Goal: Task Accomplishment & Management: Manage account settings

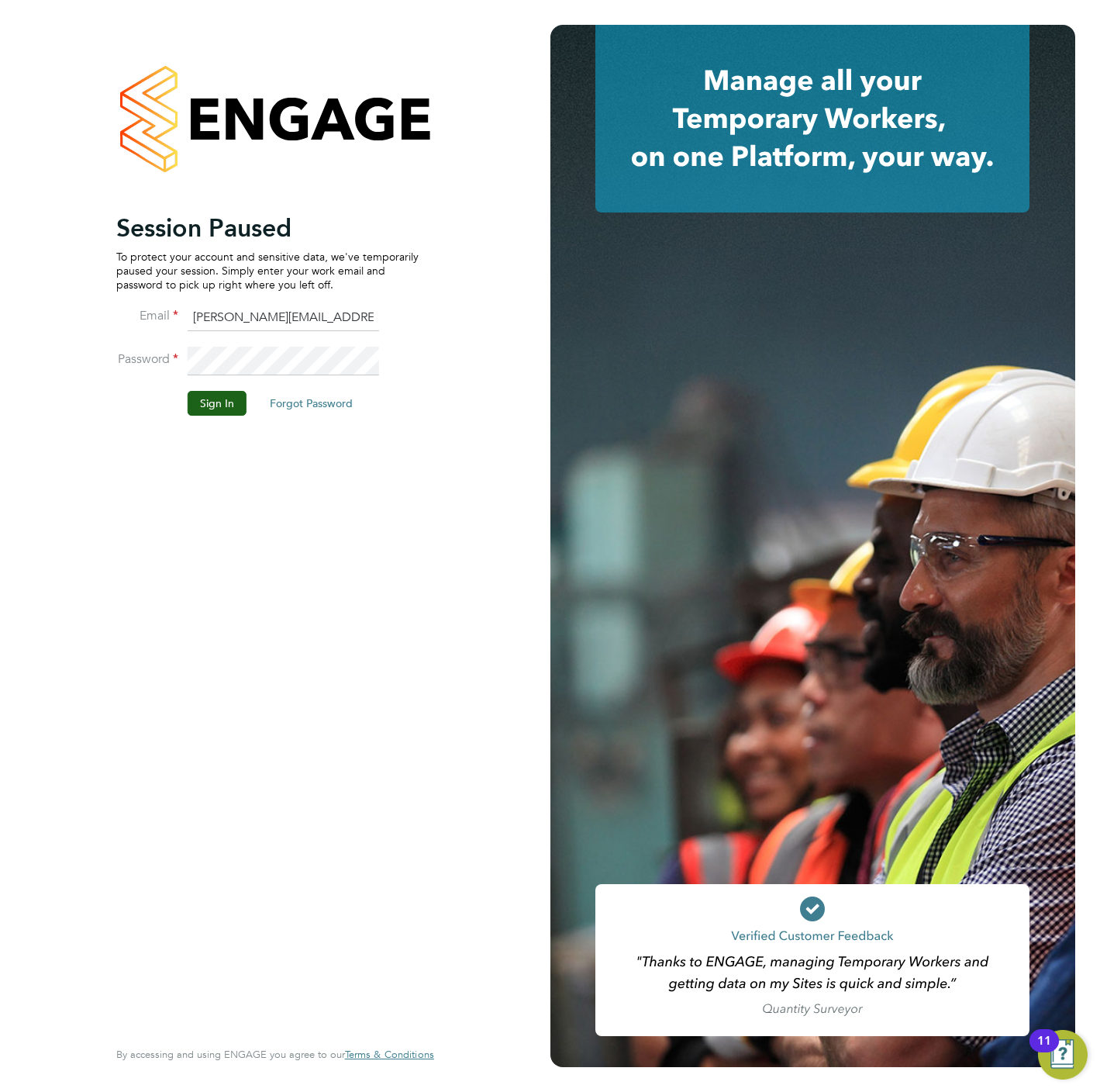
click at [214, 389] on li "Password" at bounding box center [267, 368] width 303 height 43
click at [213, 395] on button "Sign In" at bounding box center [217, 403] width 59 height 25
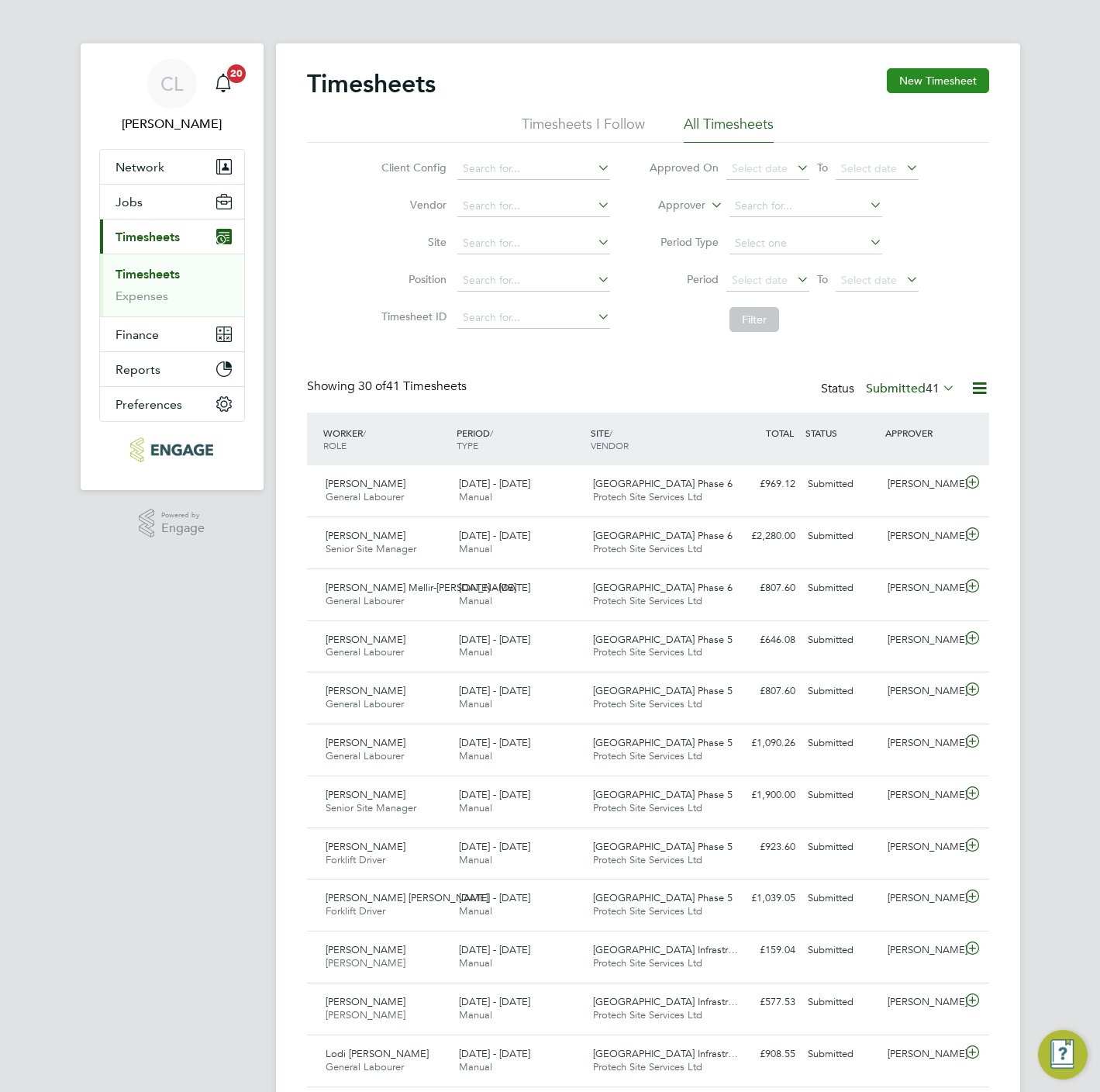
click at [932, 82] on button "New Timesheet" at bounding box center [937, 80] width 102 height 25
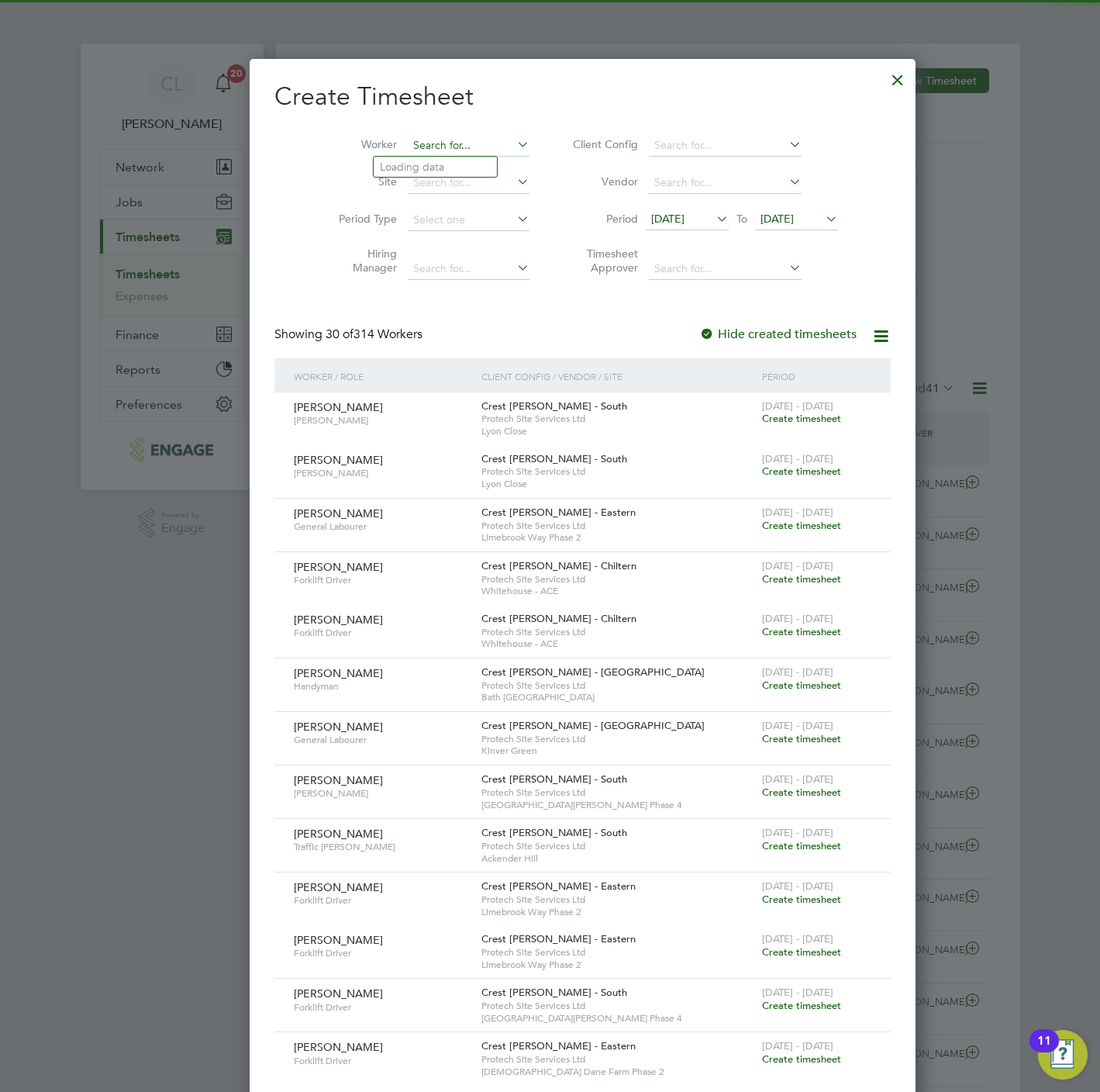
click at [408, 156] on div "Timesheets New Timesheet Timesheets I Follow All Timesheets Client Config Vendo…" at bounding box center [648, 1069] width 744 height 2052
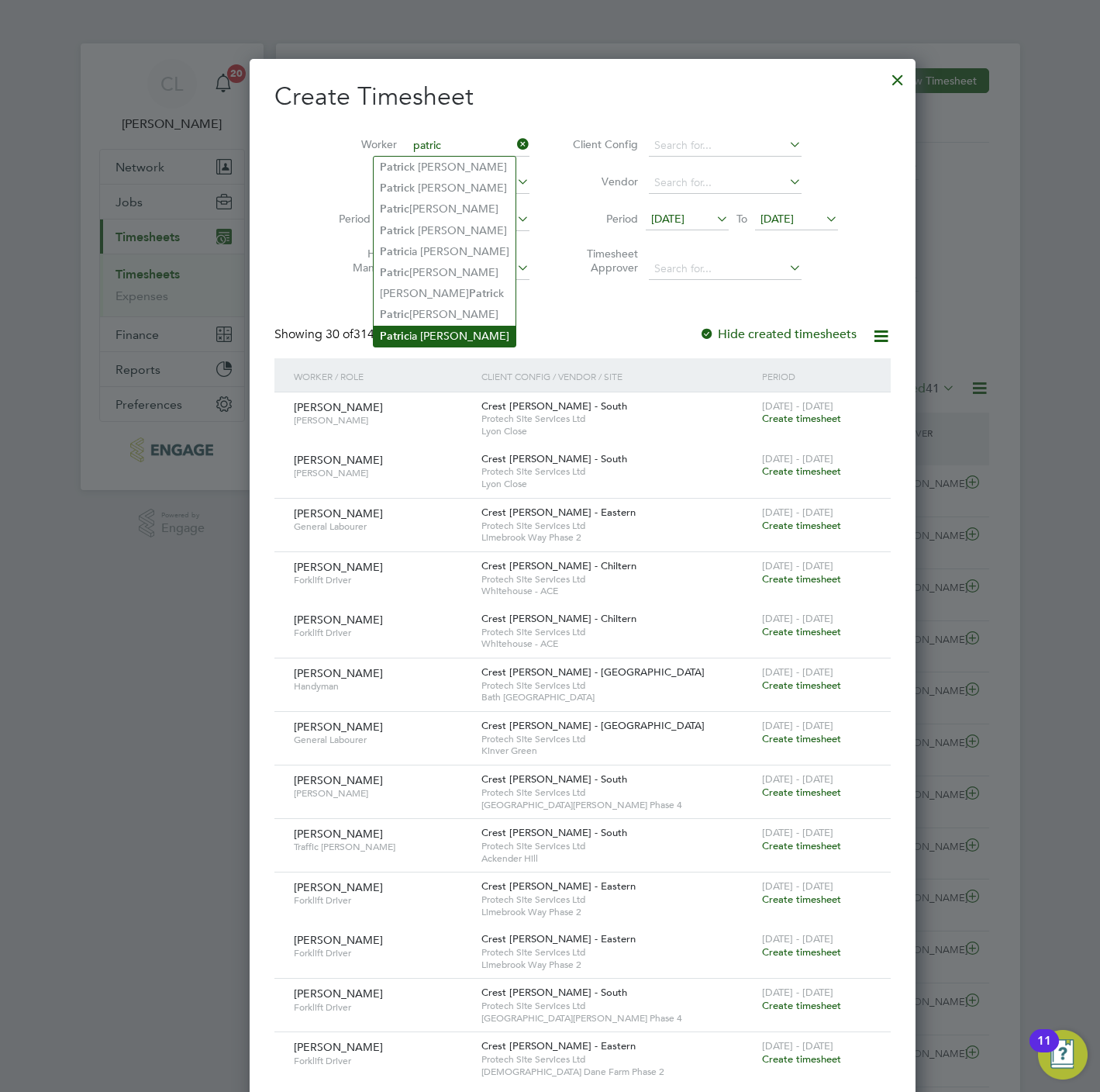
click at [449, 326] on li "Patric ia Simpson" at bounding box center [444, 336] width 141 height 21
type input "Patricia Simpson"
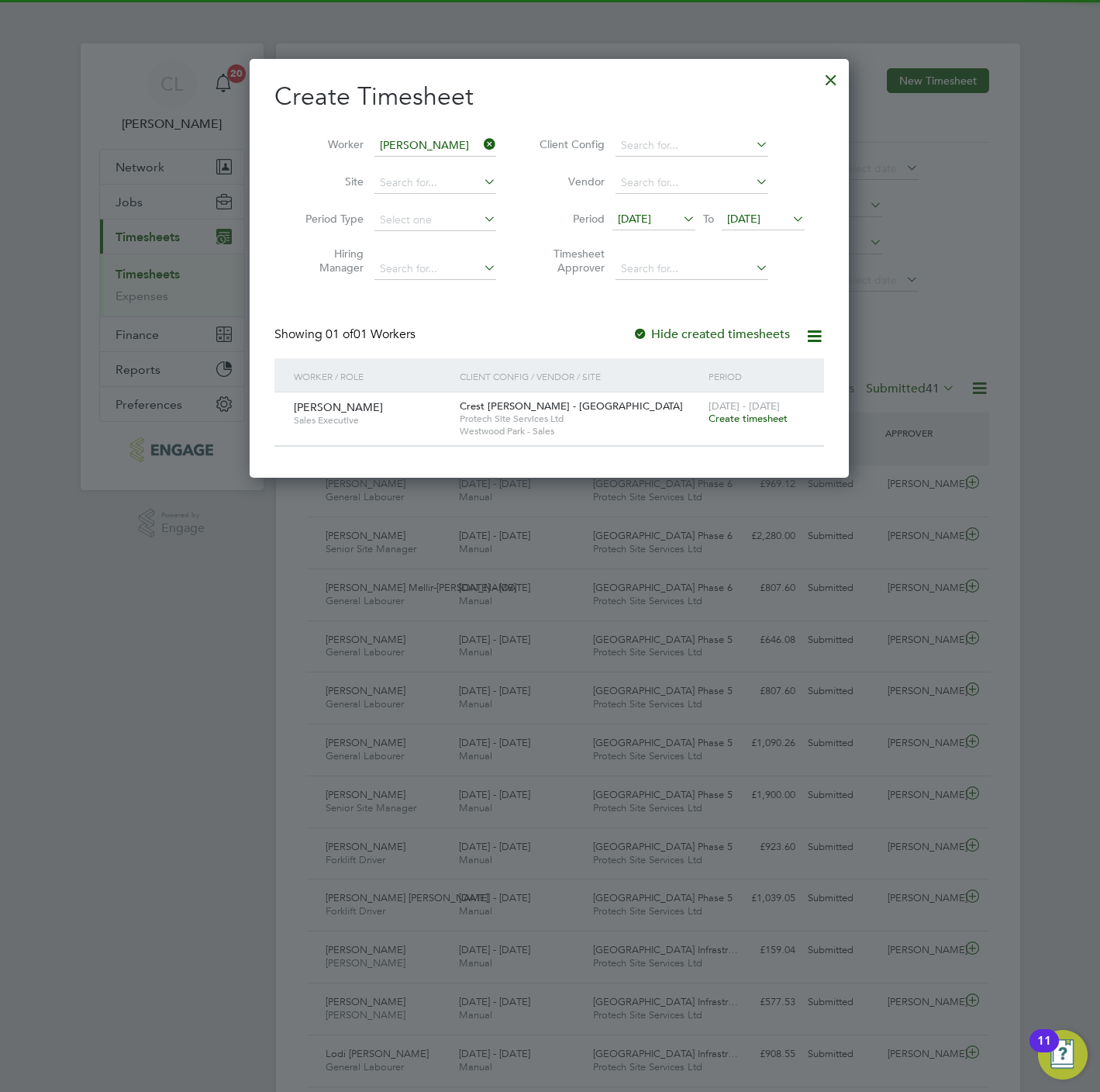
click at [761, 425] on span "Create timesheet" at bounding box center [748, 418] width 79 height 13
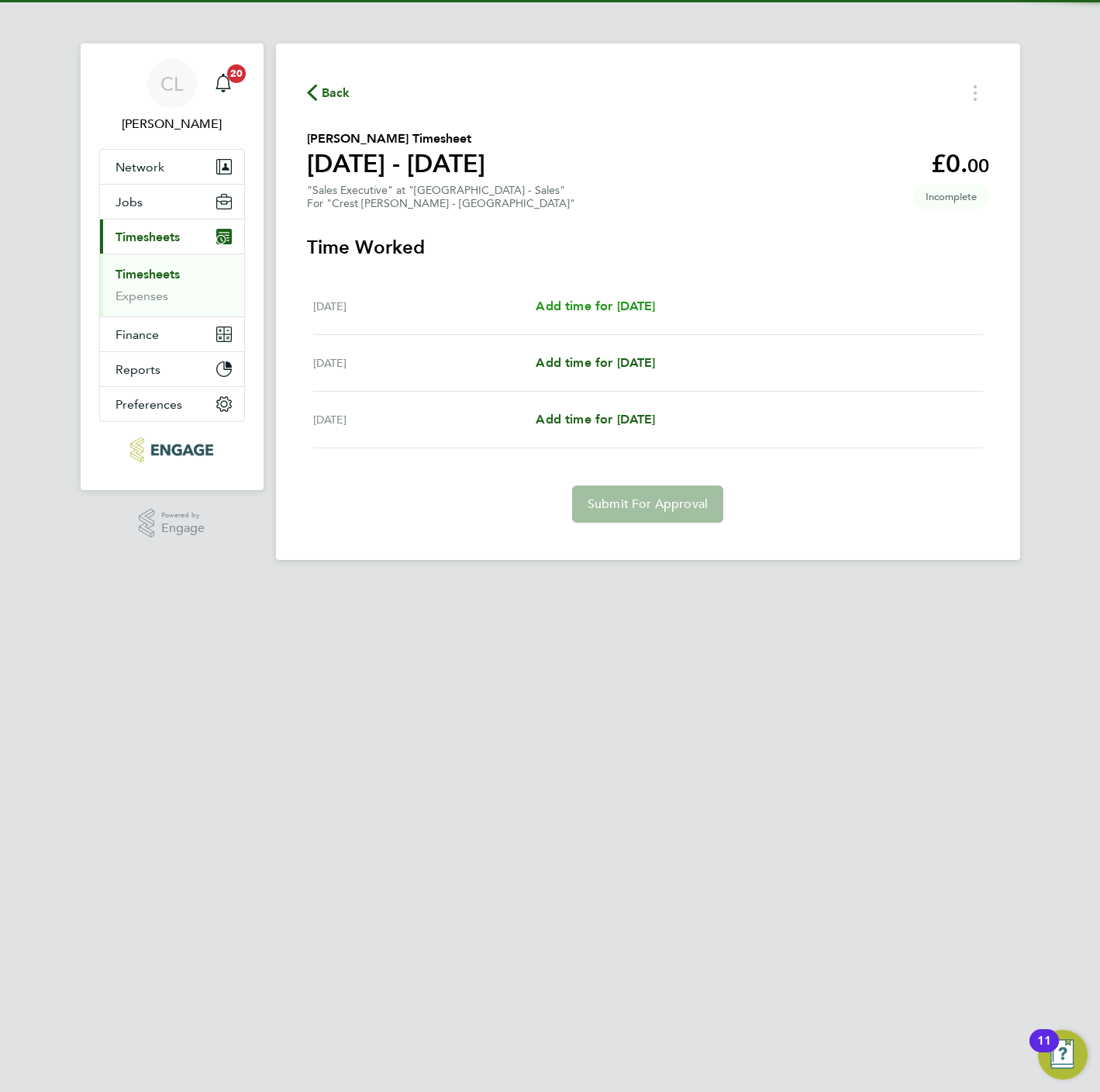
click at [557, 314] on link "Add time for Mon 22 Sep" at bounding box center [595, 306] width 119 height 19
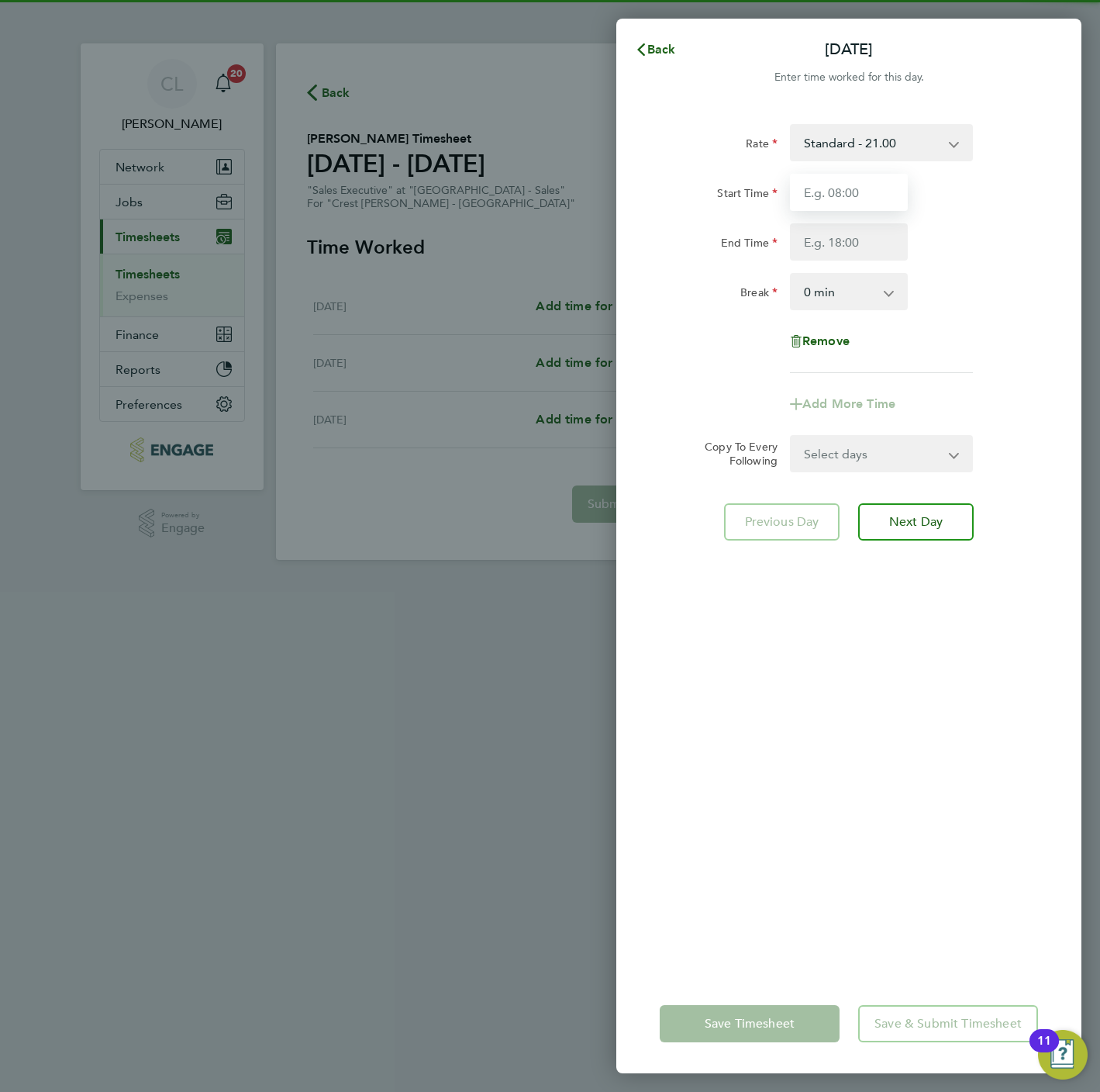
click at [835, 198] on input "Start Time" at bounding box center [849, 192] width 118 height 38
type input "10:00"
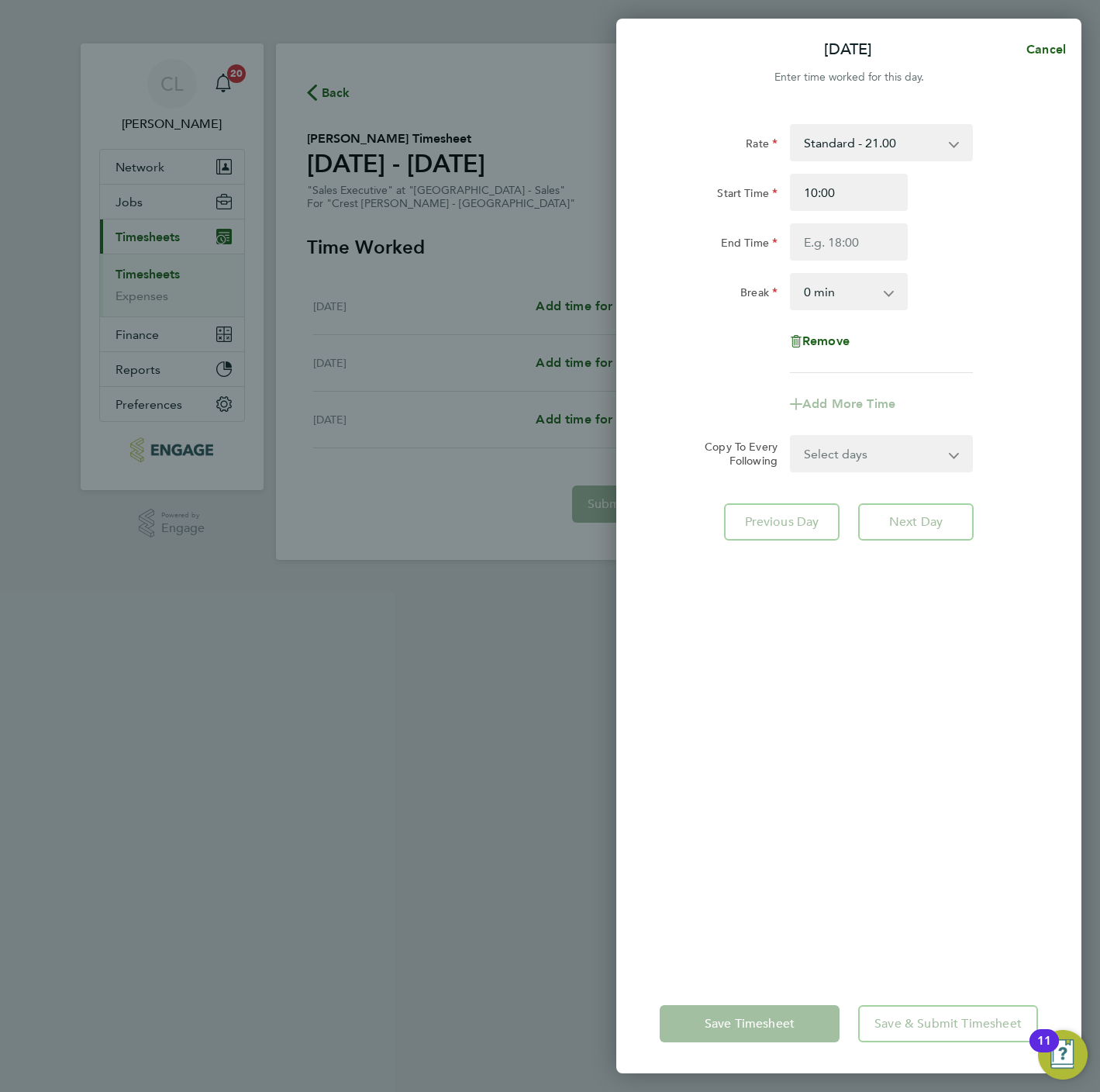
click at [824, 265] on div "Rate Standard - 21.00 Start Time 10:00 End Time Break 0 min 15 min 30 min 45 mi…" at bounding box center [849, 249] width 379 height 249
click at [827, 249] on input "End Time" at bounding box center [849, 242] width 118 height 38
type input "17:00"
click at [902, 470] on select "Select days Day Tuesday Wednesday" at bounding box center [873, 454] width 163 height 34
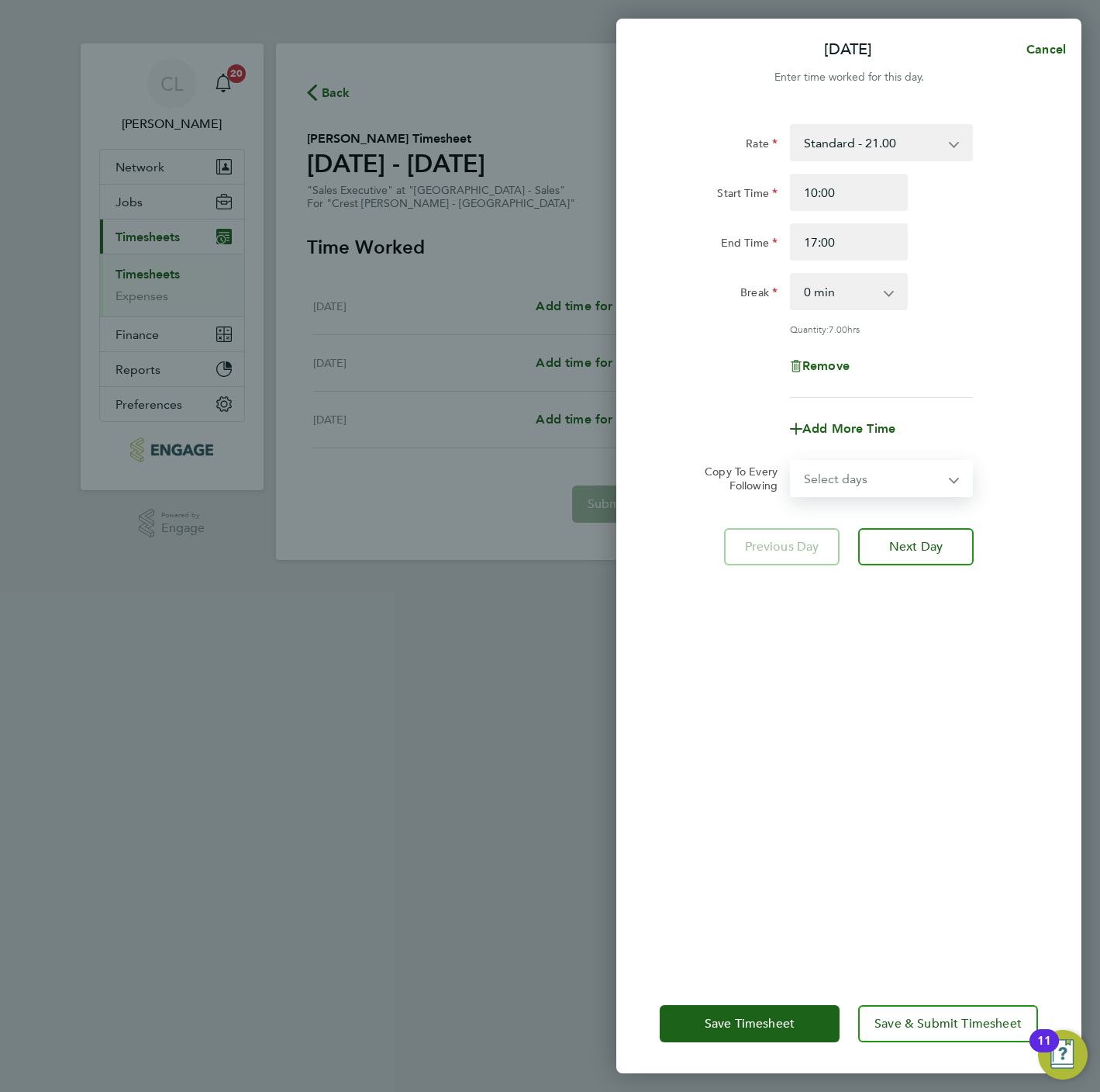
select select "TUE"
click at [792, 461] on select "Select days Day Tuesday Wednesday" at bounding box center [873, 479] width 163 height 34
select select "2025-09-24"
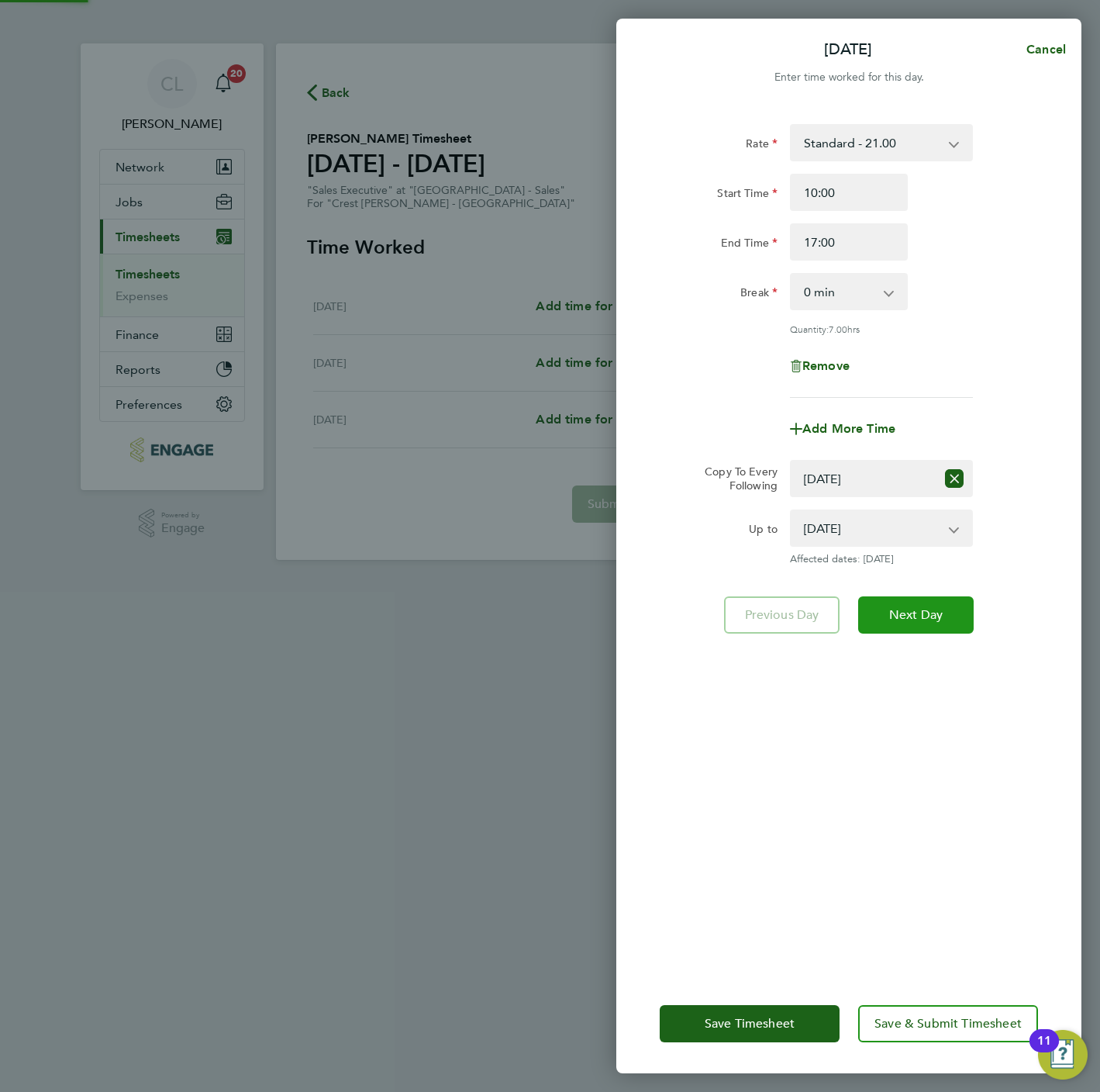
click at [908, 617] on span "Next Day" at bounding box center [915, 614] width 53 height 16
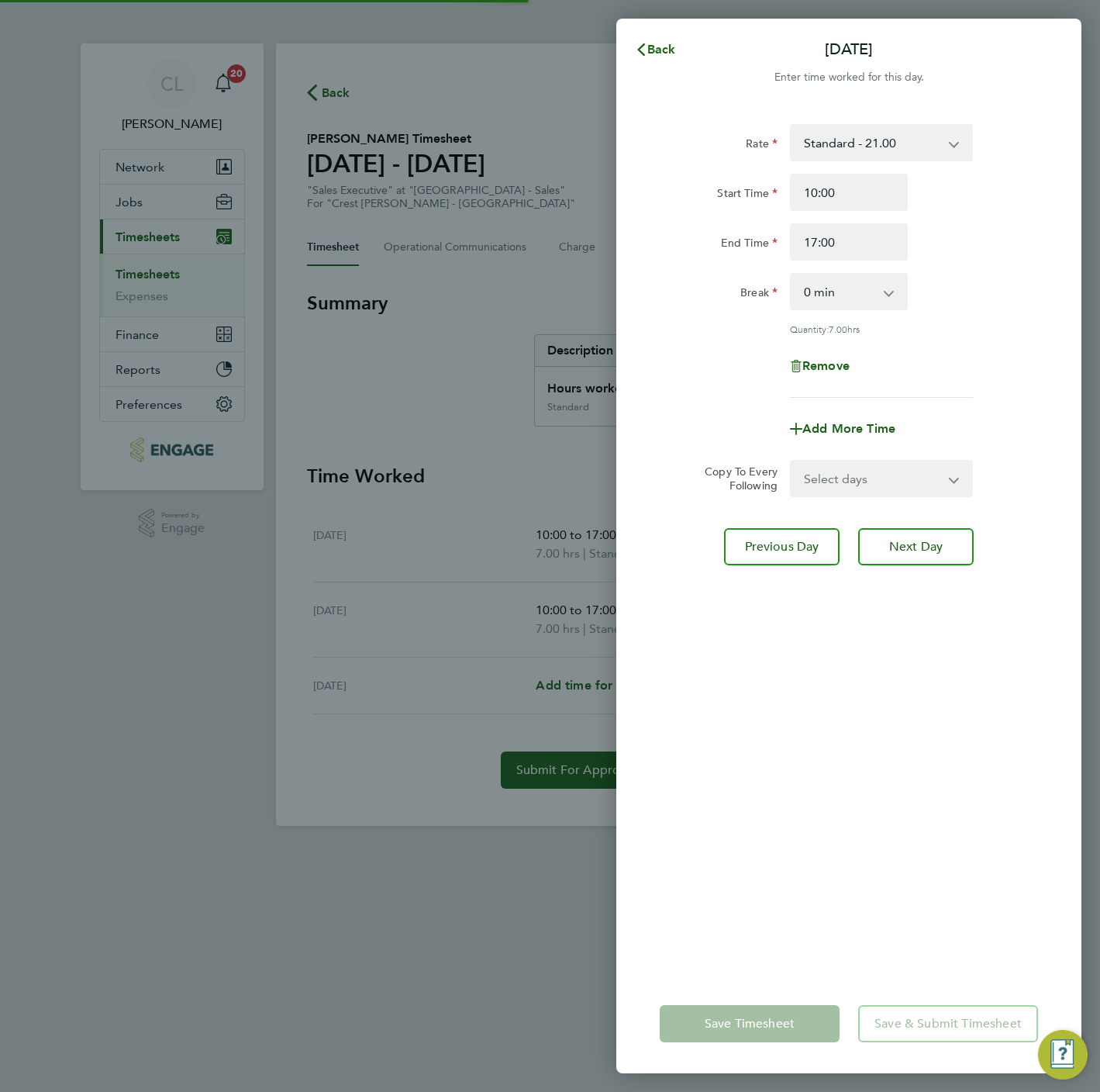
click at [856, 466] on select "Select days Wednesday" at bounding box center [873, 479] width 163 height 34
select select "WED"
click at [792, 461] on select "Select days Wednesday" at bounding box center [873, 479] width 163 height 34
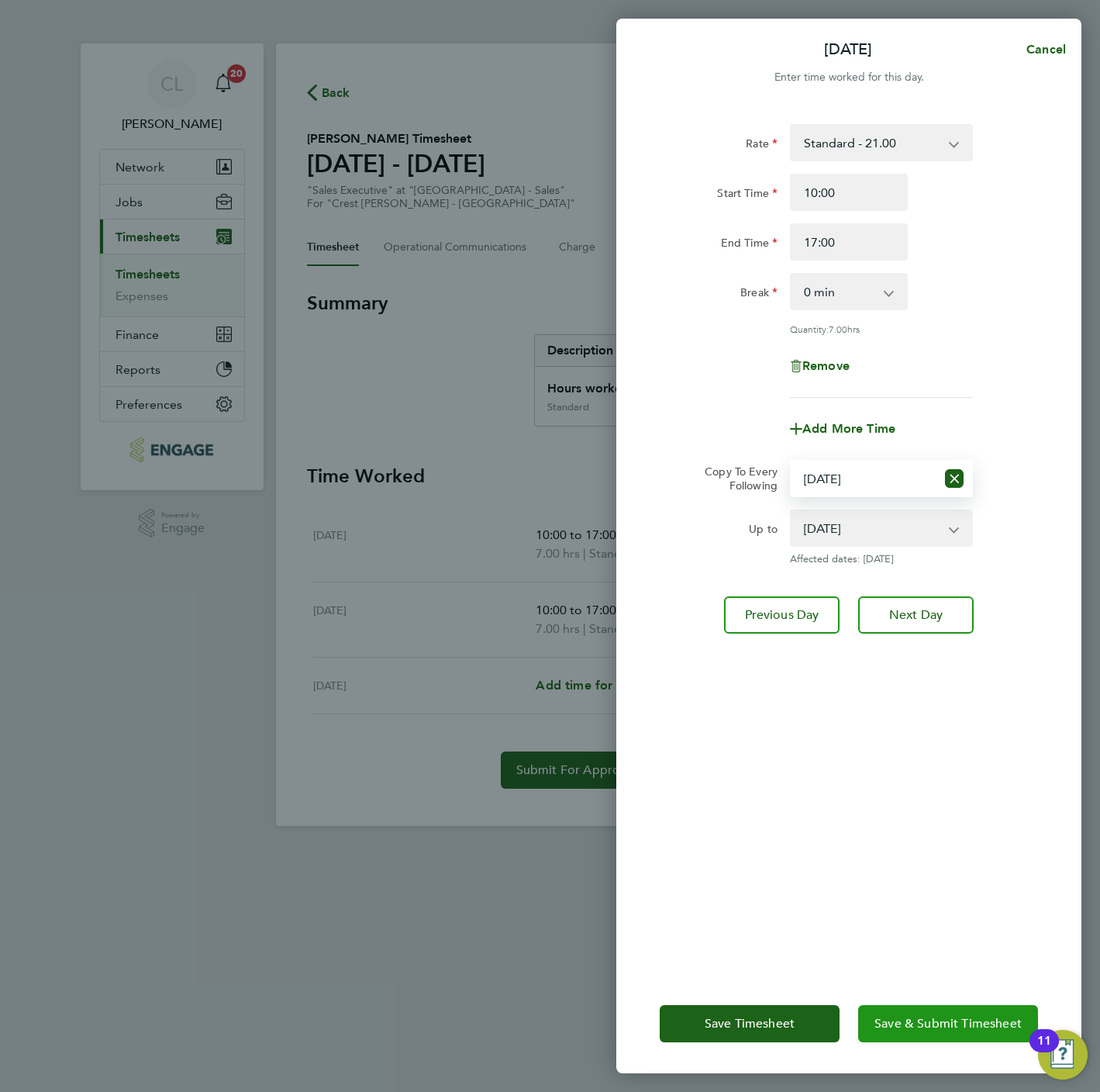
click at [922, 1028] on span "Save & Submit Timesheet" at bounding box center [948, 1023] width 147 height 16
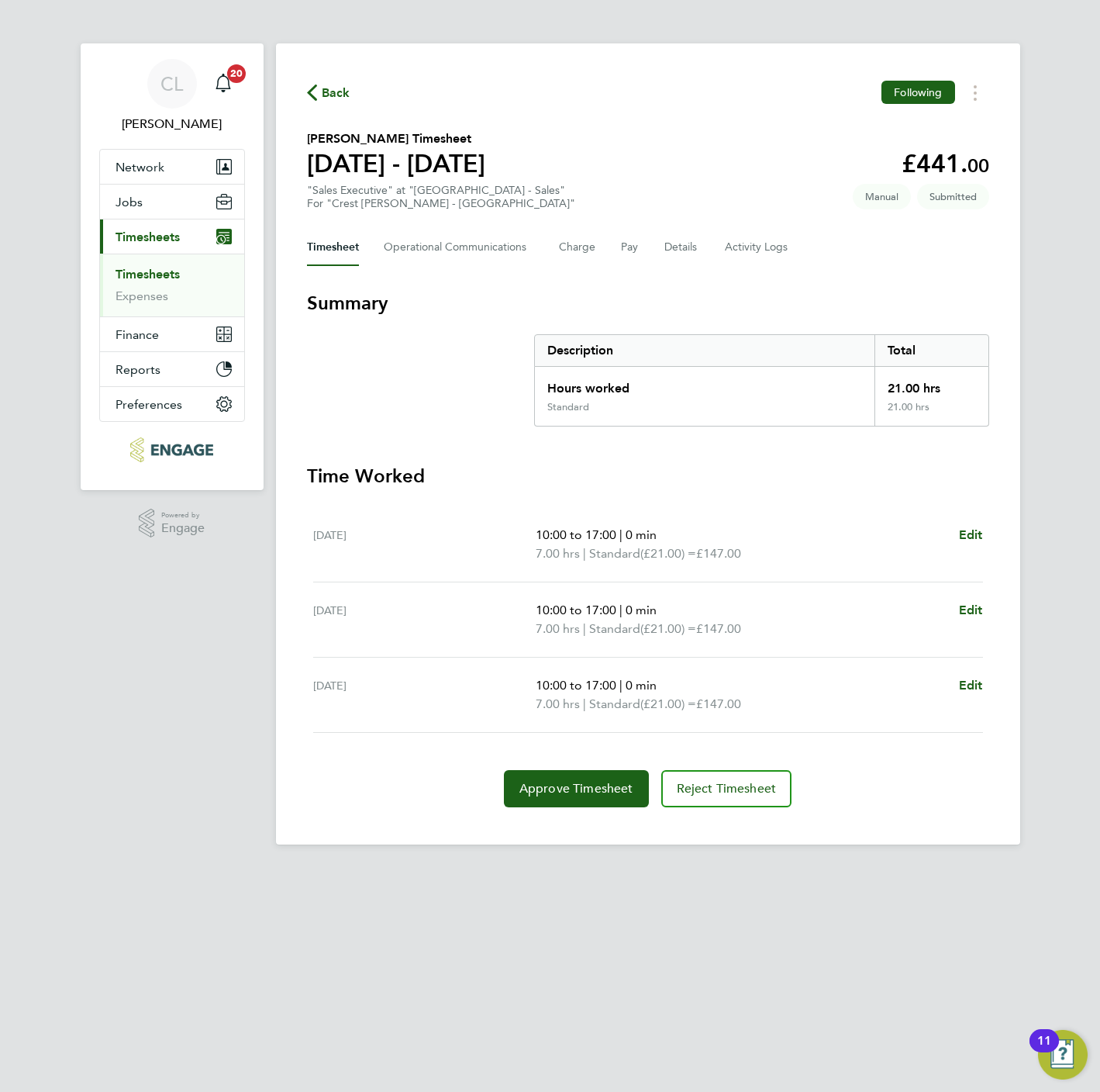
click at [324, 93] on span "Back" at bounding box center [335, 92] width 29 height 19
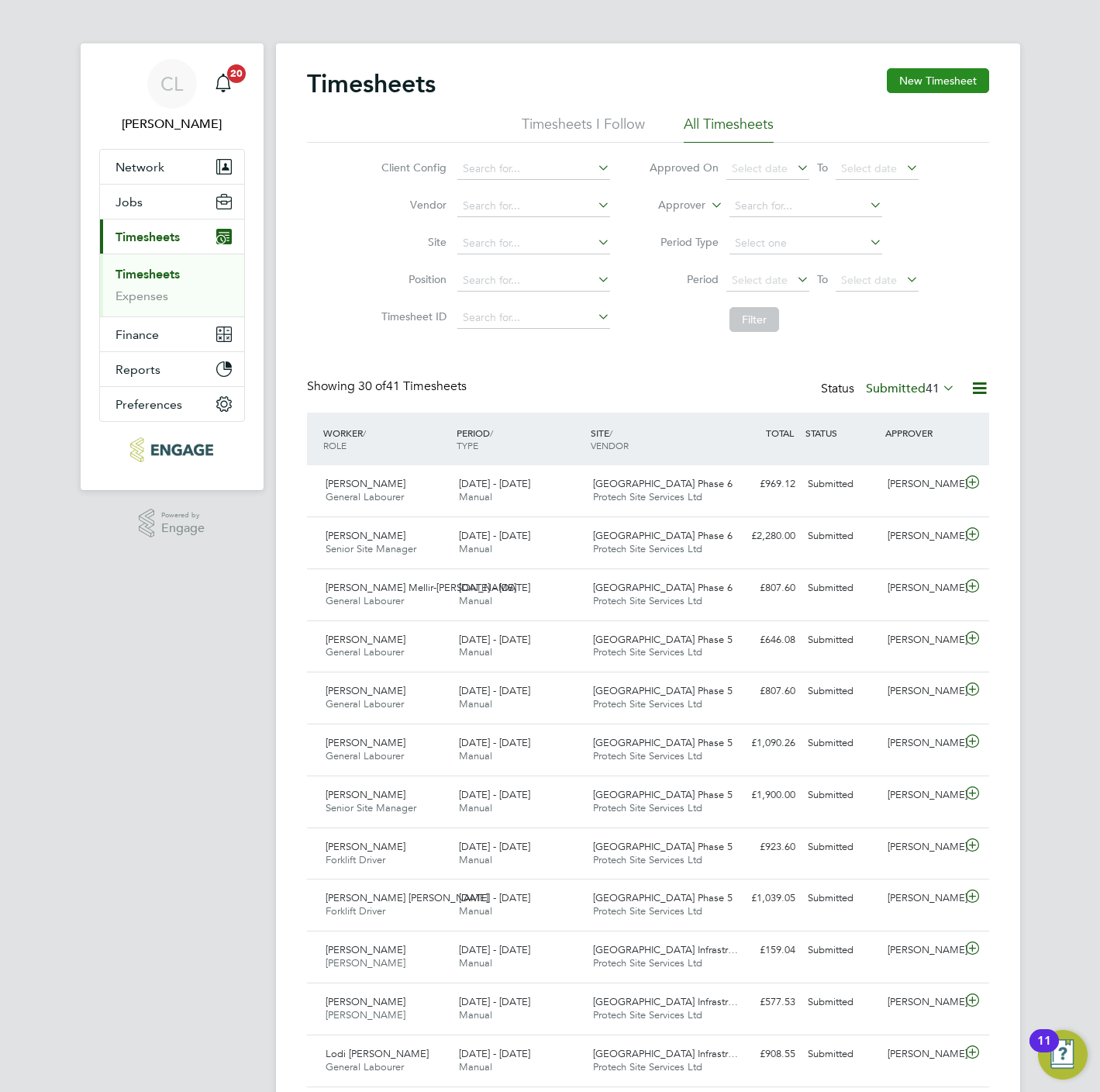
click at [951, 72] on button "New Timesheet" at bounding box center [937, 80] width 102 height 25
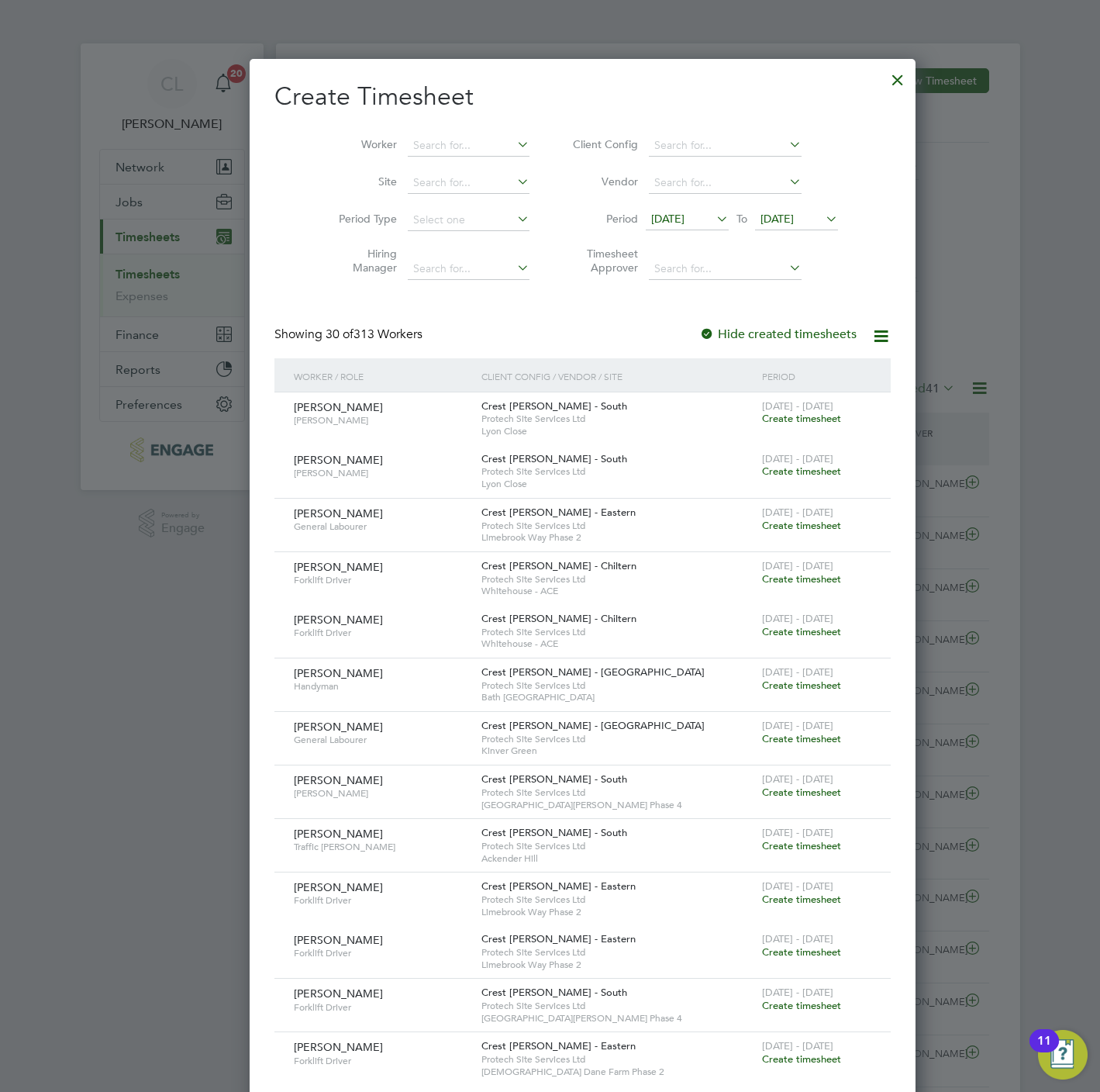
click at [403, 124] on div "Worker Site Period Type Hiring Manager Client Config Vendor Period 16 Sep 2025 …" at bounding box center [583, 204] width 617 height 169
click at [403, 126] on div "Worker Site Period Type Hiring Manager Client Config Vendor Period 16 Sep 2025 …" at bounding box center [583, 204] width 617 height 169
click at [408, 138] on input at bounding box center [469, 146] width 122 height 22
click at [425, 182] on li "Shir ley Miralli" at bounding box center [435, 187] width 123 height 21
type input "[PERSON_NAME]"
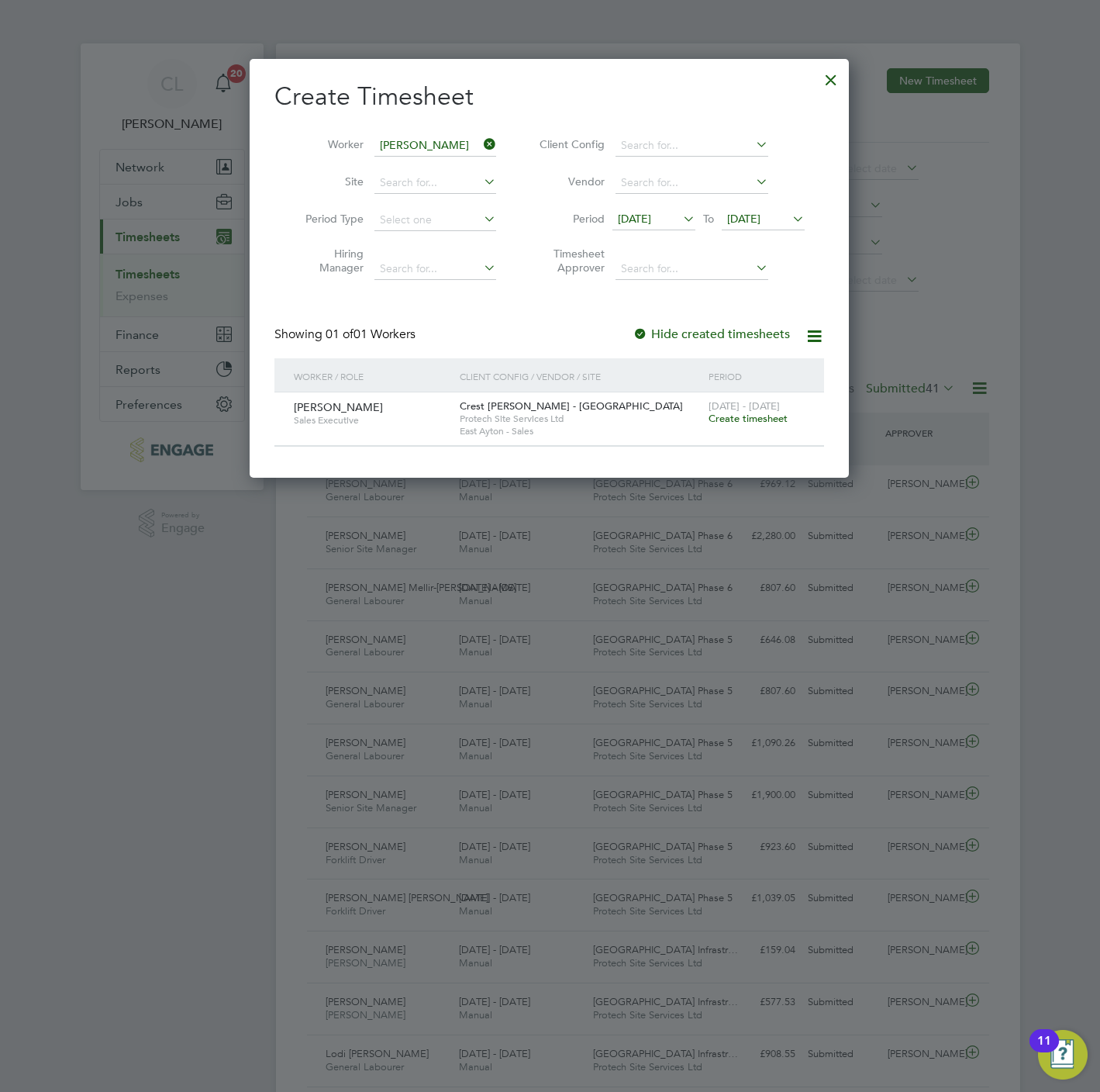
click at [766, 425] on span "Create timesheet" at bounding box center [748, 418] width 79 height 13
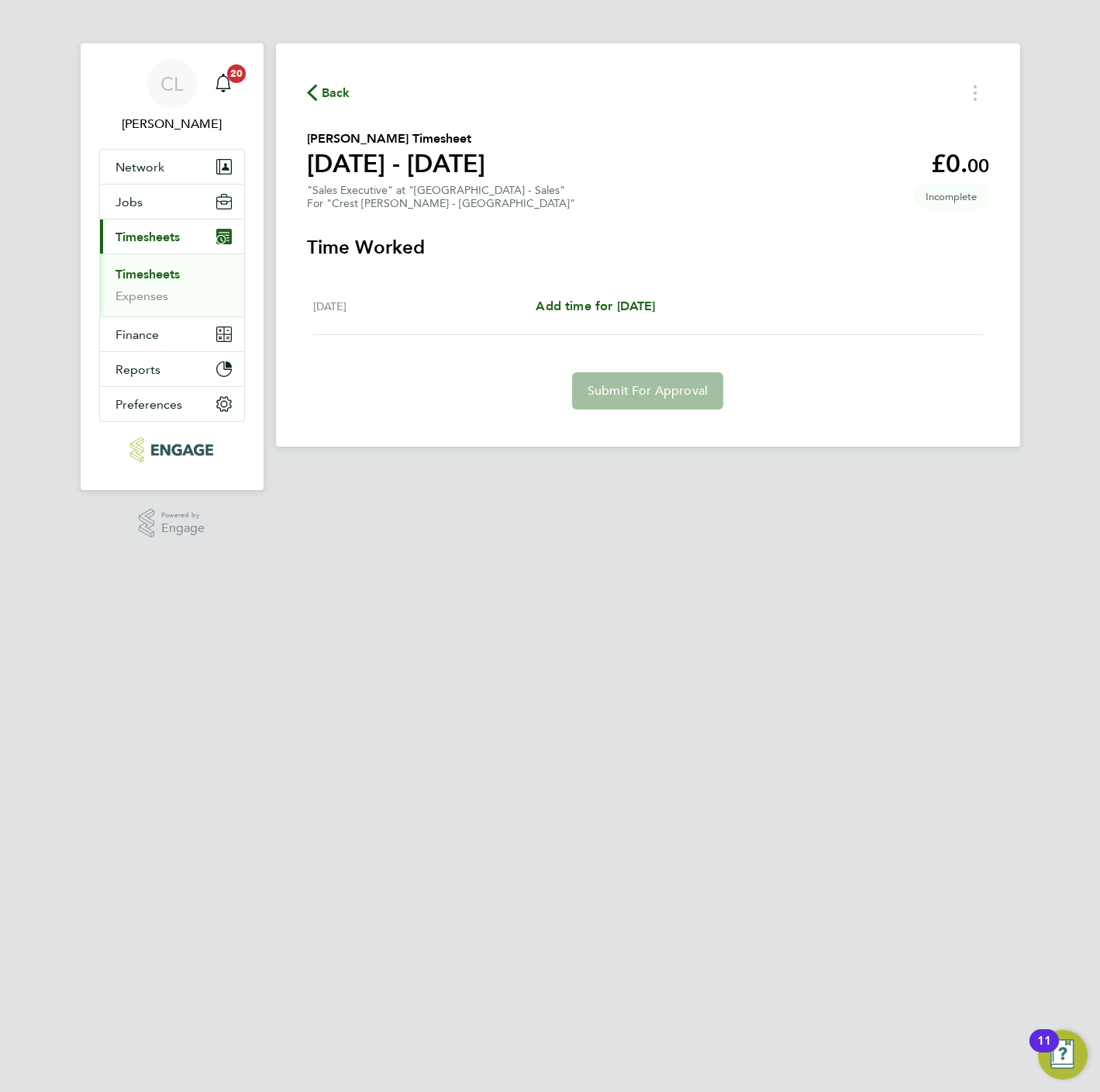
click at [338, 83] on span "Back" at bounding box center [335, 92] width 29 height 19
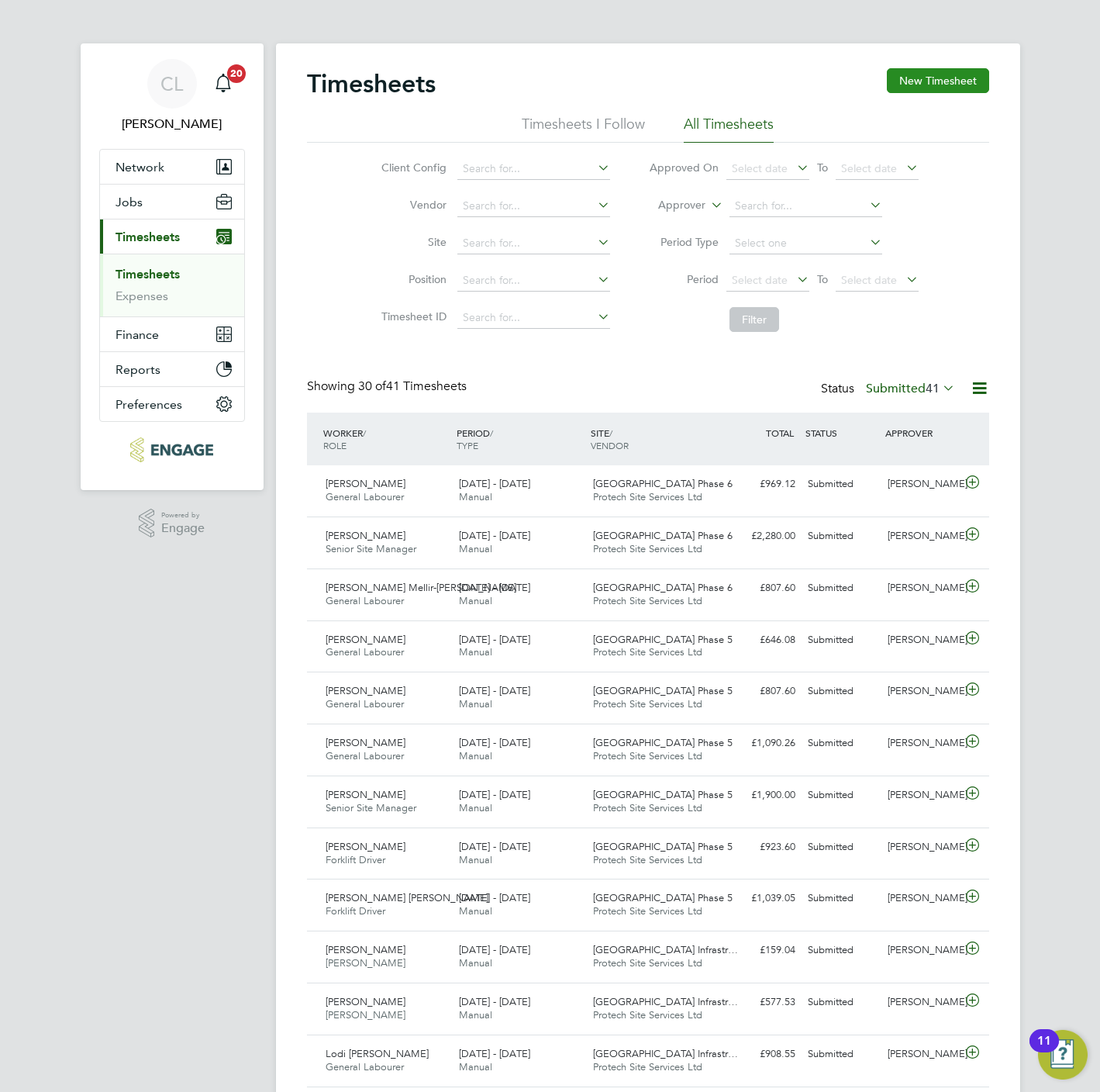
click at [933, 83] on button "New Timesheet" at bounding box center [937, 80] width 102 height 25
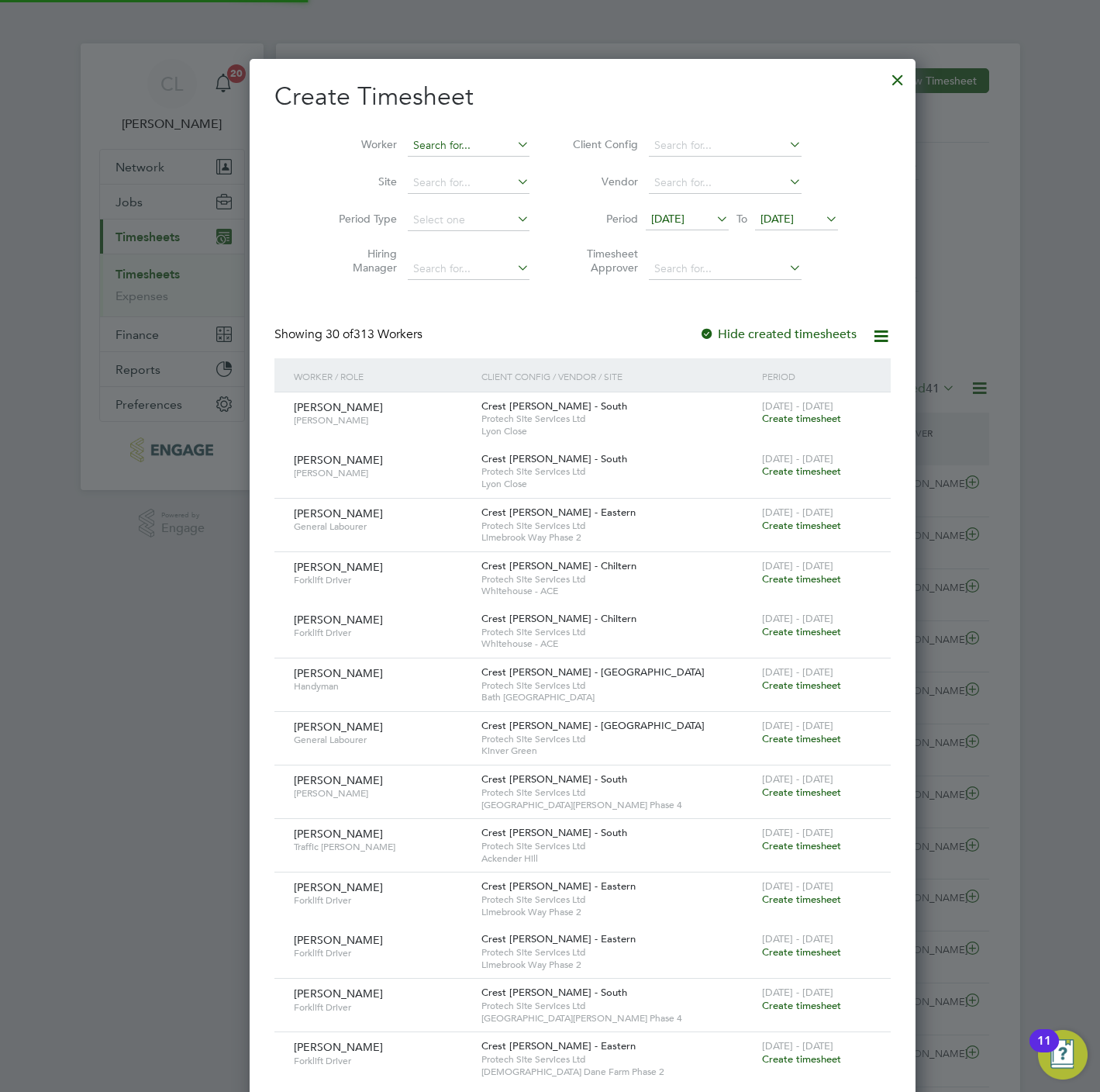
click at [416, 156] on div "Timesheets New Timesheet Timesheets I Follow All Timesheets Client Config Vendo…" at bounding box center [648, 1069] width 744 height 2052
click at [430, 182] on li "Shir ley Miralli" at bounding box center [435, 187] width 123 height 21
type input "[PERSON_NAME]"
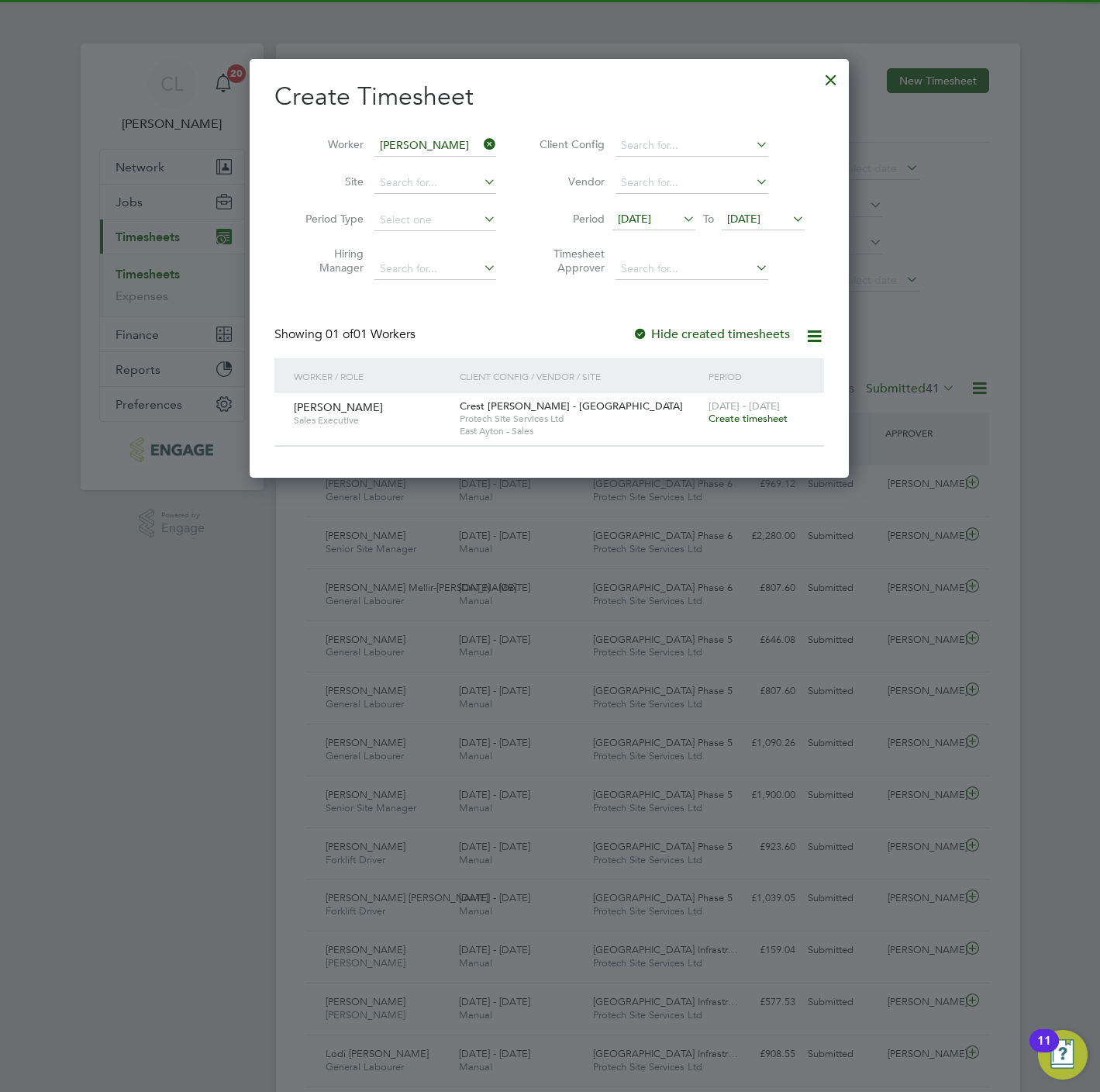
click at [742, 219] on span "[DATE]" at bounding box center [743, 218] width 34 height 14
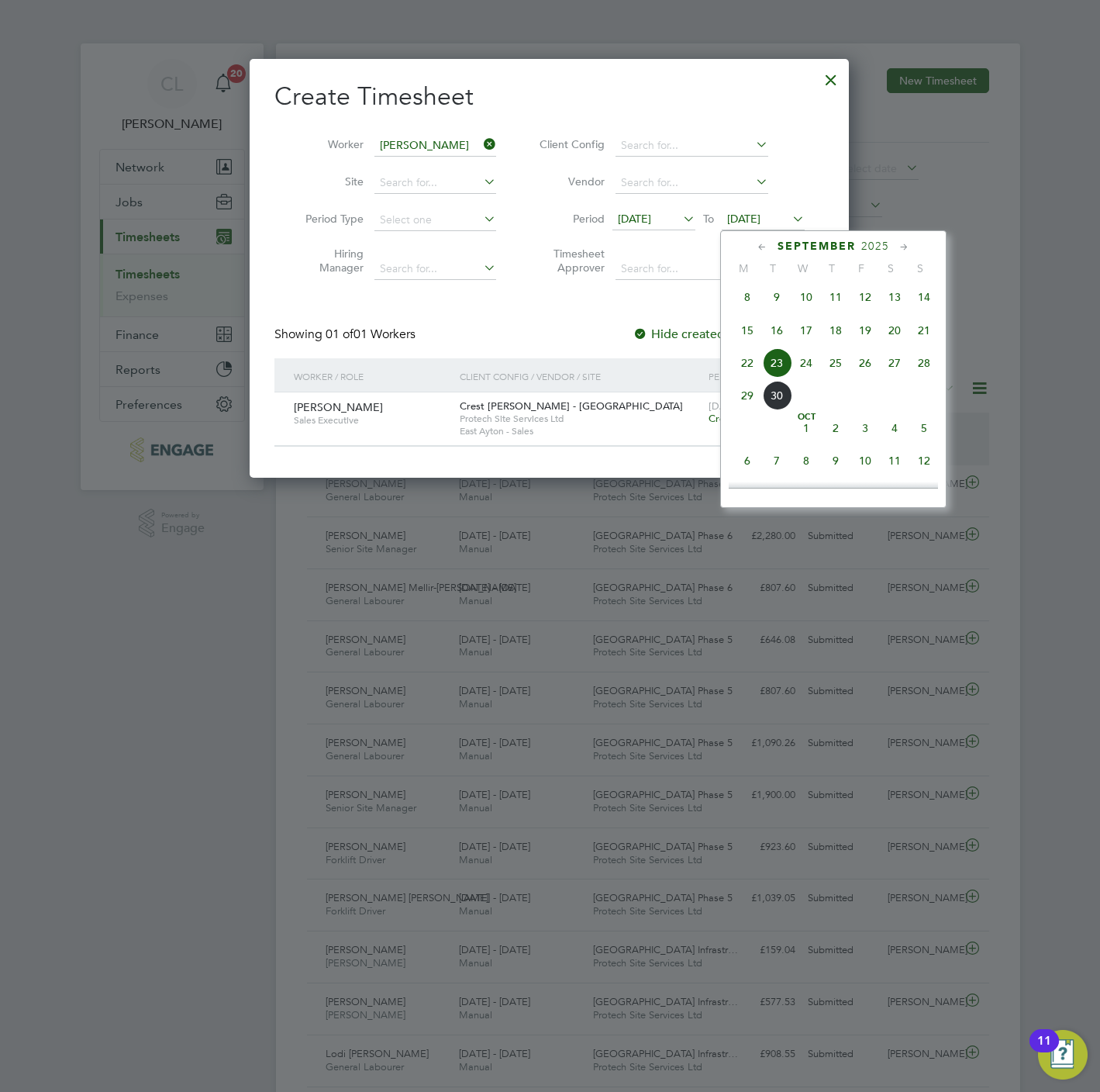
click at [891, 368] on span "27" at bounding box center [895, 363] width 29 height 29
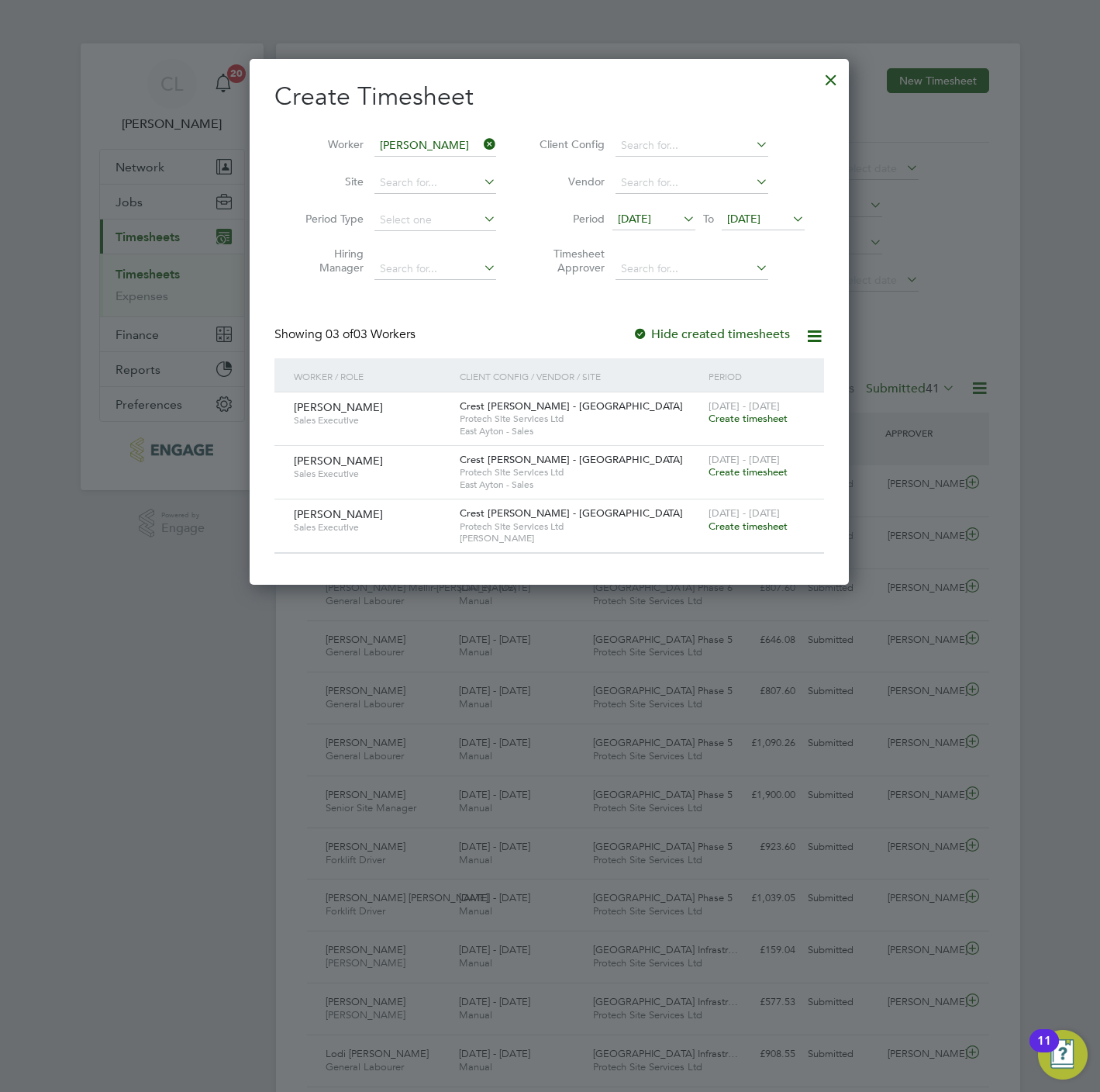
click at [748, 472] on span "Create timesheet" at bounding box center [748, 472] width 79 height 13
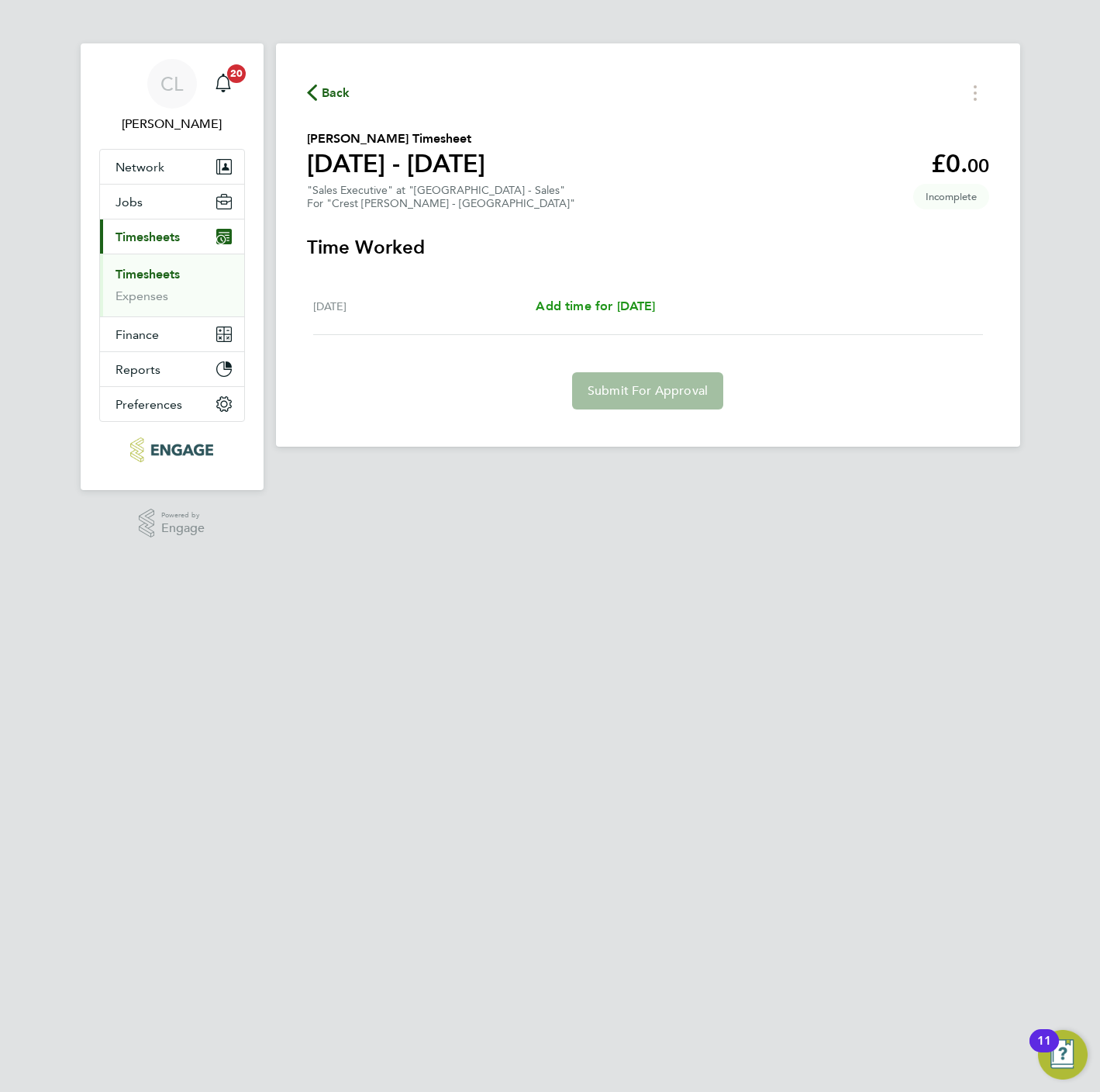
click at [626, 308] on span "Add time for Thu 25 Sep" at bounding box center [595, 306] width 119 height 15
select select "30"
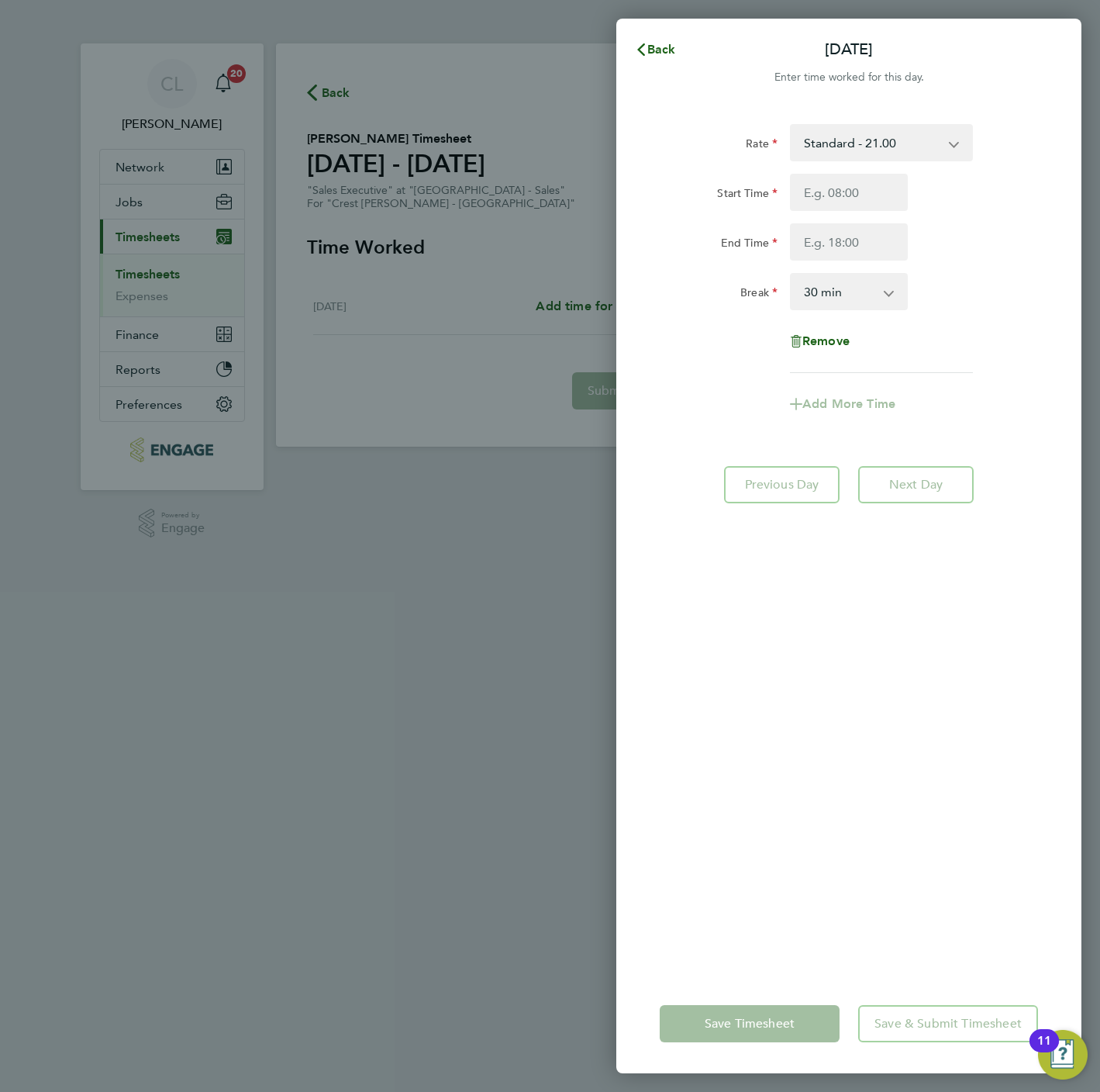
click at [827, 170] on div "Rate Standard - 21.00 Start Time End Time Break 0 min 15 min 30 min 45 min 60 m…" at bounding box center [849, 249] width 379 height 249
click at [827, 194] on input "Start Time" at bounding box center [849, 192] width 118 height 38
type input "10:00"
type input "17:00"
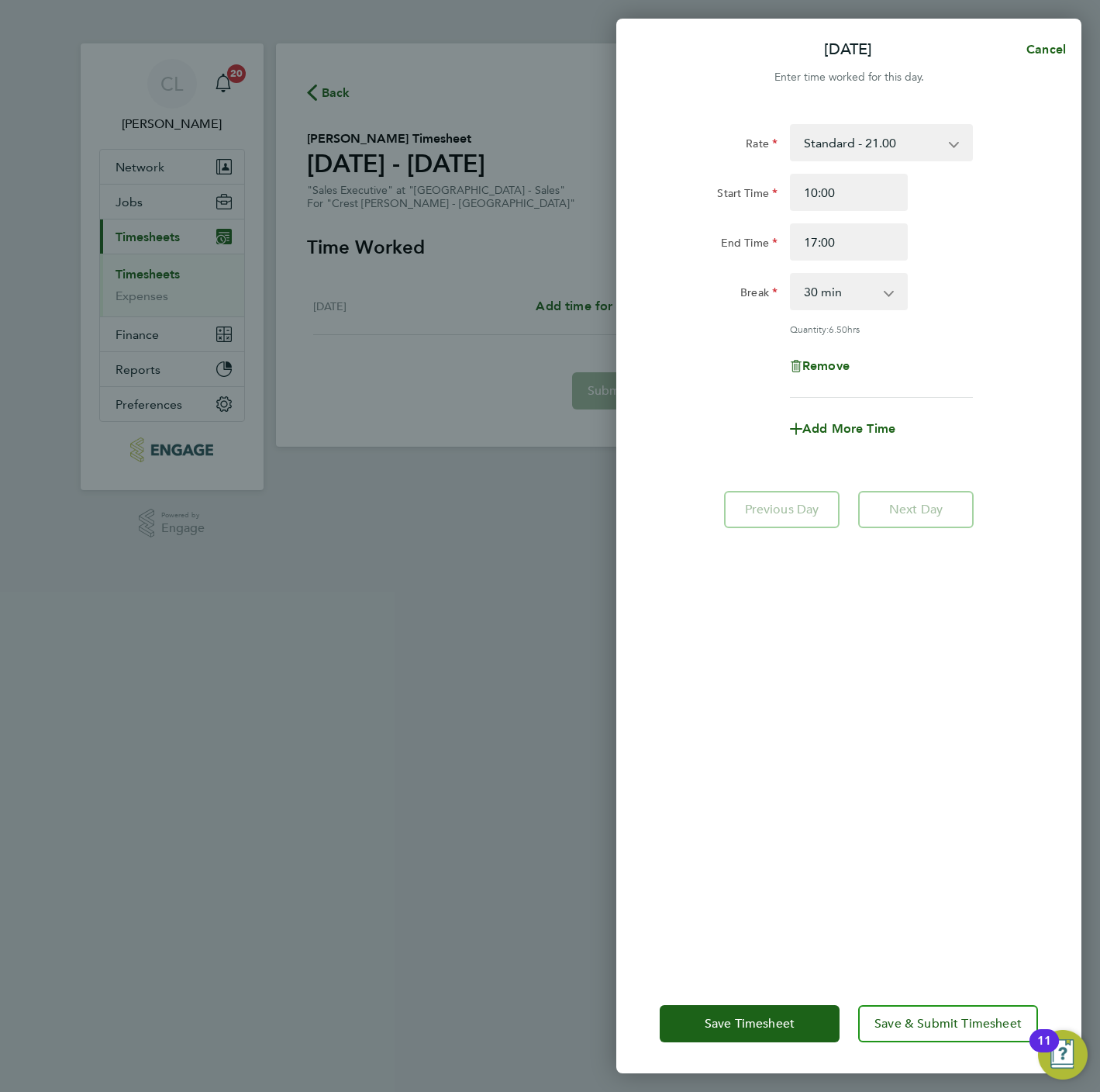
click at [838, 261] on div "Rate Standard - 21.00 Start Time 10:00 End Time 17:00 Break 0 min 15 min 30 min…" at bounding box center [849, 261] width 379 height 274
click at [842, 303] on select "0 min 15 min 30 min 45 min 60 min 75 min 90 min" at bounding box center [840, 292] width 97 height 34
select select "0"
click at [792, 275] on select "0 min 15 min 30 min 45 min 60 min 75 min 90 min" at bounding box center [840, 292] width 97 height 34
click at [938, 1034] on button "Save & Submit Timesheet" at bounding box center [948, 1024] width 180 height 38
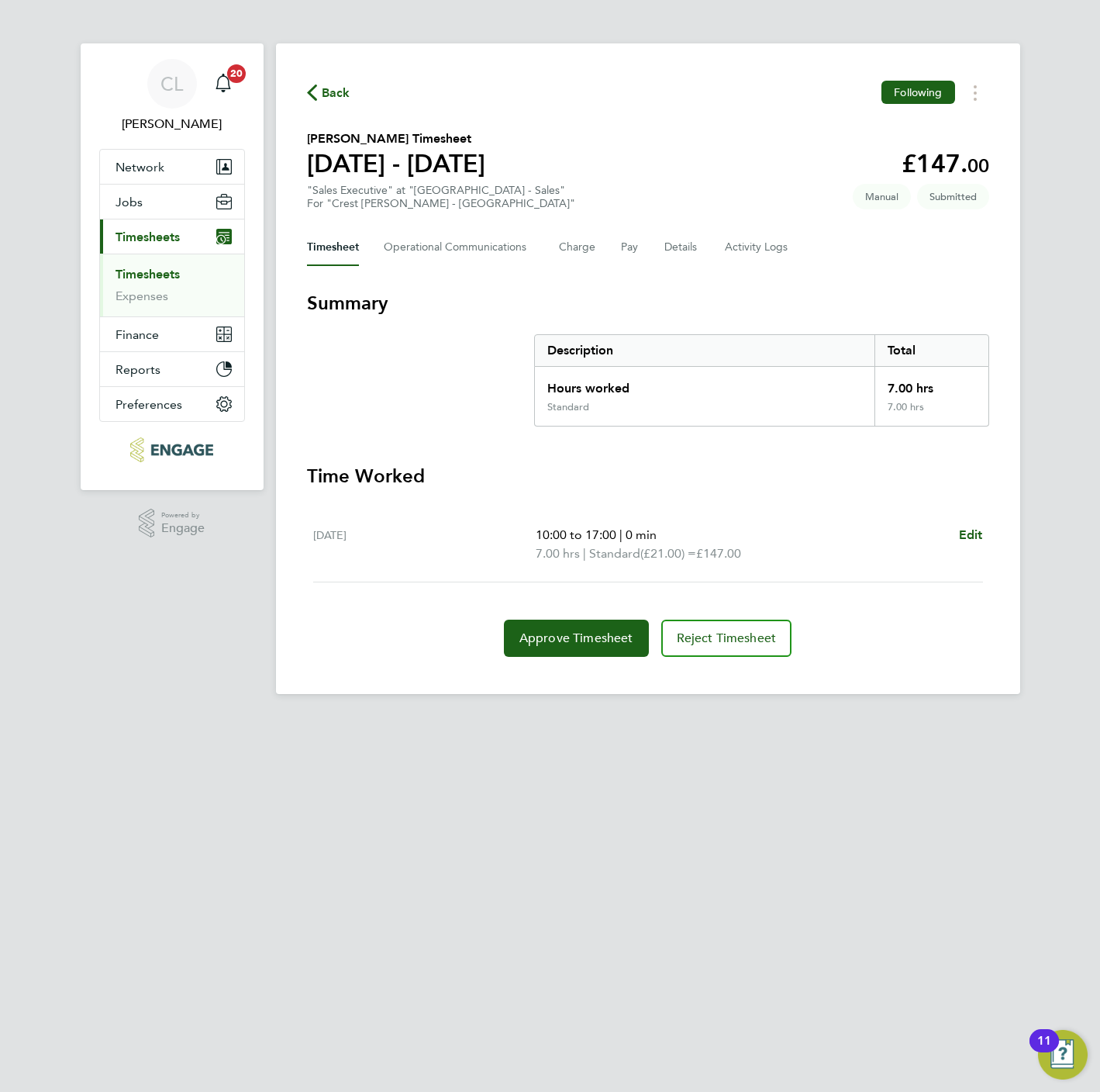
click at [323, 88] on span "Back" at bounding box center [335, 92] width 29 height 19
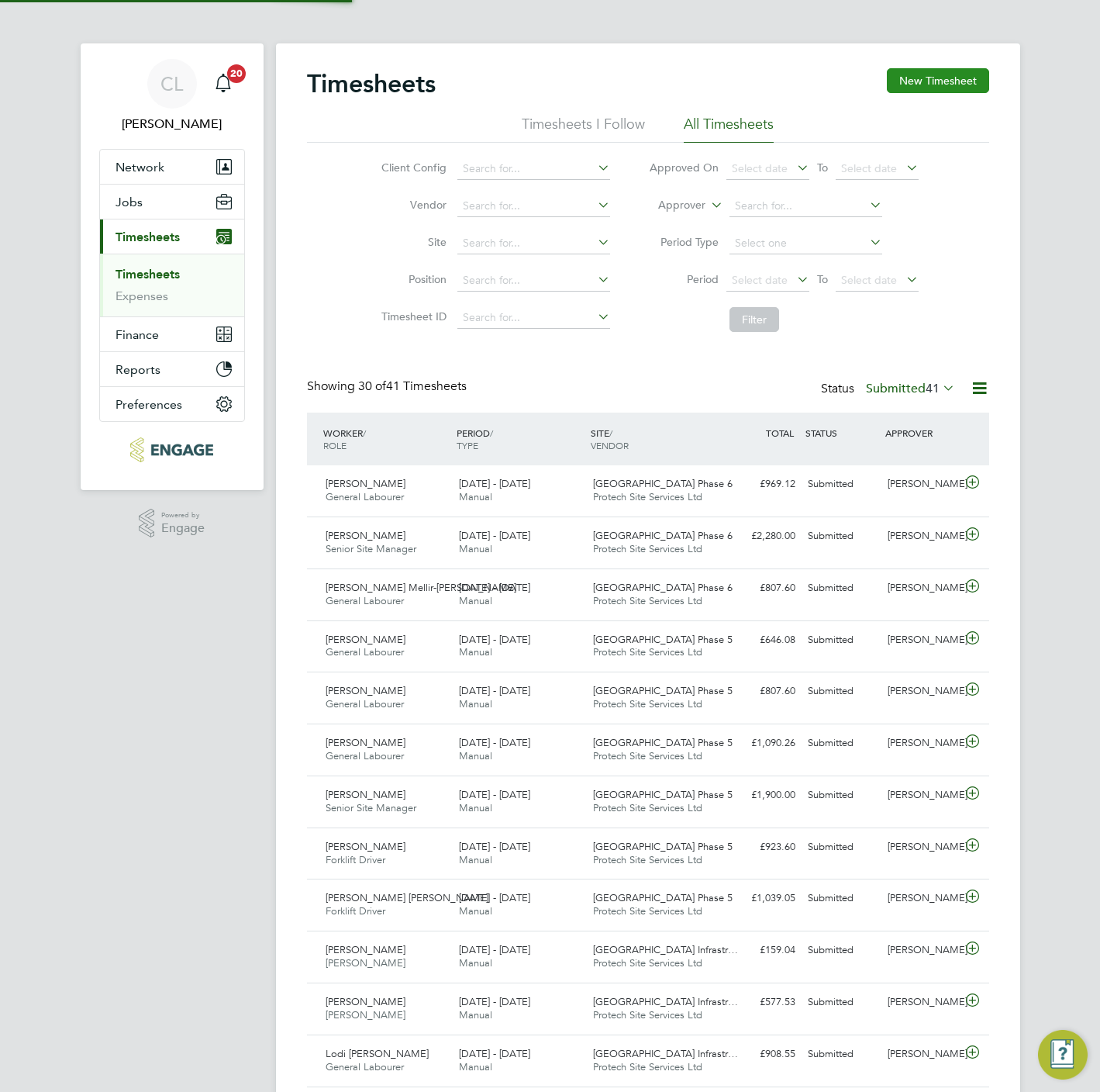
click at [942, 82] on button "New Timesheet" at bounding box center [937, 80] width 102 height 25
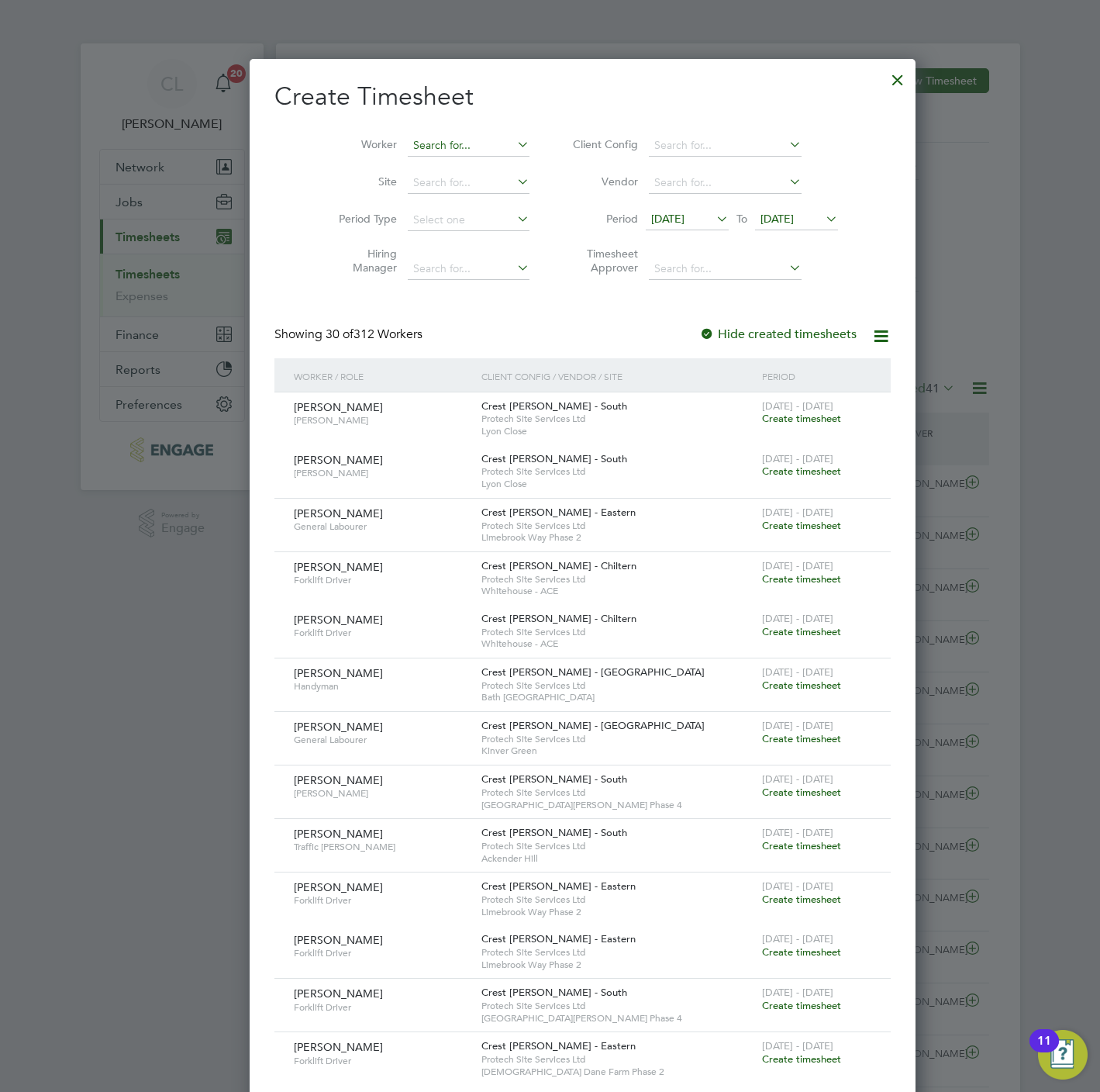
click at [408, 155] on input at bounding box center [469, 146] width 122 height 22
click at [431, 182] on li "Shi rley Miralli" at bounding box center [435, 187] width 123 height 21
type input "[PERSON_NAME]"
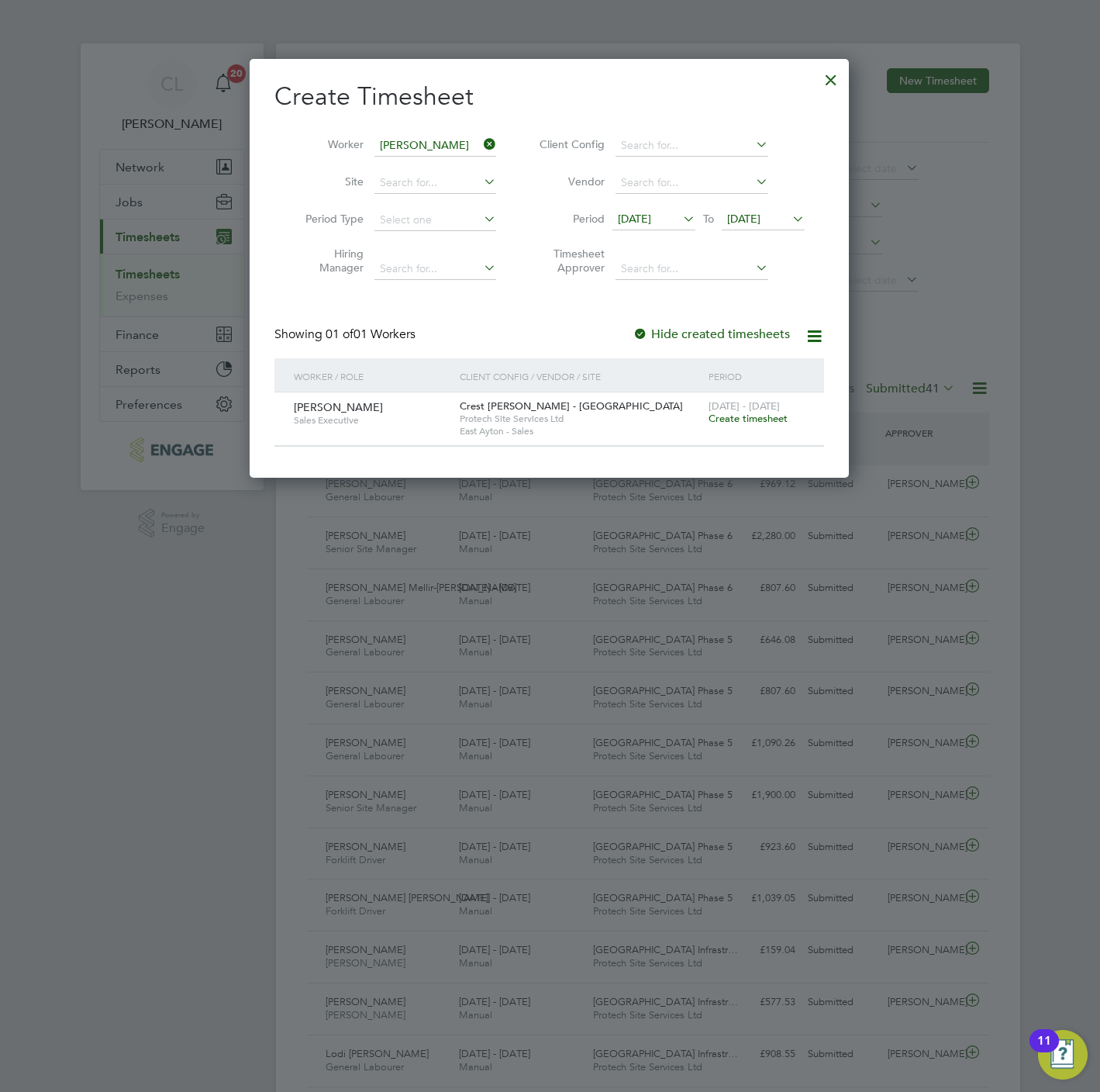
click at [749, 424] on span "Create timesheet" at bounding box center [748, 418] width 79 height 13
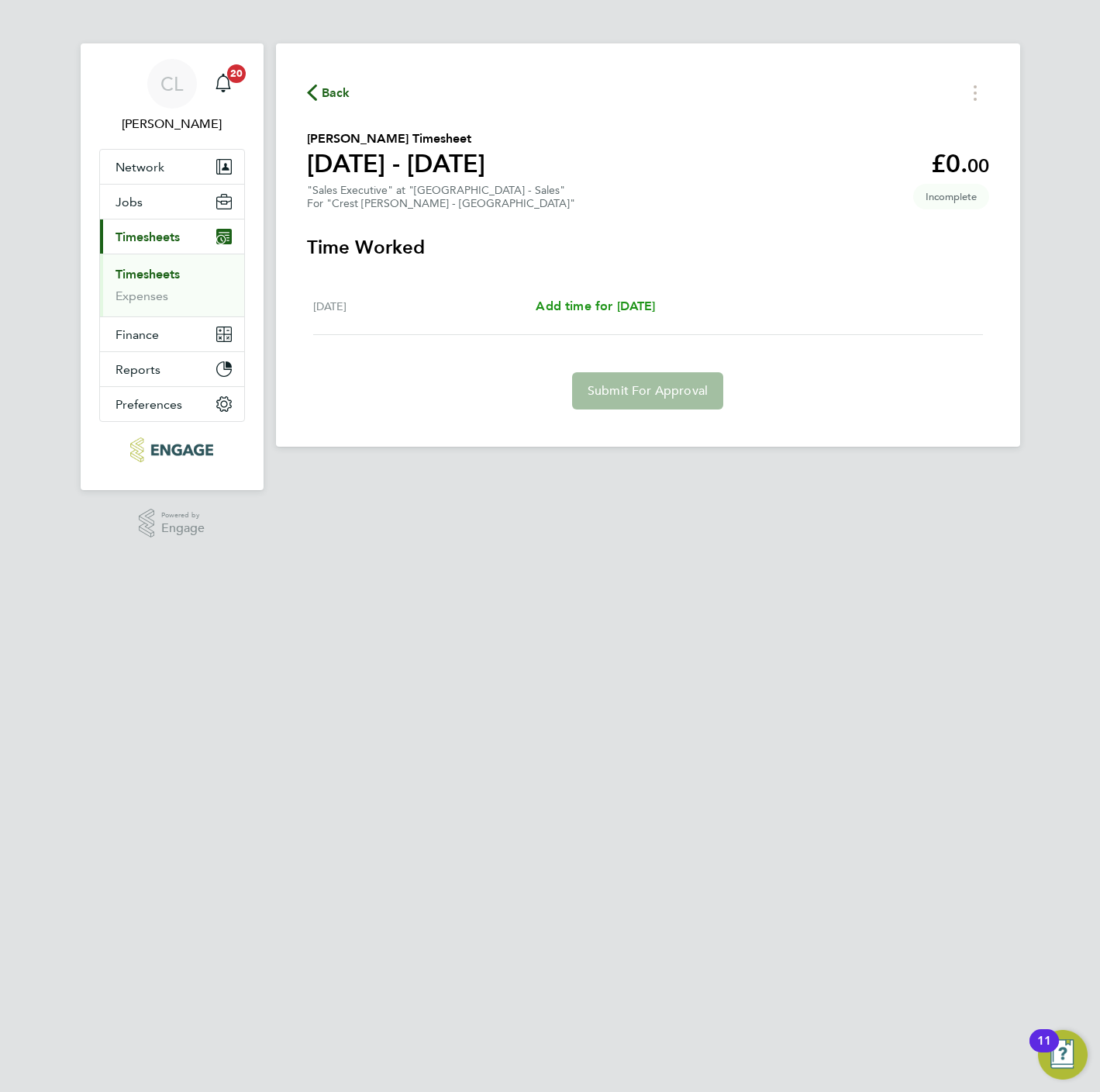
click at [579, 303] on span "Add time for Mon 22 Sep" at bounding box center [595, 306] width 119 height 15
select select "30"
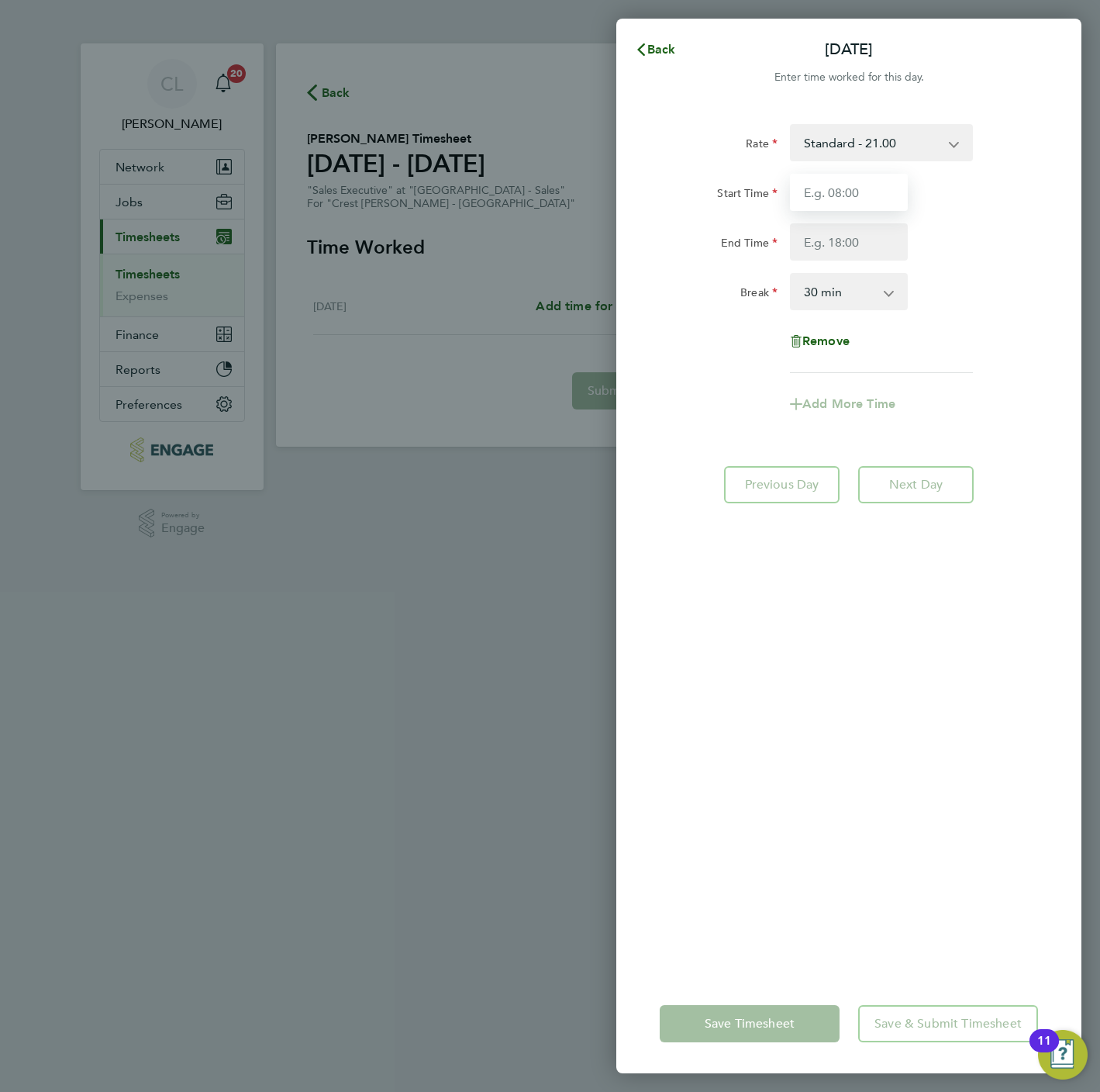
click at [828, 185] on input "Start Time" at bounding box center [849, 192] width 118 height 38
type input "10:00"
type input "17:00"
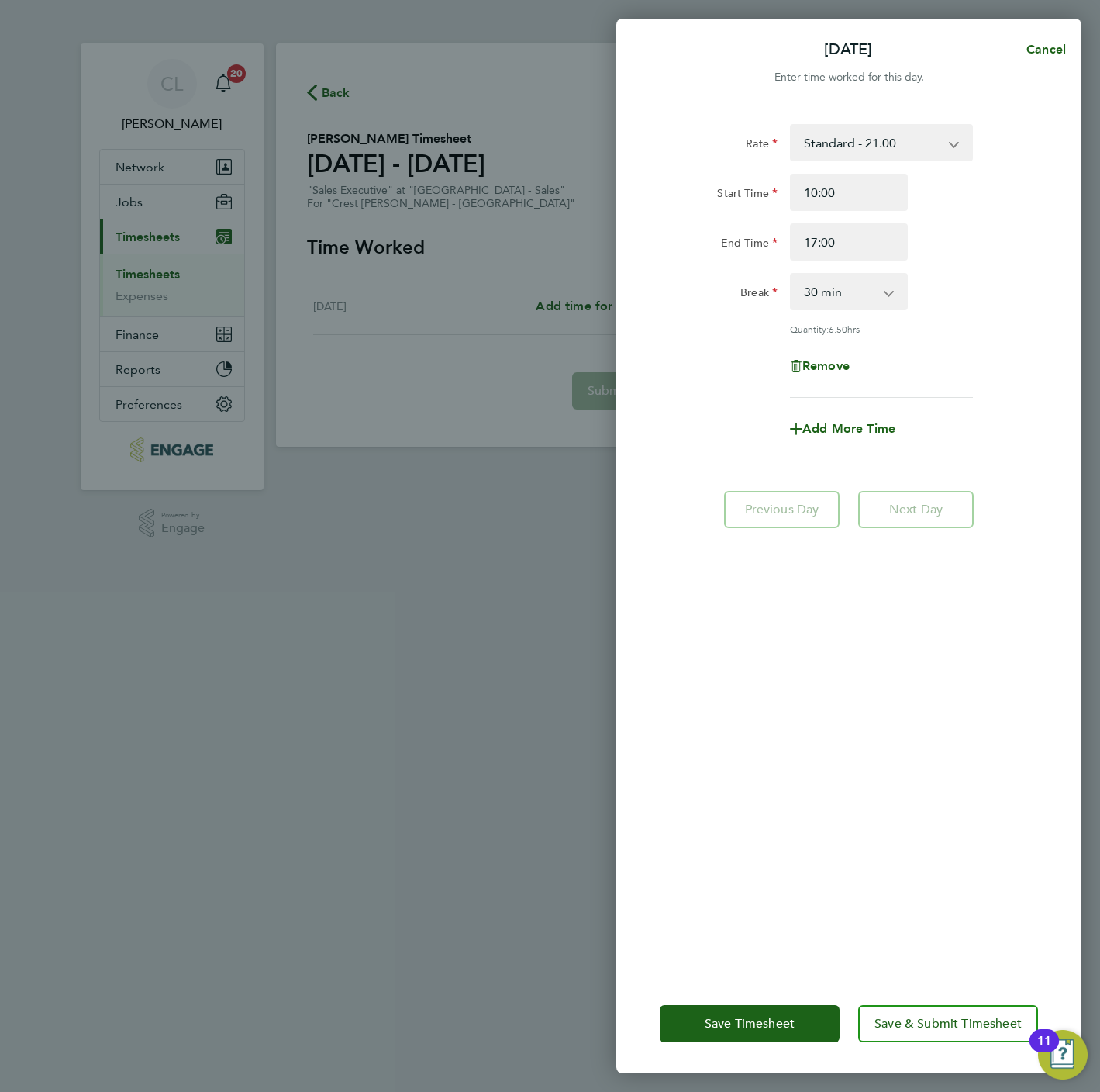
click at [796, 276] on select "0 min 15 min 30 min 45 min 60 min 75 min 90 min" at bounding box center [840, 292] width 97 height 34
select select "0"
click at [792, 275] on select "0 min 15 min 30 min 45 min 60 min 75 min 90 min" at bounding box center [840, 292] width 97 height 34
click at [935, 1027] on span "Save & Submit Timesheet" at bounding box center [948, 1023] width 147 height 16
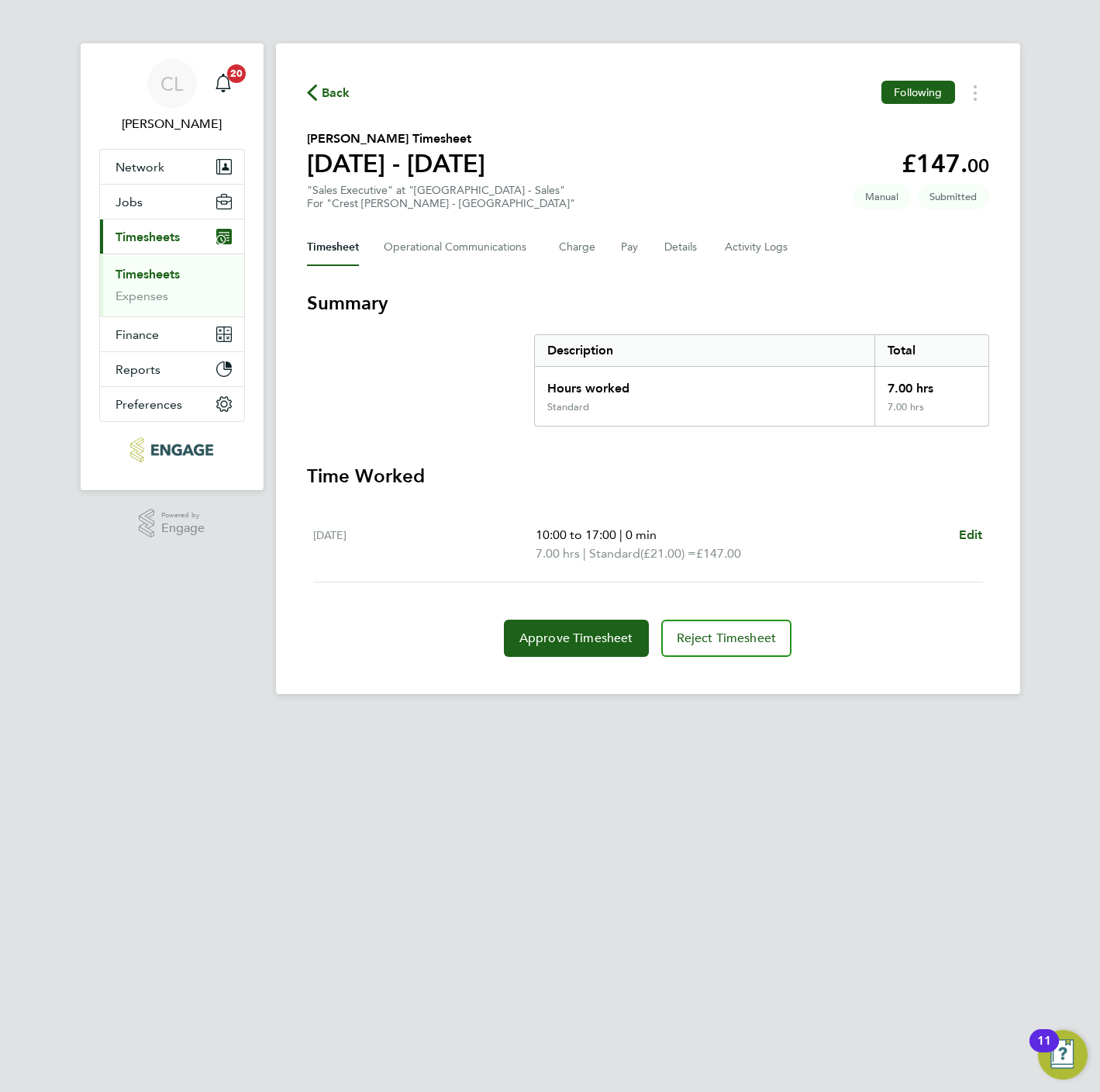
click at [338, 87] on span "Back" at bounding box center [335, 92] width 29 height 19
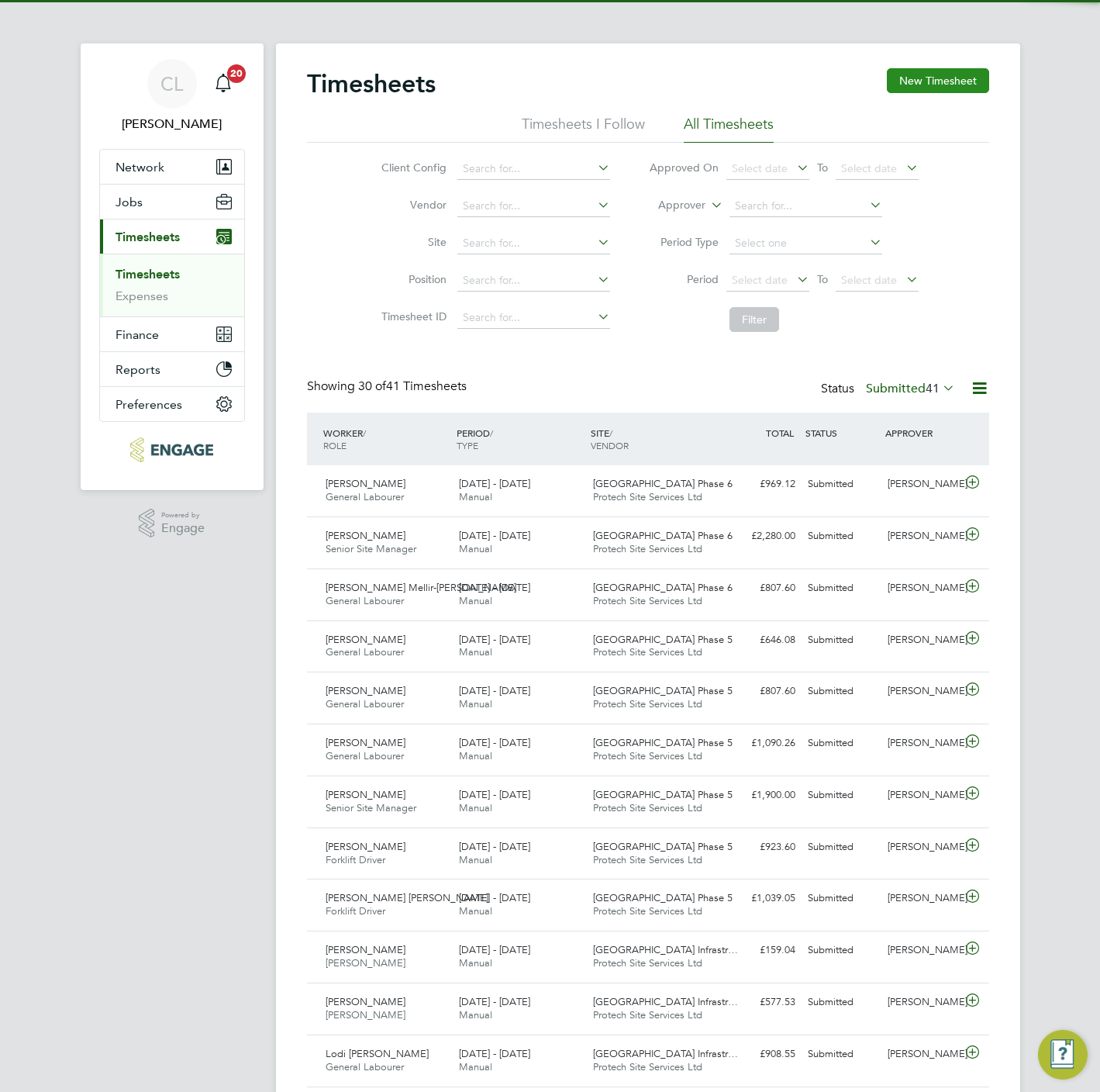
click at [961, 74] on button "New Timesheet" at bounding box center [937, 80] width 102 height 25
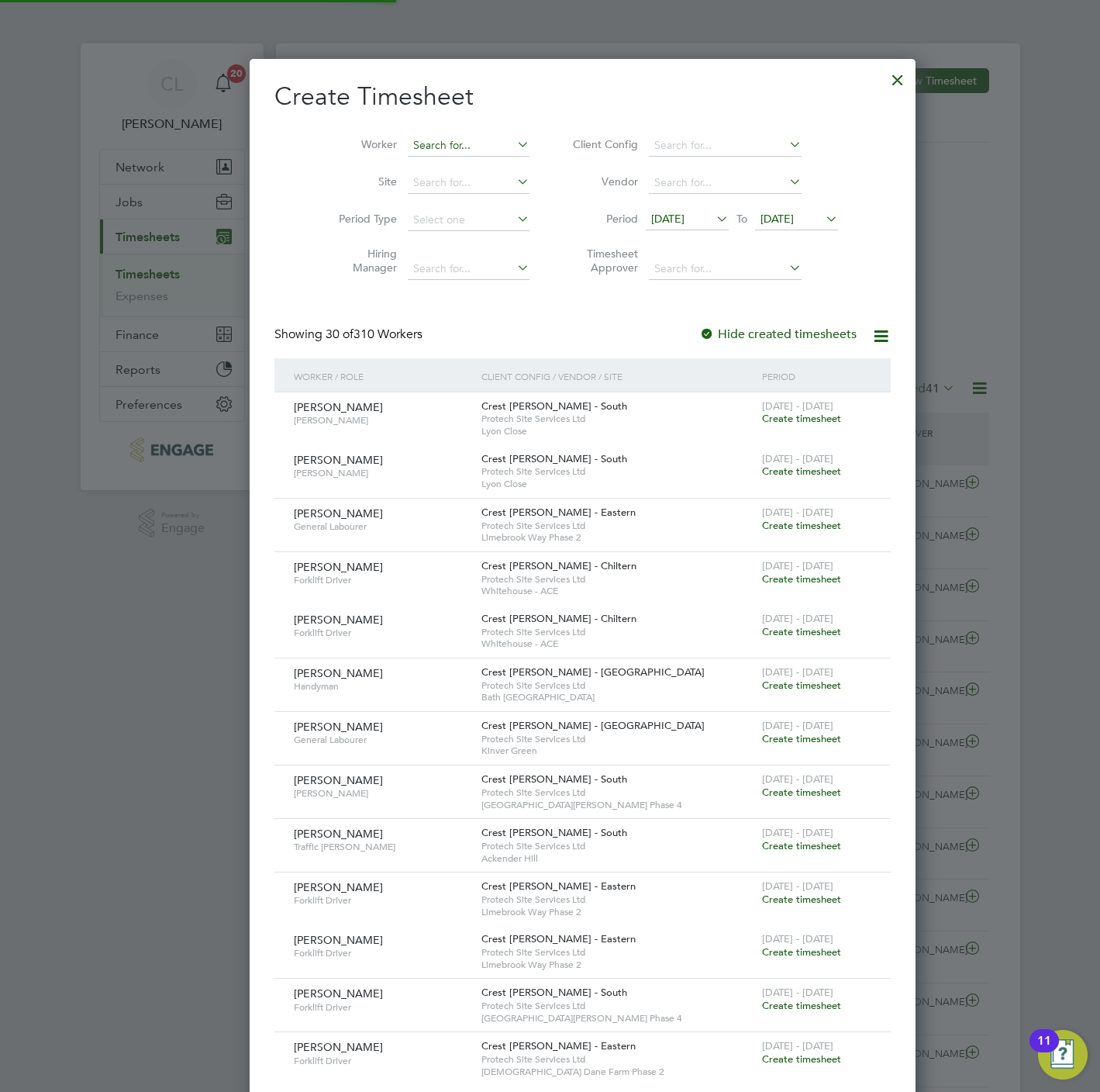
click at [425, 141] on input at bounding box center [469, 146] width 122 height 22
click at [477, 348] on li "Joe Blackburn" at bounding box center [469, 355] width 191 height 21
type input "Joe Blackburn"
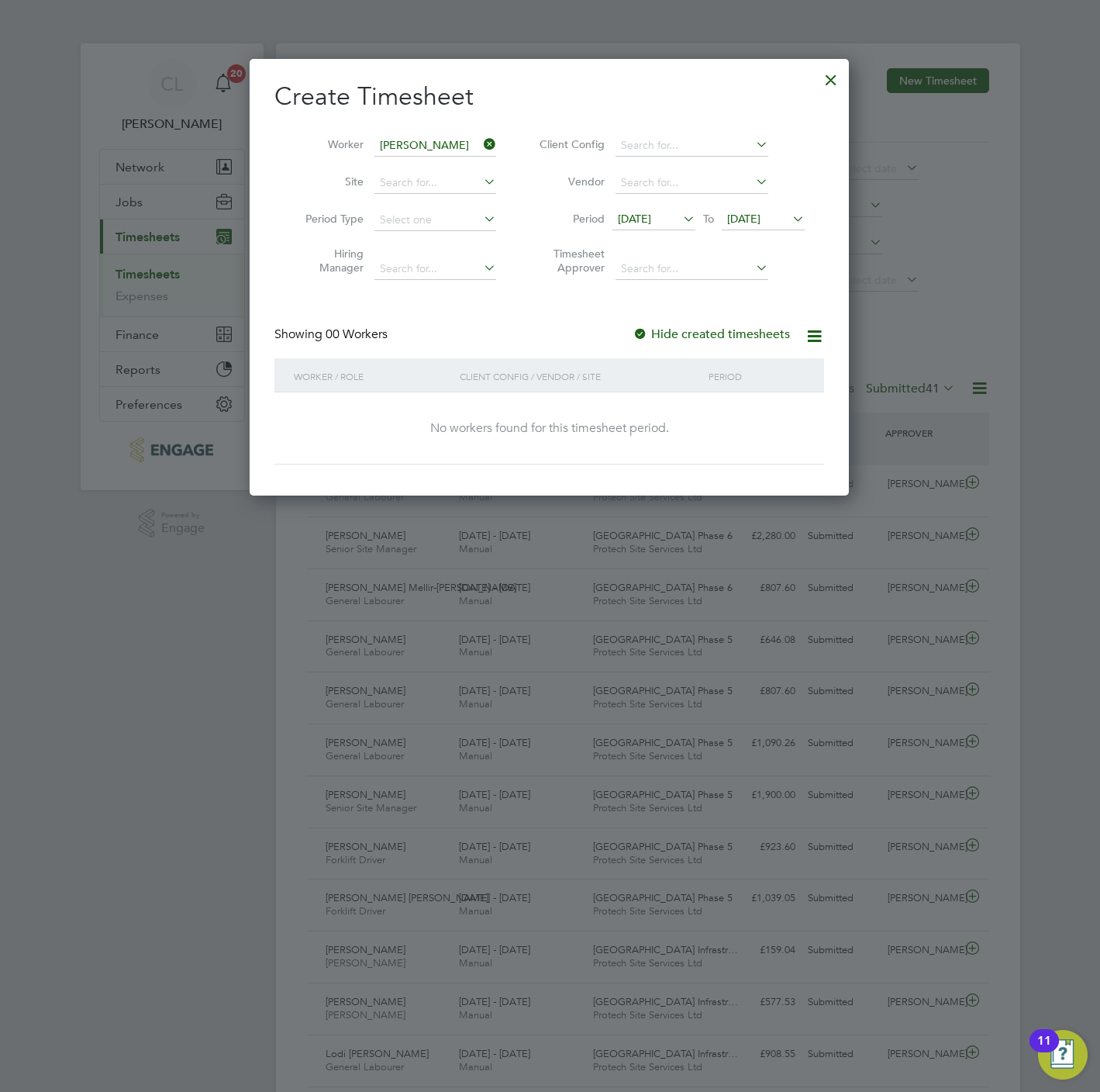
click at [761, 215] on span "23 Sep 2025" at bounding box center [743, 218] width 34 height 14
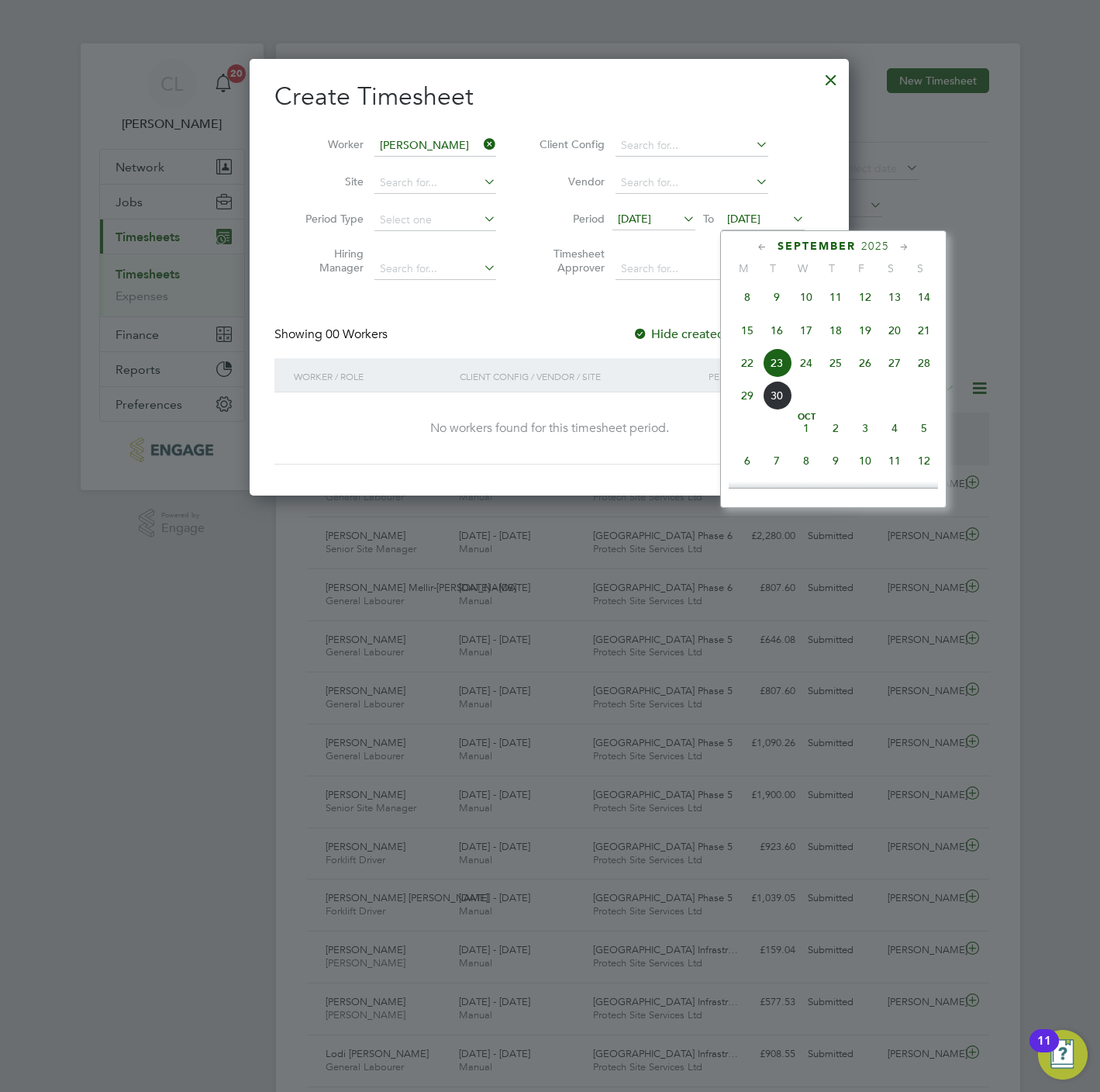
click at [923, 371] on span "28" at bounding box center [924, 363] width 29 height 29
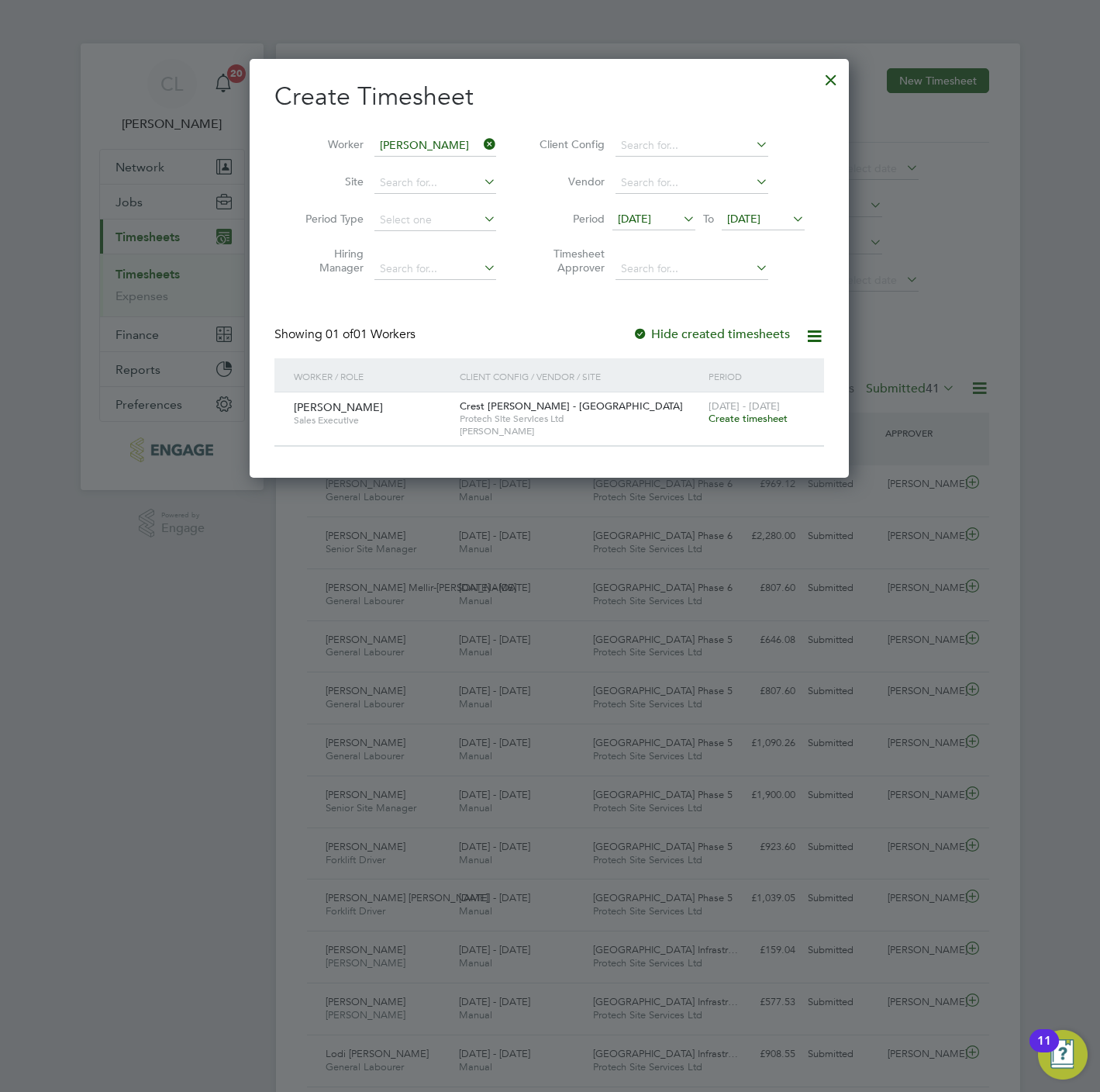
click at [768, 425] on span "Create timesheet" at bounding box center [748, 418] width 79 height 13
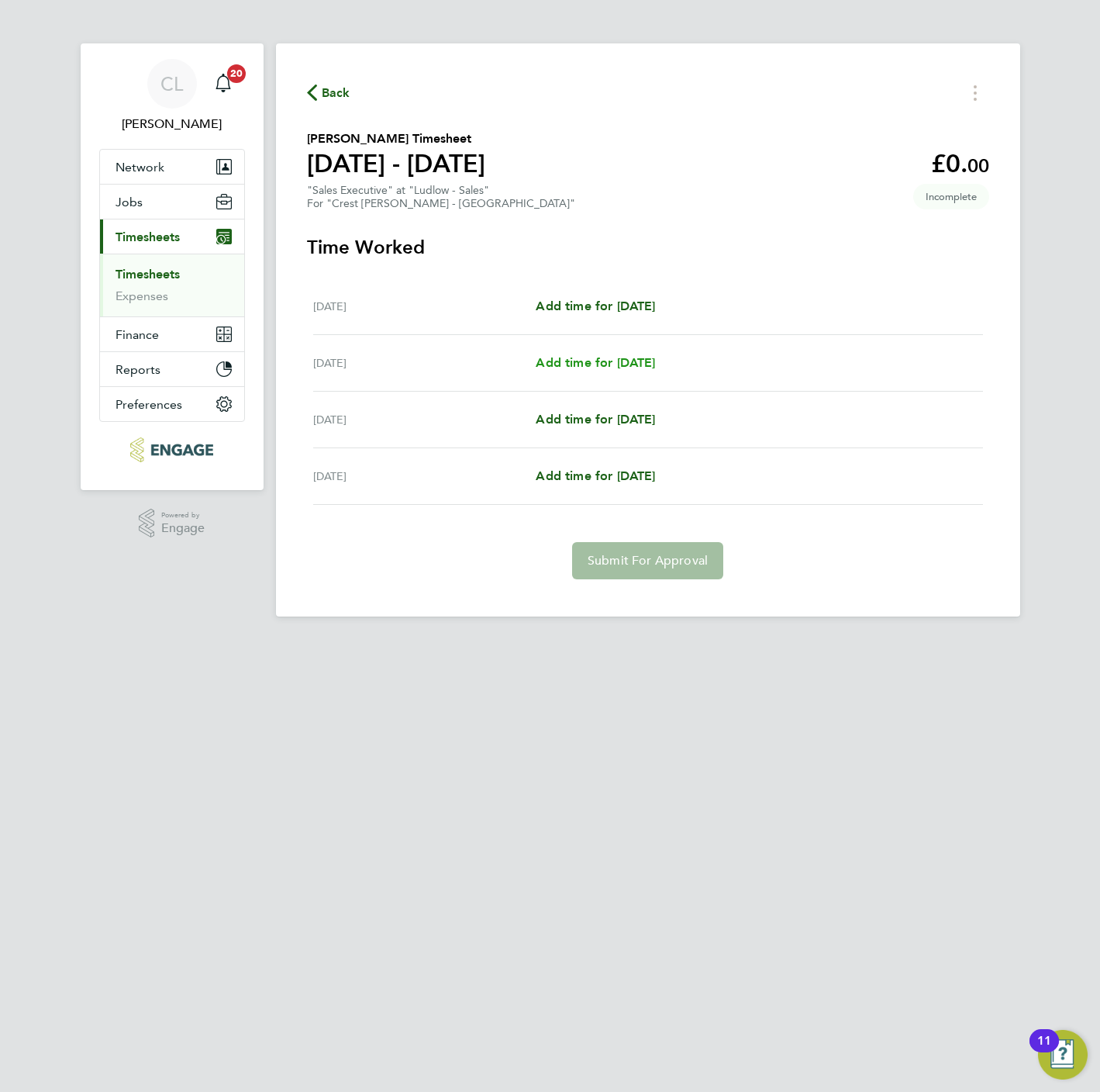
click at [577, 372] on link "Add time for Fri 26 Sep" at bounding box center [595, 362] width 119 height 19
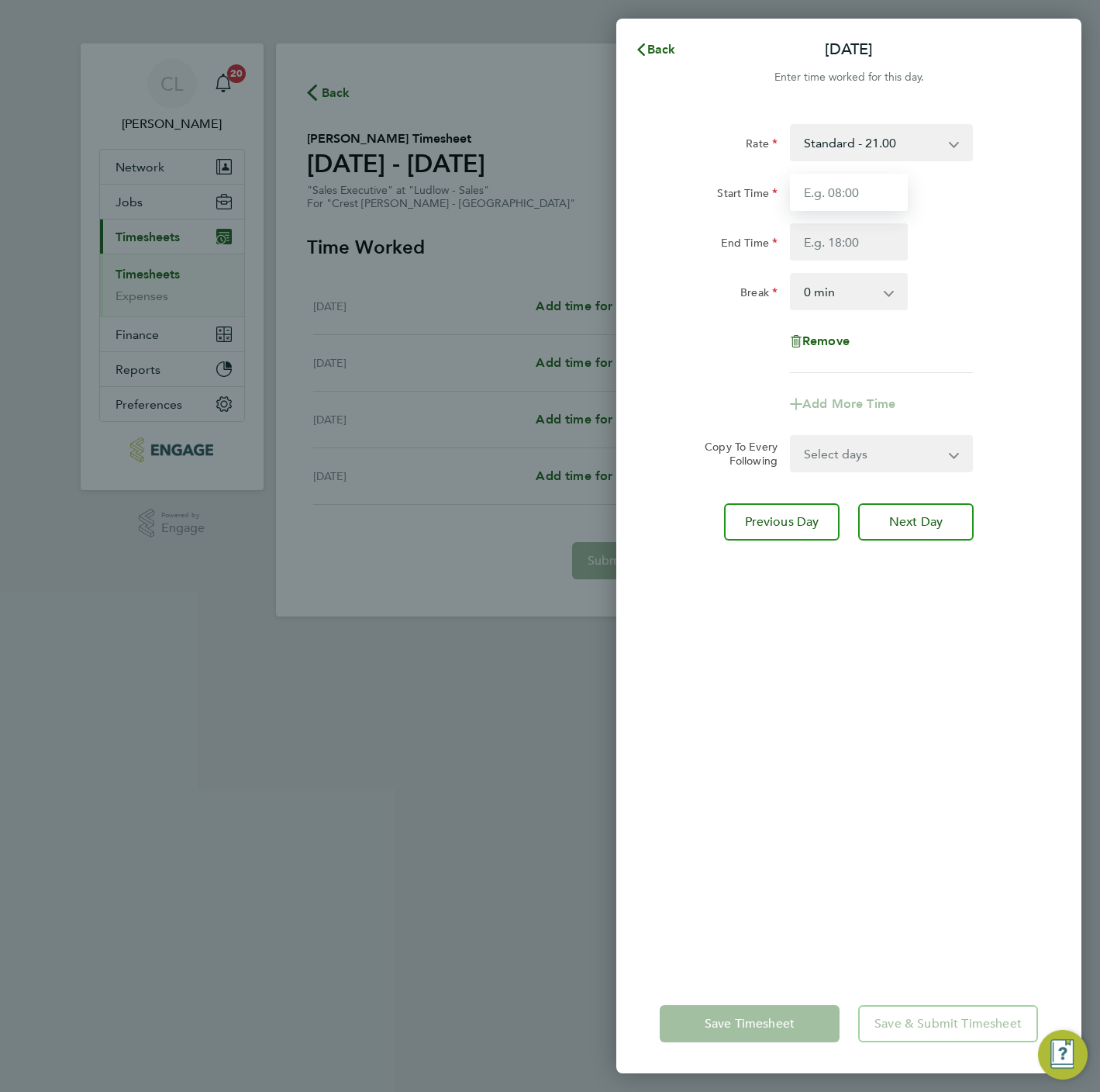
click at [871, 186] on input "Start Time" at bounding box center [849, 192] width 118 height 38
type input "10:00"
type input "17:00"
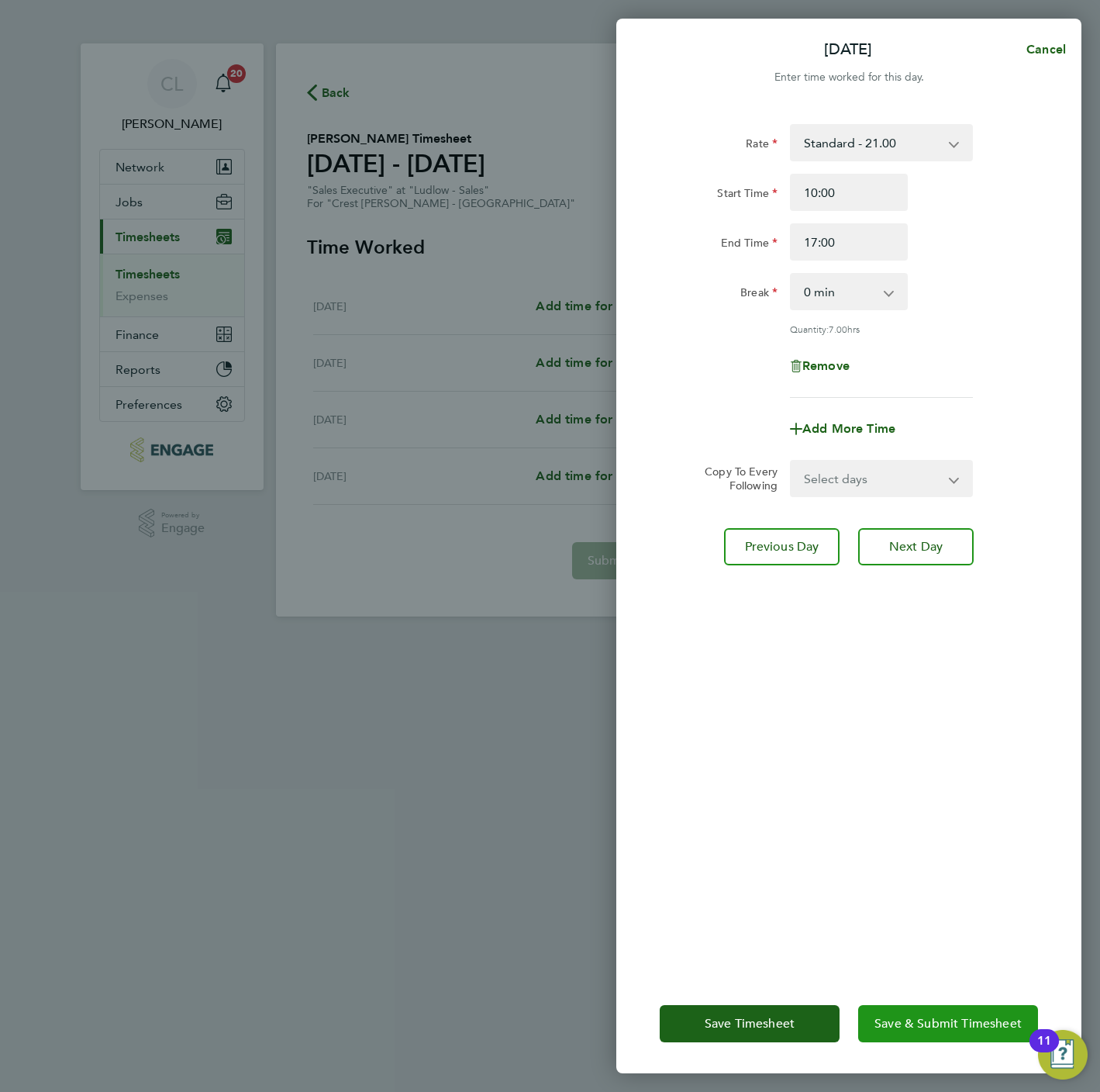
click at [959, 1028] on span "Save & Submit Timesheet" at bounding box center [948, 1023] width 147 height 16
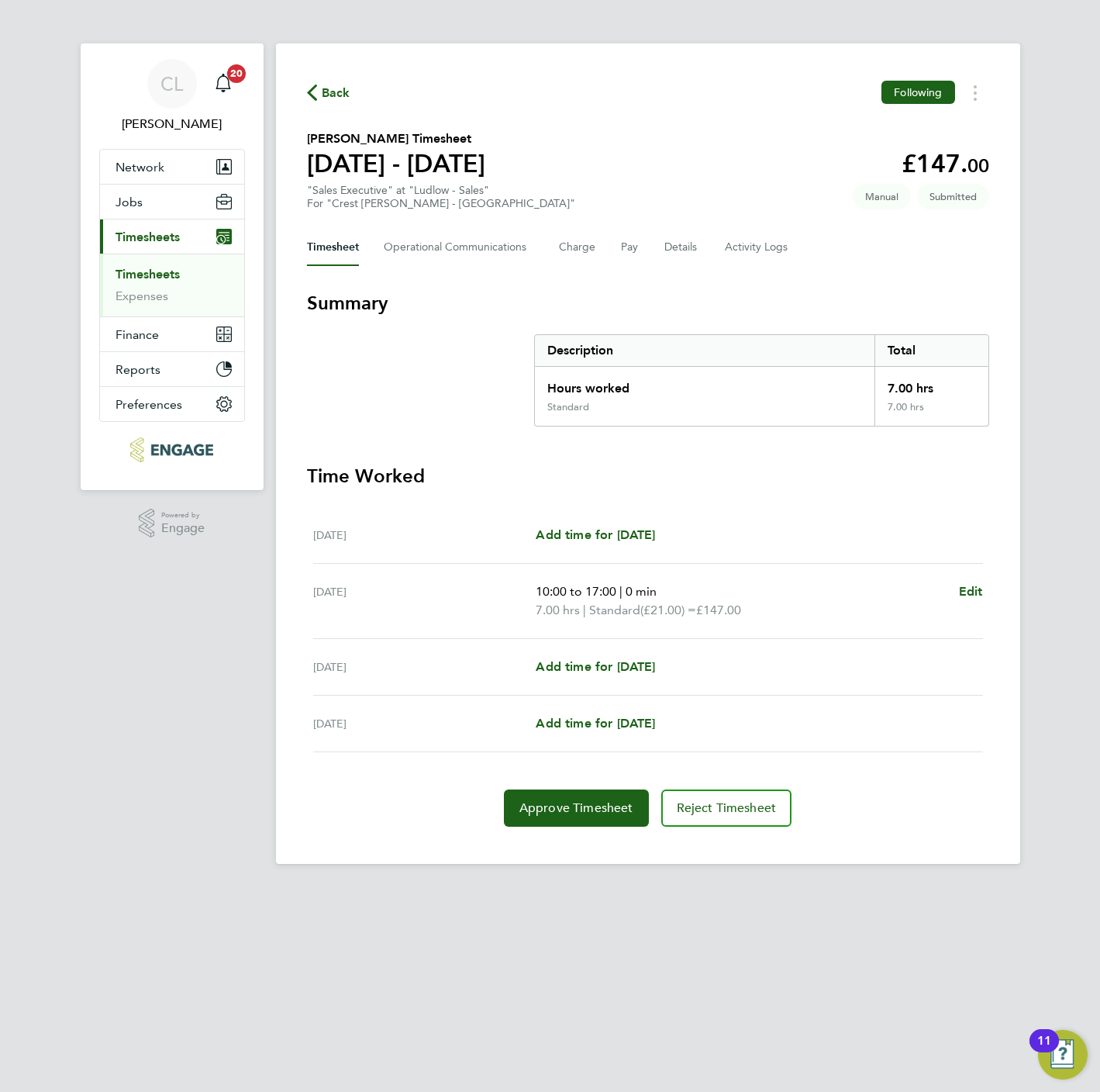
click at [326, 88] on span "Back" at bounding box center [335, 92] width 29 height 19
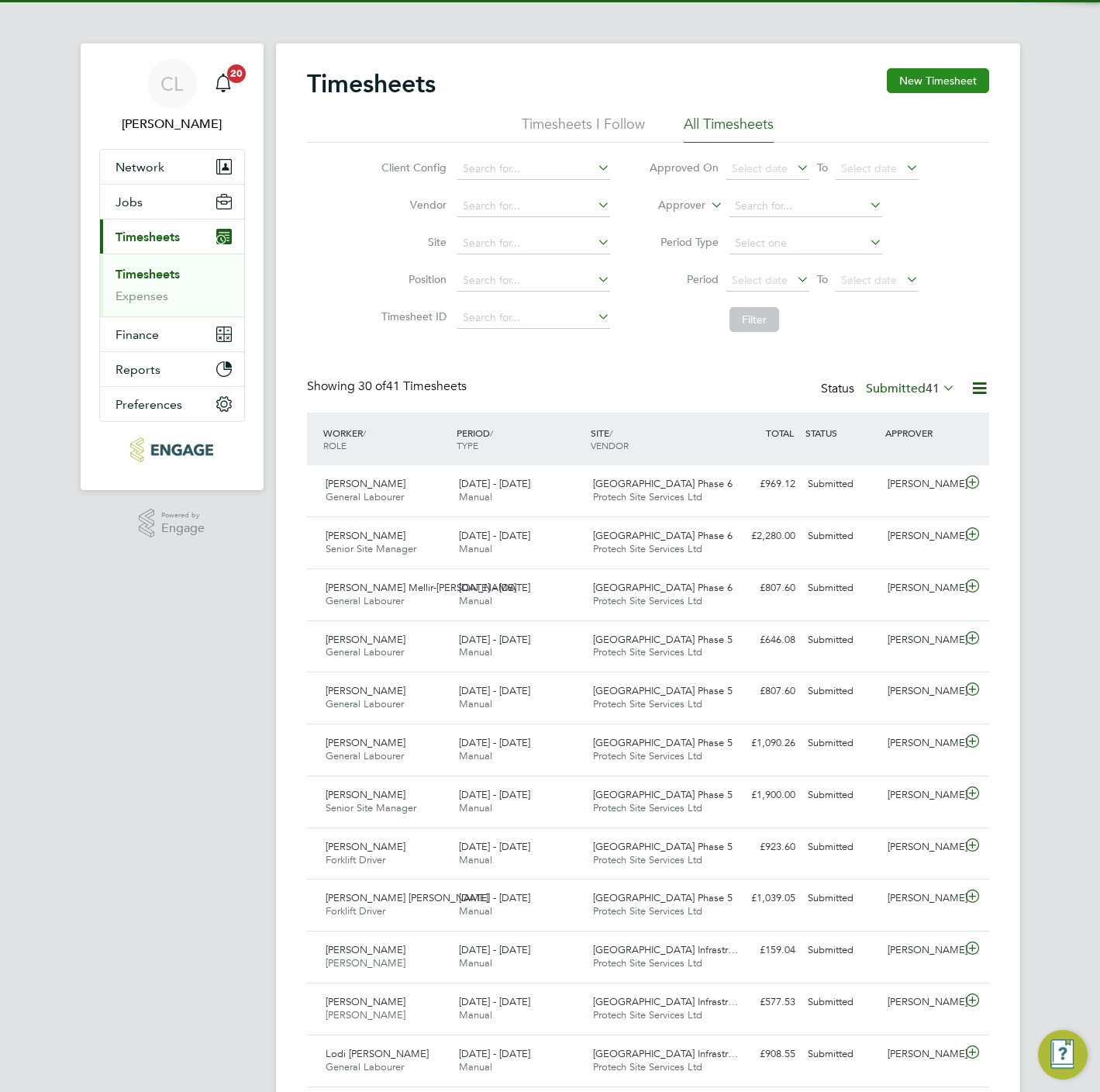
click at [949, 77] on button "New Timesheet" at bounding box center [937, 80] width 102 height 25
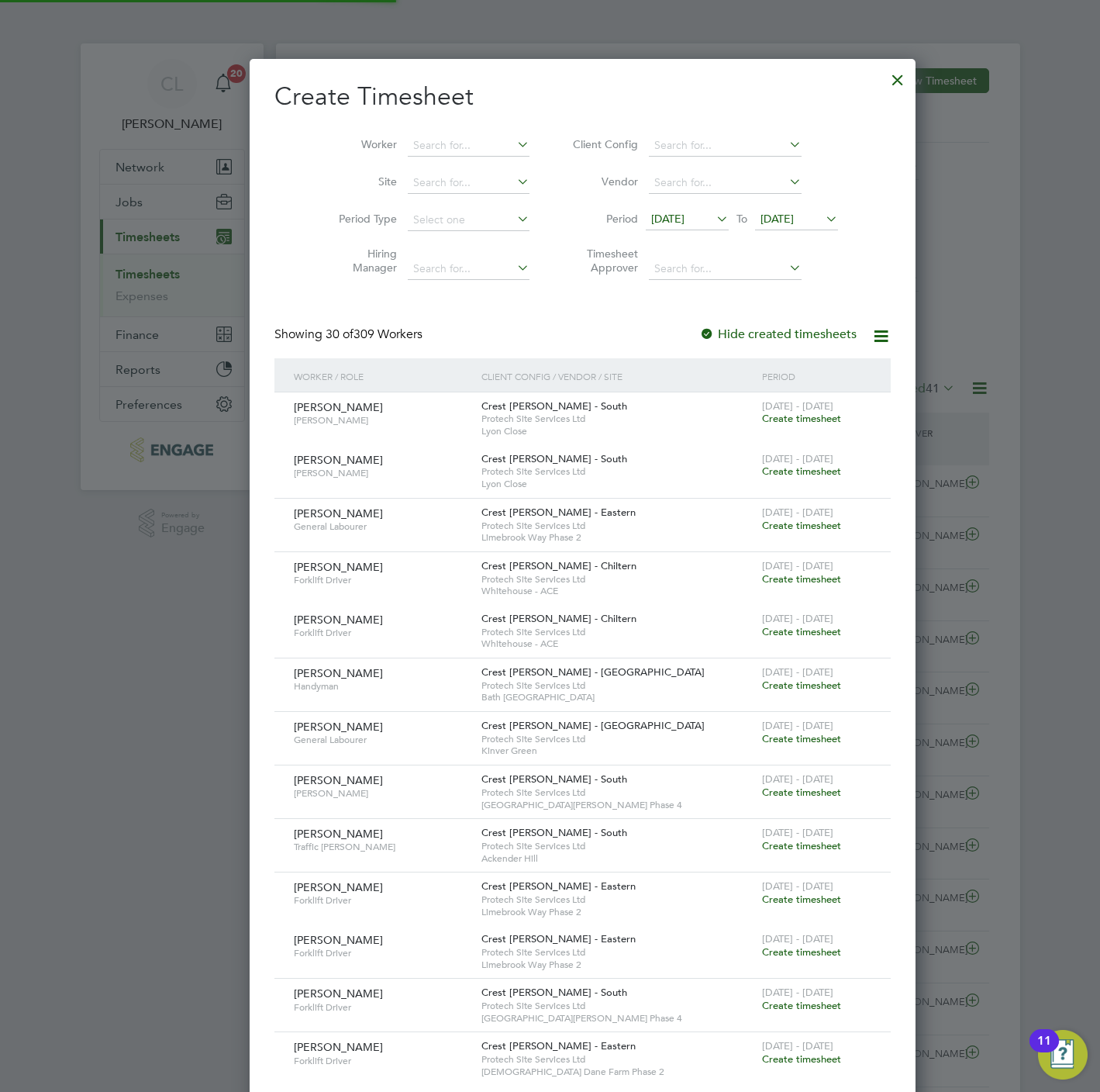
click at [469, 130] on li "Worker" at bounding box center [428, 146] width 241 height 38
click at [436, 155] on input at bounding box center [469, 146] width 122 height 22
click at [420, 184] on li "Lisa Lawrence" at bounding box center [469, 188] width 191 height 21
type input "Lisa Lawrence"
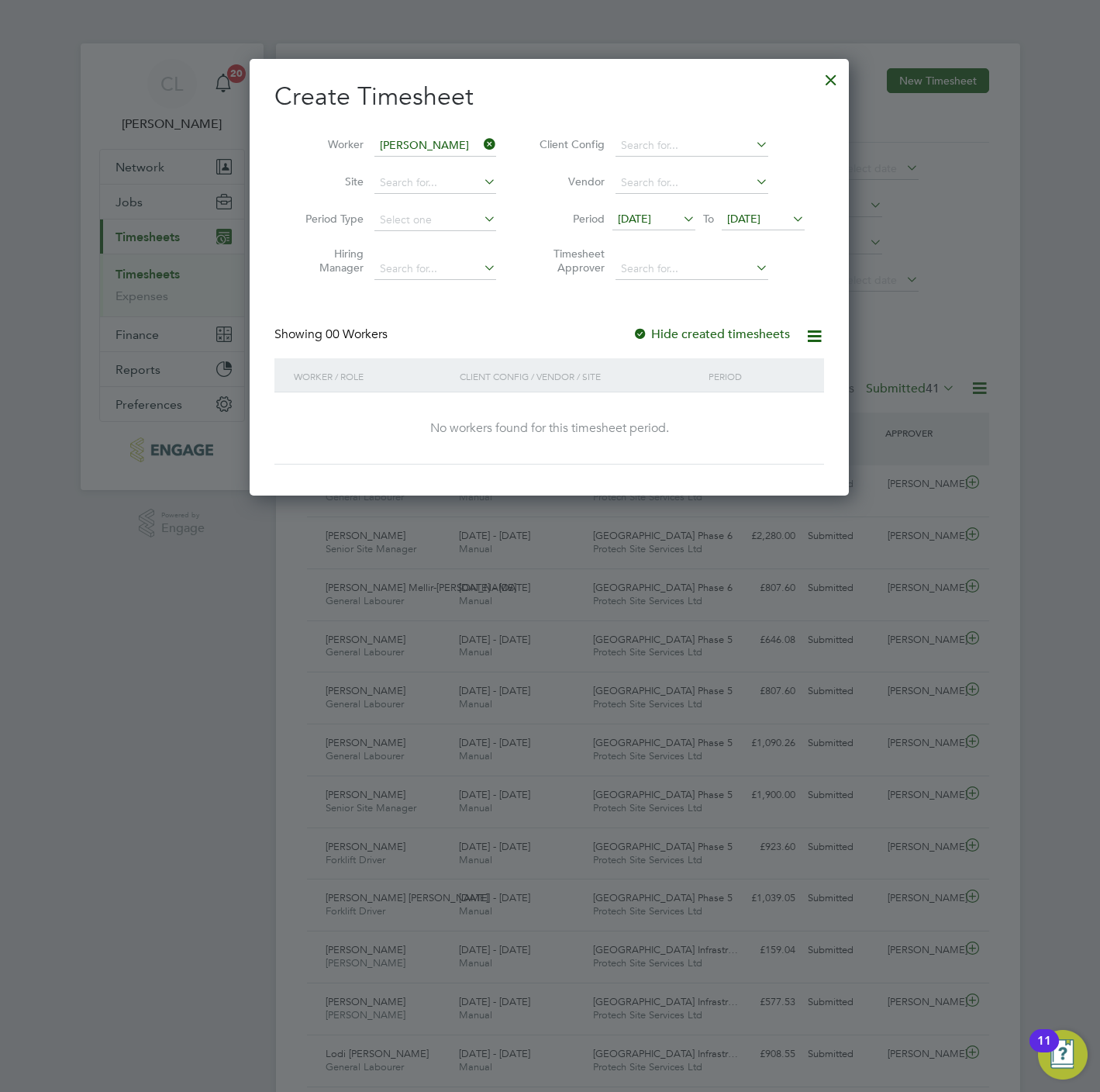
click at [761, 221] on span "23 Sep 2025" at bounding box center [743, 218] width 34 height 14
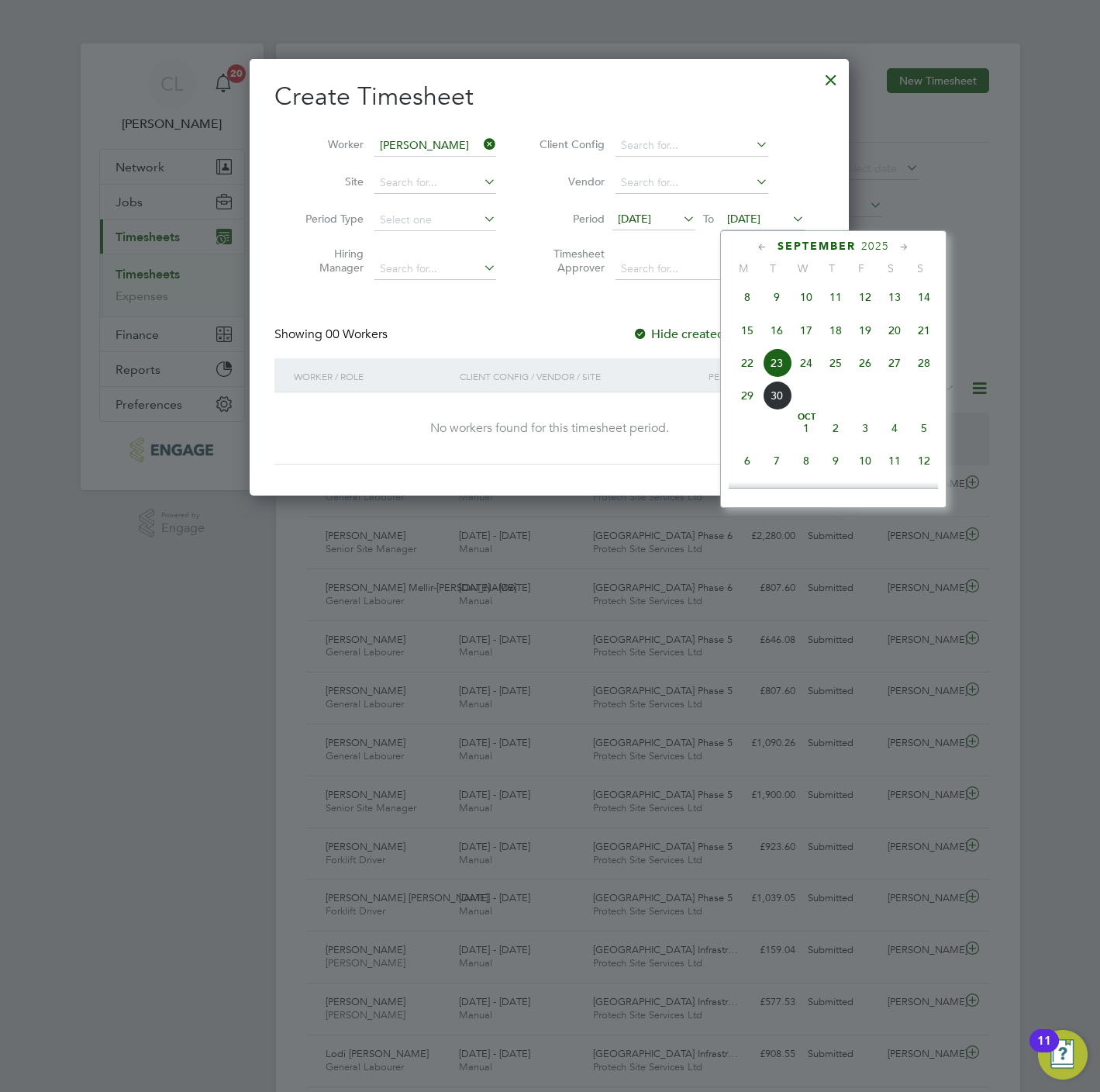
click at [905, 372] on span "27" at bounding box center [895, 363] width 29 height 29
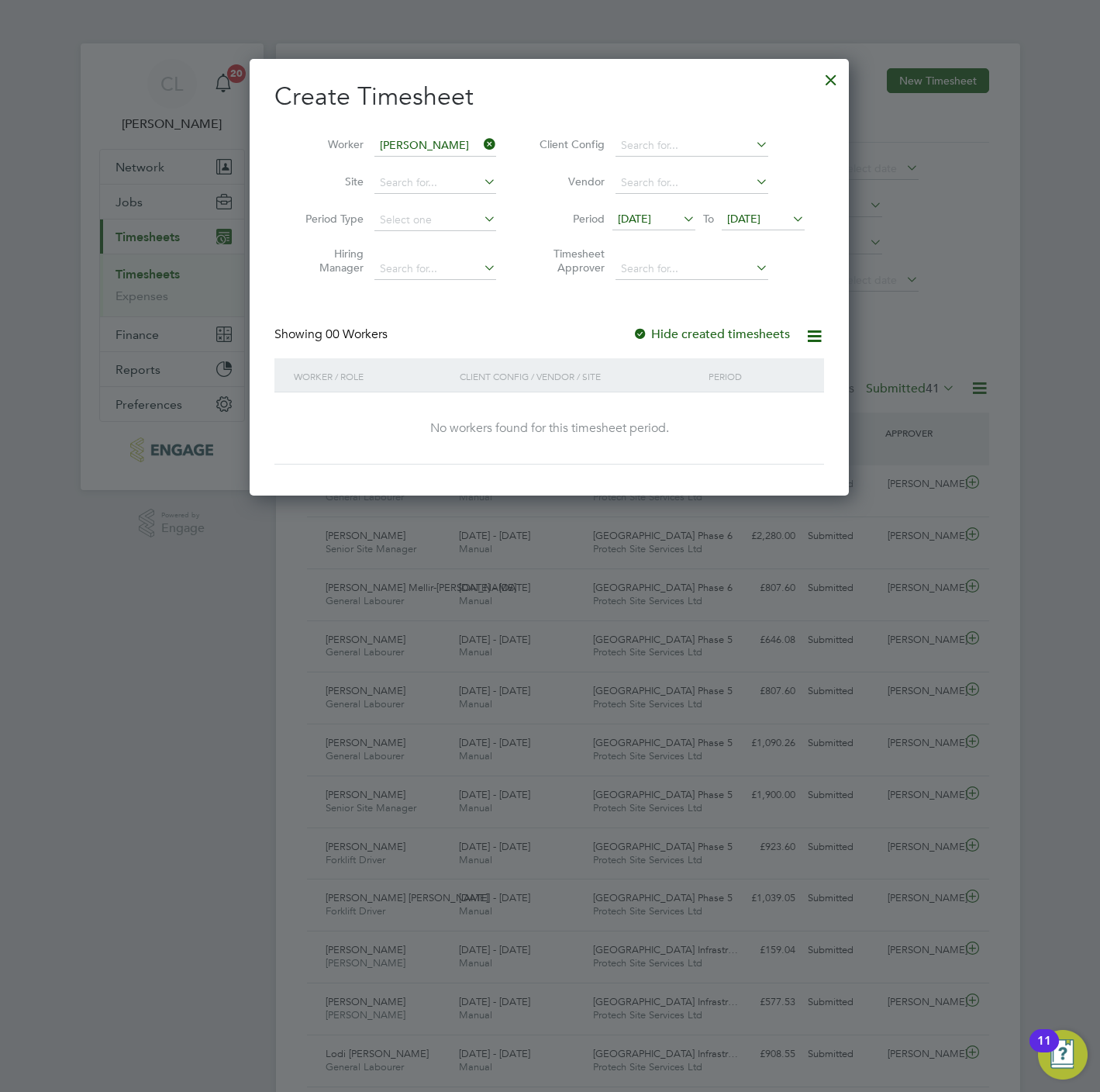
click at [761, 221] on span "27 Sep 2025" at bounding box center [743, 218] width 34 height 14
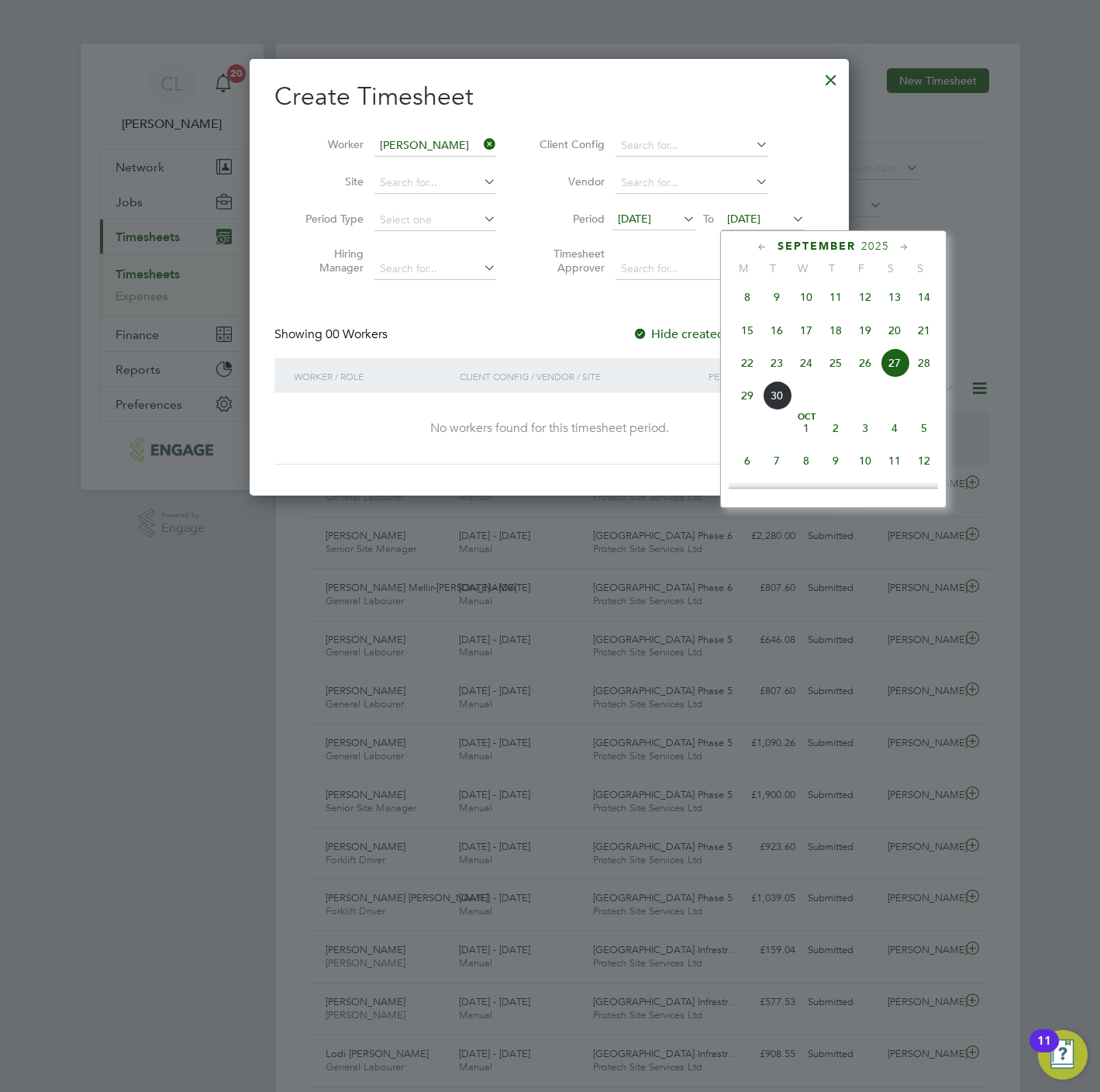
click at [921, 375] on span "28" at bounding box center [924, 363] width 29 height 29
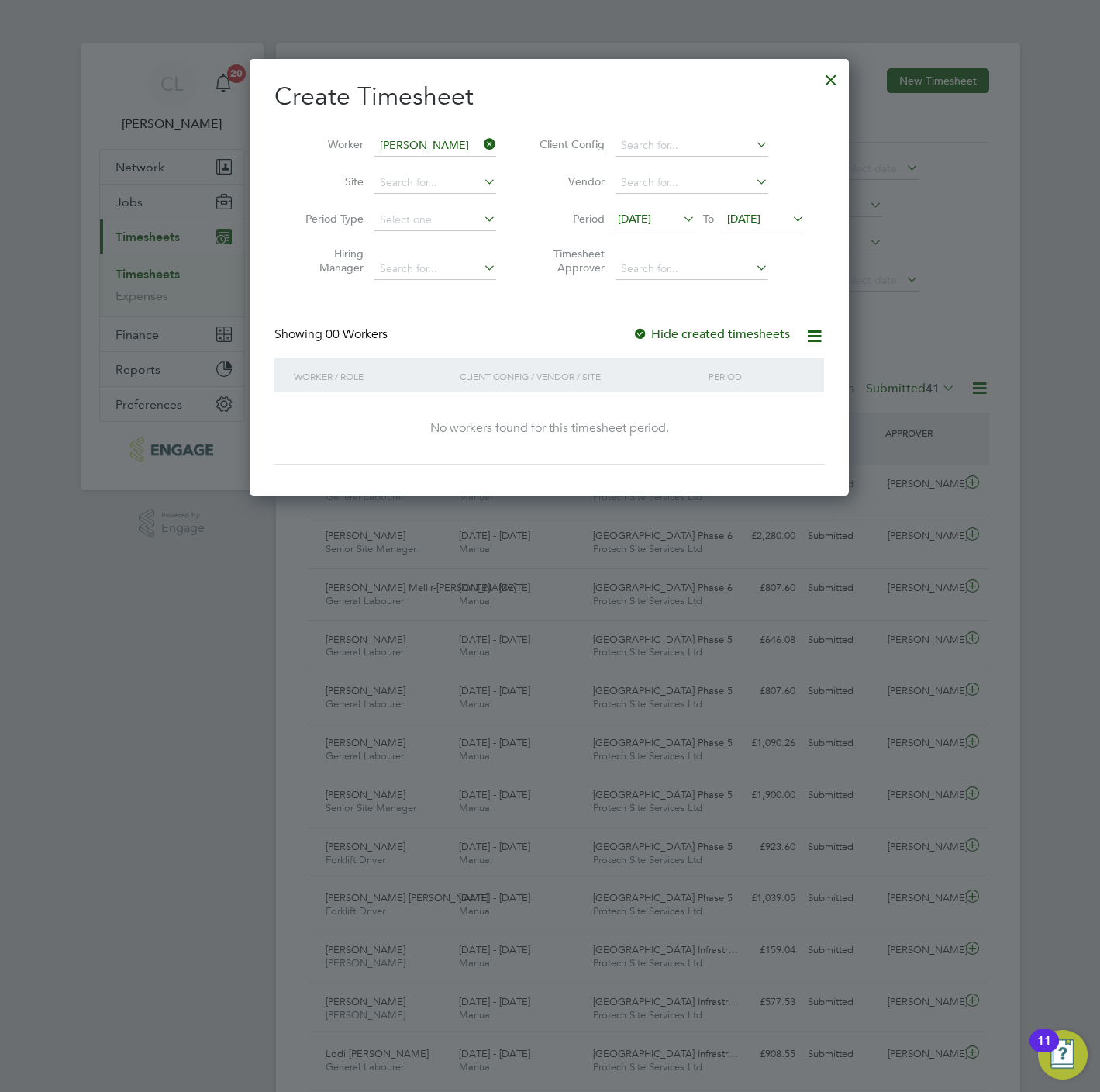
click at [835, 73] on div at bounding box center [831, 76] width 28 height 28
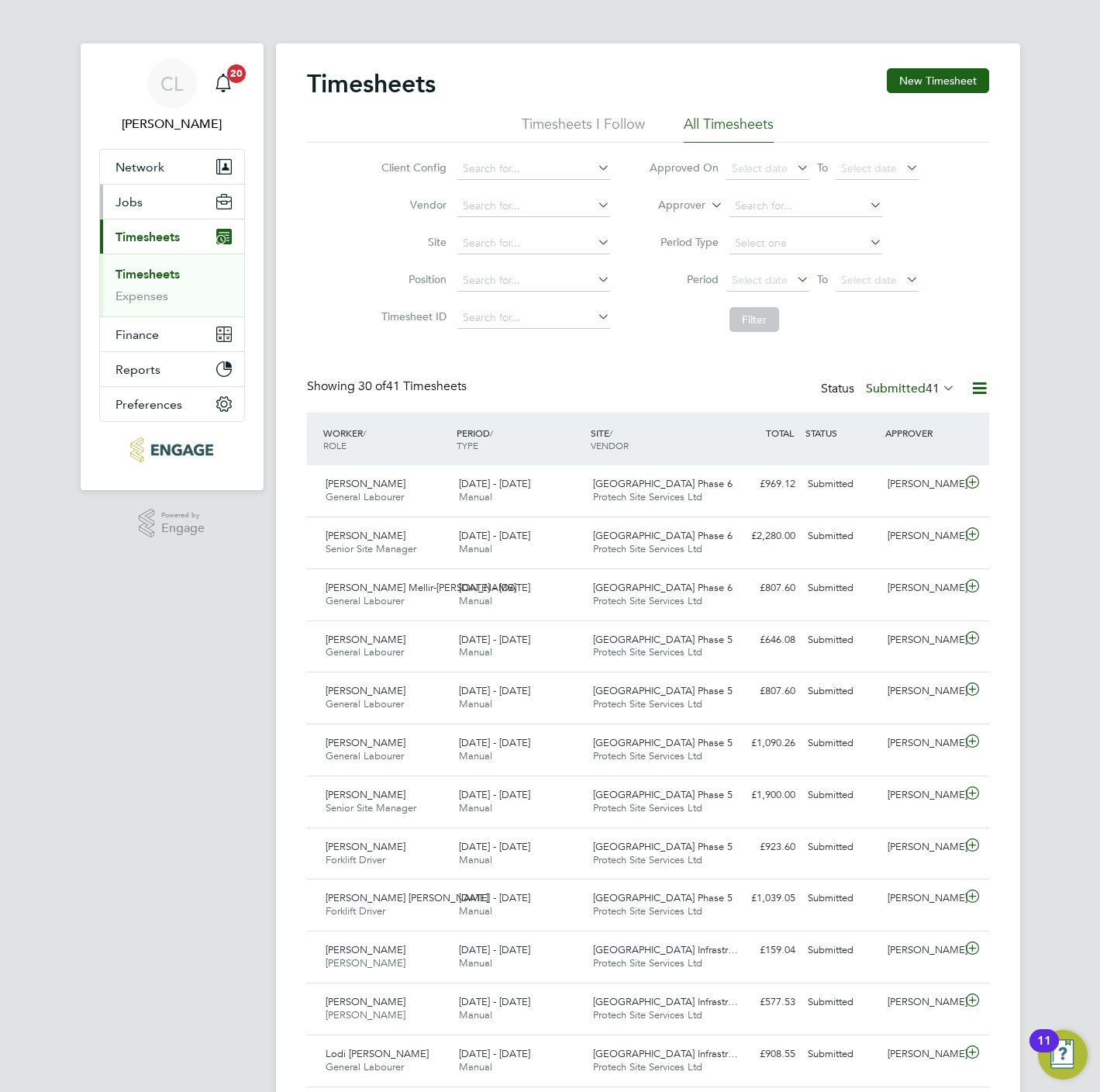
click at [155, 193] on button "Jobs" at bounding box center [172, 202] width 144 height 34
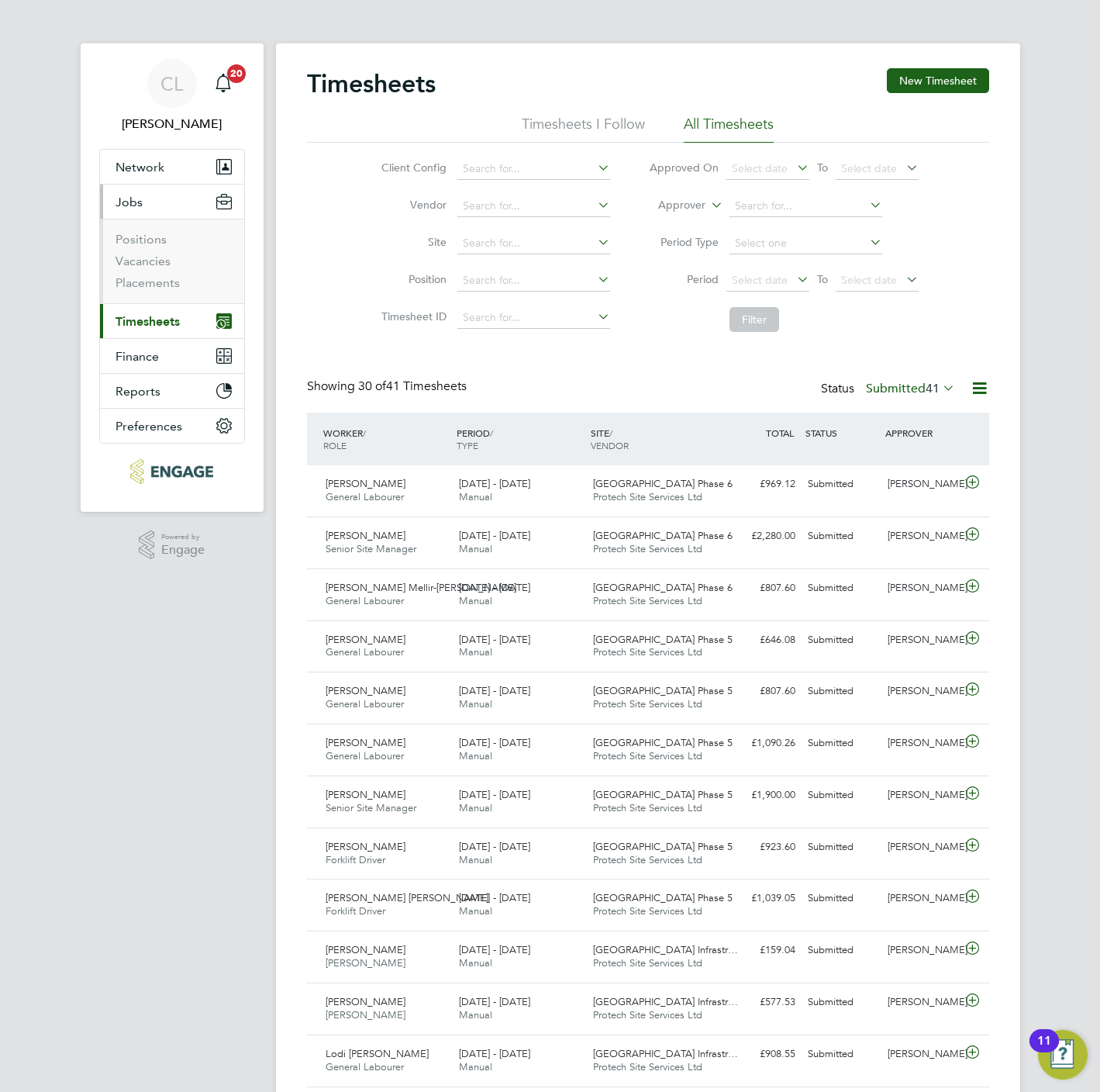
click at [137, 249] on li "Positions" at bounding box center [173, 242] width 116 height 22
click at [144, 263] on link "Vacancies" at bounding box center [142, 261] width 55 height 15
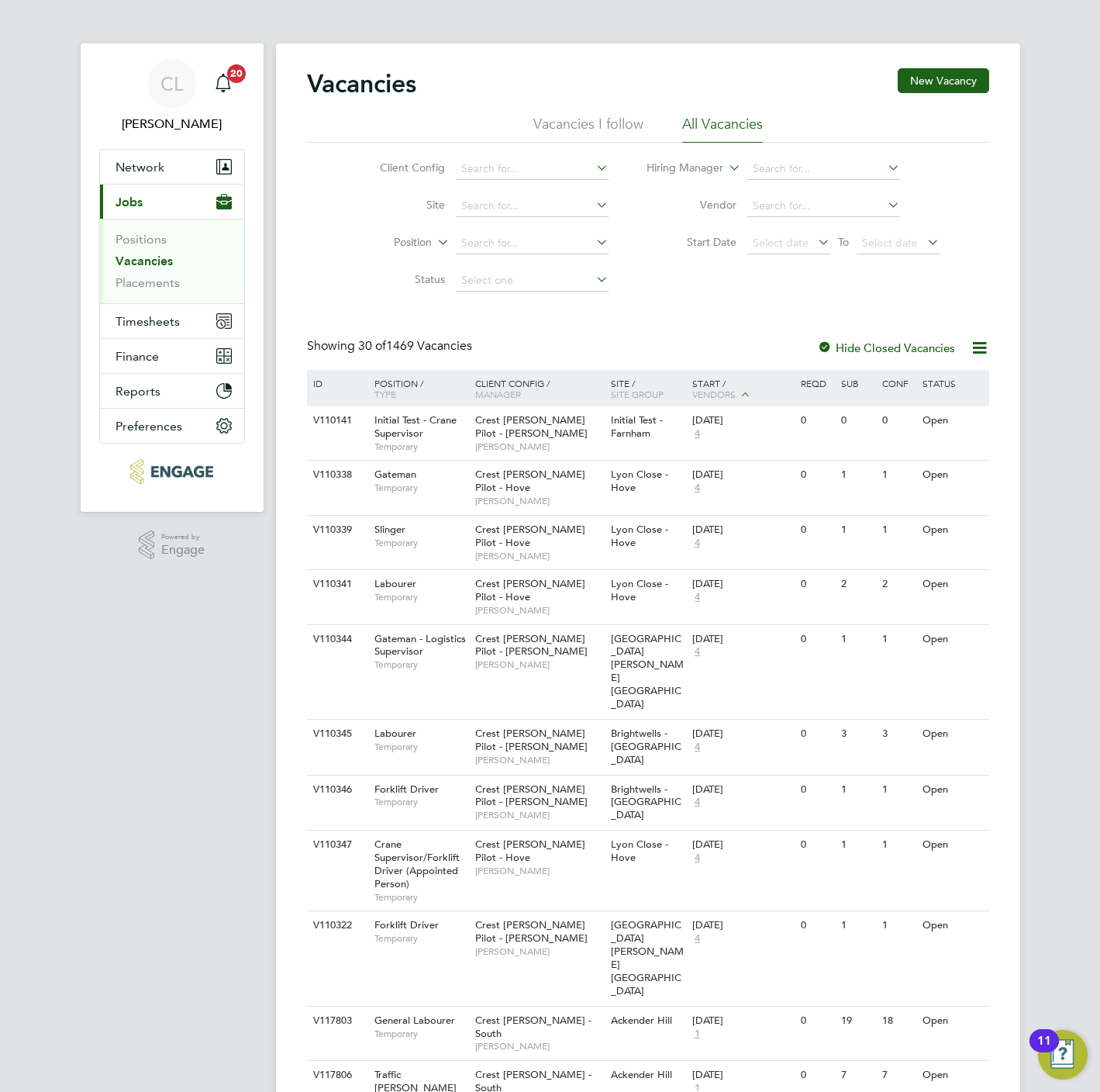
click at [329, 254] on div "Client Config Site Position Status Hiring Manager Vendor Start Date Select date…" at bounding box center [648, 220] width 682 height 156
click at [502, 203] on input at bounding box center [532, 206] width 153 height 22
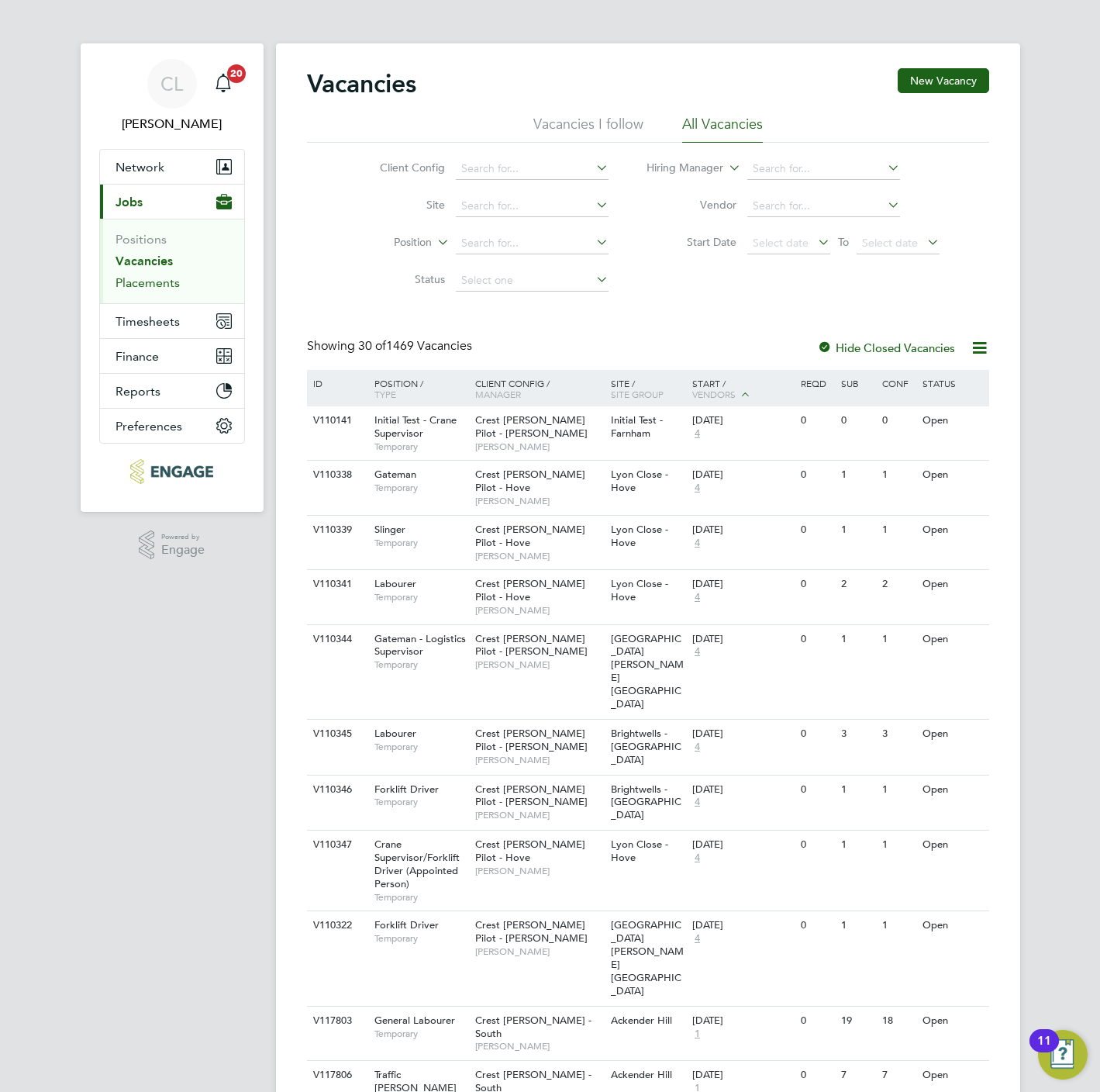
click at [164, 290] on link "Placements" at bounding box center [147, 283] width 65 height 15
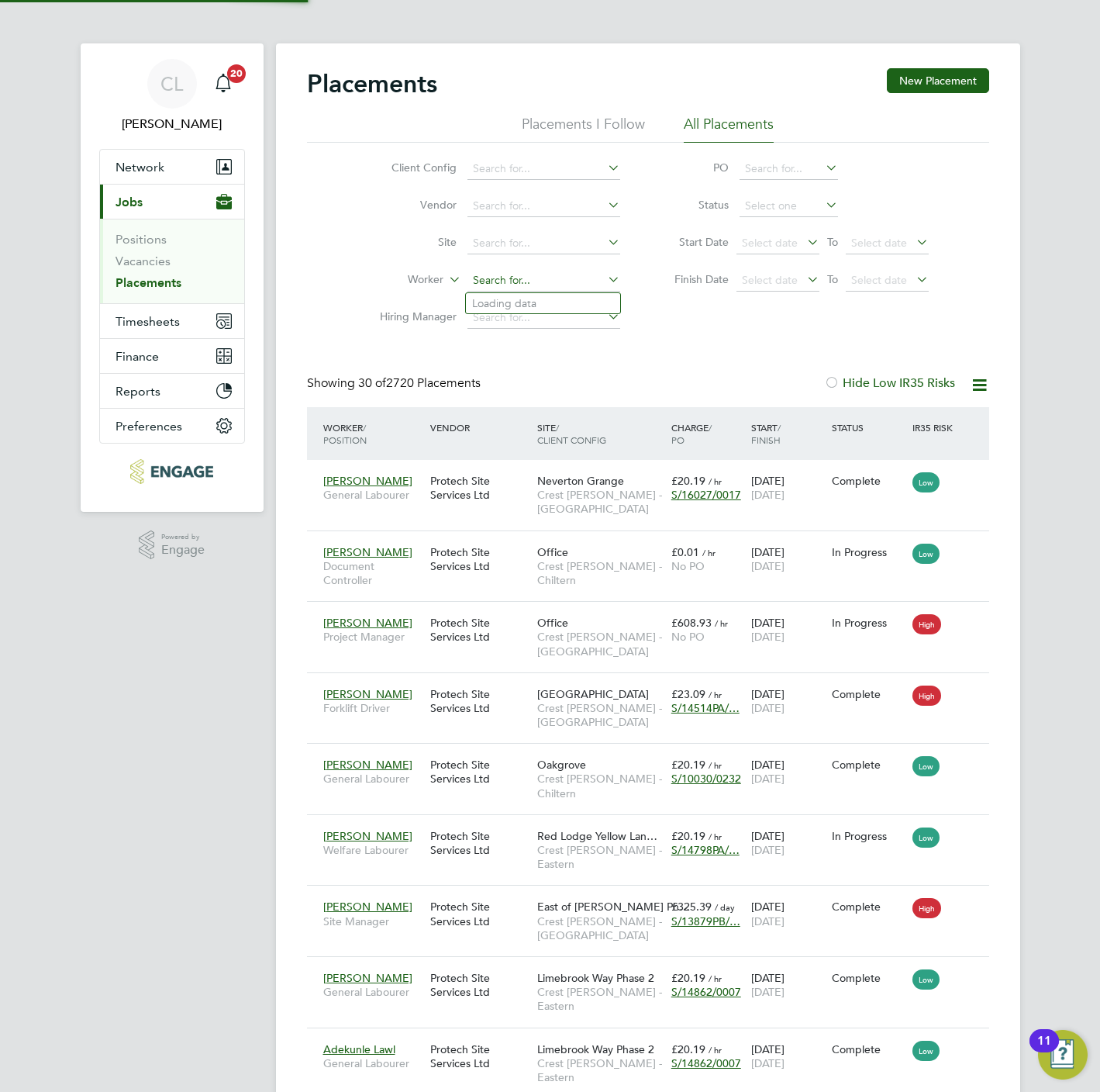
click at [488, 277] on input at bounding box center [544, 281] width 153 height 22
click at [510, 320] on li "Lisa Lawrence" at bounding box center [562, 325] width 191 height 21
type input "Lisa Lawrence"
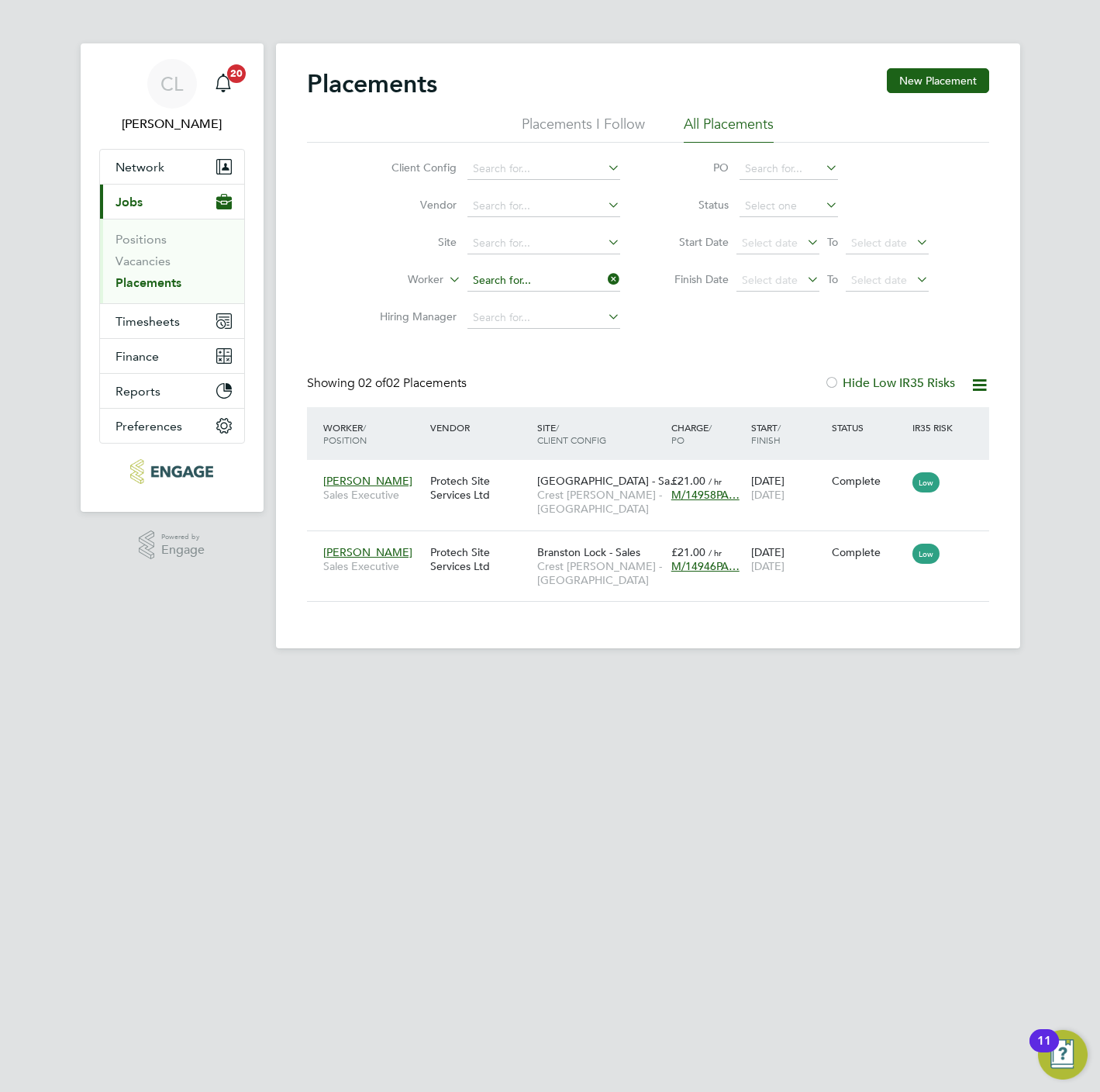
click at [492, 285] on input at bounding box center [544, 281] width 153 height 22
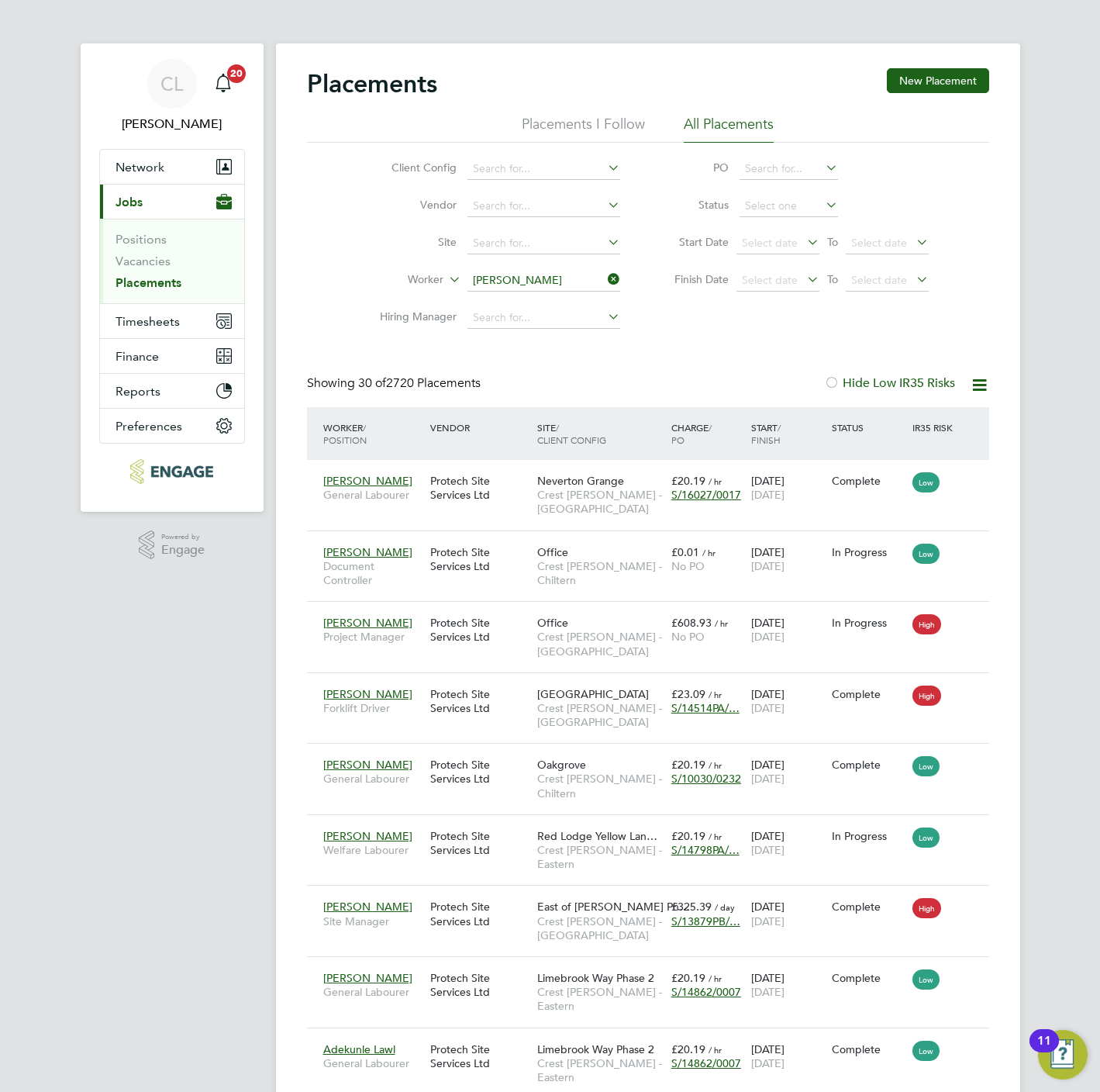
click at [530, 402] on li "Joe Blackburn" at bounding box center [562, 407] width 191 height 21
type input "Joe Blackburn"
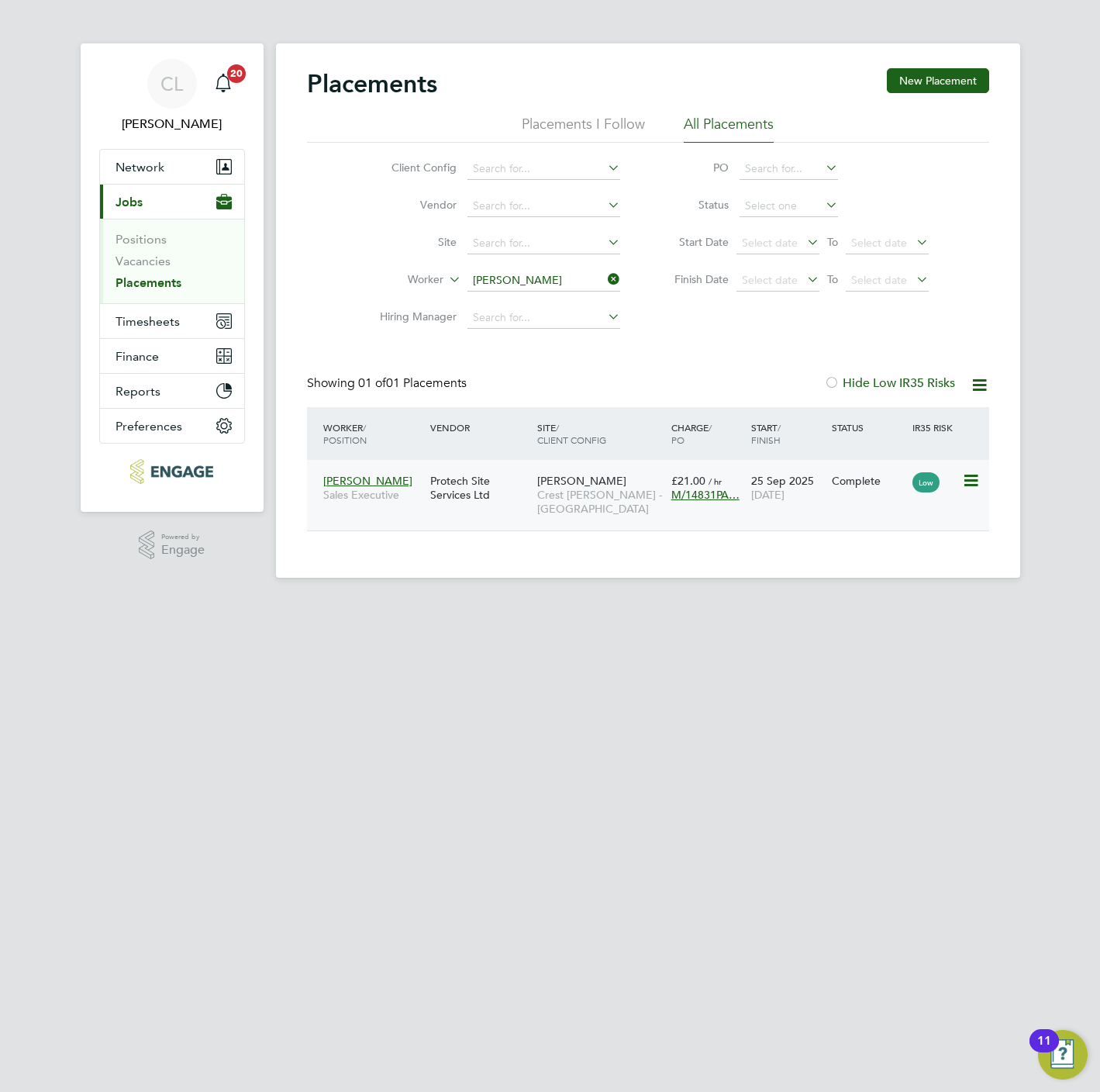
click at [547, 500] on span "Crest Nicholson - Midlands" at bounding box center [600, 501] width 127 height 28
click at [170, 317] on span "Timesheets" at bounding box center [147, 321] width 65 height 15
click at [159, 323] on span "Timesheets" at bounding box center [147, 321] width 65 height 15
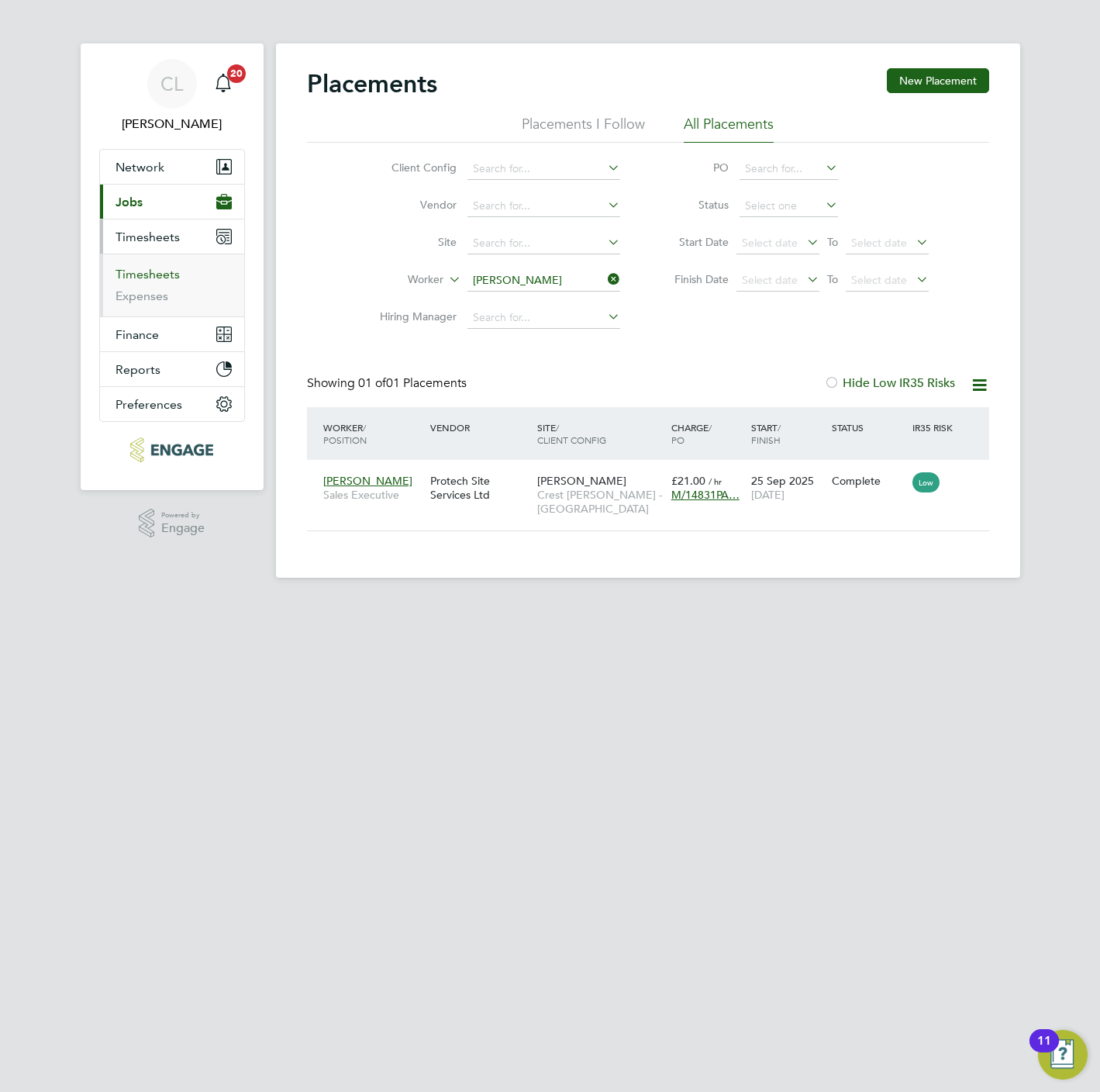
click at [166, 276] on link "Timesheets" at bounding box center [147, 274] width 65 height 15
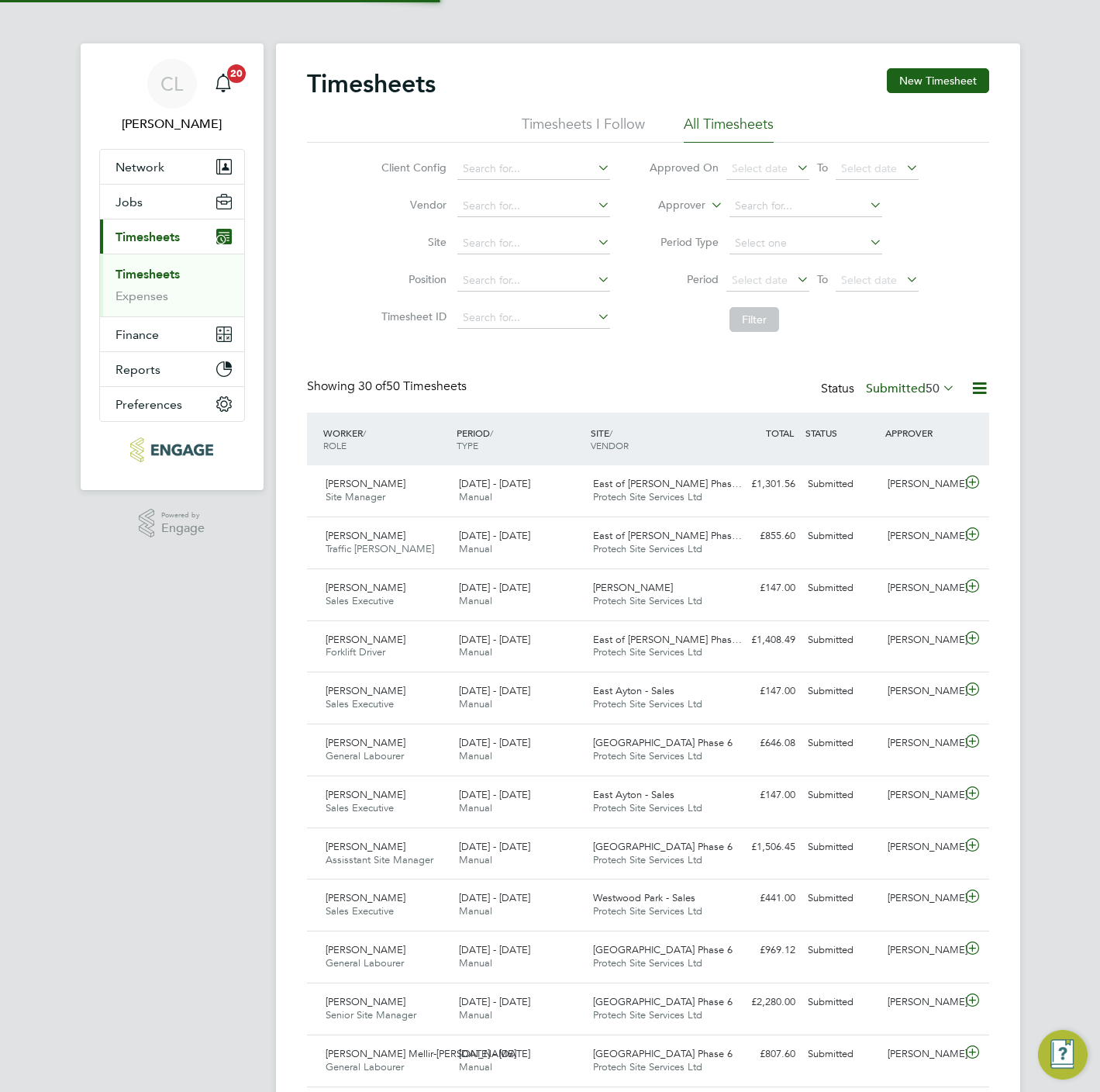
scroll to position [39, 135]
click at [952, 82] on button "New Timesheet" at bounding box center [937, 80] width 102 height 25
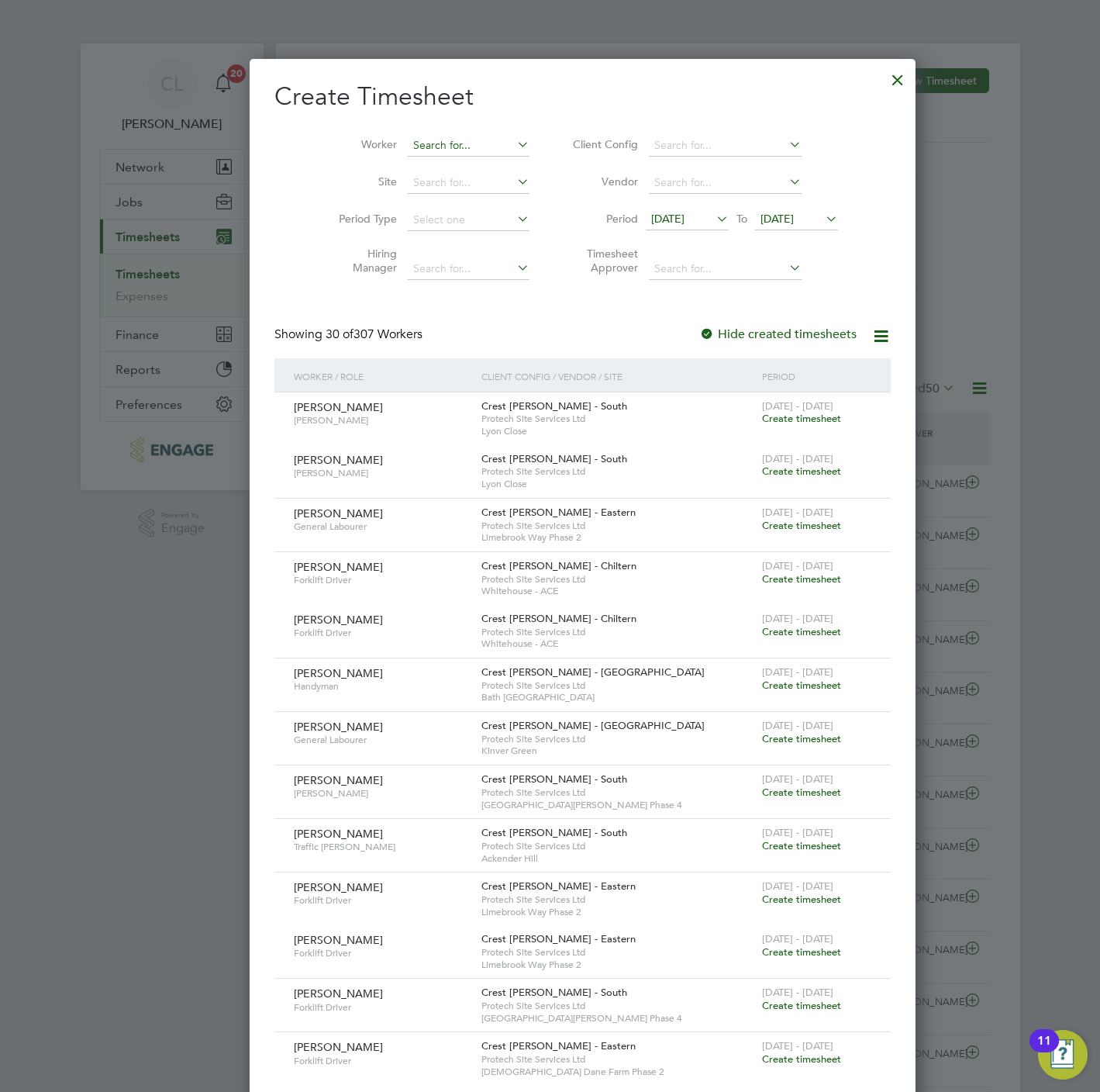
click at [408, 152] on input at bounding box center [469, 146] width 122 height 22
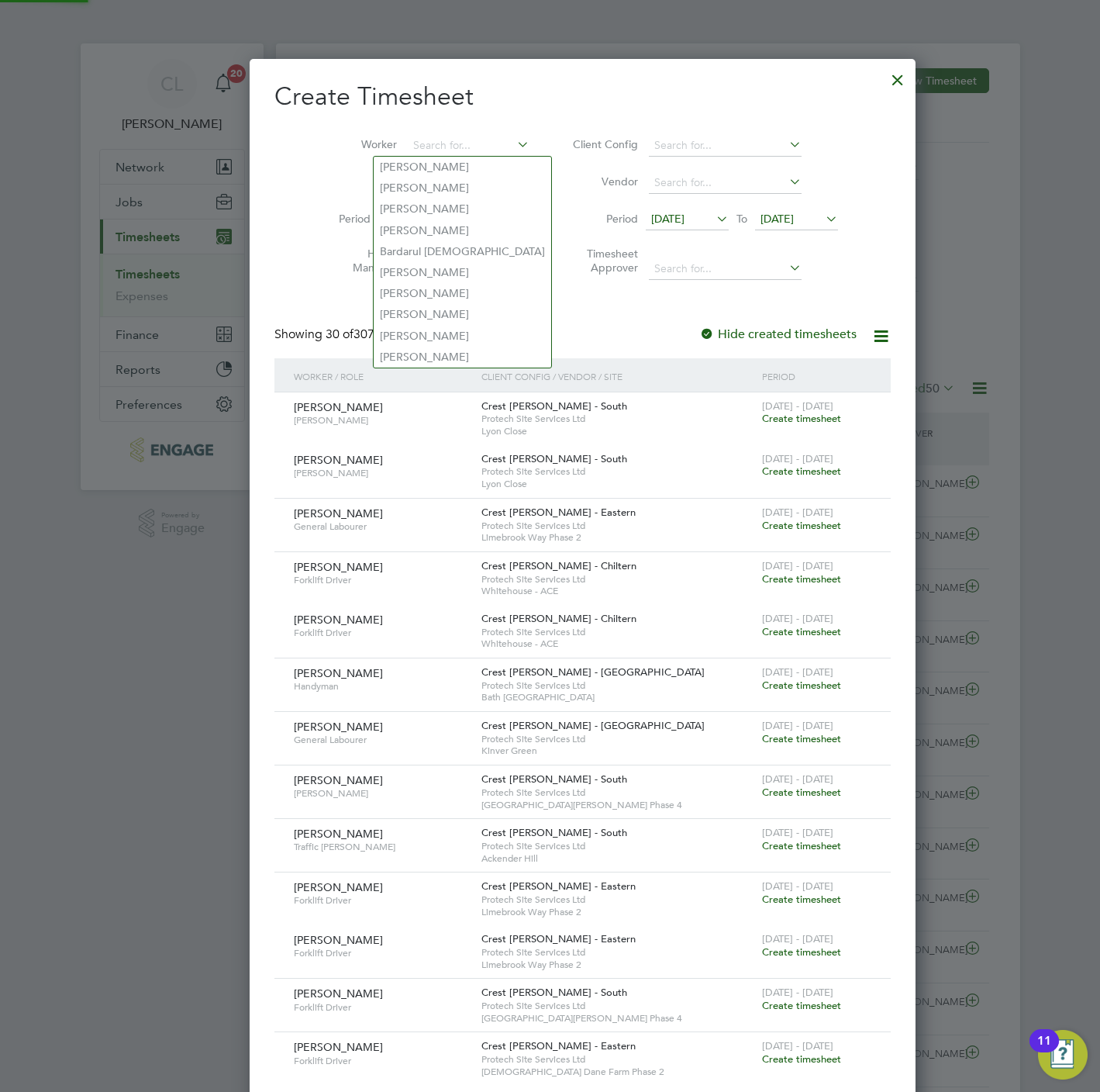
drag, startPoint x: 254, startPoint y: 173, endPoint x: 363, endPoint y: 170, distance: 109.0
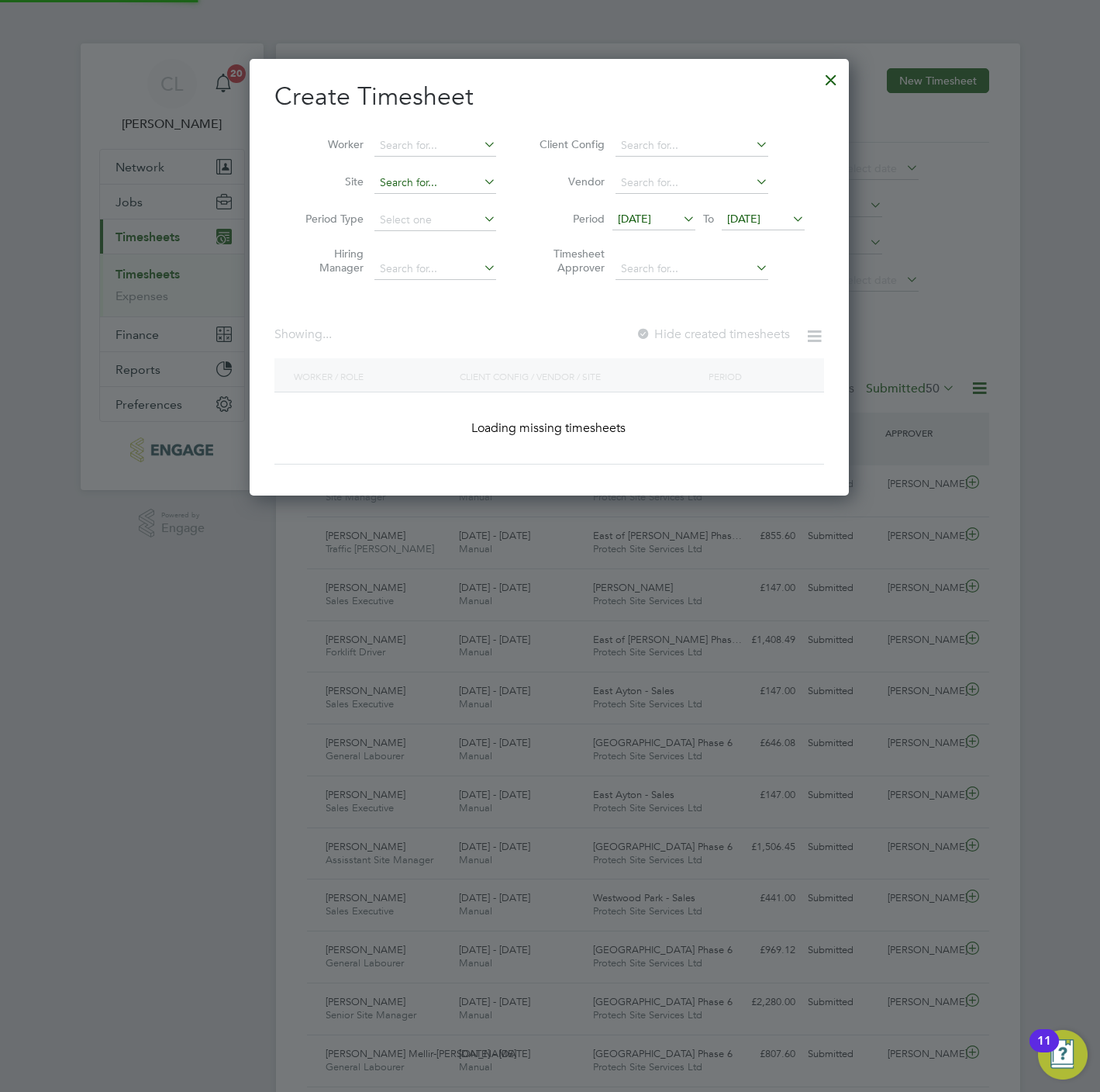
click at [417, 186] on input at bounding box center [435, 182] width 122 height 22
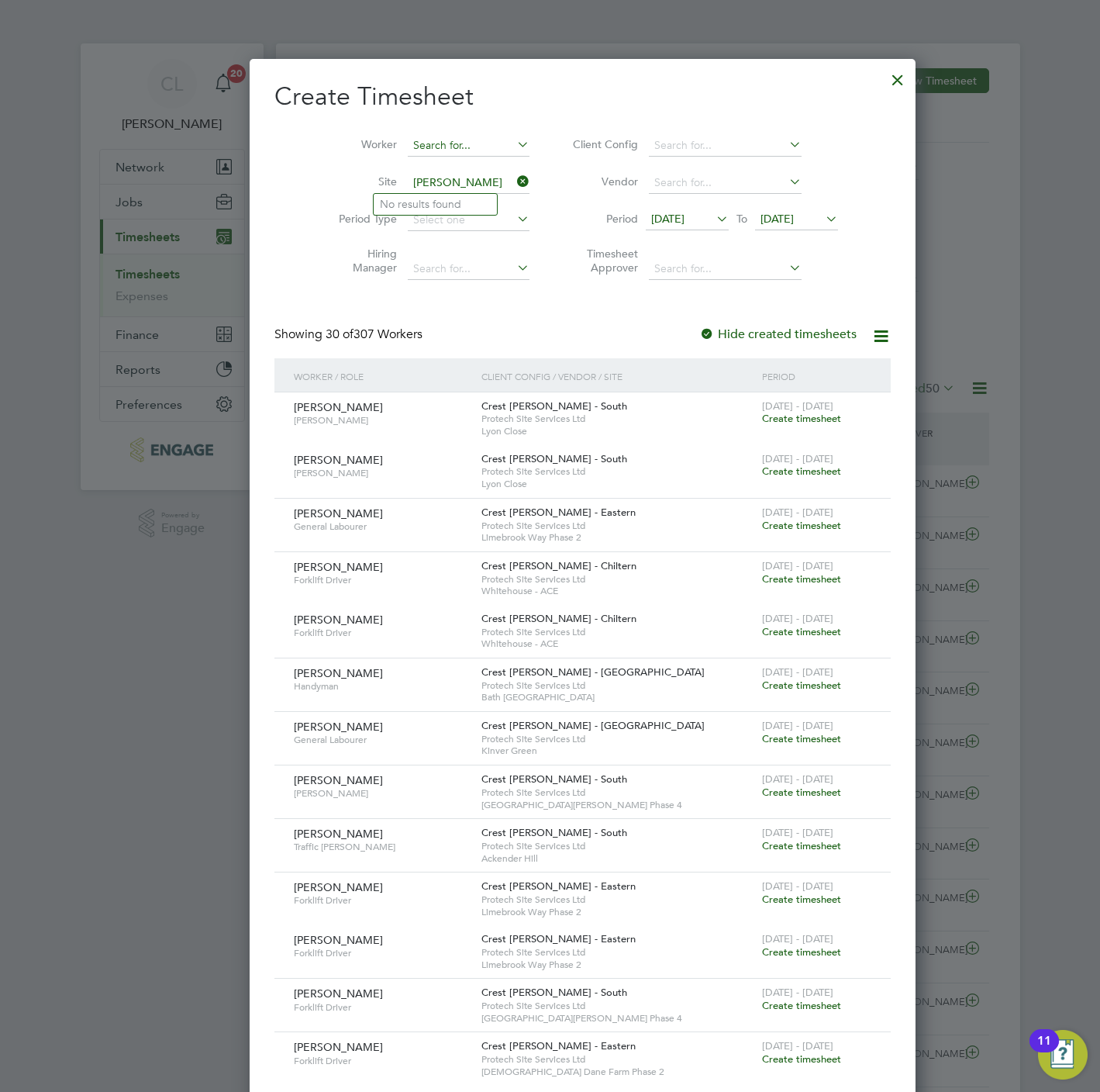
type input "lisa"
click at [414, 146] on input at bounding box center [469, 146] width 122 height 22
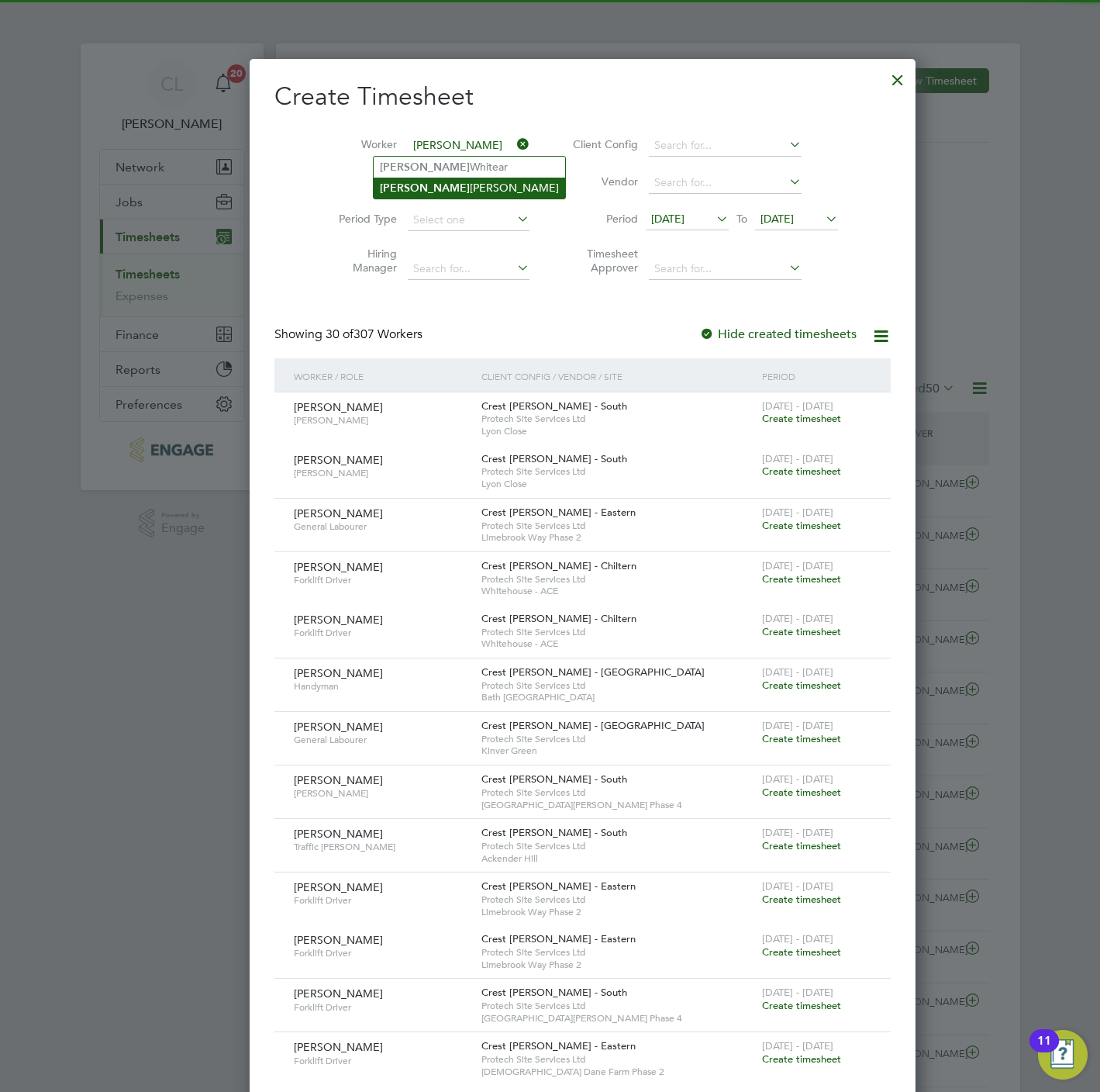
click at [464, 188] on li "Lisa Lawrence" at bounding box center [469, 188] width 191 height 21
type input "Lisa Lawrence"
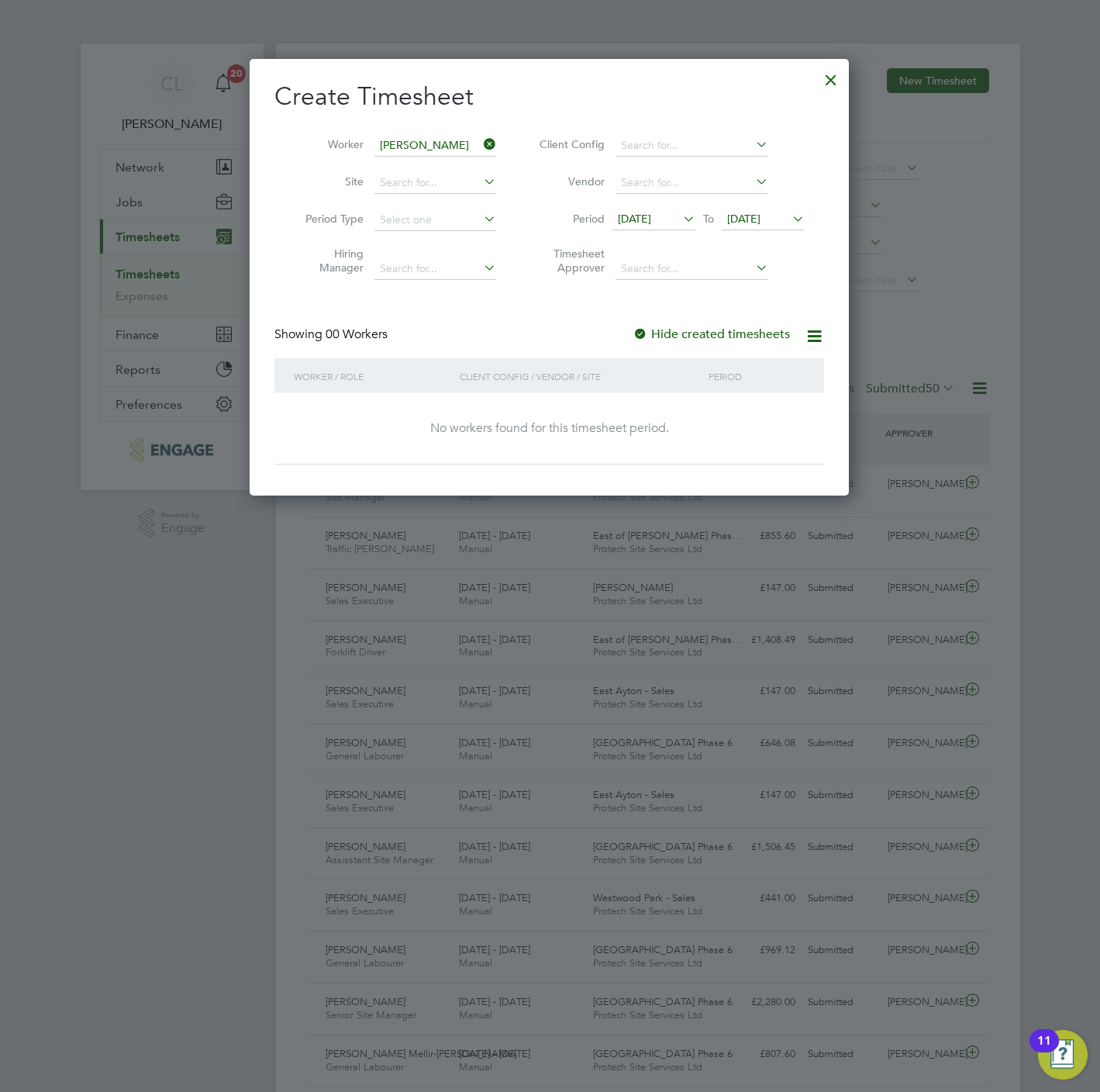
click at [761, 224] on span "23 Sep 2025" at bounding box center [743, 218] width 34 height 14
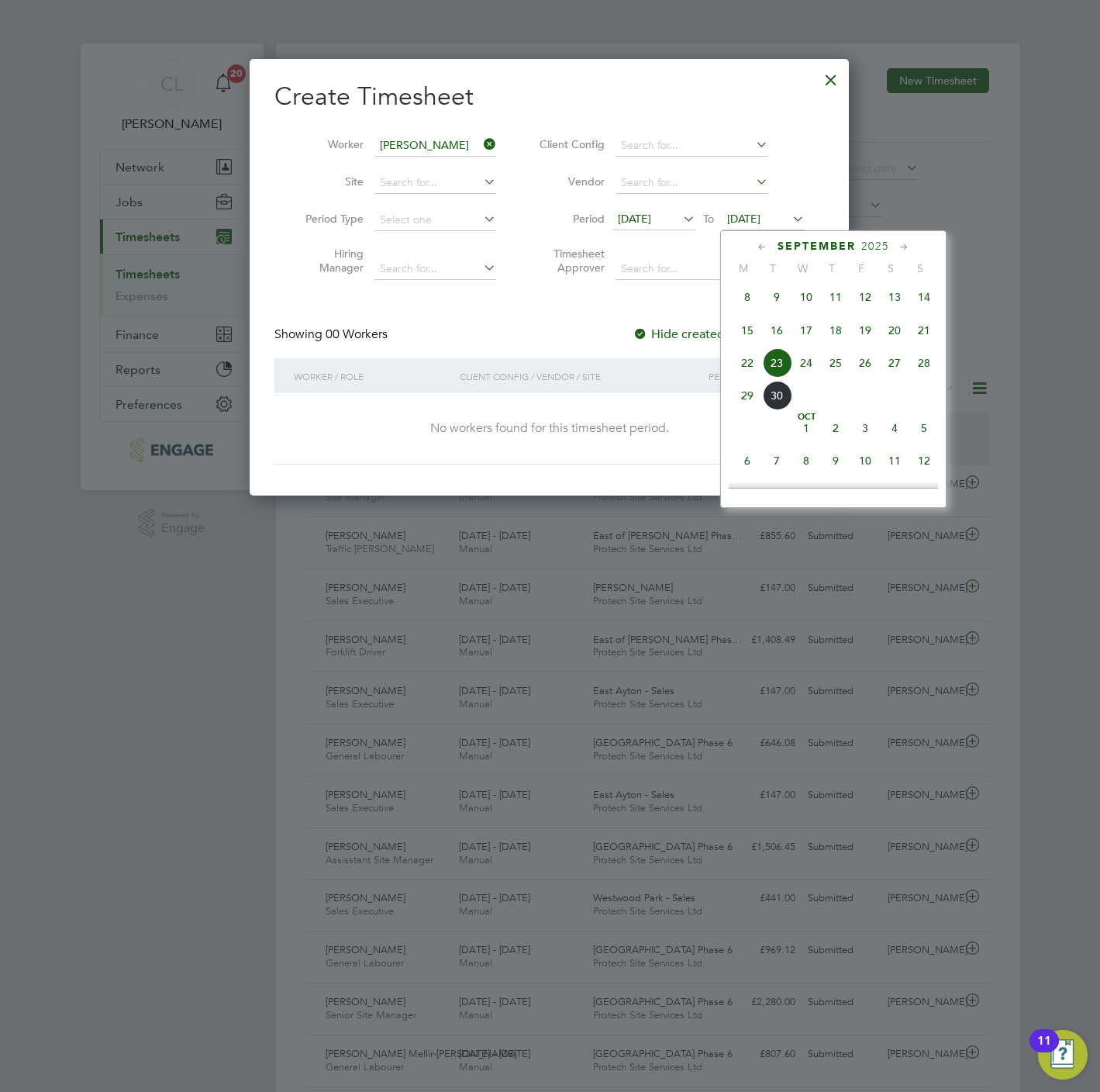
click at [926, 372] on span "28" at bounding box center [924, 363] width 29 height 29
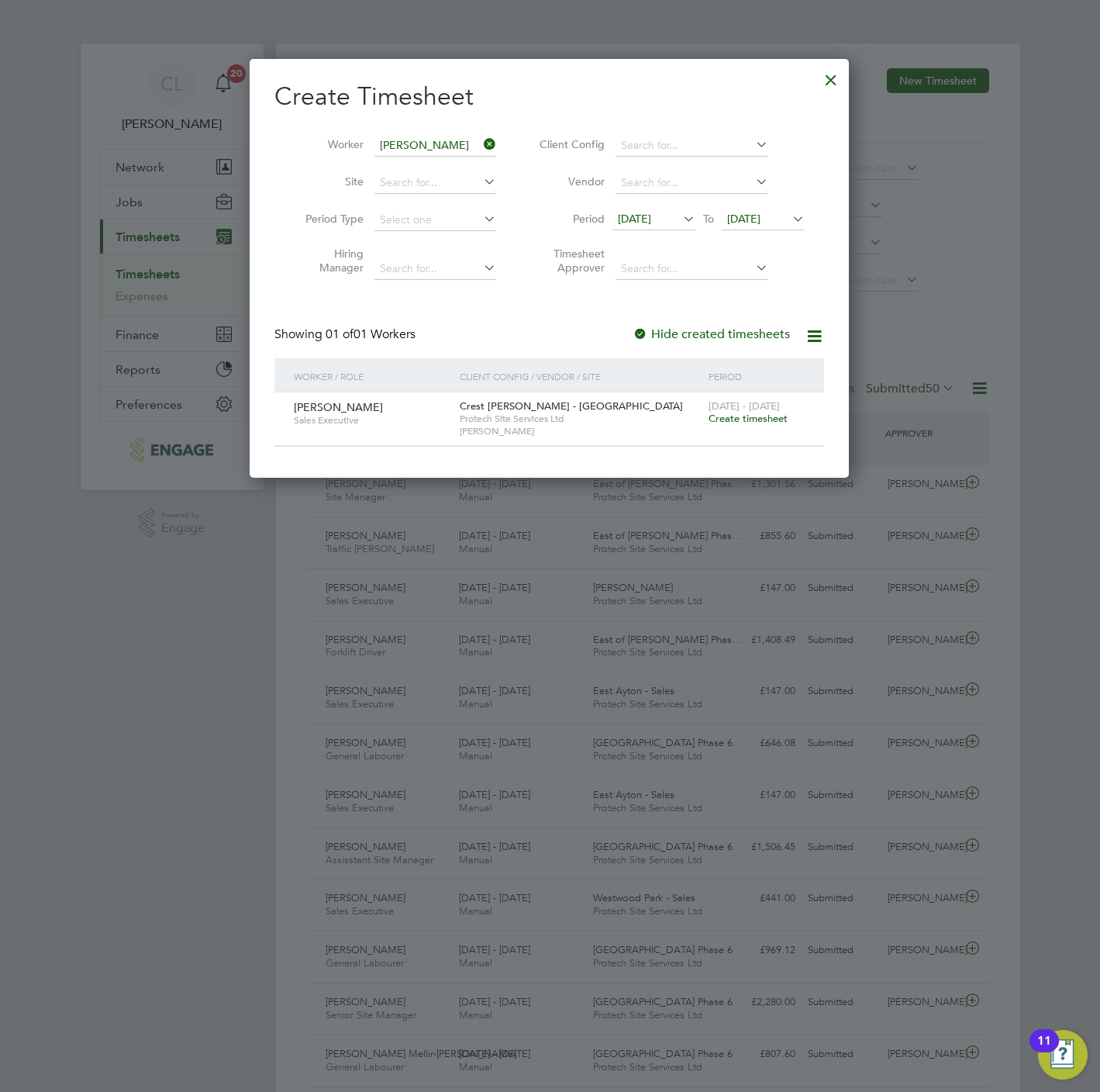
click at [778, 421] on span "Create timesheet" at bounding box center [748, 418] width 79 height 13
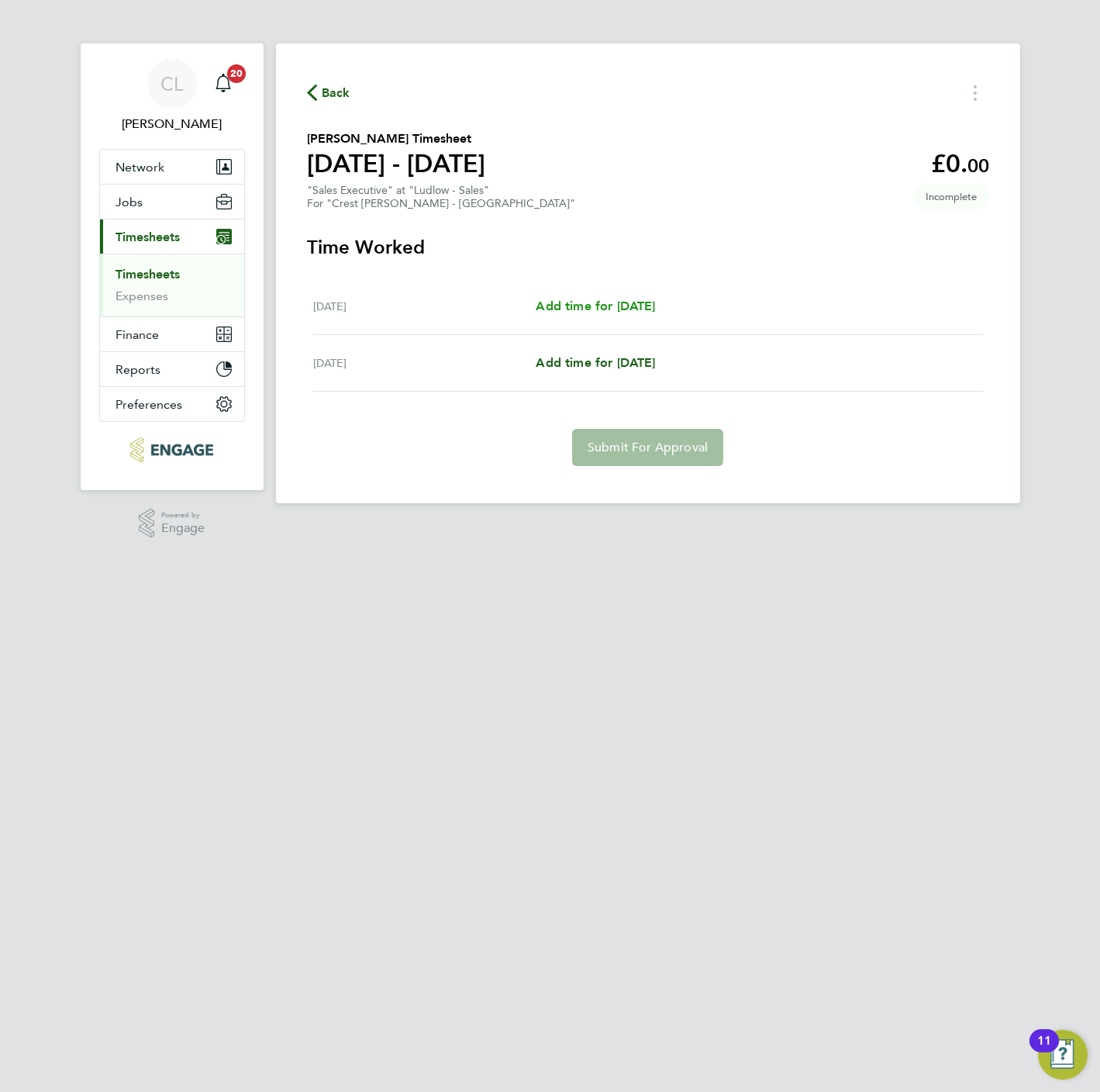
click at [596, 303] on span "Add time for Sat 27 Sep" at bounding box center [595, 306] width 119 height 15
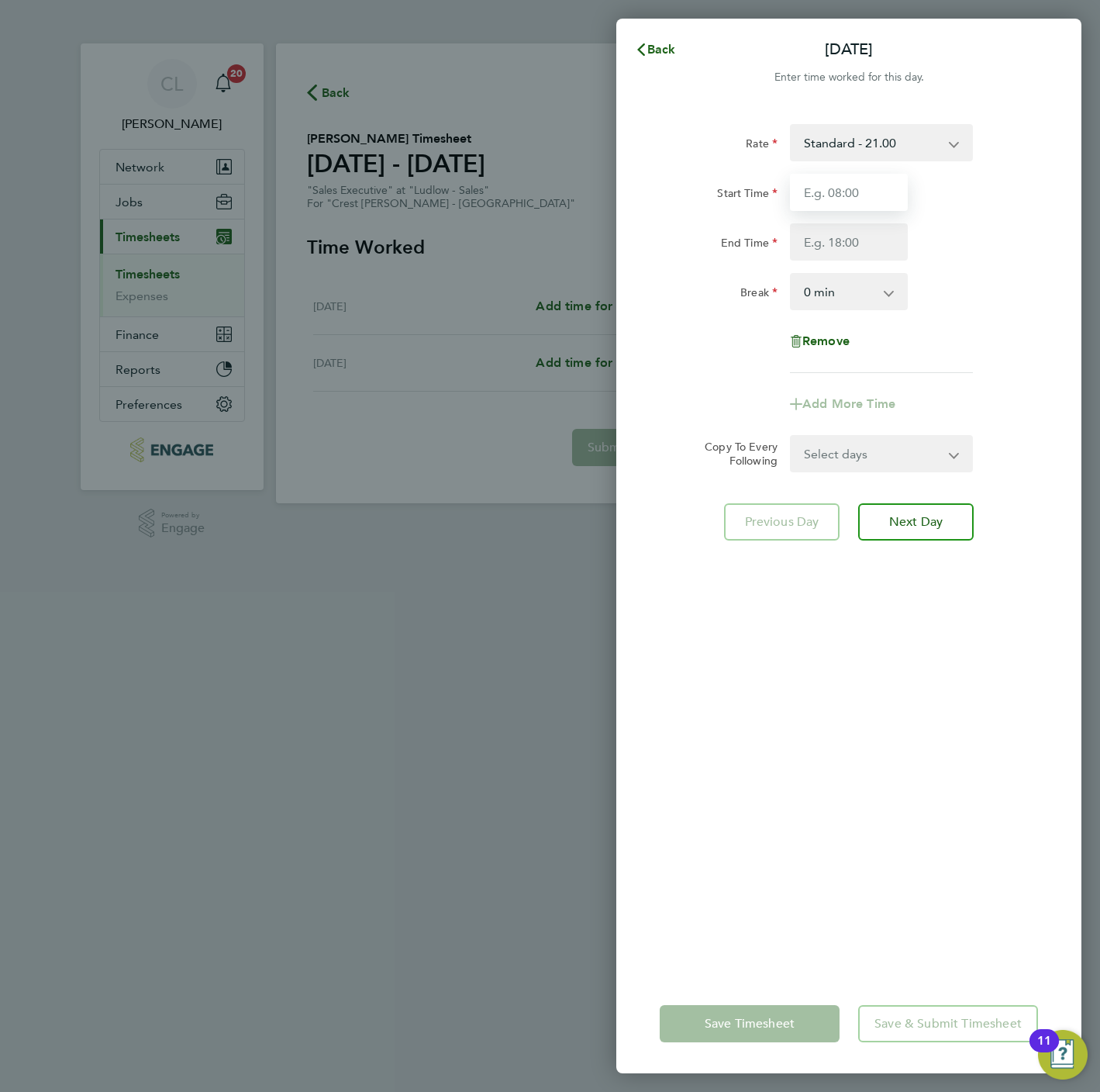
click at [815, 177] on input "Start Time" at bounding box center [849, 192] width 118 height 38
type input "10:00"
type input "17:00"
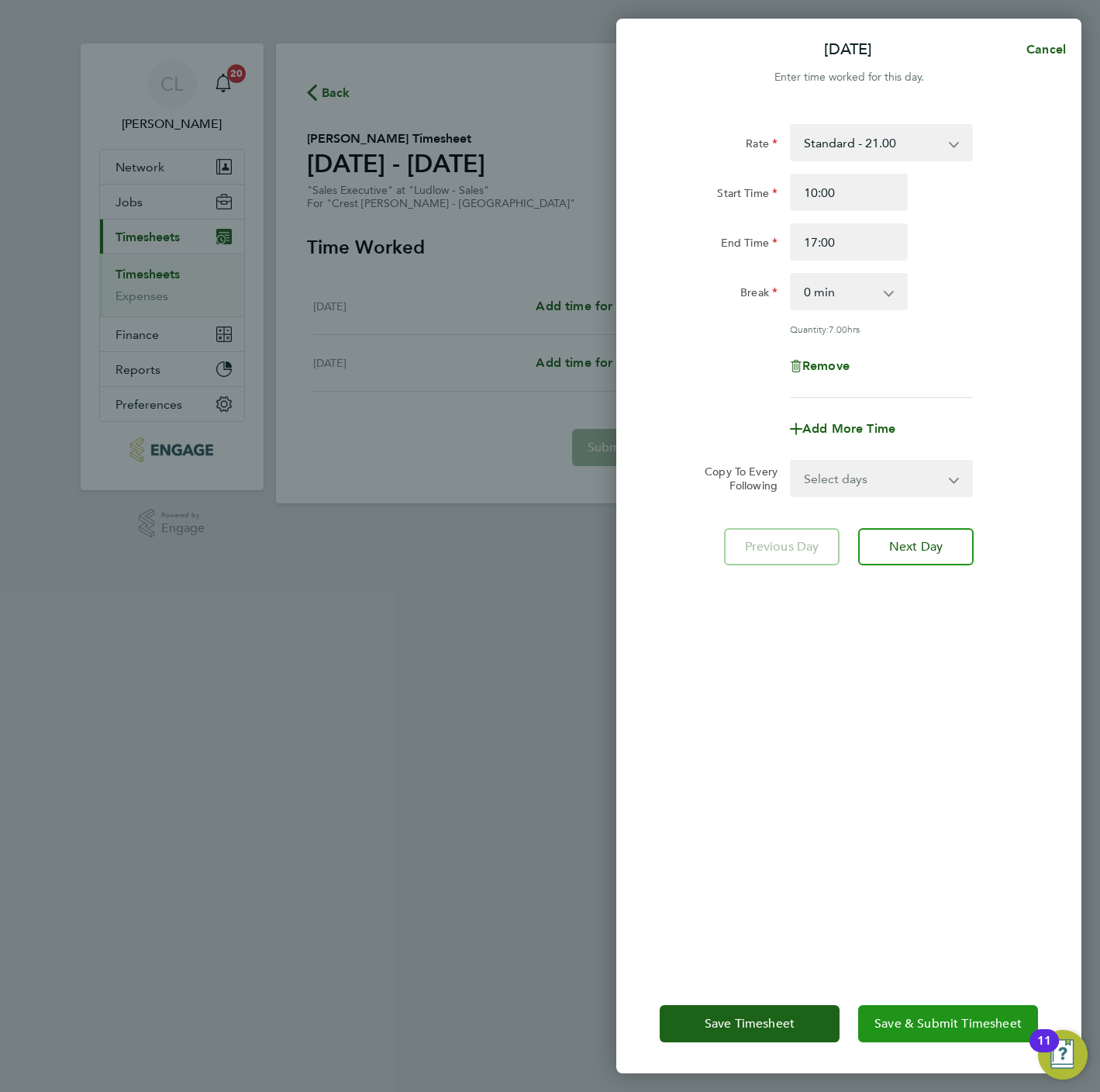
click at [937, 1033] on button "Save & Submit Timesheet" at bounding box center [948, 1024] width 180 height 38
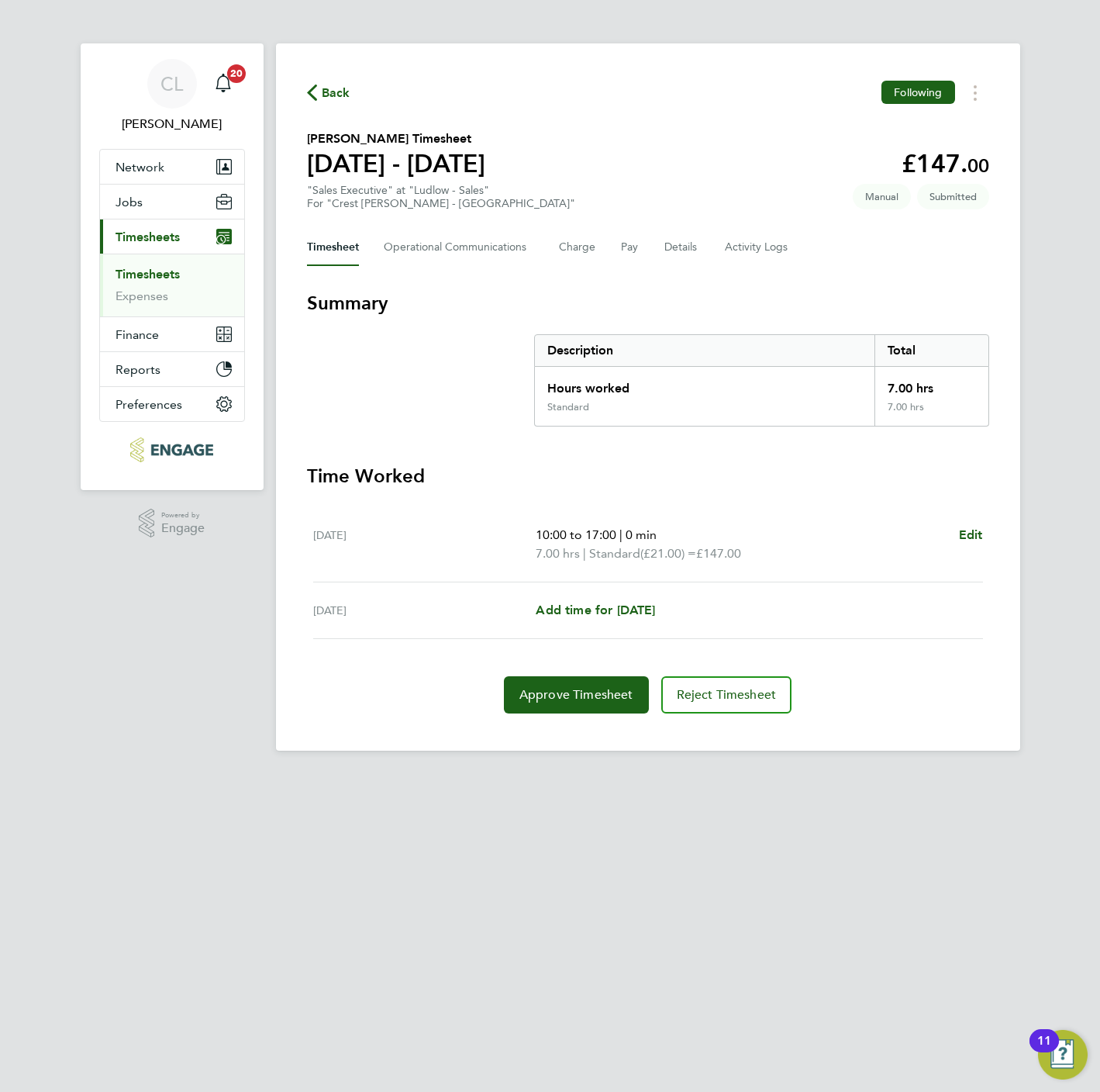
click at [335, 91] on span "Back" at bounding box center [335, 92] width 29 height 19
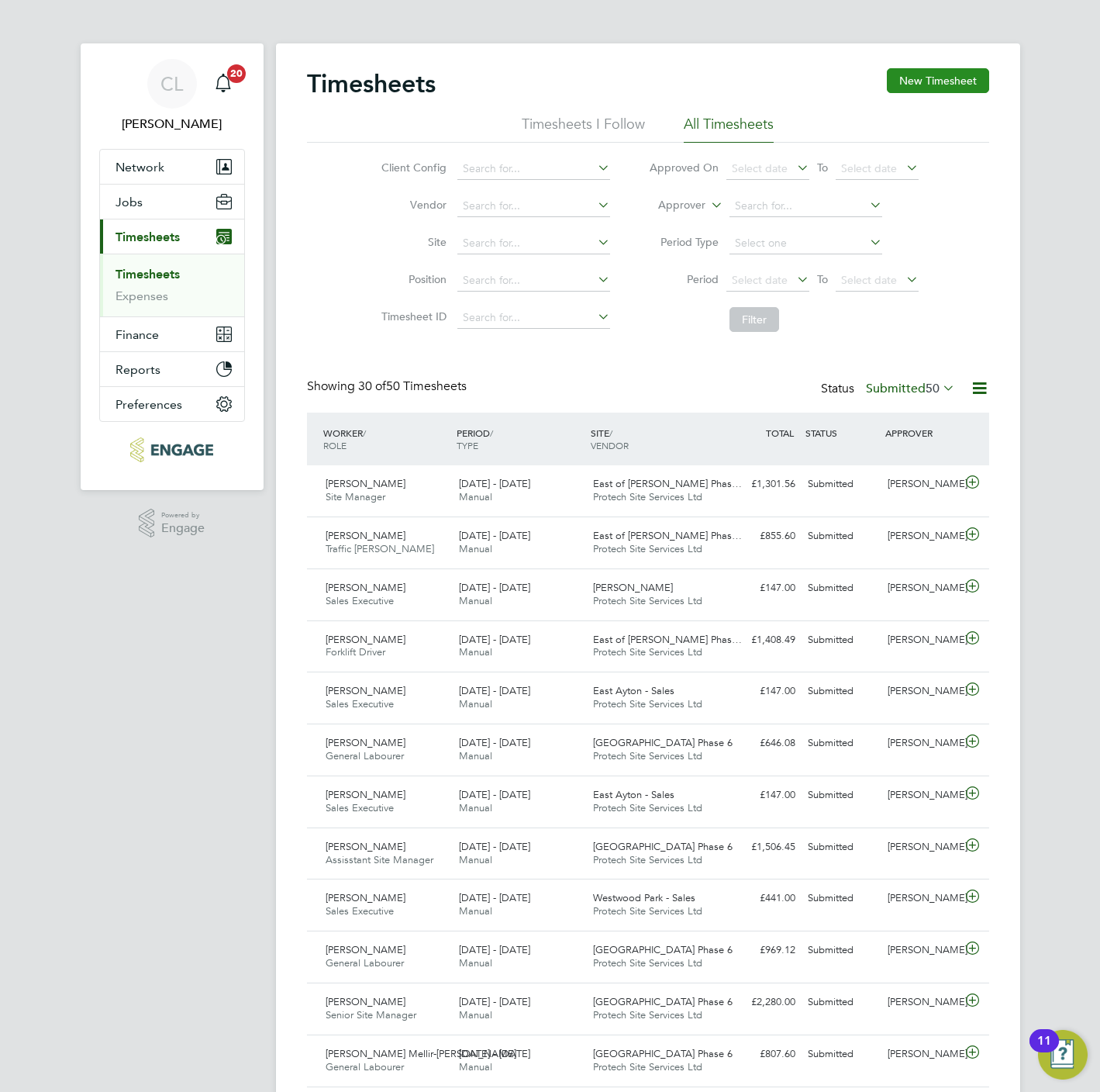
click at [946, 74] on button "New Timesheet" at bounding box center [937, 80] width 102 height 25
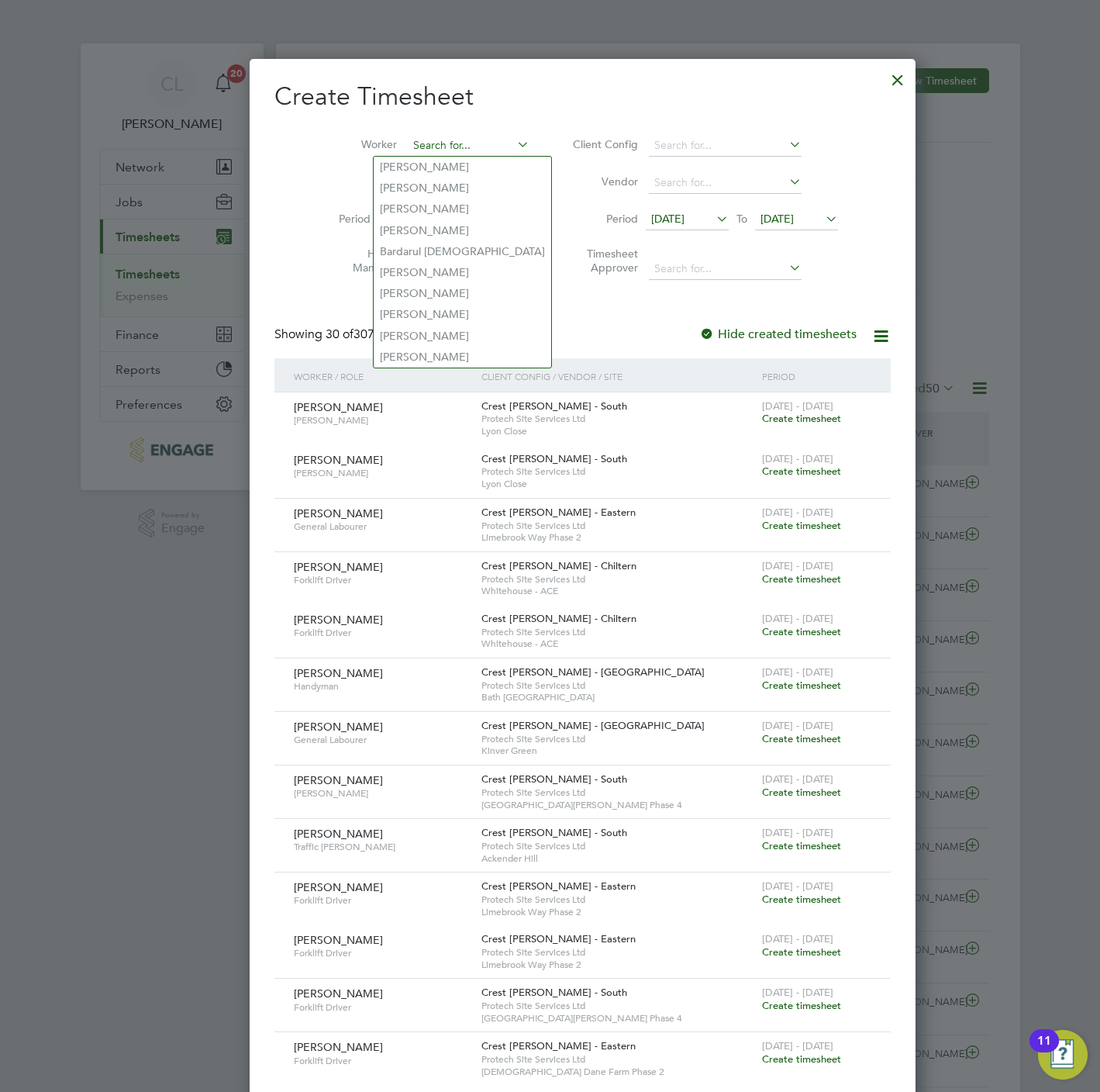
click at [414, 142] on input at bounding box center [469, 146] width 122 height 22
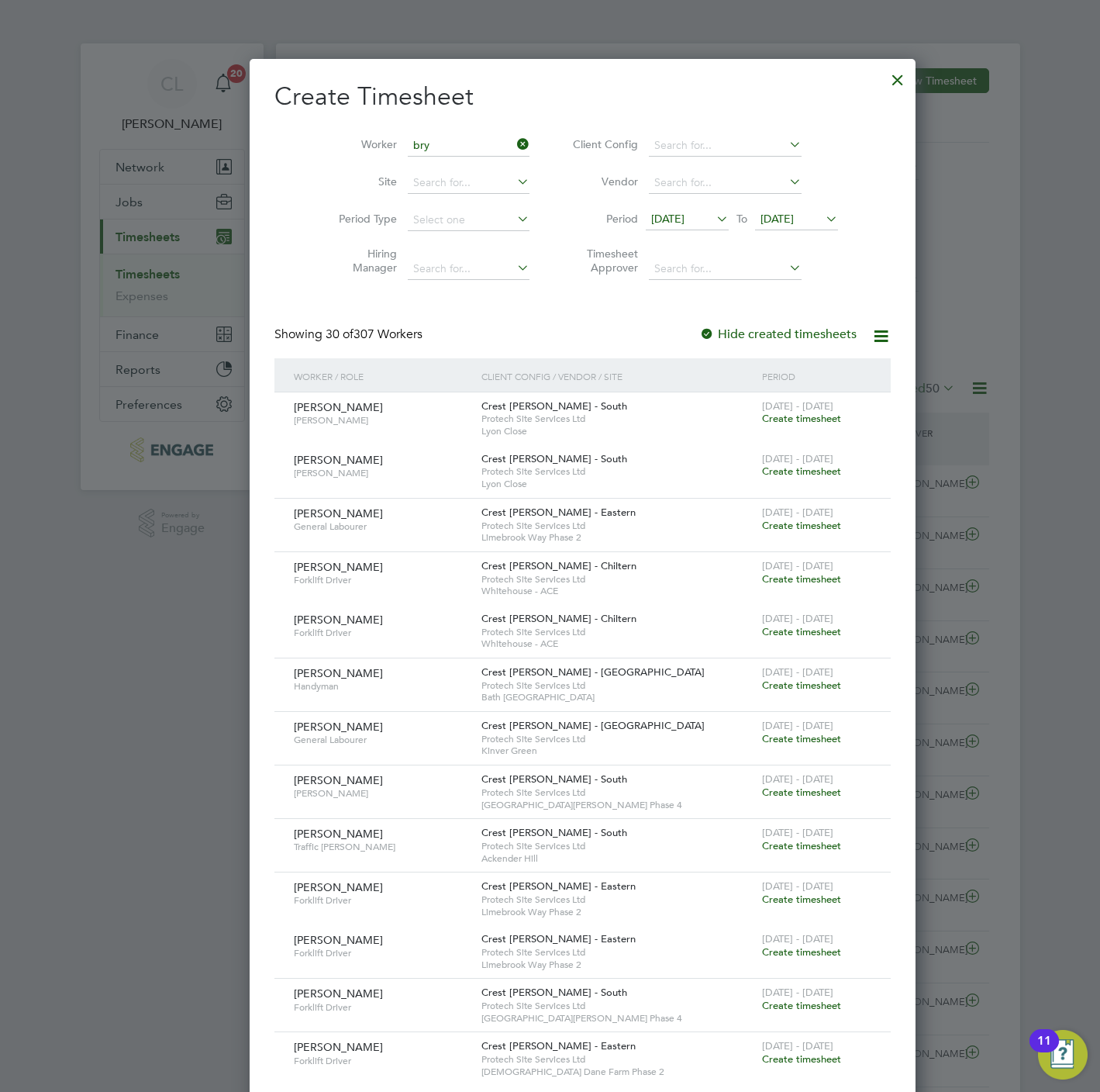
click at [456, 268] on li "Bry nmor Willis" at bounding box center [487, 272] width 228 height 21
type input "Brynmor Willis"
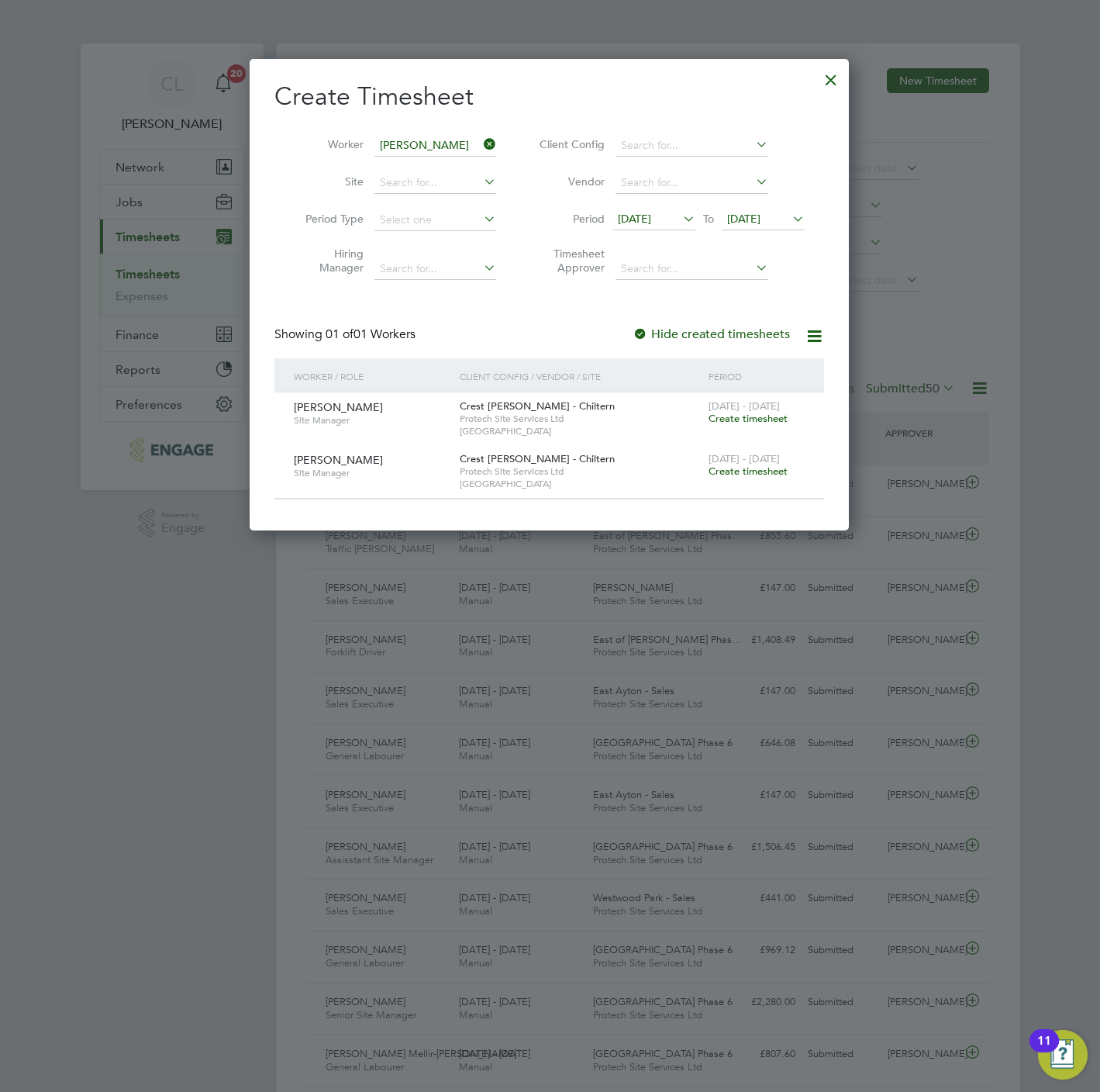
click at [759, 474] on span "Create timesheet" at bounding box center [748, 471] width 79 height 13
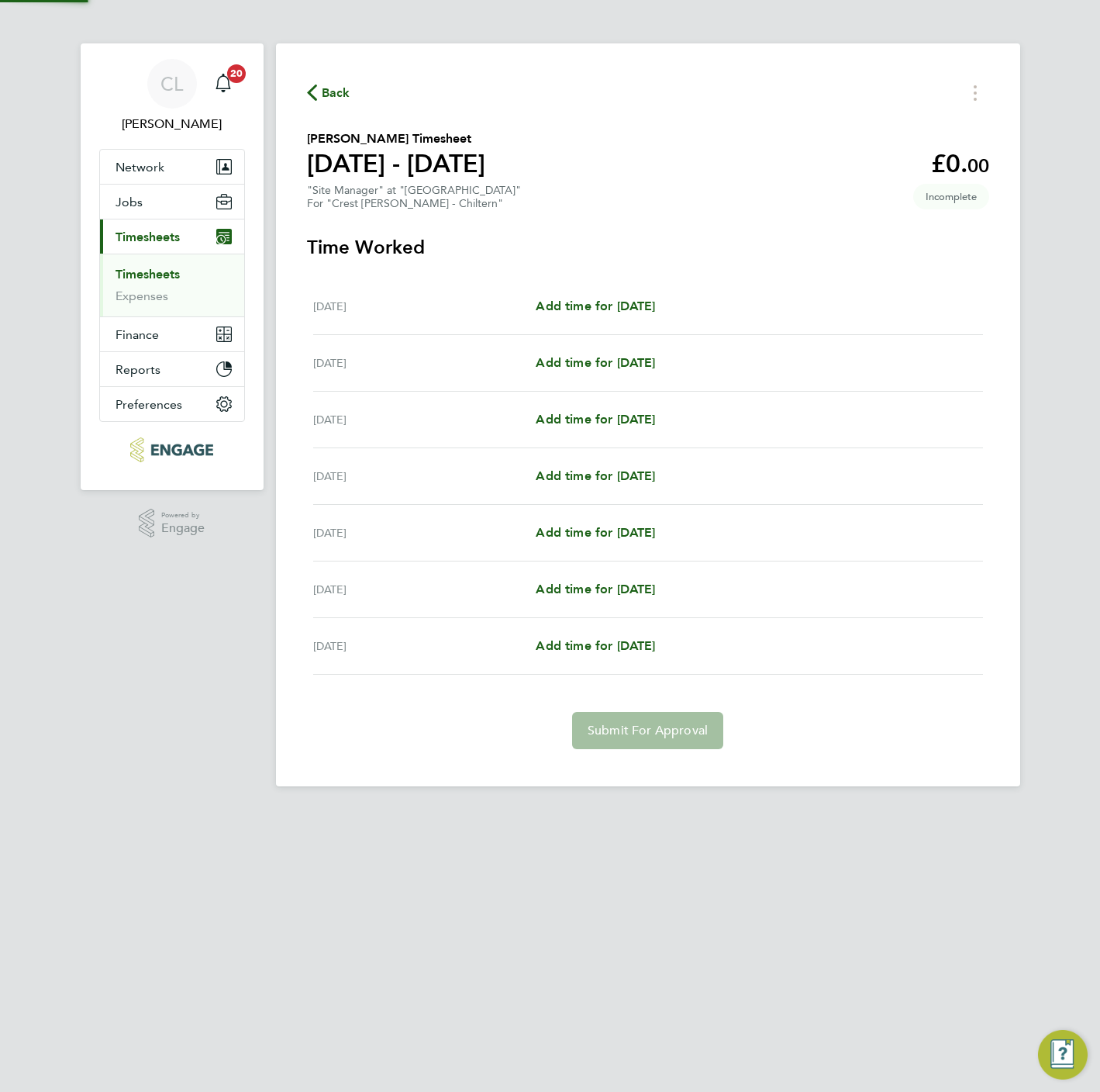
click at [759, 474] on div "Add time for Thu 25 Sep Add time for Thu 25 Sep" at bounding box center [759, 476] width 447 height 19
click at [645, 358] on span "Add time for Tue 23 Sep" at bounding box center [595, 362] width 119 height 15
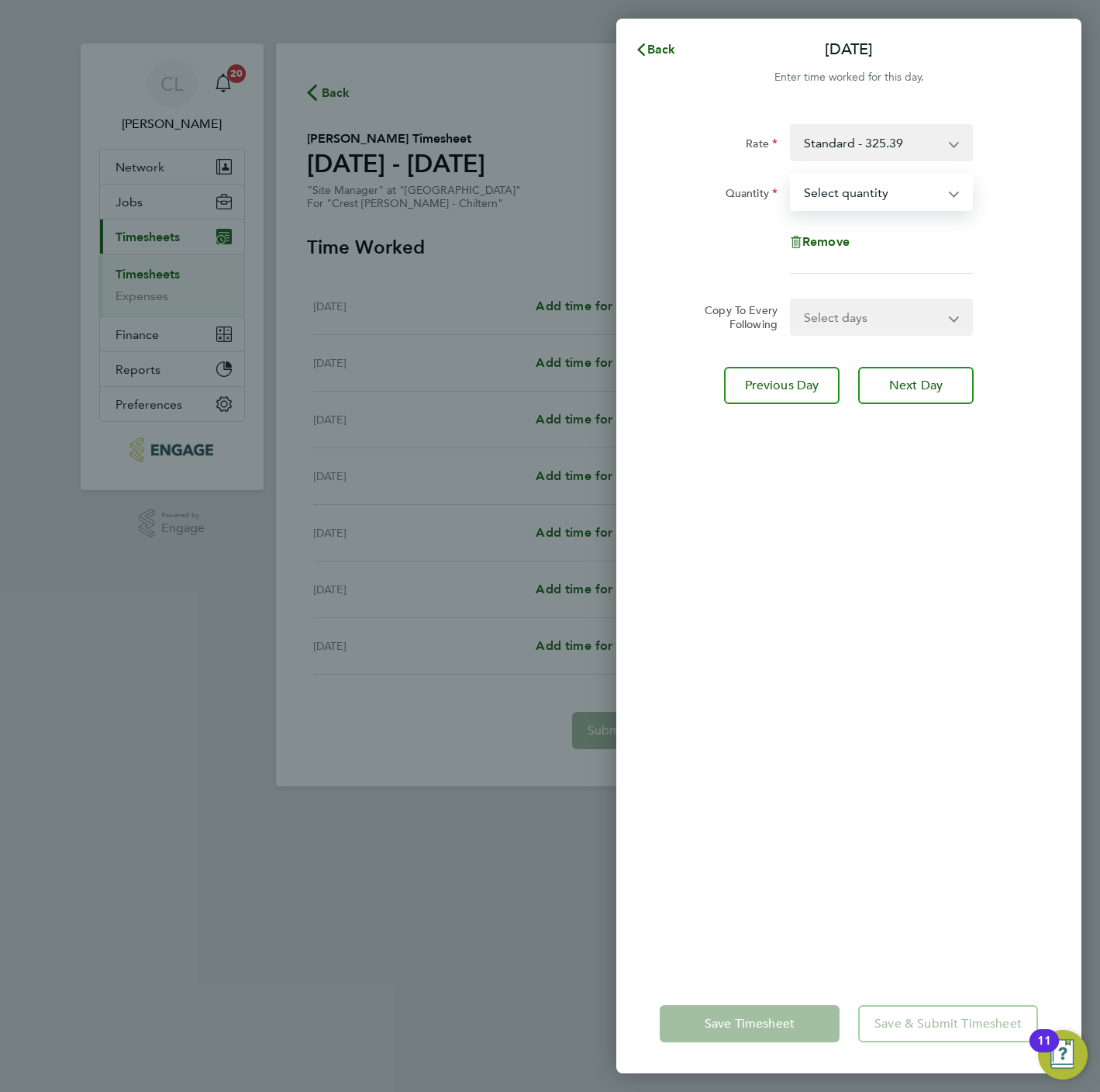
click at [838, 186] on select "Select quantity 0.5 1" at bounding box center [872, 192] width 161 height 34
select select "1"
click at [792, 175] on select "Select quantity 0.5 1" at bounding box center [872, 192] width 161 height 34
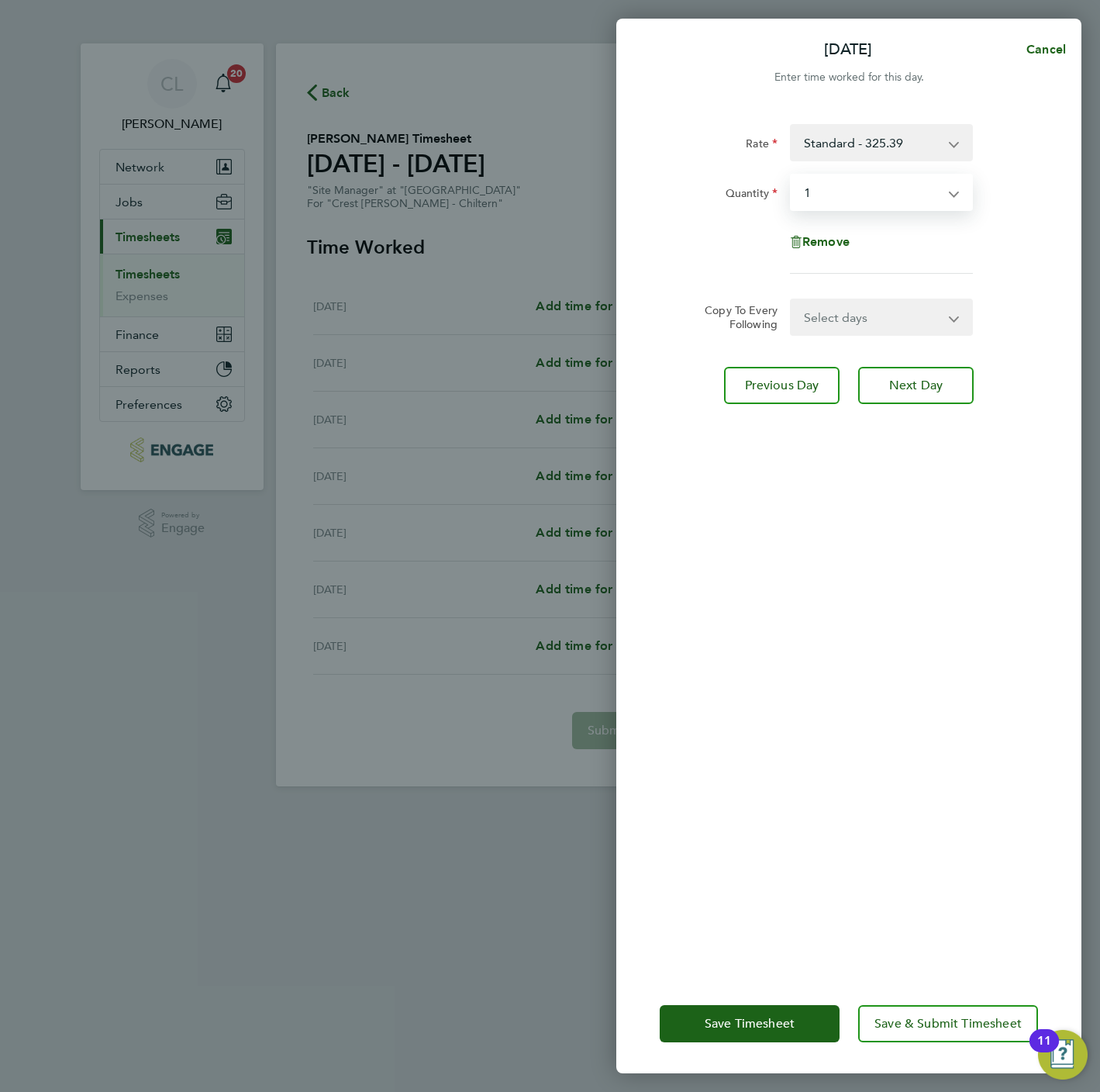
click at [857, 326] on select "Select days Day Weekday (Mon-Fri) Weekend (Sat-Sun) Wednesday Thursday Friday S…" at bounding box center [873, 317] width 163 height 34
select select "WED"
click at [792, 300] on select "Select days Day Weekday (Mon-Fri) Weekend (Sat-Sun) Wednesday Thursday Friday S…" at bounding box center [873, 317] width 163 height 34
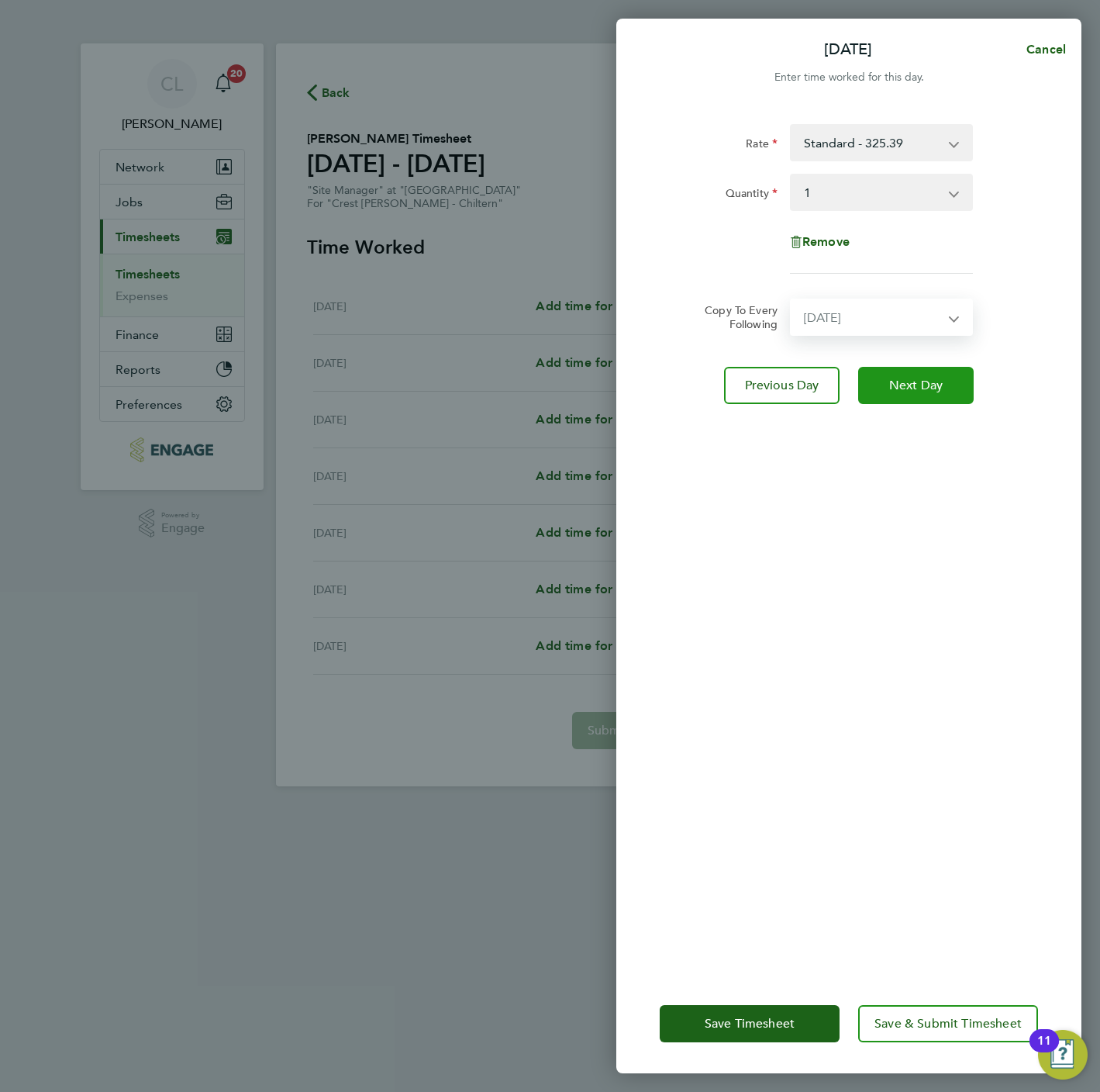
select select "2025-09-28"
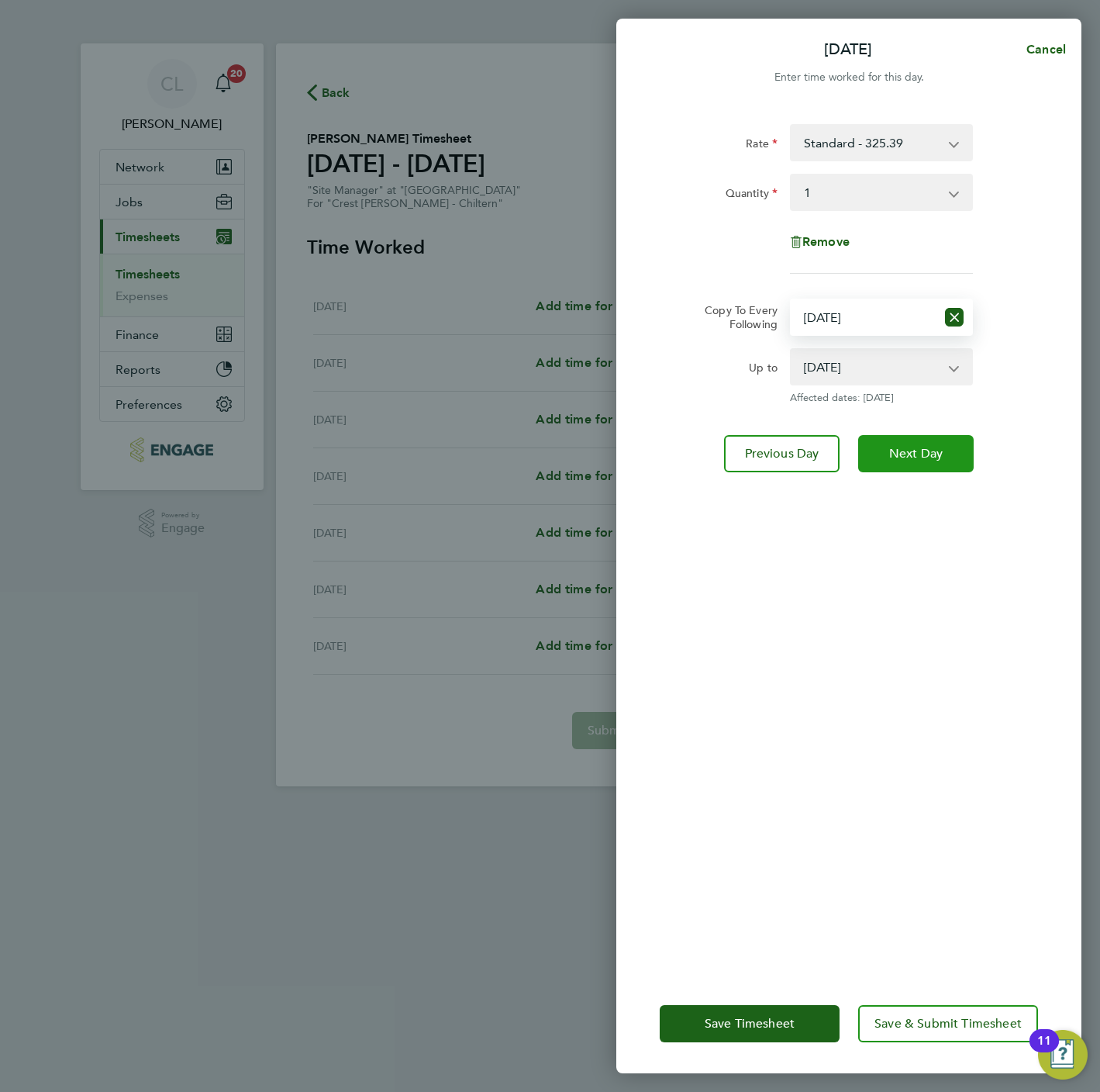
click at [917, 449] on span "Next Day" at bounding box center [915, 453] width 53 height 16
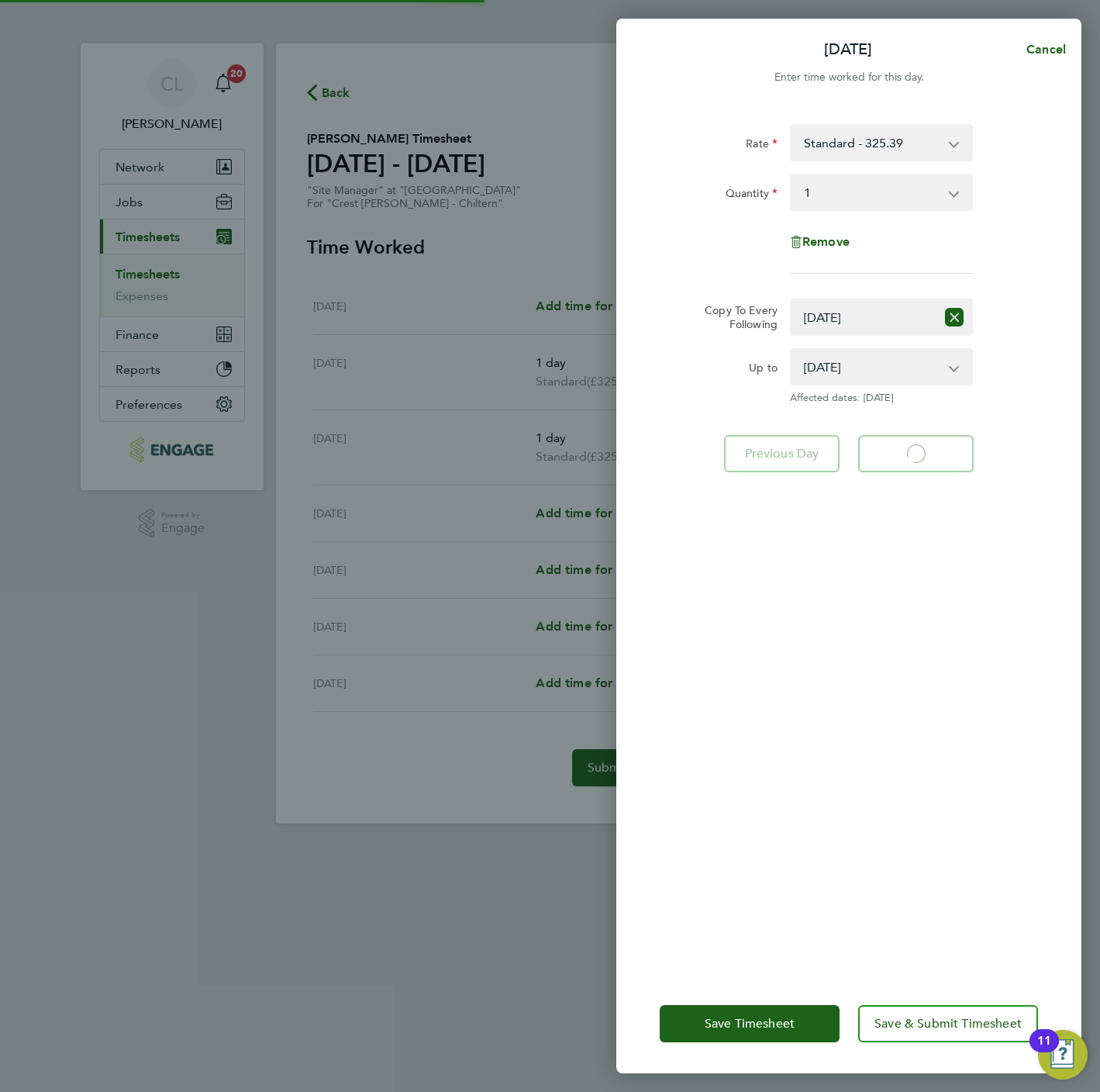
select select "1"
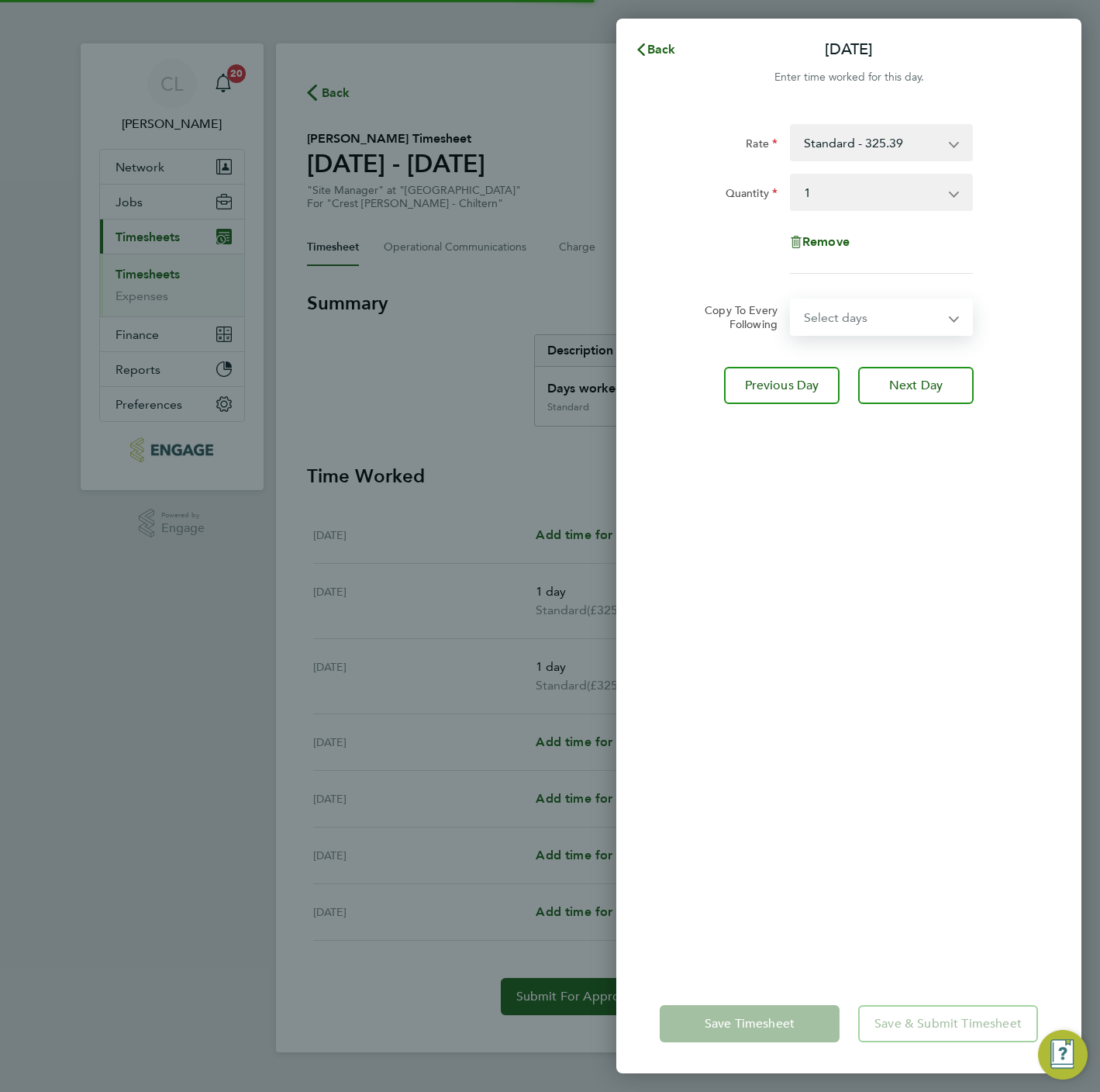
click at [860, 321] on select "Select days Day Weekday (Mon-Fri) Weekend (Sat-Sun) Thursday Friday Saturday Su…" at bounding box center [873, 317] width 163 height 34
select select "THU"
click at [792, 300] on select "Select days Day Weekday (Mon-Fri) Weekend (Sat-Sun) Thursday Friday Saturday Su…" at bounding box center [873, 317] width 163 height 34
select select "2025-09-28"
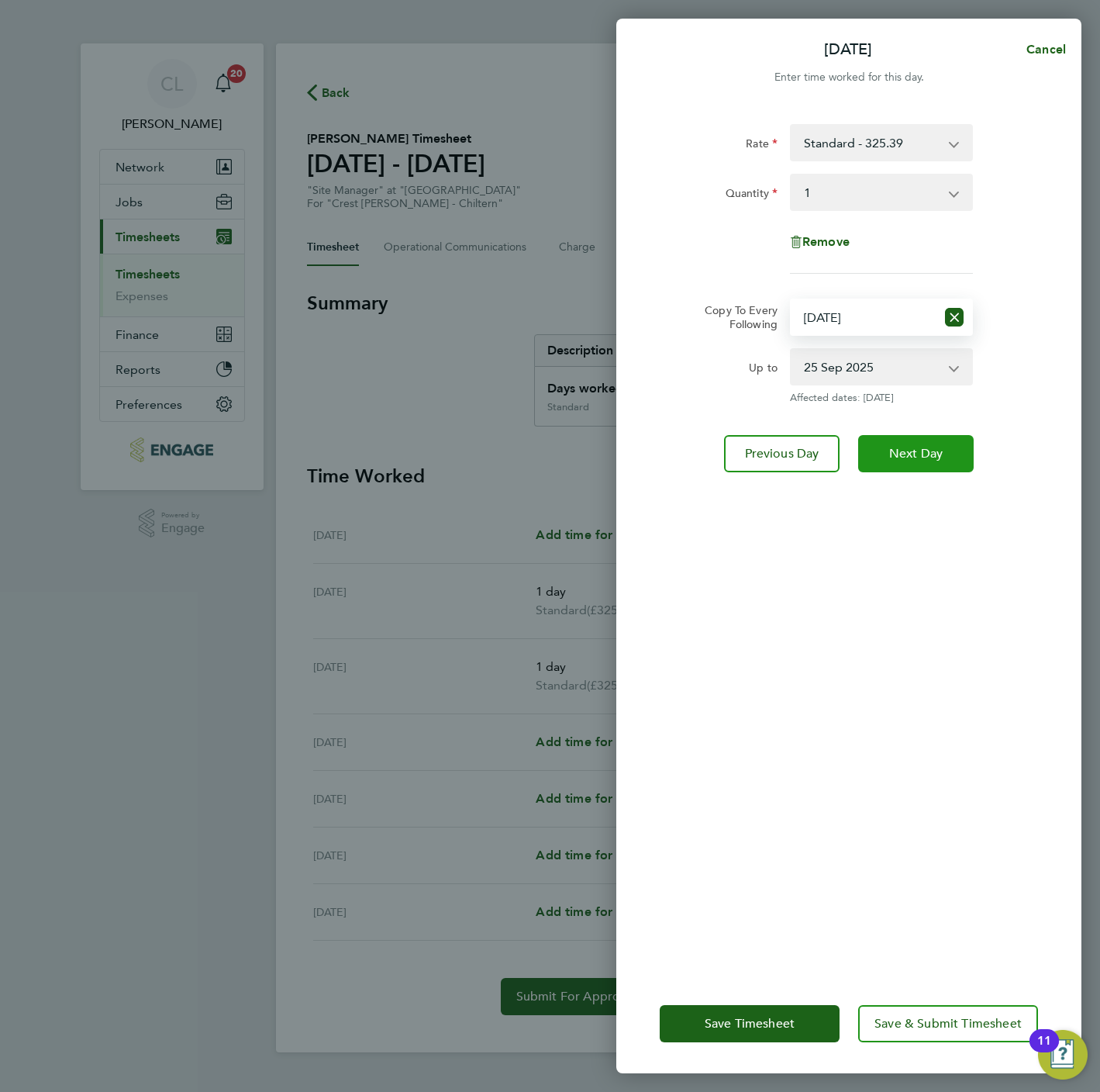
click at [903, 470] on button "Next Day" at bounding box center [915, 454] width 115 height 38
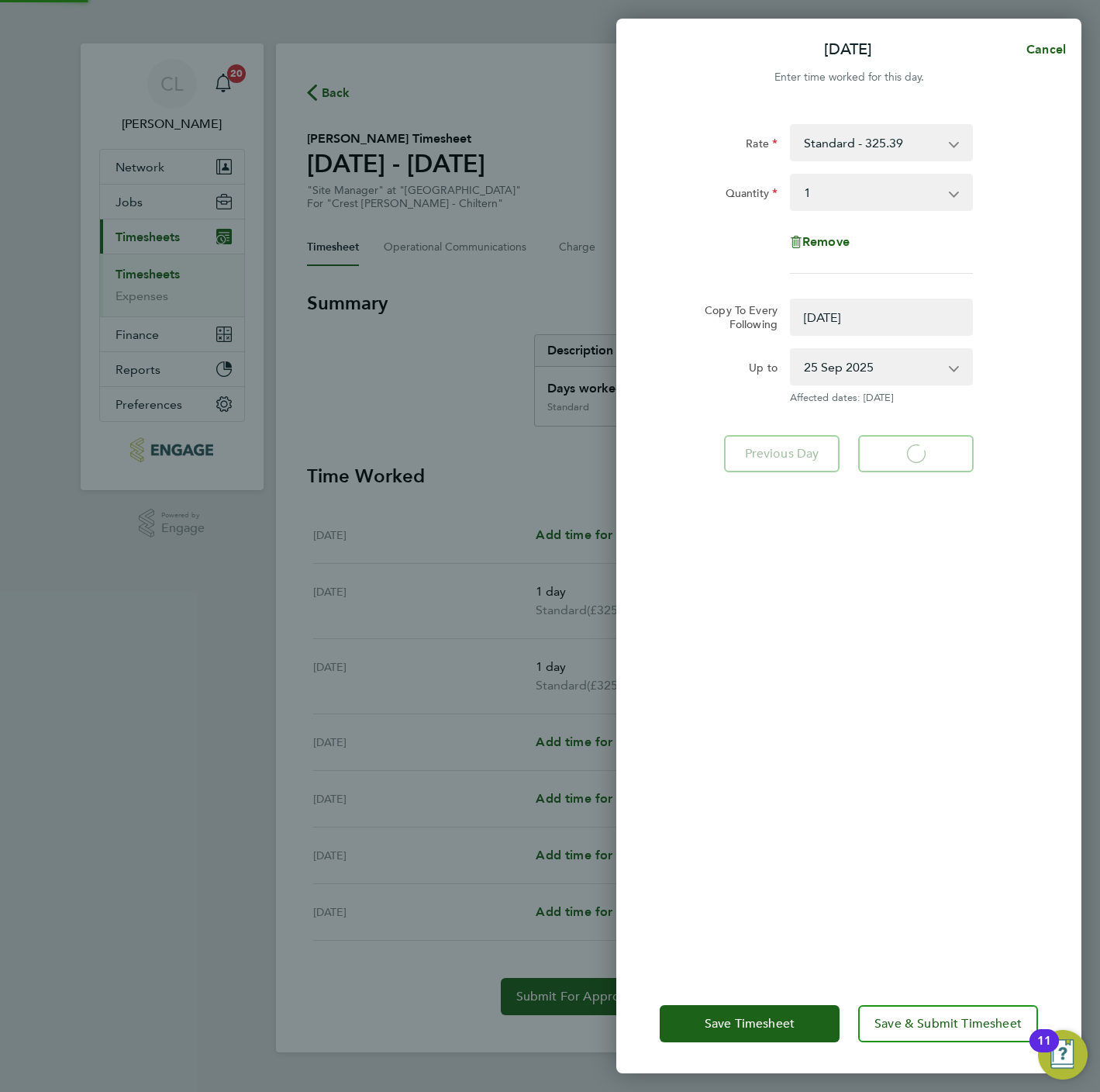
select select "0: null"
select select "1"
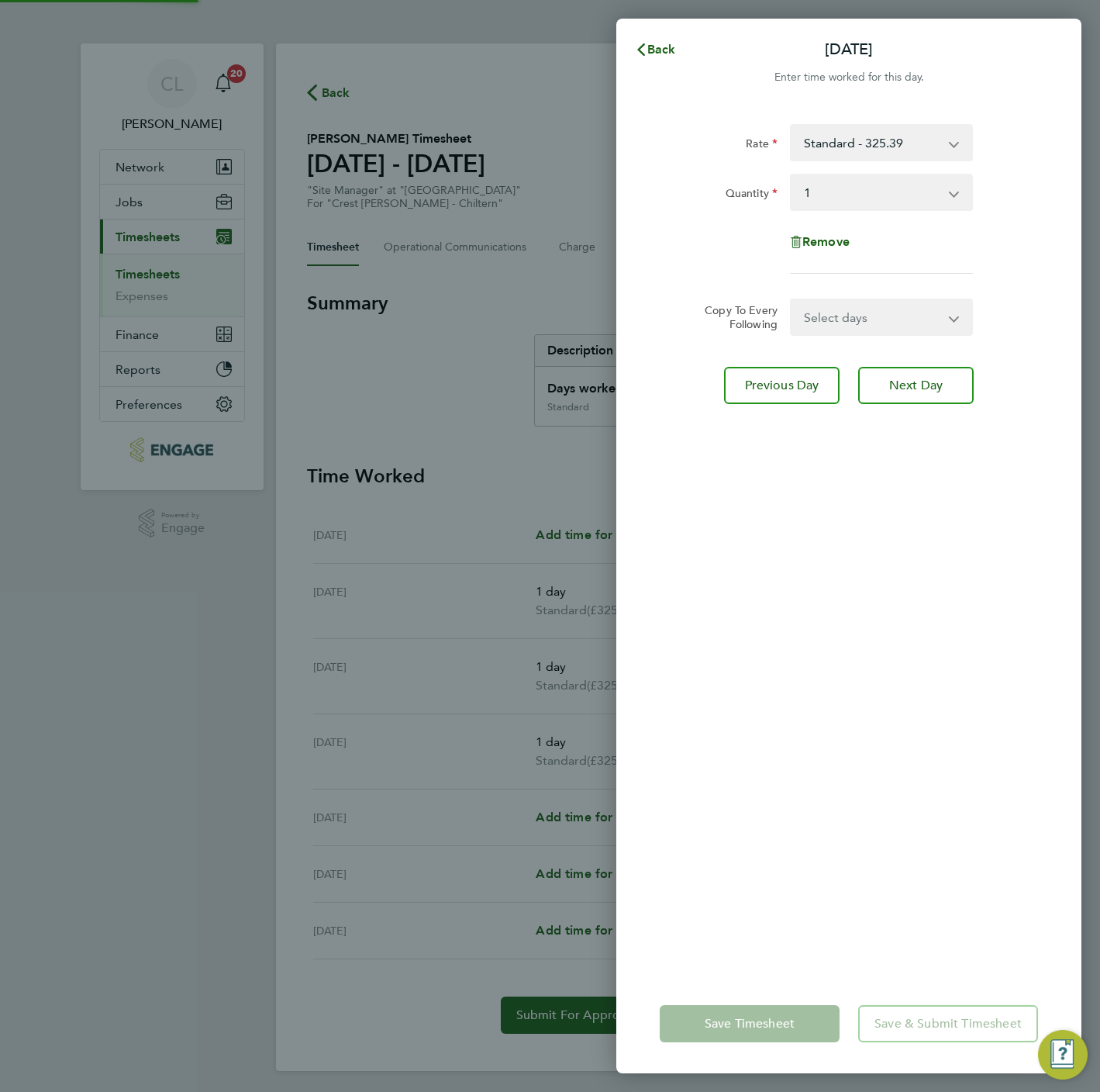
click at [855, 315] on select "Select days Day Weekend (Sat-Sun) Friday Saturday Sunday" at bounding box center [873, 317] width 163 height 34
select select "FRI"
click at [792, 300] on select "Select days Day Weekend (Sat-Sun) Friday Saturday Sunday" at bounding box center [873, 317] width 163 height 34
select select "2025-09-28"
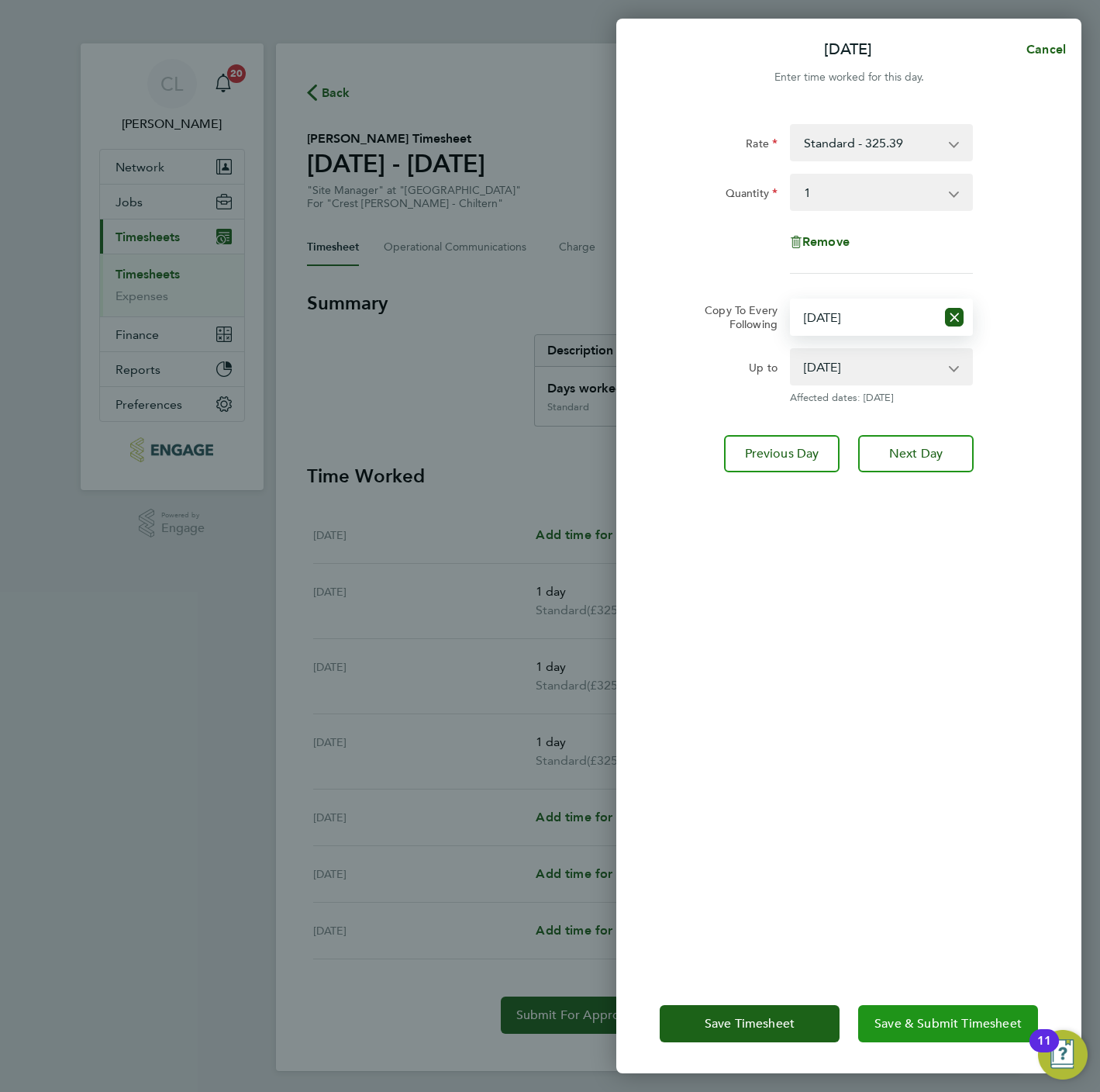
click at [954, 1022] on span "Save & Submit Timesheet" at bounding box center [948, 1023] width 147 height 16
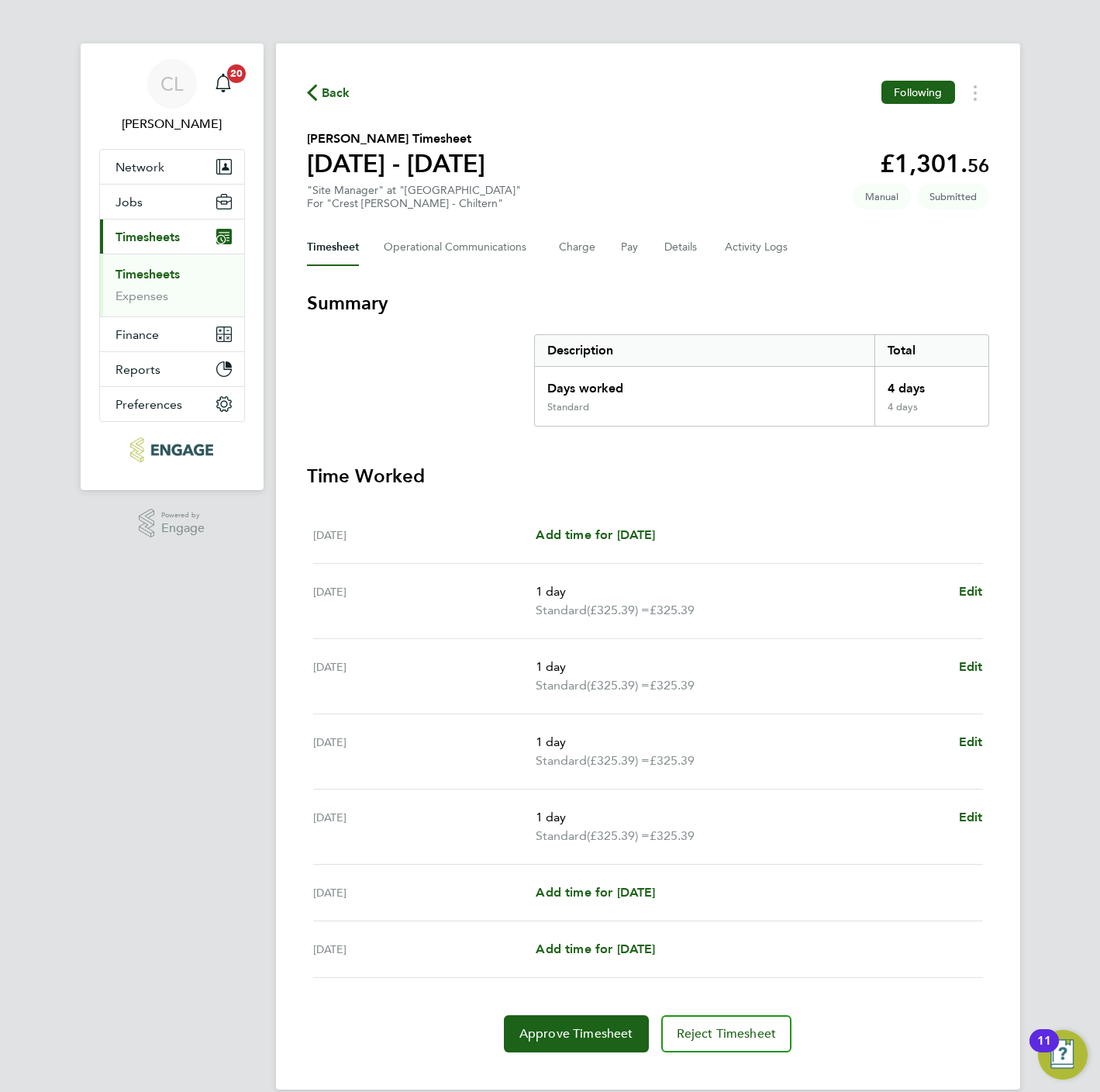
click at [333, 92] on span "Back" at bounding box center [335, 92] width 29 height 19
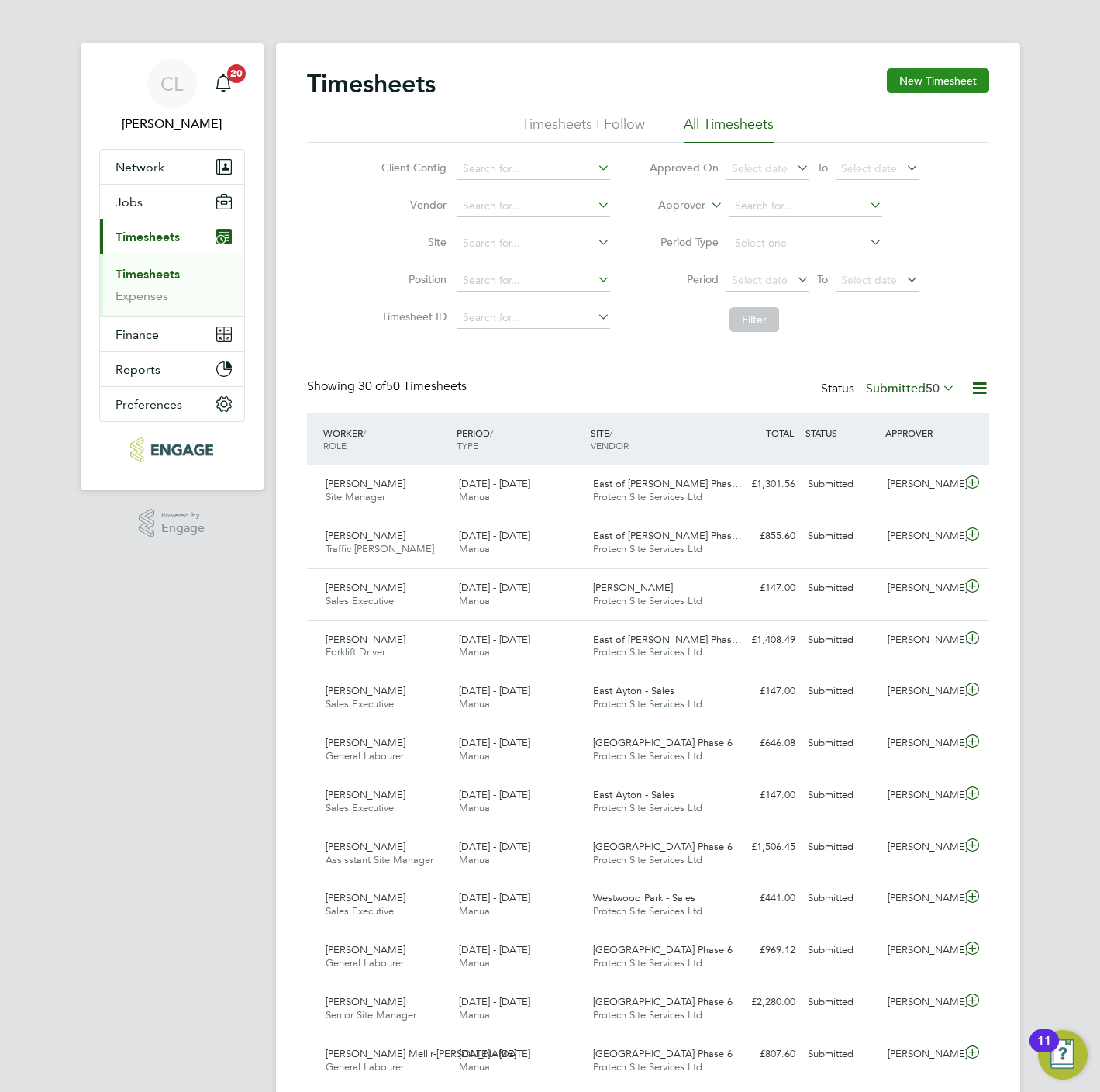
click at [917, 86] on button "New Timesheet" at bounding box center [937, 80] width 102 height 25
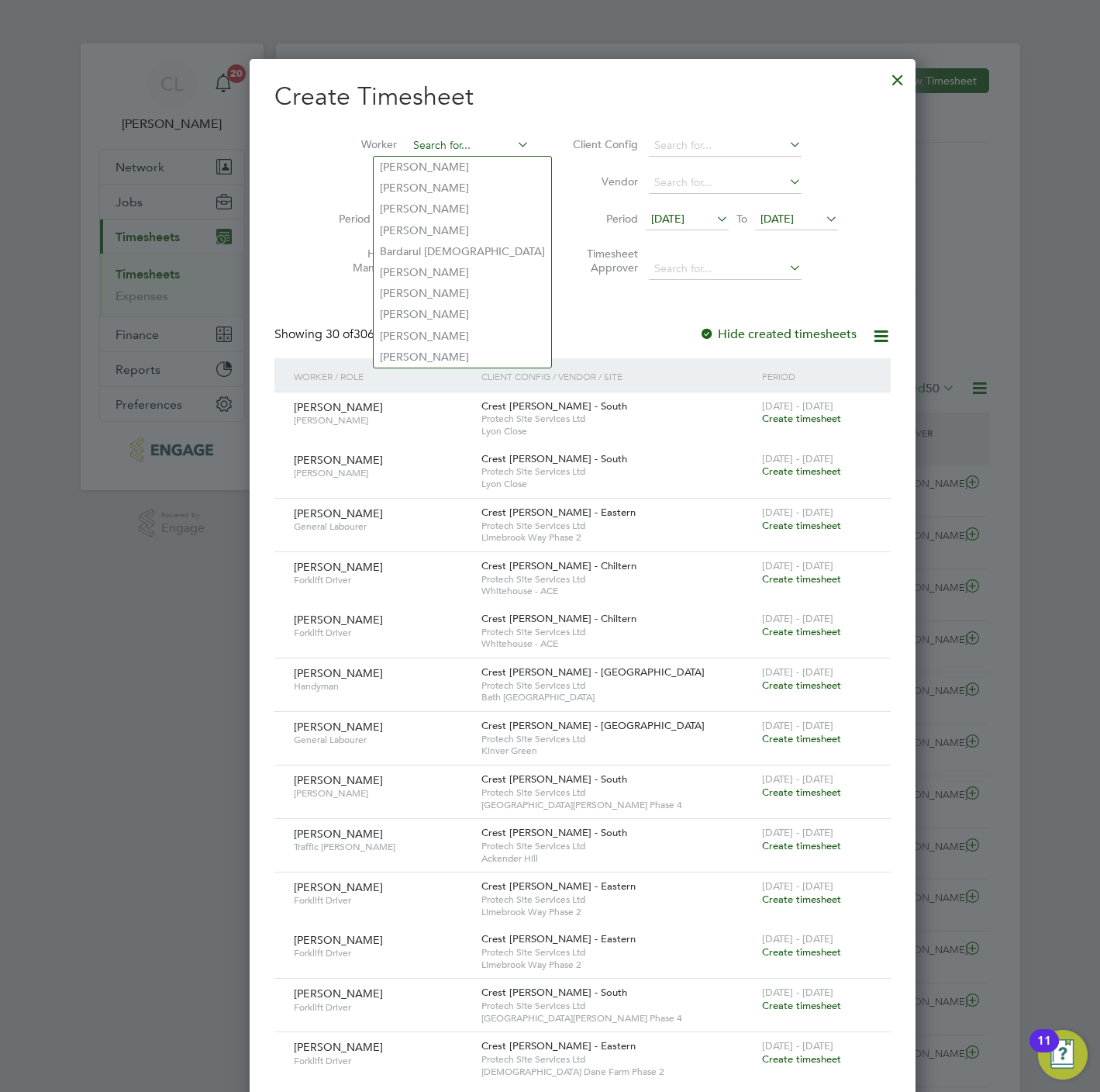
click at [433, 145] on input at bounding box center [469, 146] width 122 height 22
click at [429, 186] on li "Eric Samuel" at bounding box center [462, 188] width 177 height 21
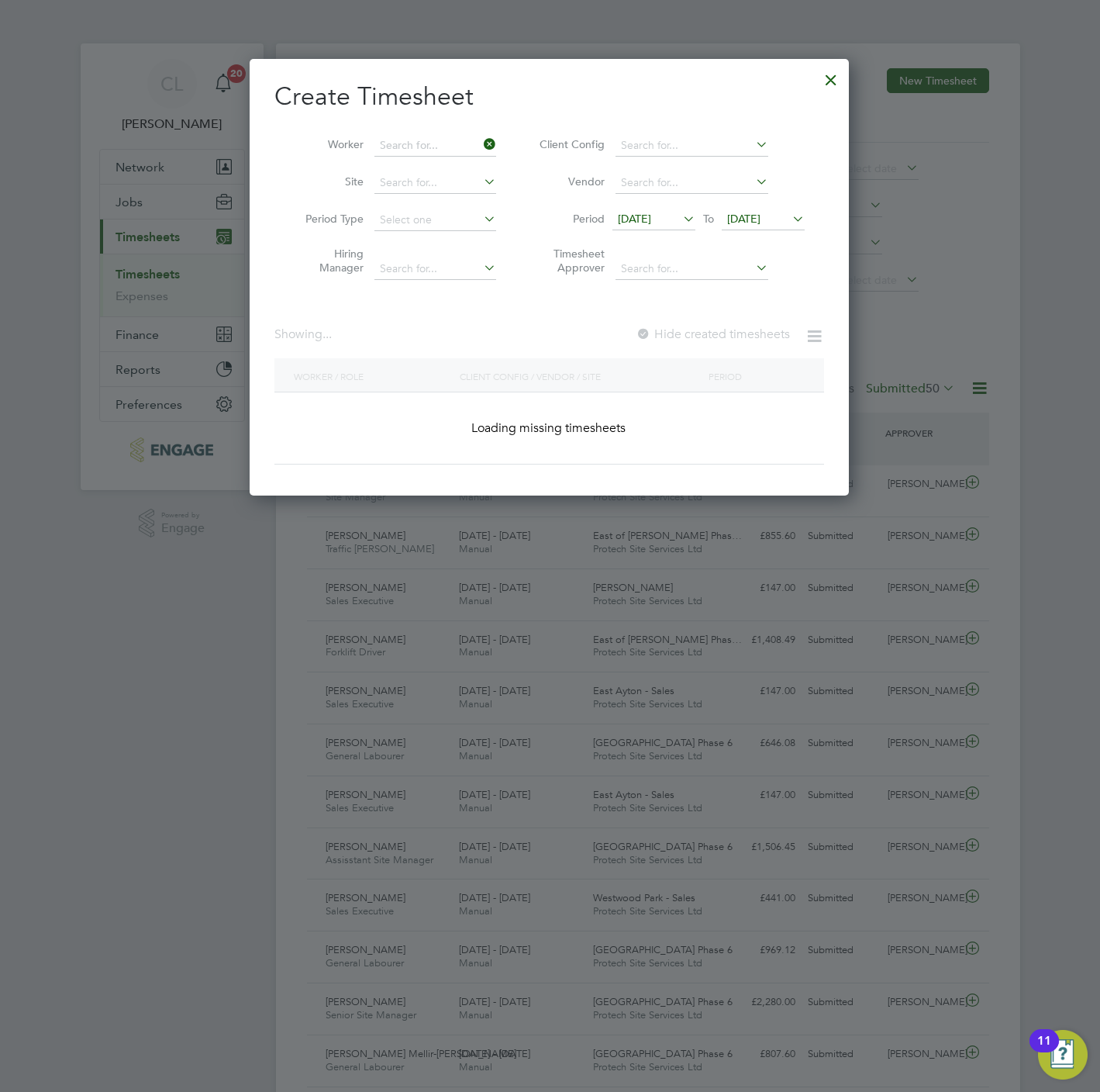
type input "Eric Samuel"
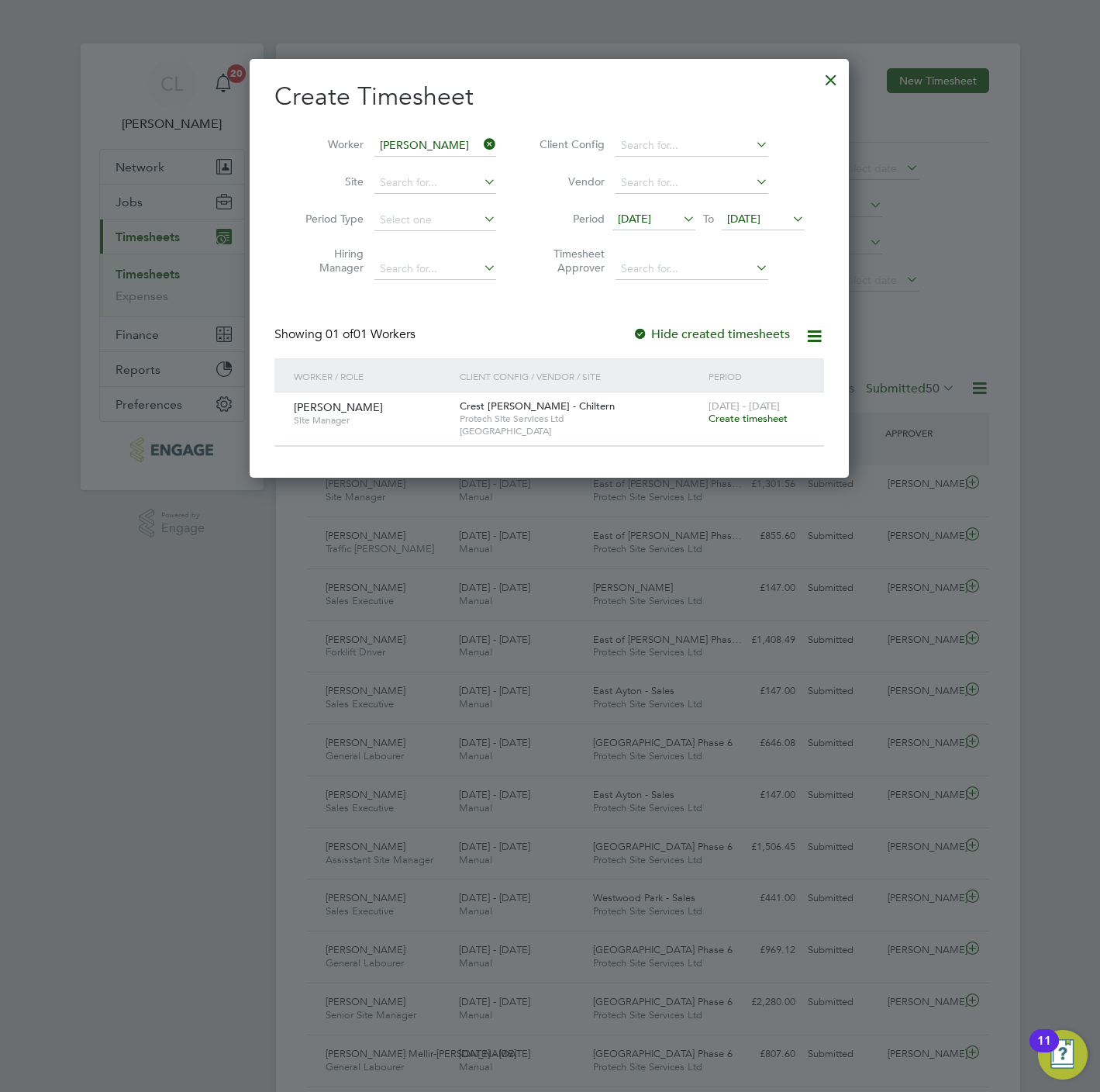
click at [728, 425] on span "Create timesheet" at bounding box center [748, 418] width 79 height 13
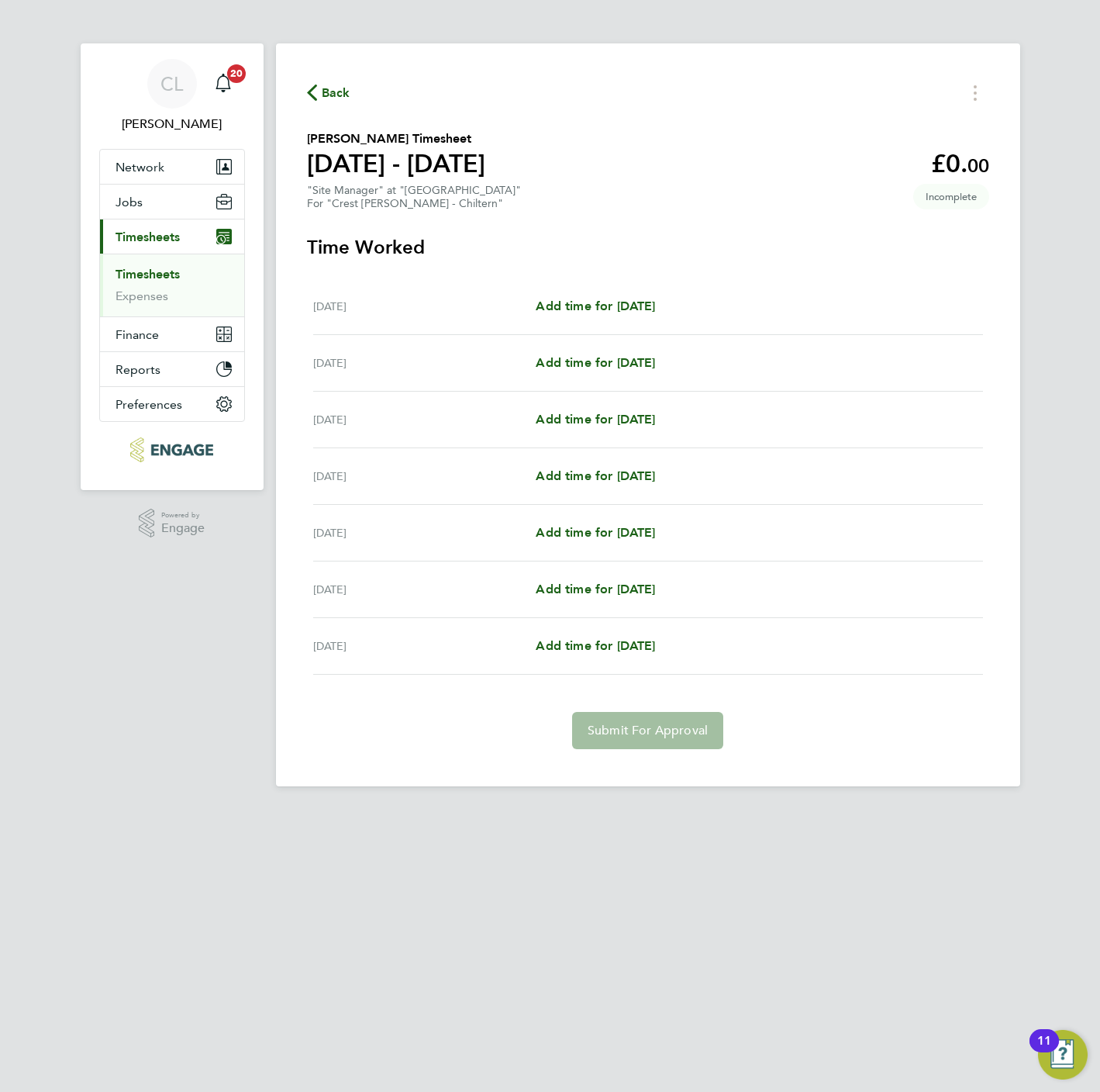
click at [605, 294] on div "Mon 22 Sep Add time for Mon 22 Sep Add time for Mon 22 Sep" at bounding box center [648, 306] width 670 height 56
click at [617, 307] on span "Add time for Mon 22 Sep" at bounding box center [595, 306] width 119 height 15
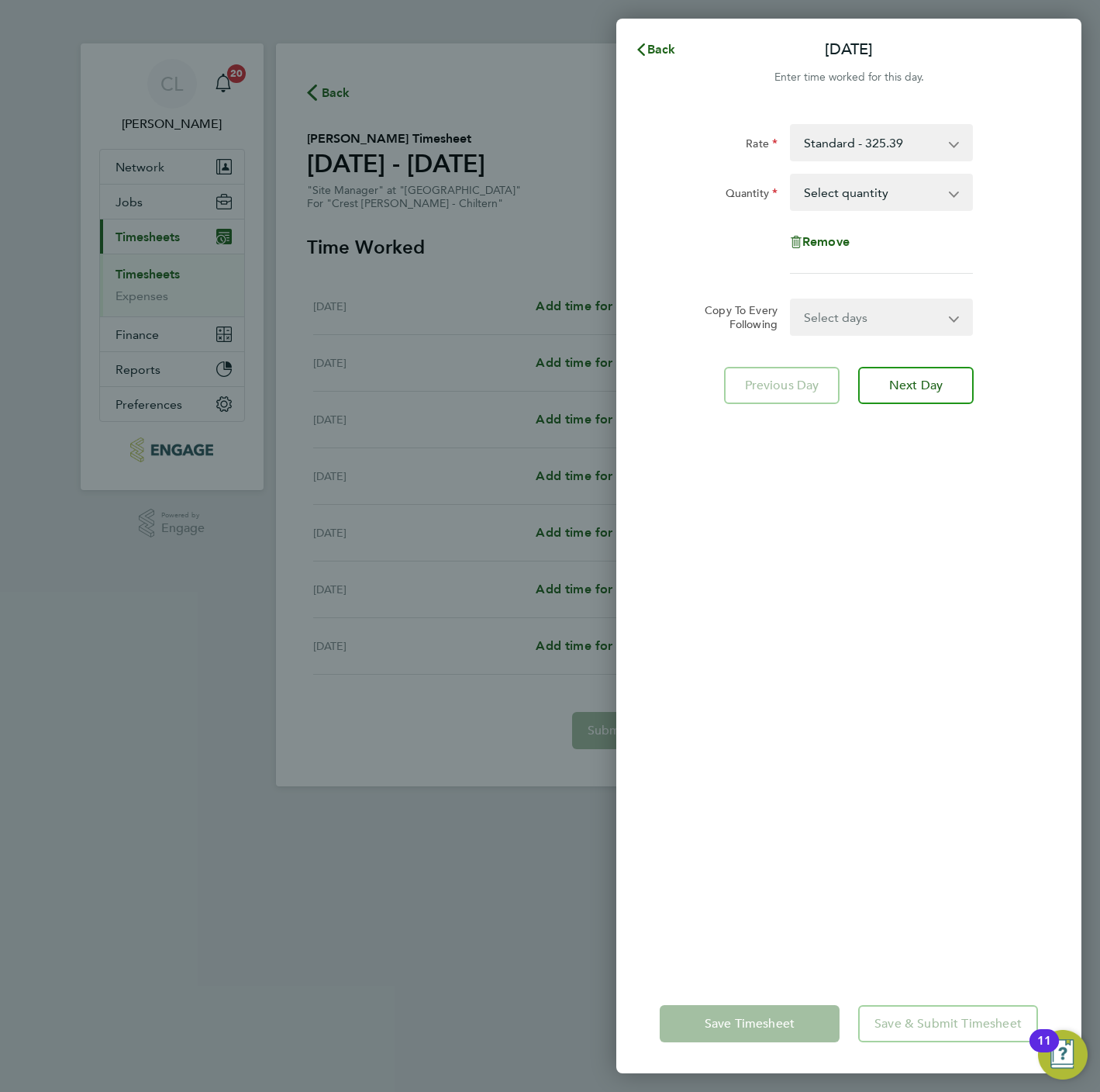
click at [857, 170] on div "Rate Standard - 325.39 Quantity Select quantity 0.5 1 Remove" at bounding box center [849, 199] width 379 height 150
click at [858, 189] on select "Select quantity 0.5 1" at bounding box center [872, 192] width 161 height 34
select select "1"
click at [792, 175] on select "Select quantity 0.5 1" at bounding box center [872, 192] width 161 height 34
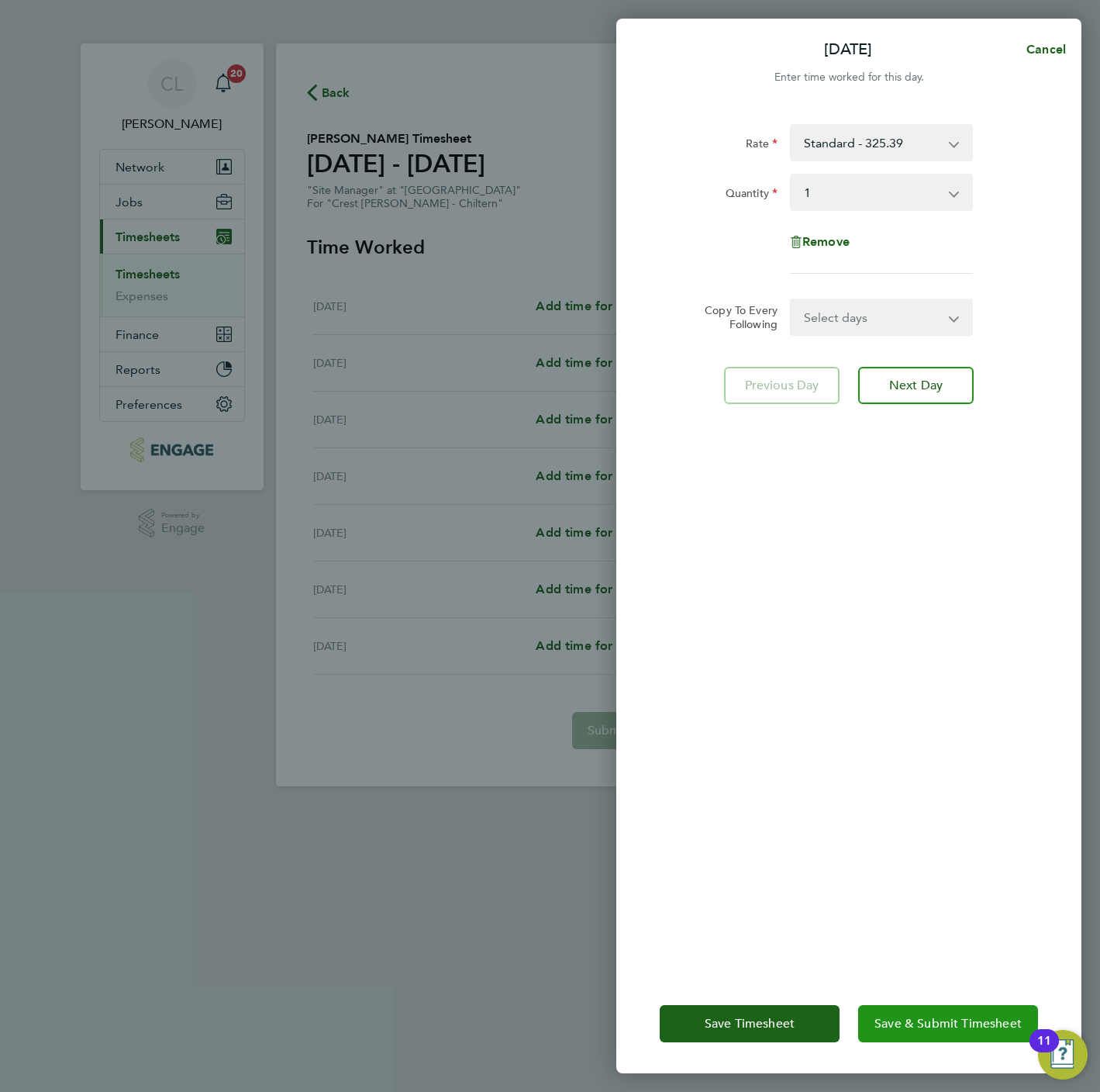
click at [963, 1027] on span "Save & Submit Timesheet" at bounding box center [948, 1023] width 147 height 16
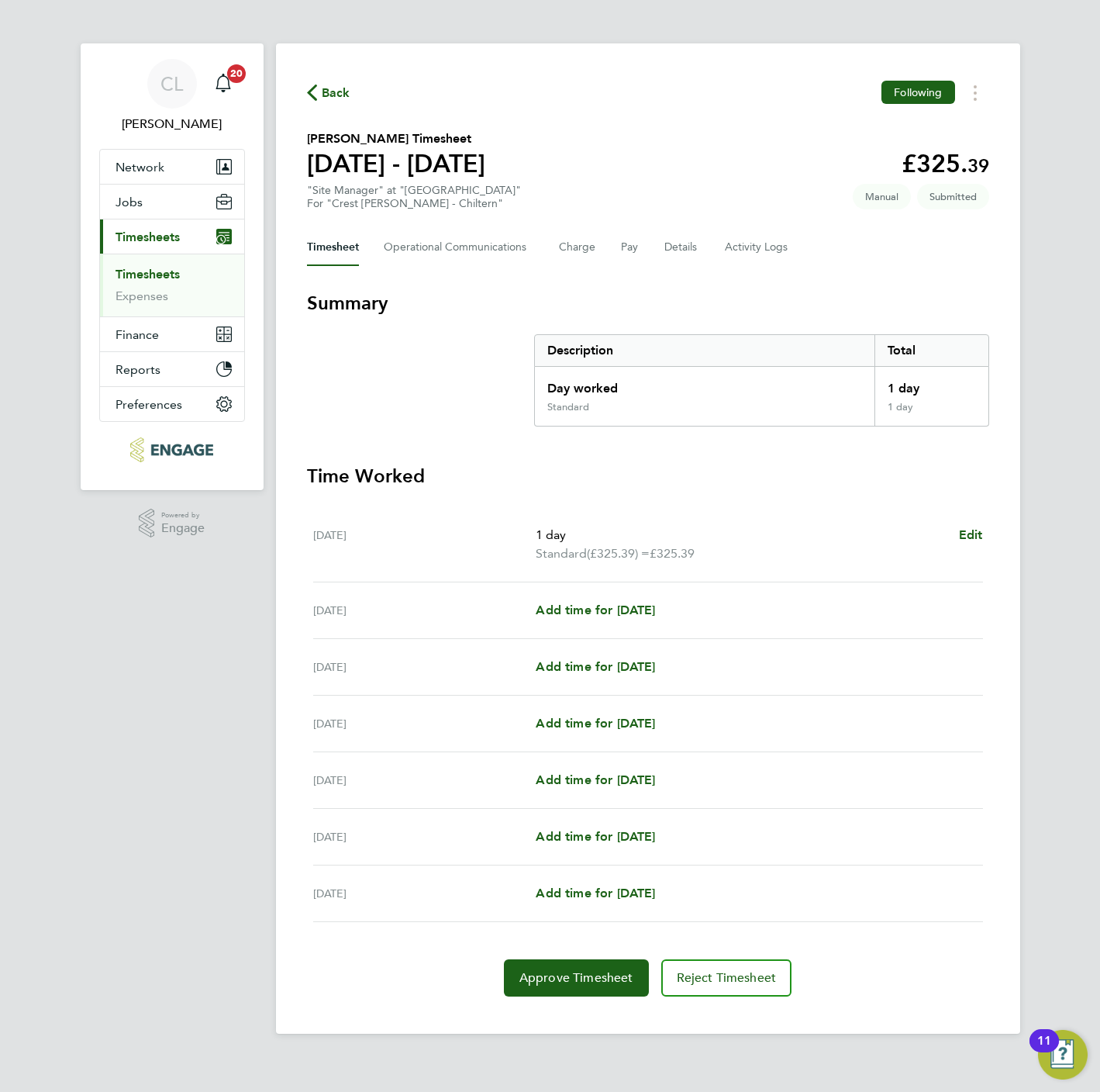
click at [331, 96] on span "Back" at bounding box center [335, 92] width 29 height 19
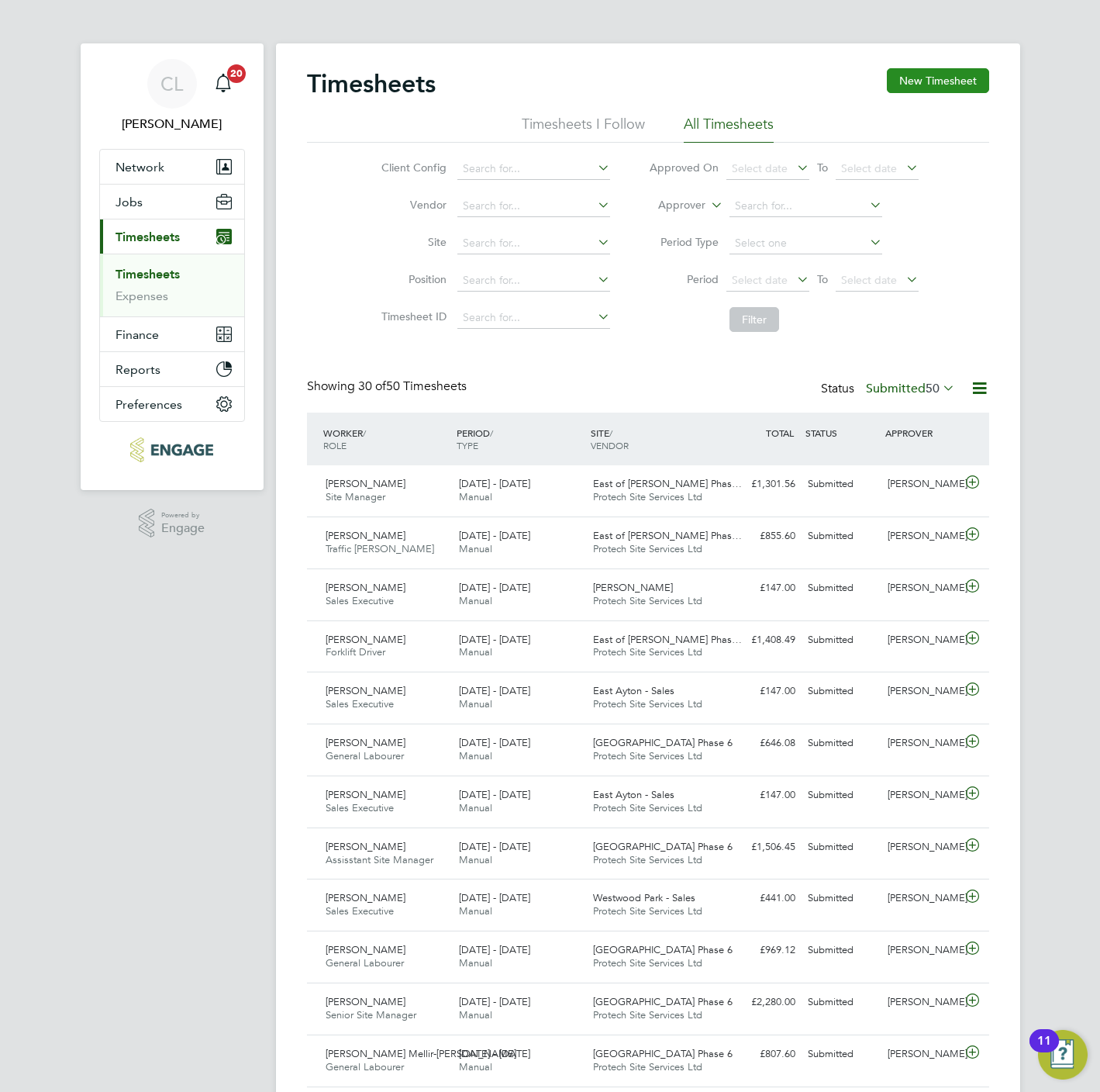
click at [928, 91] on button "New Timesheet" at bounding box center [937, 80] width 102 height 25
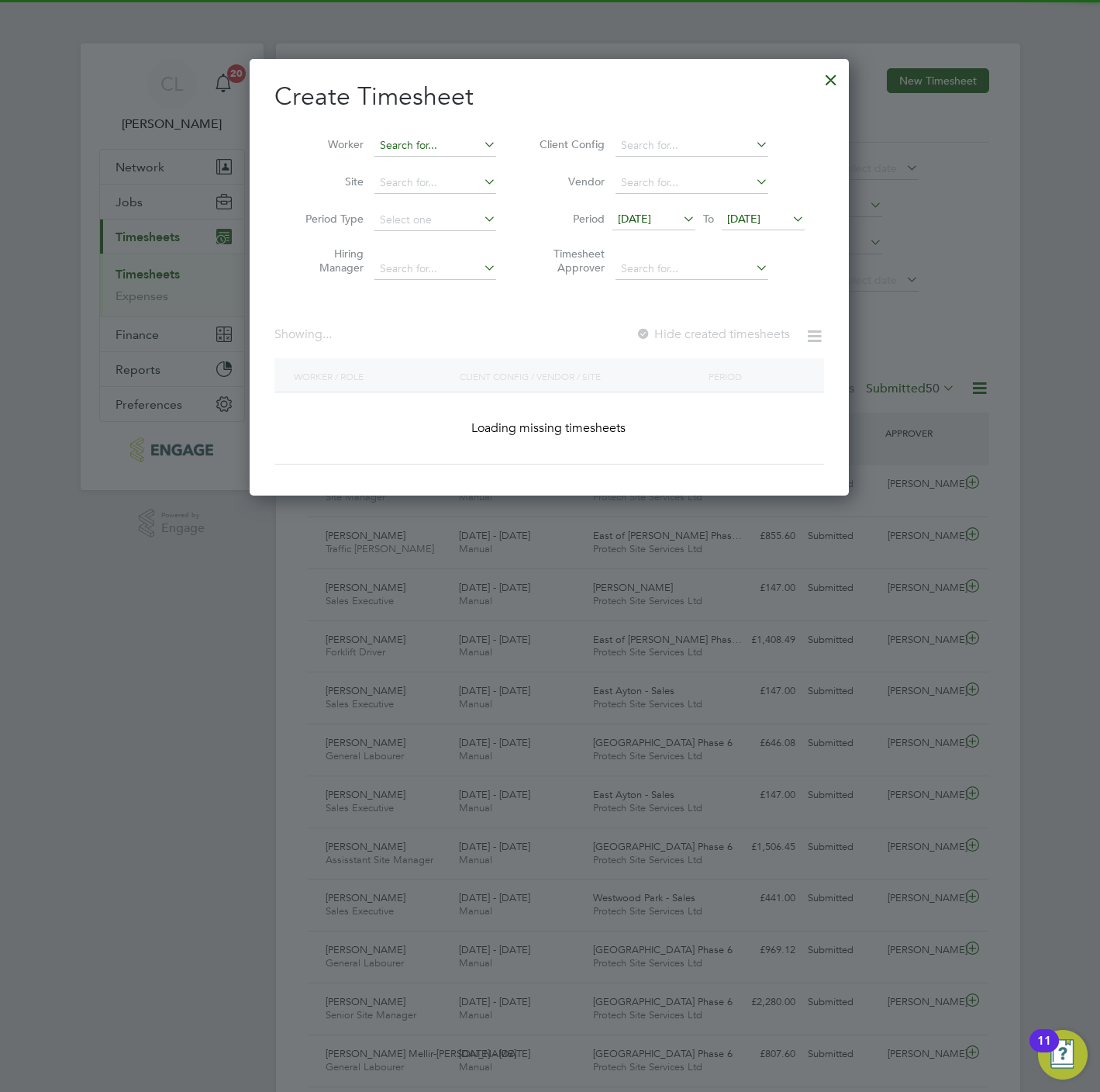
drag, startPoint x: 351, startPoint y: 133, endPoint x: 440, endPoint y: 141, distance: 89.4
click at [352, 133] on li "Worker" at bounding box center [395, 146] width 241 height 38
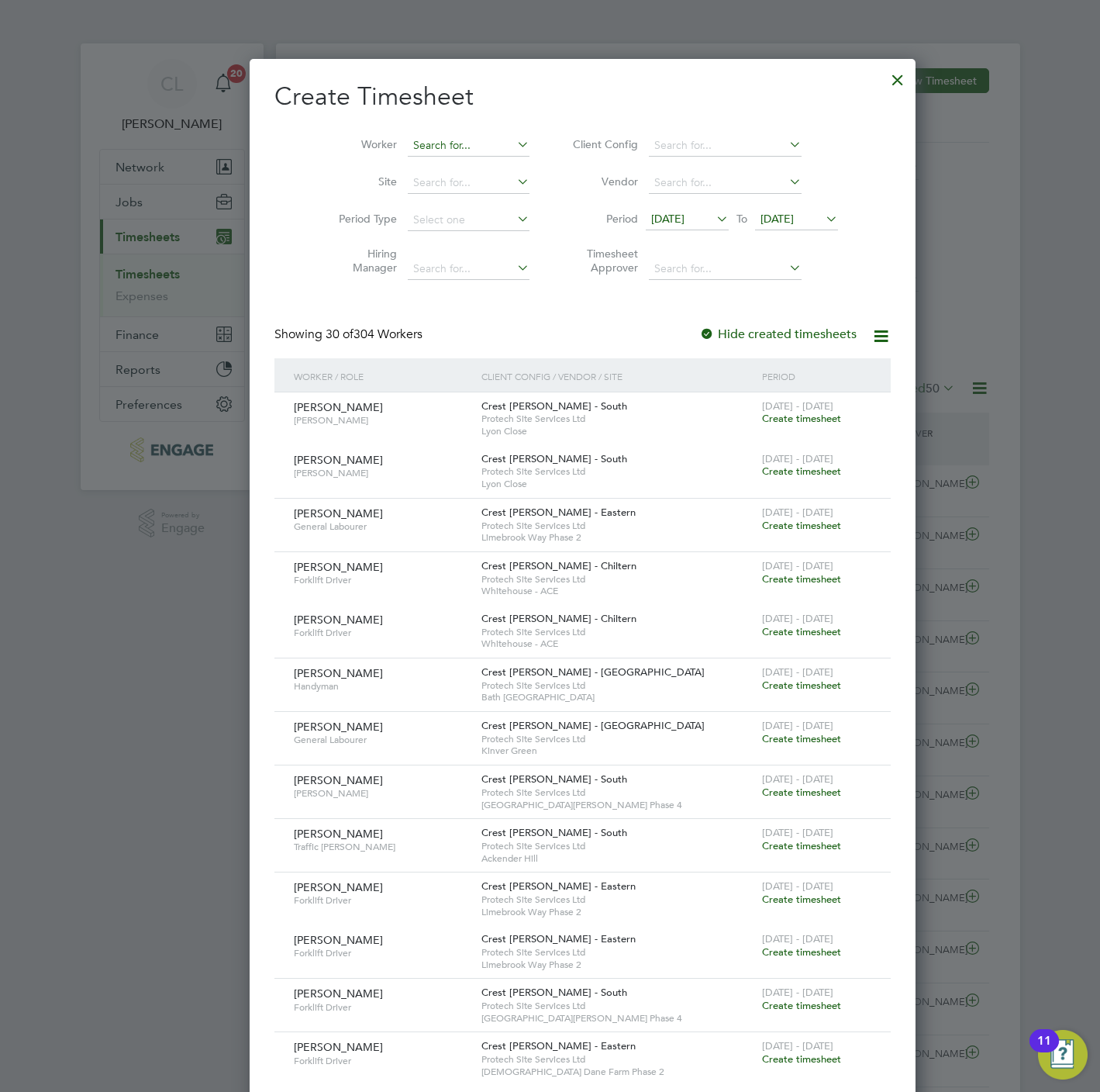
click at [440, 141] on input at bounding box center [469, 146] width 122 height 22
click at [472, 189] on li "Vit alay ` Vonchuk" at bounding box center [435, 188] width 123 height 21
type input "Vitalay ` Vonchuk"
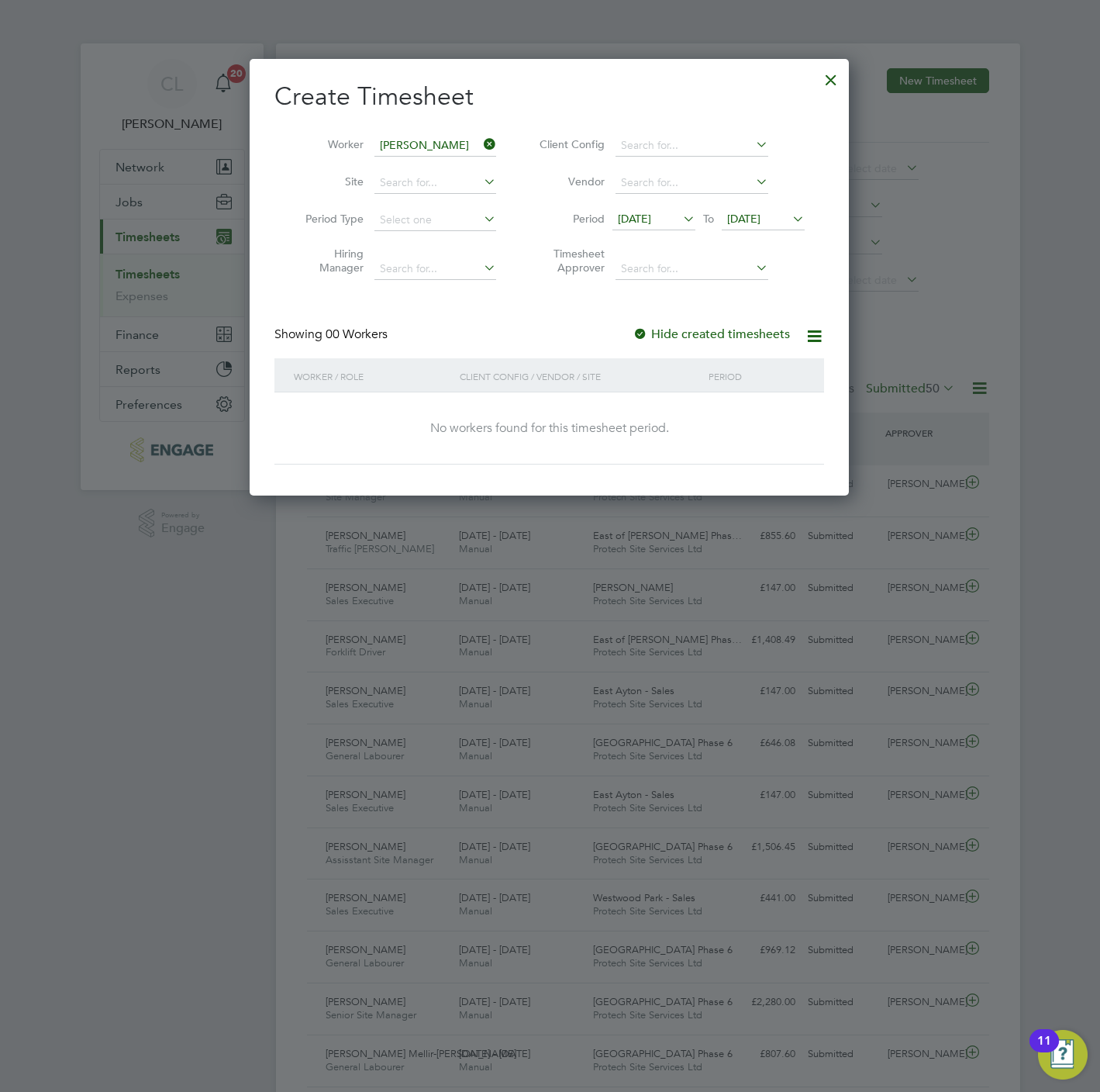
click at [752, 215] on span "23 Sep 2025" at bounding box center [743, 218] width 34 height 14
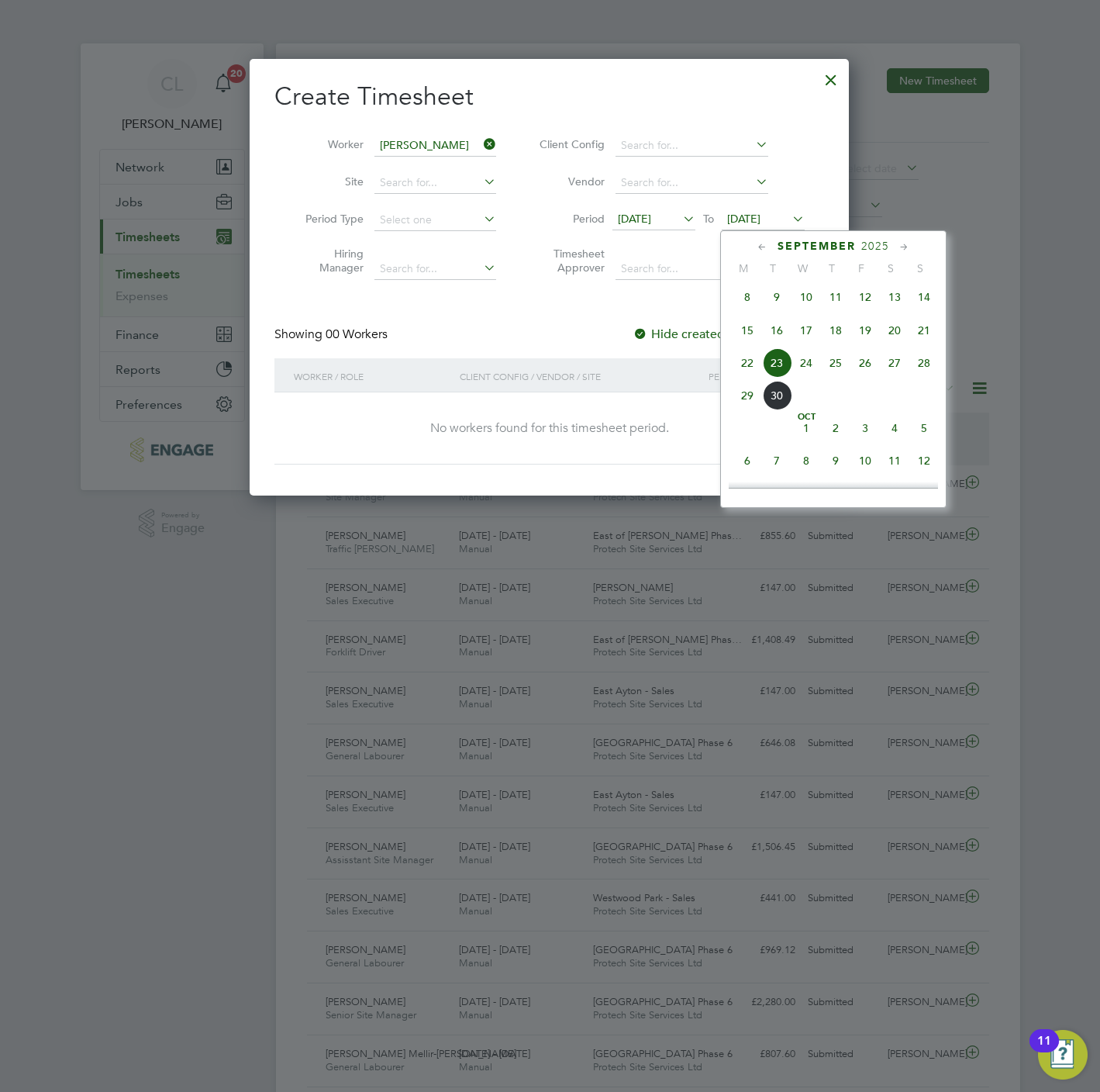
click at [914, 370] on span "28" at bounding box center [924, 363] width 29 height 29
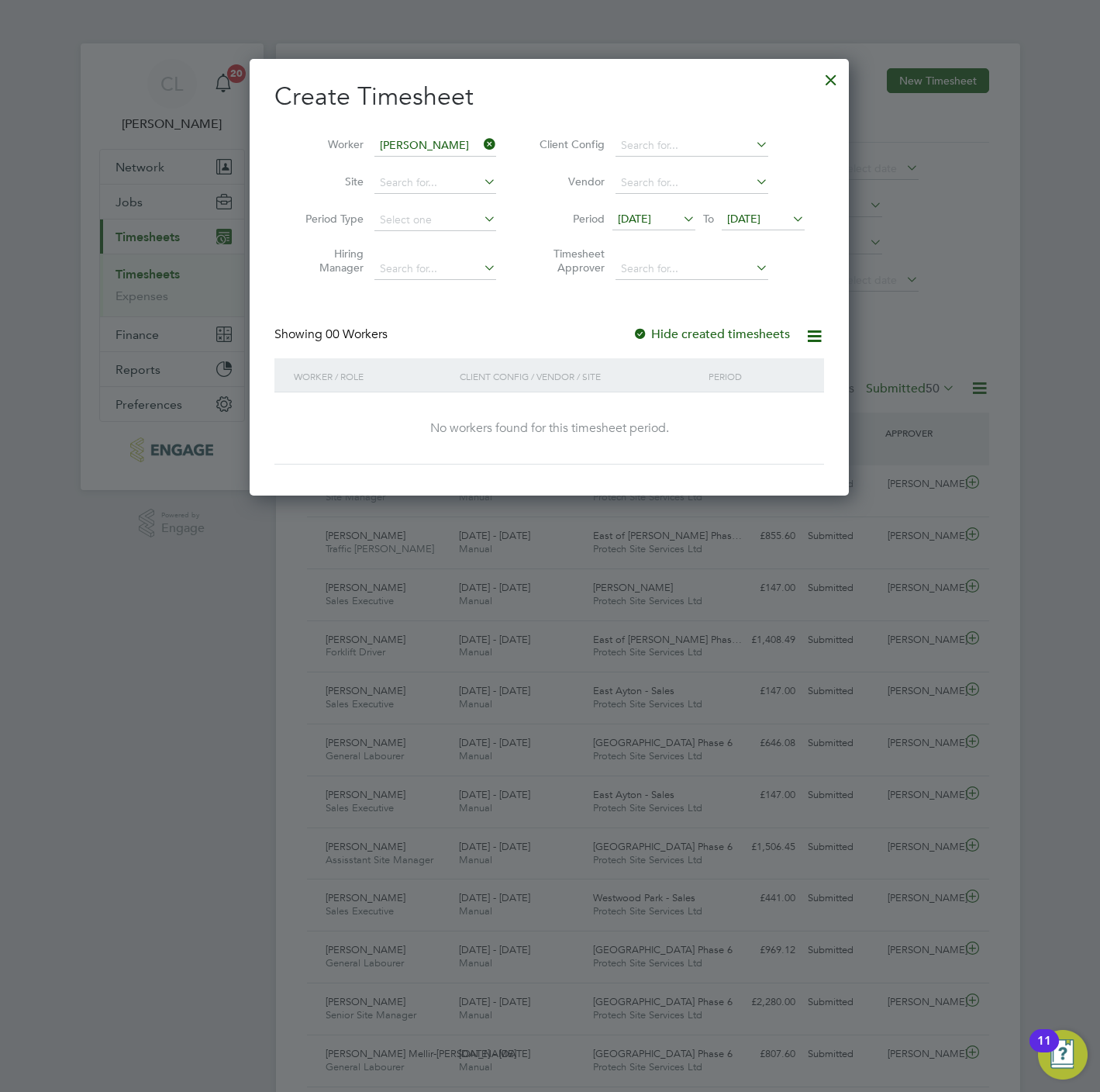
click at [826, 82] on div at bounding box center [831, 76] width 28 height 28
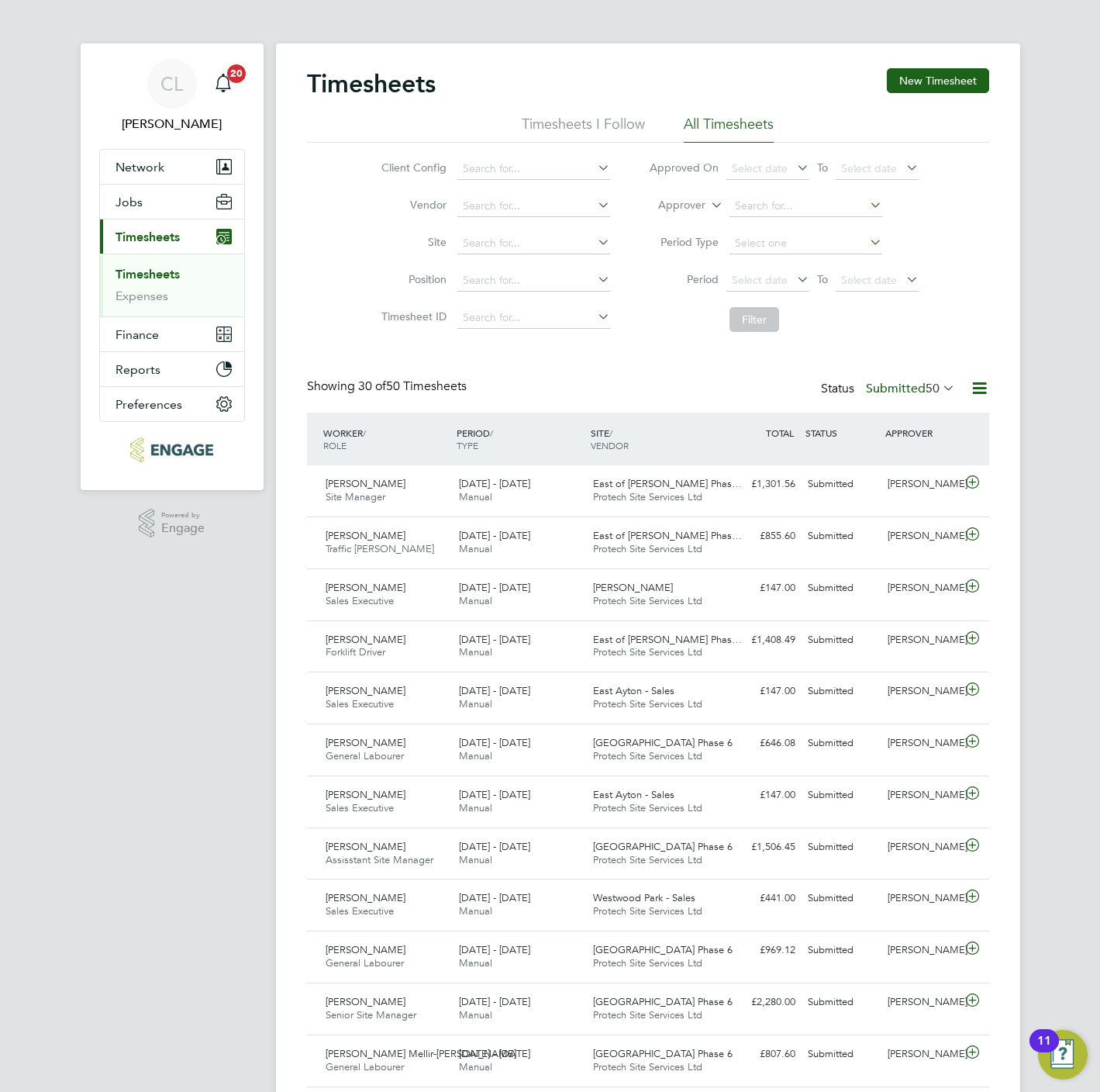
click at [347, 293] on div "Client Config Vendor Site Position Timesheet ID Approved On Select date To Sele…" at bounding box center [648, 240] width 682 height 197
click at [145, 203] on button "Jobs" at bounding box center [172, 202] width 144 height 34
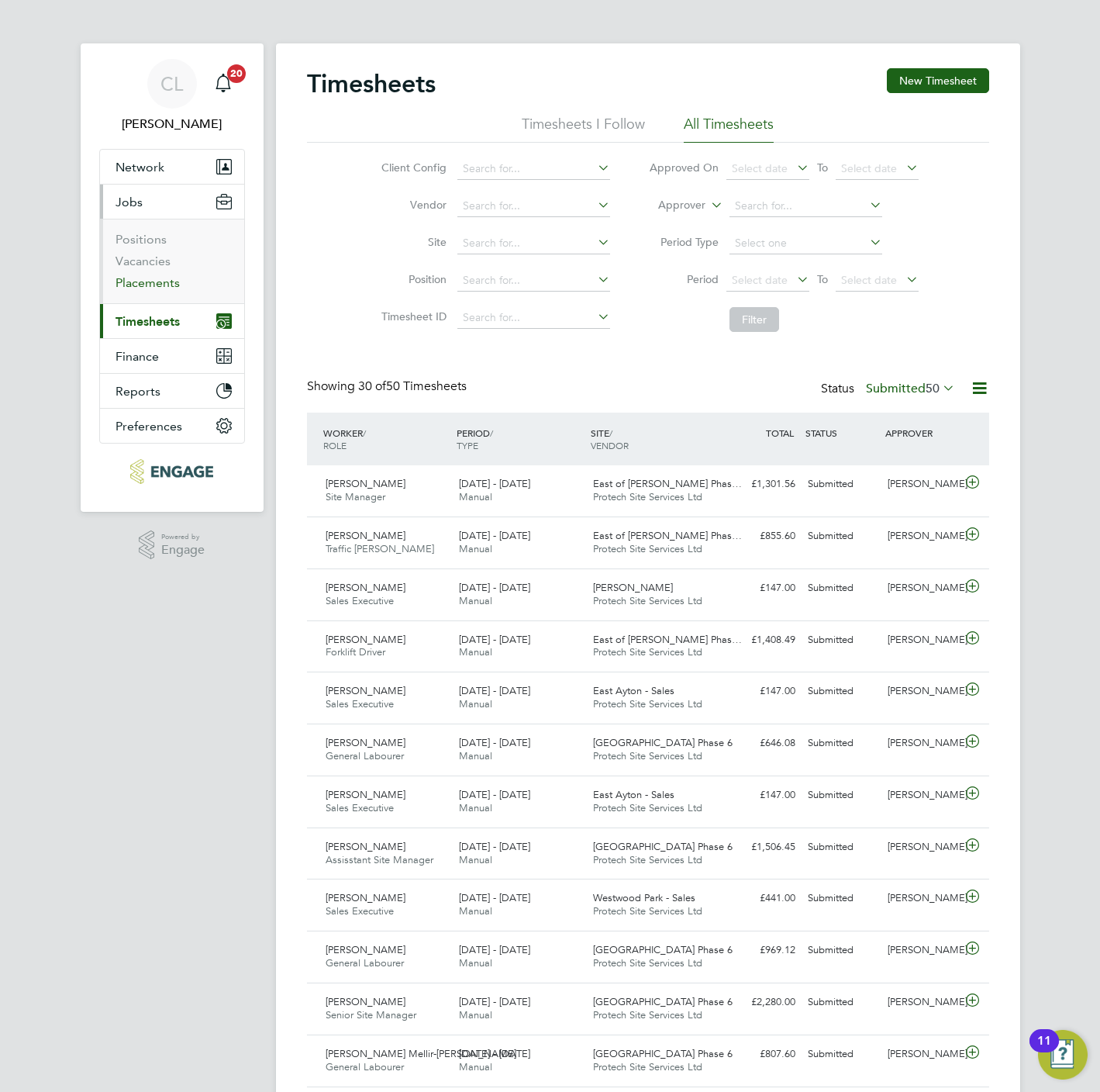
click at [154, 281] on link "Placements" at bounding box center [147, 283] width 65 height 15
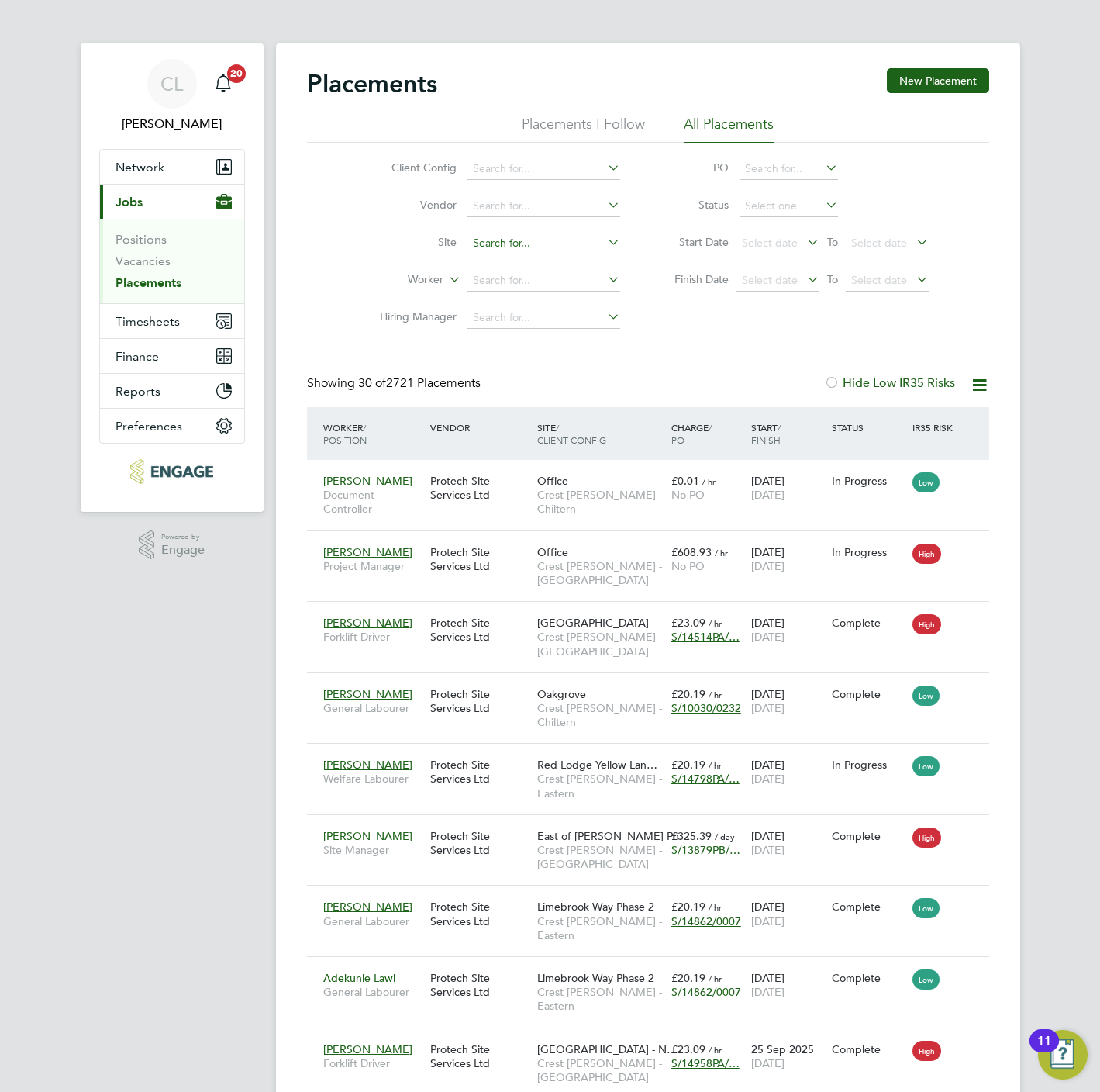
click at [482, 233] on input at bounding box center [544, 243] width 153 height 22
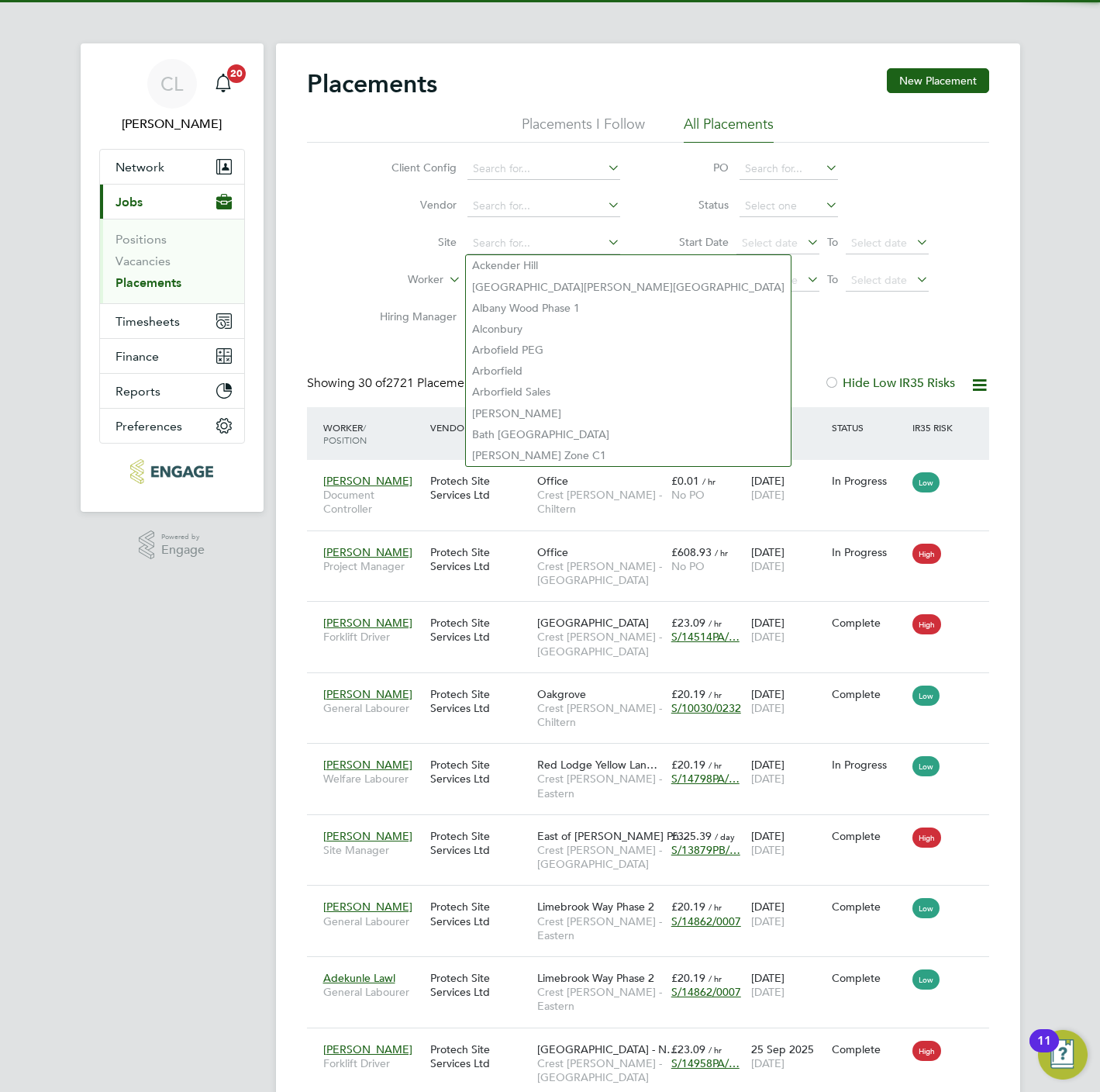
click at [352, 261] on li "Site" at bounding box center [494, 244] width 291 height 38
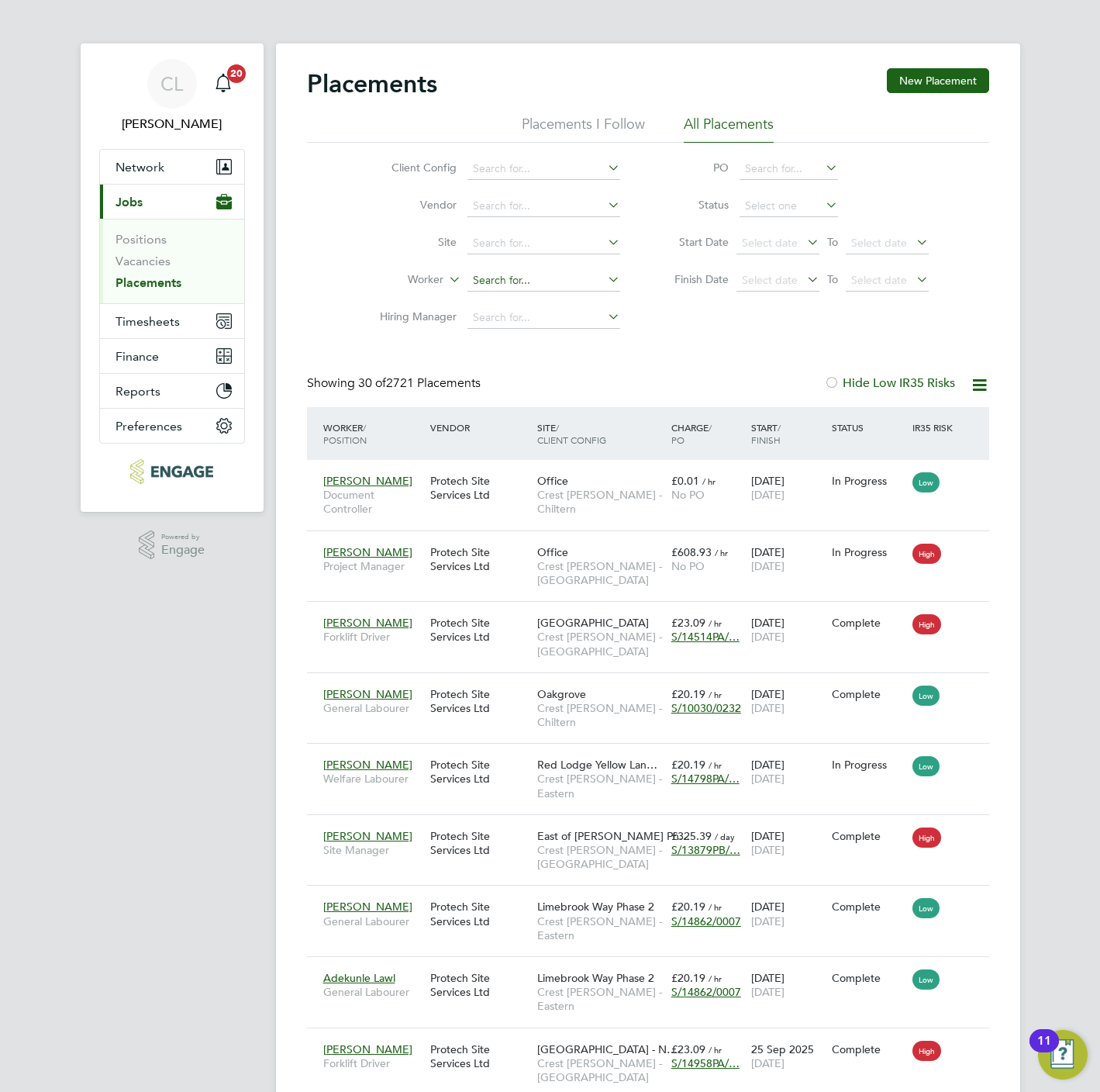
click at [480, 282] on input at bounding box center [544, 281] width 153 height 22
click at [507, 308] on li "Vit alay ` Vonchuk" at bounding box center [543, 303] width 155 height 21
type input "Vitalay ` Vonchuk"
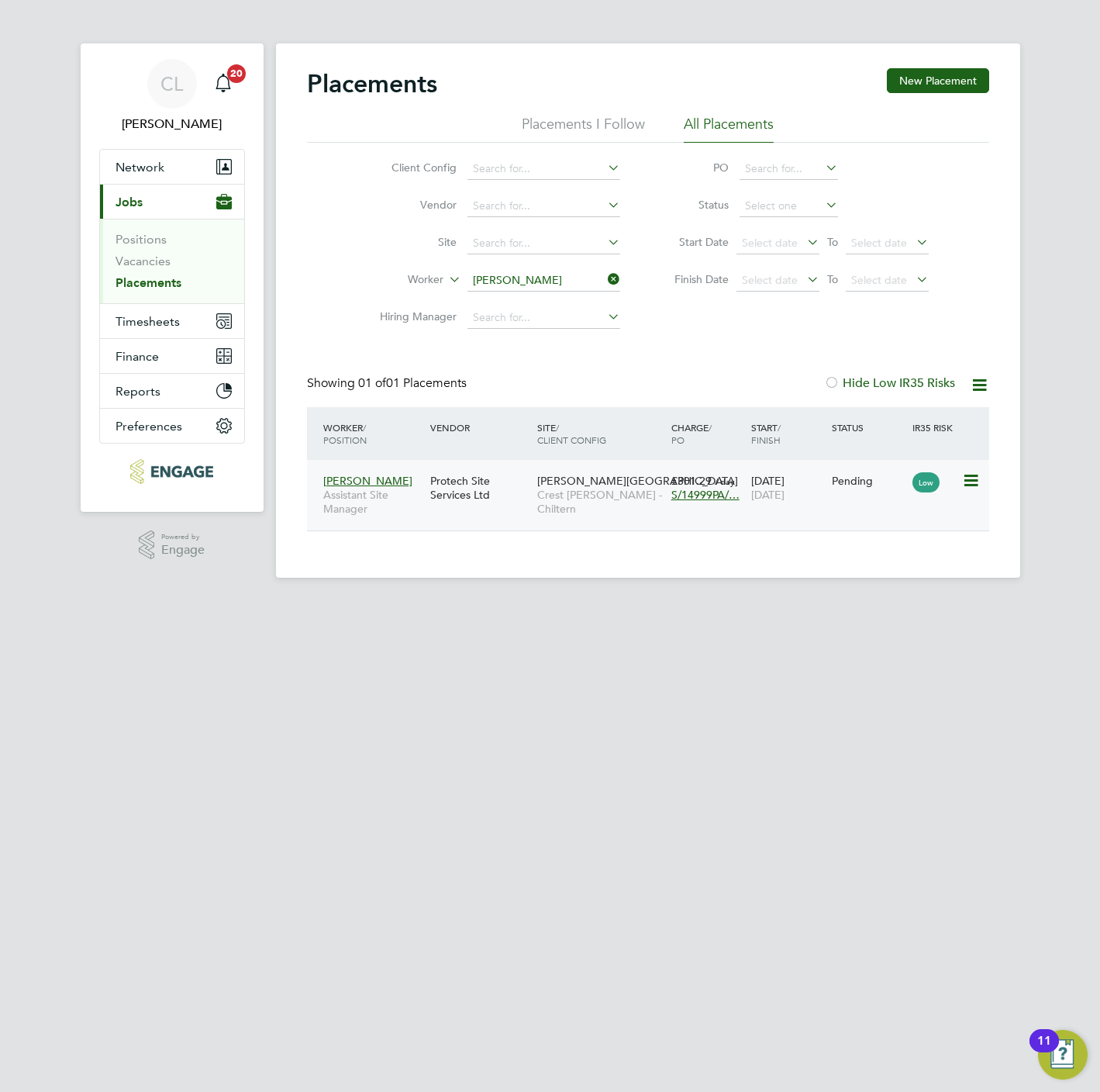
click at [976, 486] on icon at bounding box center [969, 480] width 16 height 19
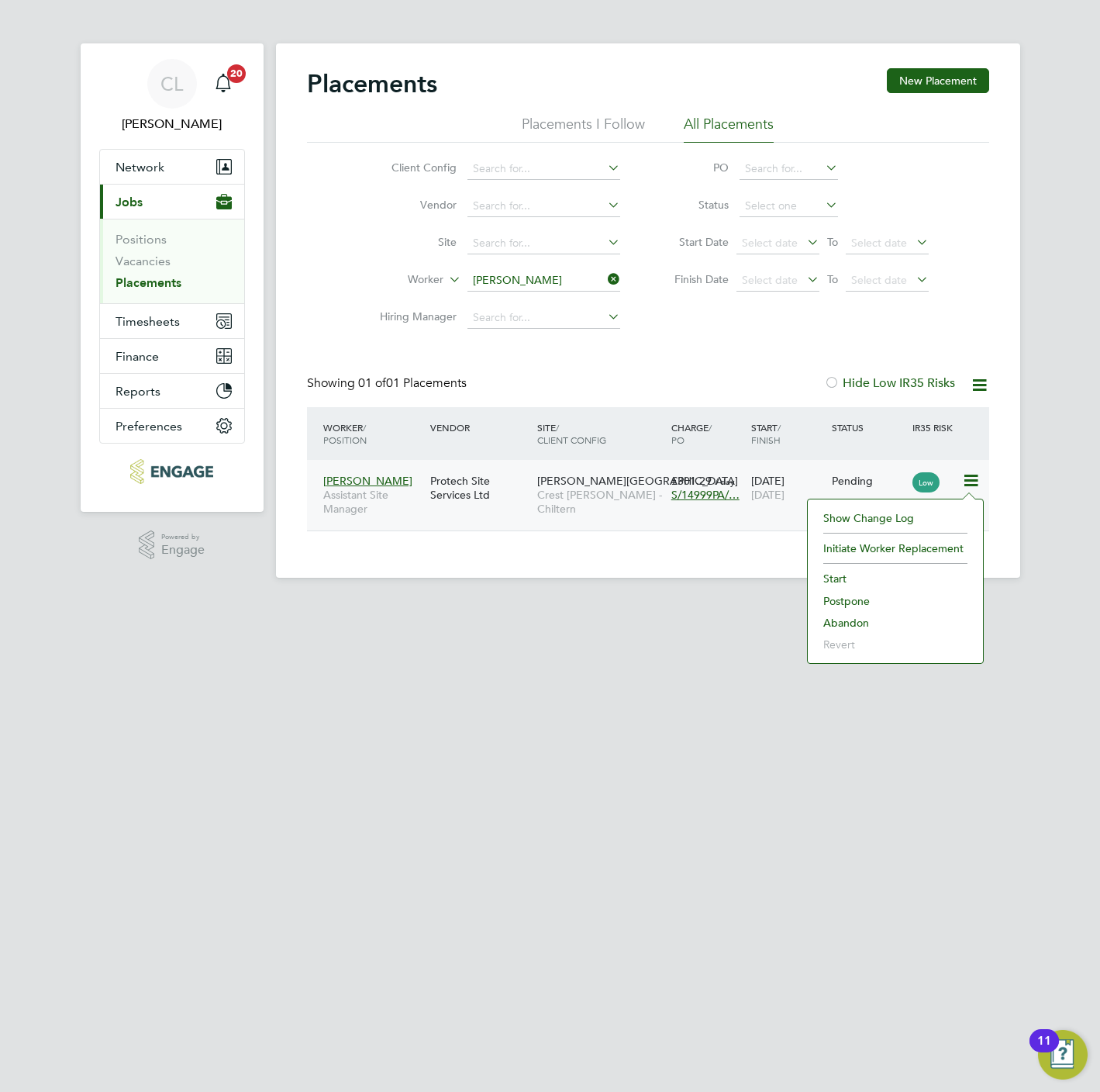
click at [828, 579] on li "Start" at bounding box center [895, 578] width 159 height 22
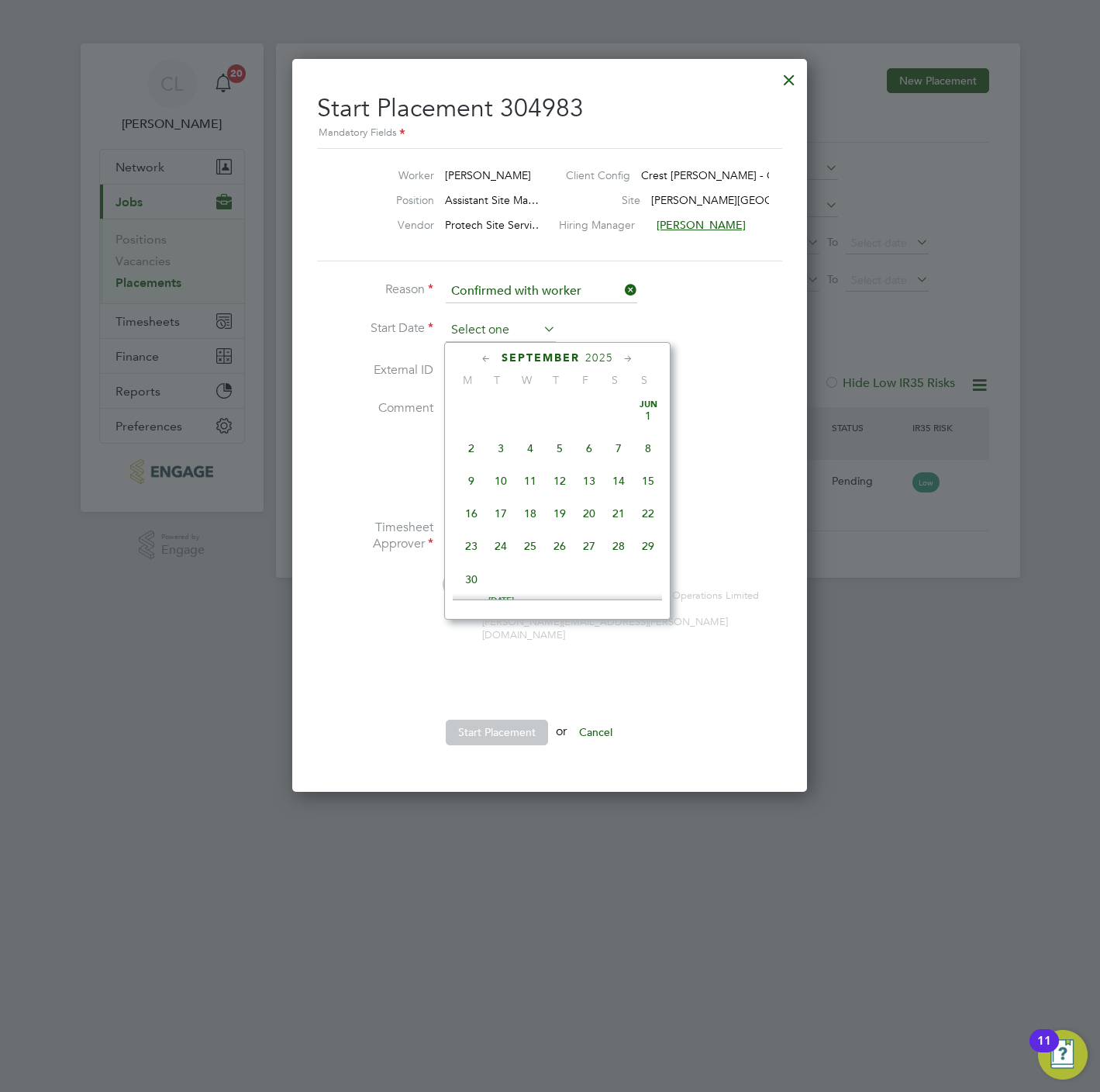
click at [501, 335] on input at bounding box center [501, 330] width 110 height 23
click at [469, 442] on span "22" at bounding box center [471, 441] width 29 height 29
type input "[DATE]"
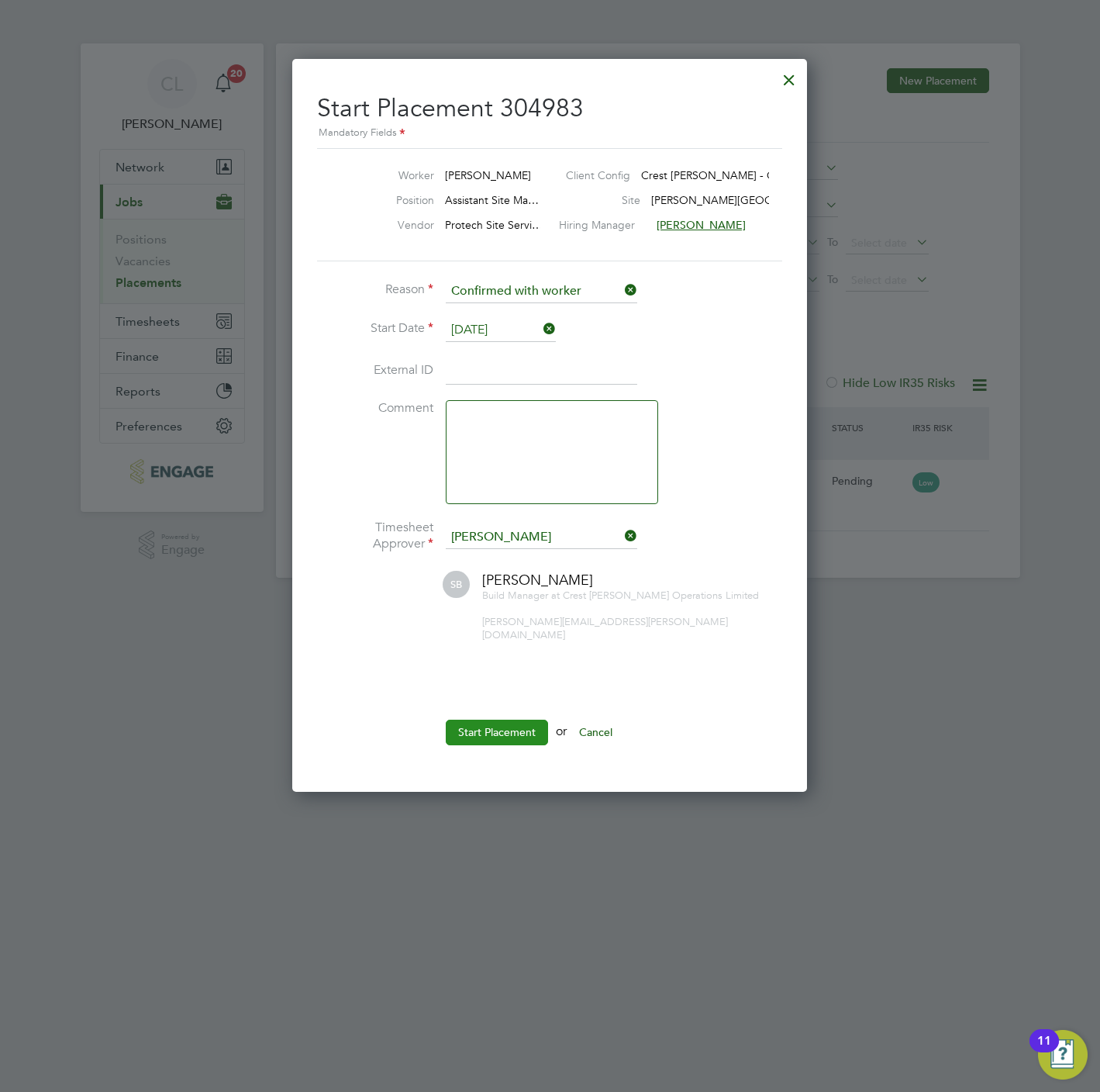
click at [496, 720] on button "Start Placement" at bounding box center [496, 732] width 102 height 25
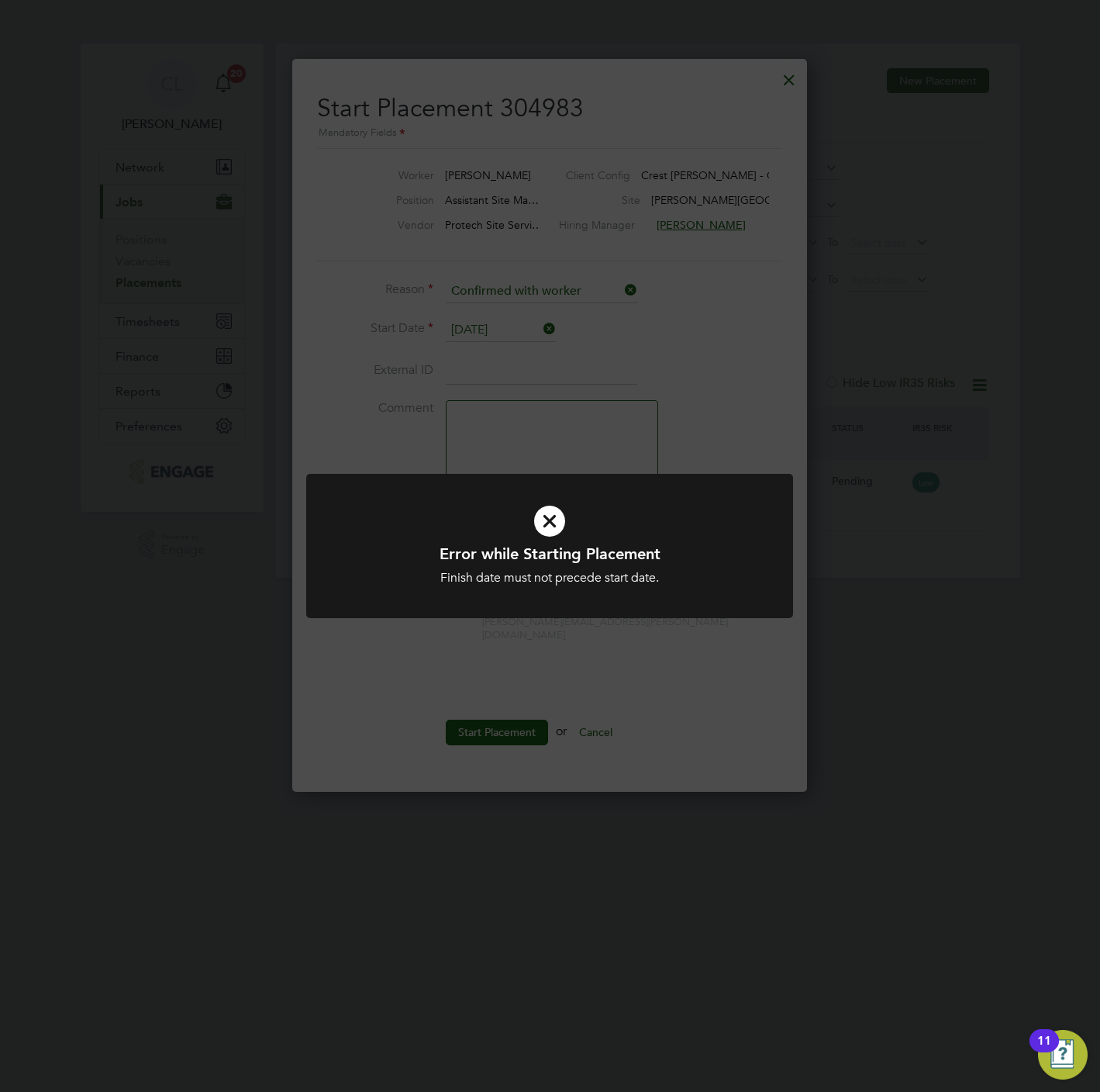
click at [523, 798] on div "Error while Starting Placement Finish date must not precede start date. Cancel …" at bounding box center [550, 546] width 1100 height 1092
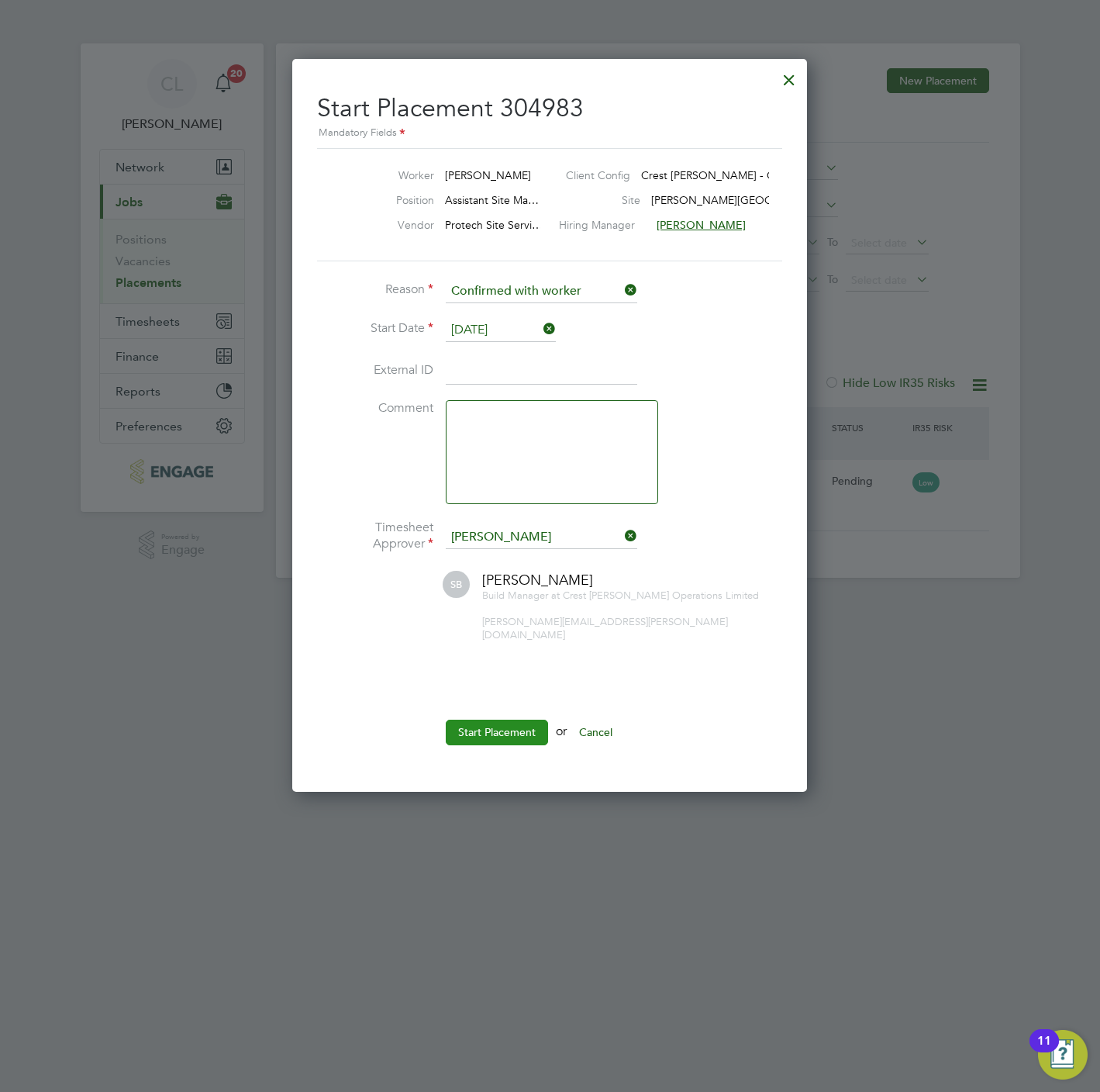
click at [512, 731] on button "Start Placement" at bounding box center [496, 732] width 102 height 25
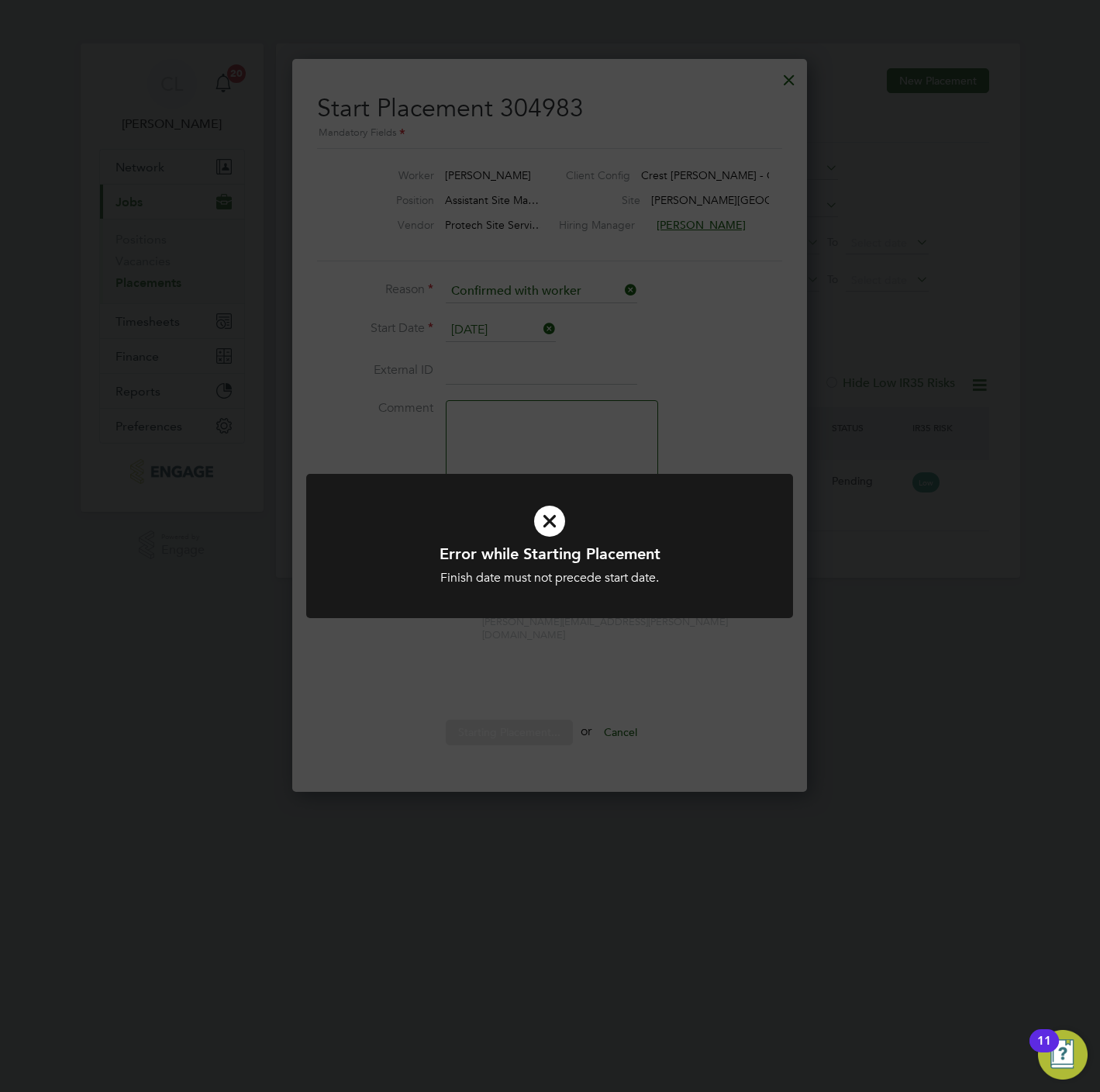
click at [488, 384] on div "Error while Starting Placement Finish date must not precede start date. Cancel …" at bounding box center [550, 546] width 1100 height 1092
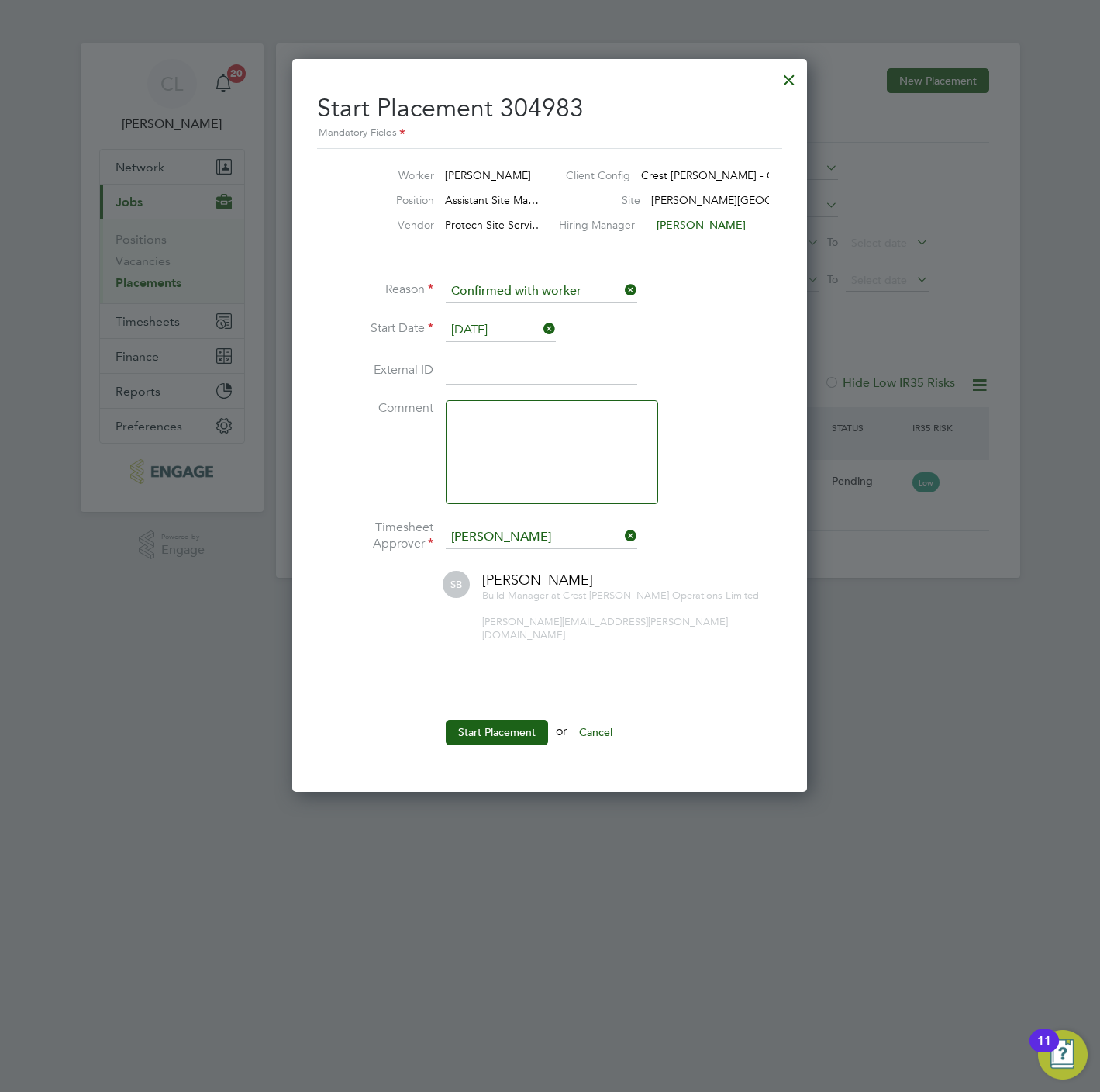
click at [791, 75] on div at bounding box center [789, 76] width 28 height 28
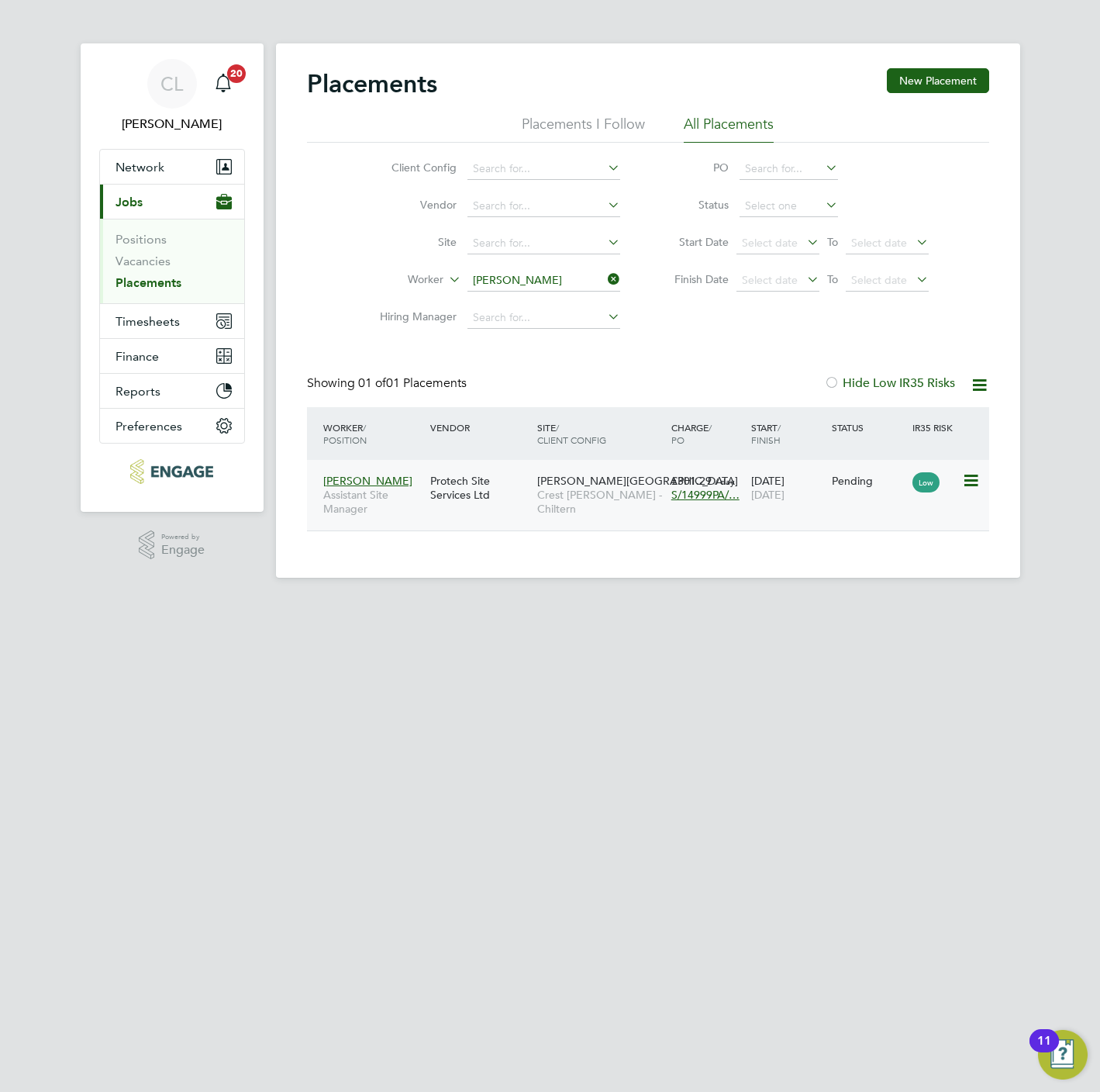
click at [784, 501] on span "12 Aug 2025" at bounding box center [768, 494] width 34 height 14
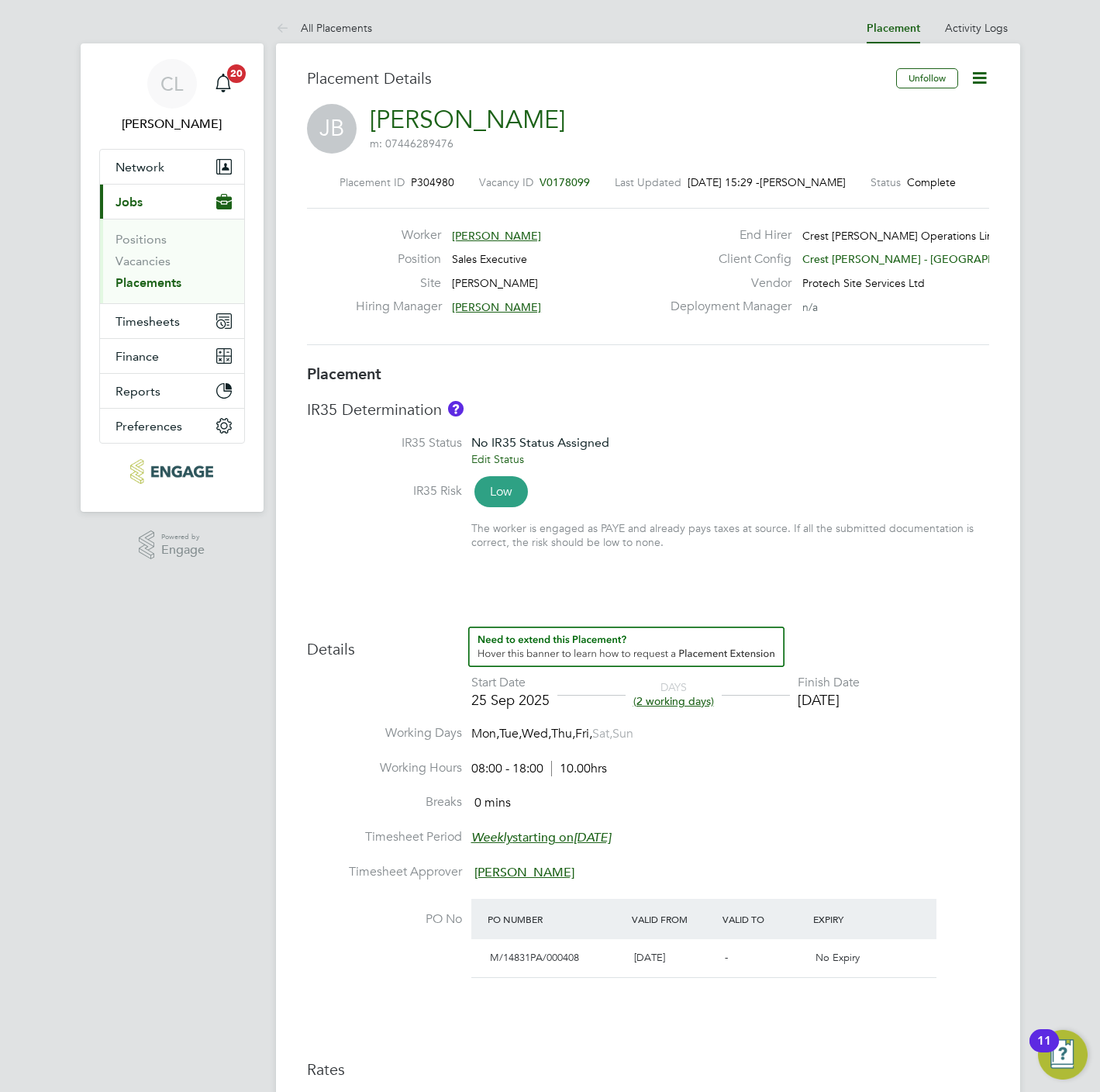
click at [573, 178] on span "V0178099" at bounding box center [565, 182] width 51 height 14
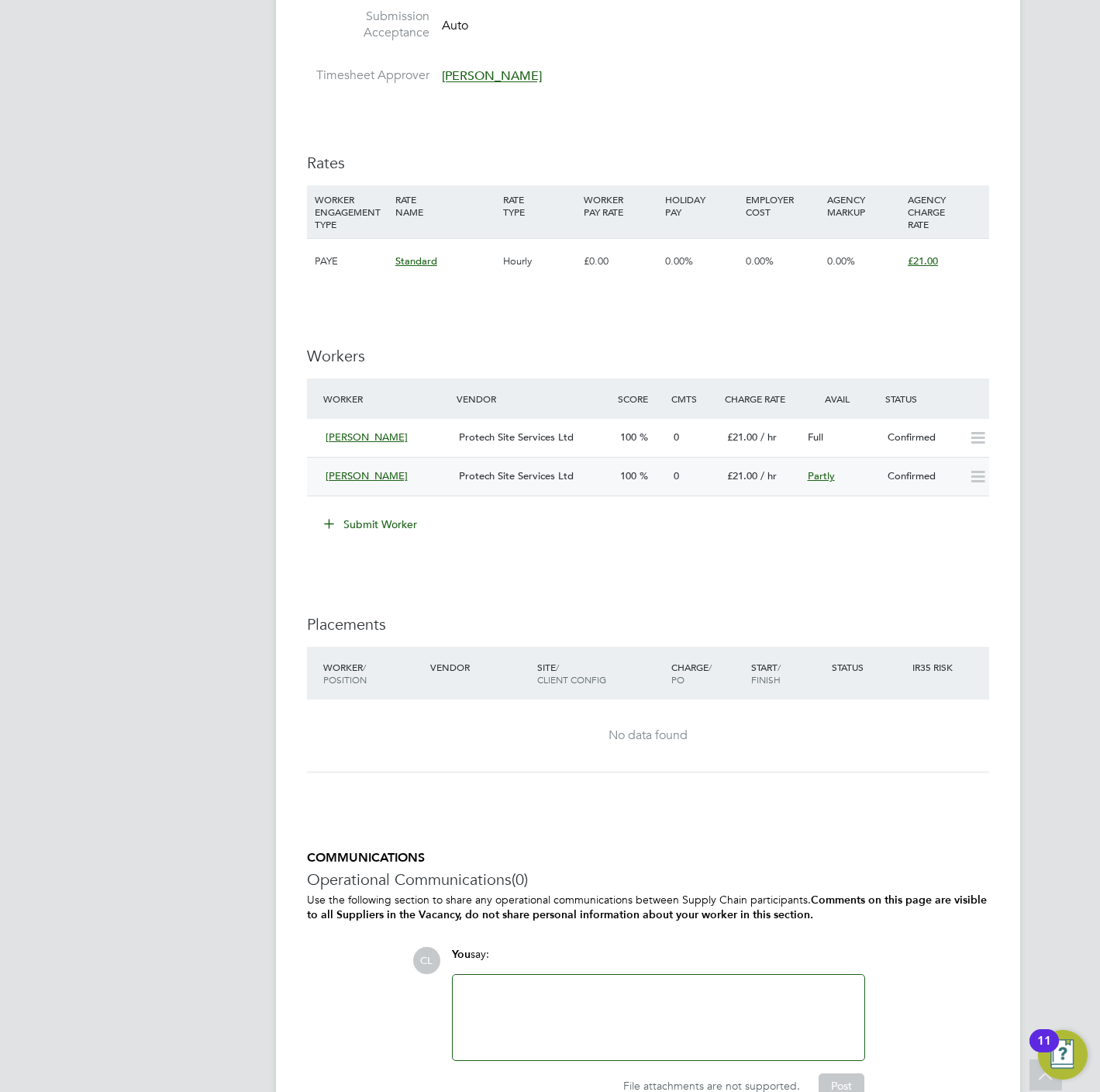
scroll to position [814, 0]
click at [394, 527] on button "Submit Worker" at bounding box center [371, 523] width 116 height 25
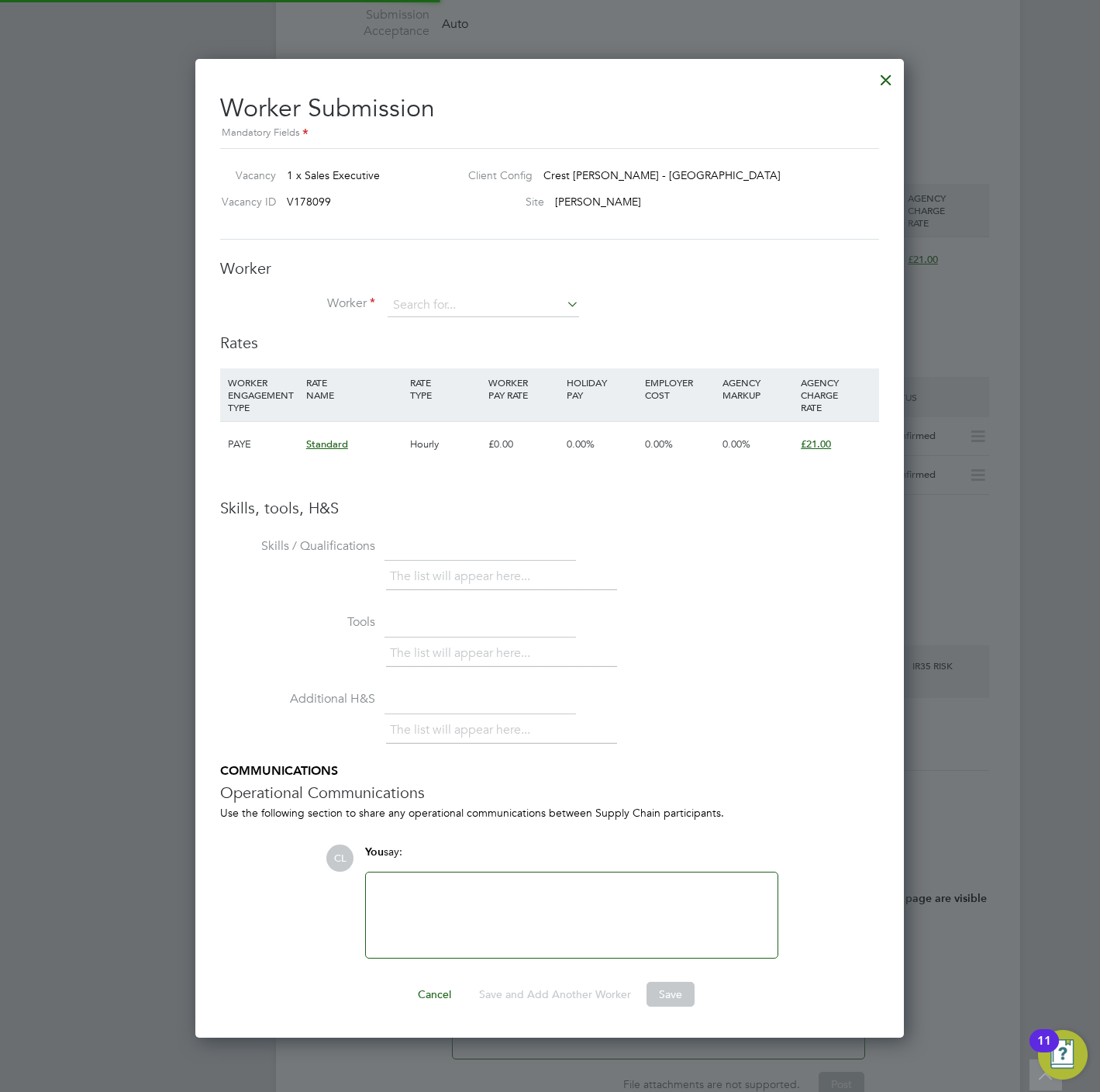
scroll to position [982, 709]
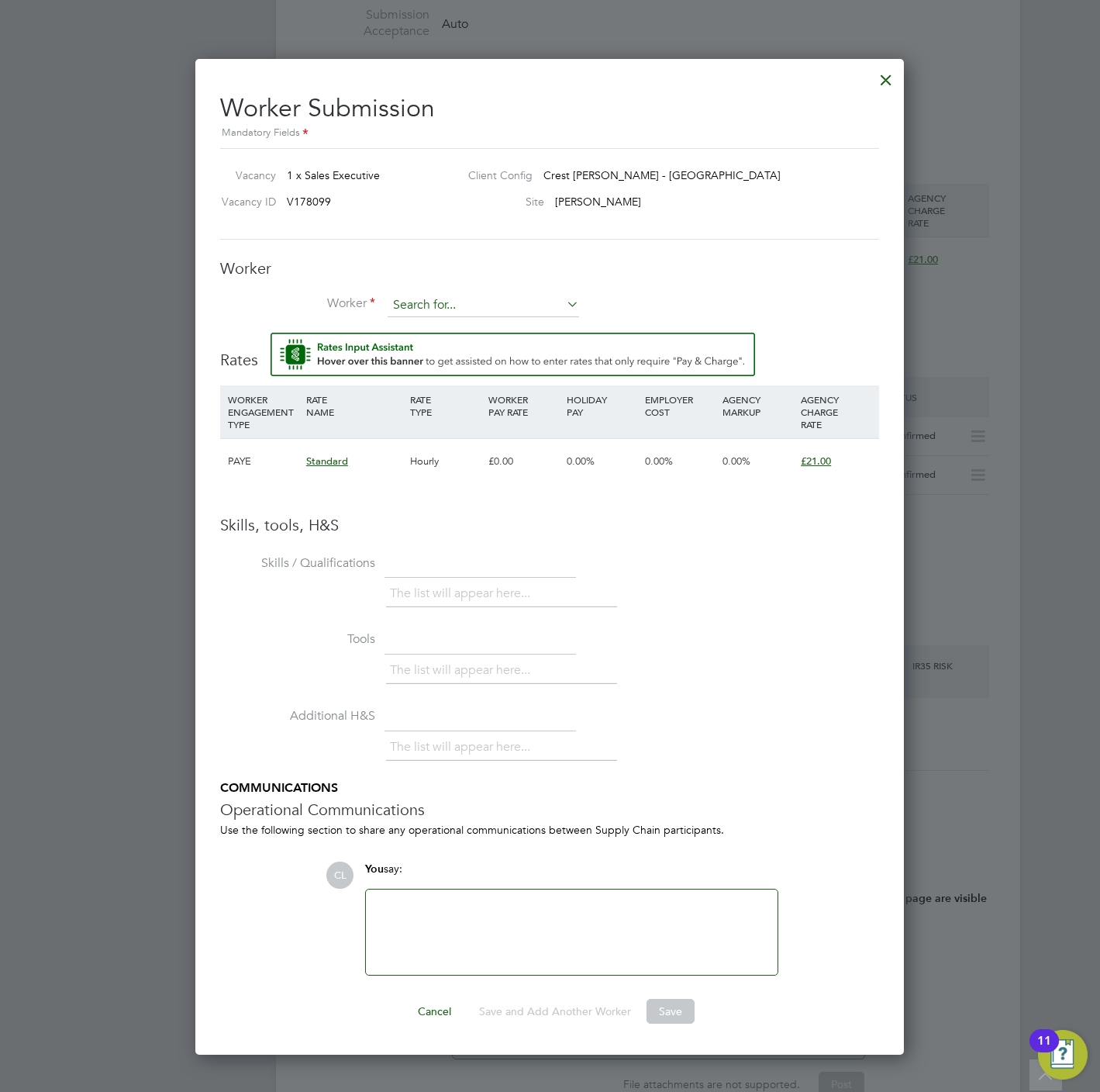
click at [438, 308] on input at bounding box center [483, 305] width 191 height 23
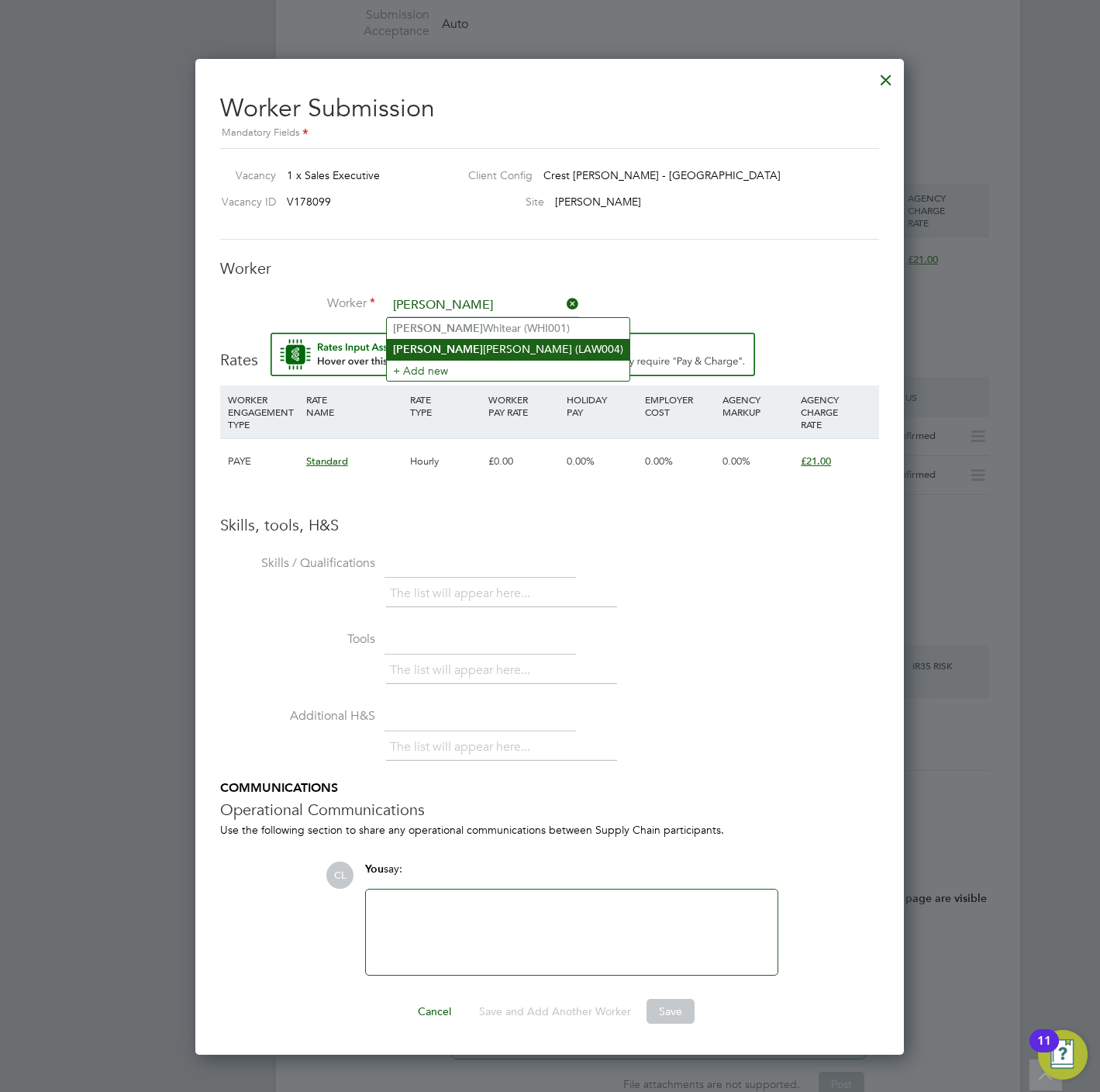
click at [466, 345] on li "Lisa Lawrence (LAW004)" at bounding box center [508, 349] width 243 height 21
type input "Lisa Lawrence (LAW004)"
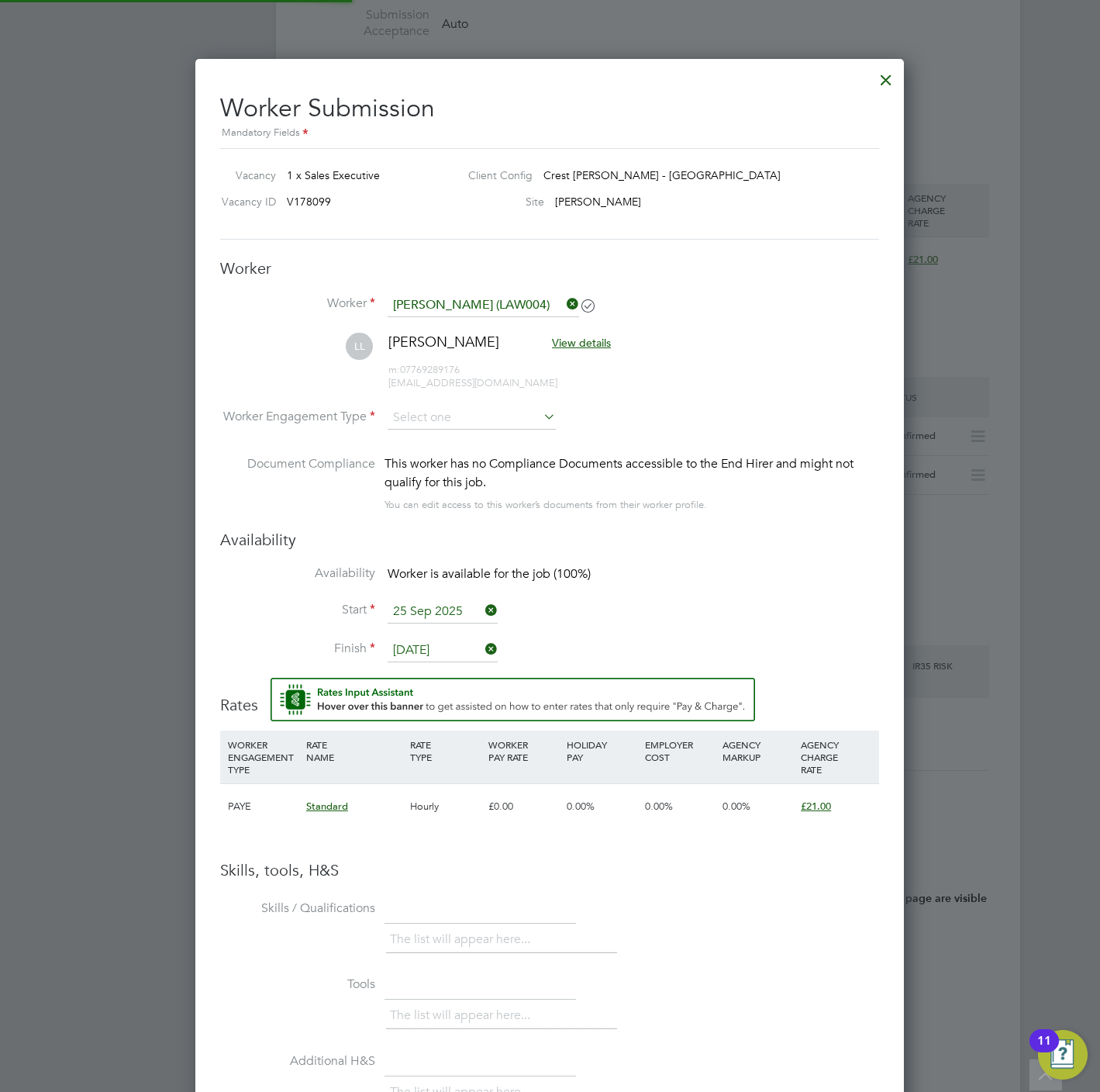
scroll to position [1346, 709]
click at [442, 415] on input at bounding box center [472, 418] width 168 height 23
click at [436, 465] on li "PAYE" at bounding box center [472, 461] width 170 height 20
type input "PAYE"
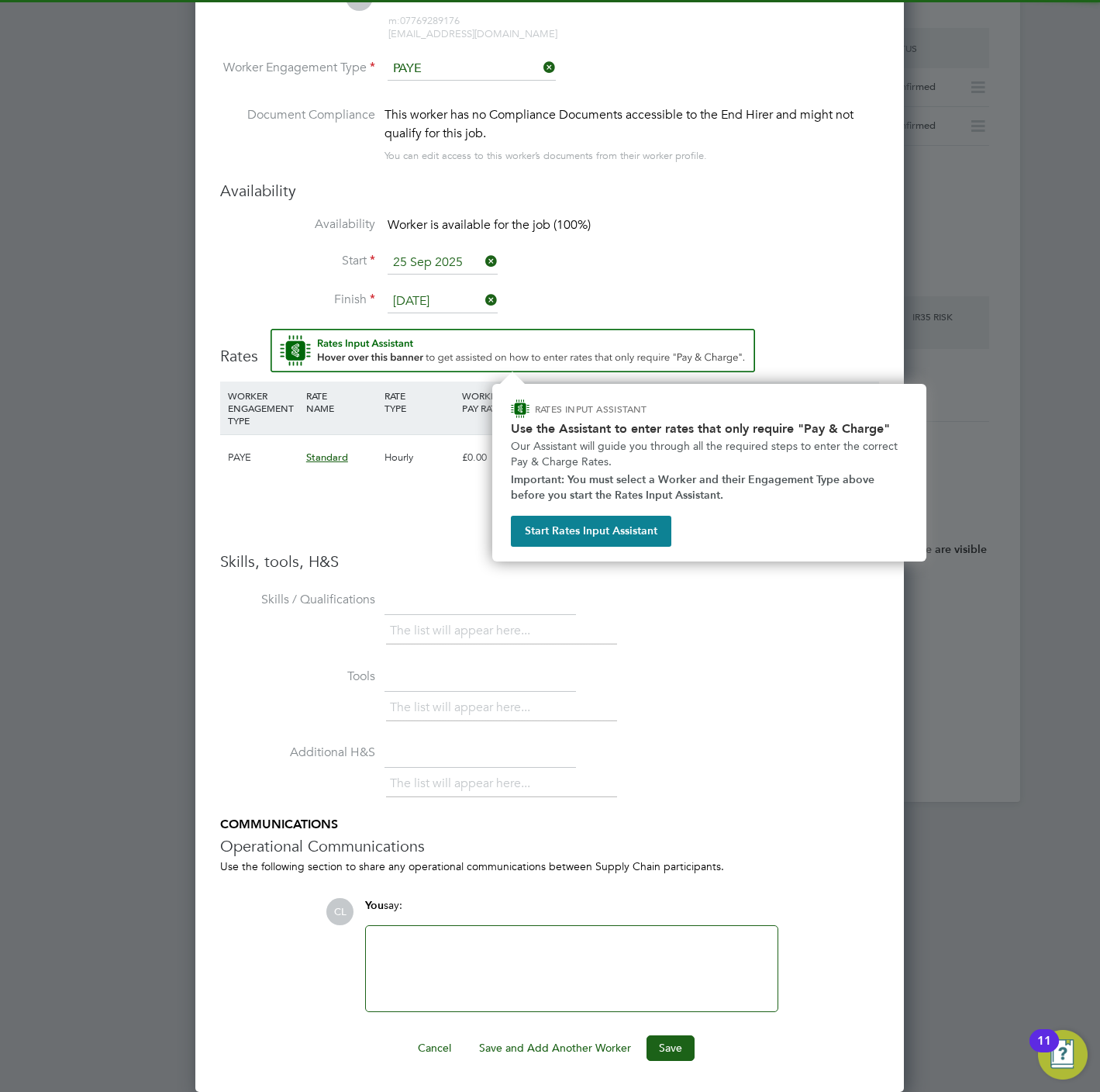
scroll to position [1168, 0]
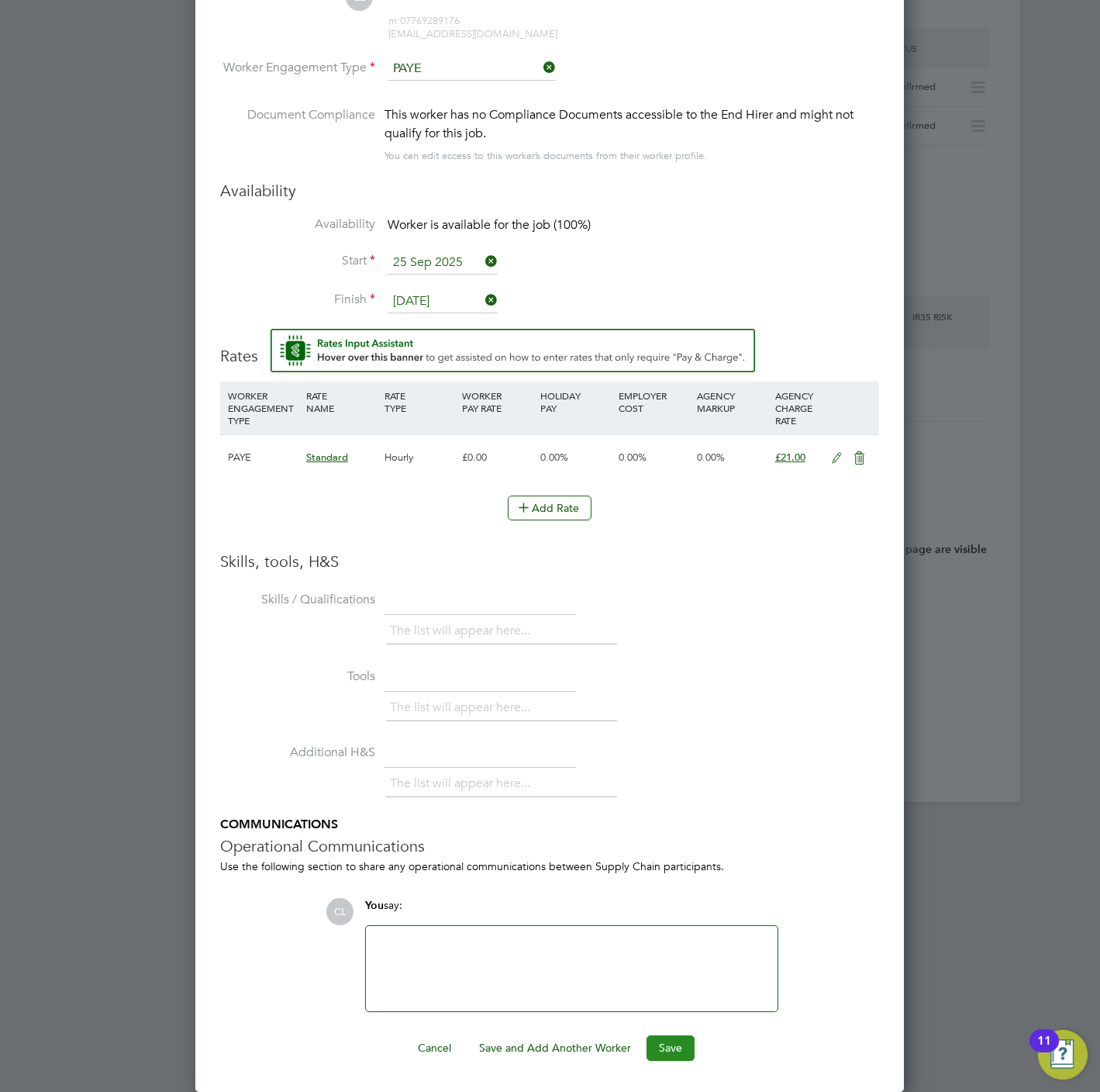
click at [677, 1051] on button "Save" at bounding box center [671, 1048] width 48 height 25
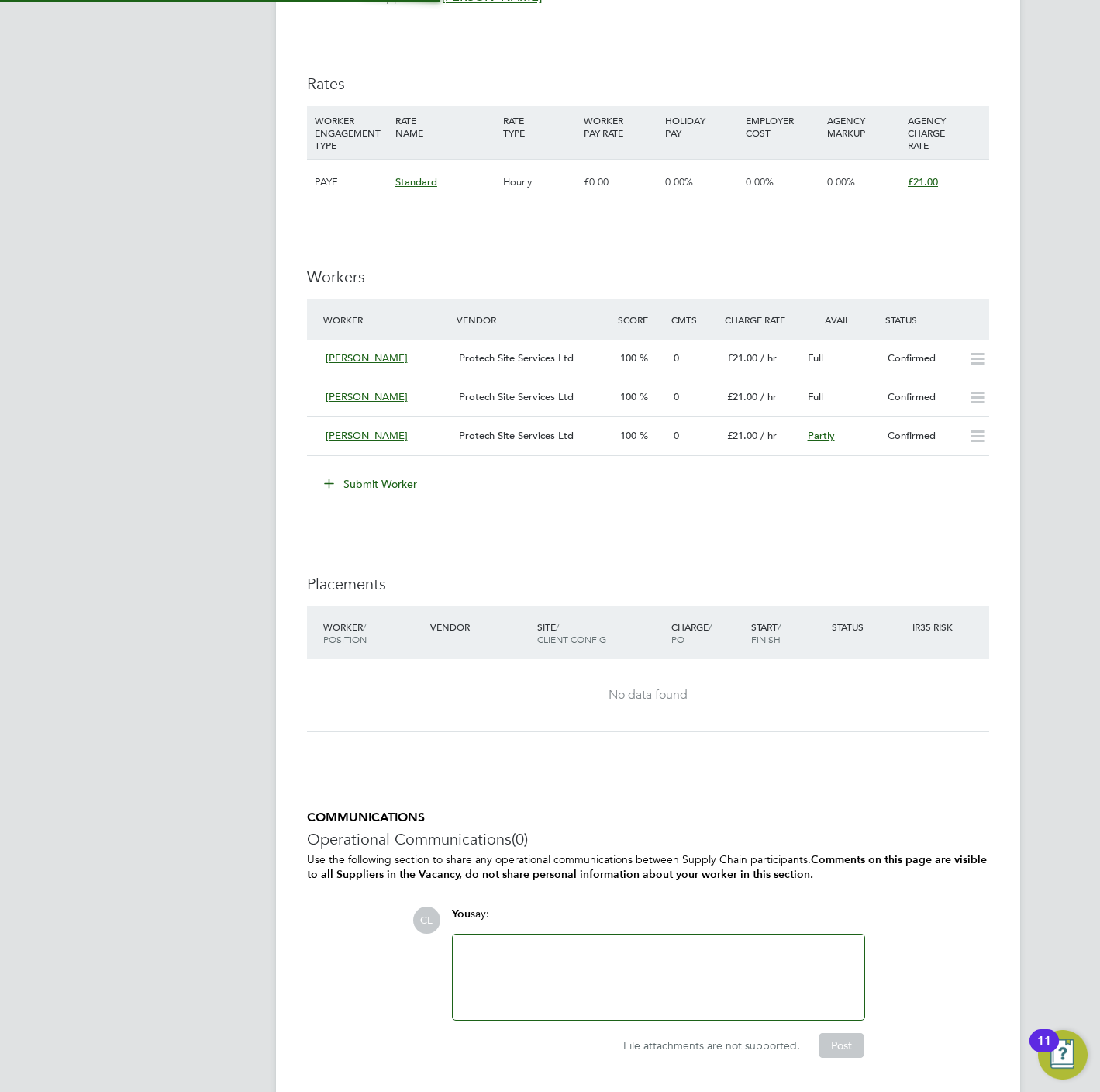
scroll to position [7, 7]
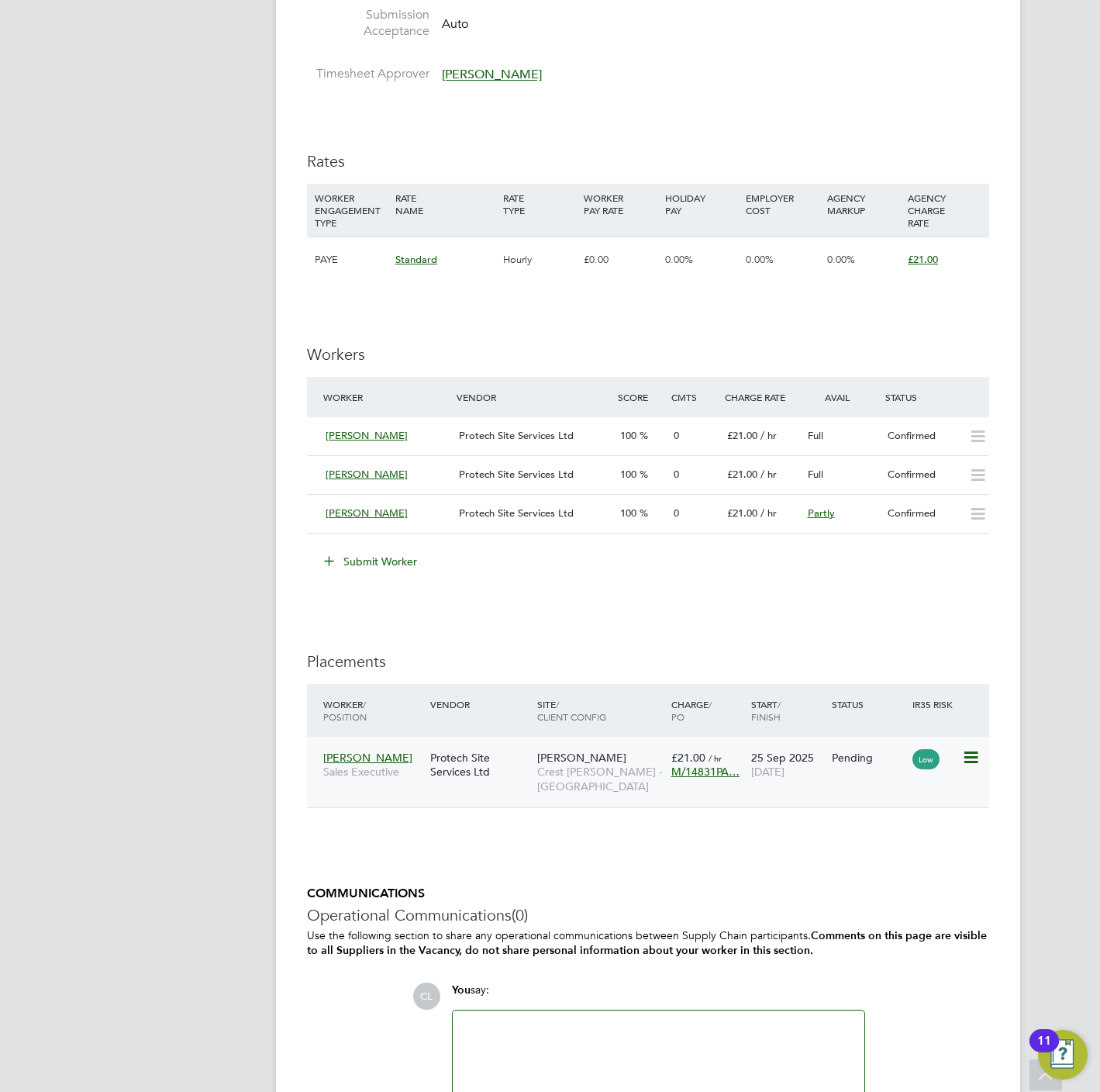
drag, startPoint x: 968, startPoint y: 757, endPoint x: 959, endPoint y: 766, distance: 12.7
click at [968, 757] on icon at bounding box center [969, 757] width 16 height 19
click at [846, 859] on li "Start" at bounding box center [898, 856] width 159 height 22
type input "Stefan Fernandez"
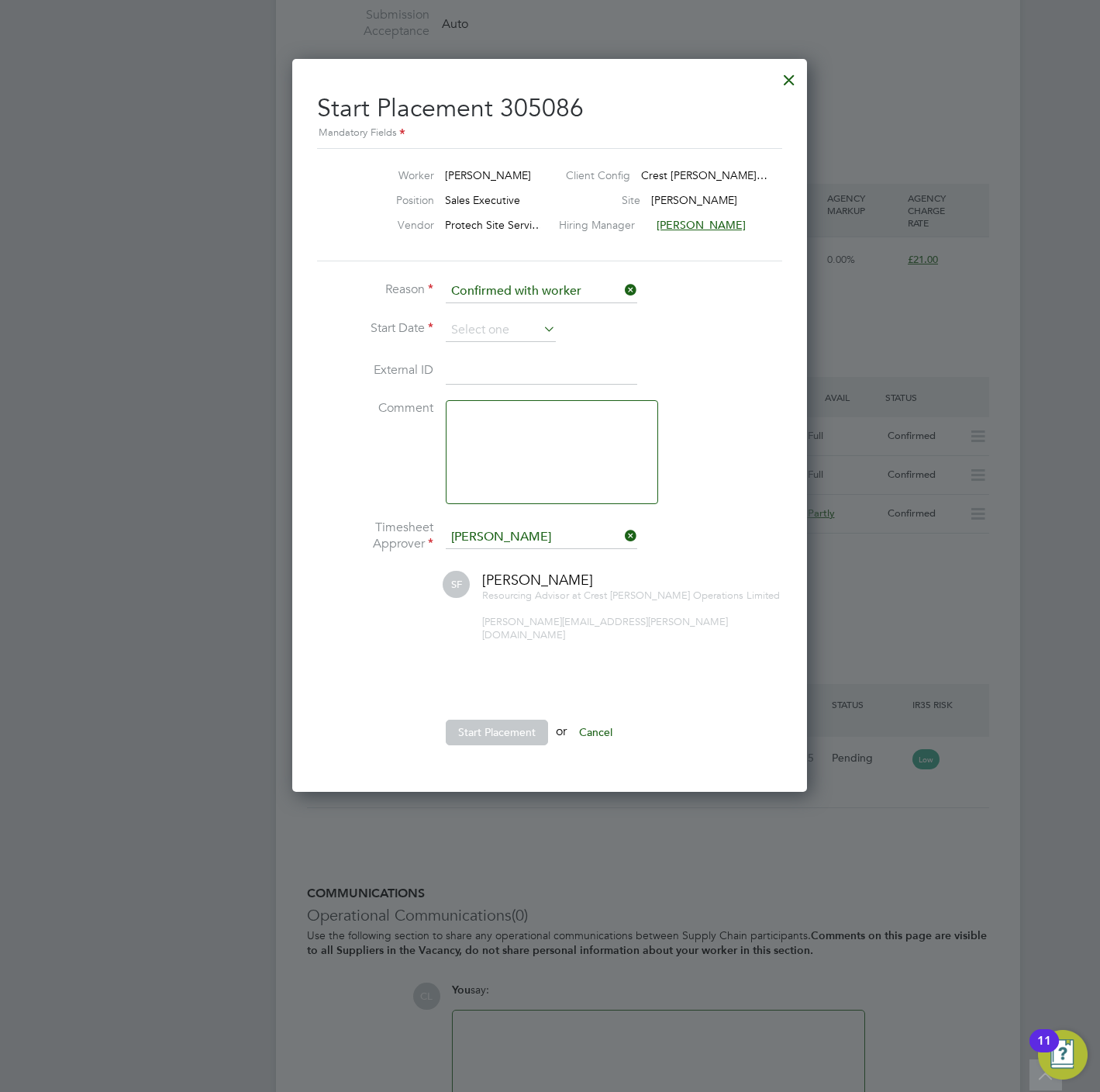
click at [541, 321] on icon at bounding box center [541, 329] width 0 height 22
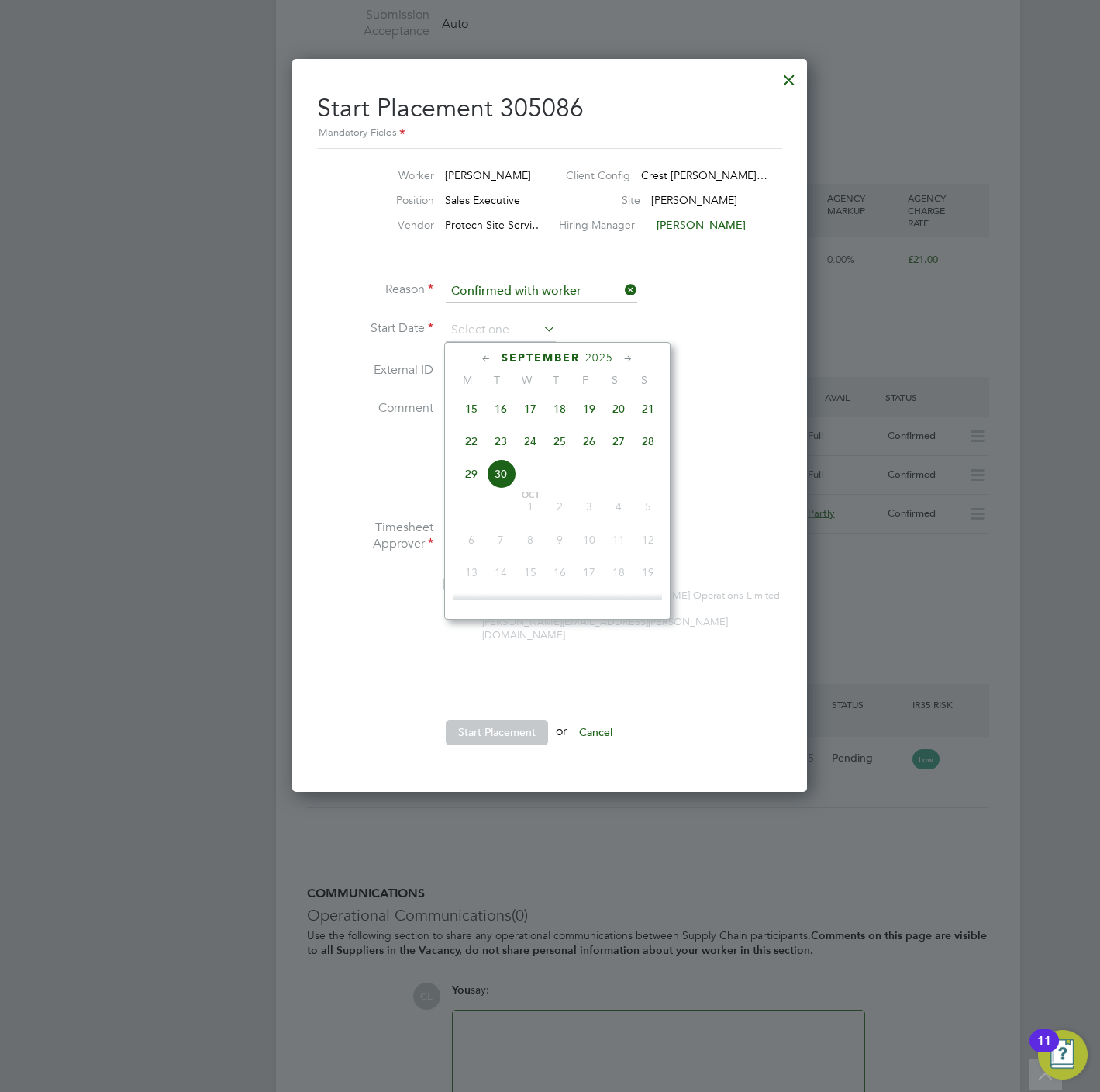
click at [621, 447] on span "27" at bounding box center [618, 441] width 29 height 29
type input "27 Sep 2025"
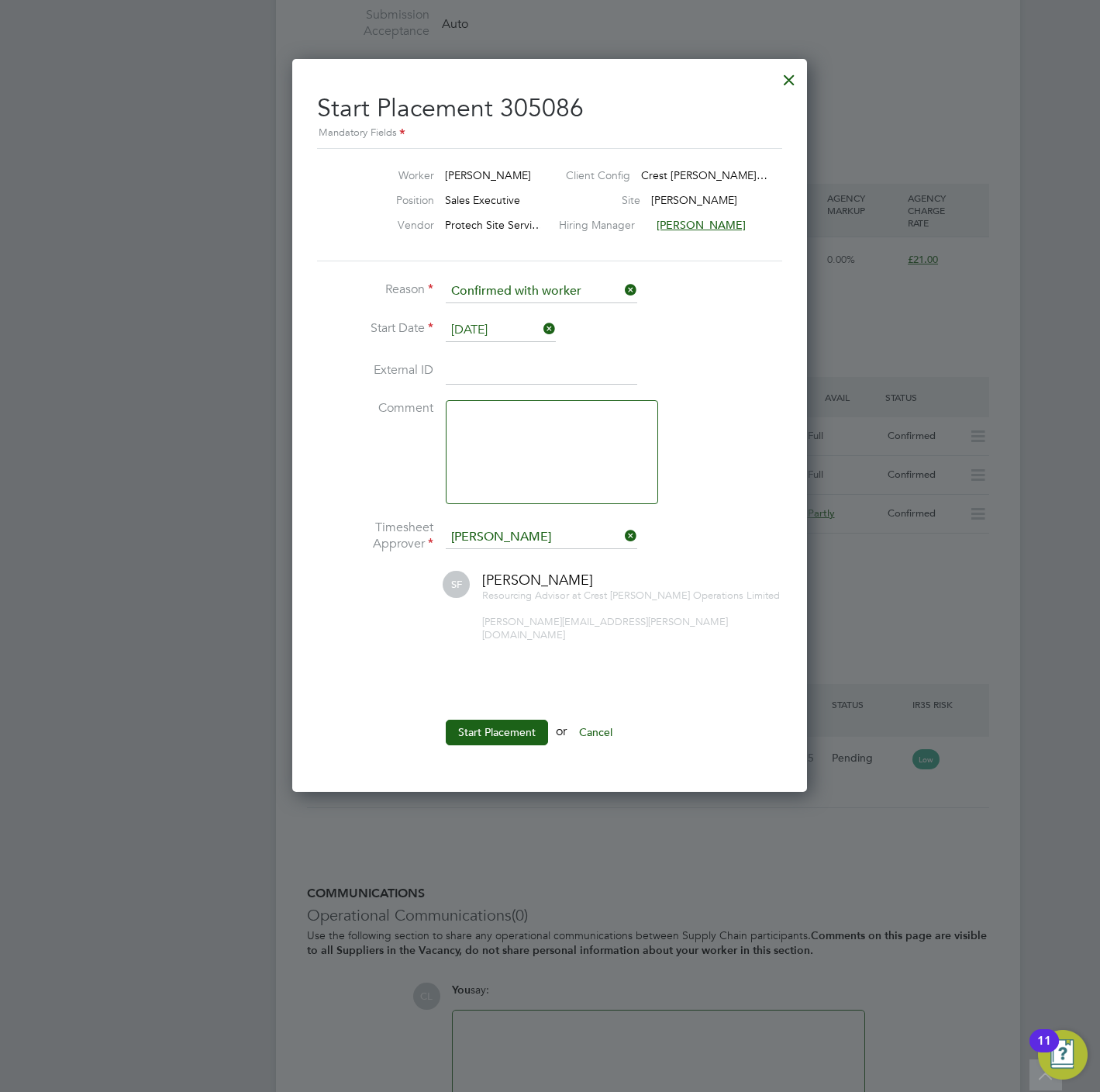
click at [510, 738] on li "Start Placement or Cancel" at bounding box center [550, 739] width 465 height 40
click at [507, 726] on button "Start Placement" at bounding box center [496, 732] width 102 height 25
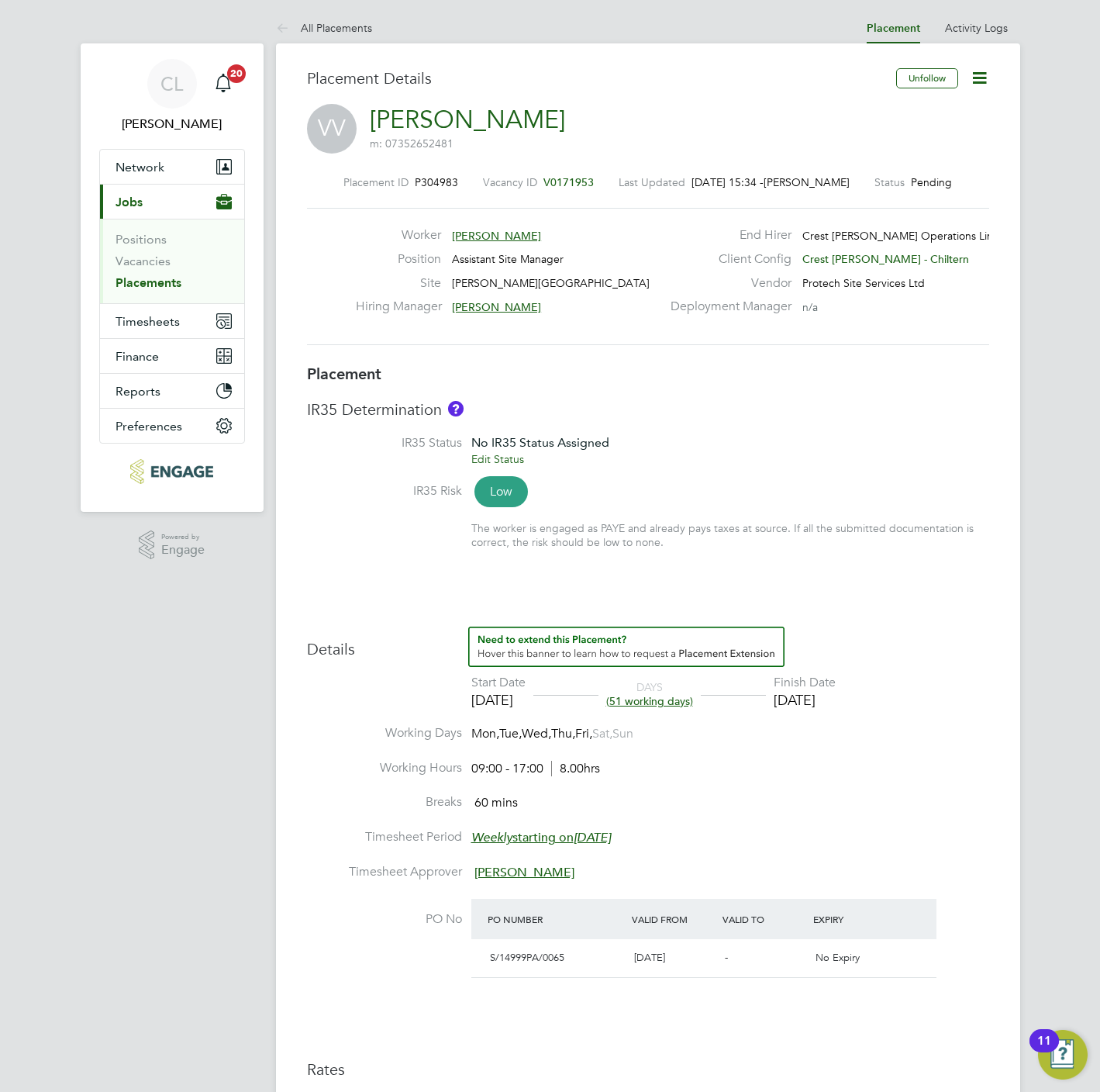
click at [982, 74] on icon at bounding box center [980, 78] width 20 height 20
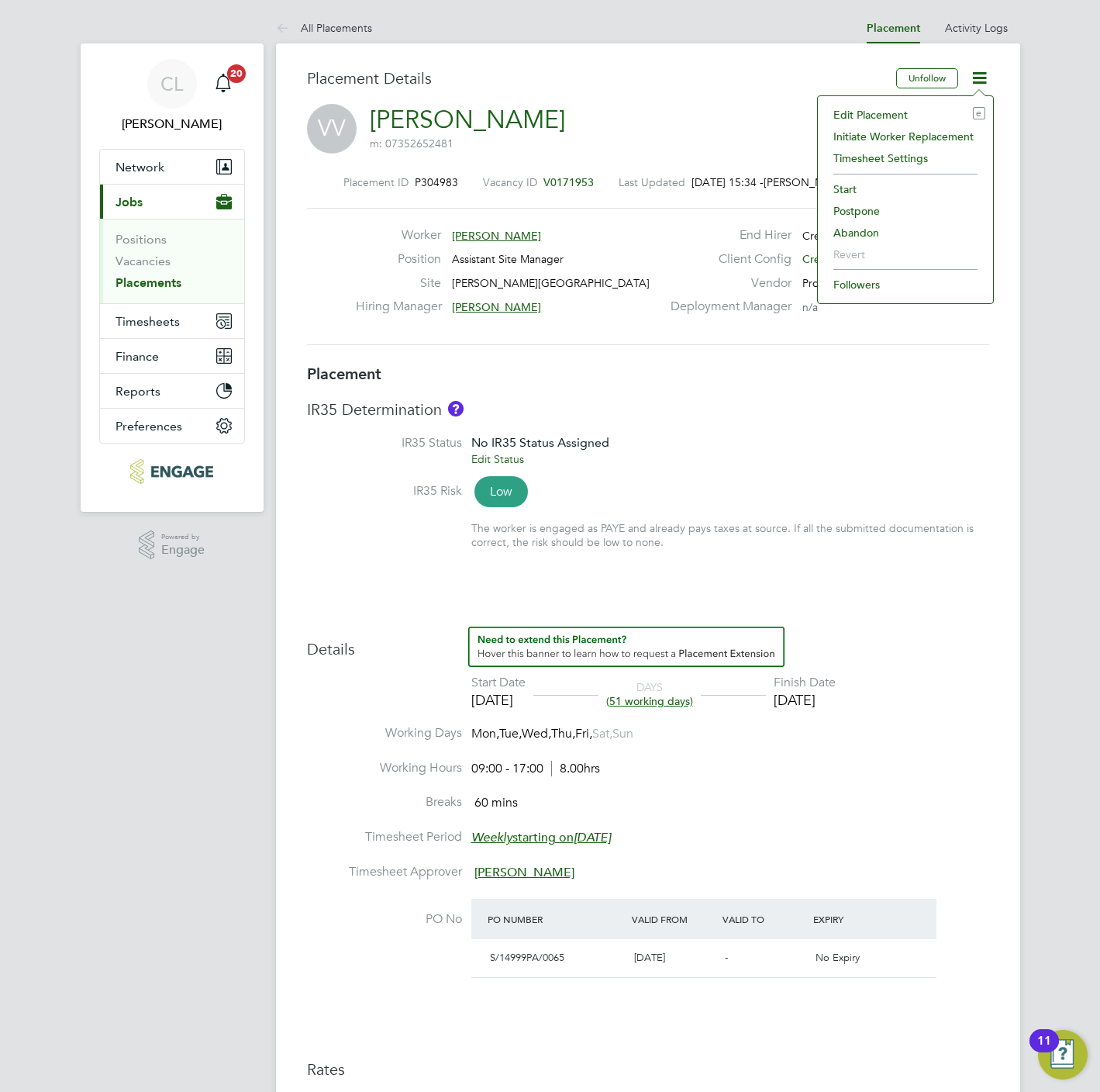
click at [885, 114] on li "Edit Placement e" at bounding box center [905, 115] width 159 height 22
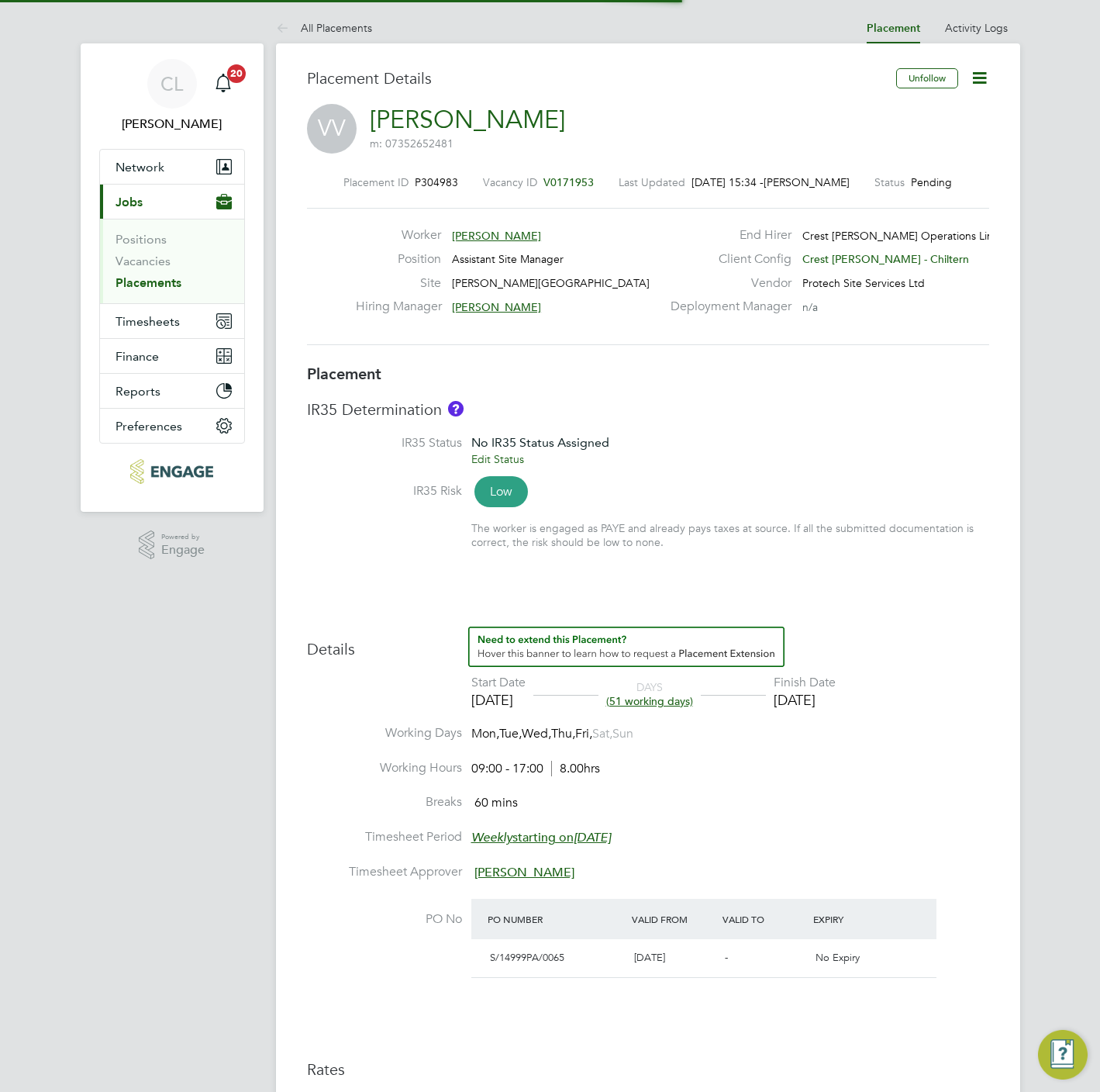
scroll to position [7, 7]
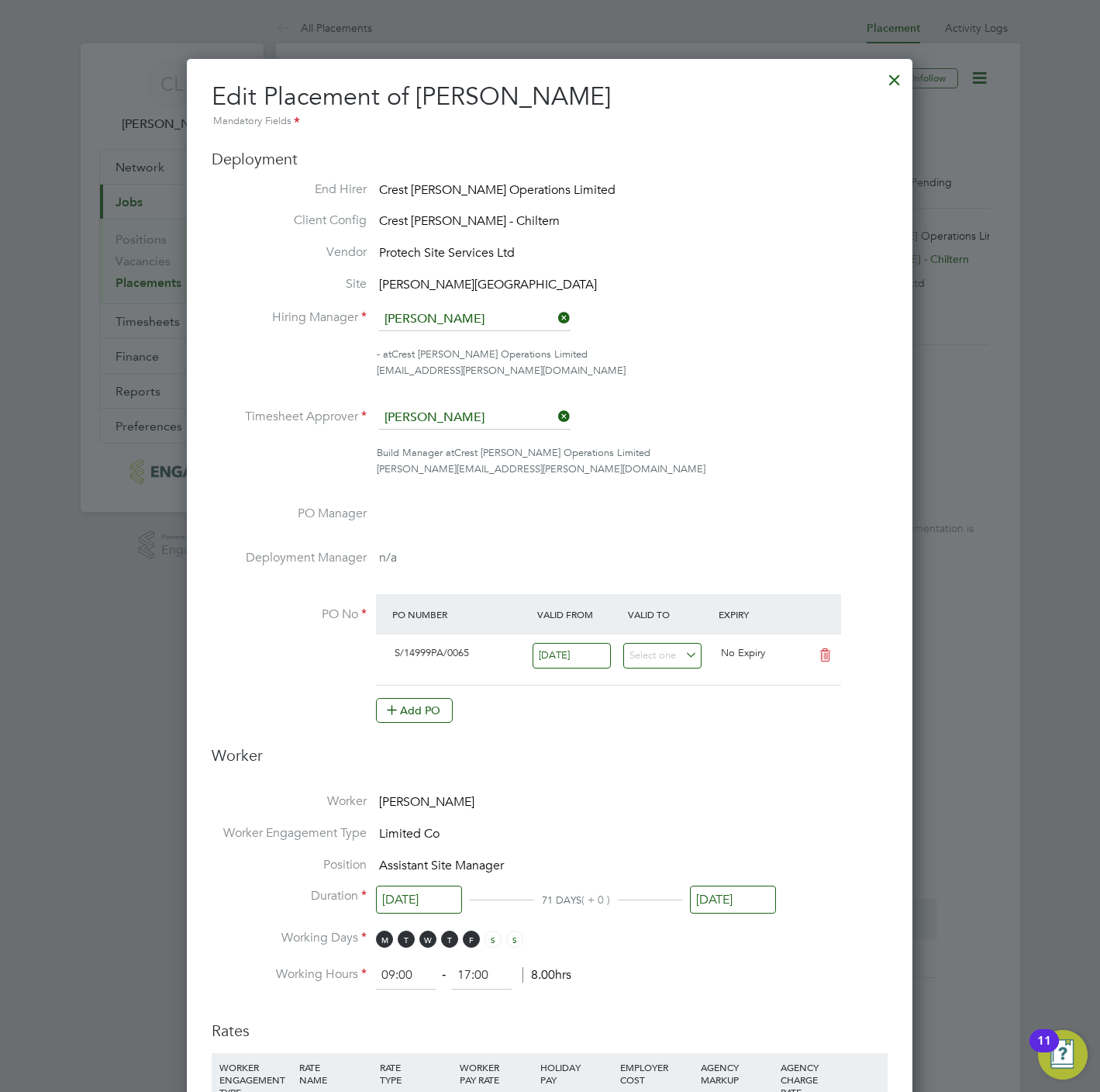
click at [716, 907] on input "[DATE]" at bounding box center [733, 900] width 86 height 29
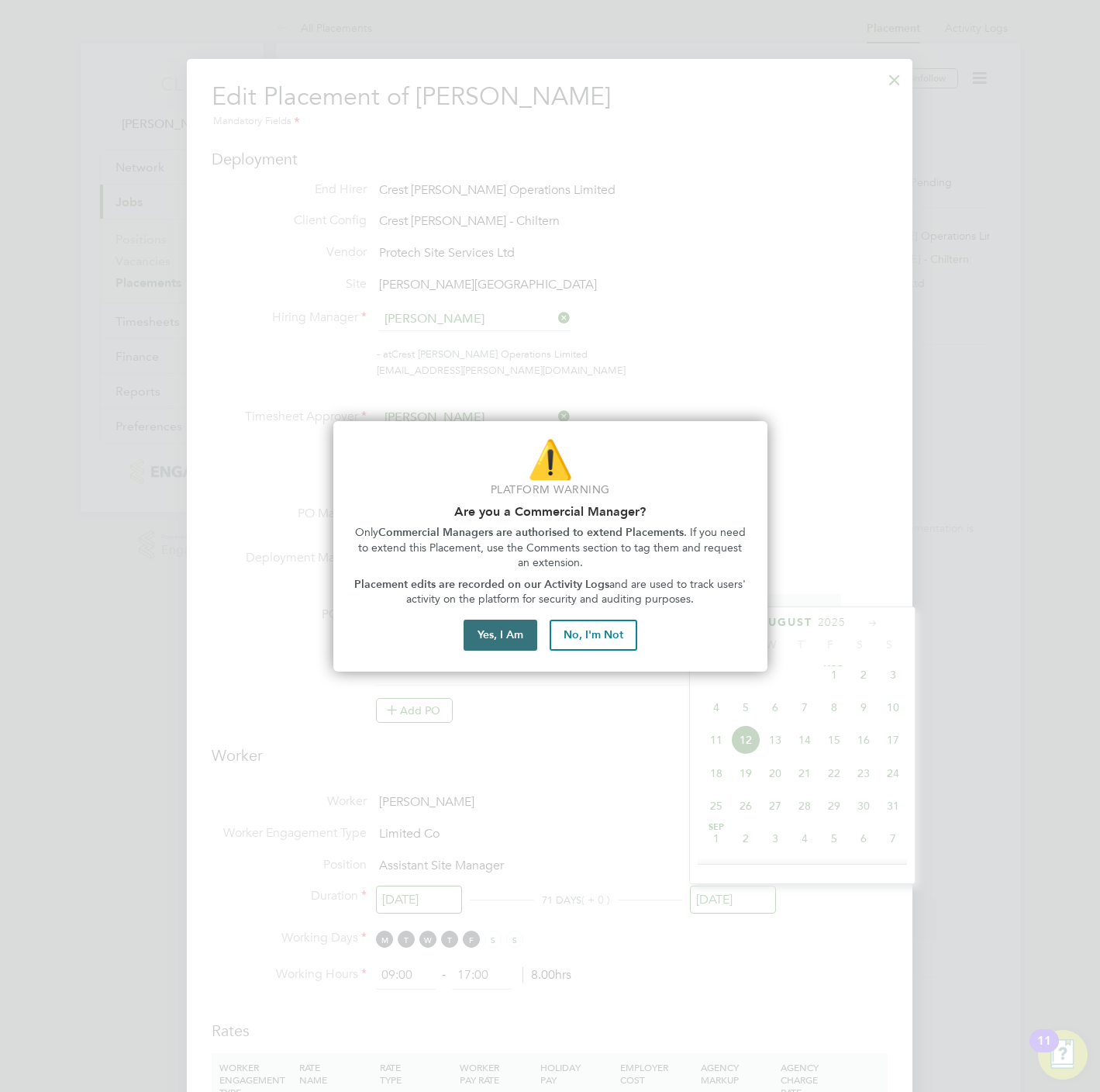
click at [477, 635] on button "Yes, I Am" at bounding box center [501, 635] width 74 height 31
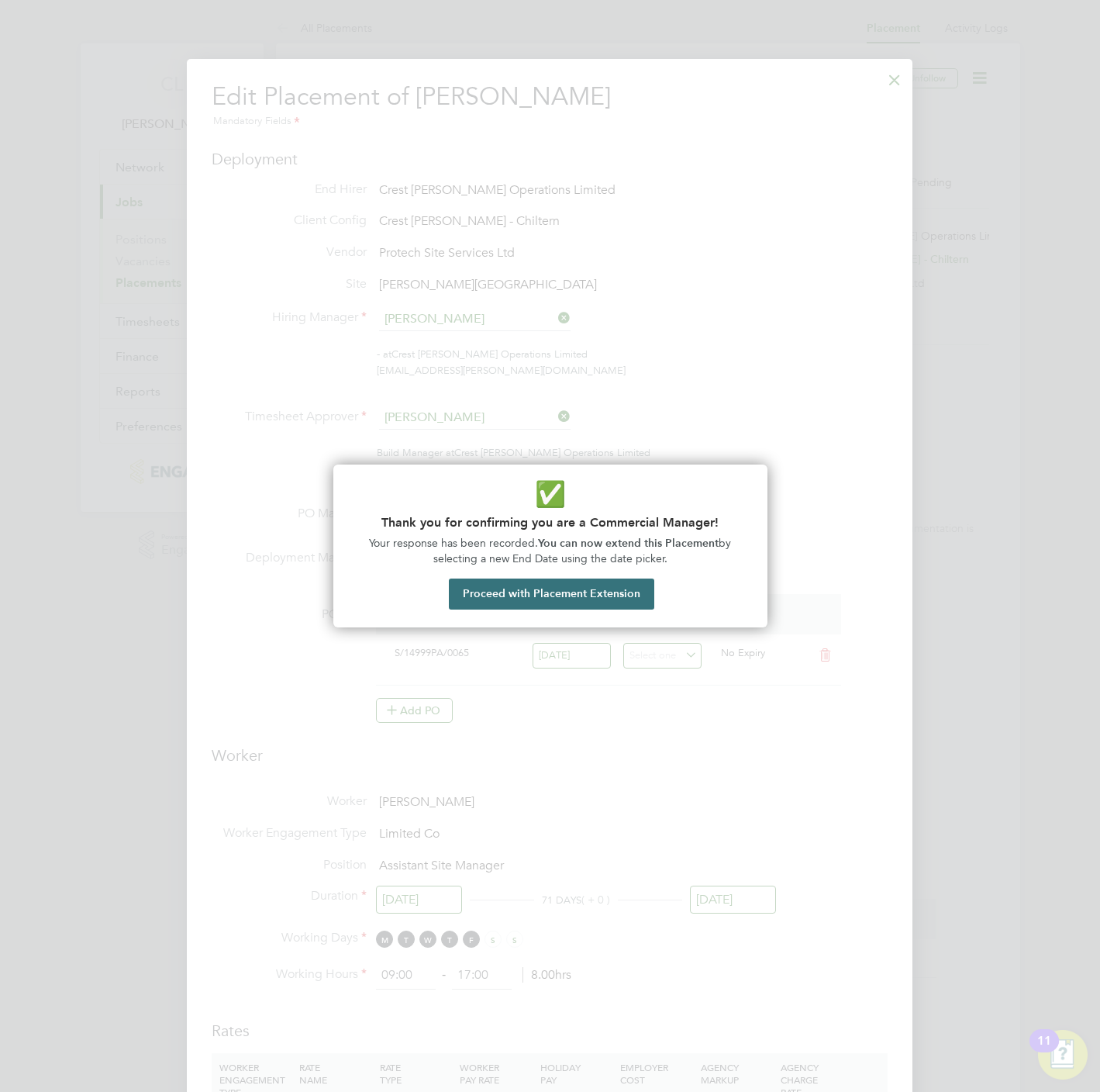
click at [537, 601] on button "Proceed with Placement Extension" at bounding box center [551, 594] width 205 height 31
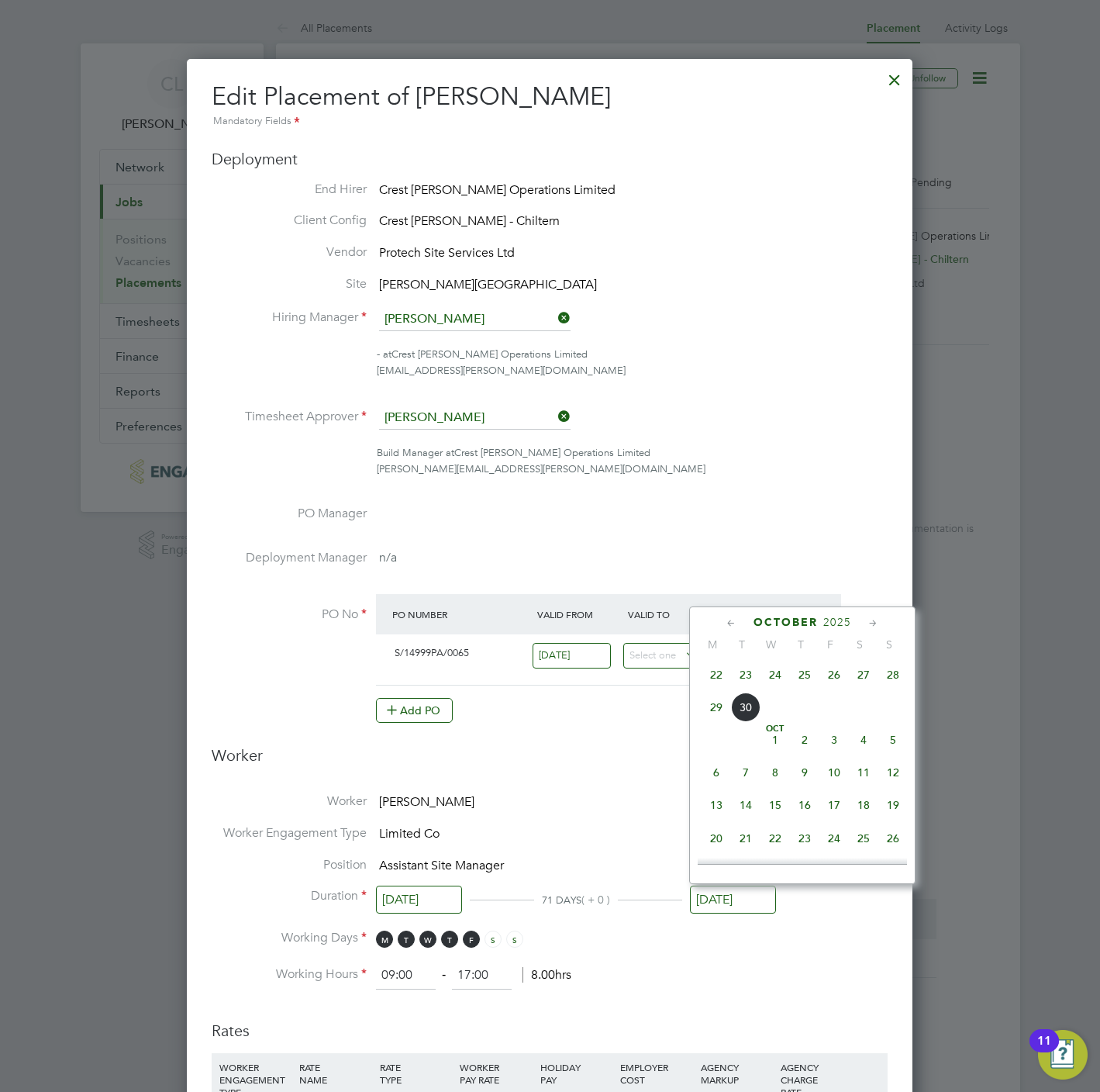
click at [893, 77] on div at bounding box center [895, 76] width 28 height 28
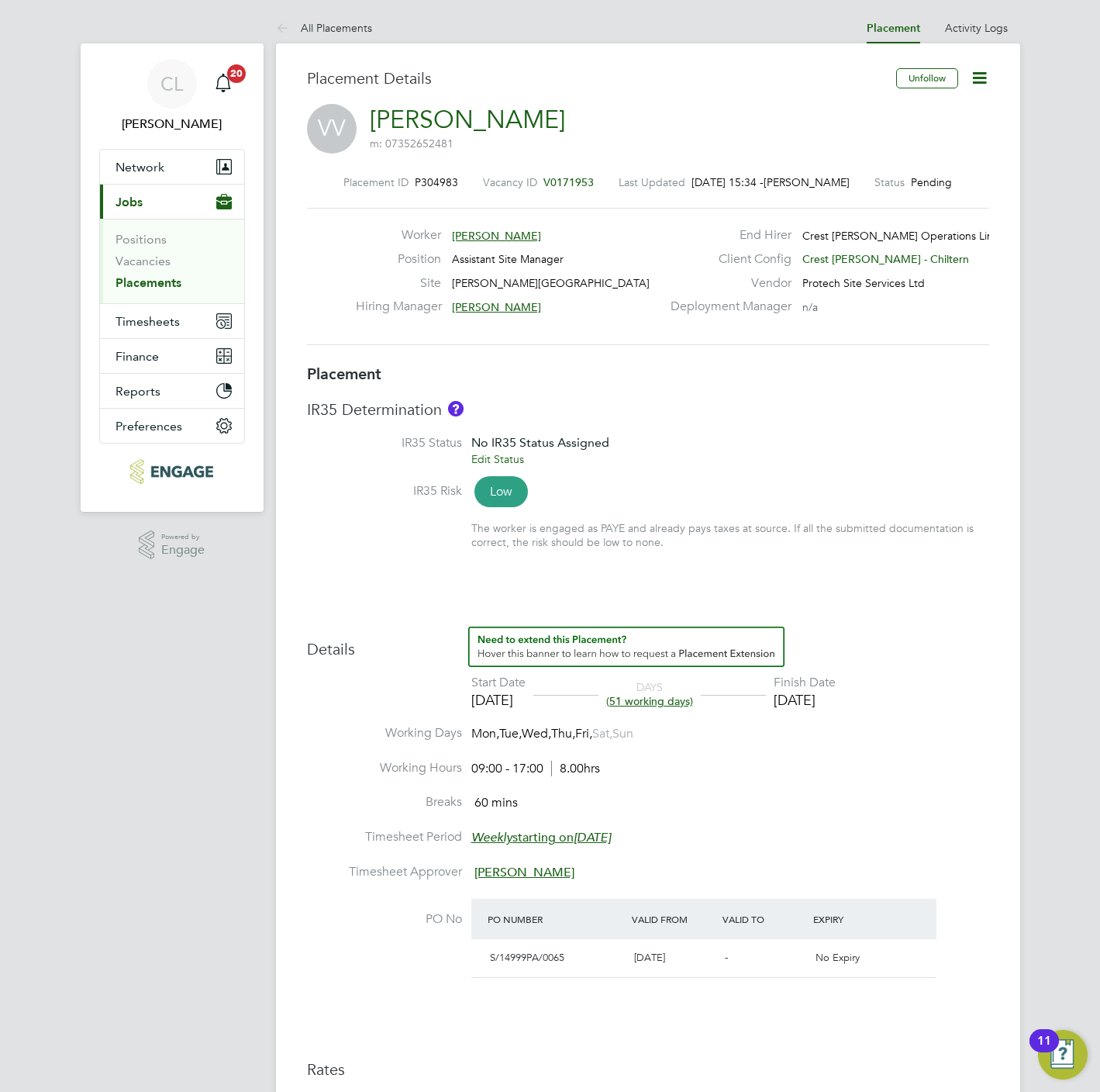
click at [565, 175] on div "Vacancy ID V0171953" at bounding box center [539, 182] width 111 height 14
click at [568, 185] on span "V0171953" at bounding box center [569, 182] width 51 height 14
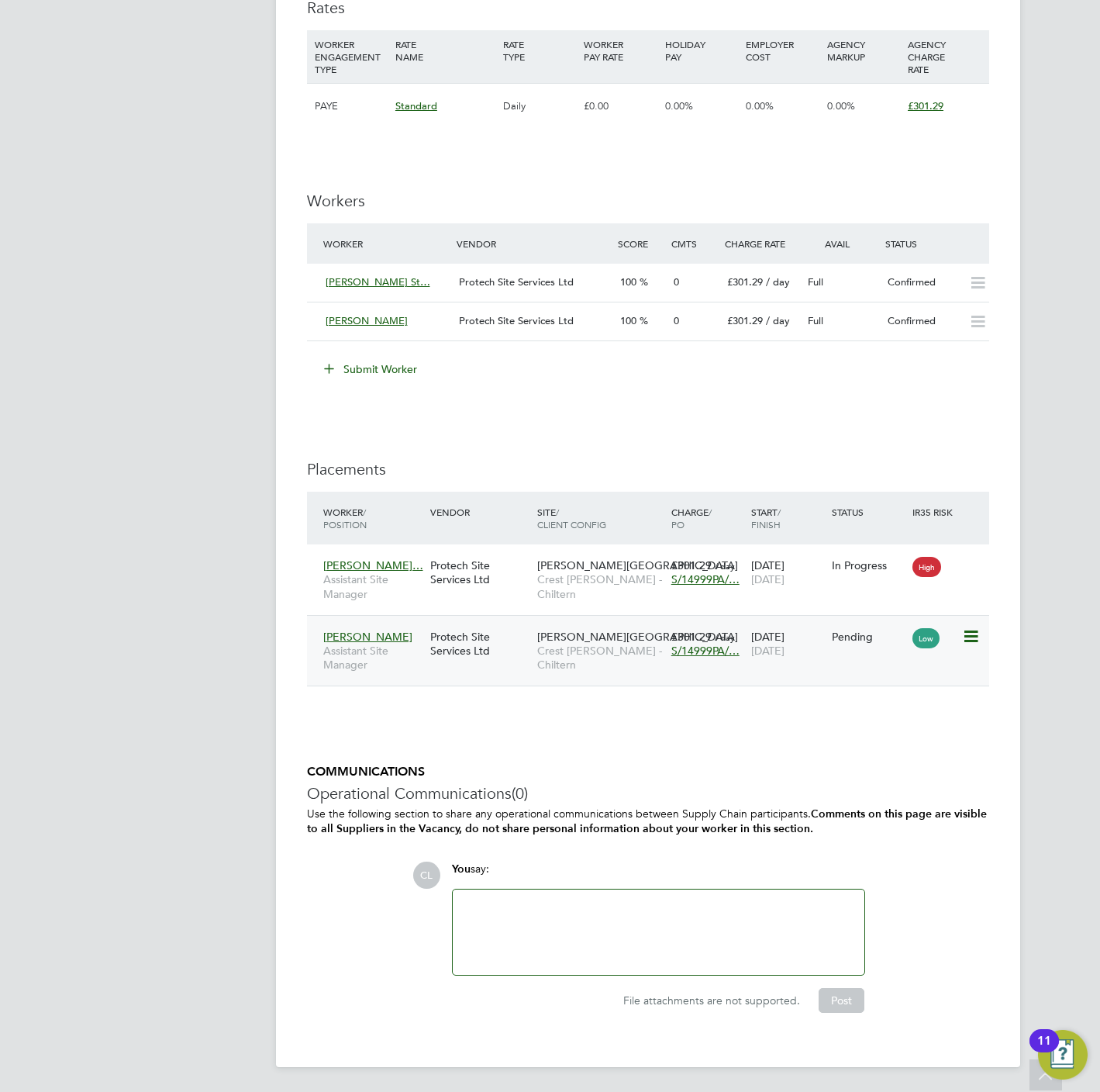
click at [971, 640] on icon at bounding box center [969, 636] width 16 height 19
click at [833, 733] on li "Start" at bounding box center [898, 735] width 159 height 22
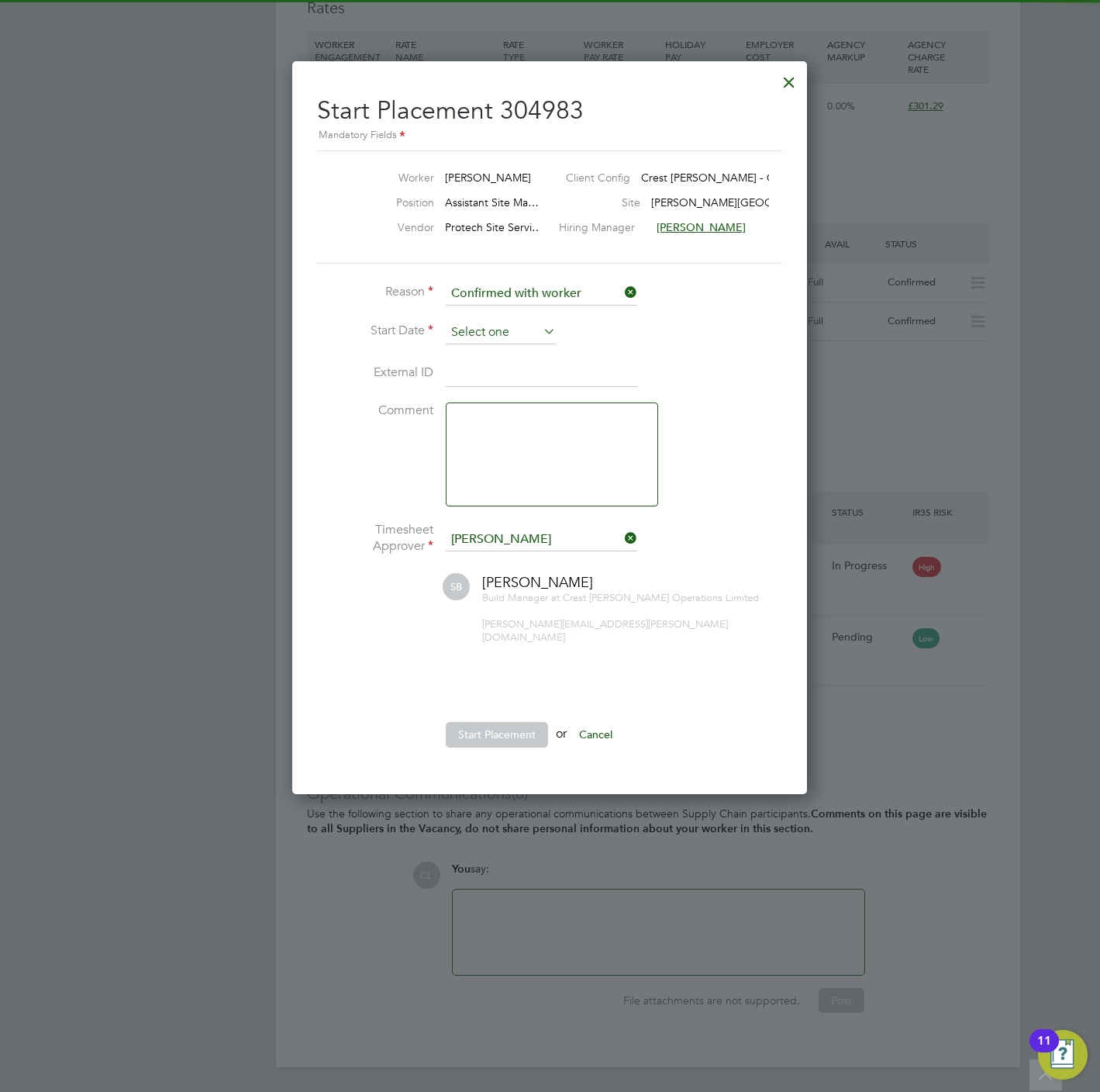
click at [531, 321] on input at bounding box center [501, 332] width 110 height 23
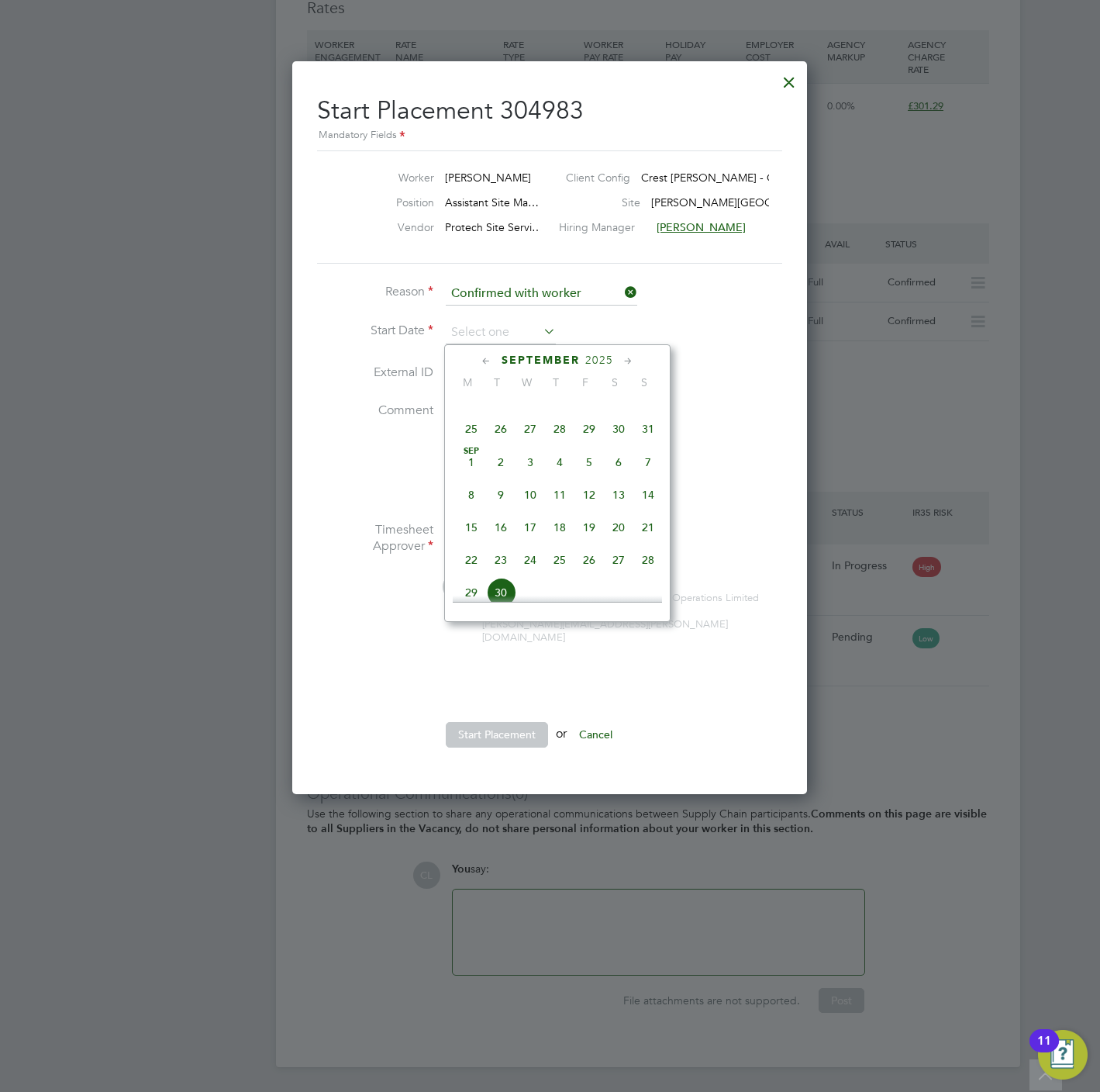
drag, startPoint x: 710, startPoint y: 306, endPoint x: 749, endPoint y: 221, distance: 93.5
click at [714, 299] on li "Reason Confirmed with worker" at bounding box center [550, 301] width 465 height 38
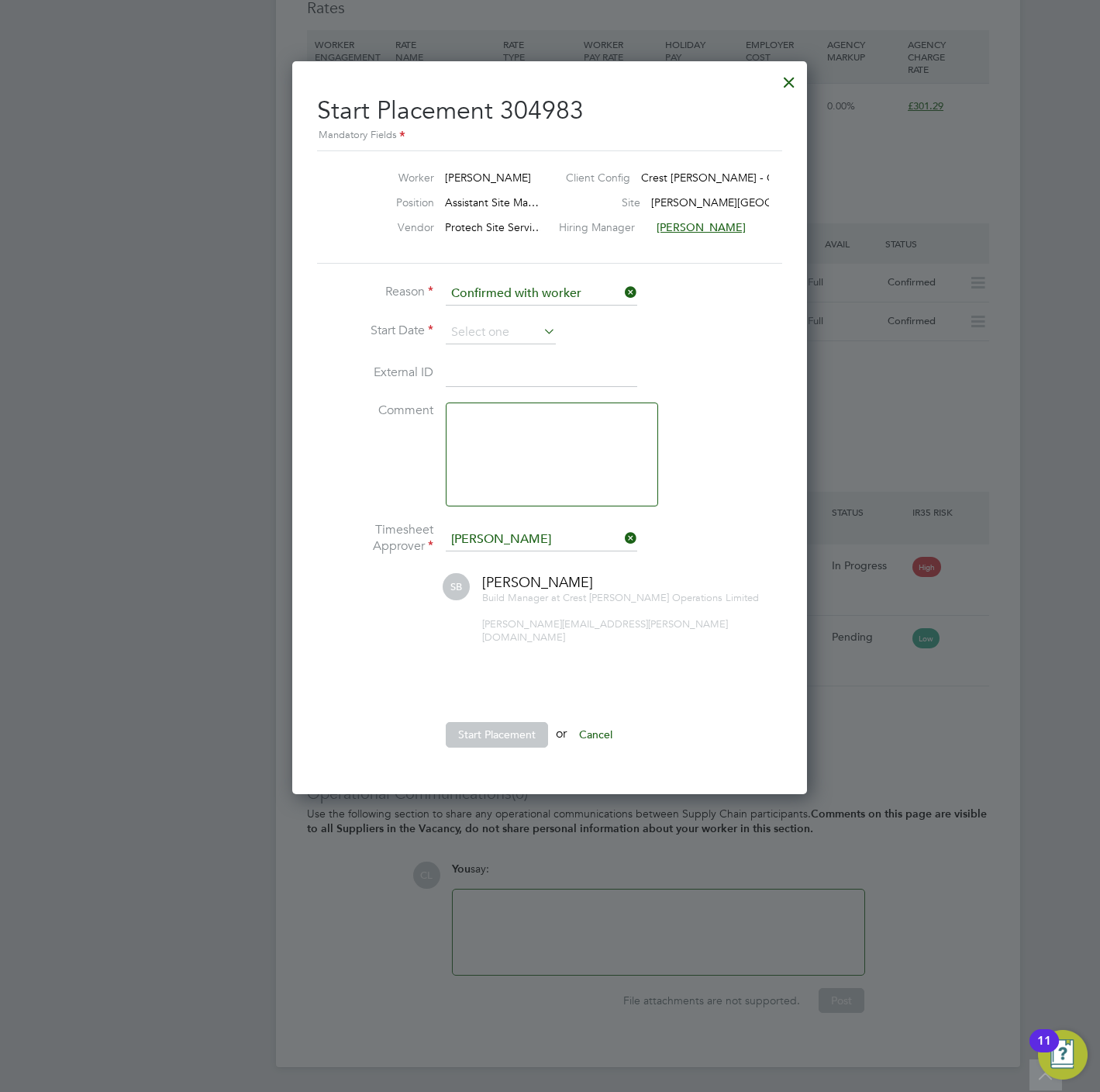
click at [791, 80] on div at bounding box center [789, 79] width 28 height 28
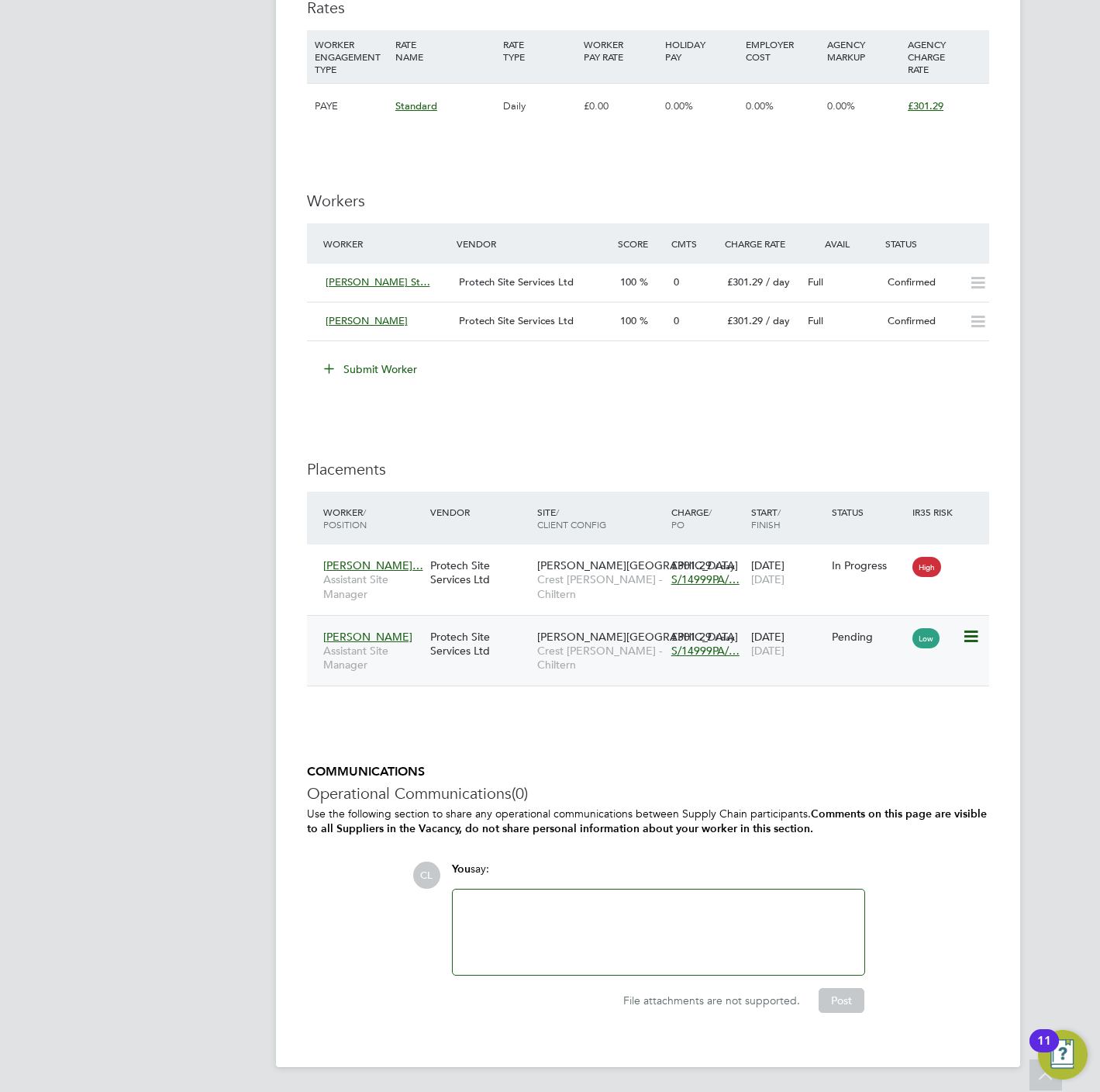
click at [698, 663] on div "£301.29 / day S/14999PA/…" at bounding box center [707, 643] width 81 height 43
click at [972, 633] on icon at bounding box center [969, 636] width 16 height 19
click at [831, 735] on li "Start" at bounding box center [898, 735] width 159 height 22
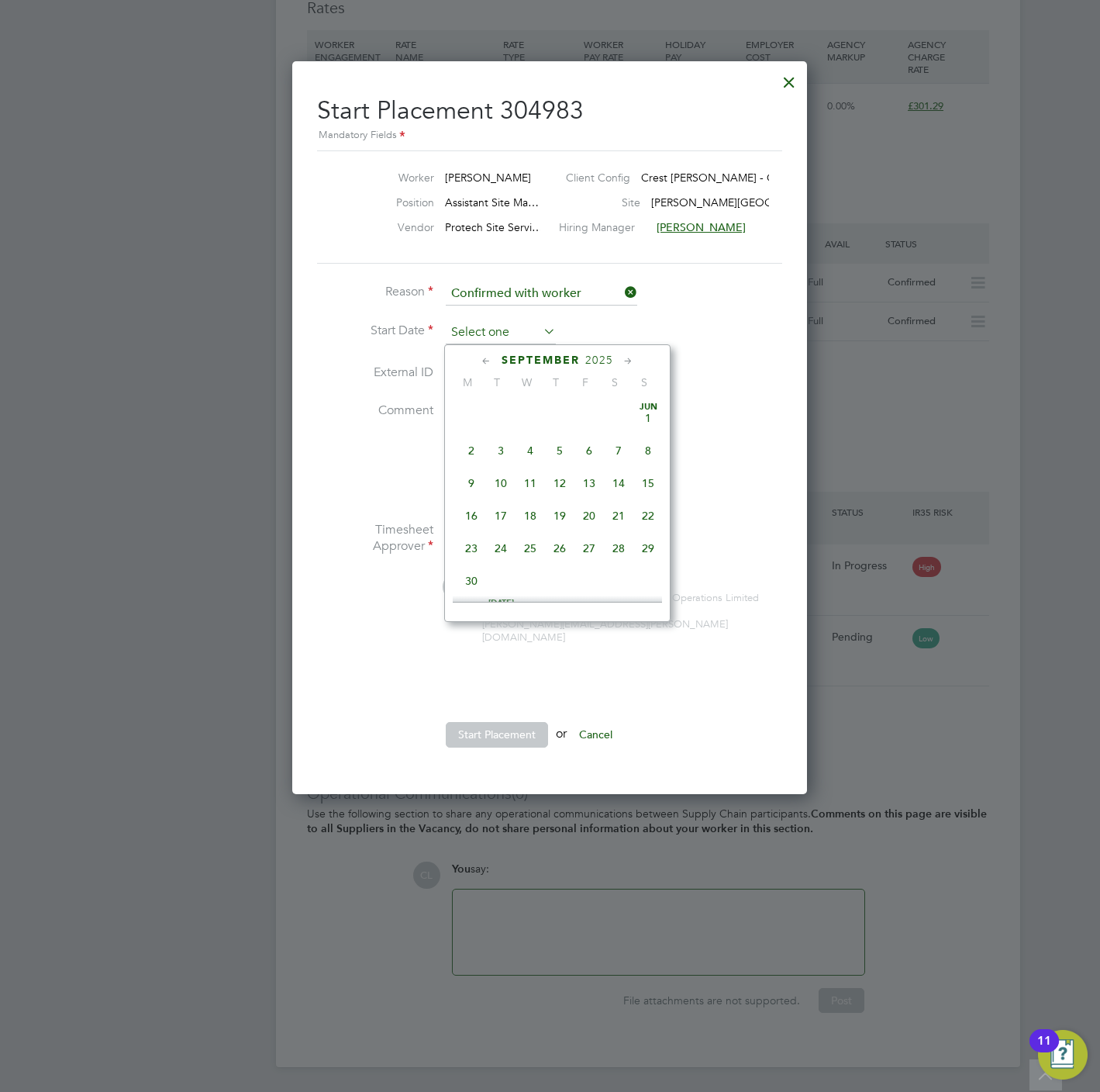
click at [470, 333] on input at bounding box center [501, 332] width 110 height 23
click at [459, 443] on span "22" at bounding box center [471, 443] width 29 height 29
type input "22 Sep 2025"
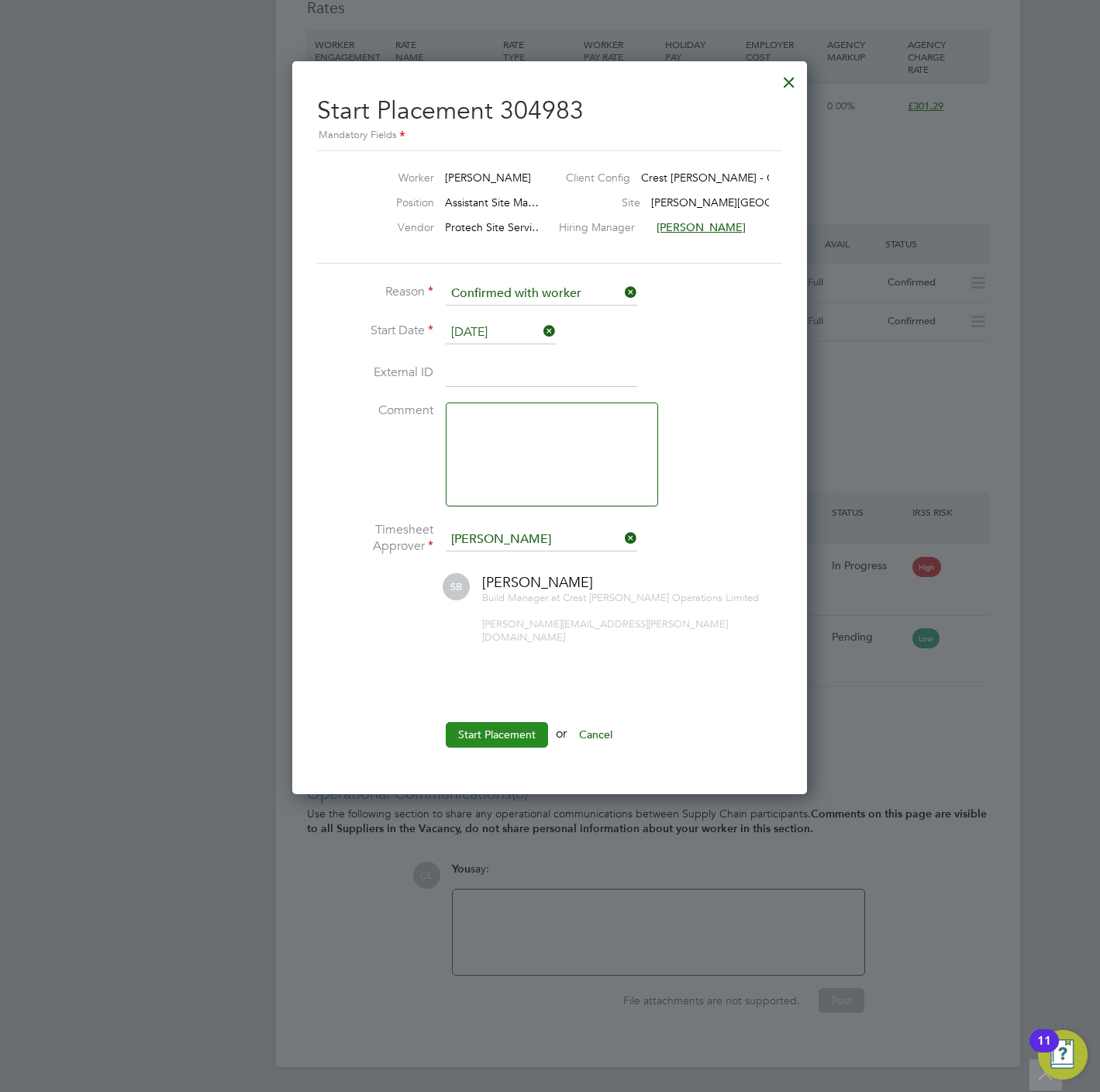
click at [521, 730] on button "Start Placement" at bounding box center [496, 735] width 102 height 25
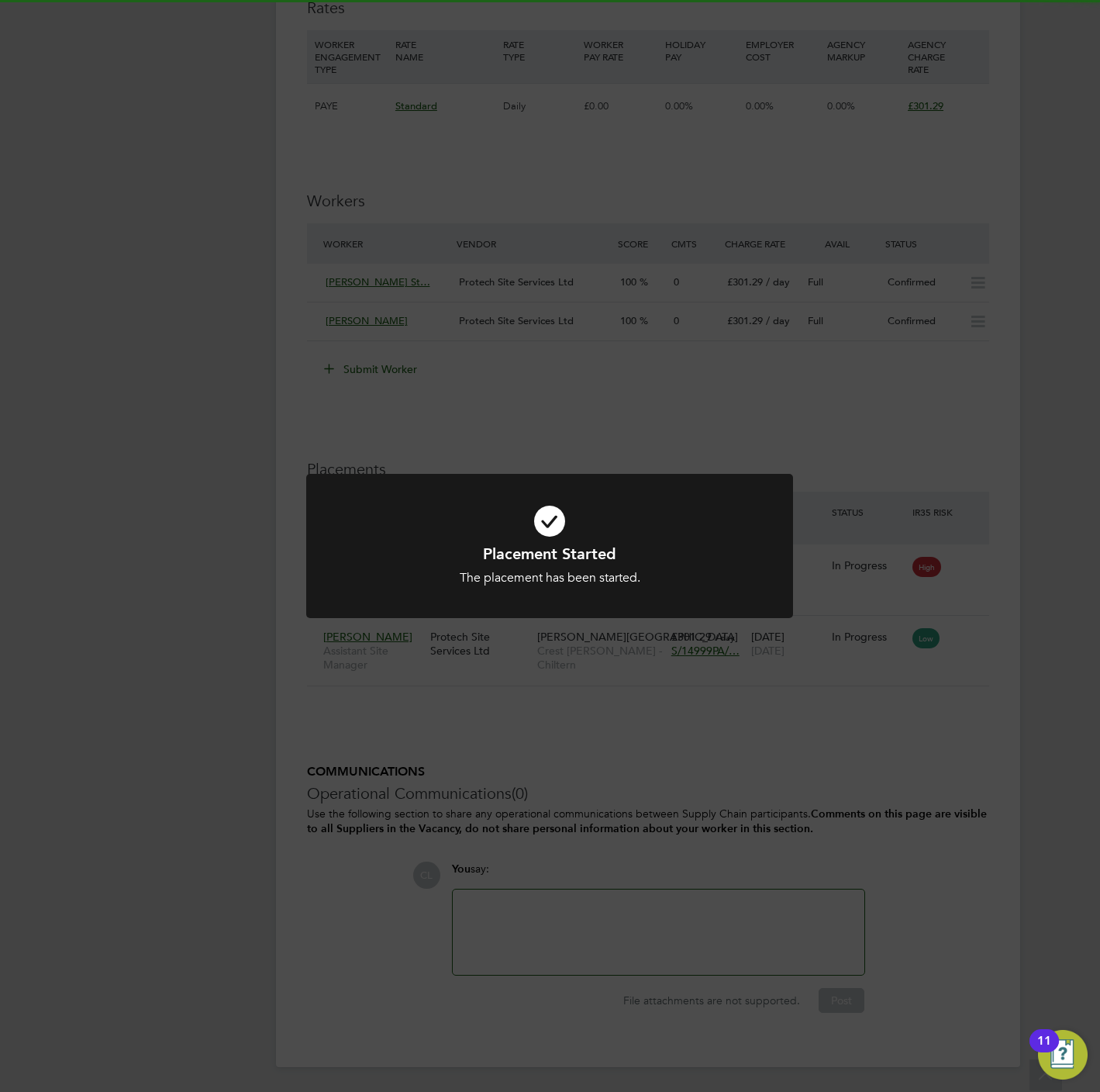
click at [638, 728] on div "Placement Started The placement has been started. Cancel Okay" at bounding box center [550, 546] width 1100 height 1092
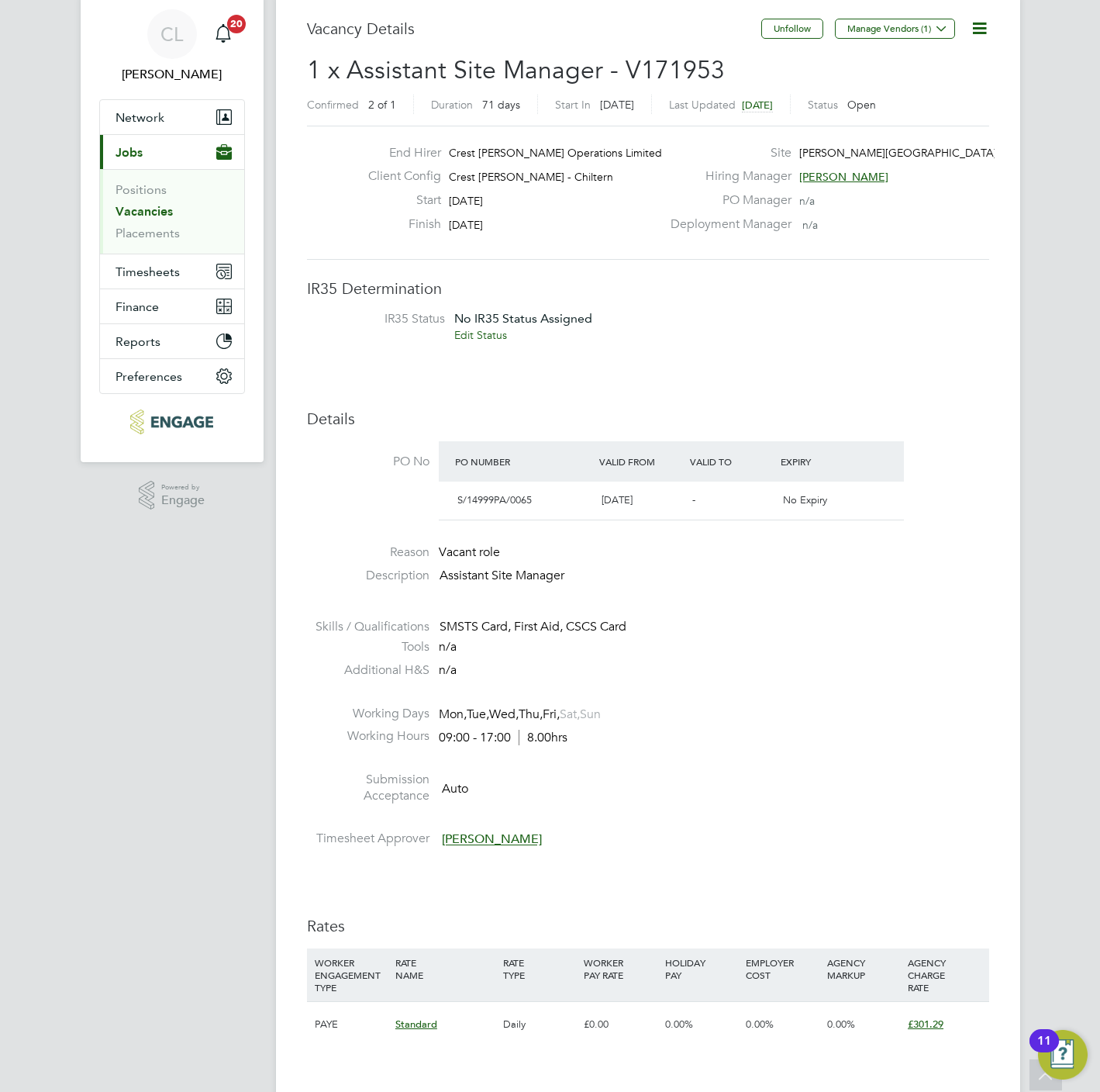
scroll to position [0, 0]
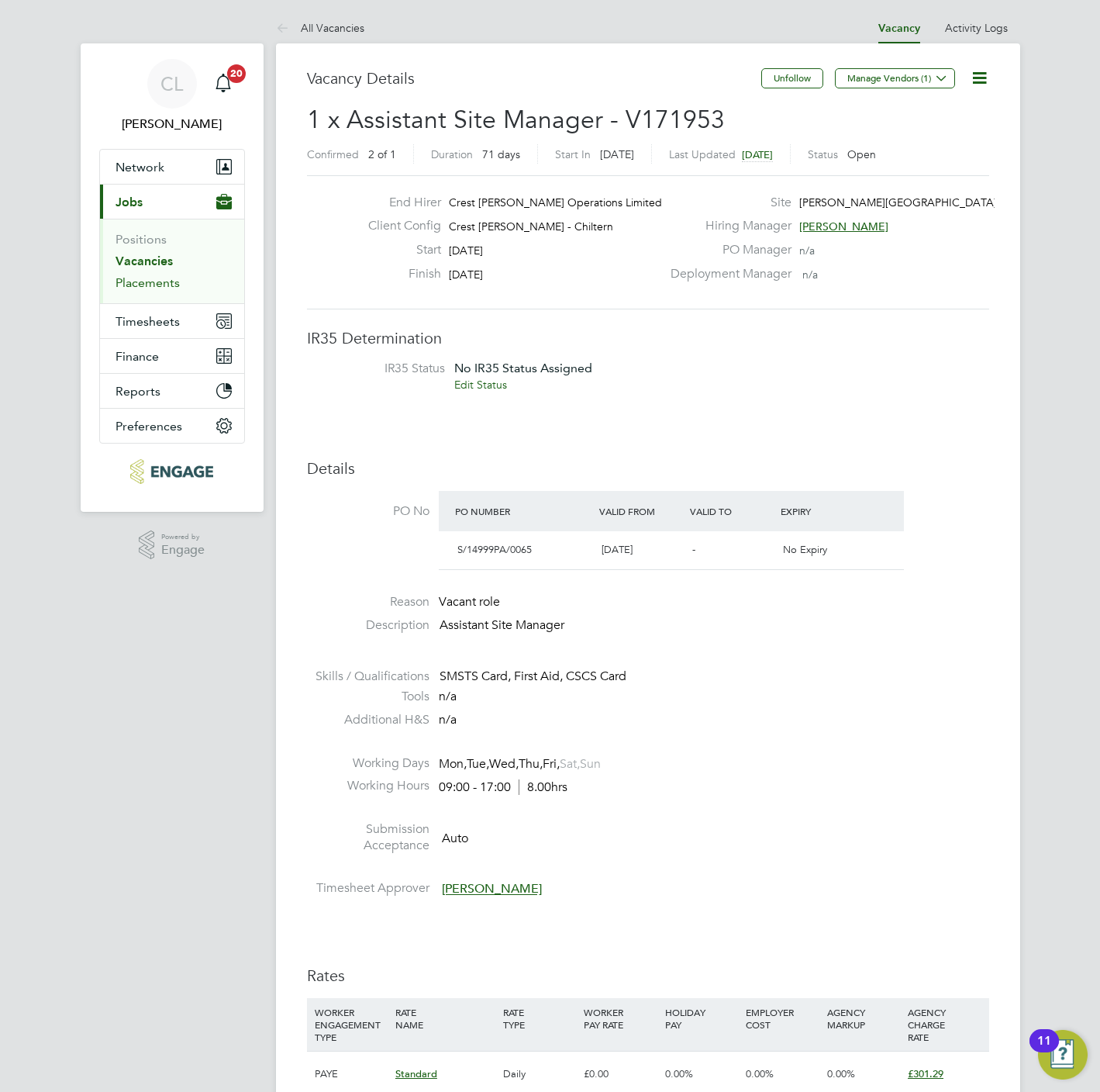
click at [155, 287] on link "Placements" at bounding box center [147, 283] width 65 height 15
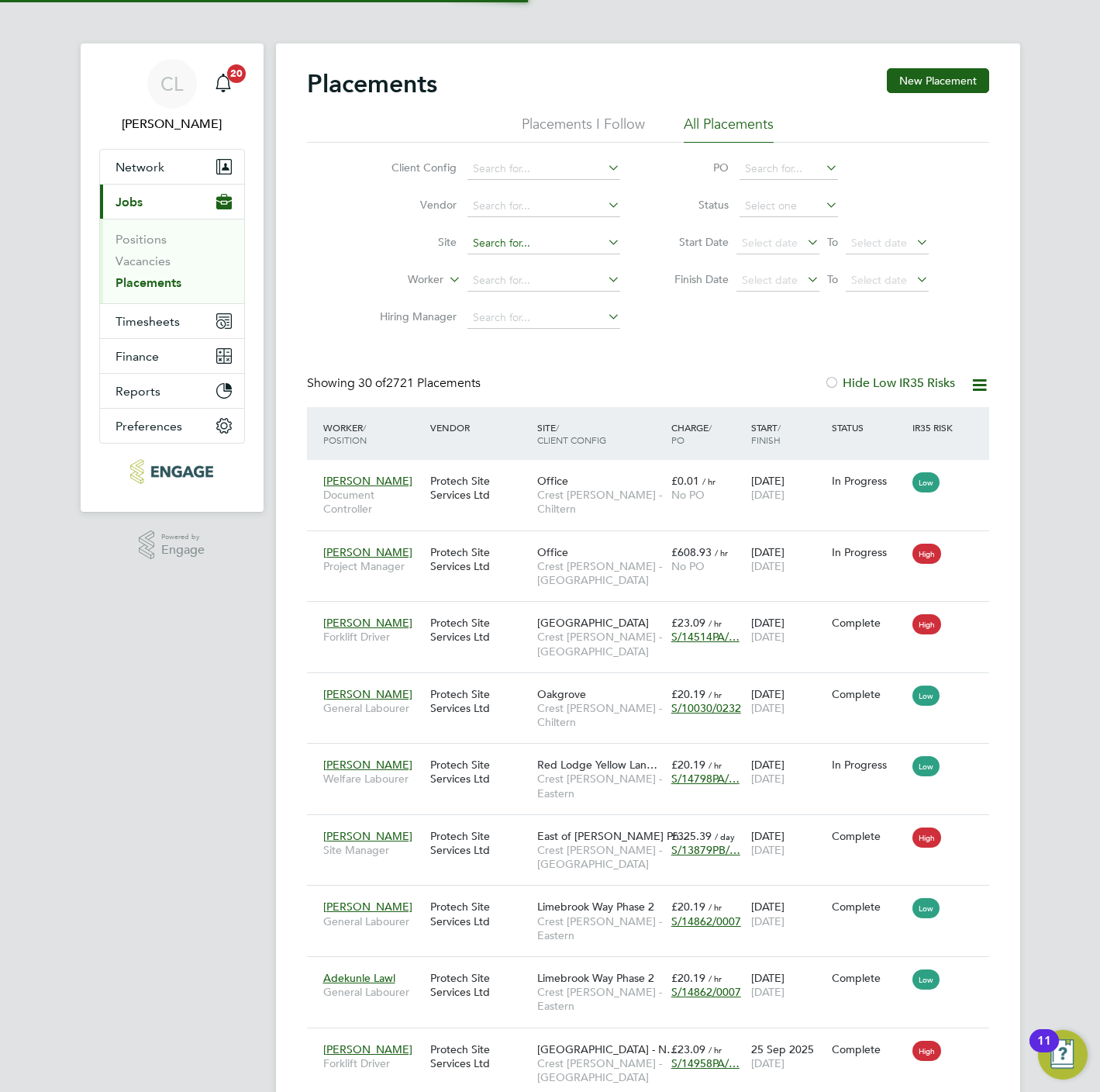
scroll to position [44, 108]
click at [491, 246] on input at bounding box center [544, 243] width 153 height 22
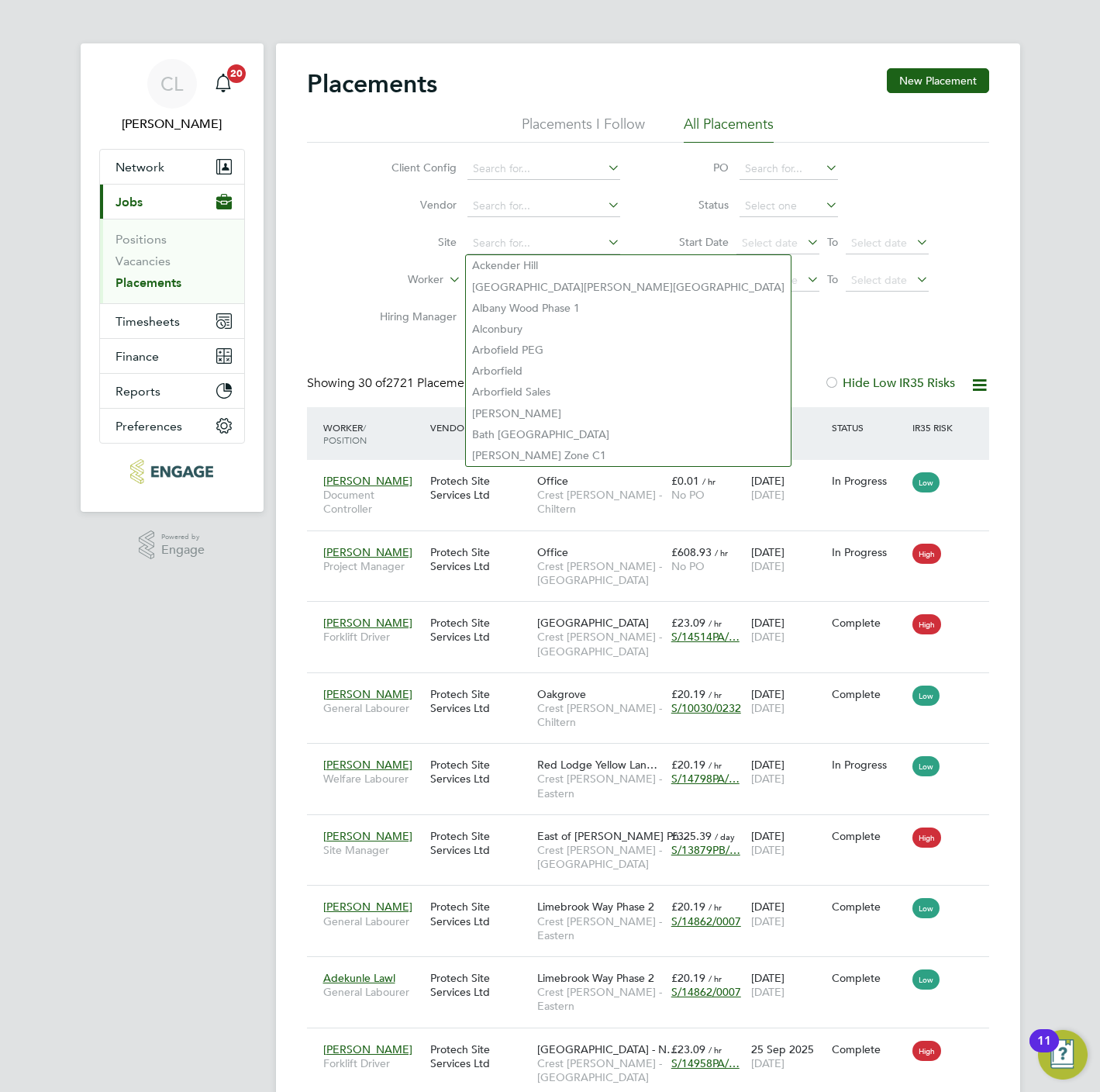
click at [319, 282] on div "Client Config Vendor Site Worker Hiring Manager PO Status Start Date Select dat…" at bounding box center [648, 239] width 682 height 194
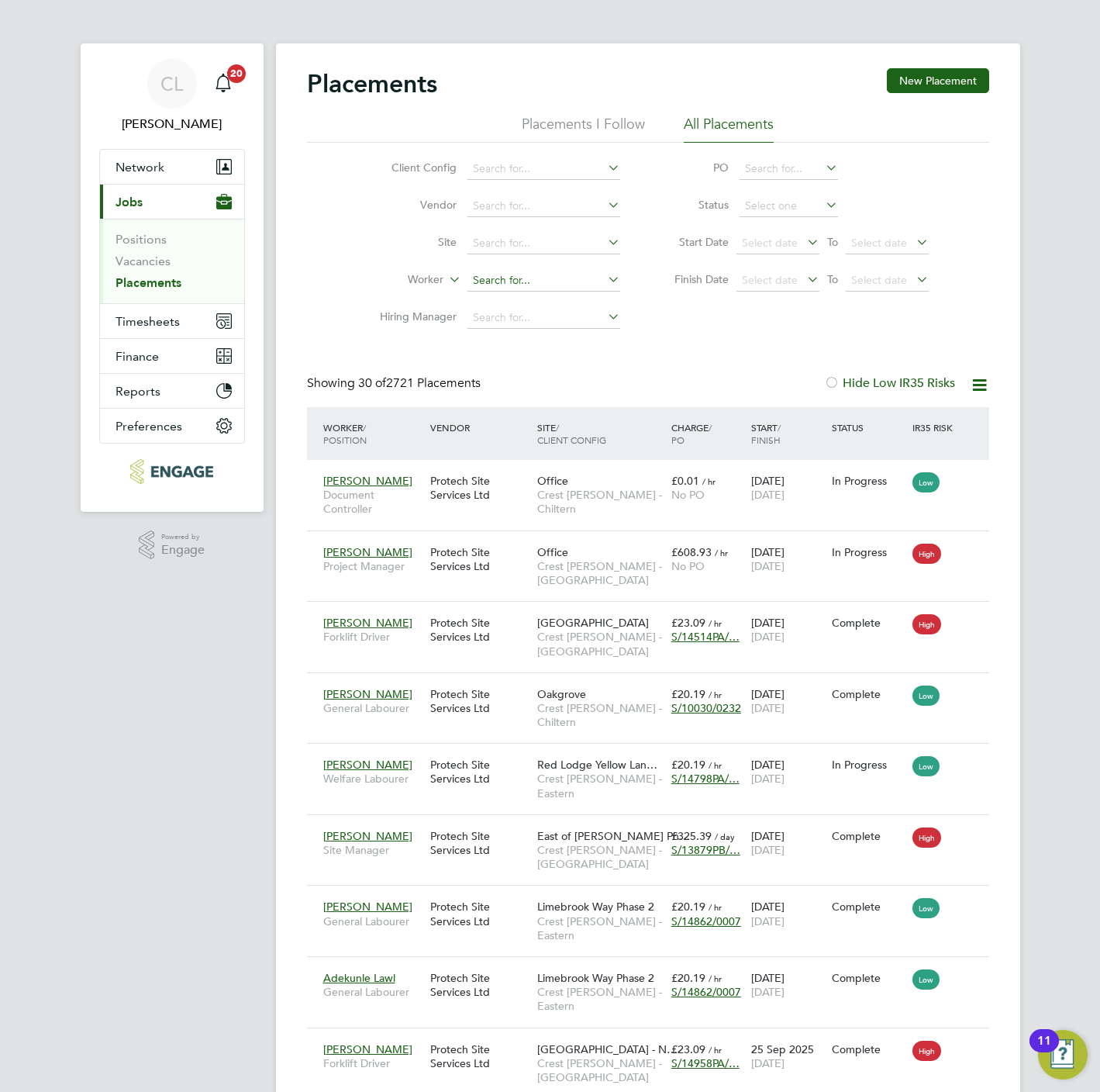
click at [496, 279] on input at bounding box center [544, 281] width 153 height 22
click at [510, 324] on li "[PERSON_NAME]" at bounding box center [562, 325] width 191 height 21
type input "[PERSON_NAME]"
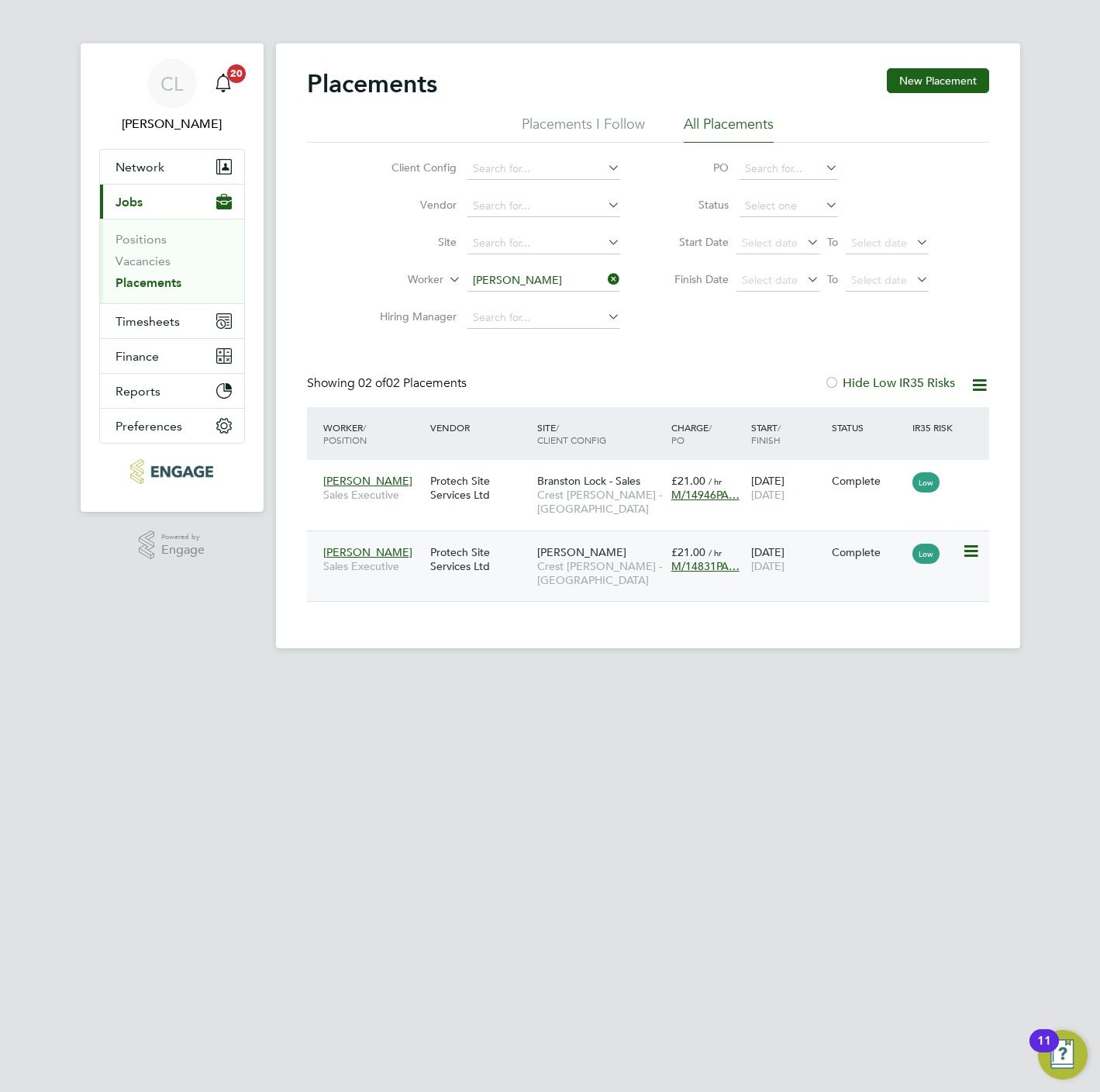
click at [783, 589] on div "Jeff Singleton Sales Executive Protech Site Services Ltd Ludlow - Sales Crest N…" at bounding box center [648, 565] width 682 height 71
click at [784, 563] on span "21 Sep 2025" at bounding box center [768, 565] width 34 height 14
click at [149, 309] on button "Timesheets" at bounding box center [172, 321] width 144 height 34
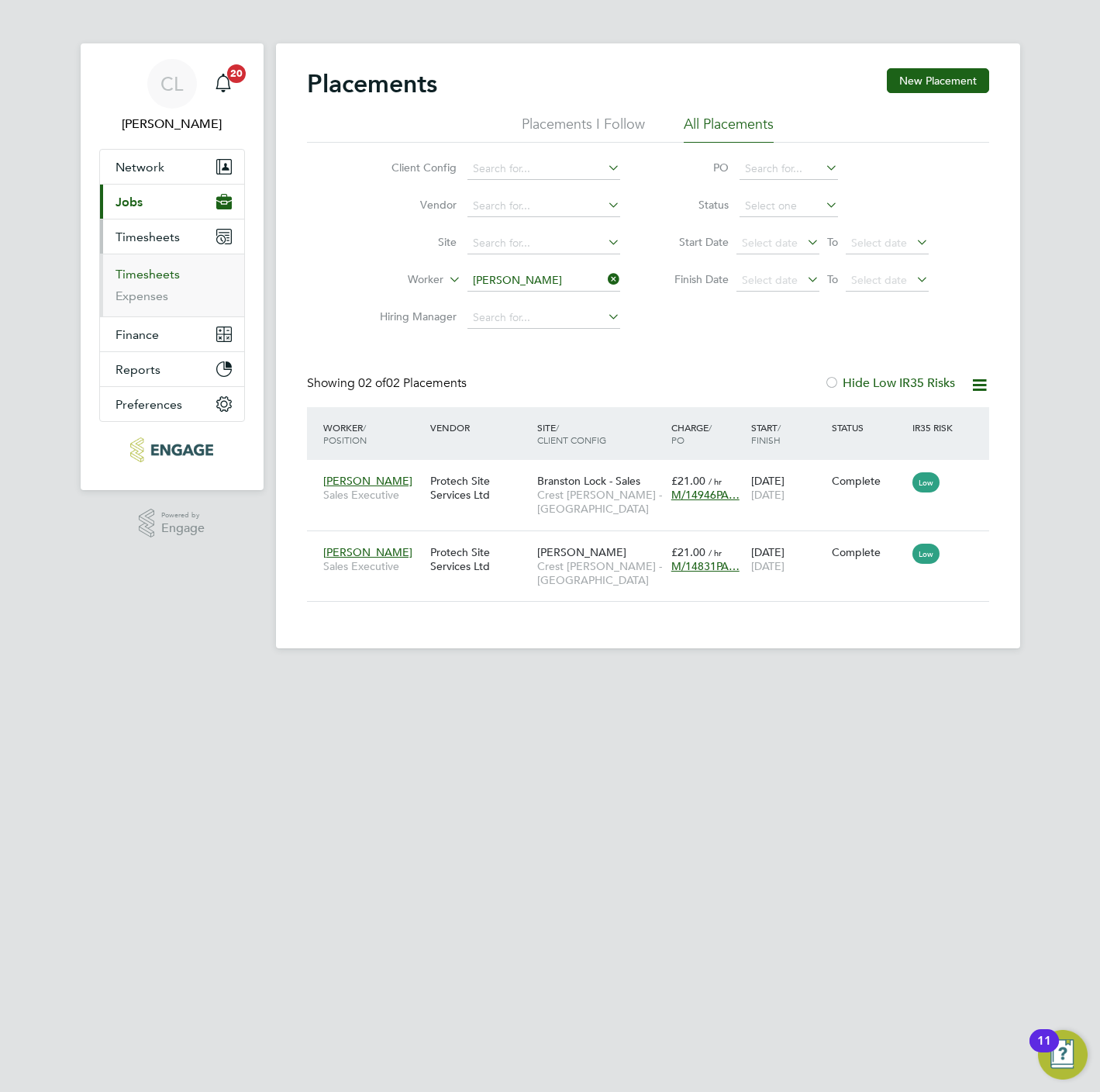
click at [146, 275] on link "Timesheets" at bounding box center [147, 274] width 65 height 15
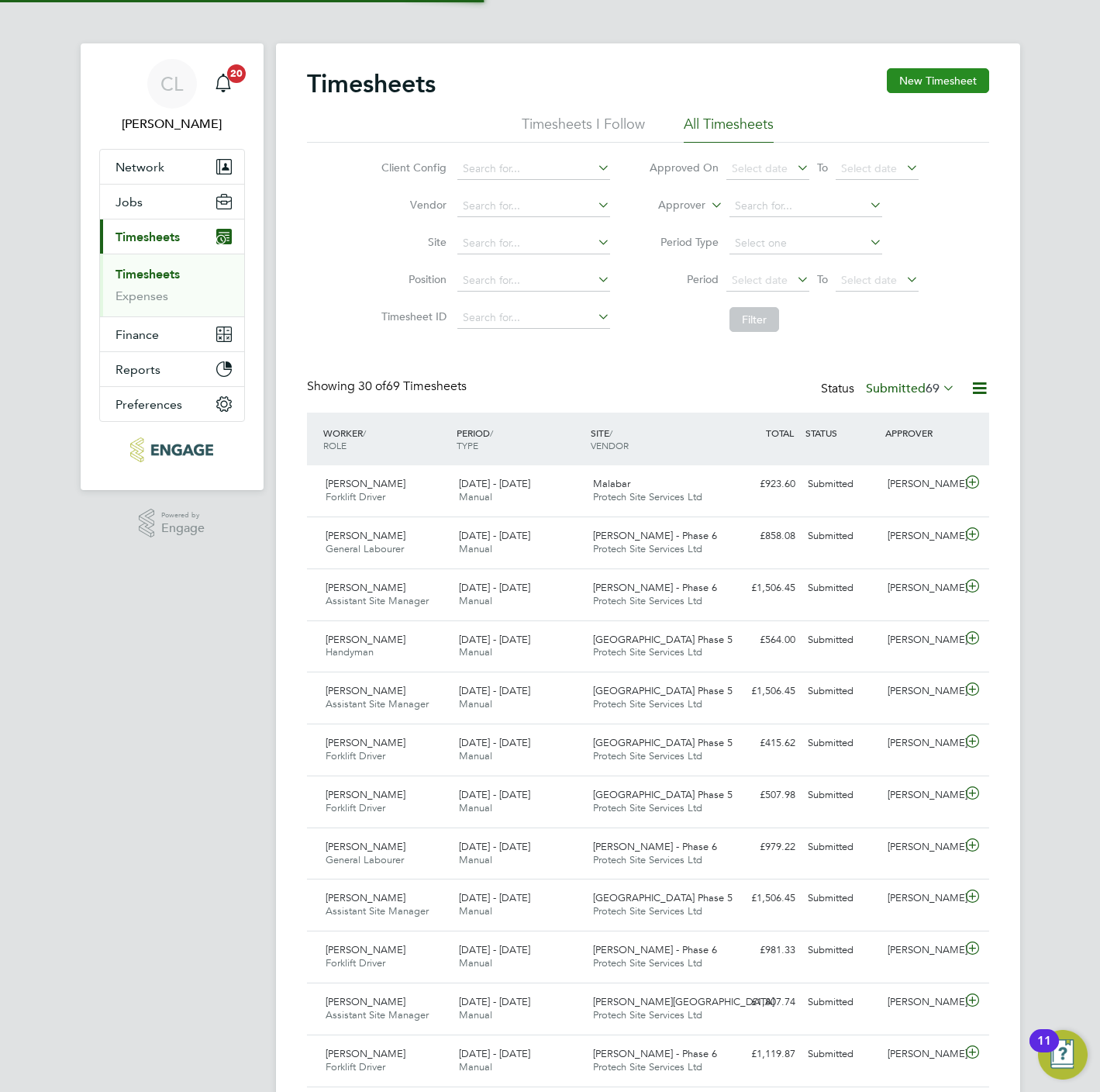
click at [959, 78] on button "New Timesheet" at bounding box center [937, 80] width 102 height 25
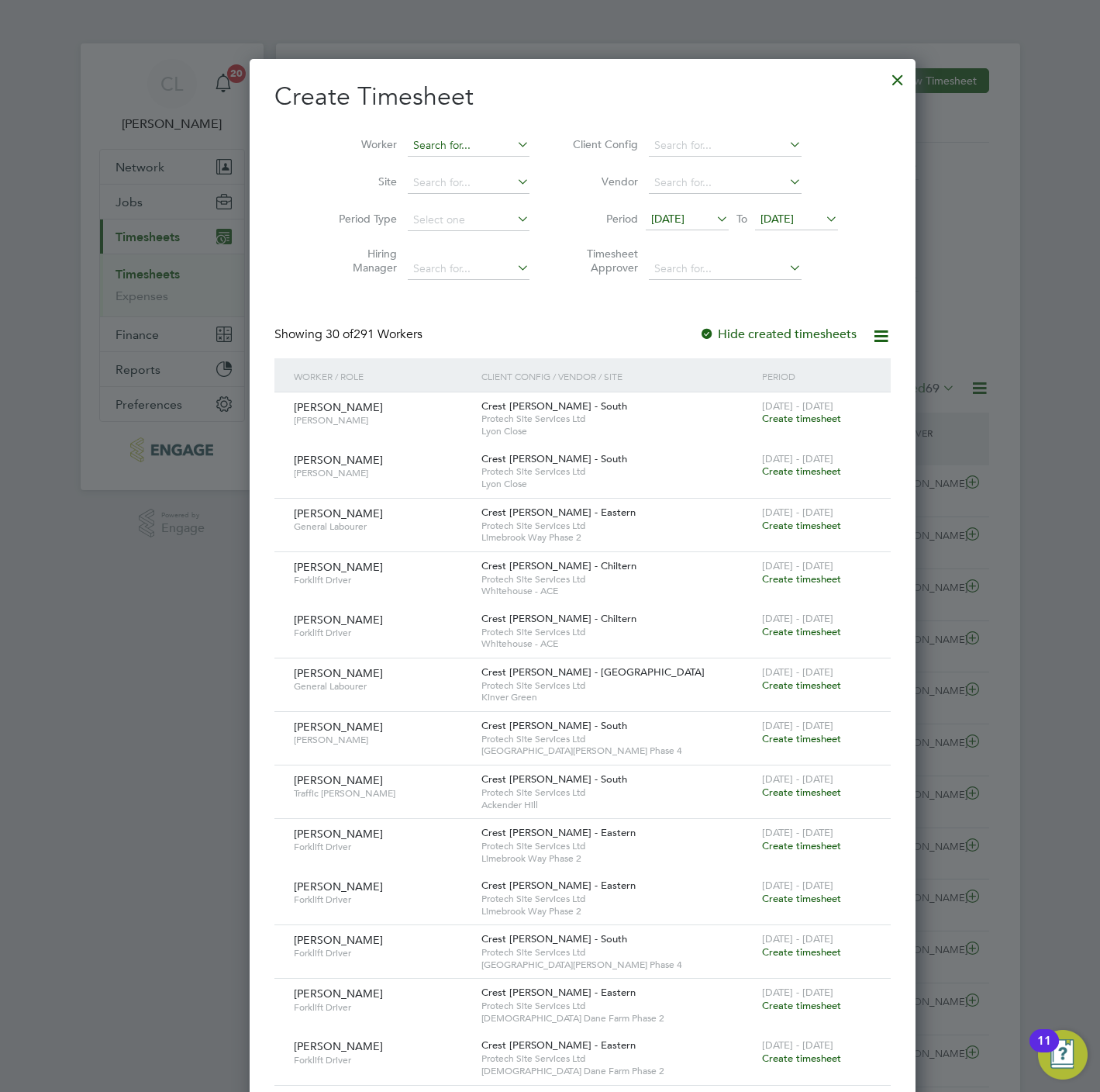
click at [442, 149] on input at bounding box center [469, 146] width 122 height 22
click at [452, 202] on li "Jeff Singleton" at bounding box center [469, 209] width 191 height 21
type input "[PERSON_NAME]"
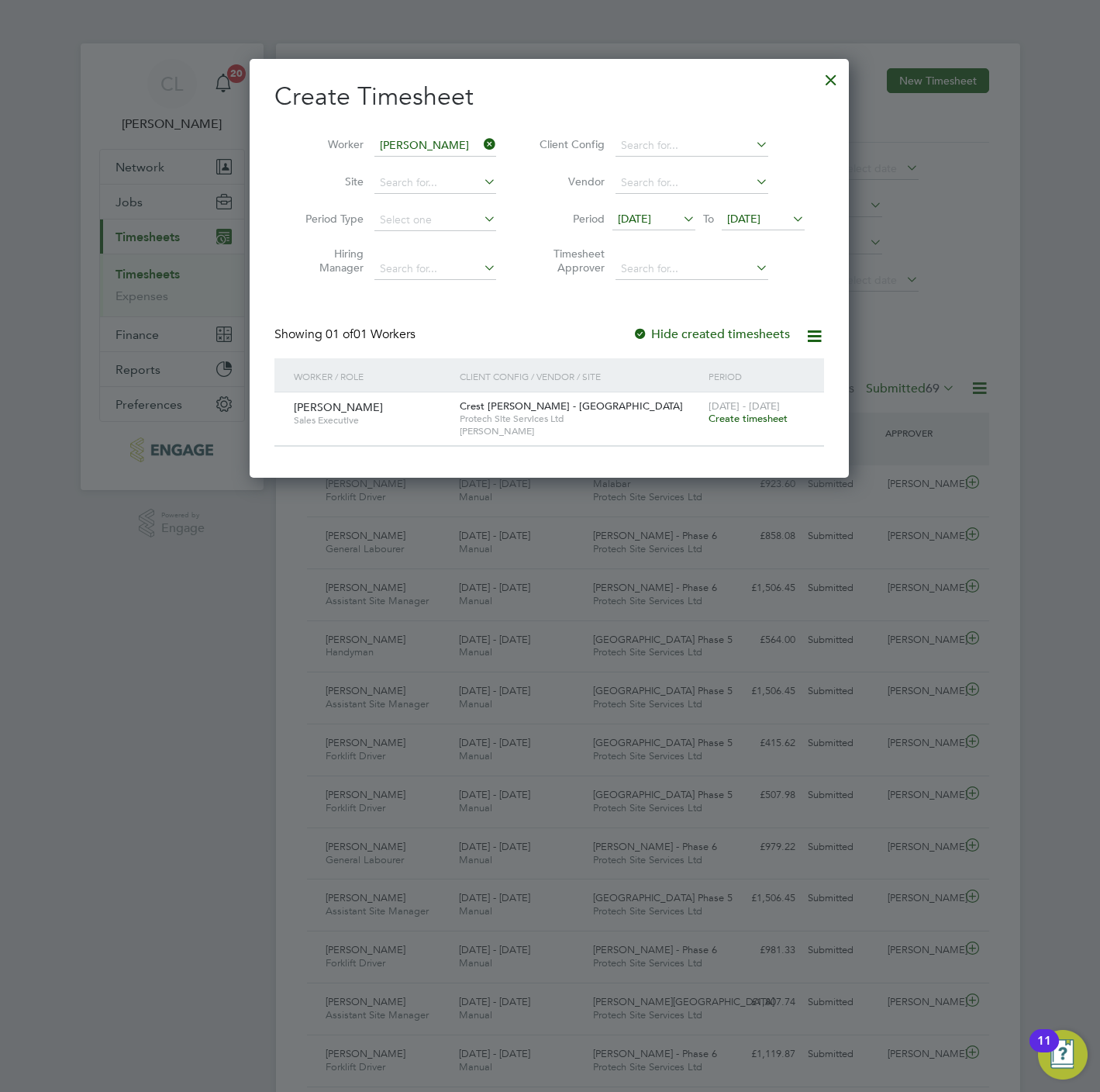
click at [753, 428] on div "22 - 28 Sep 2025 Create timesheet" at bounding box center [757, 413] width 104 height 42
click at [768, 424] on span "Create timesheet" at bounding box center [748, 418] width 79 height 13
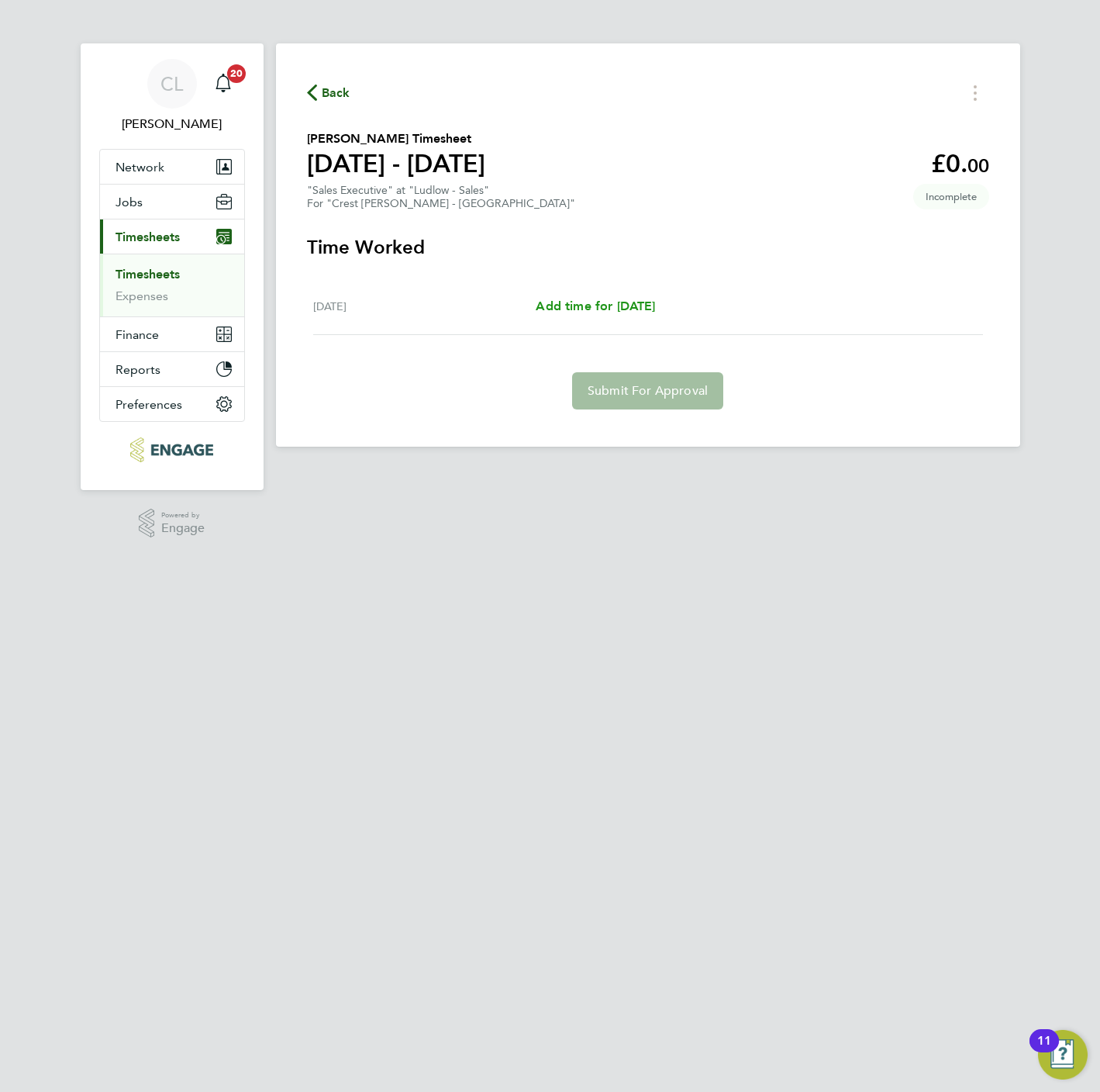
click at [591, 309] on span "Add time for Mon 22 Sep" at bounding box center [595, 306] width 119 height 15
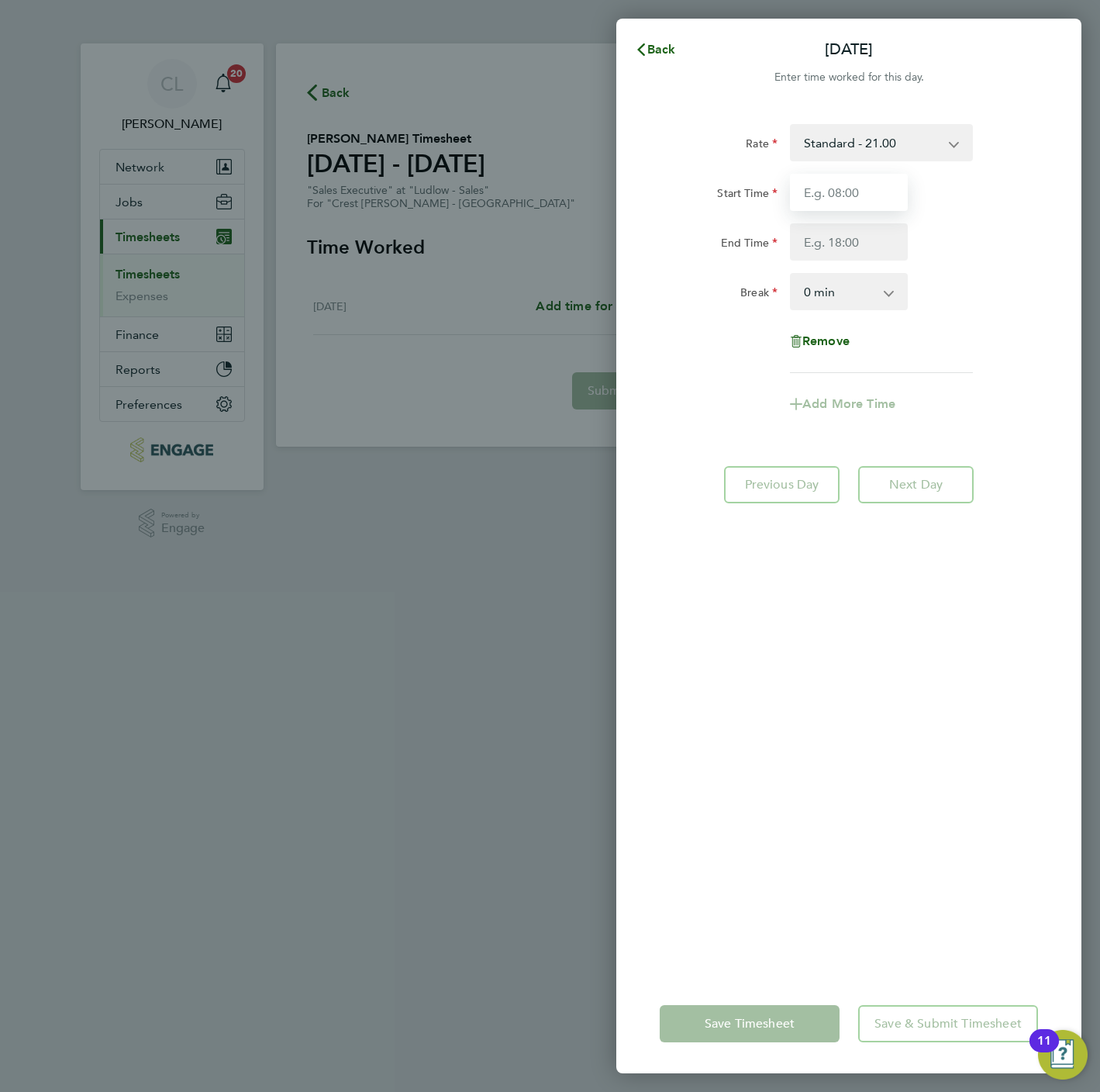
click at [821, 198] on input "Start Time" at bounding box center [849, 192] width 118 height 38
type input "10:00"
type input "17:00"
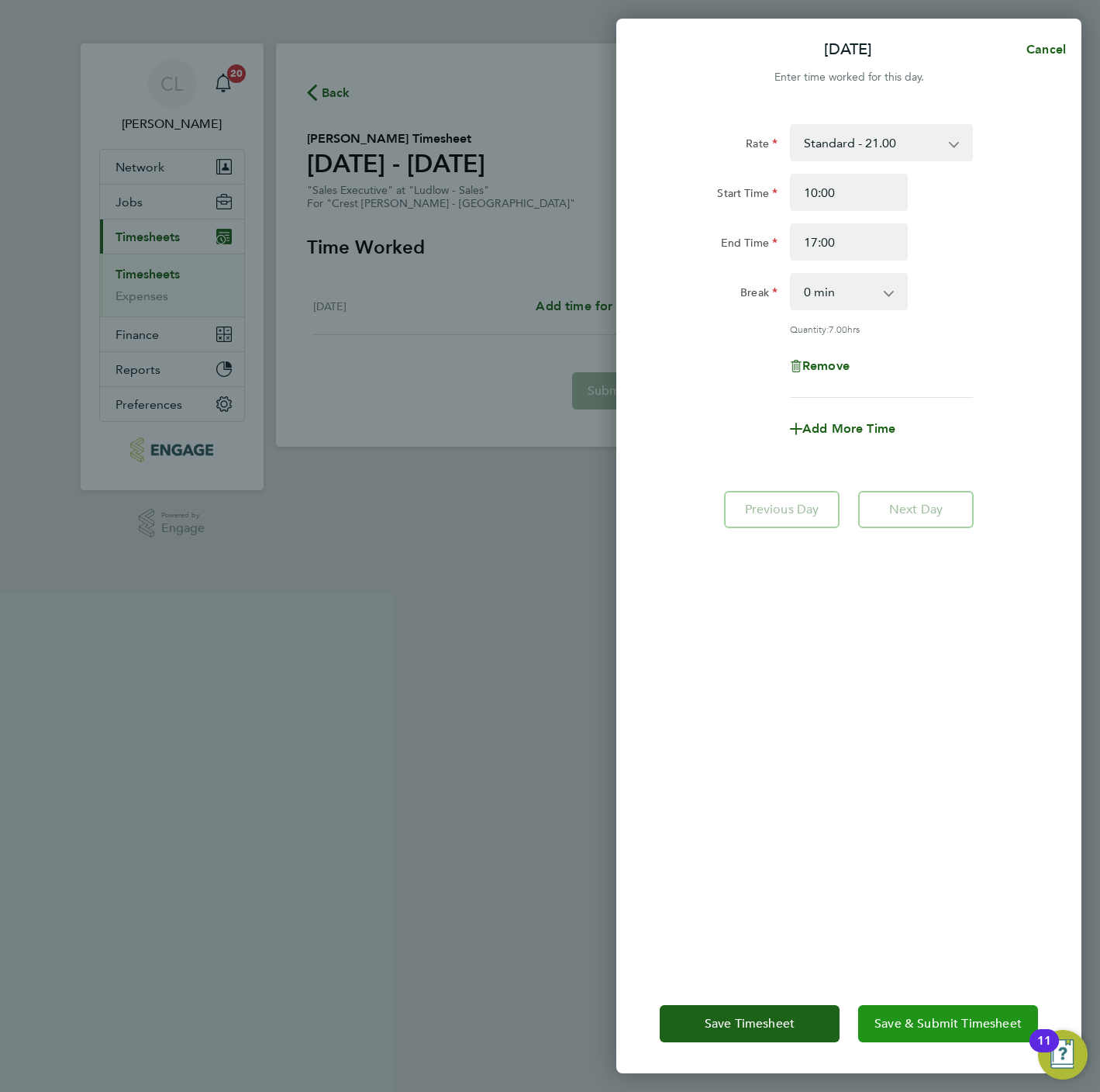
click at [945, 1031] on button "Save & Submit Timesheet" at bounding box center [948, 1024] width 180 height 38
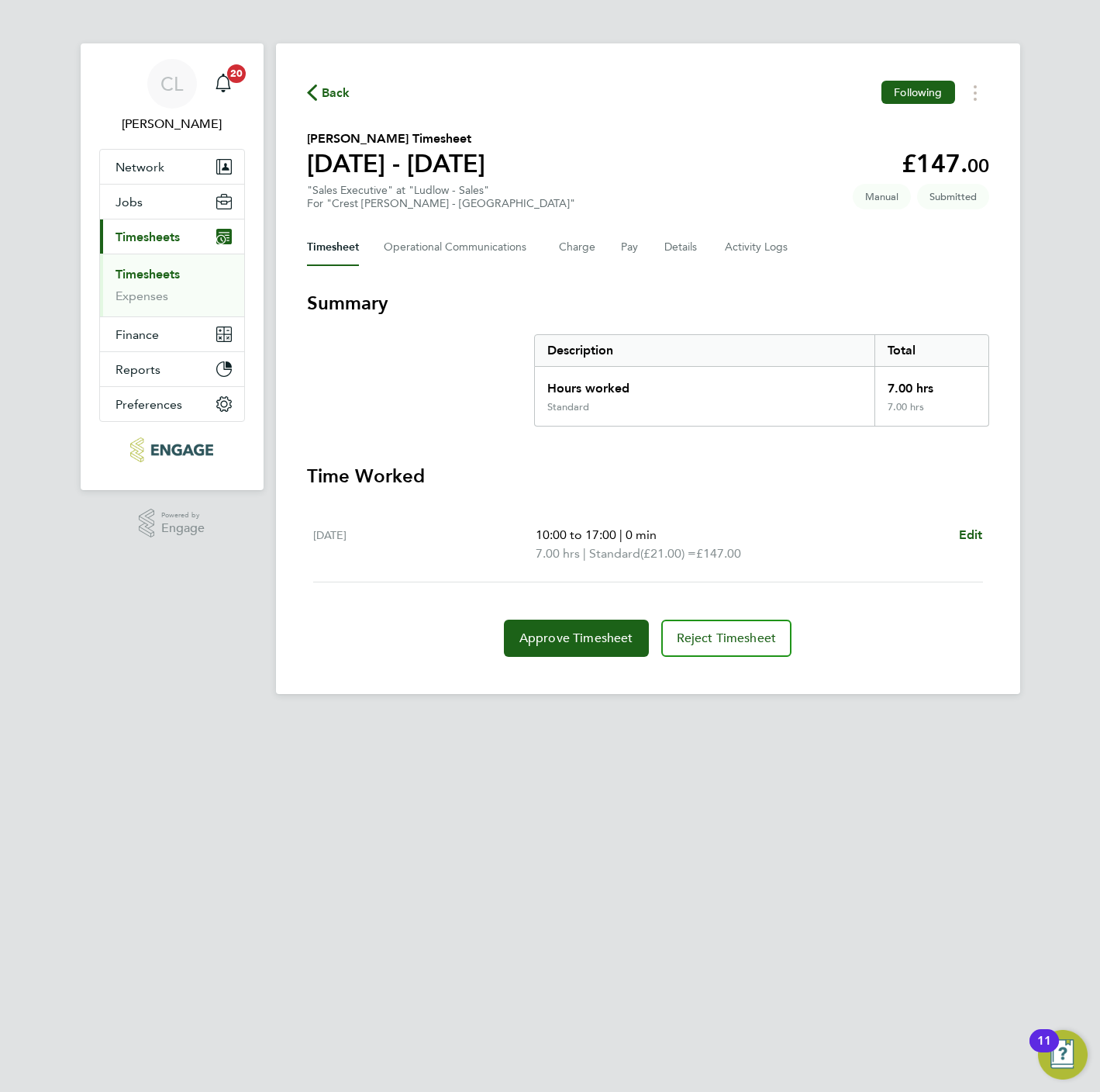
click at [321, 97] on span "Back" at bounding box center [335, 92] width 29 height 19
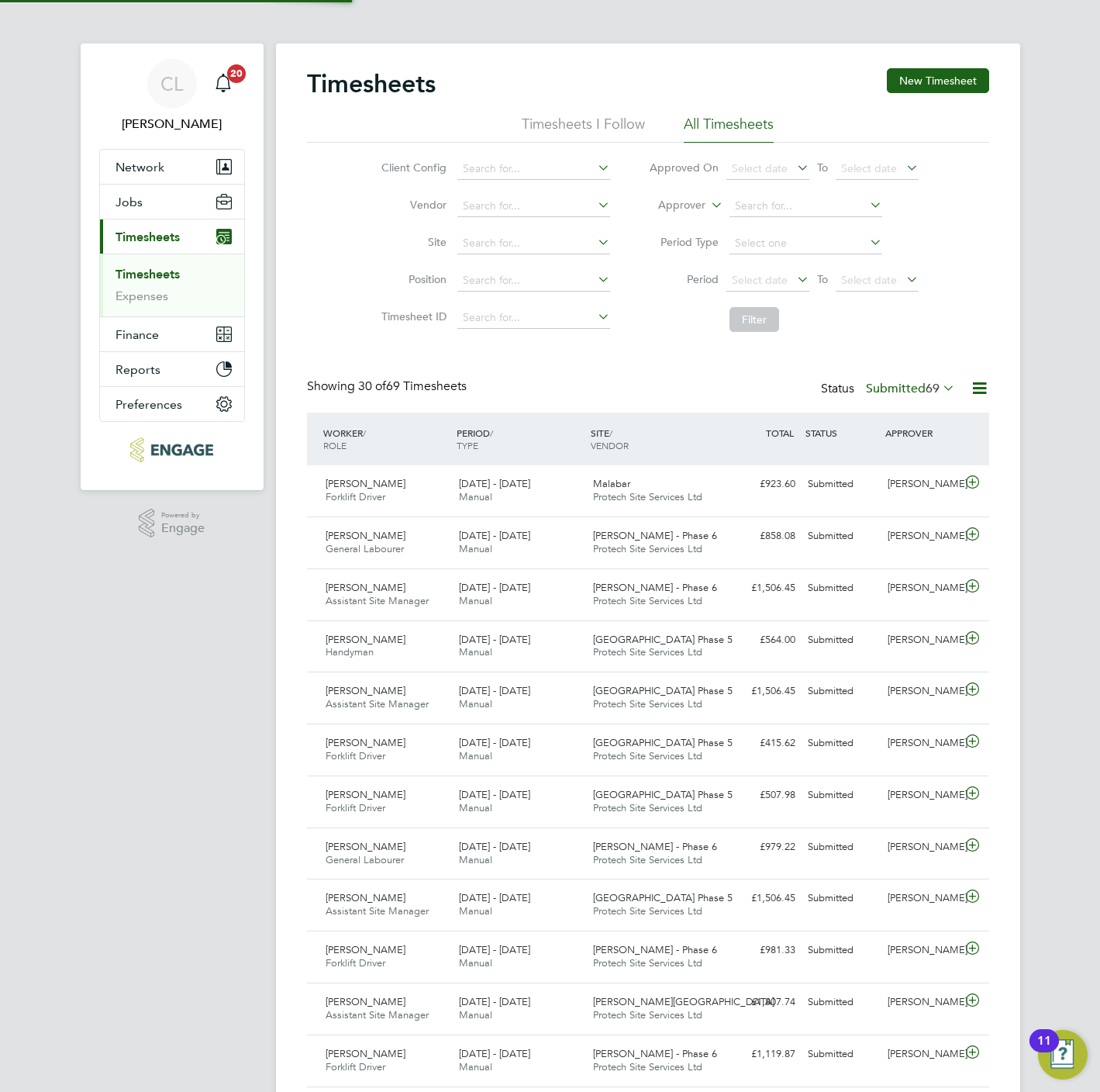
scroll to position [39, 135]
click at [945, 94] on div "Timesheets New Timesheet" at bounding box center [648, 91] width 682 height 47
click at [921, 84] on button "New Timesheet" at bounding box center [937, 80] width 102 height 25
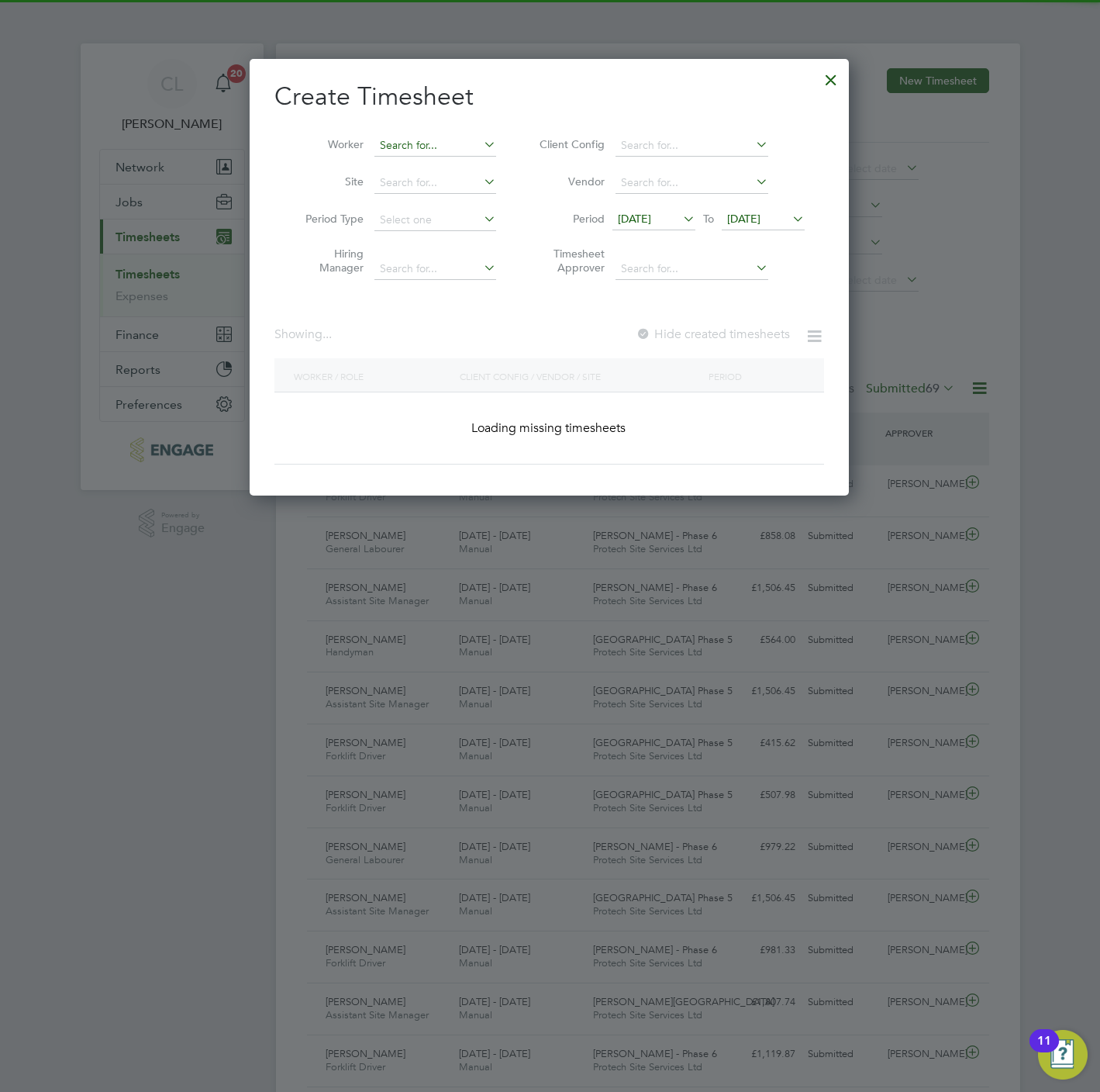
click at [438, 152] on input at bounding box center [435, 146] width 122 height 22
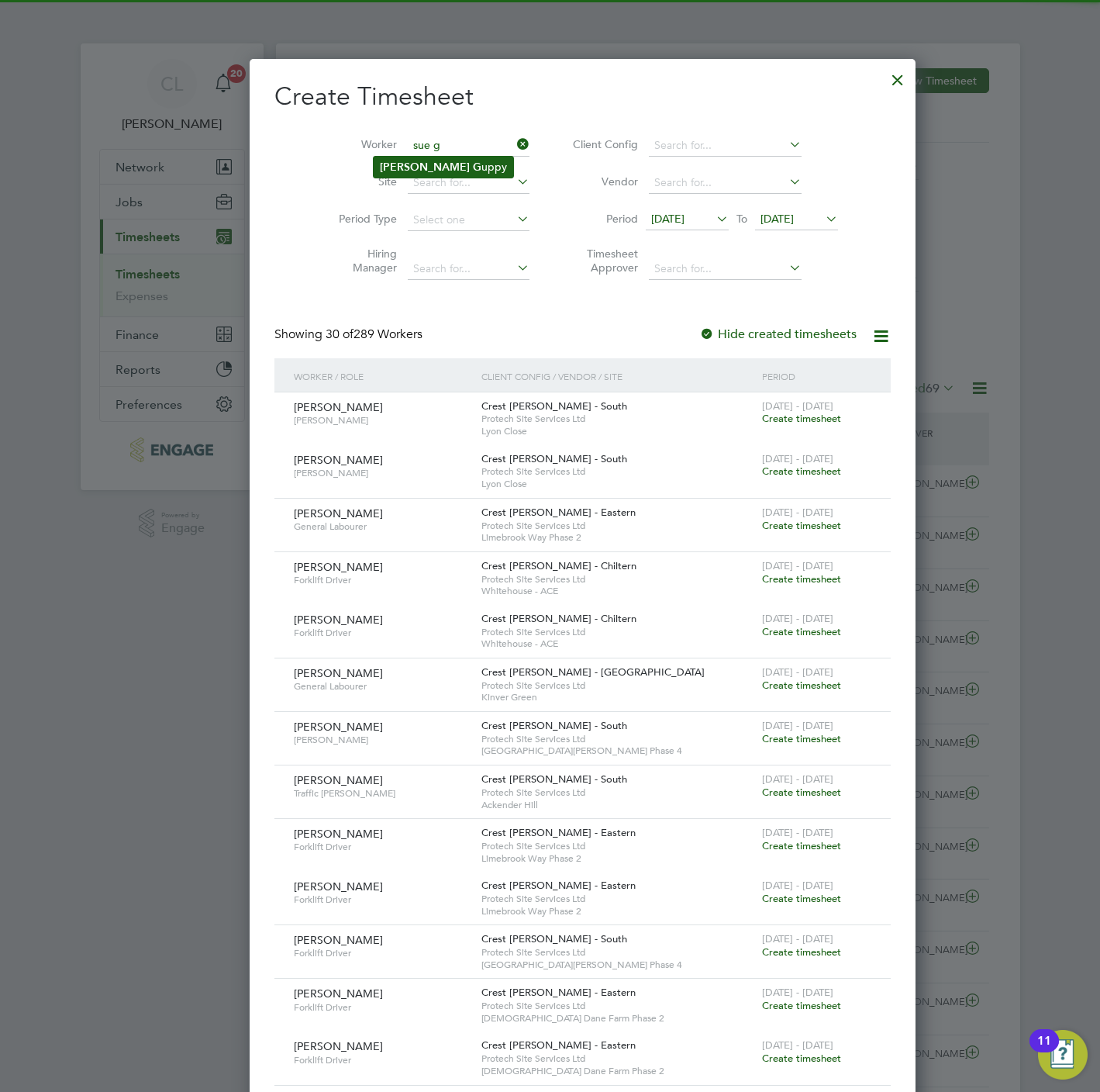
click at [420, 168] on li "Sue G uppy" at bounding box center [443, 167] width 140 height 21
type input "Sue Guppy"
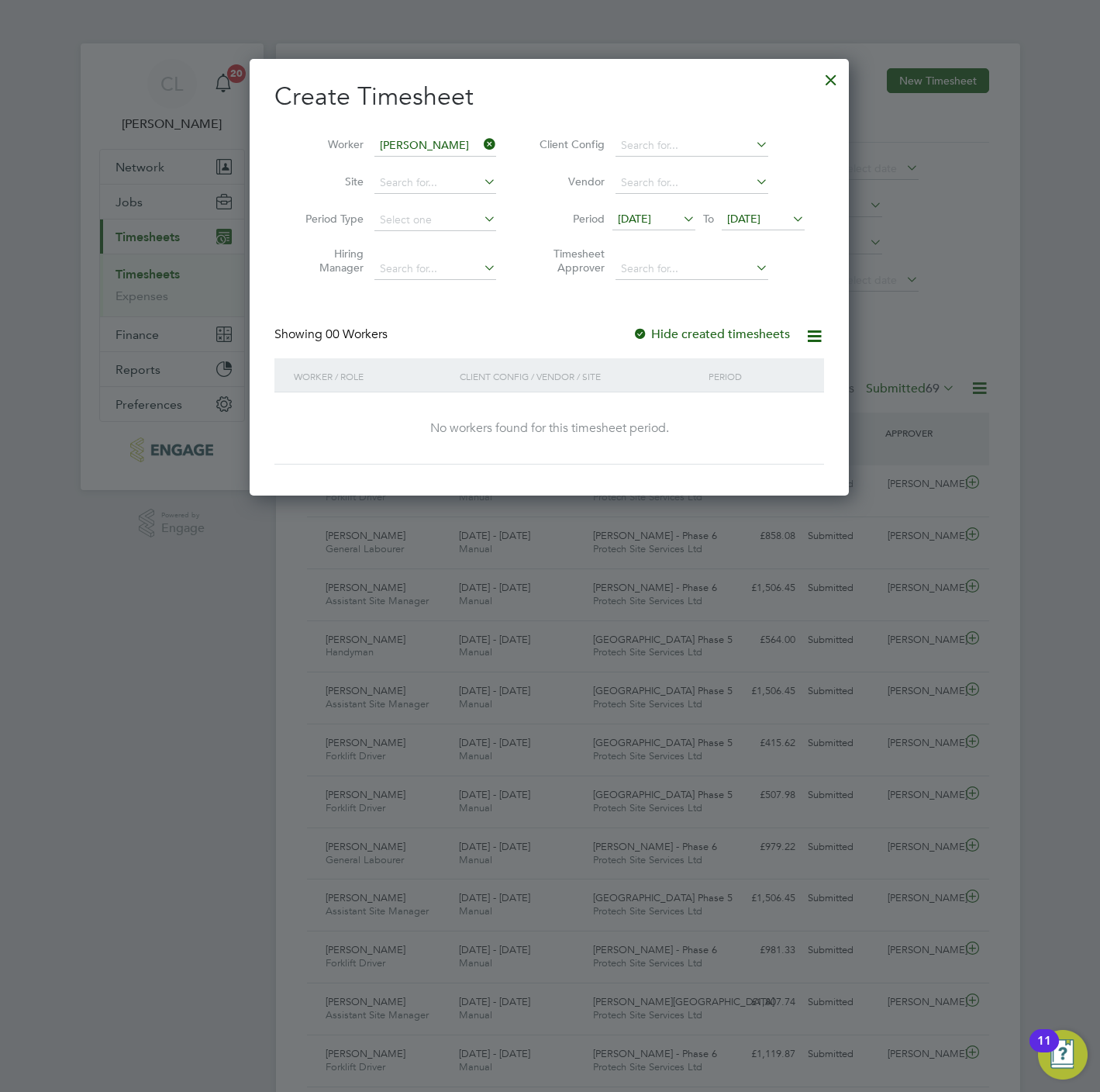
click at [748, 227] on span "23 Sep 2025" at bounding box center [763, 220] width 83 height 21
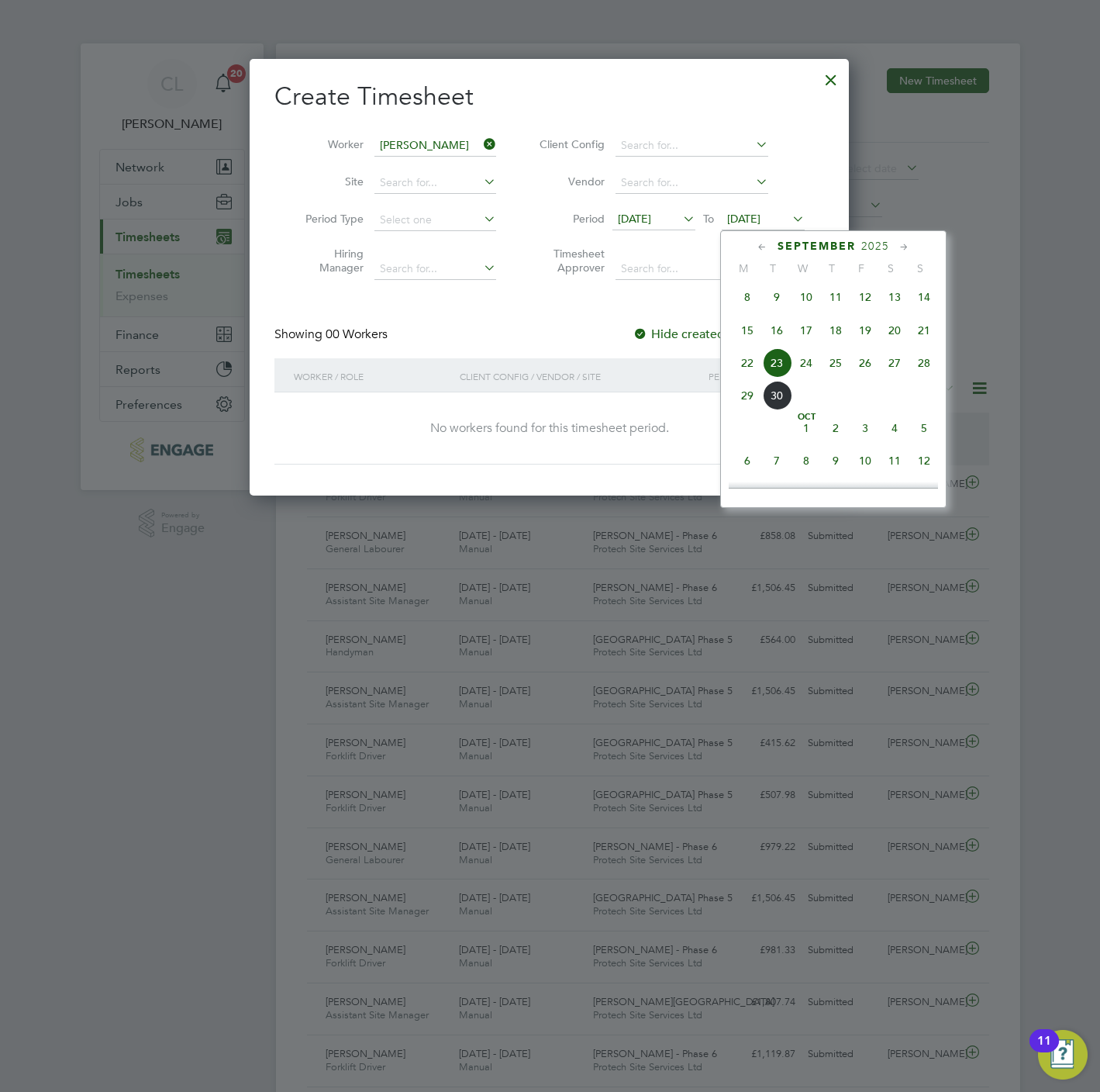
click at [894, 365] on span "27" at bounding box center [895, 363] width 29 height 29
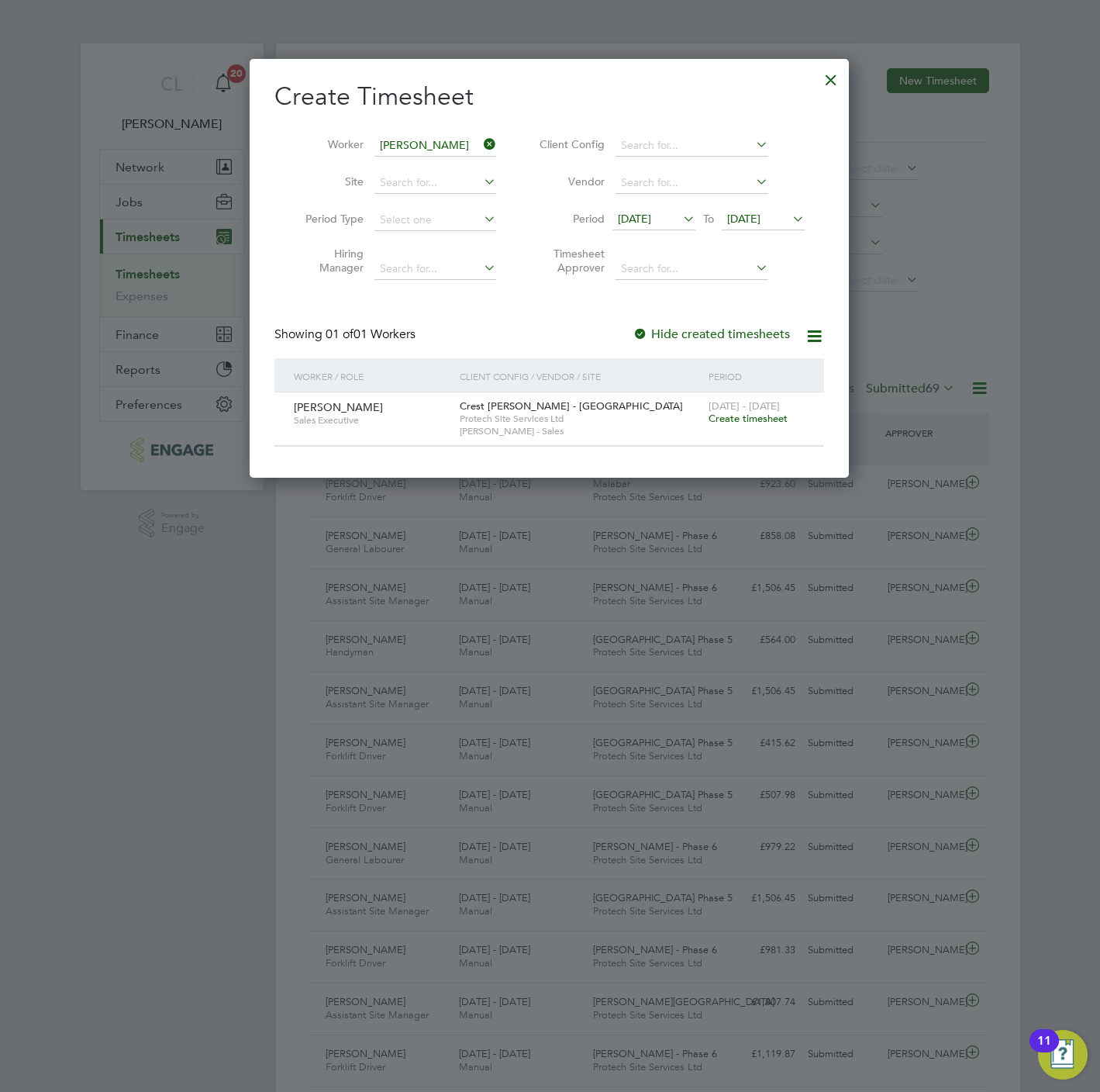
click at [748, 417] on span "Create timesheet" at bounding box center [748, 418] width 79 height 13
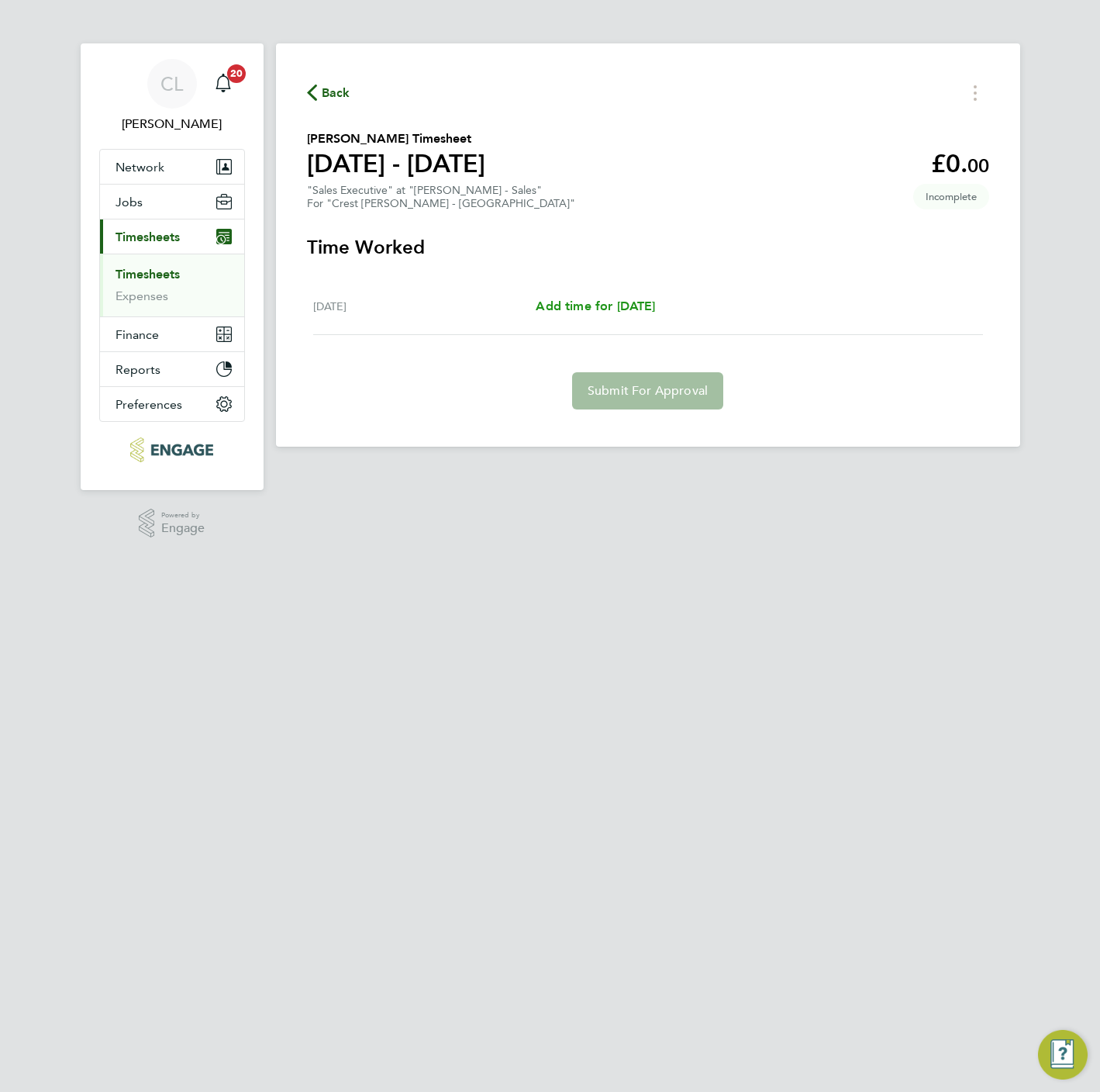
click at [626, 306] on span "Add time for Fri 26 Sep" at bounding box center [595, 306] width 119 height 15
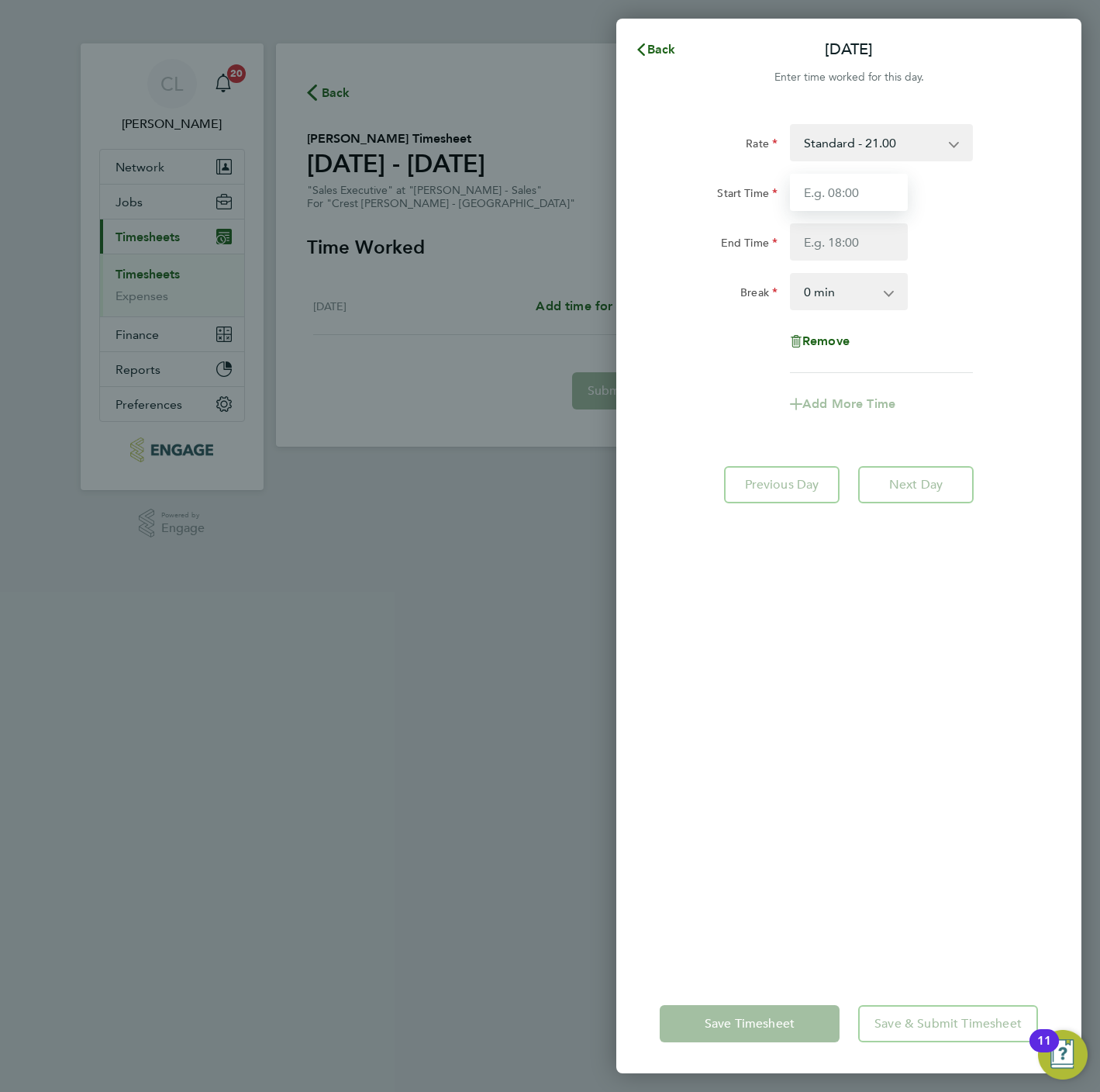
click at [824, 198] on input "Start Time" at bounding box center [849, 192] width 118 height 38
type input "10:00"
type input "17:00"
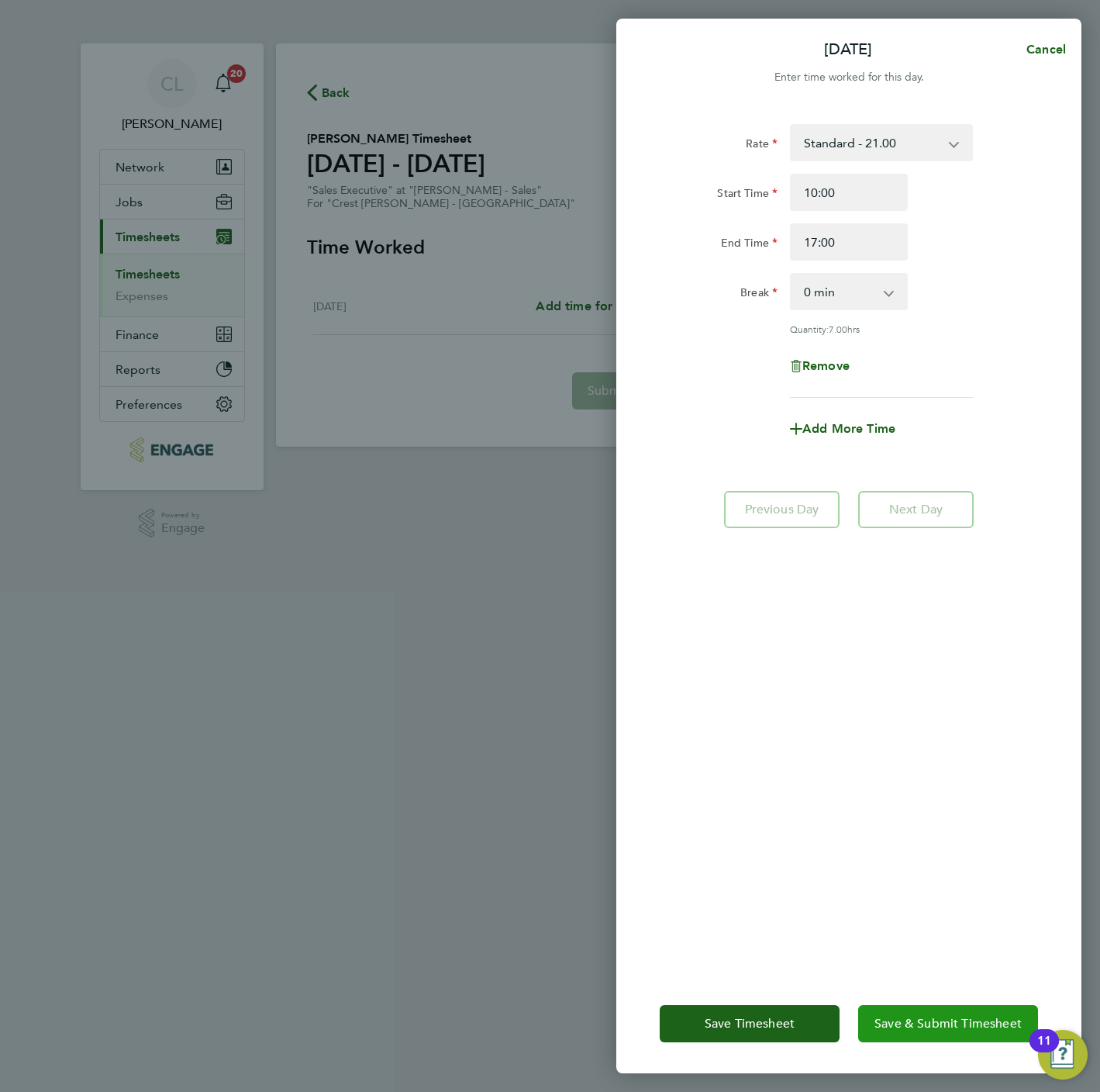
click at [937, 1040] on button "Save & Submit Timesheet" at bounding box center [948, 1024] width 180 height 38
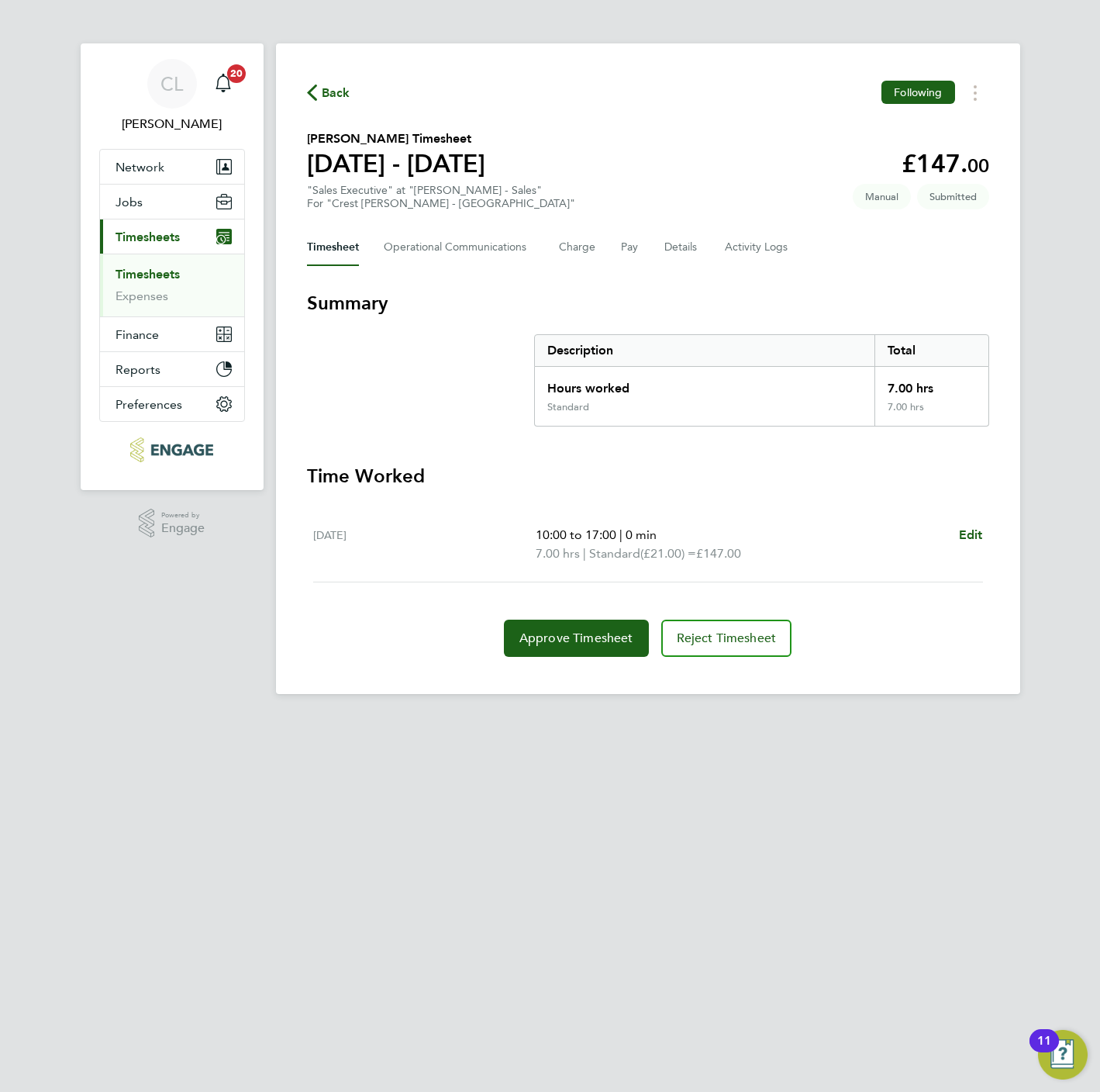
click at [312, 83] on button "Back" at bounding box center [328, 92] width 43 height 20
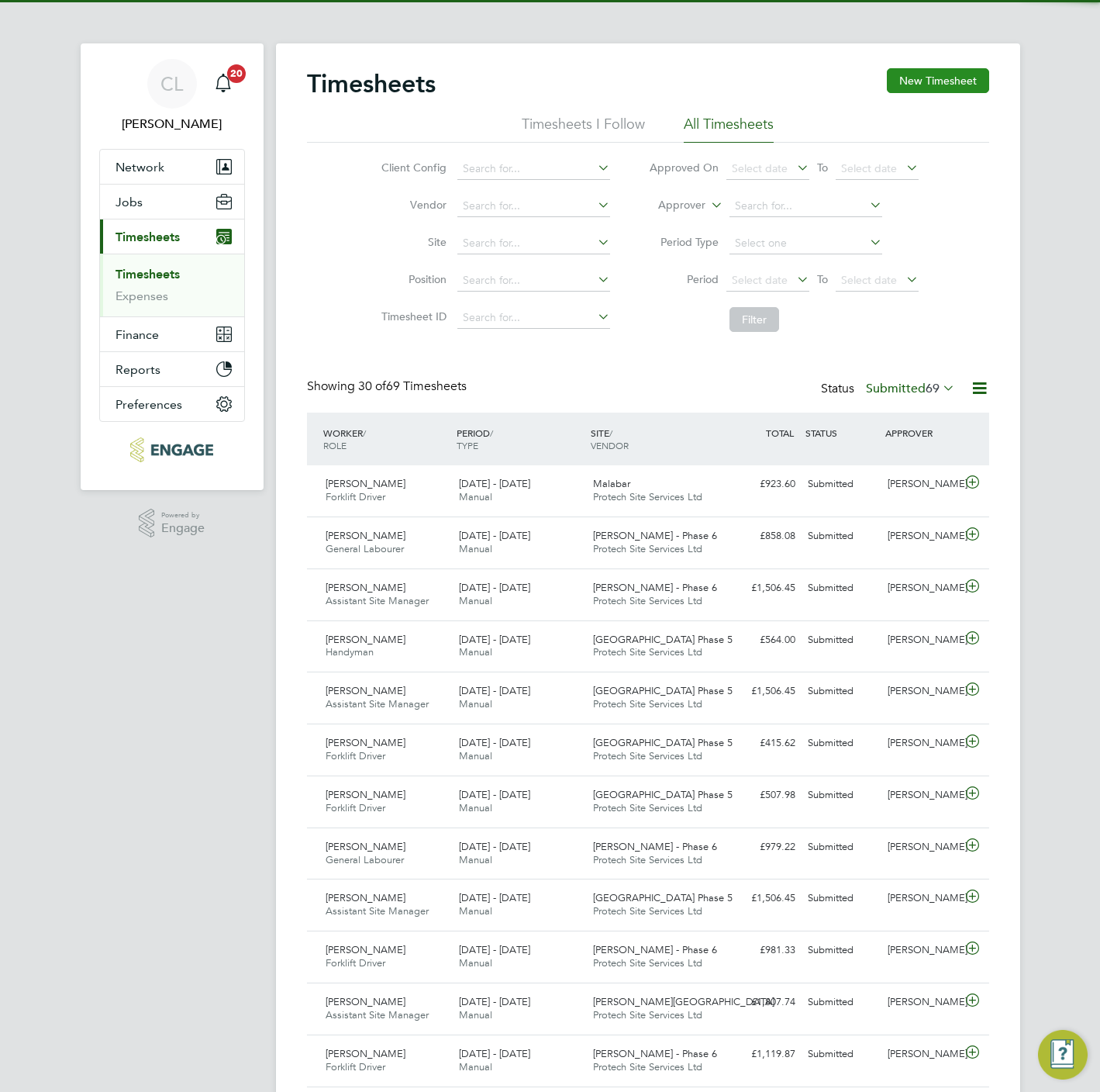
click at [927, 80] on button "New Timesheet" at bounding box center [937, 80] width 102 height 25
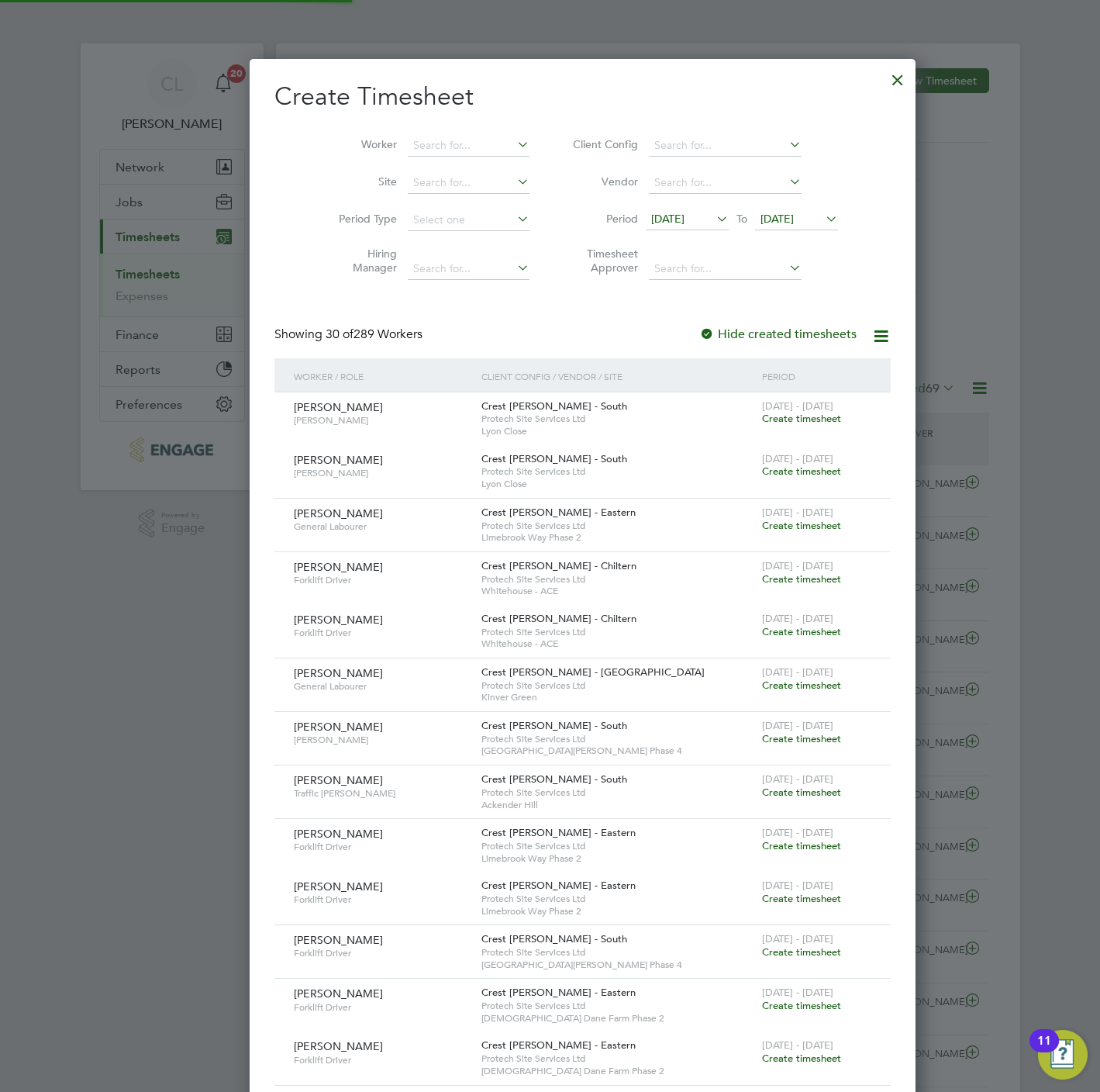
click at [438, 133] on li "Worker" at bounding box center [428, 146] width 241 height 38
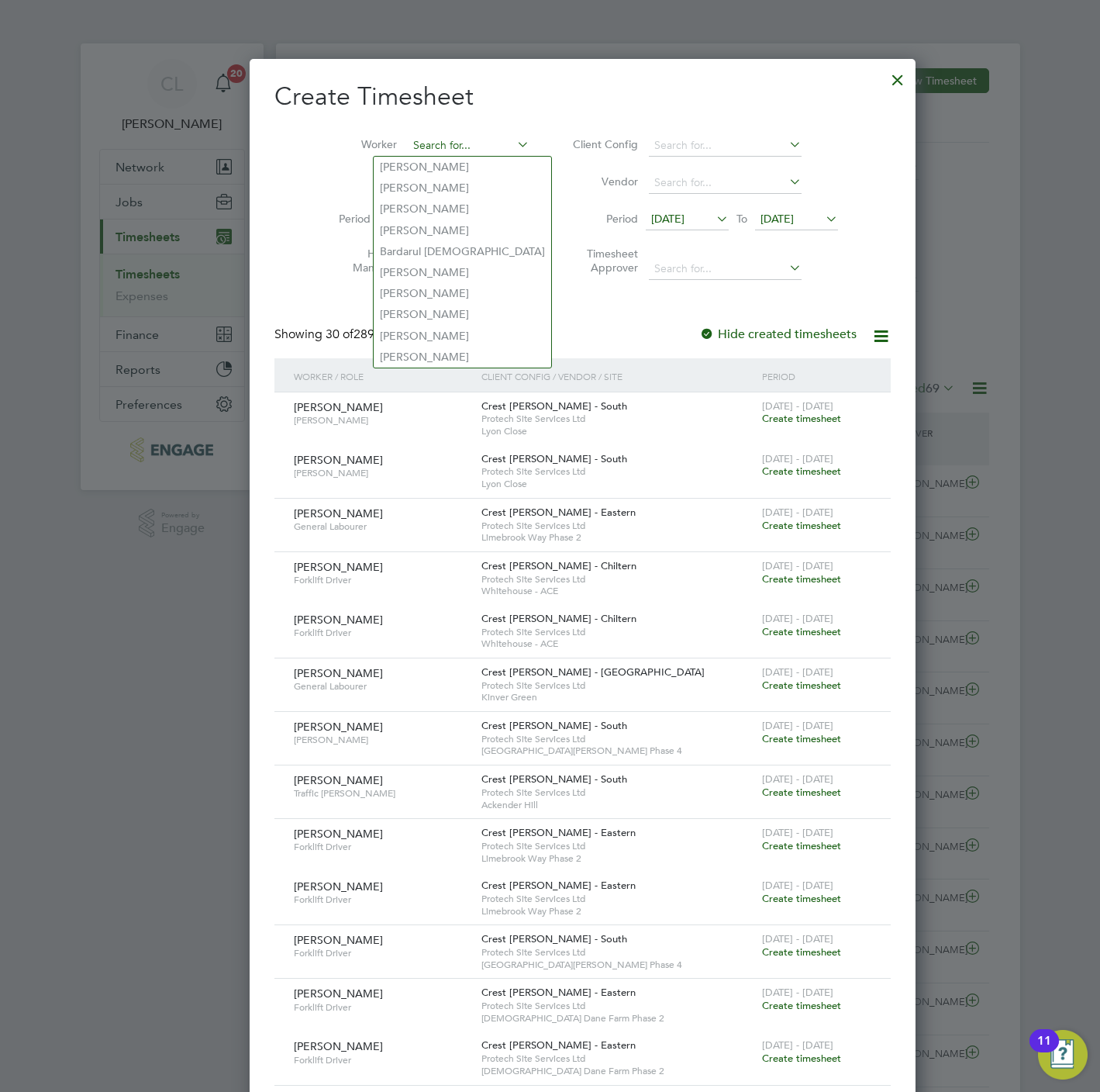
click at [438, 141] on input at bounding box center [469, 146] width 122 height 22
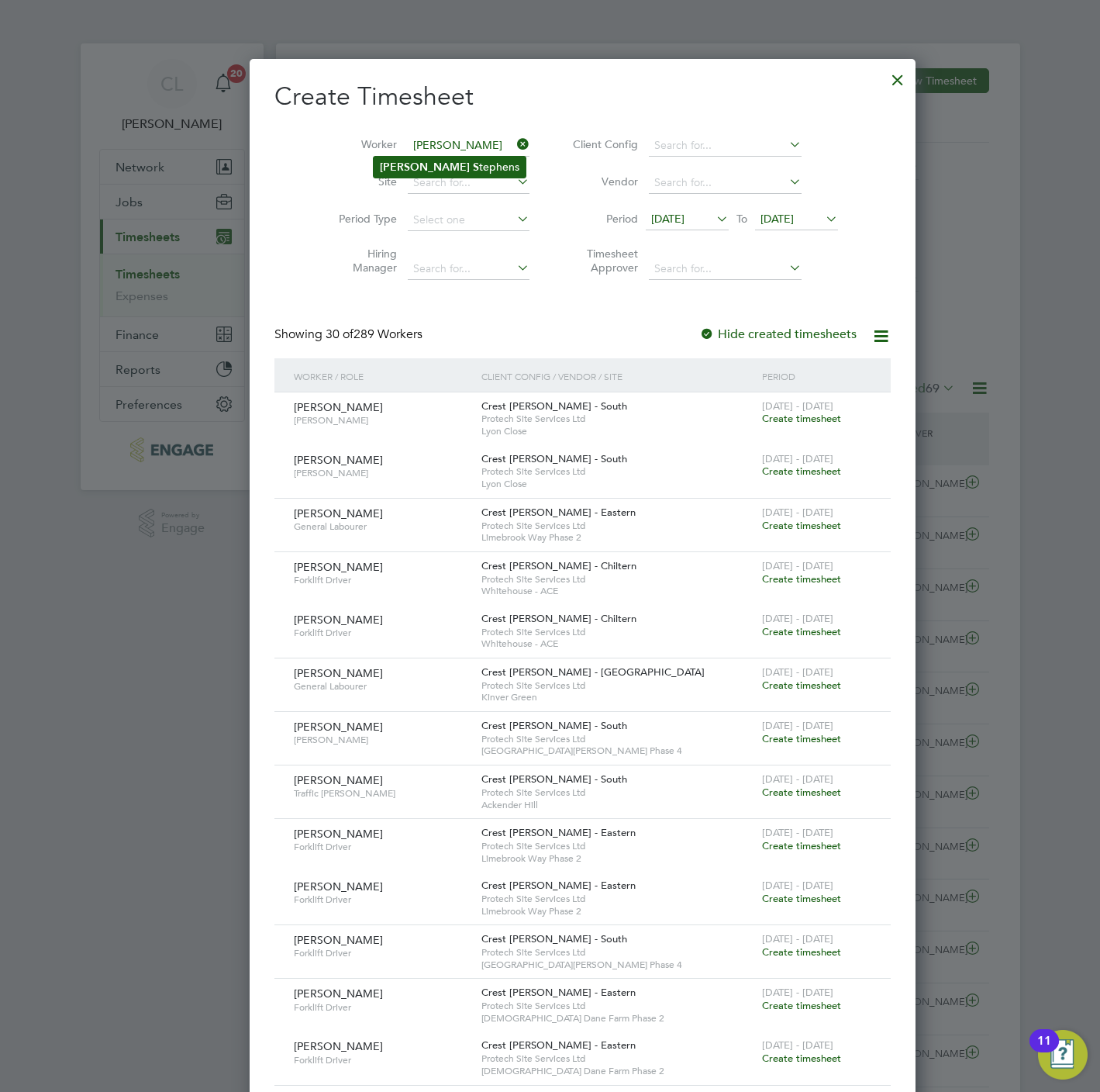
click at [460, 168] on li "Matthew S tephens" at bounding box center [450, 167] width 152 height 21
type input "Matthew Stephens"
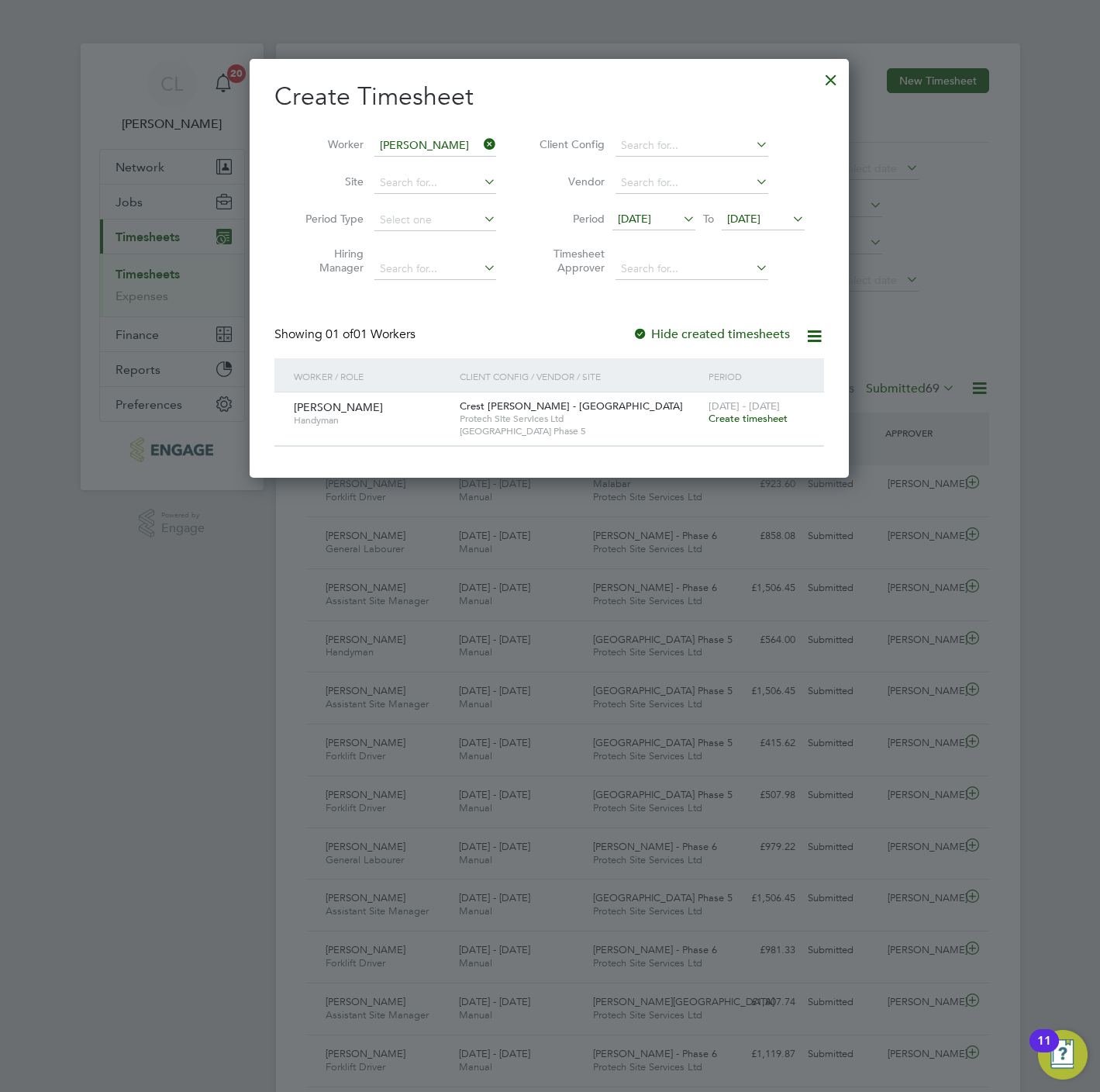
click at [766, 422] on span "Create timesheet" at bounding box center [748, 418] width 79 height 13
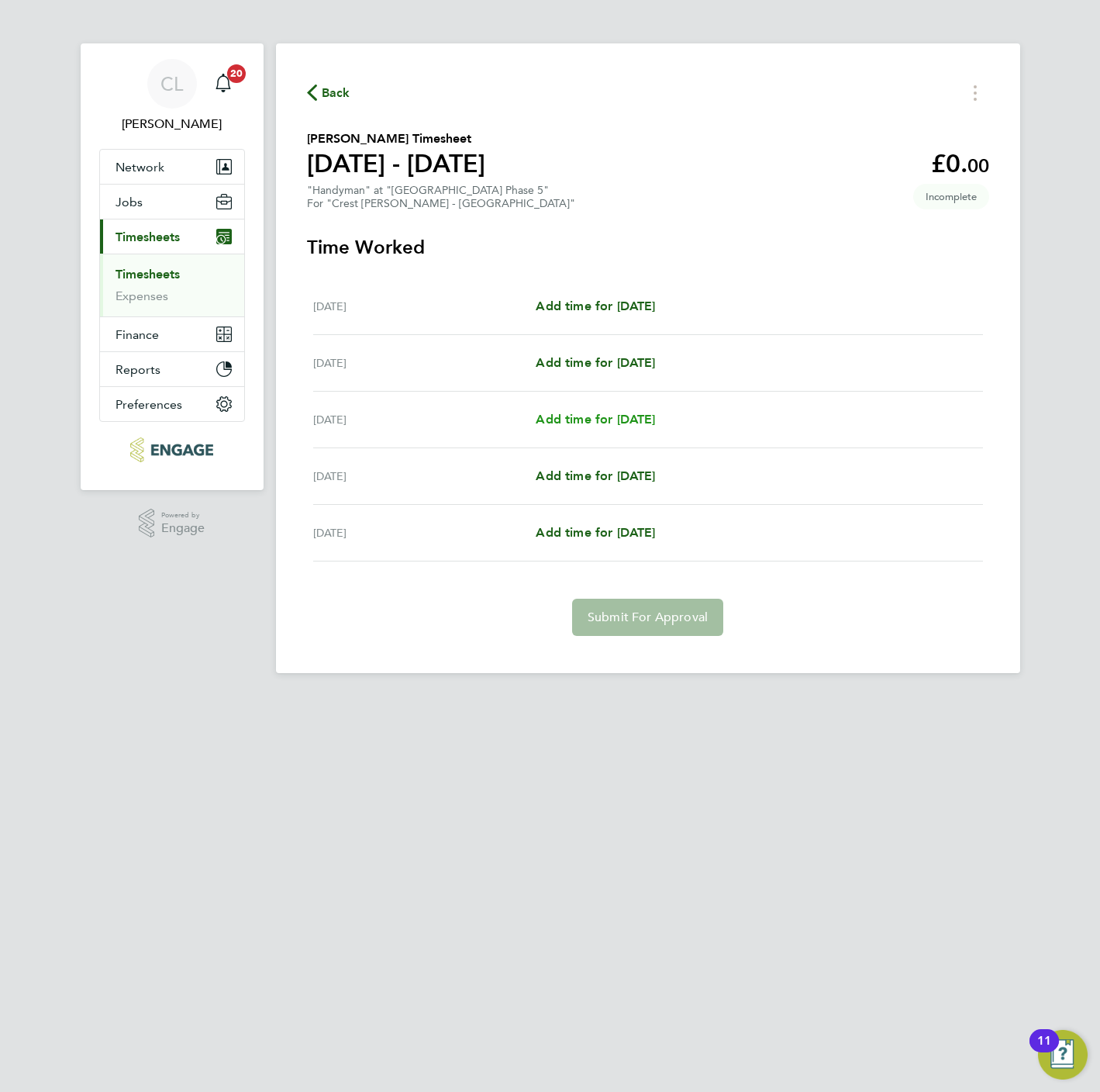
click at [585, 421] on span "Add time for Wed 24 Sep" at bounding box center [595, 419] width 119 height 15
select select "60"
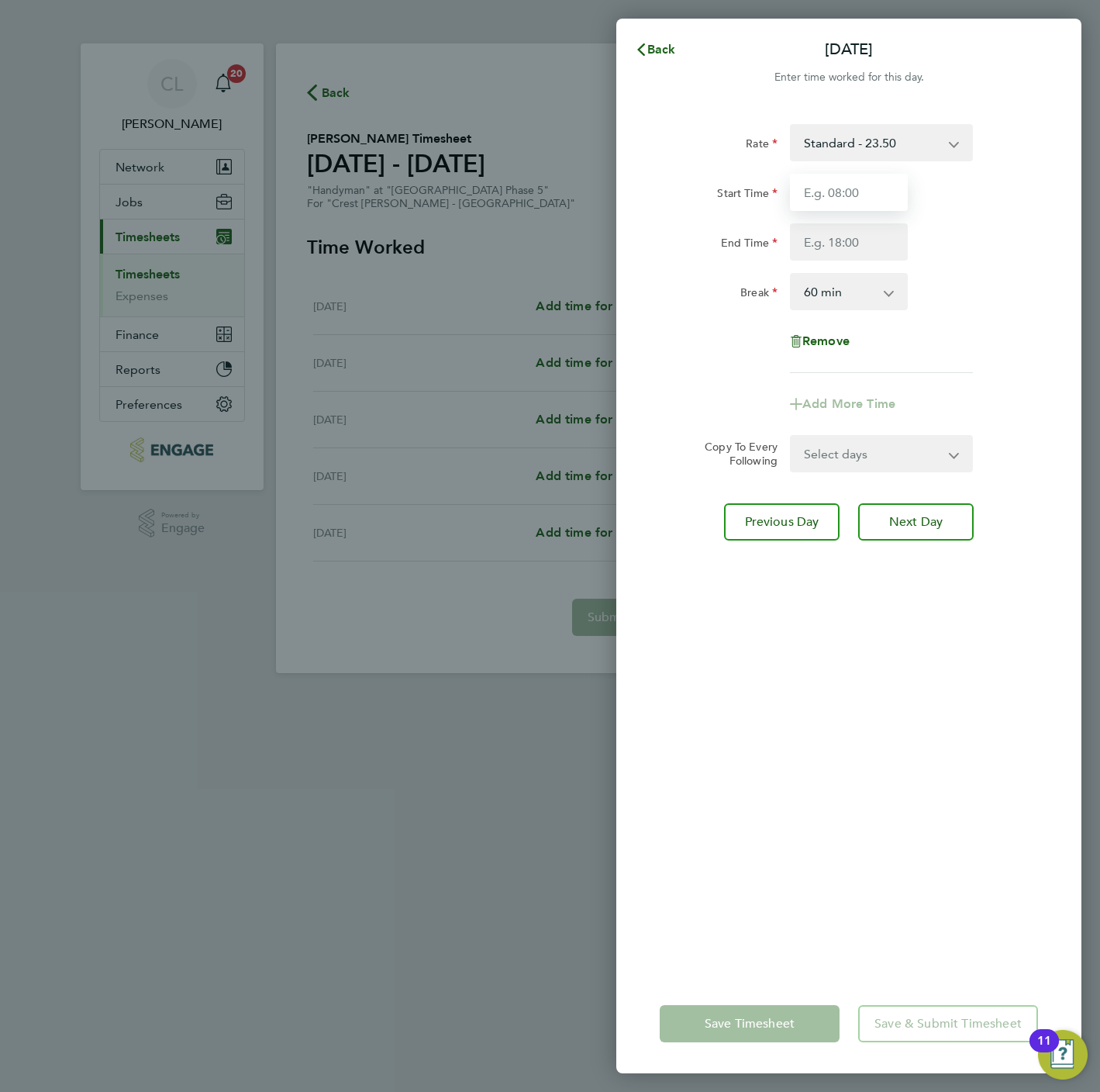
click at [827, 191] on input "Start Time" at bounding box center [849, 192] width 118 height 38
type input "07:30"
type input "16:30"
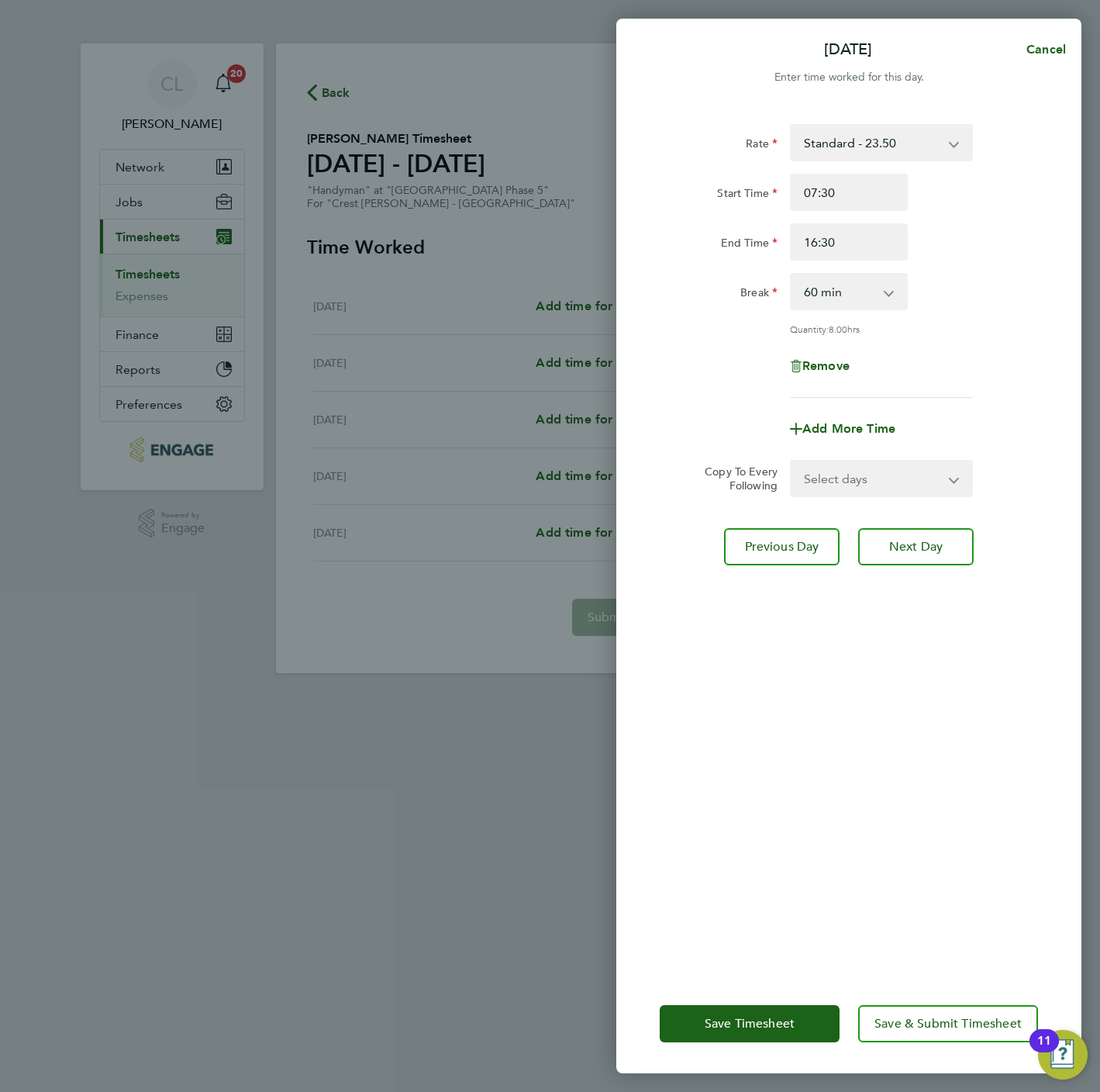
click at [846, 461] on select "Select days Day Thursday Friday" at bounding box center [873, 479] width 163 height 34
select select "THU"
click at [792, 461] on select "Select days Day Thursday Friday" at bounding box center [873, 479] width 163 height 34
select select "2025-09-26"
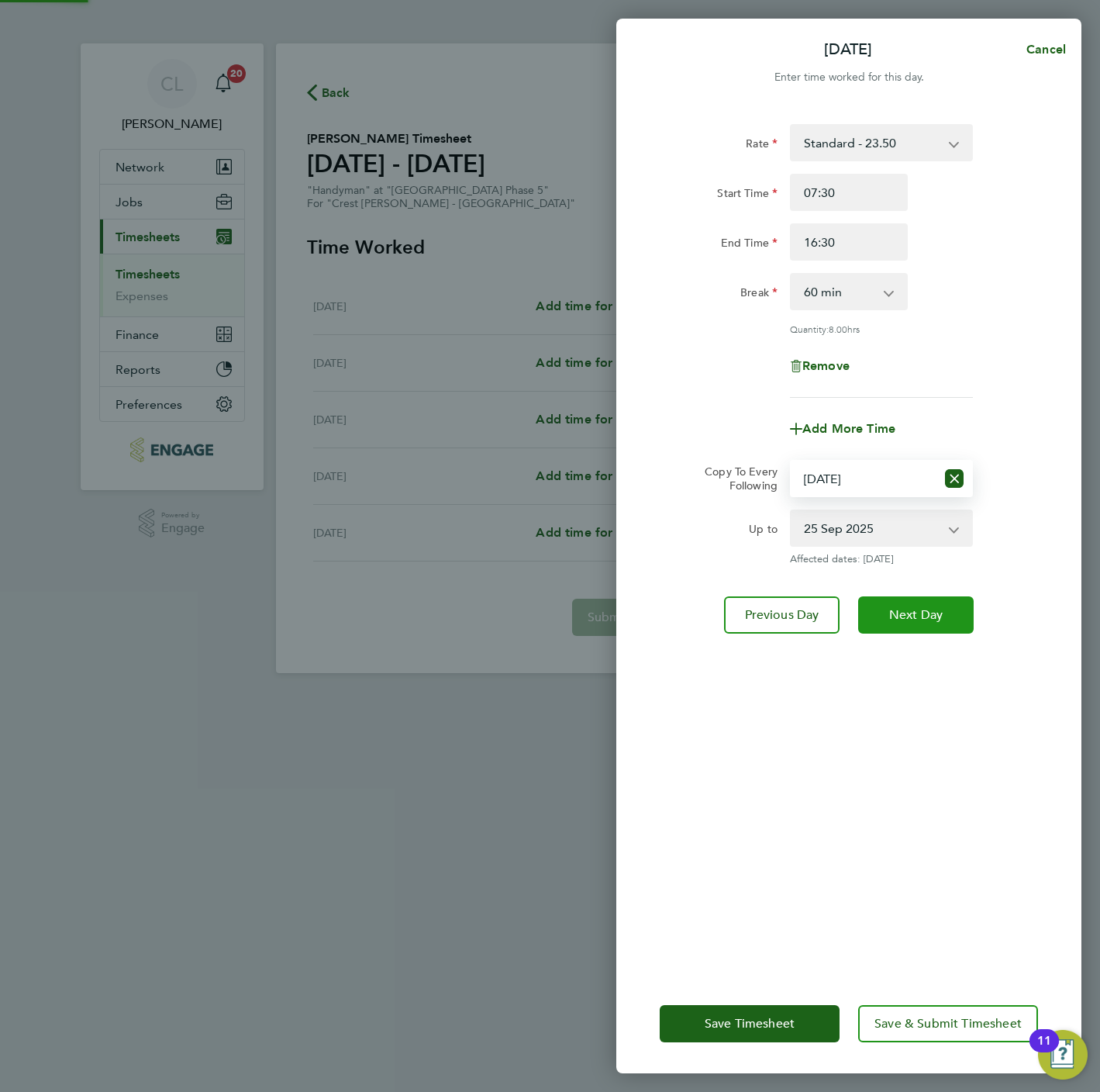
click at [932, 626] on button "Next Day" at bounding box center [915, 615] width 115 height 38
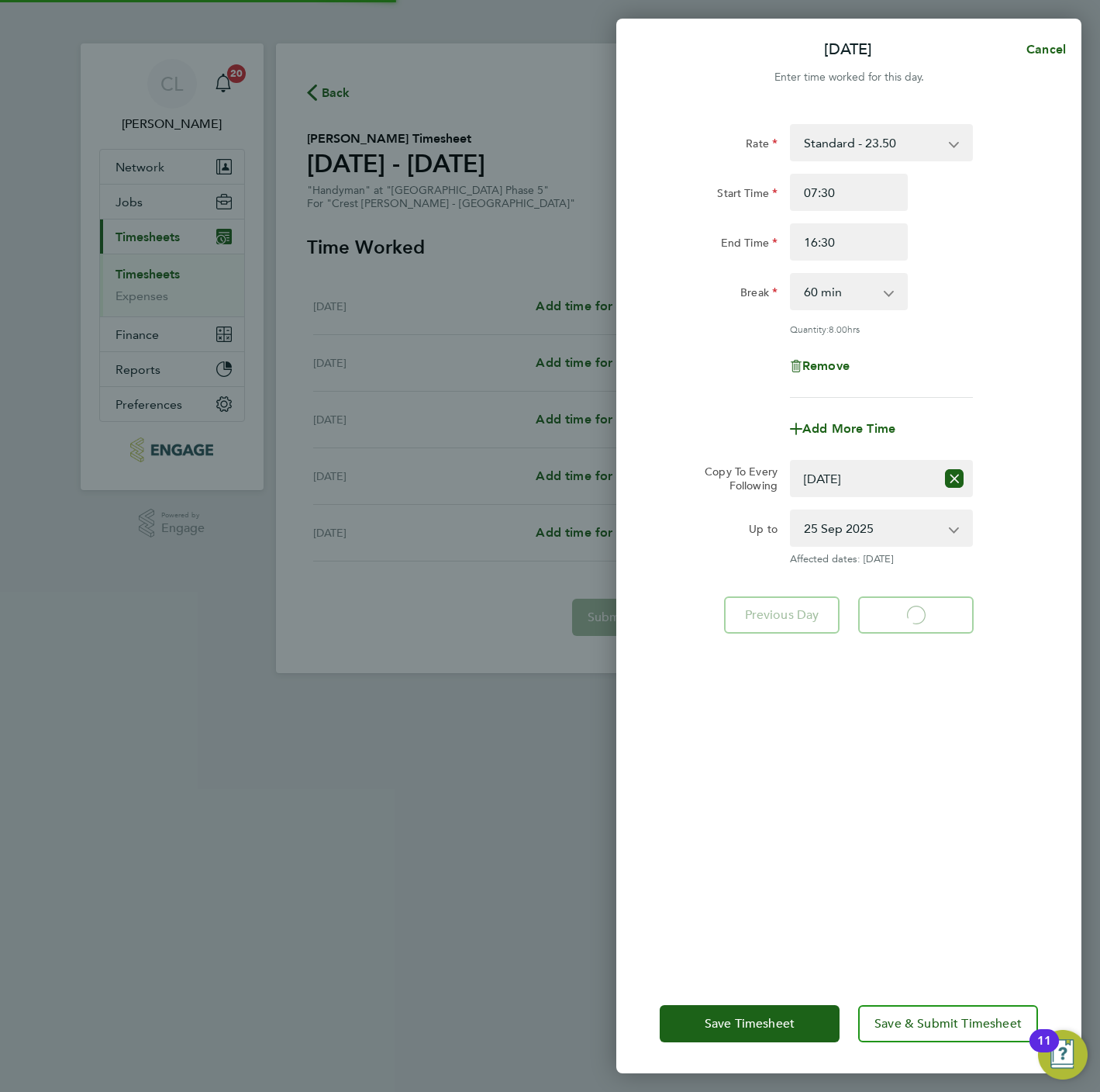
select select "60"
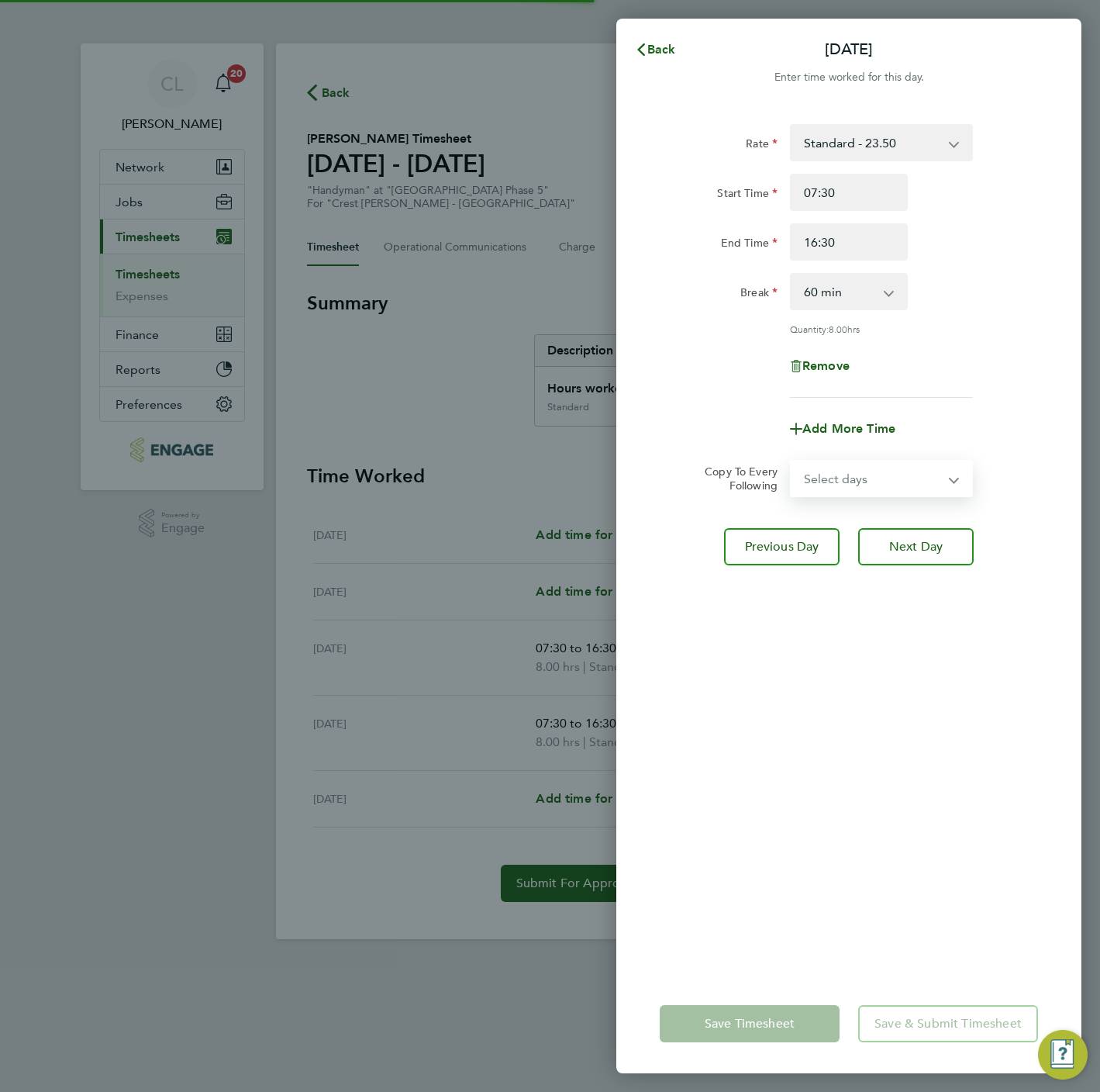
click at [854, 489] on select "Select days Friday" at bounding box center [873, 479] width 163 height 34
select select "FRI"
click at [792, 461] on select "Select days Friday" at bounding box center [873, 479] width 163 height 34
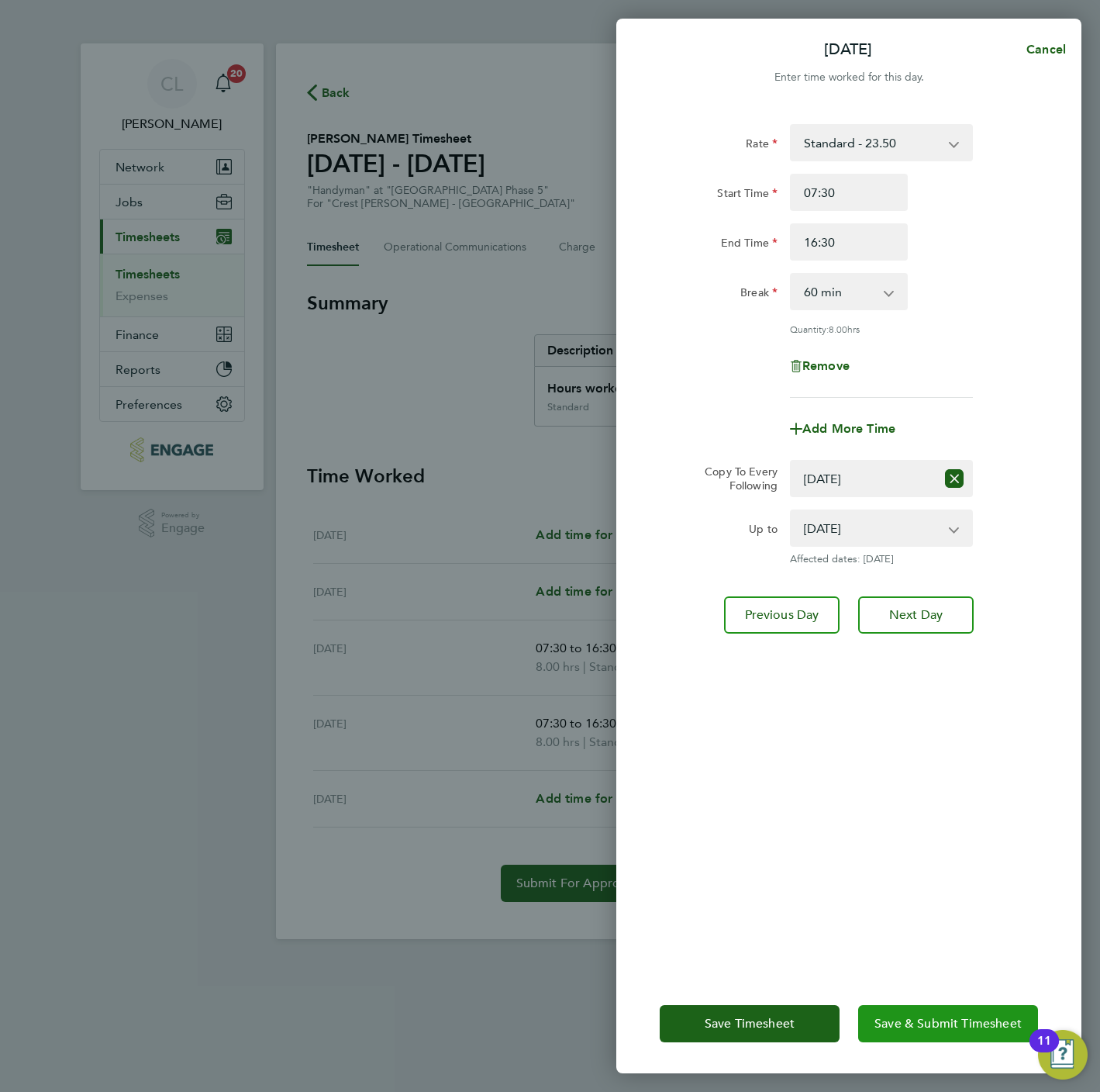
click at [935, 1018] on span "Save & Submit Timesheet" at bounding box center [948, 1023] width 147 height 16
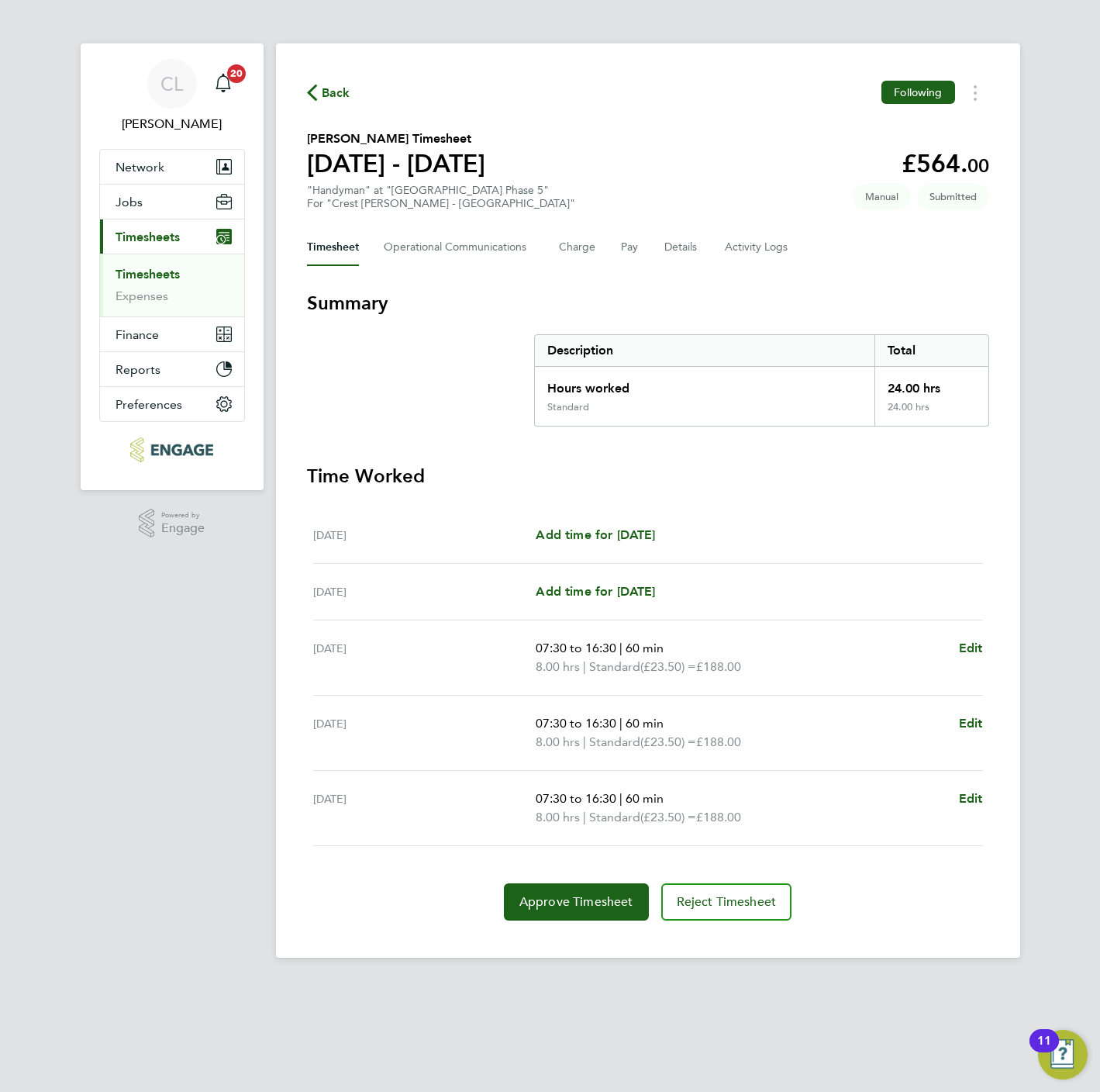
click at [307, 93] on icon "button" at bounding box center [312, 92] width 10 height 16
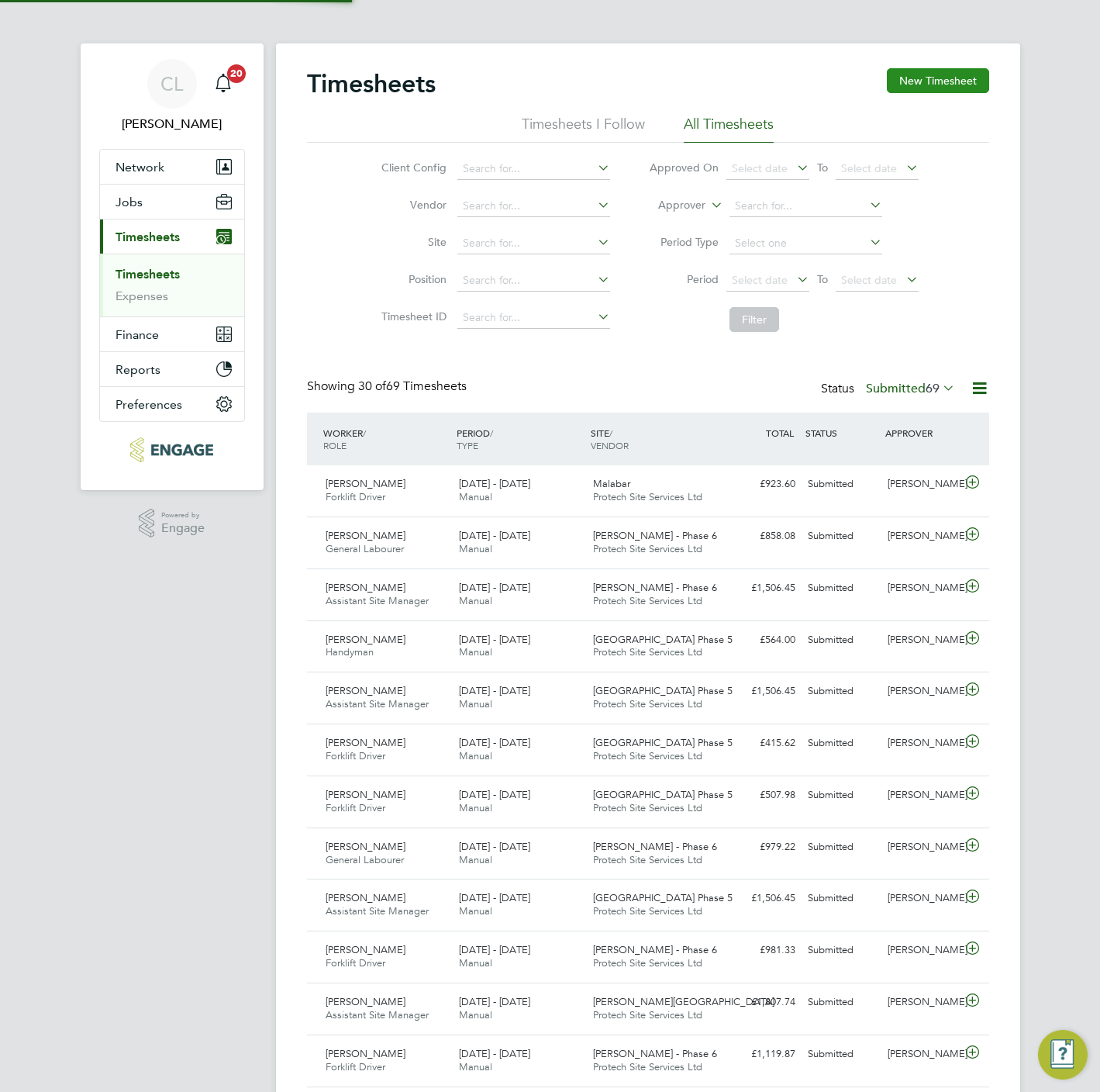
click at [942, 78] on button "New Timesheet" at bounding box center [937, 80] width 102 height 25
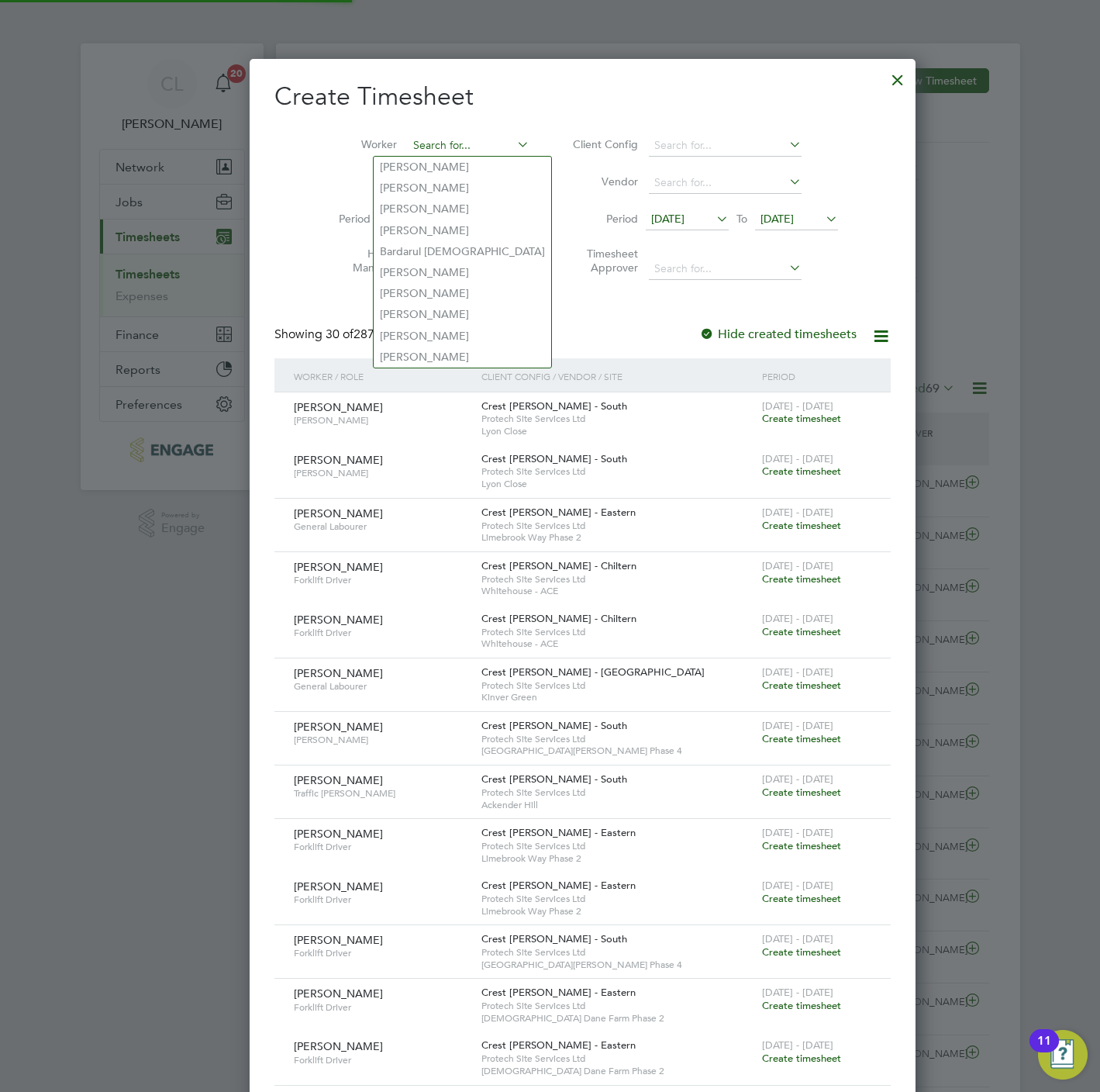
click at [408, 155] on input at bounding box center [469, 146] width 122 height 22
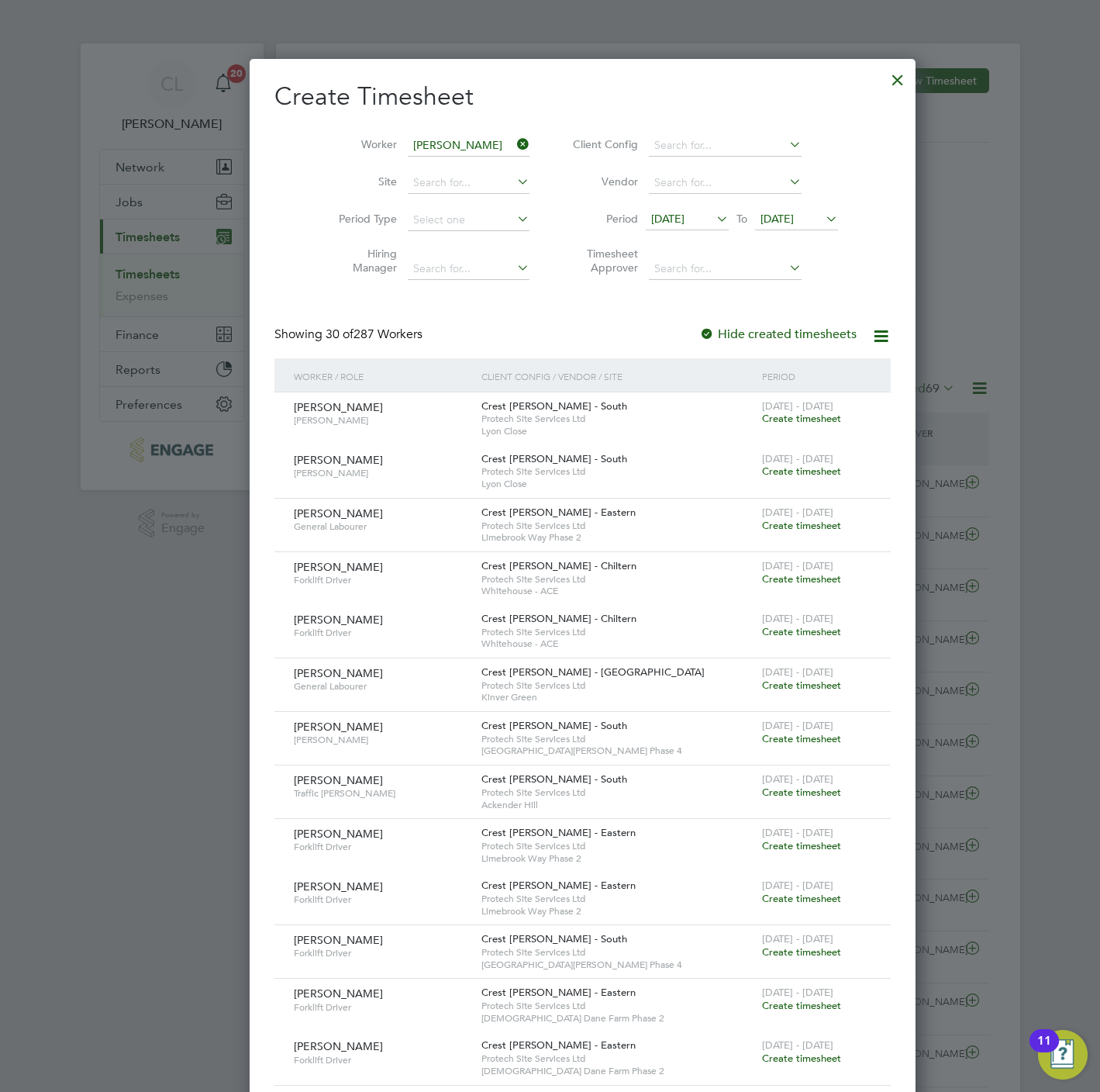
click at [425, 165] on li "Lewis Bu ll" at bounding box center [435, 167] width 123 height 21
type input "Lewis Bull"
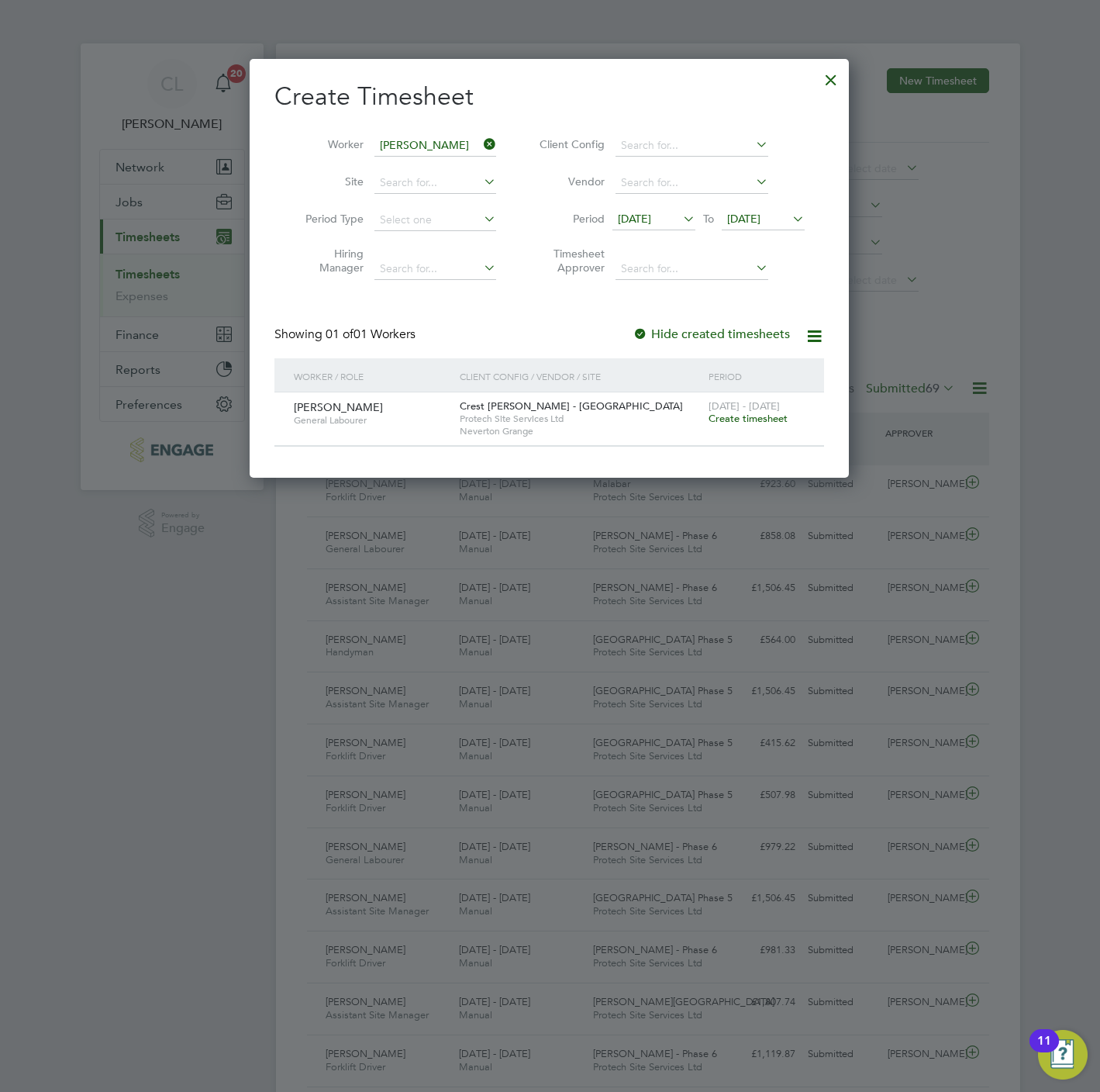
click at [768, 429] on div "22 - 28 Sep 2025 Create timesheet" at bounding box center [757, 413] width 104 height 42
click at [770, 412] on span "Create timesheet" at bounding box center [748, 418] width 79 height 13
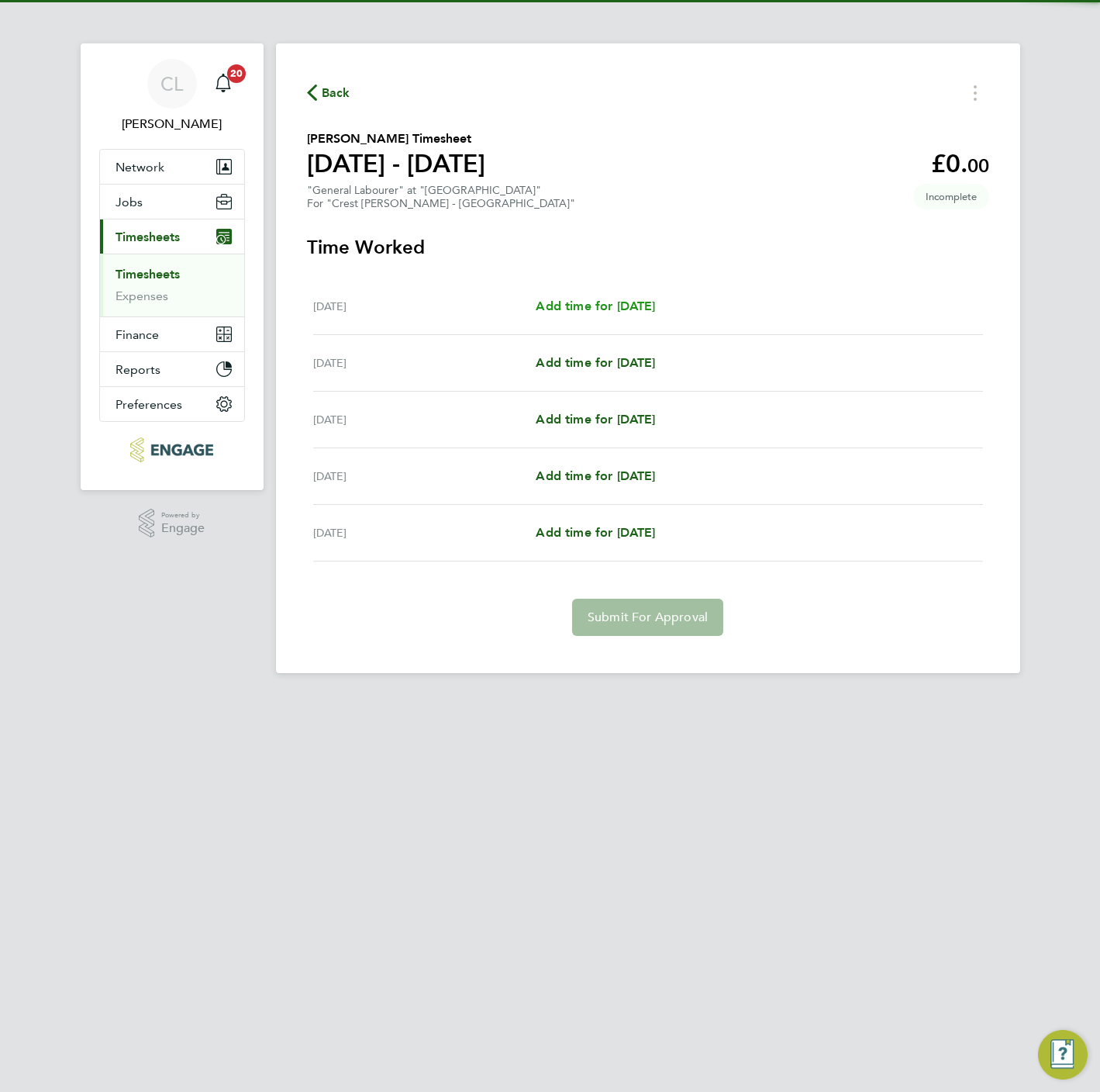
click at [572, 310] on span "Add time for Mon 22 Sep" at bounding box center [595, 306] width 119 height 15
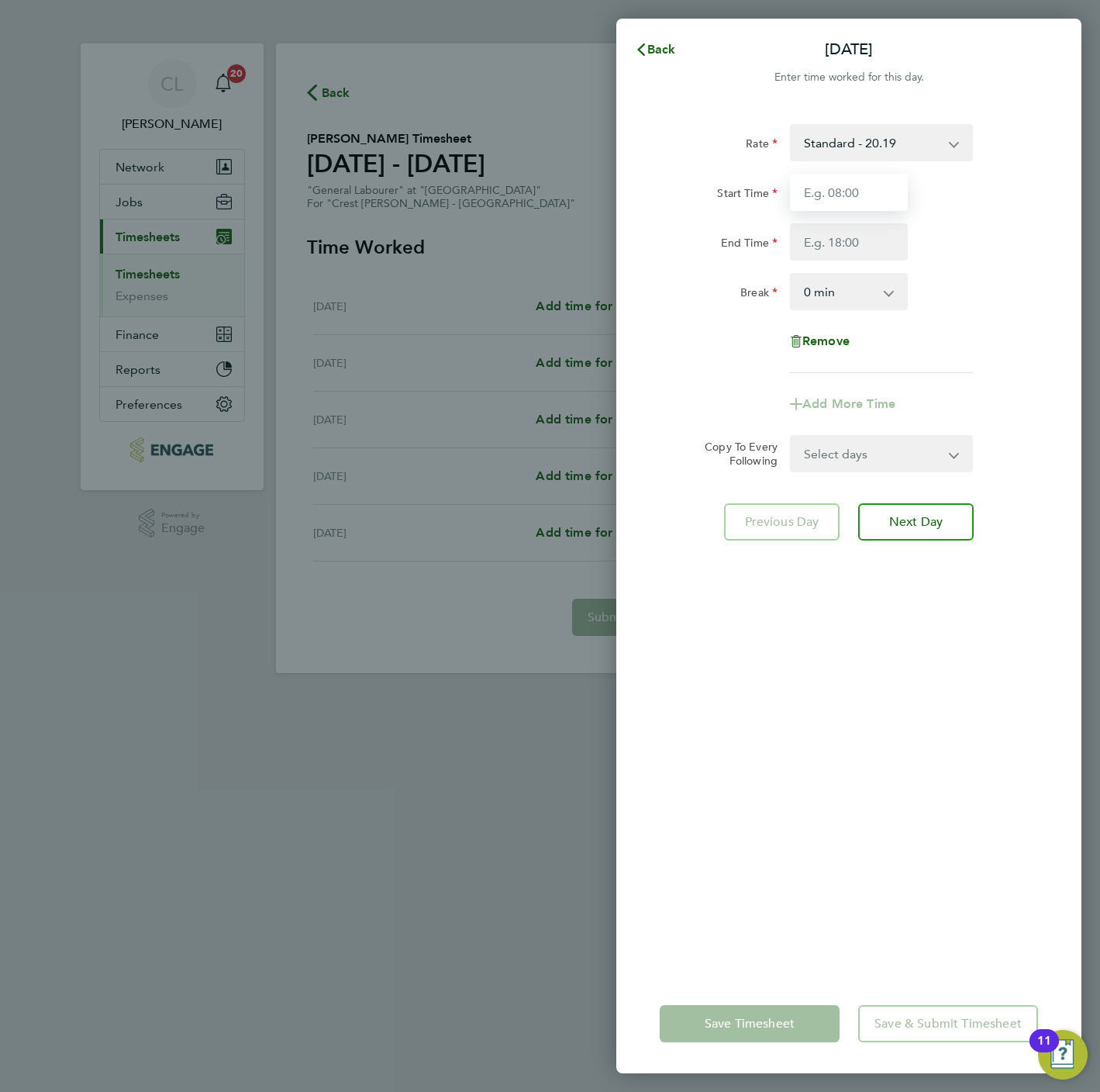
click at [858, 185] on input "Start Time" at bounding box center [849, 192] width 118 height 38
type input "07:30"
type input "16:30"
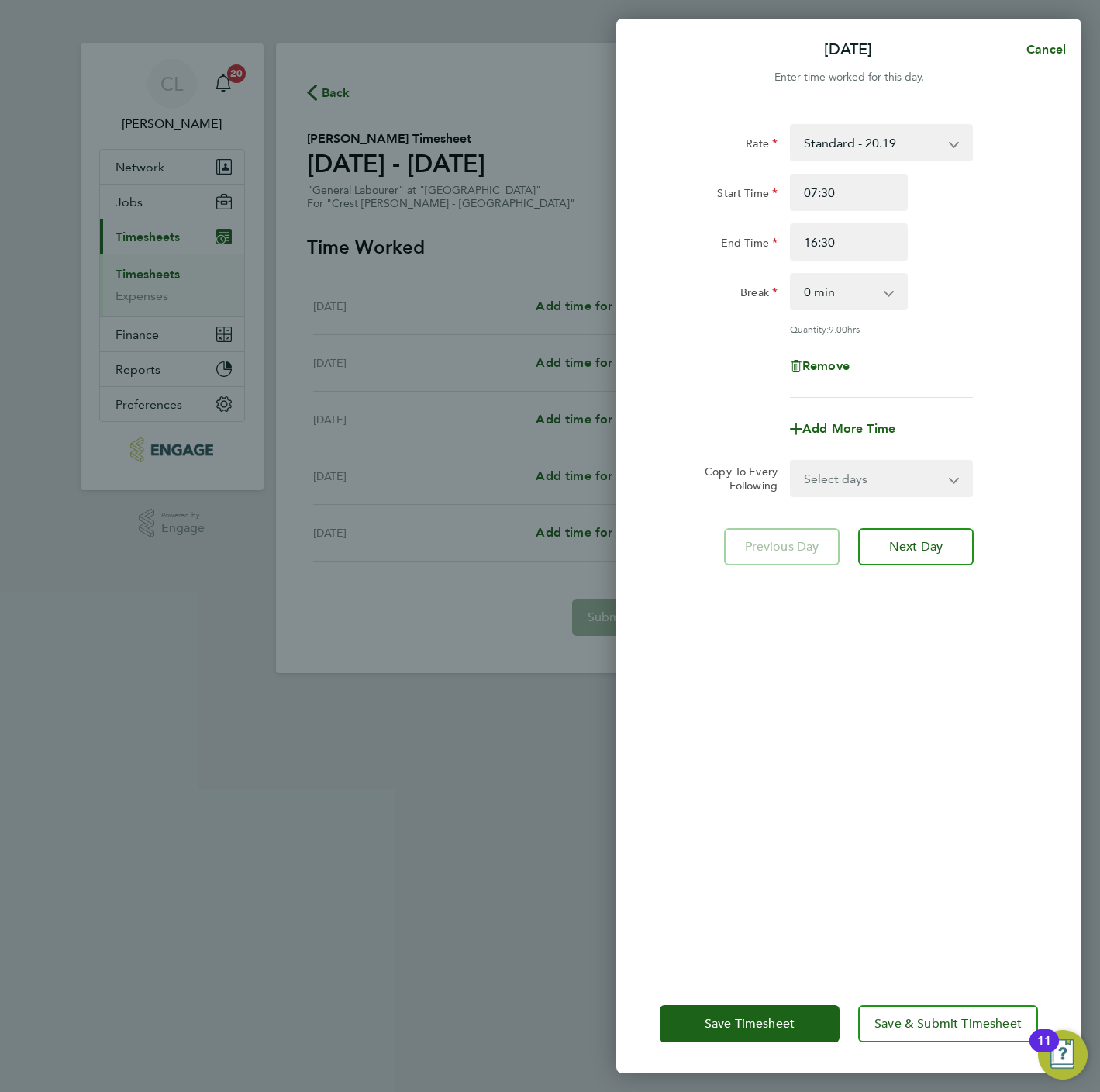
click at [910, 475] on select "Select days Day Tuesday Wednesday Thursday Friday" at bounding box center [873, 479] width 163 height 34
drag, startPoint x: 847, startPoint y: 281, endPoint x: 844, endPoint y: 307, distance: 26.2
click at [847, 281] on select "0 min 15 min 30 min 45 min 60 min 75 min 90 min" at bounding box center [840, 292] width 97 height 34
select select "60"
click at [792, 275] on select "0 min 15 min 30 min 45 min 60 min 75 min 90 min" at bounding box center [840, 292] width 97 height 34
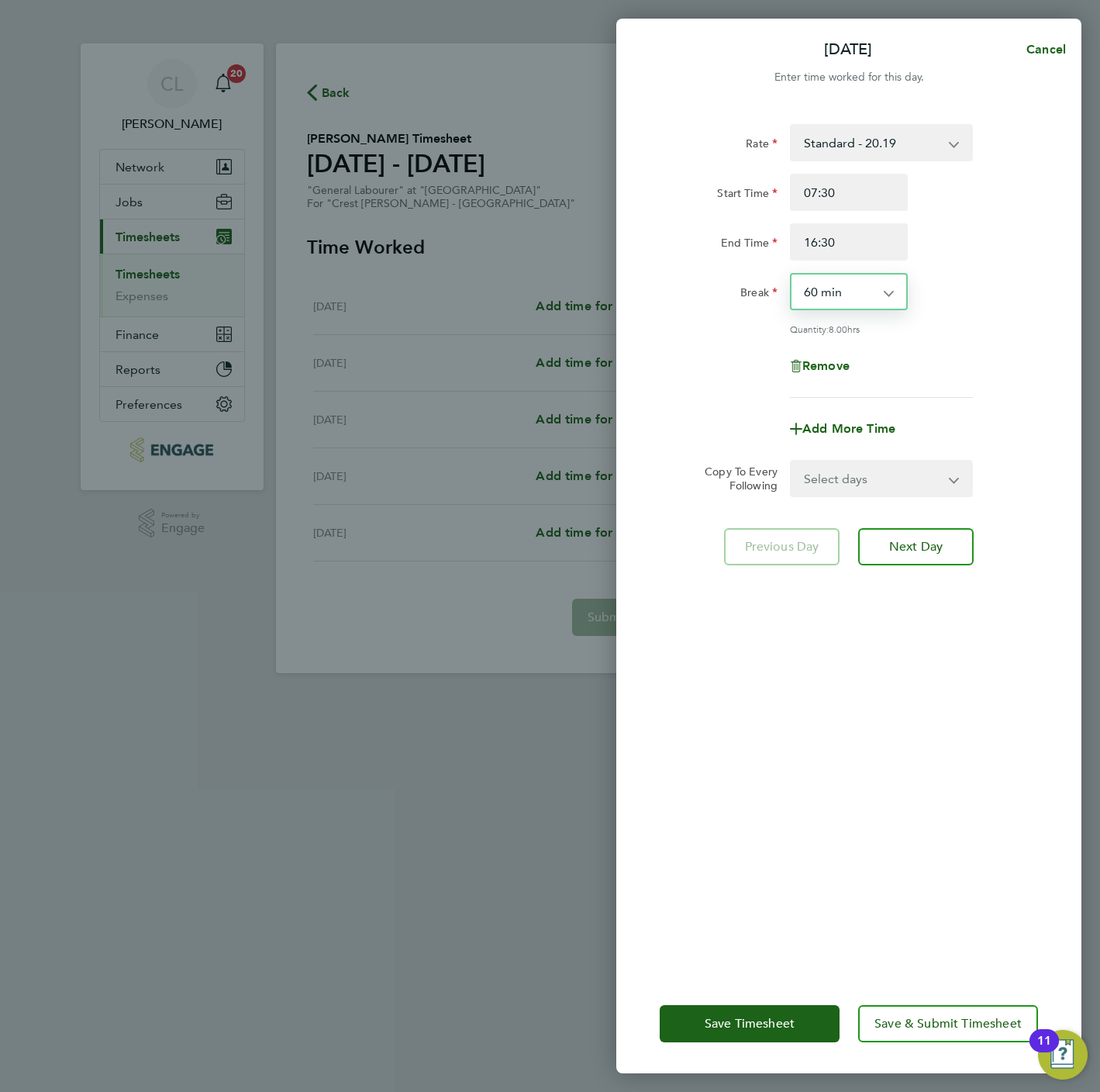
click at [922, 487] on select "Select days Day Tuesday Wednesday Thursday Friday" at bounding box center [873, 479] width 163 height 34
select select "DAY"
click at [792, 461] on select "Select days Day Tuesday Wednesday Thursday Friday" at bounding box center [873, 479] width 163 height 34
select select "2025-09-26"
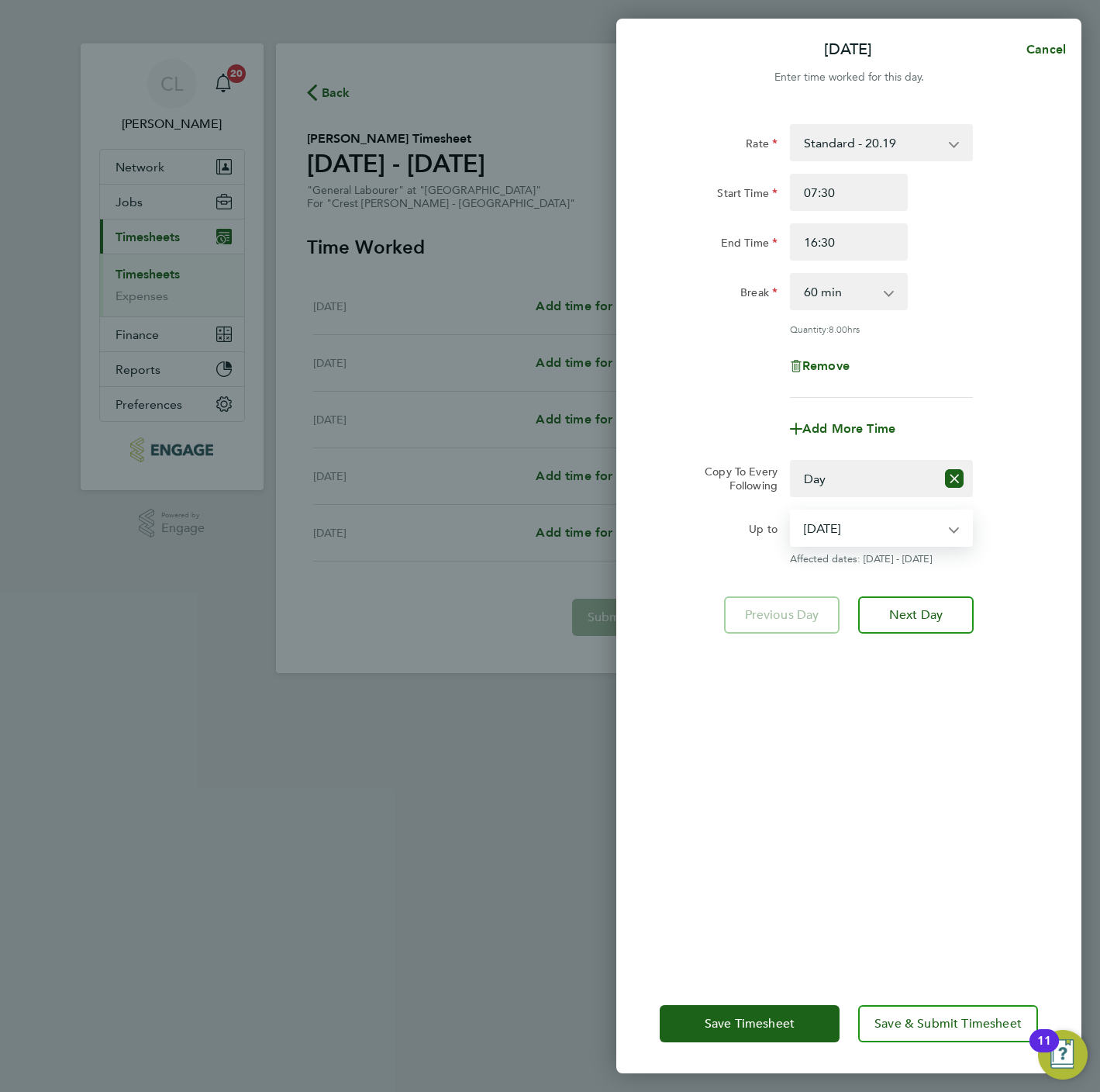
click at [851, 529] on select "23 Sep 2025 24 Sep 2025 25 Sep 2025 26 Sep 2025" at bounding box center [872, 528] width 161 height 34
click at [928, 789] on div "Rate Standard - 20.19 Start Time 07:30 End Time 16:30 Break 0 min 15 min 30 min…" at bounding box center [849, 540] width 465 height 869
click at [937, 1013] on button "Save & Submit Timesheet" at bounding box center [948, 1024] width 180 height 38
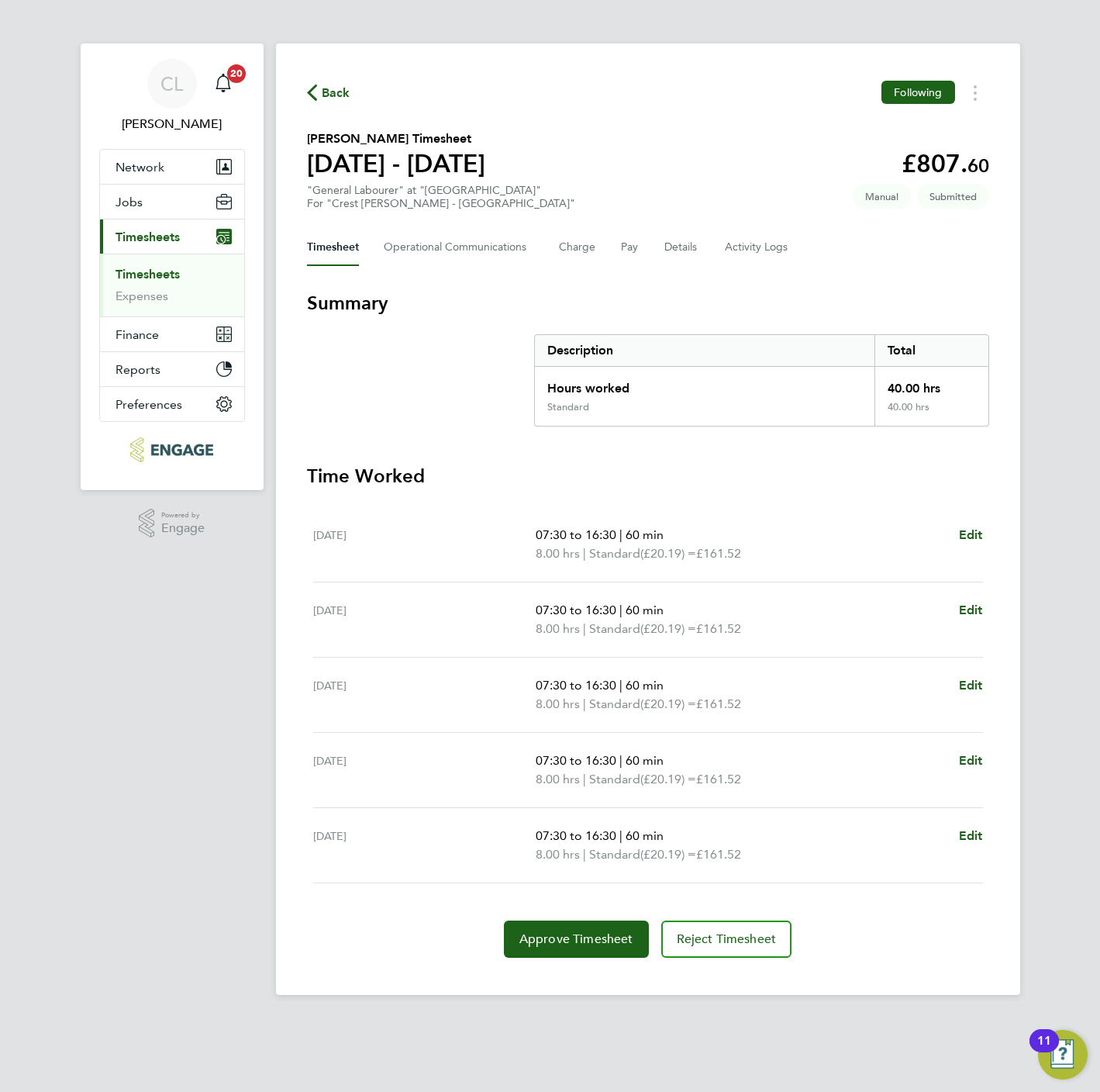
click at [329, 94] on span "Back" at bounding box center [335, 92] width 29 height 19
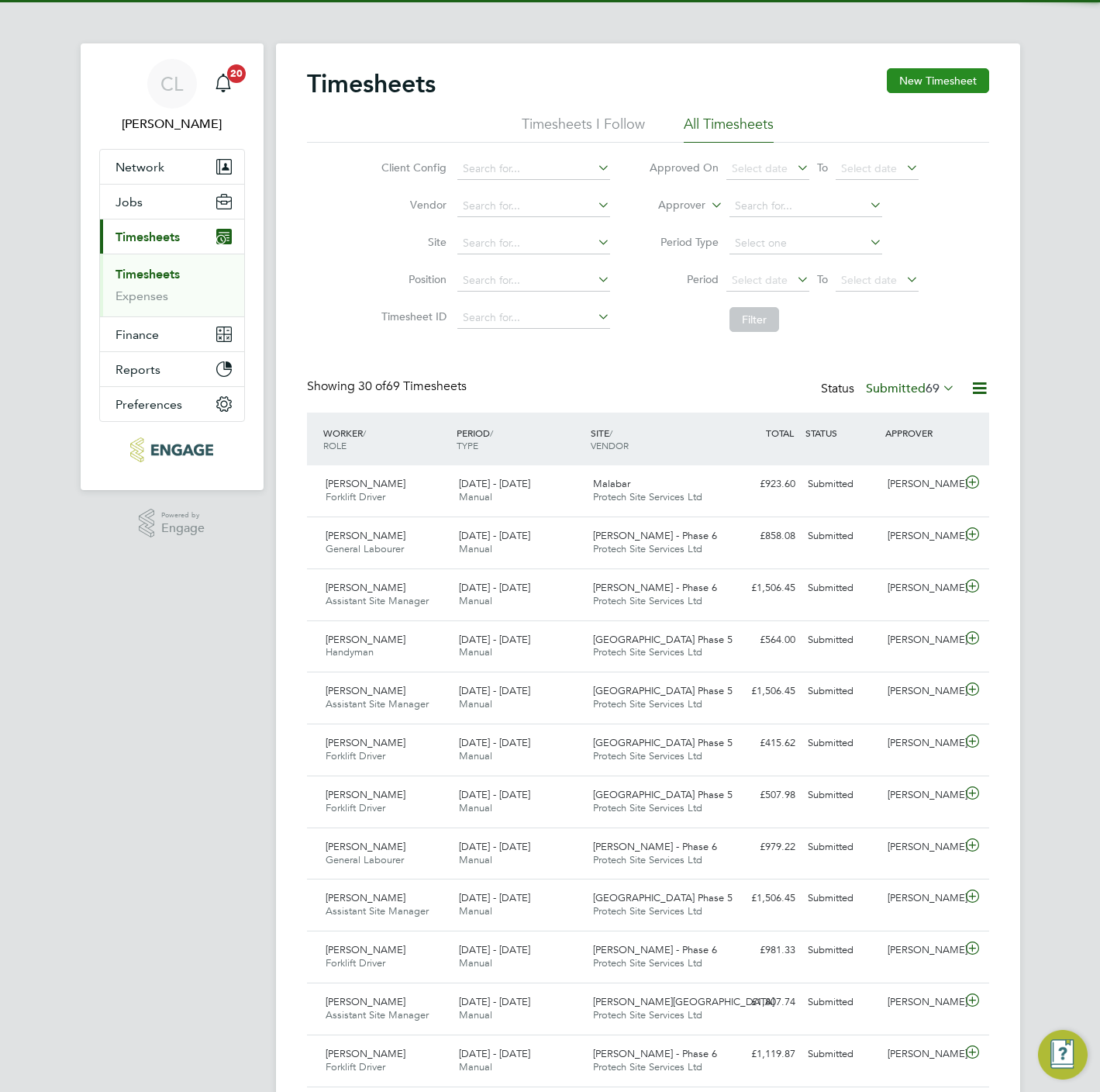
click at [963, 86] on button "New Timesheet" at bounding box center [937, 80] width 102 height 25
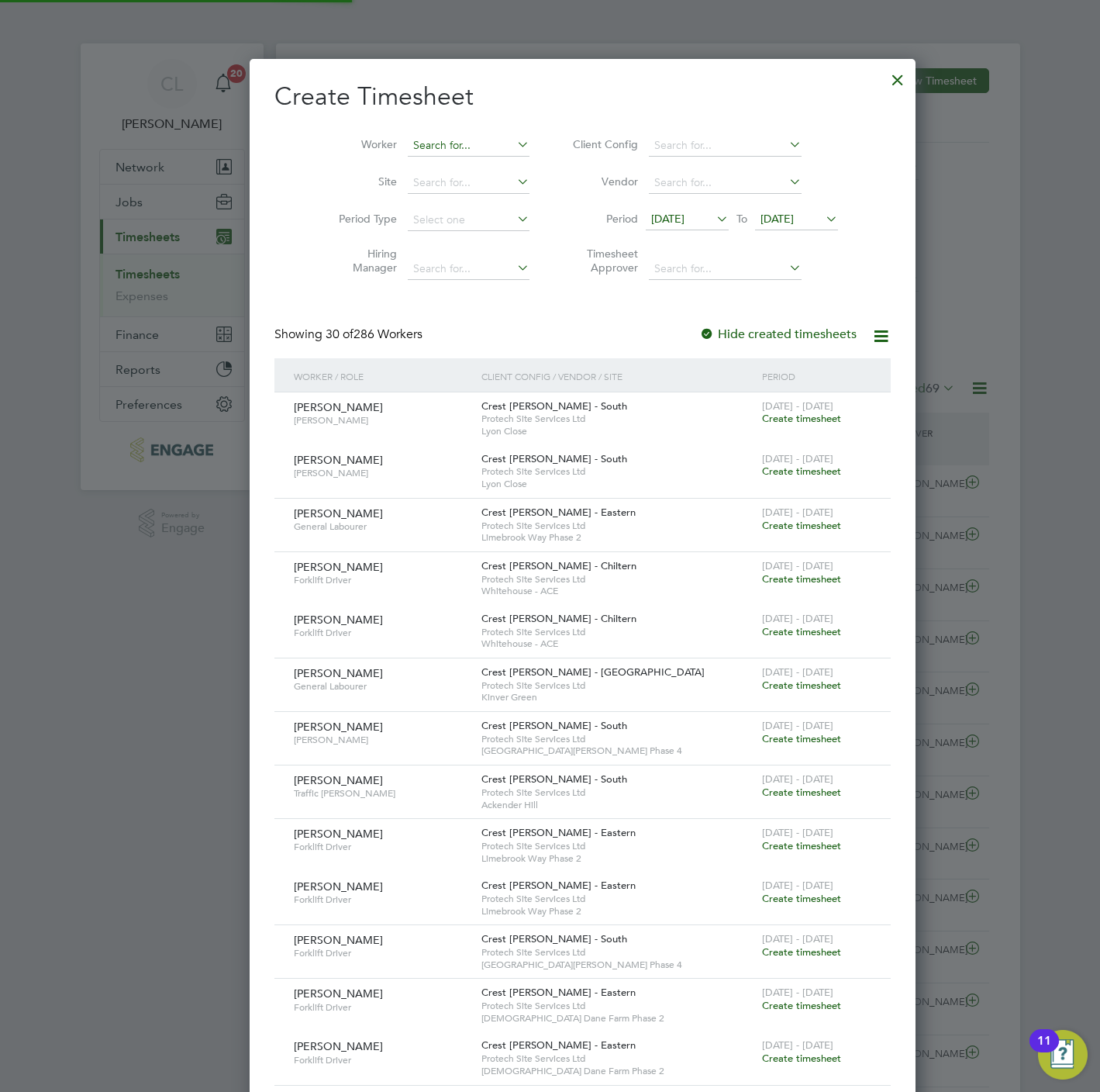
click at [449, 146] on input at bounding box center [469, 146] width 122 height 22
click at [447, 168] on li "Matthew S tephens" at bounding box center [450, 167] width 152 height 21
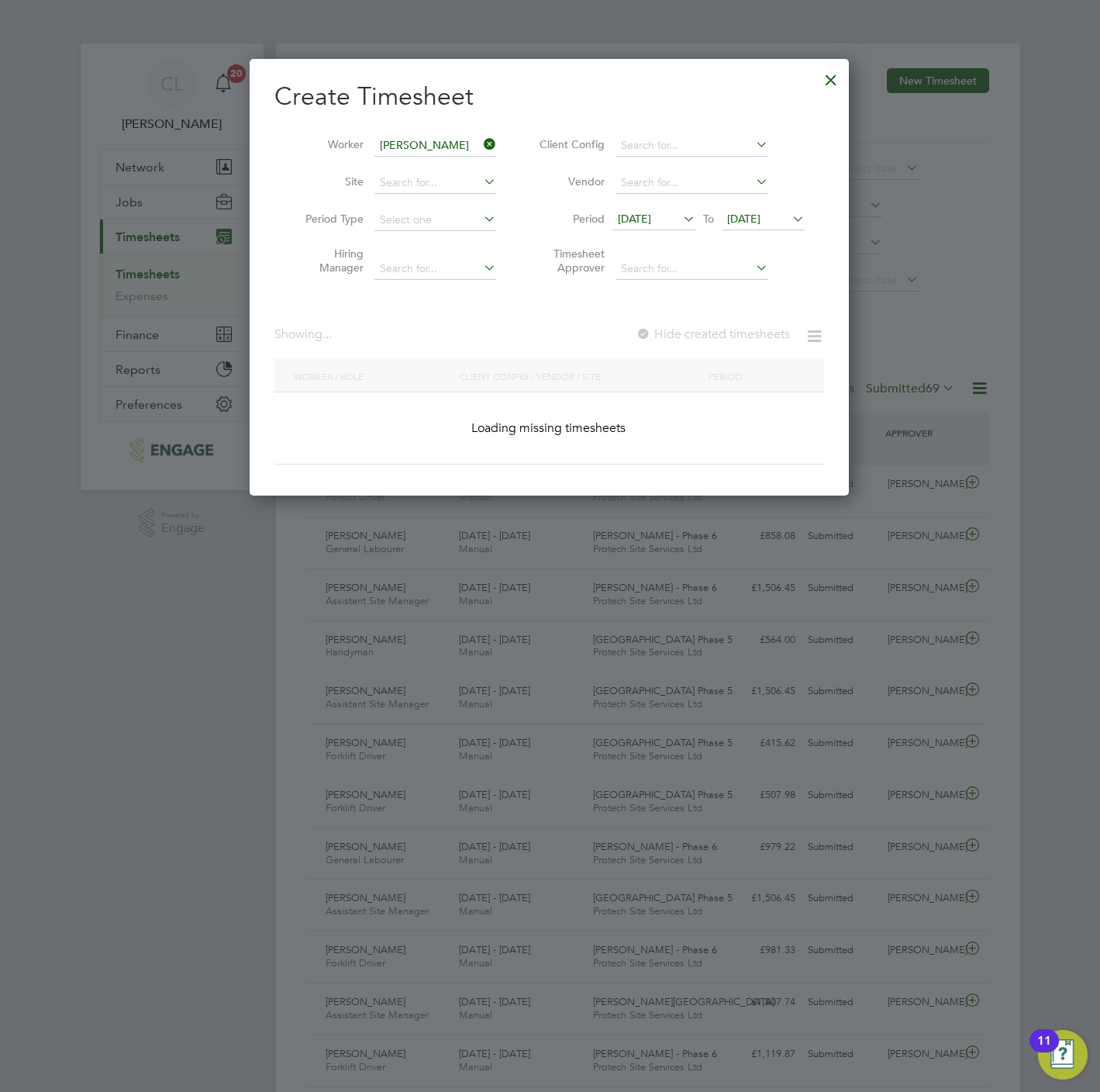
type input "Matthew Stephens"
click at [438, 138] on input at bounding box center [435, 146] width 122 height 22
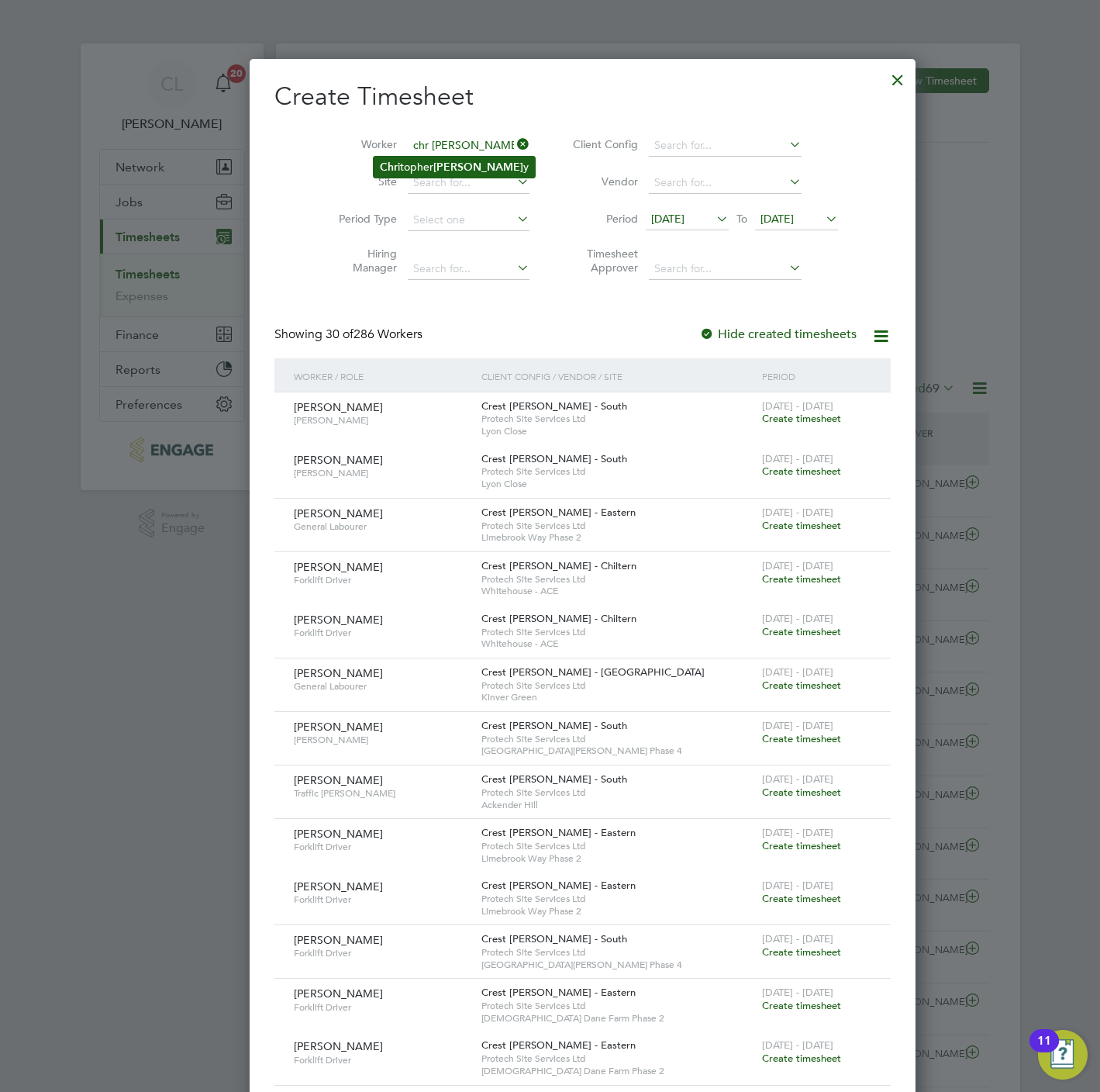
click at [447, 168] on b "Harr" at bounding box center [478, 167] width 90 height 13
type input "Chritopher Harry"
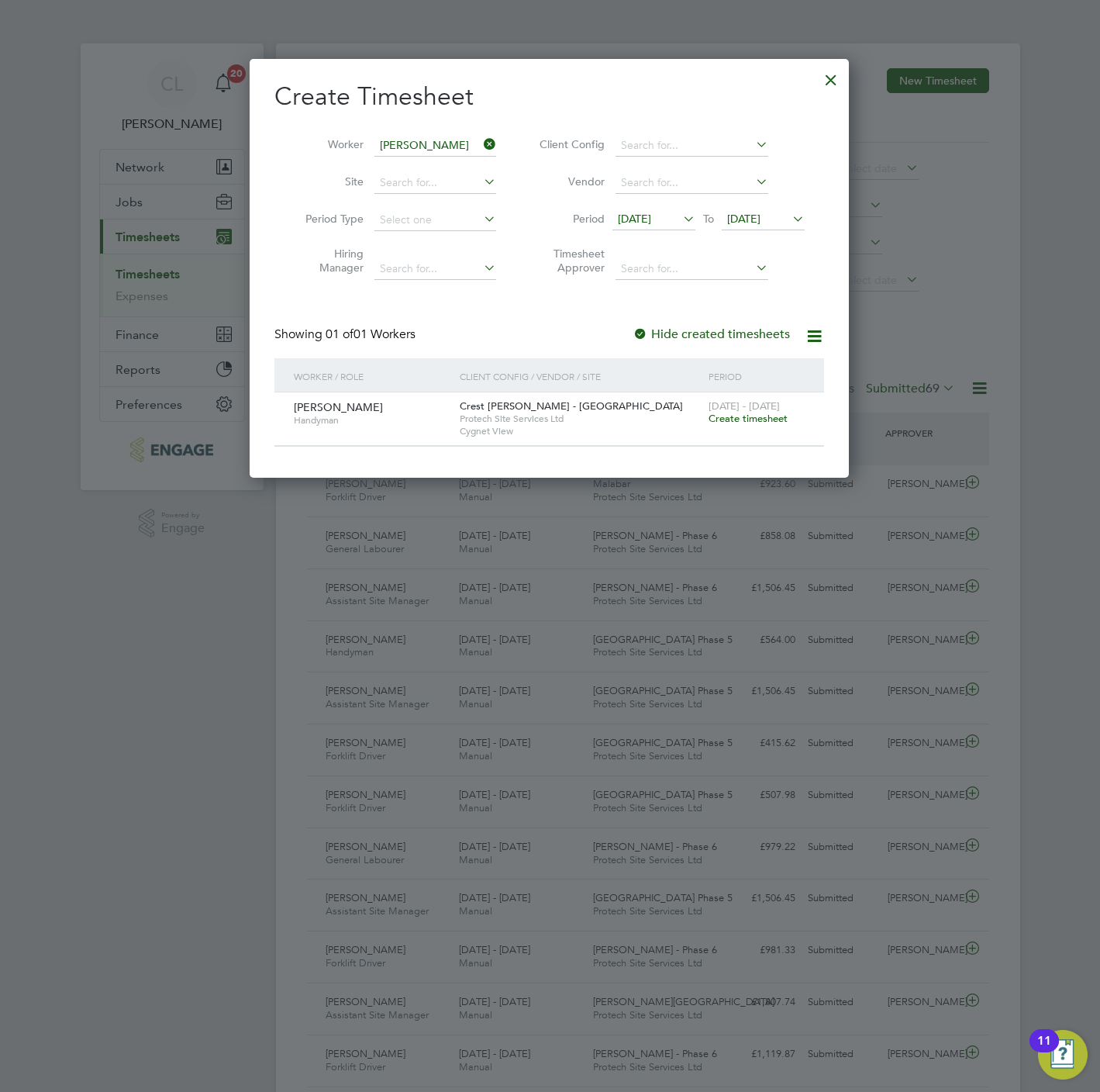
click at [745, 421] on span "Create timesheet" at bounding box center [748, 418] width 79 height 13
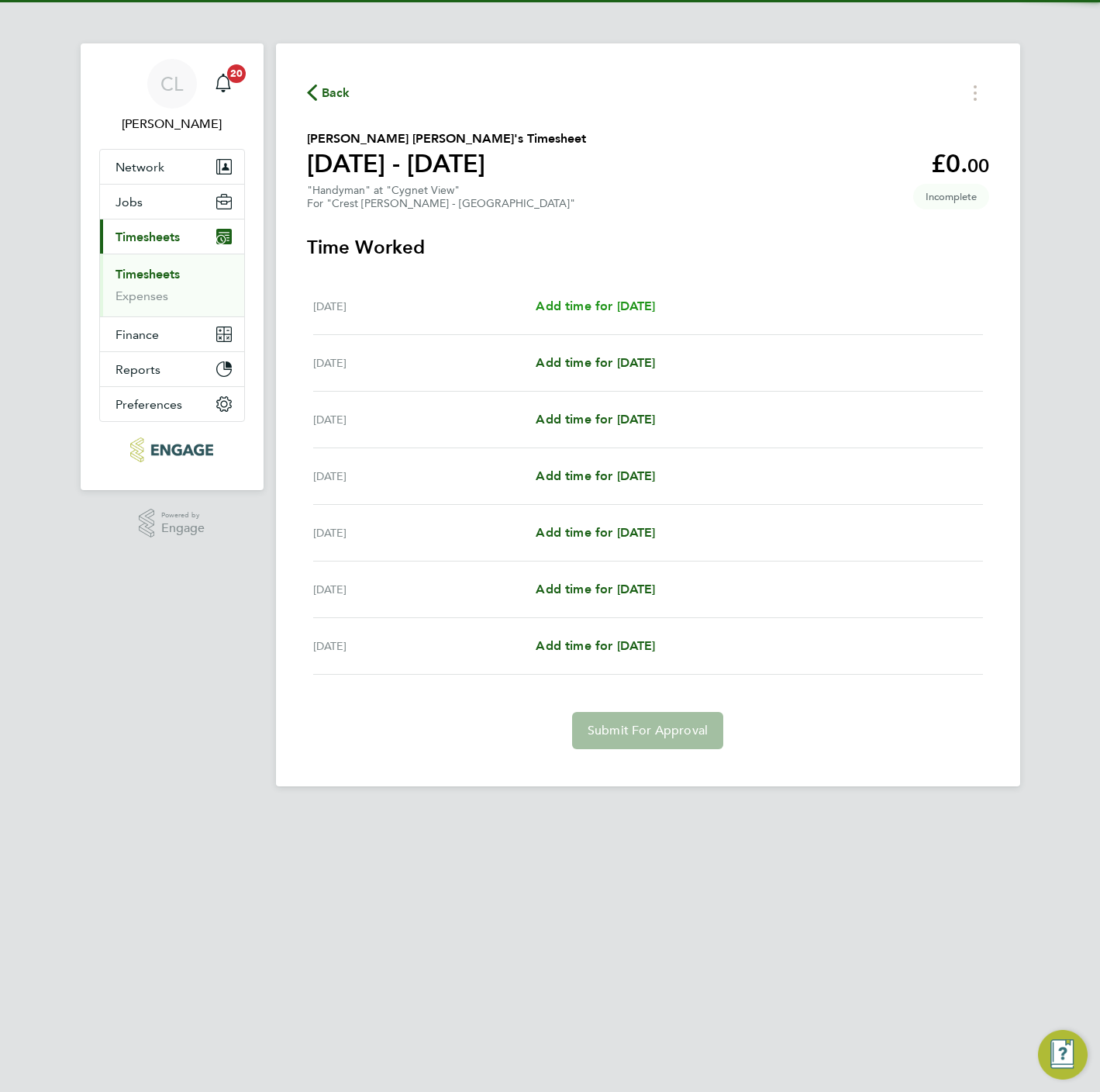
click at [586, 307] on span "Add time for Mon 22 Sep" at bounding box center [595, 306] width 119 height 15
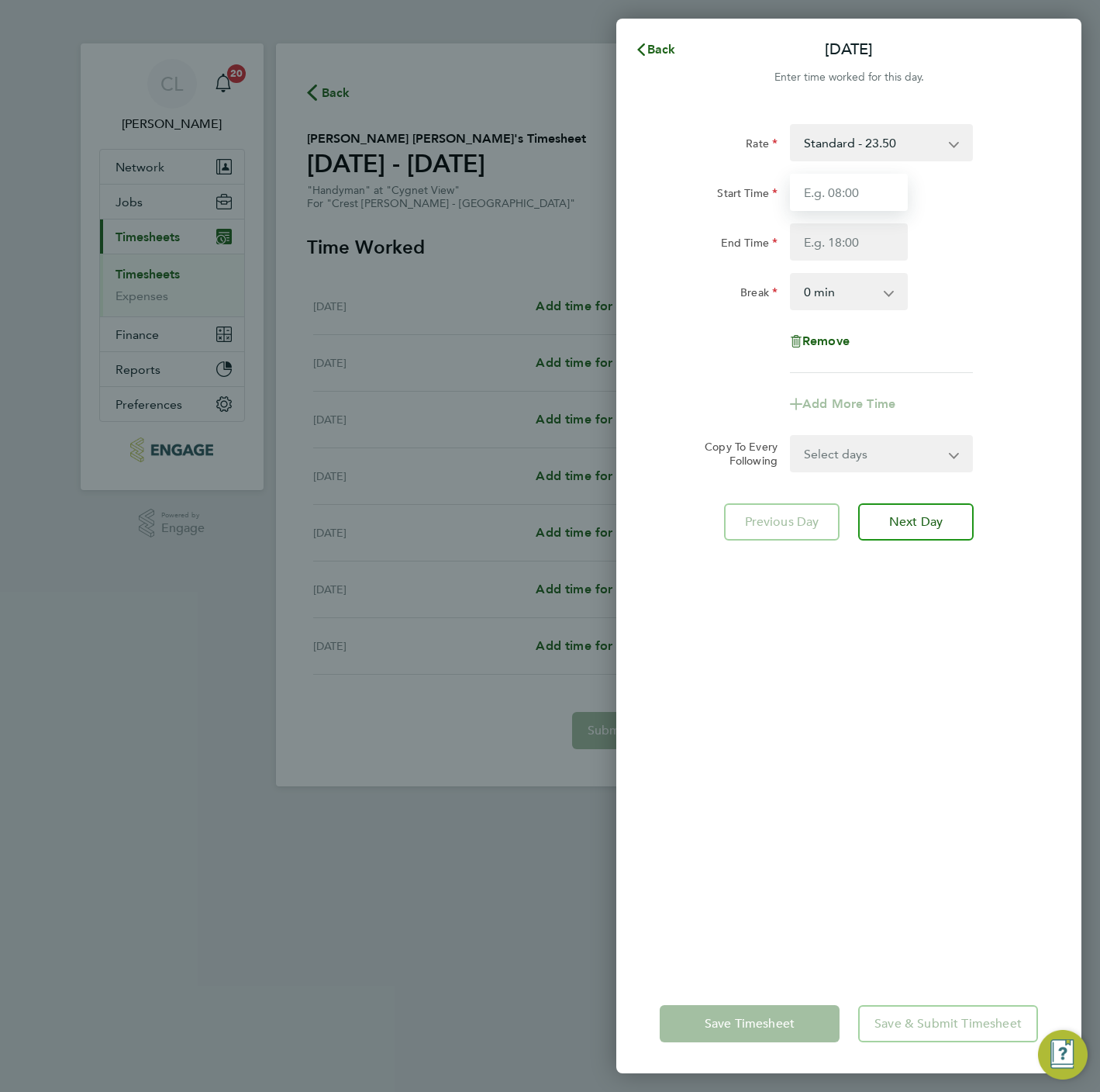
click at [807, 193] on input "Start Time" at bounding box center [849, 192] width 118 height 38
type input "07:30"
type input "16:30"
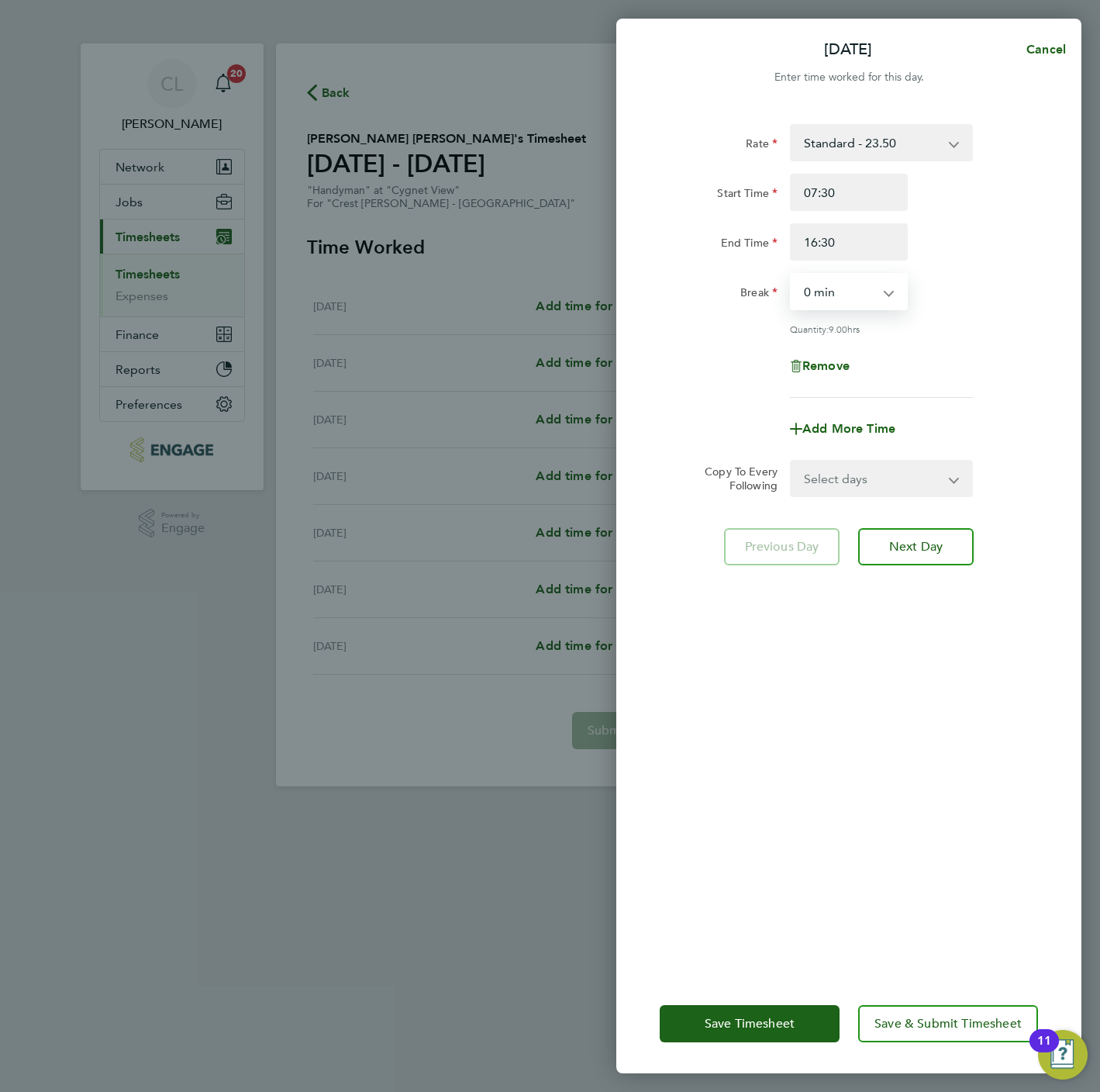
click at [842, 299] on select "0 min 15 min 30 min 45 min 60 min 75 min 90 min" at bounding box center [840, 292] width 97 height 34
select select "60"
click at [792, 275] on select "0 min 15 min 30 min 45 min 60 min 75 min 90 min" at bounding box center [840, 292] width 97 height 34
click at [852, 477] on select "Select days Day Weekday (Mon-Fri) Weekend (Sat-Sun) Tuesday Wednesday Thursday …" at bounding box center [873, 479] width 163 height 34
select select "WEEKDAY"
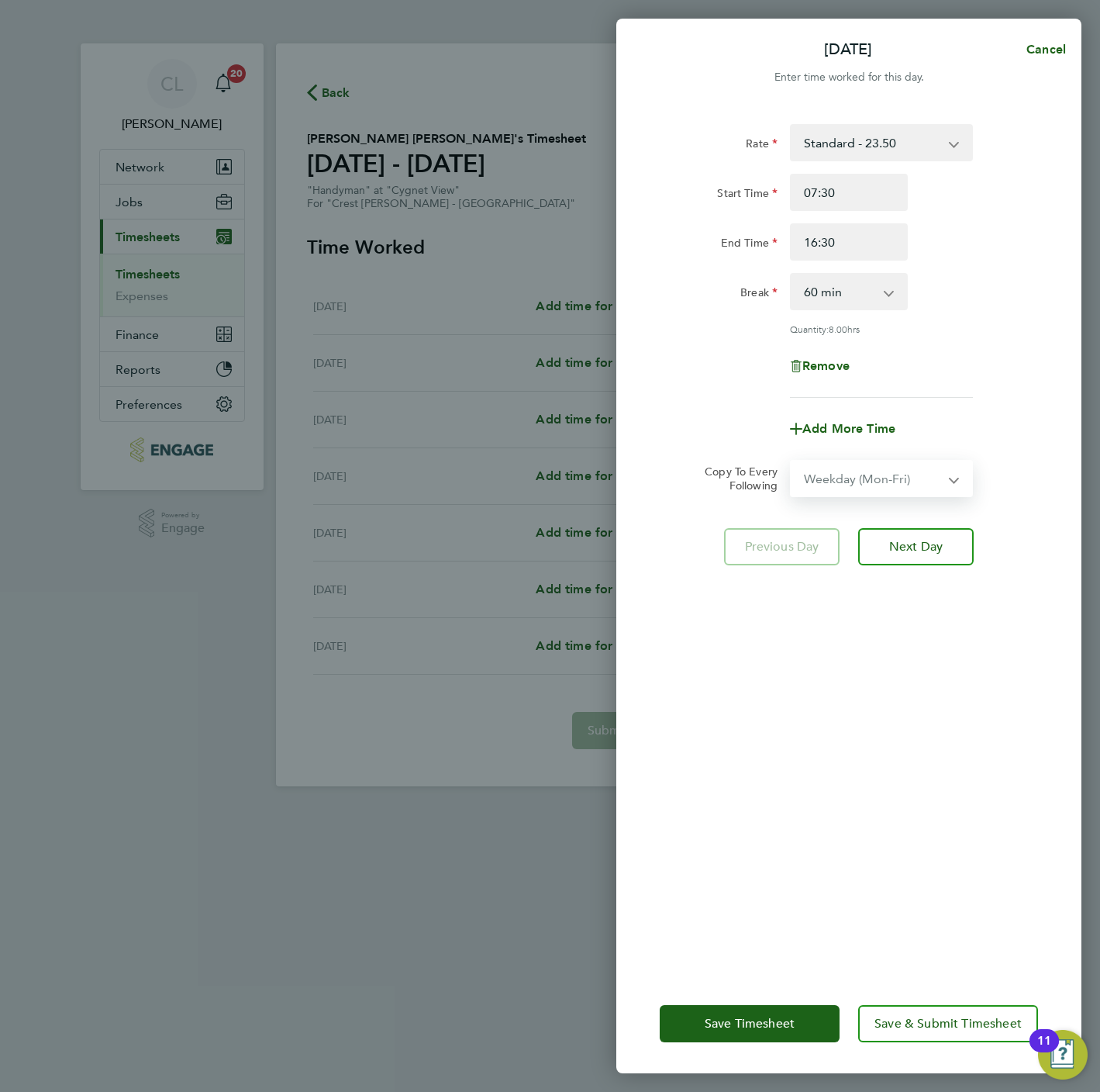
click at [792, 461] on select "Select days Day Weekday (Mon-Fri) Weekend (Sat-Sun) Tuesday Wednesday Thursday …" at bounding box center [873, 479] width 163 height 34
select select "2025-09-28"
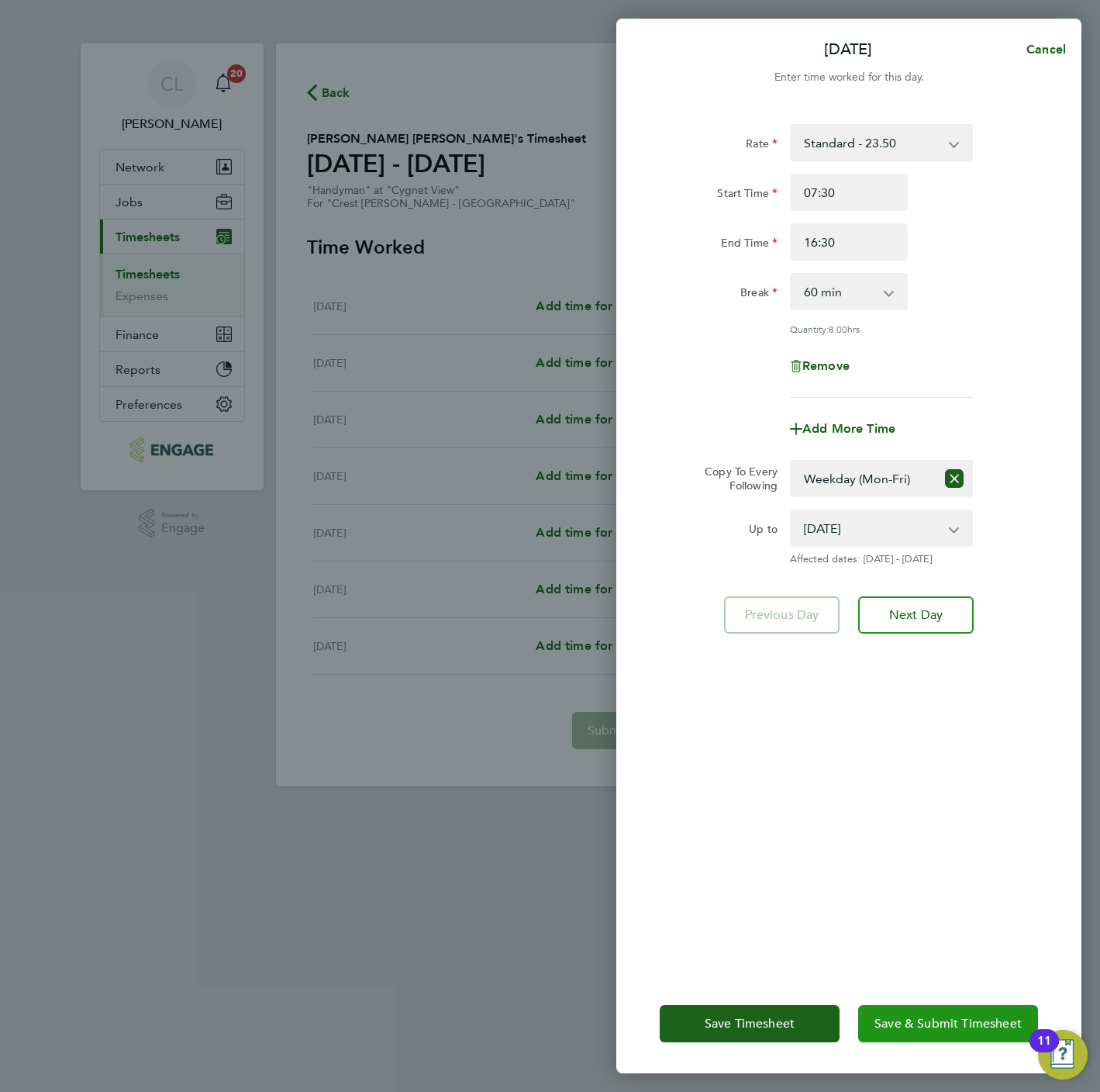
click at [933, 1031] on button "Save & Submit Timesheet" at bounding box center [948, 1024] width 180 height 38
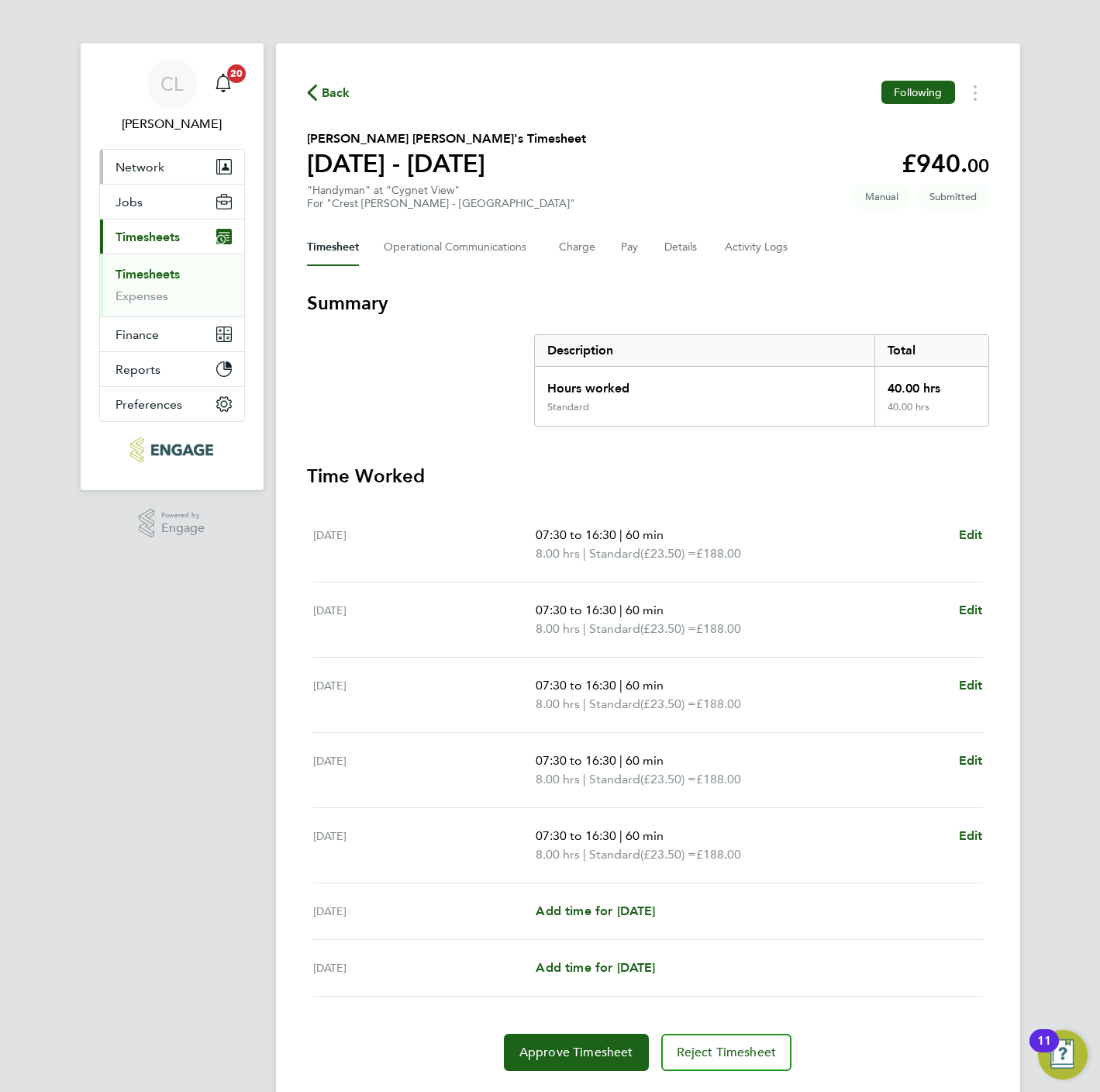
click at [161, 159] on button "Network" at bounding box center [172, 167] width 144 height 34
click at [331, 91] on span "Back" at bounding box center [335, 92] width 29 height 19
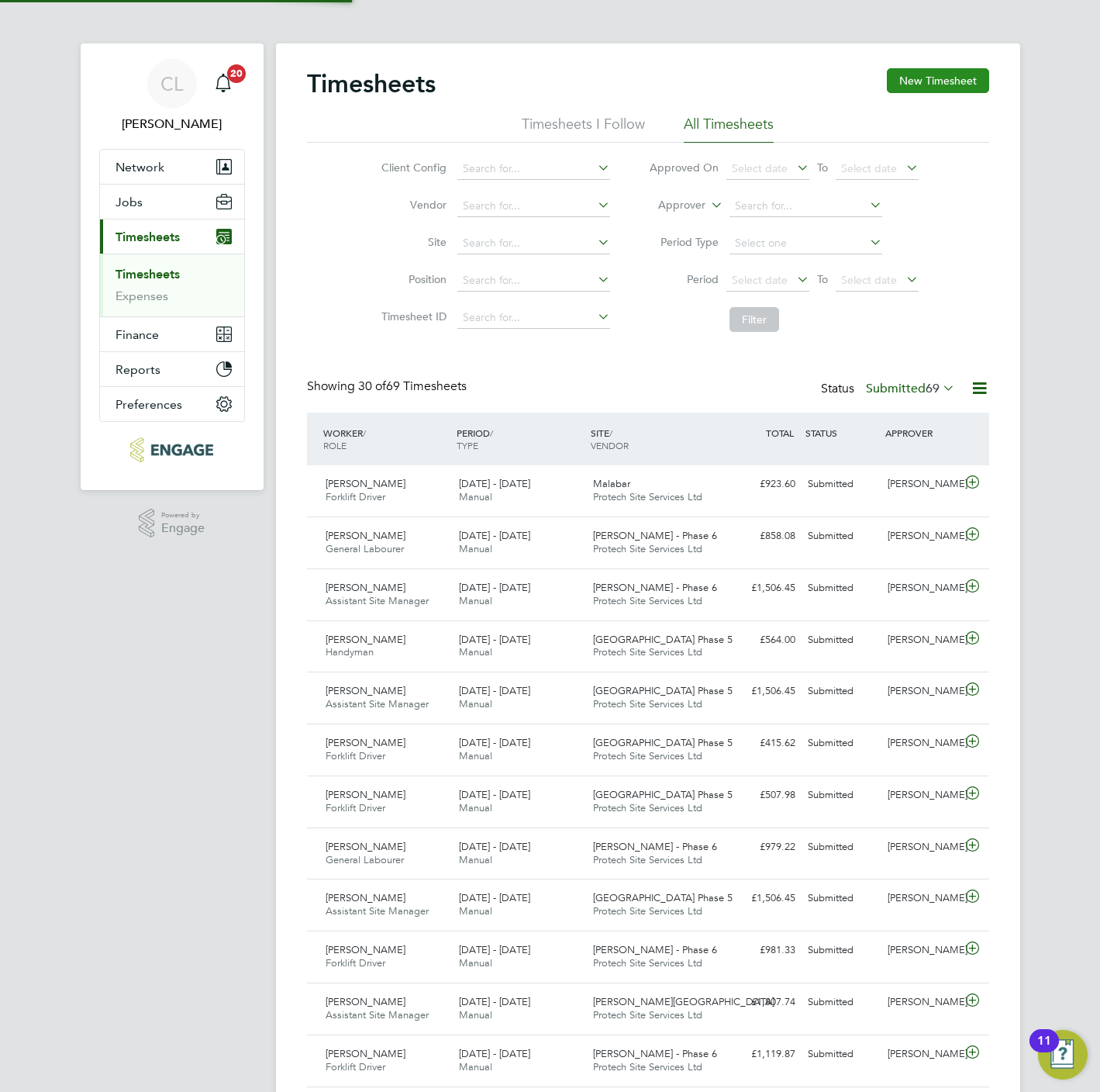
scroll to position [39, 135]
click at [940, 82] on button "New Timesheet" at bounding box center [937, 80] width 102 height 25
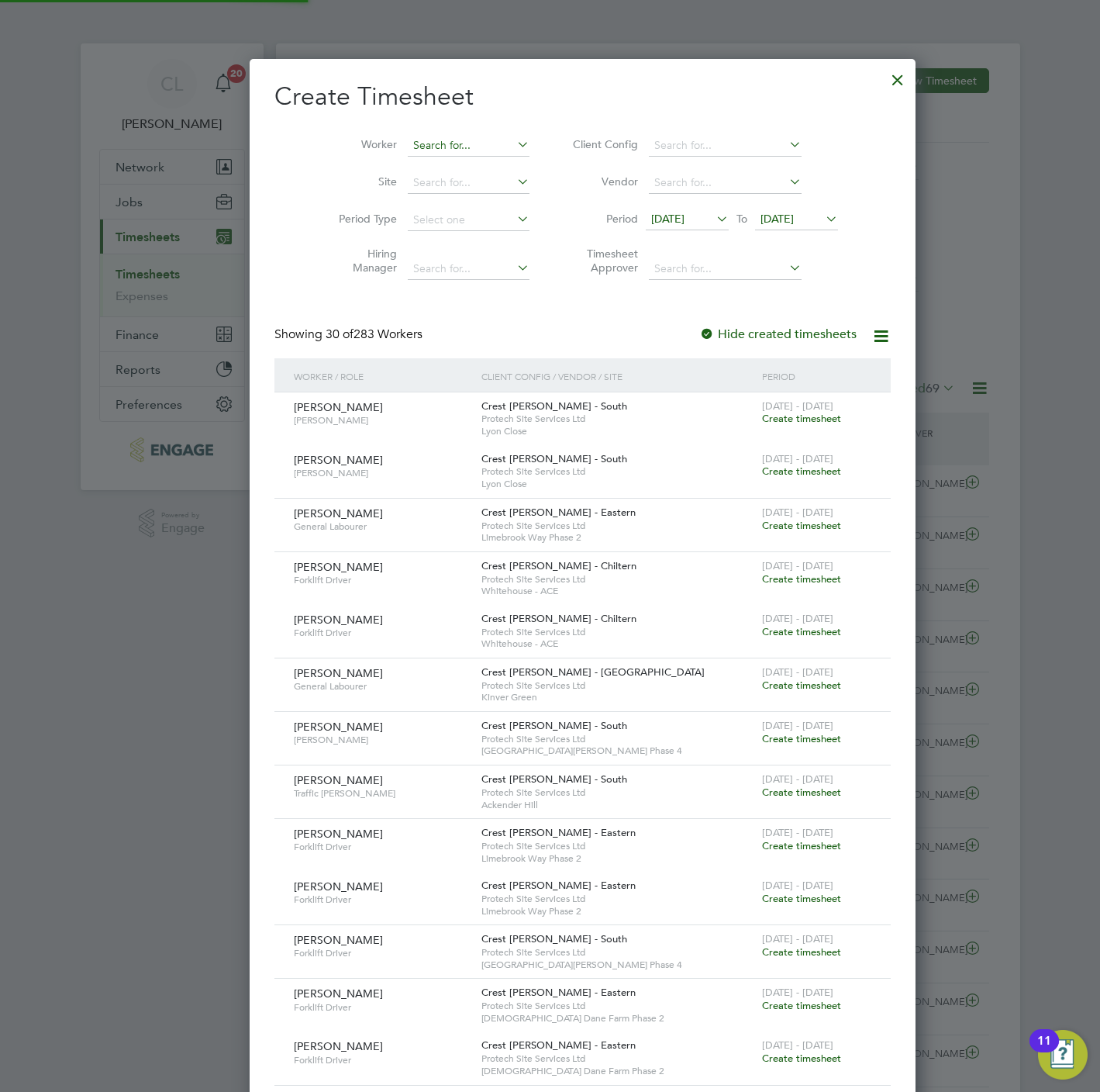
click at [424, 141] on input at bounding box center [469, 146] width 122 height 22
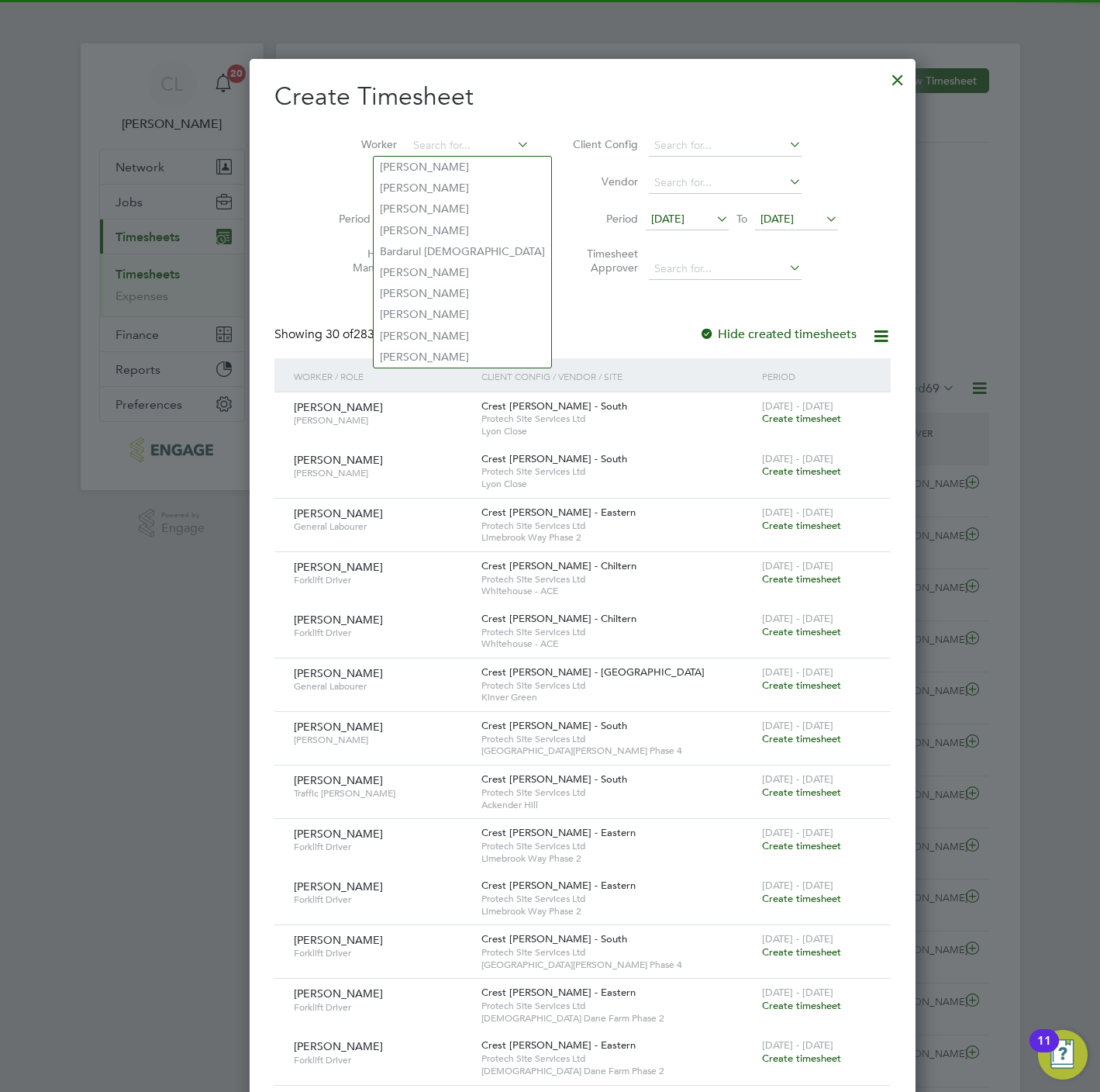
click at [884, 78] on div at bounding box center [898, 76] width 28 height 28
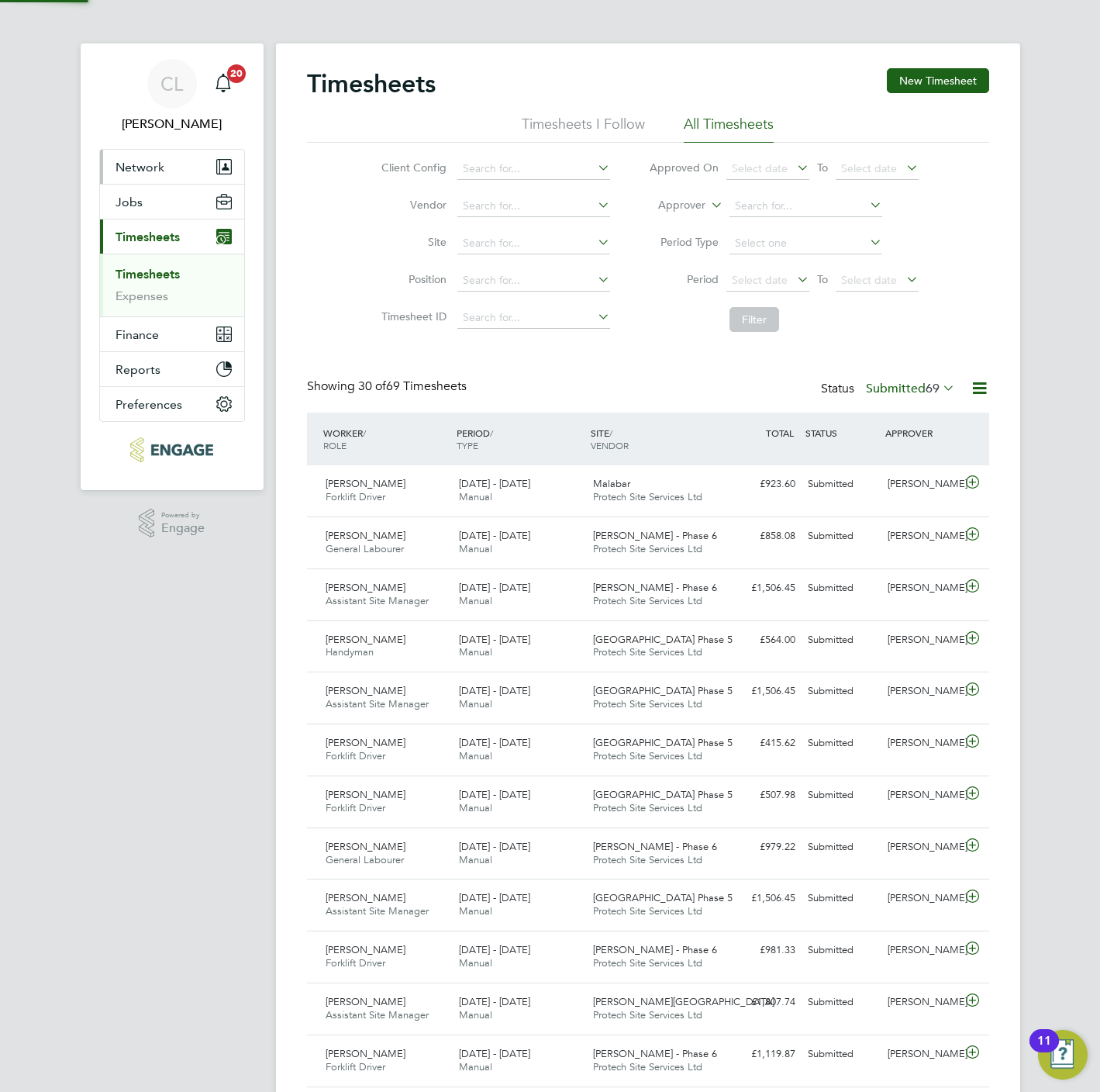
click at [168, 165] on button "Network" at bounding box center [172, 167] width 144 height 34
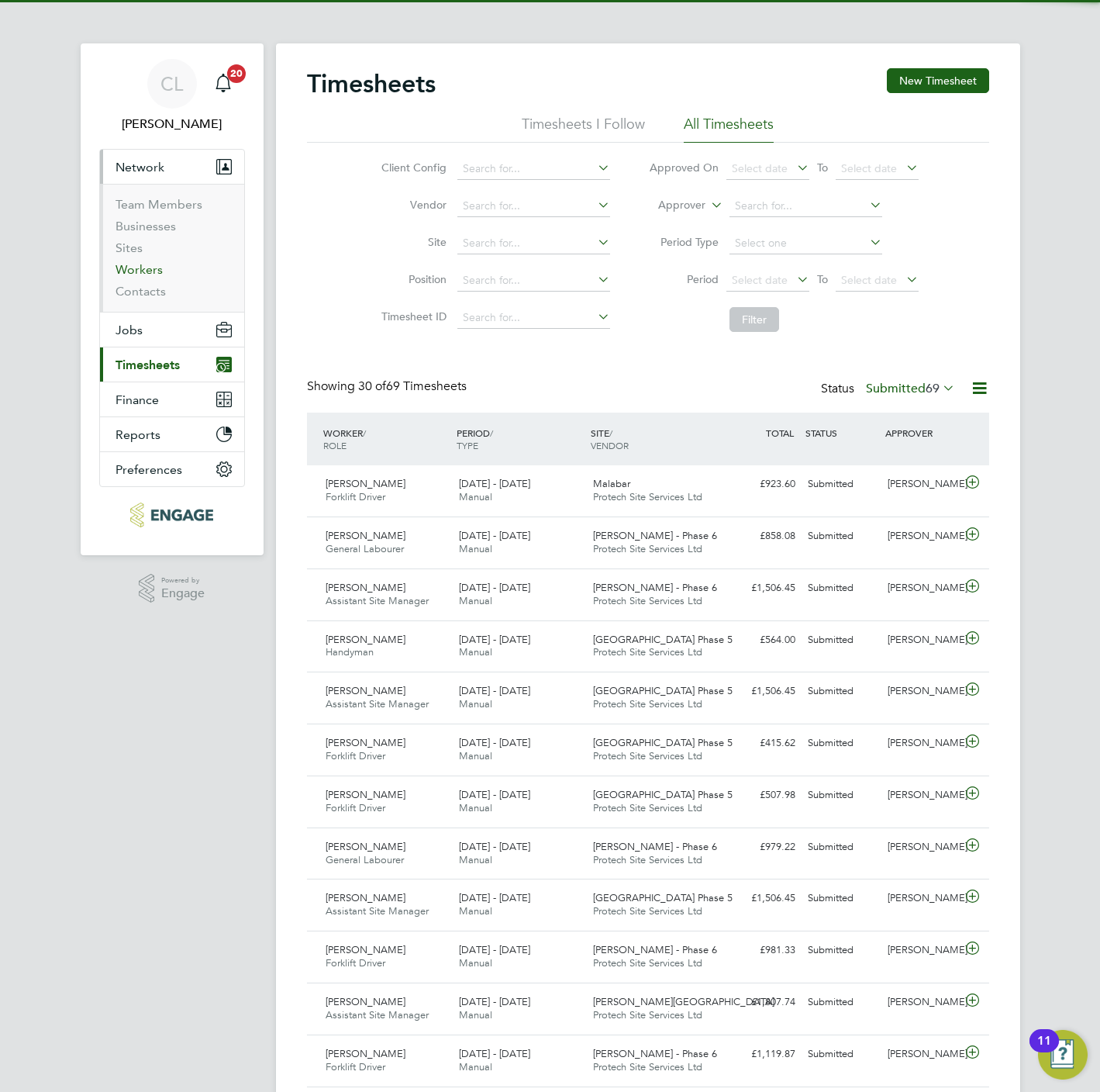
click at [140, 268] on link "Workers" at bounding box center [139, 269] width 47 height 15
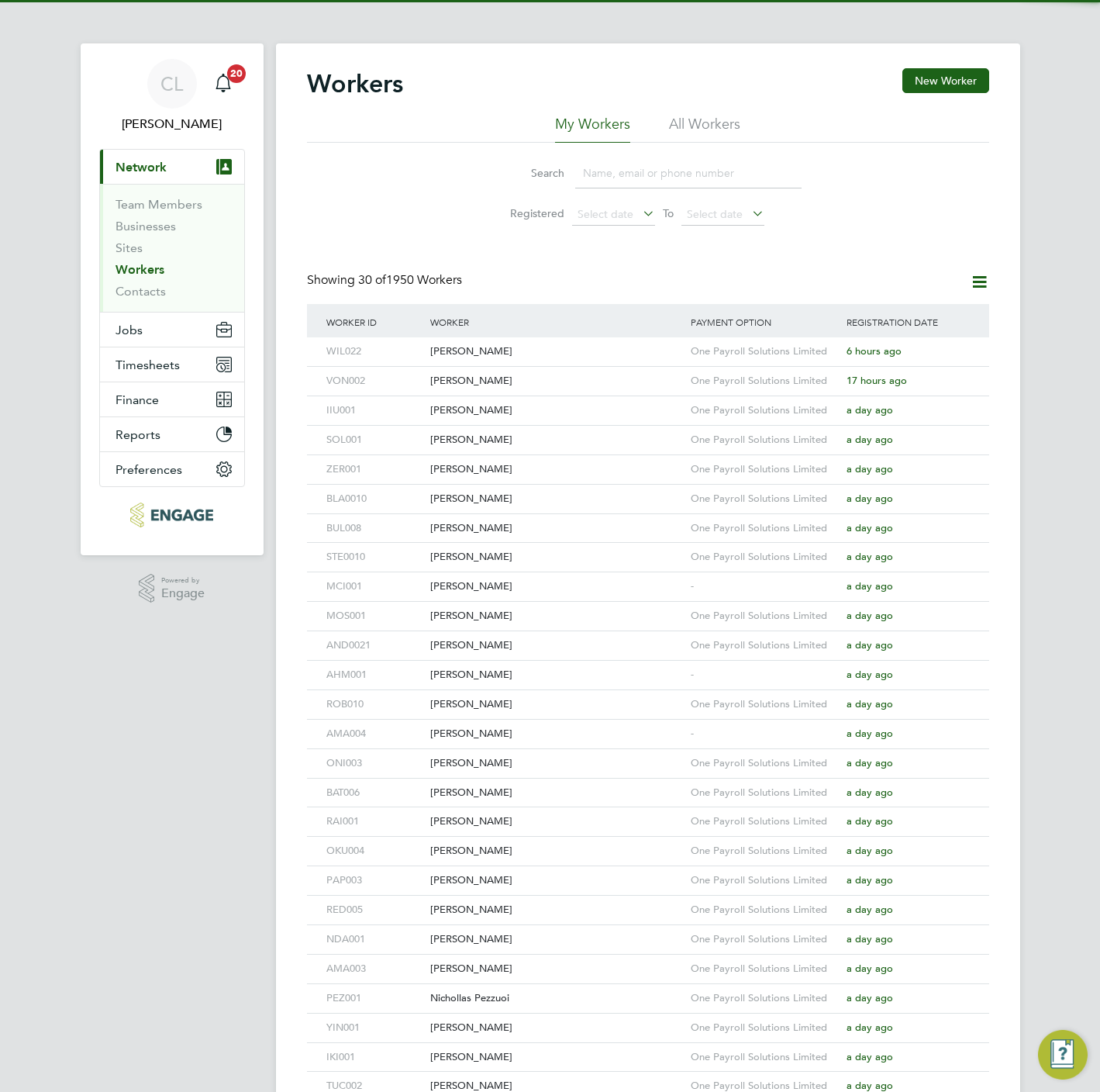
click at [693, 172] on input at bounding box center [688, 173] width 227 height 30
paste input "07393539543"
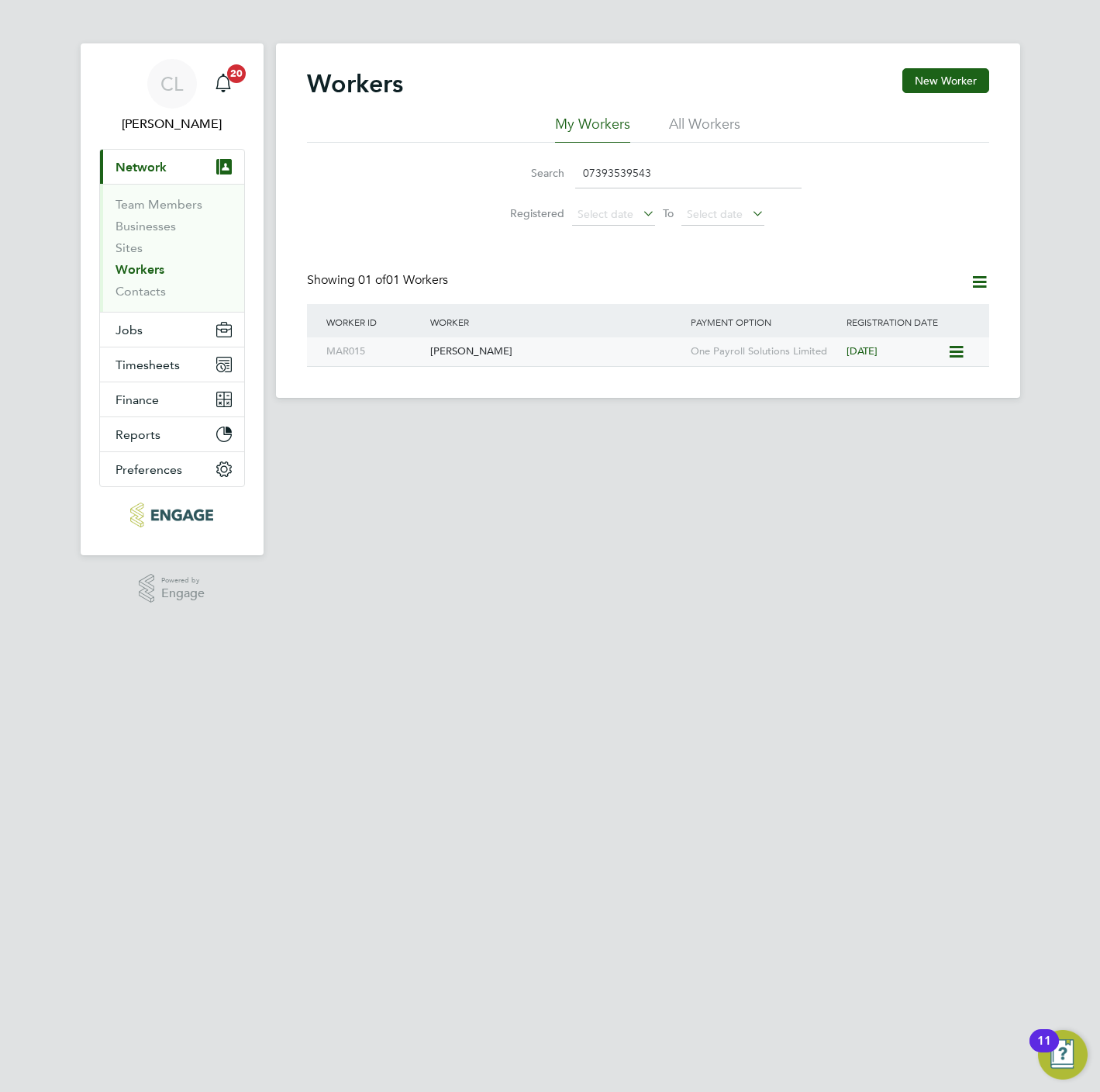
type input "07393539543"
click at [526, 349] on div "[PERSON_NAME]" at bounding box center [556, 351] width 261 height 29
click at [172, 365] on span "Timesheets" at bounding box center [147, 365] width 65 height 15
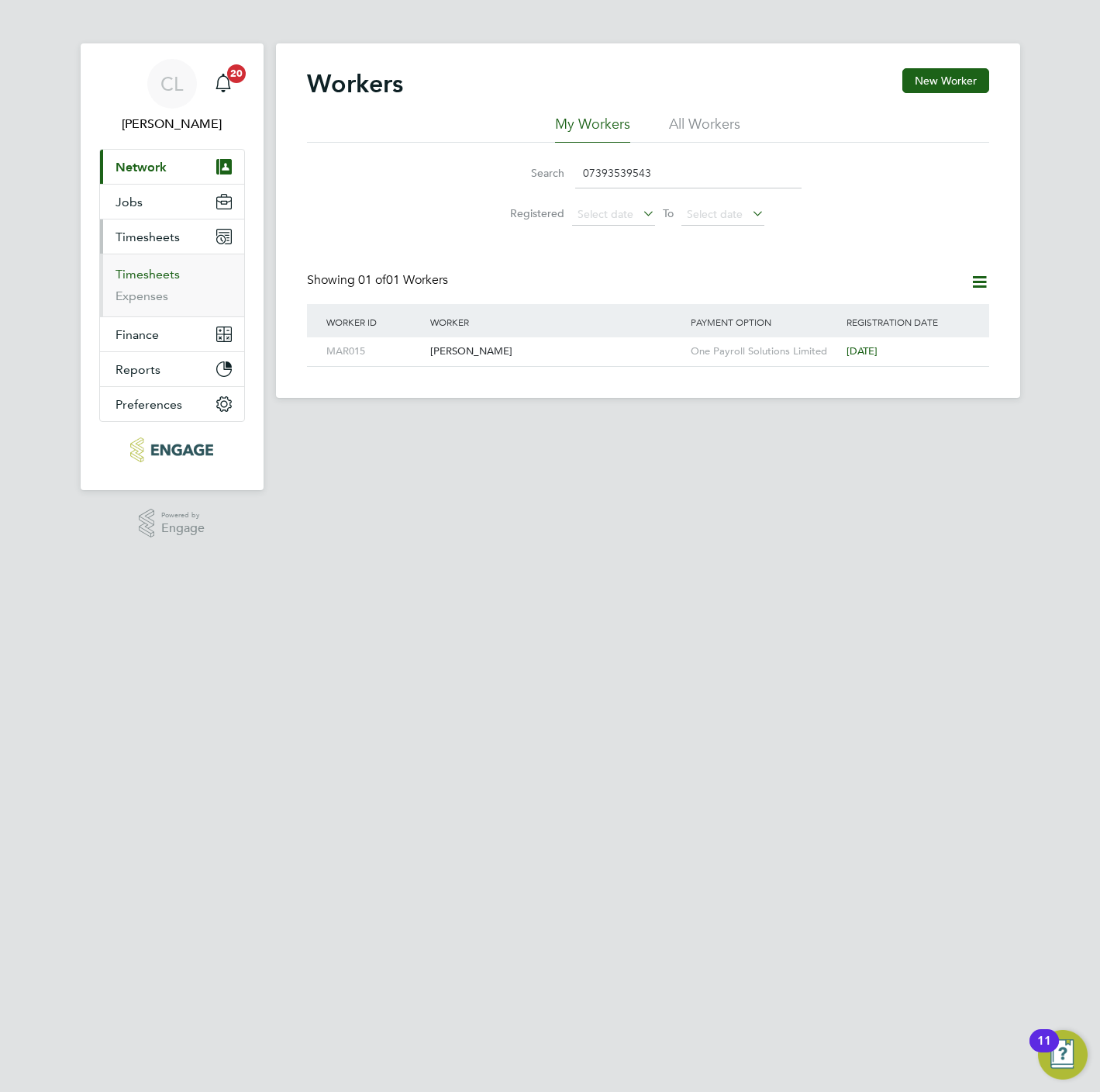
click at [142, 268] on link "Timesheets" at bounding box center [147, 274] width 65 height 15
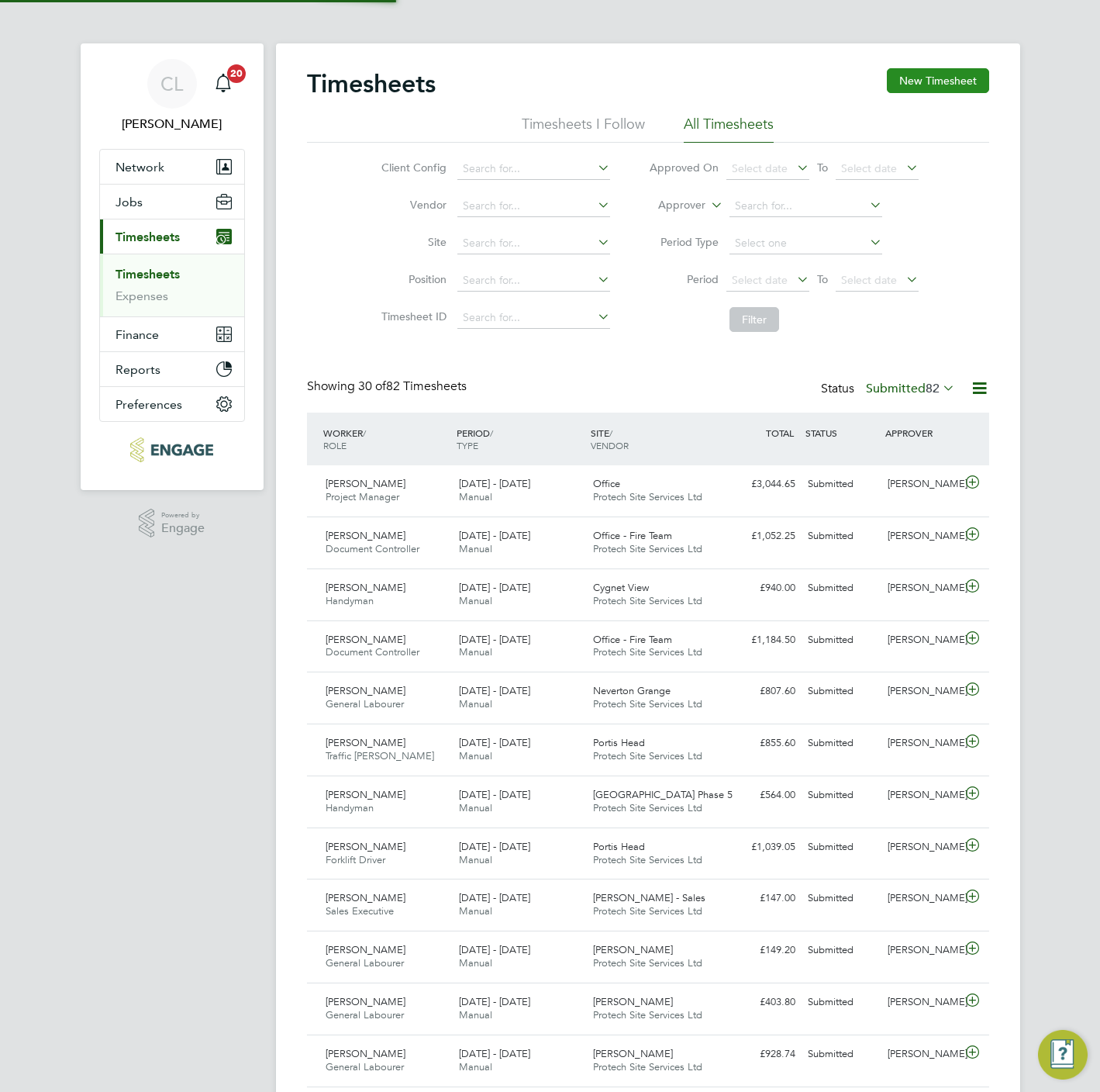
scroll to position [39, 135]
click at [917, 78] on button "New Timesheet" at bounding box center [937, 80] width 102 height 25
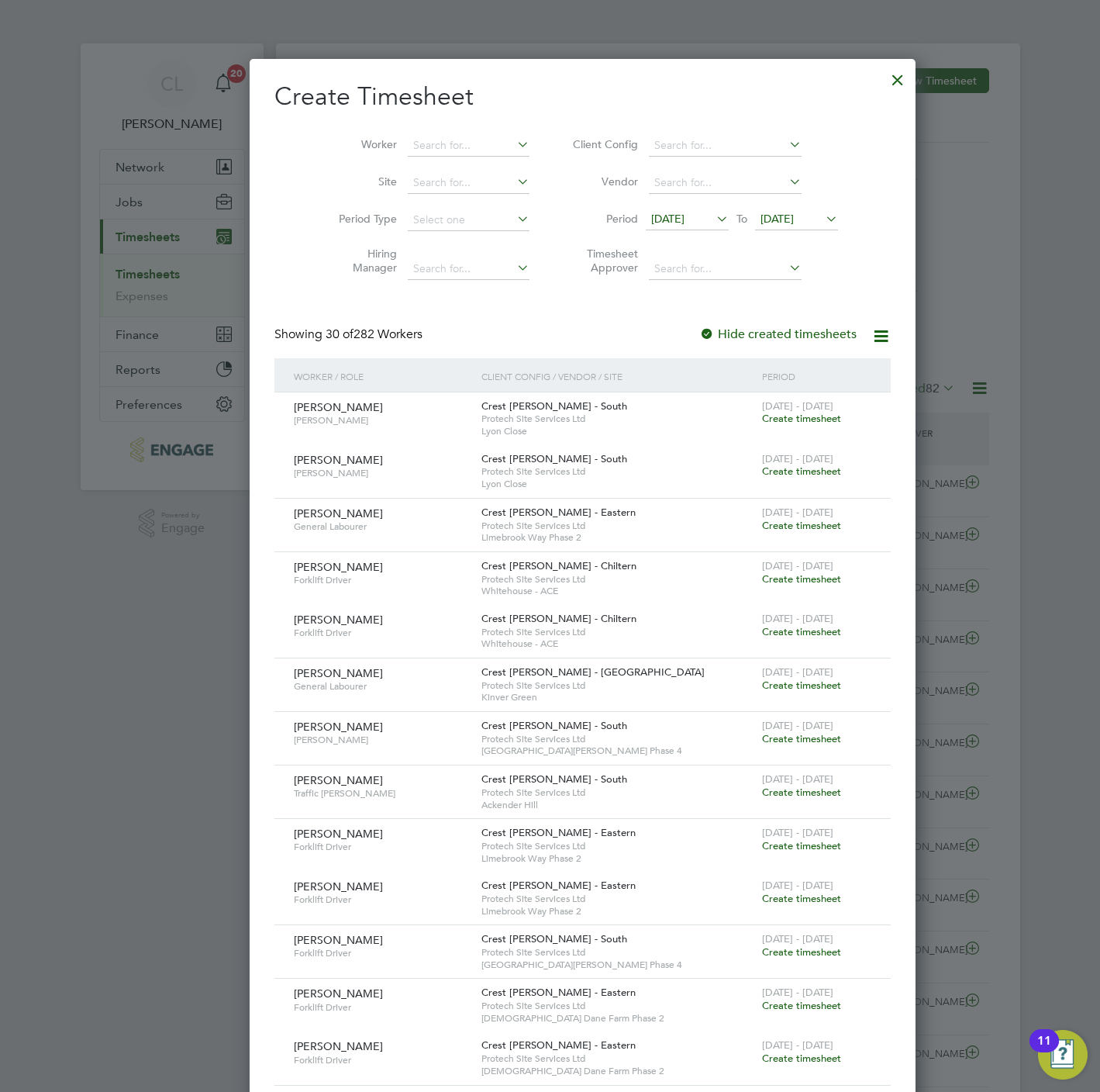
click at [393, 133] on li "Worker" at bounding box center [428, 146] width 241 height 38
click at [408, 135] on input at bounding box center [469, 146] width 122 height 22
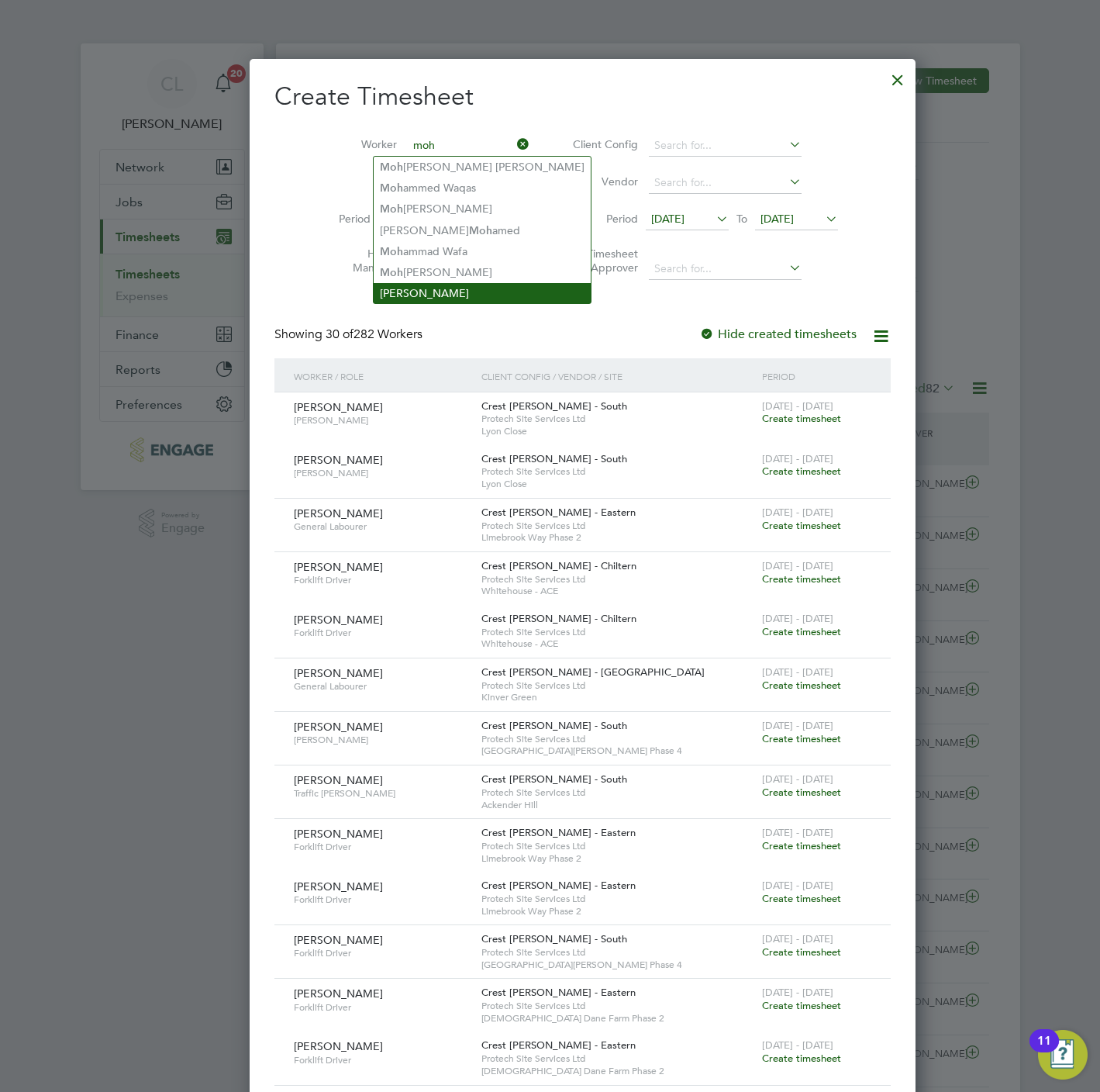
click at [428, 286] on li "[PERSON_NAME]" at bounding box center [482, 293] width 217 height 20
type input "[PERSON_NAME]"
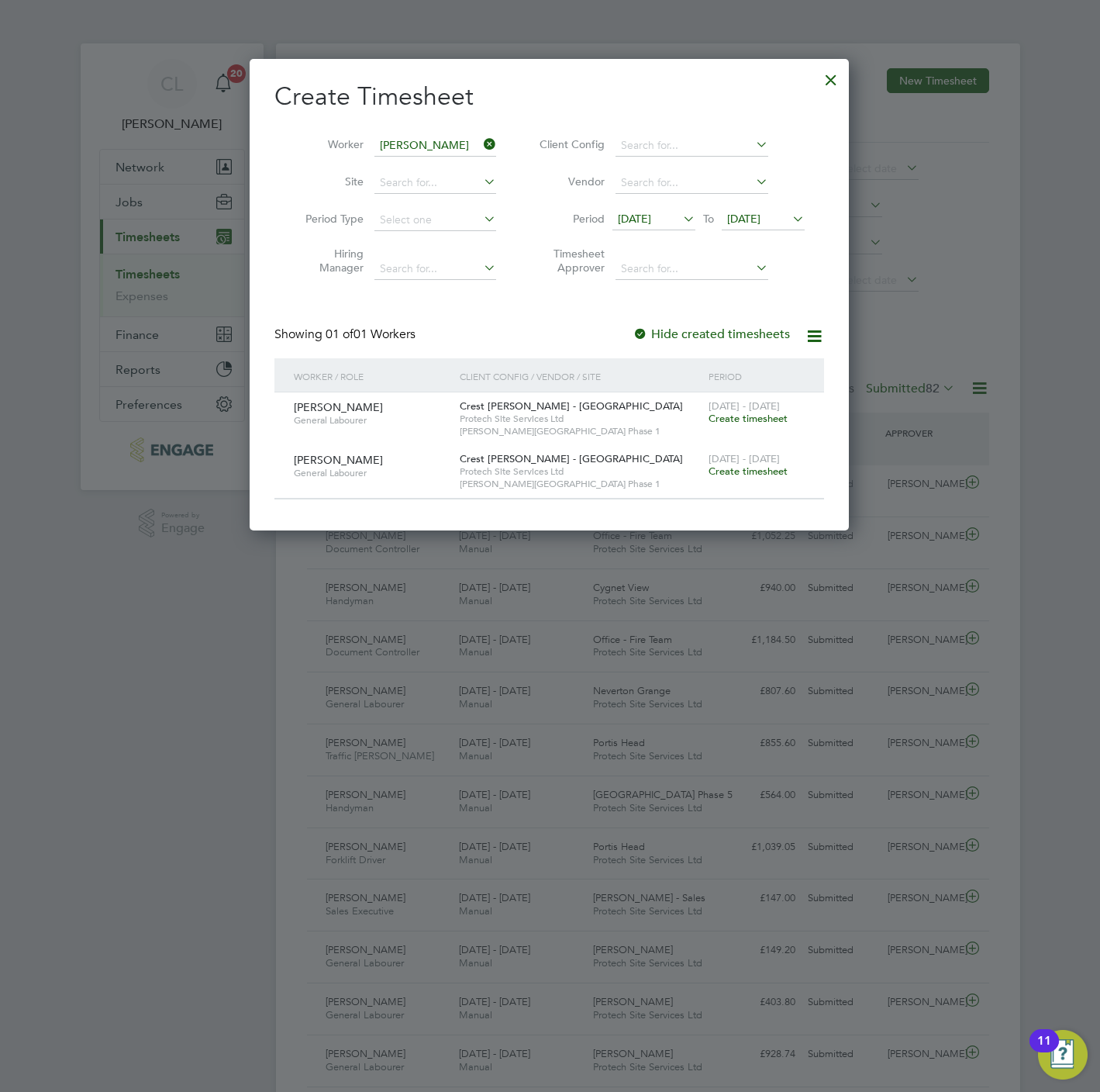
click at [745, 421] on span "Create timesheet" at bounding box center [748, 418] width 79 height 13
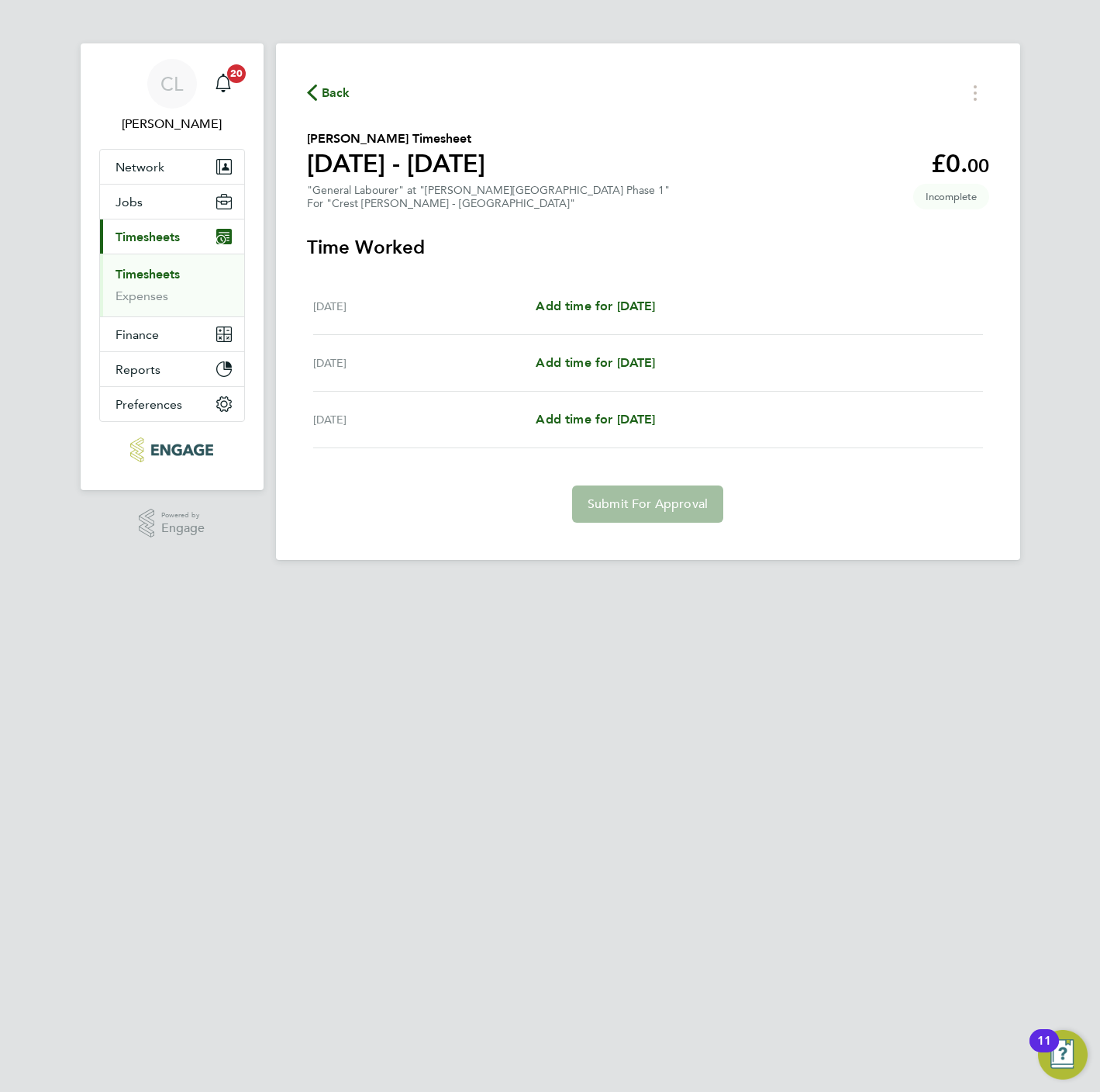
click at [626, 317] on div "Fri 19 Sep Add time for Fri 19 Sep Add time for Fri 19 Sep" at bounding box center [648, 306] width 670 height 56
click at [626, 310] on span "Add time for Fri 19 Sep" at bounding box center [595, 306] width 119 height 15
select select "30"
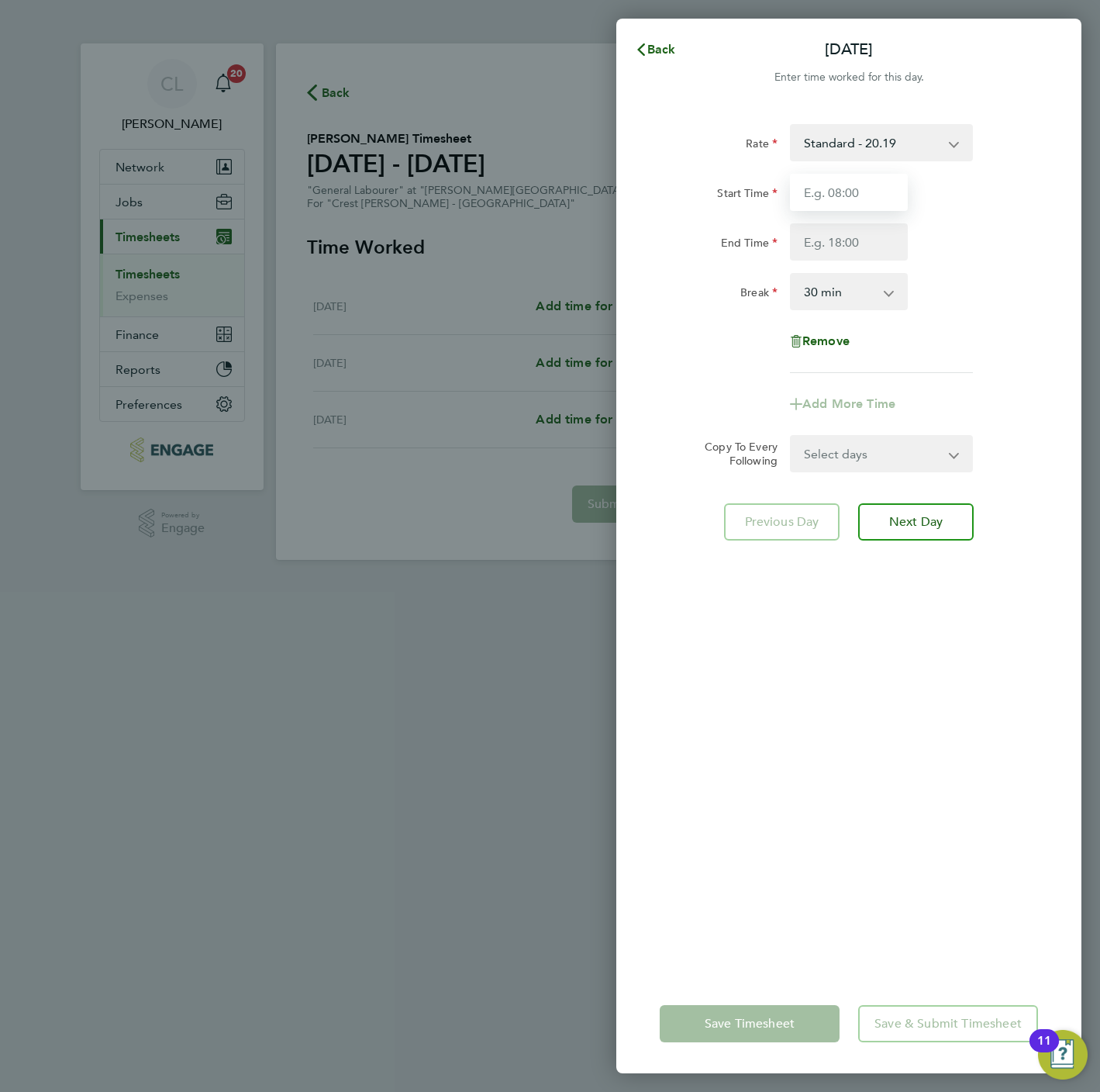
click at [835, 196] on input "Start Time" at bounding box center [849, 192] width 118 height 38
type input "07:30"
type input "16:30"
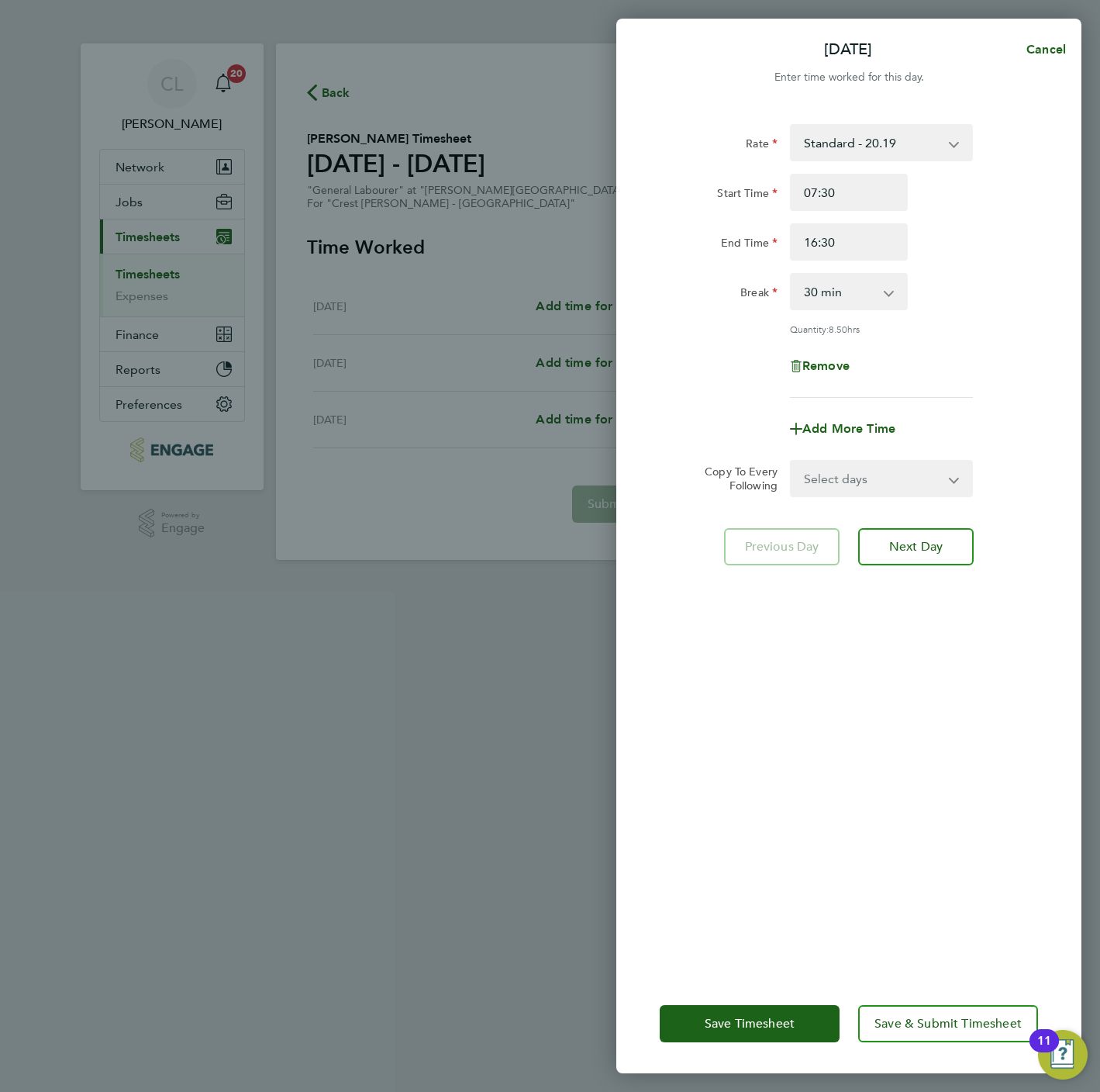
click at [851, 285] on select "0 min 15 min 30 min 45 min 60 min 75 min 90 min" at bounding box center [840, 292] width 97 height 34
select select "60"
click at [792, 275] on select "0 min 15 min 30 min 45 min 60 min 75 min 90 min" at bounding box center [840, 292] width 97 height 34
click at [947, 1020] on span "Save & Submit Timesheet" at bounding box center [948, 1023] width 147 height 16
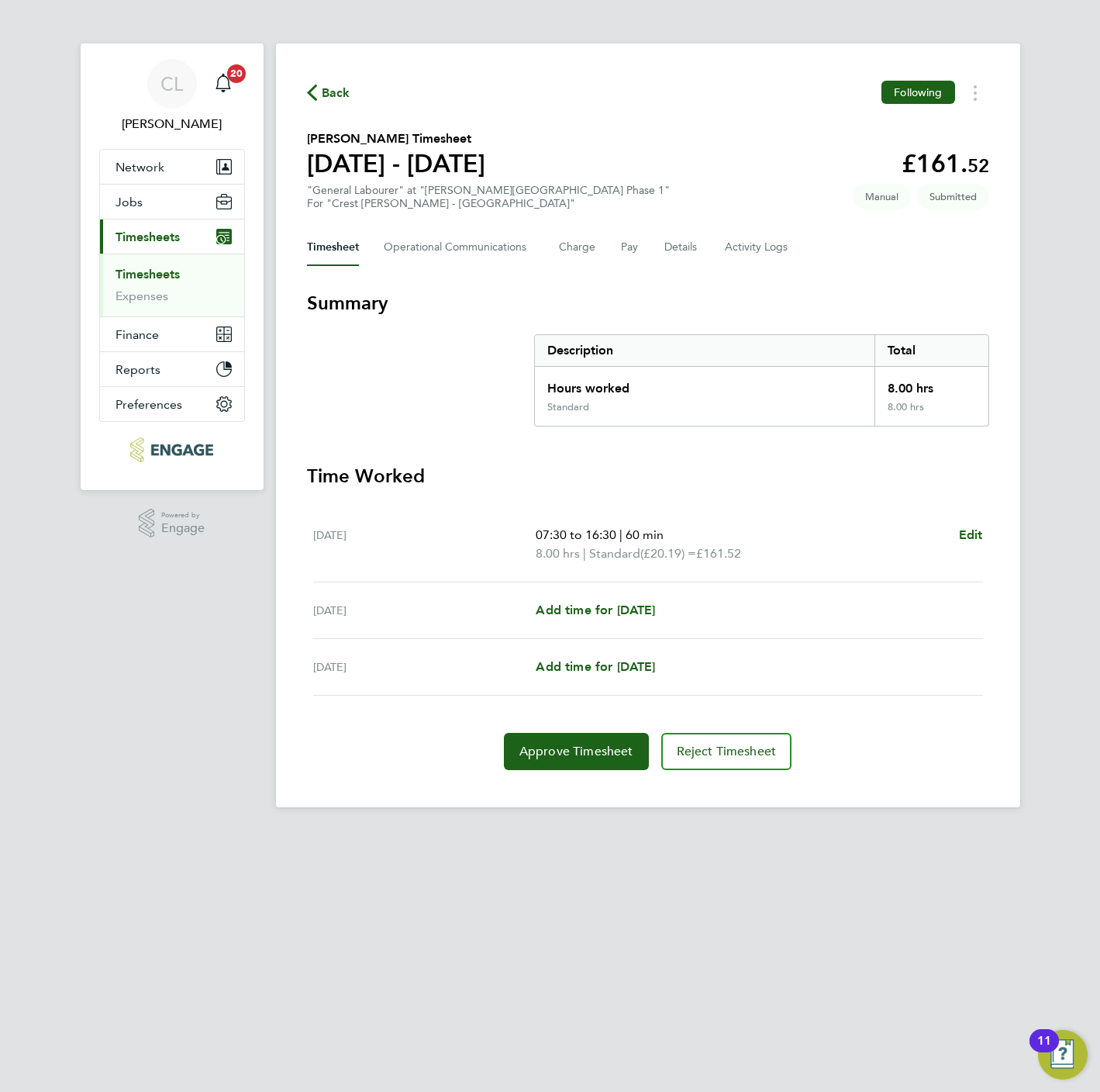
click at [330, 98] on span "Back" at bounding box center [335, 92] width 29 height 19
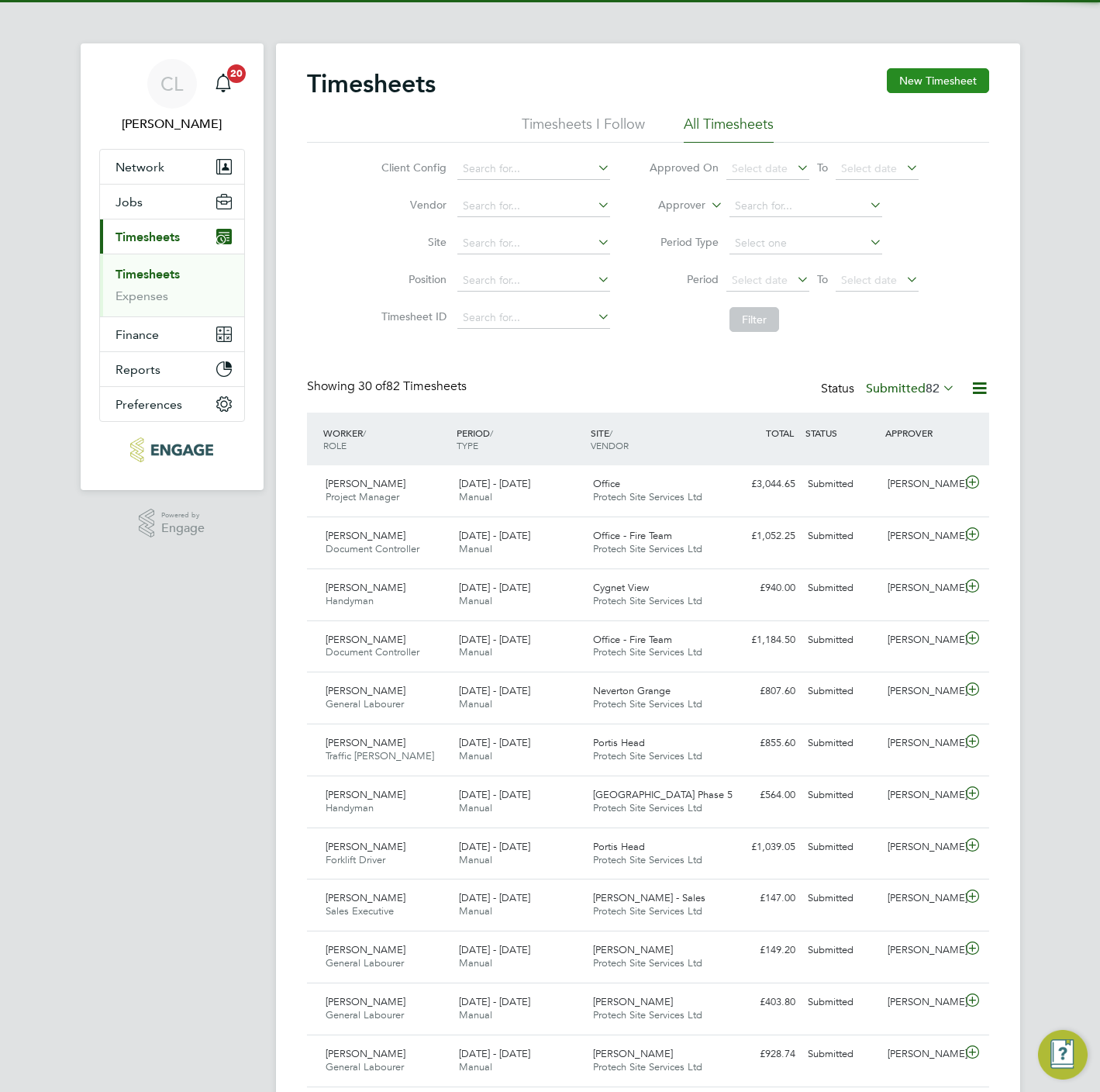
click at [928, 84] on button "New Timesheet" at bounding box center [937, 80] width 102 height 25
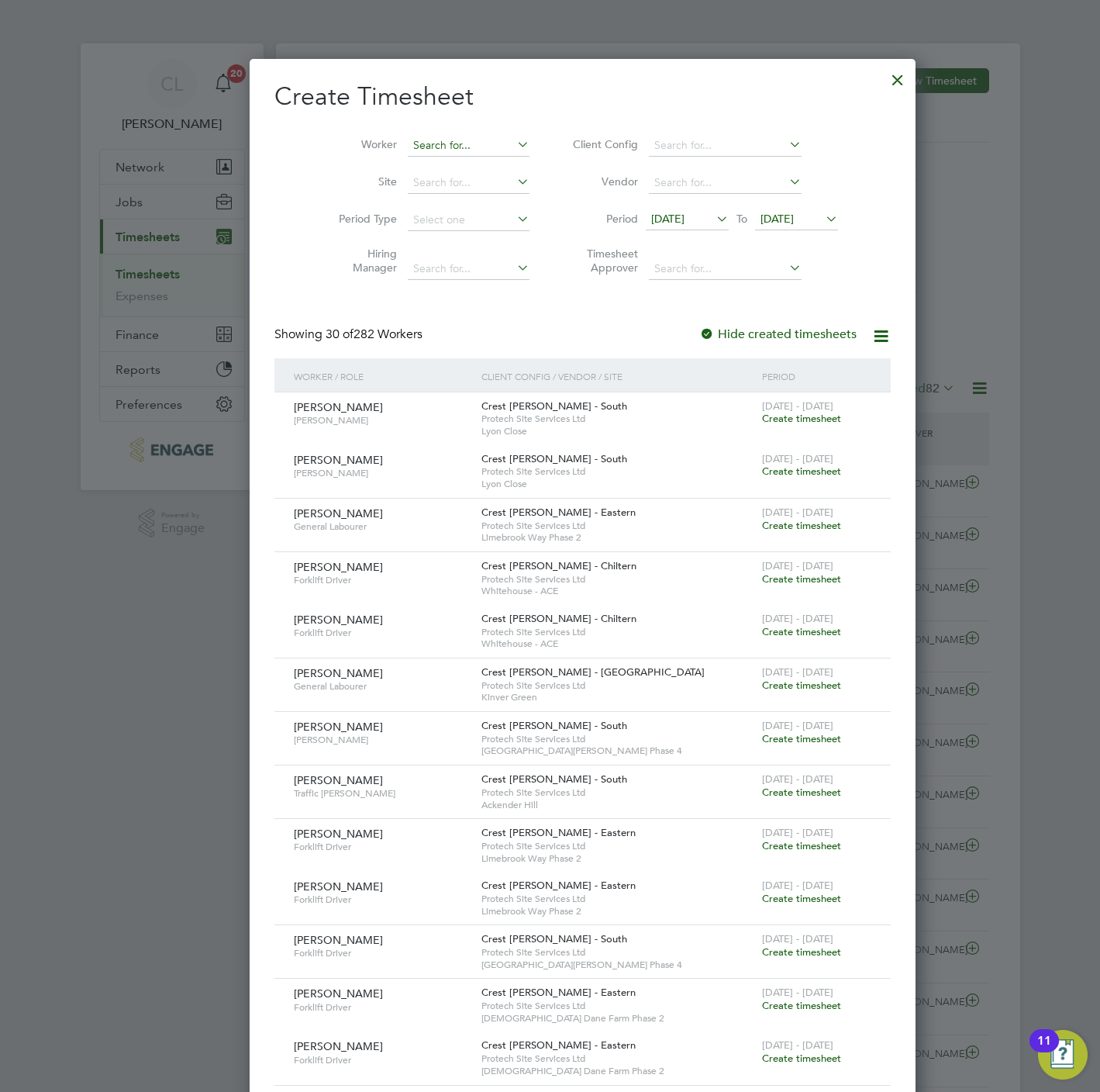
click at [408, 144] on input at bounding box center [469, 146] width 122 height 22
click at [478, 164] on li "Cas imir La Rose" at bounding box center [435, 167] width 123 height 21
type input "Casimir La Rose"
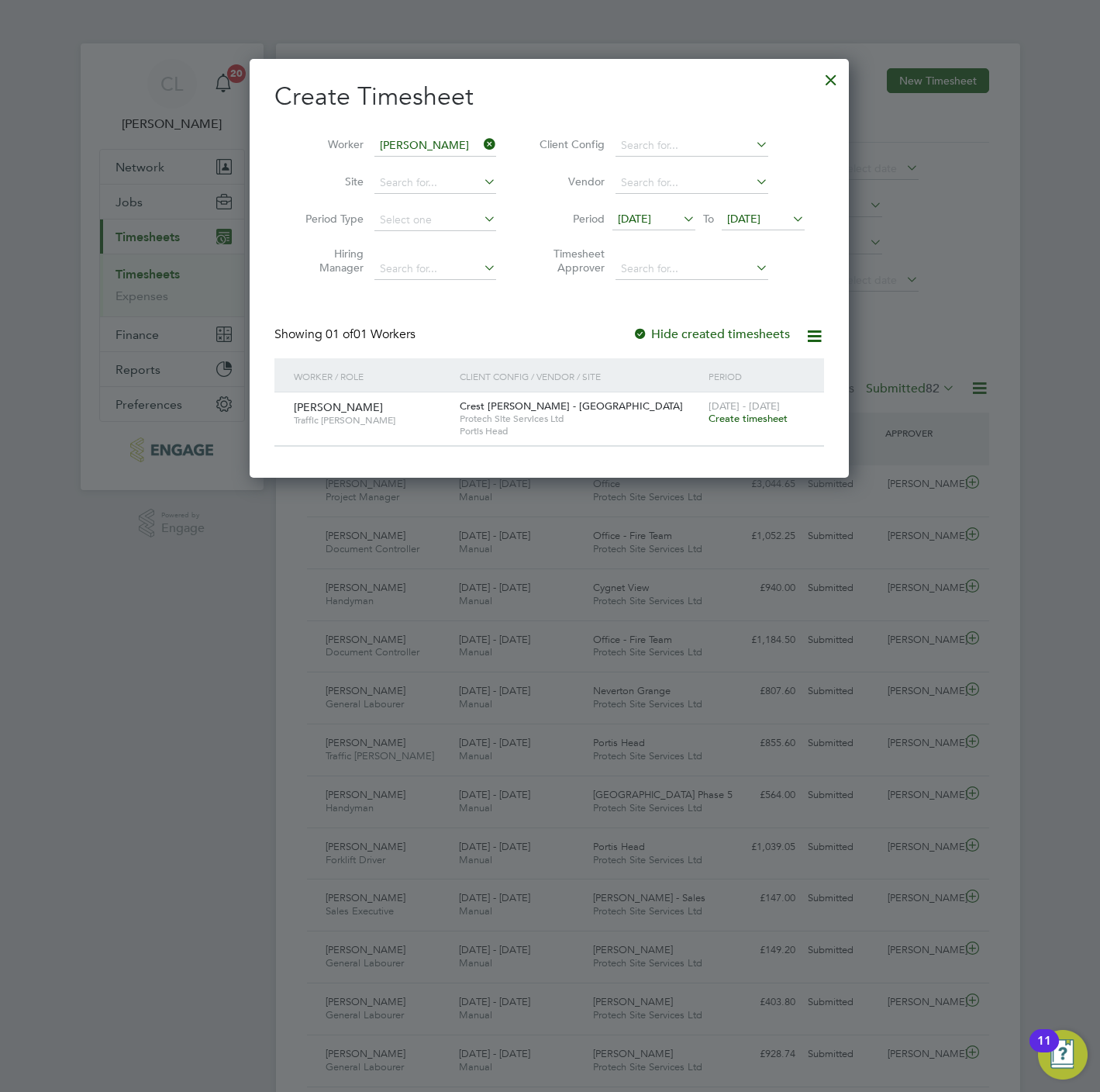
click at [783, 420] on span "Create timesheet" at bounding box center [748, 418] width 79 height 13
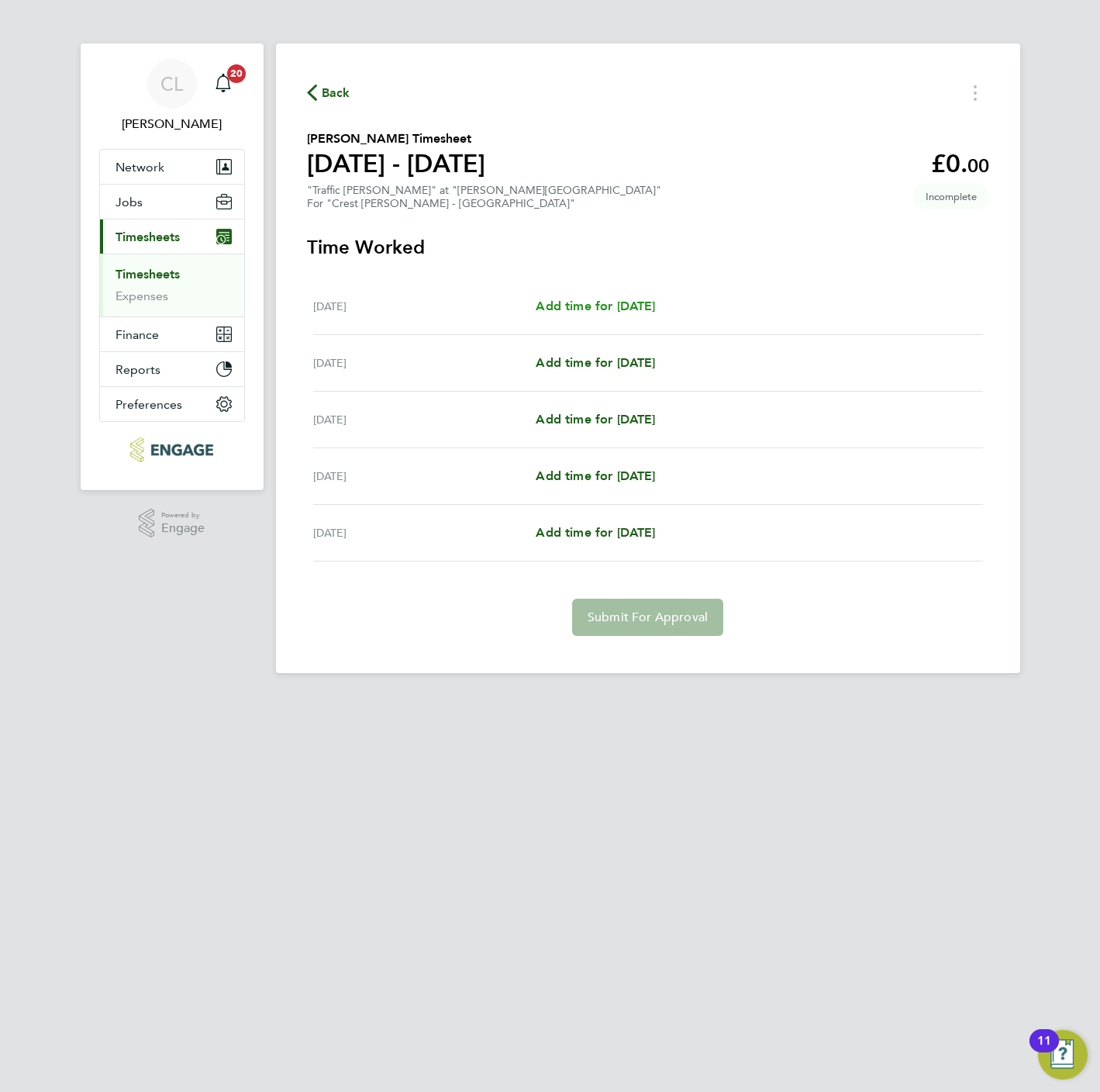
click at [601, 309] on span "Add time for Wed 17 Sep" at bounding box center [595, 306] width 119 height 15
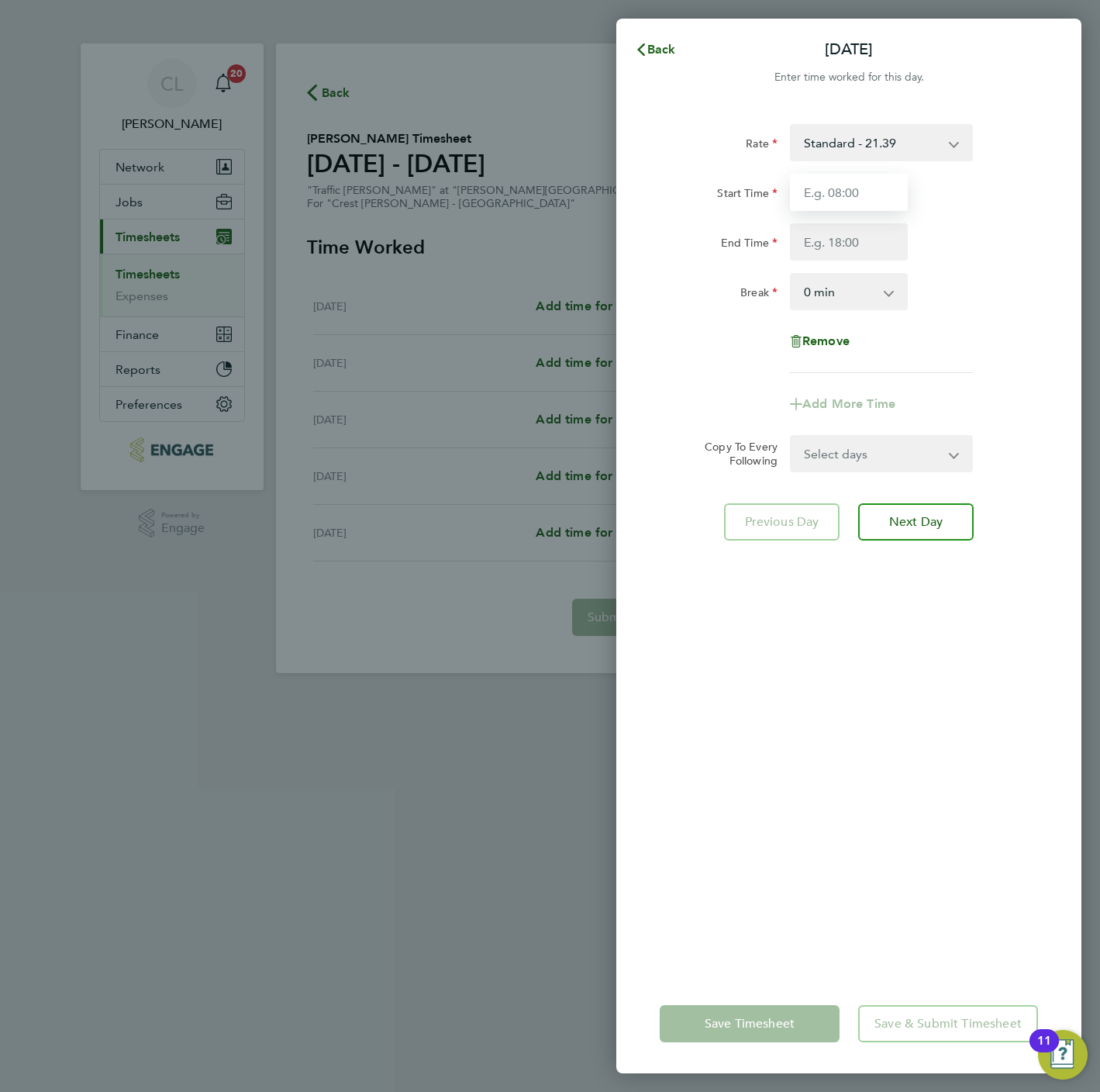
click at [841, 191] on input "Start Time" at bounding box center [849, 192] width 118 height 38
type input "07:30"
type input "16:30"
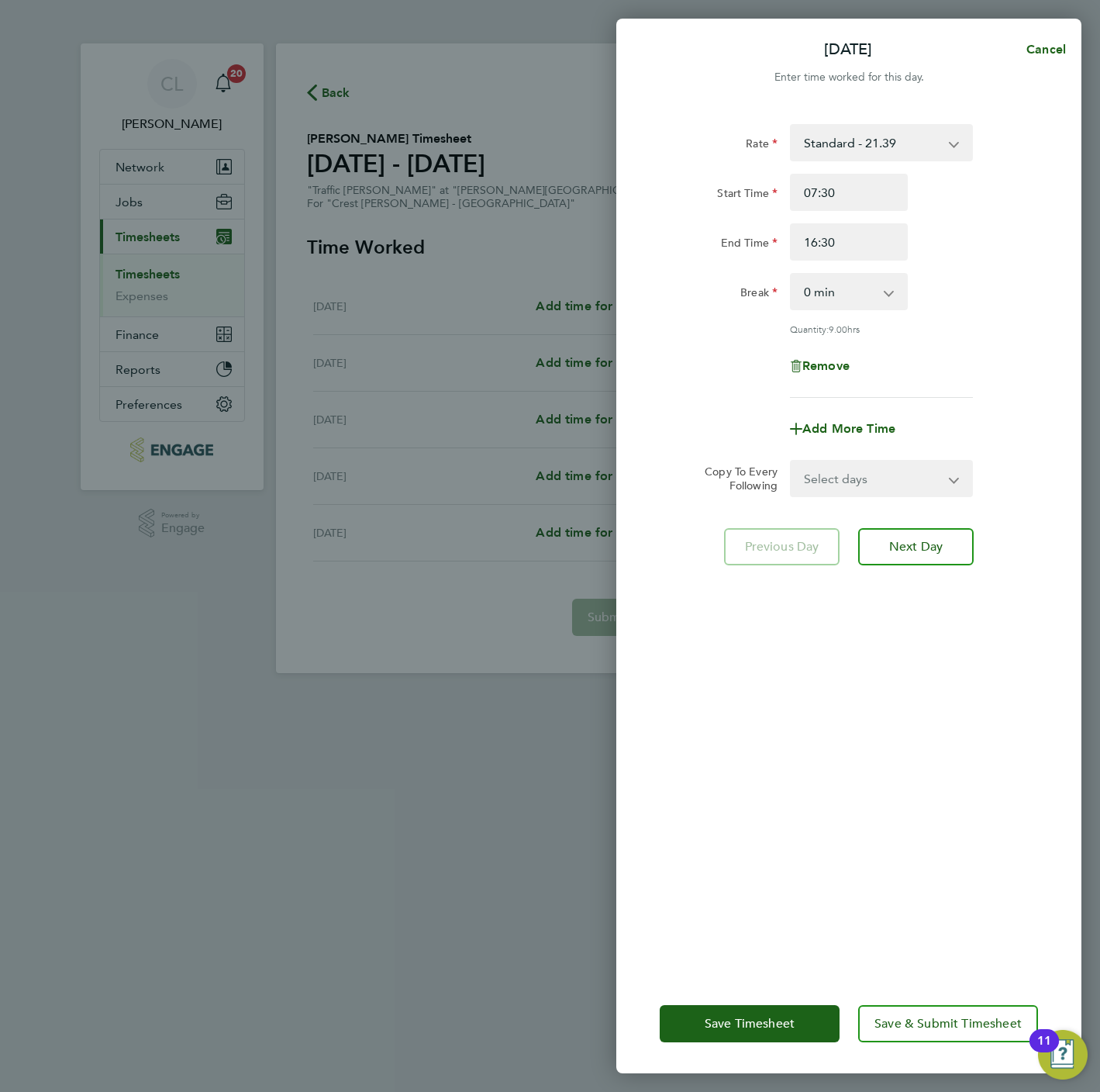
click at [854, 301] on select "0 min 15 min 30 min 45 min 60 min 75 min 90 min" at bounding box center [840, 292] width 97 height 34
select select "60"
click at [792, 275] on select "0 min 15 min 30 min 45 min 60 min 75 min 90 min" at bounding box center [840, 292] width 97 height 34
click at [864, 489] on select "Select days Day Weekday (Mon-Fri) Weekend (Sat-Sun) Thursday Friday Saturday Su…" at bounding box center [873, 479] width 163 height 34
select select "THU"
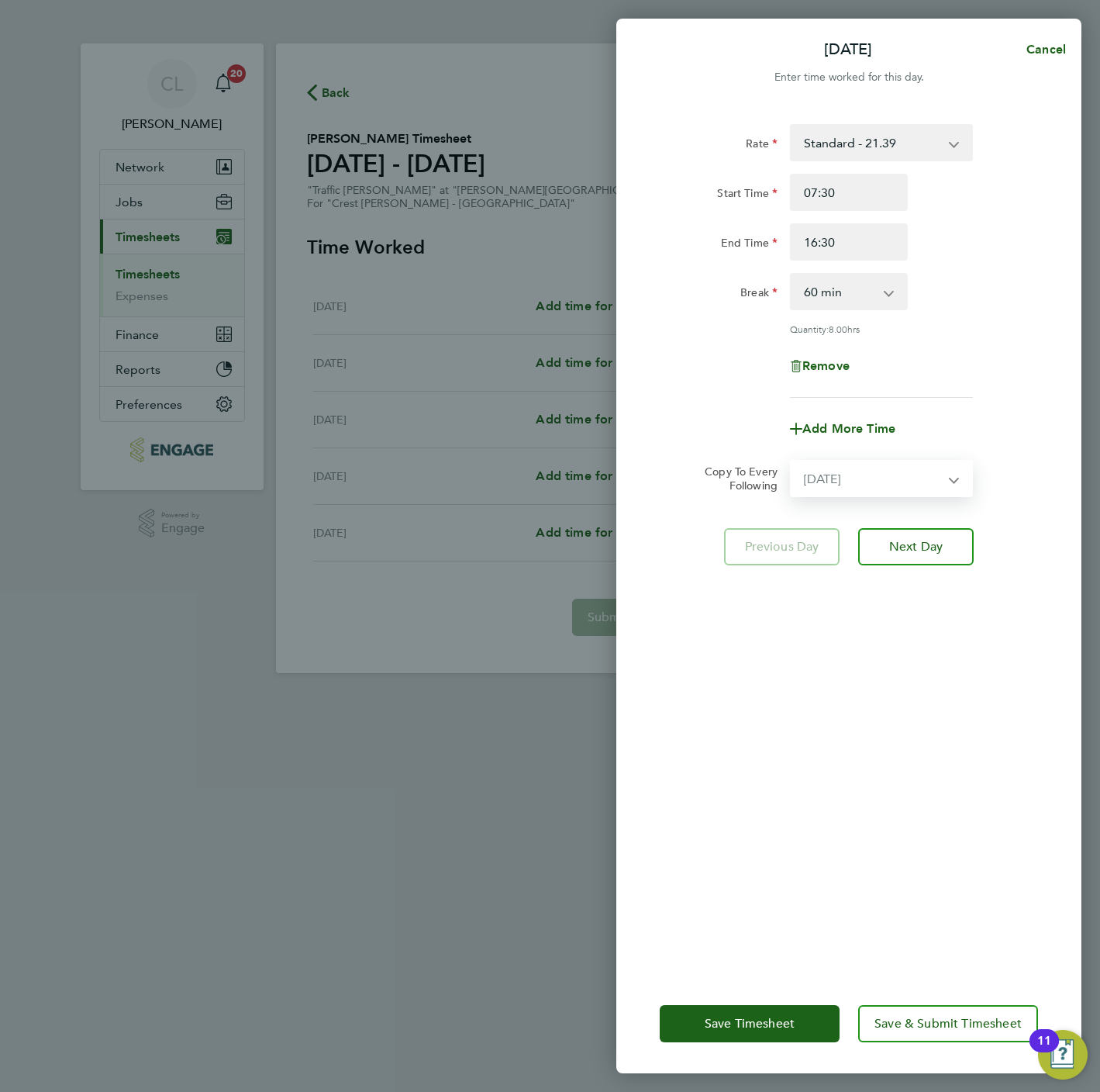
click at [792, 461] on select "Select days Day Weekday (Mon-Fri) Weekend (Sat-Sun) Thursday Friday Saturday Su…" at bounding box center [873, 479] width 163 height 34
select select "2025-09-21"
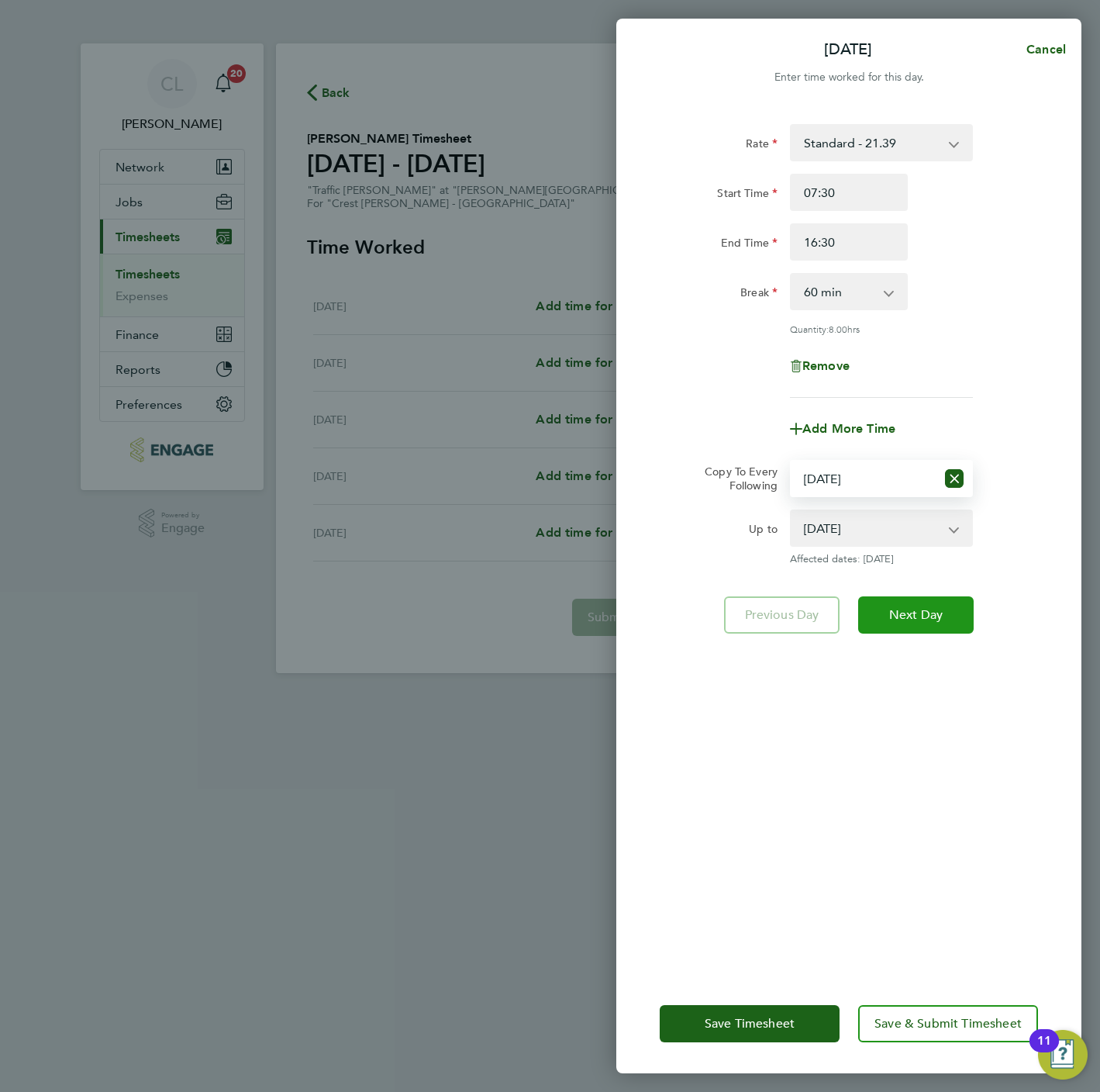
click at [905, 609] on span "Next Day" at bounding box center [915, 614] width 53 height 16
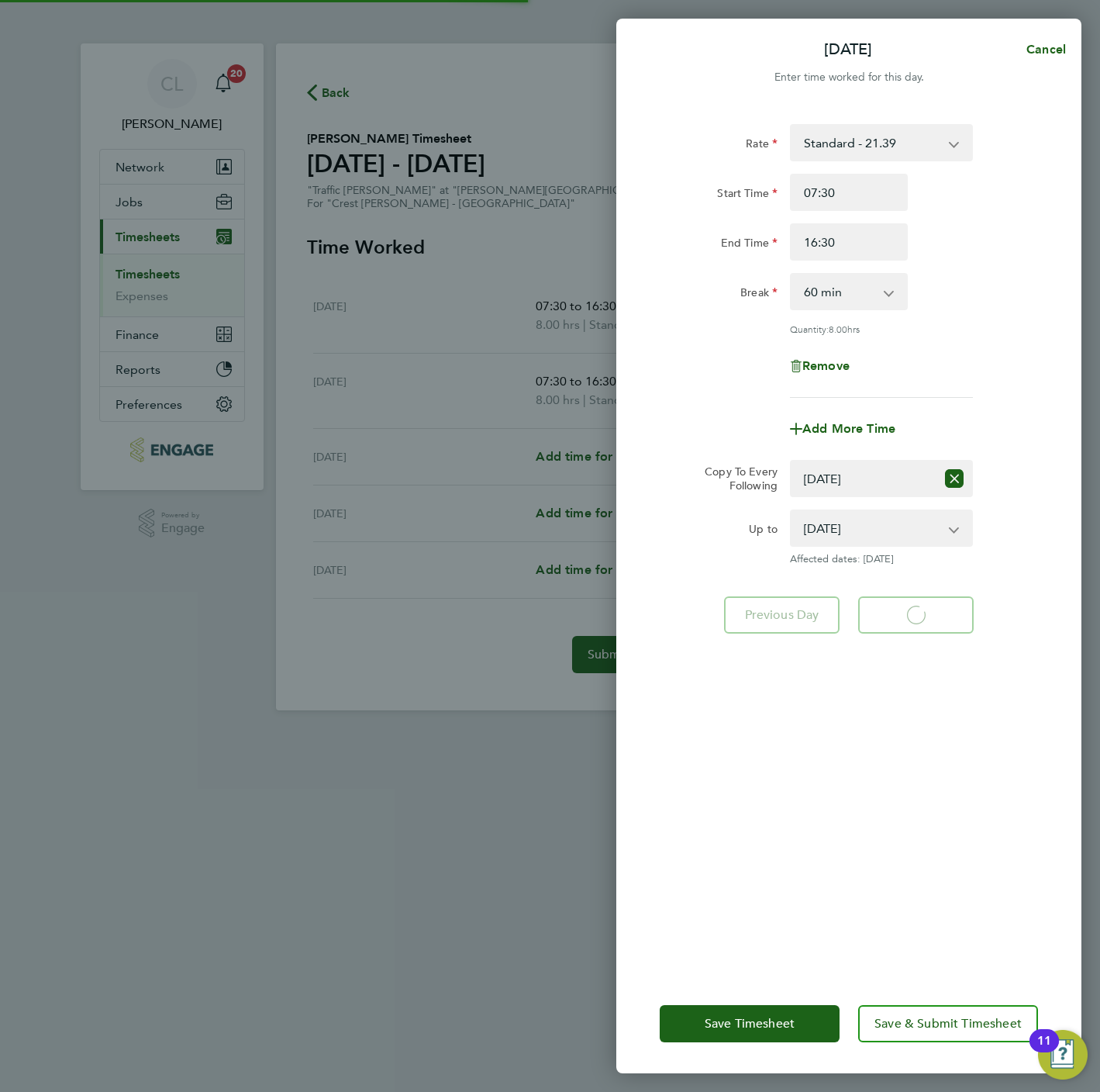
select select "60"
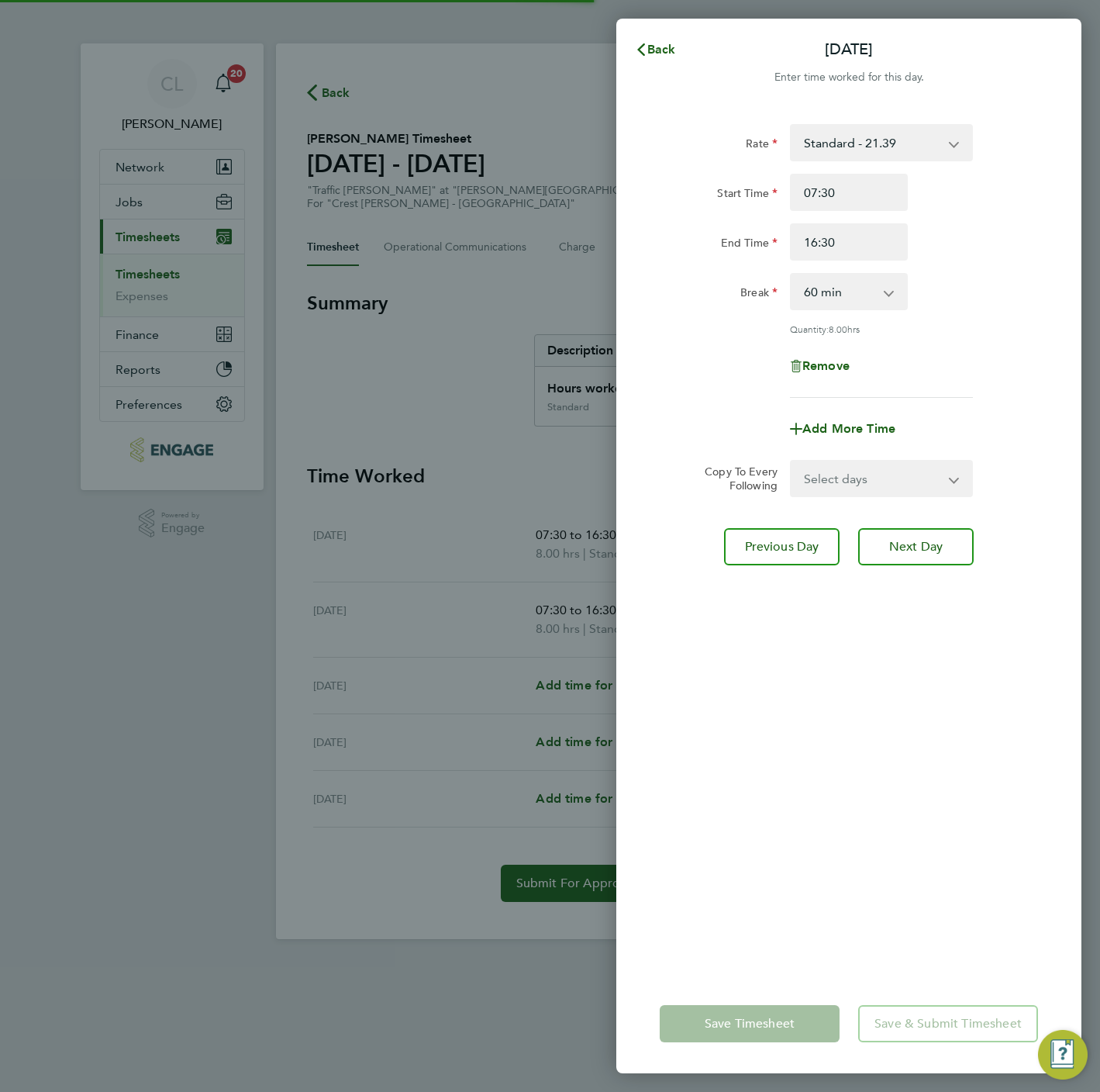
click at [855, 474] on select "Select days Day Weekend (Sat-Sun) Friday Saturday Sunday" at bounding box center [873, 479] width 163 height 34
select select "FRI"
click at [792, 461] on select "Select days Day Weekend (Sat-Sun) Friday Saturday Sunday" at bounding box center [873, 479] width 163 height 34
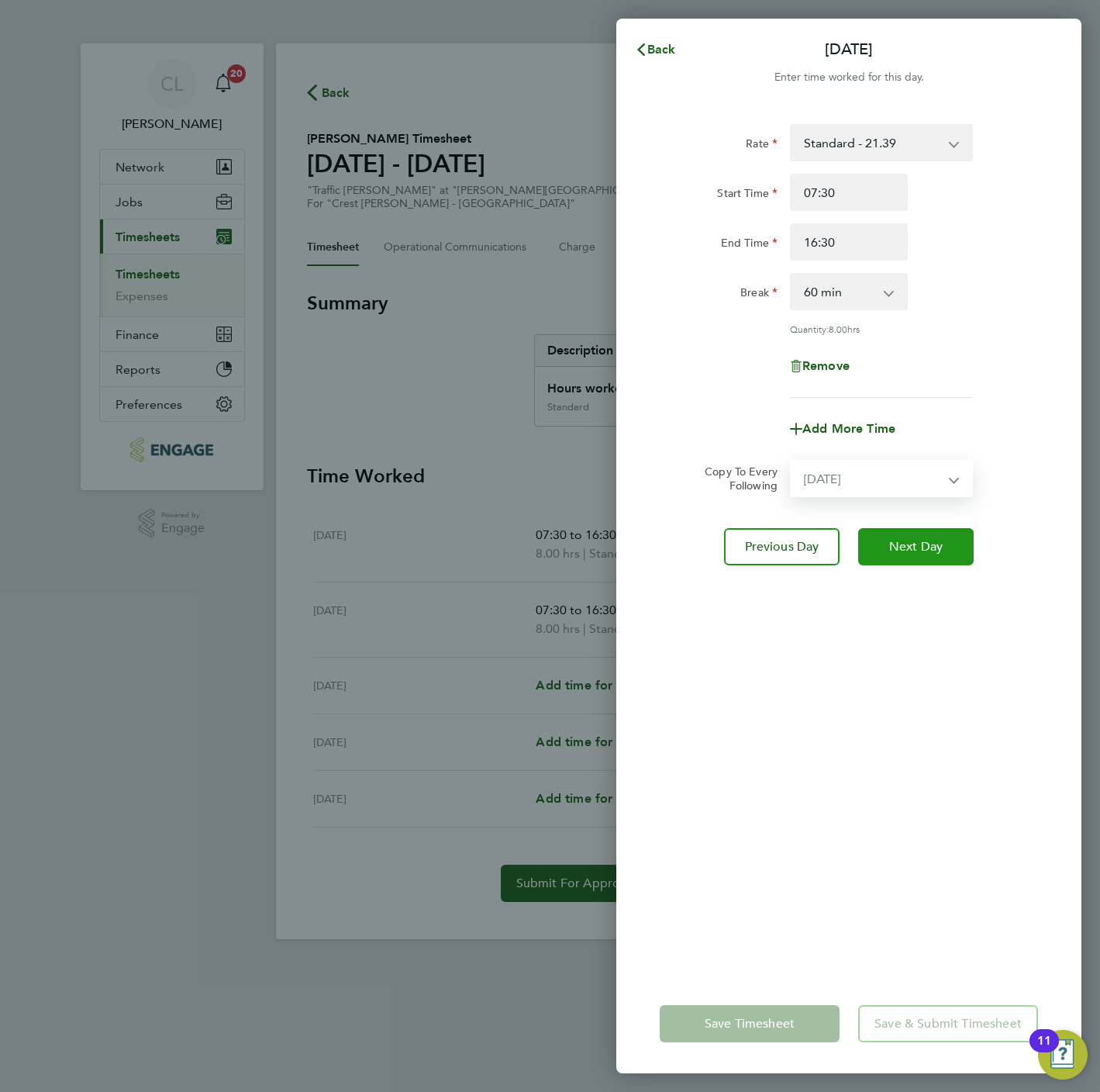
select select "2025-09-21"
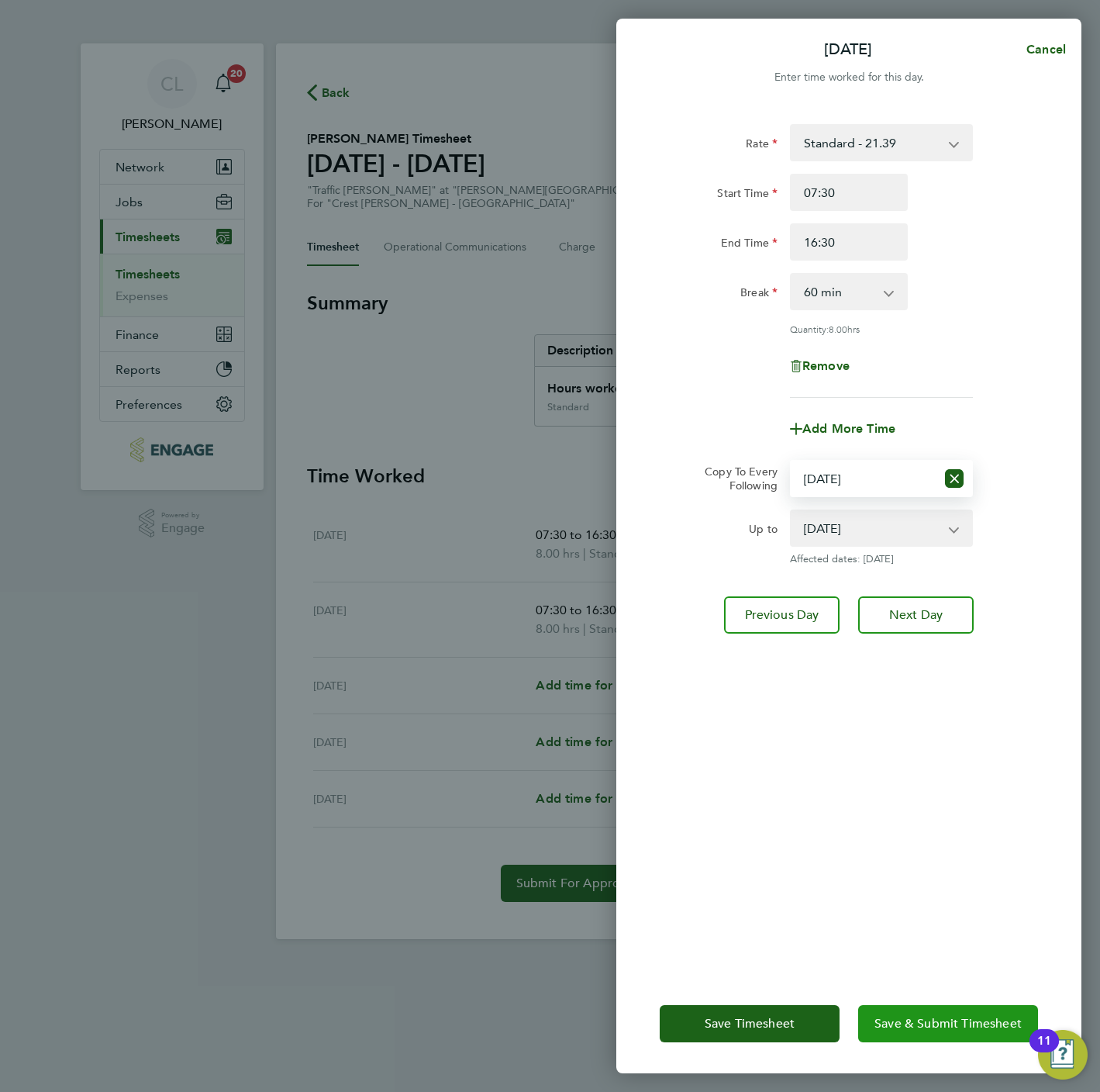
click at [905, 1018] on button "Save & Submit Timesheet" at bounding box center [948, 1024] width 180 height 38
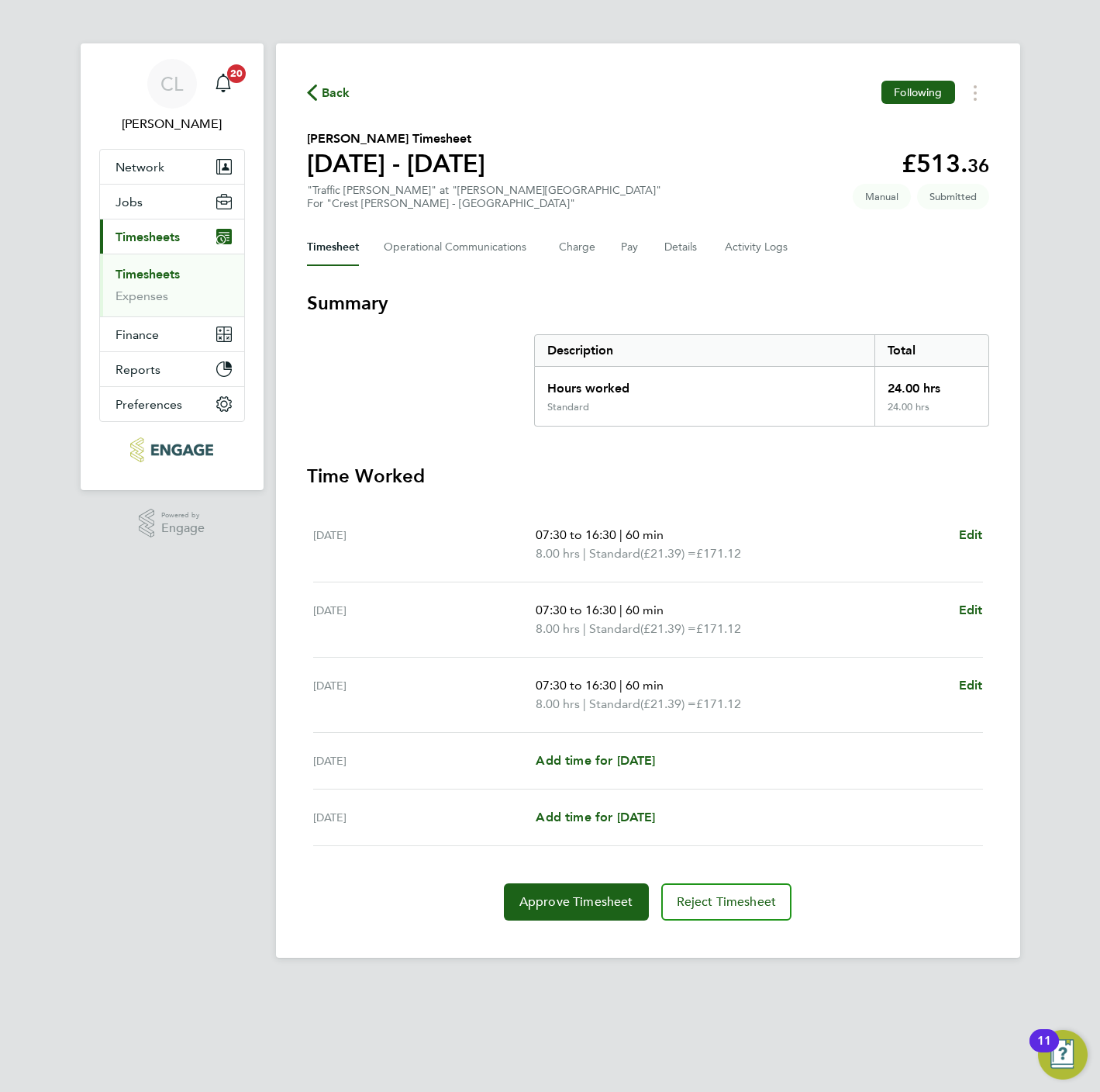
click at [330, 92] on span "Back" at bounding box center [335, 92] width 29 height 19
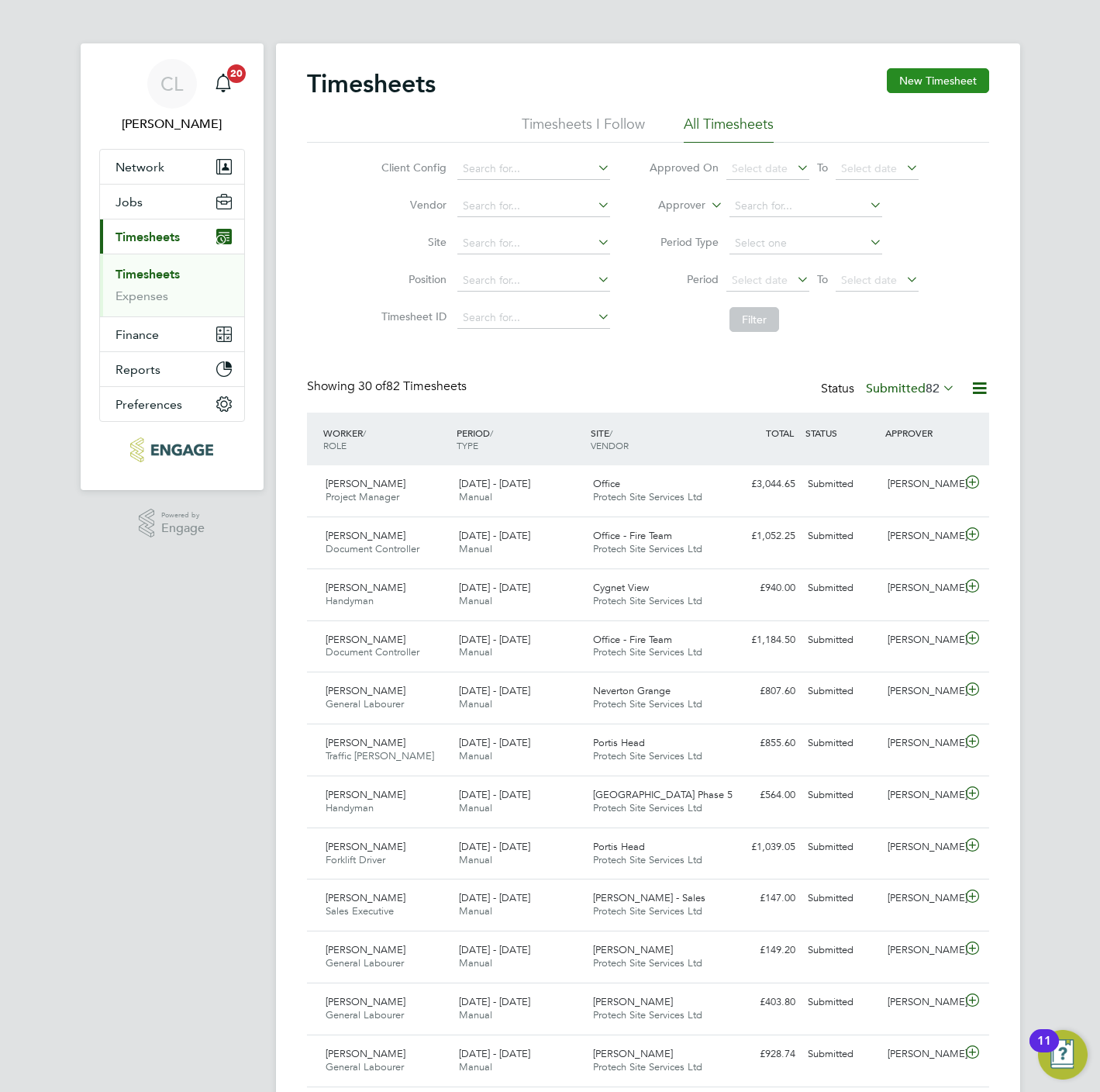
click at [954, 82] on button "New Timesheet" at bounding box center [937, 80] width 102 height 25
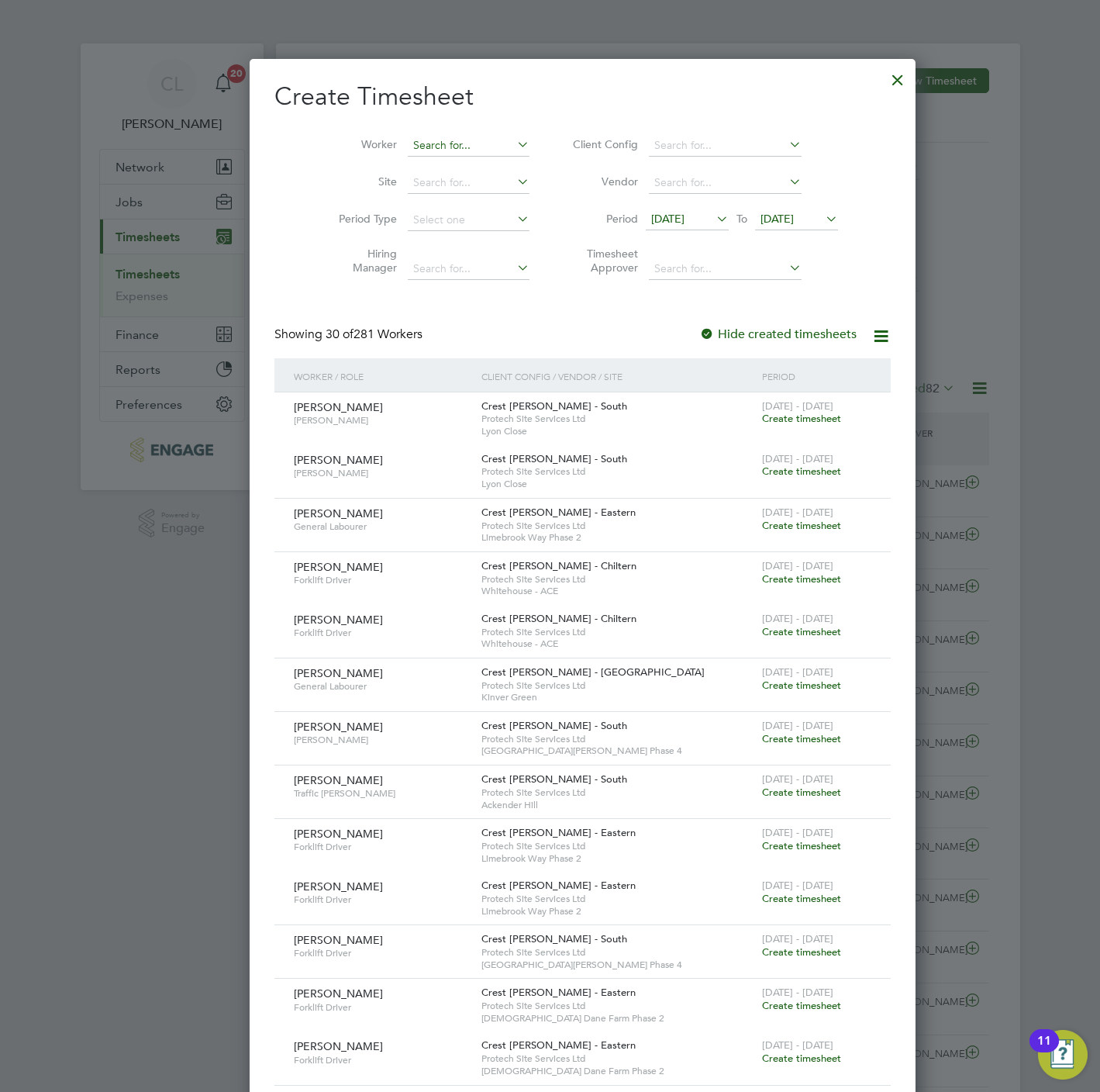
click at [428, 147] on input at bounding box center [469, 146] width 122 height 22
click at [424, 165] on li "Leah Blair" at bounding box center [469, 167] width 191 height 21
type input "[PERSON_NAME]"
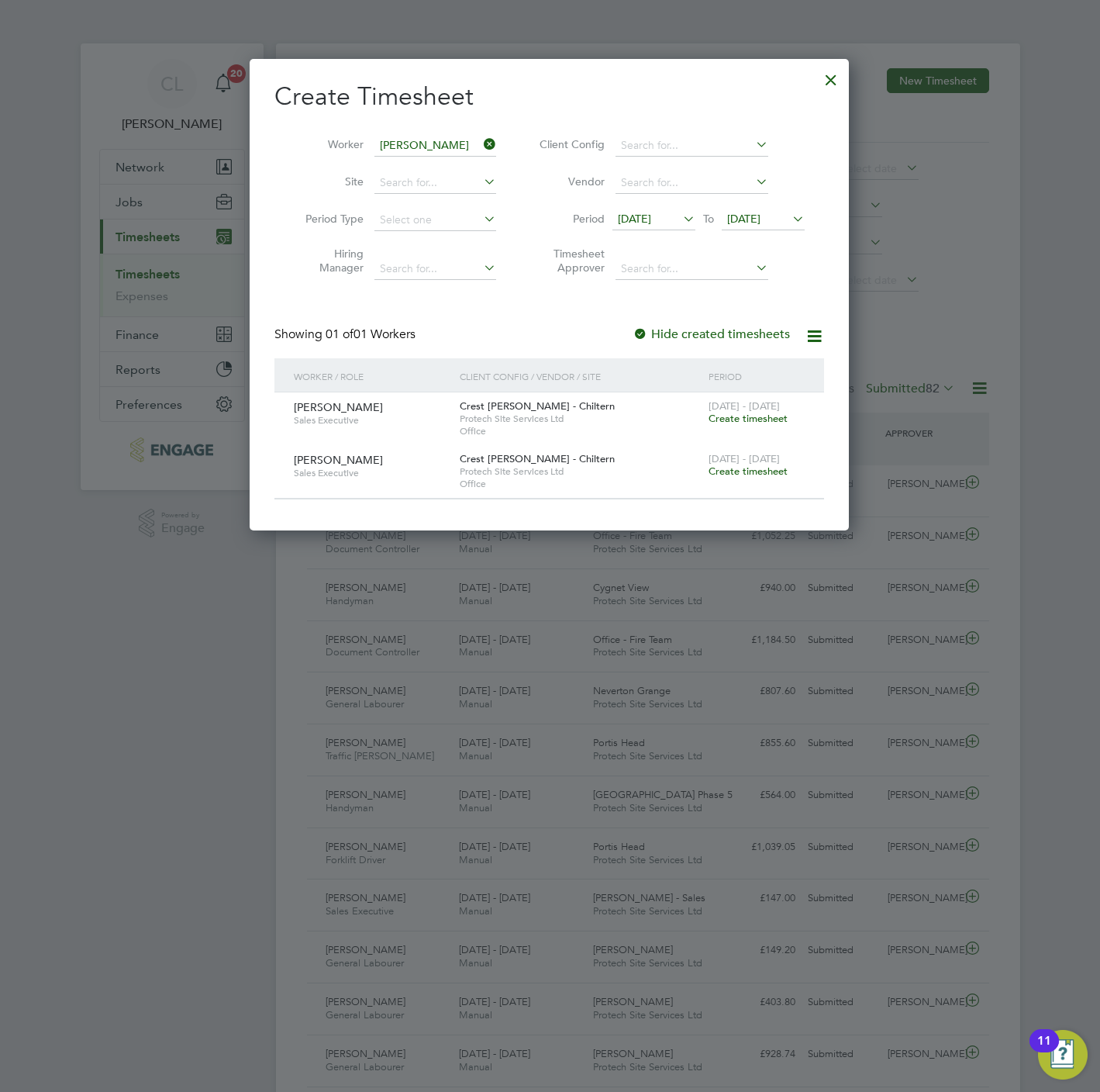
click at [761, 422] on span "Create timesheet" at bounding box center [748, 418] width 79 height 13
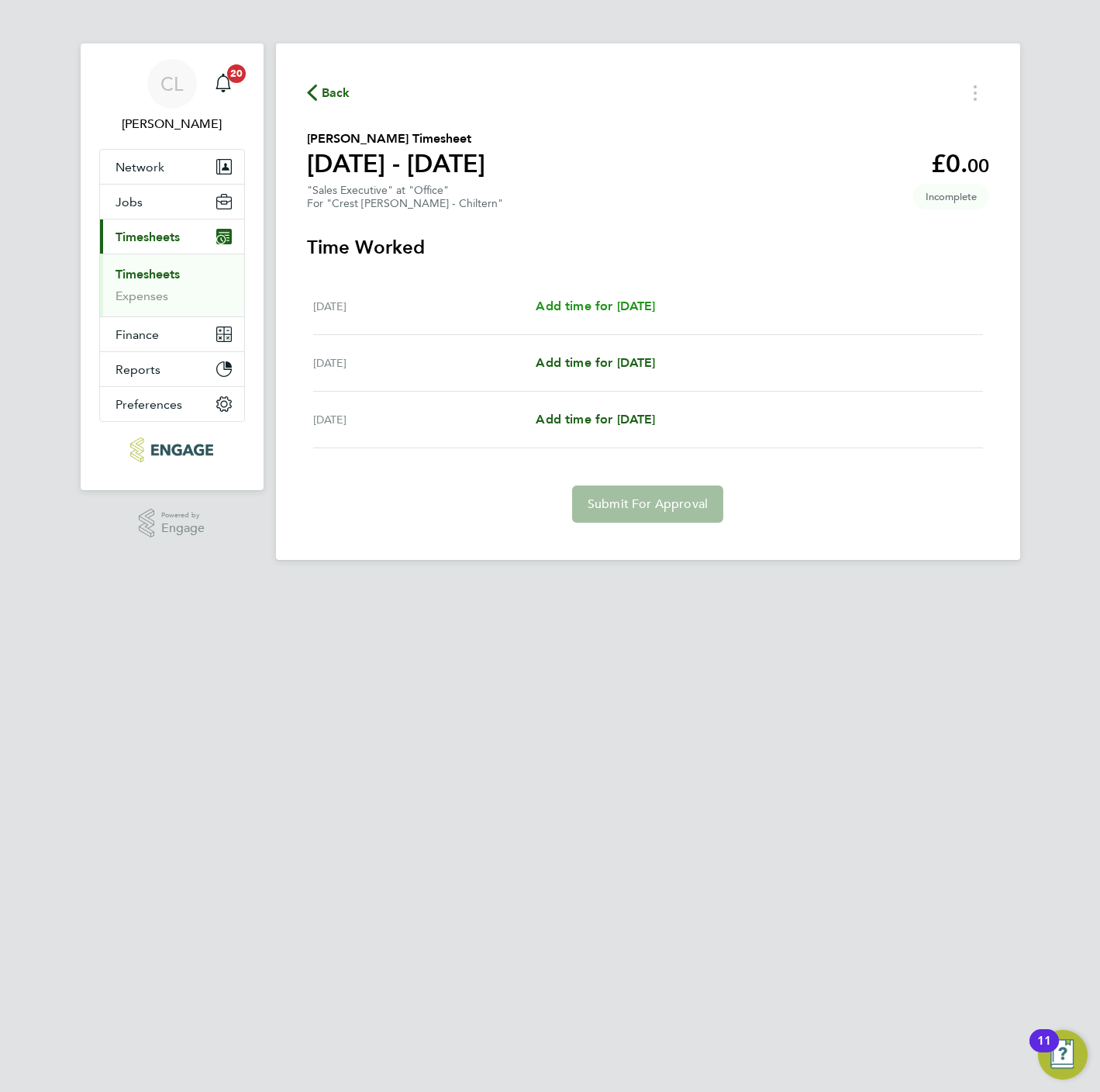
click at [596, 299] on span "Add time for Fri 19 Sep" at bounding box center [595, 306] width 119 height 15
select select "45"
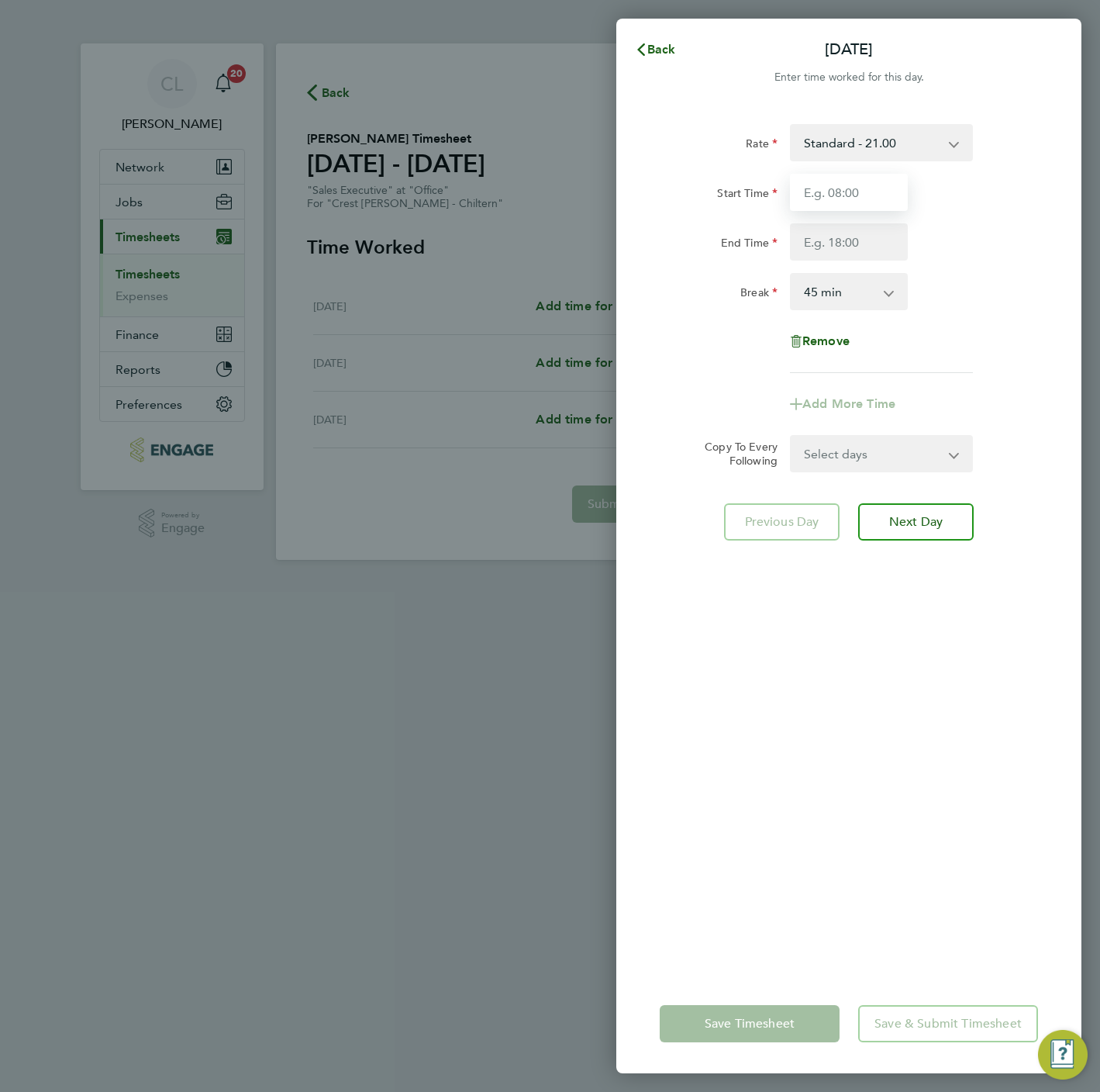
click at [806, 199] on input "Start Time" at bounding box center [849, 192] width 118 height 38
click at [824, 126] on select "Standard - 21.00" at bounding box center [872, 143] width 161 height 34
click at [821, 102] on div at bounding box center [849, 96] width 465 height 19
click at [800, 205] on input "Start Time" at bounding box center [849, 192] width 118 height 38
type input "07:30"
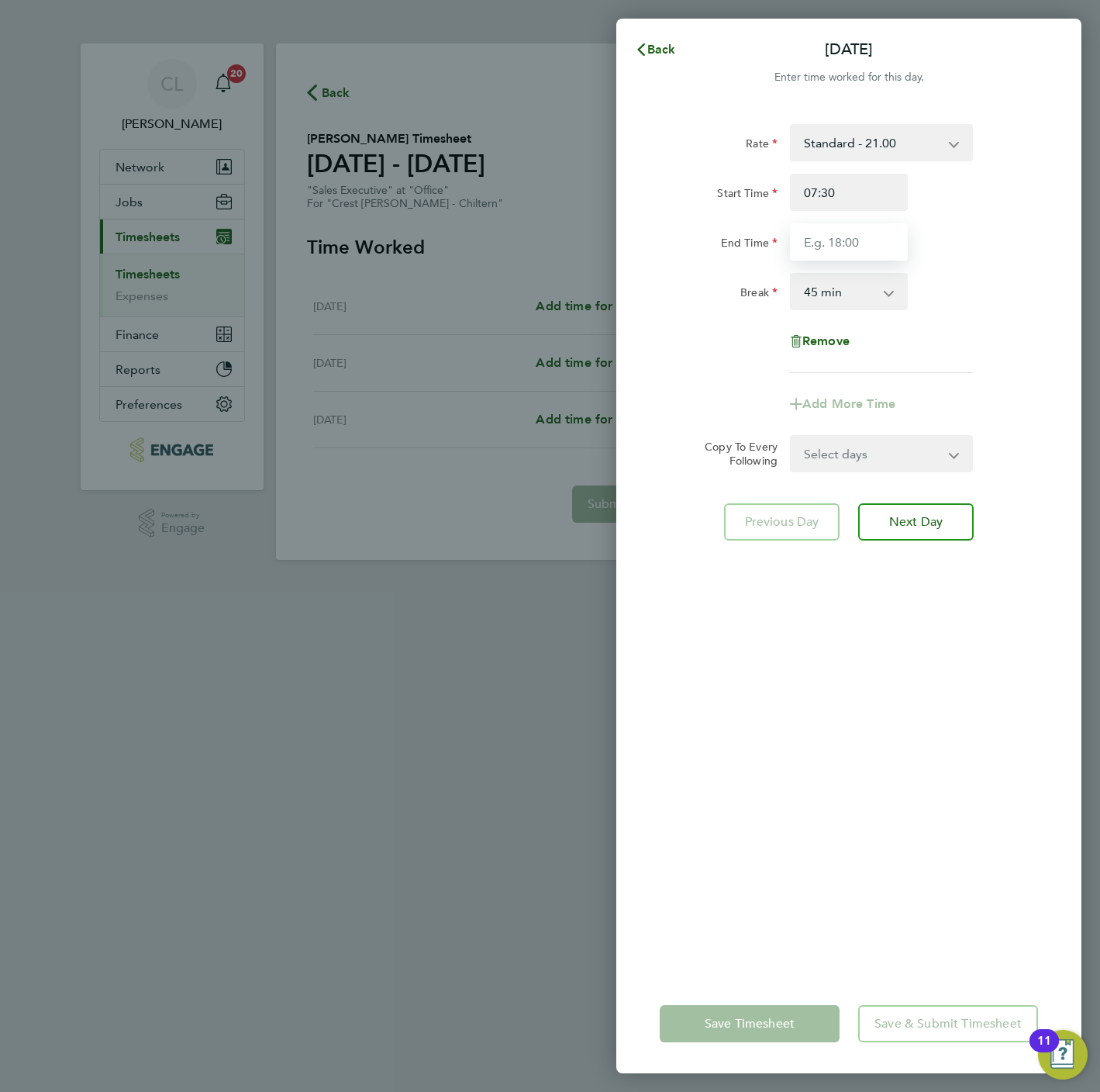
type input "16:30"
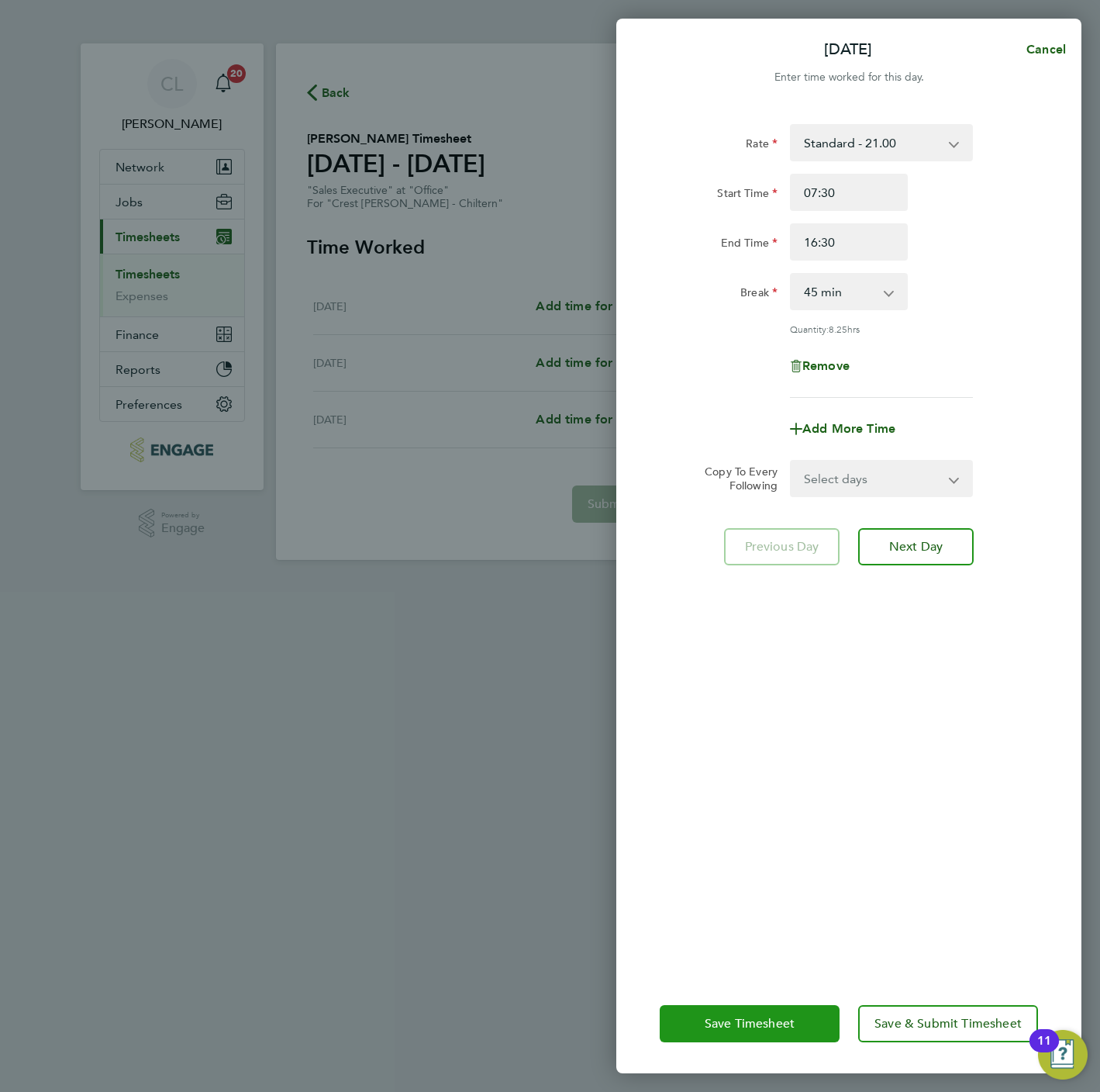
click at [714, 1023] on span "Save Timesheet" at bounding box center [750, 1023] width 90 height 16
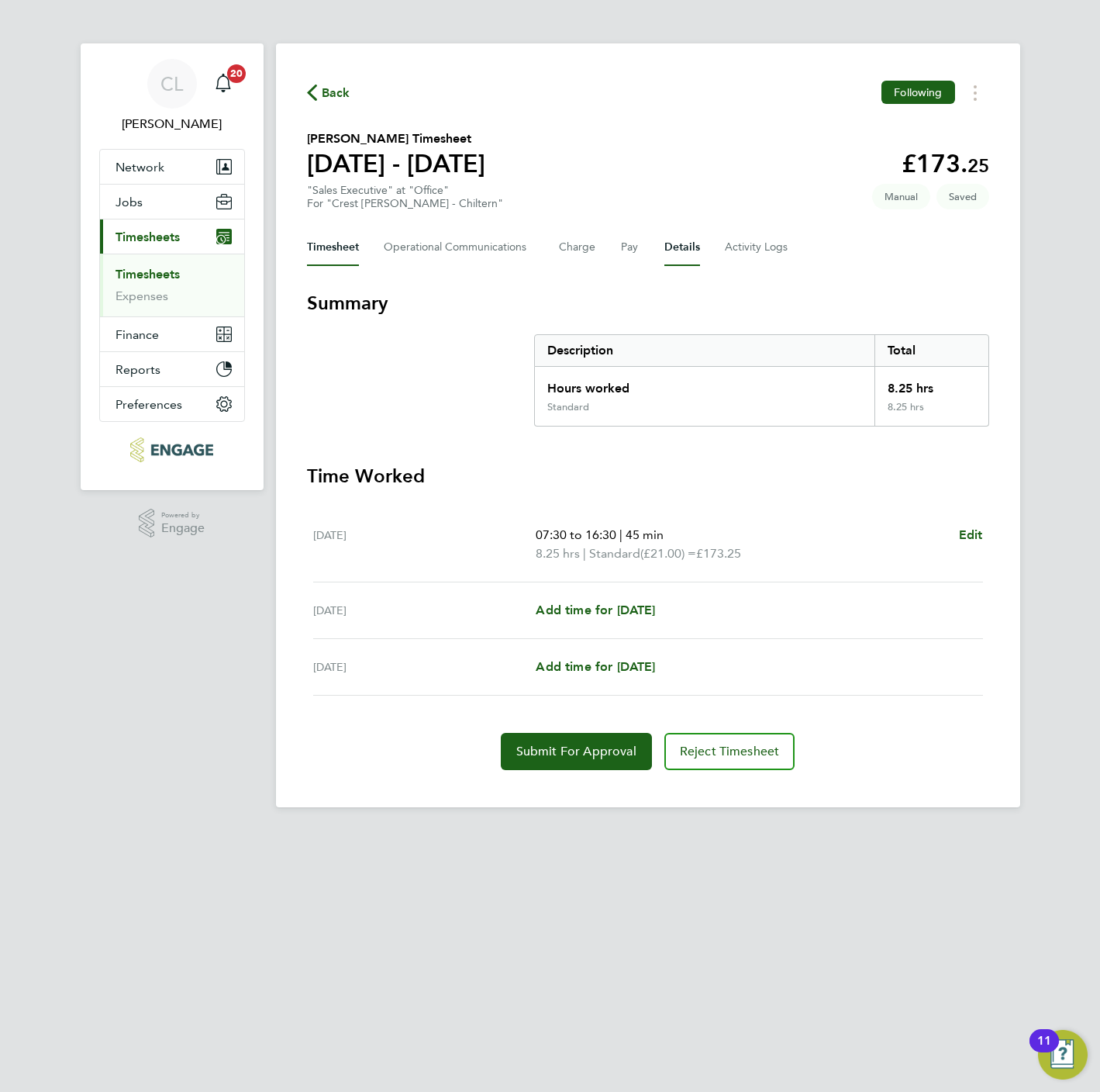
click at [673, 240] on button "Details" at bounding box center [682, 248] width 36 height 38
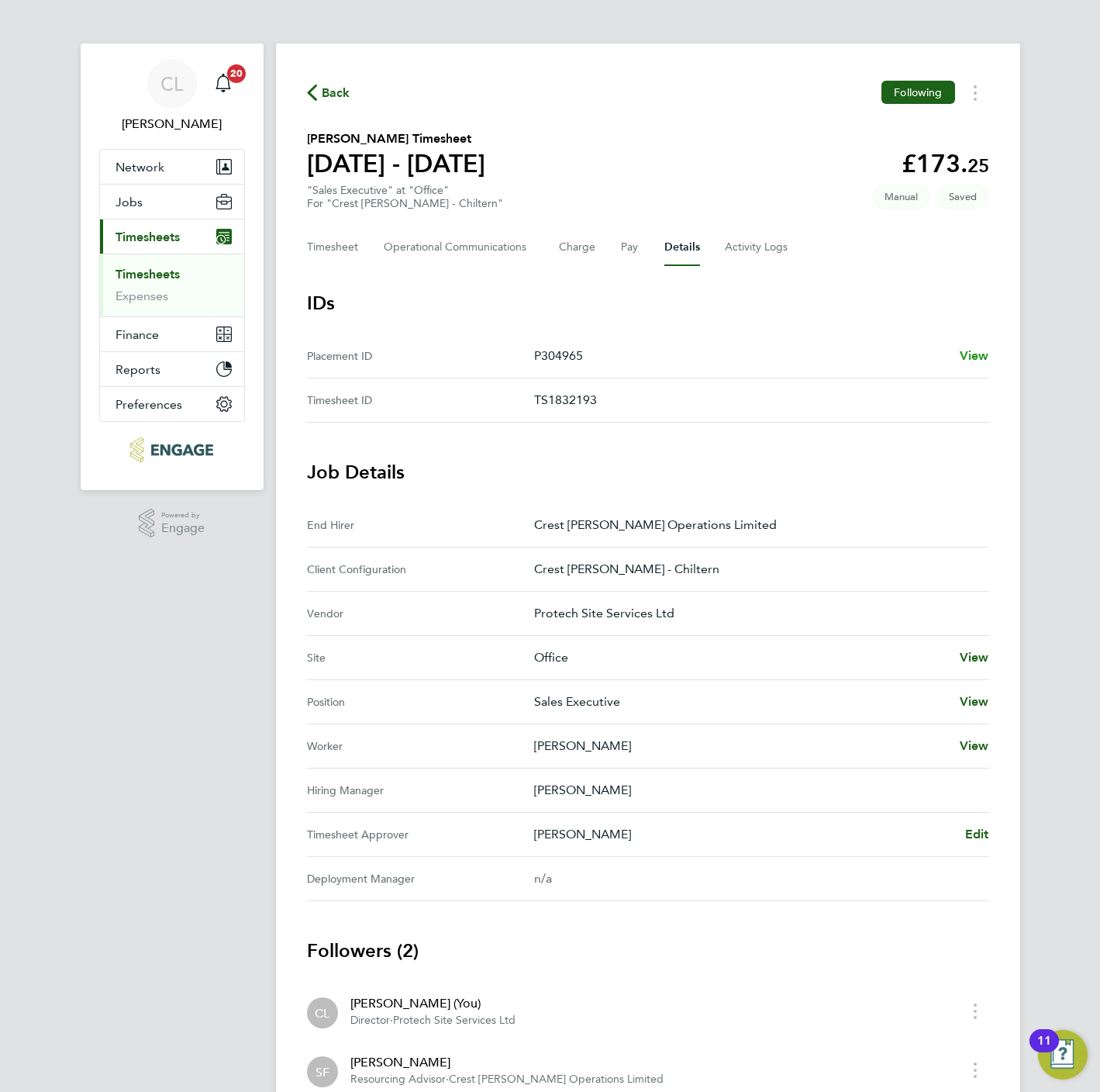
click at [976, 354] on span "View" at bounding box center [975, 356] width 29 height 15
click at [320, 93] on span "Back" at bounding box center [328, 92] width 43 height 15
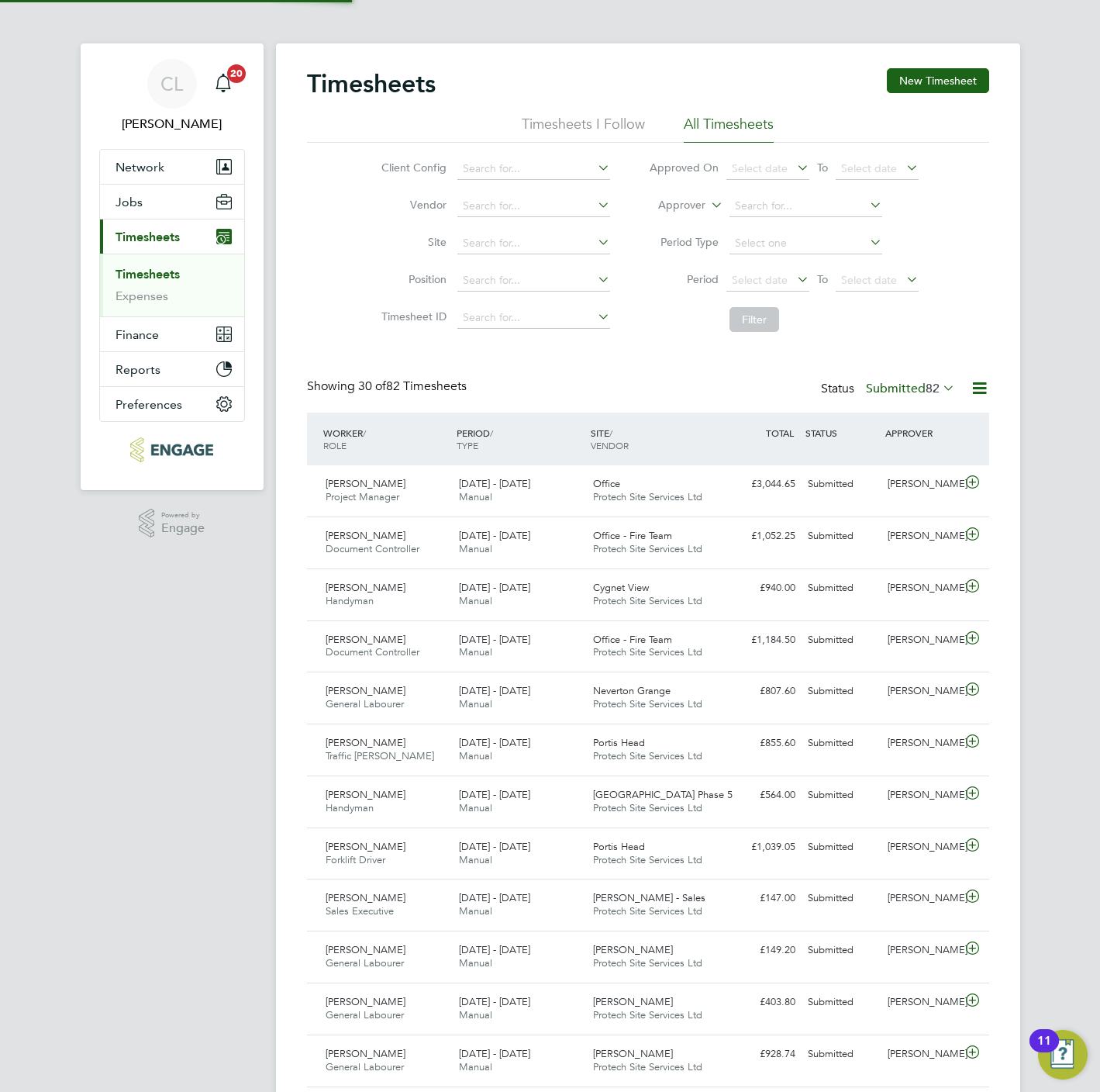
scroll to position [39, 135]
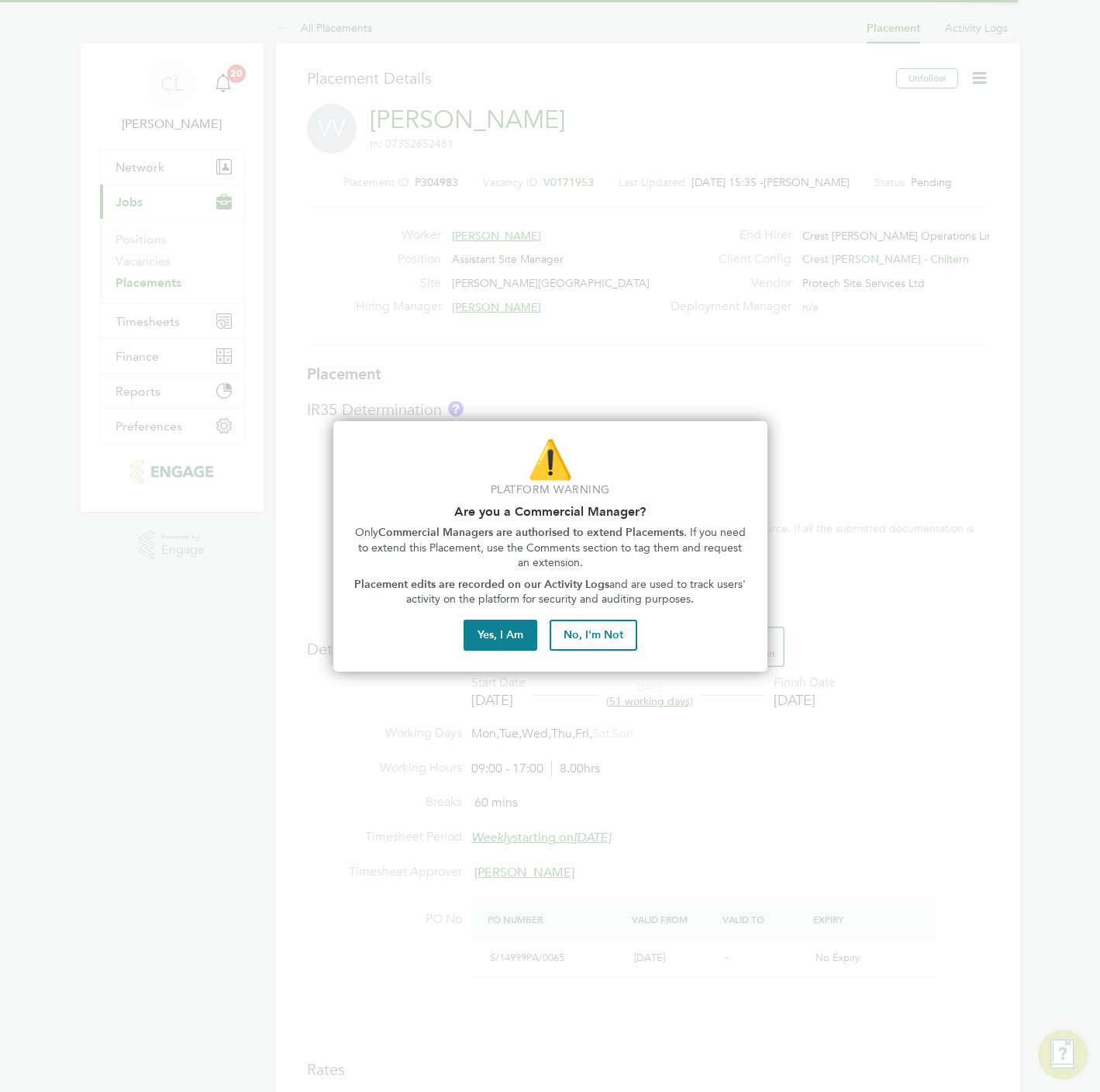
click at [980, 72] on div at bounding box center [550, 546] width 1100 height 1092
click at [580, 633] on button "No, I'm Not" at bounding box center [593, 635] width 88 height 31
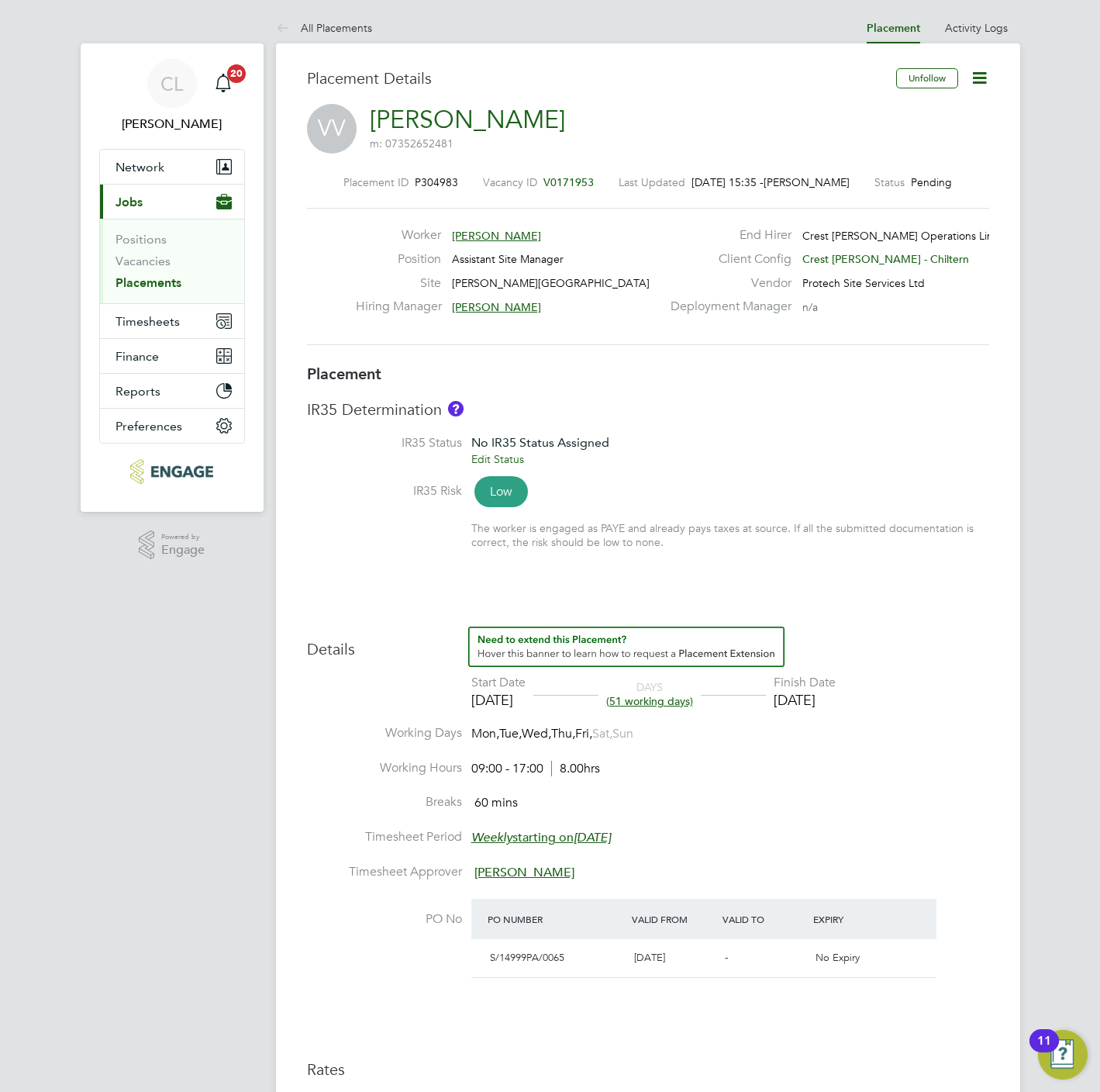
click at [989, 80] on icon at bounding box center [980, 78] width 20 height 20
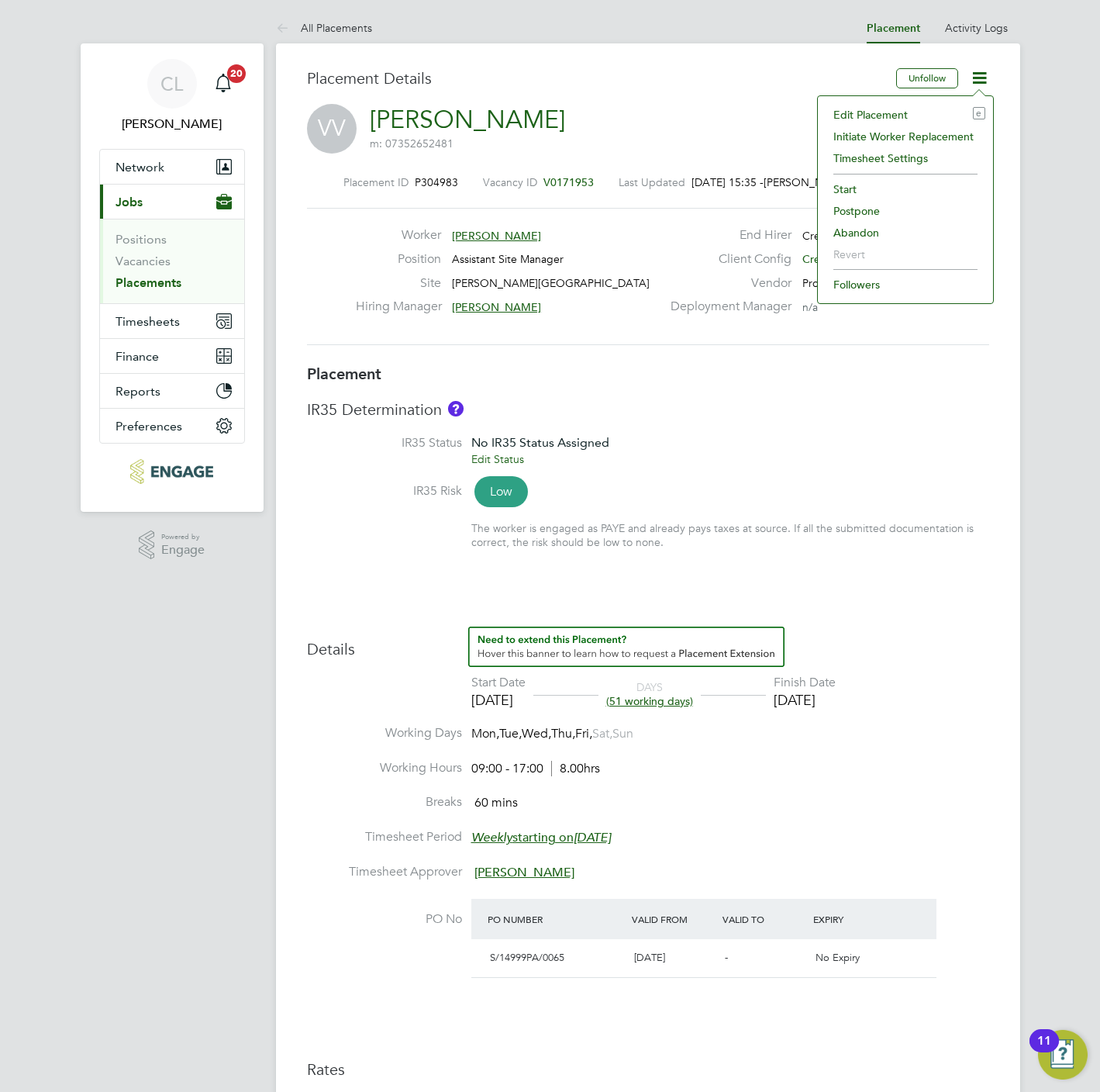
click at [896, 112] on li "Edit Placement e" at bounding box center [905, 115] width 159 height 22
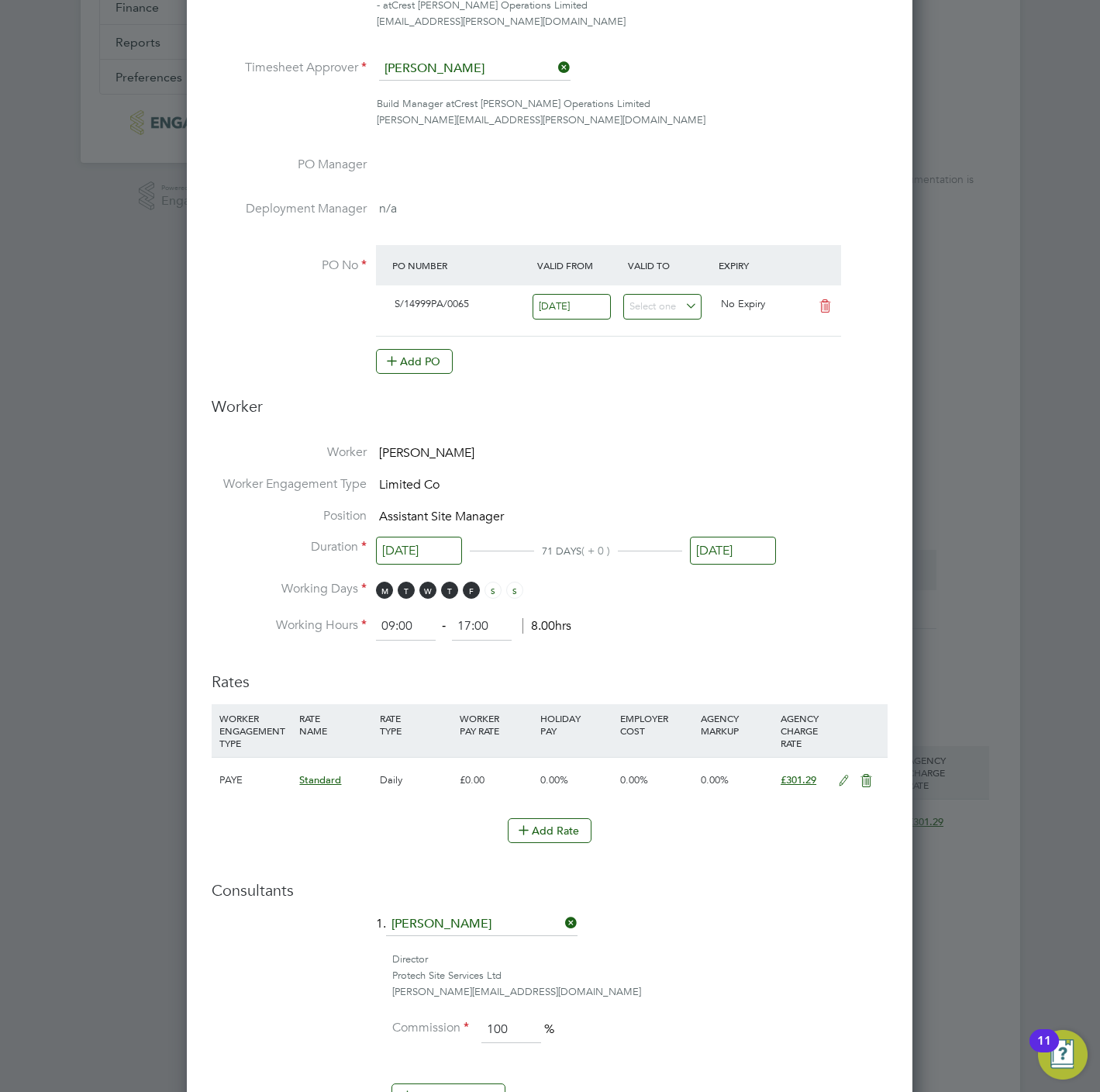
click at [744, 535] on li "Position Assistant Site Manager" at bounding box center [550, 524] width 676 height 32
click at [744, 554] on input "[DATE]" at bounding box center [733, 550] width 86 height 29
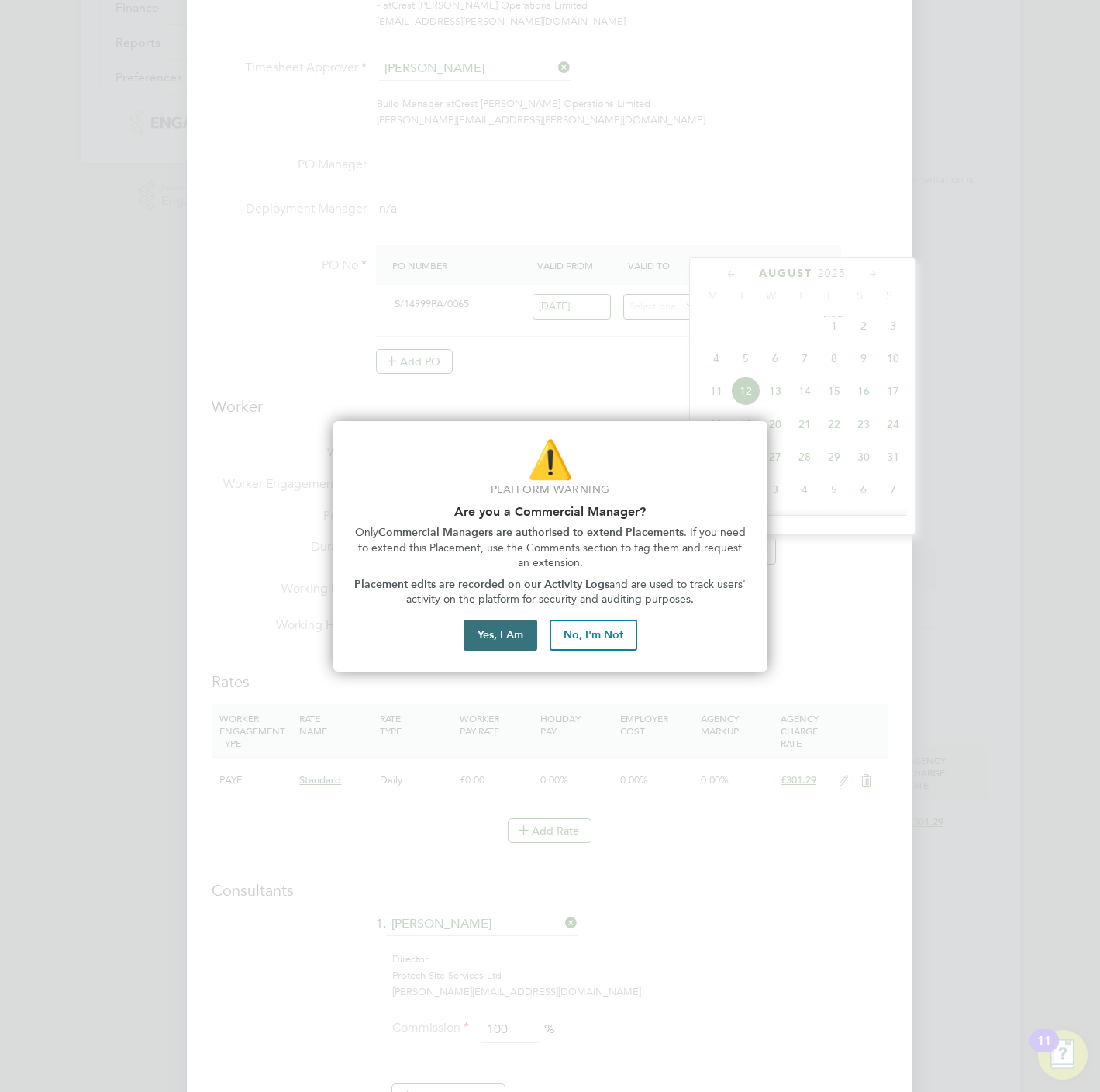
click at [494, 636] on button "Yes, I Am" at bounding box center [501, 635] width 74 height 31
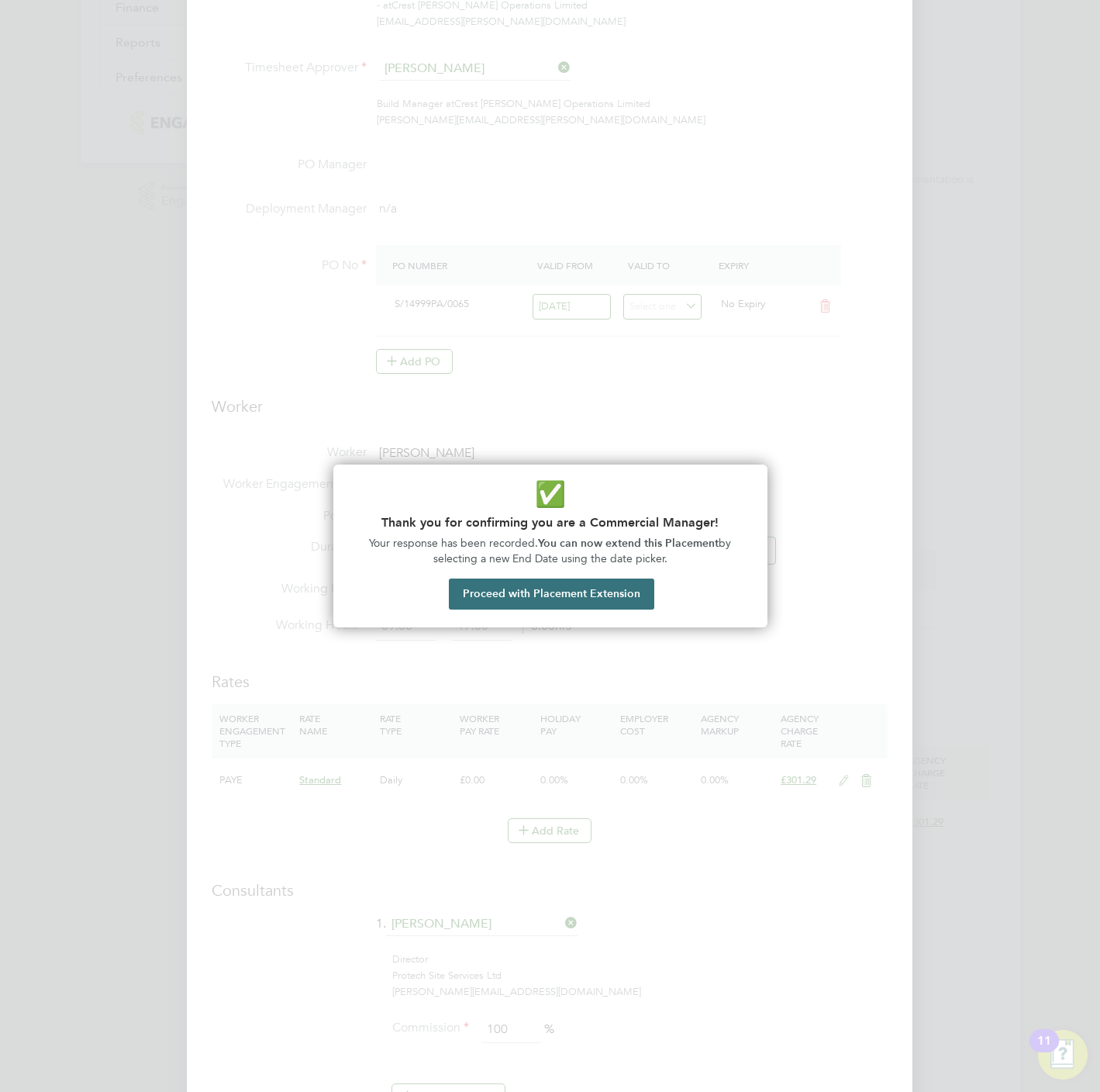
click at [601, 598] on button "Proceed with Placement Extension" at bounding box center [551, 594] width 205 height 31
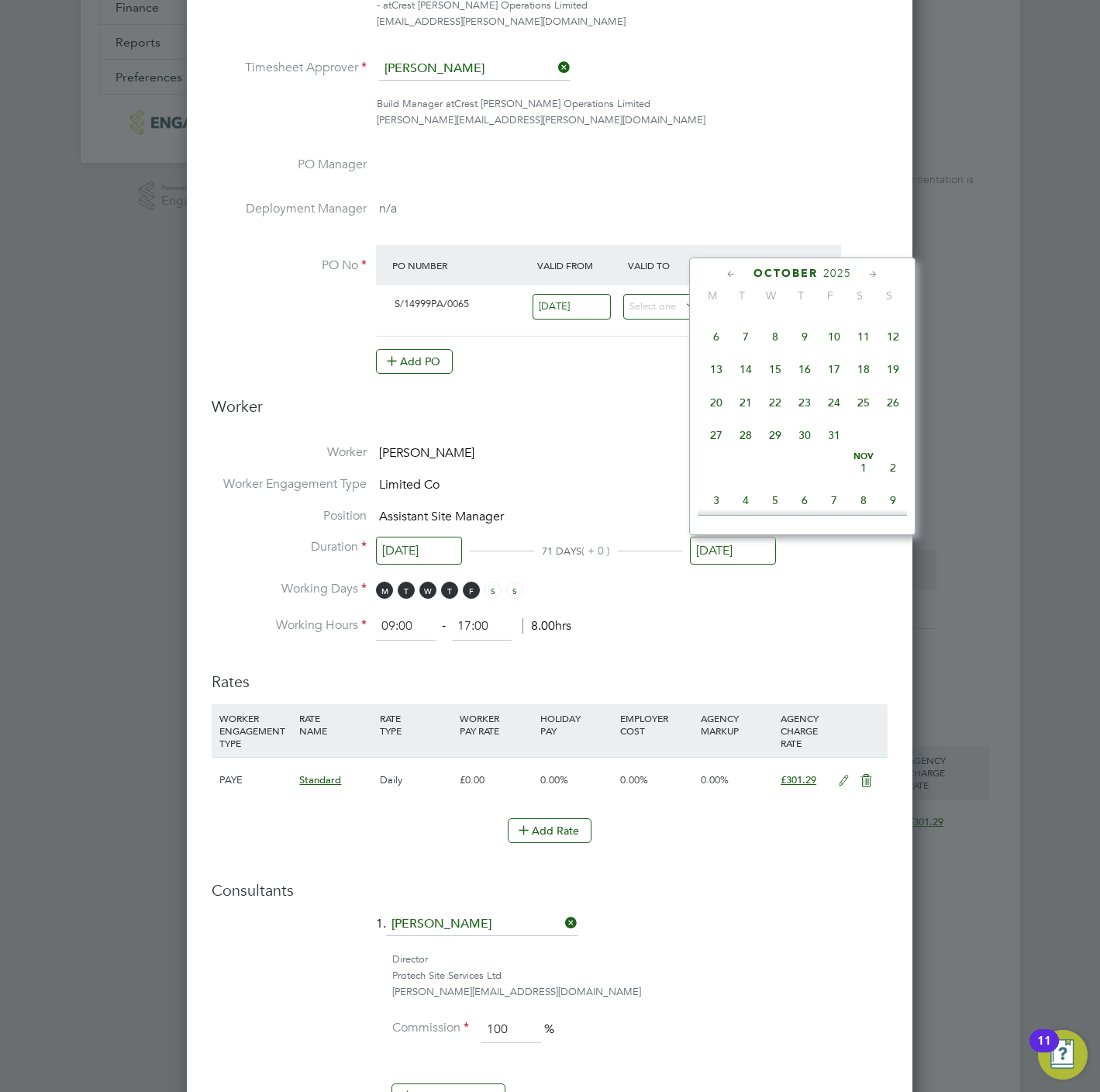
click at [812, 450] on span "30" at bounding box center [805, 435] width 29 height 29
type input "[DATE]"
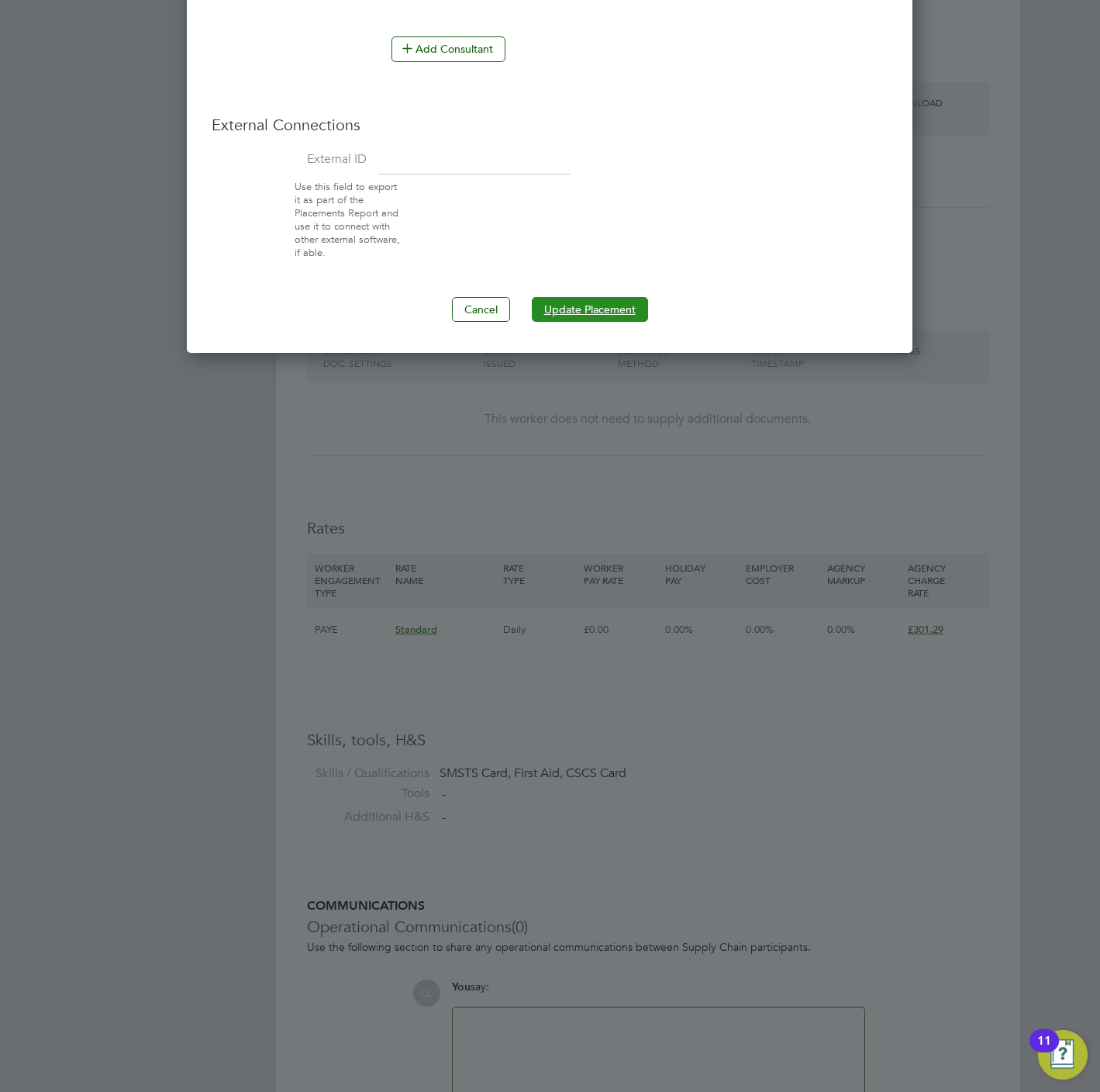
click at [601, 309] on button "Update Placement" at bounding box center [590, 309] width 116 height 25
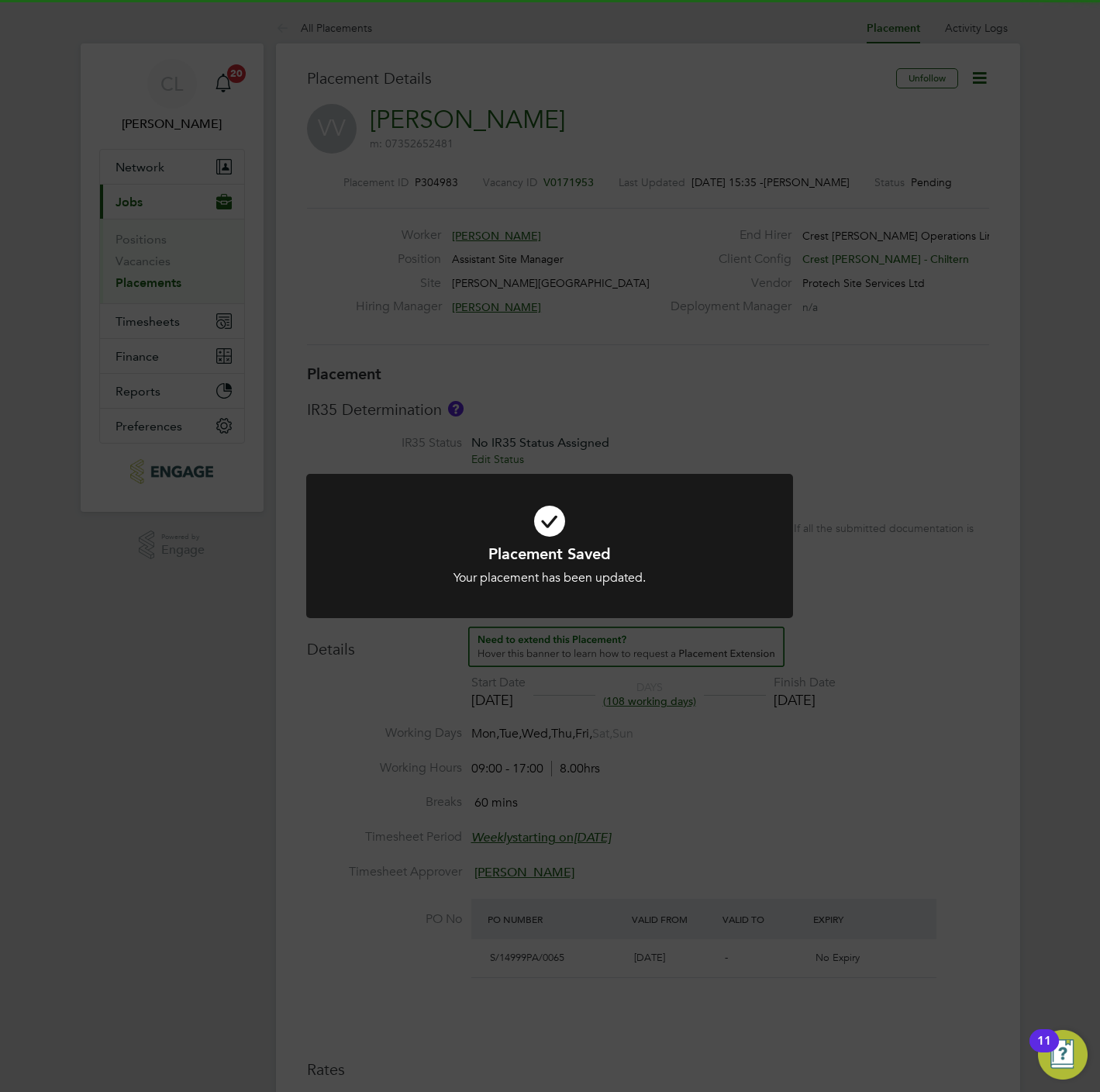
click at [595, 358] on div "Placement Saved Your placement has been updated. Cancel Okay" at bounding box center [550, 546] width 1100 height 1092
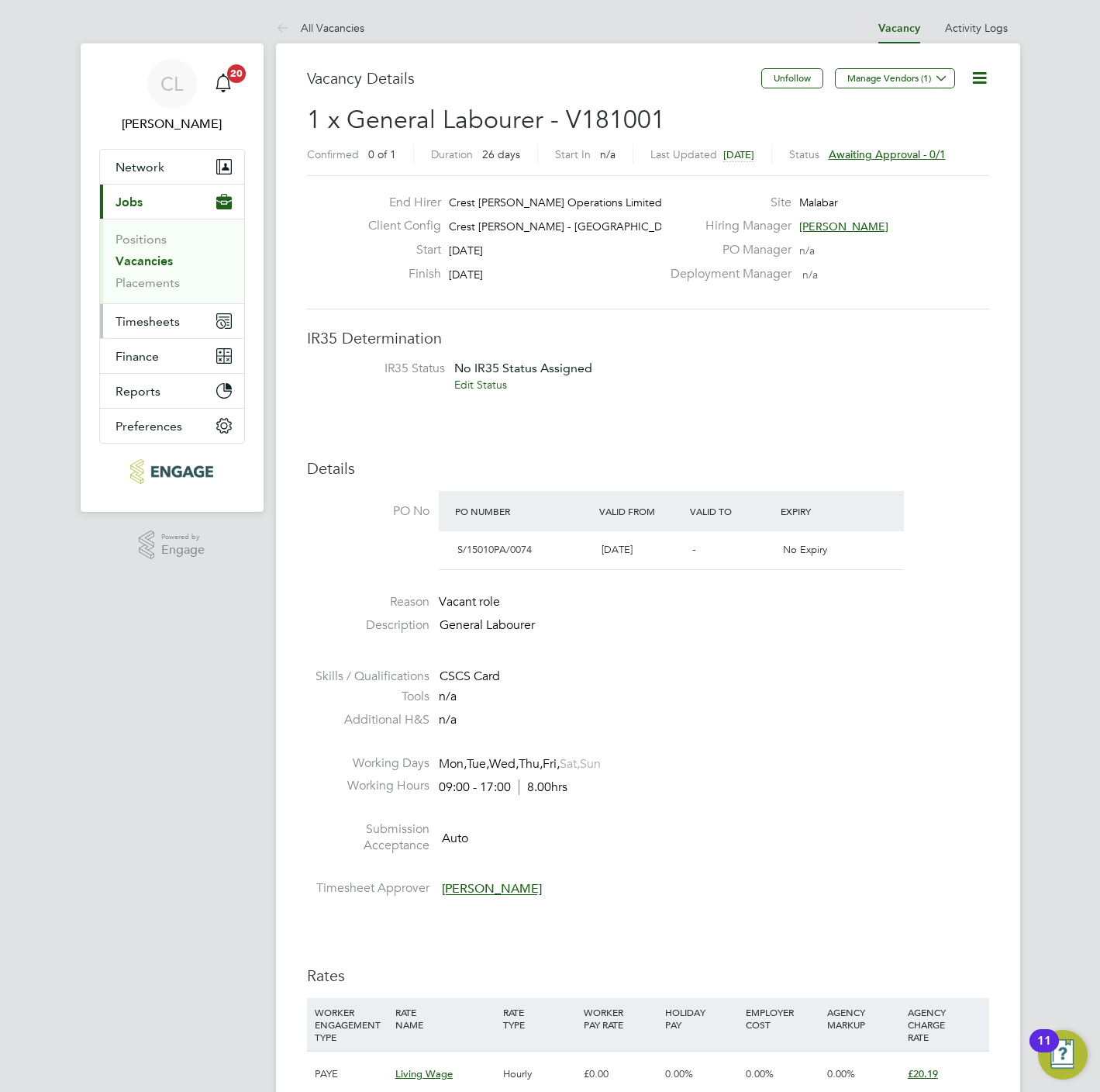
click at [159, 310] on button "Timesheets" at bounding box center [172, 321] width 144 height 34
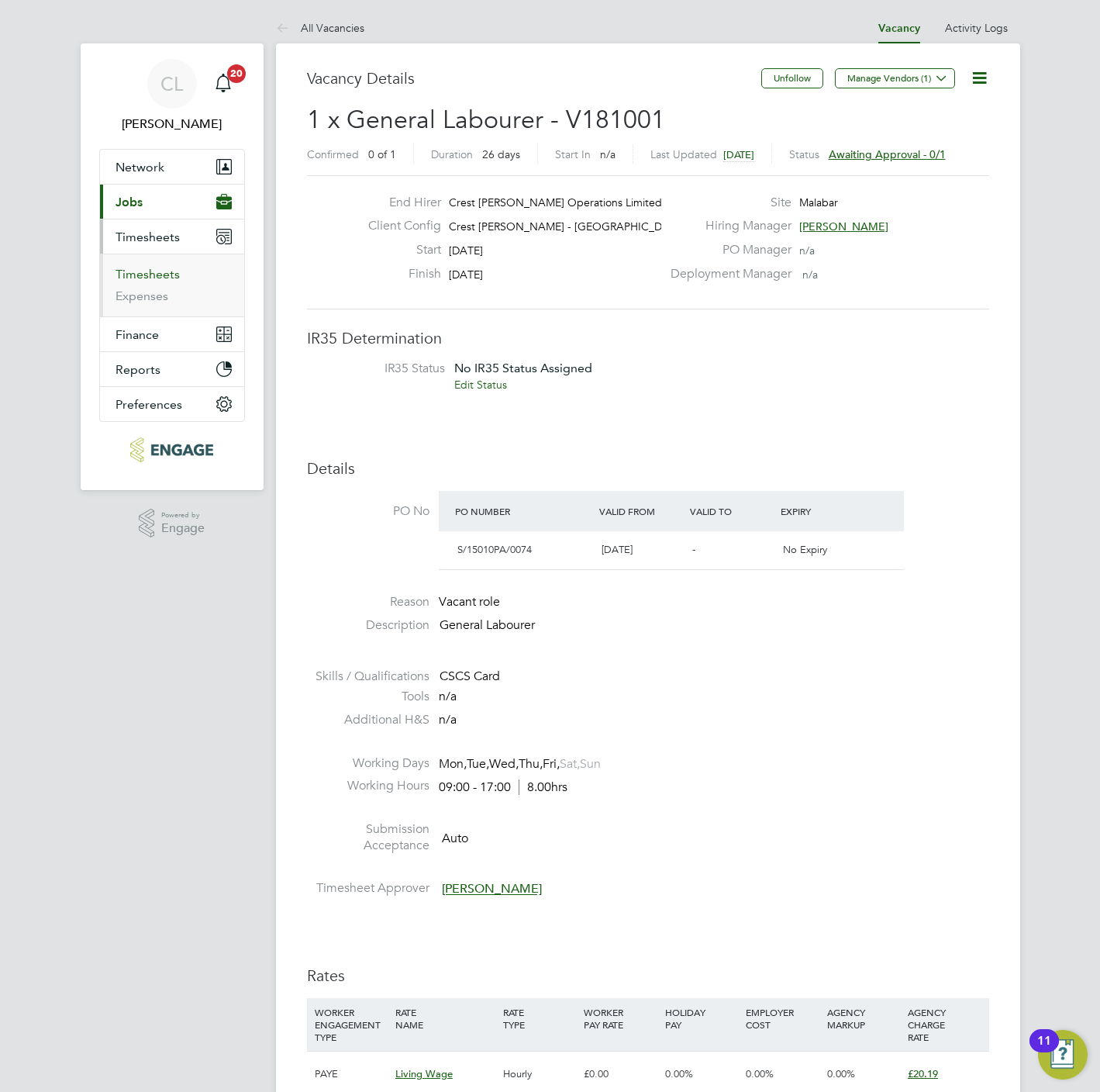
click at [130, 263] on ul "Timesheets Expenses" at bounding box center [172, 285] width 144 height 63
click at [130, 271] on link "Timesheets" at bounding box center [147, 274] width 65 height 15
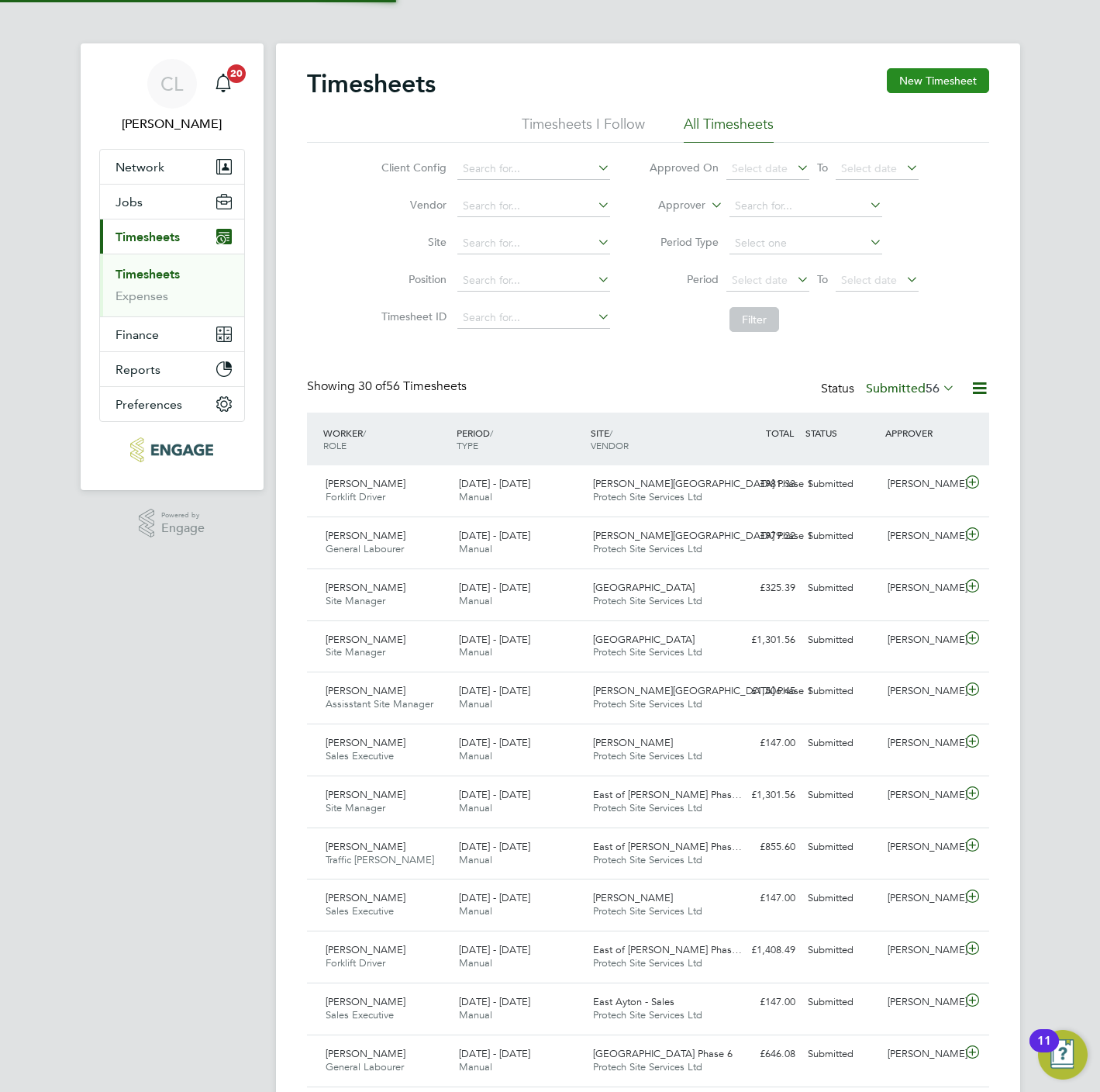
scroll to position [39, 135]
click at [899, 88] on button "New Timesheet" at bounding box center [937, 80] width 102 height 25
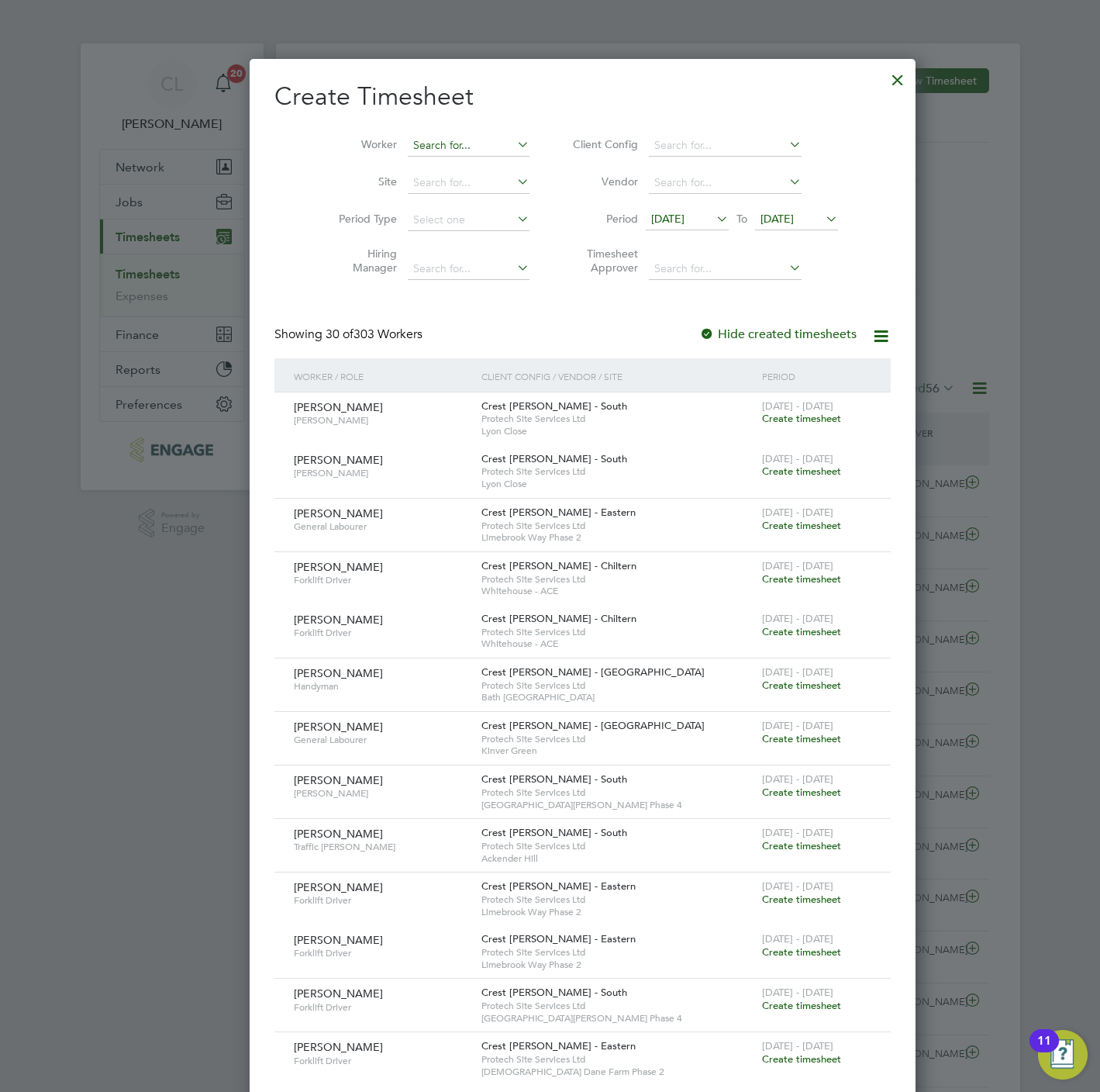
click at [408, 151] on input at bounding box center [469, 146] width 122 height 22
click at [407, 180] on li "Vit [PERSON_NAME]" at bounding box center [435, 188] width 123 height 21
type input "[PERSON_NAME]"
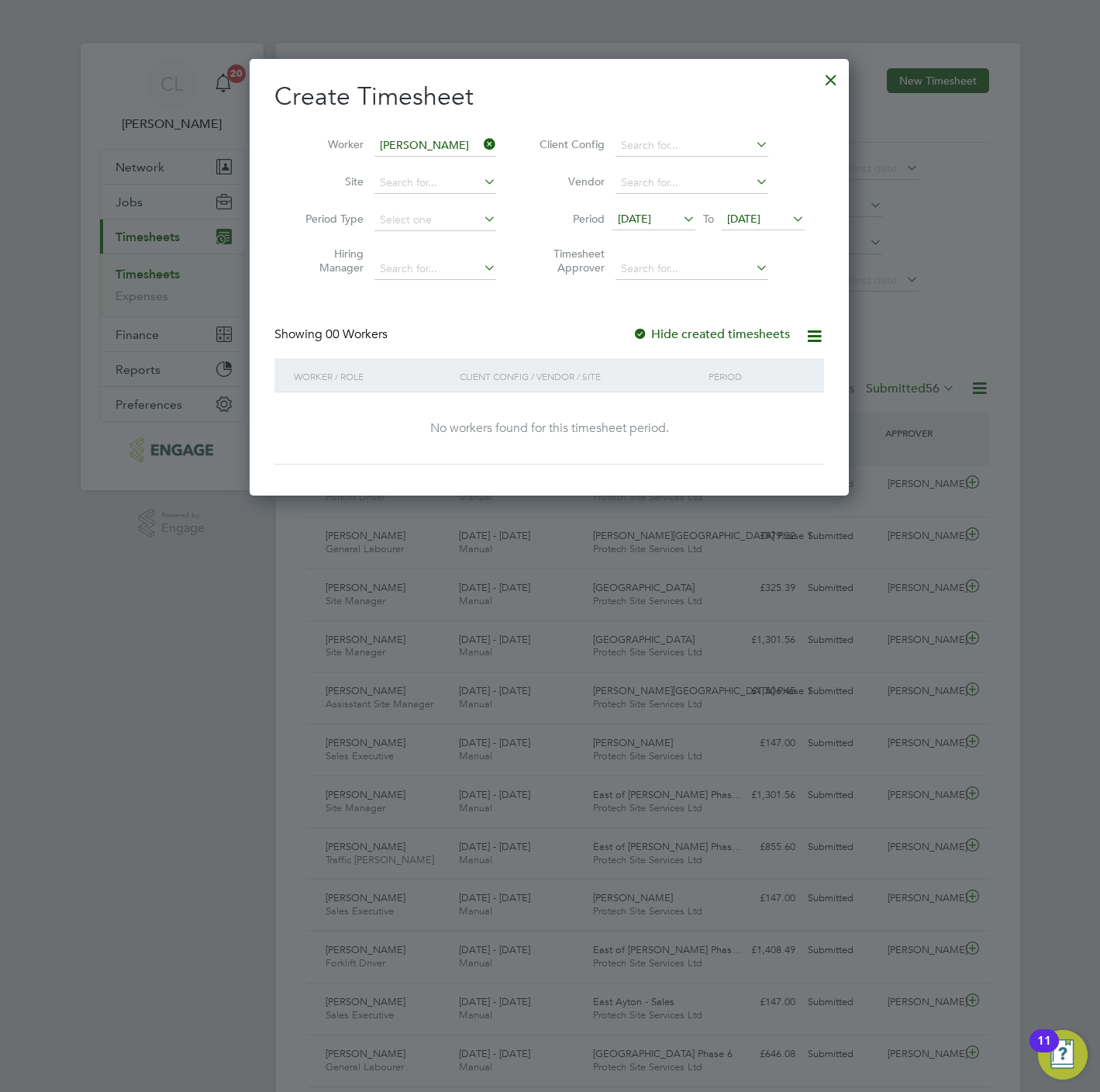
click at [761, 224] on span "[DATE]" at bounding box center [743, 218] width 34 height 14
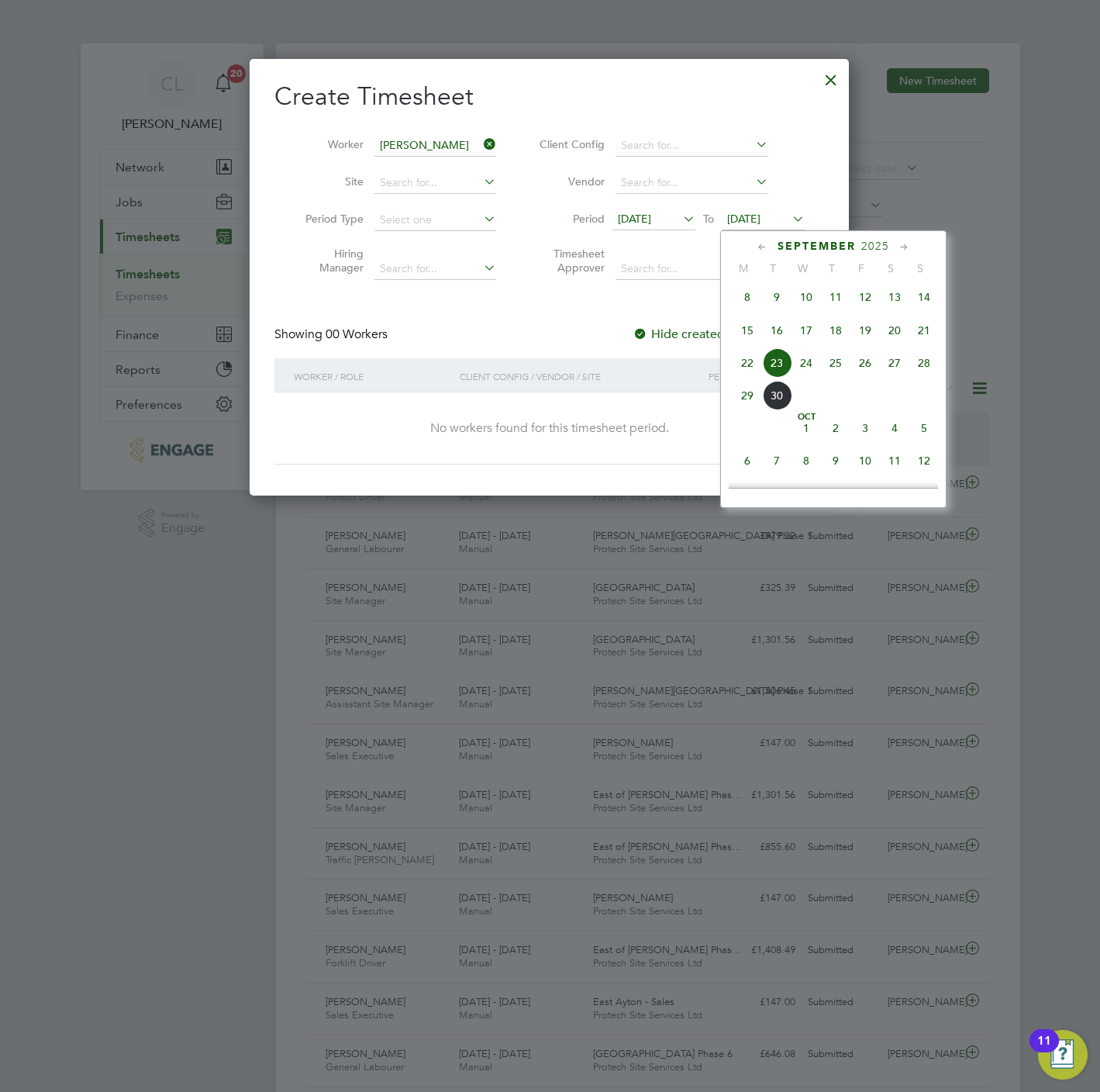
click at [882, 368] on span "27" at bounding box center [895, 363] width 29 height 29
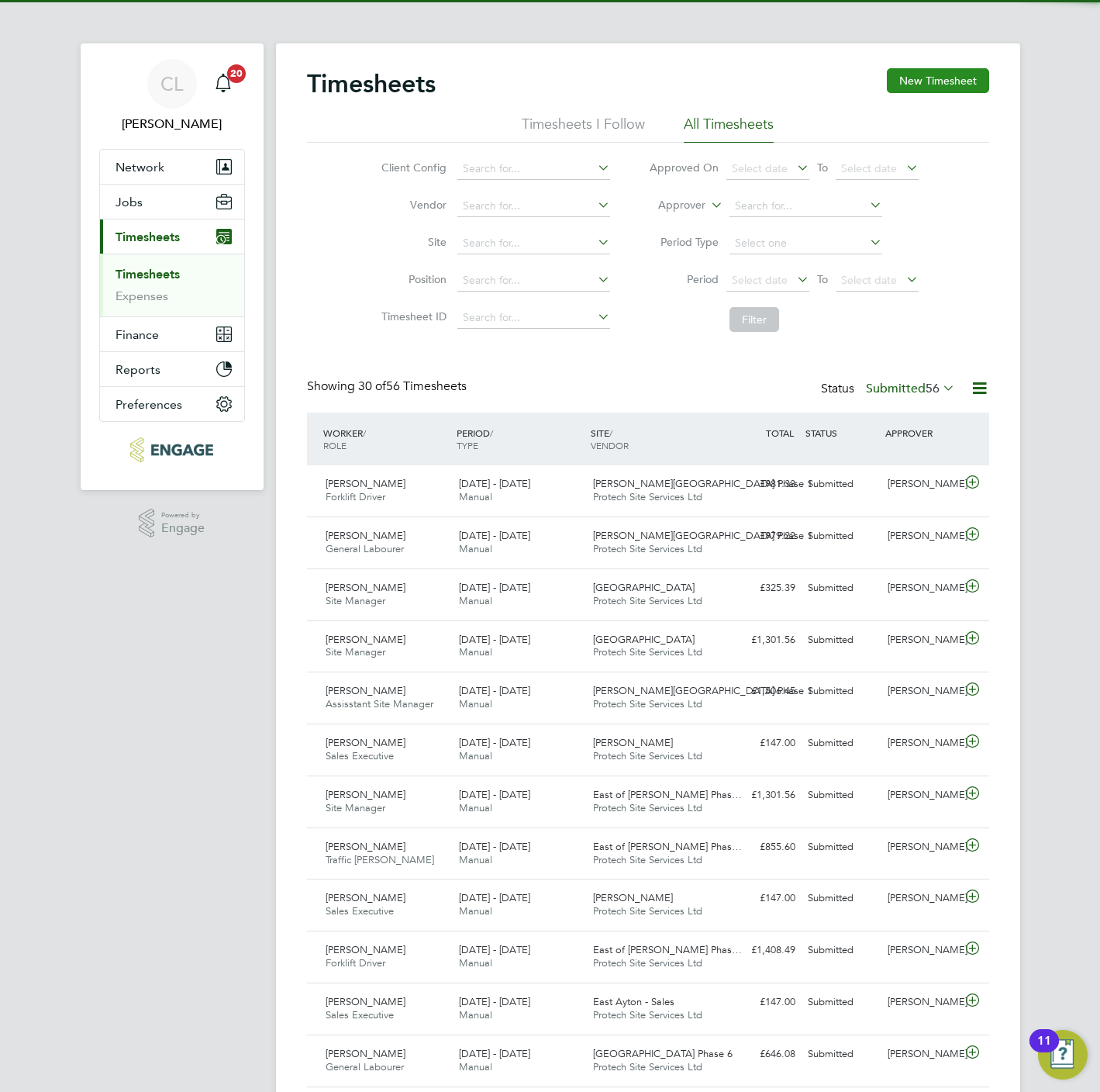
click at [922, 86] on button "New Timesheet" at bounding box center [937, 80] width 102 height 25
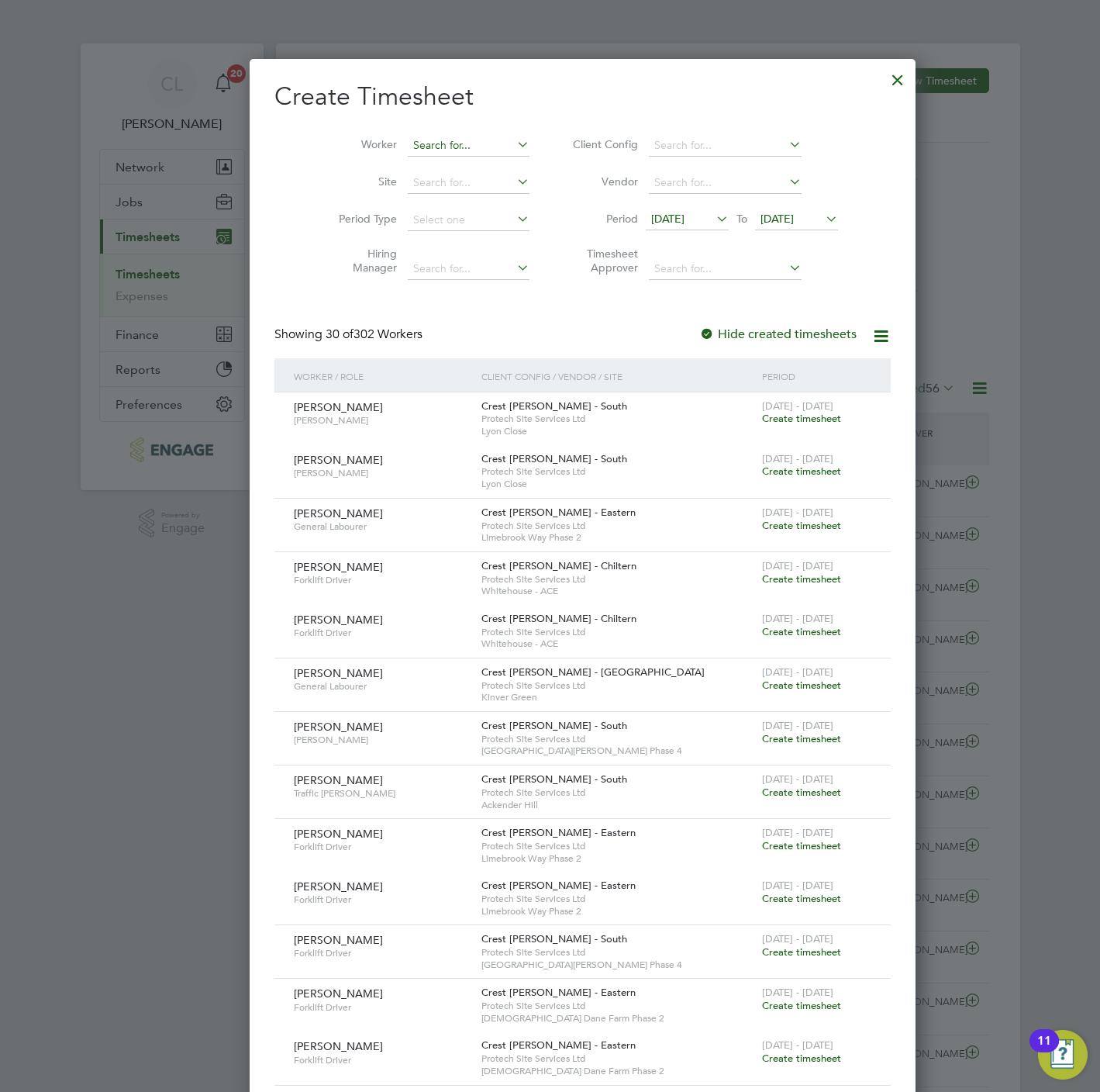
click at [465, 142] on input at bounding box center [469, 146] width 122 height 22
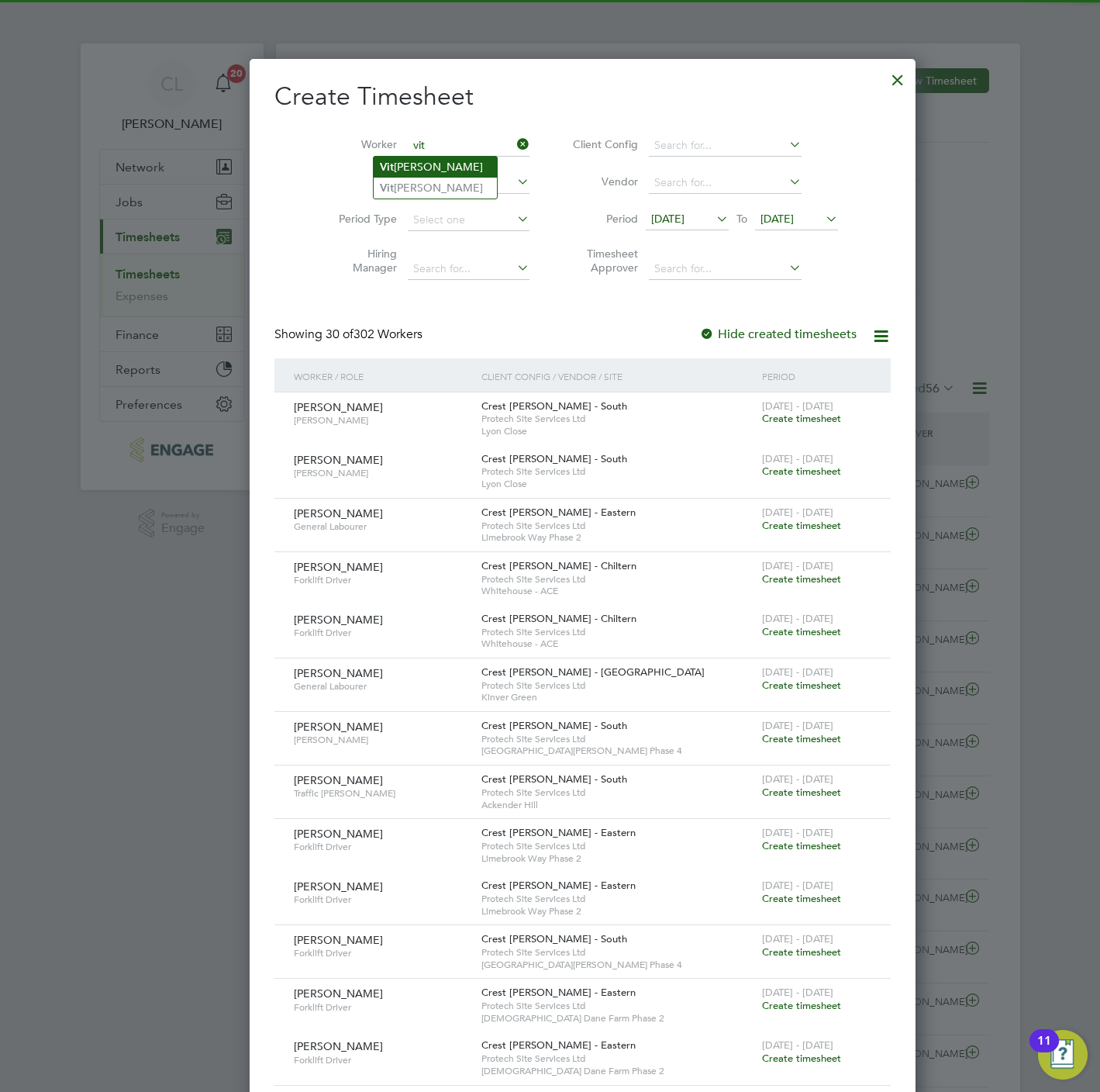
click at [460, 172] on li "Vit alie Prescov" at bounding box center [435, 167] width 123 height 21
type input "Vitalie Prescov"
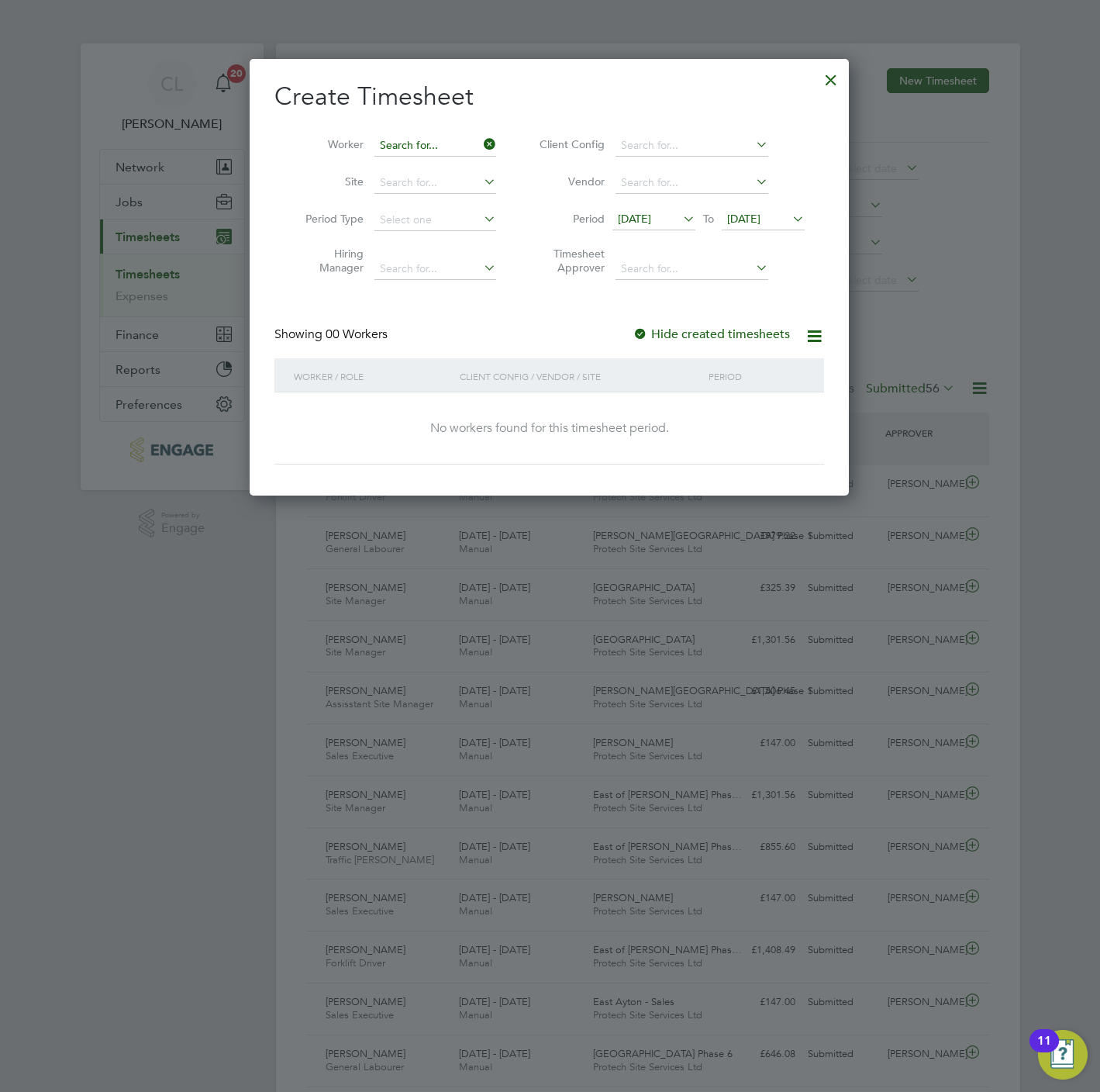
click at [449, 151] on input at bounding box center [435, 146] width 122 height 22
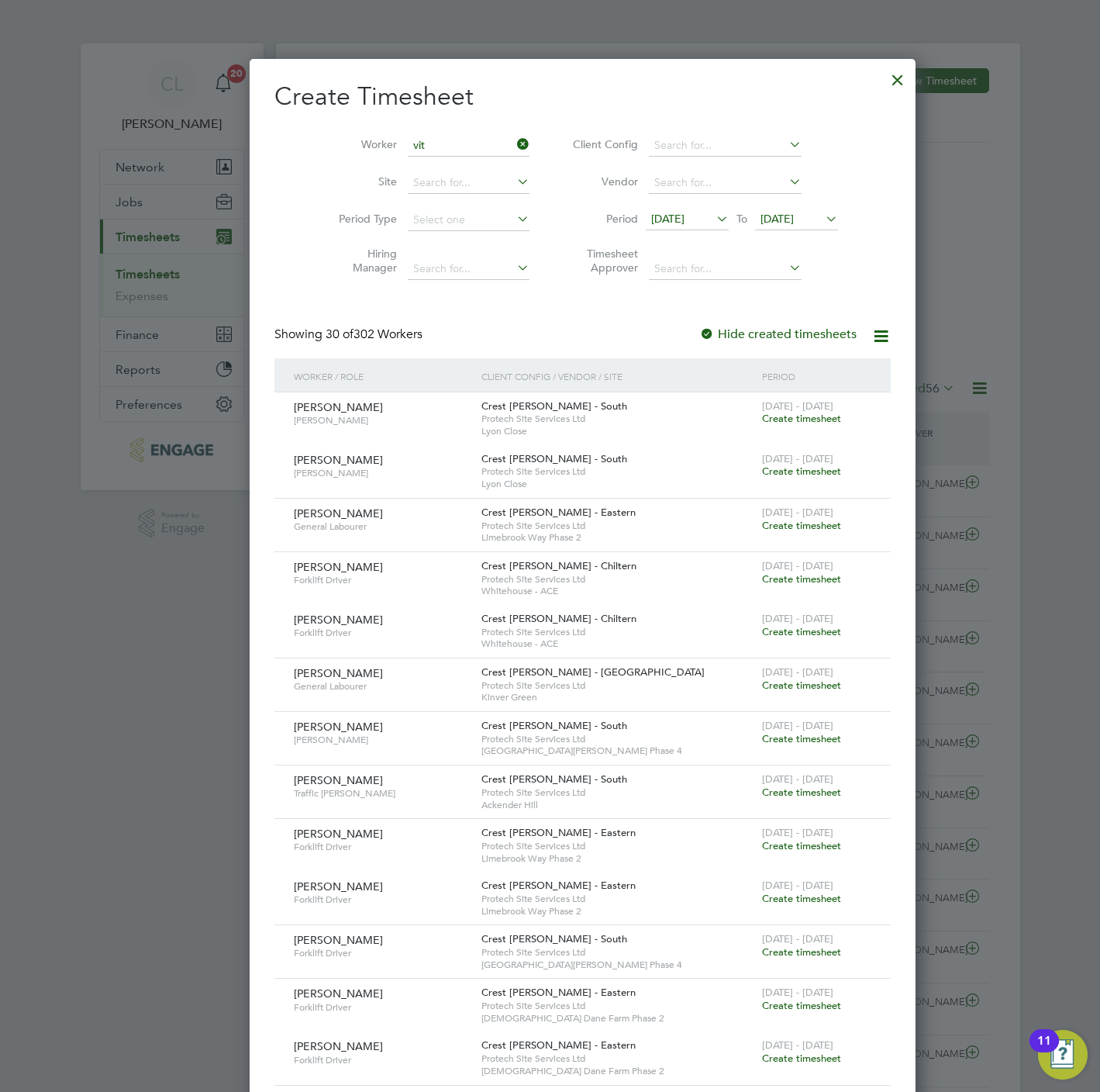
click at [459, 185] on li "Vit alay ` Vonchuk" at bounding box center [435, 188] width 123 height 21
type input "Vitalay ` Vonchuk"
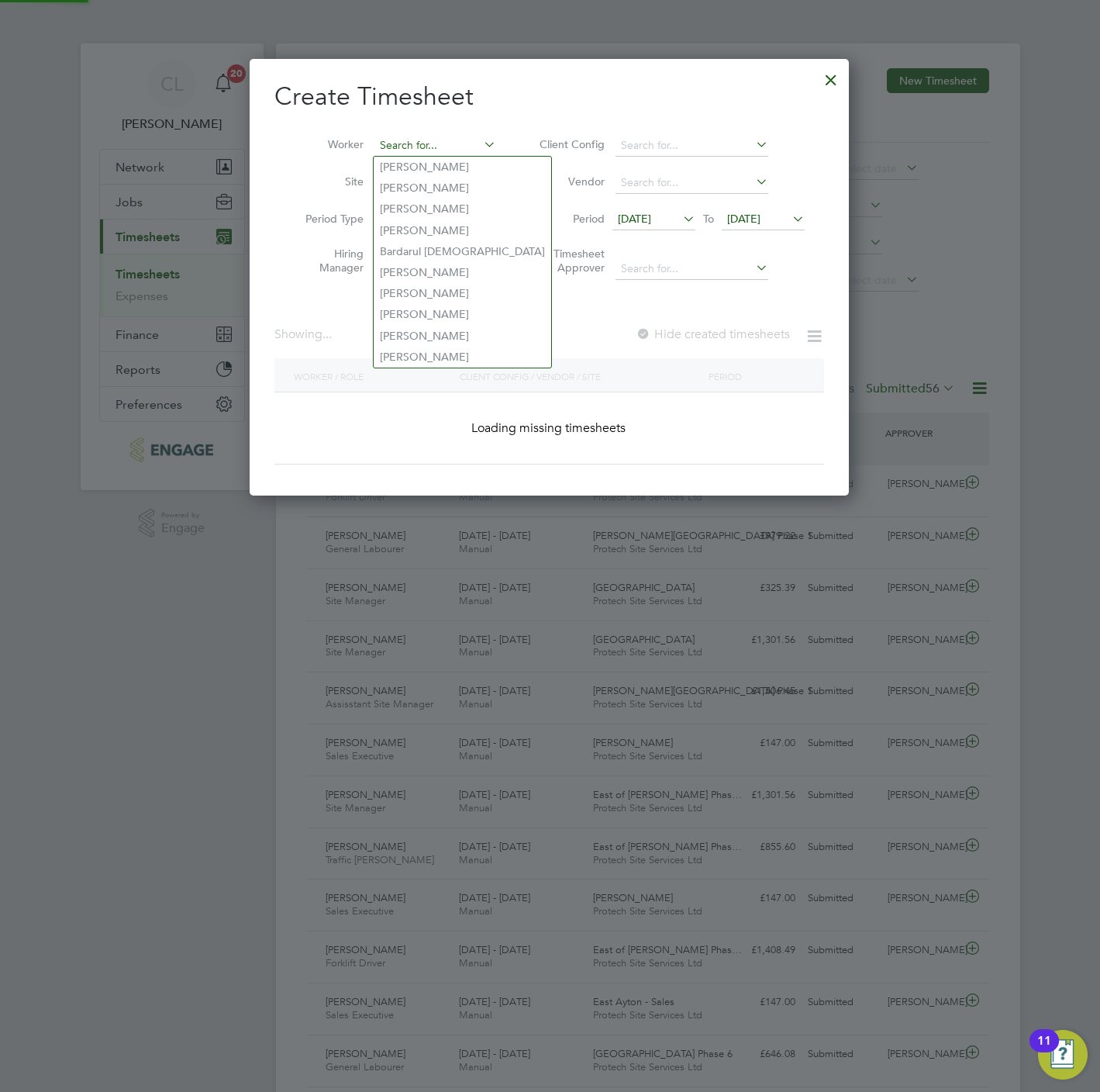
click at [420, 152] on input at bounding box center [435, 146] width 122 height 22
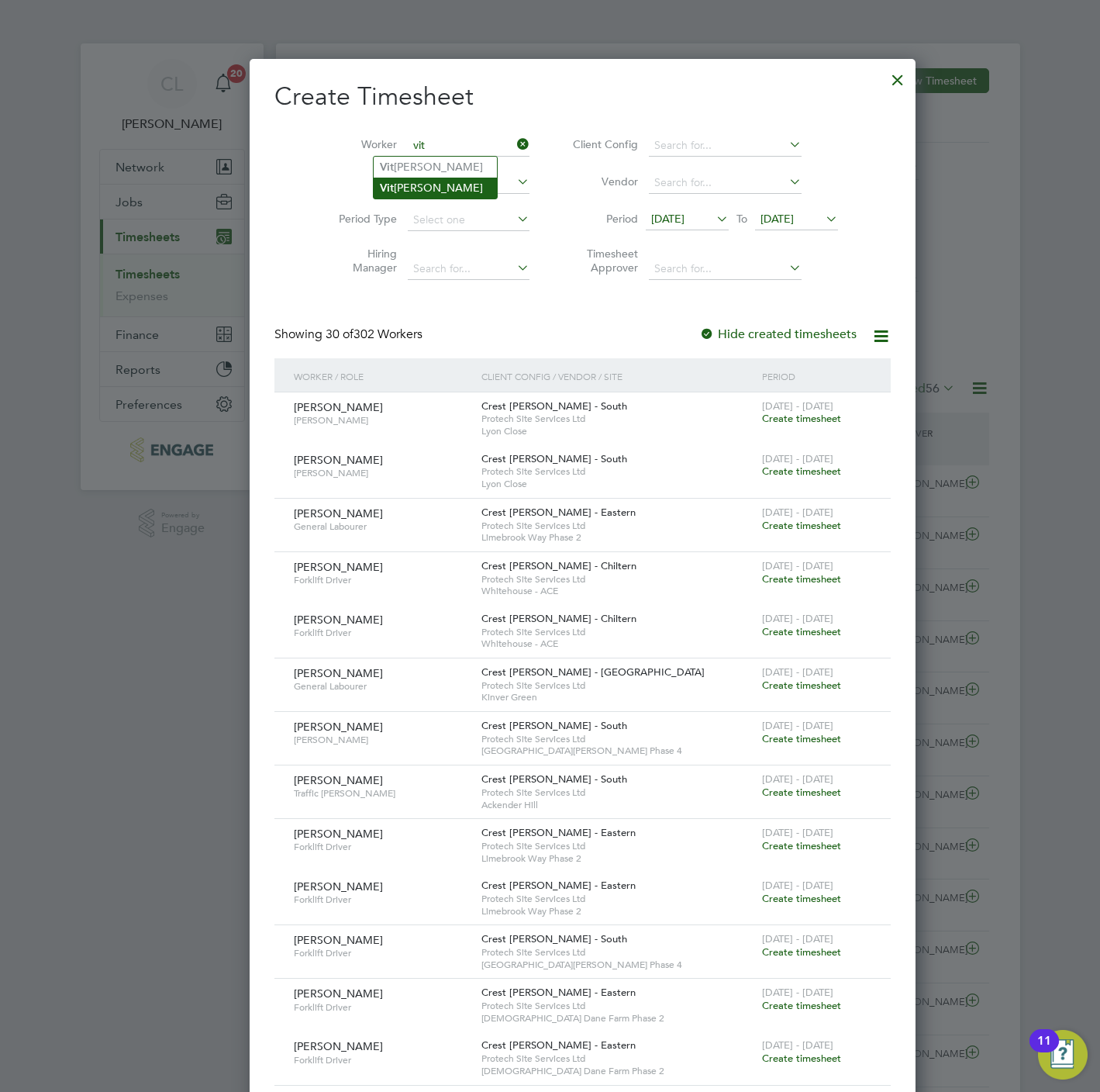
click at [435, 191] on li "Vit alay ` Vonchuk" at bounding box center [435, 188] width 123 height 21
type input "Vitalay ` Vonchuk"
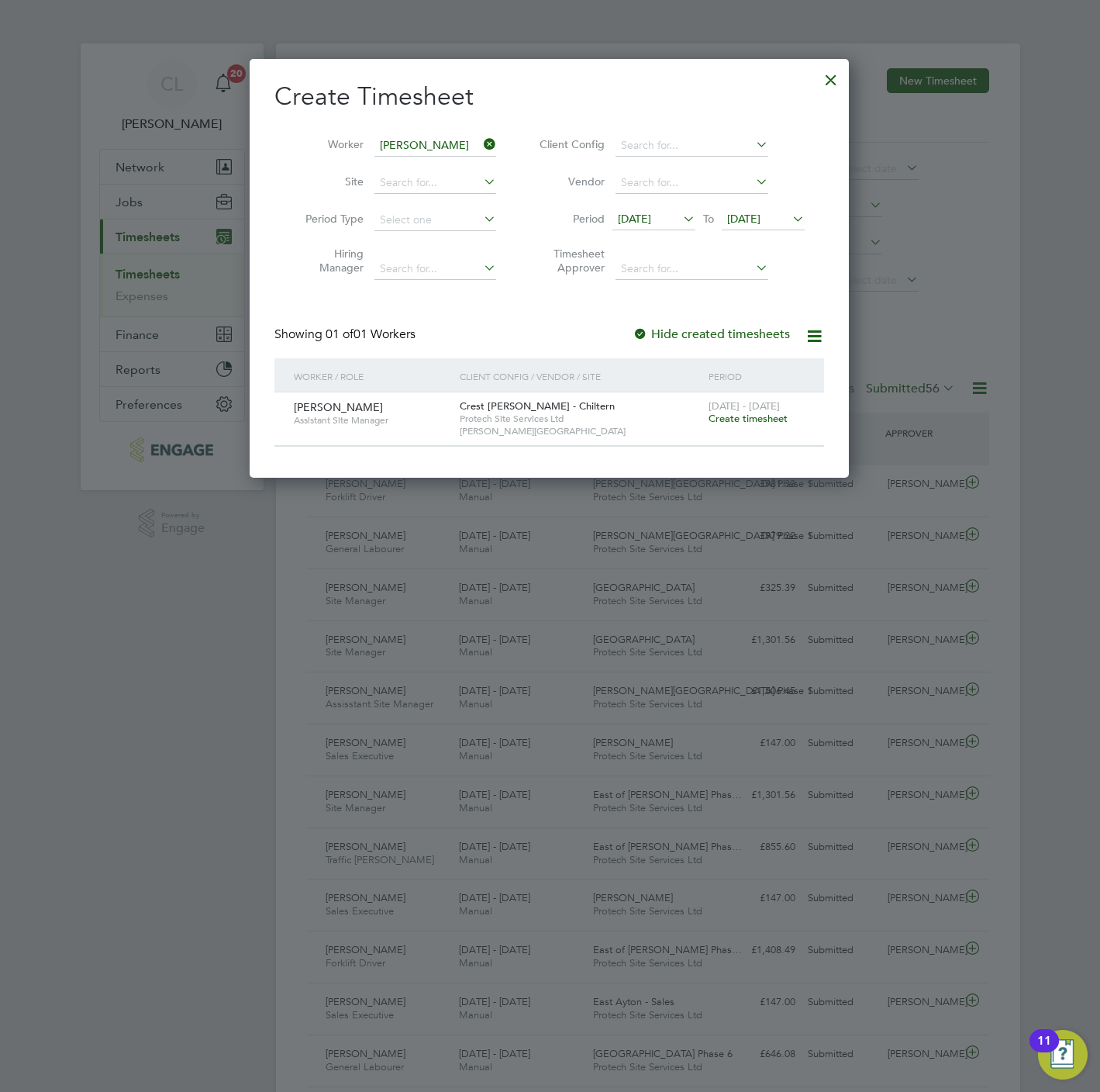
click at [768, 424] on span "Create timesheet" at bounding box center [748, 418] width 79 height 13
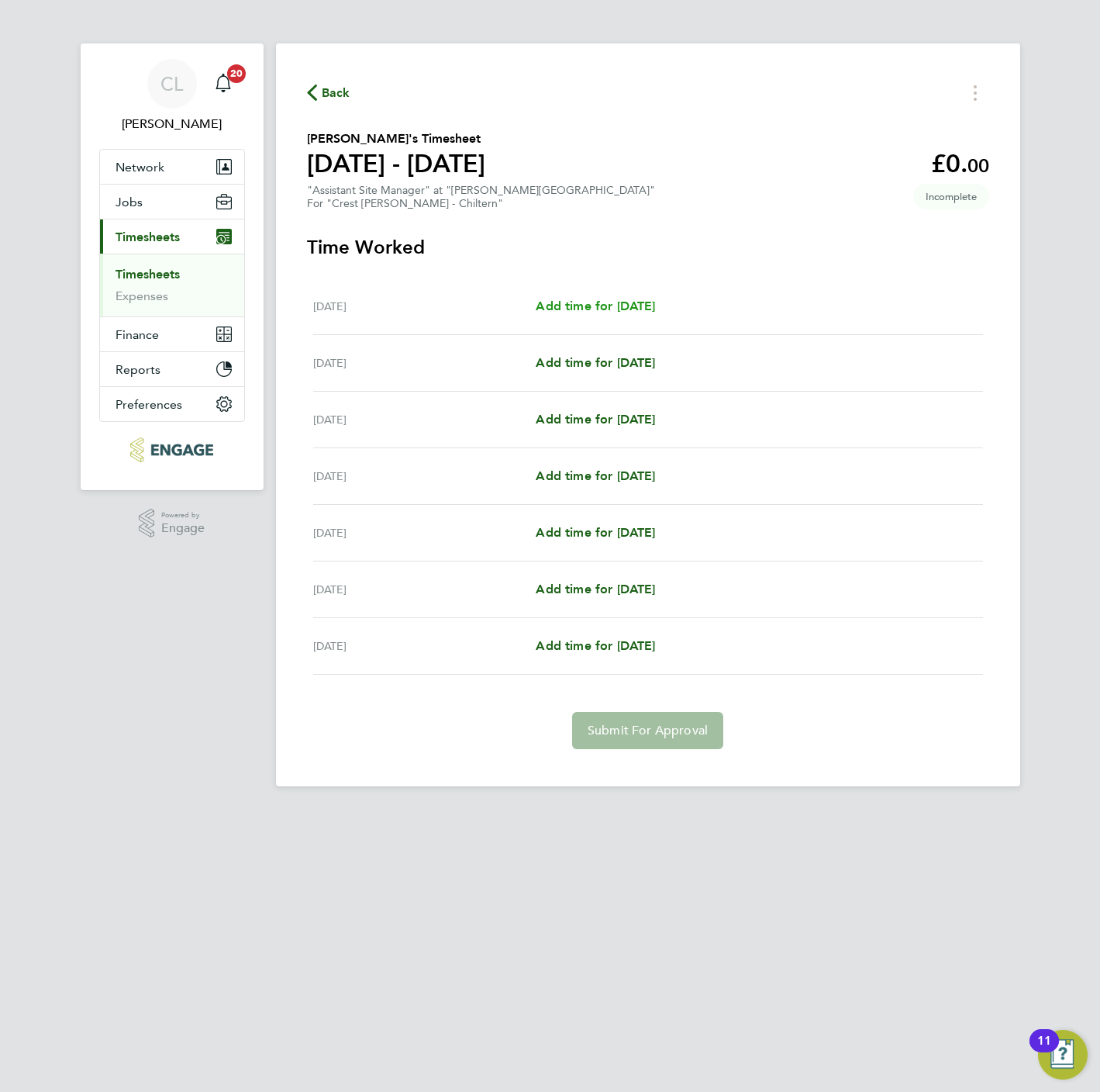
click at [603, 303] on span "Add time for Mon 22 Sep" at bounding box center [595, 306] width 119 height 15
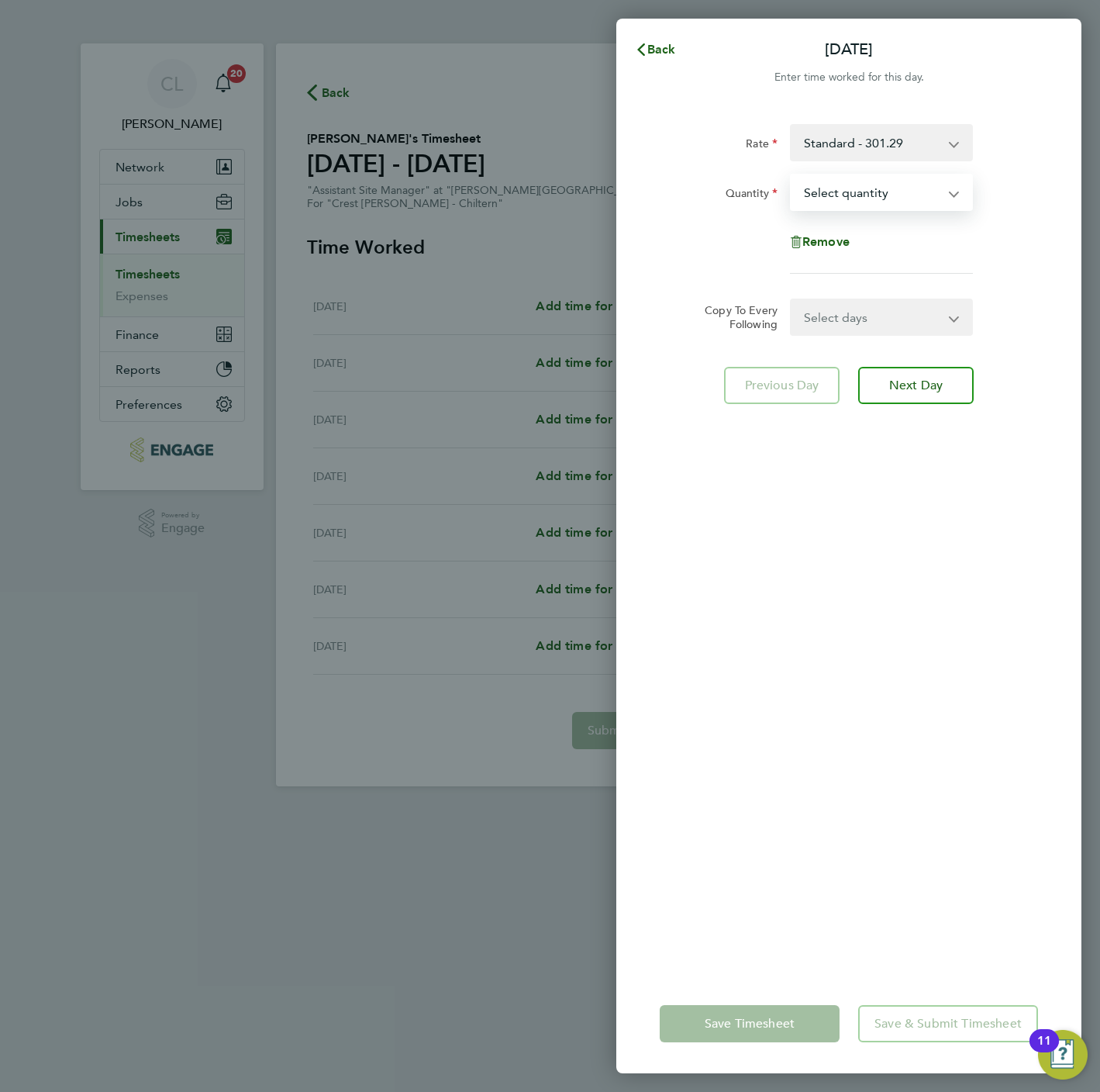
click at [835, 198] on select "Select quantity 0.5 1" at bounding box center [872, 192] width 161 height 34
select select "1"
click at [792, 175] on select "Select quantity 0.5 1" at bounding box center [872, 192] width 161 height 34
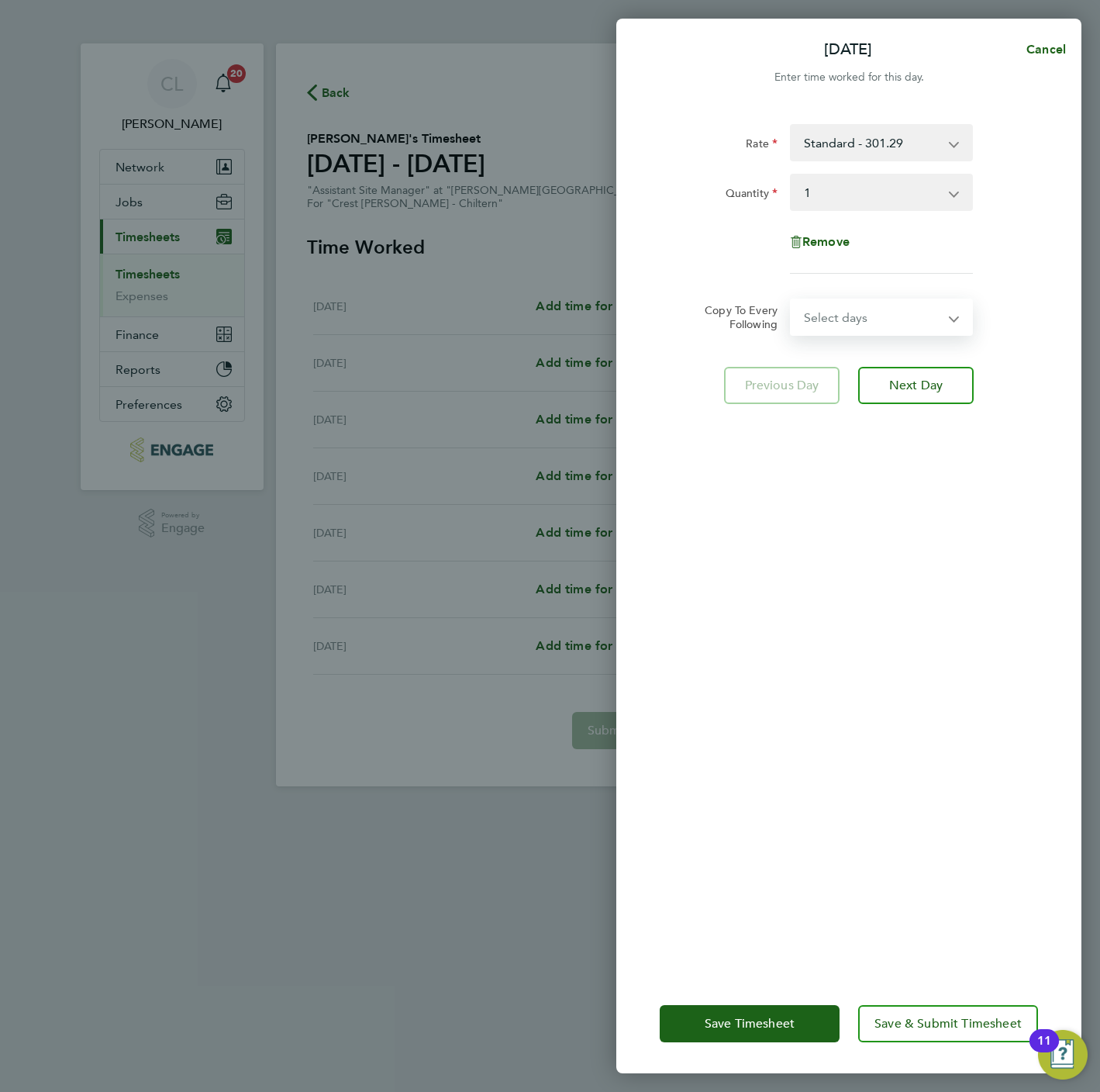
drag, startPoint x: 859, startPoint y: 312, endPoint x: 859, endPoint y: 321, distance: 9.0
click at [859, 312] on select "Select days Day Weekday (Mon-Fri) Weekend (Sat-Sun) Tuesday Wednesday Thursday …" at bounding box center [873, 317] width 163 height 34
select select "WEEKDAY"
click at [792, 300] on select "Select days Day Weekday (Mon-Fri) Weekend (Sat-Sun) Tuesday Wednesday Thursday …" at bounding box center [873, 317] width 163 height 34
select select "2025-09-28"
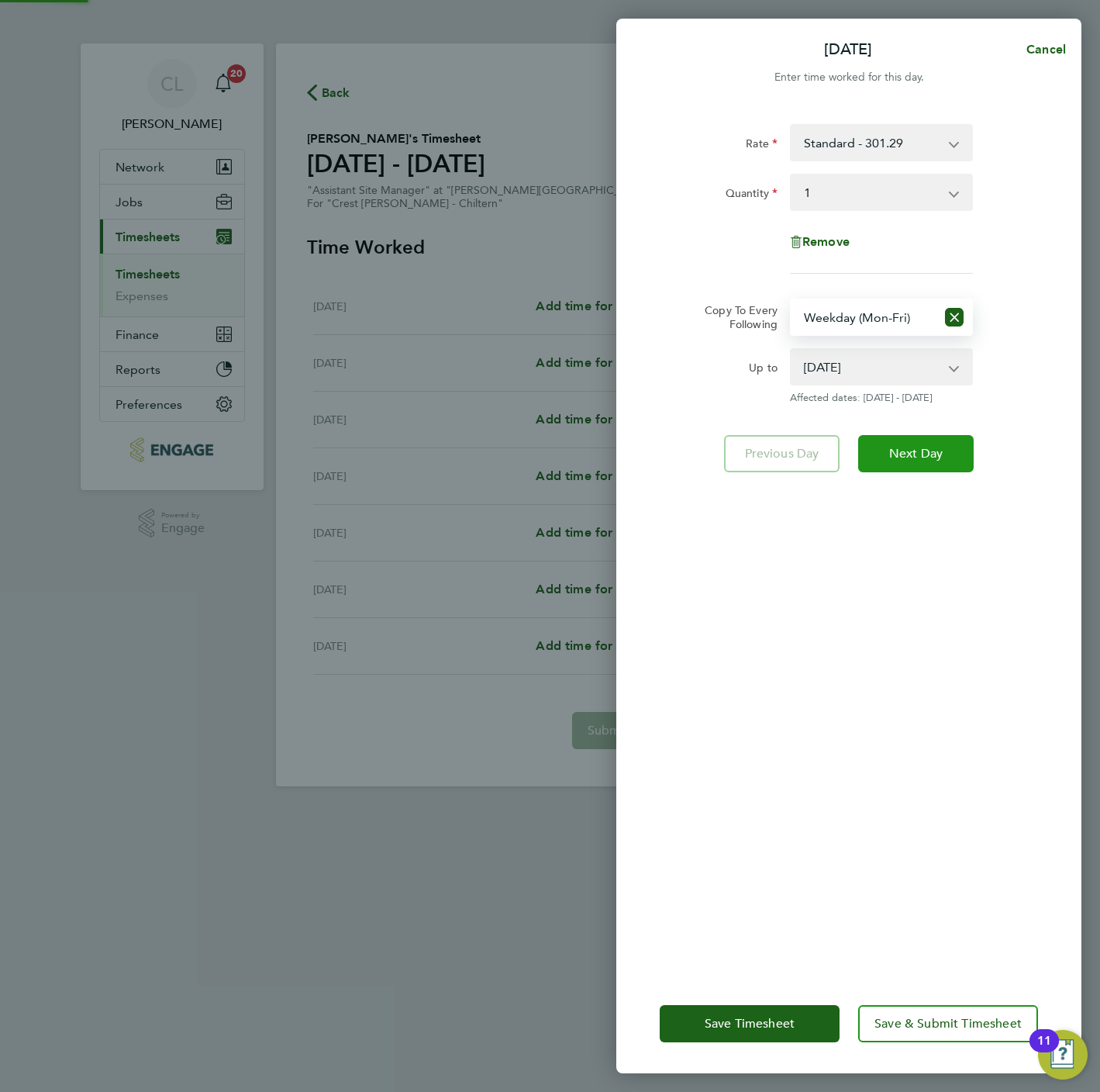
click at [933, 446] on span "Next Day" at bounding box center [915, 453] width 53 height 16
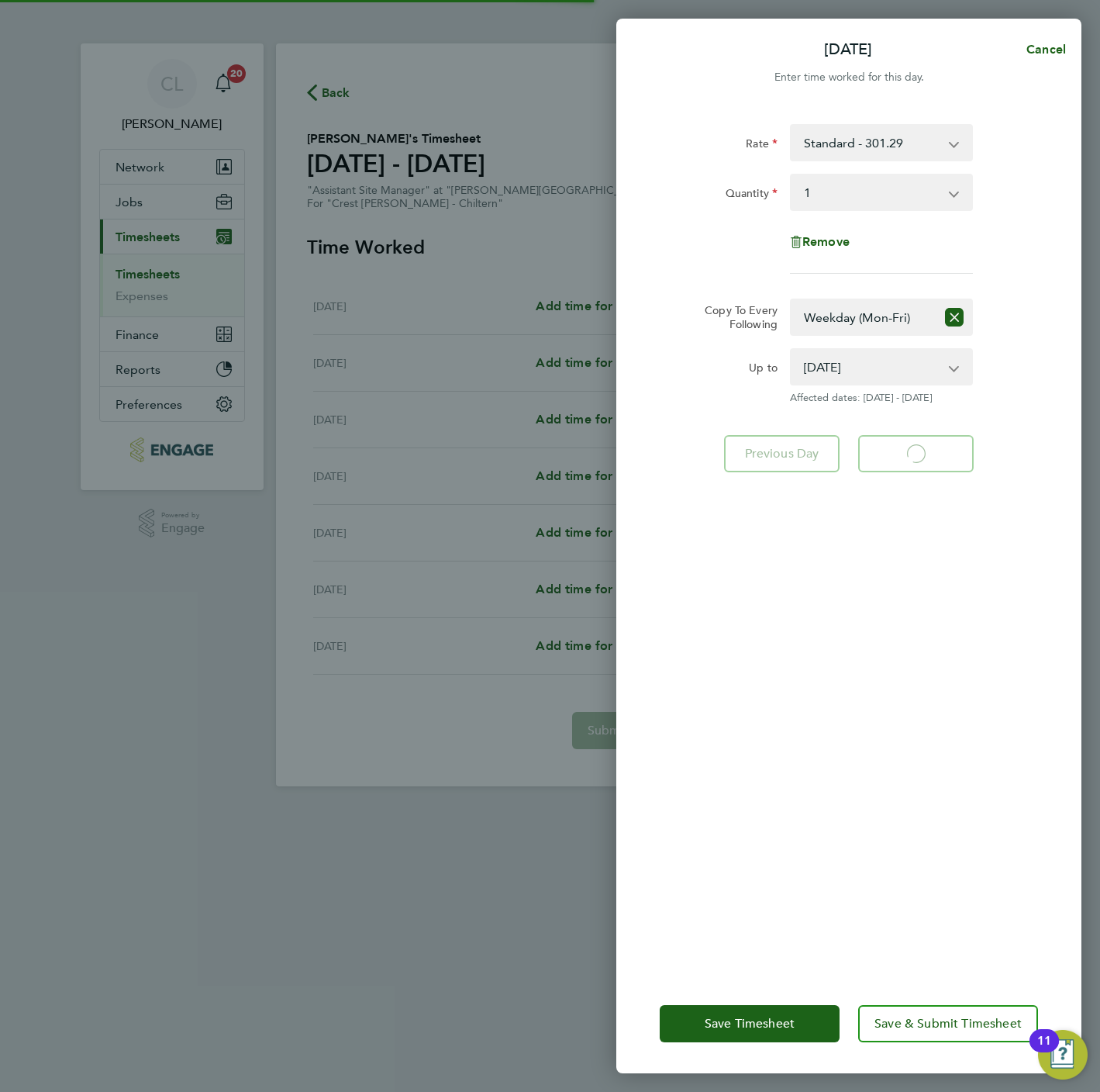
select select "1"
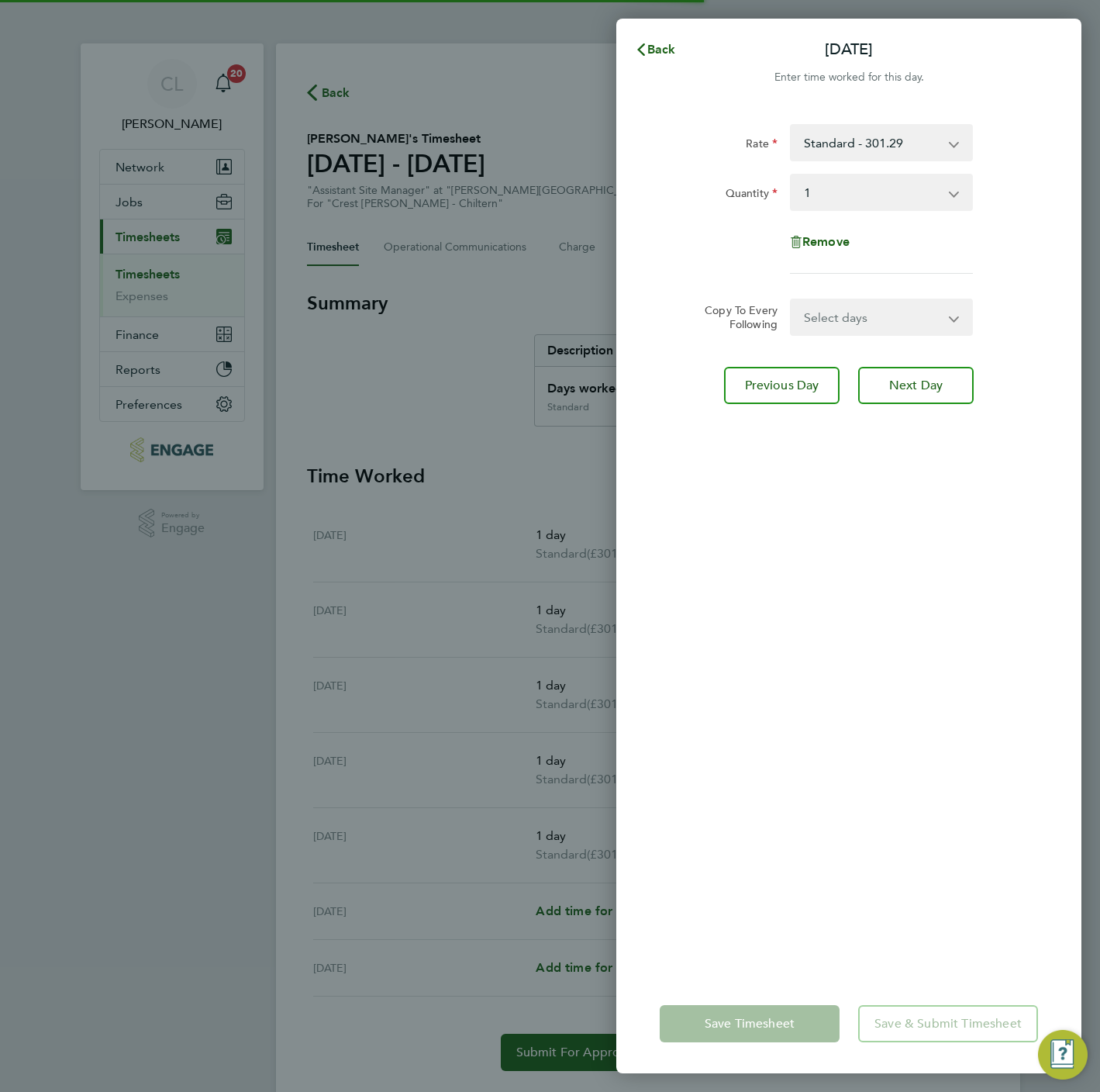
click at [844, 324] on select "Select days Day Weekday (Mon-Fri) Weekend (Sat-Sun) Wednesday Thursday Friday S…" at bounding box center [873, 317] width 163 height 34
select select "SAT"
click at [792, 300] on select "Select days Day Weekday (Mon-Fri) Weekend (Sat-Sun) Wednesday Thursday Friday S…" at bounding box center [873, 317] width 163 height 34
select select "2025-09-28"
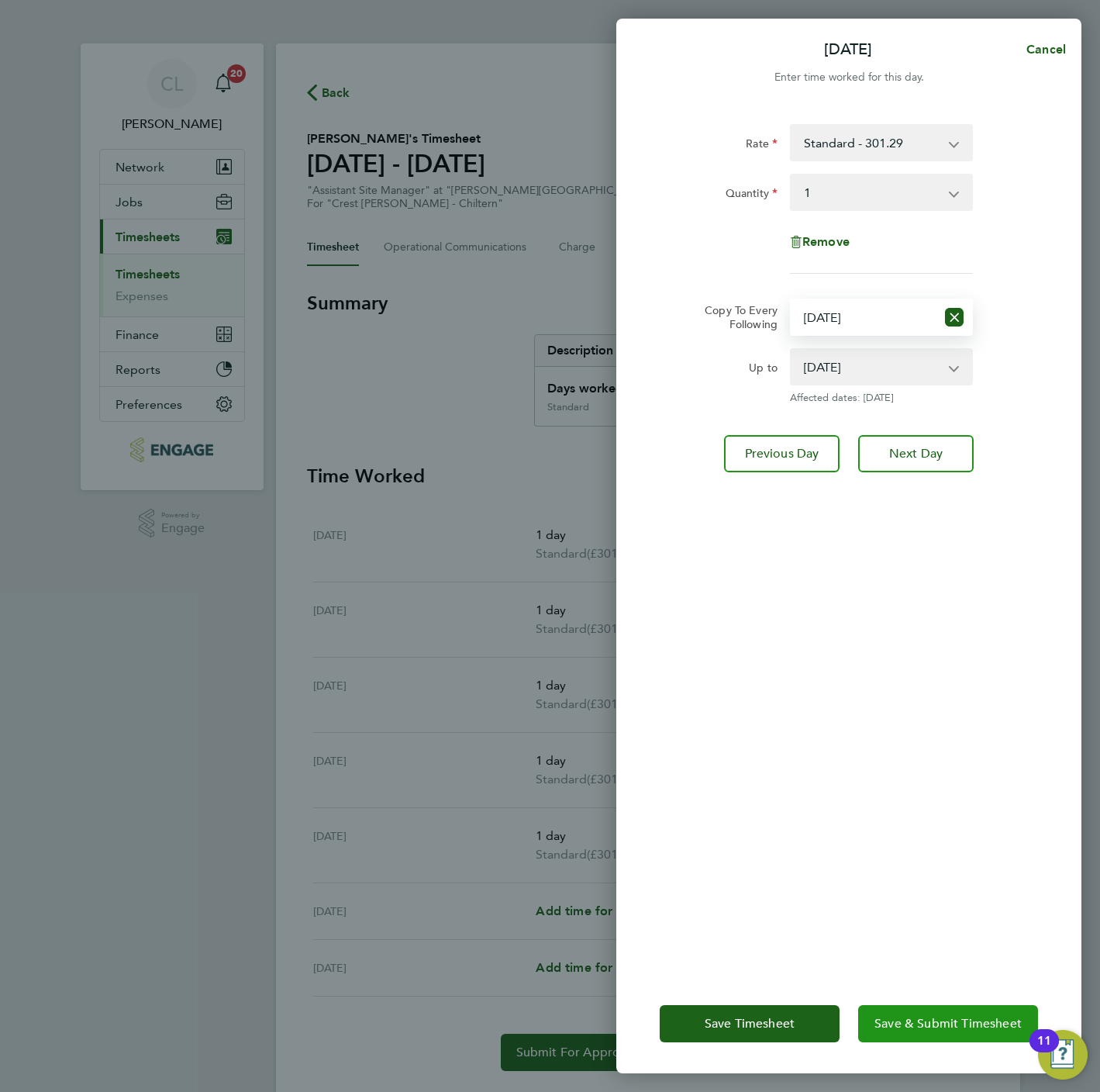
click at [933, 1010] on button "Save & Submit Timesheet" at bounding box center [948, 1024] width 180 height 38
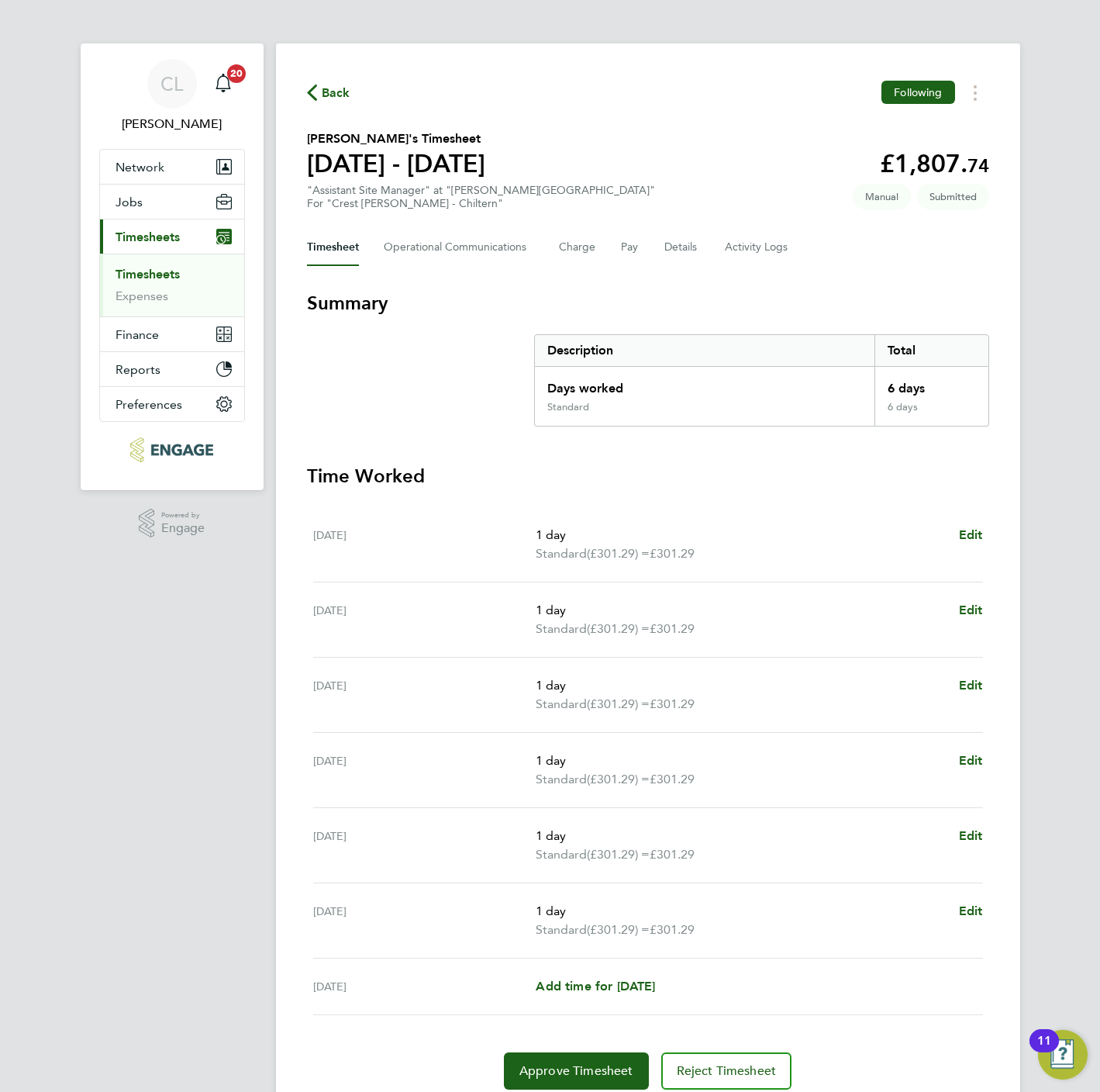
click at [330, 84] on span "Back" at bounding box center [335, 92] width 29 height 19
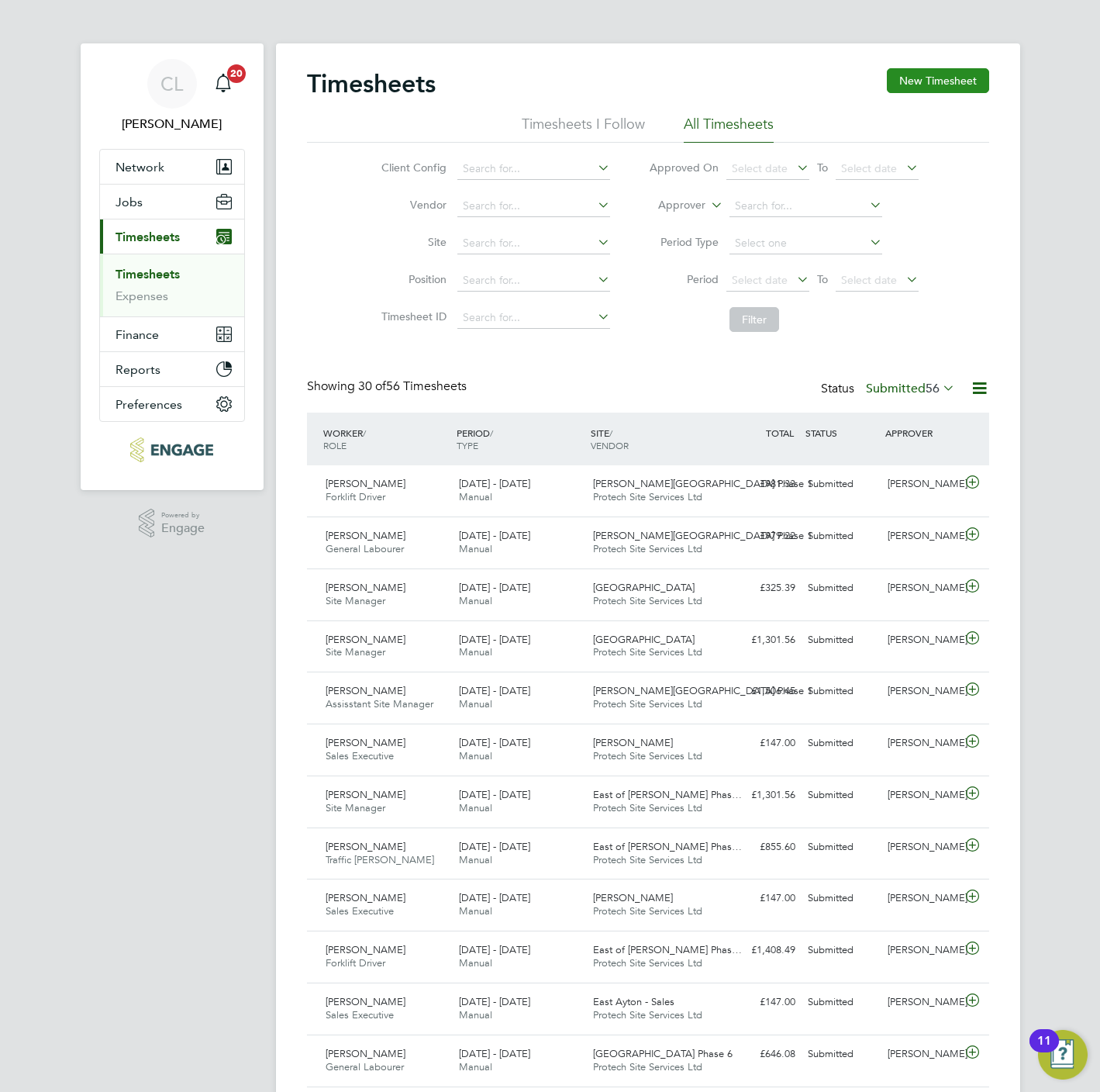
click at [946, 82] on button "New Timesheet" at bounding box center [937, 80] width 102 height 25
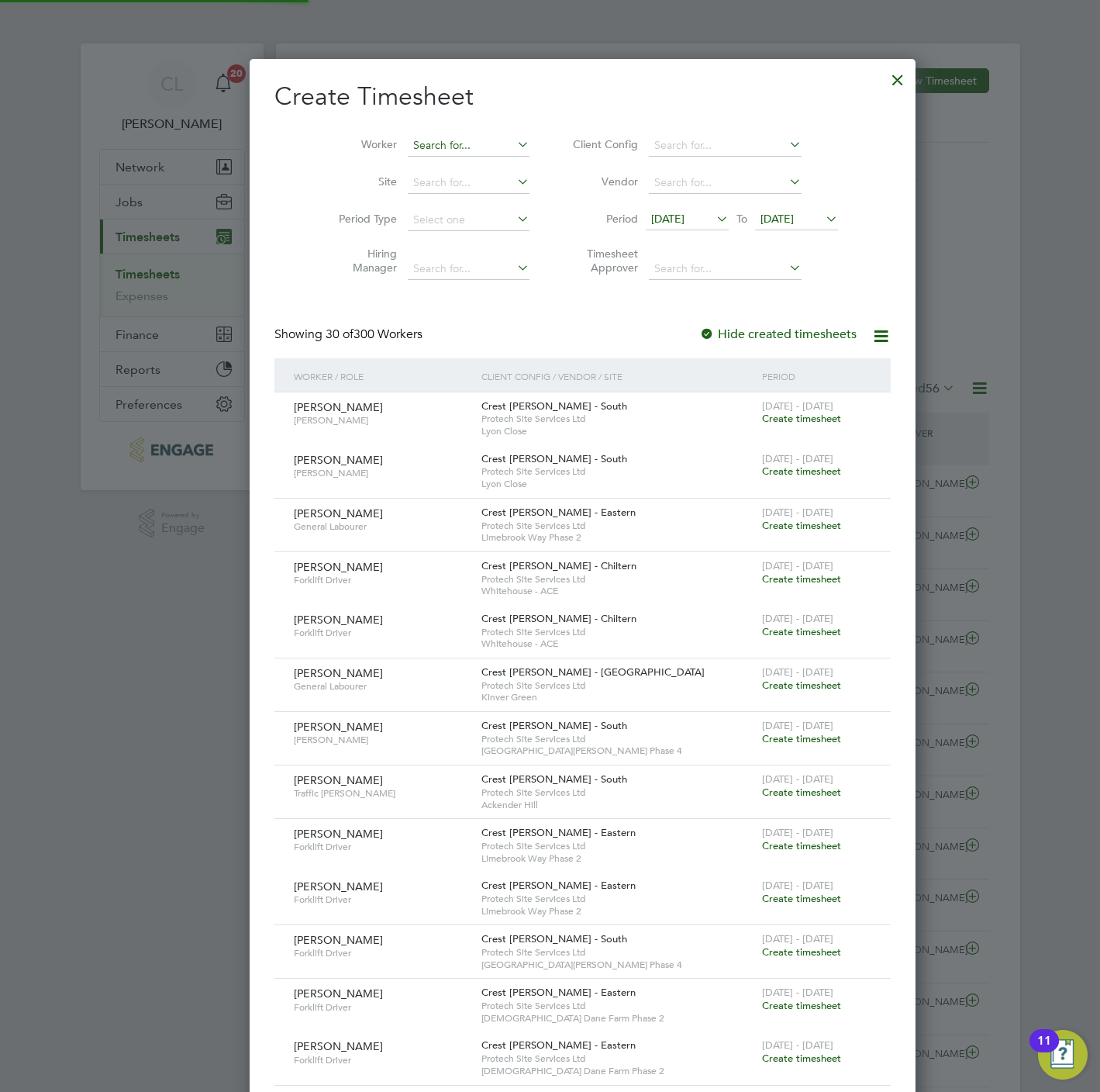
click at [408, 149] on input at bounding box center [469, 146] width 122 height 22
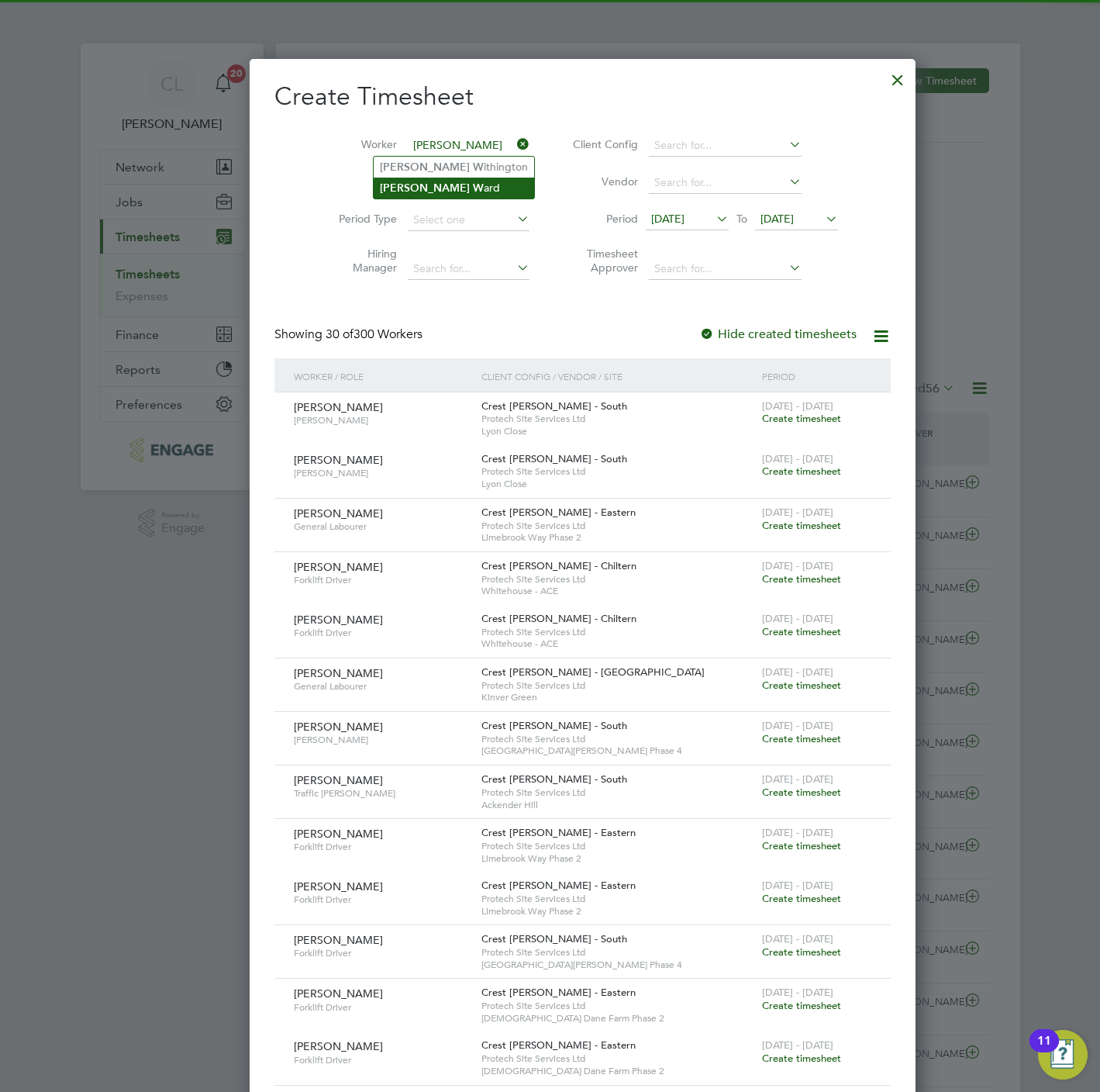
click at [445, 182] on li "Michael W ard" at bounding box center [454, 188] width 160 height 21
type input "Michael Ward"
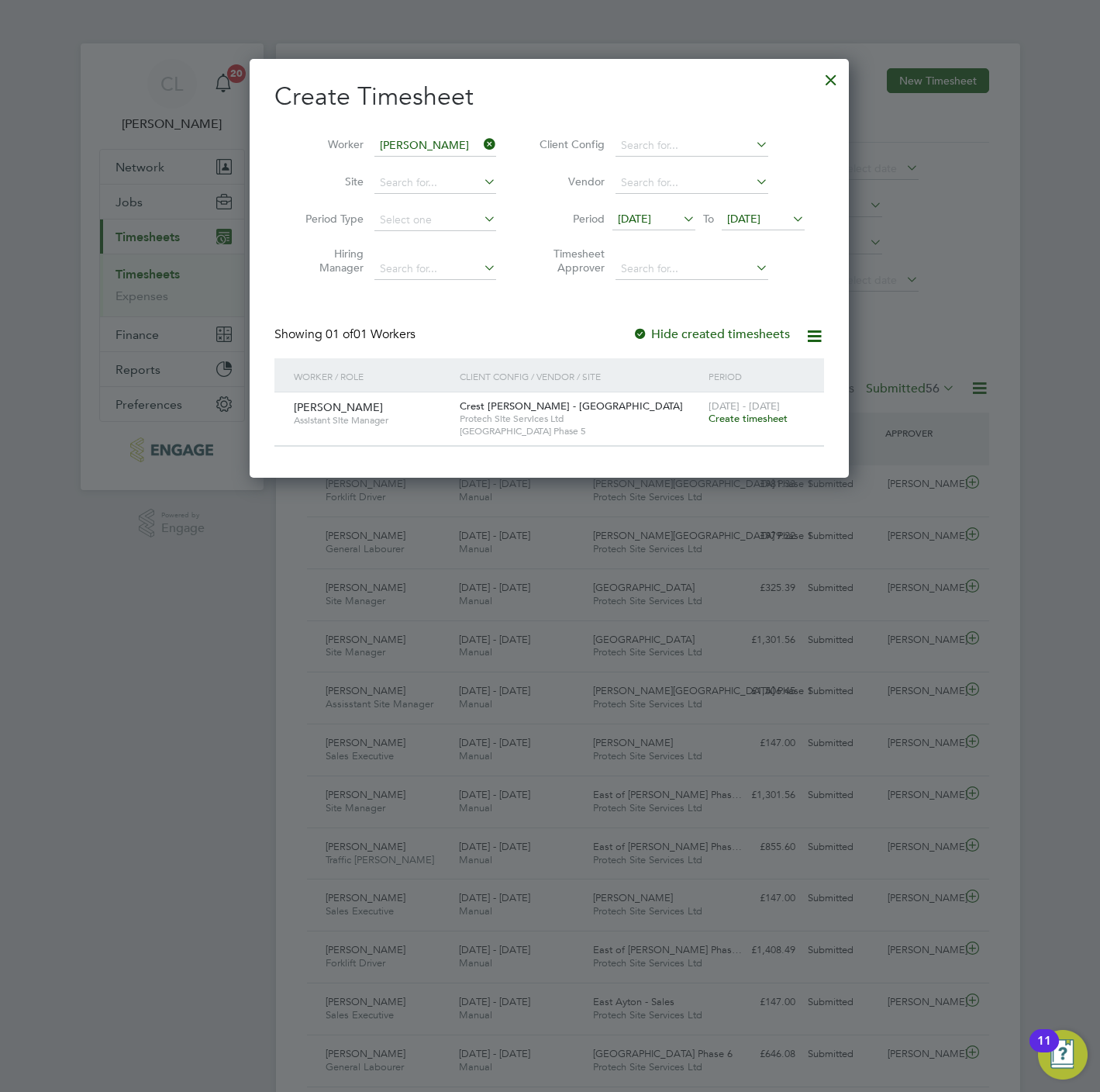
click at [752, 429] on div "22 - 28 Sep 2025 Create timesheet" at bounding box center [757, 413] width 104 height 42
click at [750, 428] on div "22 - 28 Sep 2025 Create timesheet" at bounding box center [757, 413] width 104 height 42
drag, startPoint x: 750, startPoint y: 428, endPoint x: 749, endPoint y: 420, distance: 8.1
click at [749, 420] on span "Create timesheet" at bounding box center [748, 418] width 79 height 13
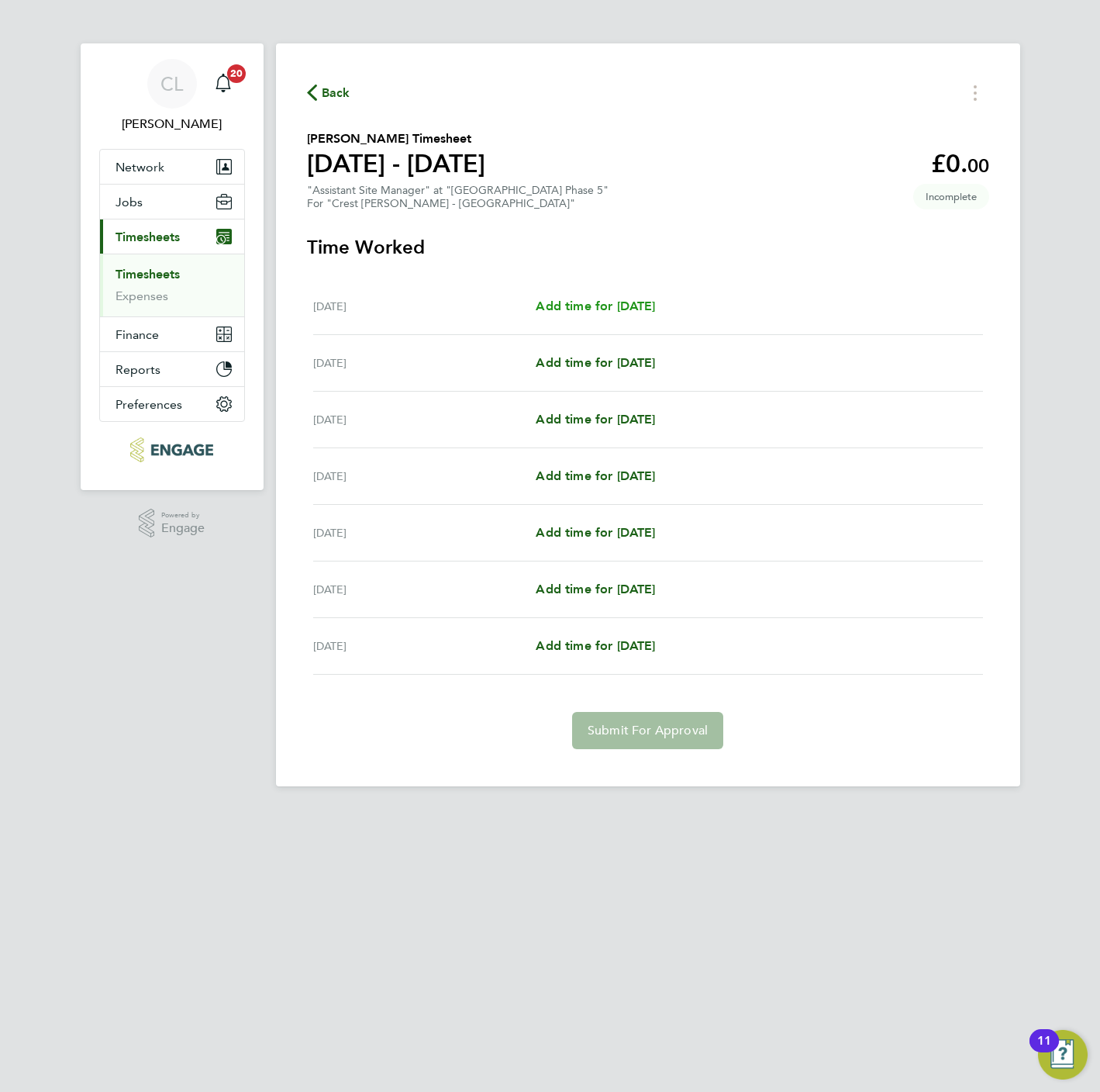
click at [568, 310] on span "Add time for Mon 22 Sep" at bounding box center [595, 306] width 119 height 15
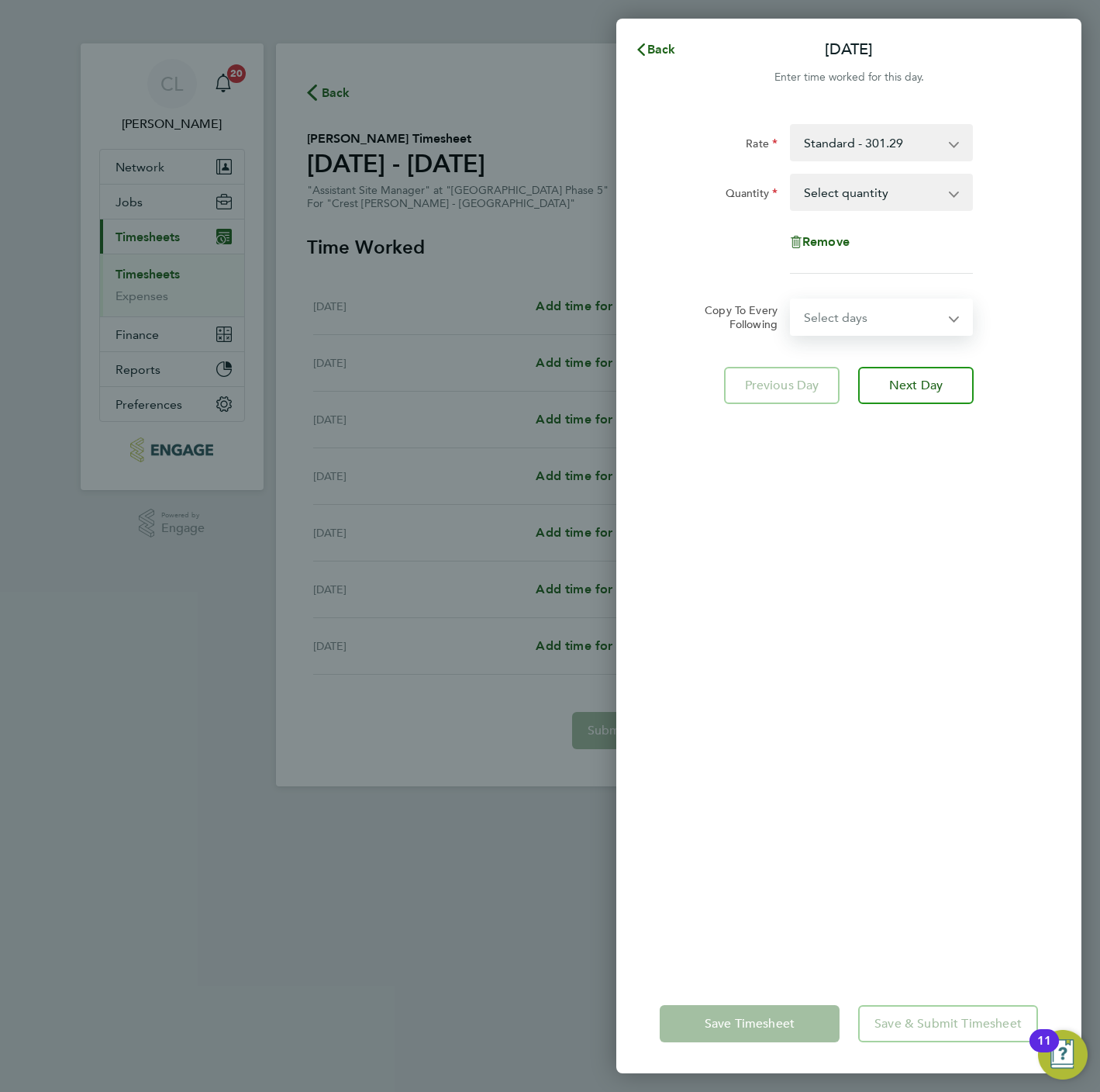
drag, startPoint x: 830, startPoint y: 333, endPoint x: 833, endPoint y: 314, distance: 19.2
click at [830, 333] on select "Select days Day Weekday (Mon-Fri) Weekend (Sat-Sun) Tuesday Wednesday Thursday …" at bounding box center [873, 317] width 163 height 34
click at [847, 210] on div "Select quantity 0.5 1" at bounding box center [882, 192] width 183 height 38
click at [847, 195] on select "Select quantity 0.5 1" at bounding box center [872, 192] width 161 height 34
select select "1"
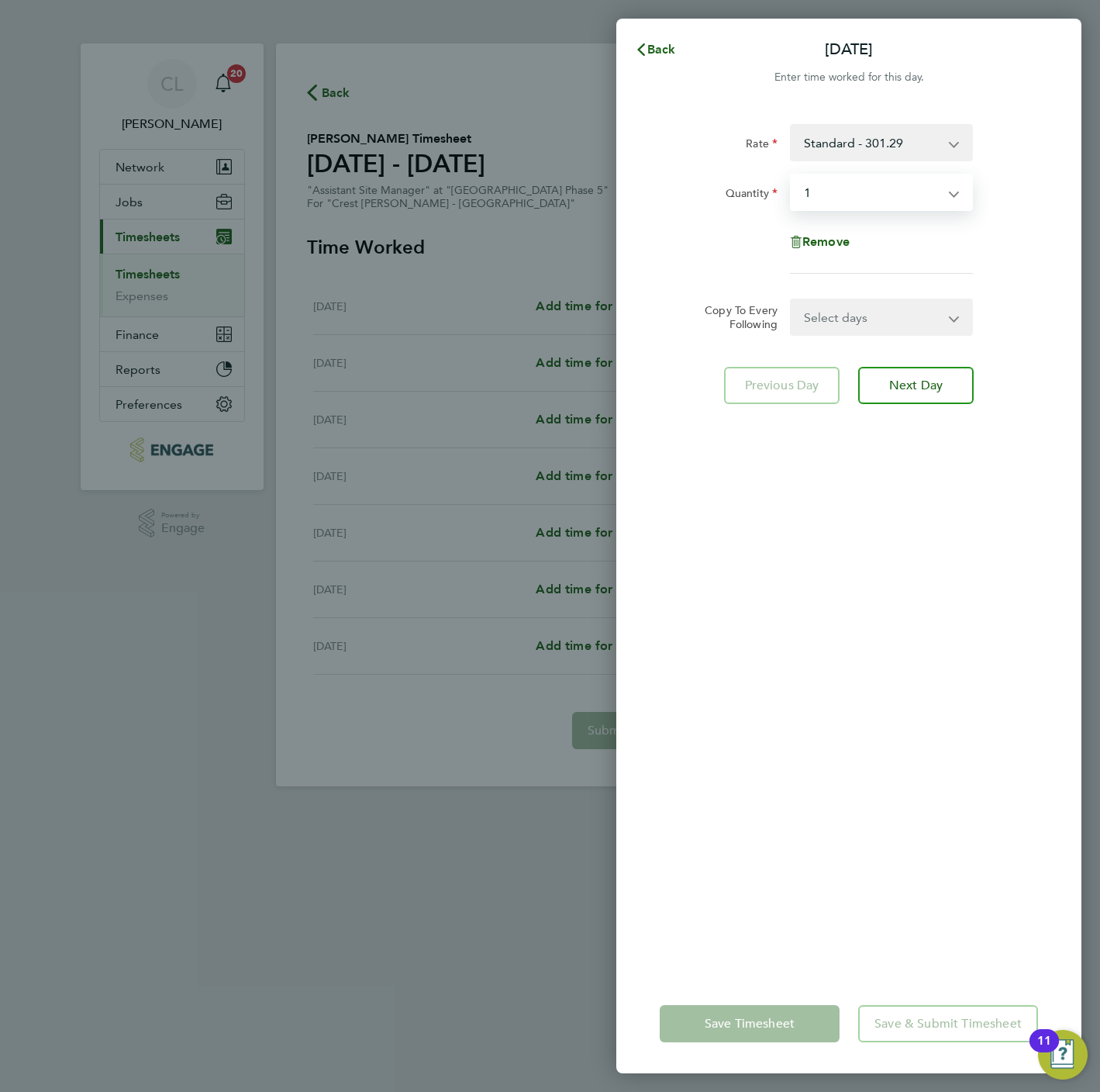
click at [792, 175] on select "Select quantity 0.5 1" at bounding box center [872, 192] width 161 height 34
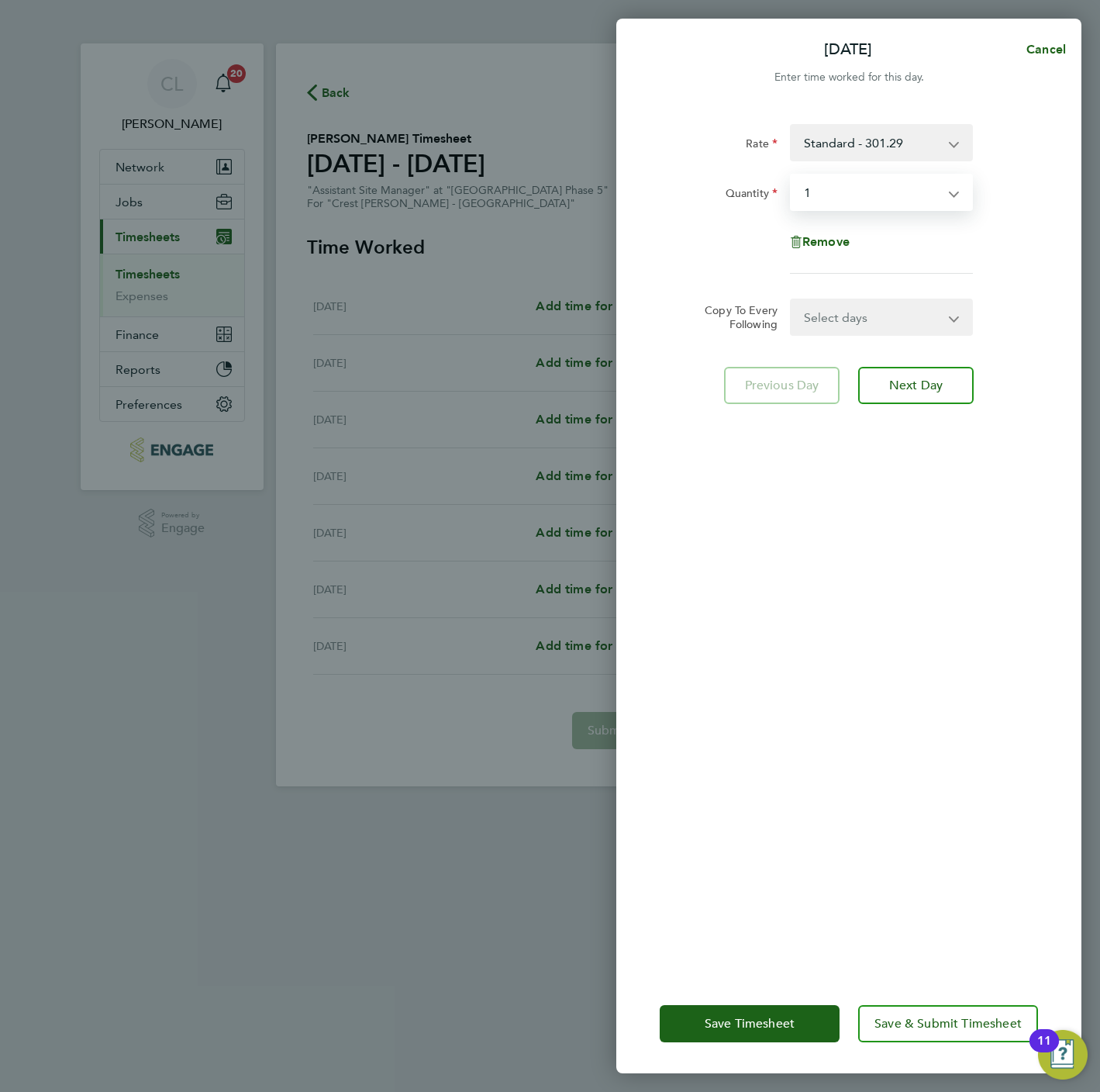
click at [844, 307] on select "Select days Day Weekday (Mon-Fri) Weekend (Sat-Sun) Tuesday Wednesday Thursday …" at bounding box center [873, 317] width 163 height 34
select select "WEEKDAY"
click at [792, 300] on select "Select days Day Weekday (Mon-Fri) Weekend (Sat-Sun) Tuesday Wednesday Thursday …" at bounding box center [873, 317] width 163 height 34
select select "2025-09-28"
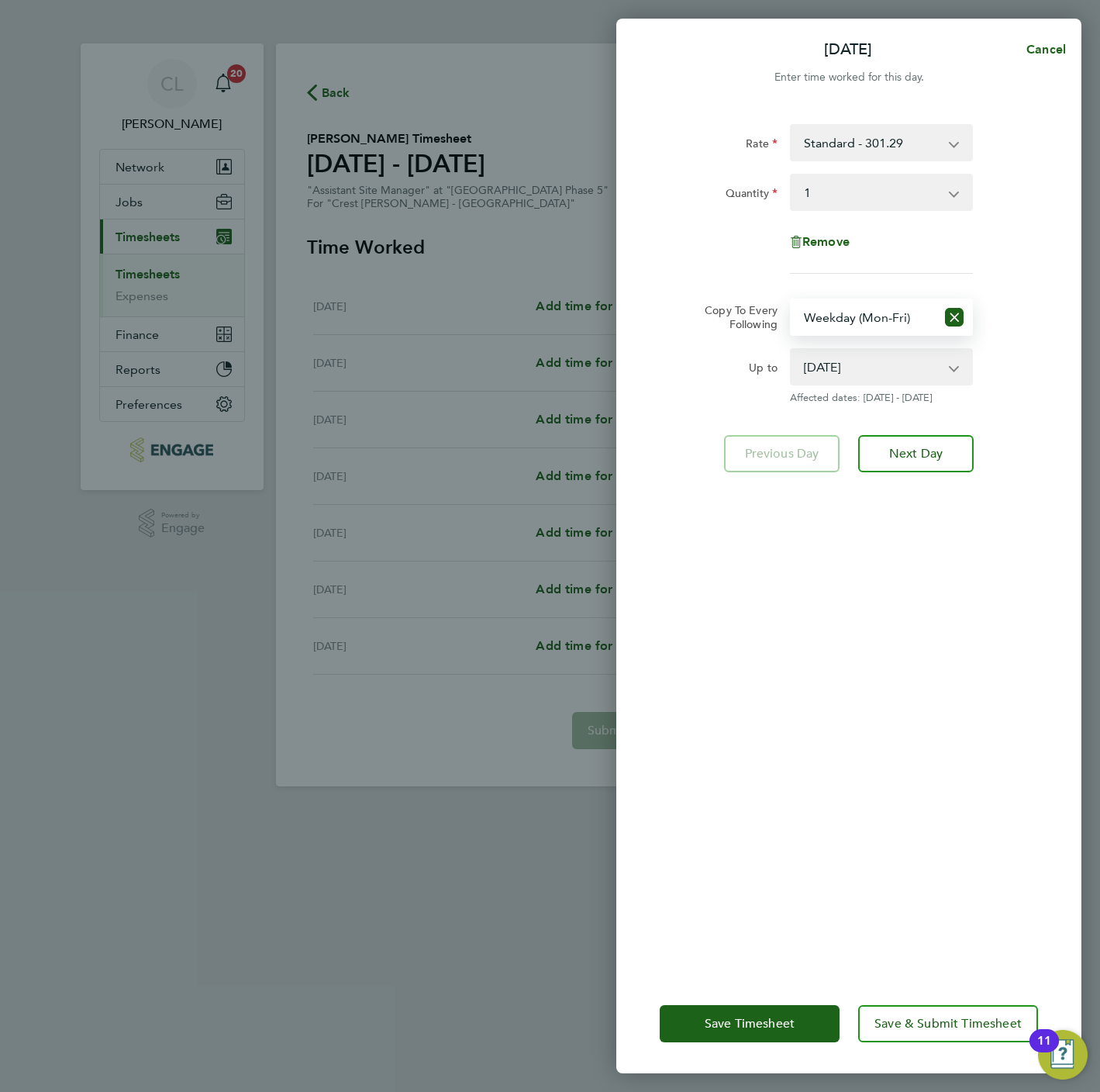
click at [949, 1042] on app-form-button "Save & Submit Timesheet" at bounding box center [943, 1024] width 189 height 38
click at [908, 1031] on button "Save & Submit Timesheet" at bounding box center [948, 1024] width 180 height 38
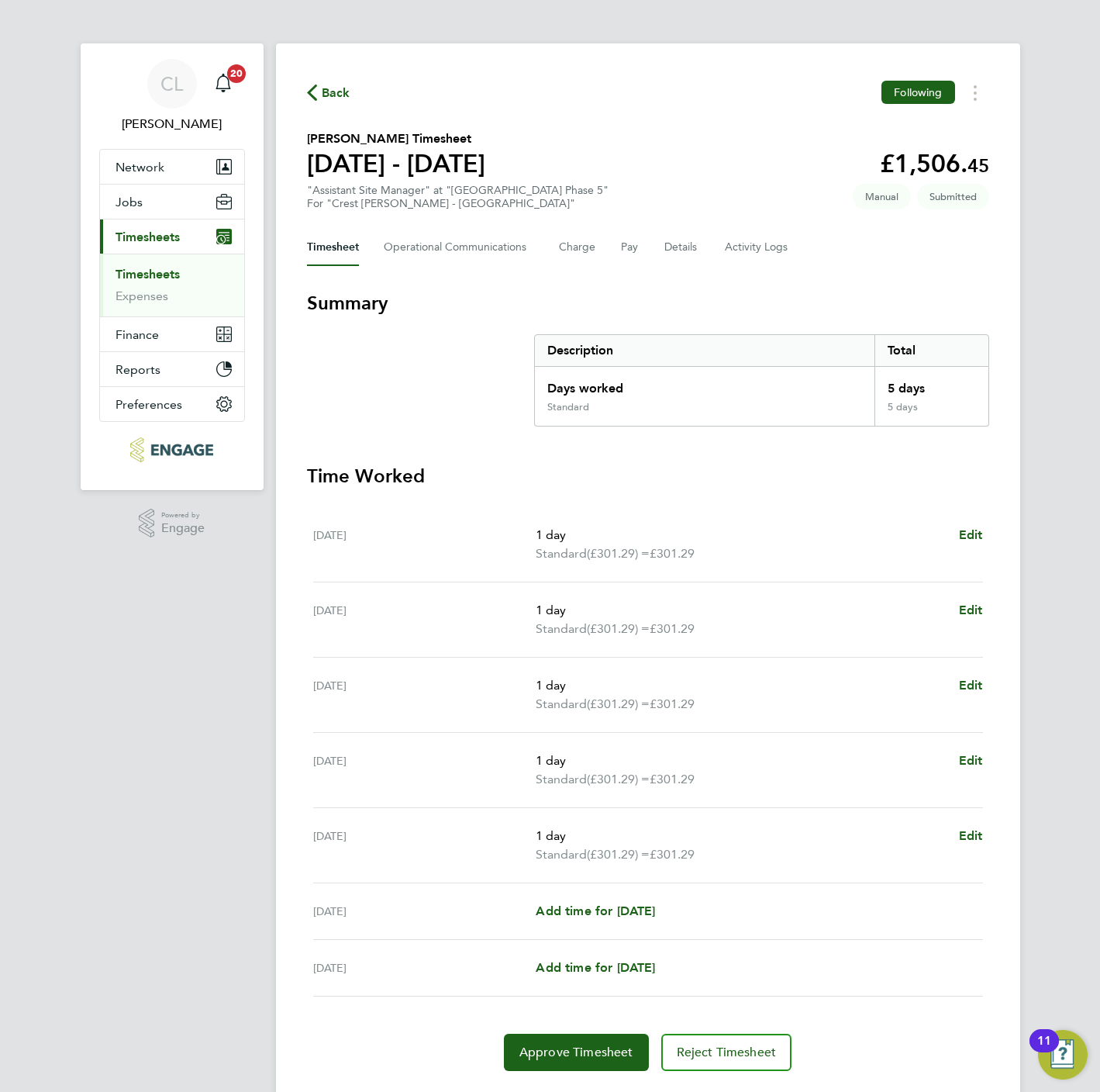
click at [333, 97] on span "Back" at bounding box center [335, 92] width 29 height 19
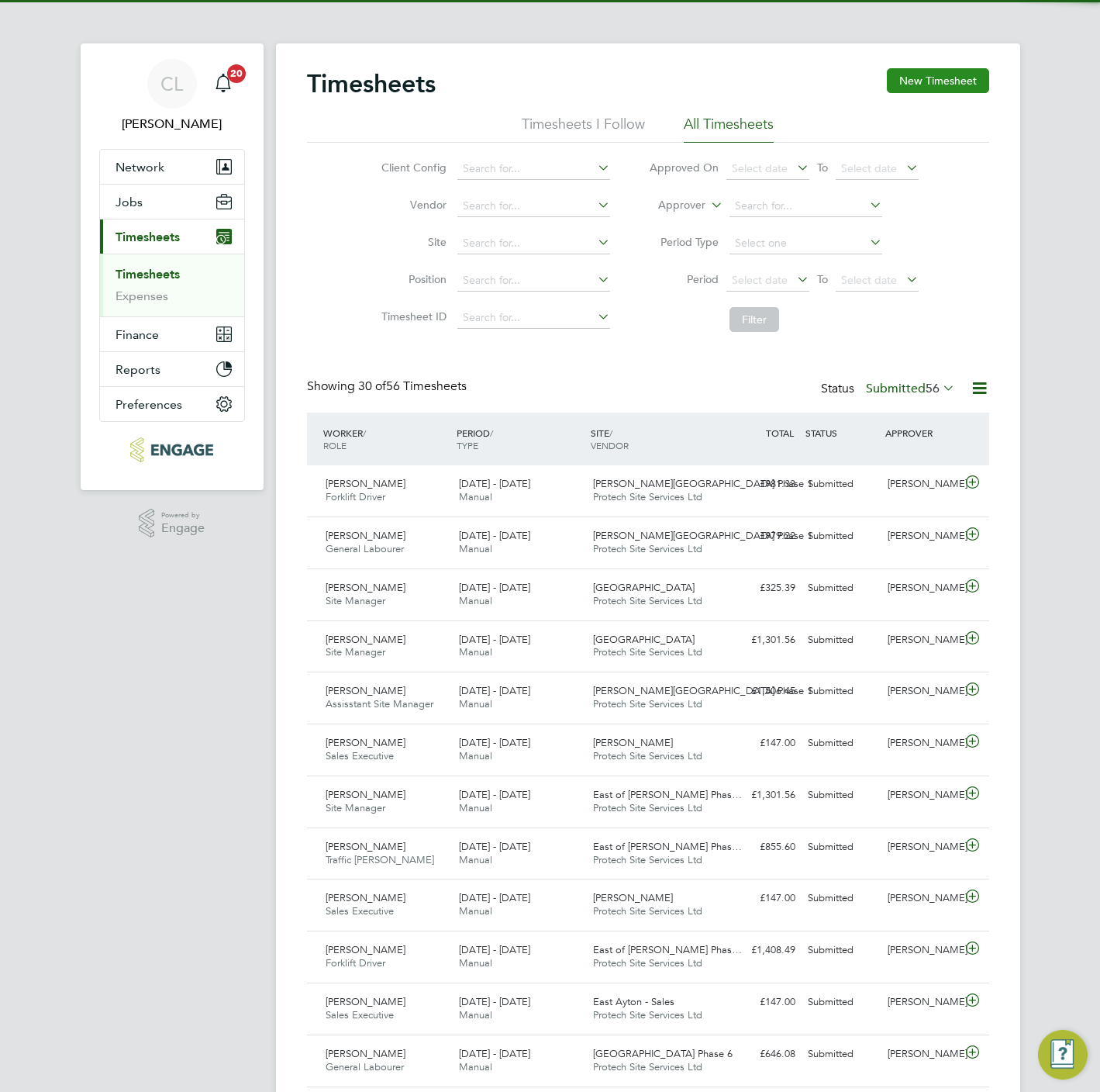
click at [917, 83] on button "New Timesheet" at bounding box center [937, 80] width 102 height 25
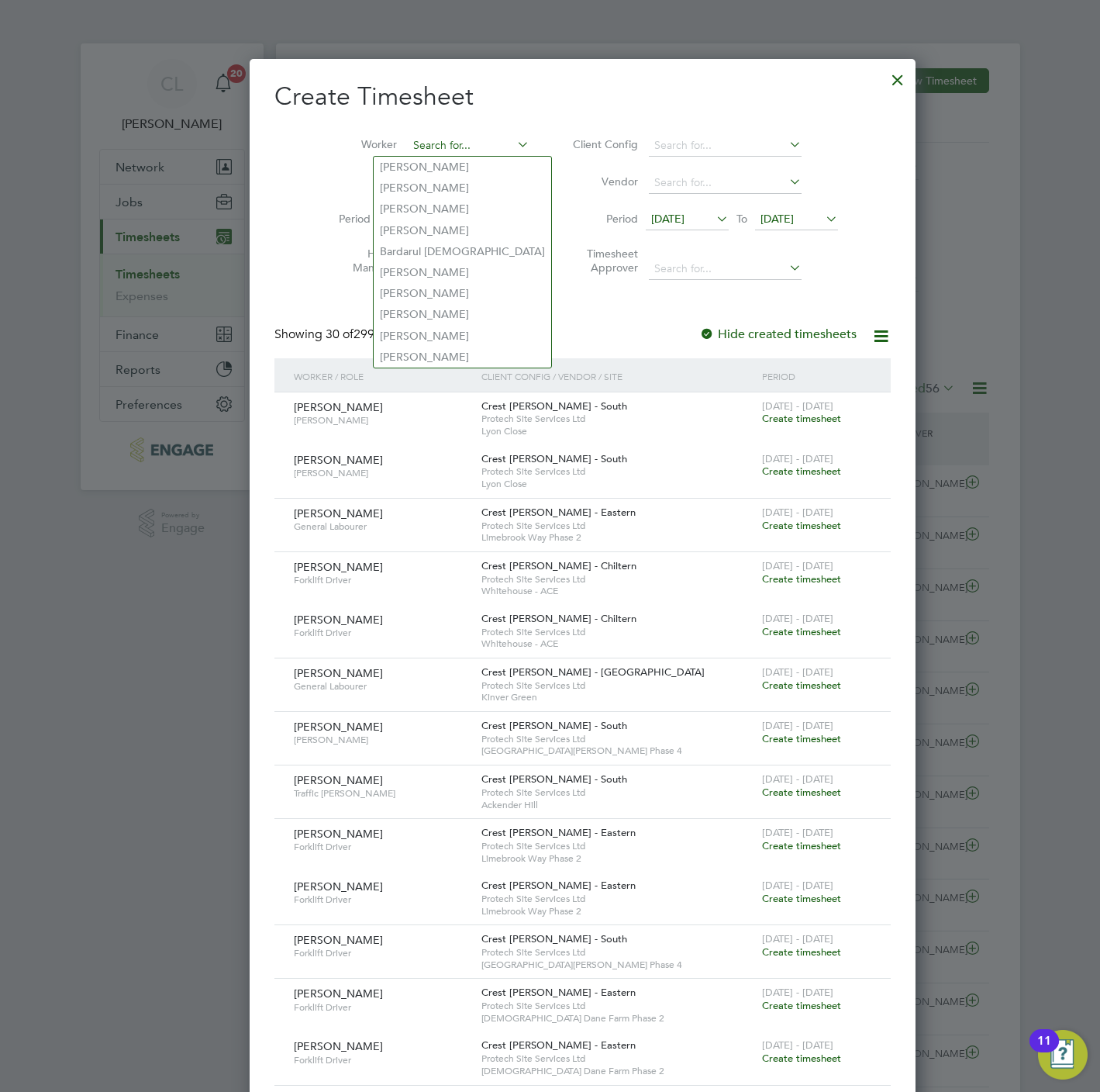
click at [414, 138] on input at bounding box center [469, 146] width 122 height 22
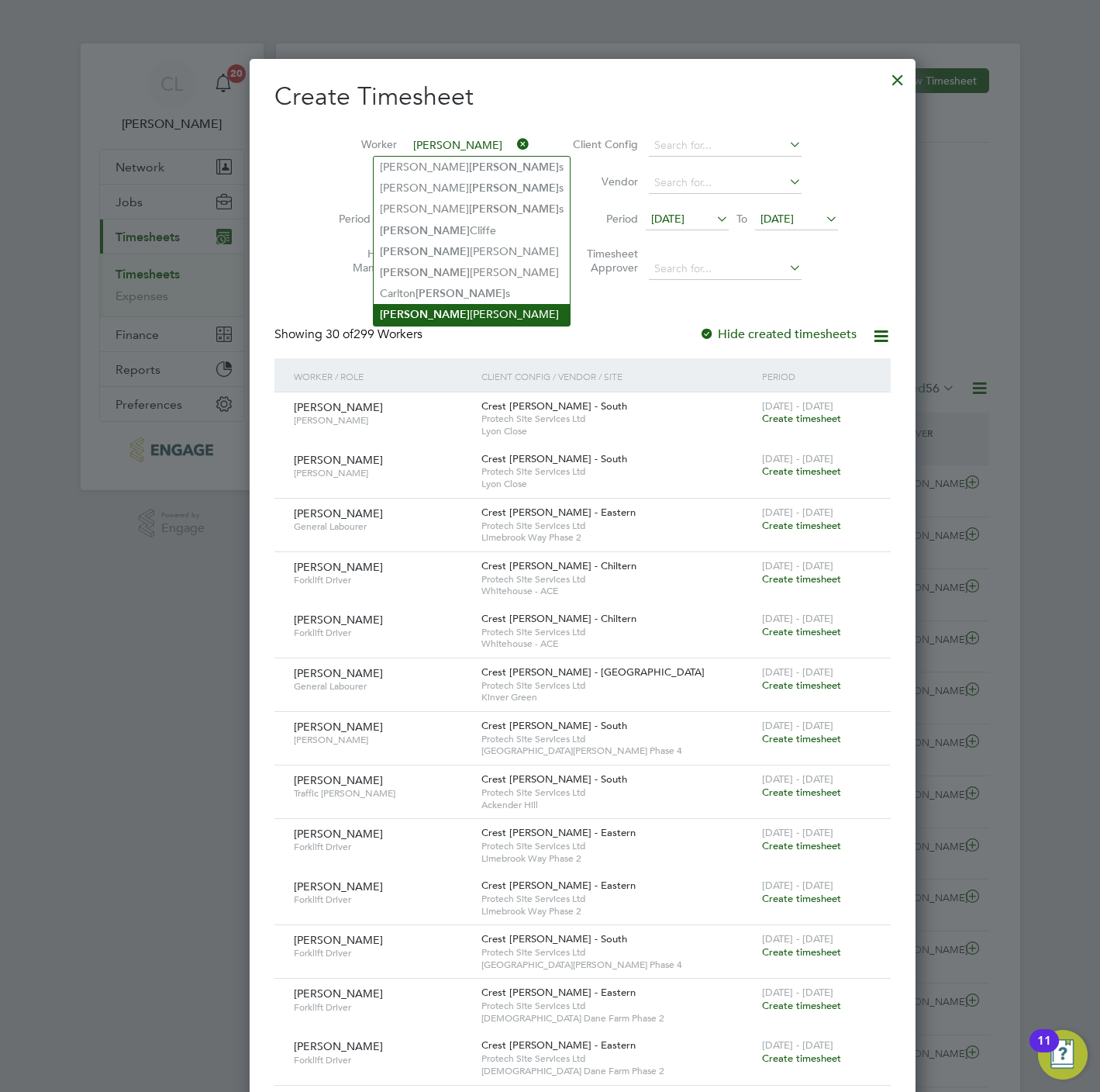
click at [463, 305] on li "Edward Patrick" at bounding box center [472, 315] width 196 height 21
type input "Edward Patrick"
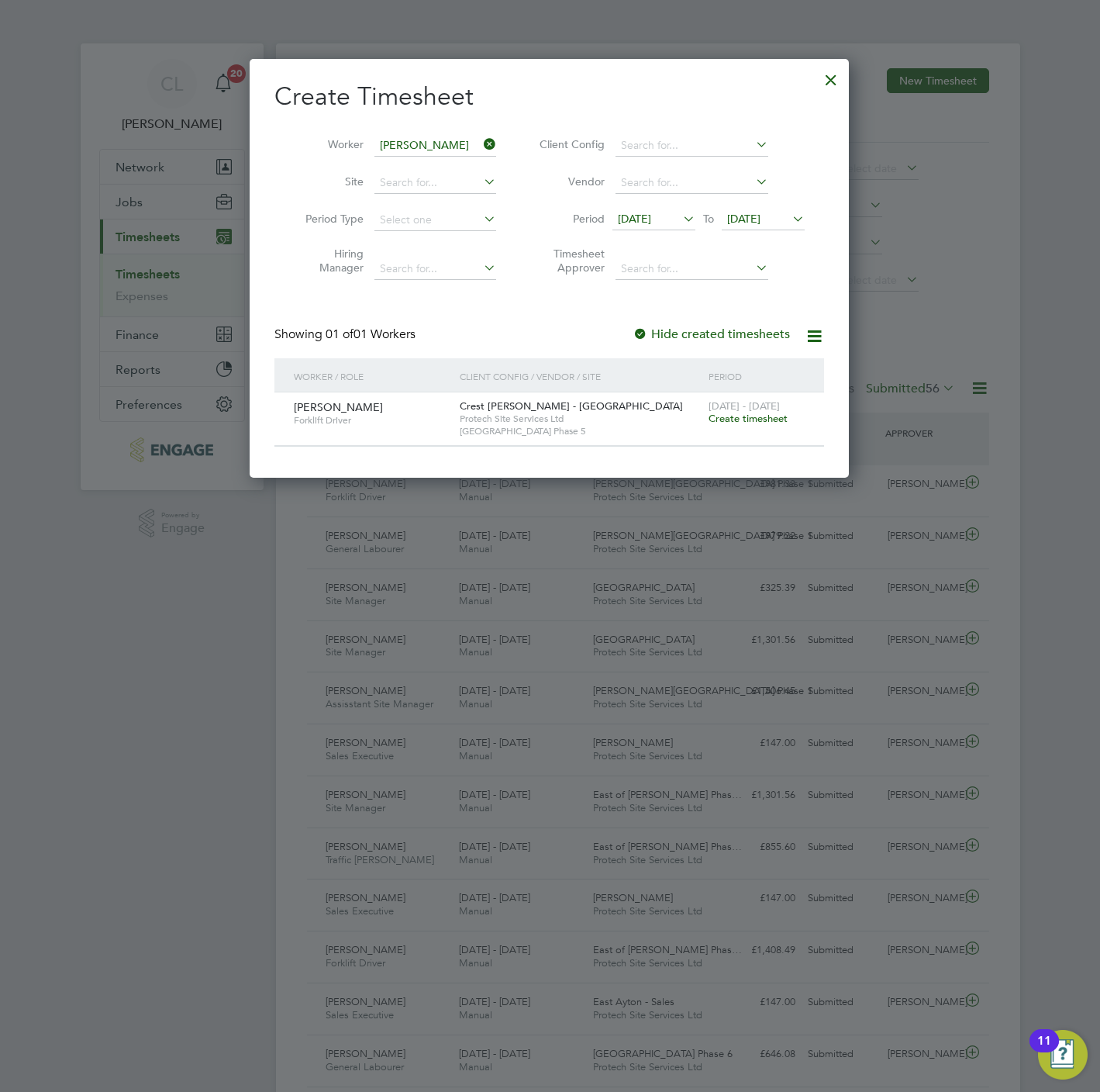
click at [734, 421] on span "Create timesheet" at bounding box center [748, 418] width 79 height 13
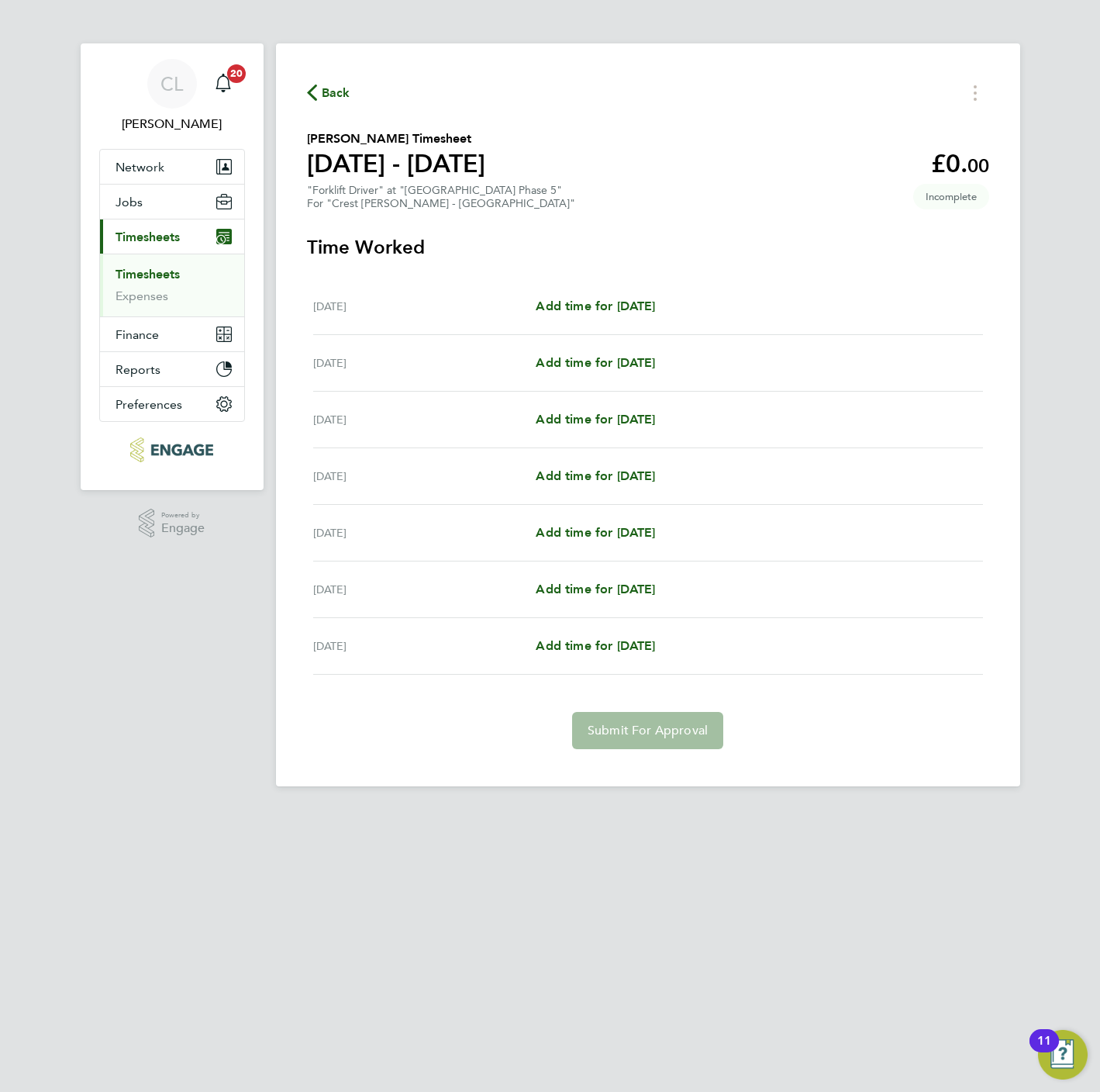
click at [579, 295] on div "Mon 22 Sep Add time for Mon 22 Sep Add time for Mon 22 Sep" at bounding box center [648, 306] width 670 height 56
click at [589, 303] on span "Add time for Mon 22 Sep" at bounding box center [595, 306] width 119 height 15
select select "60"
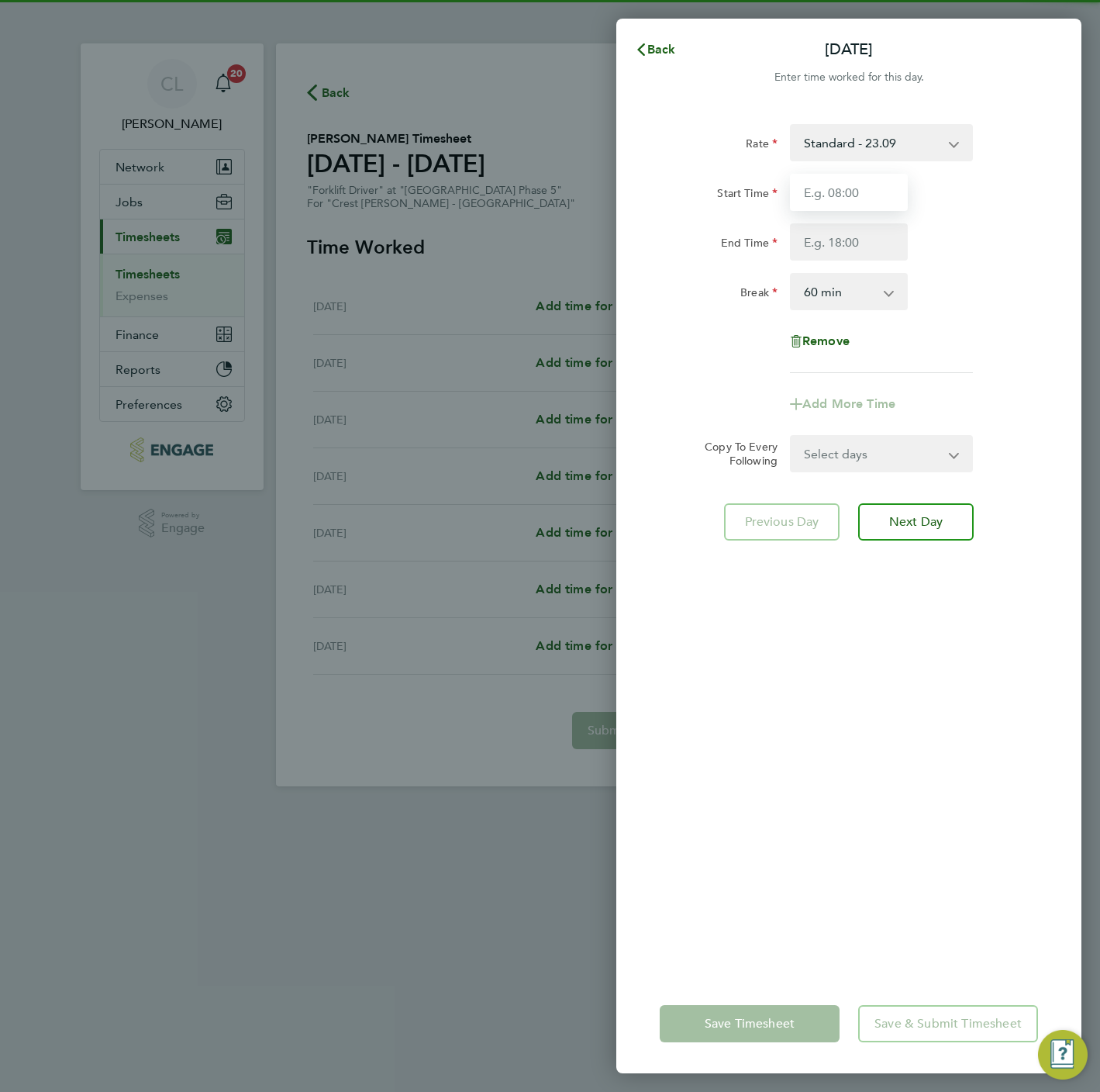
click at [837, 174] on input "Start Time" at bounding box center [849, 192] width 118 height 38
type input "07:30"
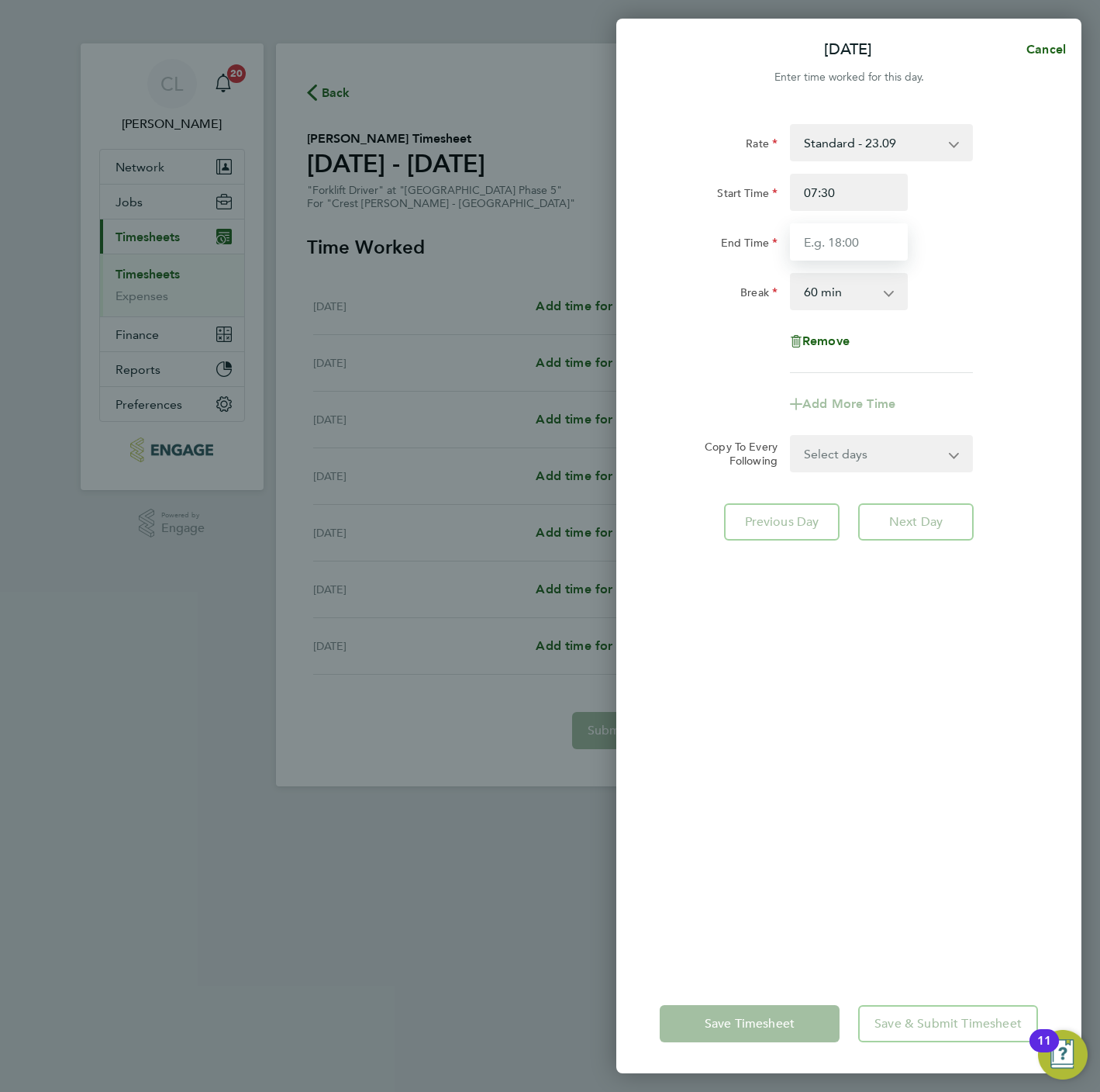
click at [852, 233] on input "End Time" at bounding box center [849, 242] width 118 height 38
type input "16:30"
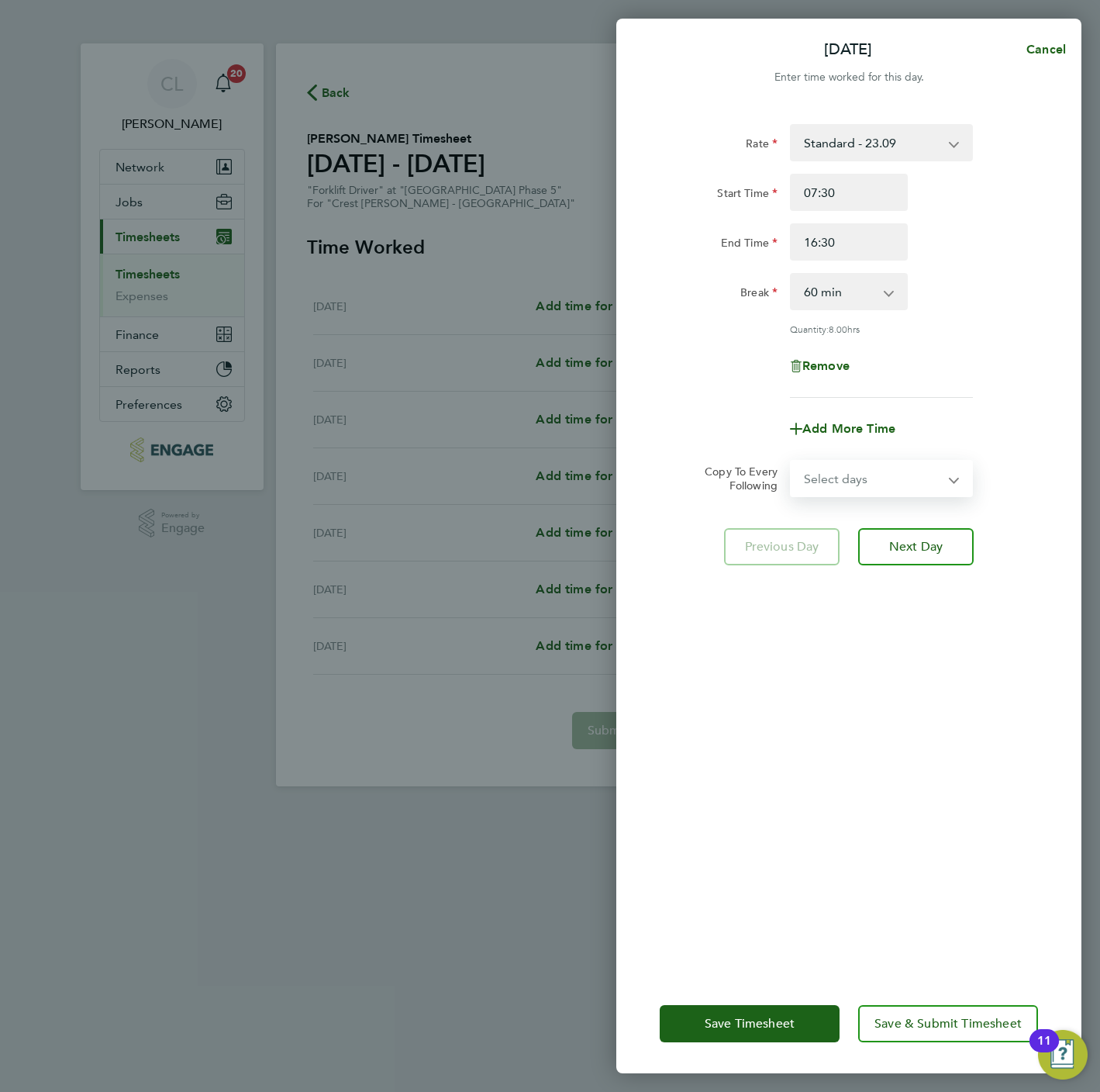
click at [847, 450] on form "Rate Standard - 23.09 Start Time 07:30 End Time 16:30 Break 0 min 15 min 30 min…" at bounding box center [849, 311] width 379 height 373
click at [847, 290] on select "0 min 15 min 30 min 45 min 60 min 75 min 90 min" at bounding box center [840, 292] width 97 height 34
select select "0"
click at [792, 275] on select "0 min 15 min 30 min 45 min 60 min 75 min 90 min" at bounding box center [840, 292] width 97 height 34
click at [854, 486] on select "Select days Day Weekday (Mon-Fri) Weekend (Sat-Sun) Tuesday Wednesday Thursday …" at bounding box center [873, 479] width 163 height 34
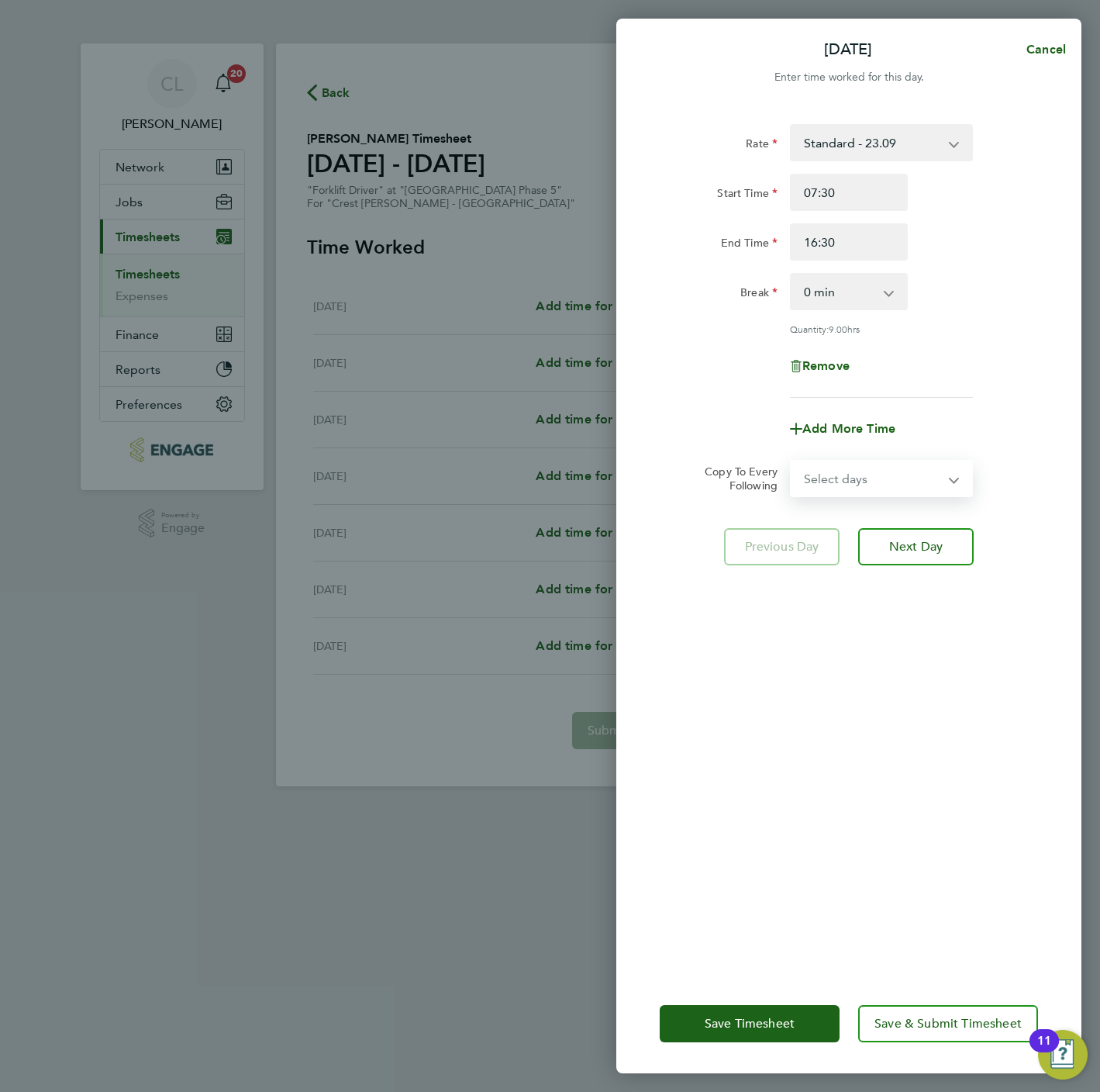
select select "TUE"
click at [792, 461] on select "Select days Day Weekday (Mon-Fri) Weekend (Sat-Sun) Tuesday Wednesday Thursday …" at bounding box center [873, 479] width 163 height 34
select select "[DATE]"
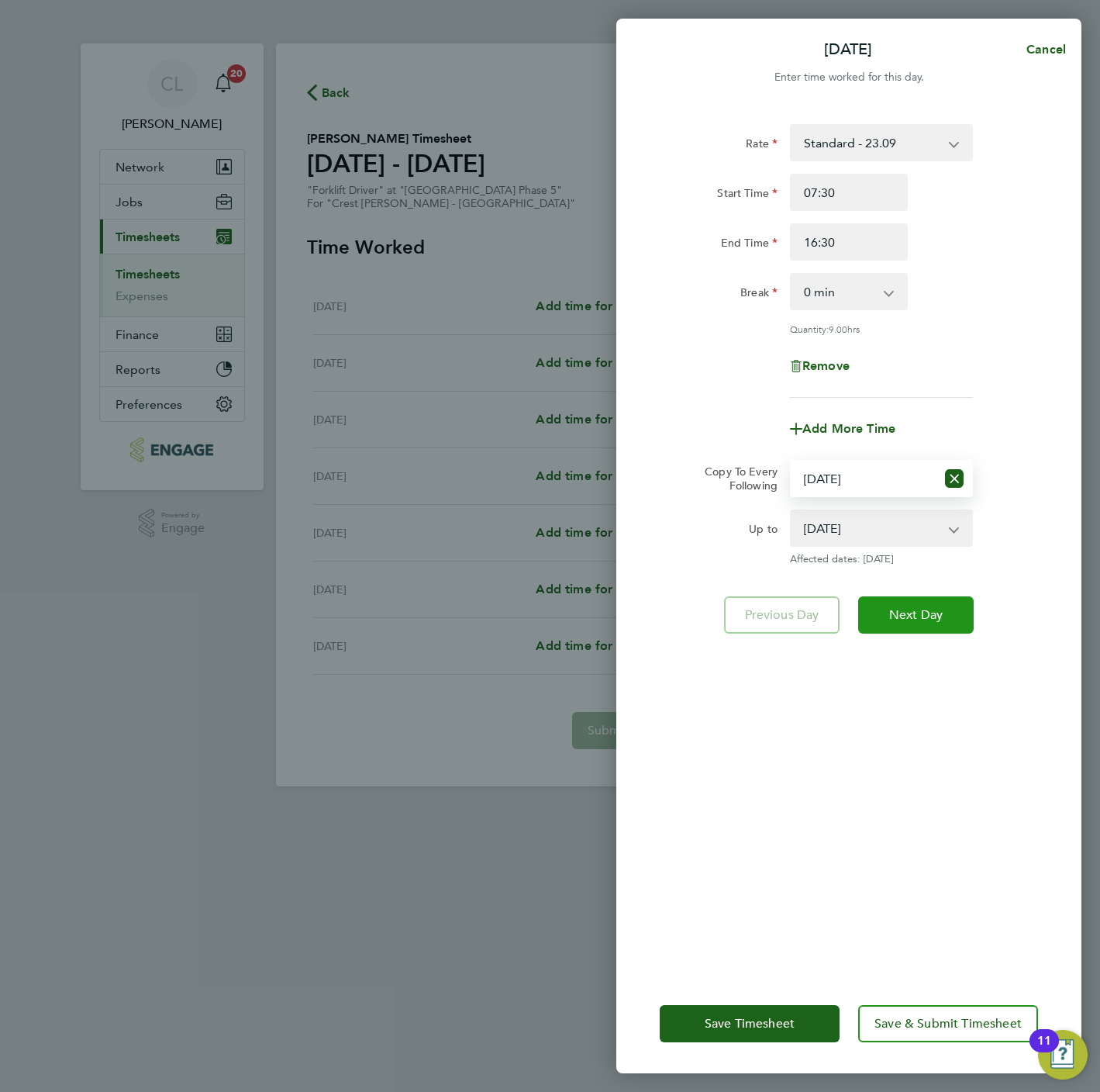
click at [913, 615] on span "Next Day" at bounding box center [915, 614] width 53 height 16
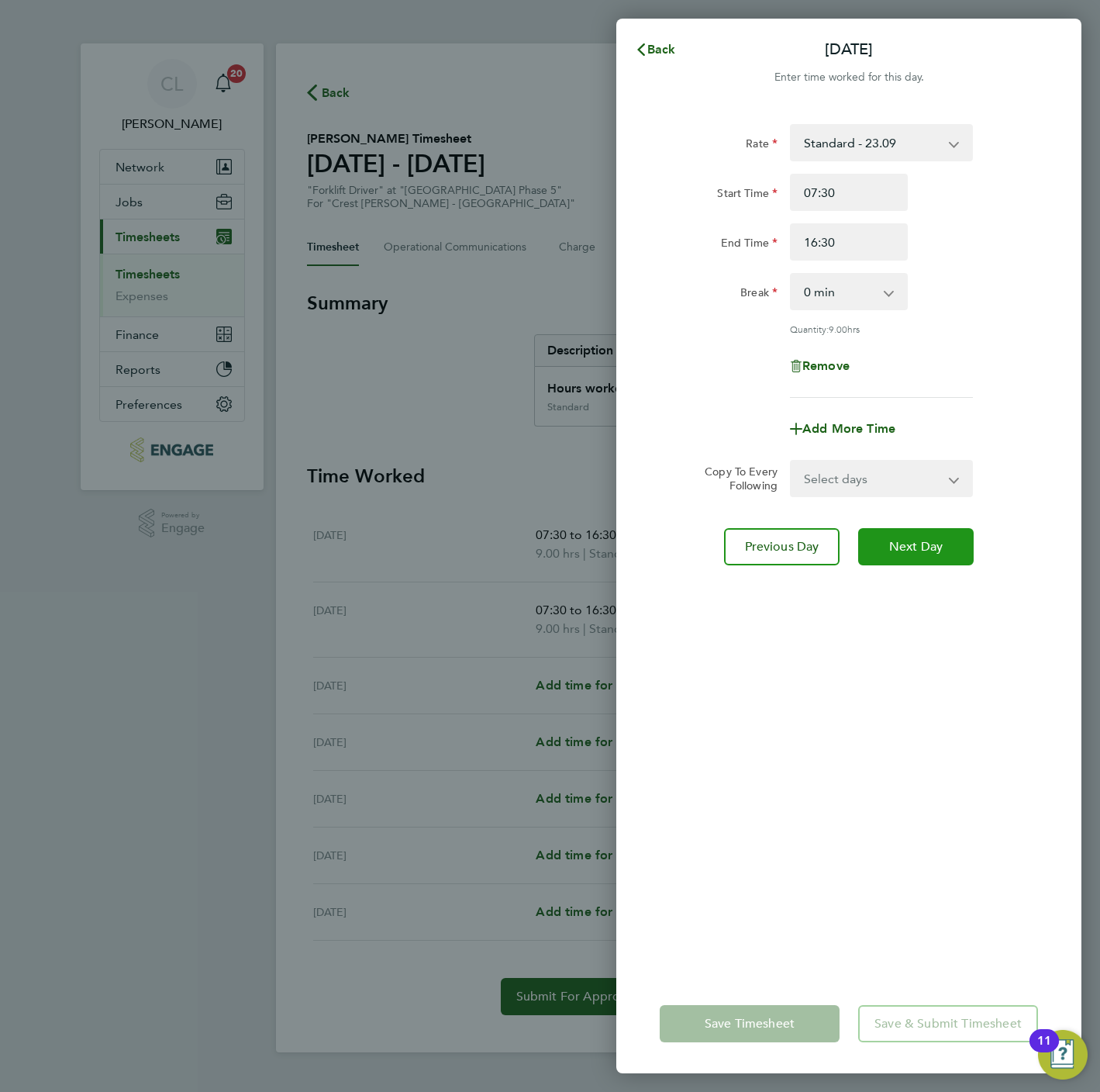
click at [910, 542] on span "Next Day" at bounding box center [915, 546] width 53 height 16
select select "60"
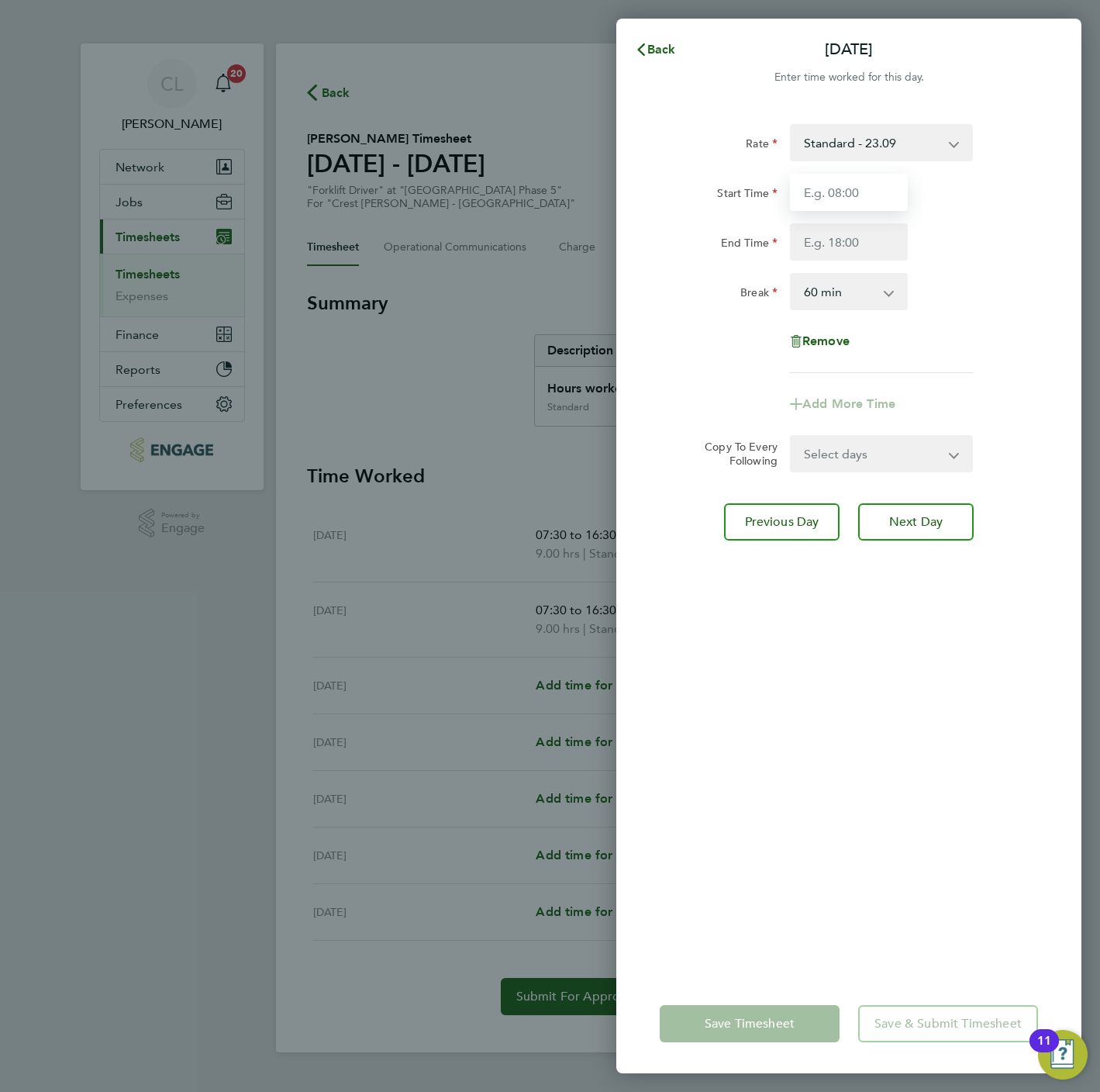
click at [810, 195] on input "Start Time" at bounding box center [849, 192] width 118 height 38
type input "07:30"
type input "12:30"
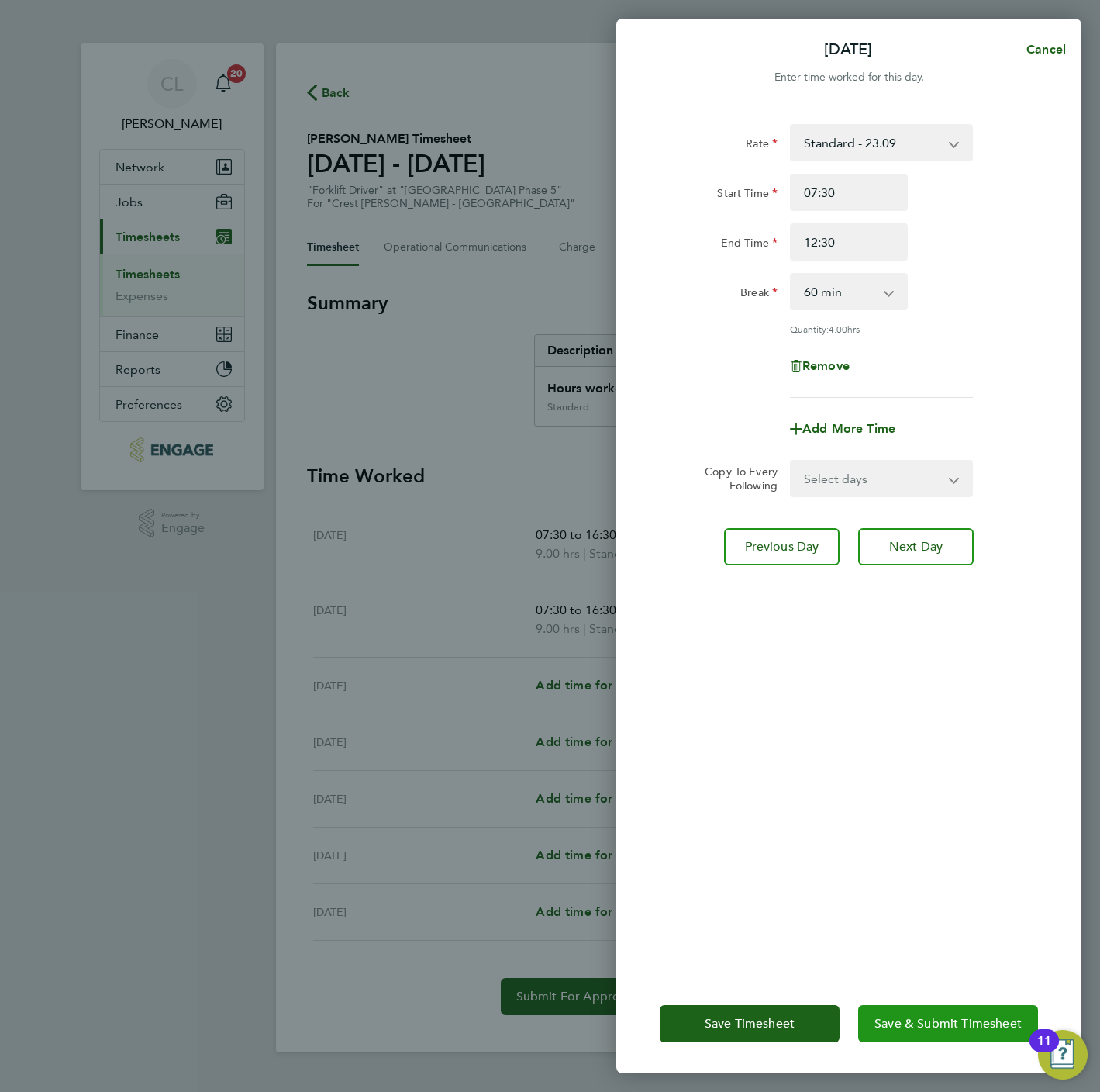
click at [927, 1031] on button "Save & Submit Timesheet" at bounding box center [948, 1024] width 180 height 38
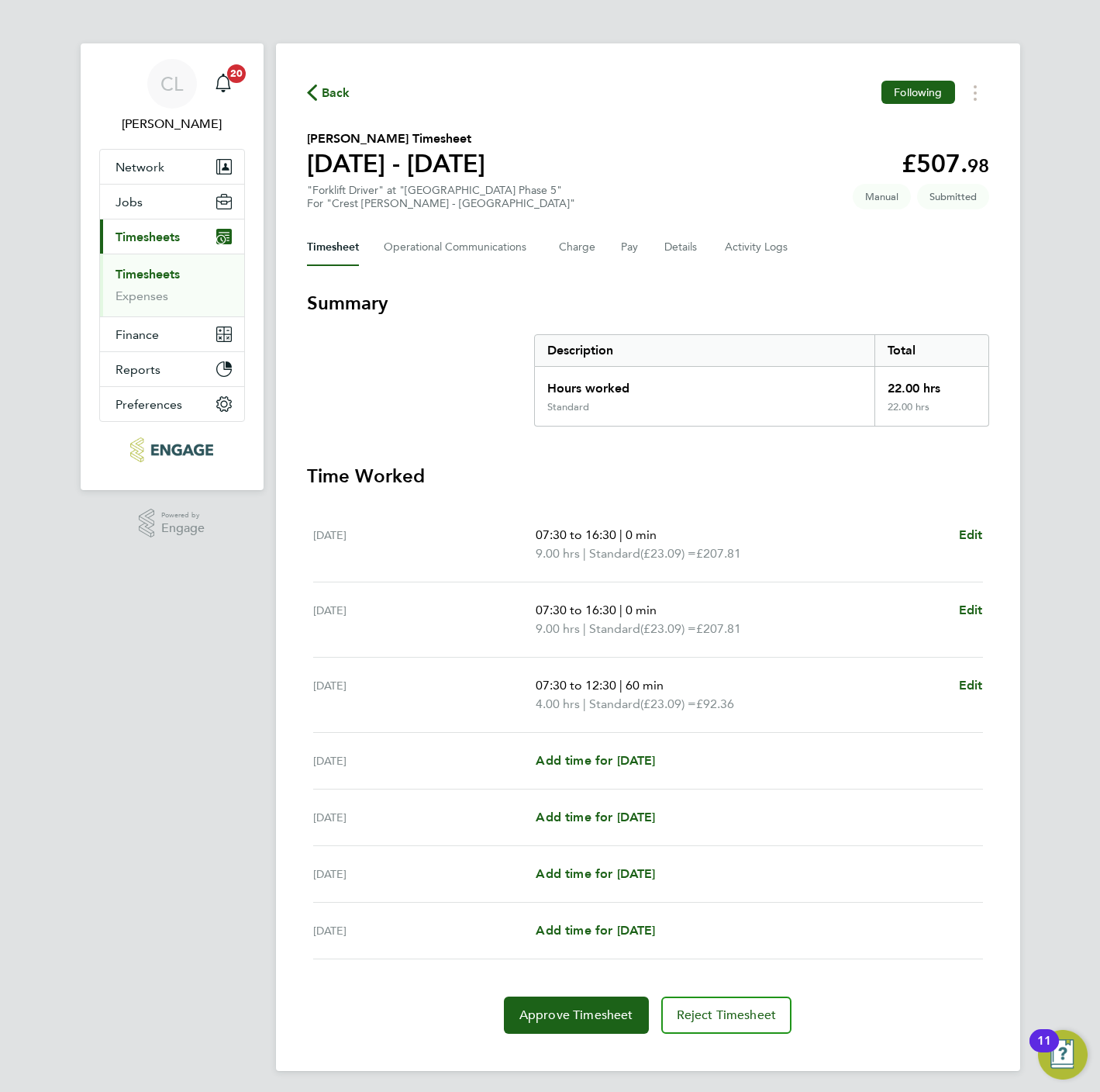
click at [335, 91] on span "Back" at bounding box center [335, 92] width 29 height 19
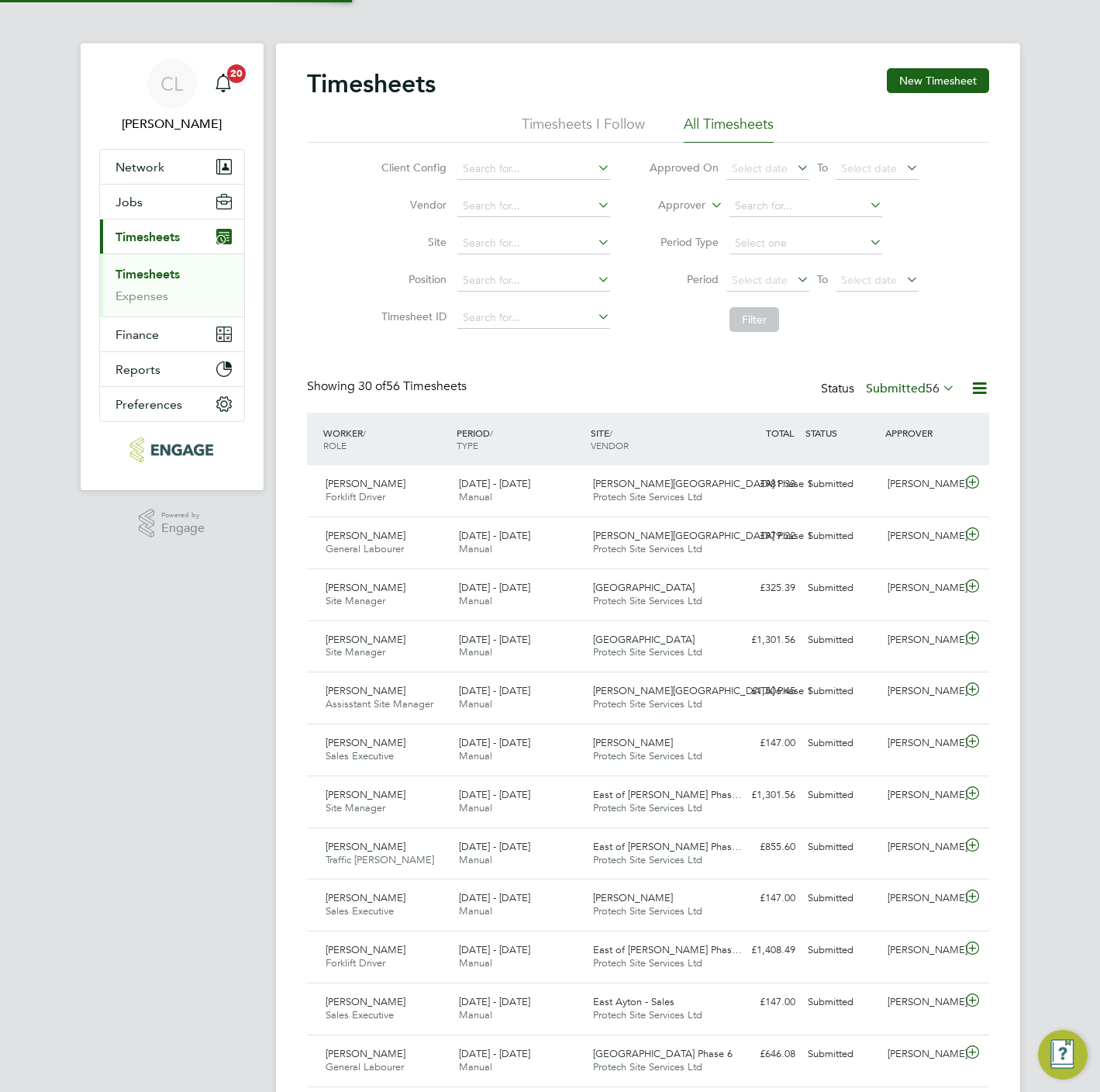
scroll to position [39, 135]
drag, startPoint x: 956, startPoint y: 77, endPoint x: 742, endPoint y: 114, distance: 217.2
click at [957, 77] on button "New Timesheet" at bounding box center [937, 80] width 102 height 25
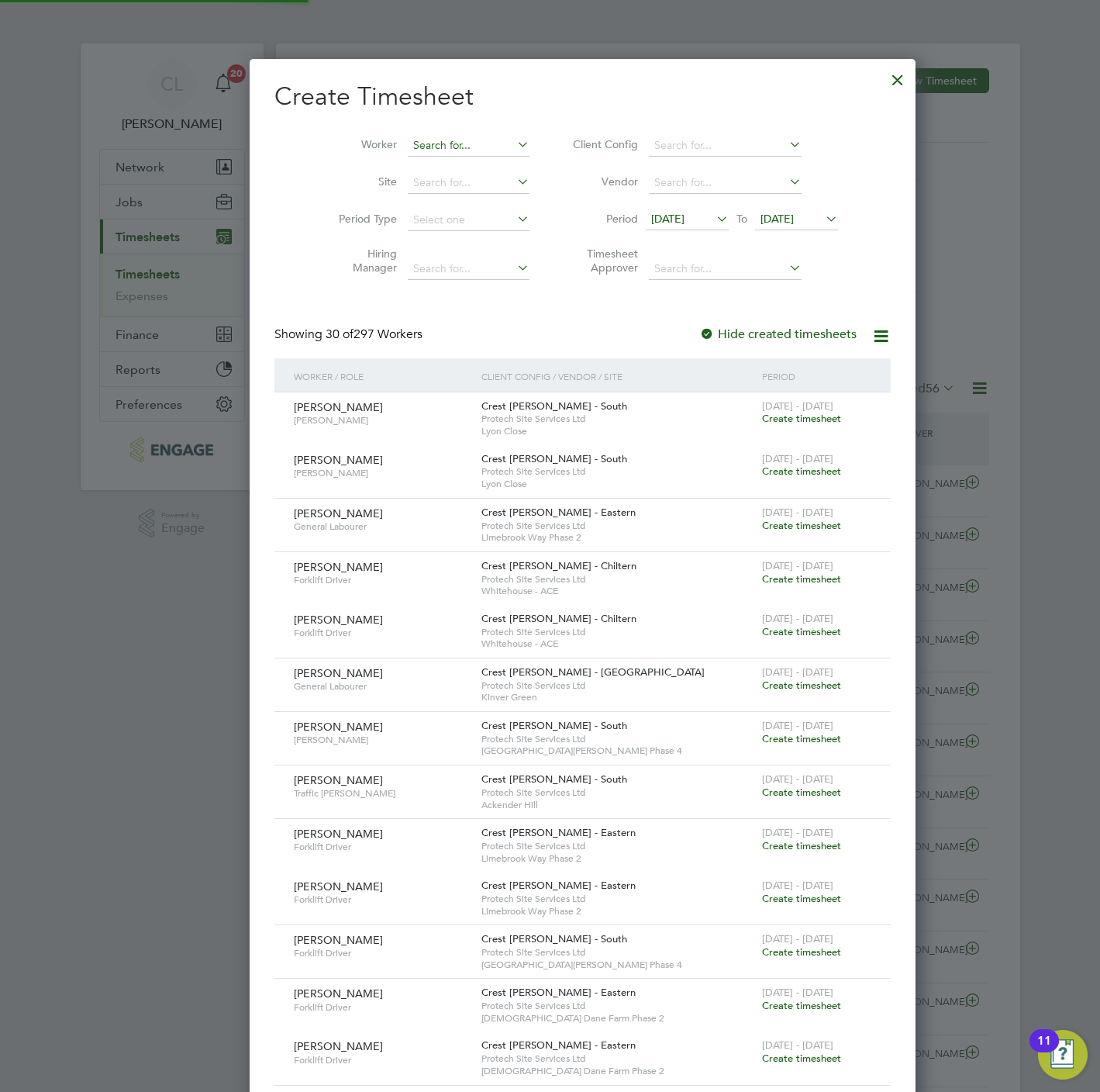
click at [408, 145] on input at bounding box center [469, 146] width 122 height 22
drag, startPoint x: 438, startPoint y: 140, endPoint x: 204, endPoint y: 137, distance: 234.0
click at [276, 137] on div "Timesheets New Timesheet Timesheets I Follow All Timesheets Client Config Vendo…" at bounding box center [648, 1069] width 744 height 2052
click at [451, 185] on li "Wel lesley Mcintyre" at bounding box center [444, 188] width 141 height 21
type input "Wellesley Mcintyre"
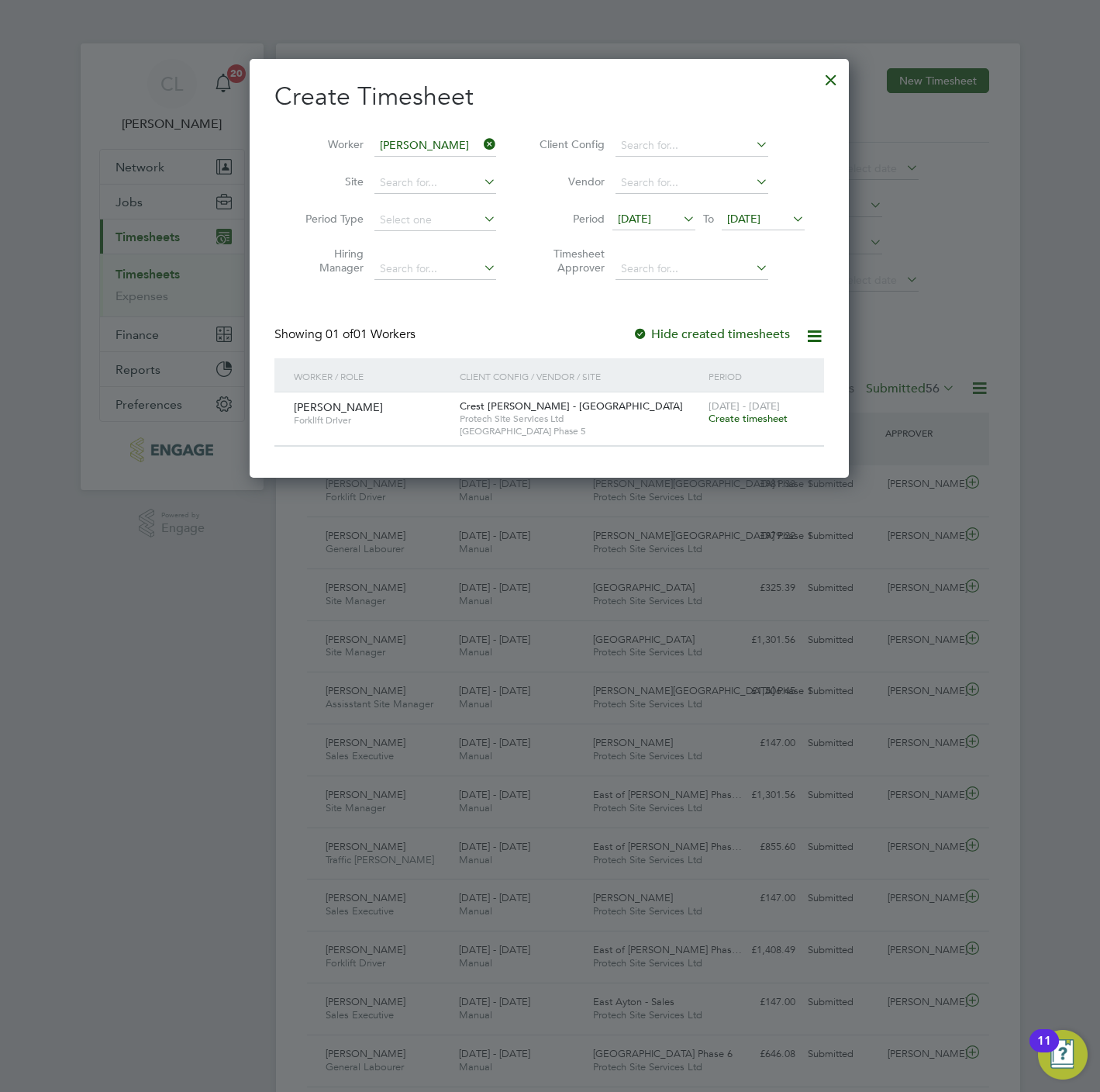
click at [763, 420] on span "Create timesheet" at bounding box center [748, 418] width 79 height 13
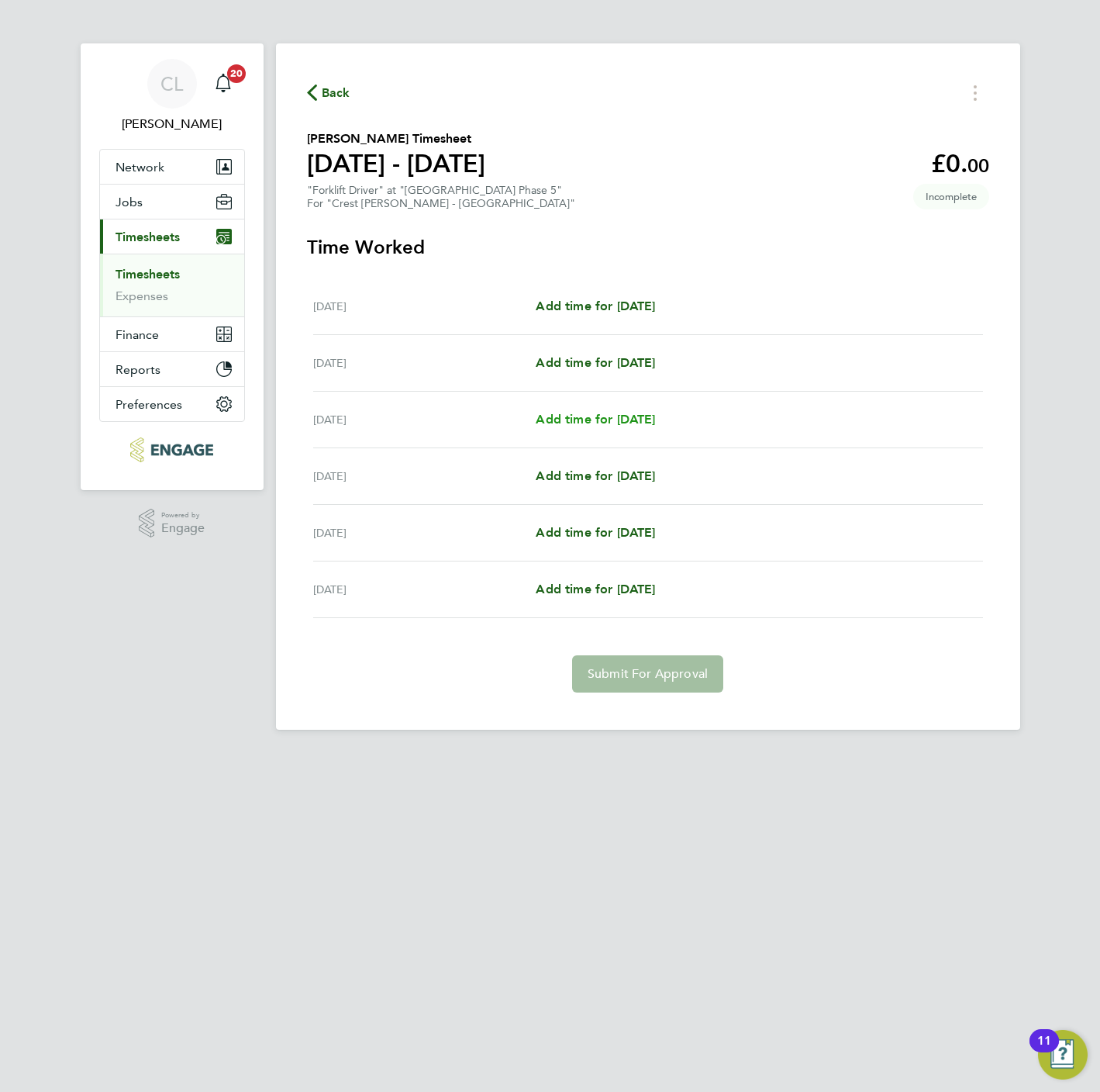
click at [566, 417] on span "Add time for [DATE]" at bounding box center [595, 419] width 119 height 15
select select "60"
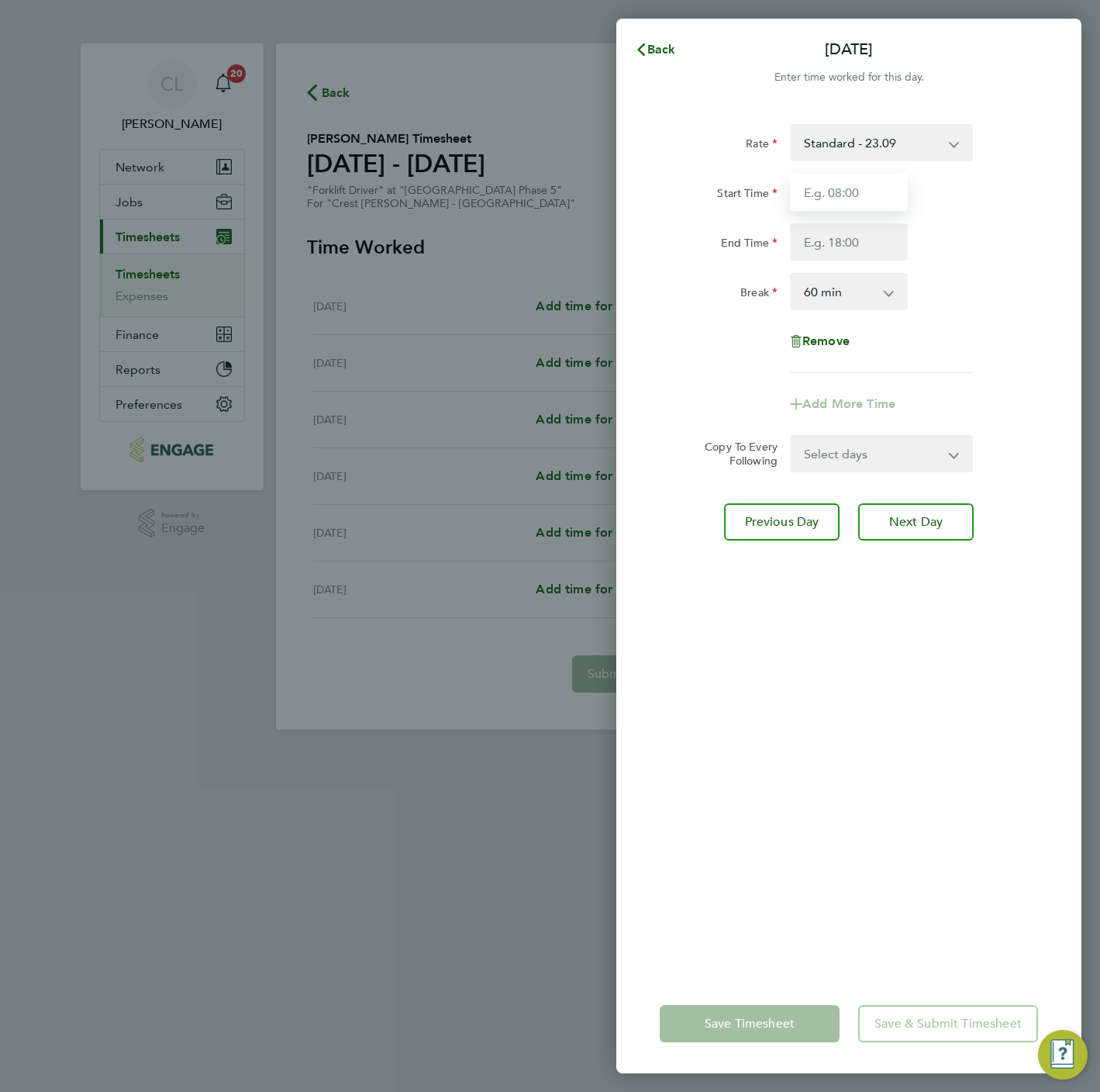
click at [842, 193] on input "Start Time" at bounding box center [849, 192] width 118 height 38
type input "07:30"
click at [828, 242] on input "End Time" at bounding box center [849, 242] width 118 height 38
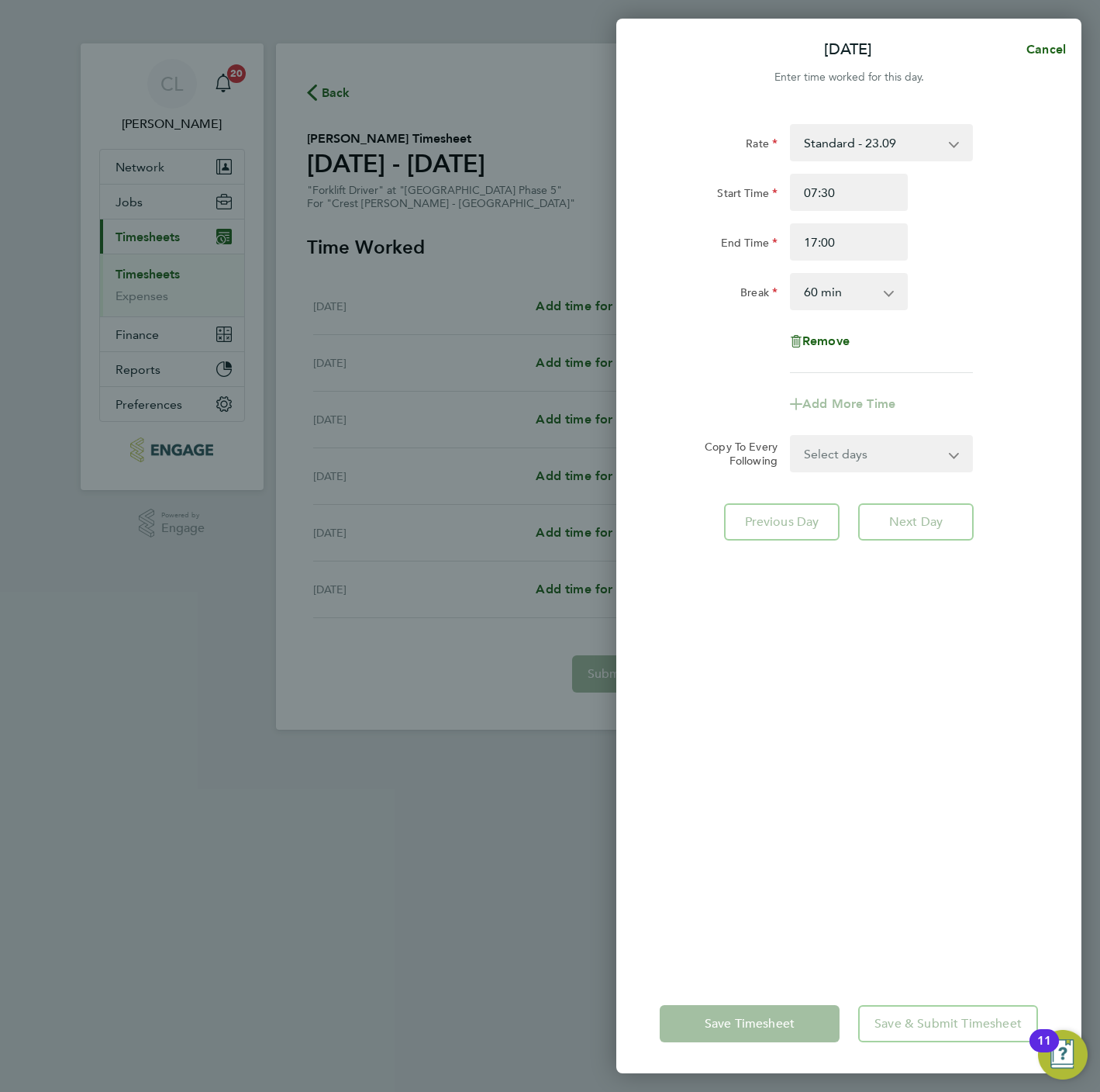
click at [917, 340] on div "Rate Standard - 23.09 Start Time 07:30 End Time 17:00 Break 0 min 15 min 30 min…" at bounding box center [849, 249] width 379 height 249
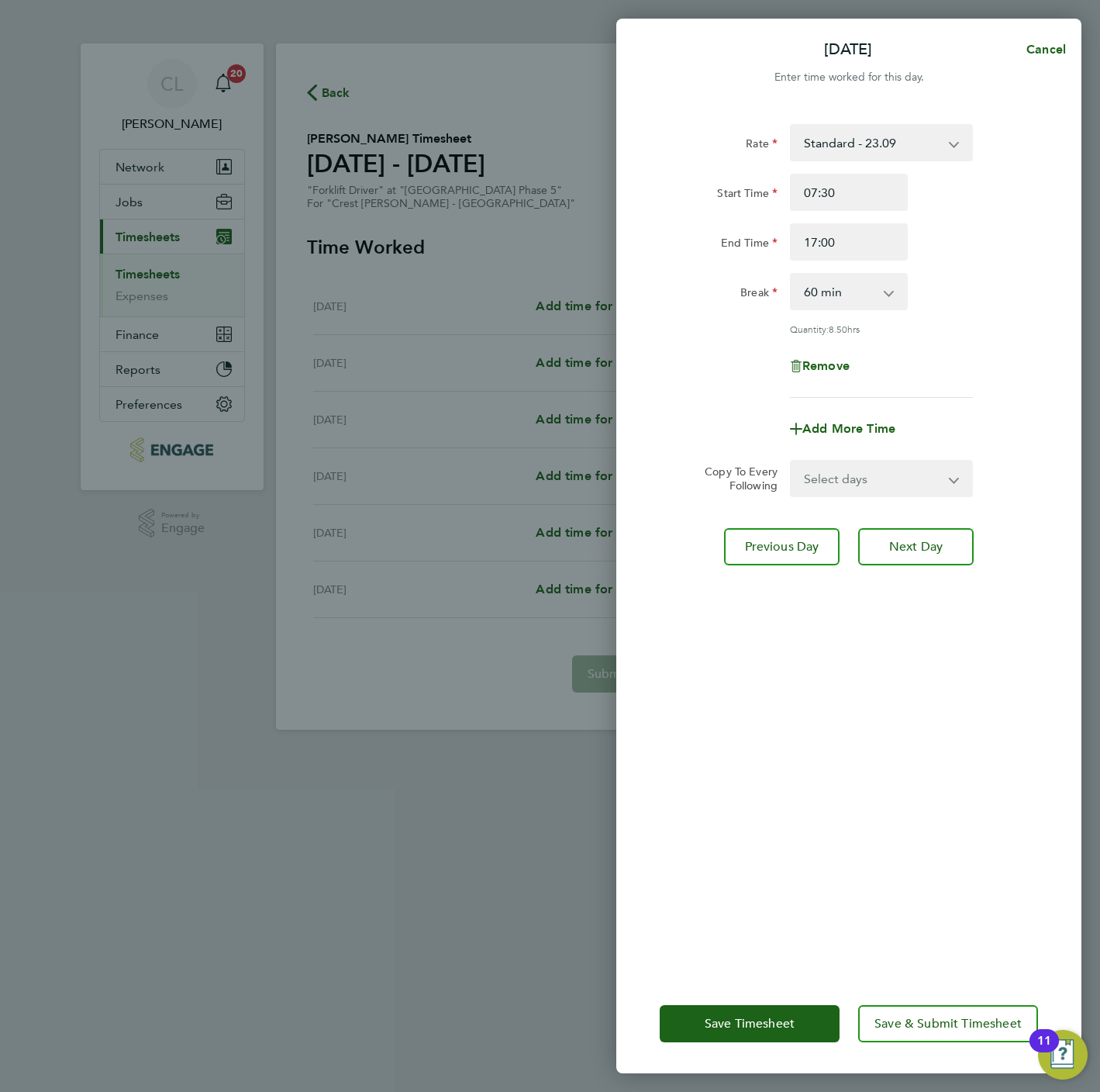
click at [887, 295] on select "0 min 15 min 30 min 45 min 60 min 75 min 90 min" at bounding box center [840, 292] width 97 height 34
click at [854, 240] on input "17:00" at bounding box center [849, 242] width 118 height 38
type input "16:30"
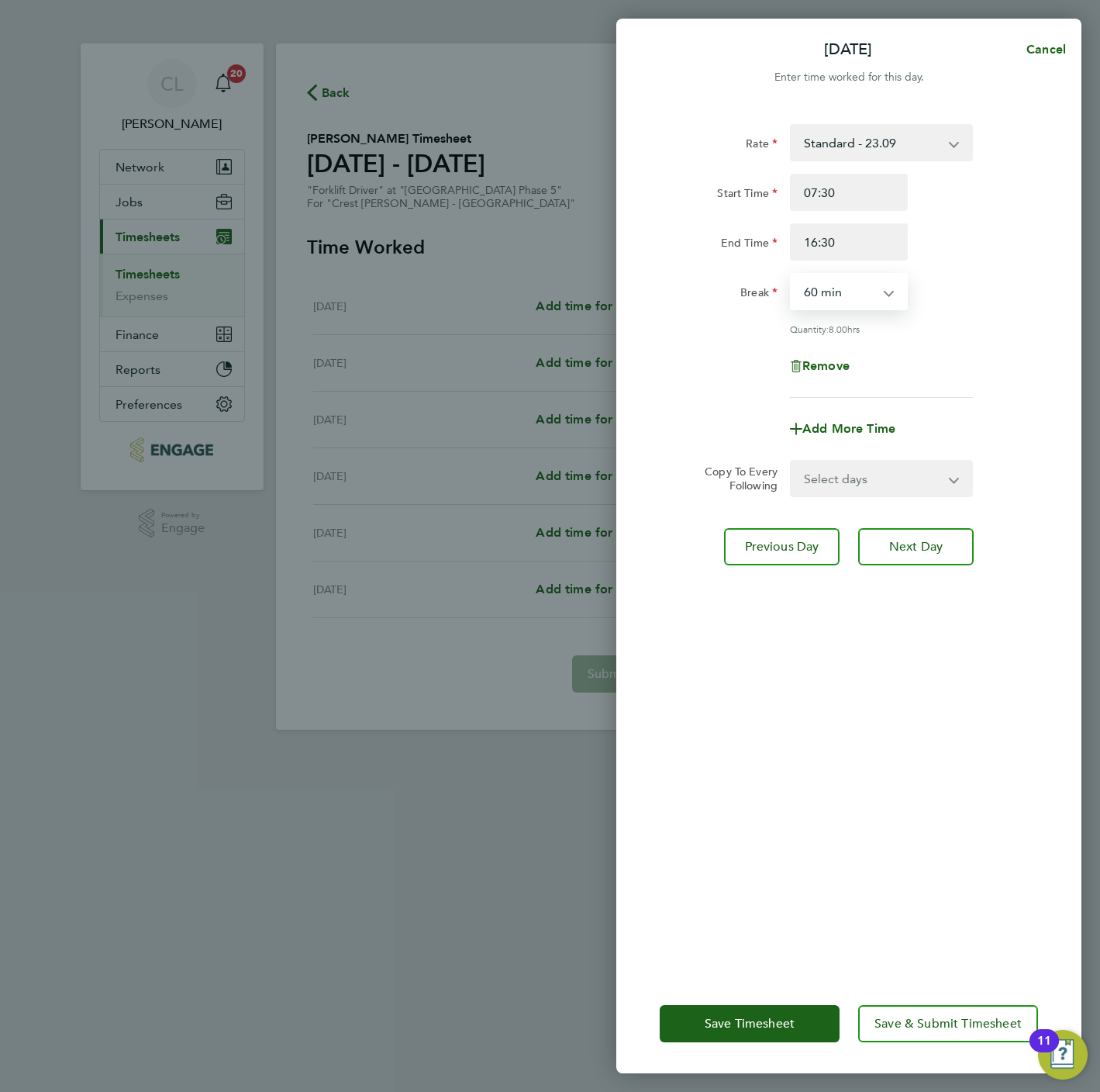
click at [873, 289] on select "0 min 15 min 30 min 45 min 60 min 75 min 90 min" at bounding box center [840, 292] width 97 height 34
click at [792, 275] on select "0 min 15 min 30 min 45 min 60 min 75 min 90 min" at bounding box center [840, 292] width 97 height 34
click at [870, 300] on select "0 min 15 min 30 min 45 min 60 min 75 min 90 min" at bounding box center [840, 292] width 97 height 34
select select "0"
click at [792, 275] on select "0 min 15 min 30 min 45 min 60 min 75 min 90 min" at bounding box center [840, 292] width 97 height 34
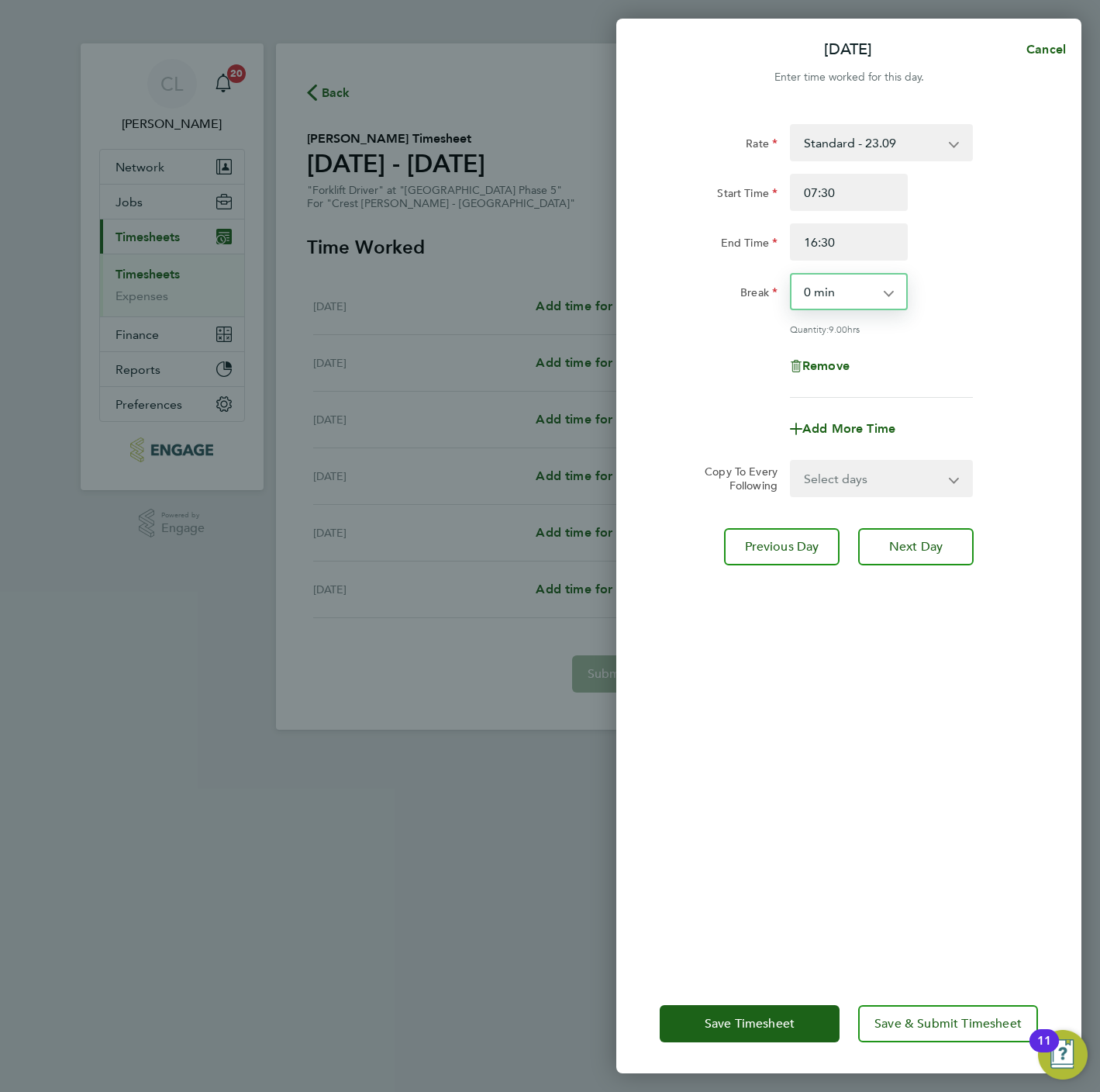
click at [961, 335] on div "Rate Standard - 23.09 Start Time 07:30 End Time 16:30 Break 0 min 15 min 30 min…" at bounding box center [849, 261] width 379 height 274
click at [868, 472] on select "Select days Day Weekend (Sat-Sun) Friday Saturday Sunday" at bounding box center [873, 479] width 163 height 34
select select "FRI"
click at [792, 461] on select "Select days Day Weekend (Sat-Sun) Friday Saturday Sunday" at bounding box center [873, 479] width 163 height 34
select select "[DATE]"
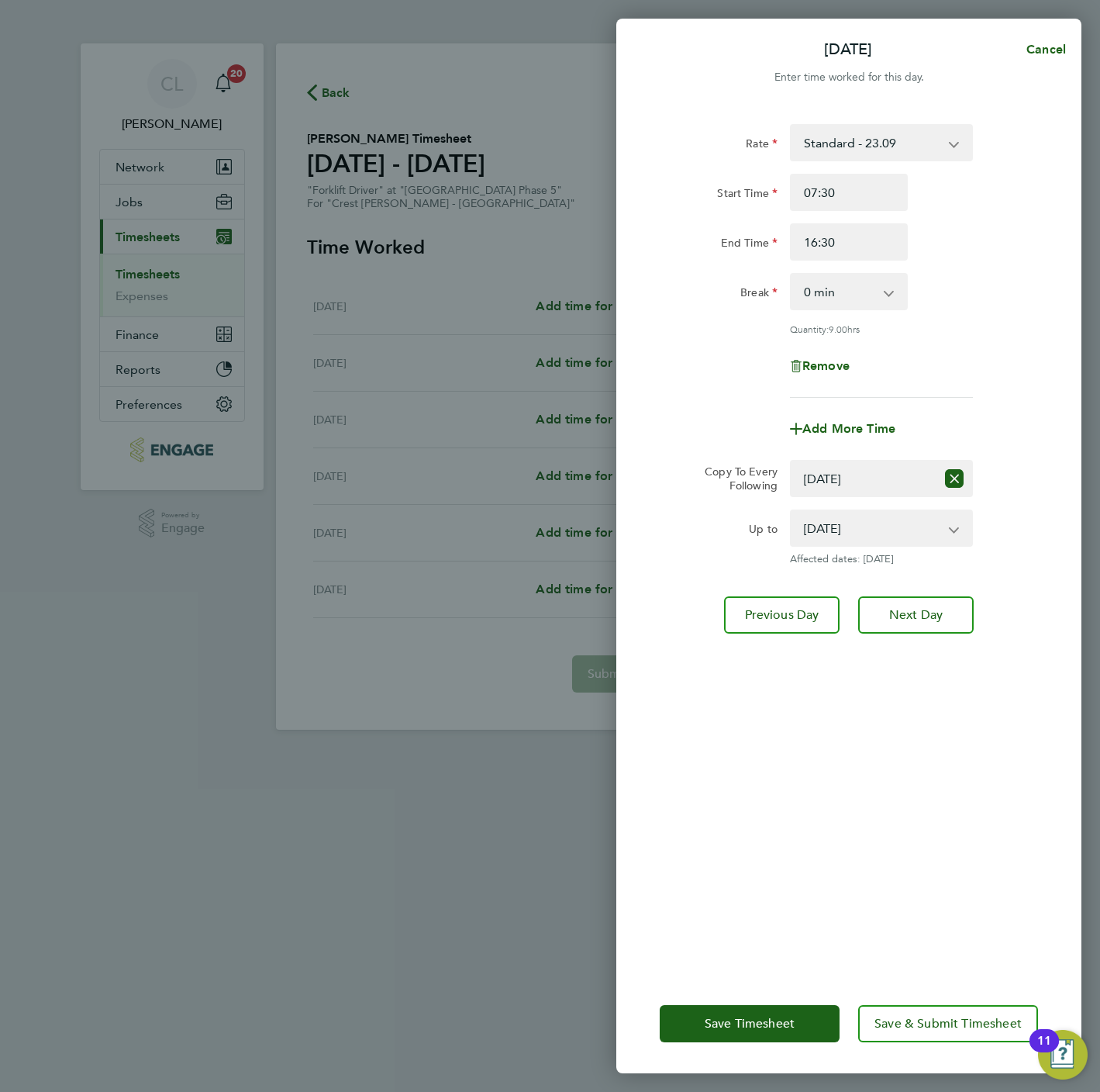
click at [910, 835] on div "Rate Standard - 23.09 Start Time 07:30 End Time 16:30 Break 0 min 15 min 30 min…" at bounding box center [849, 540] width 465 height 869
click at [965, 1018] on span "Save & Submit Timesheet" at bounding box center [948, 1023] width 147 height 16
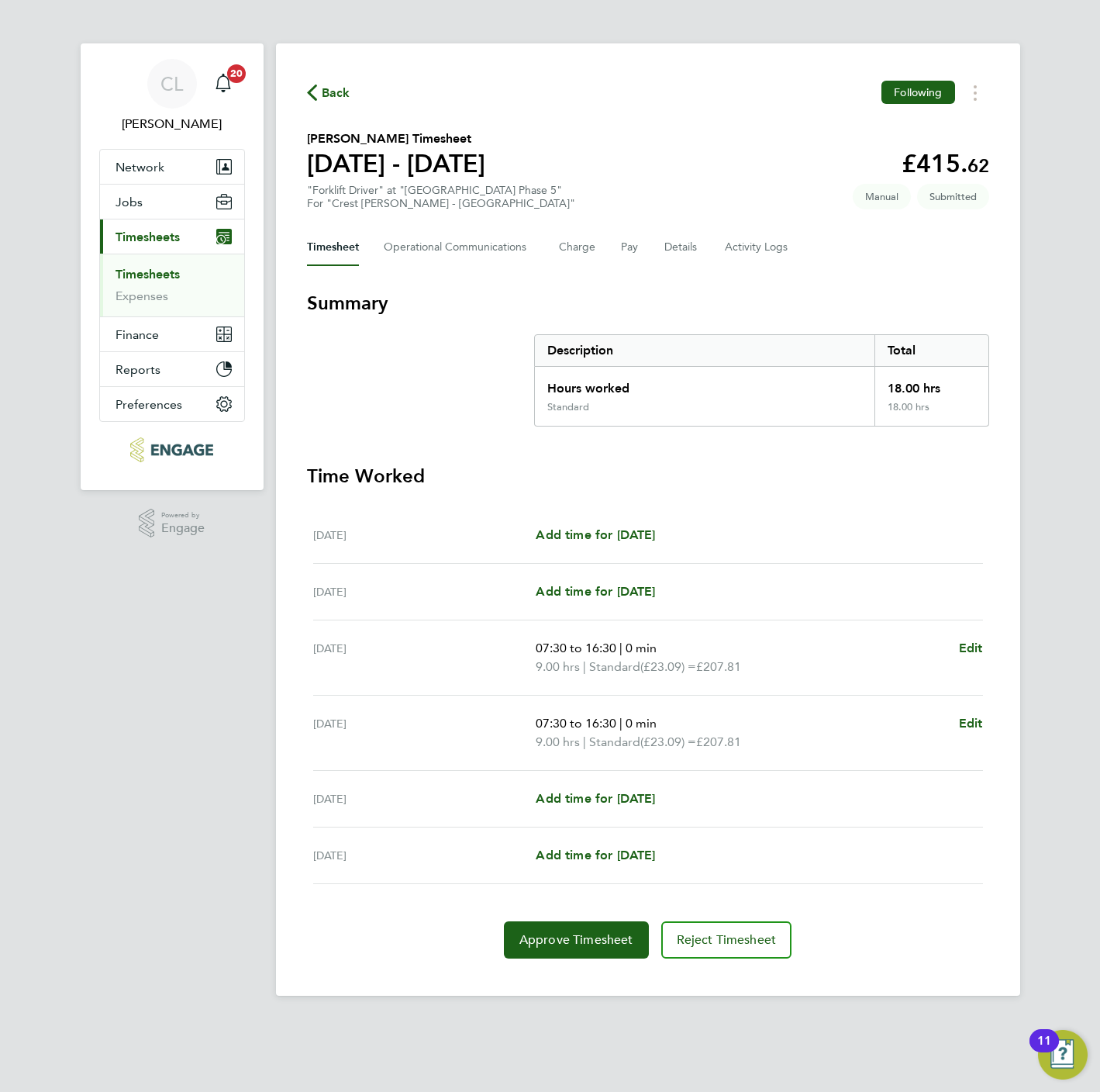
click at [335, 87] on span "Back" at bounding box center [335, 92] width 29 height 19
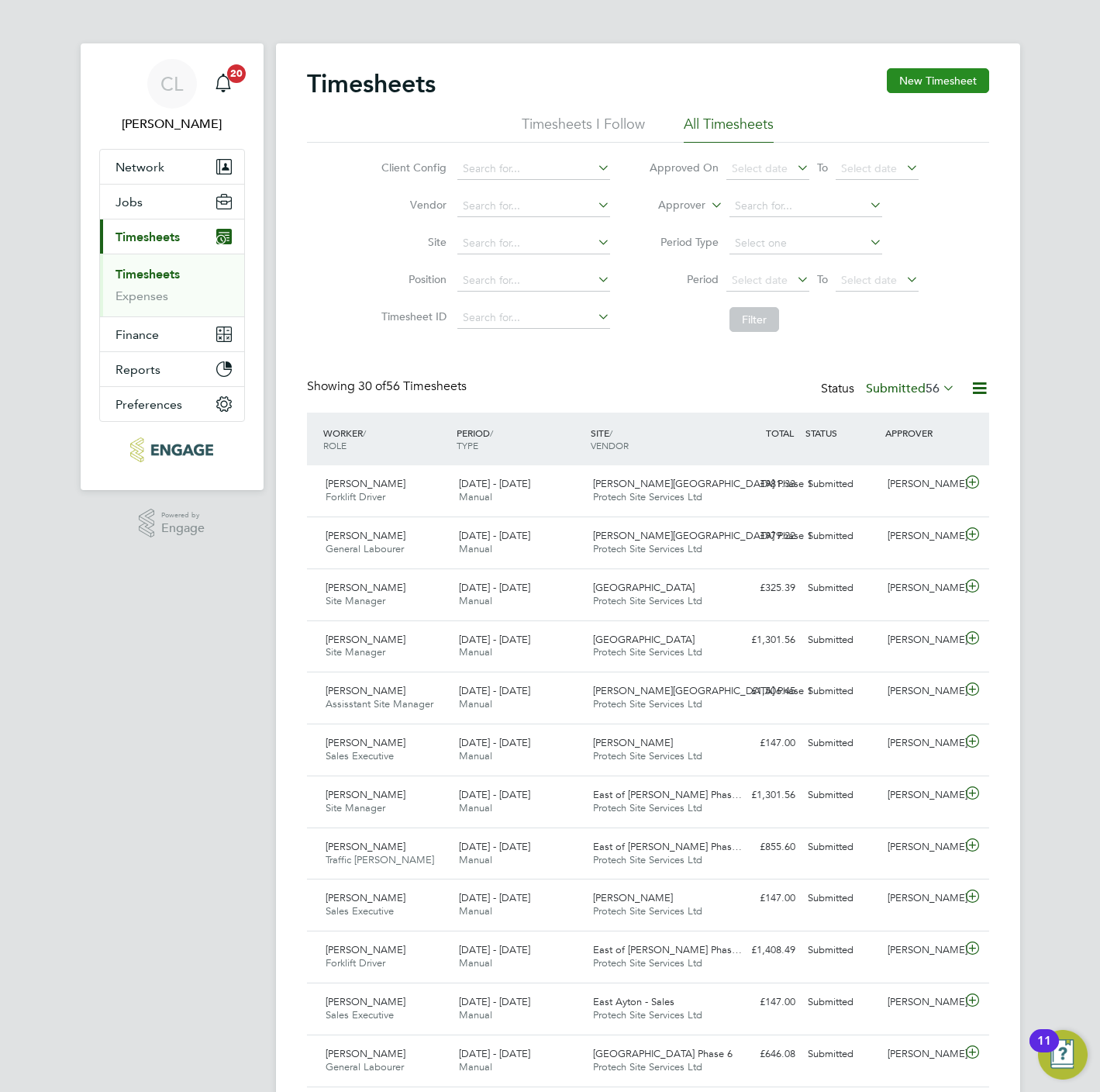
click at [927, 80] on button "New Timesheet" at bounding box center [937, 80] width 102 height 25
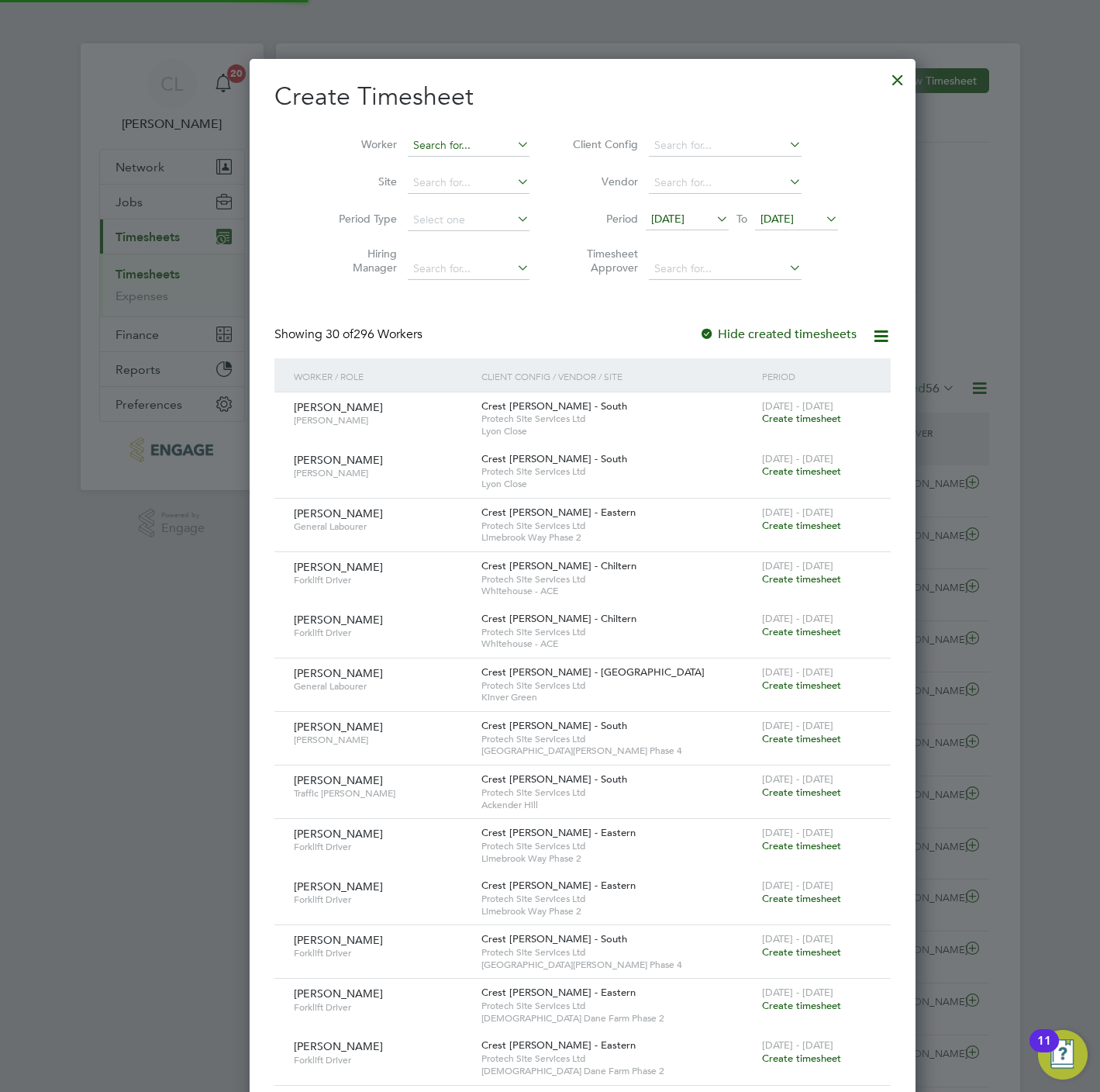
click at [460, 149] on input at bounding box center [469, 146] width 122 height 22
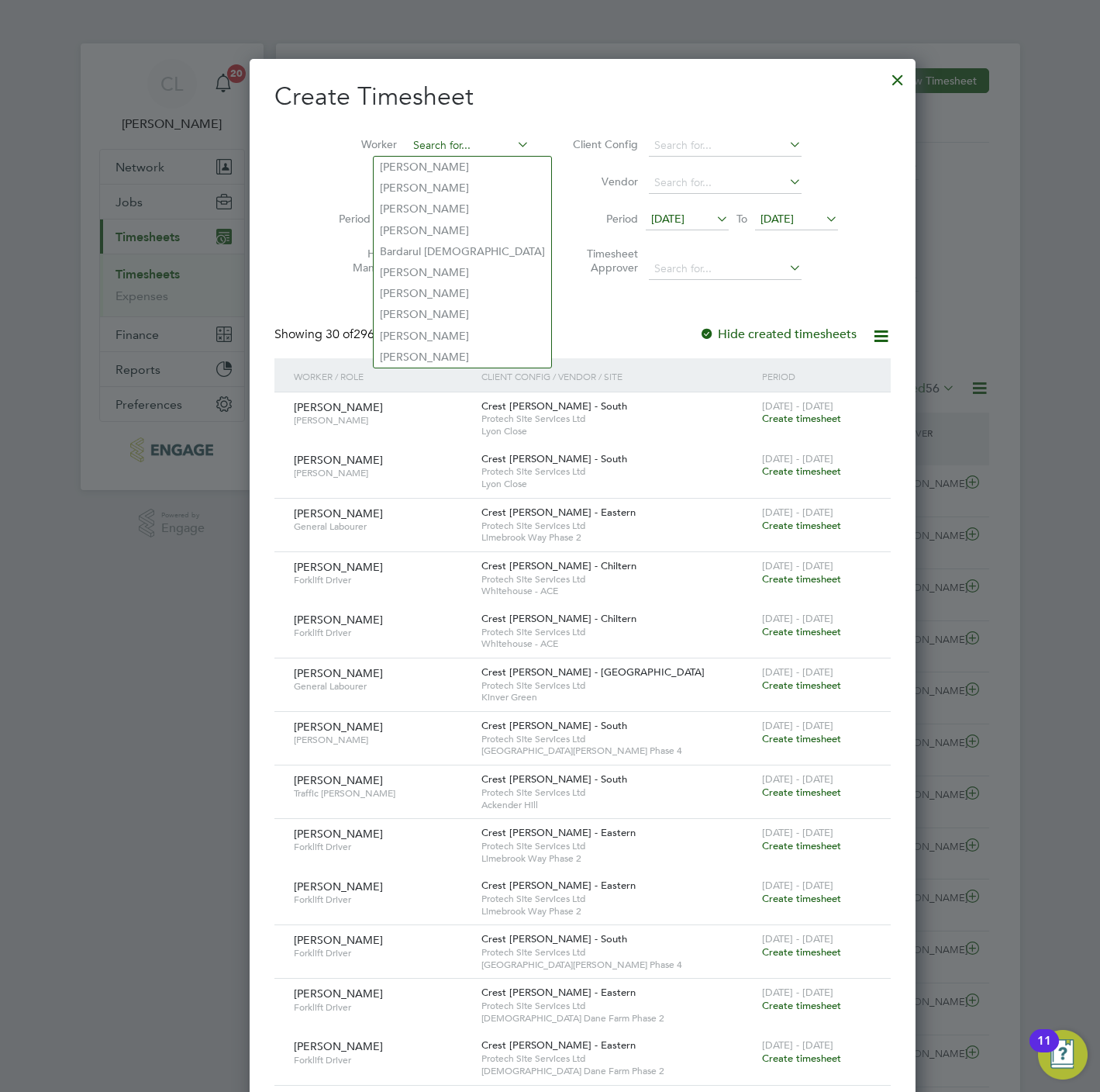
type input "c"
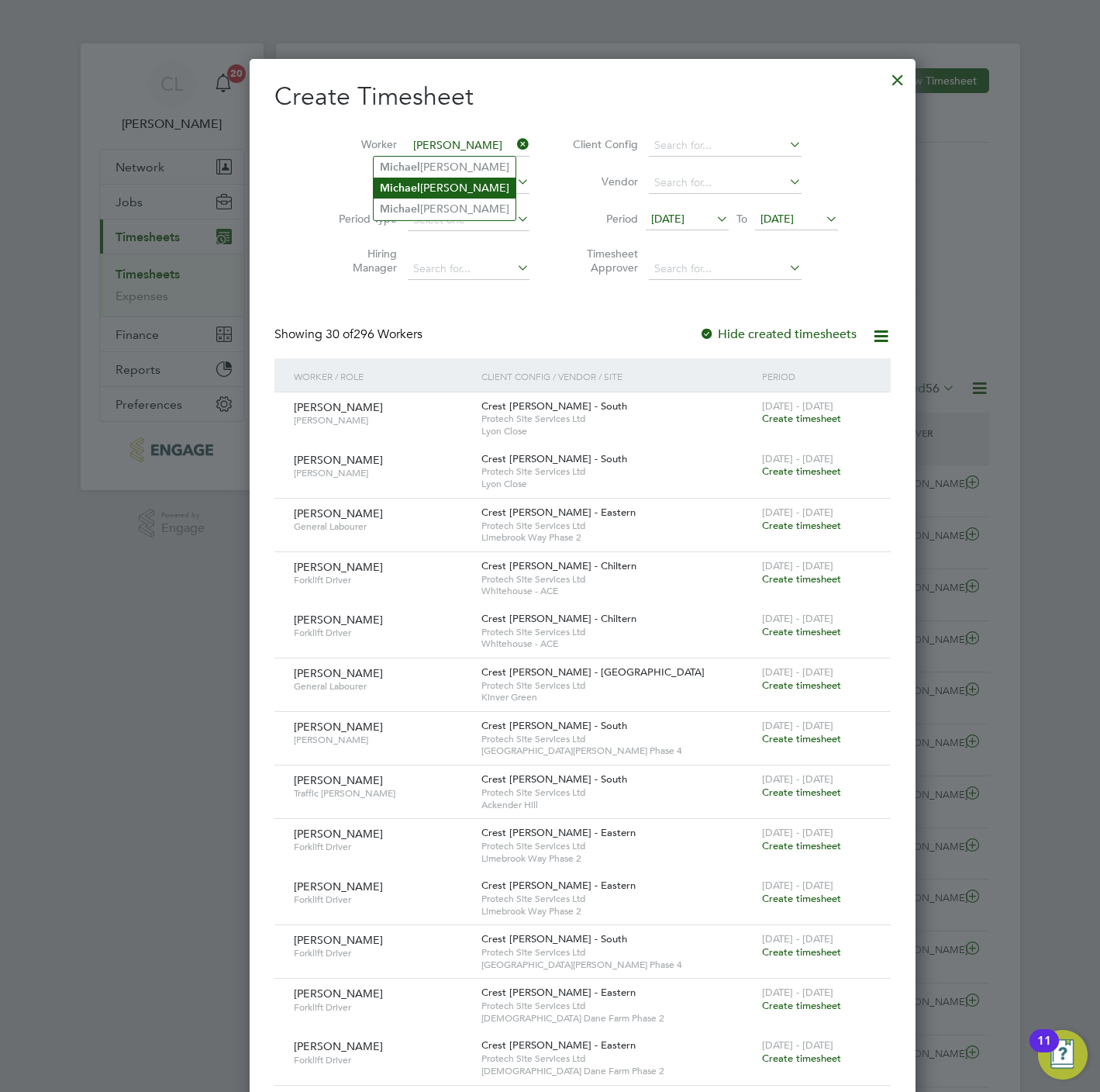
click at [464, 184] on li "Mi c hael Cornforth" at bounding box center [444, 188] width 141 height 21
type input "Michael Cornforth"
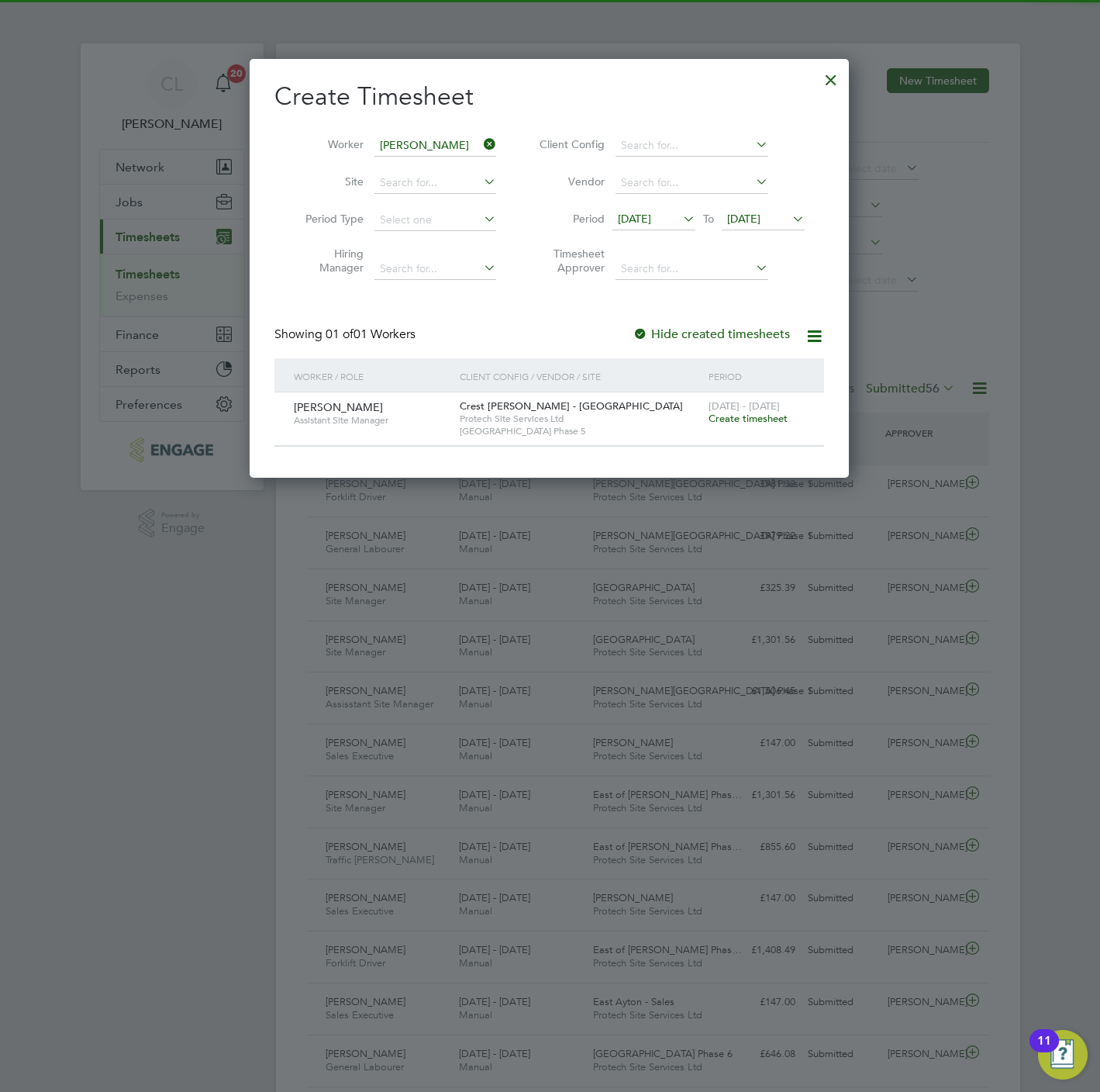
click at [753, 421] on span "Create timesheet" at bounding box center [748, 418] width 79 height 13
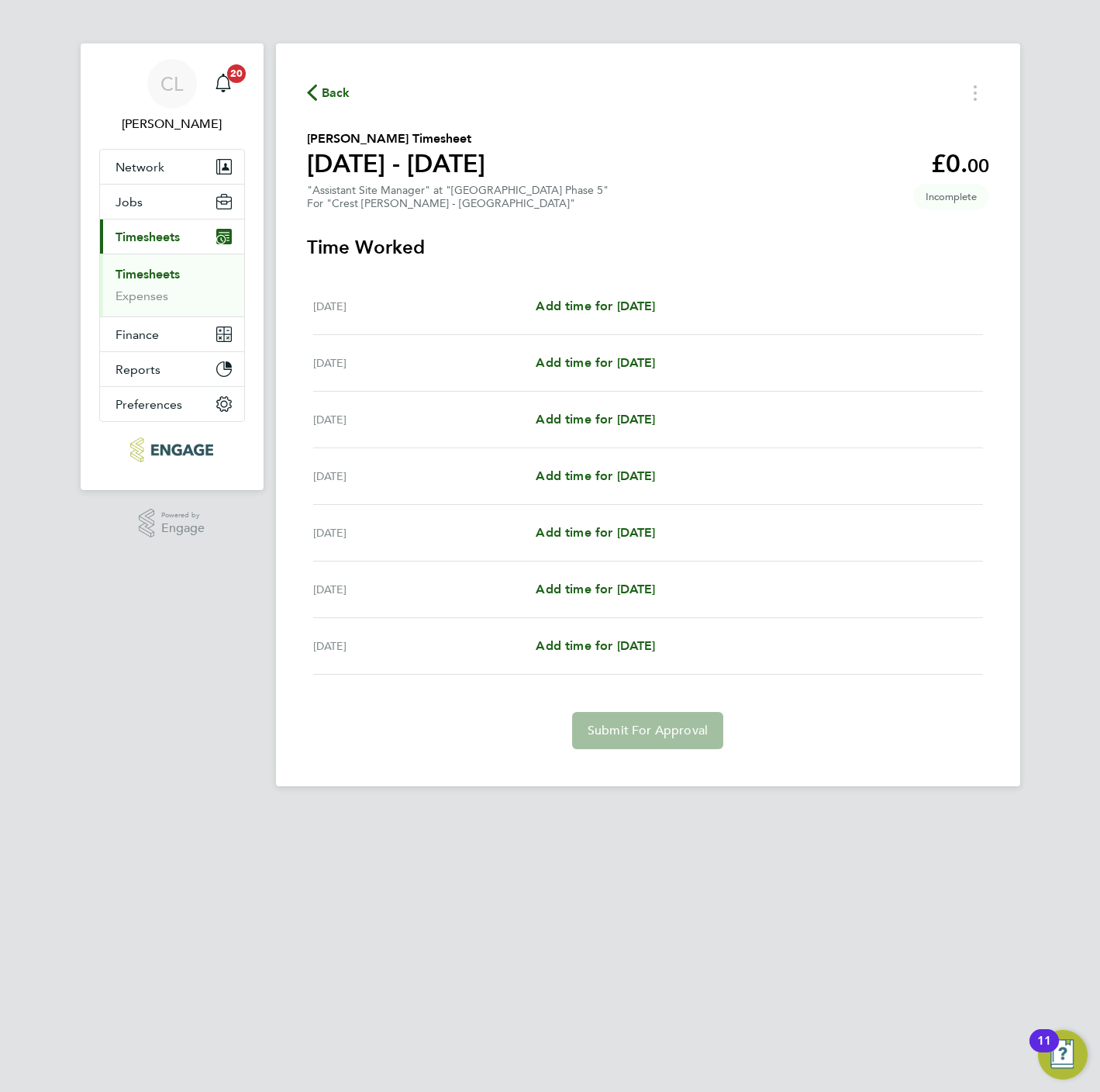
click at [585, 290] on div "Mon 22 Sep Add time for Mon 22 Sep Add time for Mon 22 Sep" at bounding box center [648, 306] width 670 height 56
click at [596, 312] on span "Add time for [DATE]" at bounding box center [595, 306] width 119 height 15
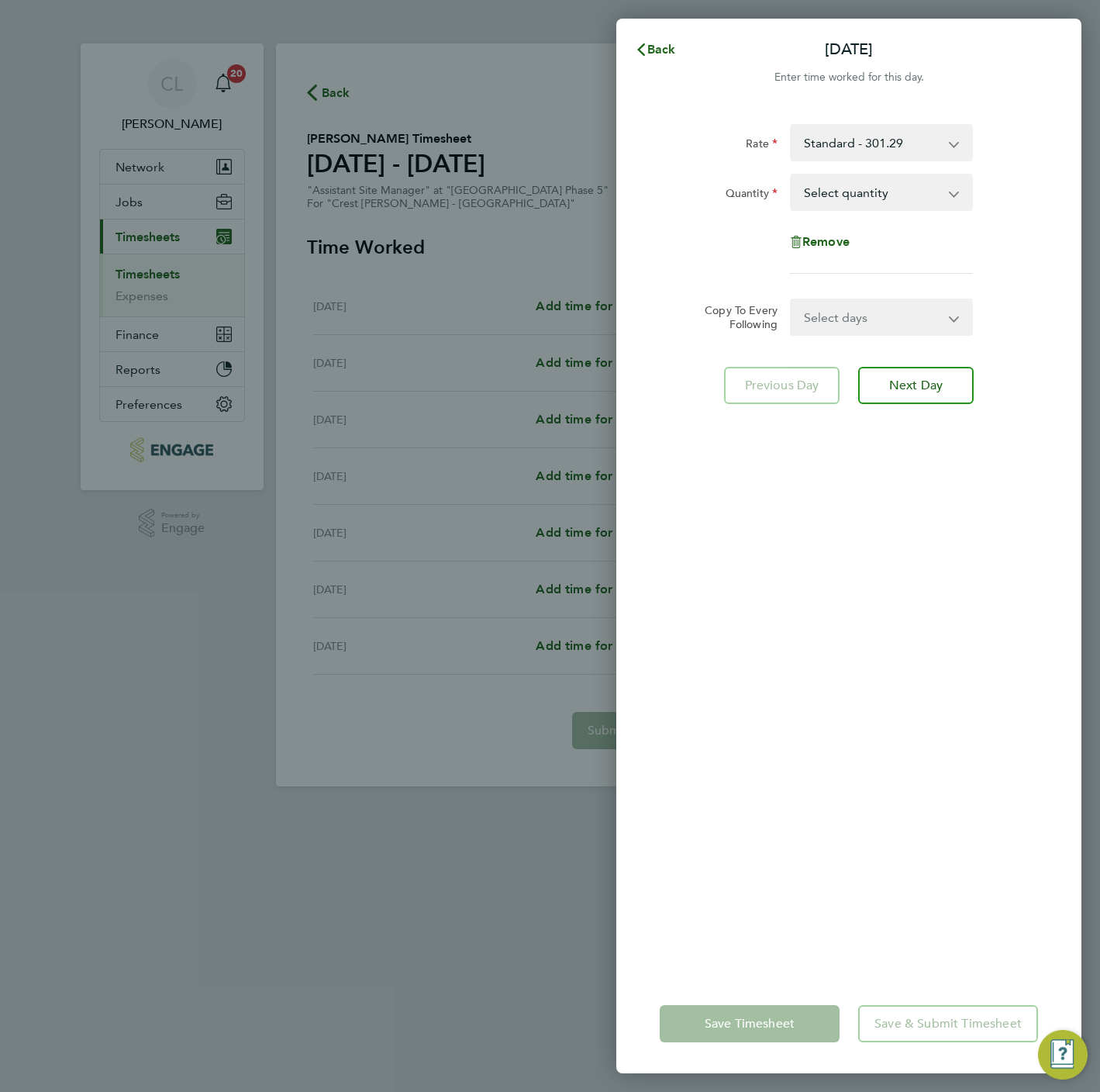
click at [882, 198] on select "Select quantity 0.5 1" at bounding box center [872, 192] width 161 height 34
select select "1"
click at [792, 175] on select "Select quantity 0.5 1" at bounding box center [872, 192] width 161 height 34
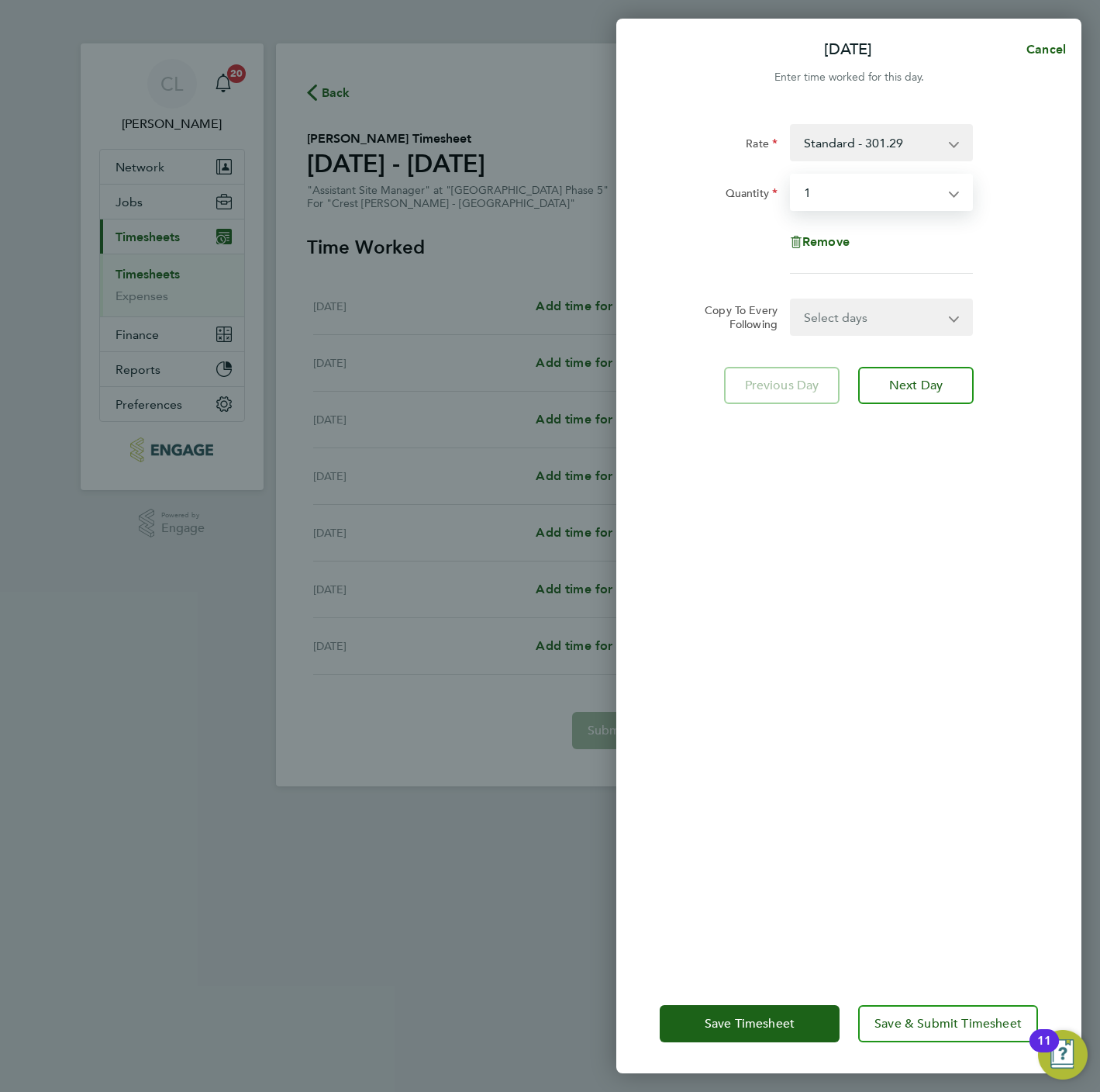
click at [870, 321] on select "Select days Day Weekday (Mon-Fri) Weekend (Sat-Sun) [DATE] [DATE] [DATE] [DATE]…" at bounding box center [873, 317] width 163 height 34
select select "WEEKDAY"
click at [792, 300] on select "Select days Day Weekday (Mon-Fri) Weekend (Sat-Sun) [DATE] [DATE] [DATE] [DATE]…" at bounding box center [873, 317] width 163 height 34
select select "[DATE]"
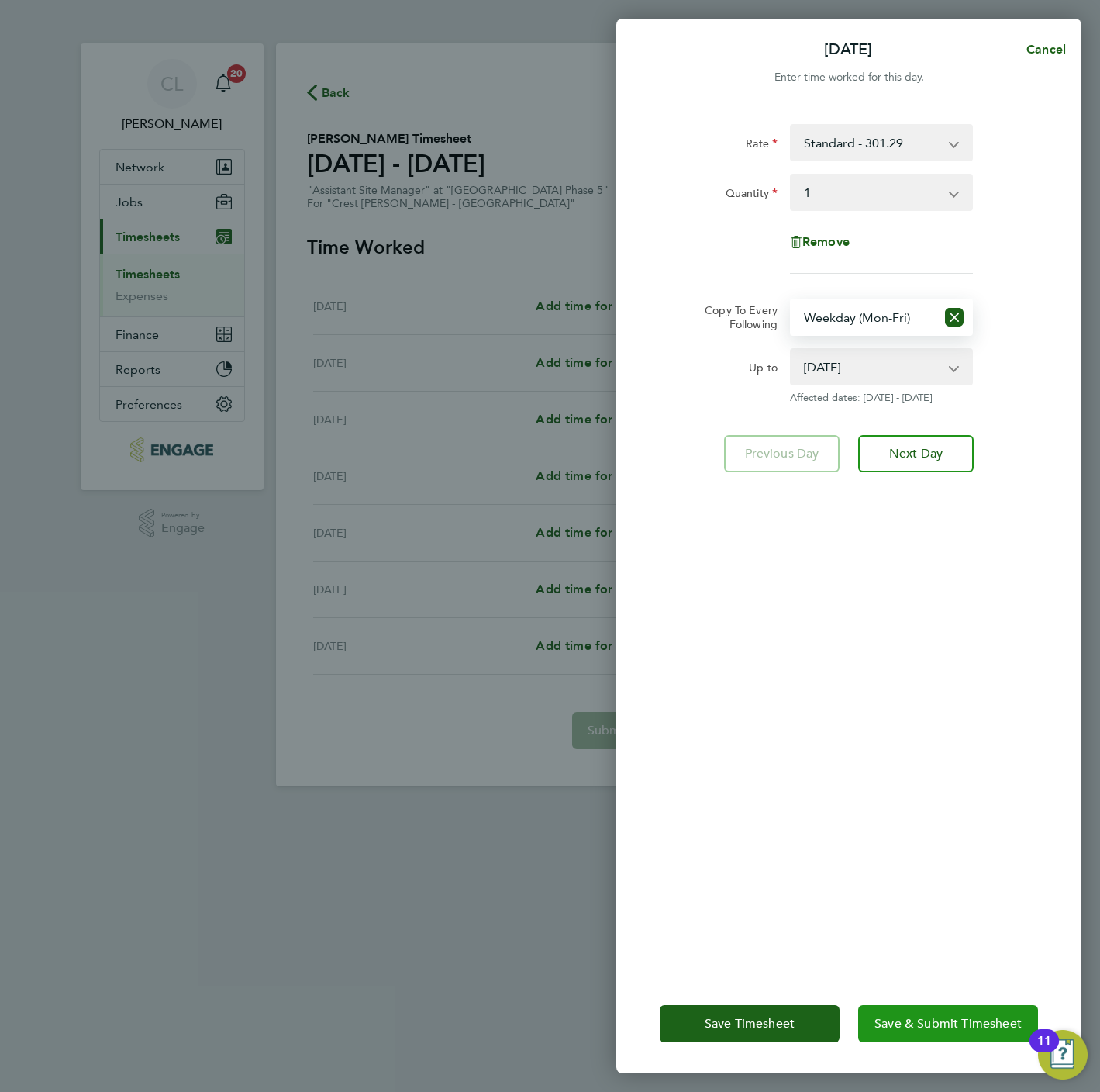
click at [941, 1023] on span "Save & Submit Timesheet" at bounding box center [948, 1023] width 147 height 16
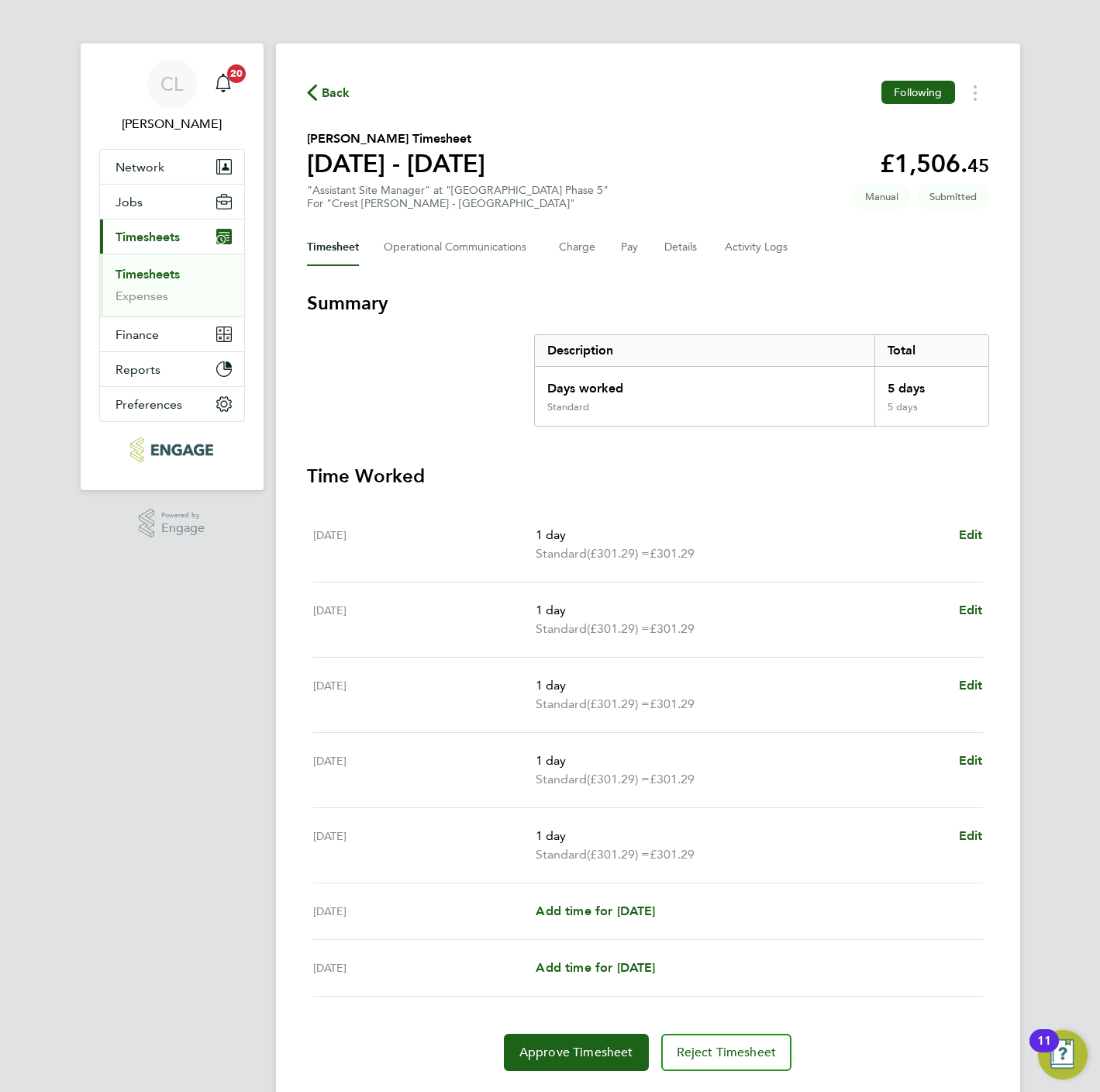
click at [335, 92] on span "Back" at bounding box center [335, 92] width 29 height 19
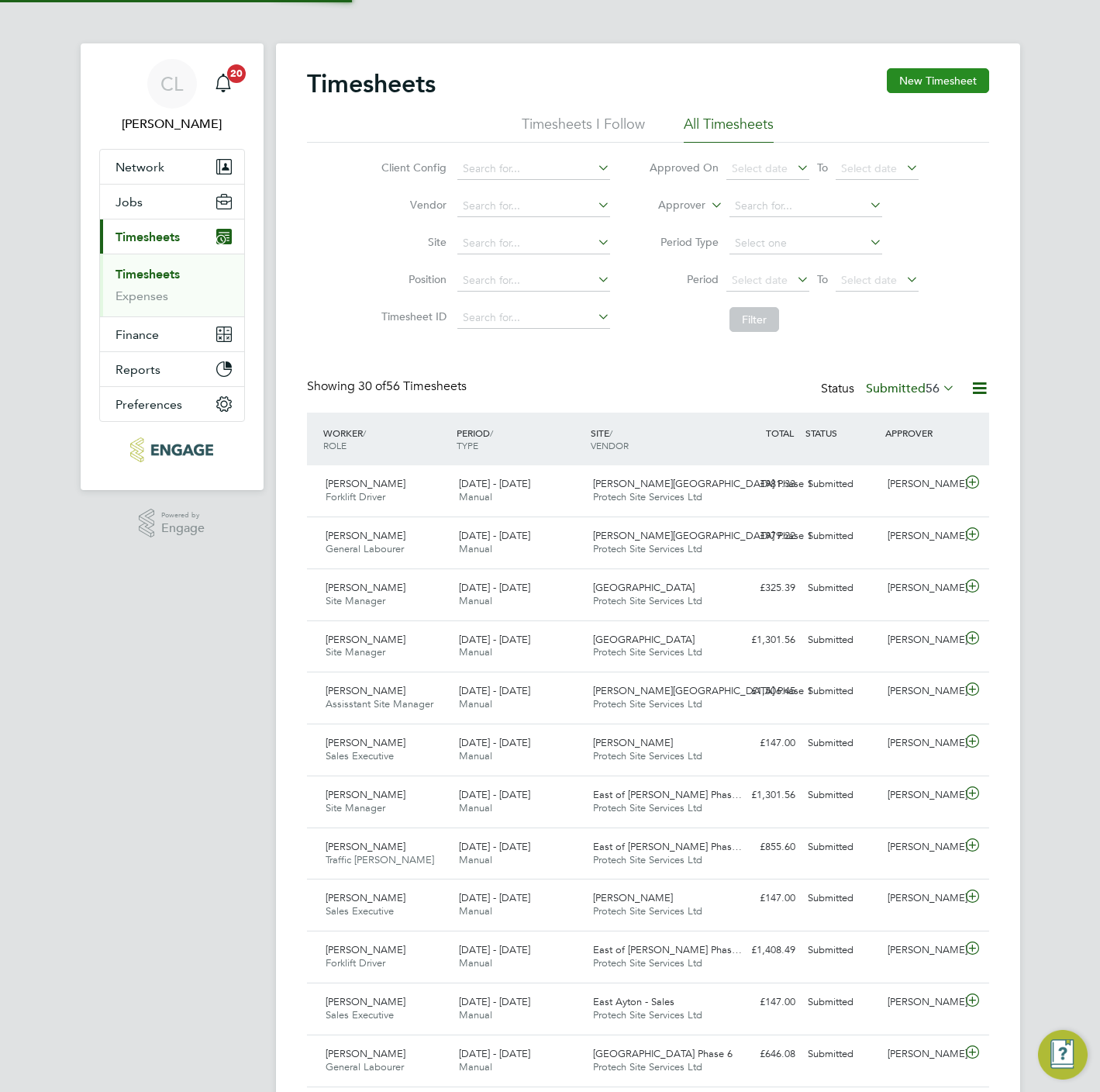
click at [908, 70] on button "New Timesheet" at bounding box center [937, 80] width 102 height 25
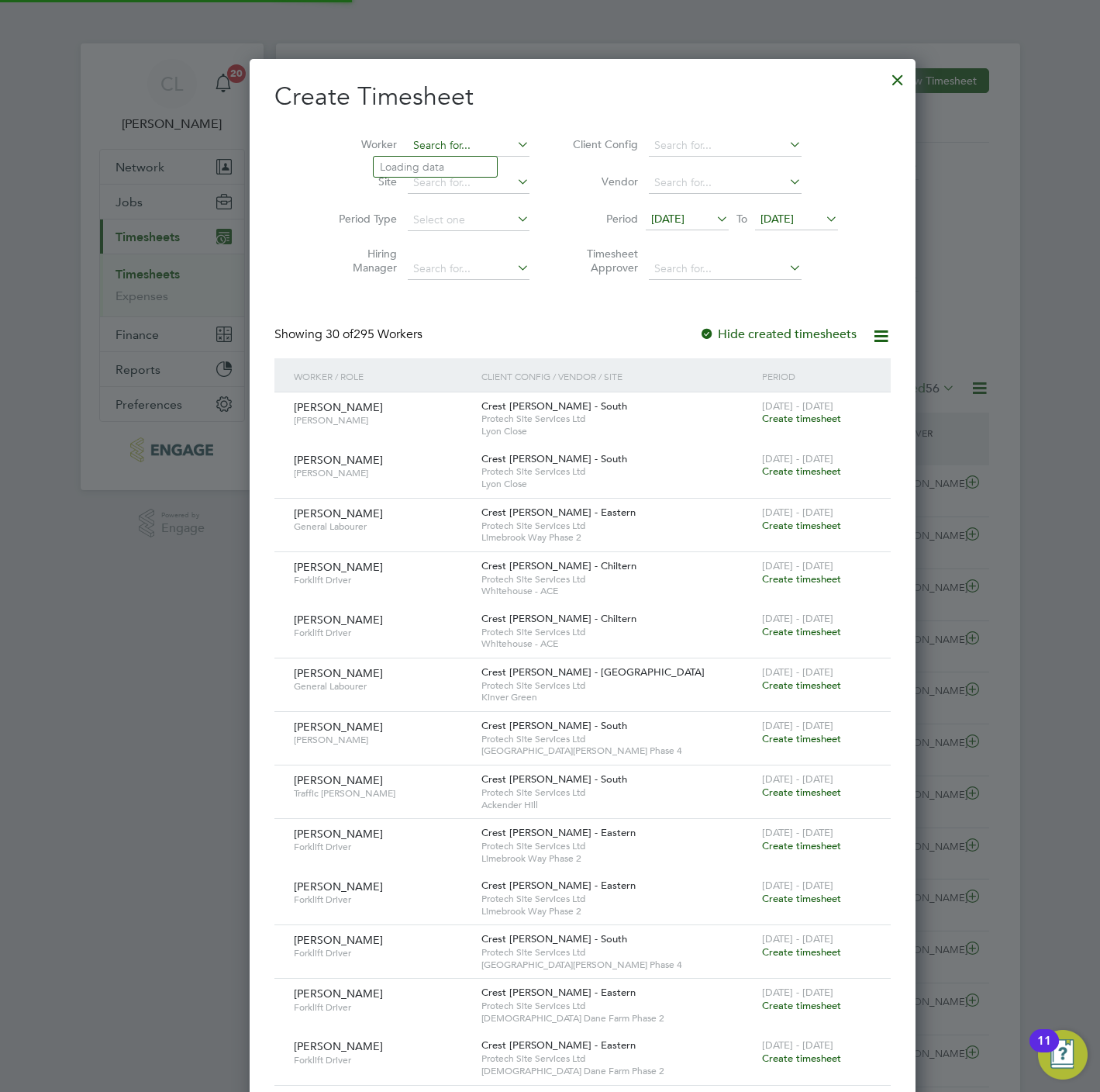
click at [456, 142] on input at bounding box center [469, 146] width 122 height 22
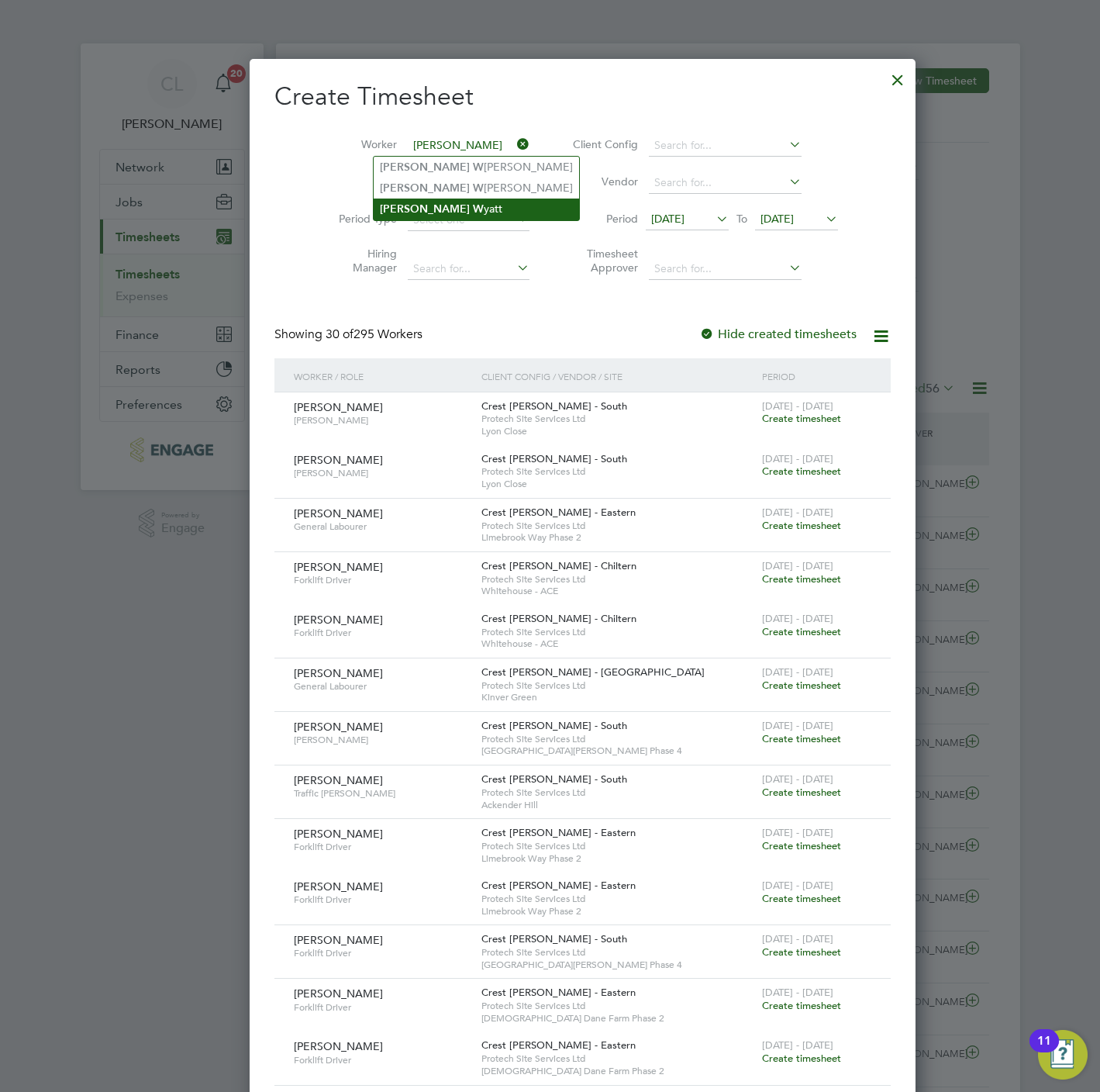
click at [447, 210] on li "James W yatt" at bounding box center [476, 209] width 205 height 21
type input "James Wyatt"
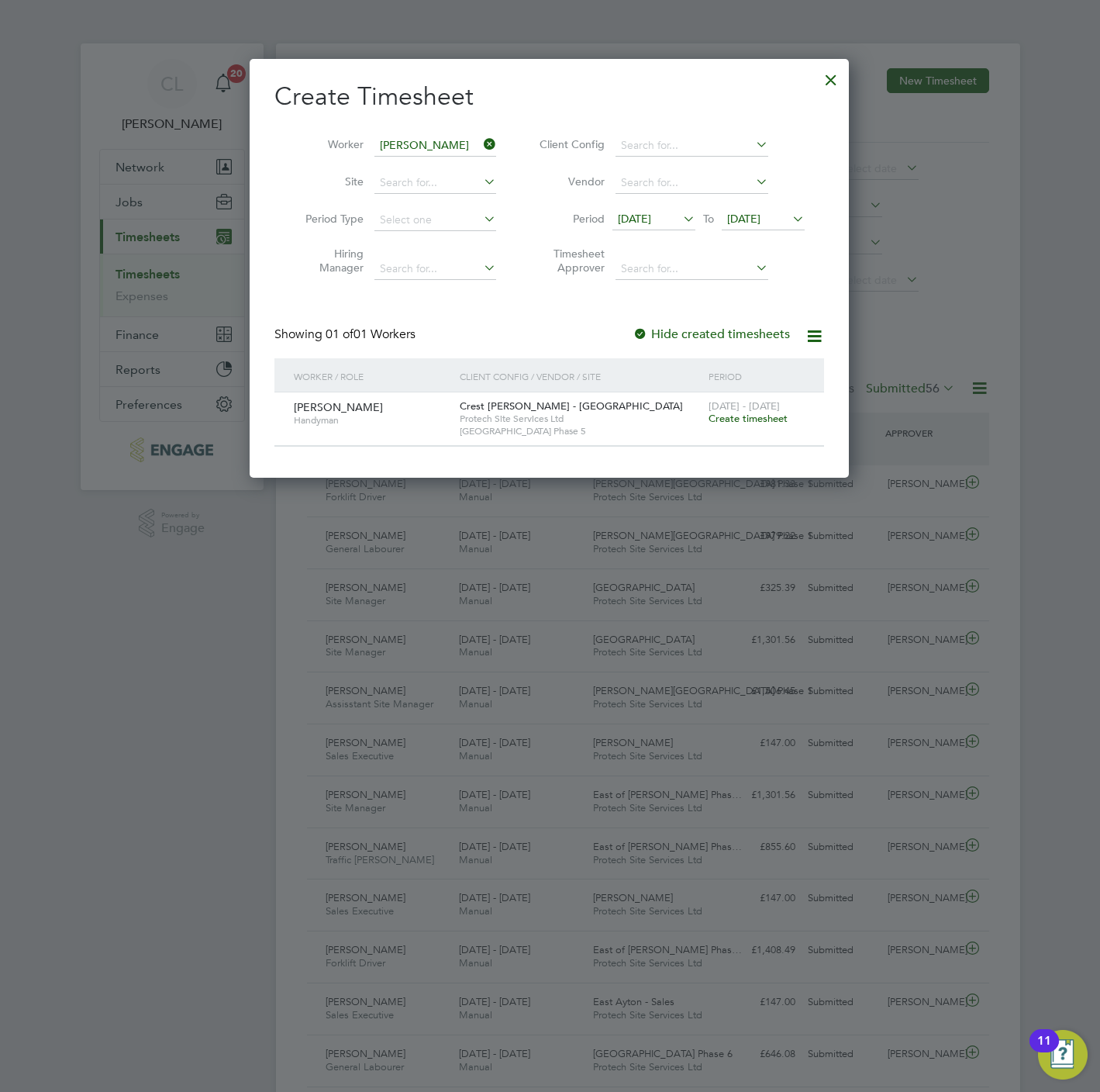
click at [728, 412] on span "Create timesheet" at bounding box center [748, 418] width 79 height 13
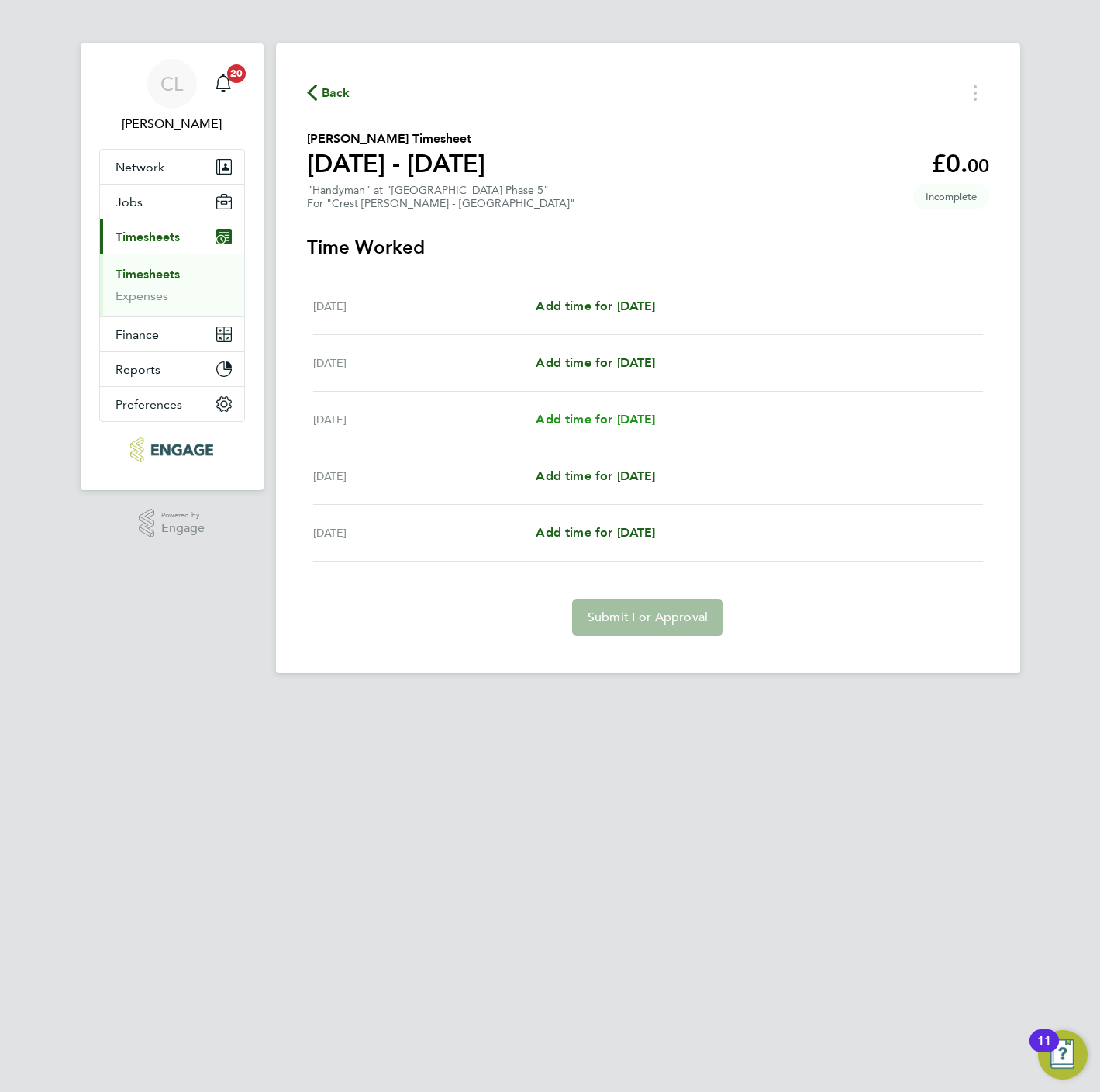
click at [615, 425] on span "Add time for [DATE]" at bounding box center [595, 419] width 119 height 15
select select "60"
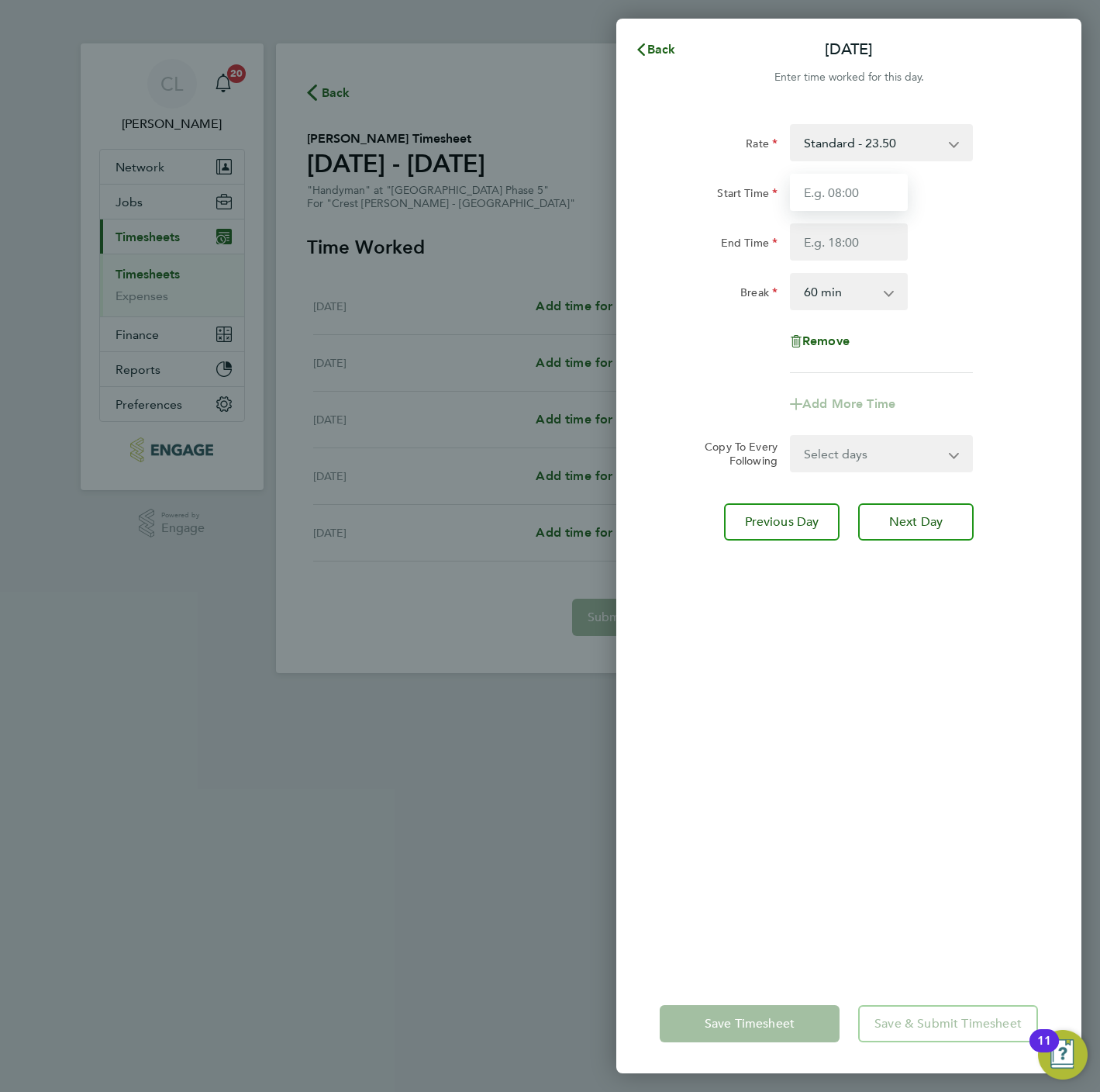
click at [830, 186] on input "Start Time" at bounding box center [849, 192] width 118 height 38
type input "07:30"
type input "16:30"
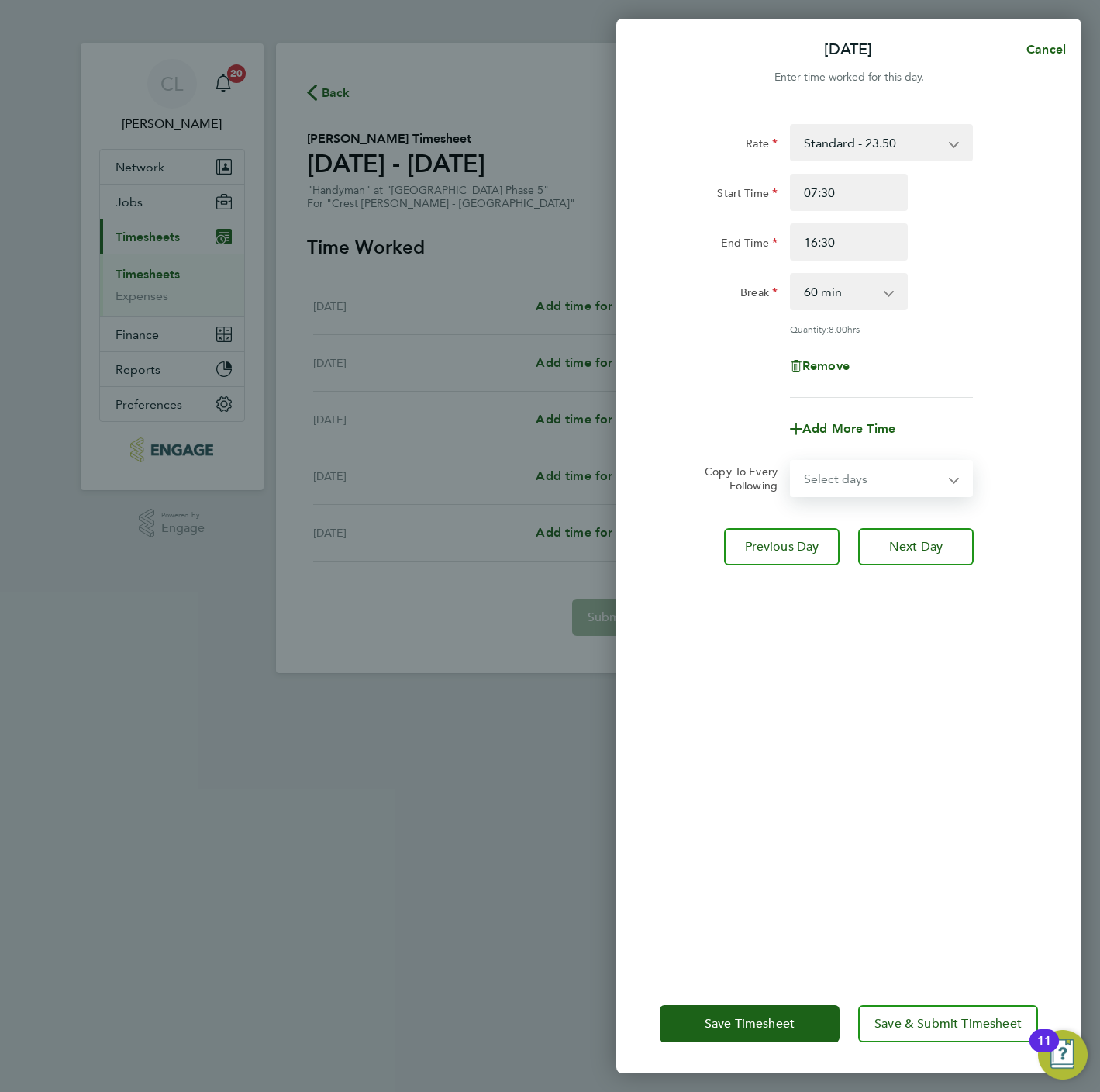
click at [879, 474] on select "Select days Day Thursday Friday" at bounding box center [873, 479] width 163 height 34
select select "THU"
click at [792, 461] on select "Select days Day Thursday Friday" at bounding box center [873, 479] width 163 height 34
select select "2025-09-26"
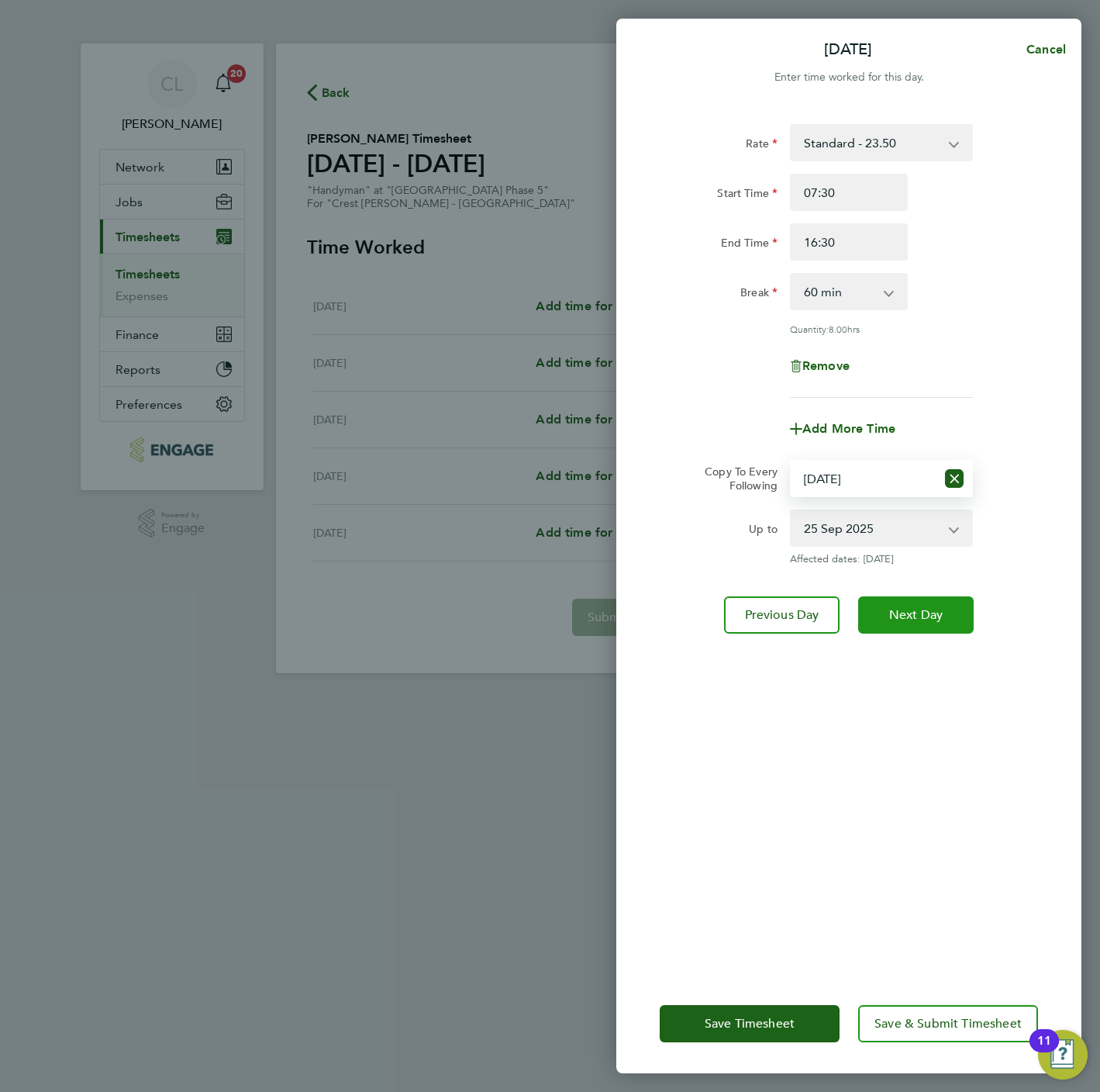
click at [923, 629] on button "Next Day" at bounding box center [915, 615] width 115 height 38
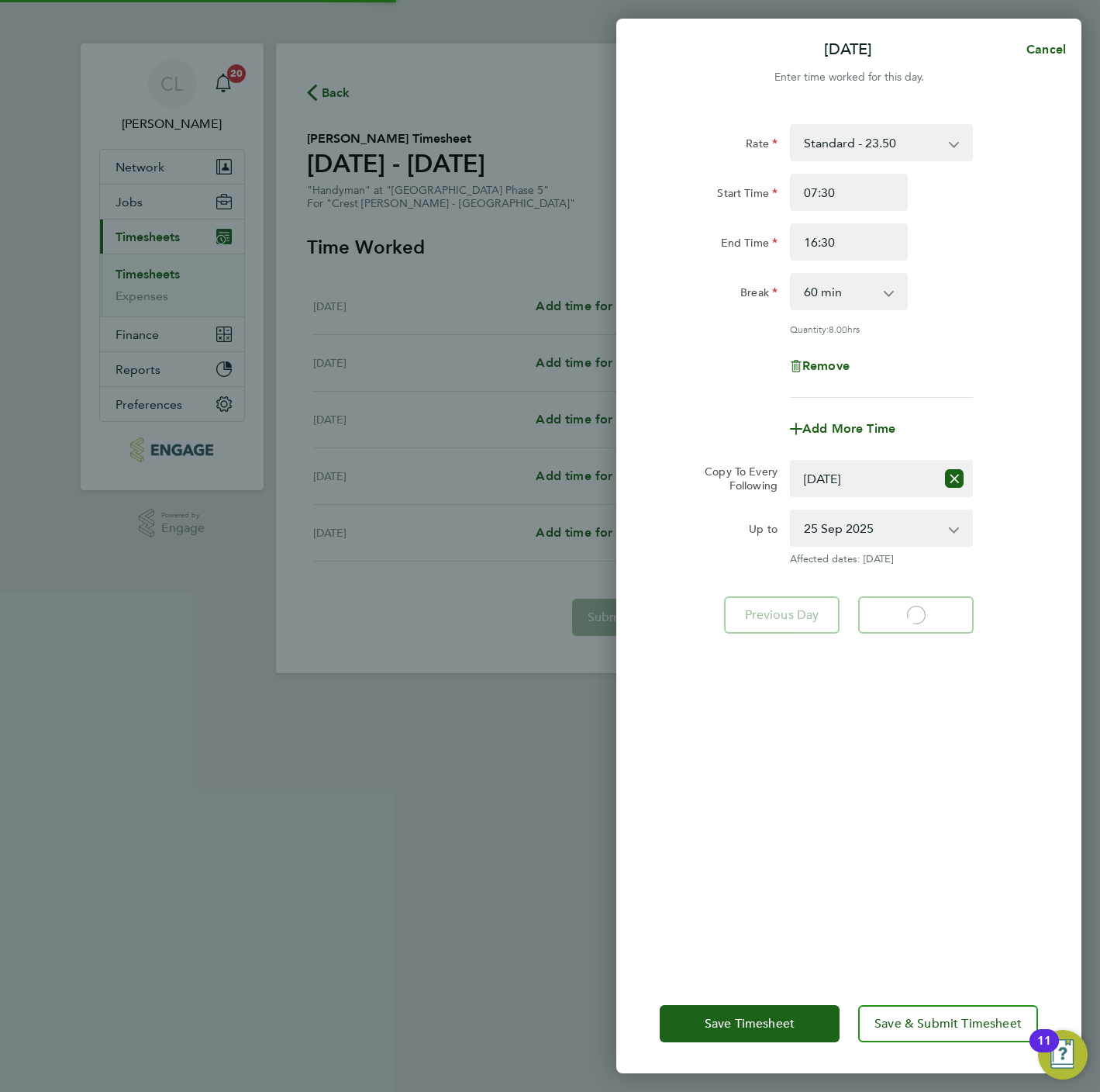
select select "60"
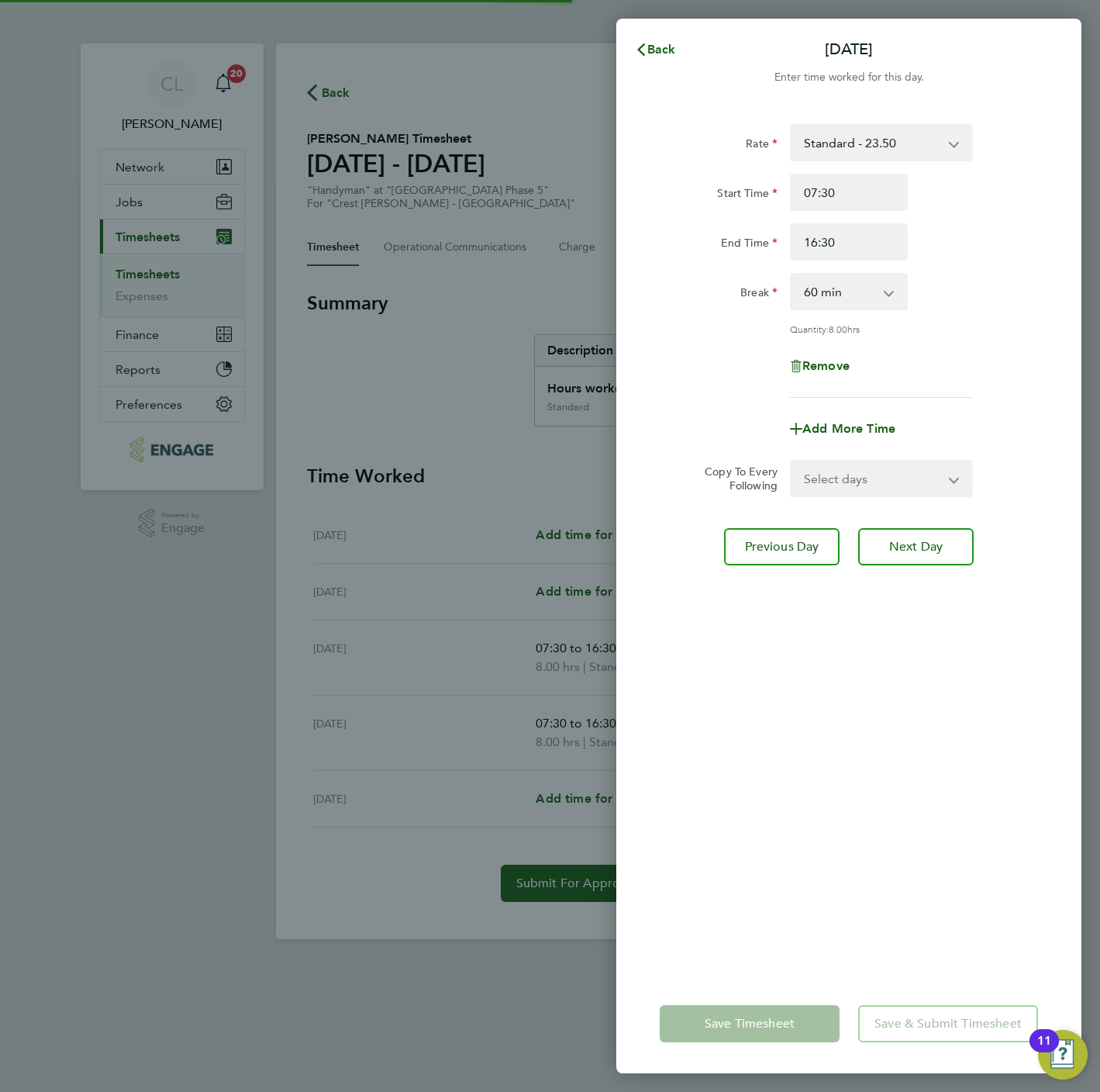
click at [838, 477] on select "Select days Friday" at bounding box center [873, 479] width 163 height 34
select select "FRI"
click at [792, 461] on select "Select days Friday" at bounding box center [873, 479] width 163 height 34
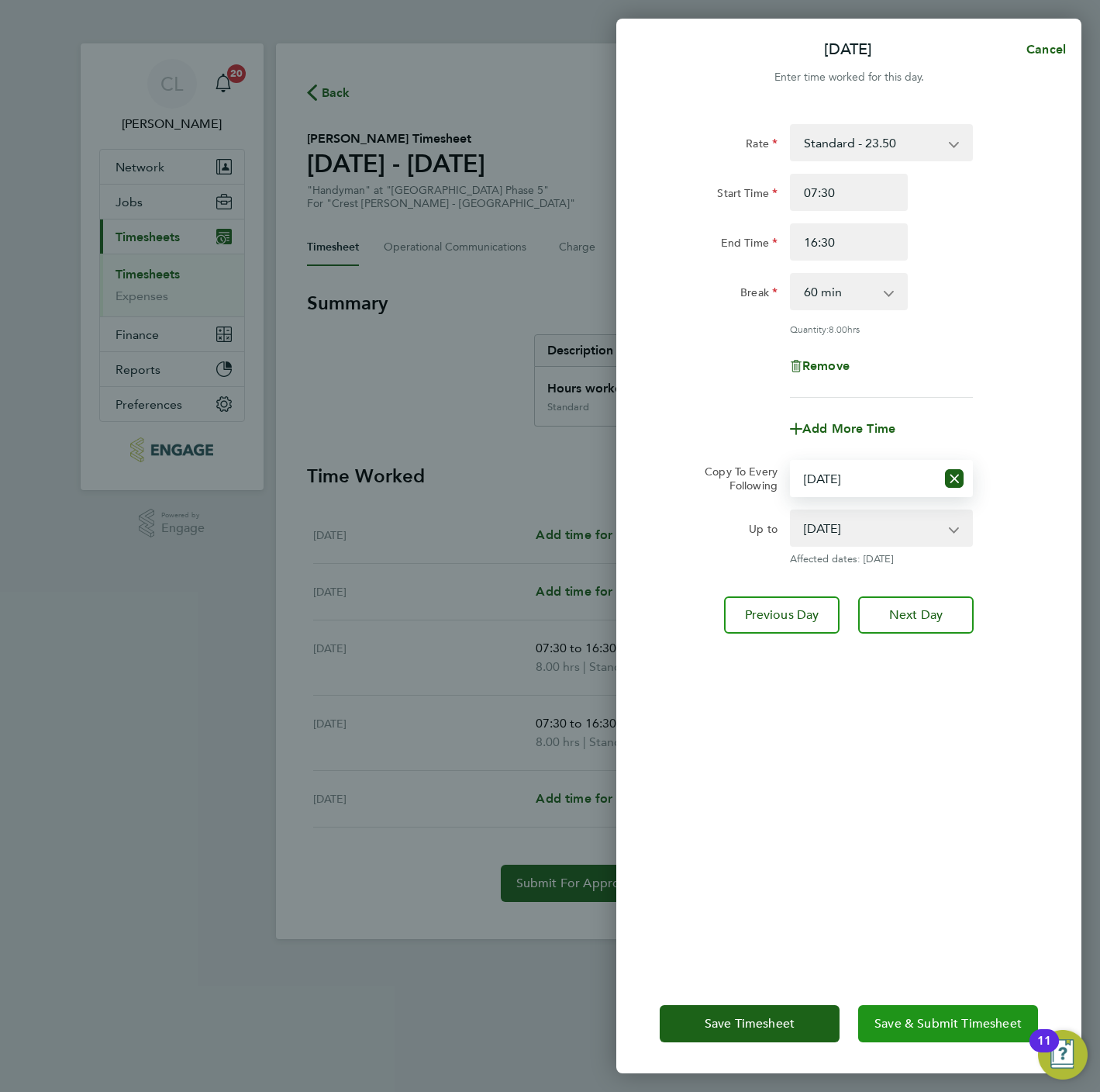
drag, startPoint x: 977, startPoint y: 1026, endPoint x: 977, endPoint y: 1017, distance: 9.0
click at [977, 1027] on span "Save & Submit Timesheet" at bounding box center [948, 1023] width 147 height 16
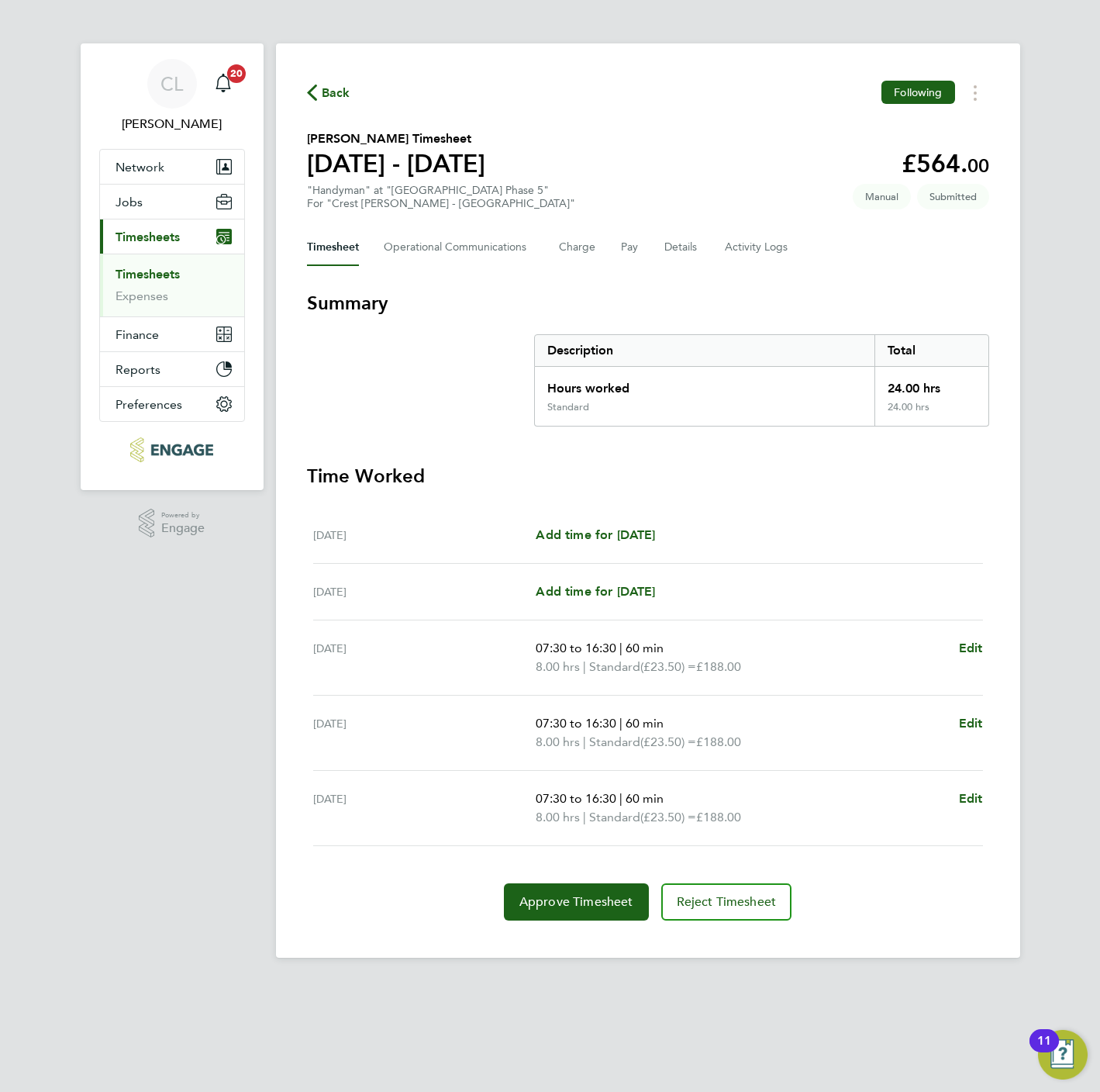
click at [335, 97] on span "Back" at bounding box center [335, 92] width 29 height 19
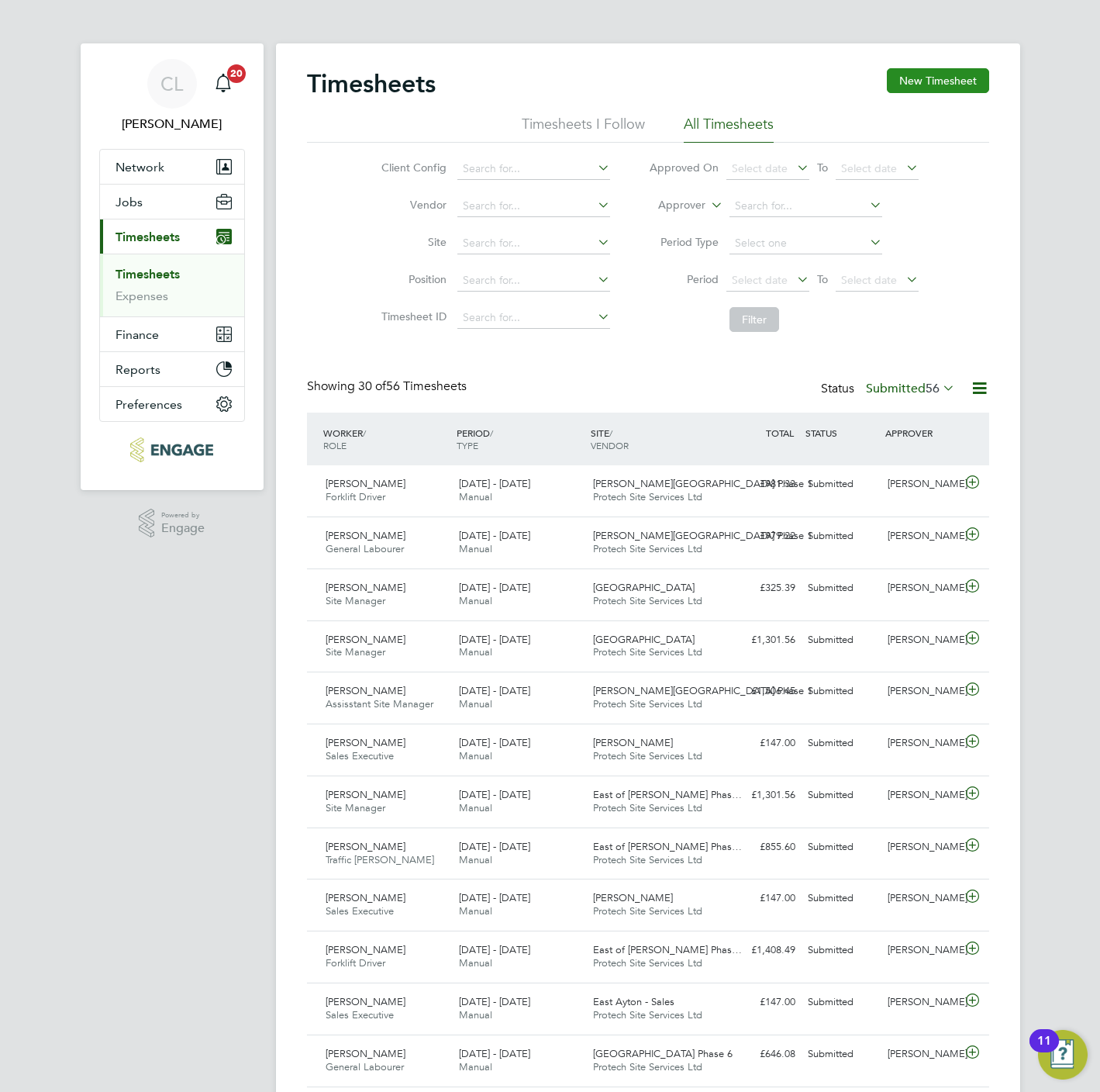
click at [912, 84] on button "New Timesheet" at bounding box center [937, 80] width 102 height 25
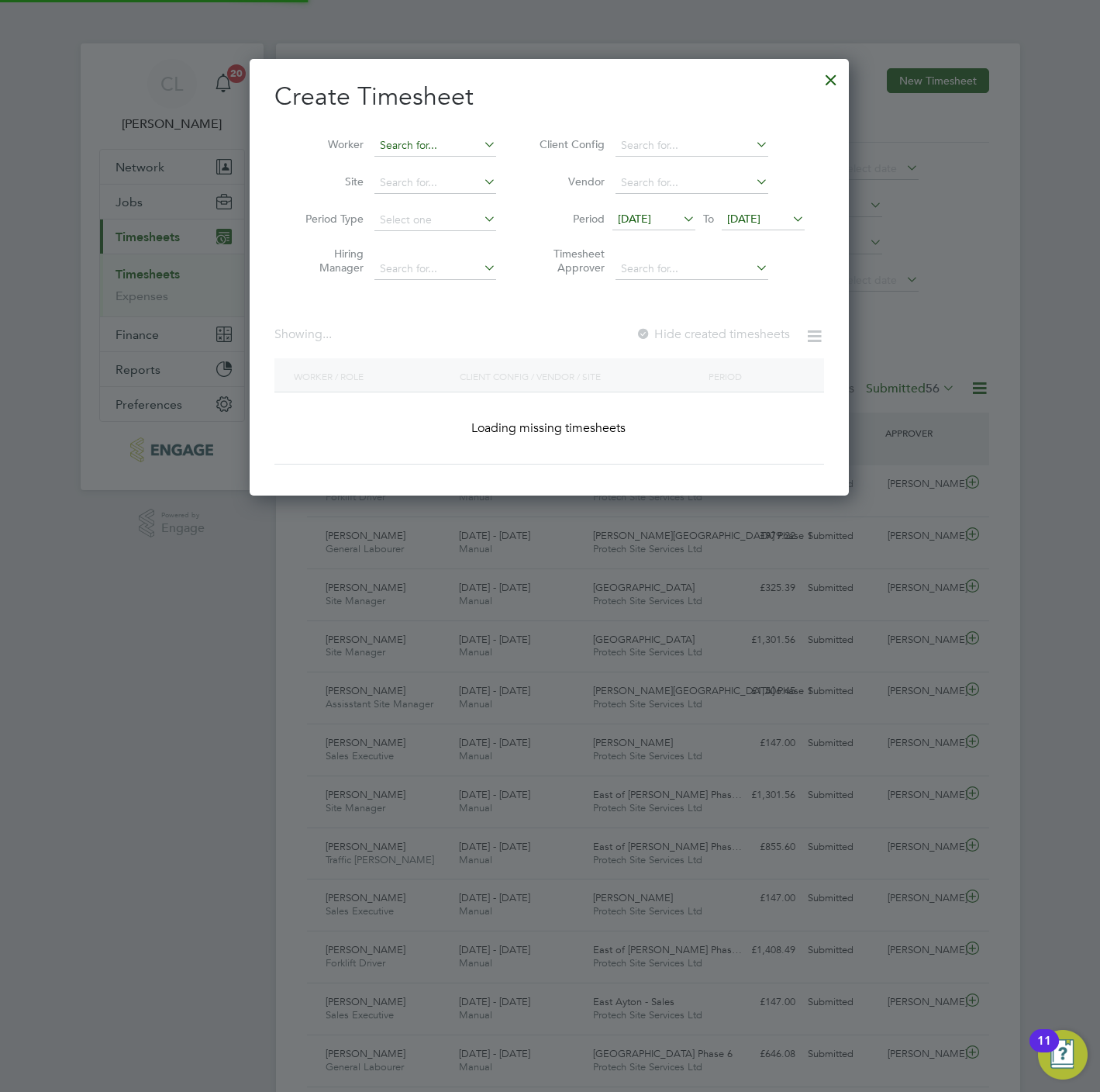
click at [408, 137] on input at bounding box center [435, 146] width 122 height 22
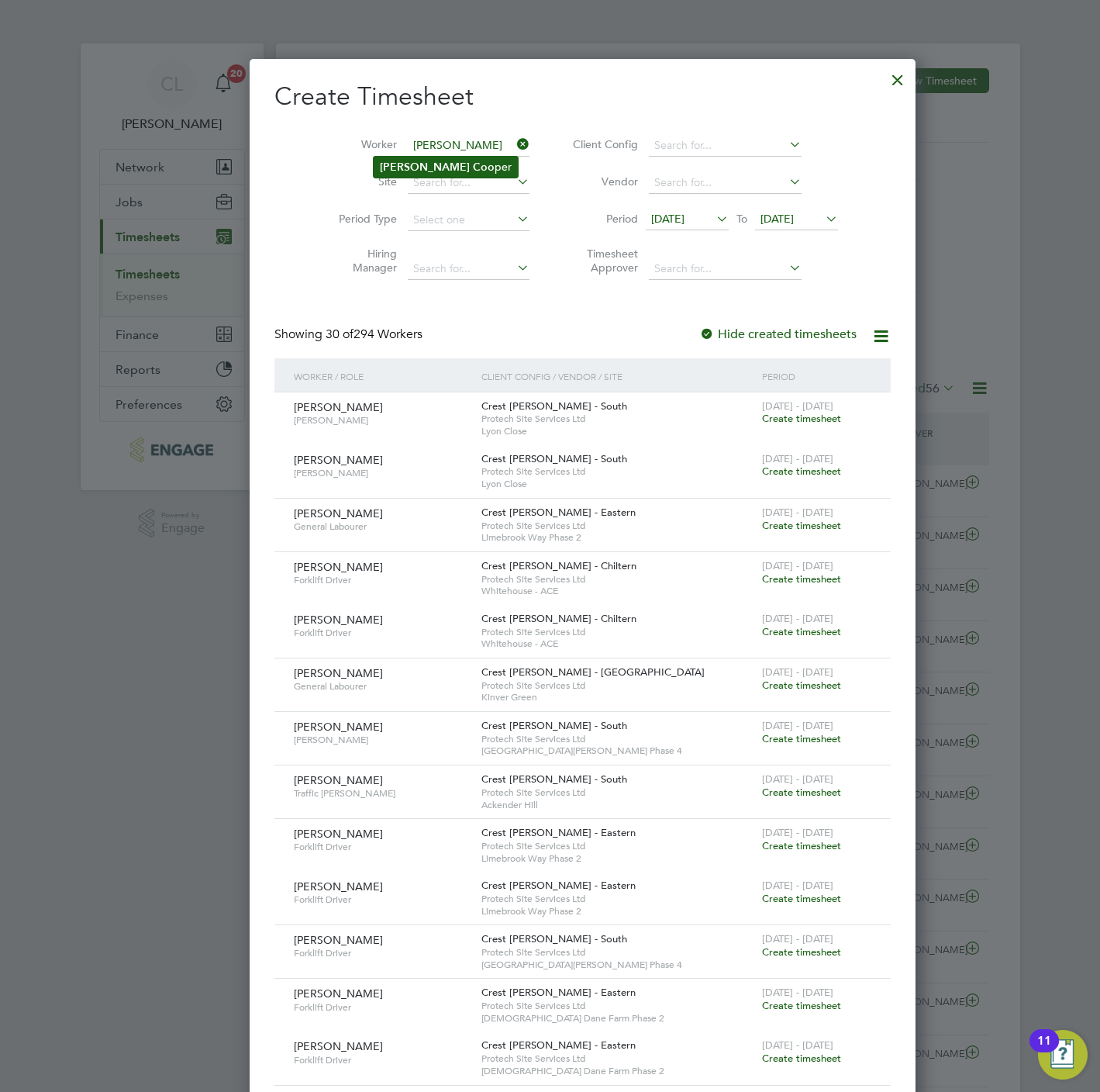
click at [473, 161] on b "Coo" at bounding box center [483, 167] width 22 height 13
type input "Alex Cooper"
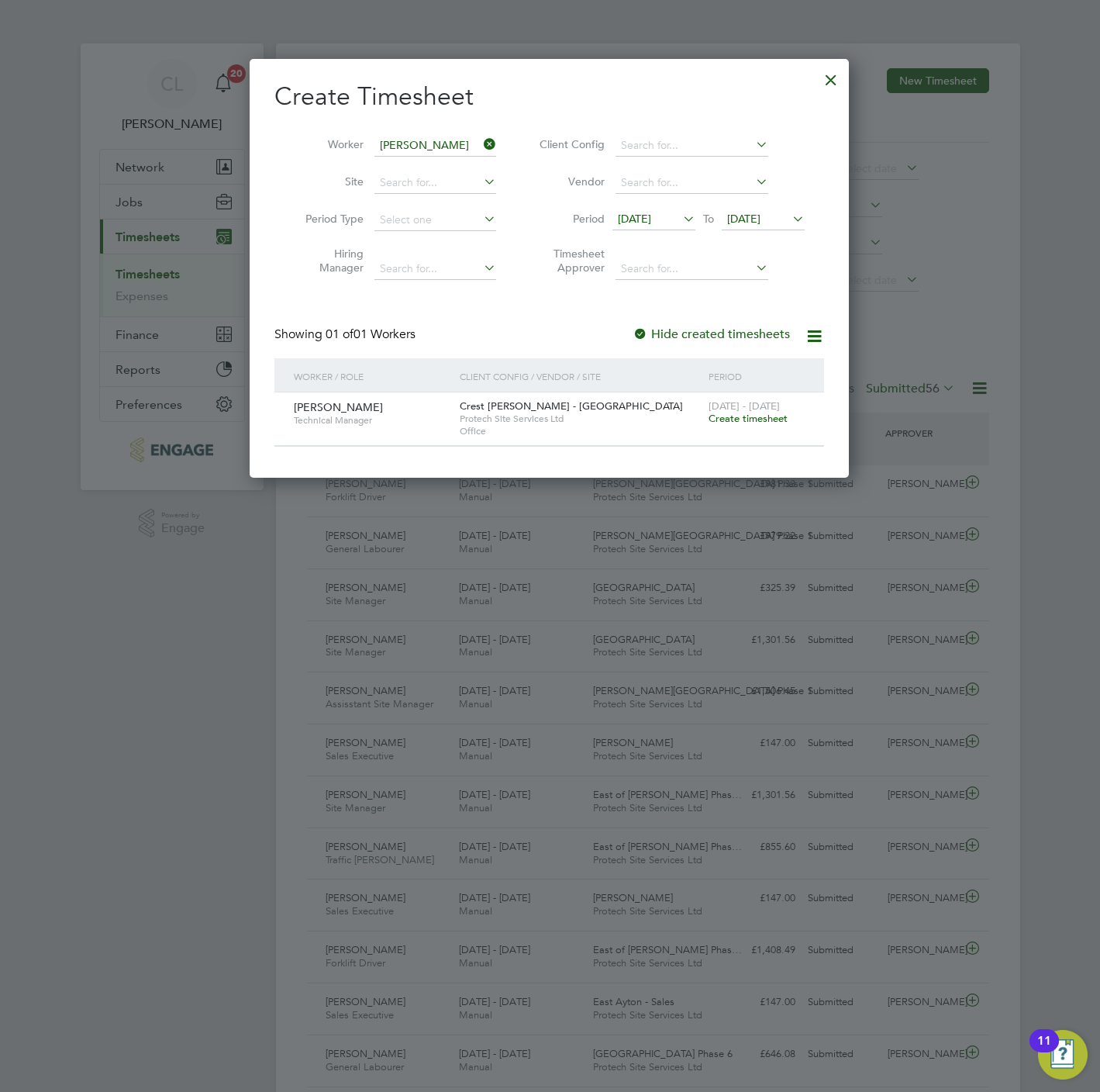
click at [743, 419] on span "Create timesheet" at bounding box center [748, 418] width 79 height 13
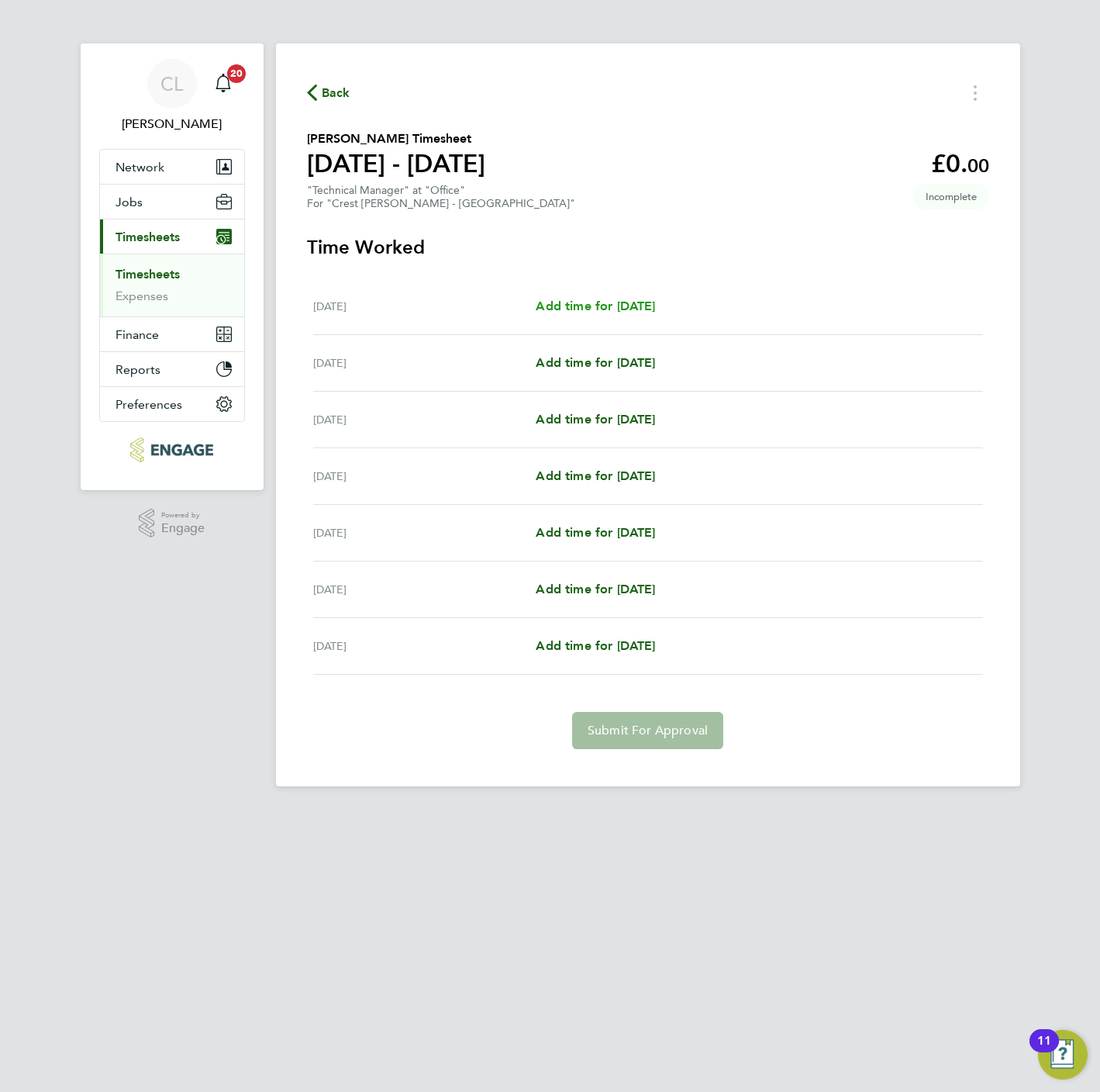
click at [577, 303] on span "Add time for [DATE]" at bounding box center [595, 306] width 119 height 15
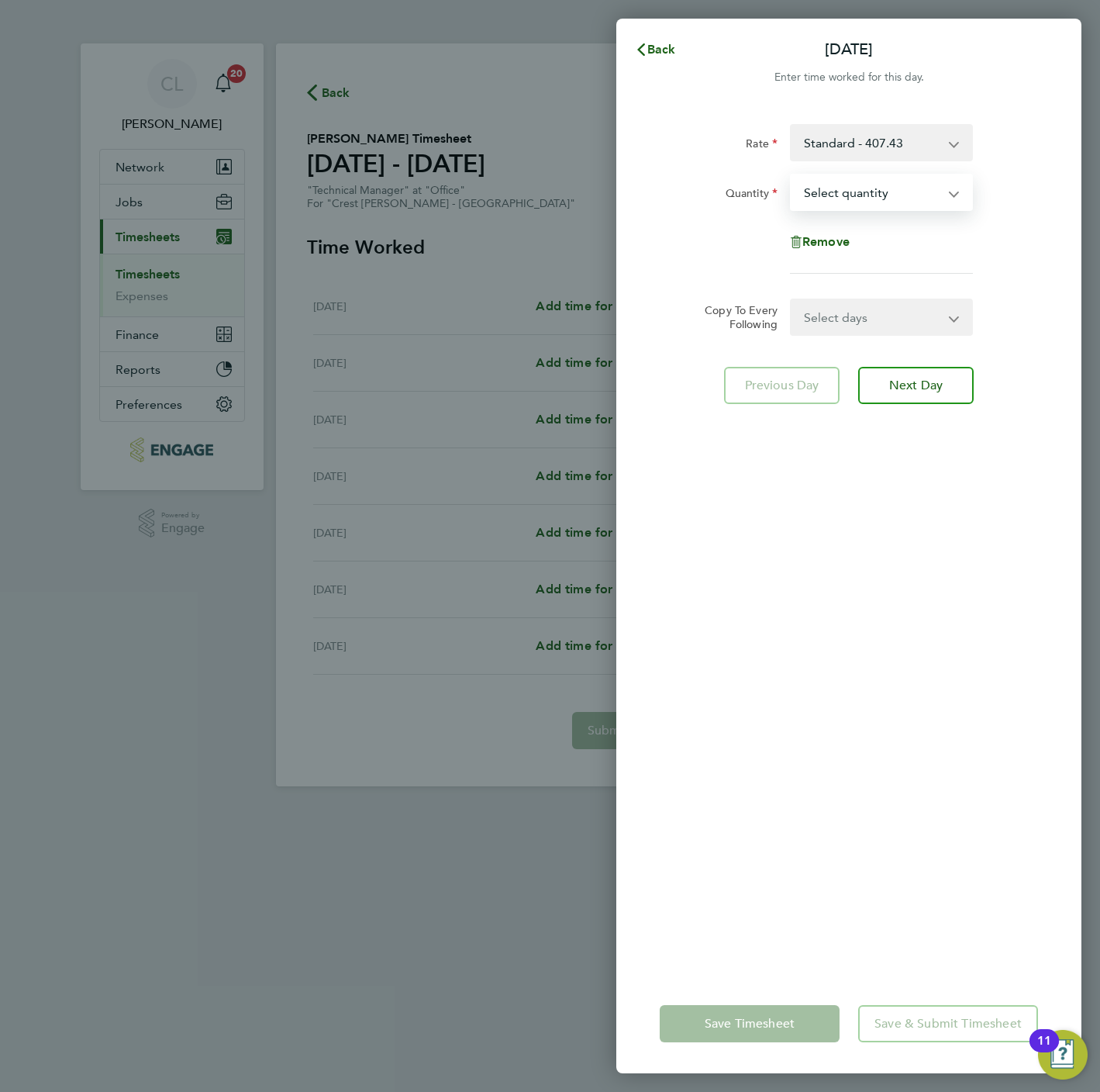
drag, startPoint x: 877, startPoint y: 200, endPoint x: 871, endPoint y: 210, distance: 11.7
click at [877, 200] on select "Select quantity 0.5 1" at bounding box center [872, 192] width 161 height 34
select select "1"
click at [792, 175] on select "Select quantity 0.5 1" at bounding box center [872, 192] width 161 height 34
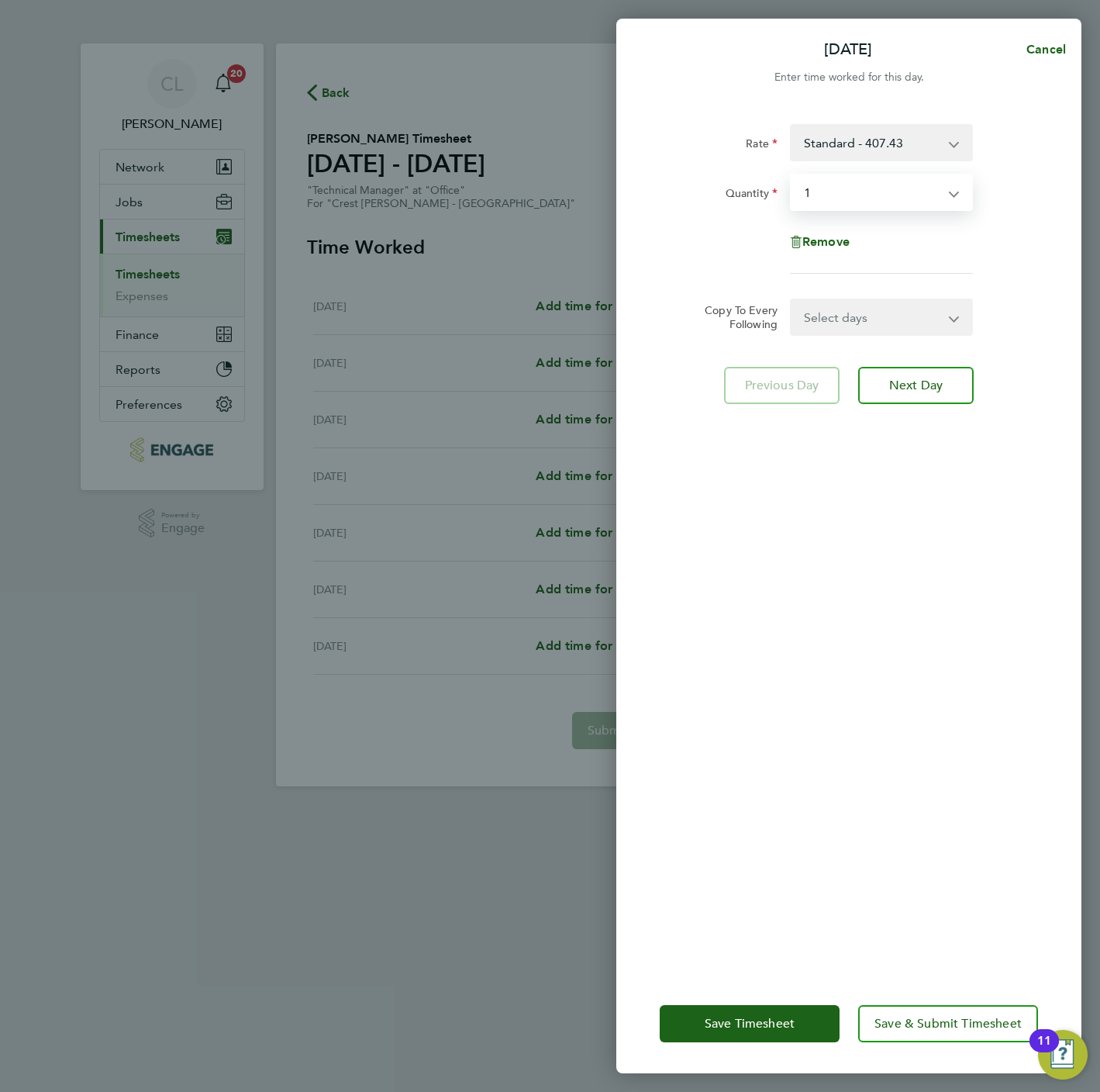
click at [873, 323] on select "Select days Day Weekday (Mon-Fri) Weekend (Sat-Sun) [DATE] [DATE] [DATE] [DATE]…" at bounding box center [873, 317] width 163 height 34
select select "WEEKDAY"
click at [792, 300] on select "Select days Day Weekday (Mon-Fri) Weekend (Sat-Sun) [DATE] [DATE] [DATE] [DATE]…" at bounding box center [873, 317] width 163 height 34
select select "[DATE]"
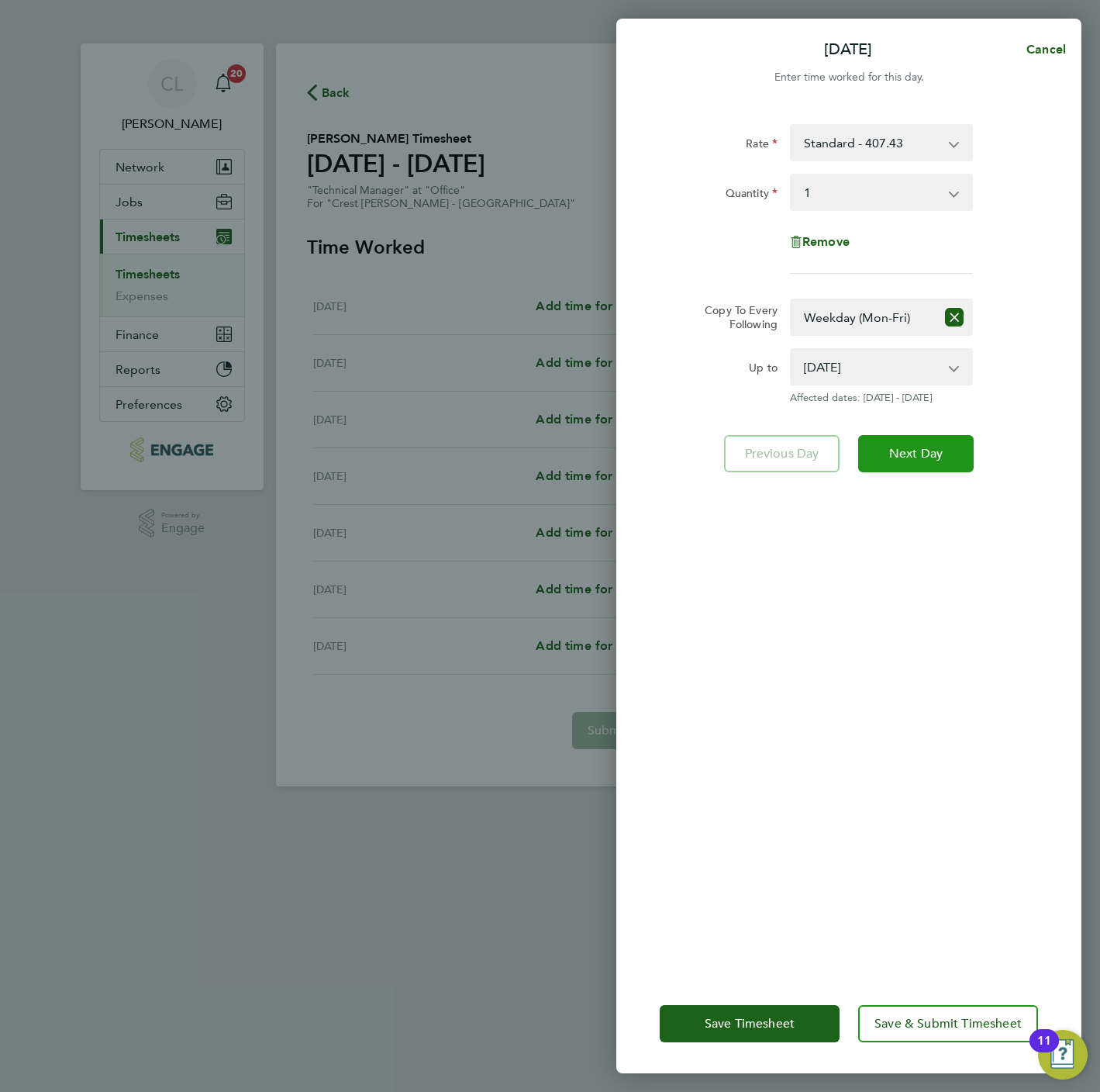
click at [932, 469] on button "Next Day" at bounding box center [915, 454] width 115 height 38
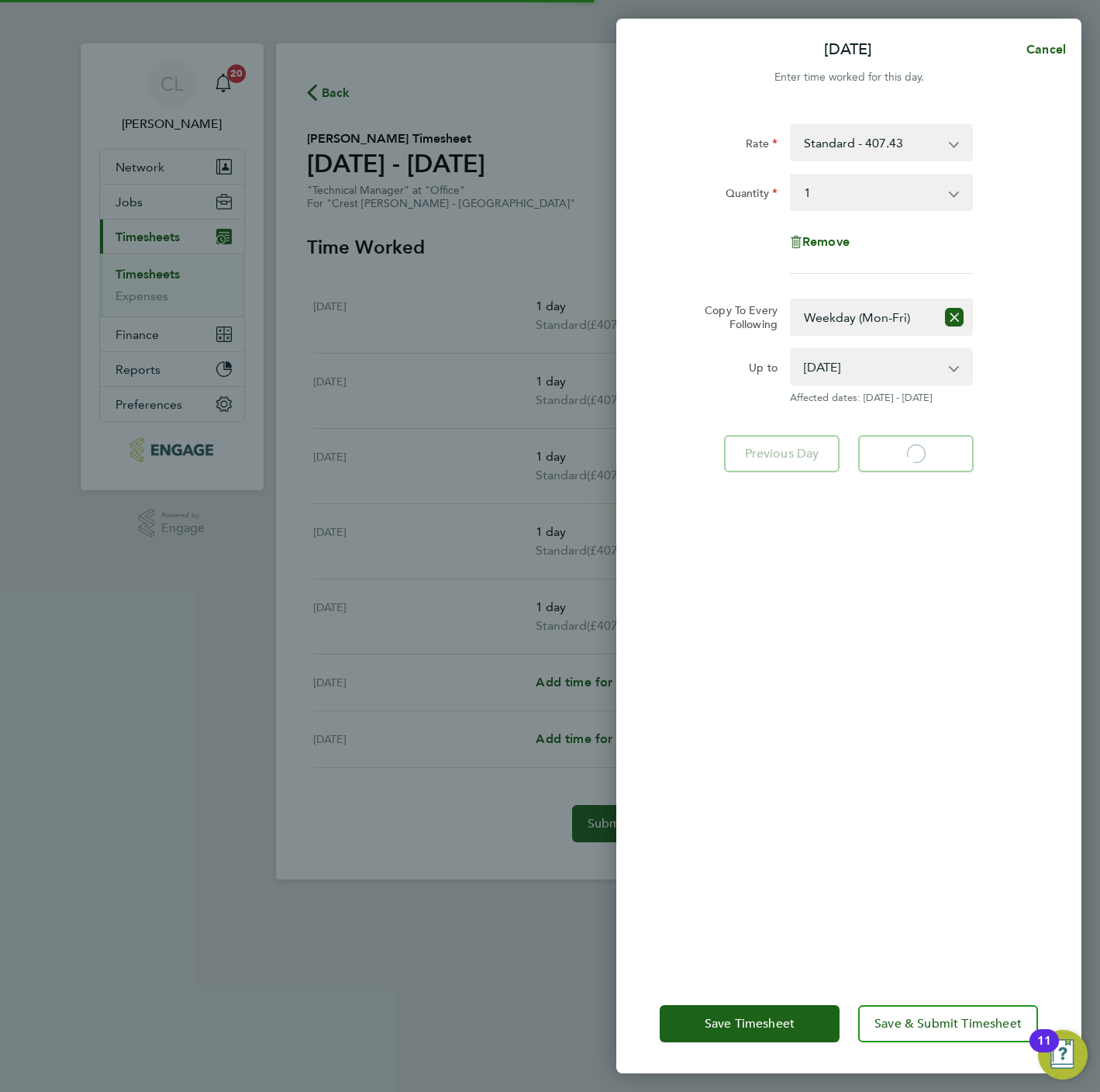
select select "1"
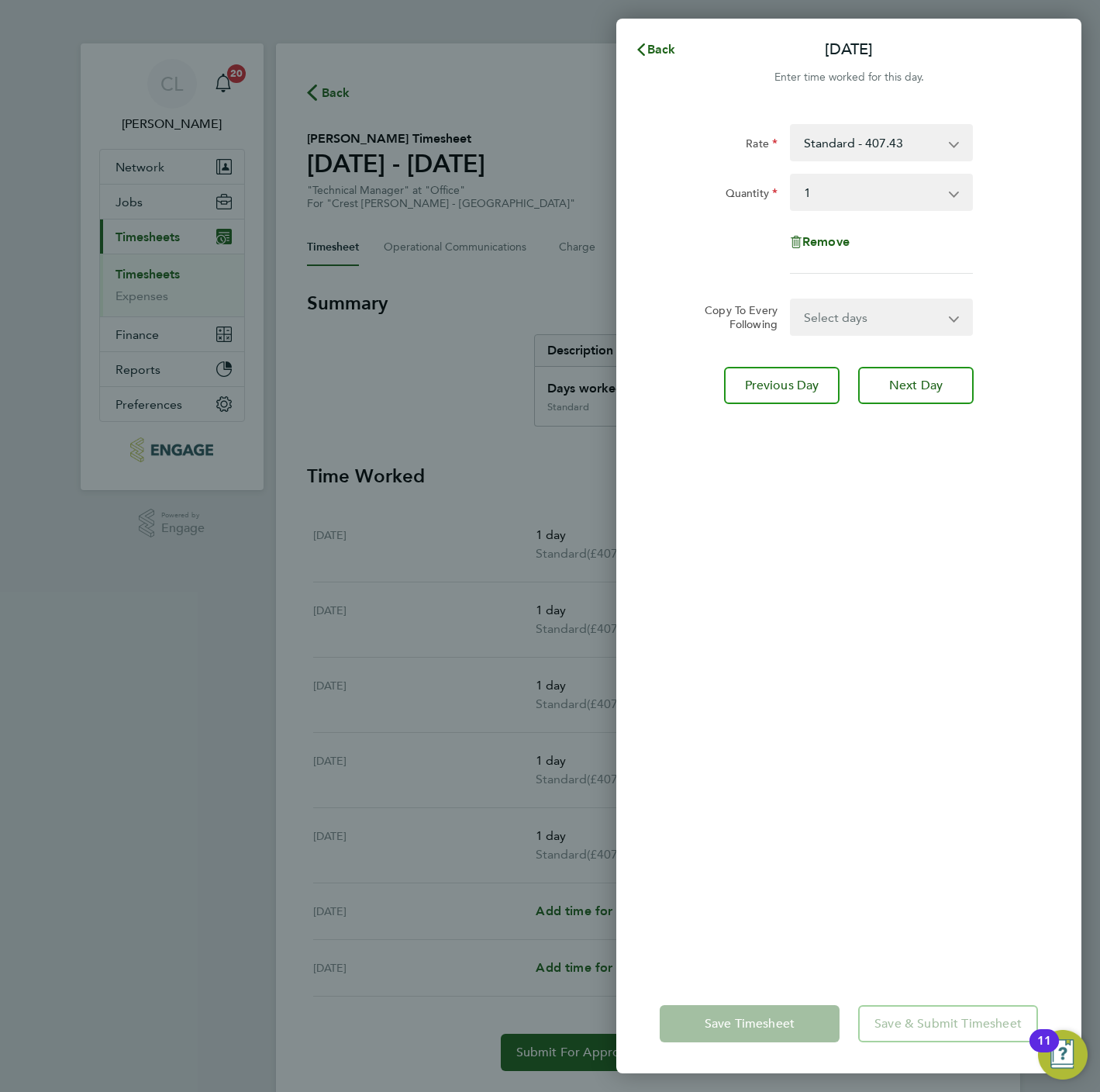
click at [926, 1019] on app-form-button "Save & Submit Timesheet" at bounding box center [943, 1024] width 189 height 38
click at [653, 47] on span "Back" at bounding box center [662, 49] width 29 height 15
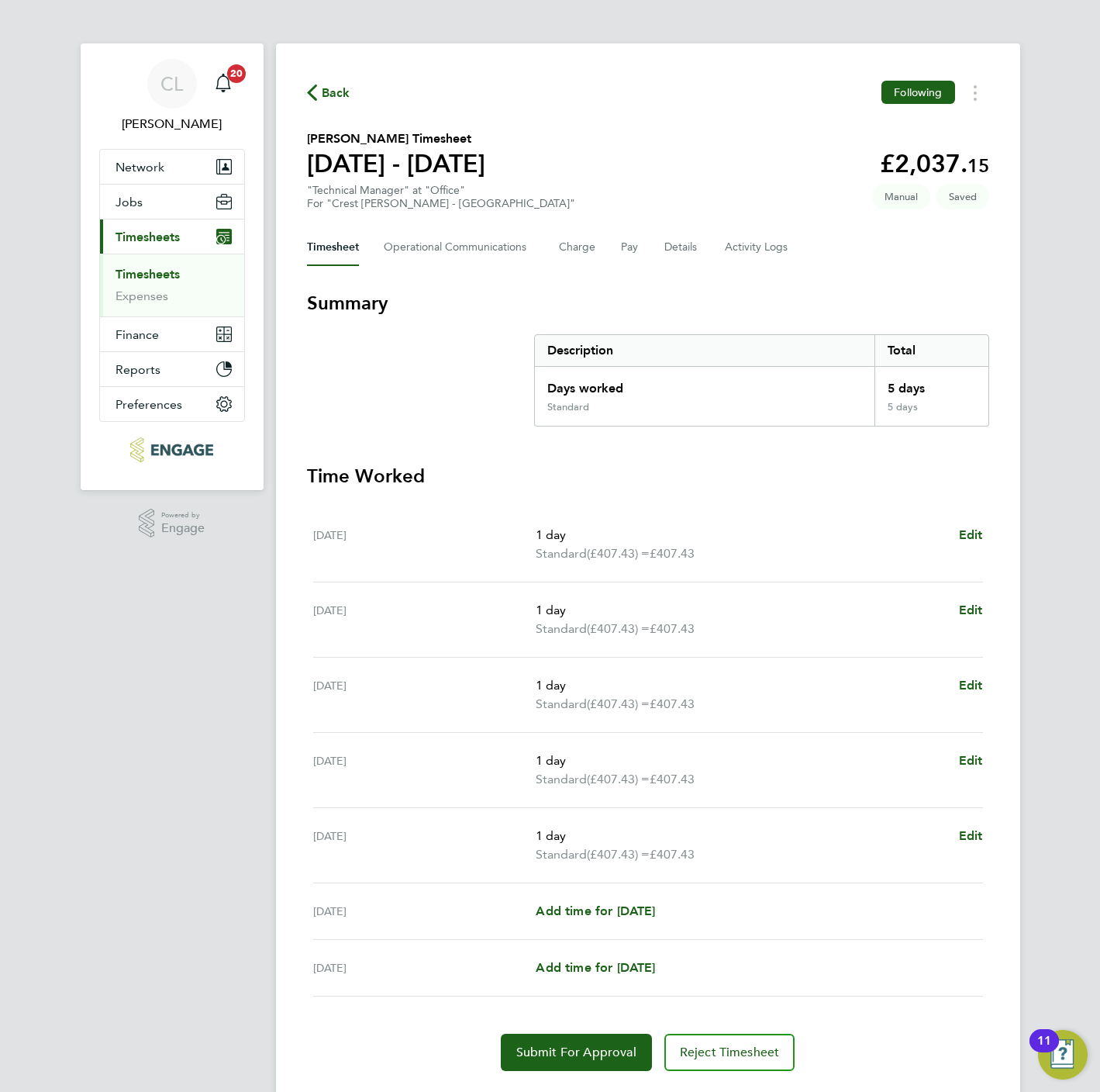
click at [335, 94] on span "Back" at bounding box center [335, 92] width 29 height 19
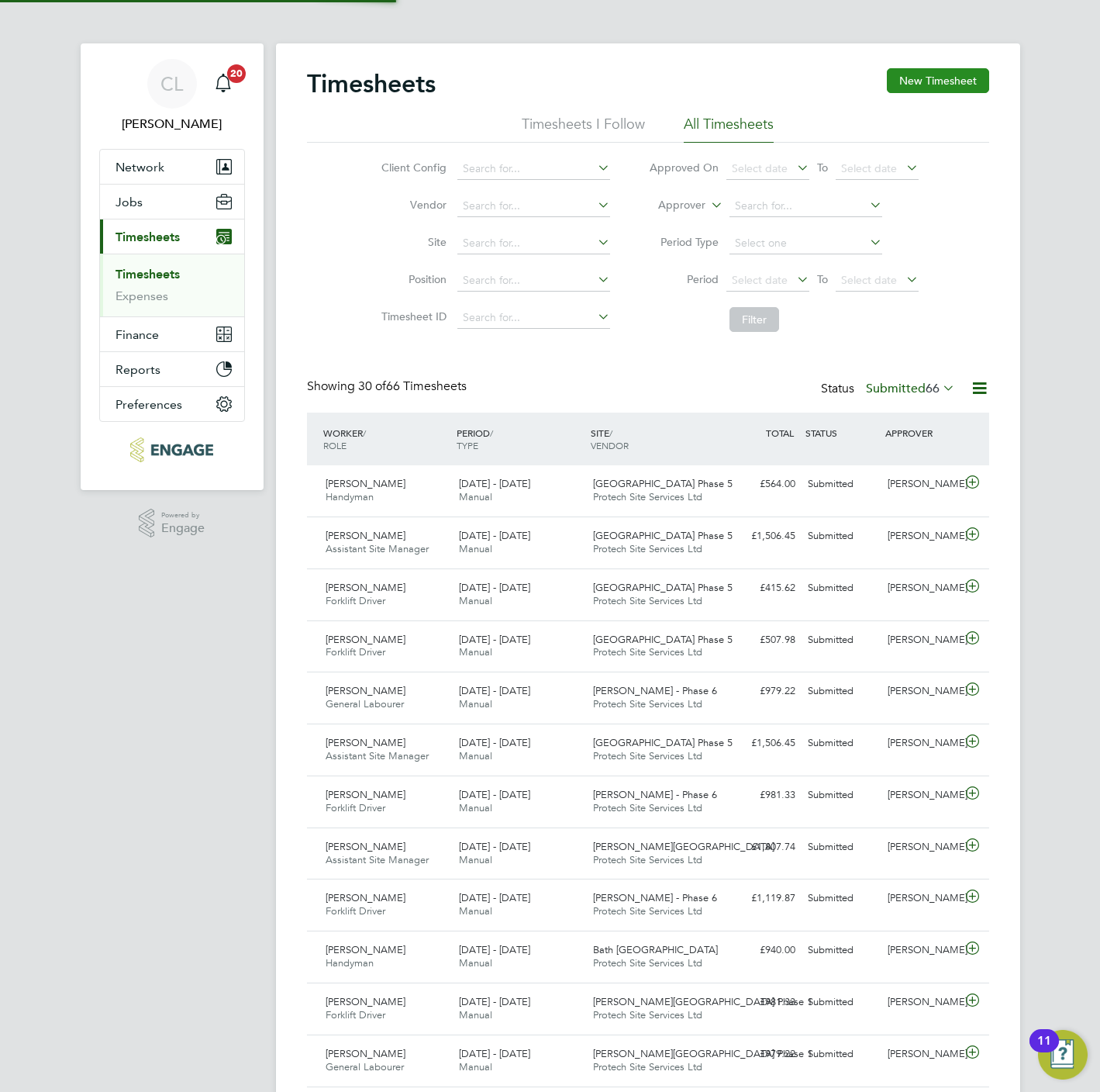
click at [902, 70] on button "New Timesheet" at bounding box center [937, 80] width 102 height 25
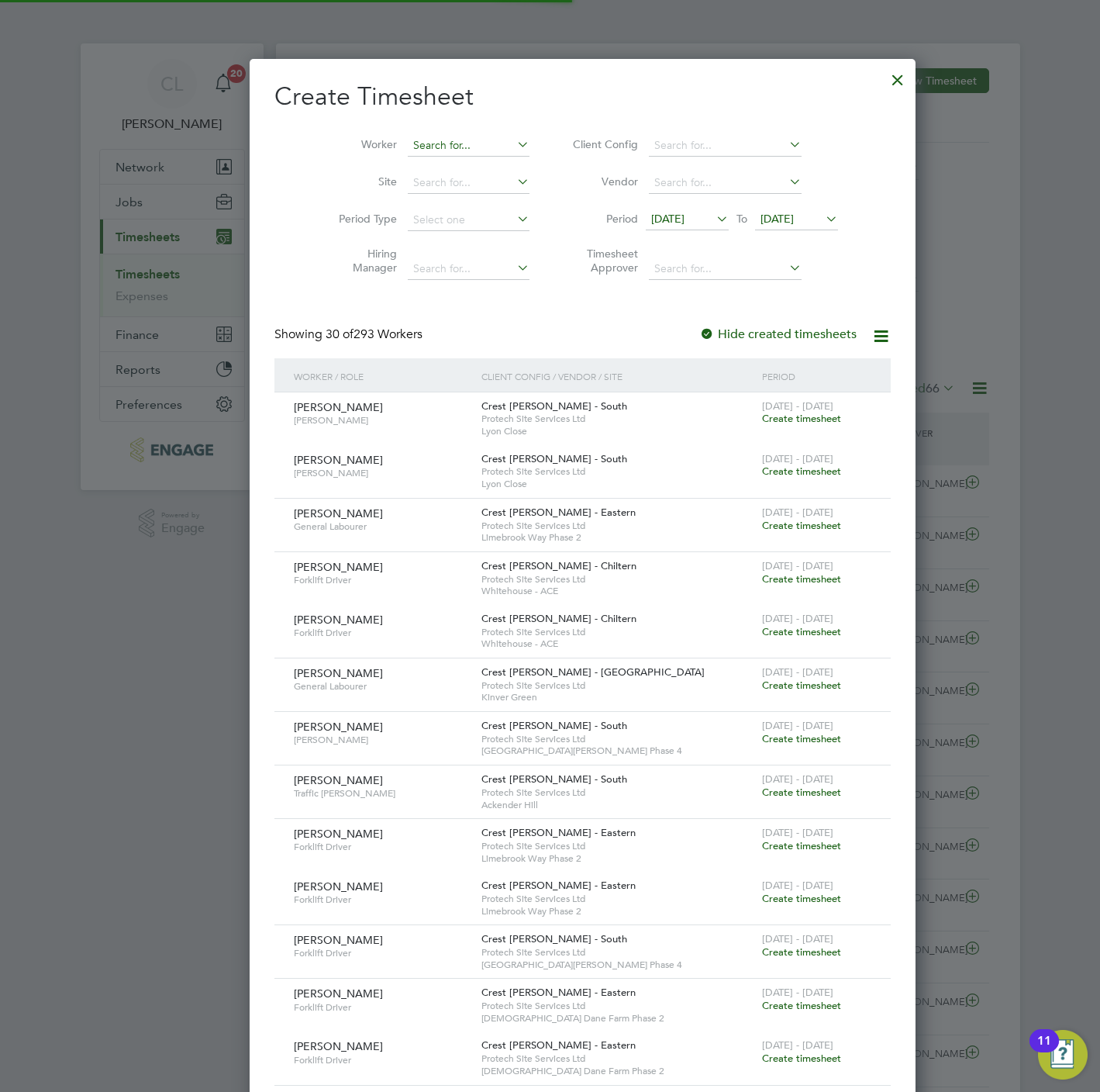
click at [410, 145] on input at bounding box center [469, 146] width 122 height 22
click at [463, 164] on li "Carl Da vies" at bounding box center [443, 167] width 139 height 21
type input "Carl Davies"
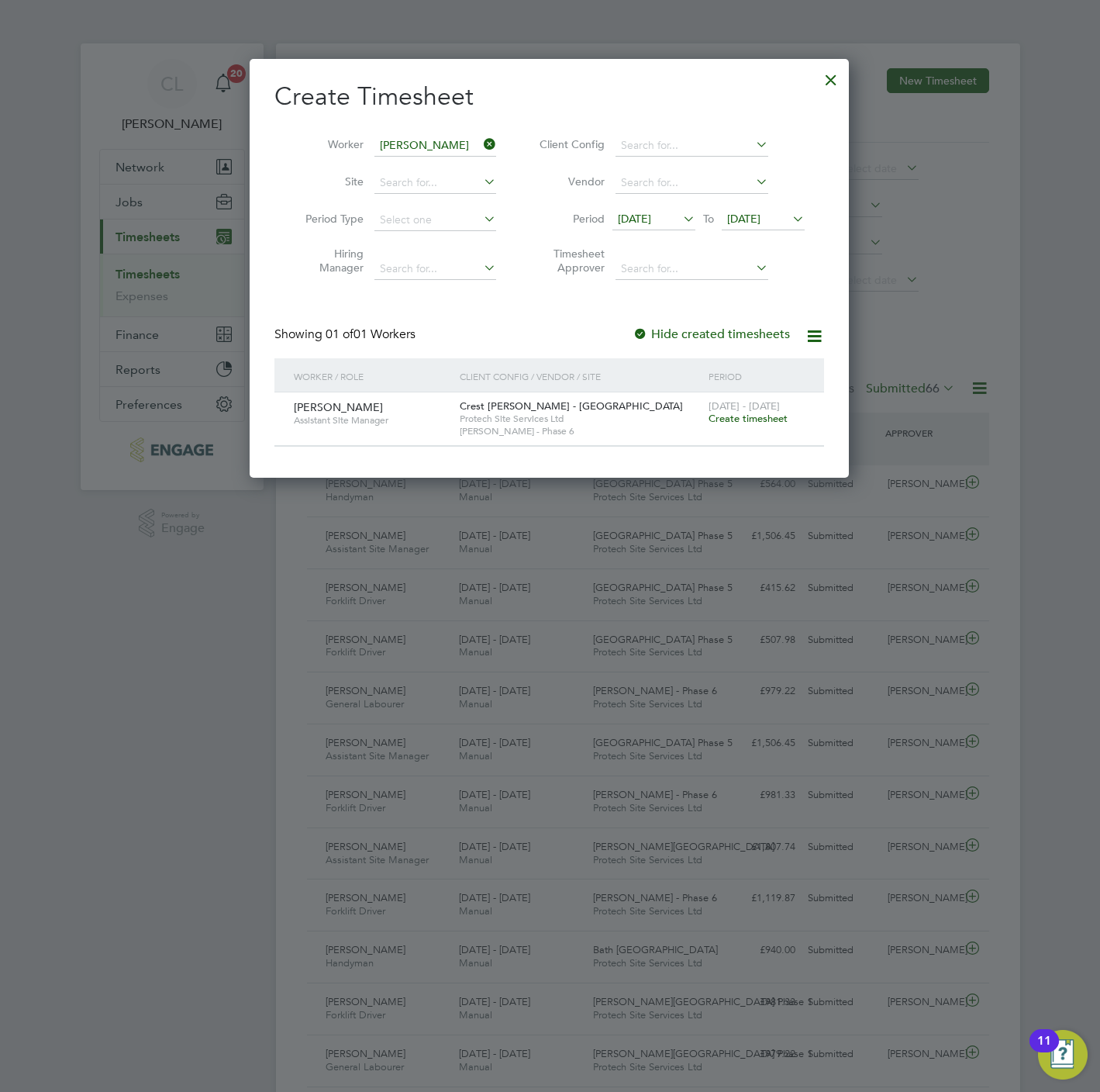
click at [744, 417] on span "Create timesheet" at bounding box center [748, 418] width 79 height 13
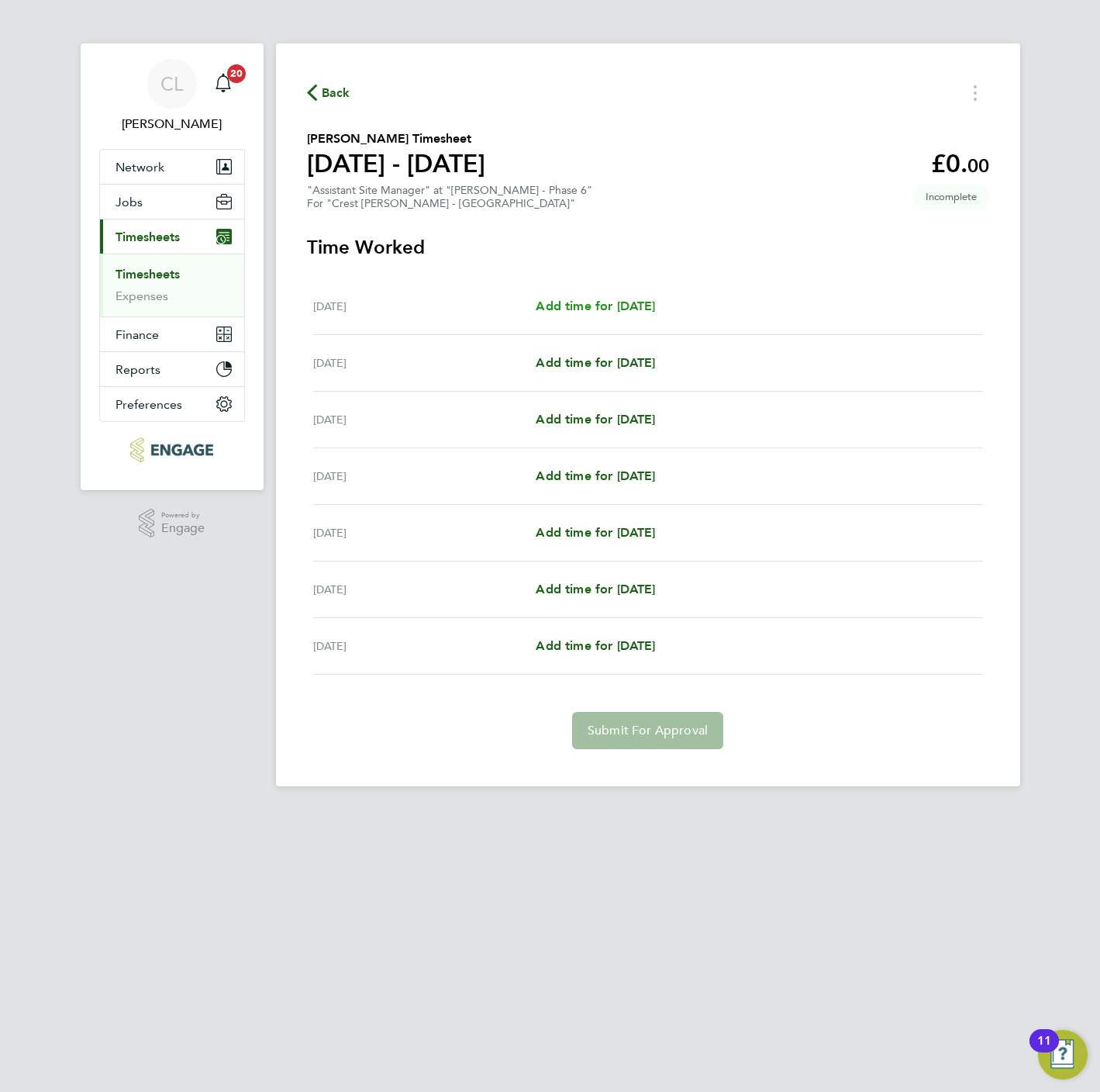
click at [604, 303] on span "Add time for [DATE]" at bounding box center [595, 306] width 119 height 15
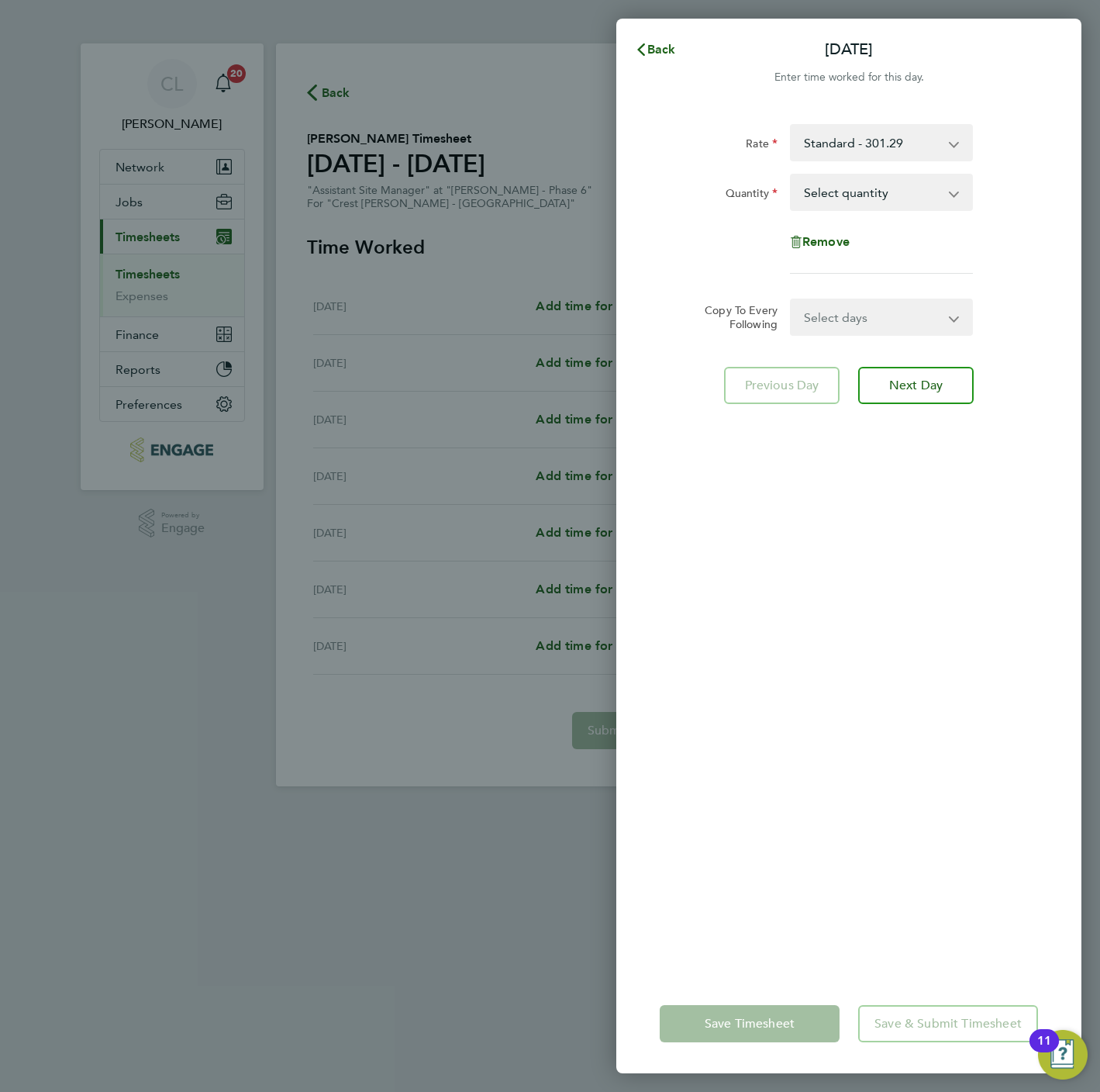
click at [824, 199] on select "Select quantity 0.5 1" at bounding box center [872, 192] width 161 height 34
select select "0.5"
click at [792, 175] on select "Select quantity 0.5 1" at bounding box center [872, 192] width 161 height 34
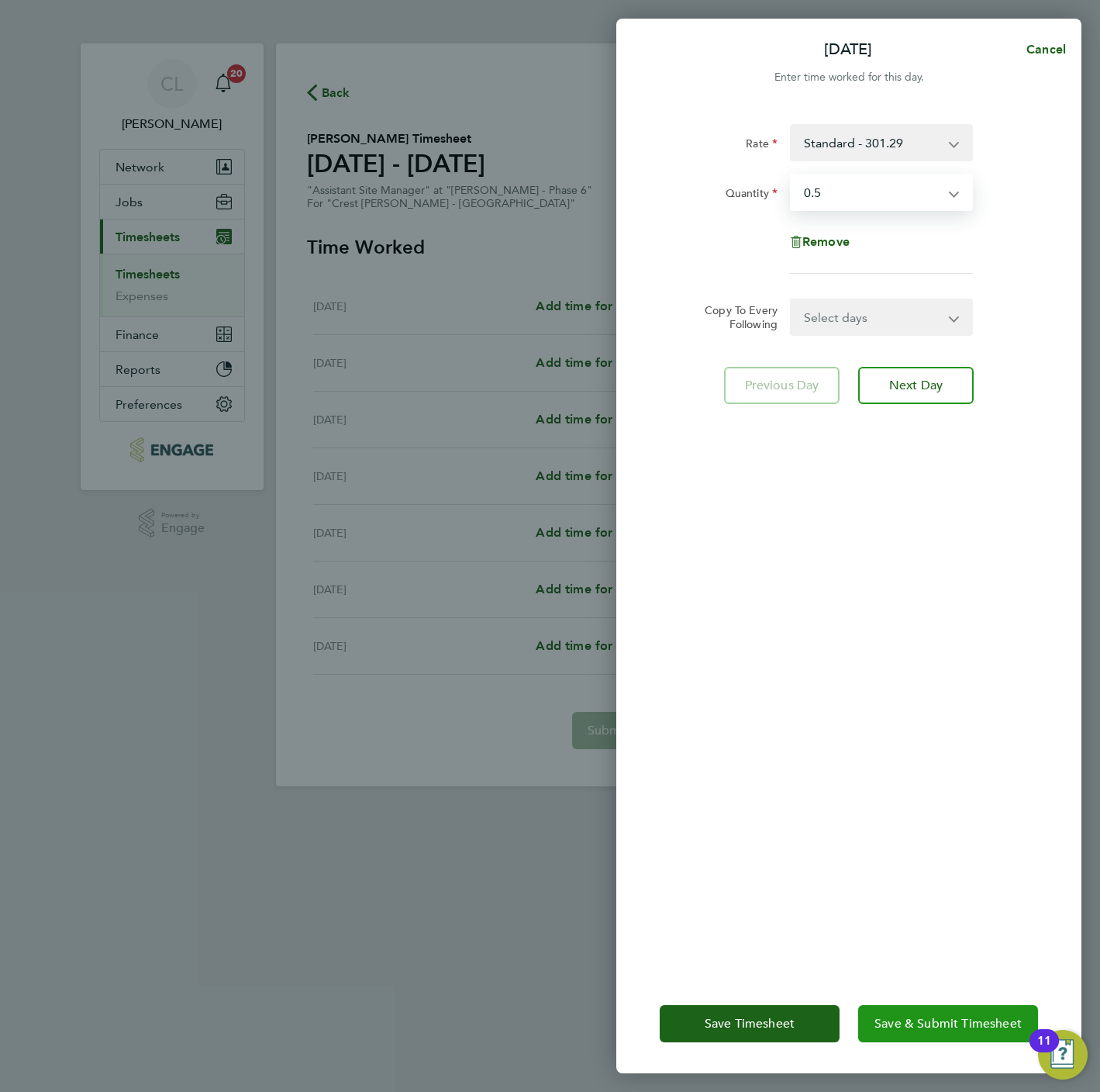
click at [977, 1031] on button "Save & Submit Timesheet" at bounding box center [948, 1024] width 180 height 38
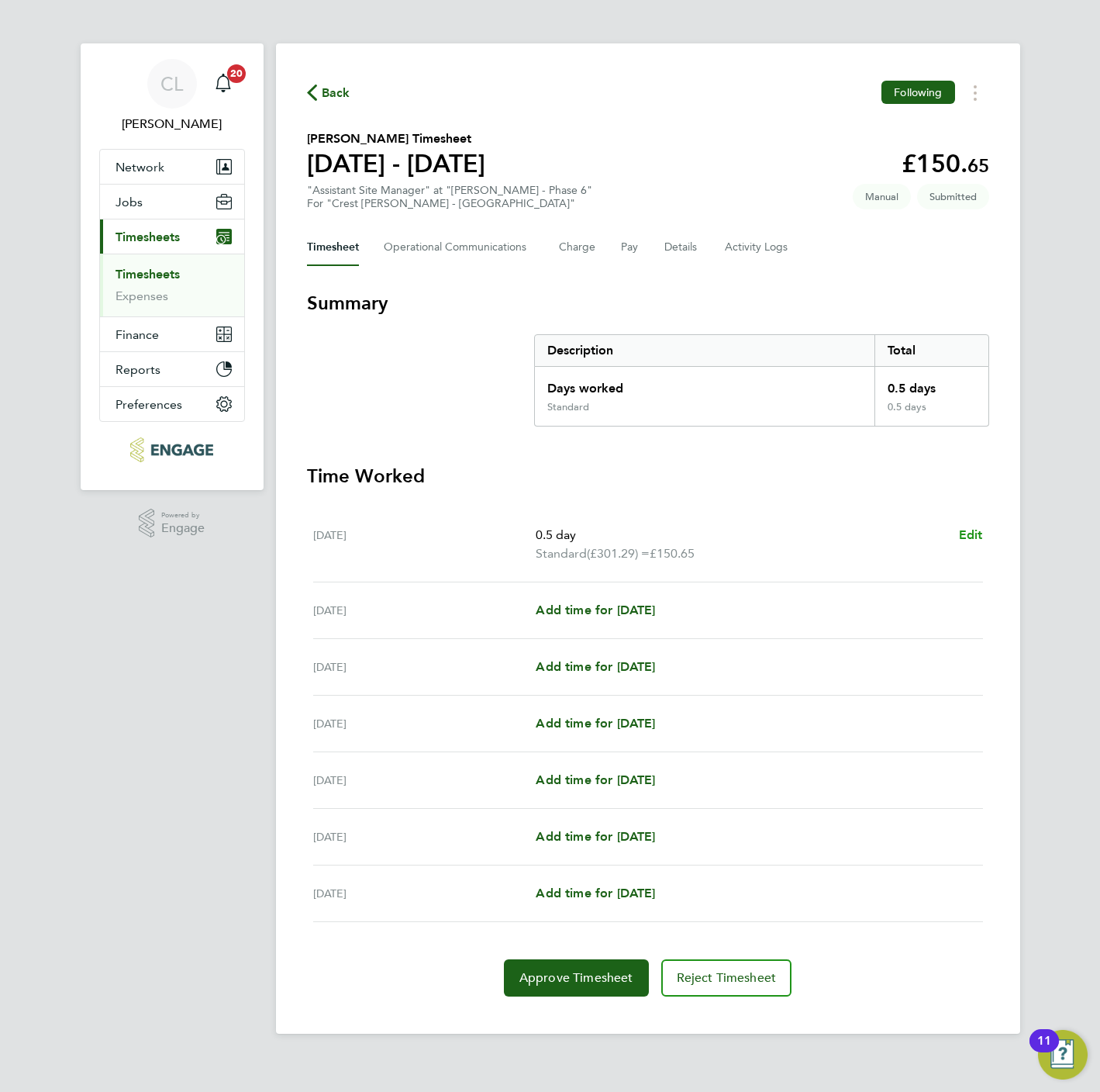
click at [968, 531] on span "Edit" at bounding box center [971, 535] width 24 height 15
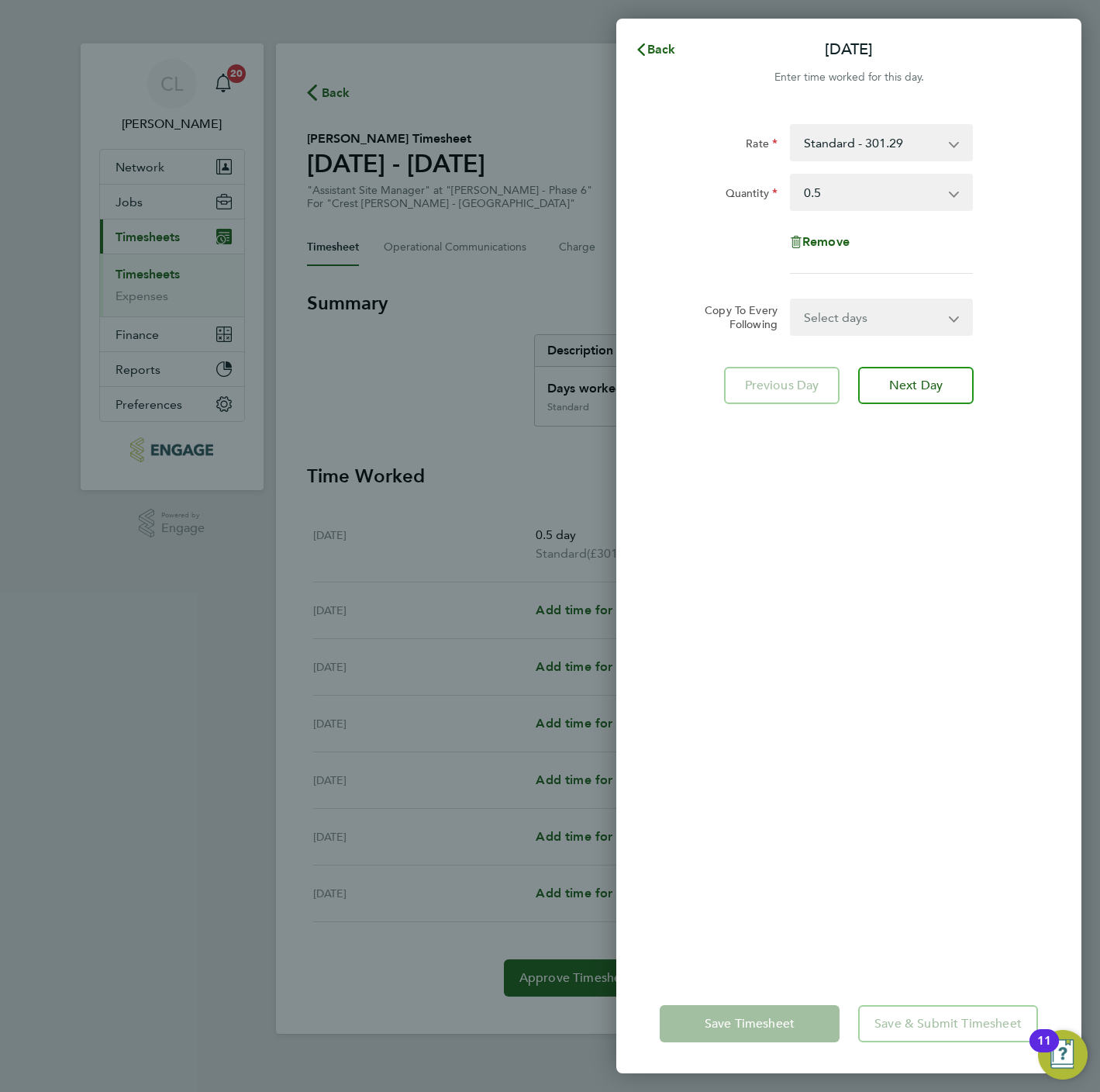
click at [821, 182] on select "Select quantity 0.5 1" at bounding box center [872, 192] width 161 height 34
select select "1"
click at [792, 175] on select "Select quantity 0.5 1" at bounding box center [872, 192] width 161 height 34
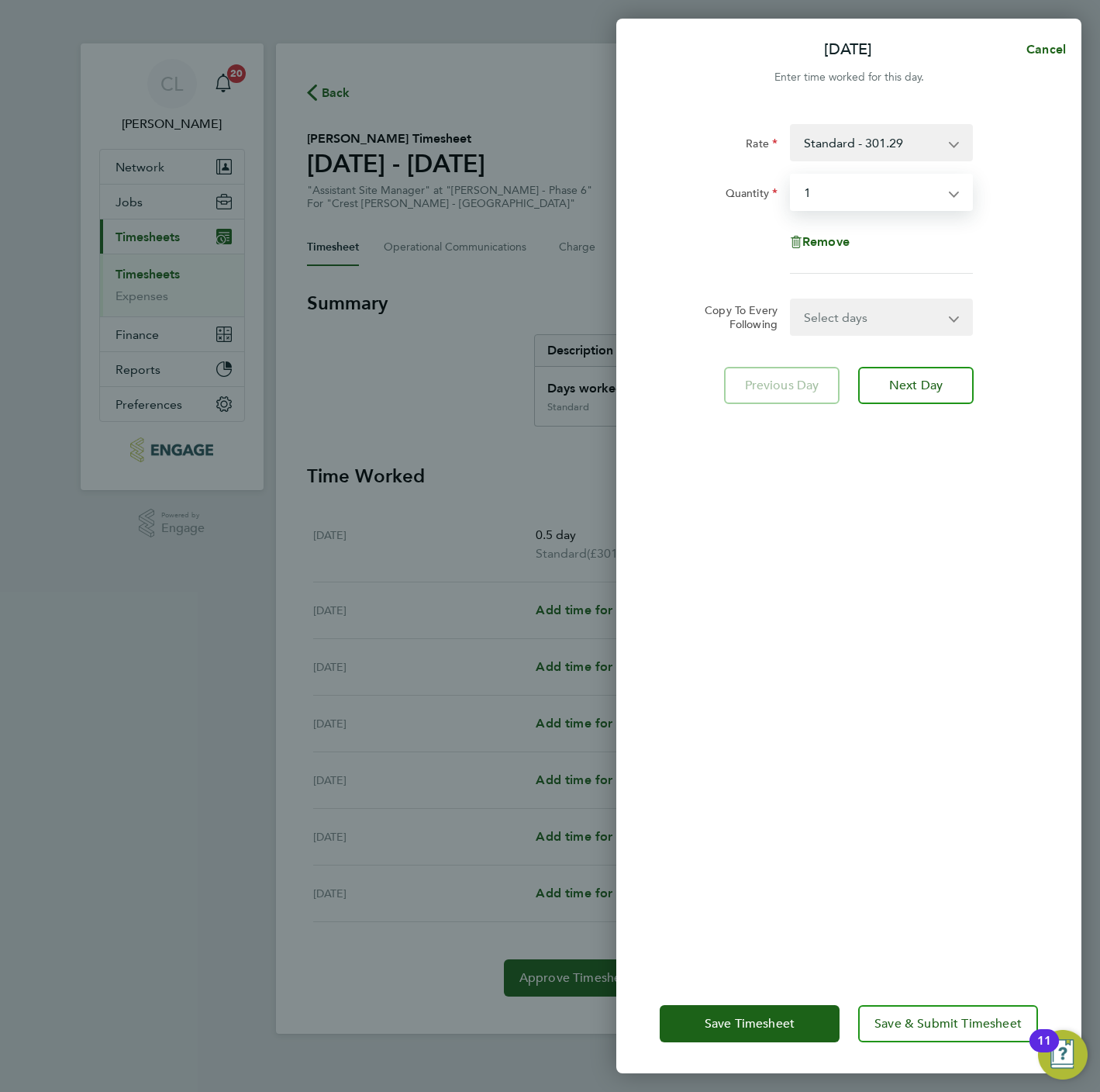
click at [828, 317] on select "Select days Day Weekday (Mon-Fri) Weekend (Sat-Sun) [DATE] [DATE] [DATE] [DATE]…" at bounding box center [873, 317] width 163 height 34
select select "TUE"
click at [792, 300] on select "Select days Day Weekday (Mon-Fri) Weekend (Sat-Sun) [DATE] [DATE] [DATE] [DATE]…" at bounding box center [873, 317] width 163 height 34
select select "[DATE]"
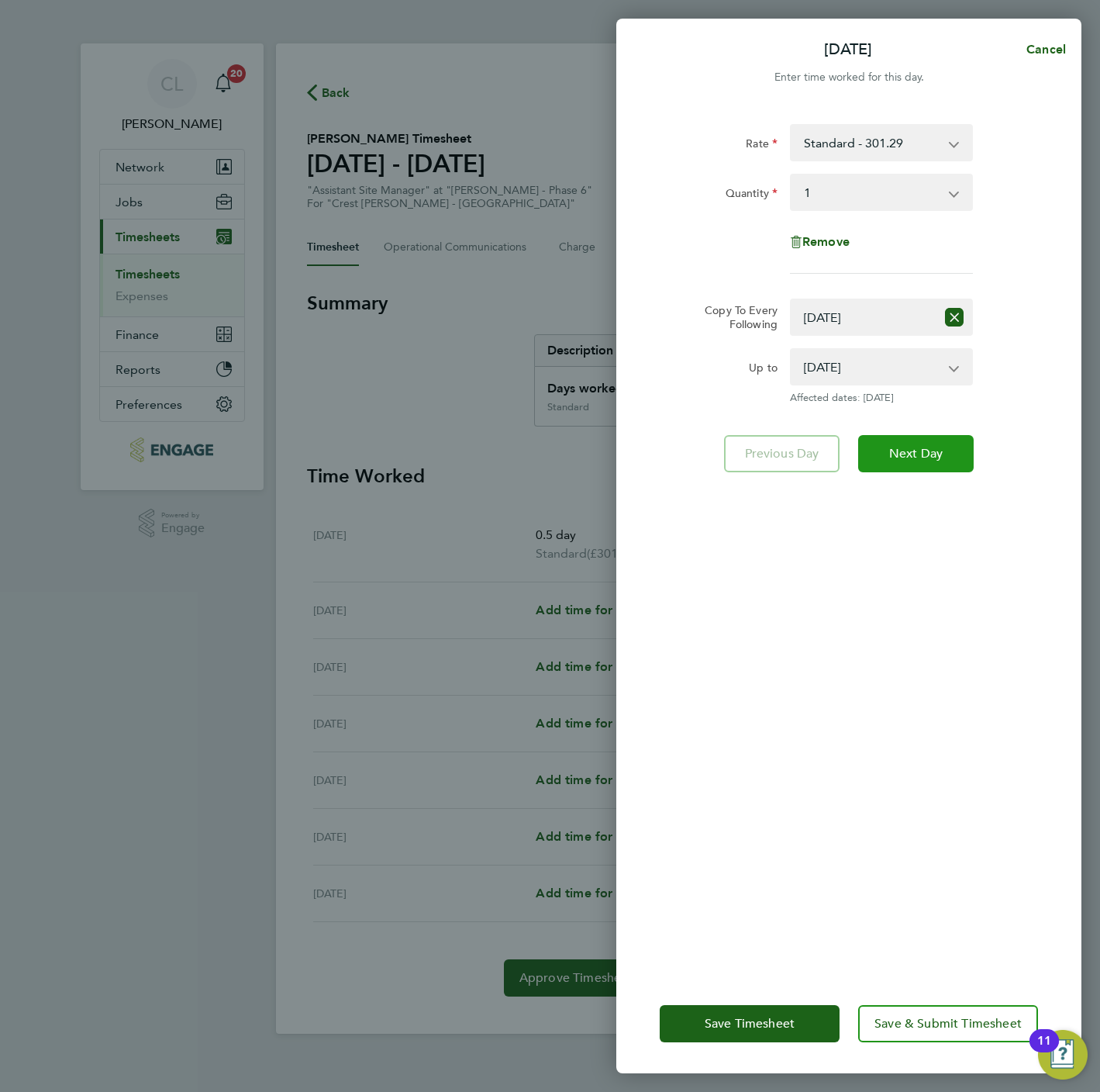
click at [917, 440] on button "Next Day" at bounding box center [915, 454] width 115 height 38
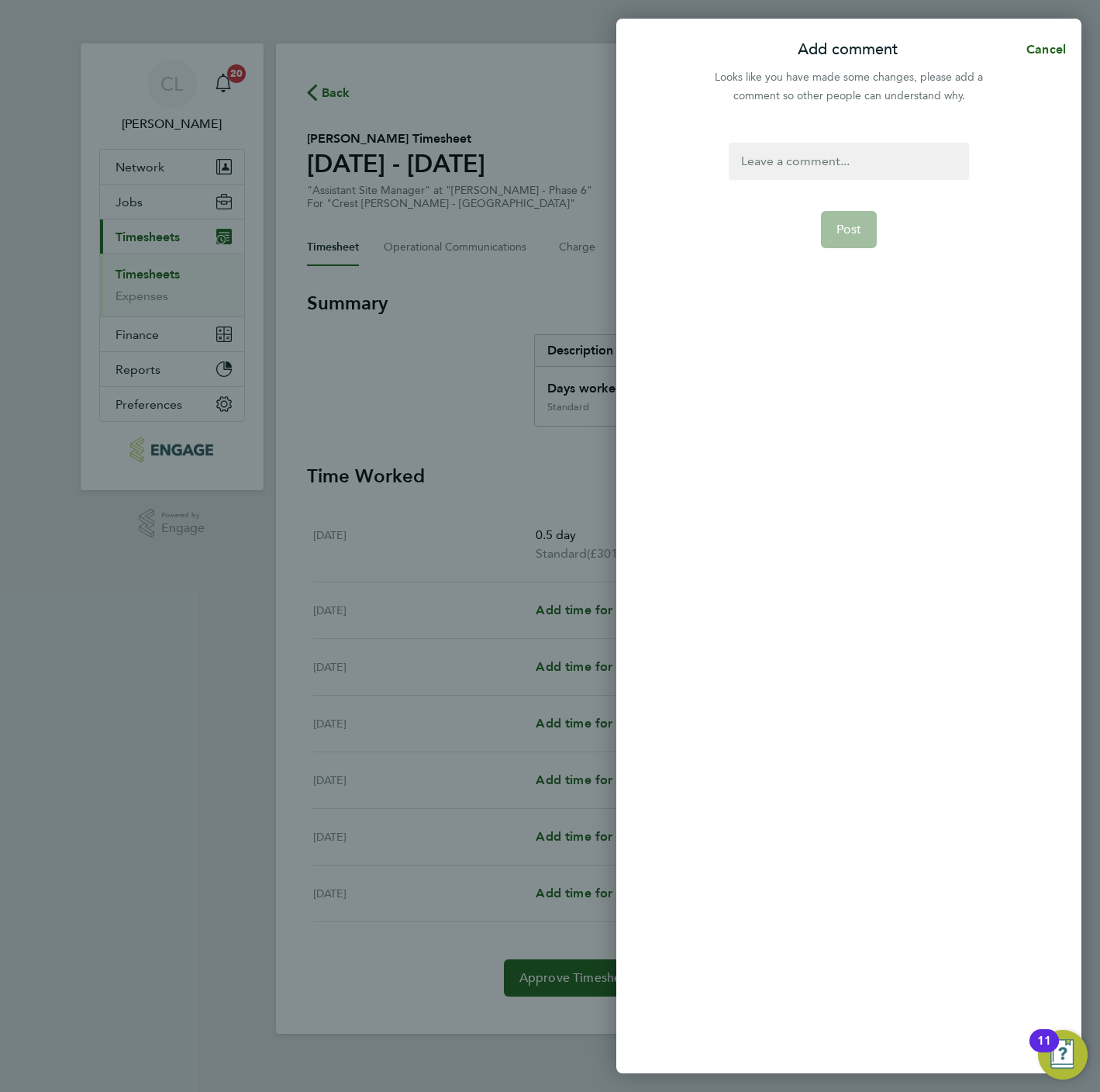
click at [819, 133] on div "Post" at bounding box center [849, 599] width 465 height 949
click at [828, 166] on div at bounding box center [848, 161] width 240 height 38
click at [845, 228] on span "Post" at bounding box center [849, 229] width 25 height 16
select select "0: null"
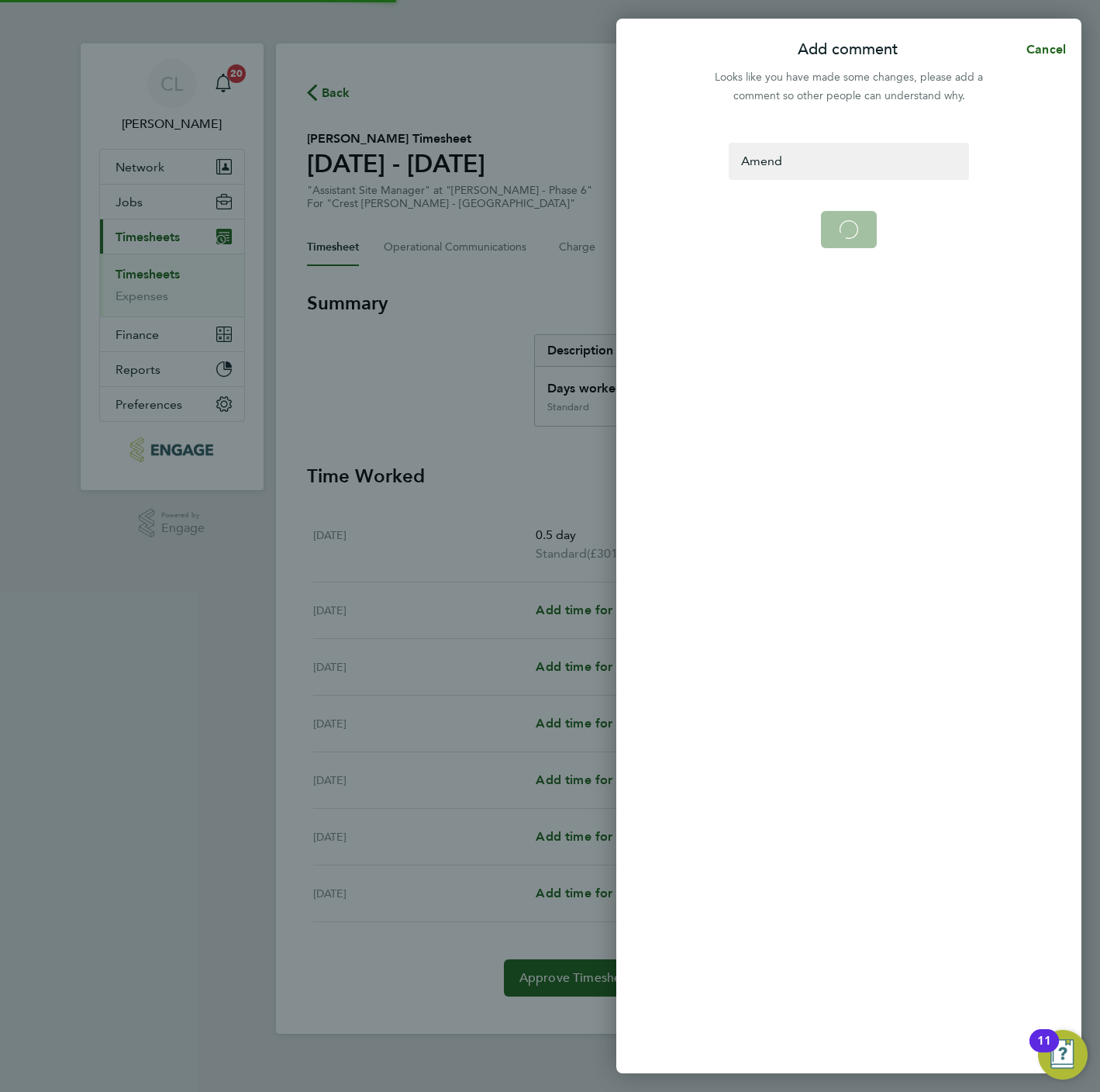
select select "1"
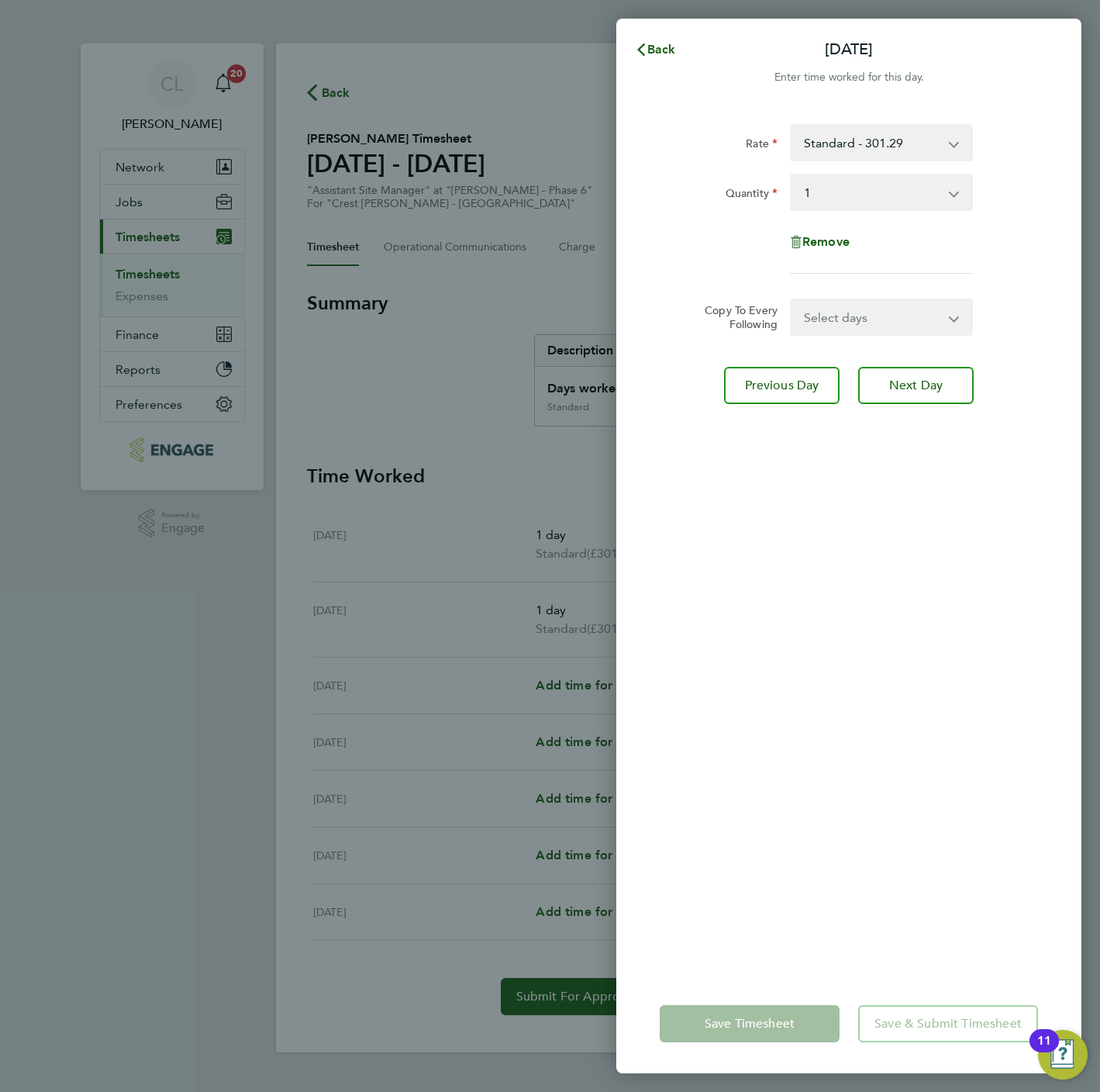
click at [866, 335] on div "Rate Standard - 301.29 Quantity Select quantity 0.5 1 Remove Copy To Every Foll…" at bounding box center [849, 540] width 465 height 869
click at [866, 329] on select "Select days Day Weekday (Mon-Fri) Weekend (Sat-Sun) [DATE] [DATE] [DATE] [DATE]…" at bounding box center [873, 317] width 163 height 34
select select "WED"
click at [792, 300] on select "Select days Day Weekday (Mon-Fri) Weekend (Sat-Sun) [DATE] [DATE] [DATE] [DATE]…" at bounding box center [873, 317] width 163 height 34
select select "[DATE]"
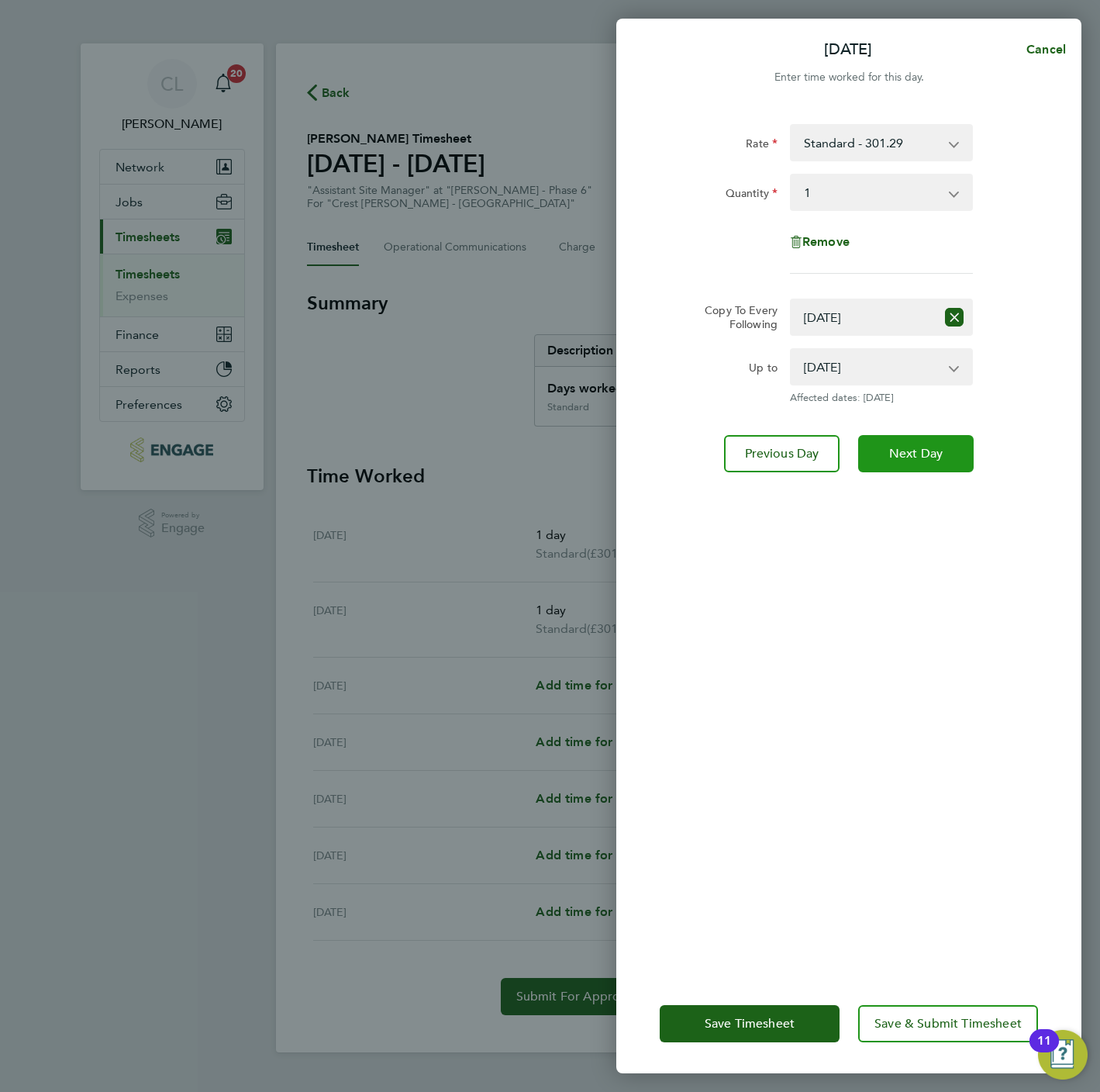
click at [909, 458] on span "Next Day" at bounding box center [915, 453] width 53 height 16
select select "0: null"
select select "1"
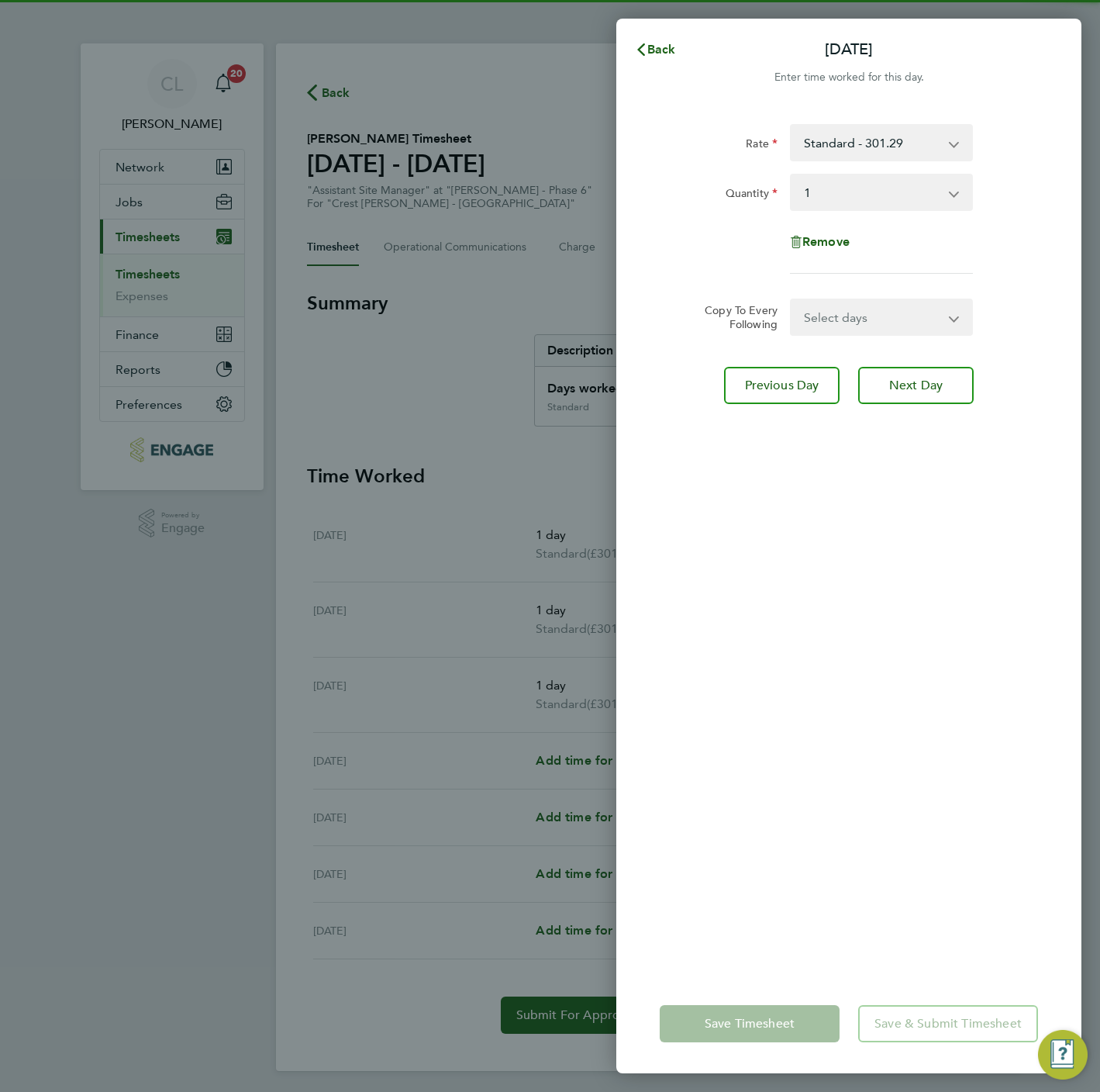
click at [858, 317] on select "Select days Day Weekday (Mon-Fri) Weekend (Sat-Sun) [DATE] [DATE] [DATE] [DATE]" at bounding box center [873, 317] width 163 height 34
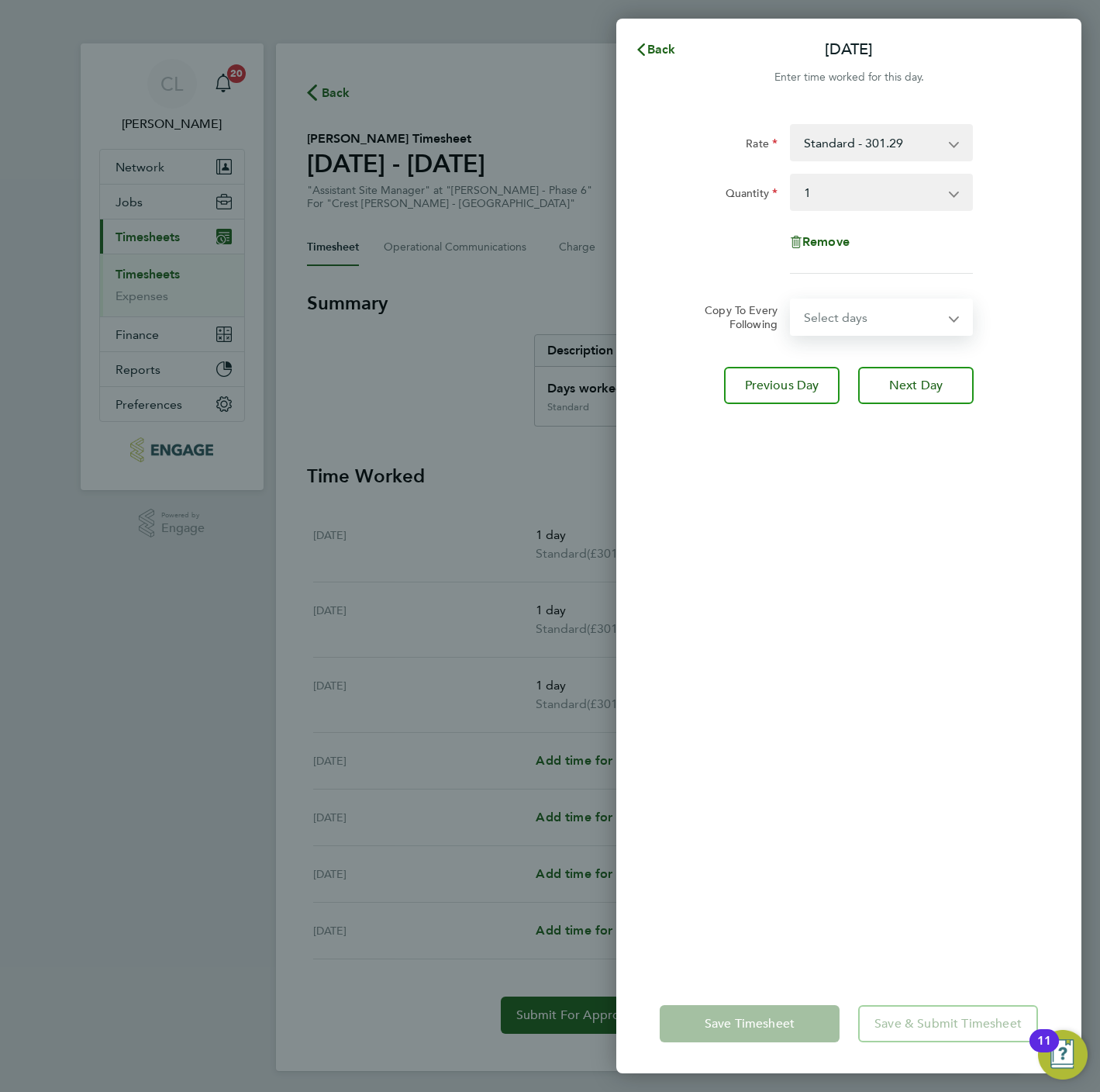
select select "THU"
click at [792, 300] on select "Select days Day Weekday (Mon-Fri) Weekend (Sat-Sun) [DATE] [DATE] [DATE] [DATE]" at bounding box center [873, 317] width 163 height 34
select select "[DATE]"
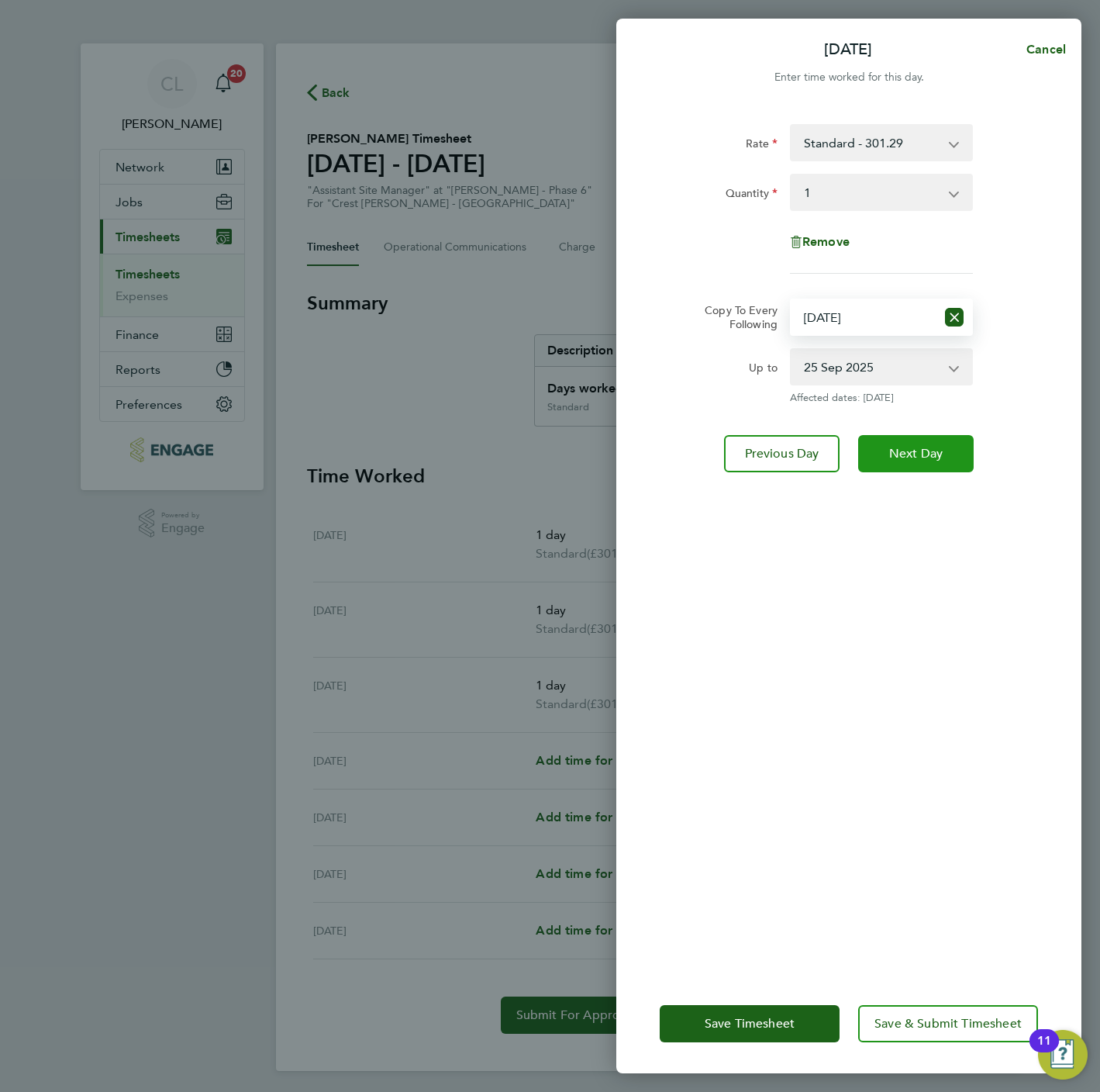
click at [918, 435] on button "Next Day" at bounding box center [915, 454] width 115 height 38
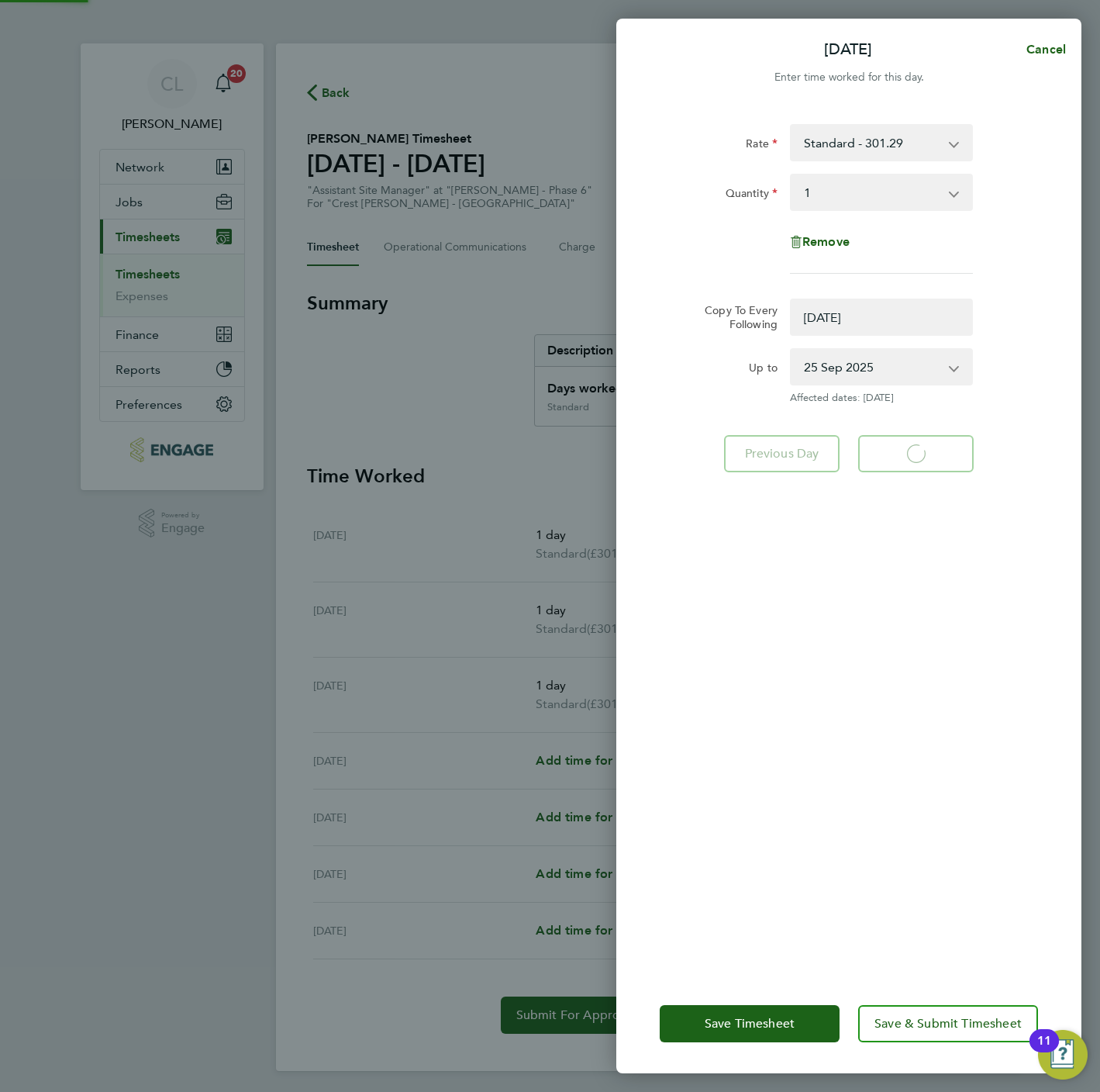
select select "0: null"
select select "1"
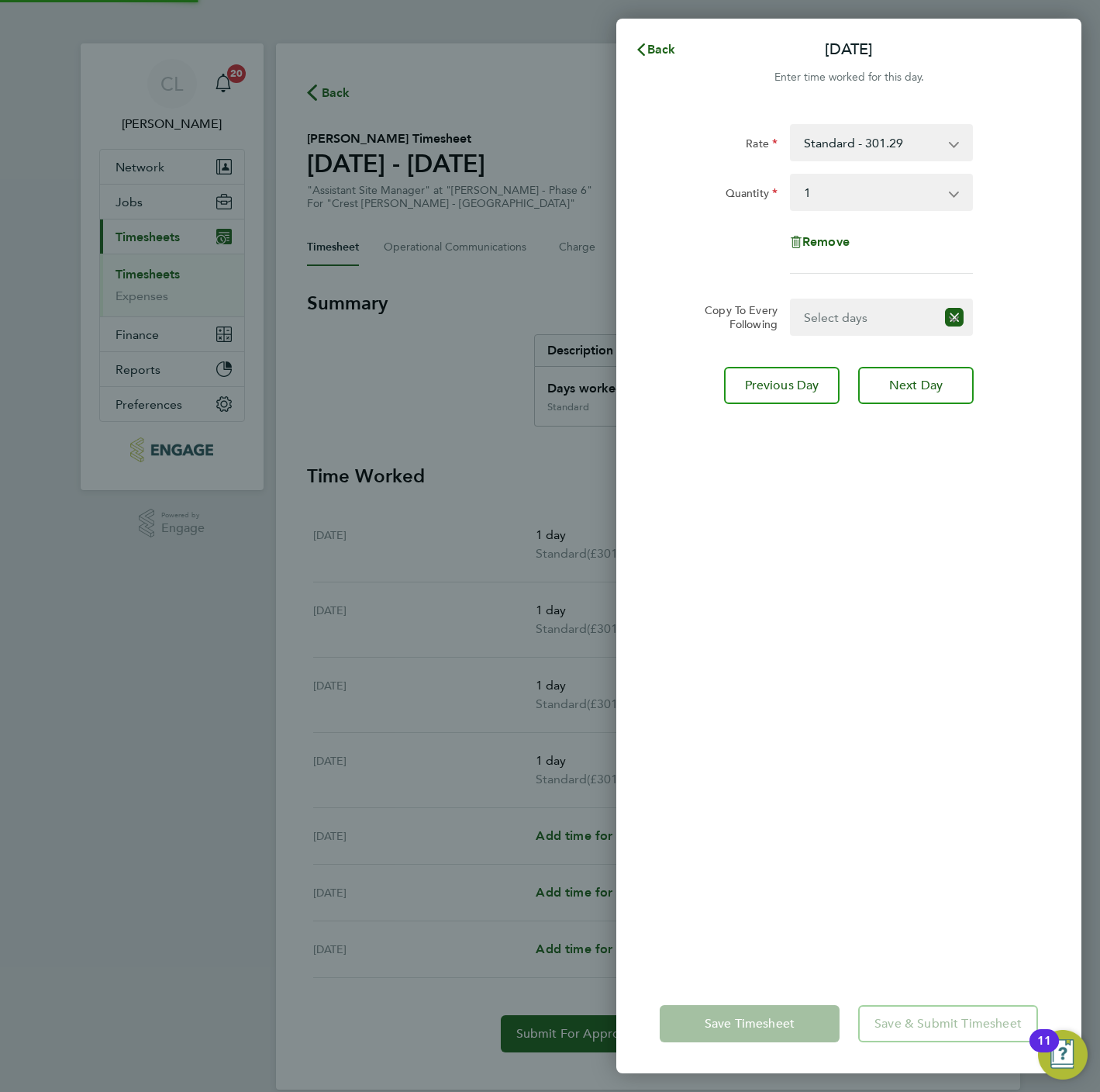
click at [864, 324] on select "Select days Day Weekend (Sat-Sun) Friday Saturday Sunday" at bounding box center [864, 317] width 144 height 34
select select "FRI"
click at [792, 300] on select "Select days Day Weekend (Sat-Sun) Friday Saturday Sunday" at bounding box center [873, 317] width 163 height 34
select select "[DATE]"
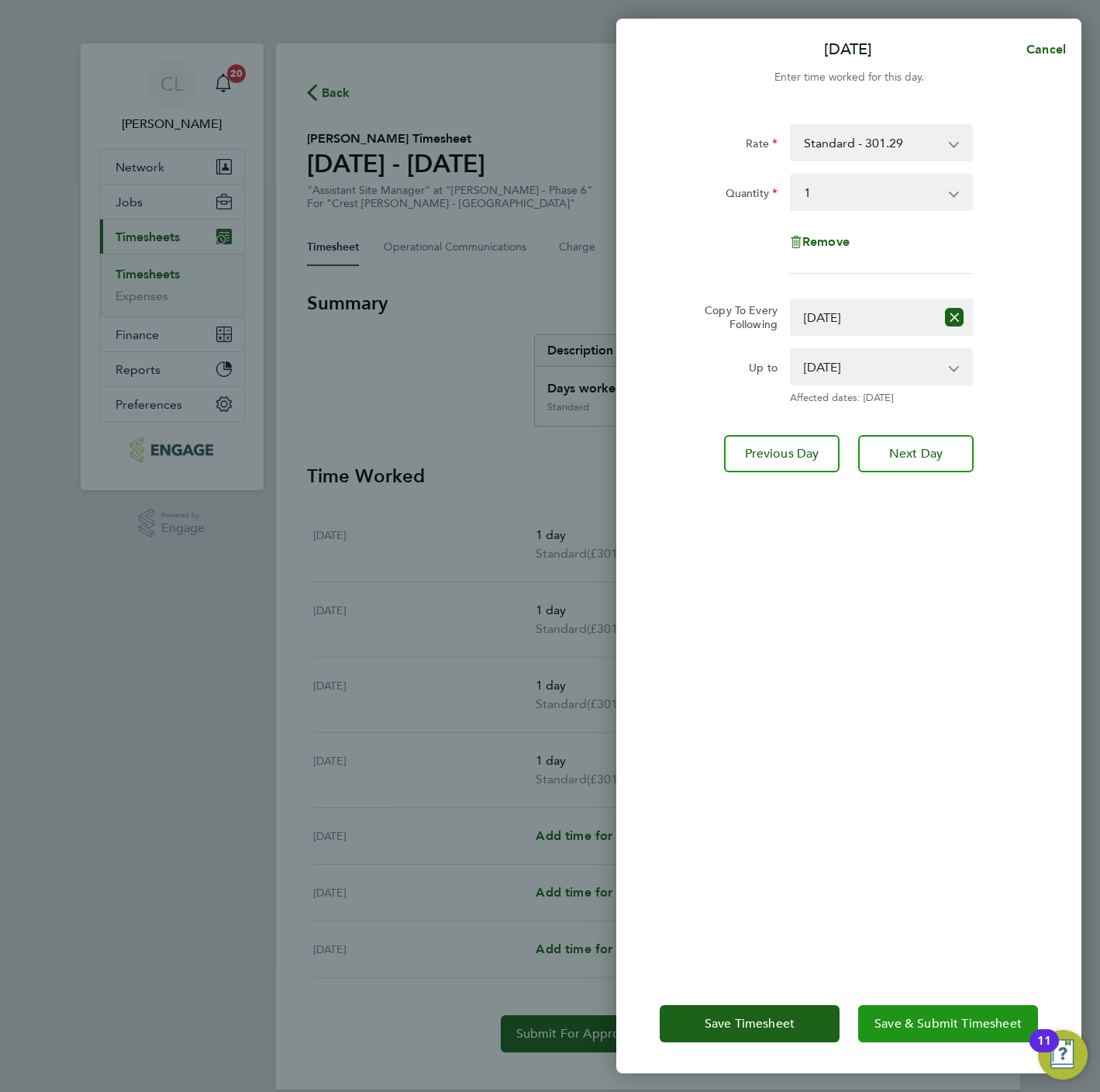
click at [981, 1017] on span "Save & Submit Timesheet" at bounding box center [948, 1023] width 147 height 16
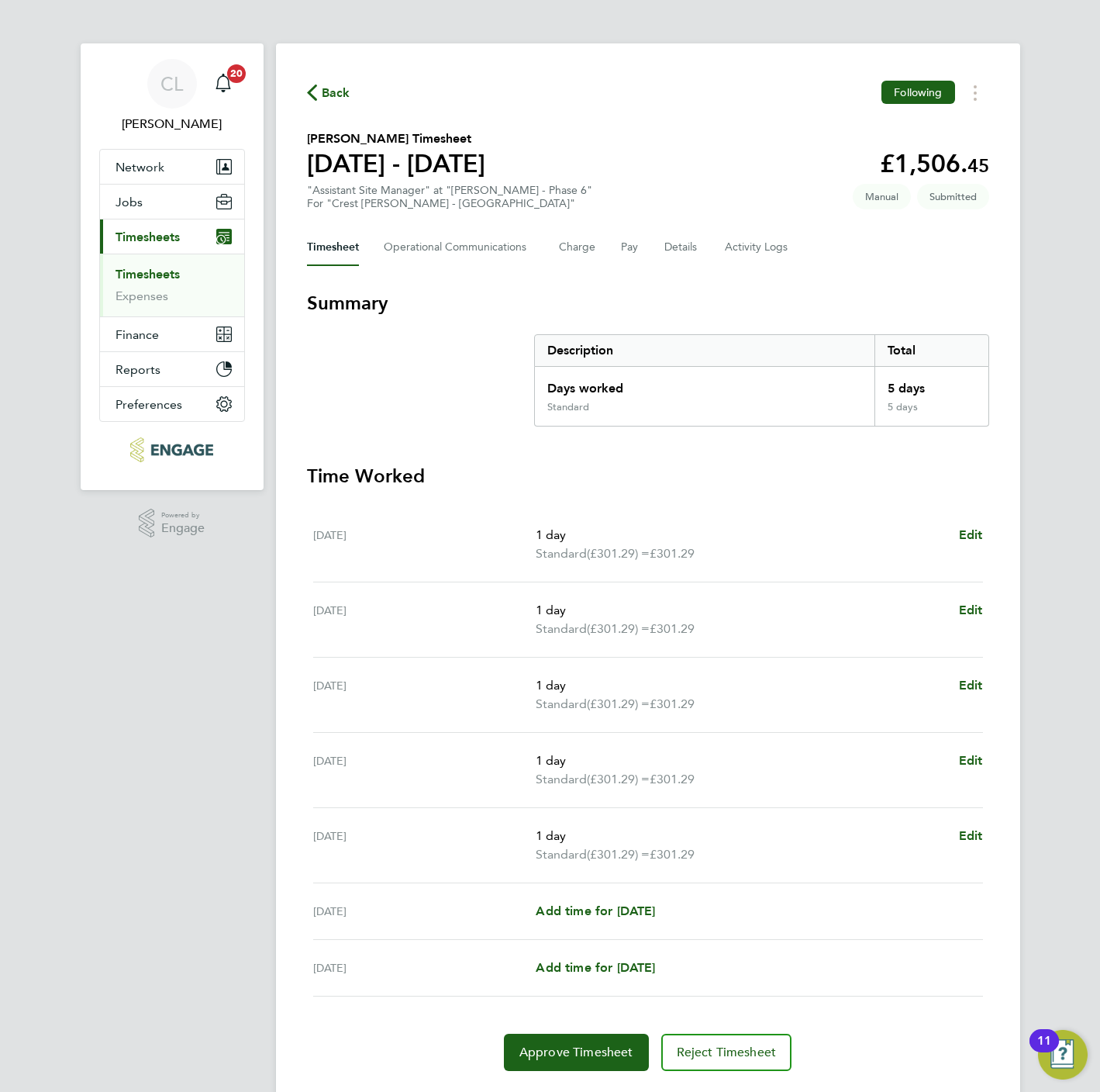
click at [323, 87] on span "Back" at bounding box center [335, 92] width 29 height 19
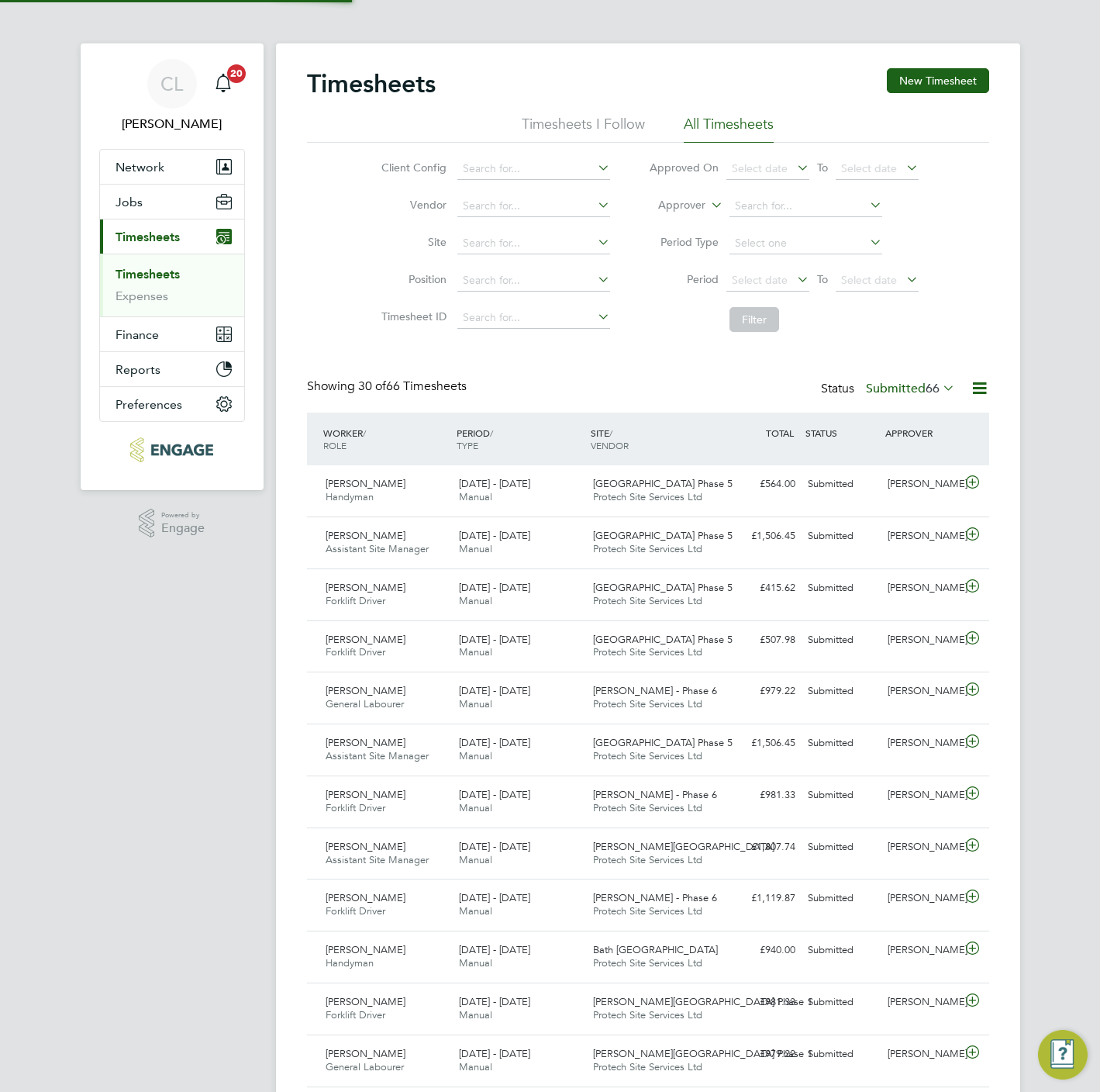
scroll to position [39, 135]
click at [959, 73] on button "New Timesheet" at bounding box center [937, 80] width 102 height 25
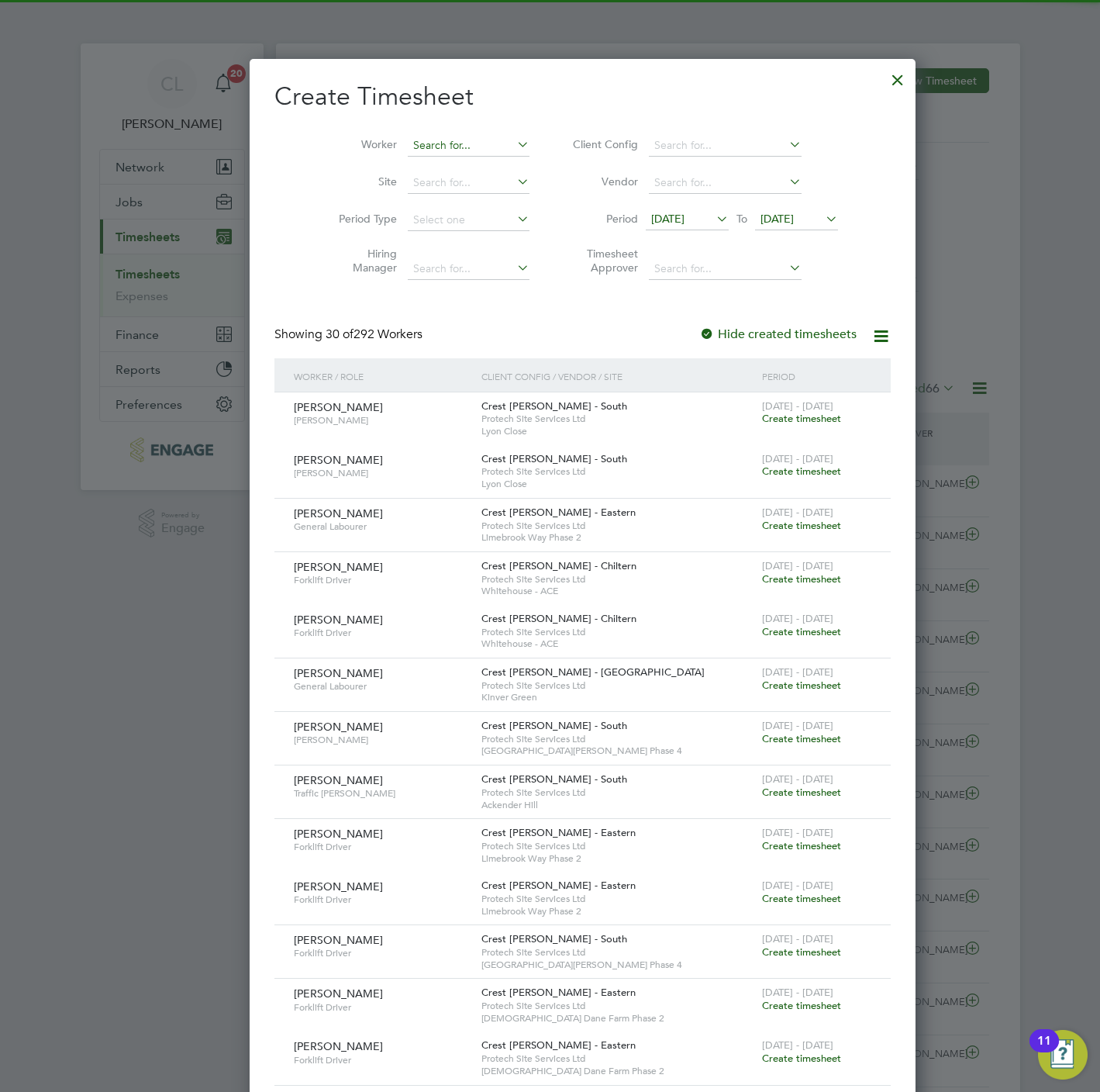
click at [408, 141] on input at bounding box center [469, 146] width 122 height 22
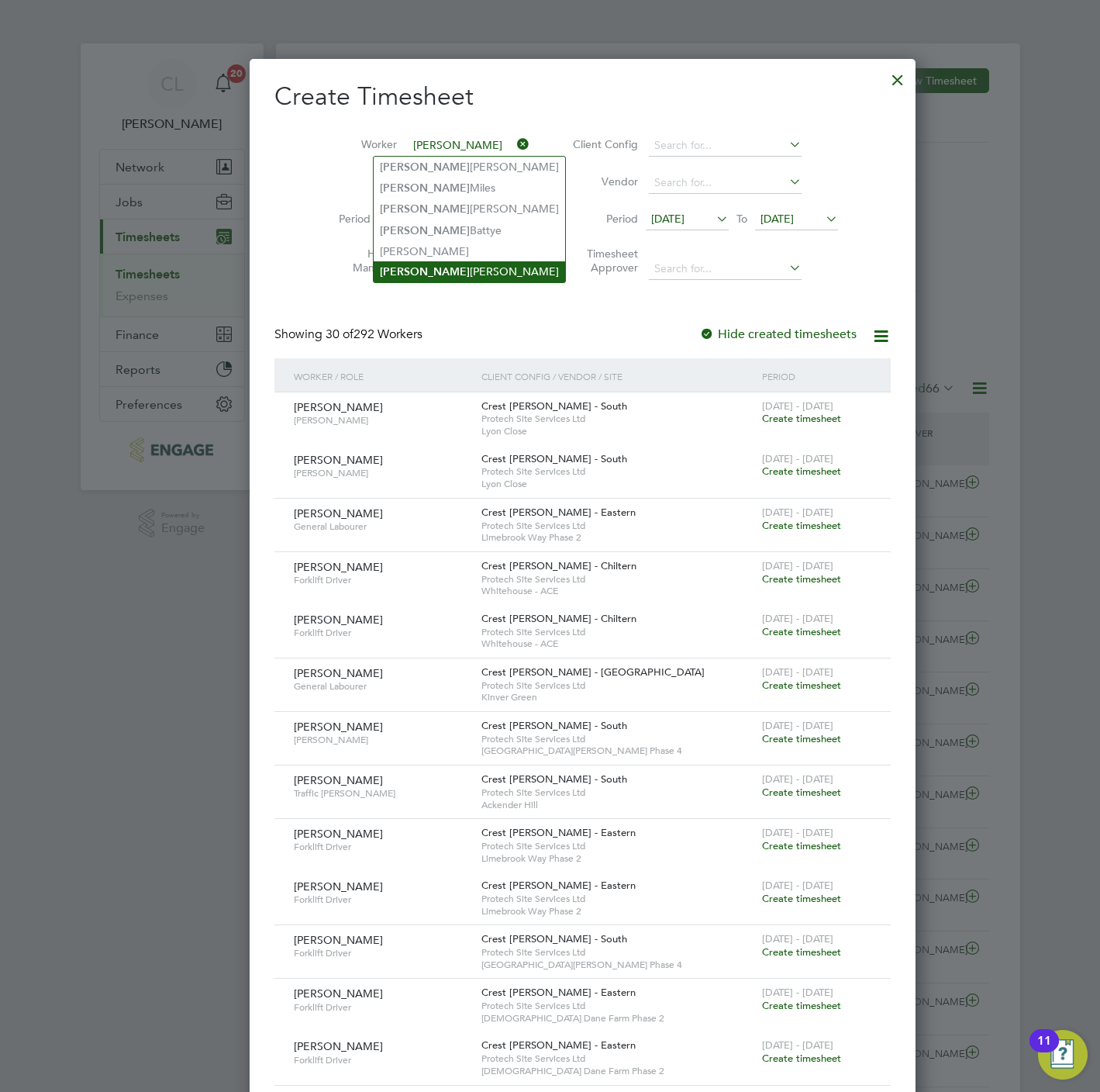
click at [449, 265] on li "Nick Coleman" at bounding box center [469, 272] width 191 height 21
type input "Nick Coleman"
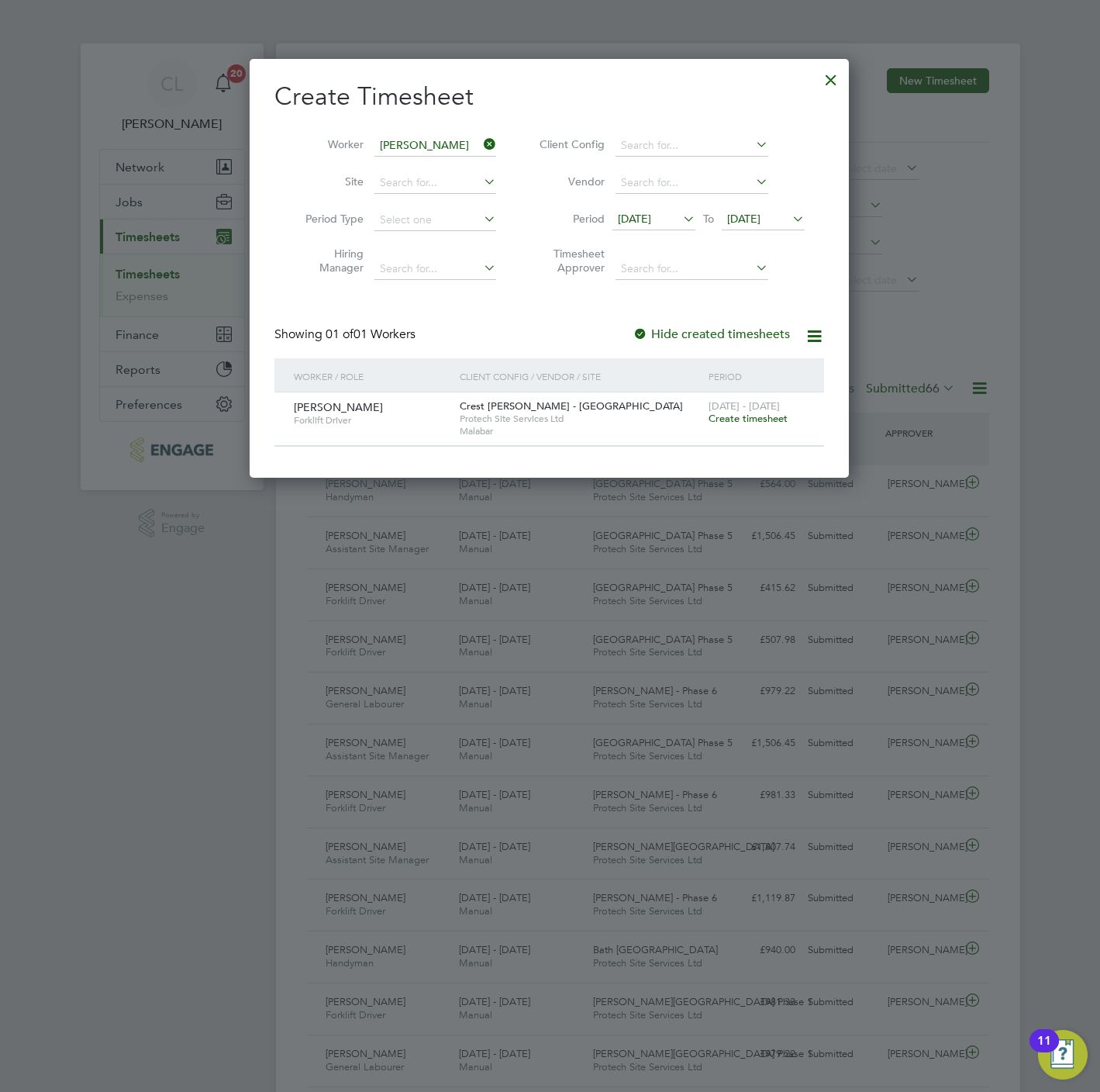
click at [715, 425] on div "22 - 28 Sep 2025 Create timesheet" at bounding box center [757, 413] width 104 height 42
click at [720, 422] on span "Create timesheet" at bounding box center [748, 418] width 79 height 13
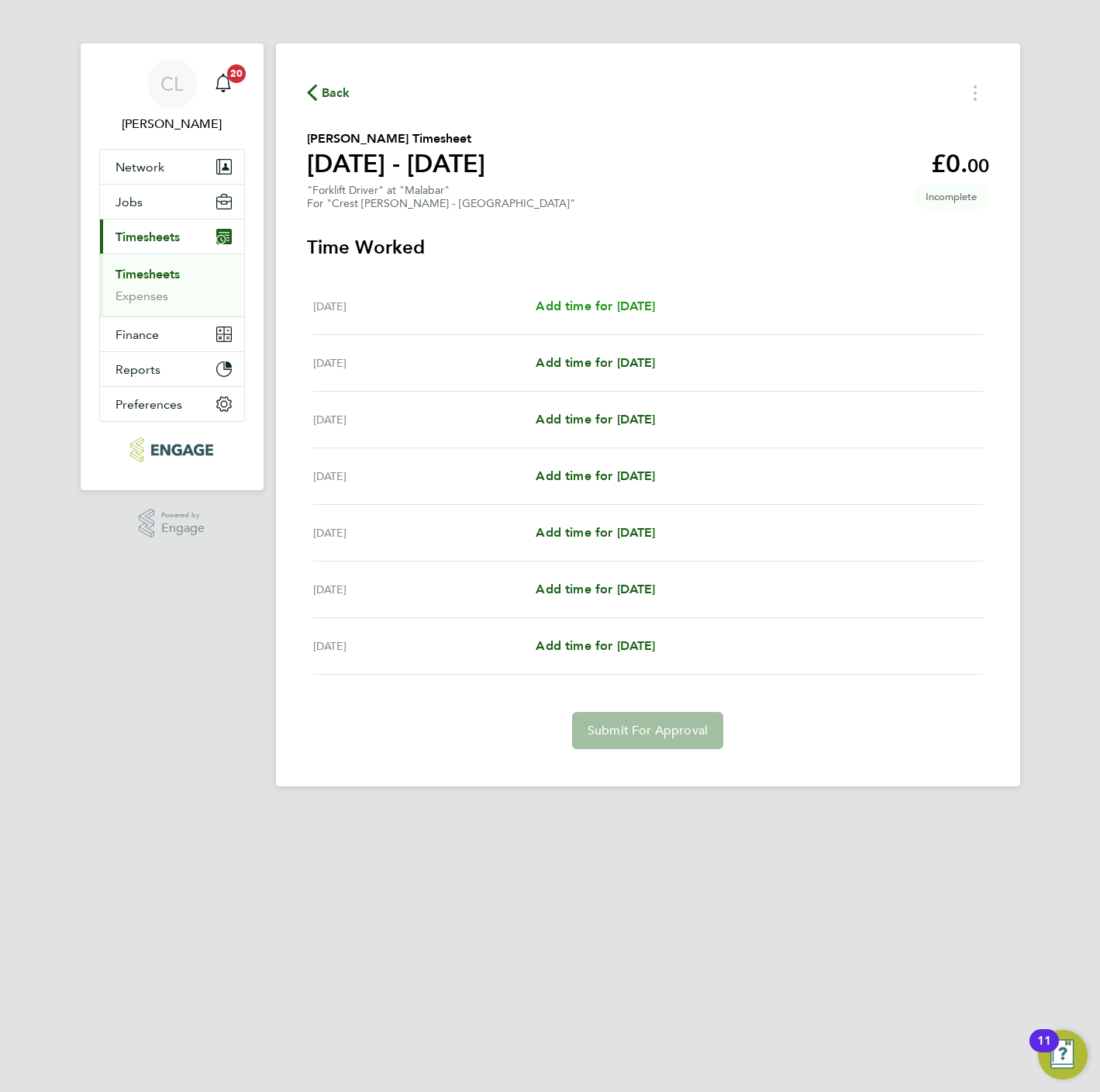
click at [594, 303] on span "Add time for [DATE]" at bounding box center [595, 306] width 119 height 15
select select "60"
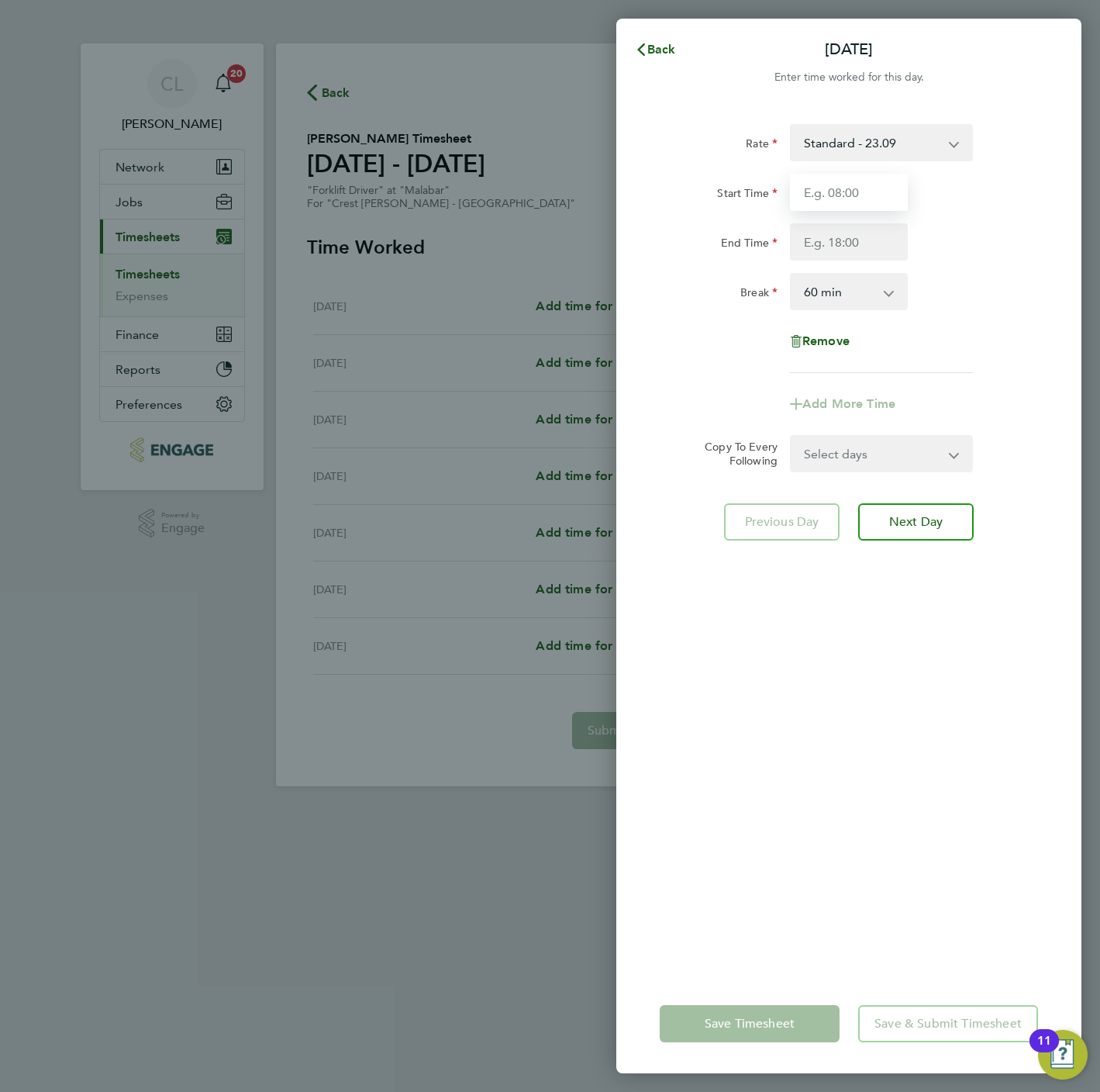
click at [849, 201] on input "Start Time" at bounding box center [849, 192] width 118 height 38
type input "07:30"
type input "16:30"
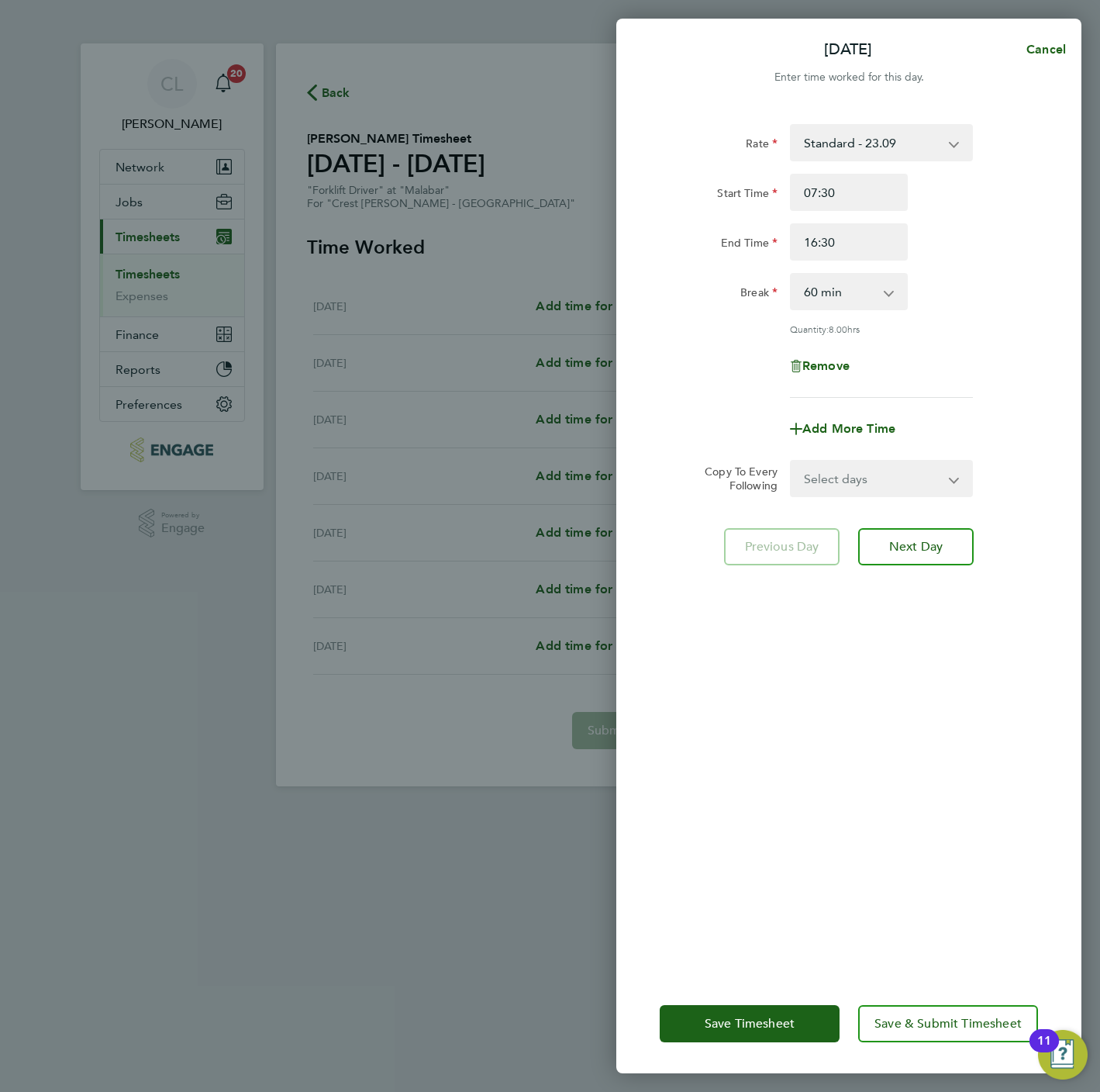
drag, startPoint x: 864, startPoint y: 478, endPoint x: 858, endPoint y: 492, distance: 15.2
click at [864, 478] on select "Select days Day Weekday (Mon-Fri) Weekend (Sat-Sun) [DATE] [DATE] [DATE] [DATE]…" at bounding box center [873, 479] width 163 height 34
select select "WEEKDAY"
click at [792, 461] on select "Select days Day Weekday (Mon-Fri) Weekend (Sat-Sun) [DATE] [DATE] [DATE] [DATE]…" at bounding box center [873, 479] width 163 height 34
select select "[DATE]"
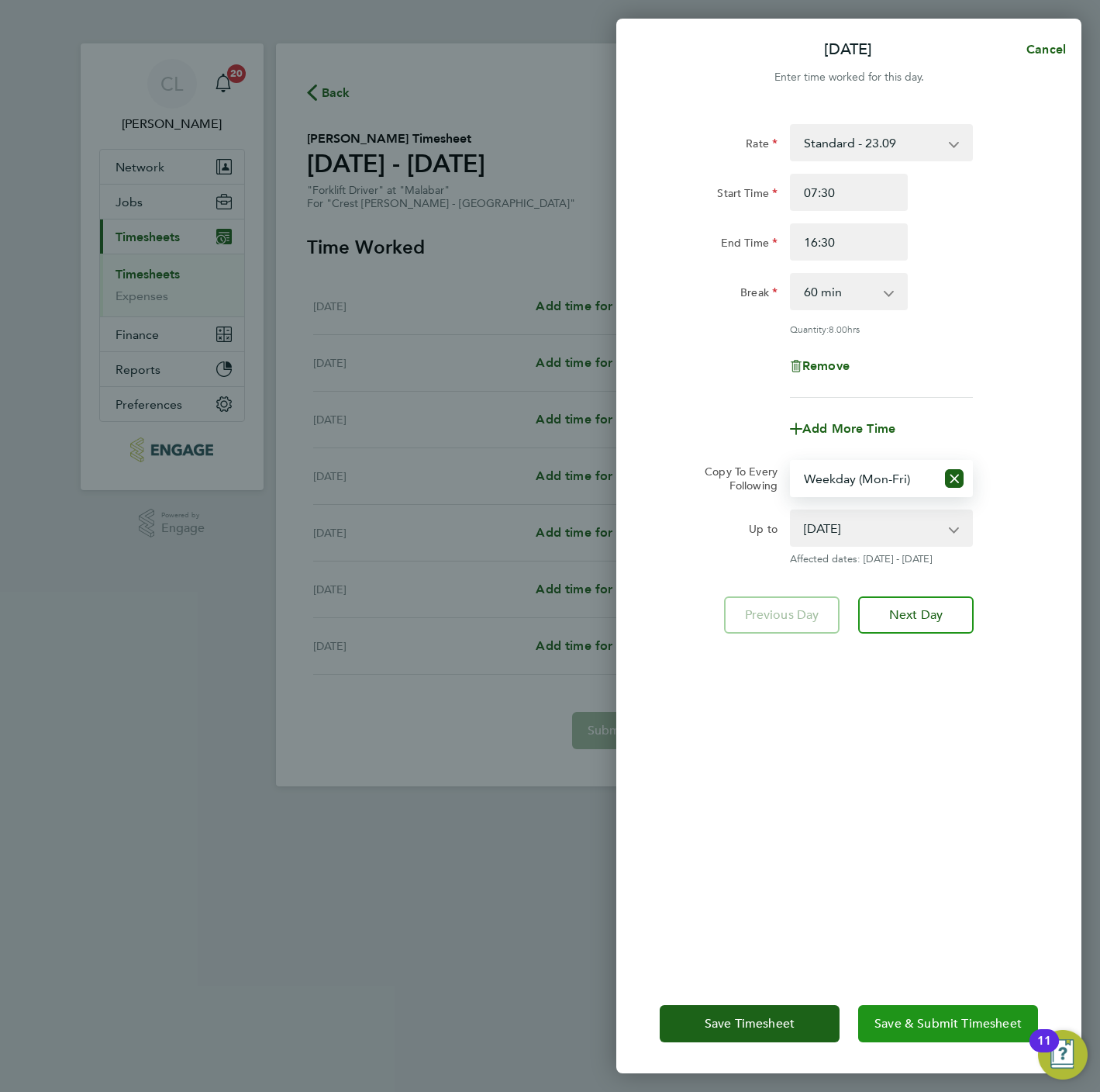
click at [963, 1024] on span "Save & Submit Timesheet" at bounding box center [948, 1023] width 147 height 16
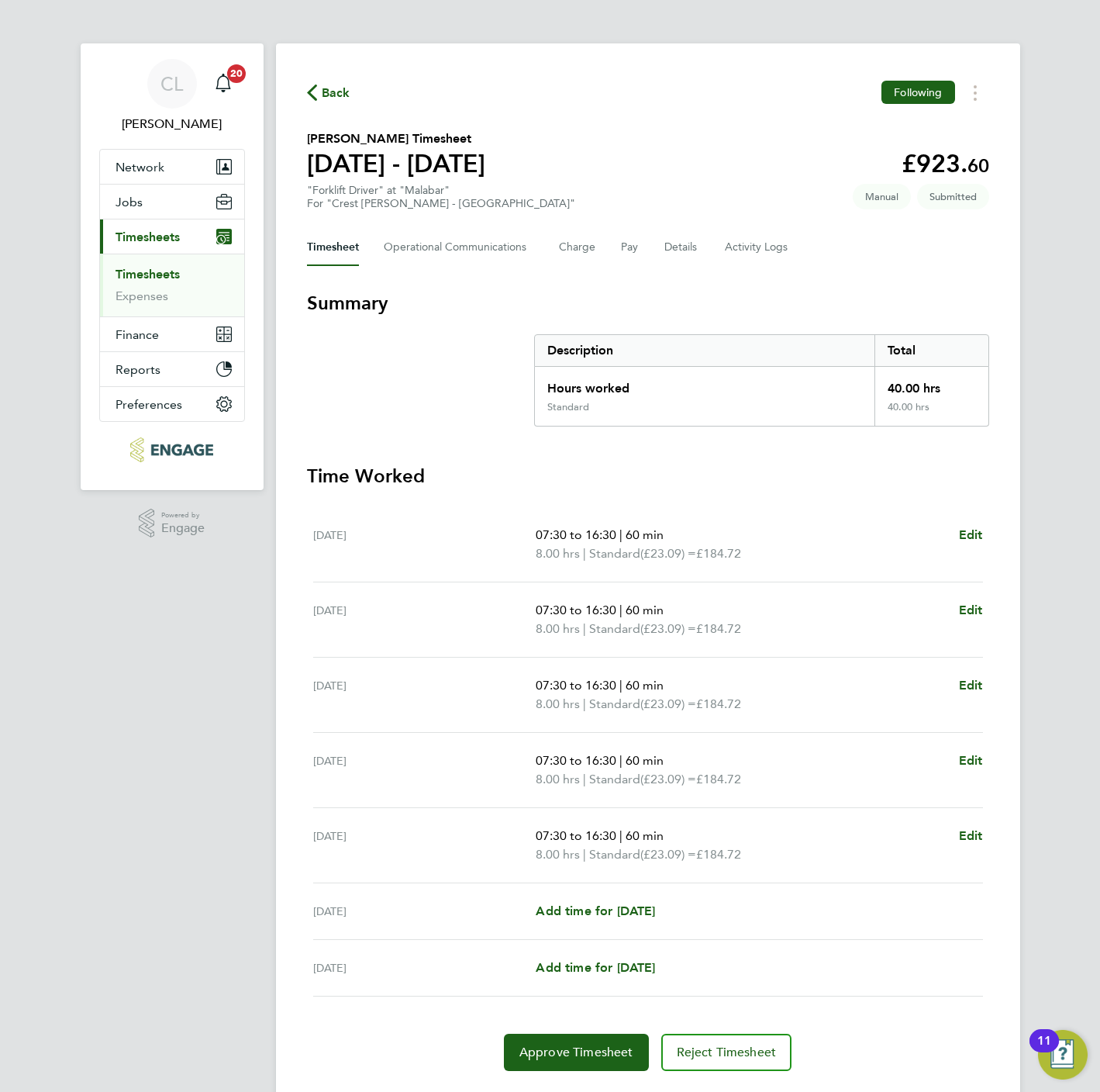
click at [340, 89] on span "Back" at bounding box center [335, 92] width 29 height 19
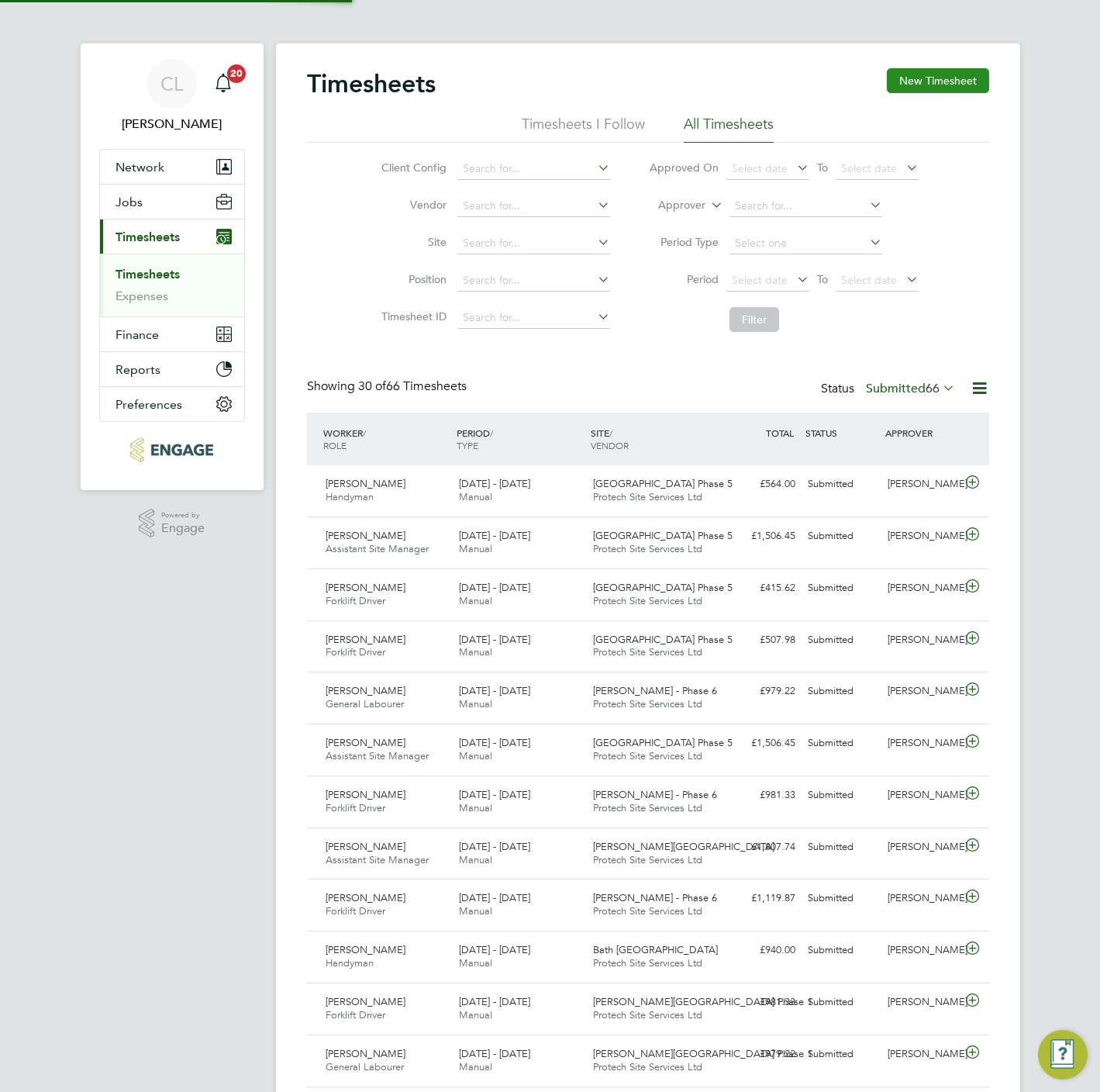
click at [935, 88] on button "New Timesheet" at bounding box center [937, 80] width 102 height 25
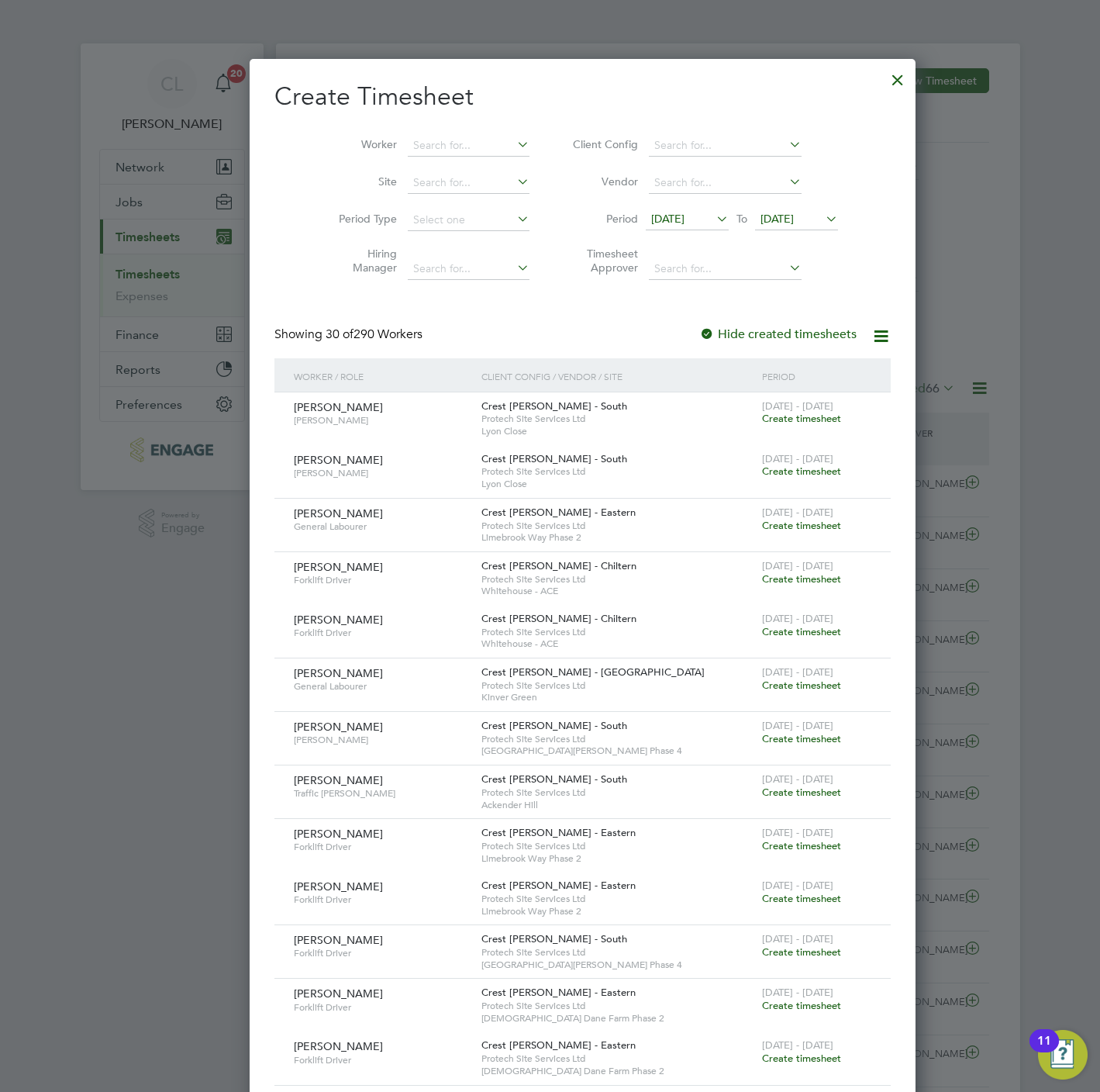
click at [412, 128] on li "Worker" at bounding box center [428, 146] width 241 height 38
click at [416, 147] on input at bounding box center [469, 146] width 122 height 22
click at [438, 208] on li "Jeff Singleton" at bounding box center [469, 209] width 191 height 21
type input "Jeff Singleton"
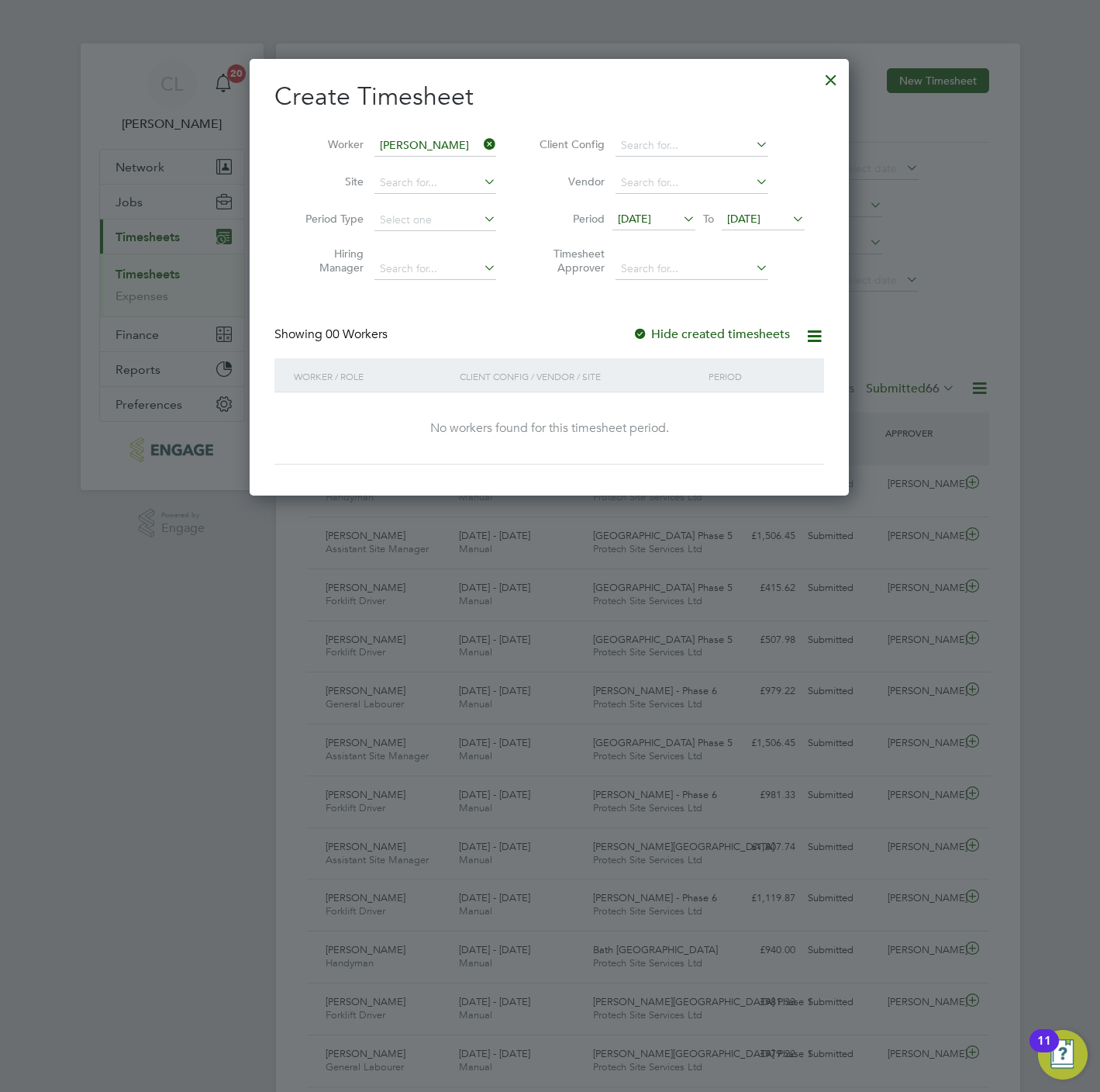
click at [761, 218] on span "[DATE]" at bounding box center [743, 218] width 34 height 14
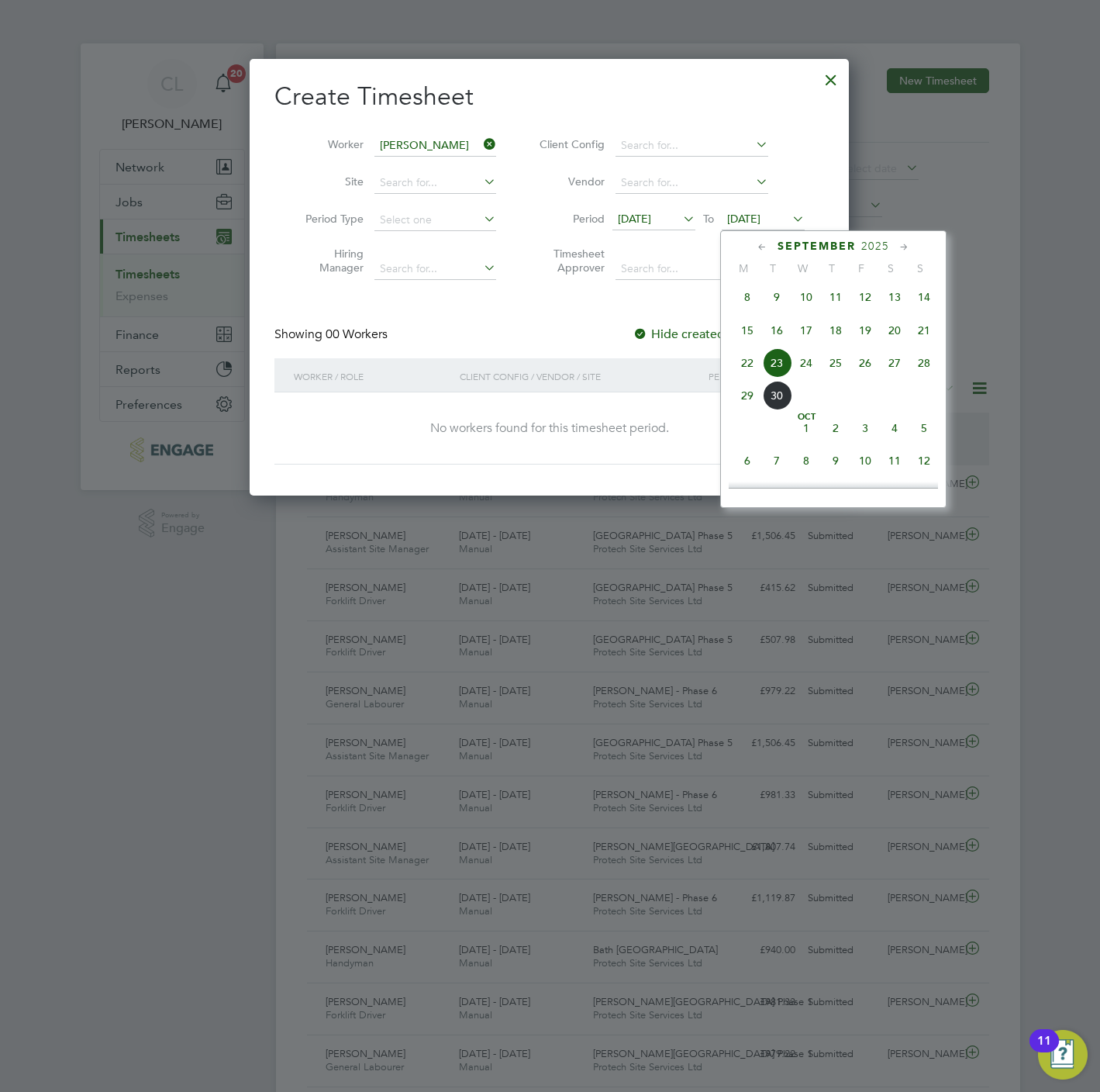
click at [893, 378] on span "27" at bounding box center [895, 363] width 29 height 29
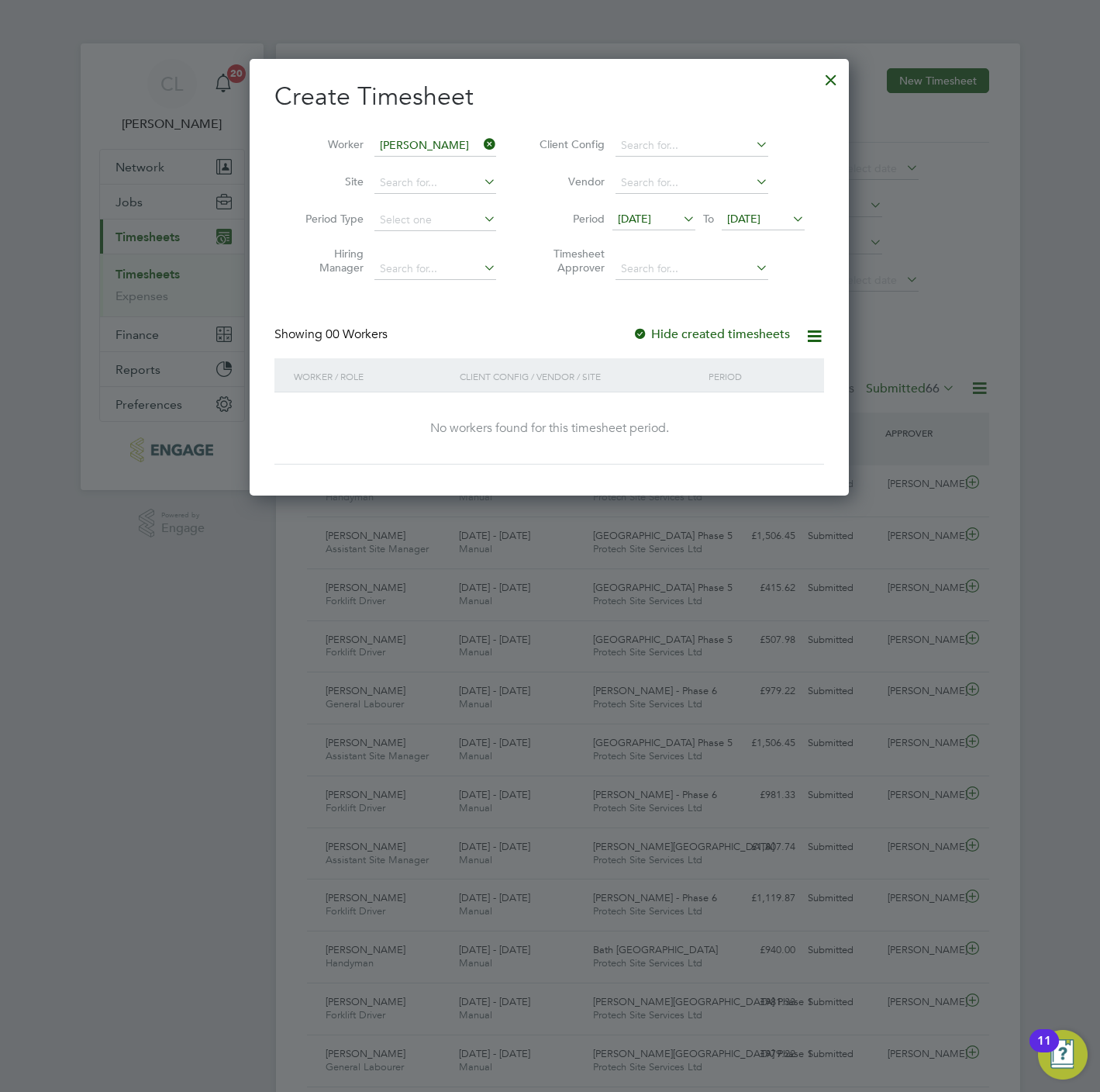
click at [827, 65] on div at bounding box center [831, 76] width 28 height 28
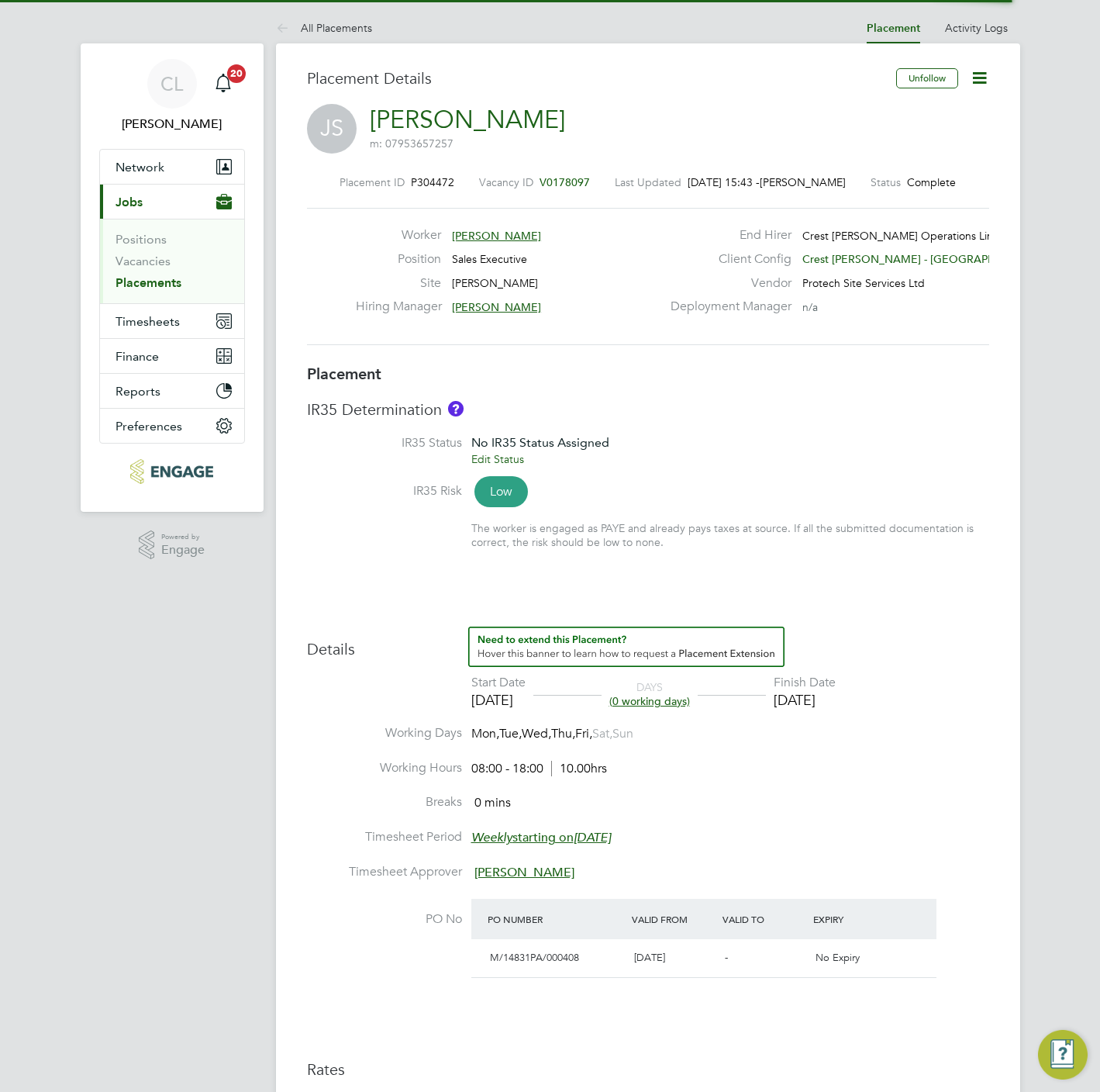
click at [977, 79] on icon at bounding box center [980, 78] width 20 height 20
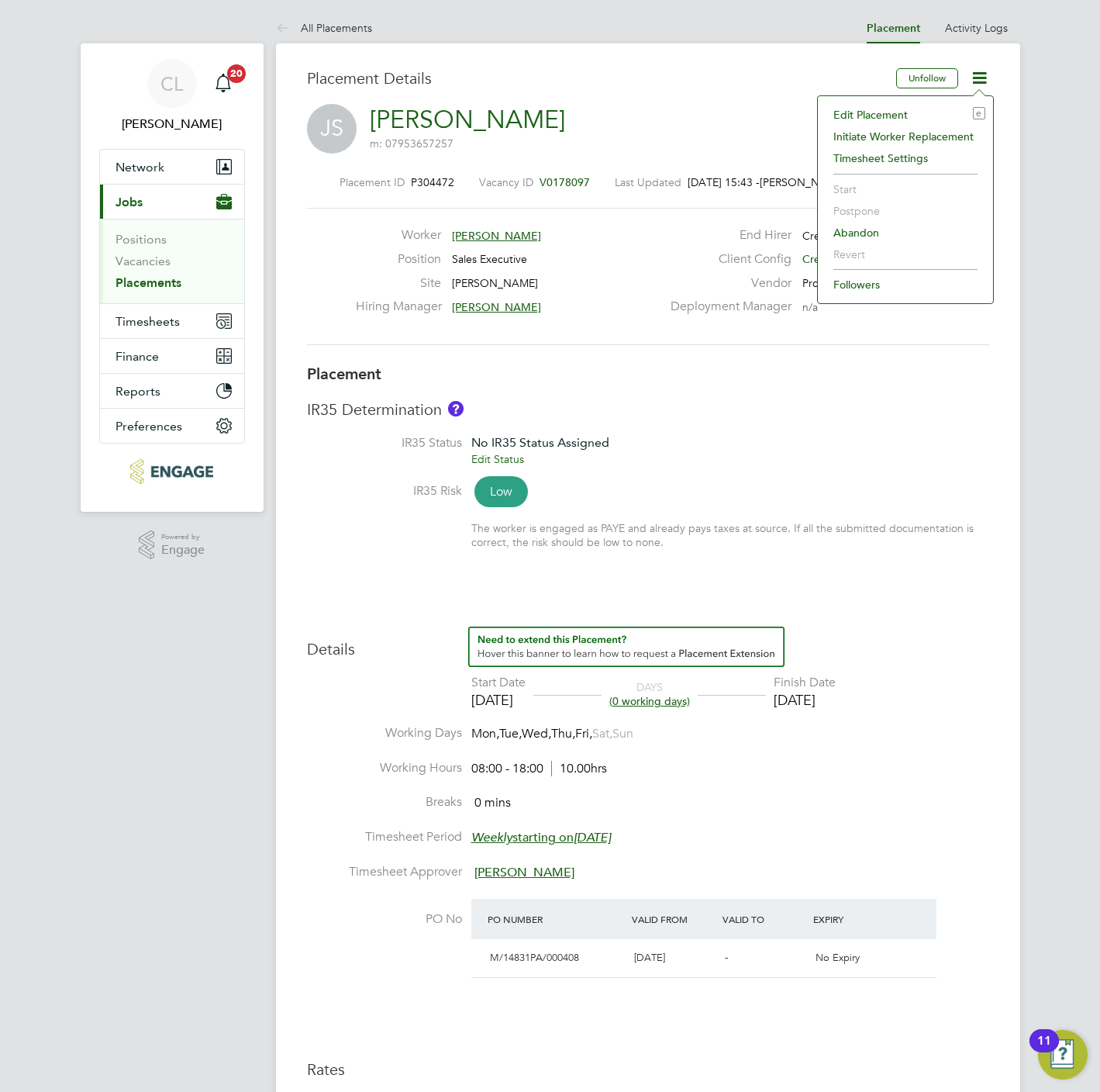
click at [893, 119] on li "Edit Placement e" at bounding box center [905, 115] width 159 height 22
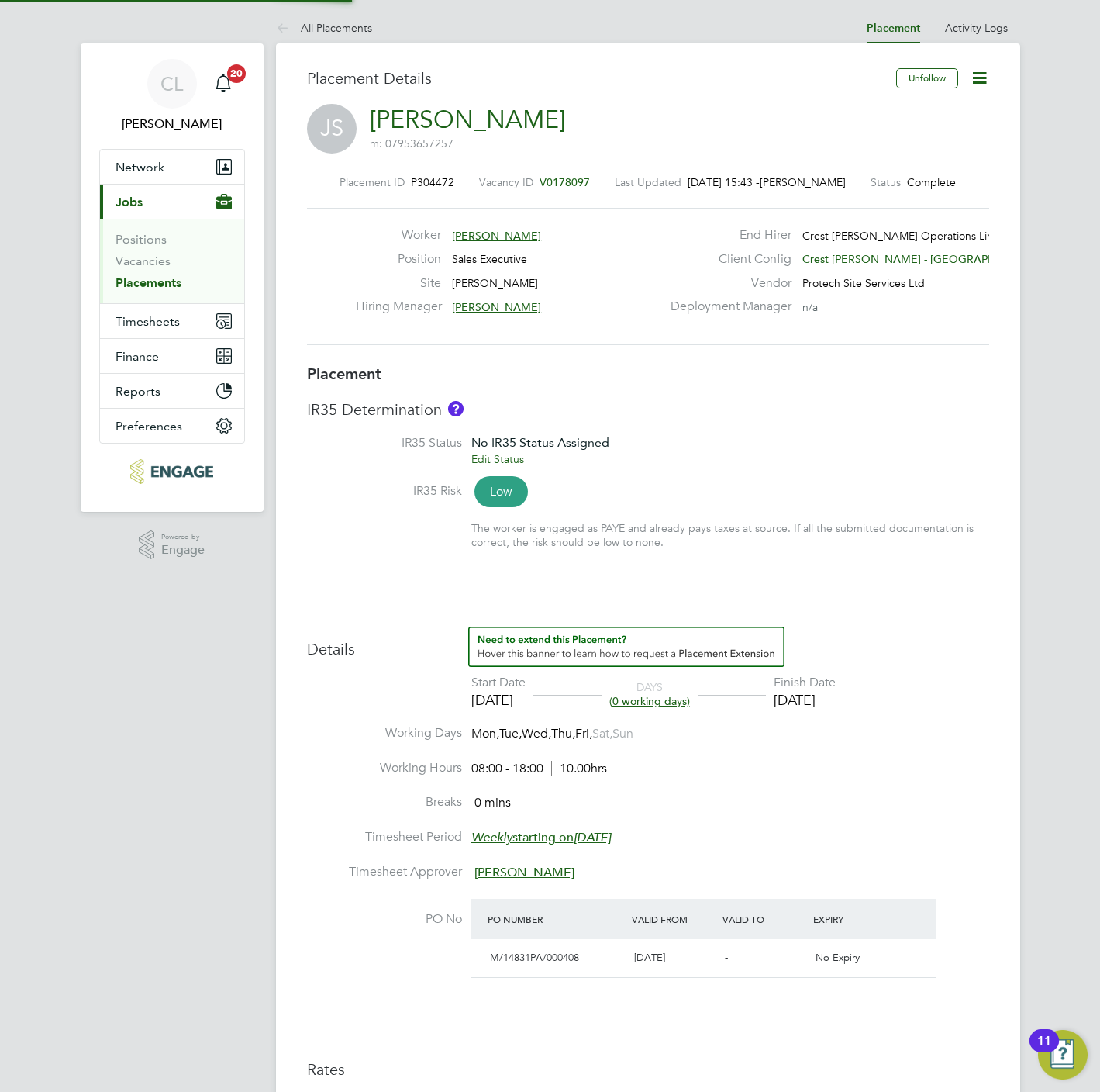
type input "[PERSON_NAME]"
type input "[DATE]"
type input "08:00"
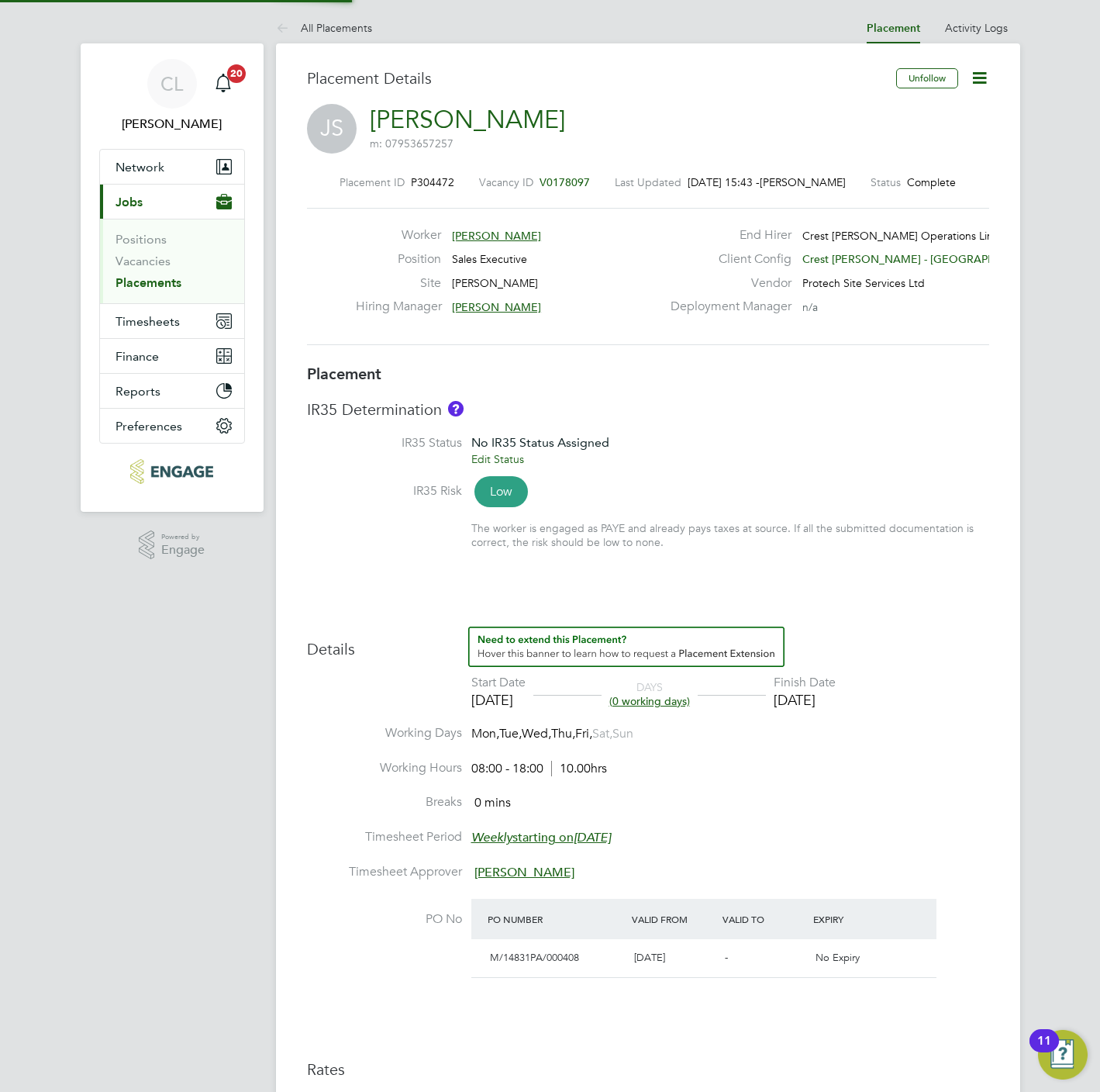
type input "18:00"
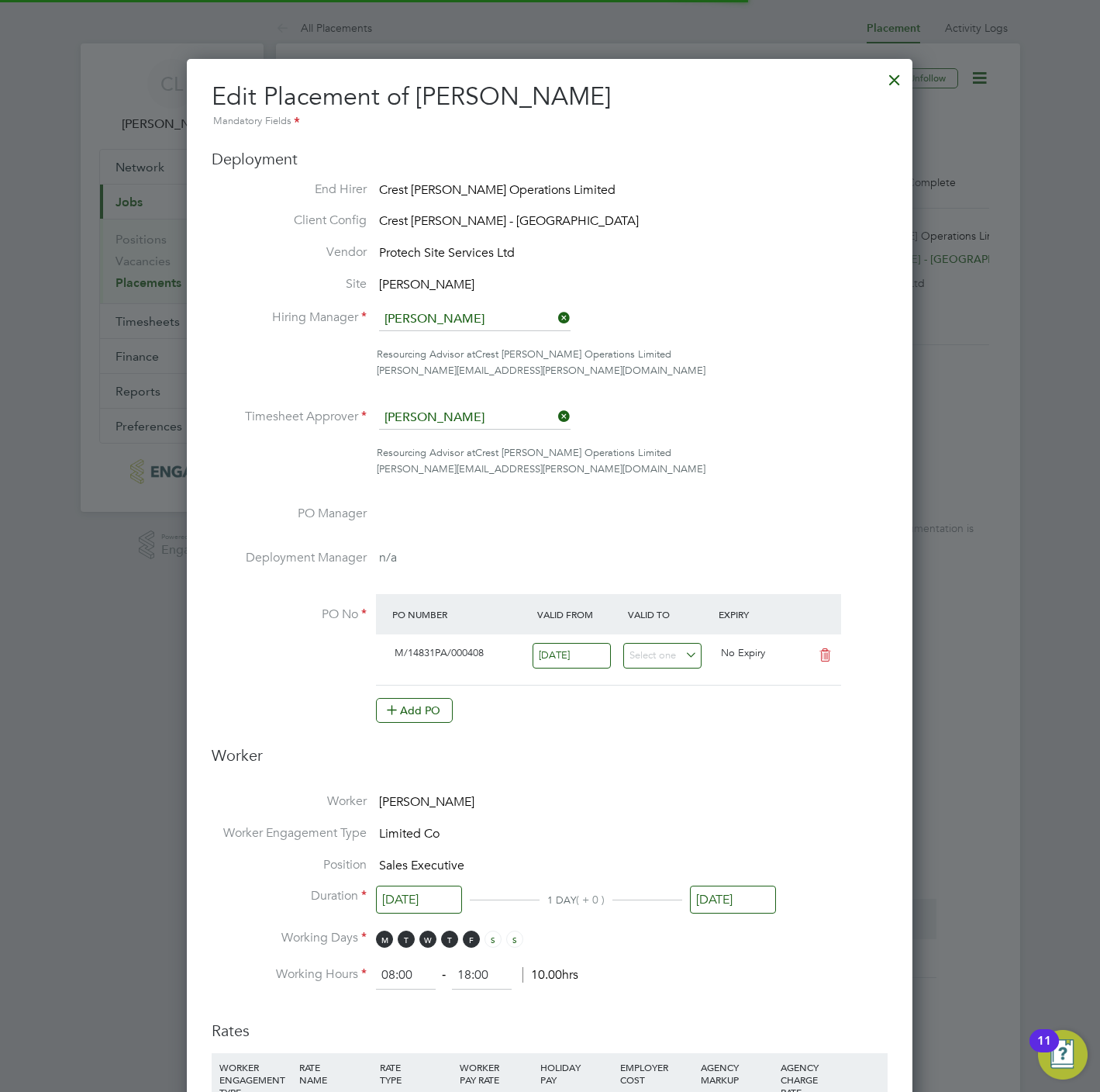
scroll to position [7, 7]
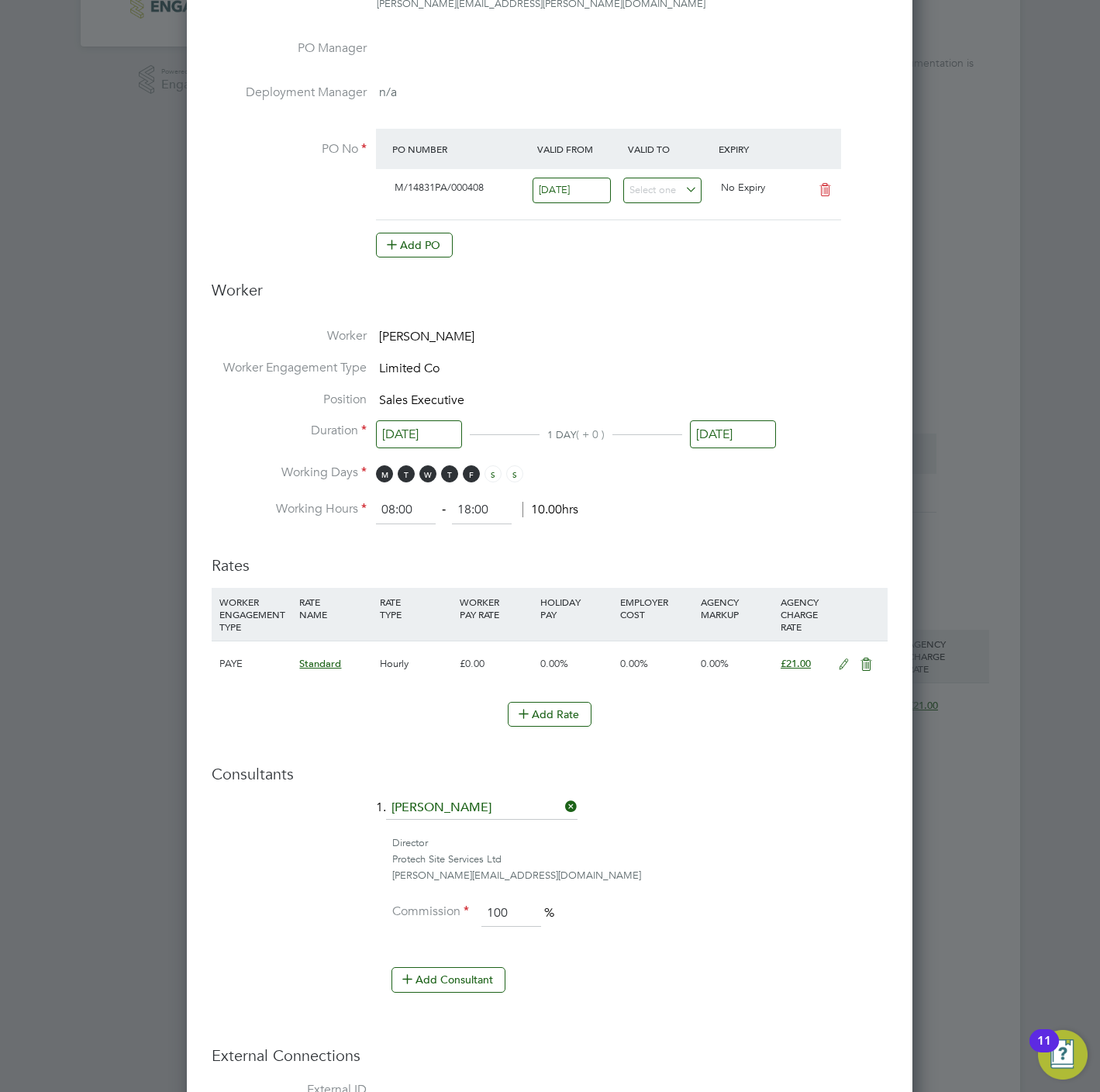
click at [717, 429] on input "[DATE]" at bounding box center [733, 434] width 86 height 29
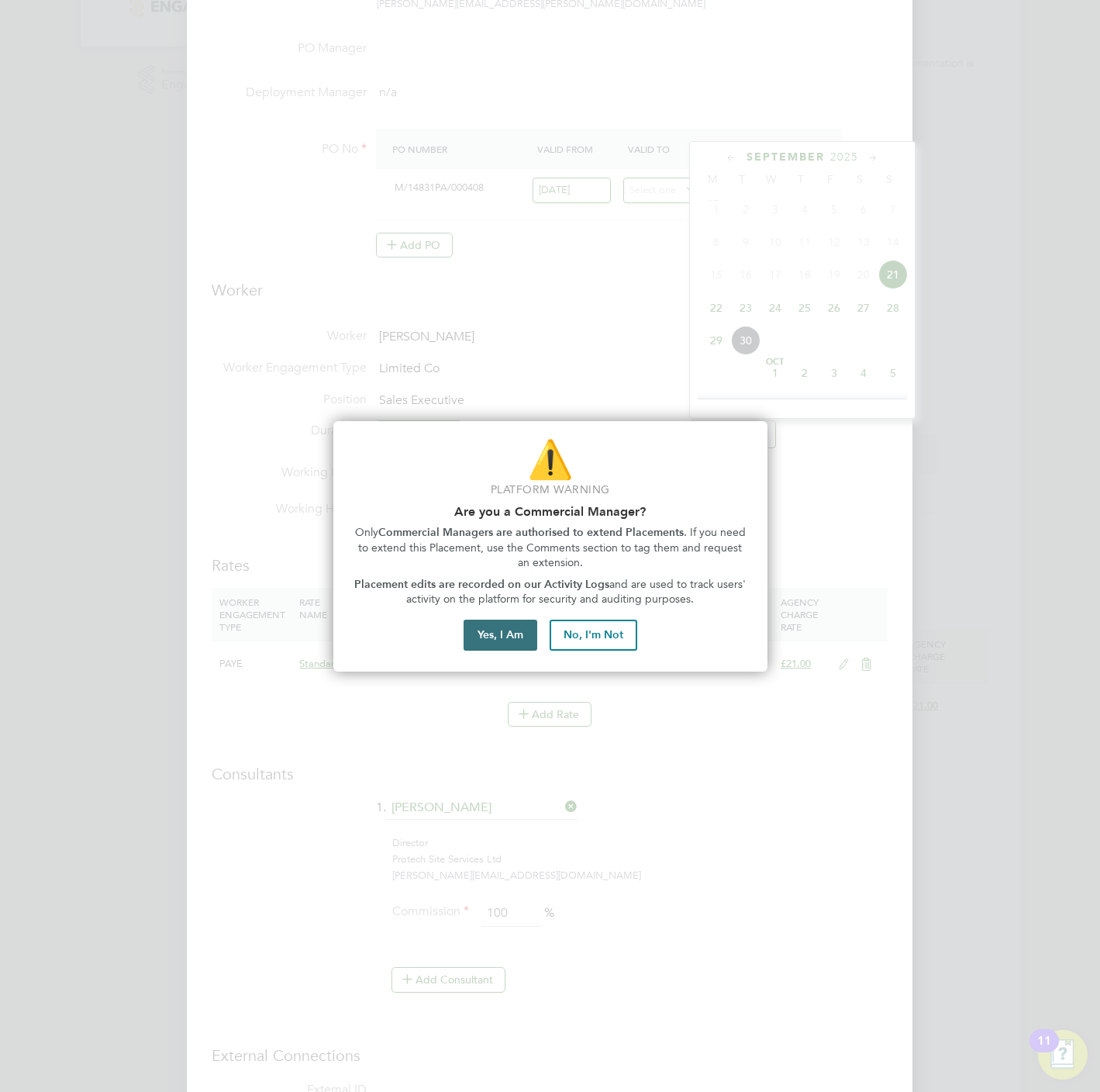
click at [478, 642] on button "Yes, I Am" at bounding box center [501, 635] width 74 height 31
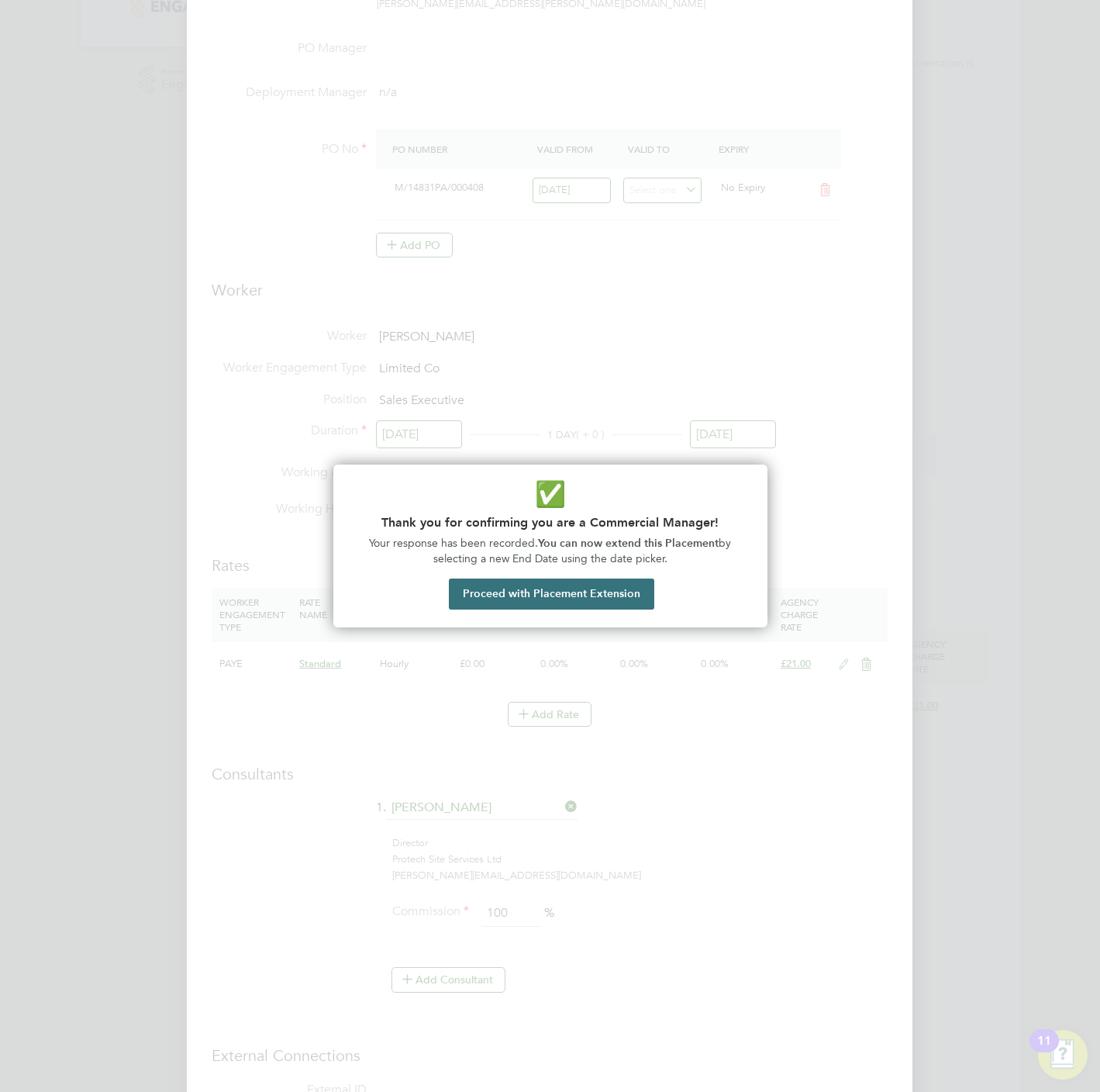
click at [513, 594] on button "Proceed with Placement Extension" at bounding box center [551, 594] width 205 height 31
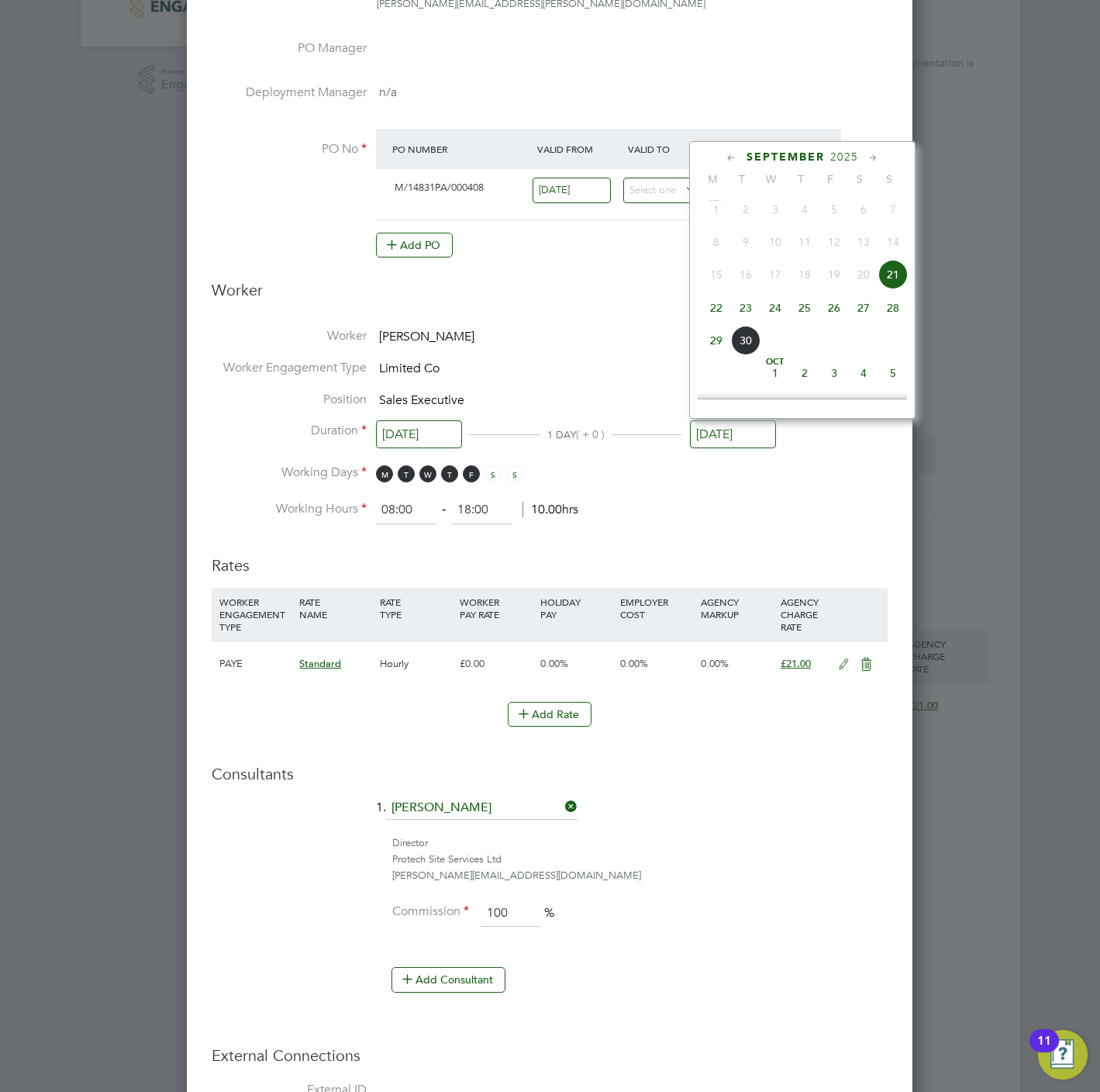
click at [714, 314] on span "22" at bounding box center [716, 308] width 29 height 29
type input "[DATE]"
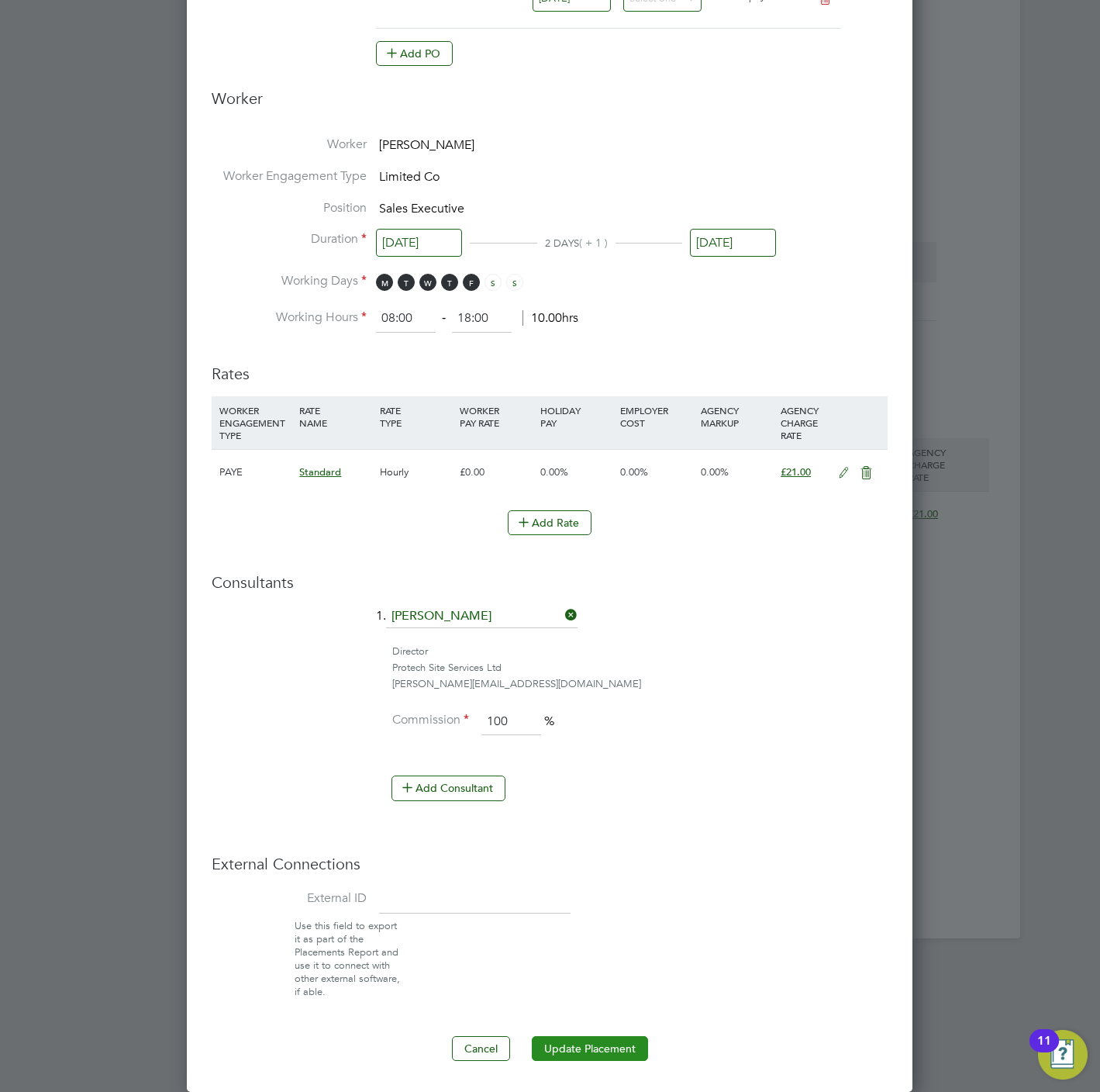
click at [580, 1050] on button "Update Placement" at bounding box center [590, 1049] width 116 height 25
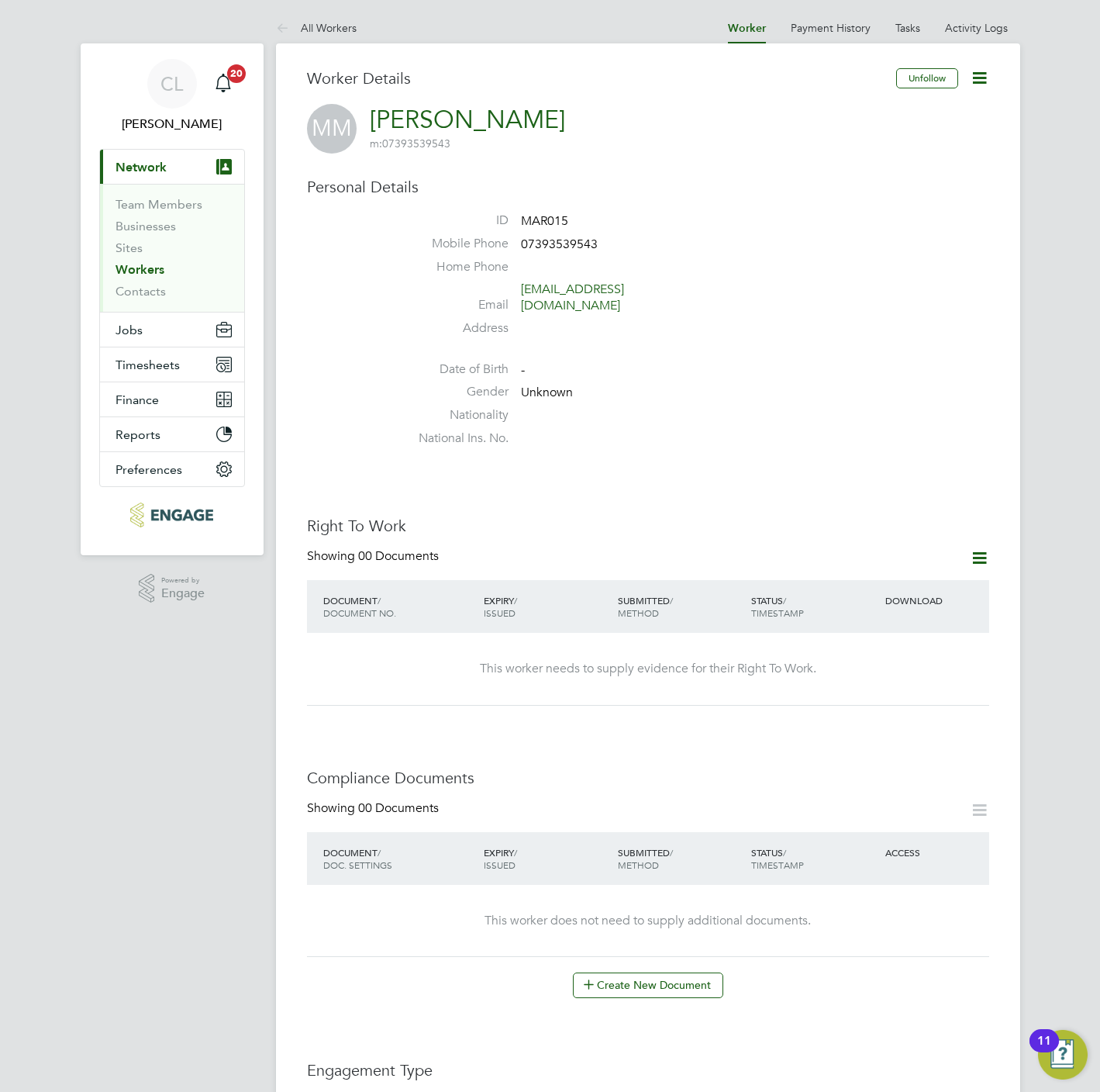
click at [986, 82] on icon at bounding box center [980, 78] width 20 height 20
click at [863, 182] on li "Edit Personal Details e" at bounding box center [890, 181] width 194 height 22
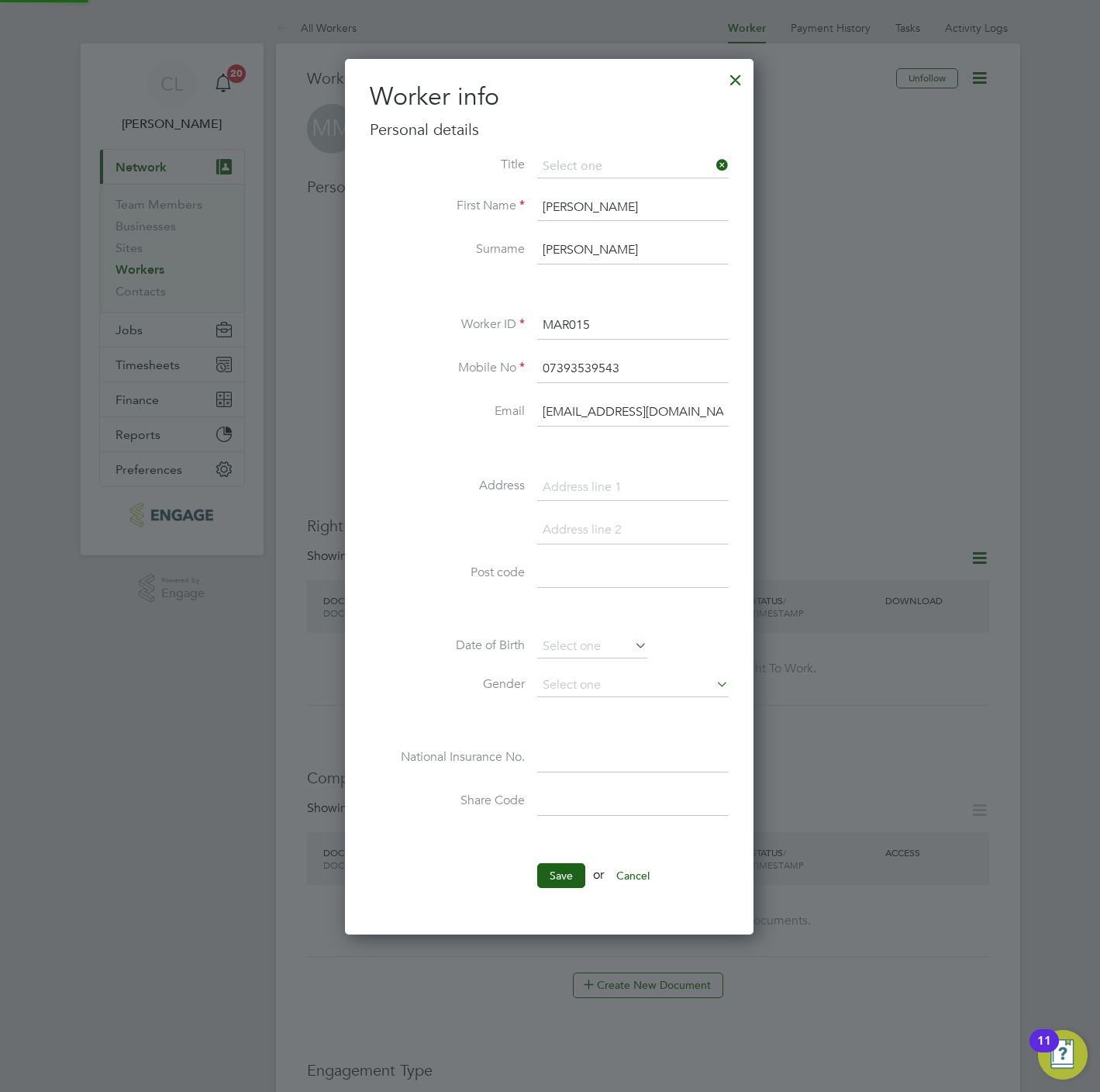
scroll to position [879, 410]
click at [615, 366] on input "07393539543" at bounding box center [633, 369] width 191 height 28
click at [463, 258] on li "Surname [PERSON_NAME]" at bounding box center [549, 258] width 359 height 43
click at [635, 156] on input at bounding box center [633, 167] width 191 height 23
click at [586, 193] on li "Mr" at bounding box center [633, 188] width 193 height 20
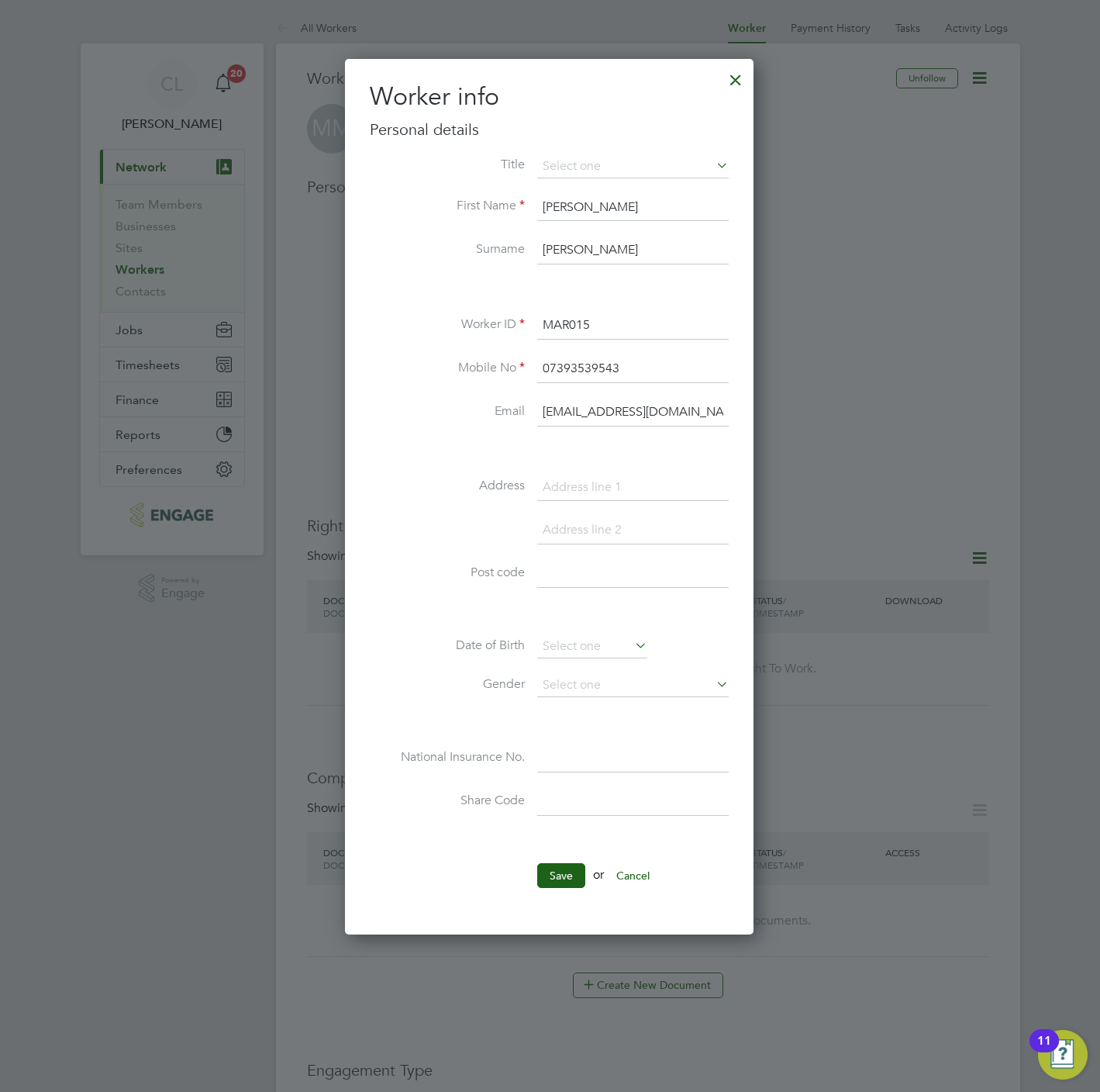
type input "Mr"
click at [556, 240] on input "[PERSON_NAME]" at bounding box center [633, 250] width 191 height 28
paste input "[PERSON_NAME]"
type input "Abdulrahman"
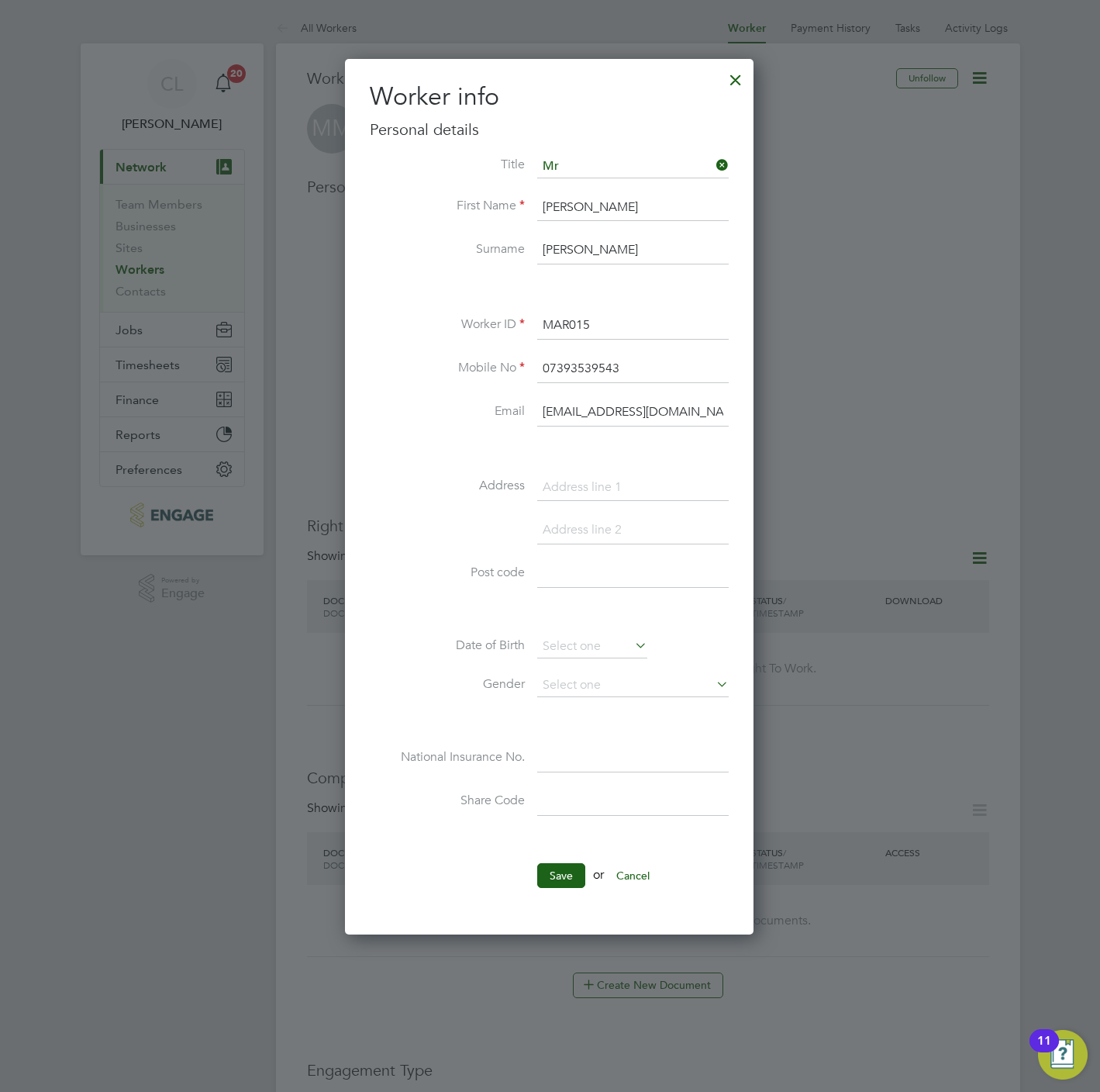
click at [559, 892] on li "Save or Cancel" at bounding box center [549, 883] width 359 height 40
click at [559, 882] on button "Save" at bounding box center [561, 875] width 48 height 25
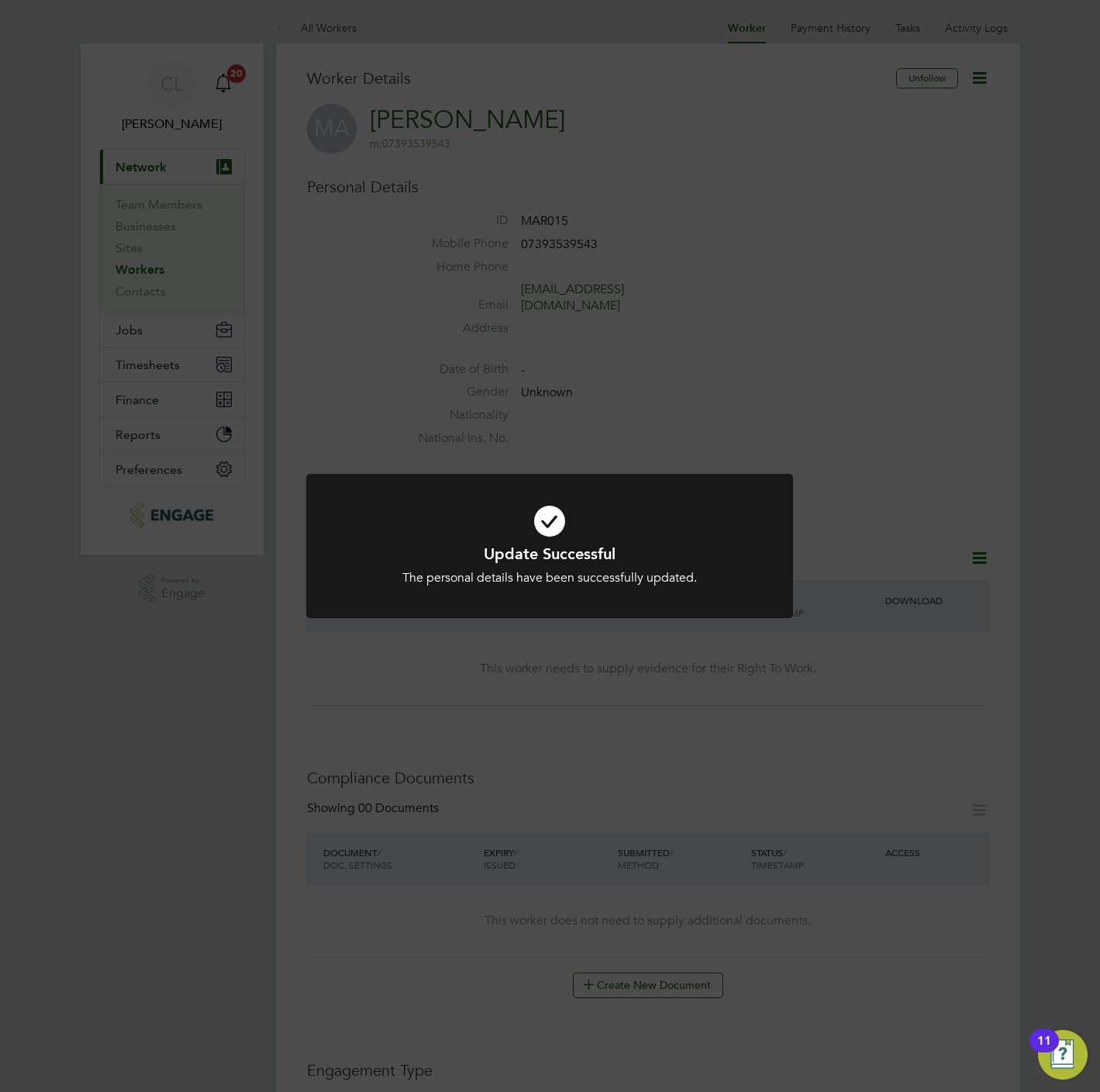
click at [719, 312] on div "Update Successful The personal details have been successfully updated. Cancel O…" at bounding box center [550, 546] width 1100 height 1092
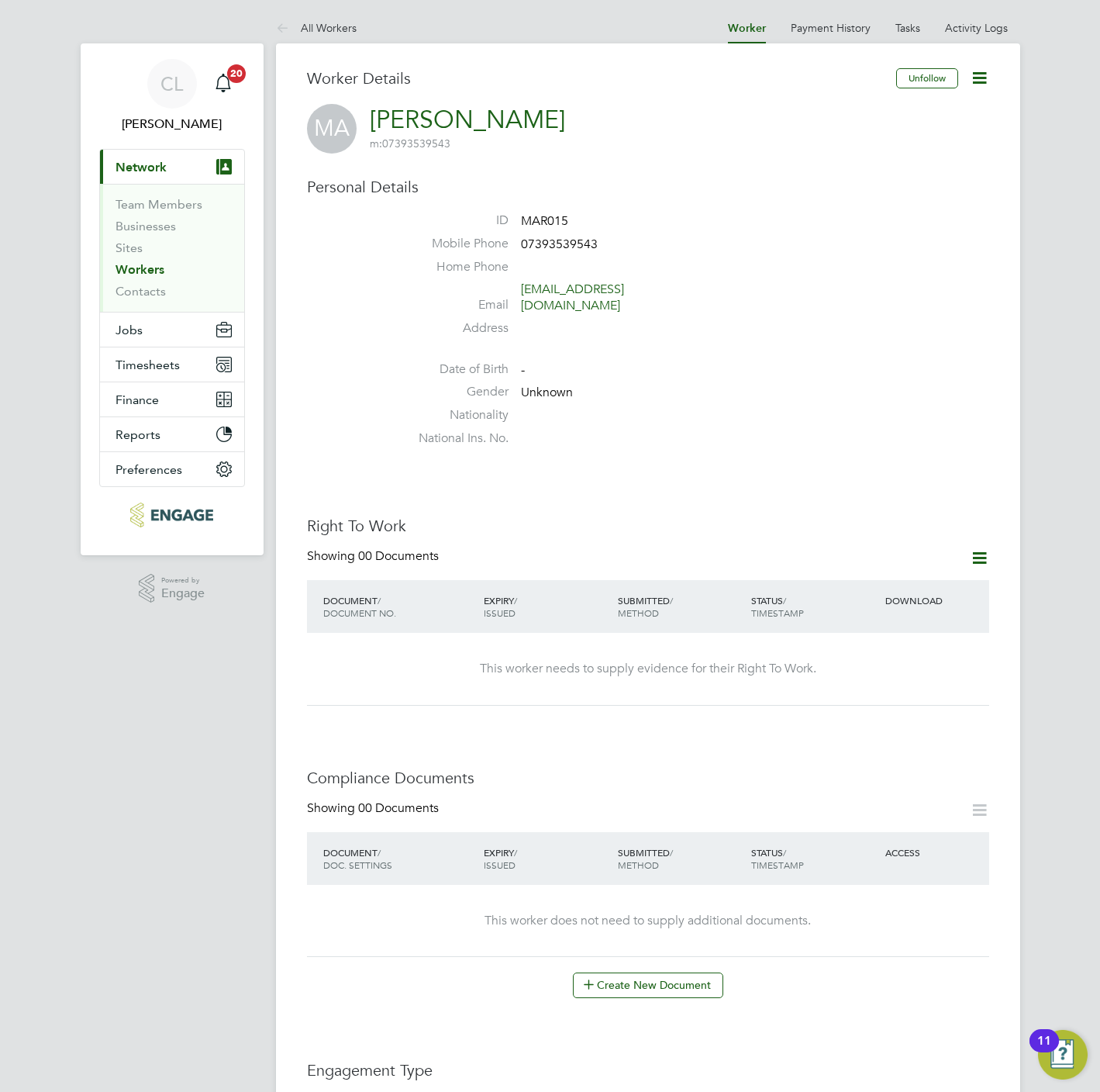
click at [783, 321] on li "Address" at bounding box center [694, 332] width 589 height 23
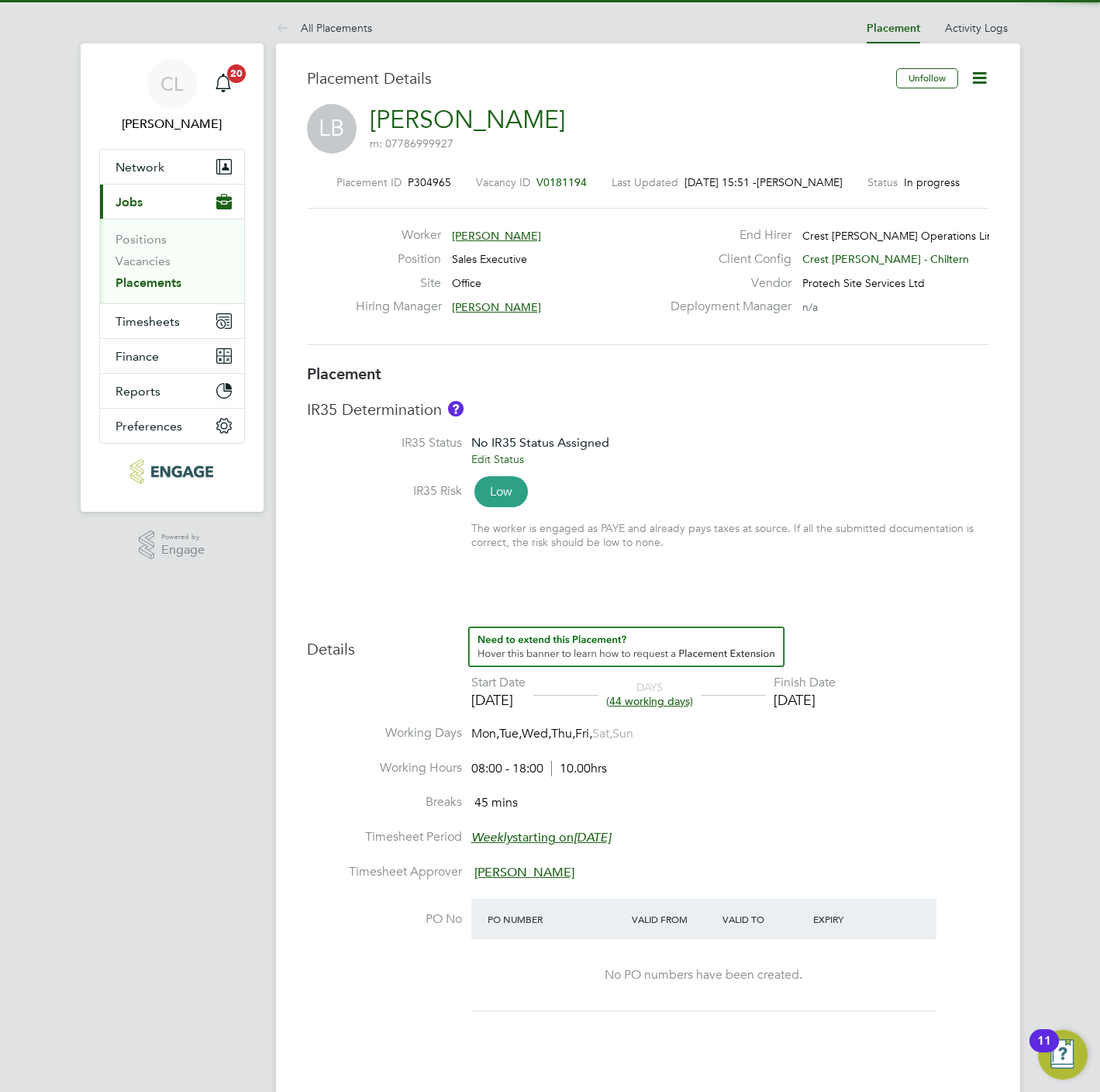
click at [982, 73] on icon at bounding box center [980, 78] width 20 height 20
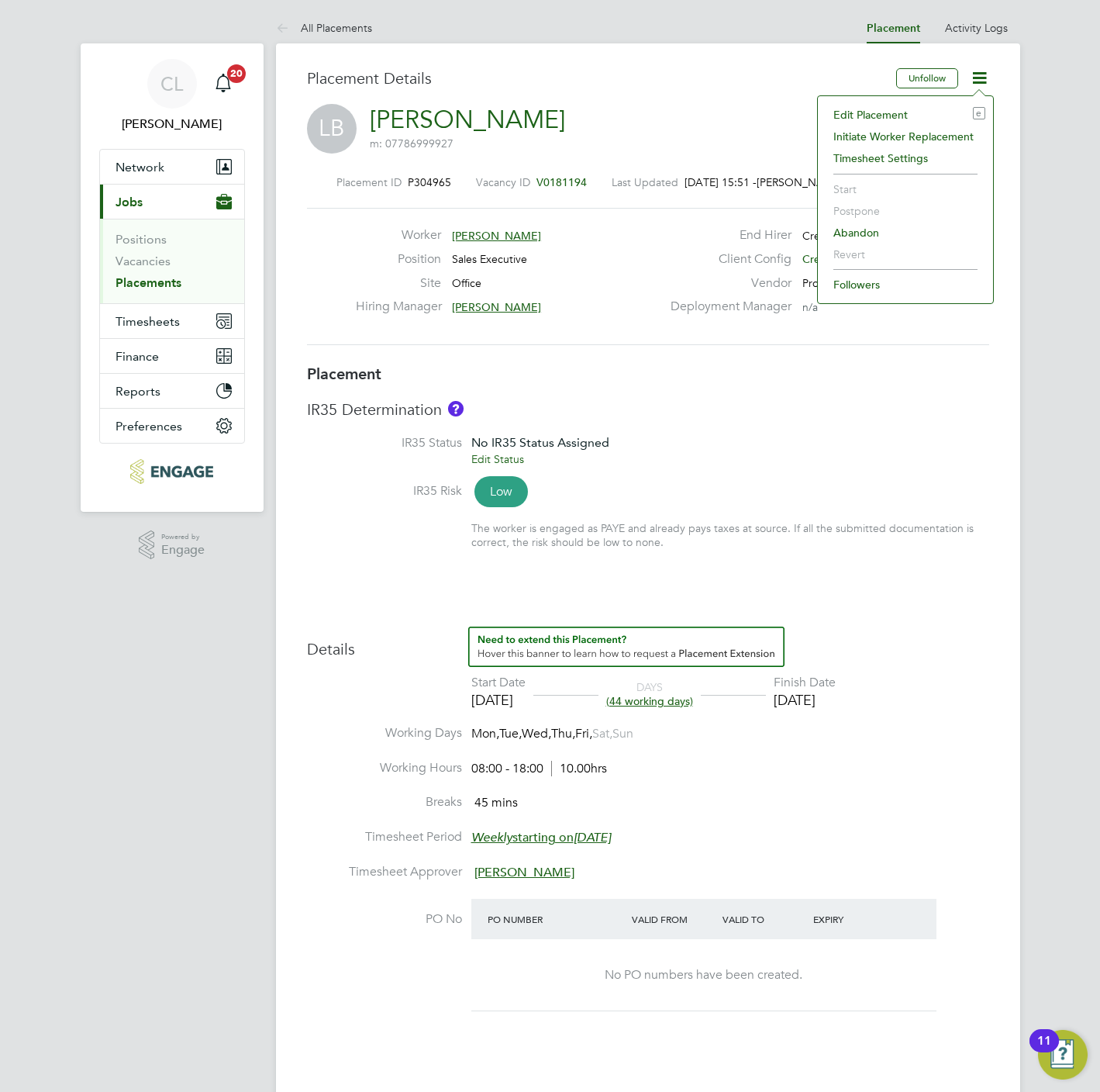
click at [884, 112] on li "Edit Placement e" at bounding box center [905, 115] width 159 height 22
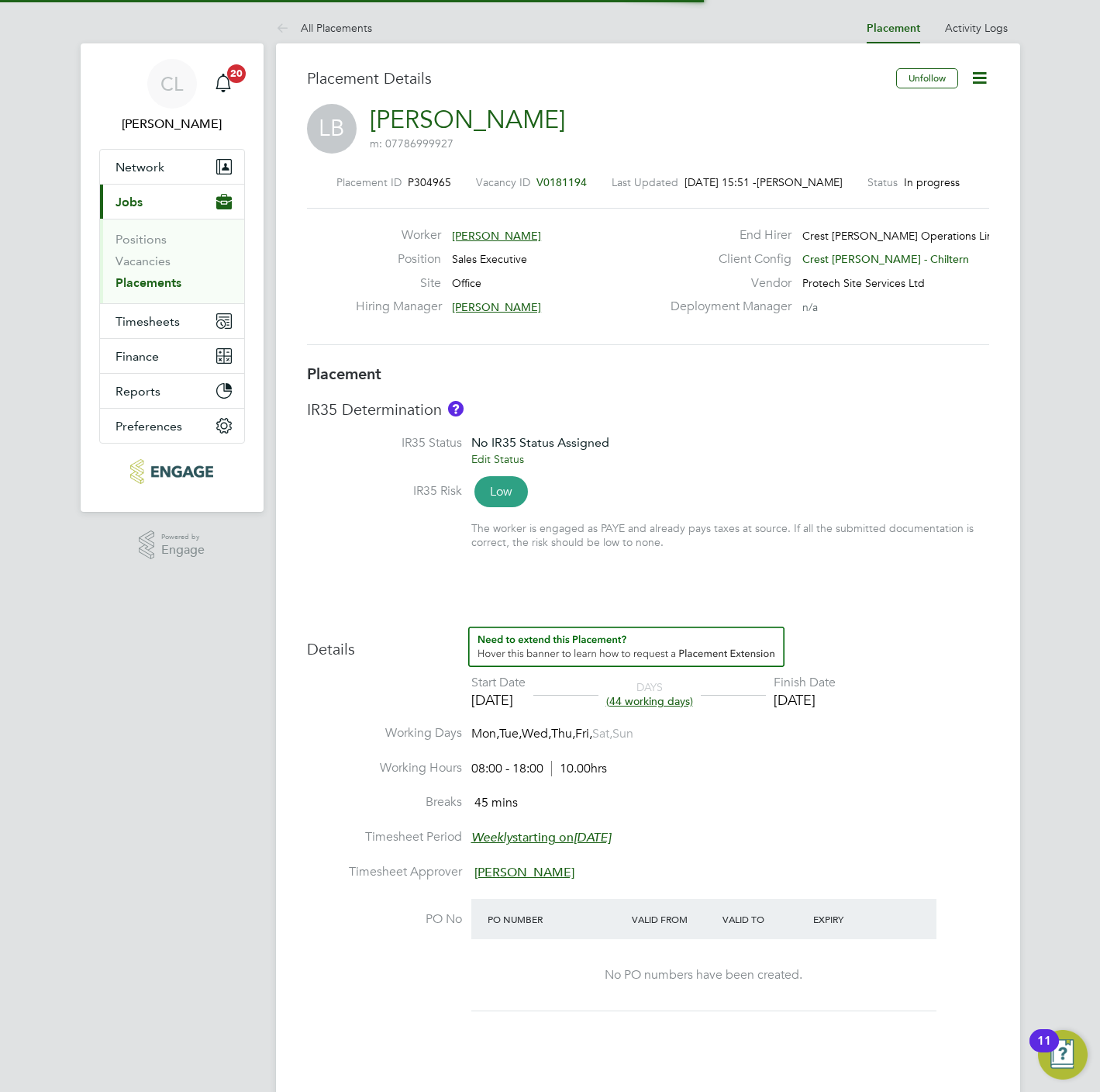
scroll to position [7, 7]
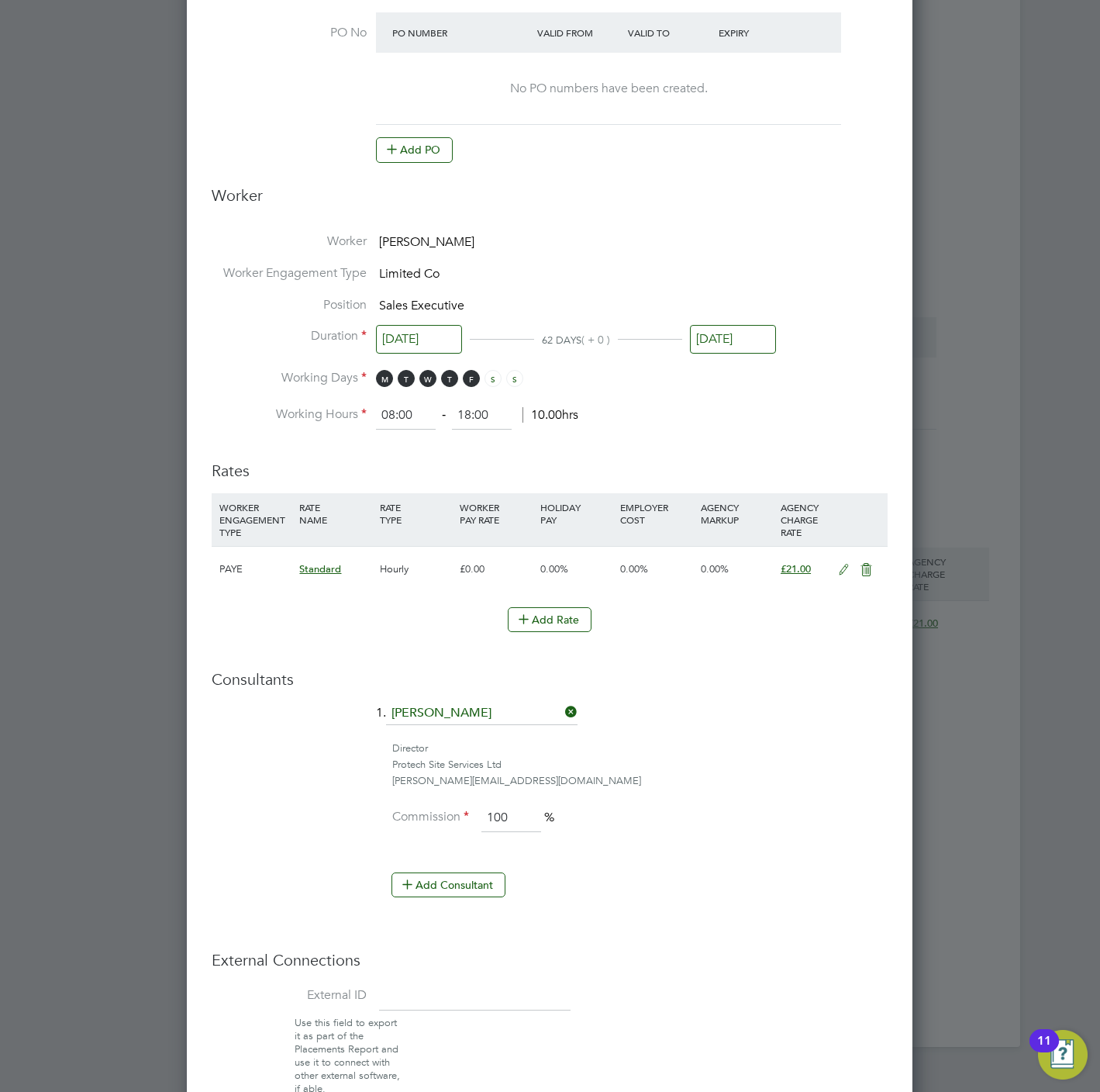
click at [841, 565] on icon at bounding box center [844, 569] width 20 height 12
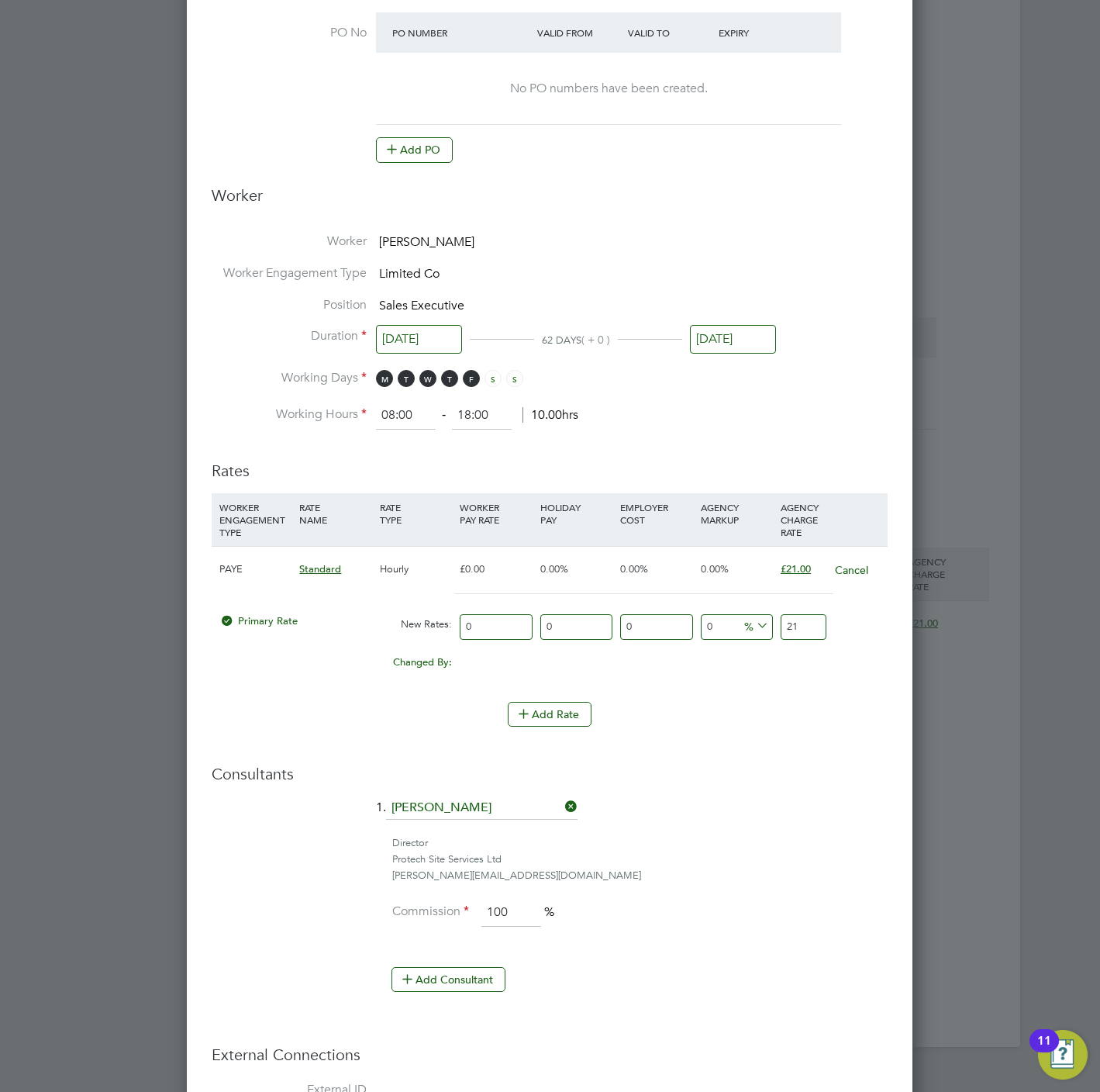
drag, startPoint x: 259, startPoint y: 627, endPoint x: 259, endPoint y: 717, distance: 90.0
click at [259, 633] on div "Primary Rate" at bounding box center [296, 621] width 160 height 29
click at [556, 712] on button "Add Rate" at bounding box center [550, 714] width 83 height 25
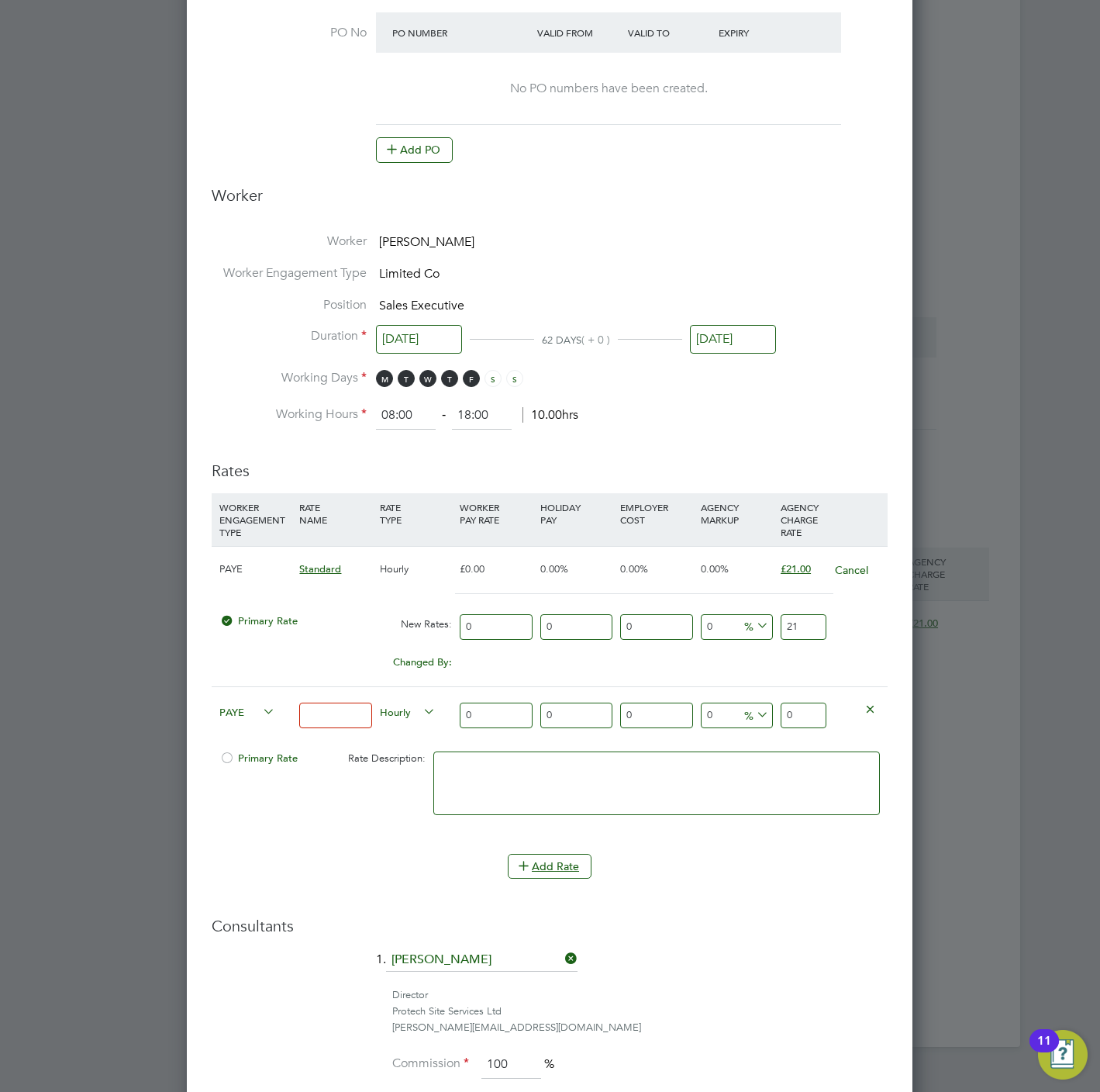
click at [245, 714] on span "PAYE" at bounding box center [247, 711] width 56 height 17
click at [422, 722] on div "Hourly" at bounding box center [416, 713] width 80 height 52
click at [420, 714] on icon at bounding box center [420, 712] width 0 height 22
click at [393, 749] on li "DAILY" at bounding box center [407, 751] width 67 height 20
click at [335, 719] on input at bounding box center [335, 715] width 72 height 25
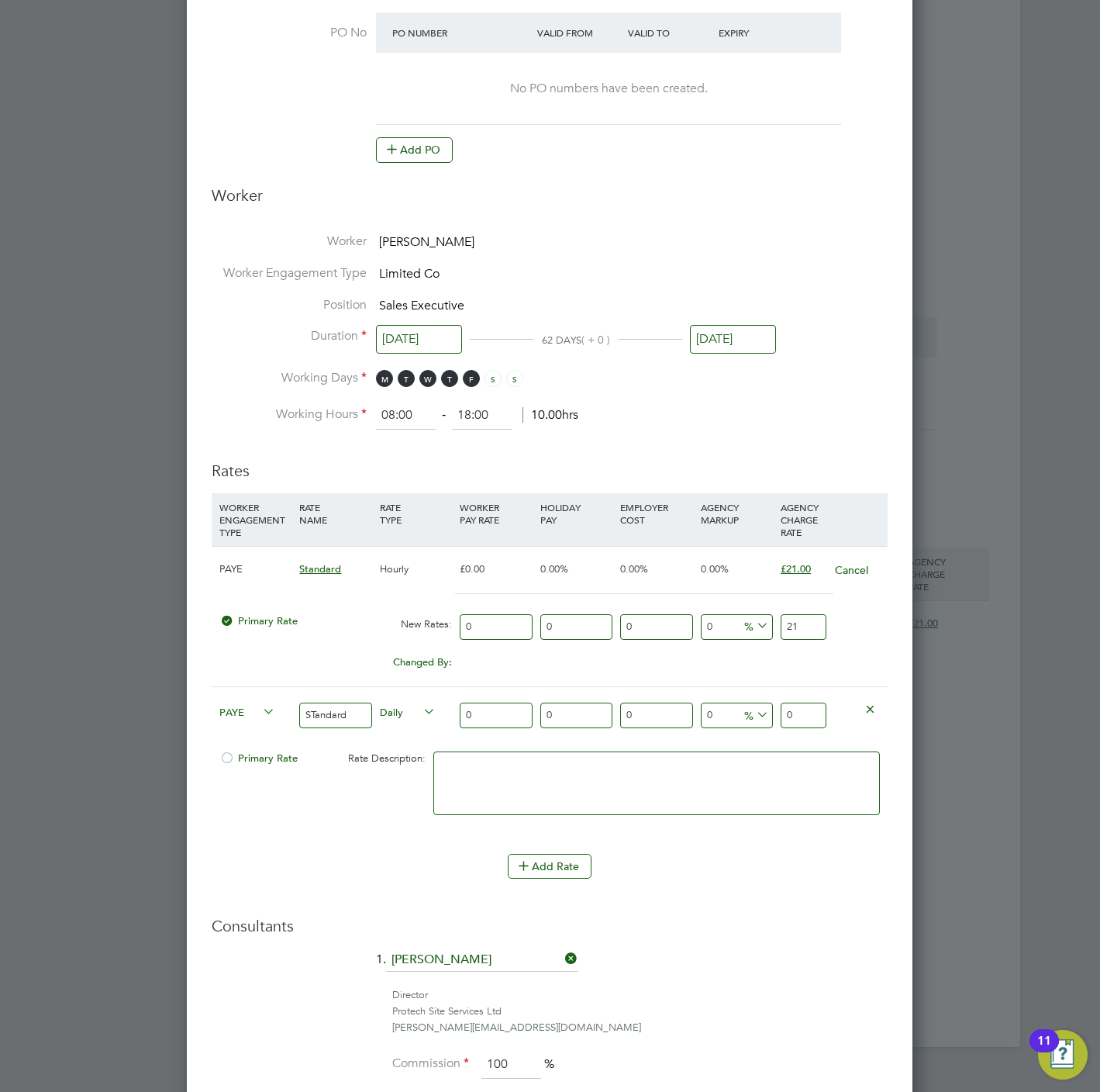
click at [315, 724] on input "STandard" at bounding box center [335, 715] width 72 height 25
type input "Standard"
click at [499, 689] on div "PAYE Standard Daily 0 0 n/a 0 n/a 0 0 % 0" at bounding box center [550, 715] width 676 height 57
drag, startPoint x: 812, startPoint y: 724, endPoint x: 577, endPoint y: 684, distance: 238.4
click at [577, 684] on div "WORKER ENGAGEMENT TYPE RATE NAME RATE TYPE WORKER PAY RATE HOLIDAY PAY EMPLOYER…" at bounding box center [550, 666] width 676 height 345
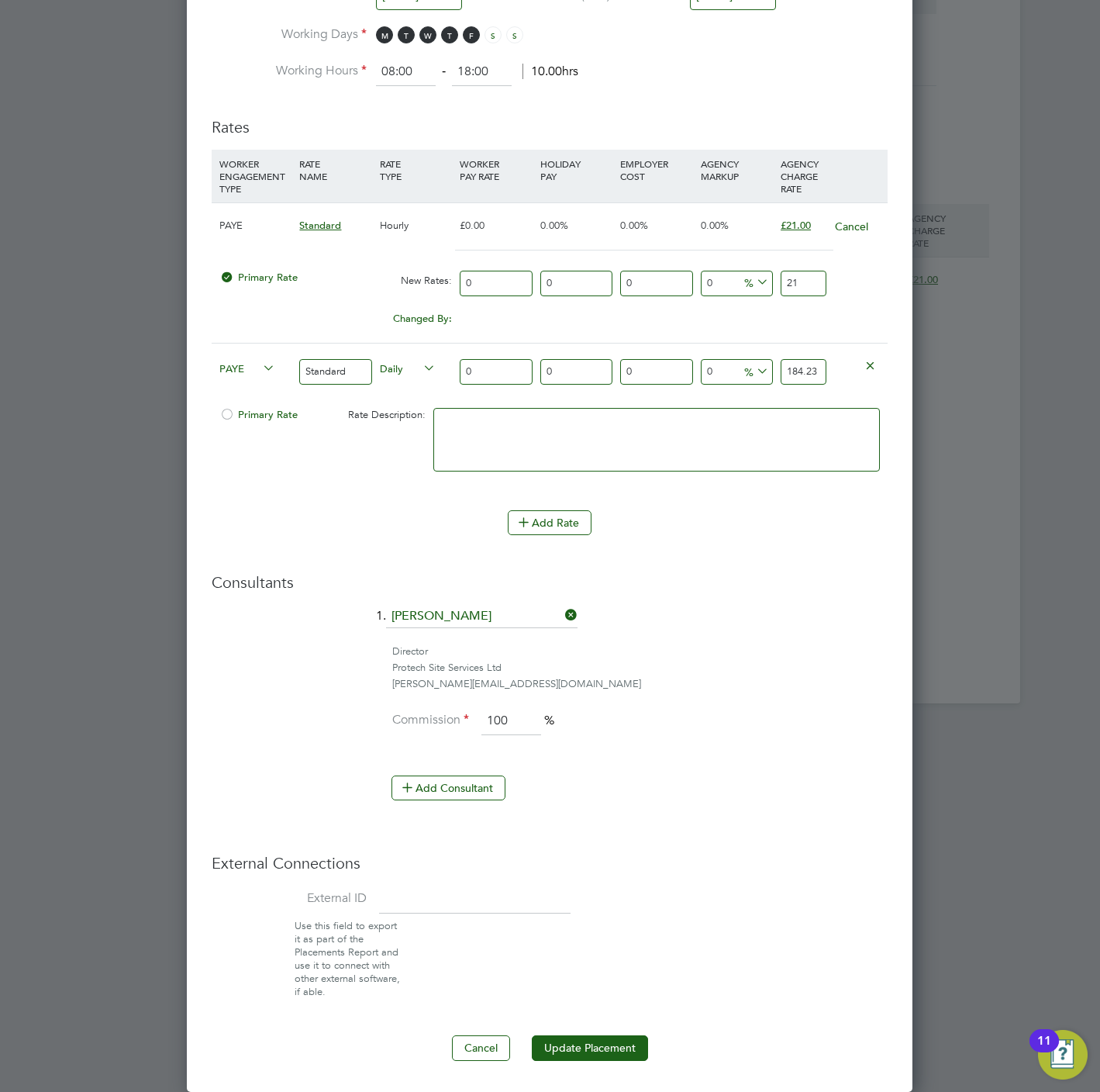
type input "184.23"
click at [251, 408] on span "Primary Rate" at bounding box center [258, 415] width 79 height 13
drag, startPoint x: 617, startPoint y: 1064, endPoint x: 621, endPoint y: 1049, distance: 15.5
click at [617, 1063] on div "Edit Placement of [PERSON_NAME] Mandatory Fields Deployment End Hirer Crest [PE…" at bounding box center [549, 113] width 725 height 1958
click at [621, 1049] on button "Update Placement" at bounding box center [590, 1048] width 116 height 25
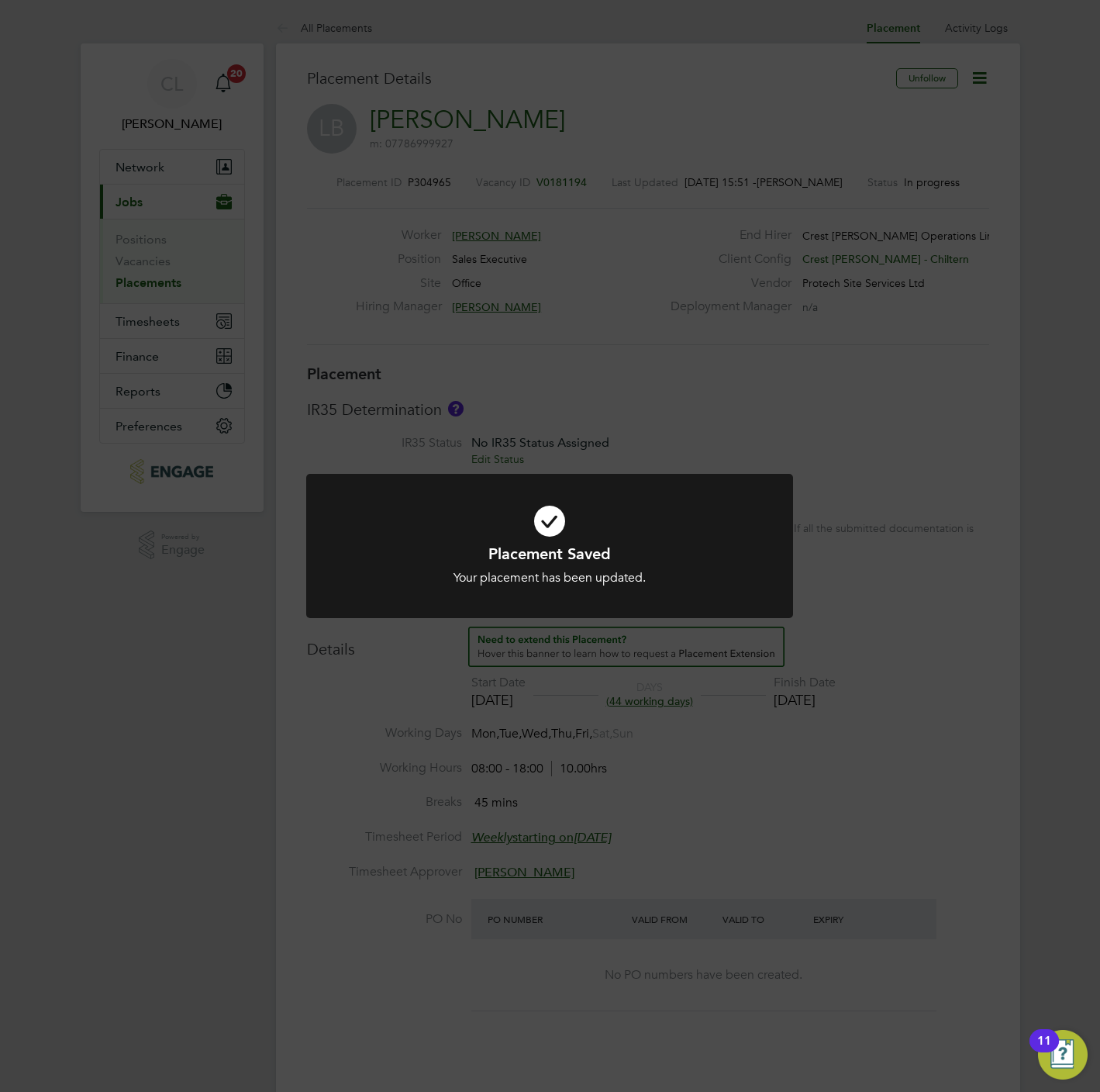
click at [444, 364] on div "Placement Saved Your placement has been updated. Cancel Okay" at bounding box center [550, 546] width 1100 height 1092
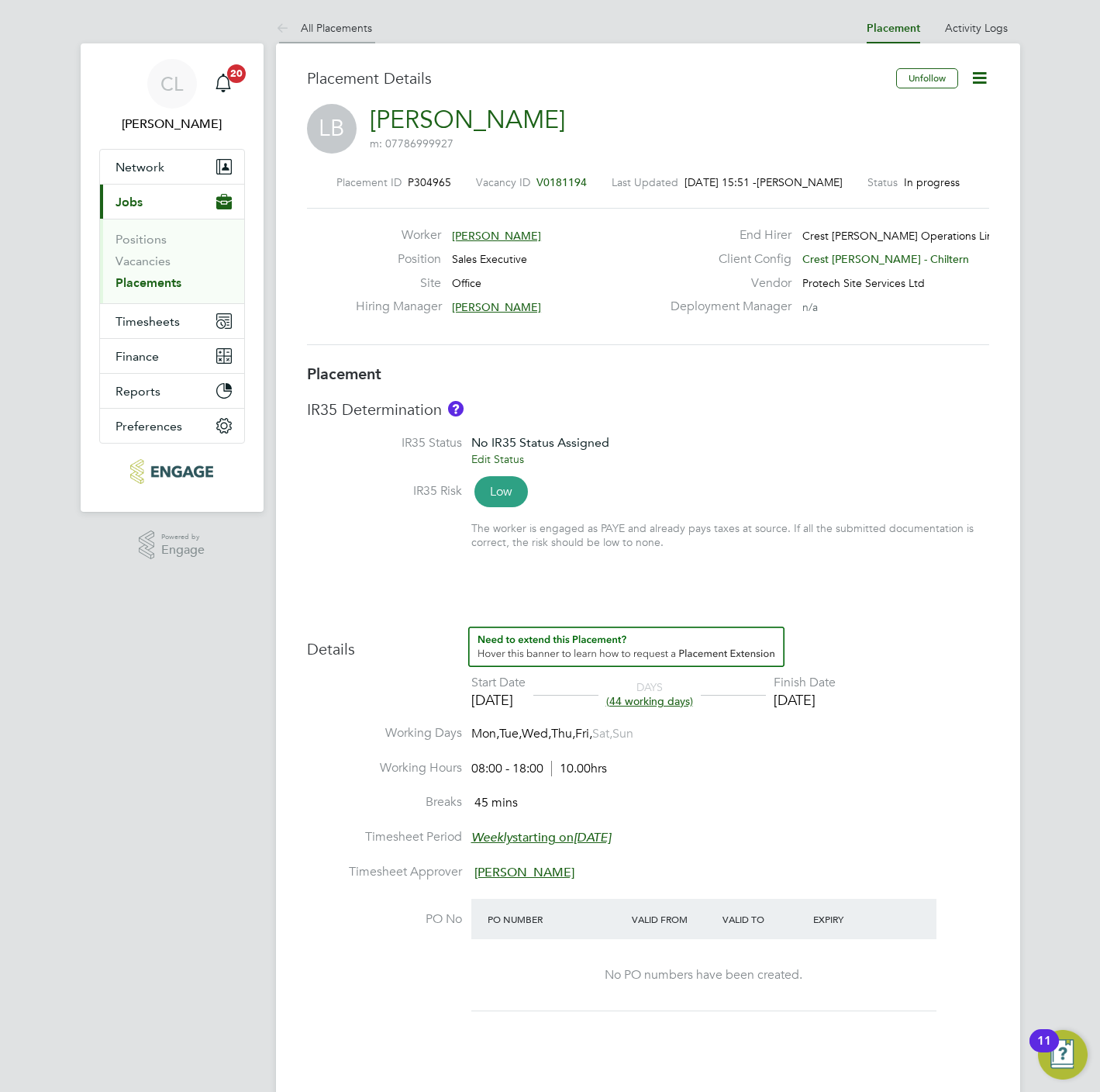
click at [344, 38] on li "All Placements" at bounding box center [324, 28] width 97 height 31
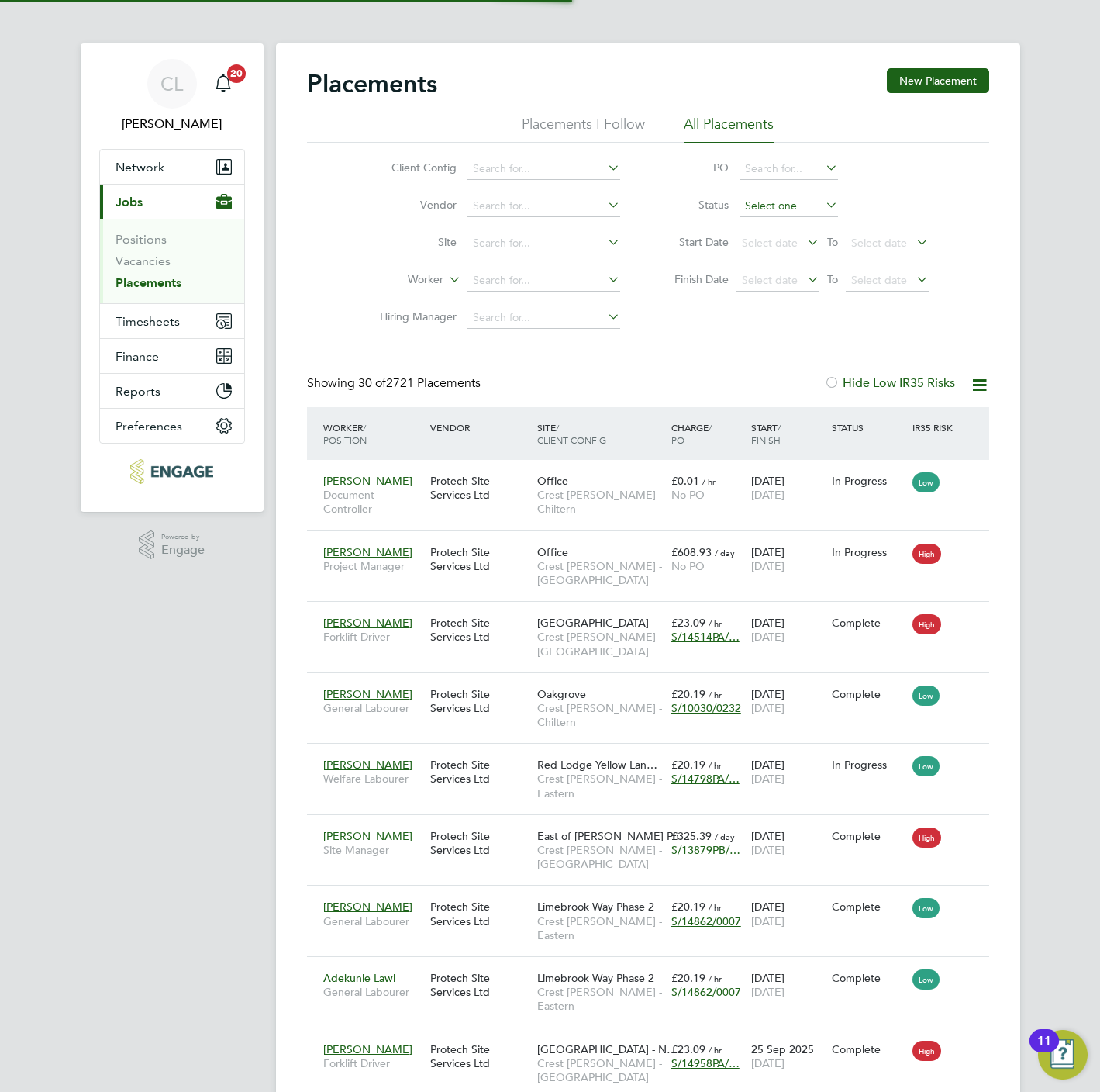
scroll to position [44, 108]
click at [484, 290] on input at bounding box center [544, 281] width 153 height 22
click at [559, 368] on li "Tem bile Mnyaka" at bounding box center [543, 366] width 155 height 21
type input "Tembile Mnyaka"
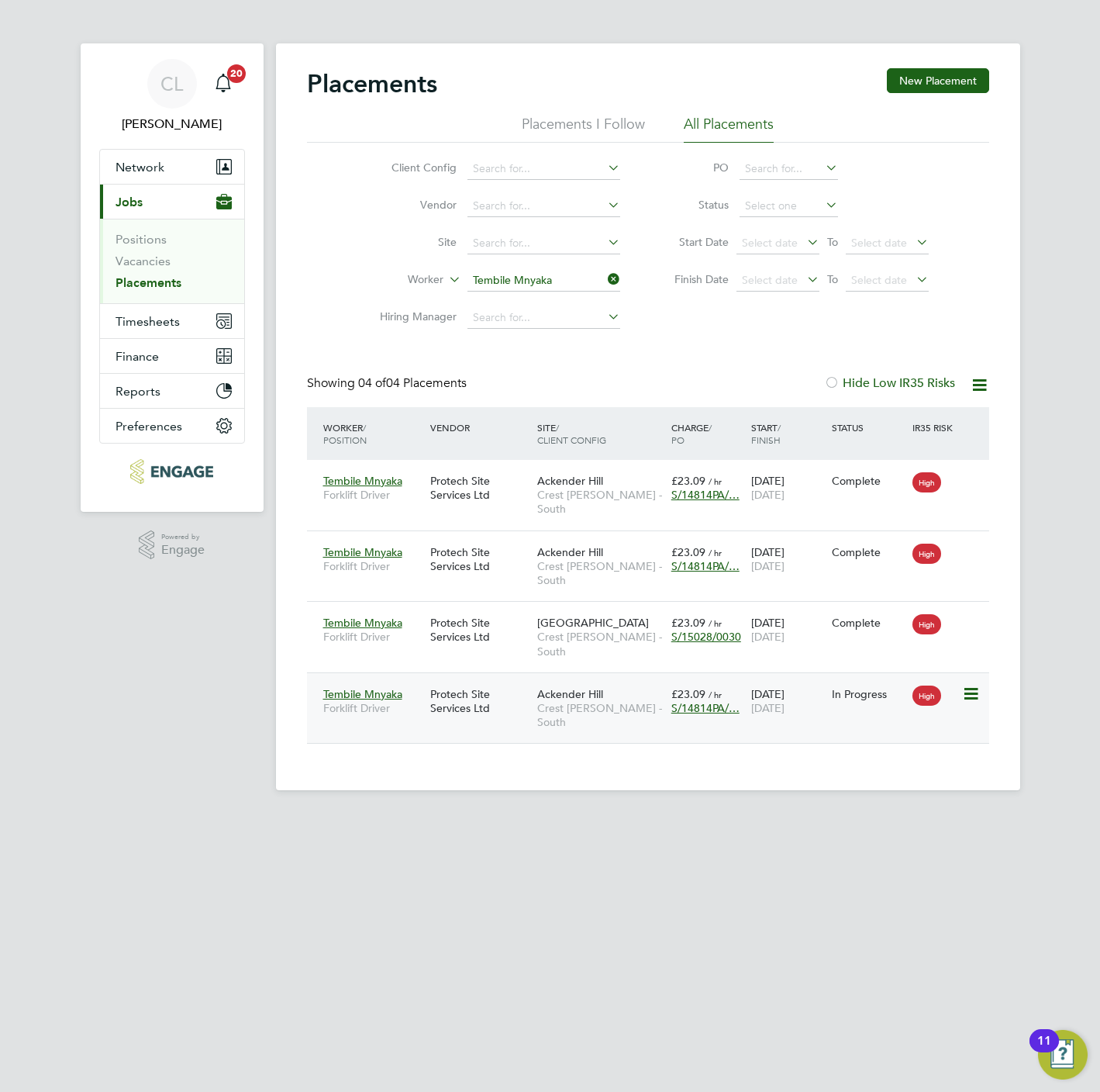
click at [559, 701] on span "Crest [PERSON_NAME] - South" at bounding box center [600, 715] width 127 height 28
click at [133, 317] on span "Timesheets" at bounding box center [147, 321] width 65 height 15
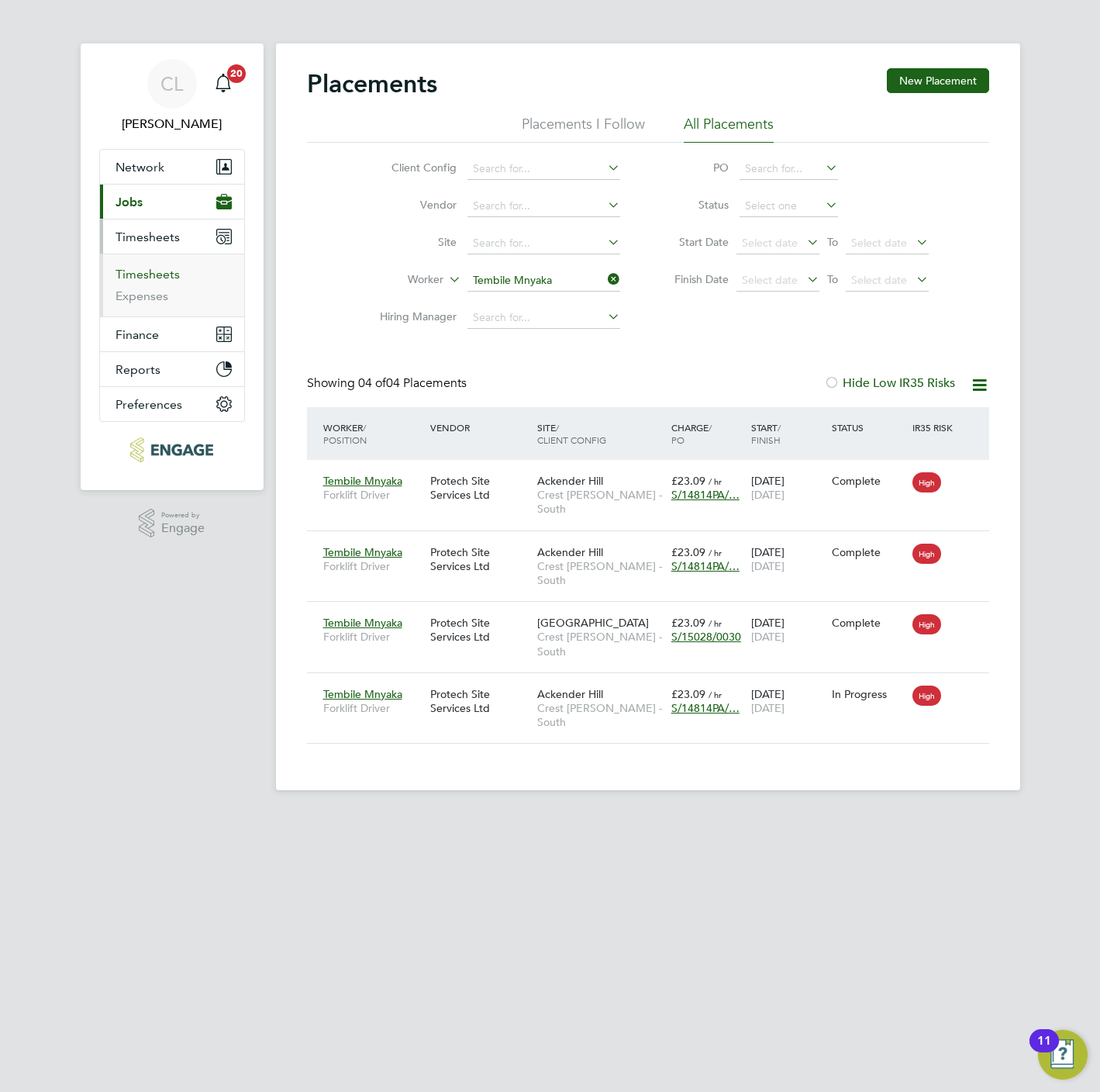
click at [142, 277] on link "Timesheets" at bounding box center [147, 274] width 65 height 15
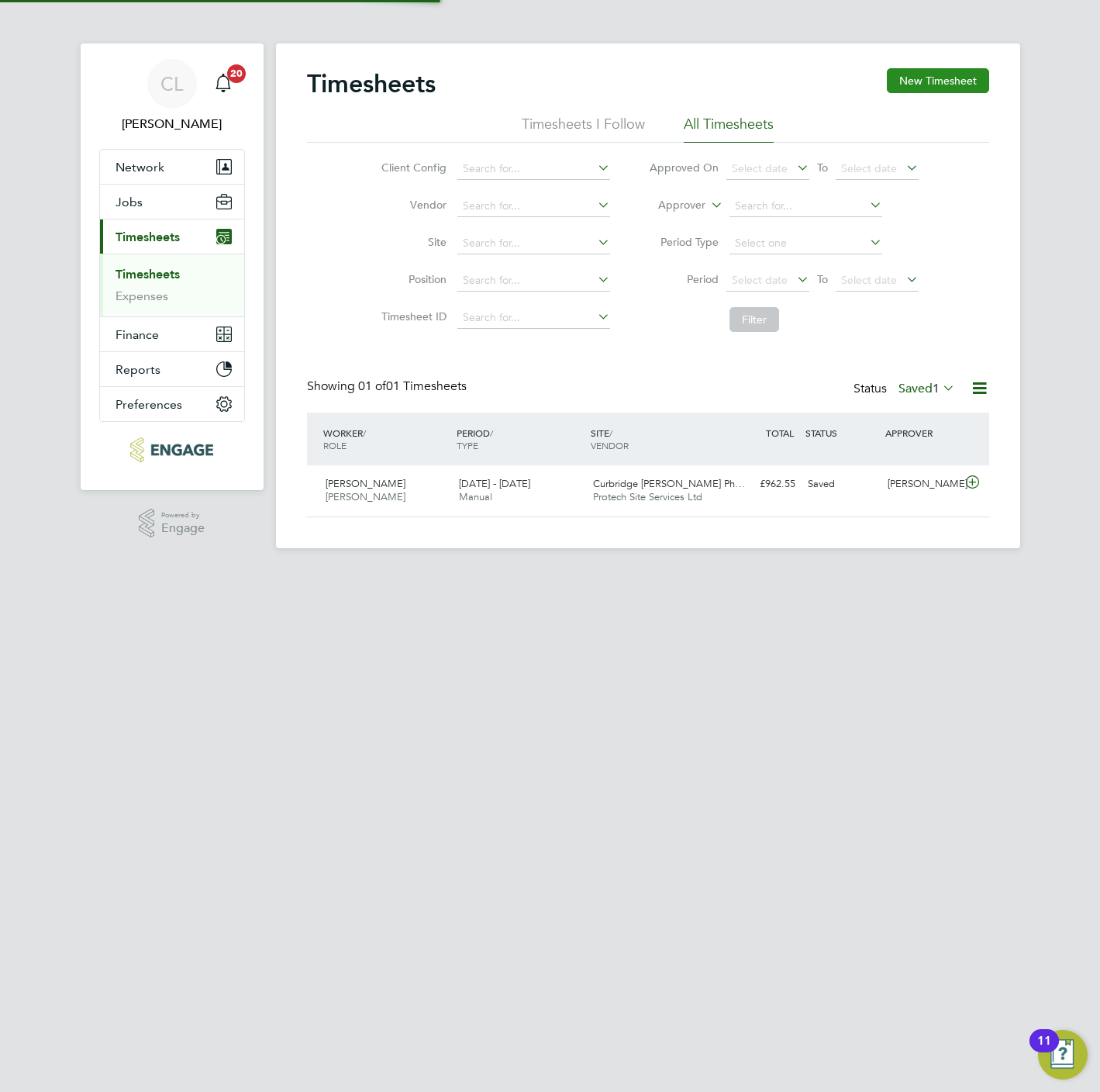
click at [921, 72] on button "New Timesheet" at bounding box center [937, 80] width 102 height 25
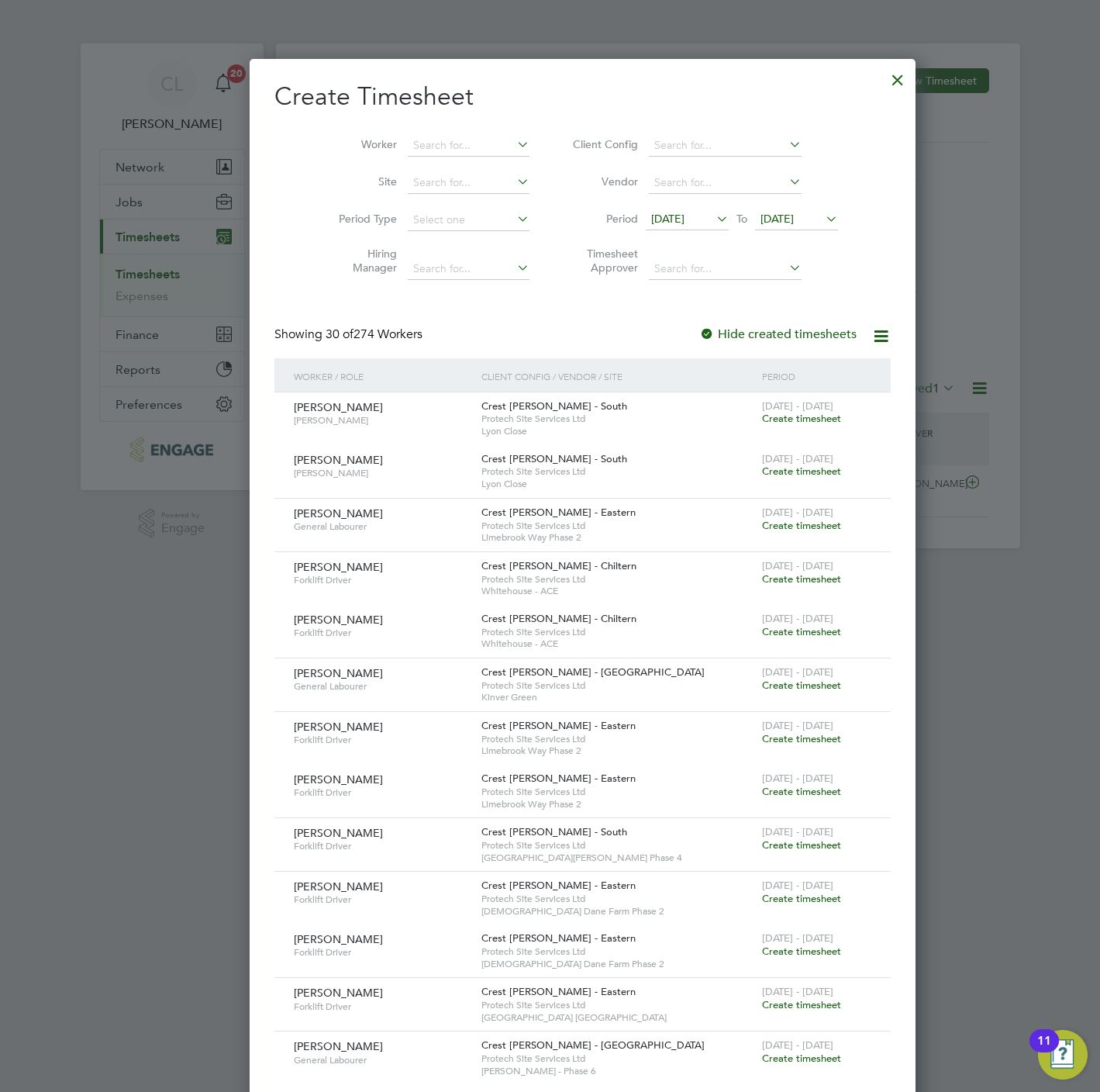
click at [424, 156] on li "Worker" at bounding box center [428, 146] width 241 height 38
click at [424, 147] on input at bounding box center [469, 146] width 122 height 22
click at [452, 188] on li "Te m bile Mnyaka" at bounding box center [435, 188] width 123 height 21
type input "Tembile Mnyaka"
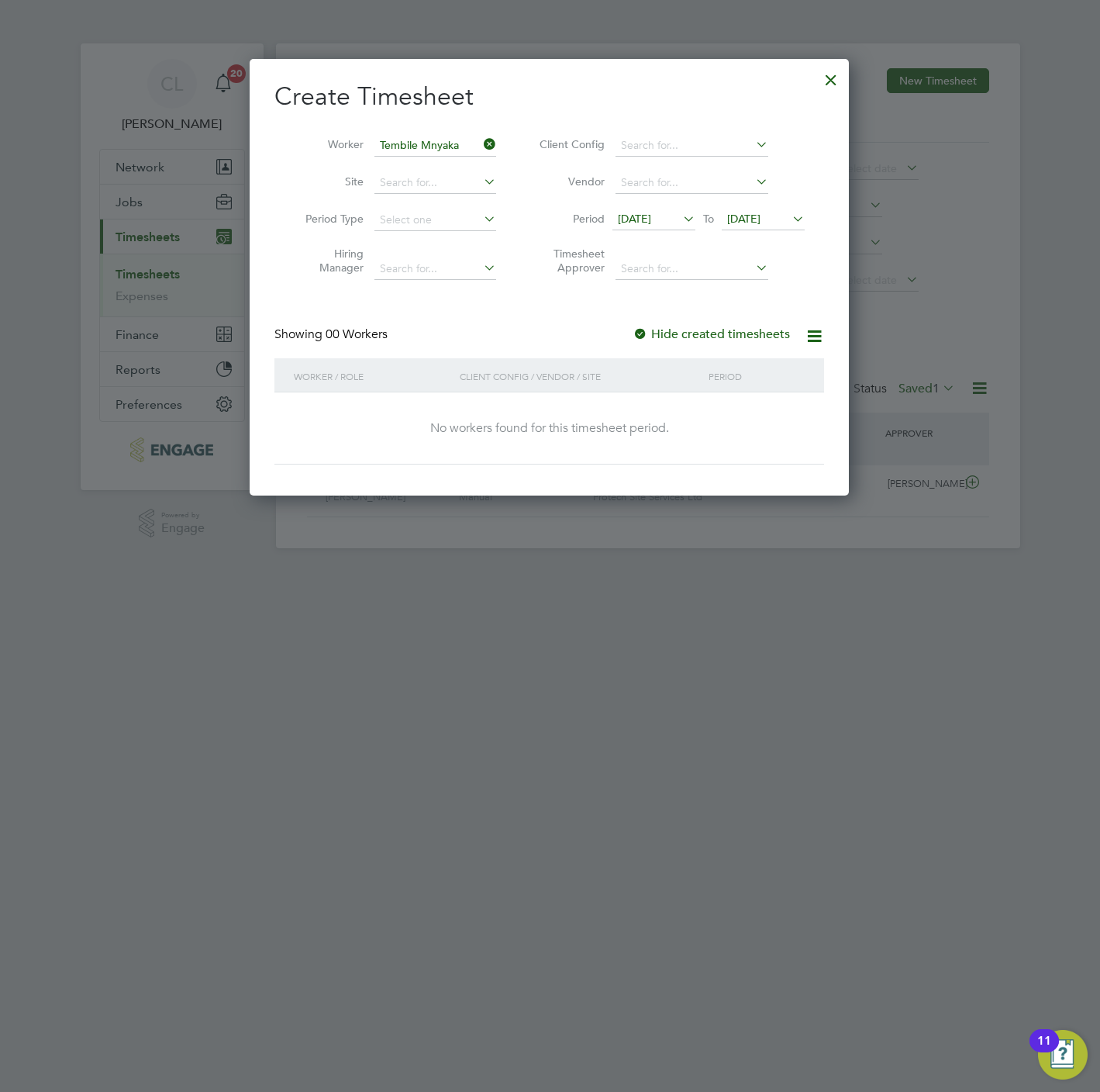
click at [757, 217] on span "23 Sep 2025" at bounding box center [743, 218] width 34 height 14
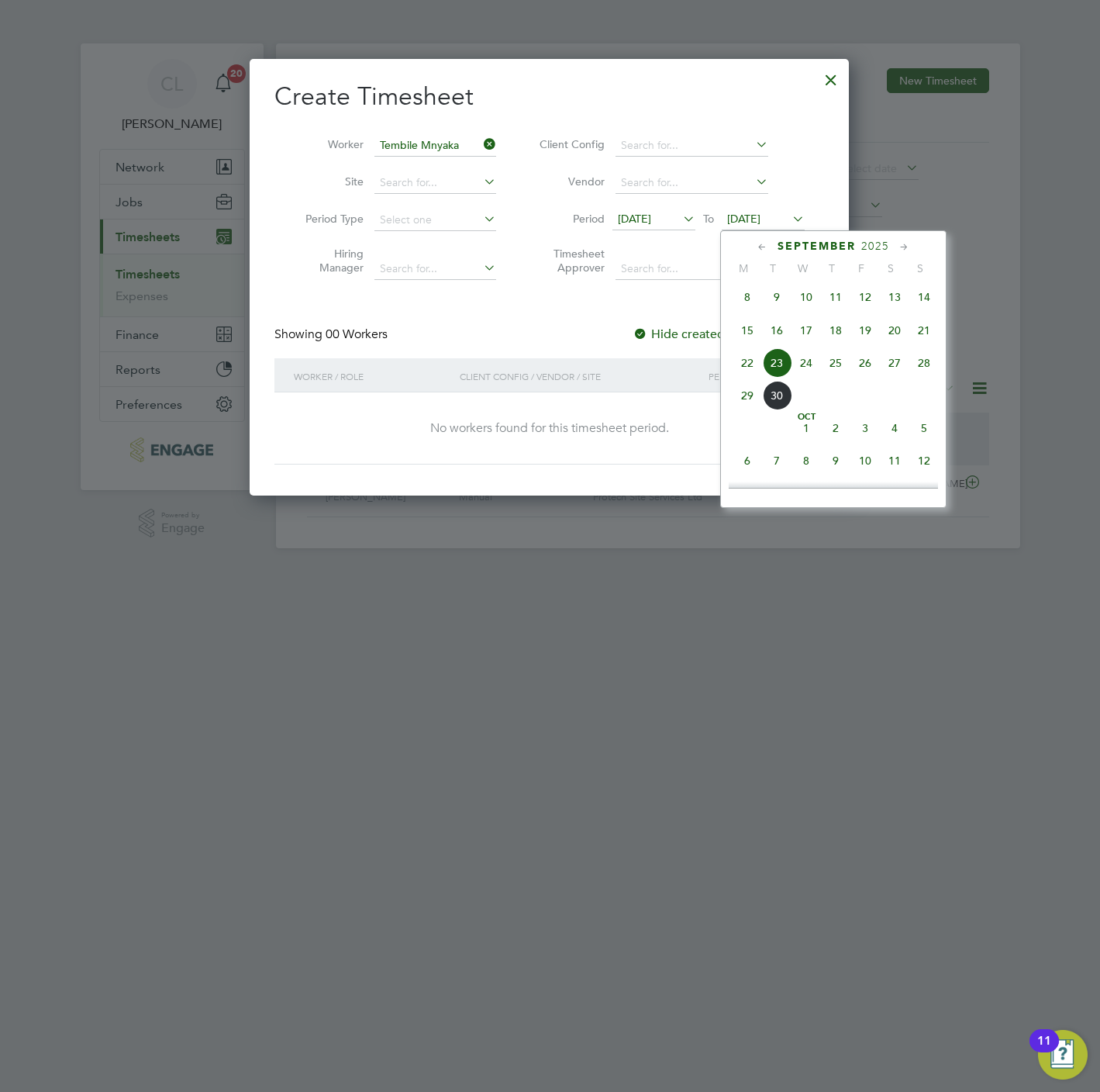
click at [887, 377] on span "27" at bounding box center [895, 363] width 29 height 29
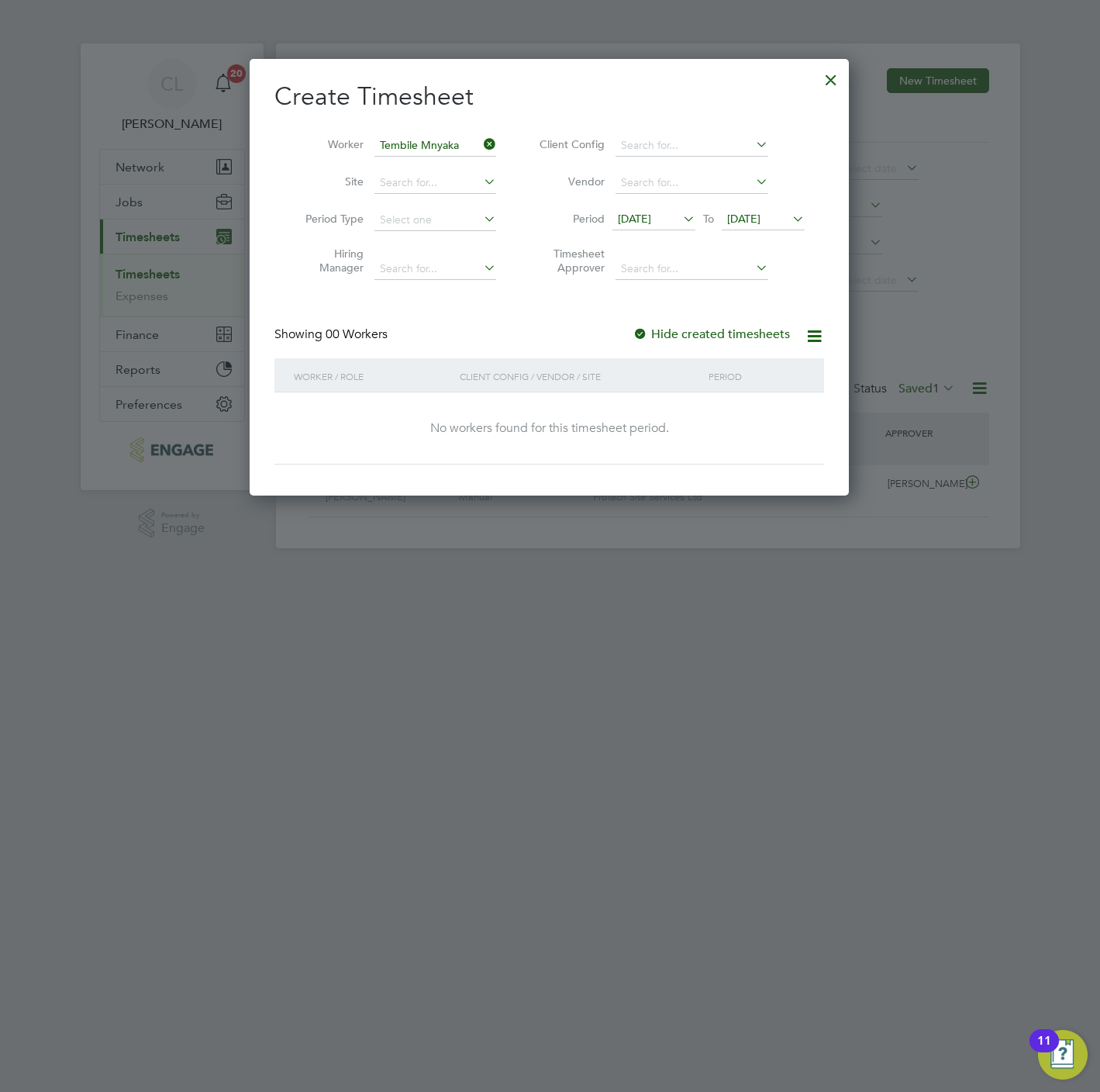
click at [896, 174] on div at bounding box center [550, 546] width 1100 height 1092
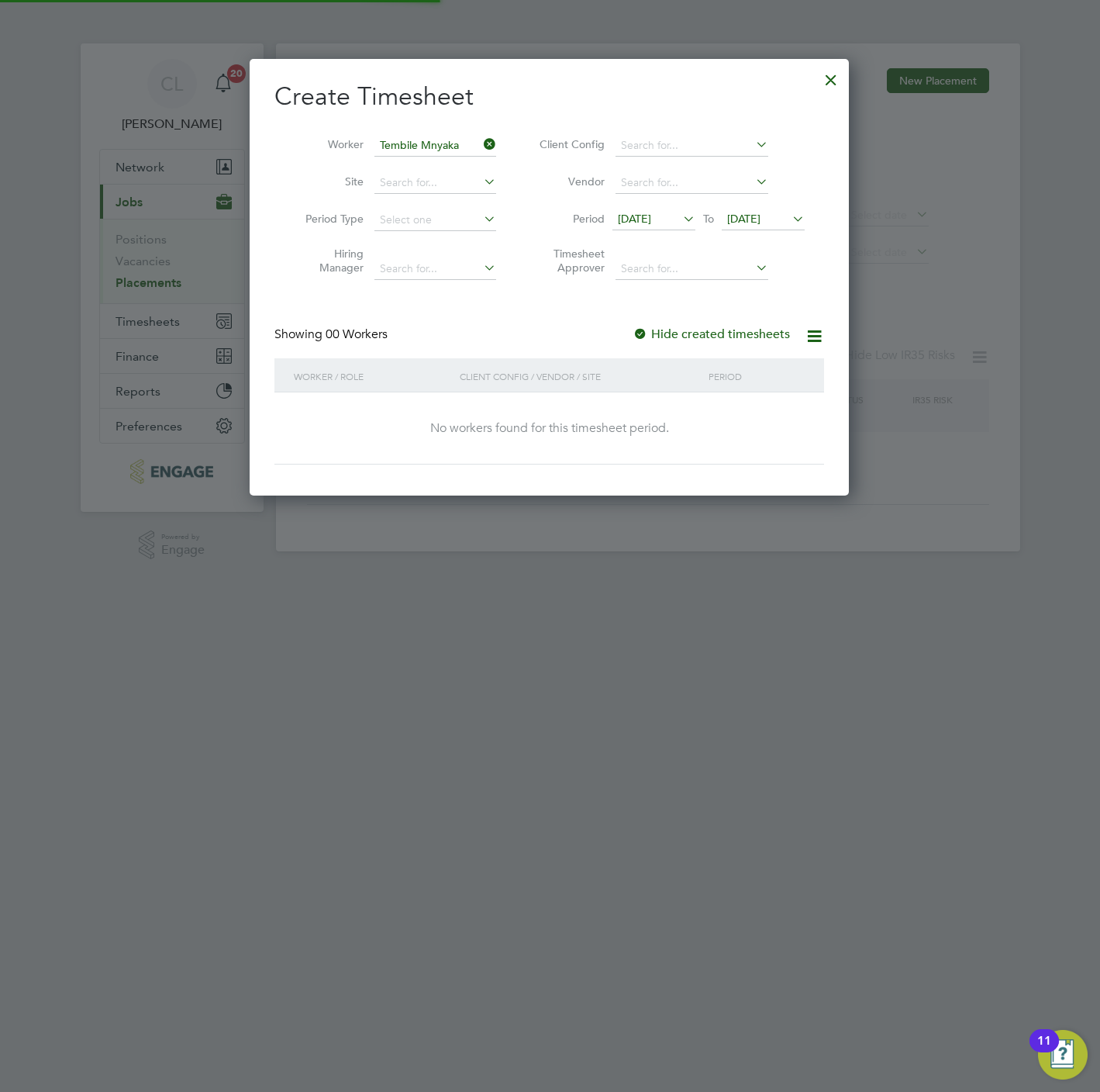
type input "Tembile Mnyaka"
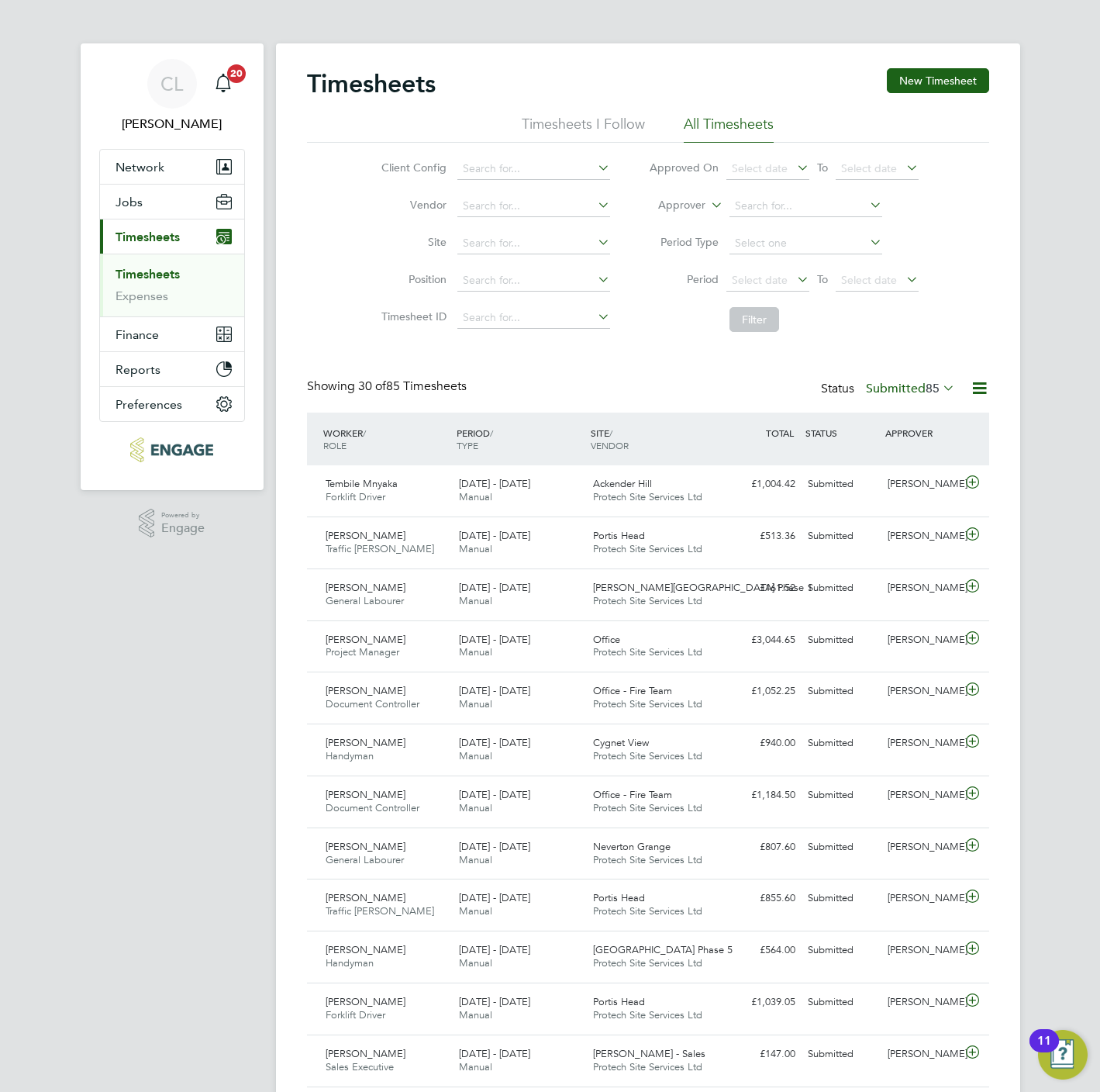
click at [931, 384] on span "85" at bounding box center [932, 388] width 14 height 16
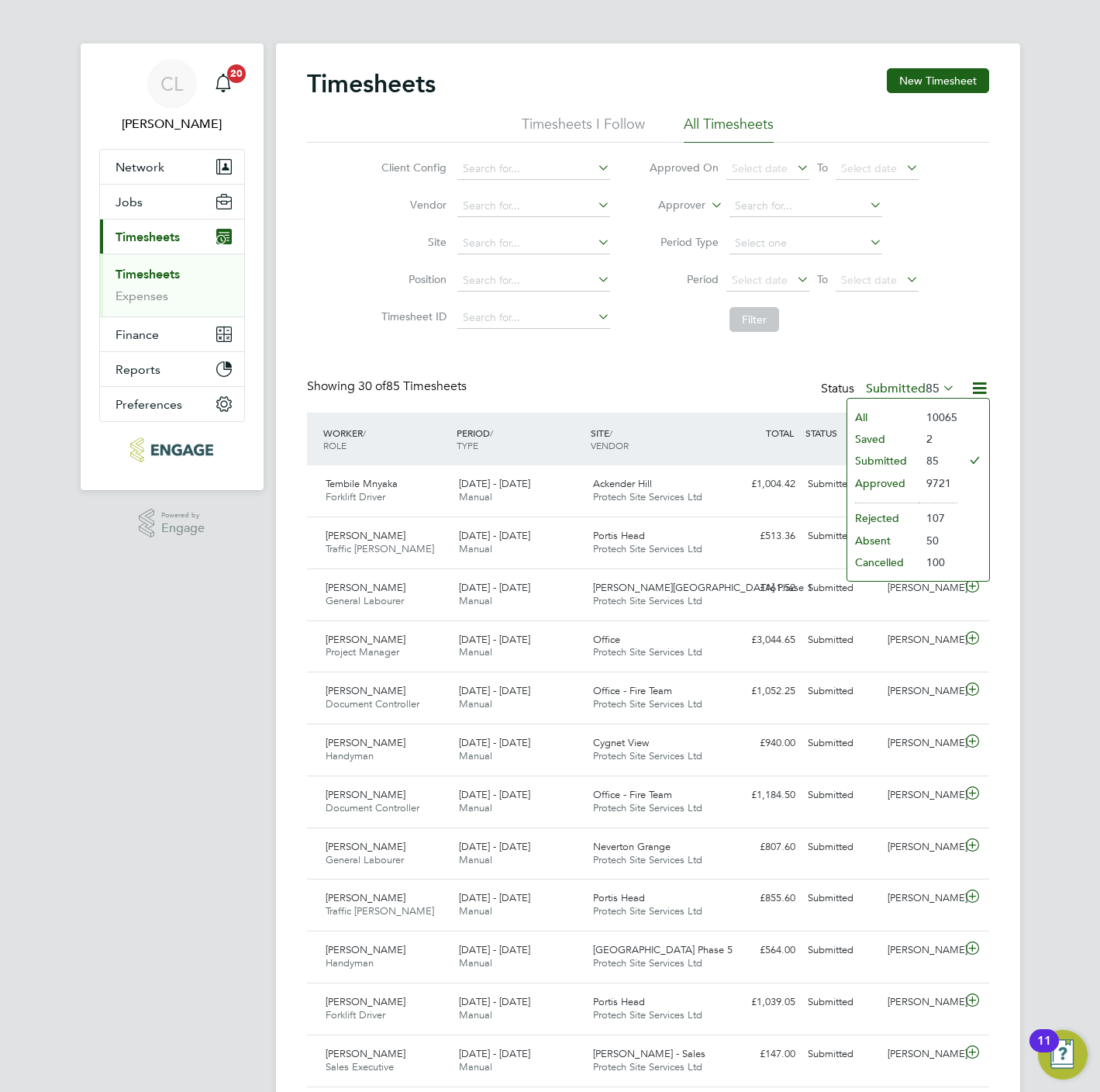
click at [889, 440] on li "Saved" at bounding box center [882, 438] width 71 height 22
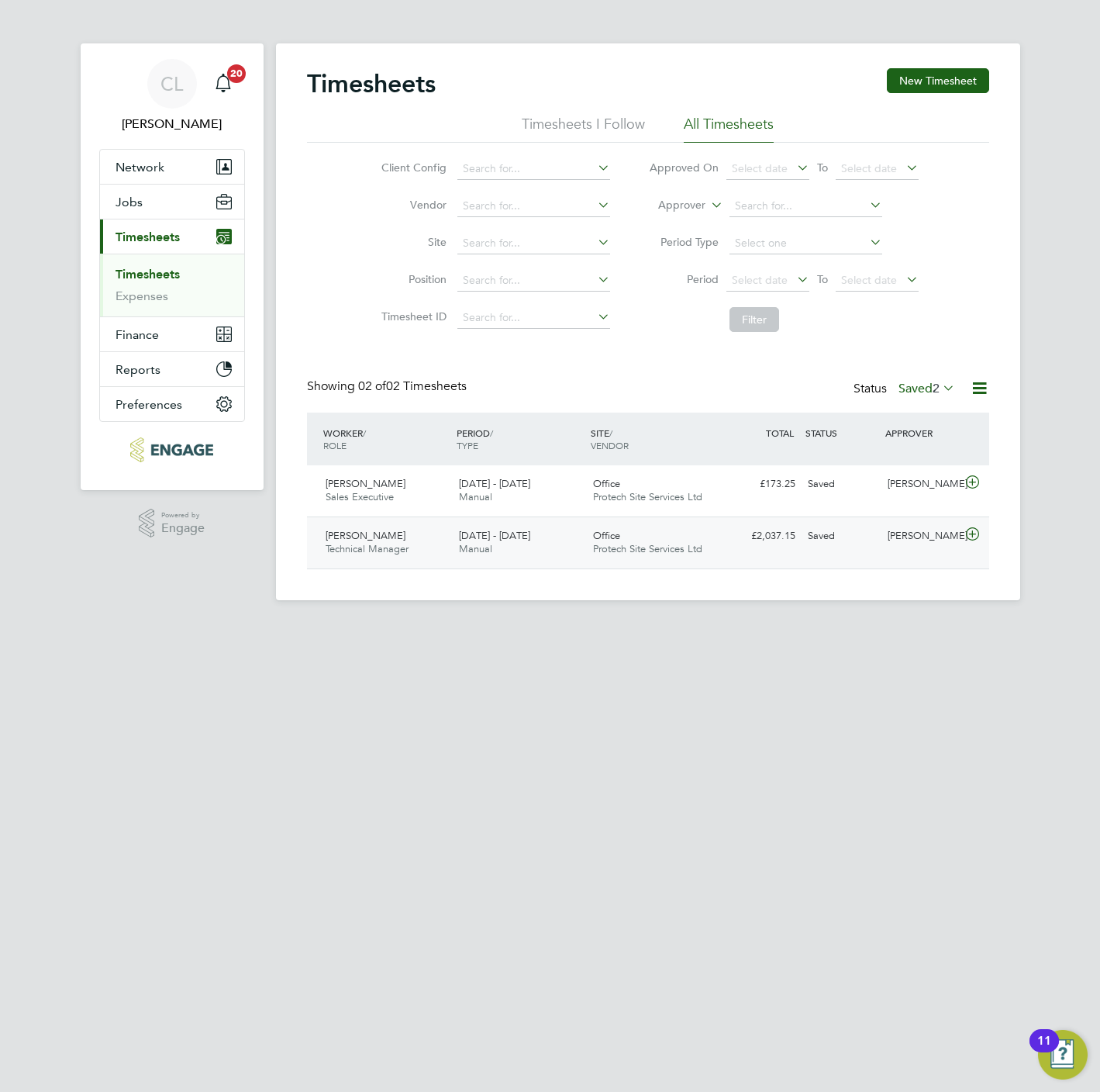
click at [972, 535] on icon at bounding box center [972, 534] width 20 height 12
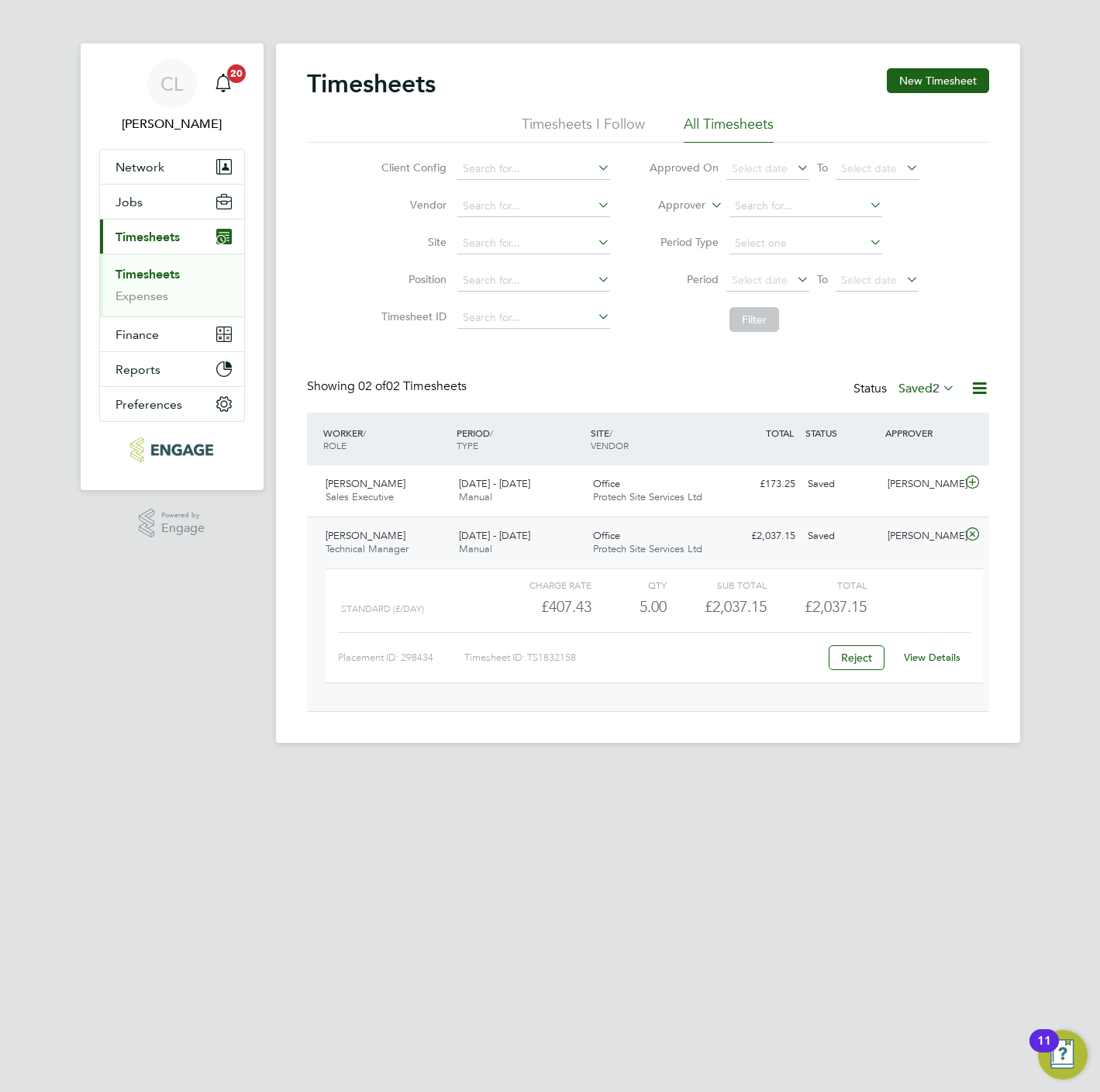
click at [929, 654] on link "View Details" at bounding box center [932, 657] width 56 height 13
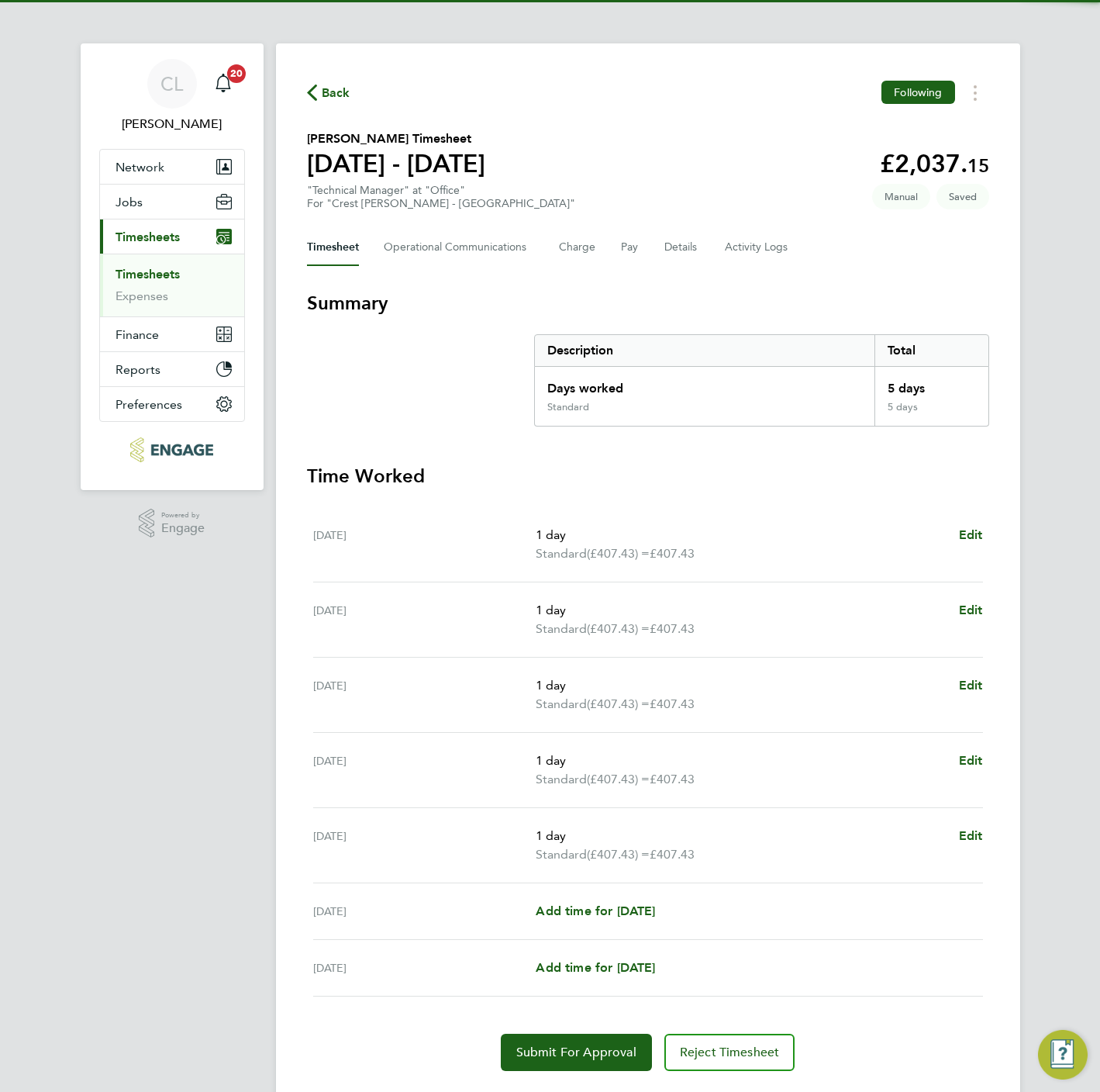
click at [598, 1075] on div "Back Following [PERSON_NAME] Timesheet [DATE] - [DATE] £2,037. 15 "Technical Ma…" at bounding box center [648, 576] width 744 height 1065
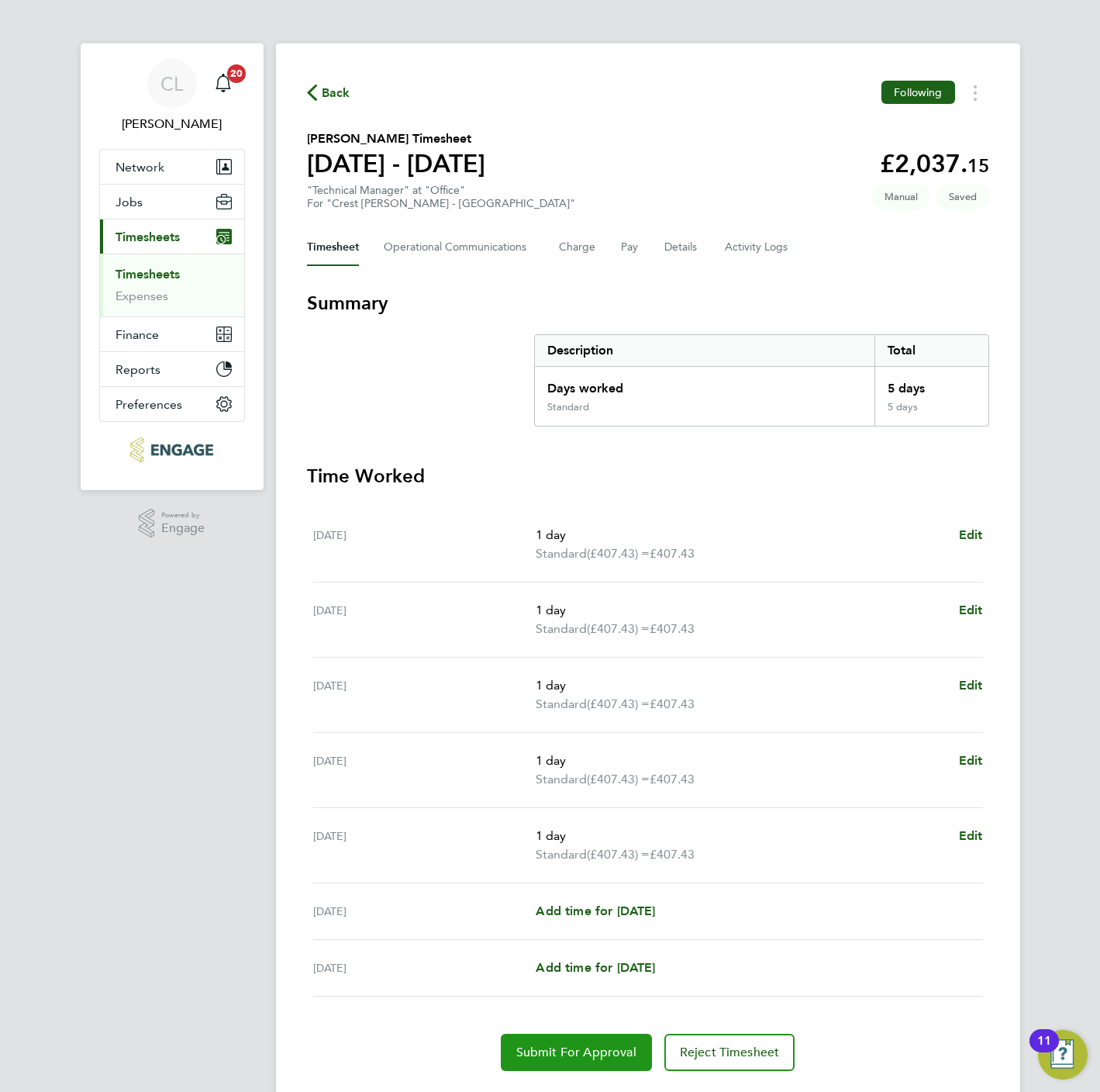
click at [596, 1068] on button "Submit For Approval" at bounding box center [576, 1053] width 151 height 38
click at [331, 94] on span "Back" at bounding box center [335, 92] width 29 height 19
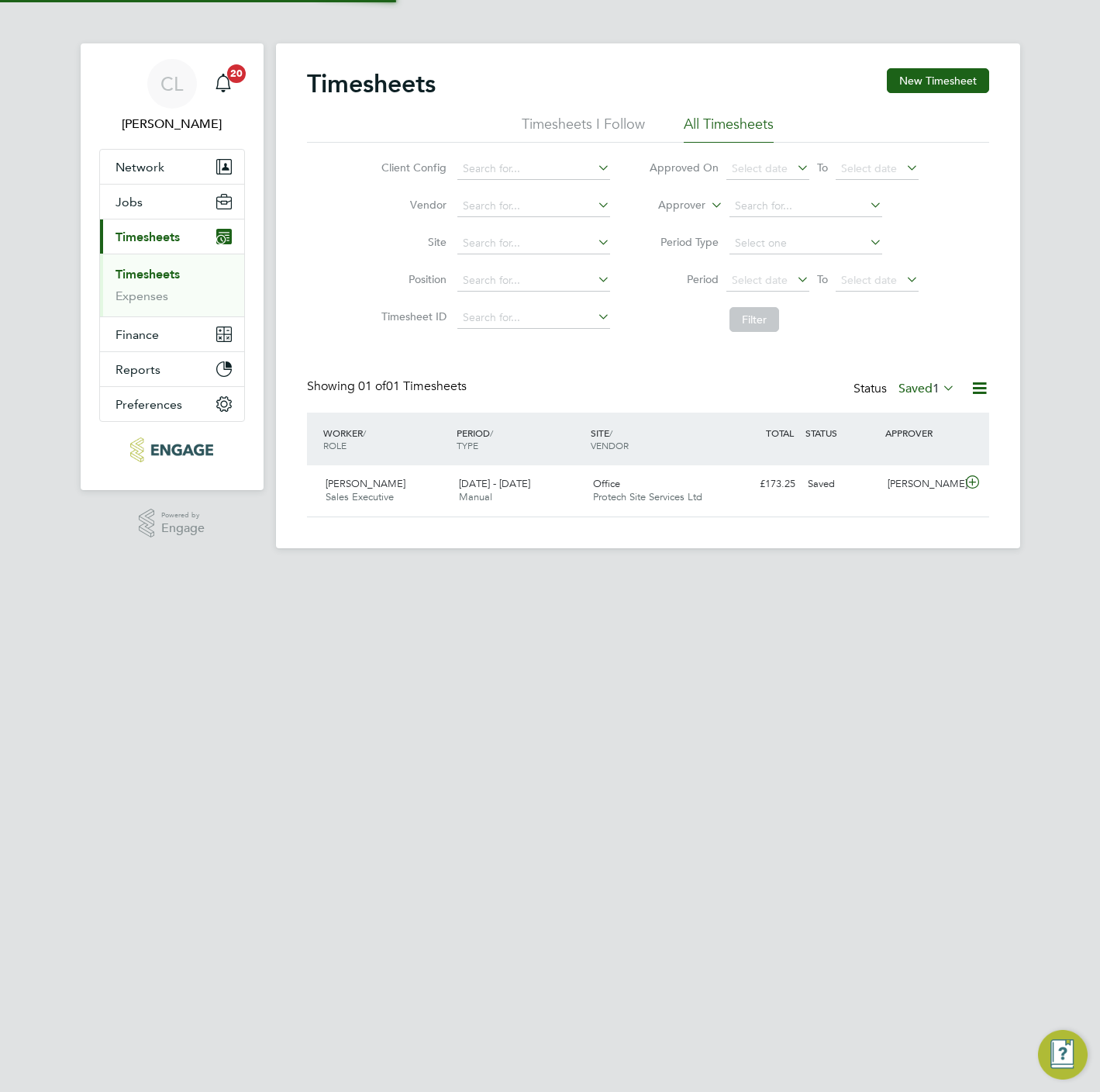
scroll to position [39, 135]
click at [905, 386] on label "Saved 1" at bounding box center [927, 388] width 56 height 16
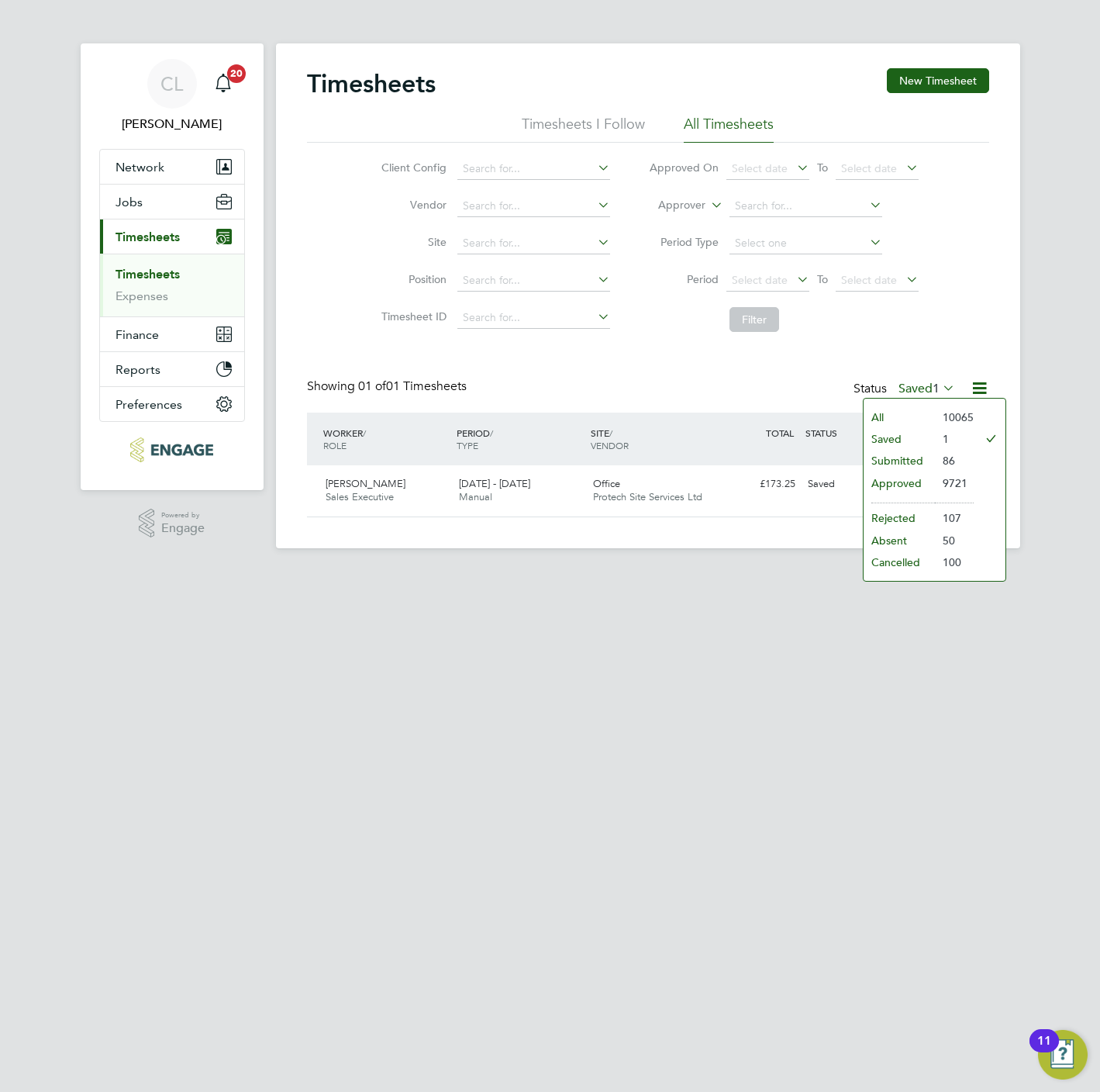
click at [605, 573] on html "CL [PERSON_NAME] Notifications 20 Applications: Network Team Members Businesses…" at bounding box center [550, 286] width 1100 height 573
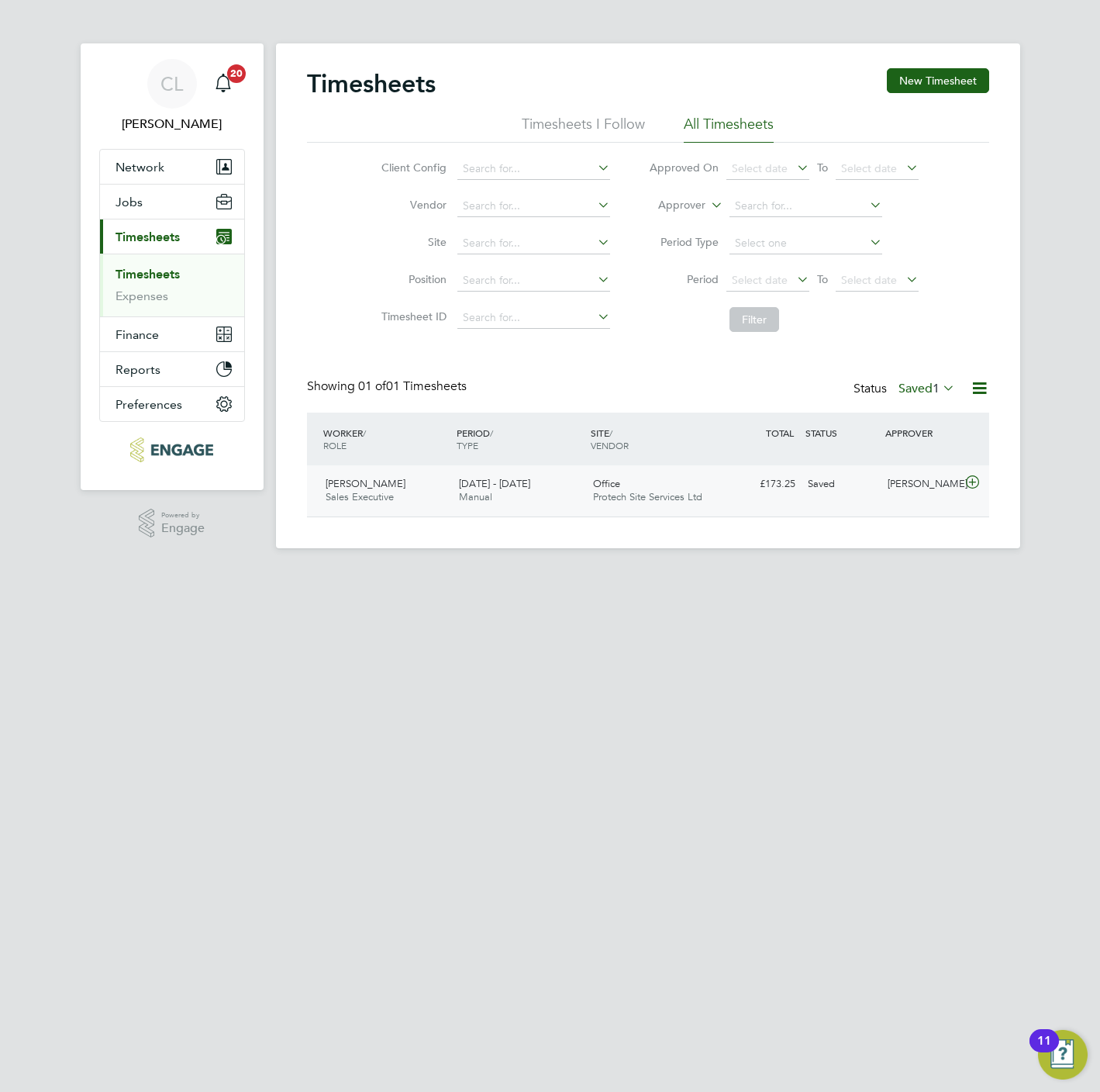
click at [447, 489] on div "[PERSON_NAME] Sales Executive [DATE] - [DATE]" at bounding box center [387, 490] width 134 height 38
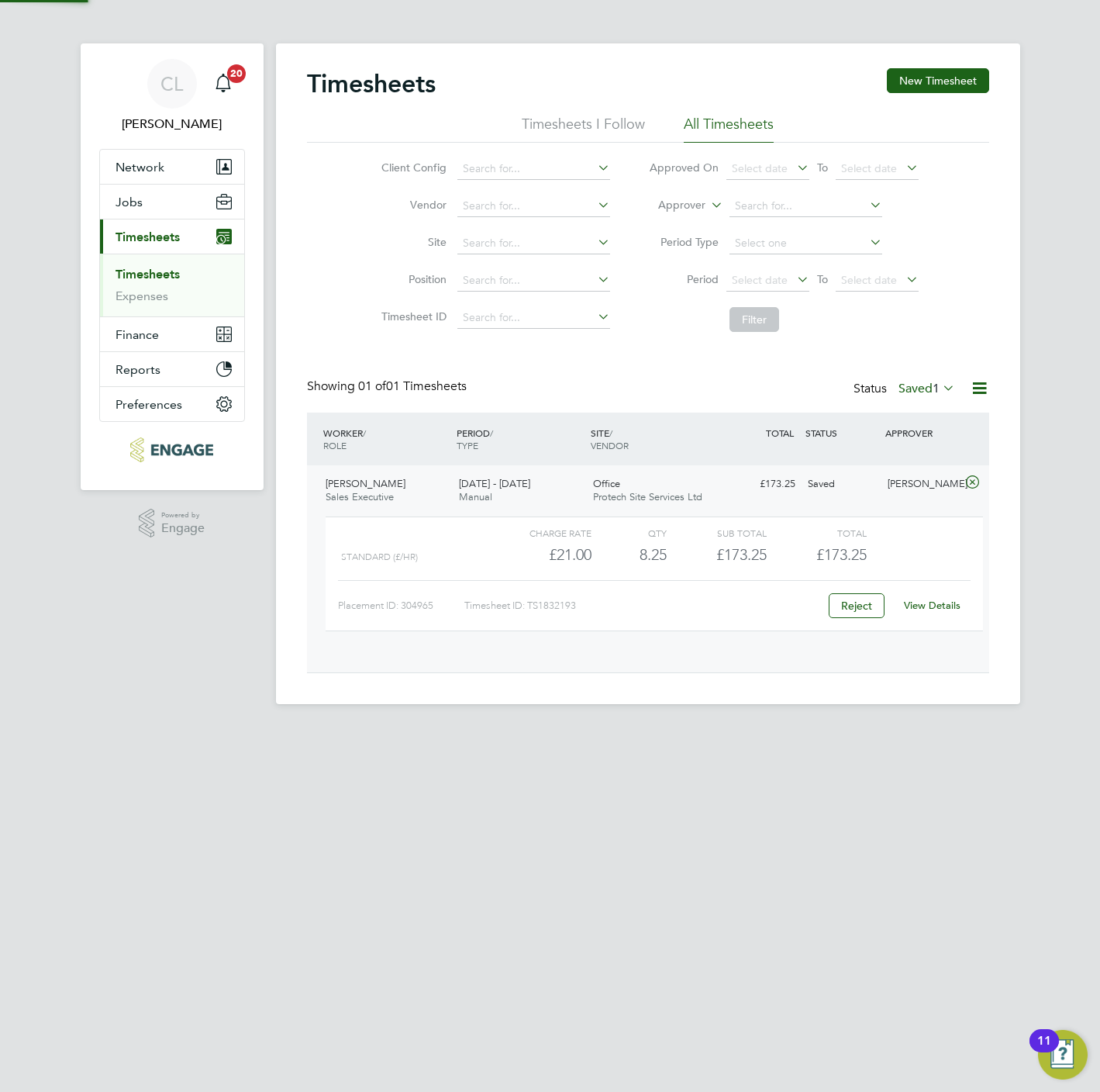
scroll to position [25, 151]
click at [942, 614] on div "View Details" at bounding box center [932, 605] width 76 height 25
click at [940, 609] on link "View Details" at bounding box center [932, 605] width 56 height 13
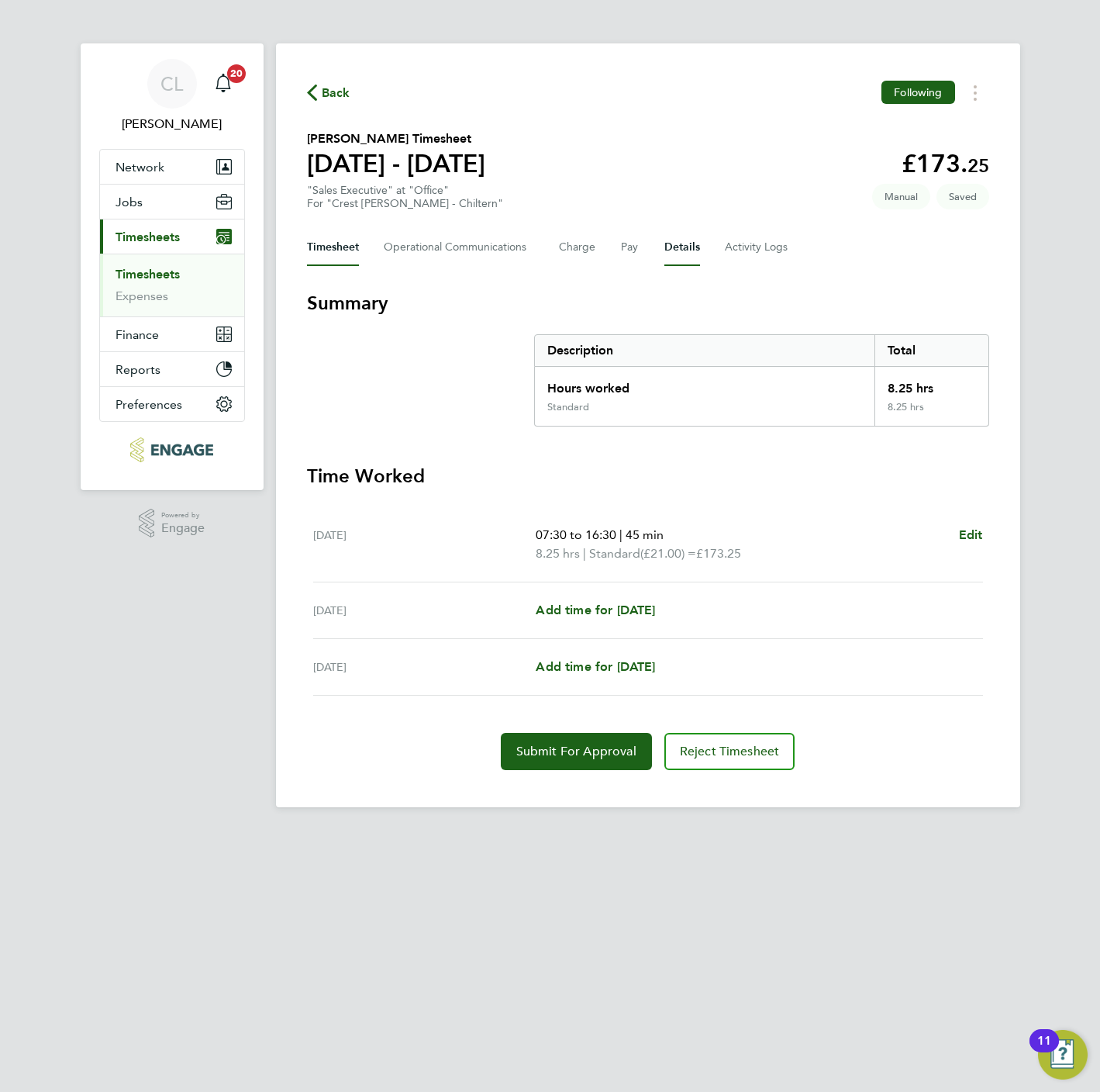
click at [677, 249] on button "Details" at bounding box center [682, 248] width 36 height 38
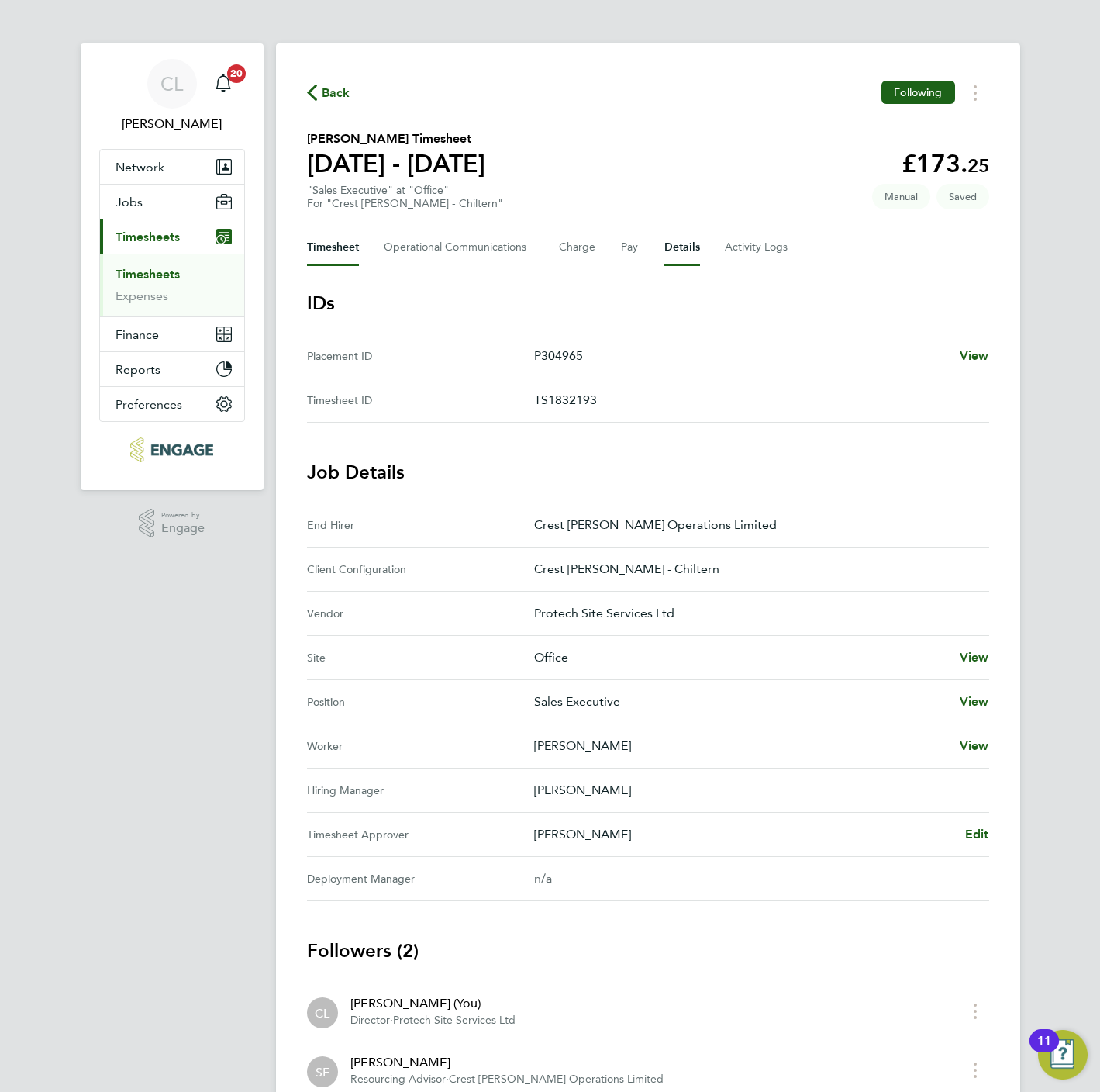
click at [331, 240] on button "Timesheet" at bounding box center [333, 248] width 52 height 38
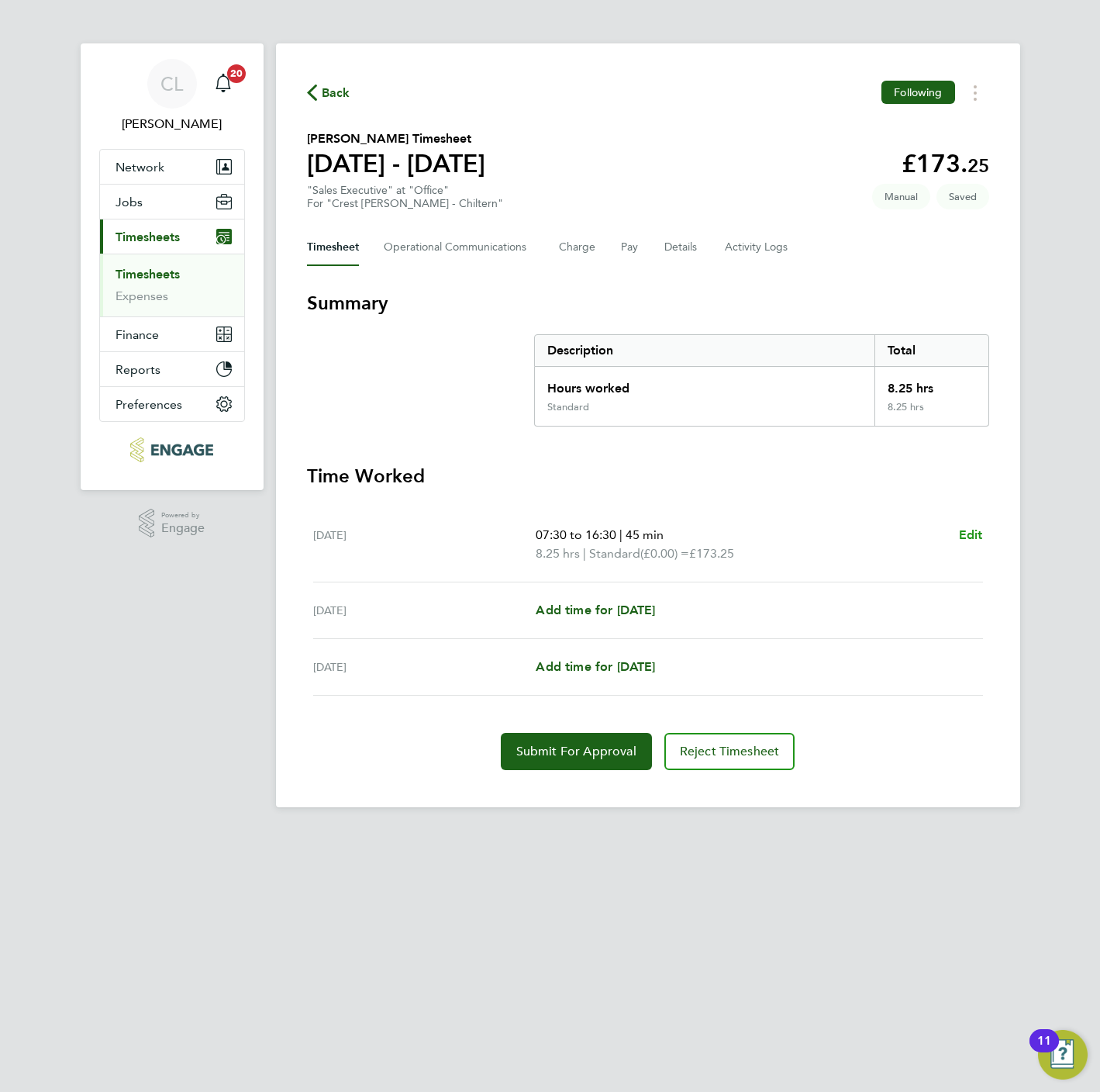
click at [977, 535] on span "Edit" at bounding box center [971, 535] width 24 height 15
select select "45"
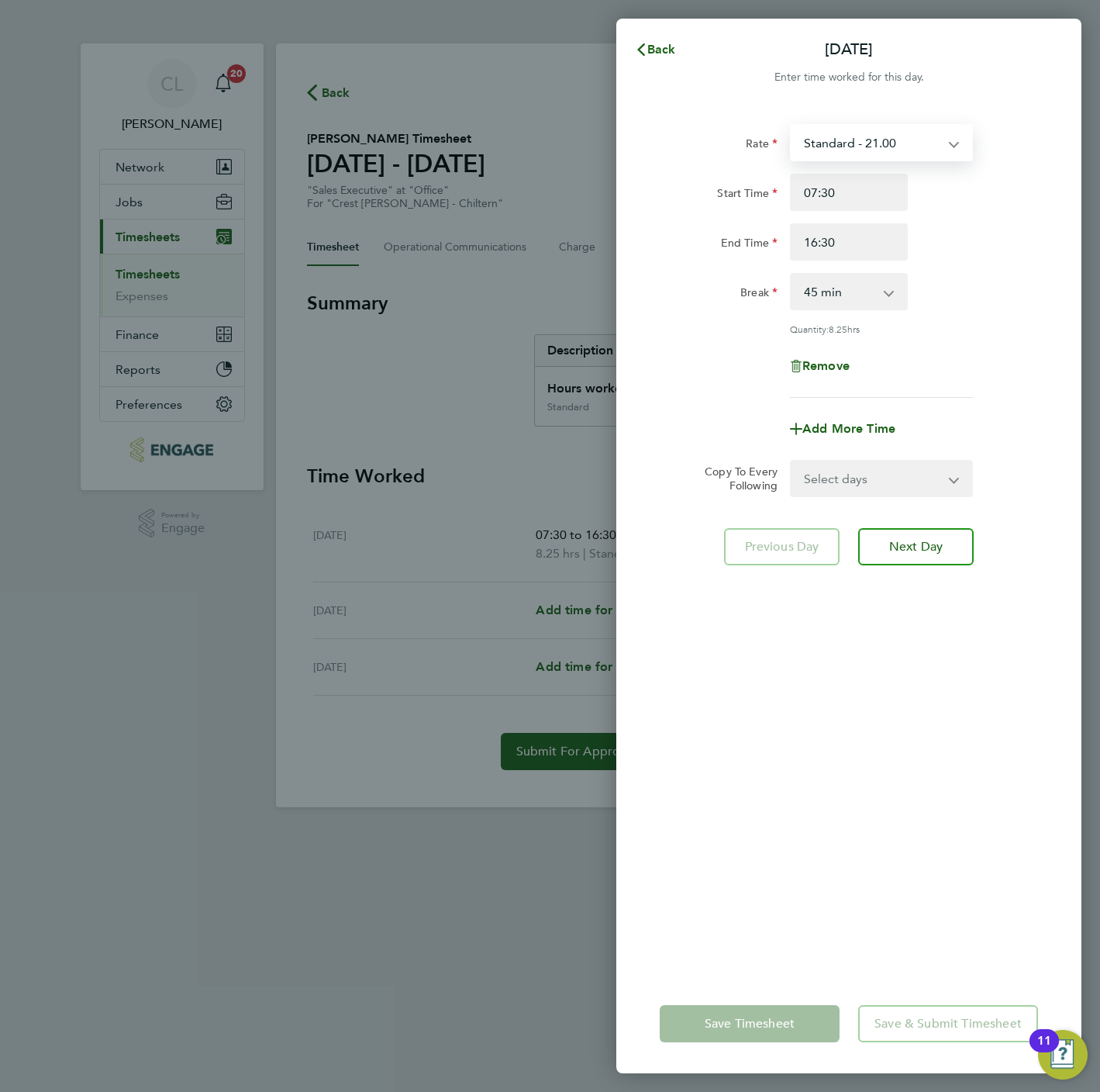
click at [827, 136] on select "Standard - 21.00 Standard - 184.23" at bounding box center [872, 143] width 161 height 34
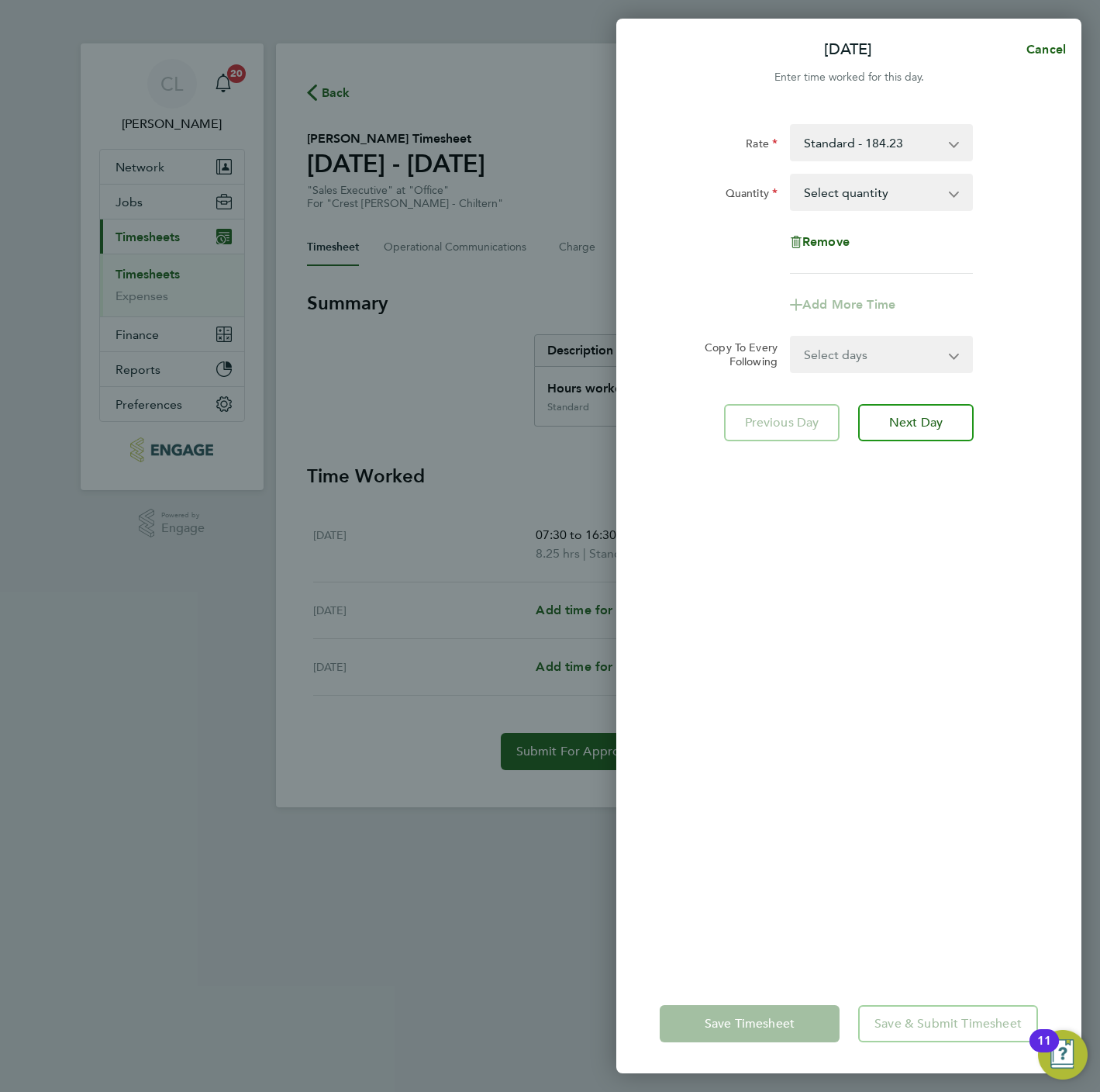
click at [830, 199] on select "Select quantity 0.5 1" at bounding box center [872, 192] width 161 height 34
select select "1"
click at [792, 175] on select "Select quantity 0.5 1" at bounding box center [872, 192] width 161 height 34
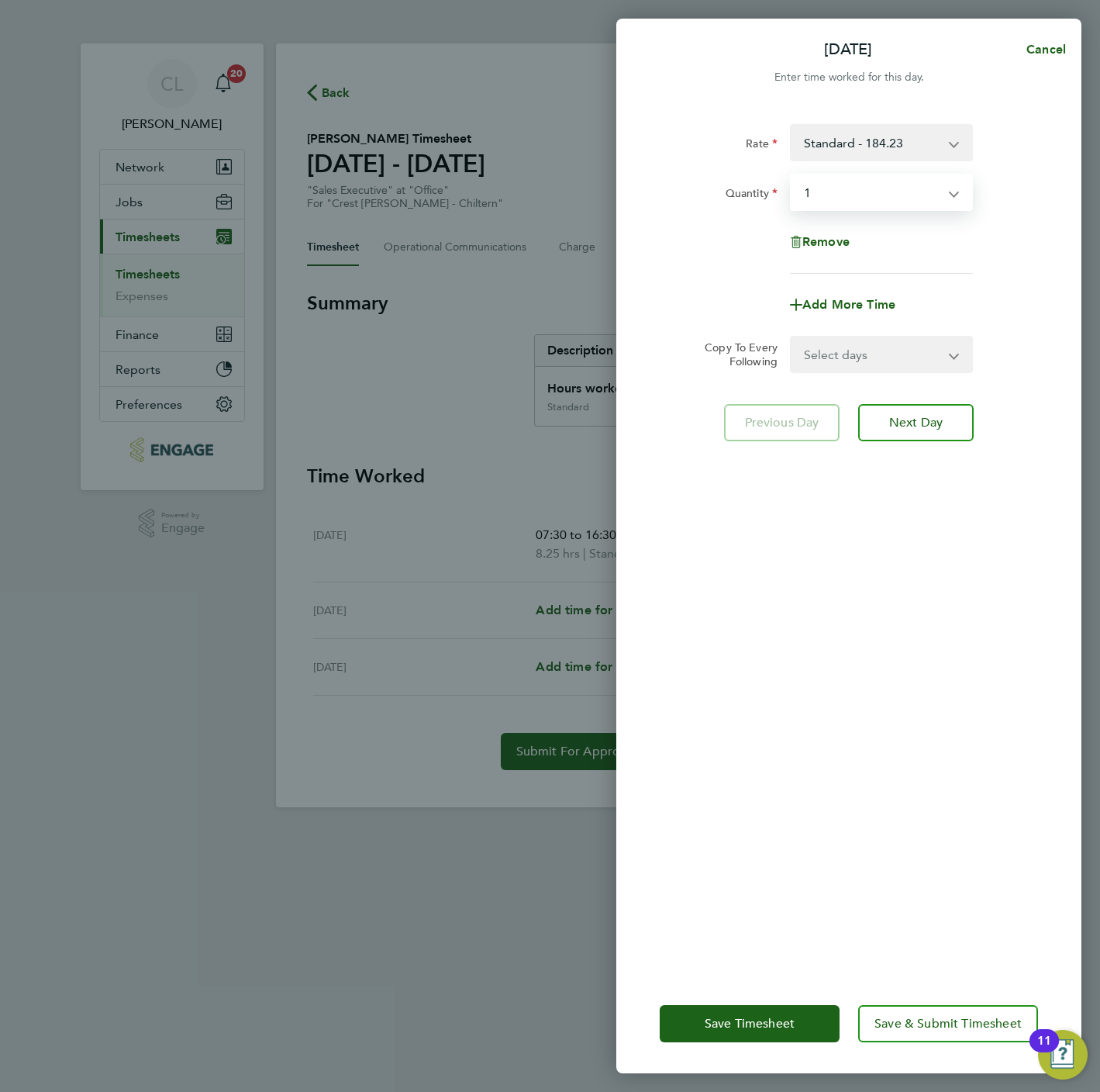
click at [854, 373] on div "Rate Standard - 184.23 Standard - 21.00 Quantity Select quantity 0.5 1 Remove A…" at bounding box center [849, 540] width 465 height 869
click at [849, 356] on select "Select days Day Weekend (Sat-Sun) Saturday Sunday" at bounding box center [873, 354] width 163 height 34
select select "SAT"
click at [792, 337] on select "Select days Day Weekend (Sat-Sun) Saturday Sunday" at bounding box center [873, 354] width 163 height 34
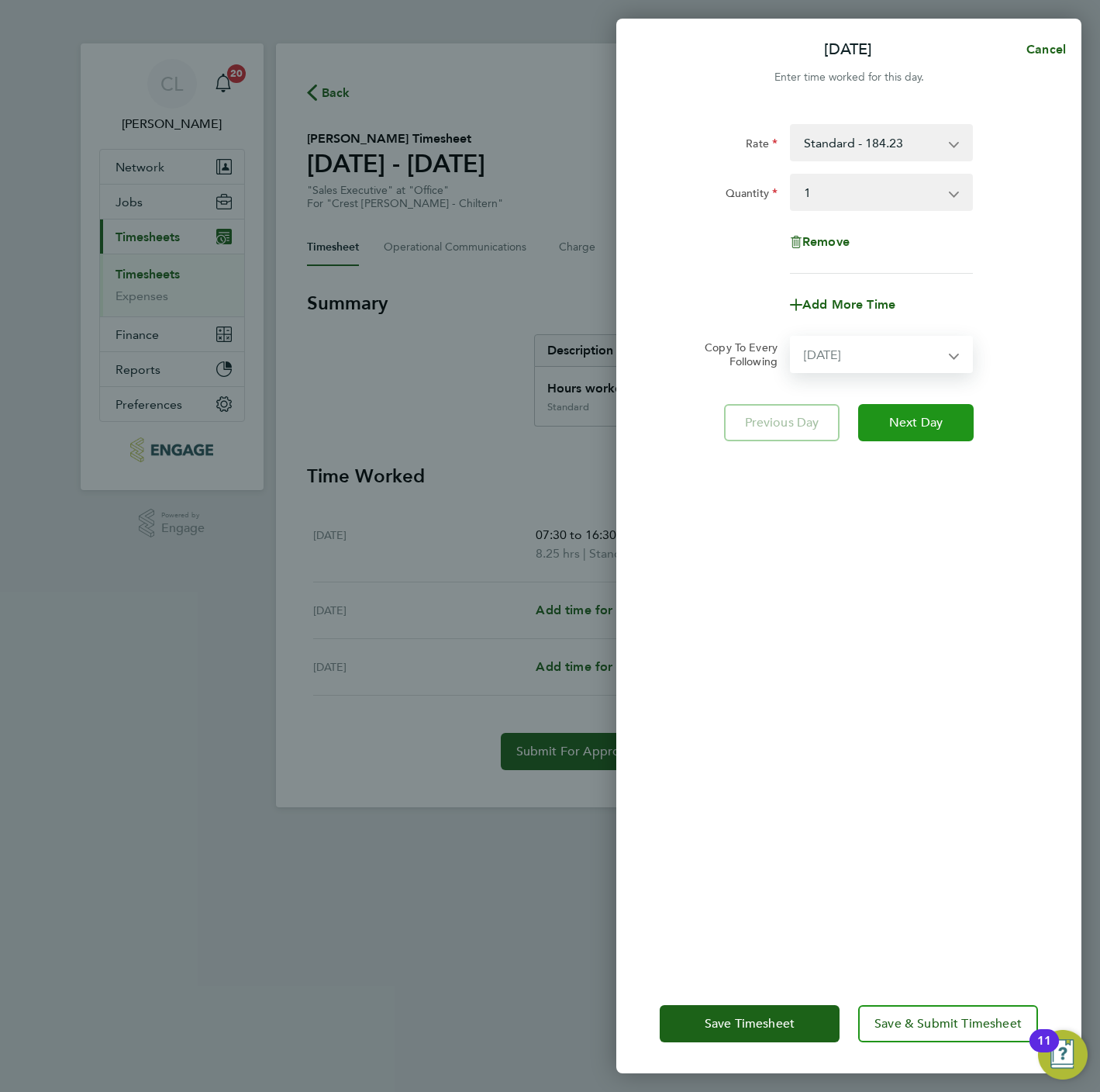
select select "2025-09-21"
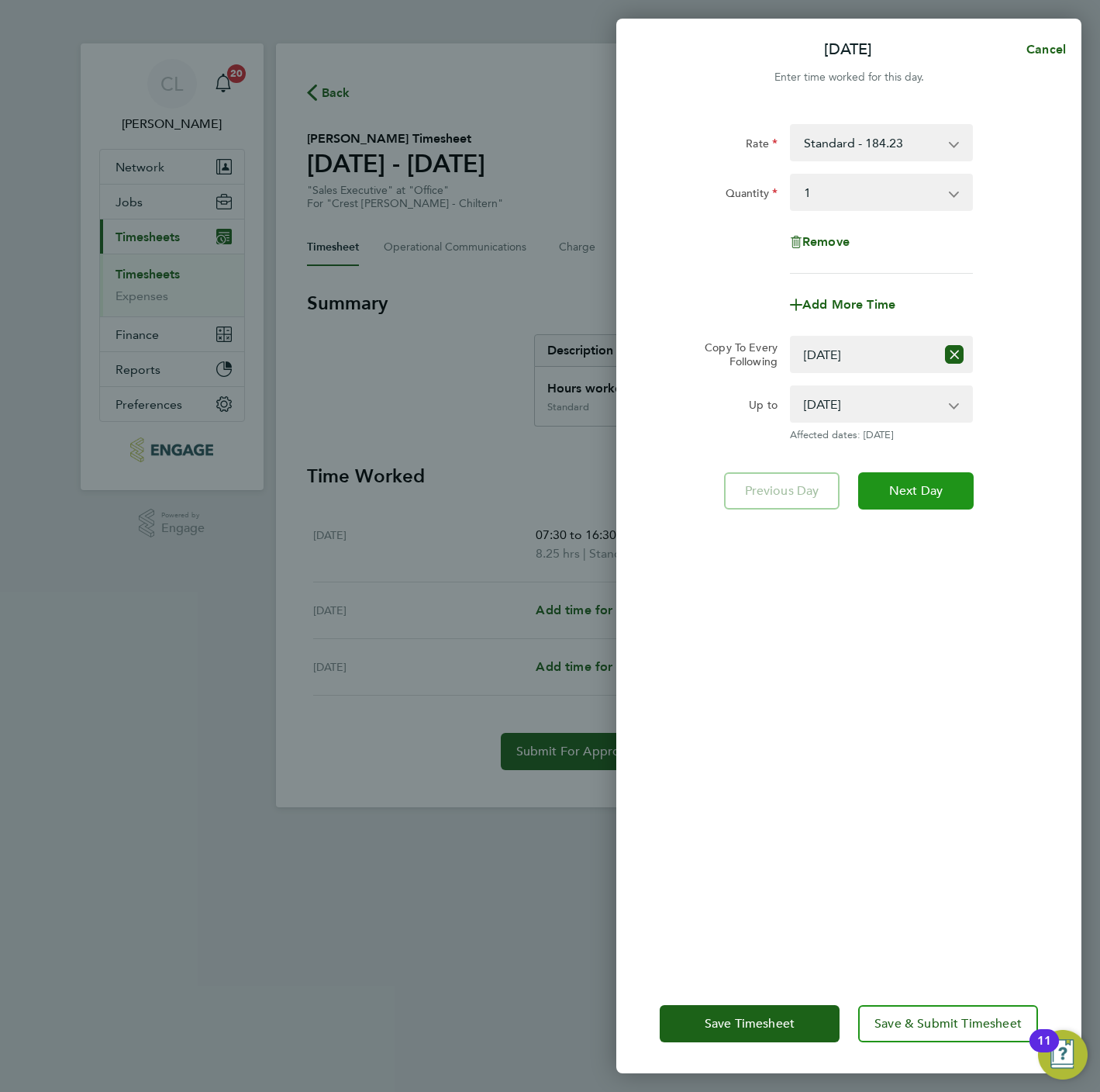
click at [943, 487] on button "Next Day" at bounding box center [915, 491] width 115 height 38
select select "0: null"
select select "1"
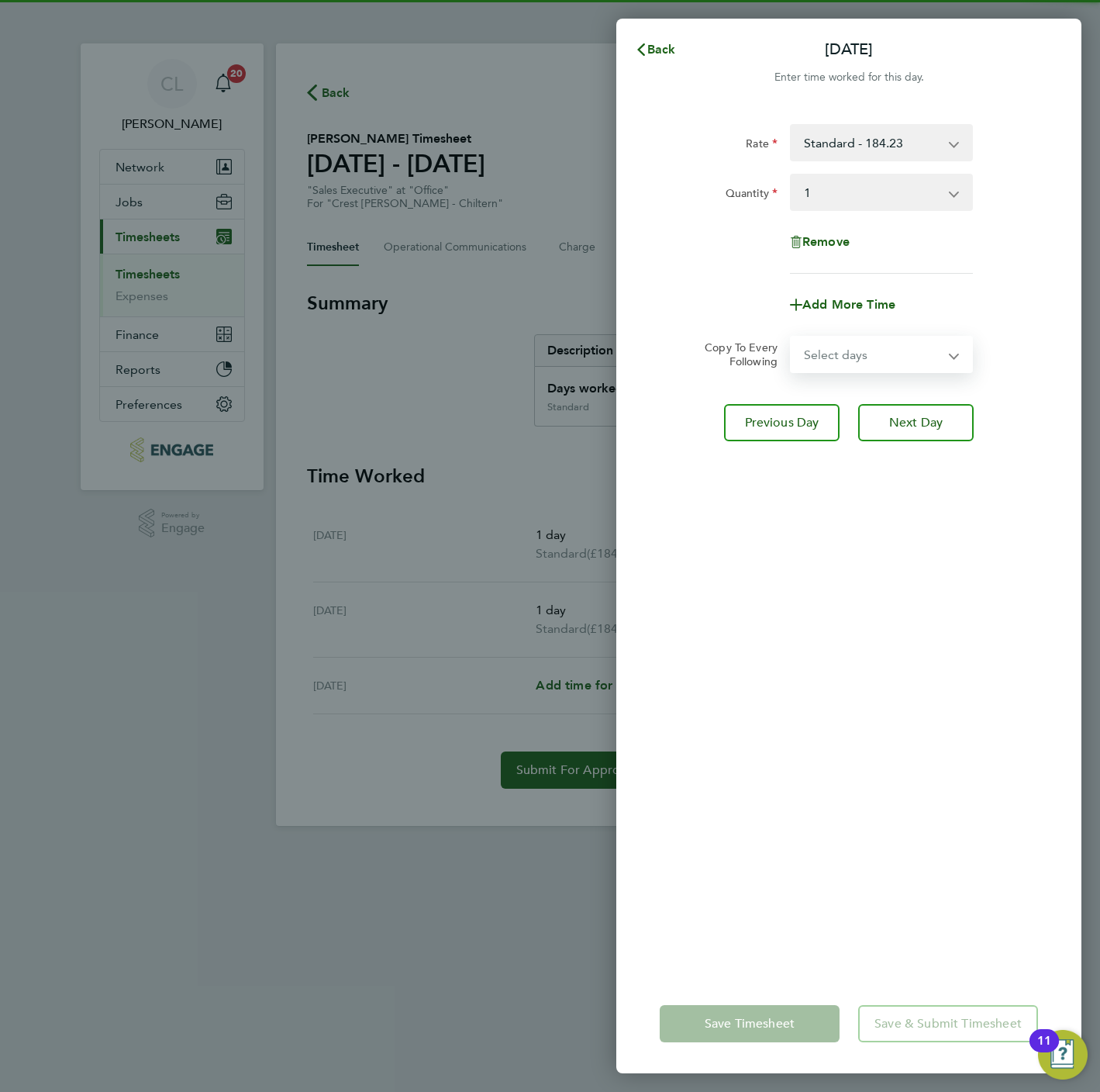
click at [860, 363] on select "Select days Sunday" at bounding box center [873, 354] width 163 height 34
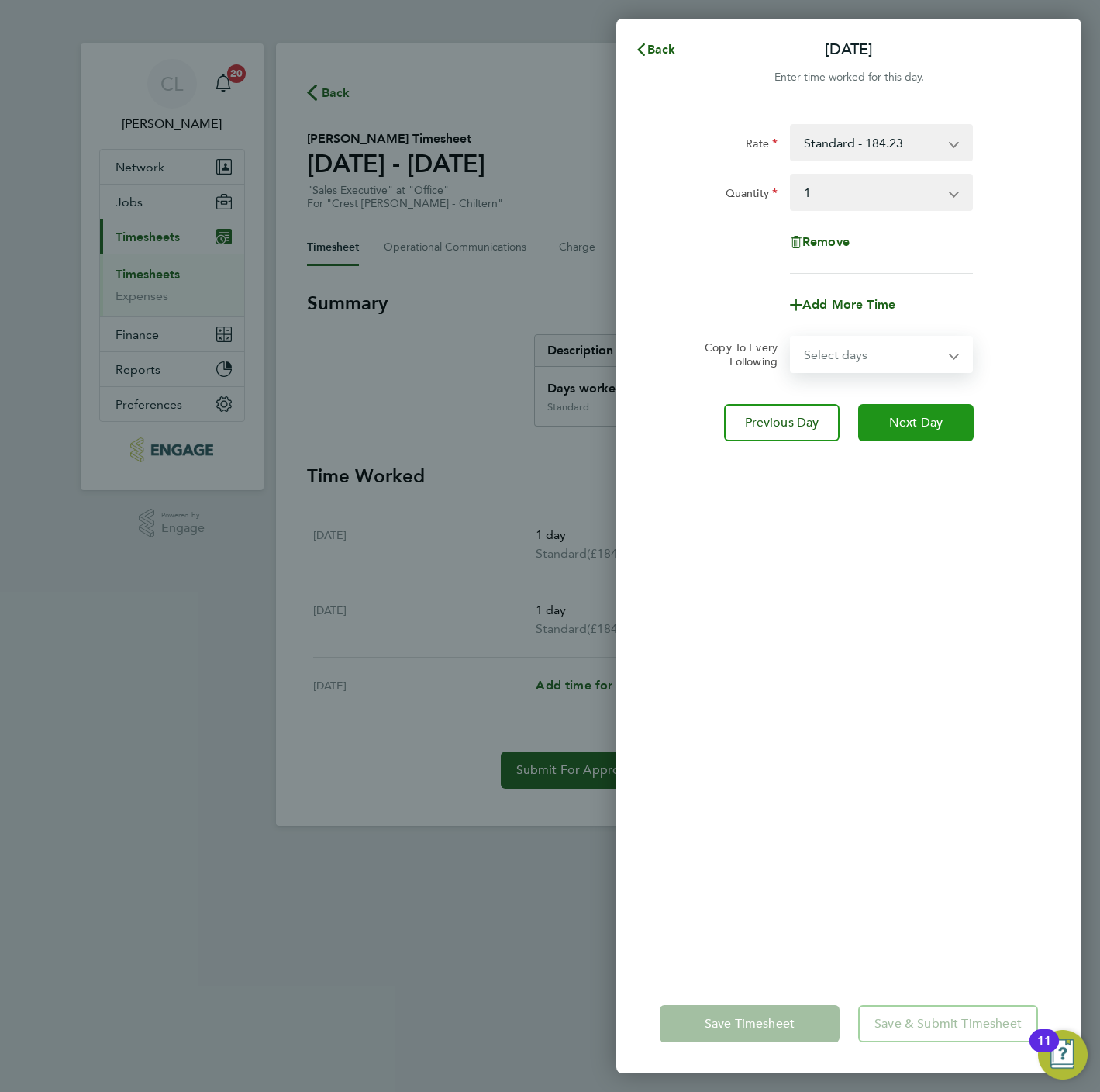
select select "SUN"
click at [792, 337] on select "Select days Sunday" at bounding box center [873, 354] width 163 height 34
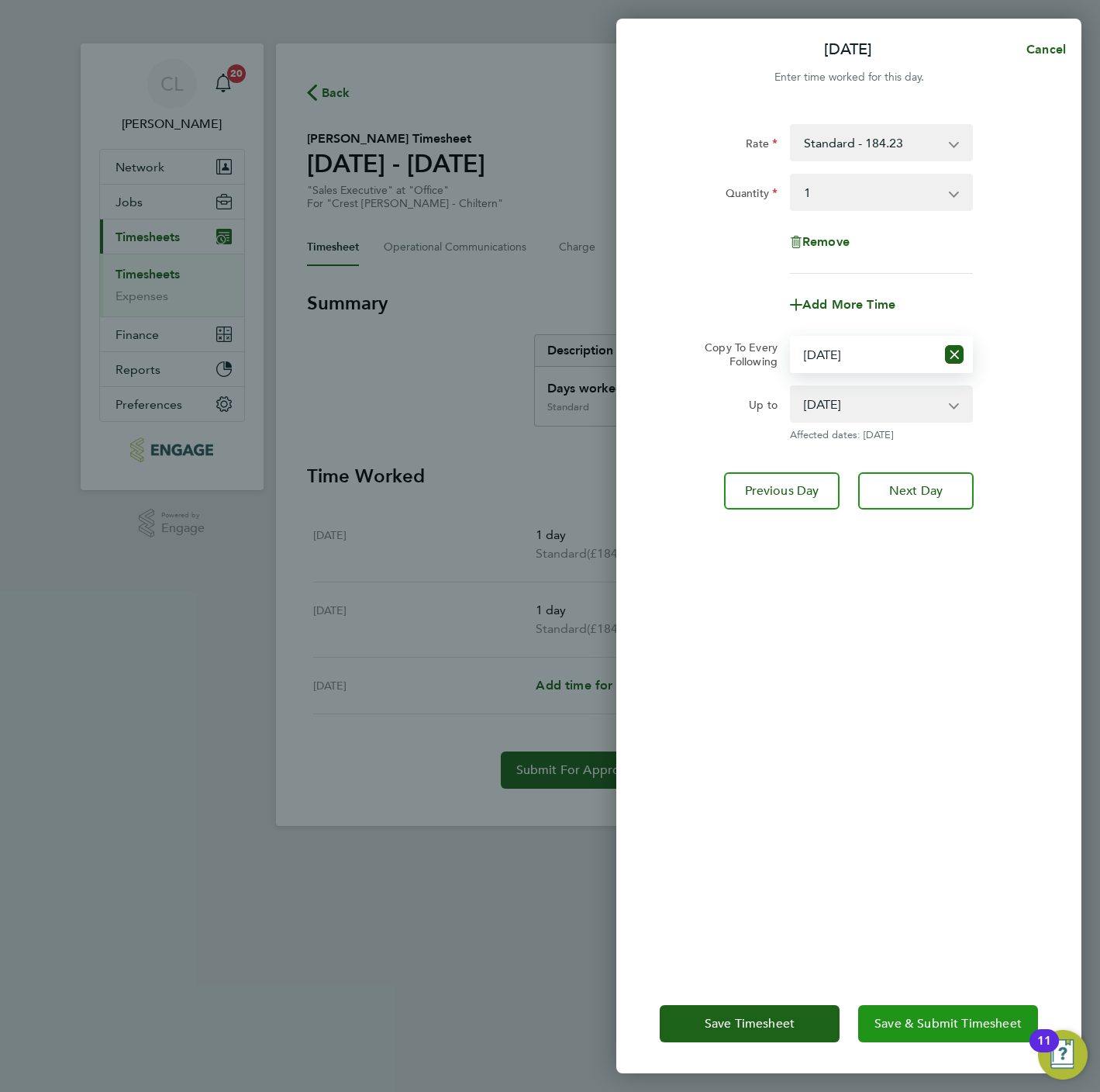
click at [954, 1023] on span "Save & Submit Timesheet" at bounding box center [948, 1023] width 147 height 16
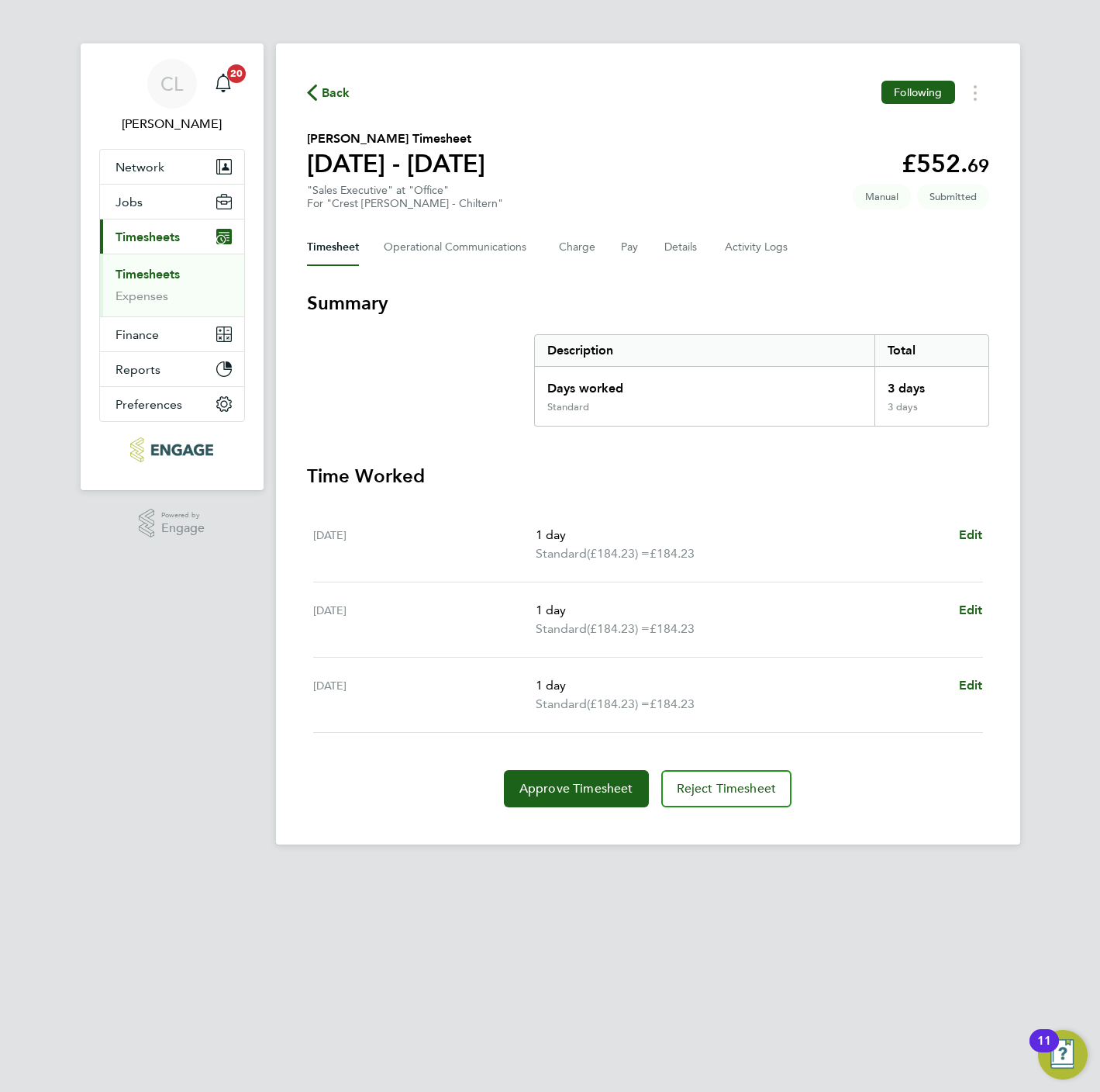
click at [317, 106] on div "Back Following Leah Blair's Timesheet 15 - 21 Sept 2025 £552. 69 "Sales Executi…" at bounding box center [648, 443] width 744 height 801
click at [317, 98] on span "Back" at bounding box center [328, 92] width 43 height 15
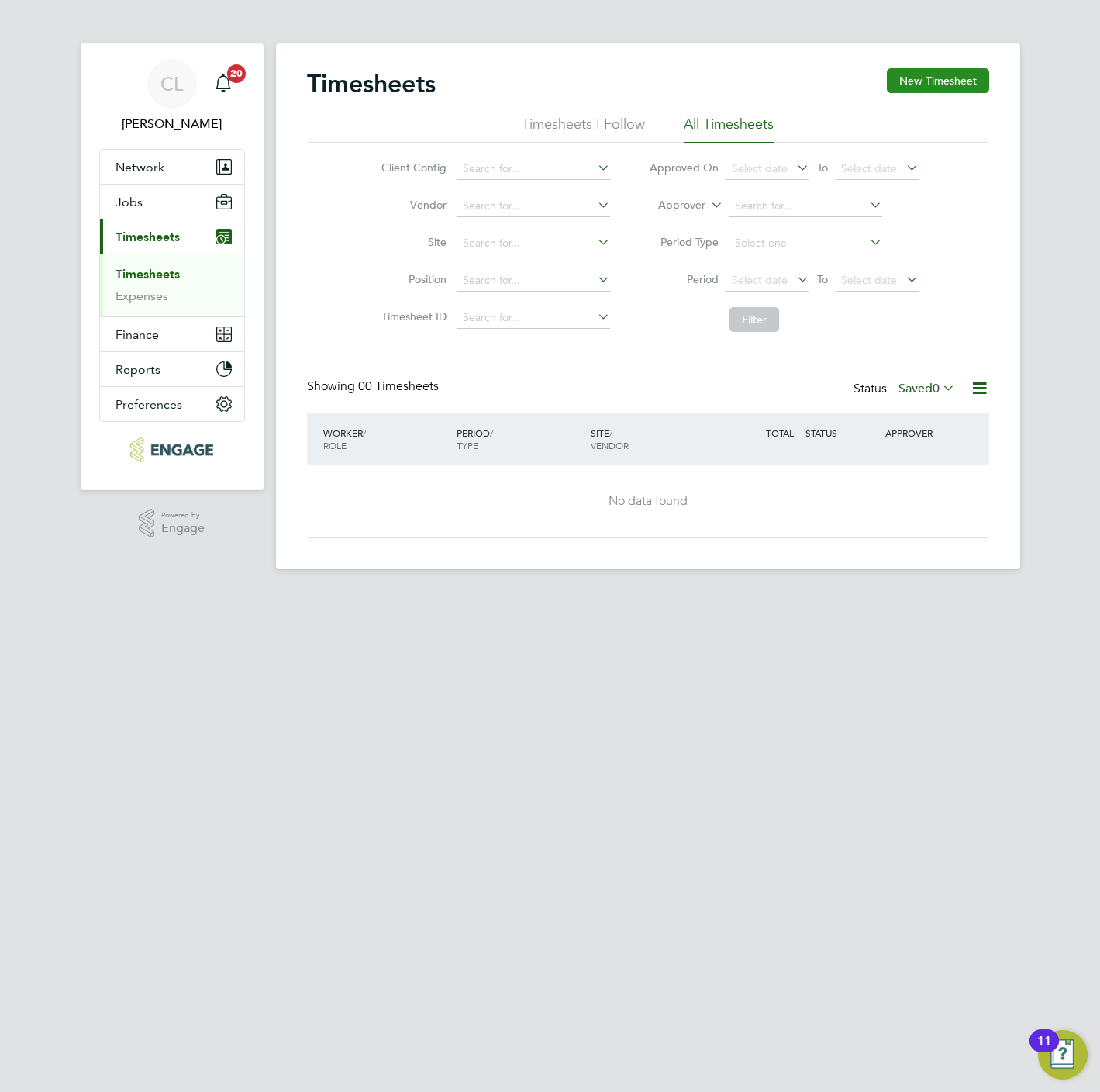
click at [932, 86] on button "New Timesheet" at bounding box center [937, 80] width 102 height 25
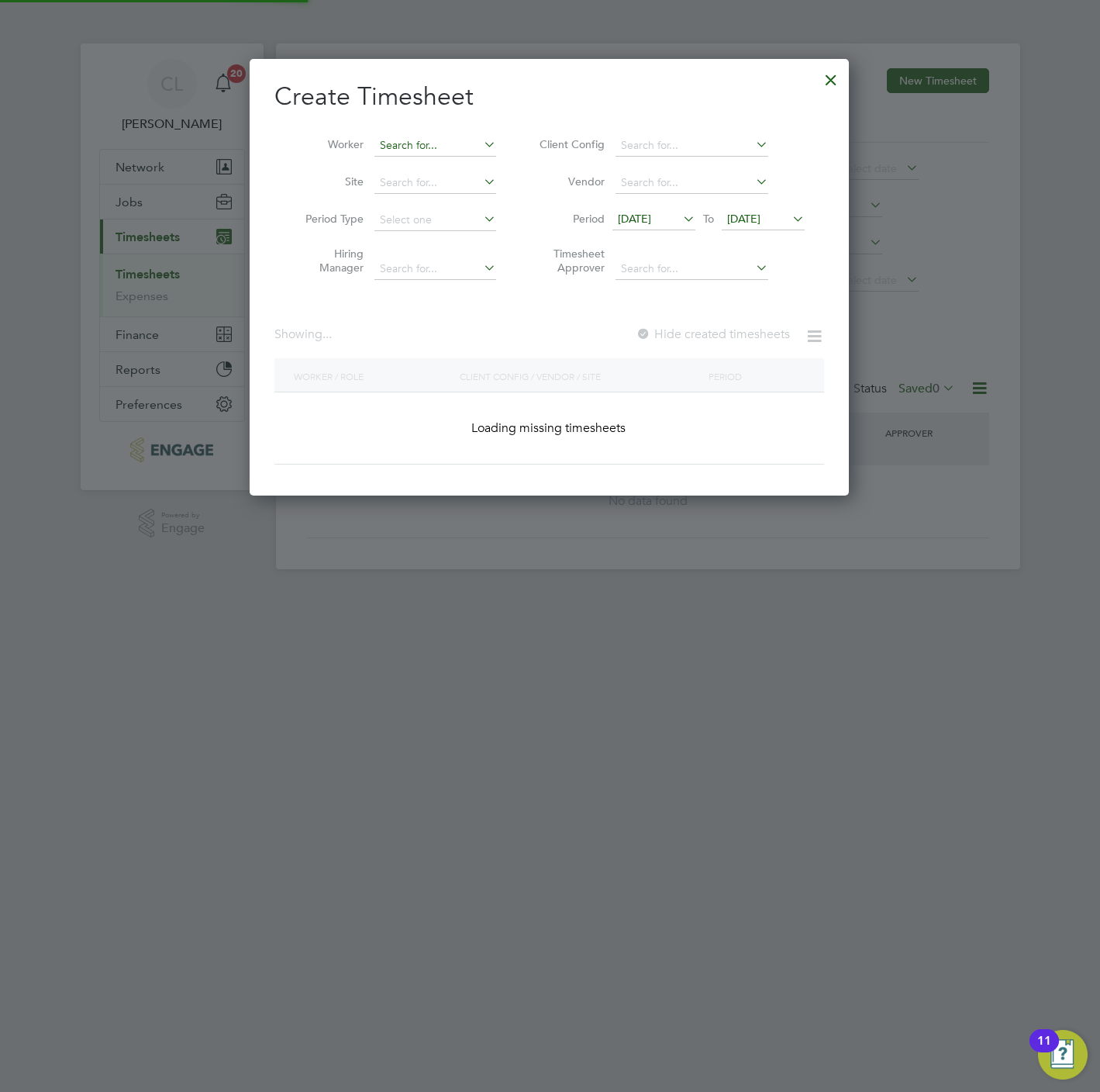
scroll to position [2953, 600]
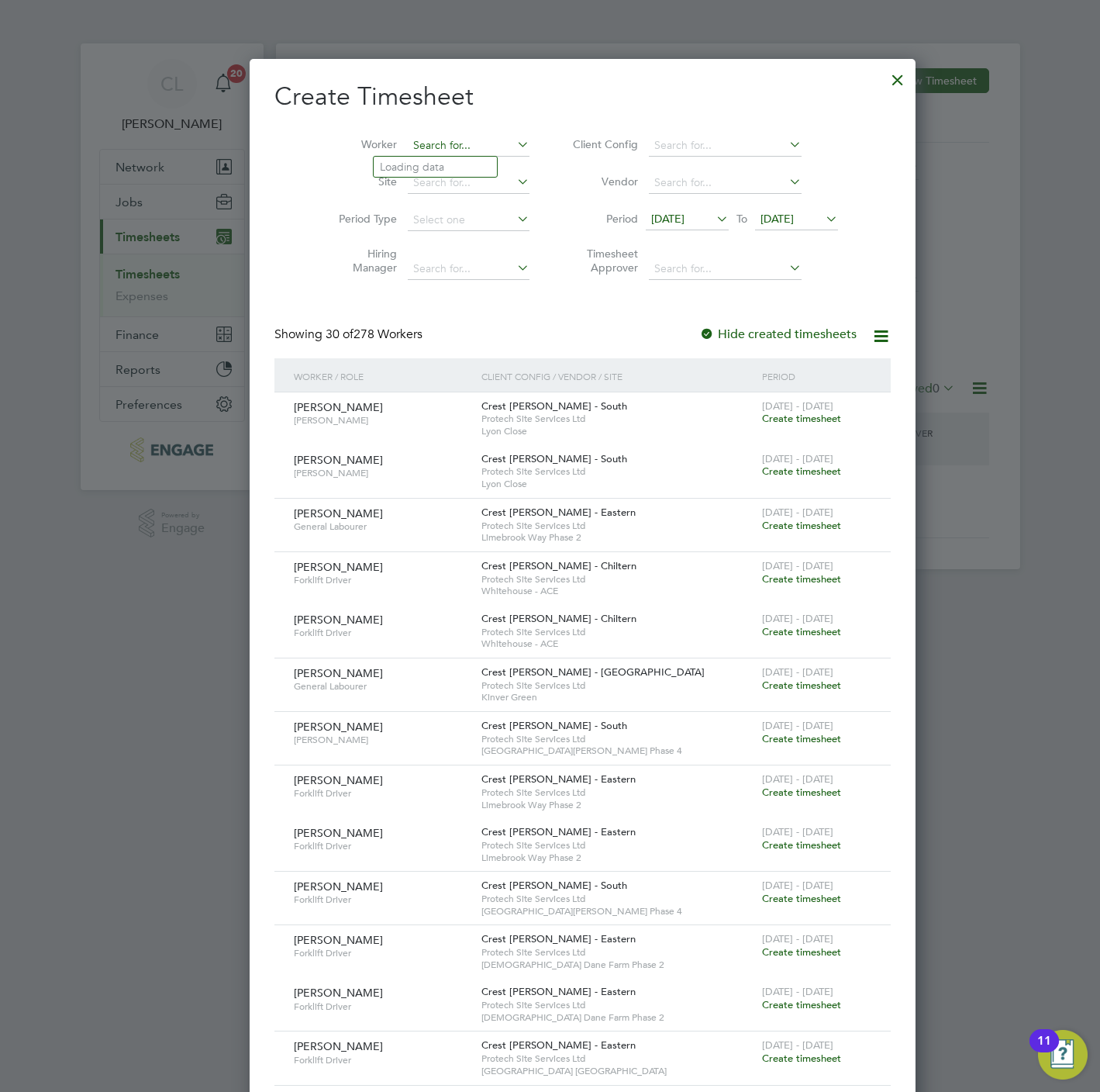
click at [440, 140] on input at bounding box center [469, 146] width 122 height 22
type input "k"
click at [424, 163] on li "Jasu r Ortikov" at bounding box center [435, 167] width 123 height 21
type input "Jasur Ortikov"
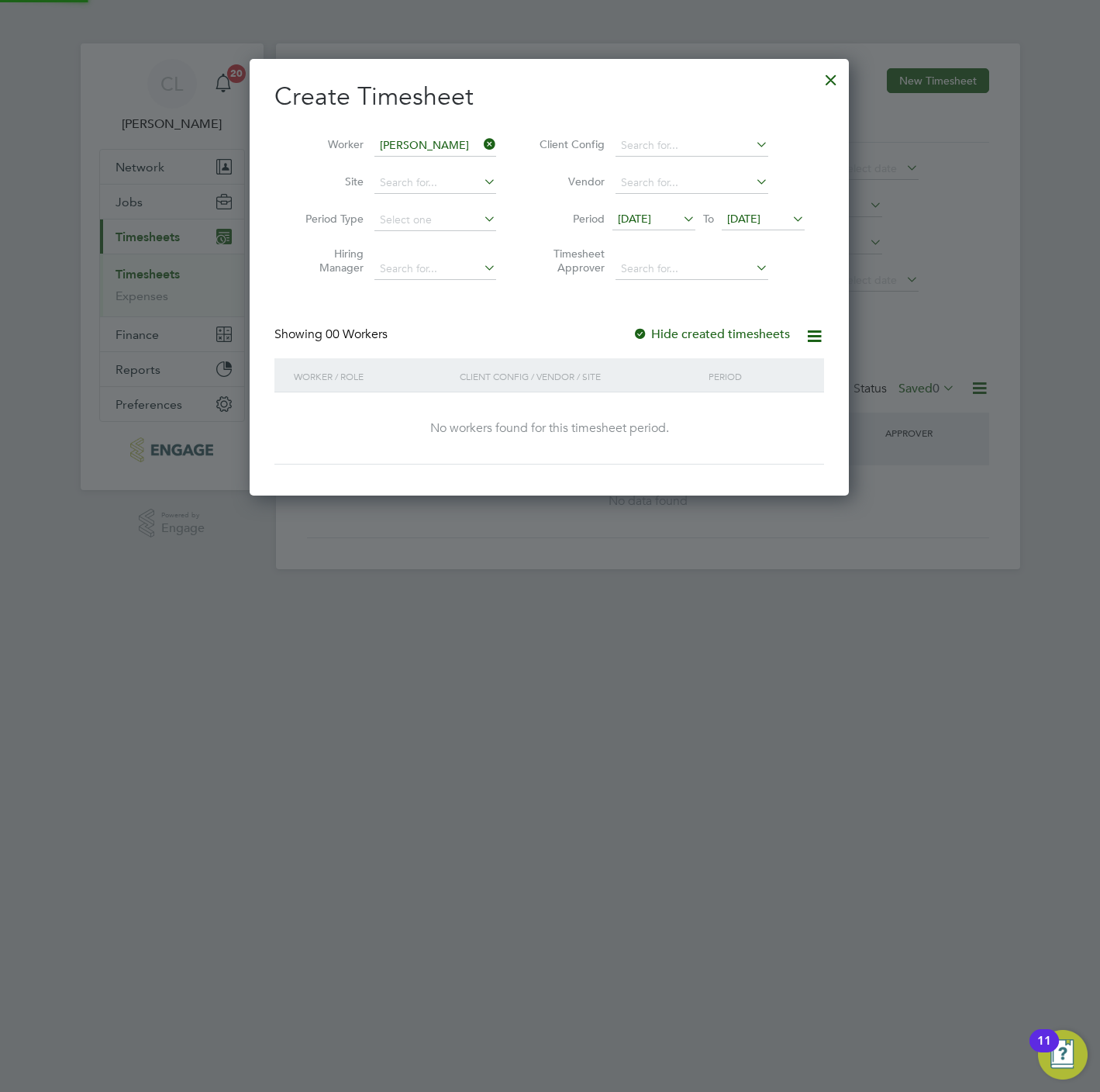
scroll to position [440, 600]
drag, startPoint x: 761, startPoint y: 221, endPoint x: 789, endPoint y: 238, distance: 32.8
click at [761, 221] on span "[DATE]" at bounding box center [743, 218] width 34 height 14
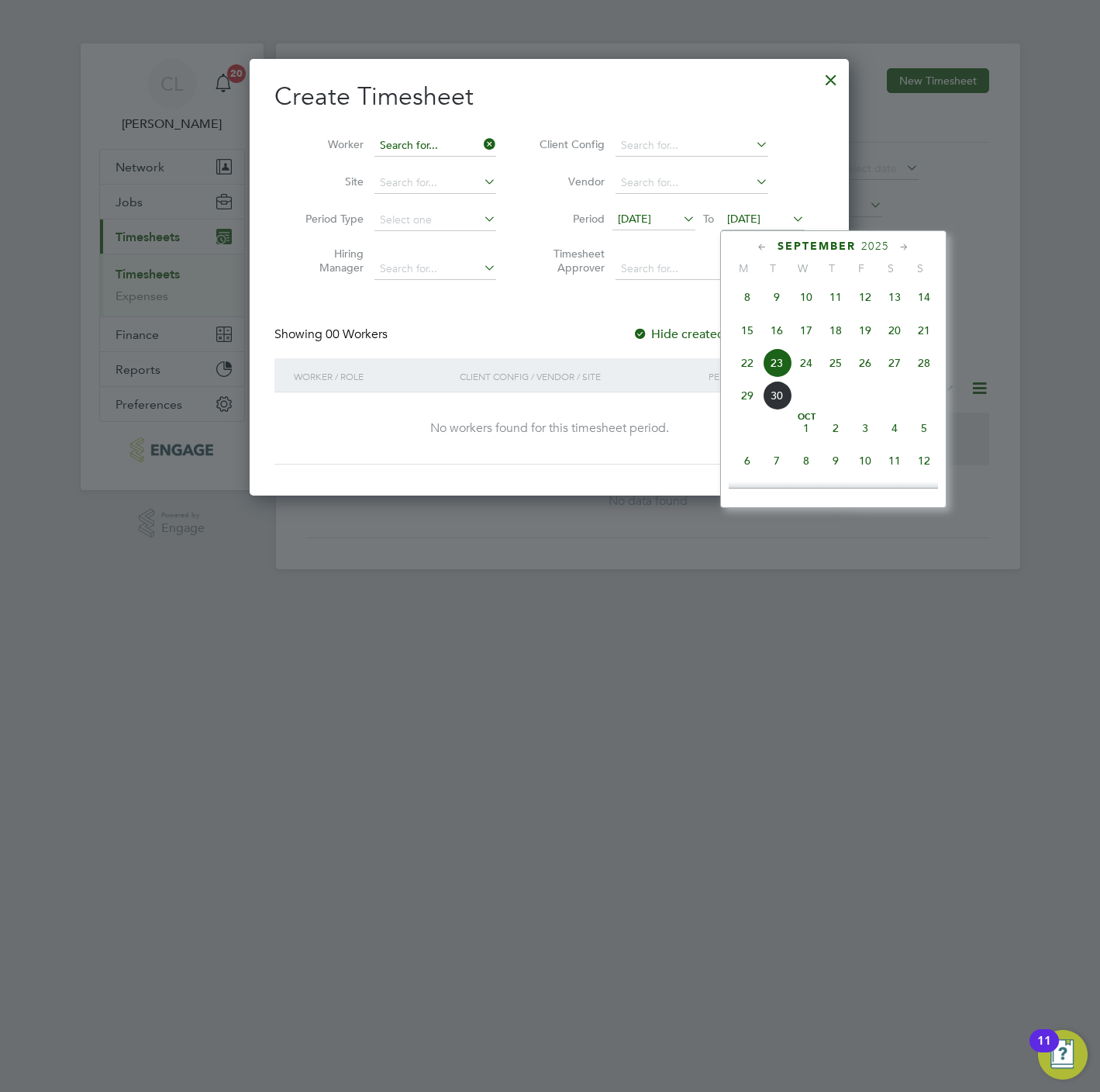
click at [442, 144] on input at bounding box center [435, 146] width 122 height 22
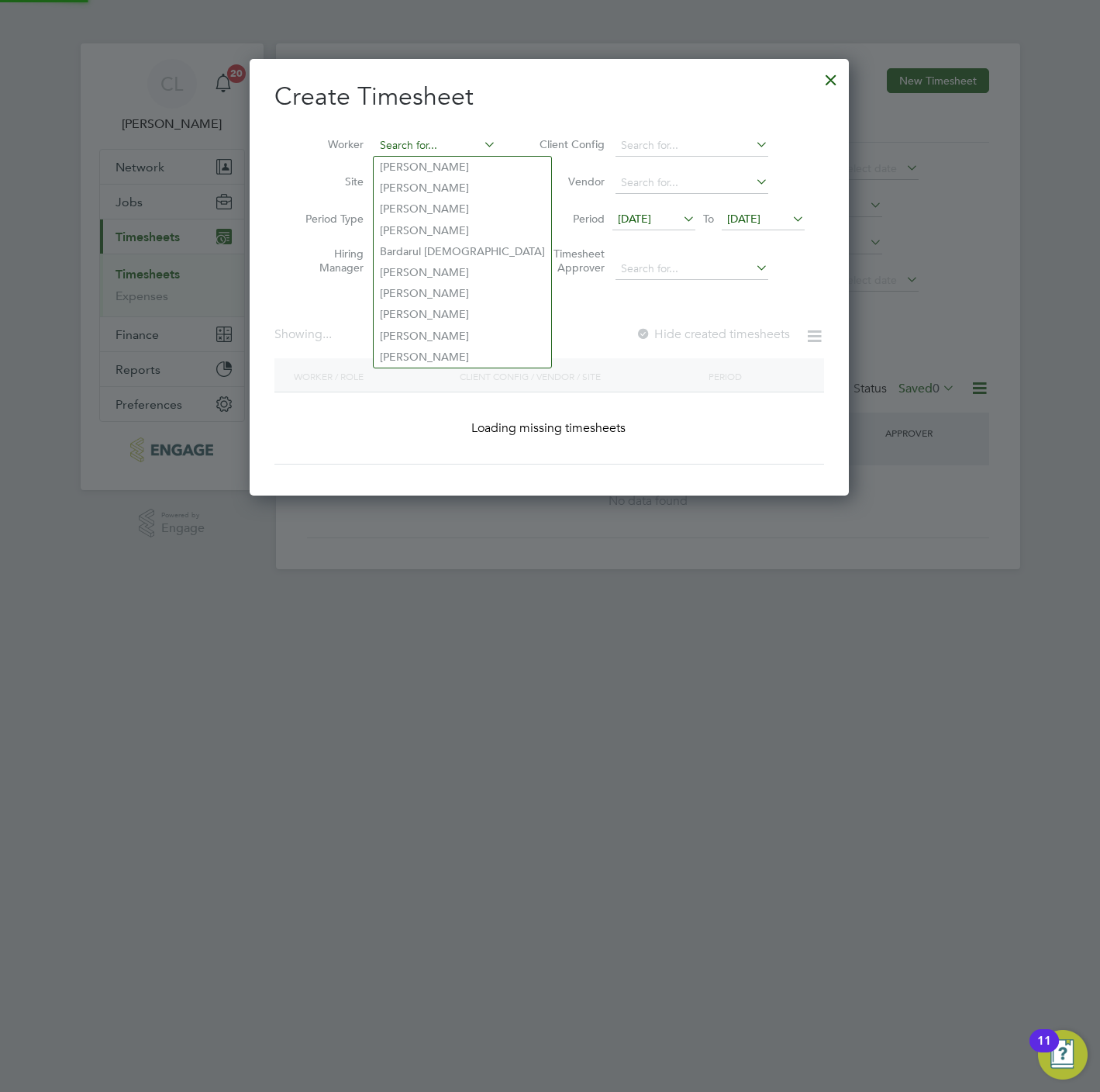
scroll to position [2953, 600]
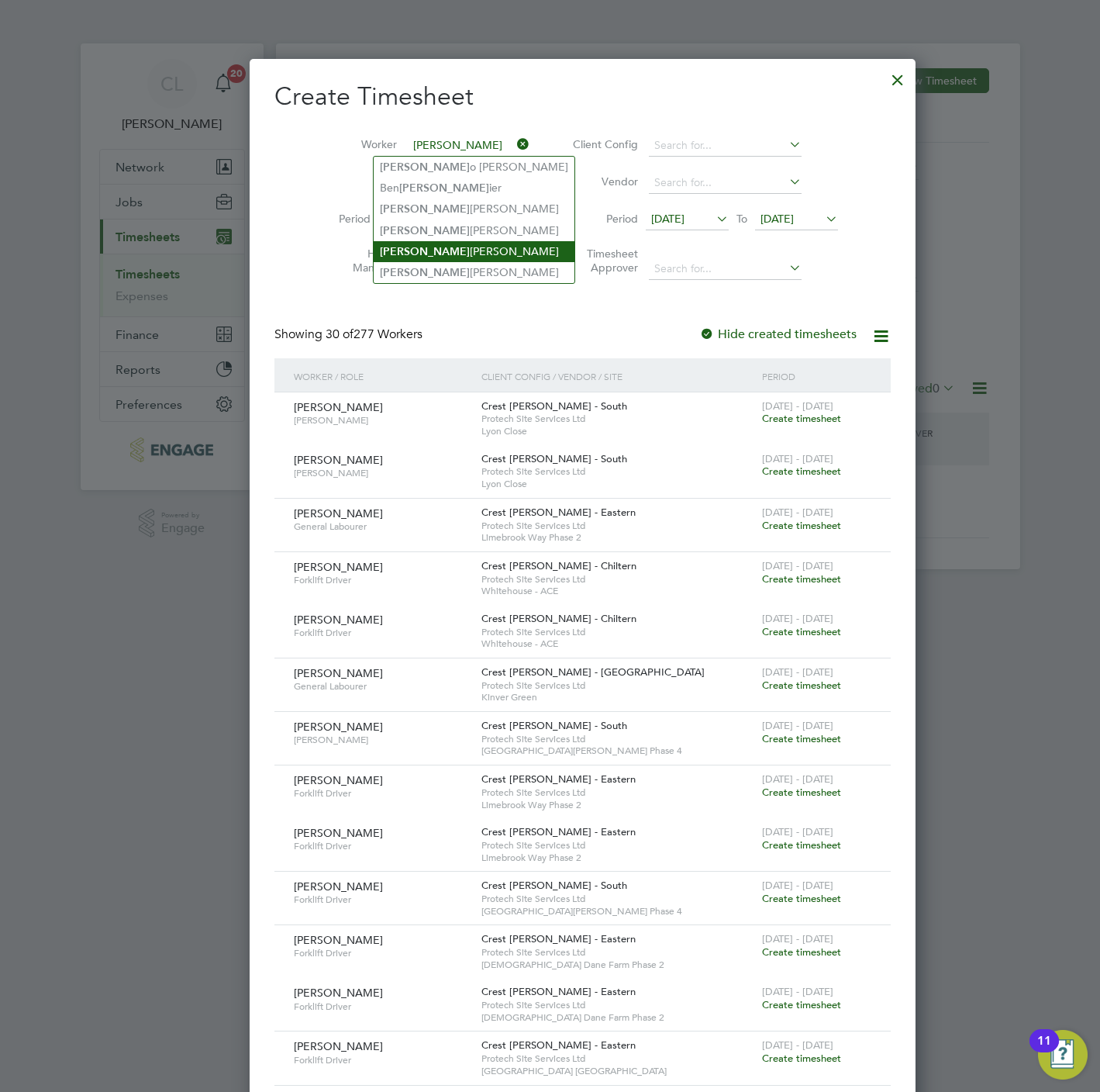
click at [469, 252] on li "Carl ton Gregory" at bounding box center [474, 252] width 201 height 21
type input "[PERSON_NAME]"
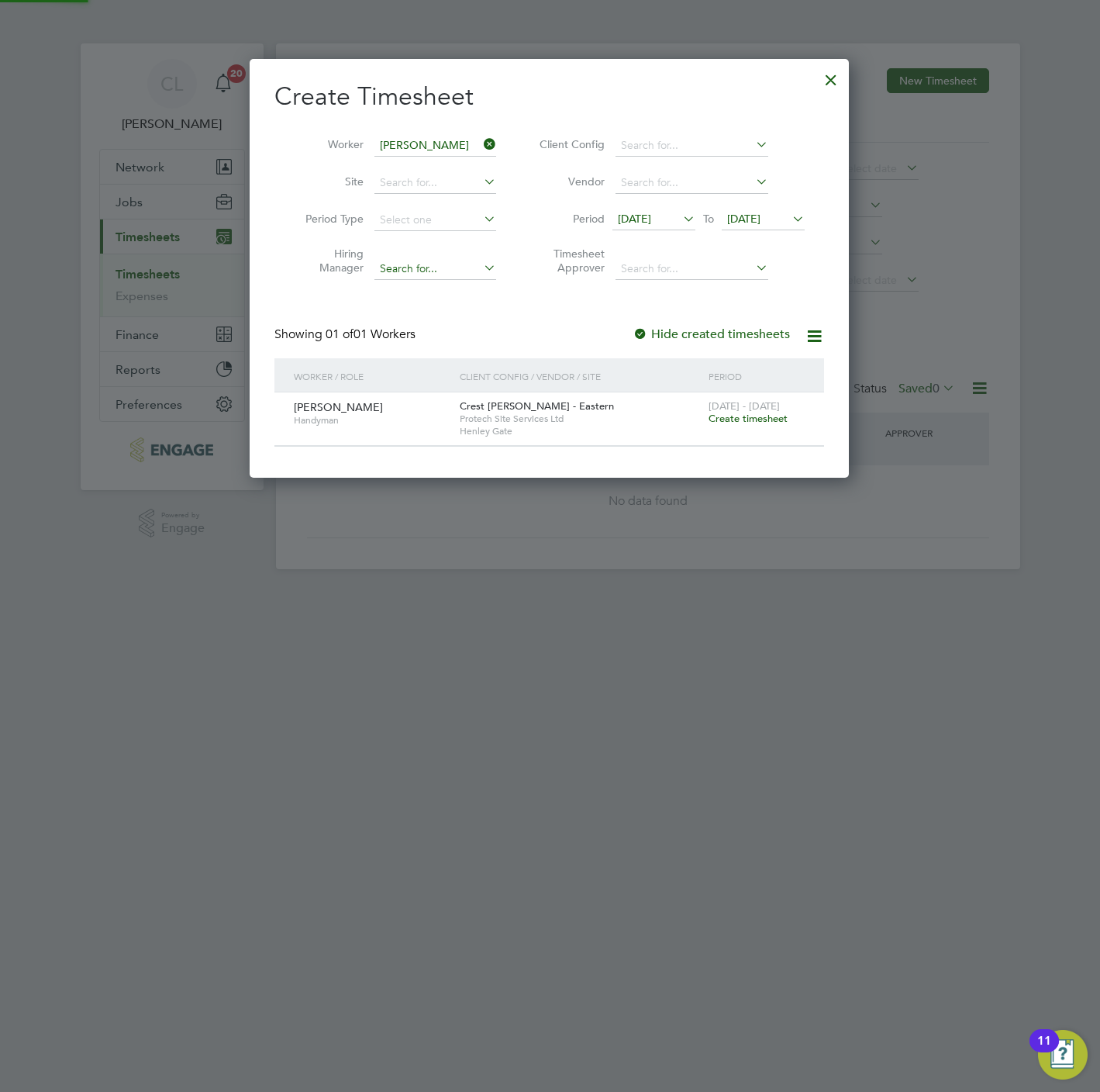
scroll to position [421, 600]
click at [734, 425] on div "15 - 21 Sep 2025 Create timesheet" at bounding box center [757, 413] width 104 height 42
click at [733, 415] on span "Create timesheet" at bounding box center [748, 418] width 79 height 13
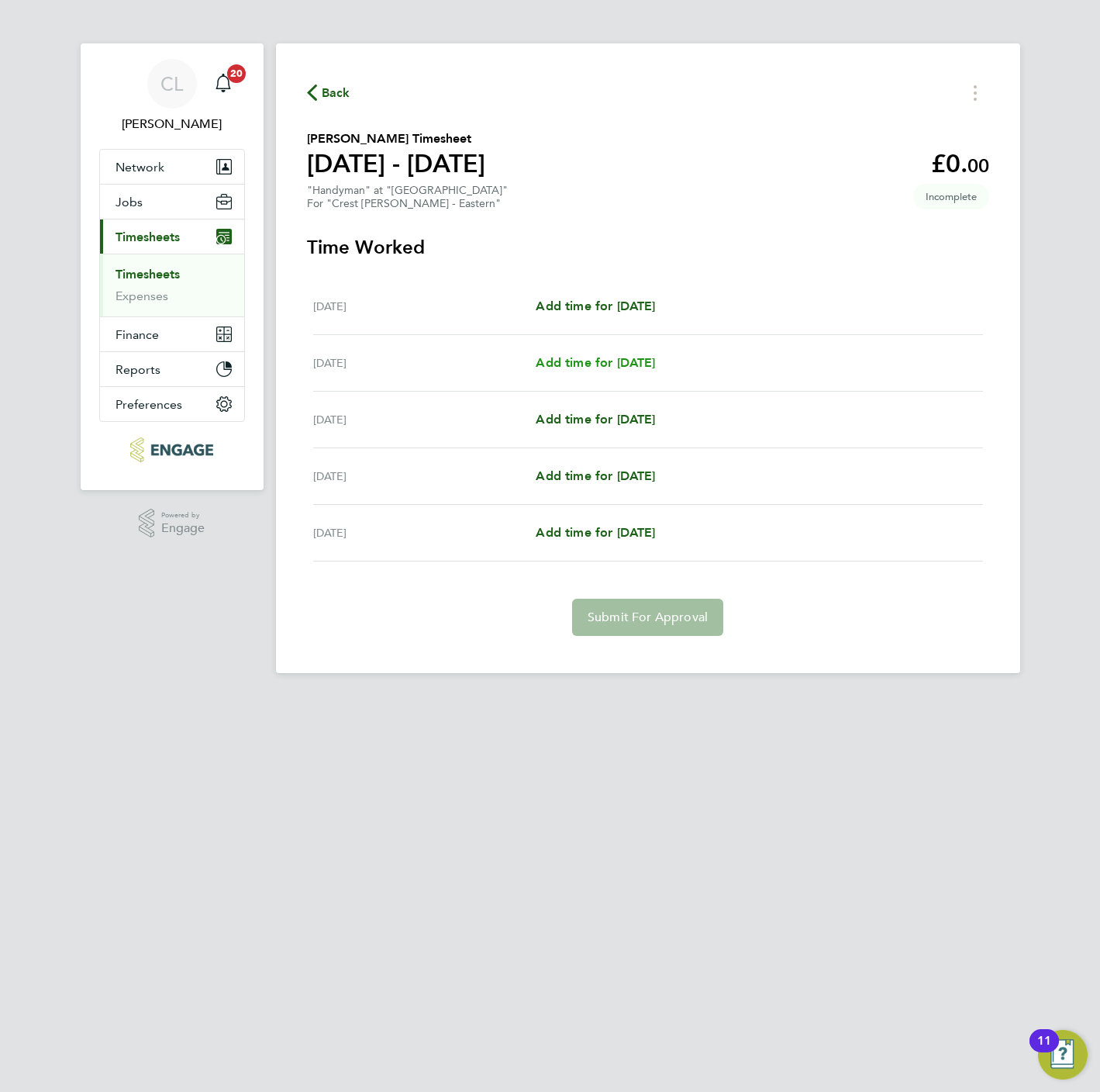
click at [591, 364] on span "Add time for Tue 16 Sep" at bounding box center [595, 362] width 119 height 15
select select "60"
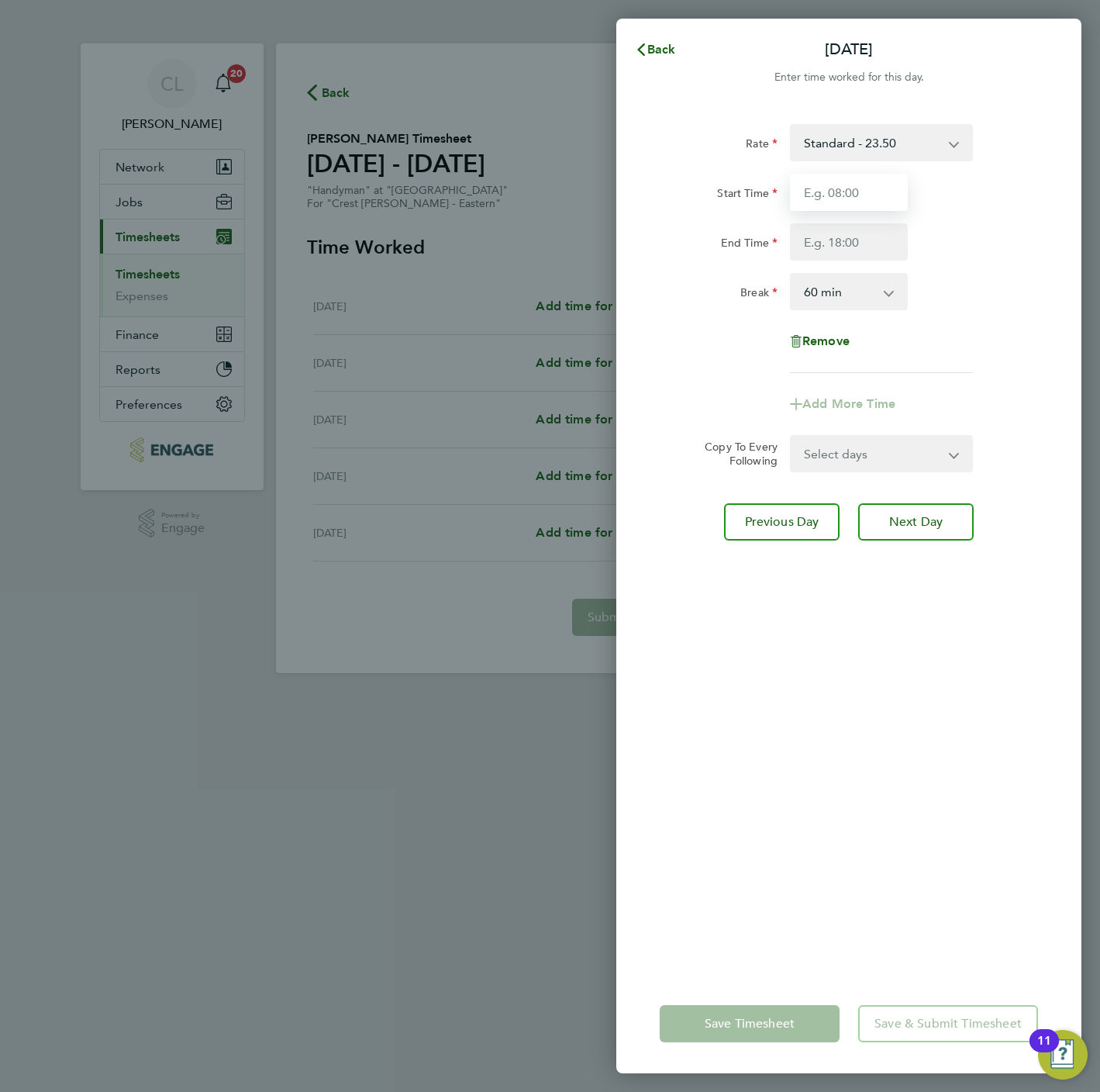
click at [858, 188] on input "Start Time" at bounding box center [849, 192] width 118 height 38
type input "07:30"
type input "16:30"
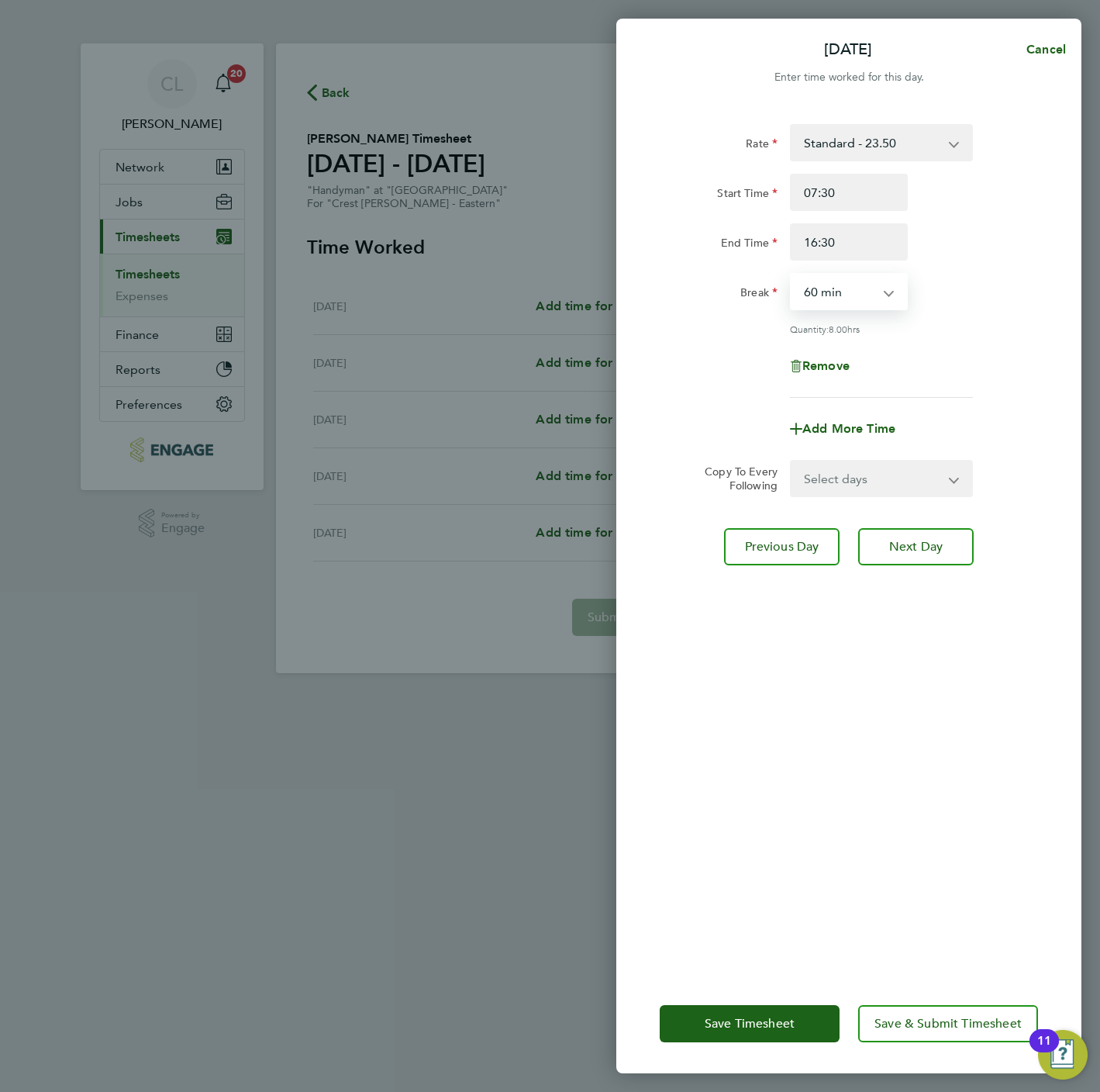
drag, startPoint x: 852, startPoint y: 303, endPoint x: 850, endPoint y: 310, distance: 7.3
click at [852, 303] on select "0 min 15 min 30 min 45 min 60 min 75 min 90 min" at bounding box center [840, 292] width 97 height 34
select select "0"
click at [792, 275] on select "0 min 15 min 30 min 45 min 60 min 75 min 90 min" at bounding box center [840, 292] width 97 height 34
click at [863, 452] on form "Rate Standard - 23.50 Start Time 07:30 End Time 16:30 Break 0 min 15 min 30 min…" at bounding box center [849, 311] width 379 height 373
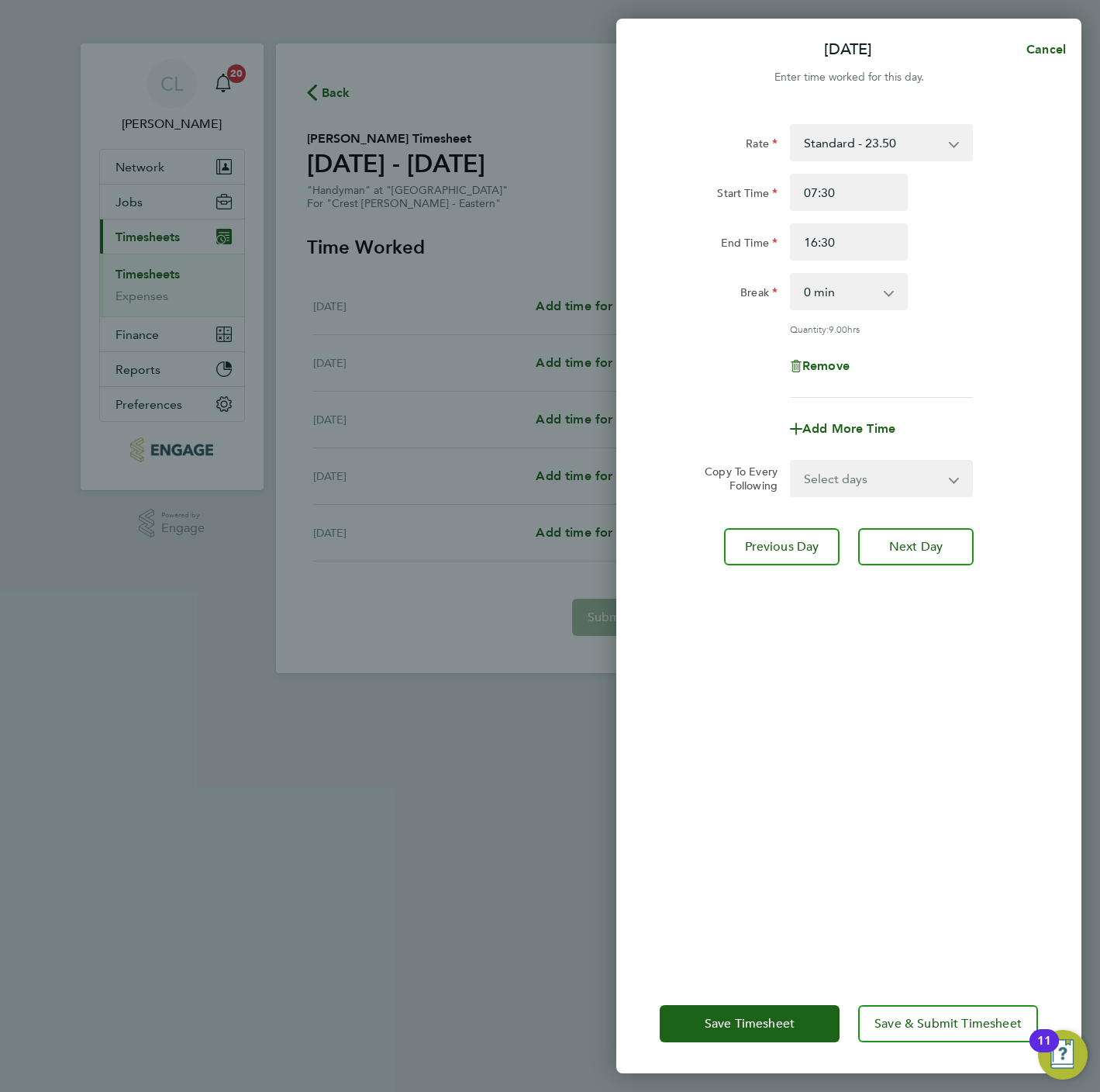
click at [877, 483] on select "Select days Day [DATE] [DATE] [DATE]" at bounding box center [873, 479] width 163 height 34
select select "WED"
click at [792, 461] on select "Select days Day [DATE] [DATE] [DATE]" at bounding box center [873, 479] width 163 height 34
select select "2025-09-19"
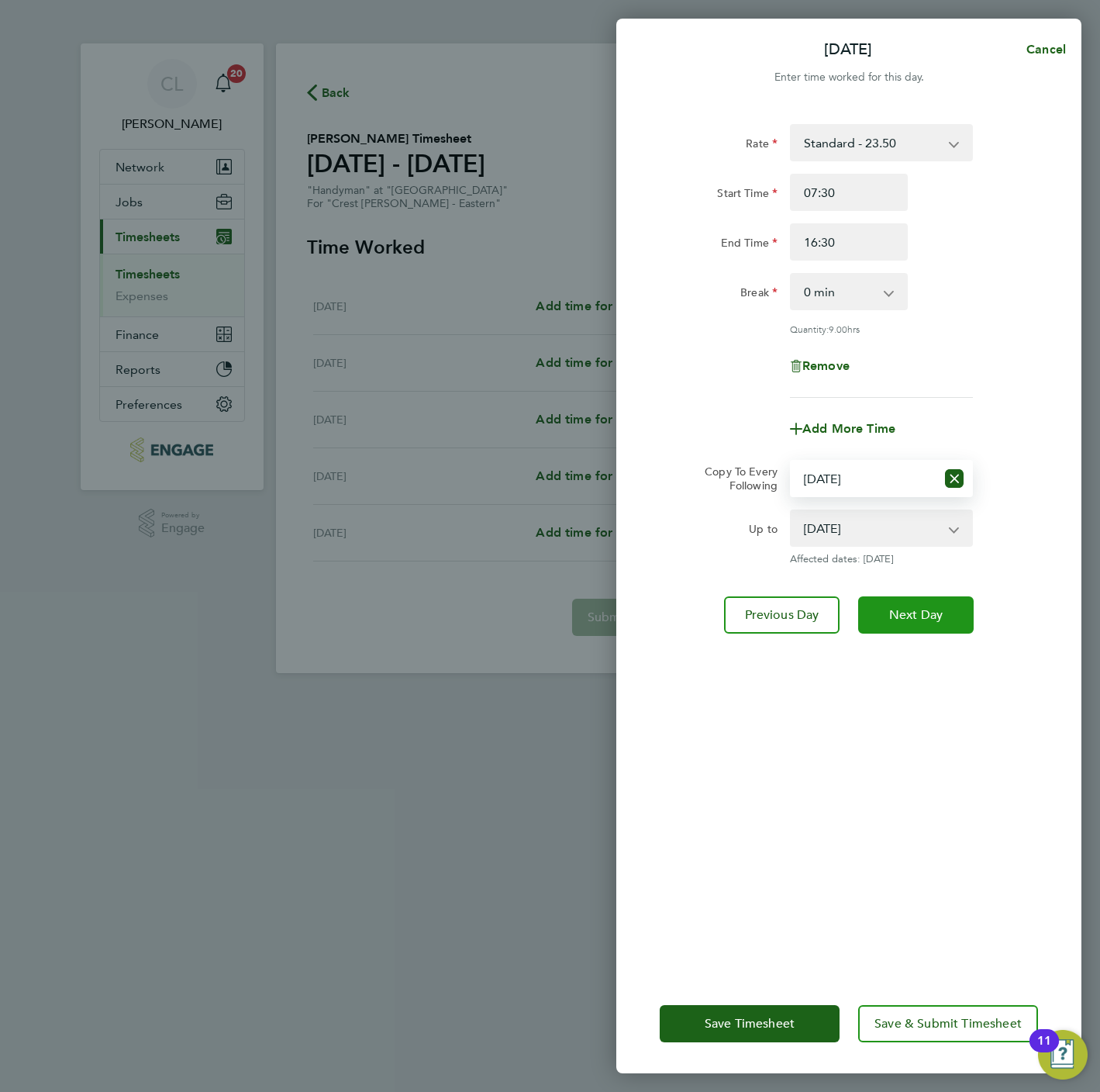
click at [896, 603] on button "Next Day" at bounding box center [915, 615] width 115 height 38
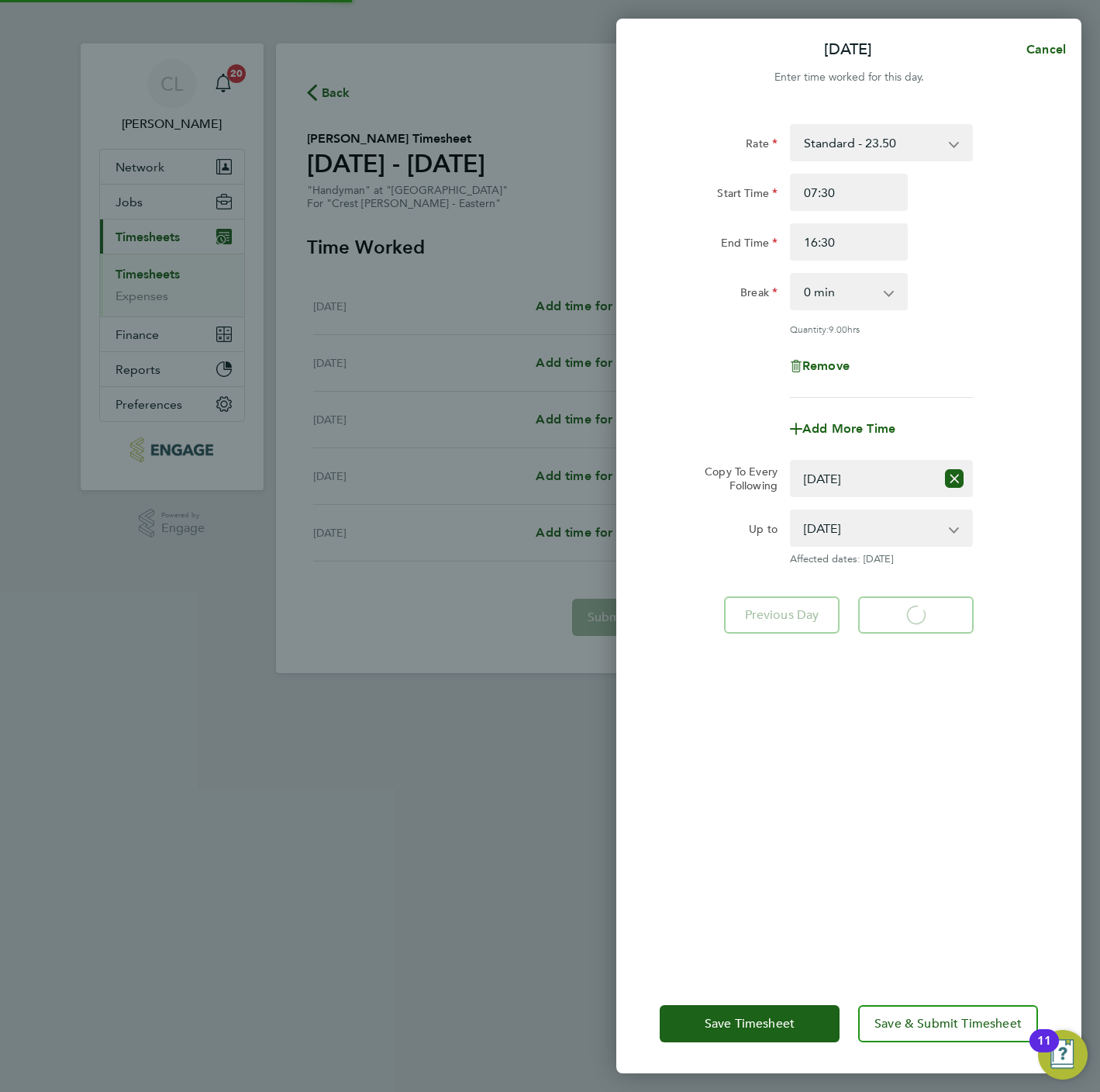
click at [865, 477] on select "Select days Day [DATE] [DATE] [DATE]" at bounding box center [864, 479] width 144 height 34
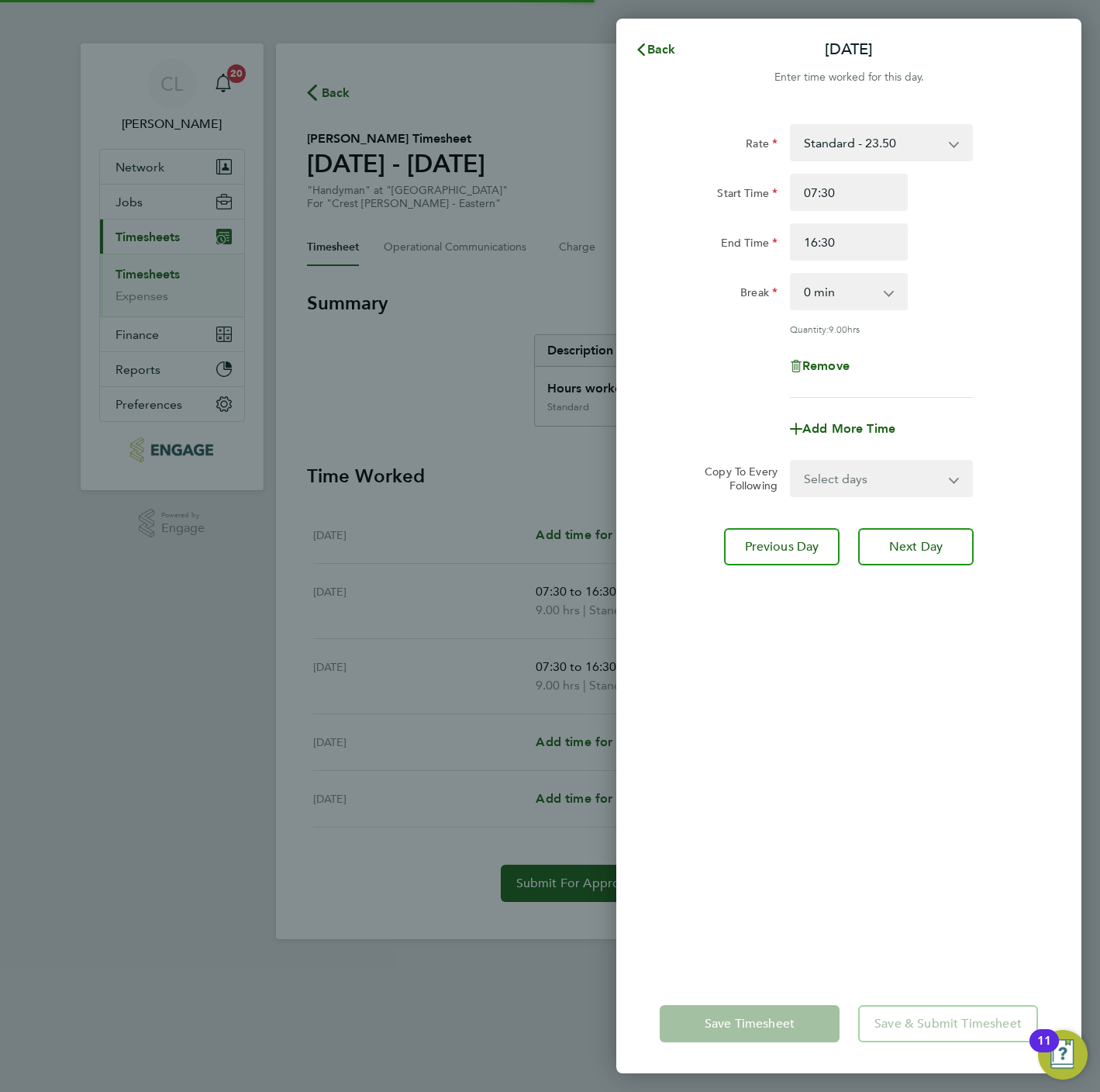
click at [861, 483] on select "Select days Day Thursday Friday" at bounding box center [873, 479] width 163 height 34
select select "THU"
click at [792, 461] on select "Select days Day Thursday Friday" at bounding box center [873, 479] width 163 height 34
select select "2025-09-19"
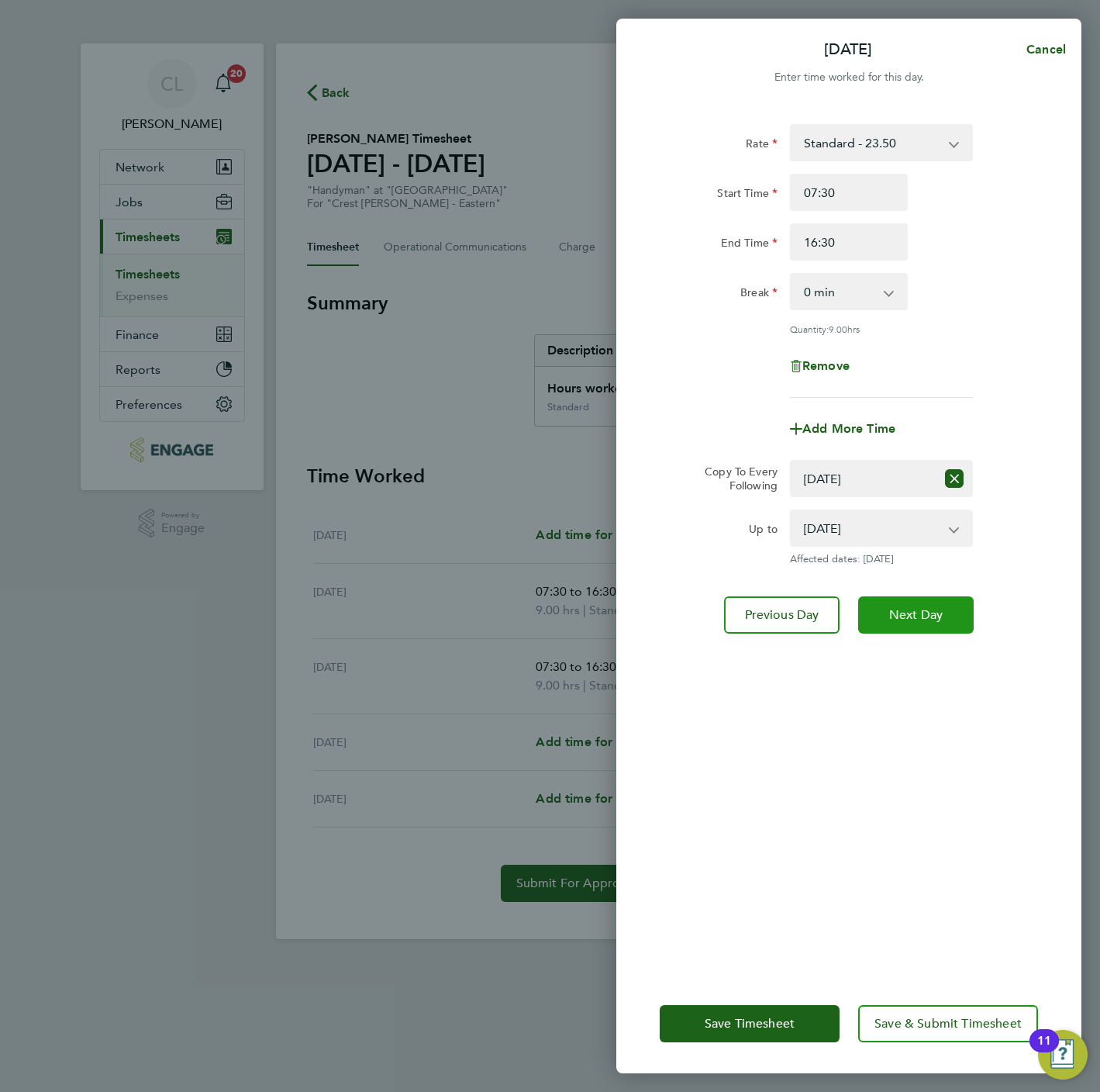
click at [908, 622] on button "Next Day" at bounding box center [915, 615] width 115 height 38
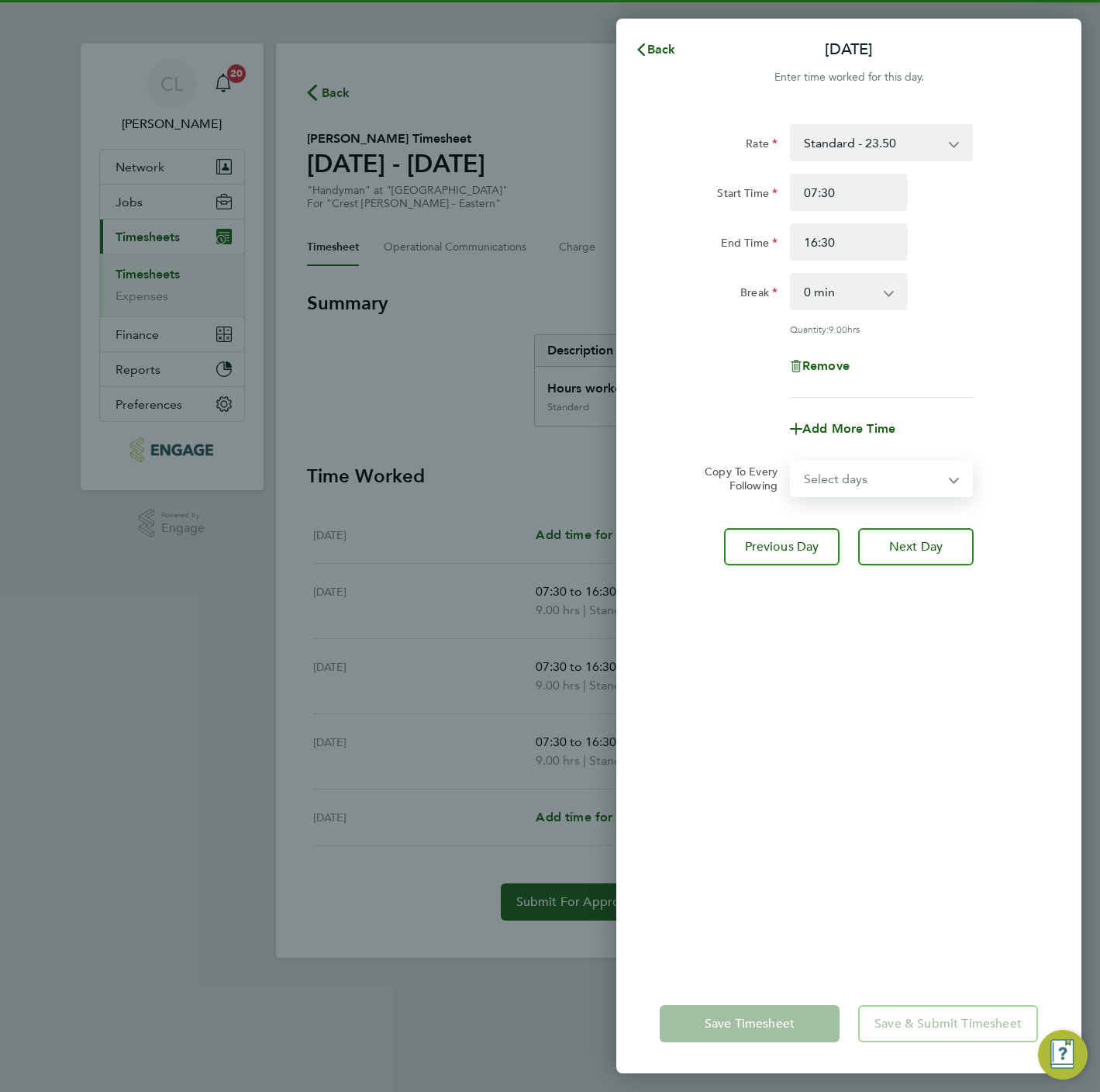
click at [854, 470] on select "Select days Friday" at bounding box center [873, 479] width 163 height 34
select select "FRI"
click at [792, 461] on select "Select days Friday" at bounding box center [873, 479] width 163 height 34
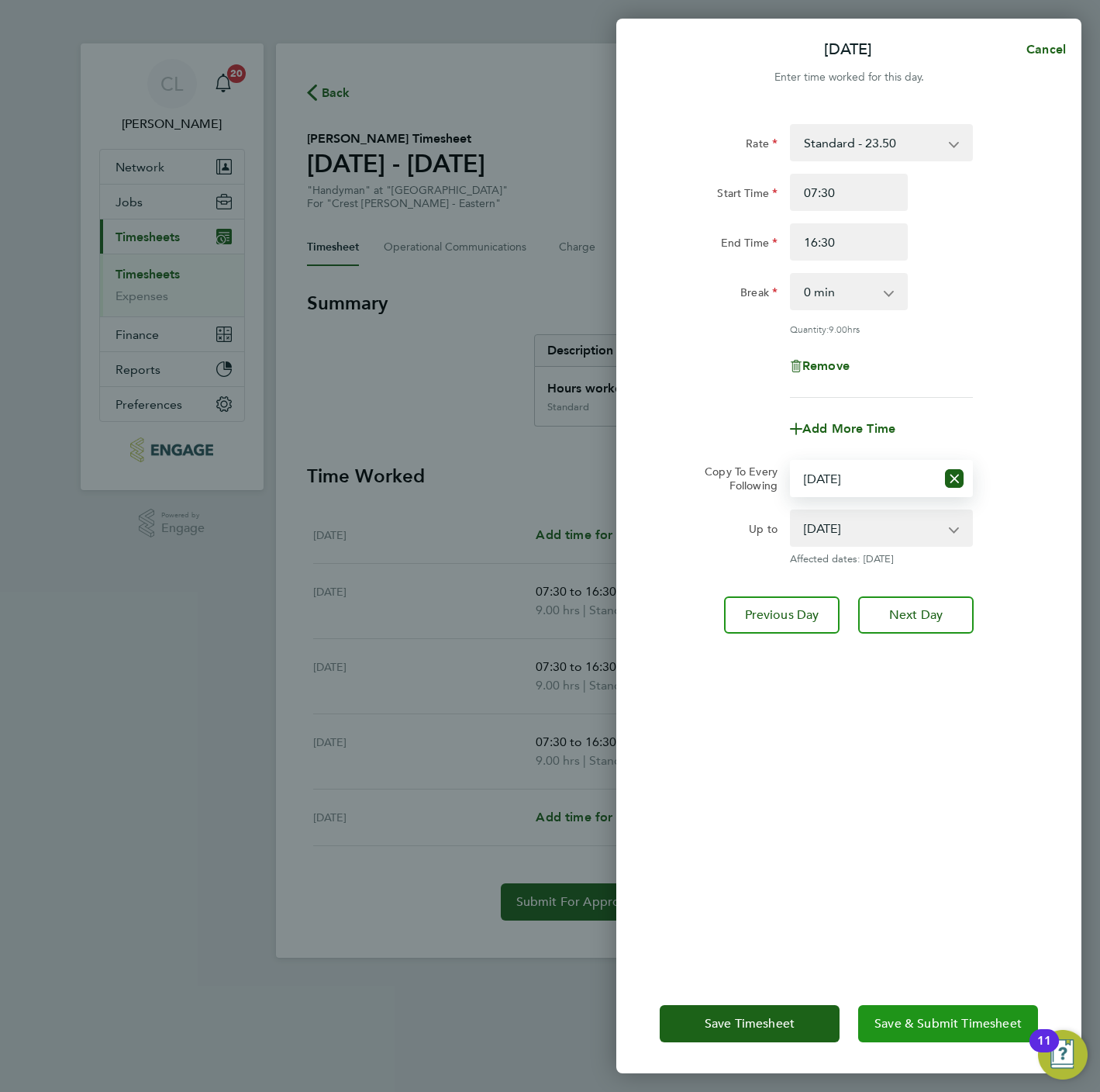
click at [986, 1040] on button "Save & Submit Timesheet" at bounding box center [948, 1024] width 180 height 38
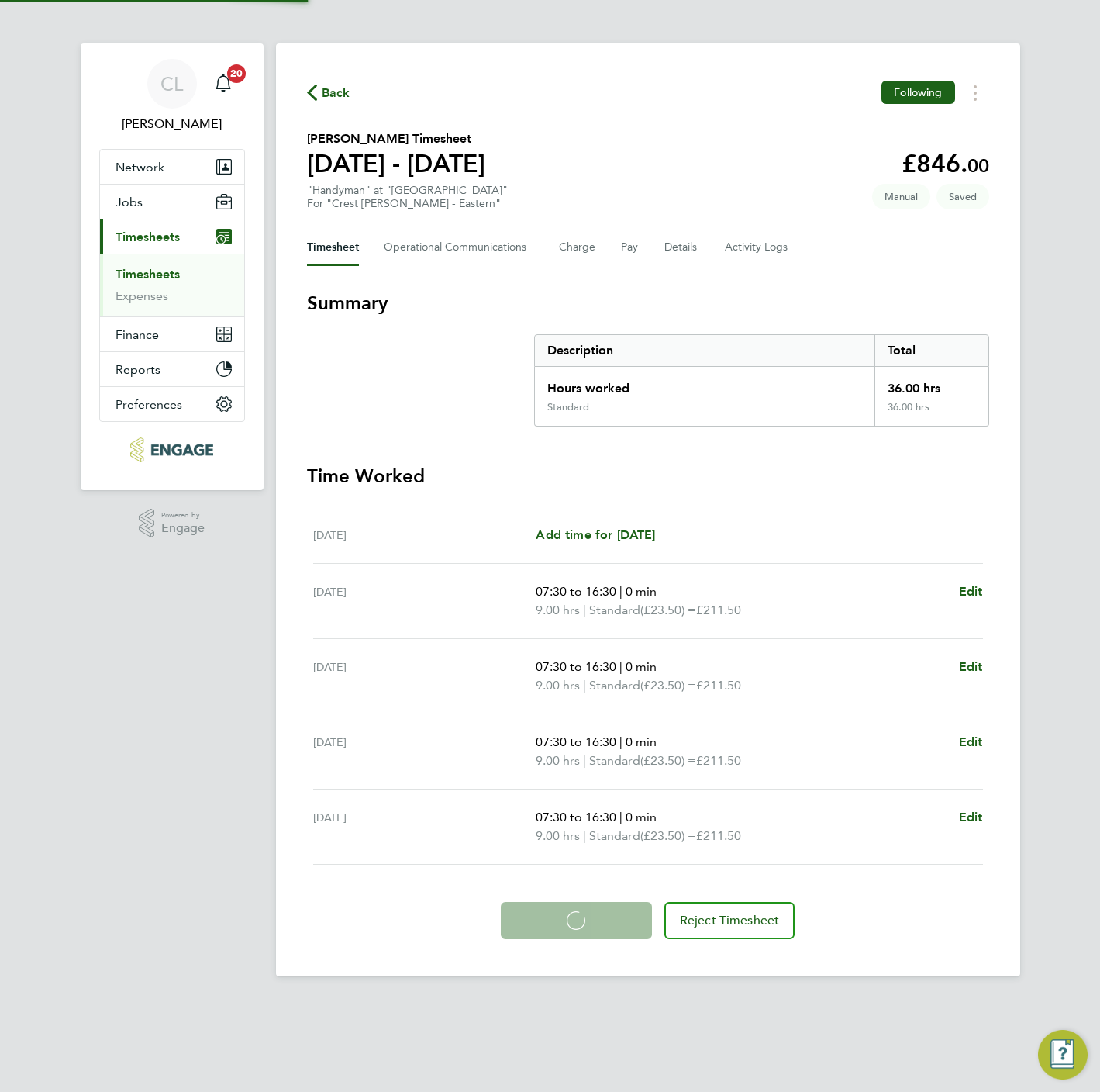
click at [975, 1001] on html "CL Chloe Lyons Notifications 20 Applications: Network Team Members Businesses S…" at bounding box center [550, 501] width 1100 height 1001
click at [326, 94] on span "Back" at bounding box center [335, 92] width 29 height 19
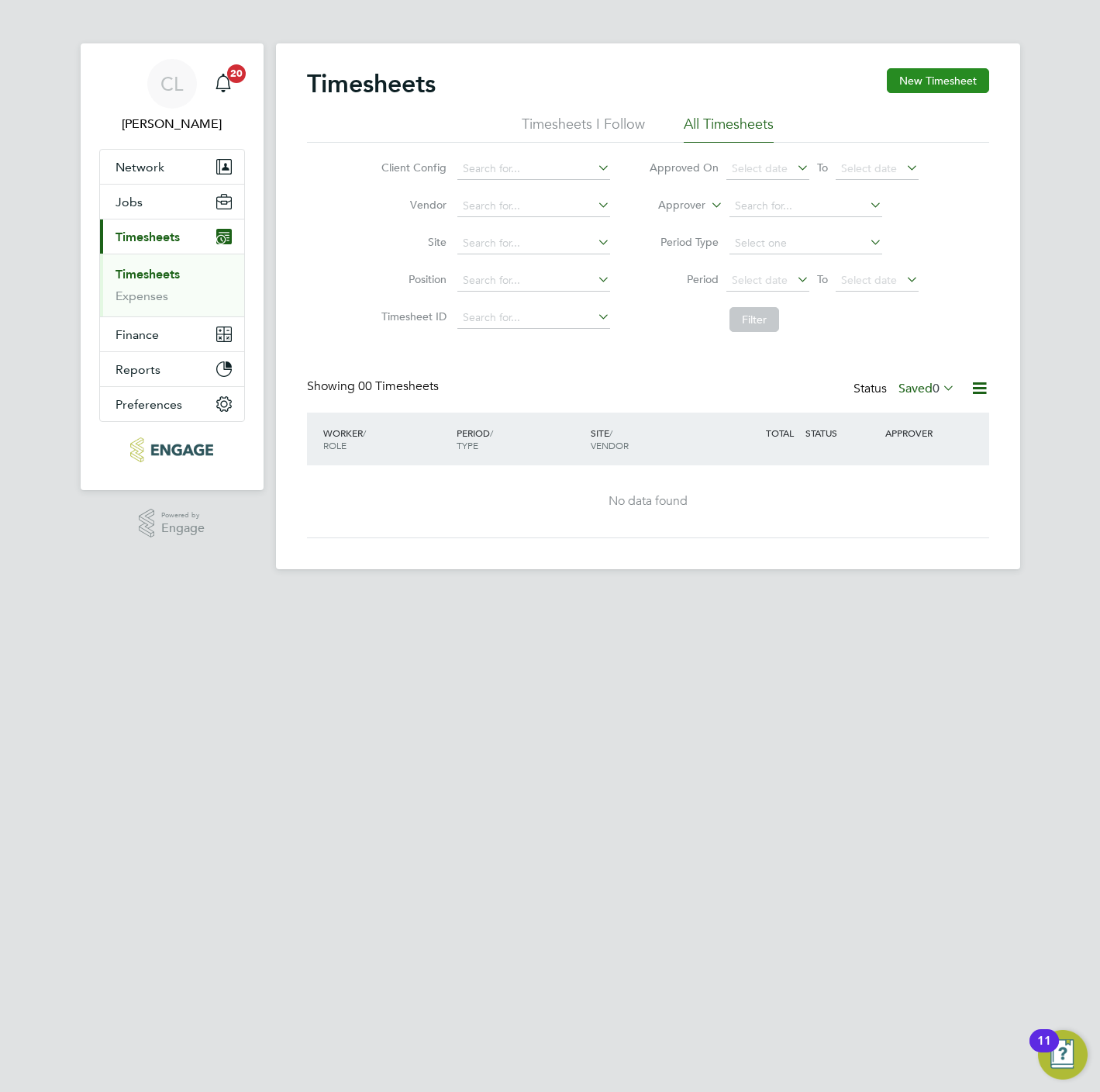
click at [961, 68] on button "New Timesheet" at bounding box center [937, 80] width 102 height 25
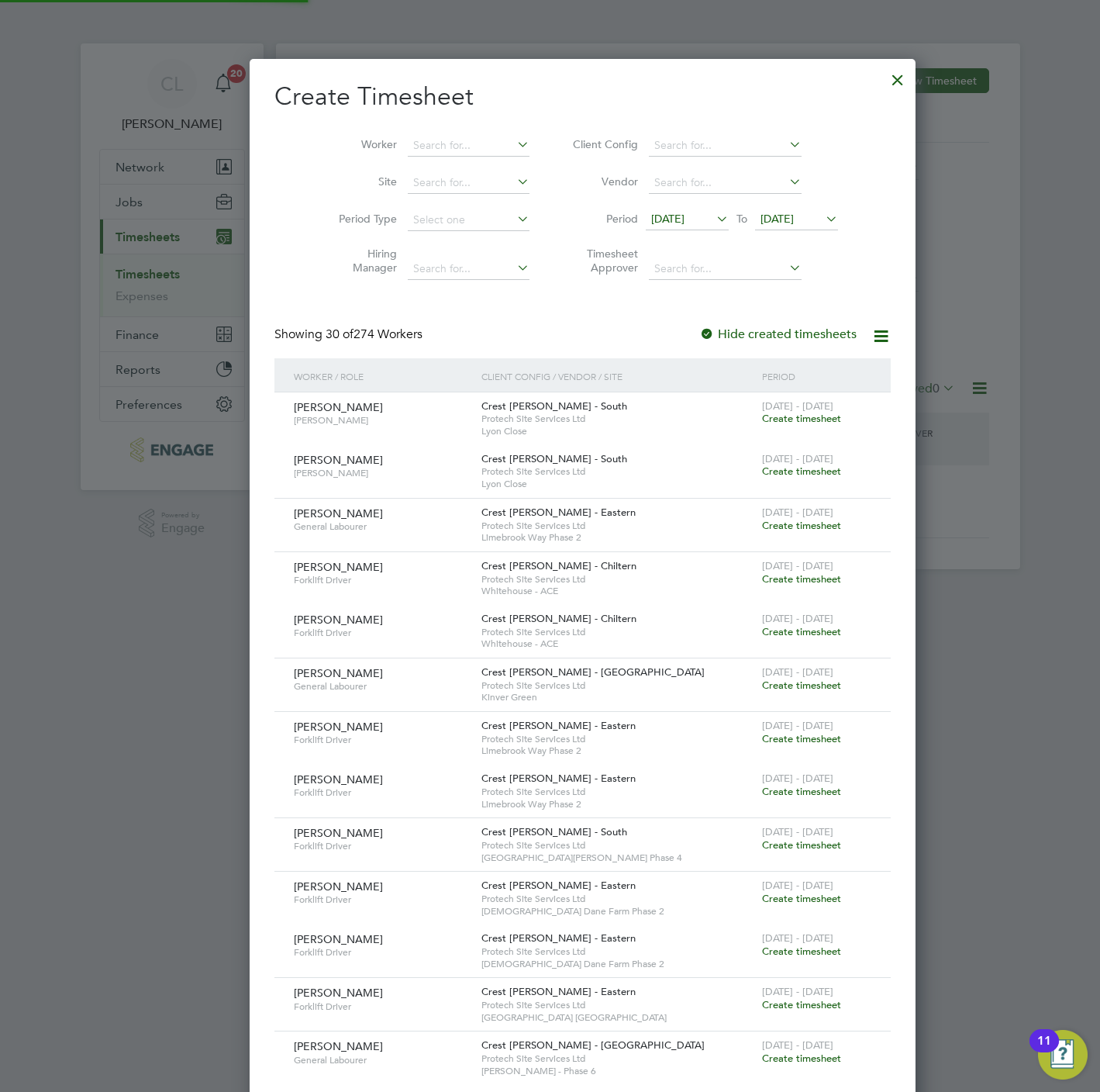
scroll to position [3004, 600]
click at [410, 144] on input at bounding box center [469, 146] width 122 height 22
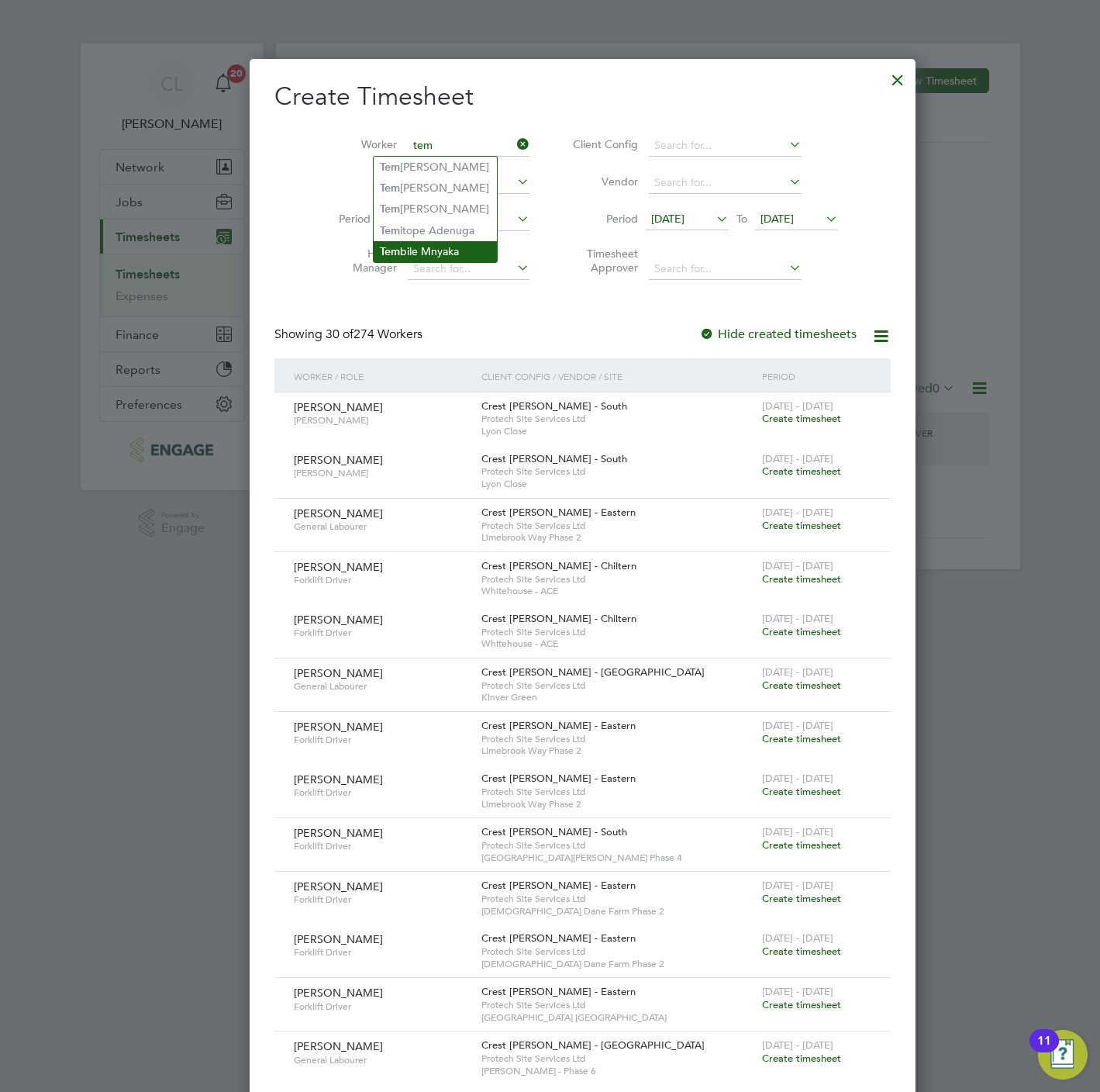
click at [449, 245] on li "Tem bile Mnyaka" at bounding box center [435, 252] width 123 height 21
type input "Tembile Mnyaka"
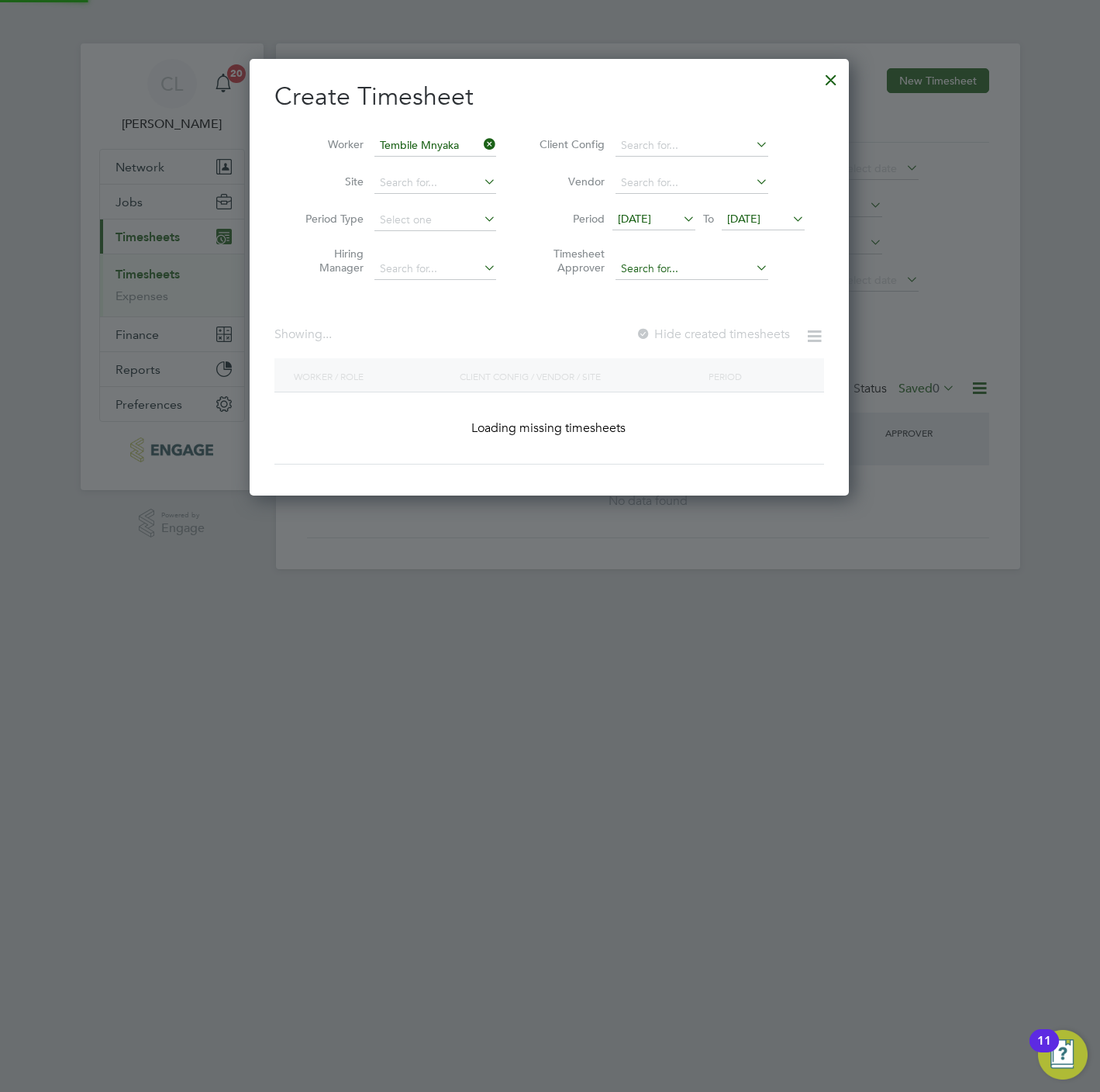
scroll to position [440, 600]
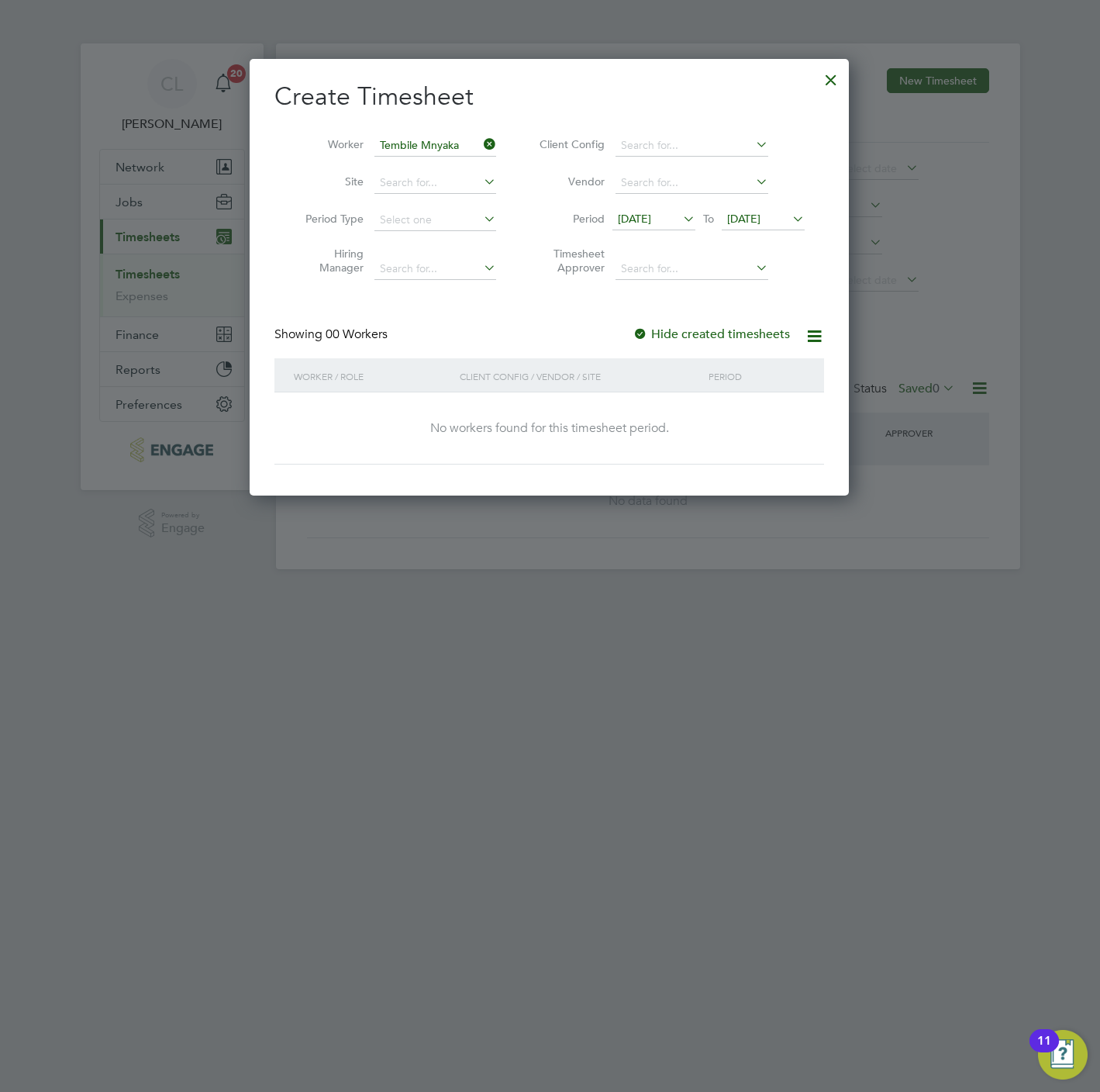
click at [757, 216] on span "[DATE]" at bounding box center [743, 218] width 34 height 14
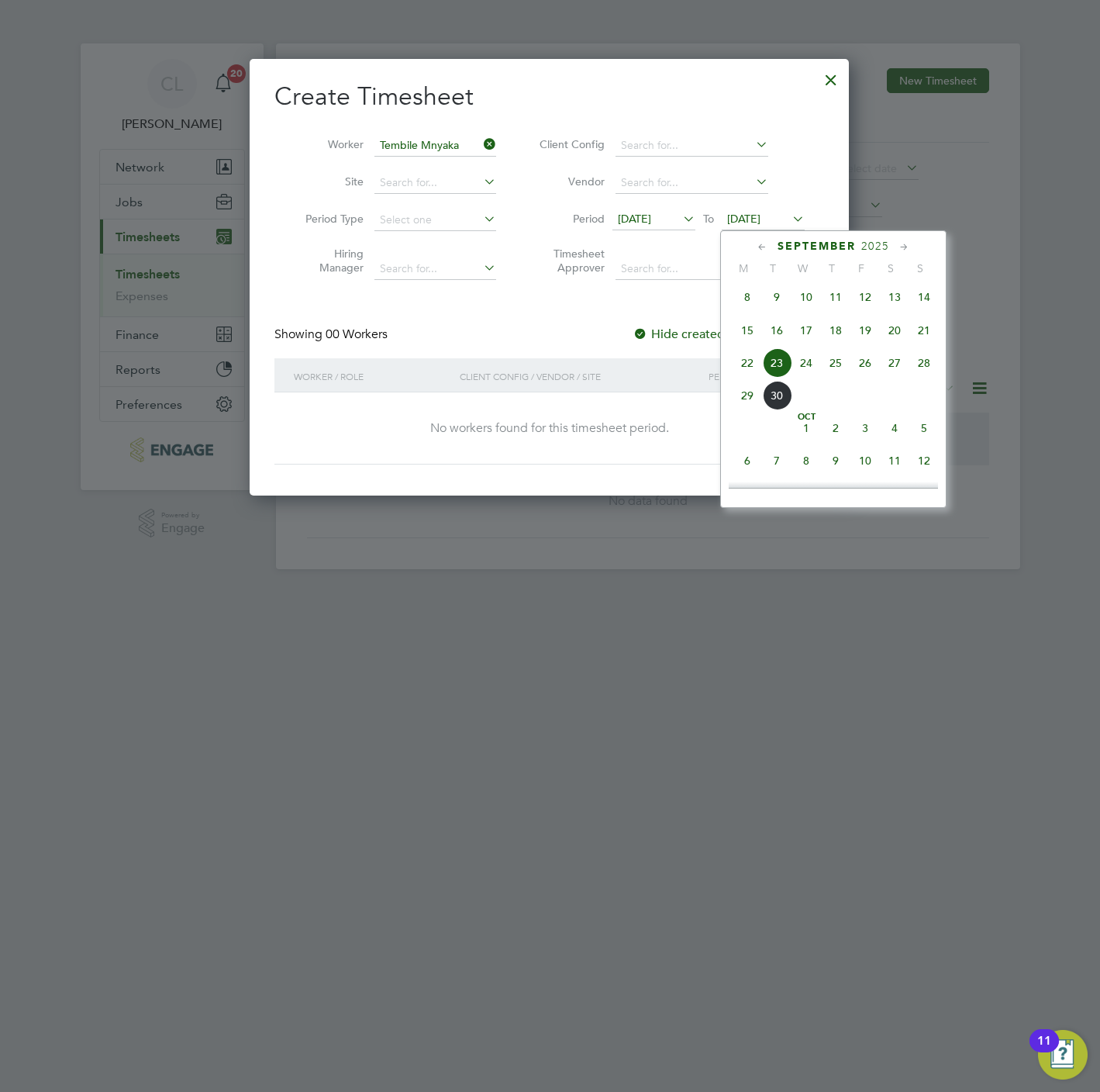
click at [478, 299] on div "Create Timesheet Worker Tembile Mnyaka Site Period Type Hiring Manager Client C…" at bounding box center [550, 272] width 550 height 384
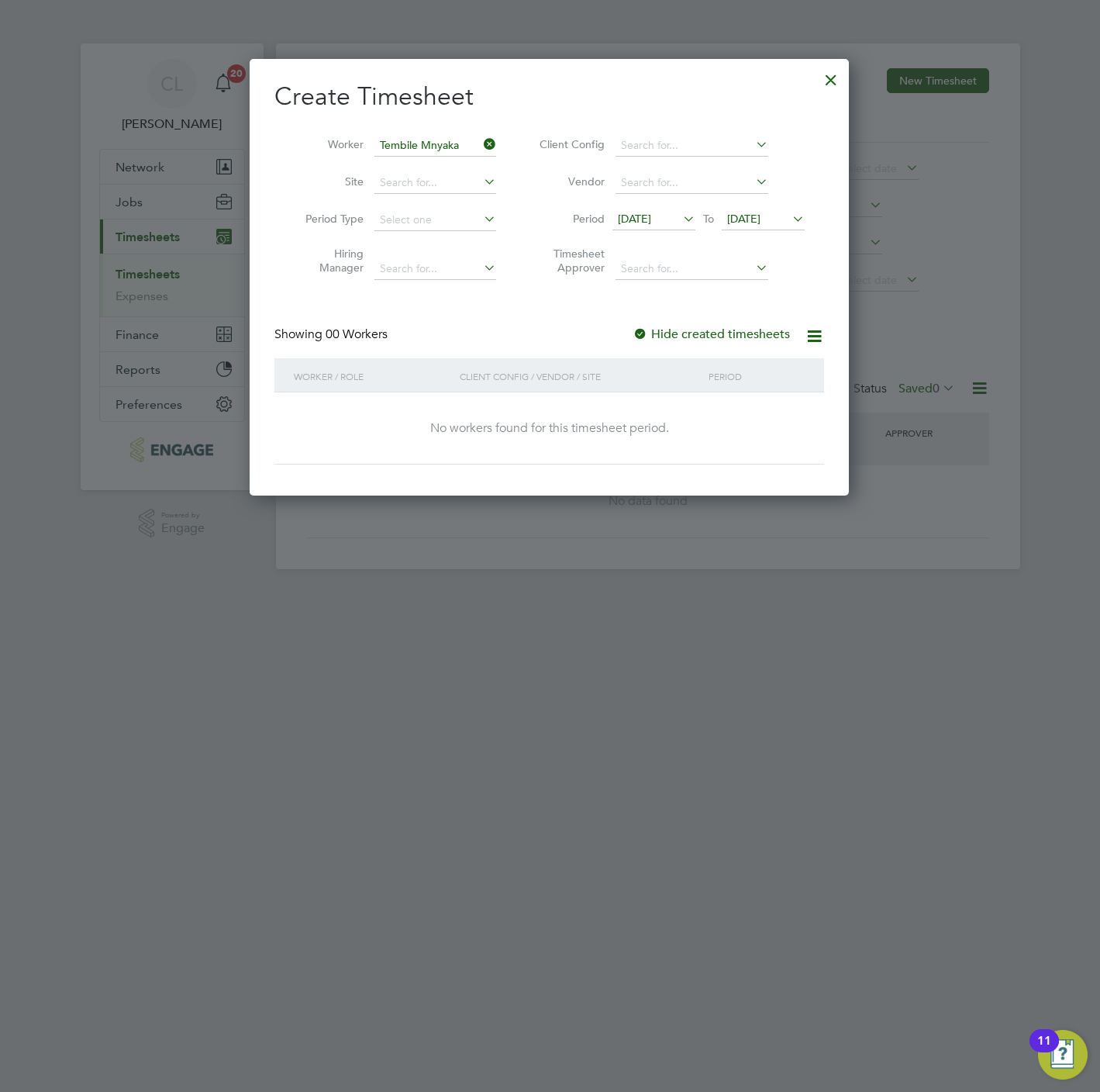
click at [828, 72] on div at bounding box center [831, 76] width 28 height 28
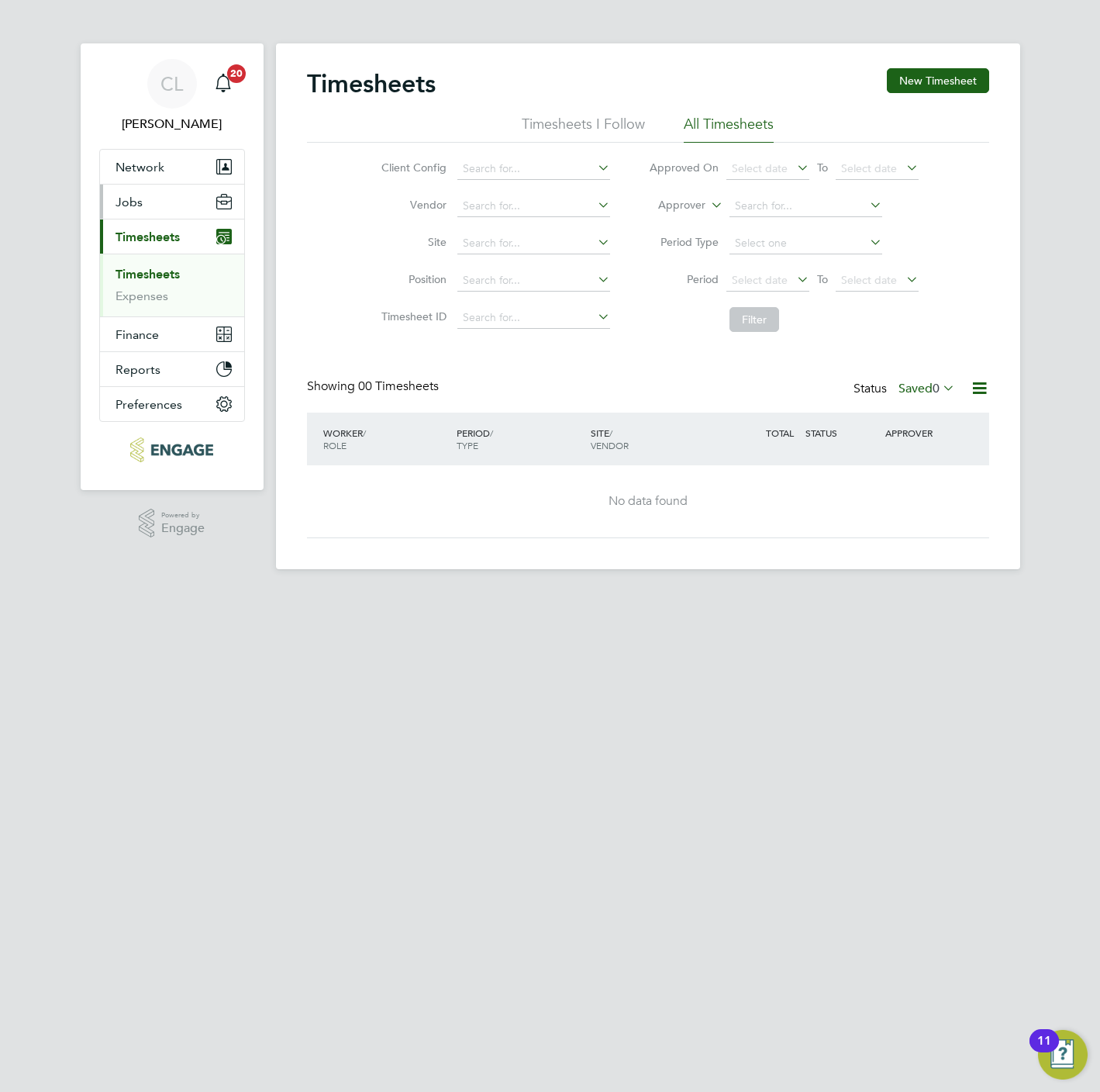
click at [150, 200] on button "Jobs" at bounding box center [172, 202] width 144 height 34
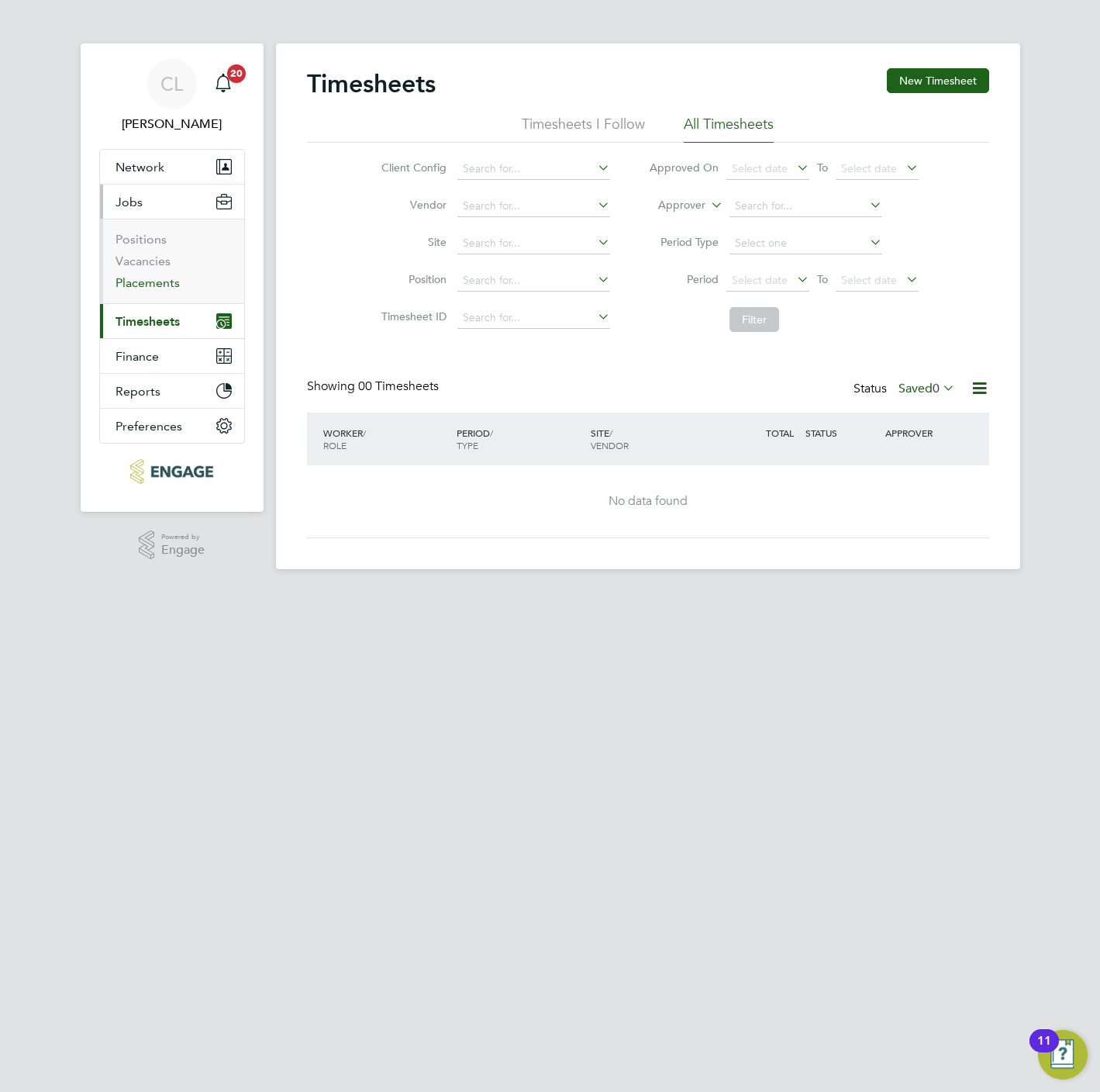
click at [155, 286] on link "Placements" at bounding box center [147, 283] width 65 height 15
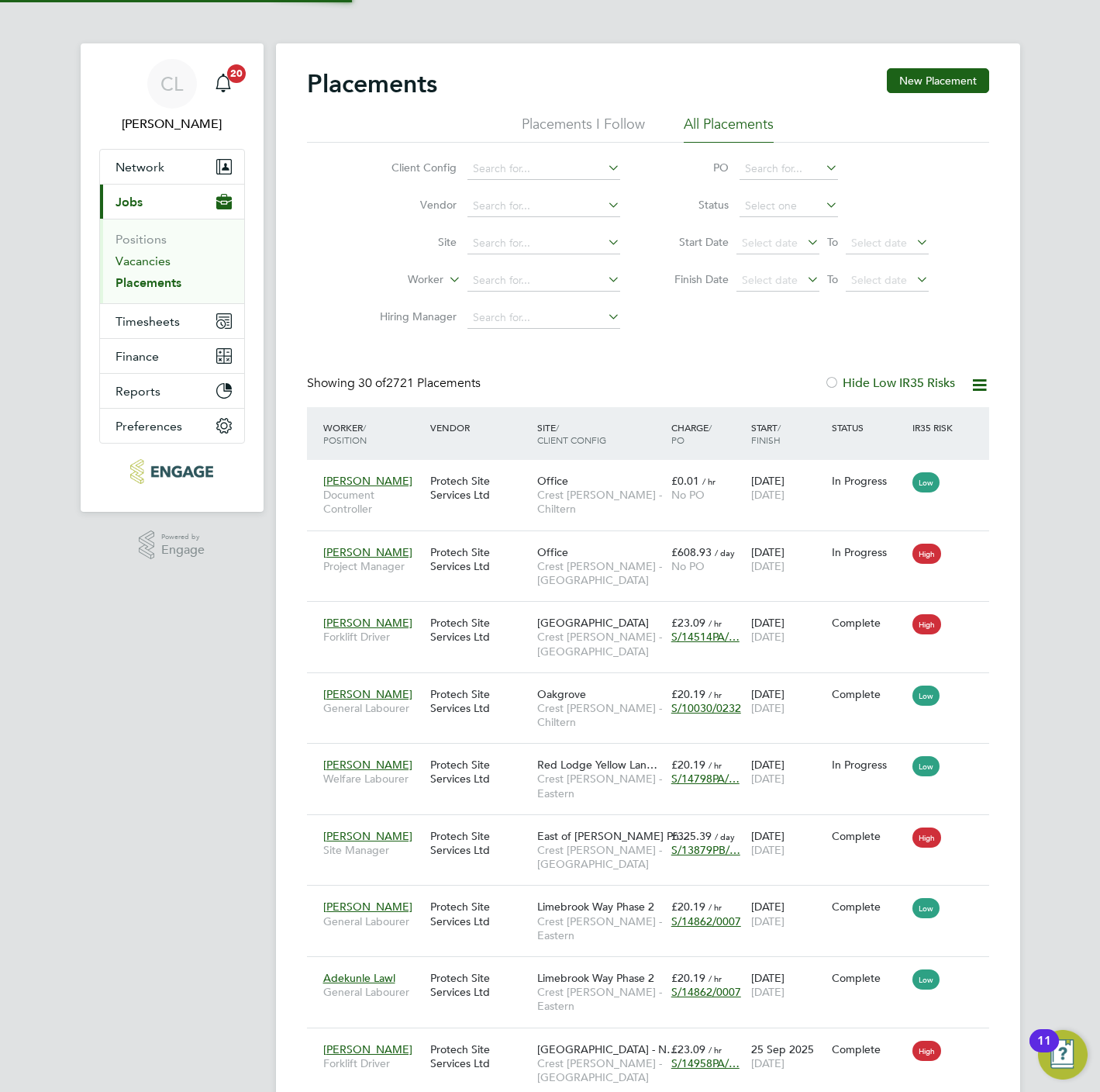
scroll to position [59, 135]
click at [152, 263] on link "Vacancies" at bounding box center [142, 261] width 55 height 15
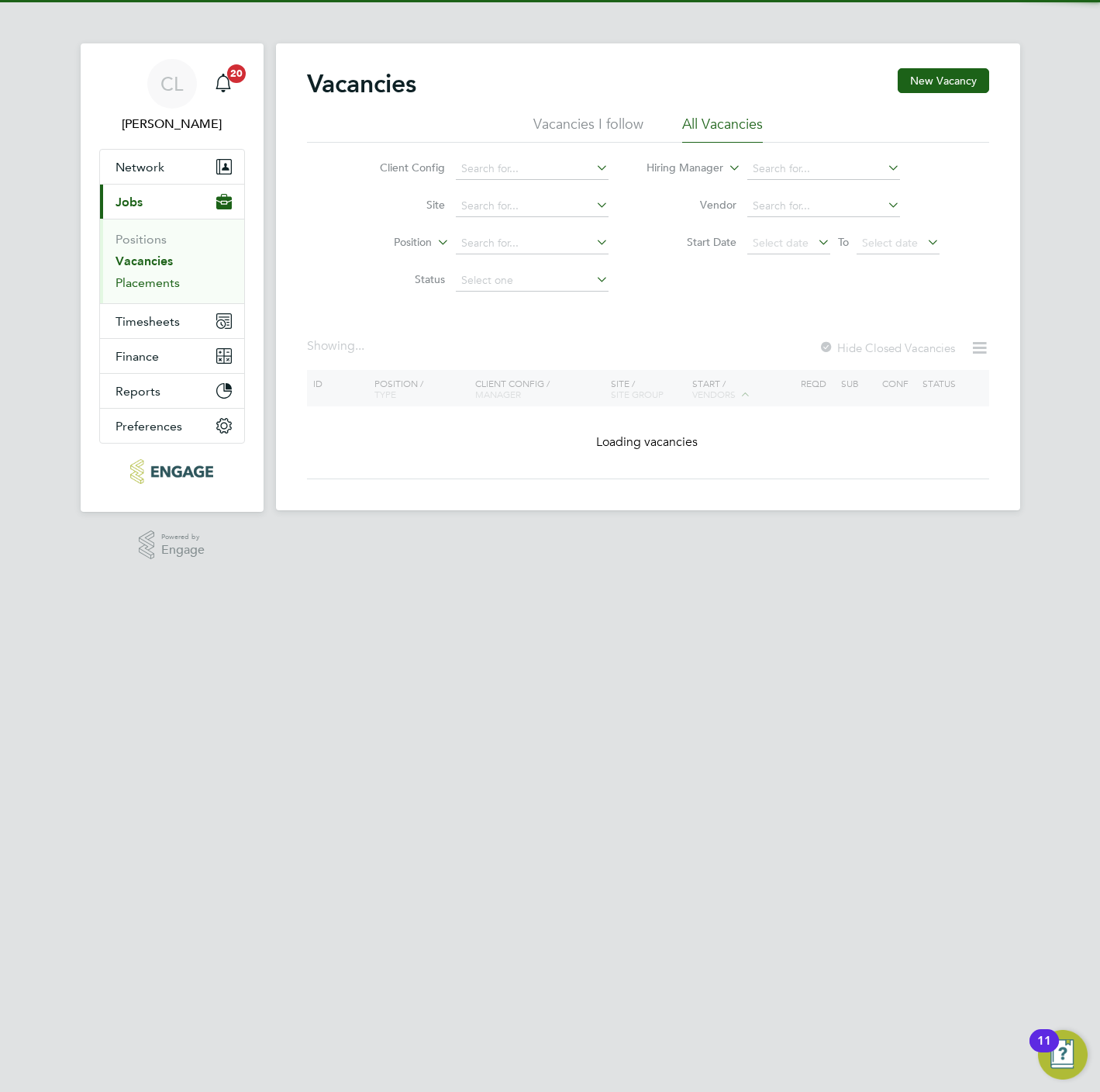
click at [155, 281] on link "Placements" at bounding box center [147, 283] width 65 height 15
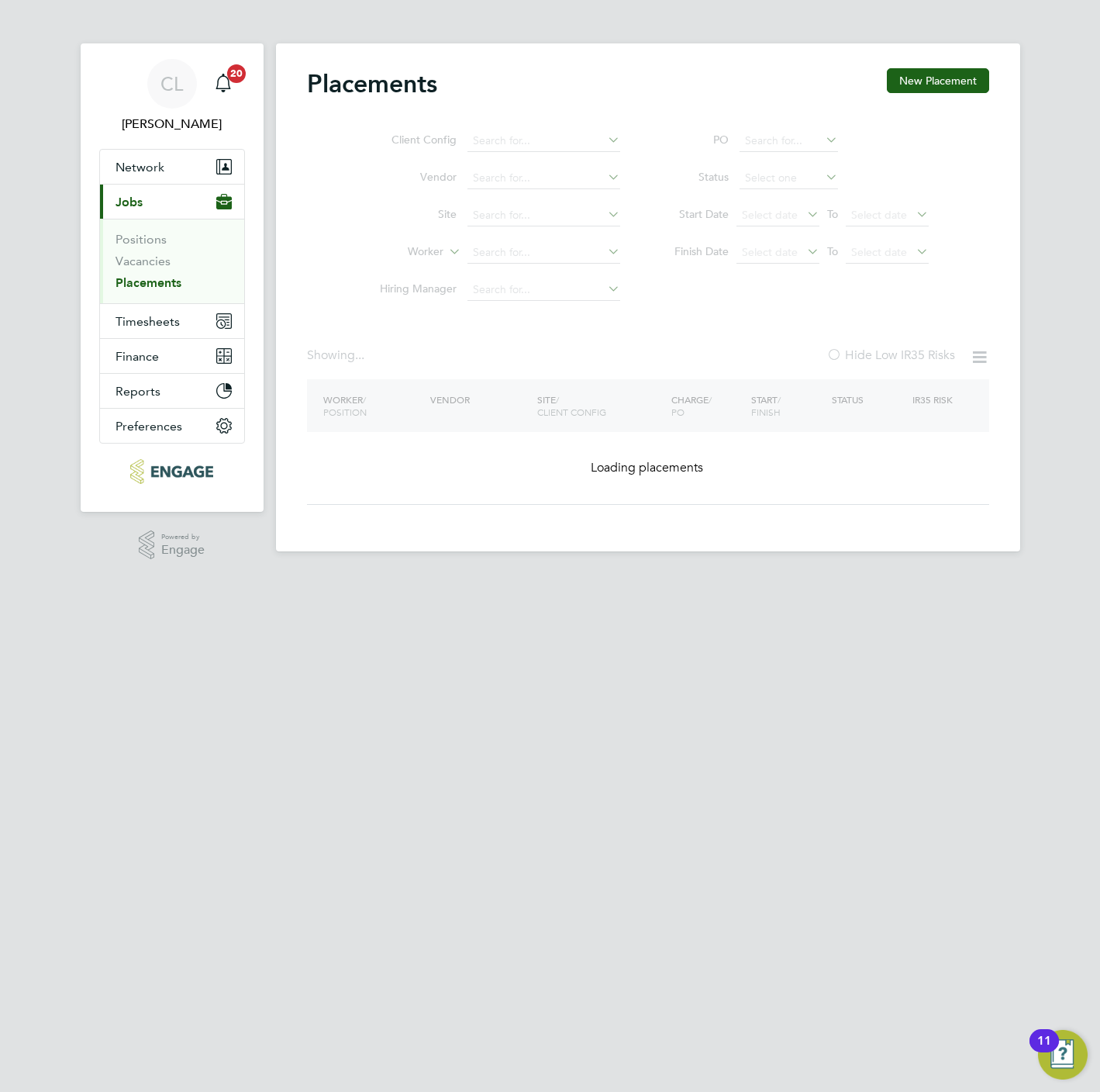
click at [502, 258] on ul "Client Config Vendor Site Worker Hiring Manager" at bounding box center [494, 216] width 291 height 186
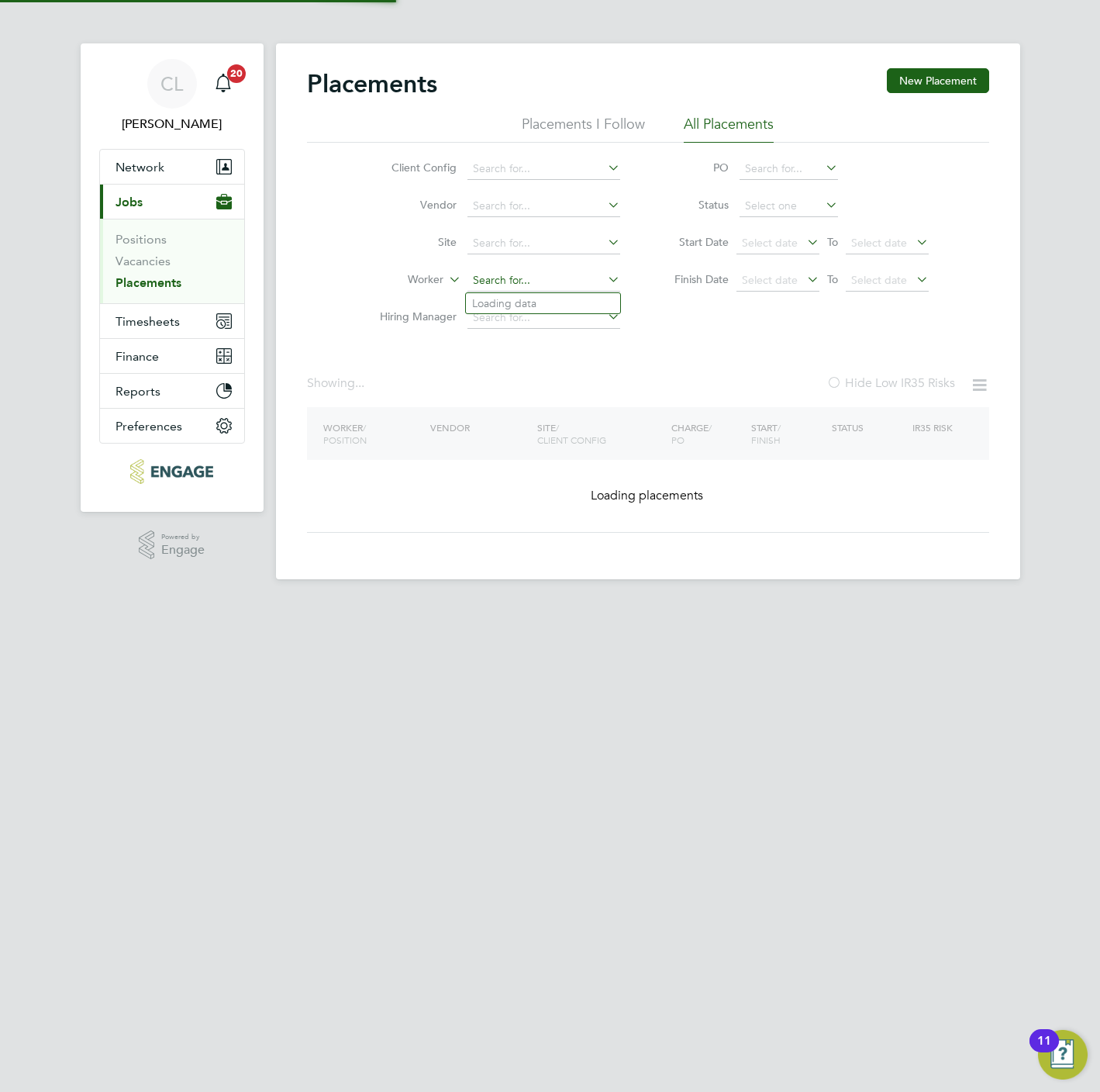
click at [501, 279] on input at bounding box center [544, 281] width 153 height 22
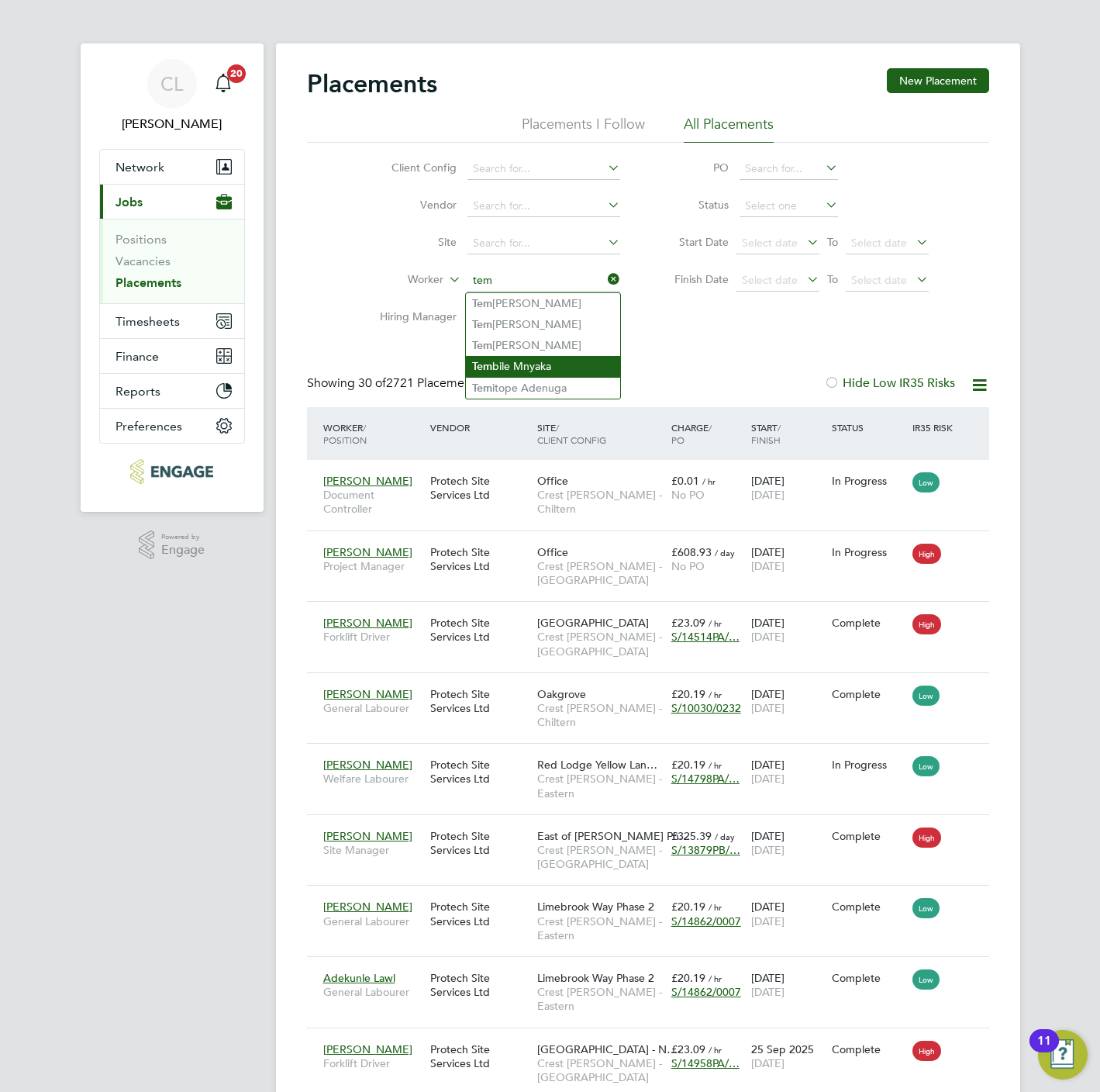
click at [529, 365] on li "Tem bile Mnyaka" at bounding box center [543, 366] width 155 height 21
type input "Tembile Mnyaka"
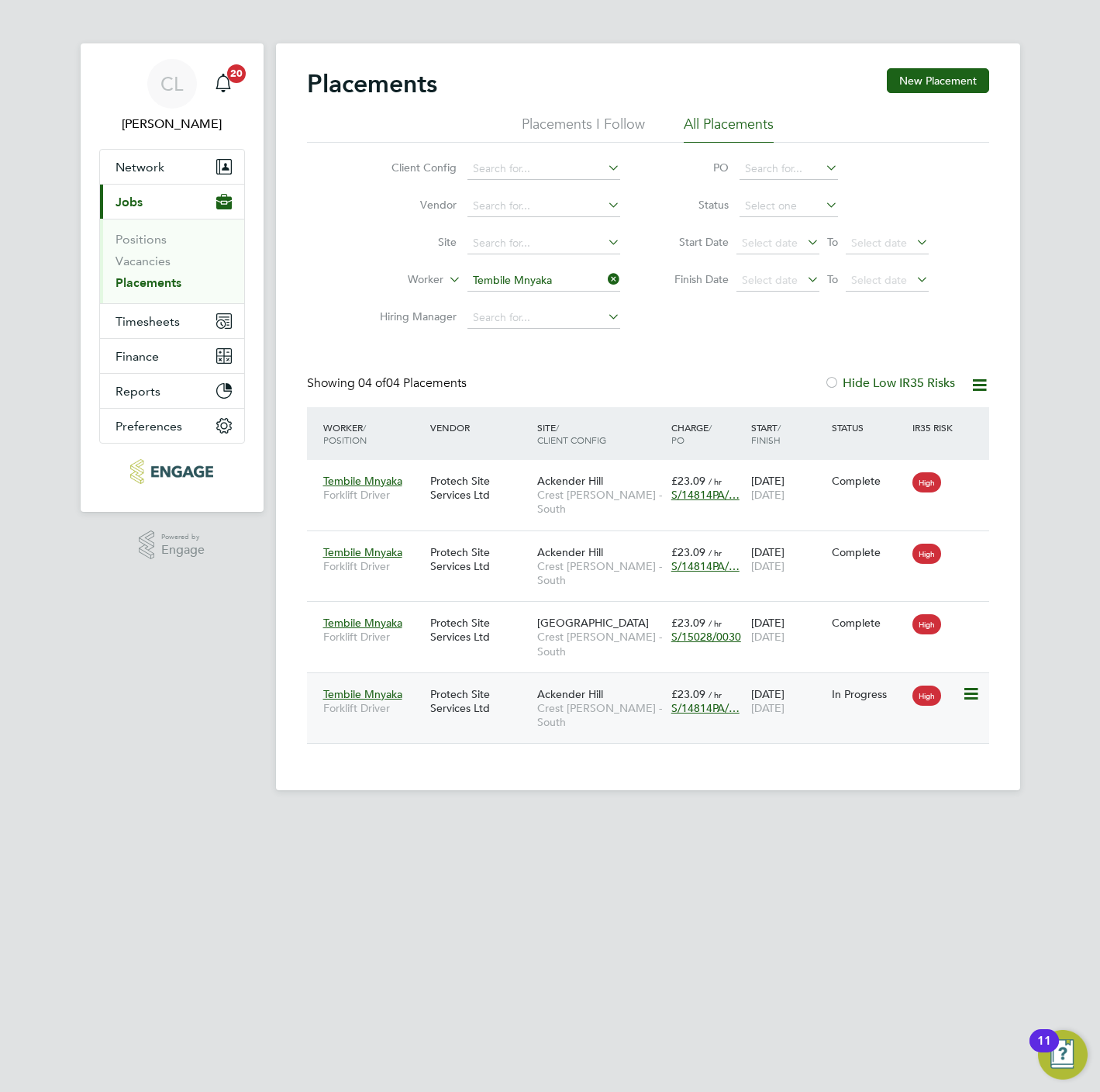
click at [610, 701] on span "Crest [PERSON_NAME] - South" at bounding box center [600, 715] width 127 height 28
click at [132, 324] on span "Timesheets" at bounding box center [147, 321] width 65 height 15
click at [145, 328] on span "Timesheets" at bounding box center [147, 321] width 65 height 15
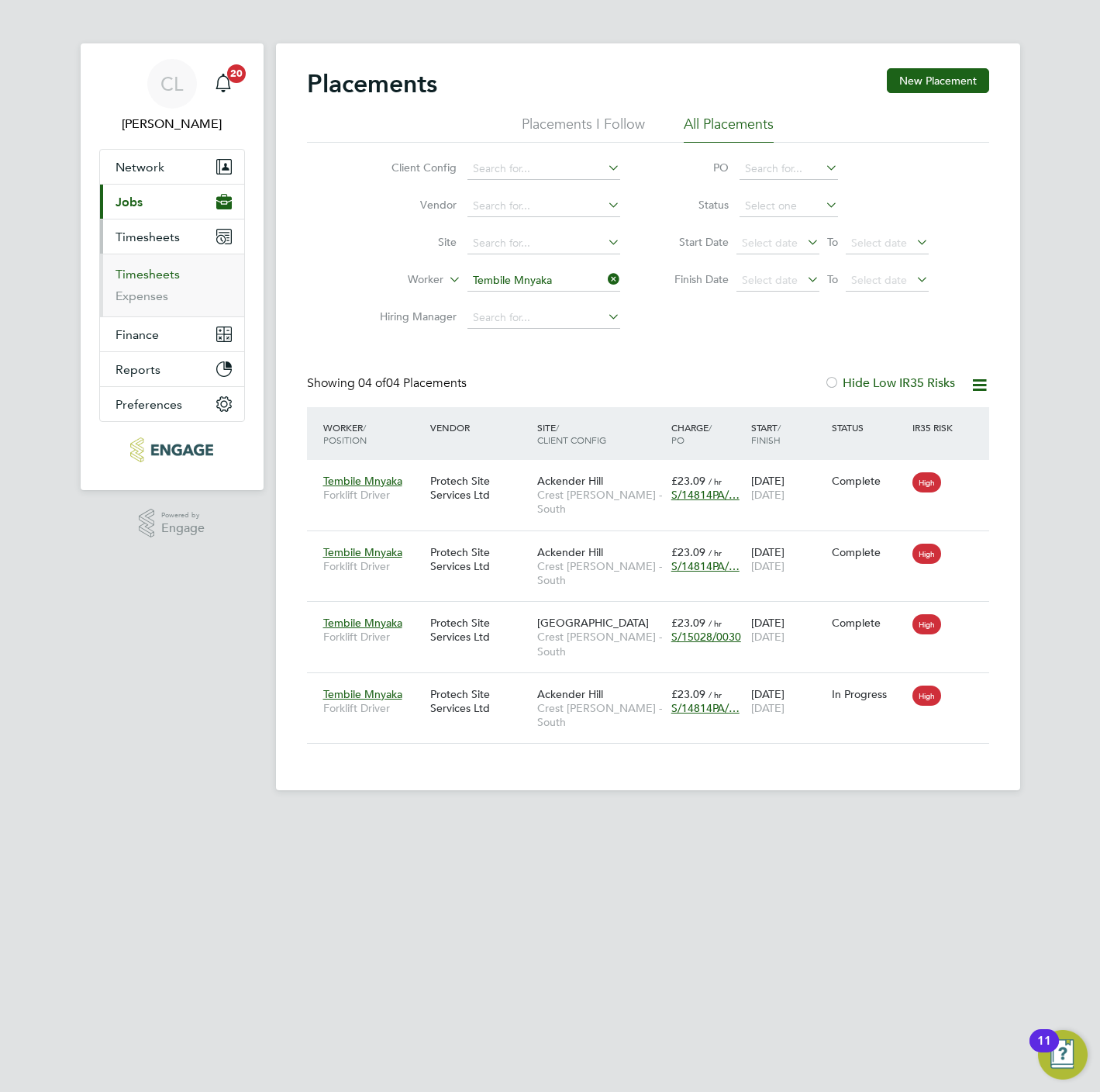
click at [141, 280] on link "Timesheets" at bounding box center [147, 274] width 65 height 15
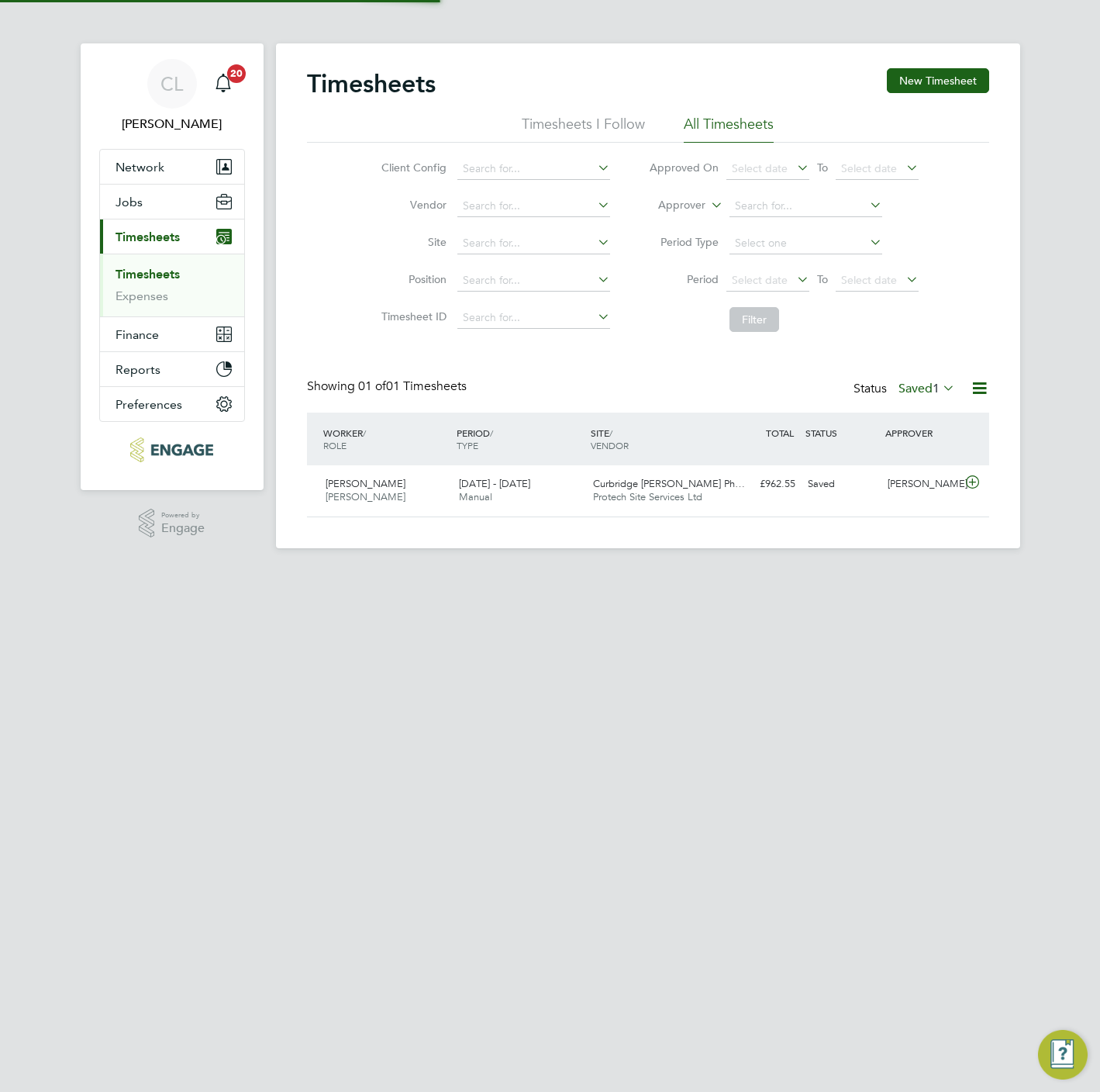
scroll to position [39, 135]
click at [914, 87] on button "New Timesheet" at bounding box center [937, 80] width 102 height 25
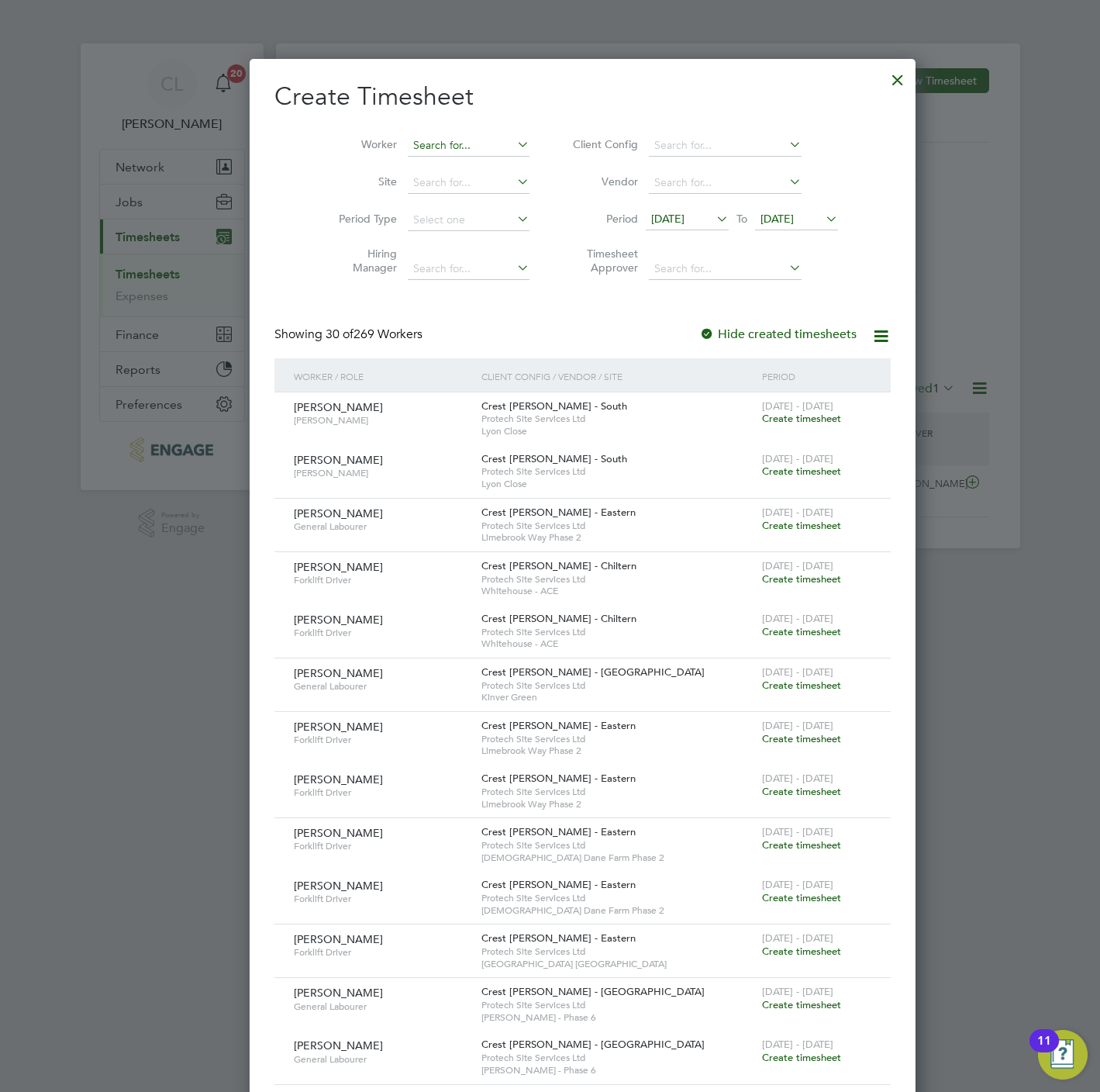
scroll to position [3111, 600]
click at [430, 144] on input at bounding box center [469, 146] width 122 height 22
click at [424, 182] on li "Scott R eeves" at bounding box center [444, 188] width 141 height 21
type input "[PERSON_NAME]"
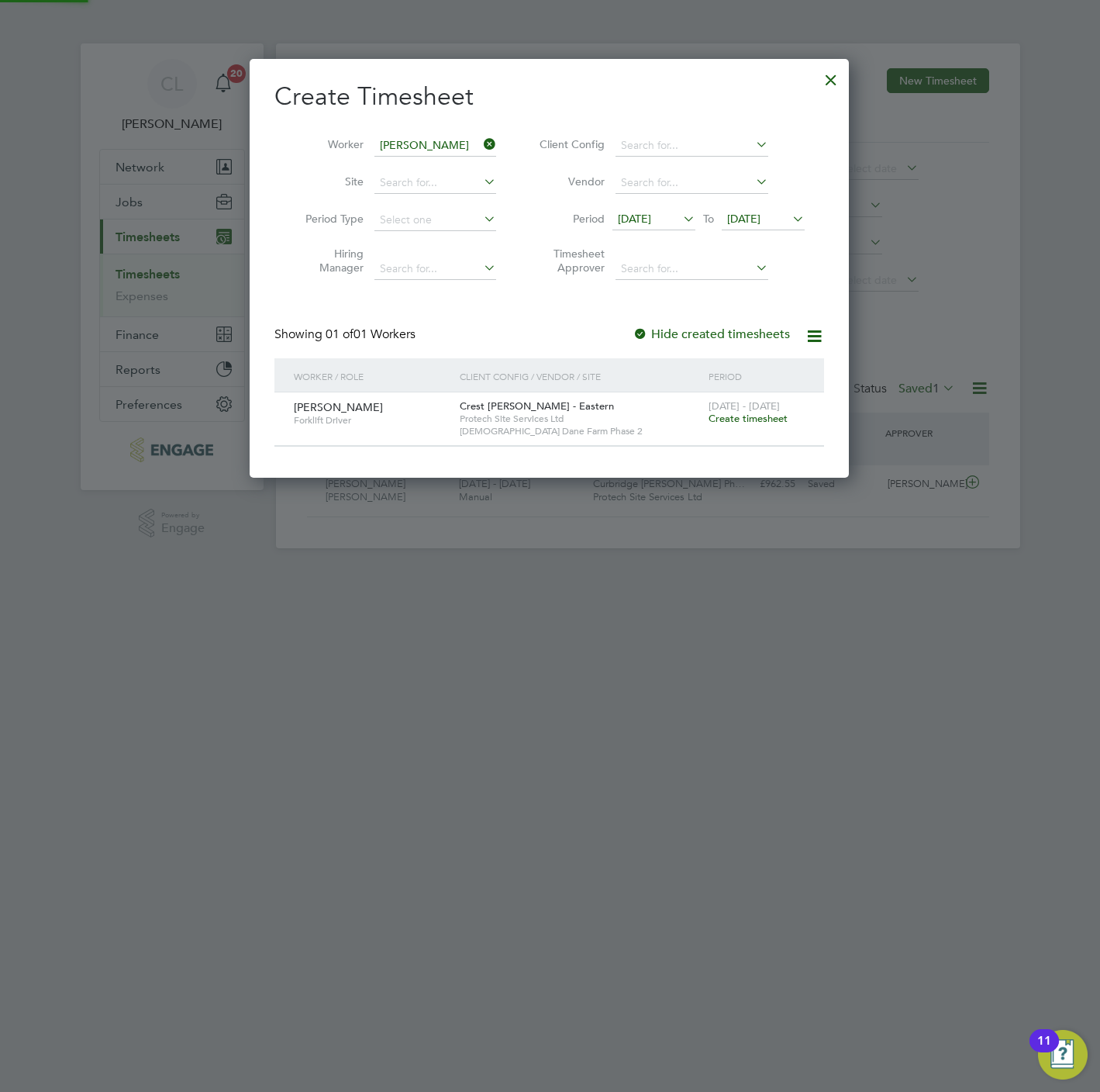
scroll to position [421, 600]
click at [761, 420] on span "Create timesheet" at bounding box center [748, 418] width 79 height 13
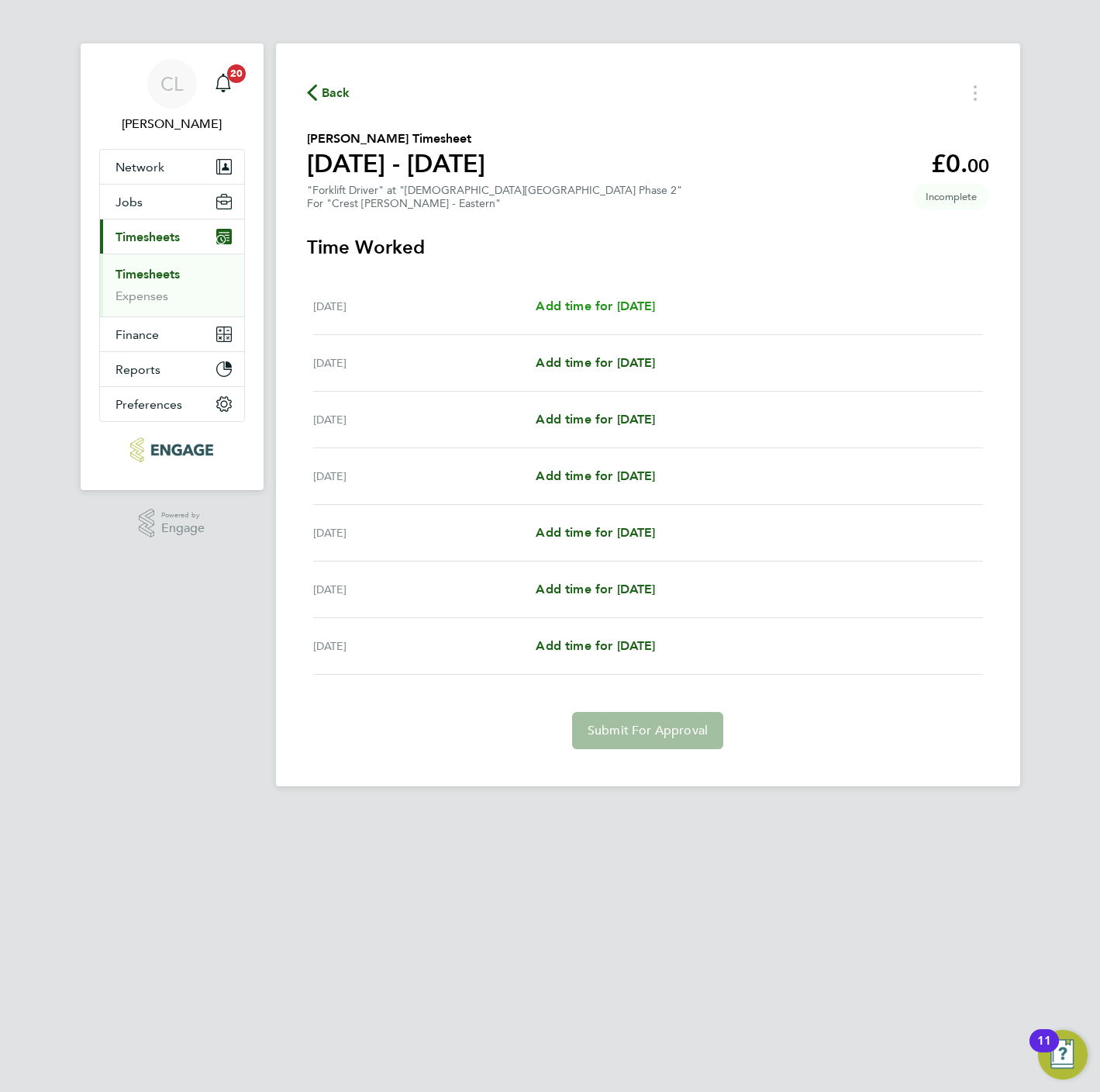
click at [589, 307] on span "Add time for [DATE]" at bounding box center [595, 306] width 119 height 15
select select "60"
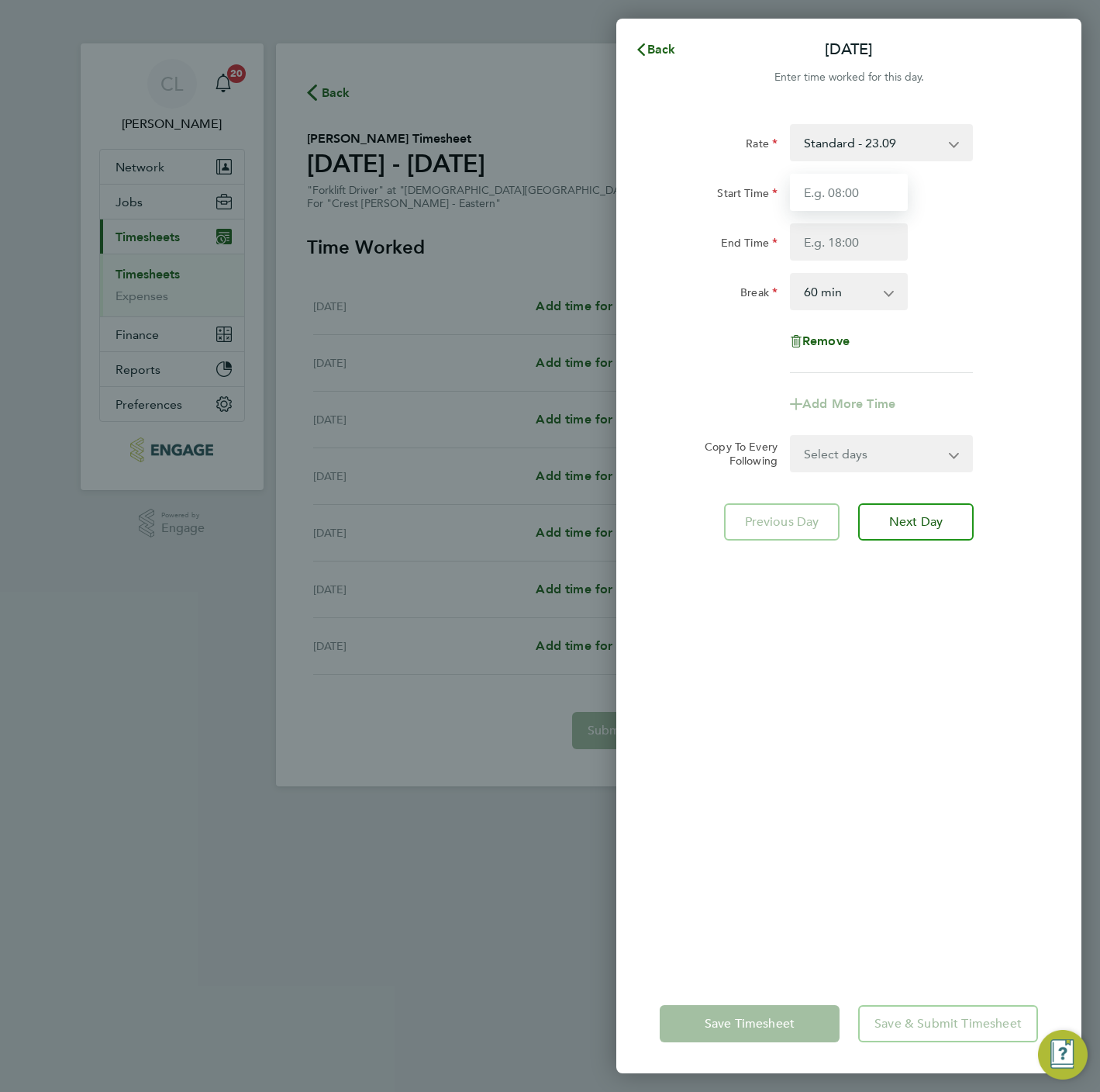
click at [819, 191] on input "Start Time" at bounding box center [849, 192] width 118 height 38
type input "07:30"
type input "16:30"
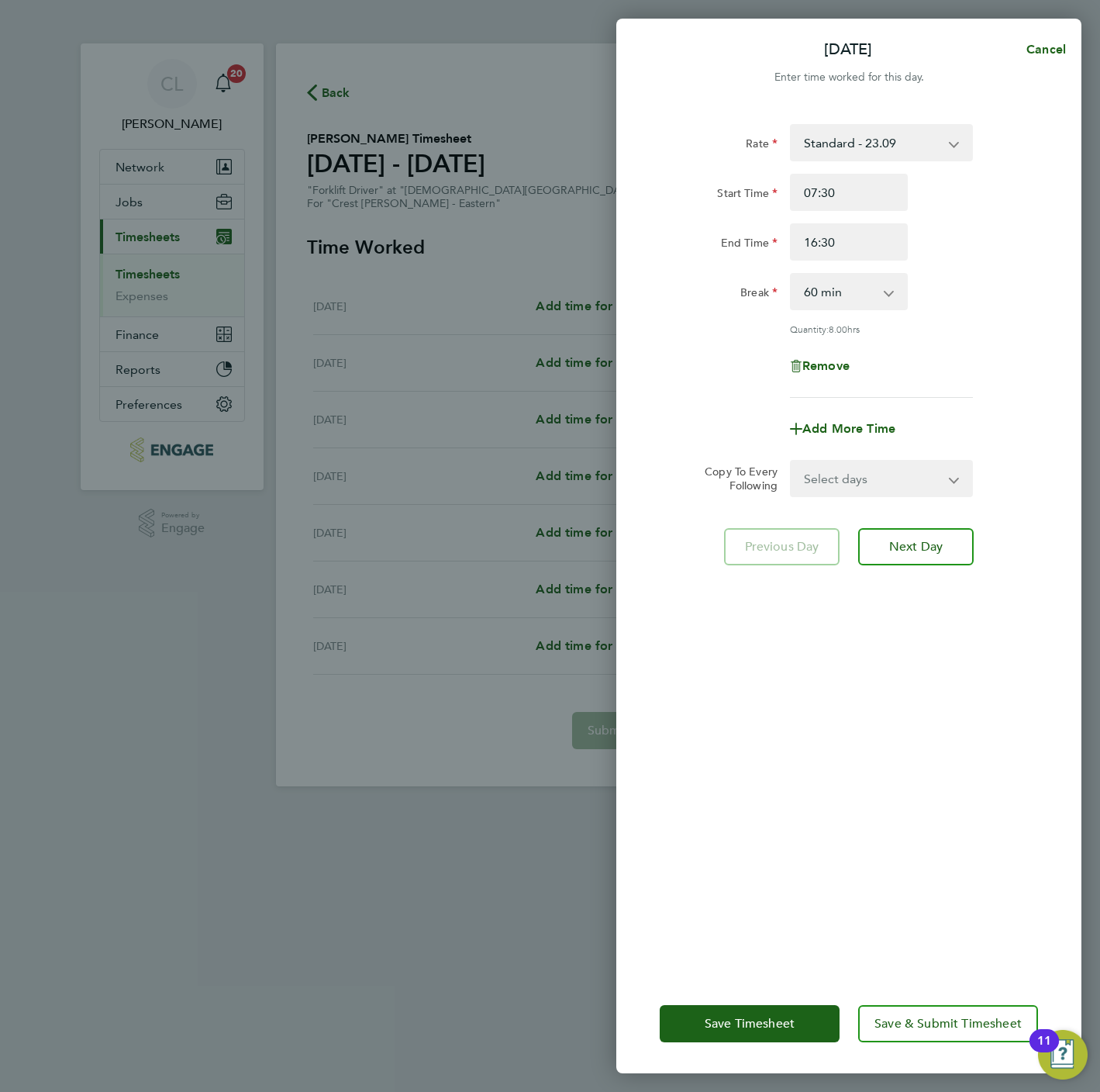
click at [826, 298] on select "0 min 15 min 30 min 45 min 60 min 75 min 90 min" at bounding box center [840, 292] width 97 height 34
select select "0"
click at [792, 275] on select "0 min 15 min 30 min 45 min 60 min 75 min 90 min" at bounding box center [840, 292] width 97 height 34
click at [877, 1045] on div "Save Timesheet Save & Submit Timesheet" at bounding box center [849, 1023] width 465 height 99
click at [898, 1033] on button "Save & Submit Timesheet" at bounding box center [948, 1024] width 180 height 38
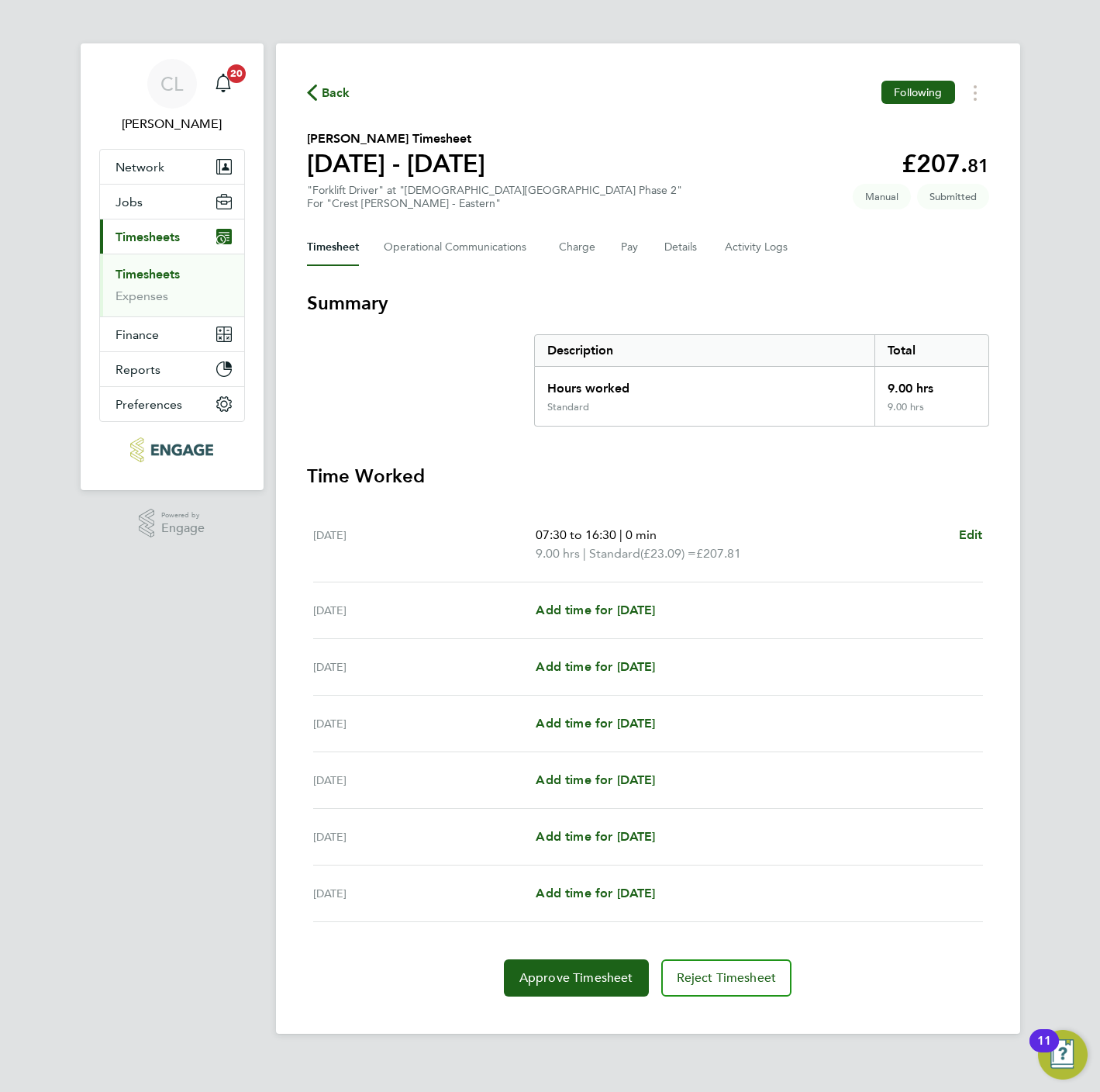
click at [323, 97] on span "Back" at bounding box center [335, 92] width 29 height 19
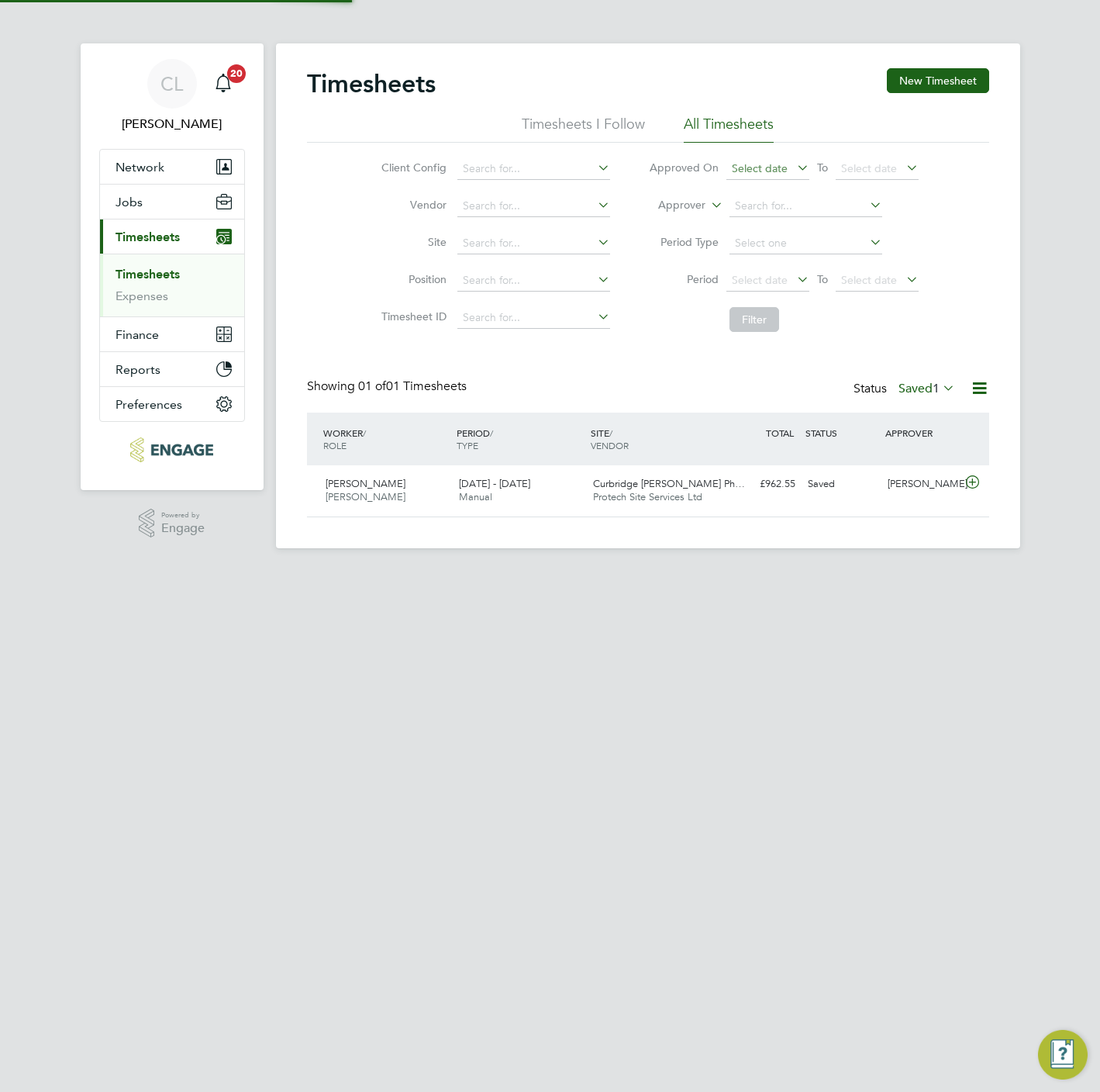
scroll to position [39, 135]
click at [956, 79] on button "New Timesheet" at bounding box center [937, 80] width 102 height 25
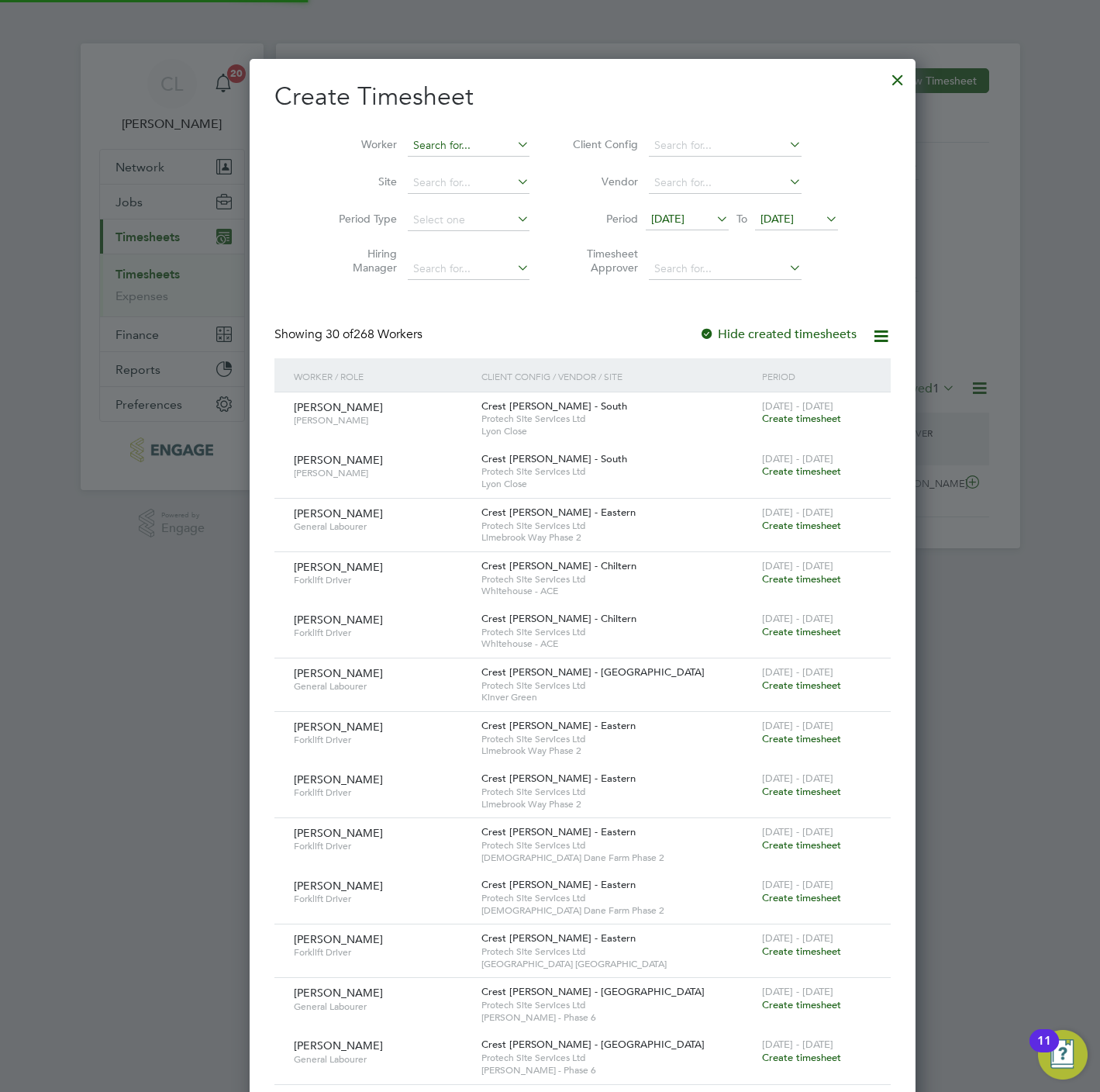
scroll to position [7, 7]
click at [426, 137] on input at bounding box center [469, 146] width 122 height 22
click at [454, 171] on li "Grah am Hayes" at bounding box center [446, 167] width 144 height 21
type input "[PERSON_NAME]"
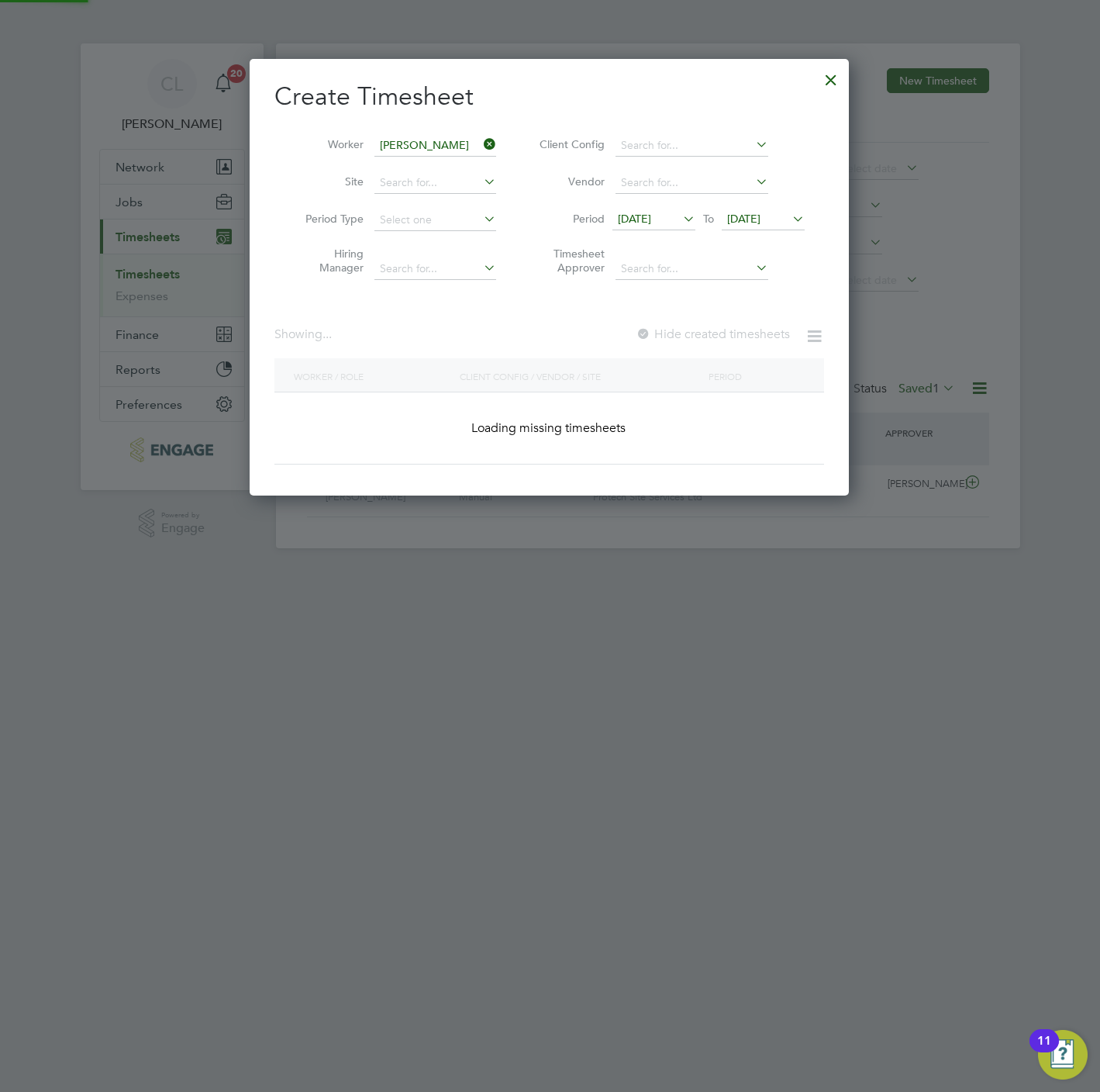
scroll to position [527, 600]
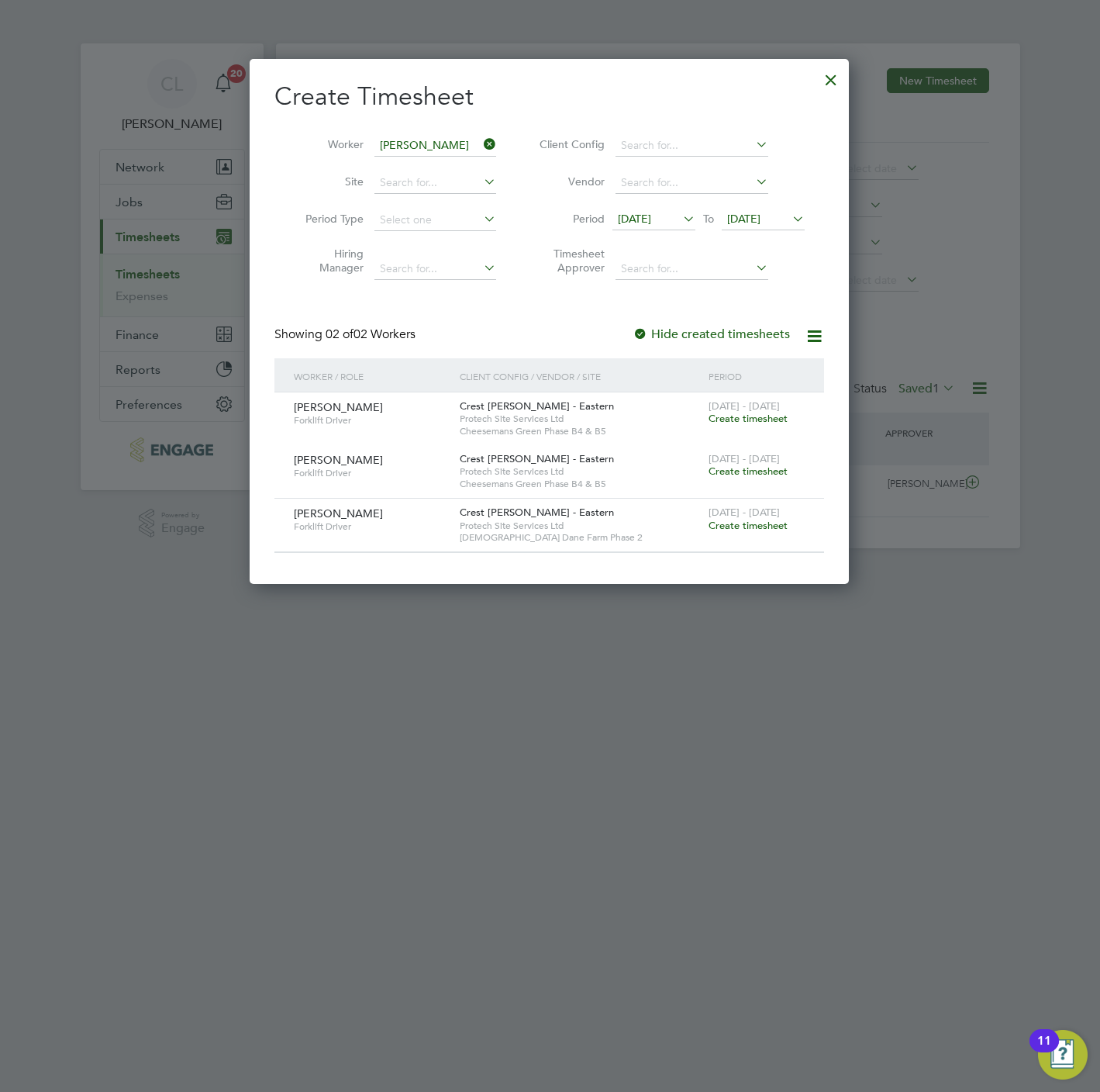
click at [778, 526] on span "Create timesheet" at bounding box center [748, 525] width 79 height 13
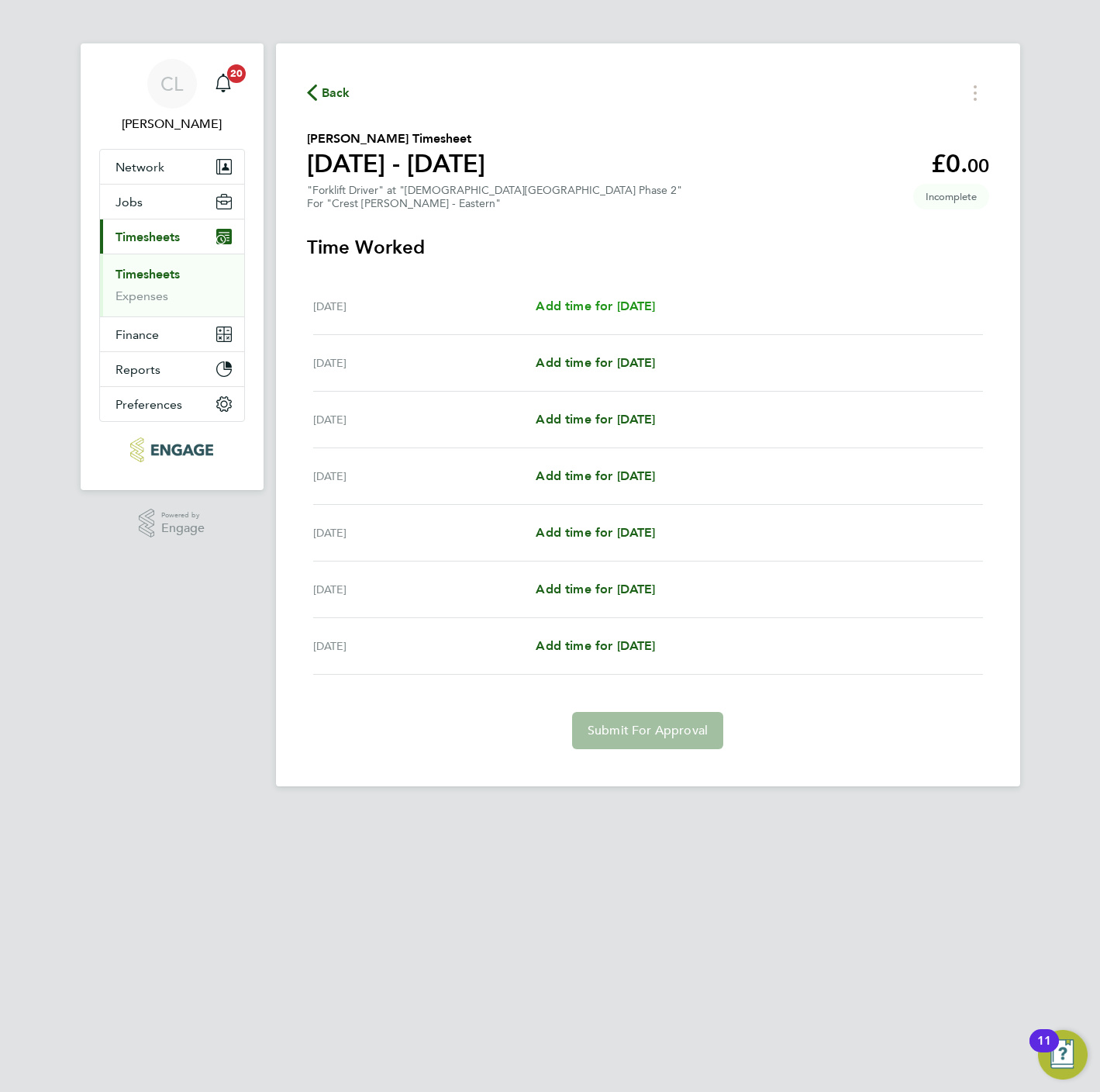
click at [631, 305] on span "Add time for [DATE]" at bounding box center [595, 306] width 119 height 15
select select "60"
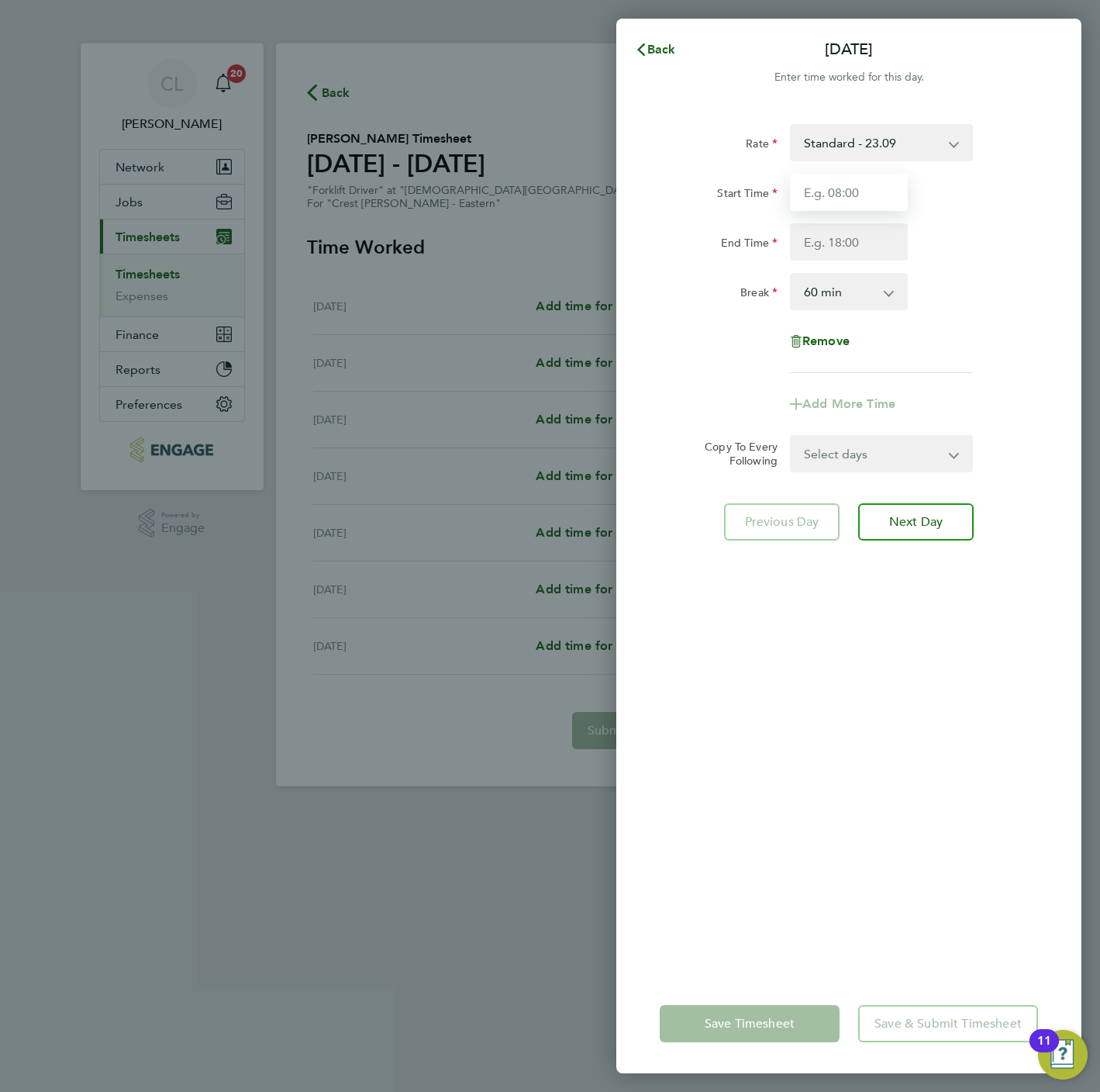
click at [863, 205] on input "Start Time" at bounding box center [849, 192] width 118 height 38
type input "07:30"
type input "16:30"
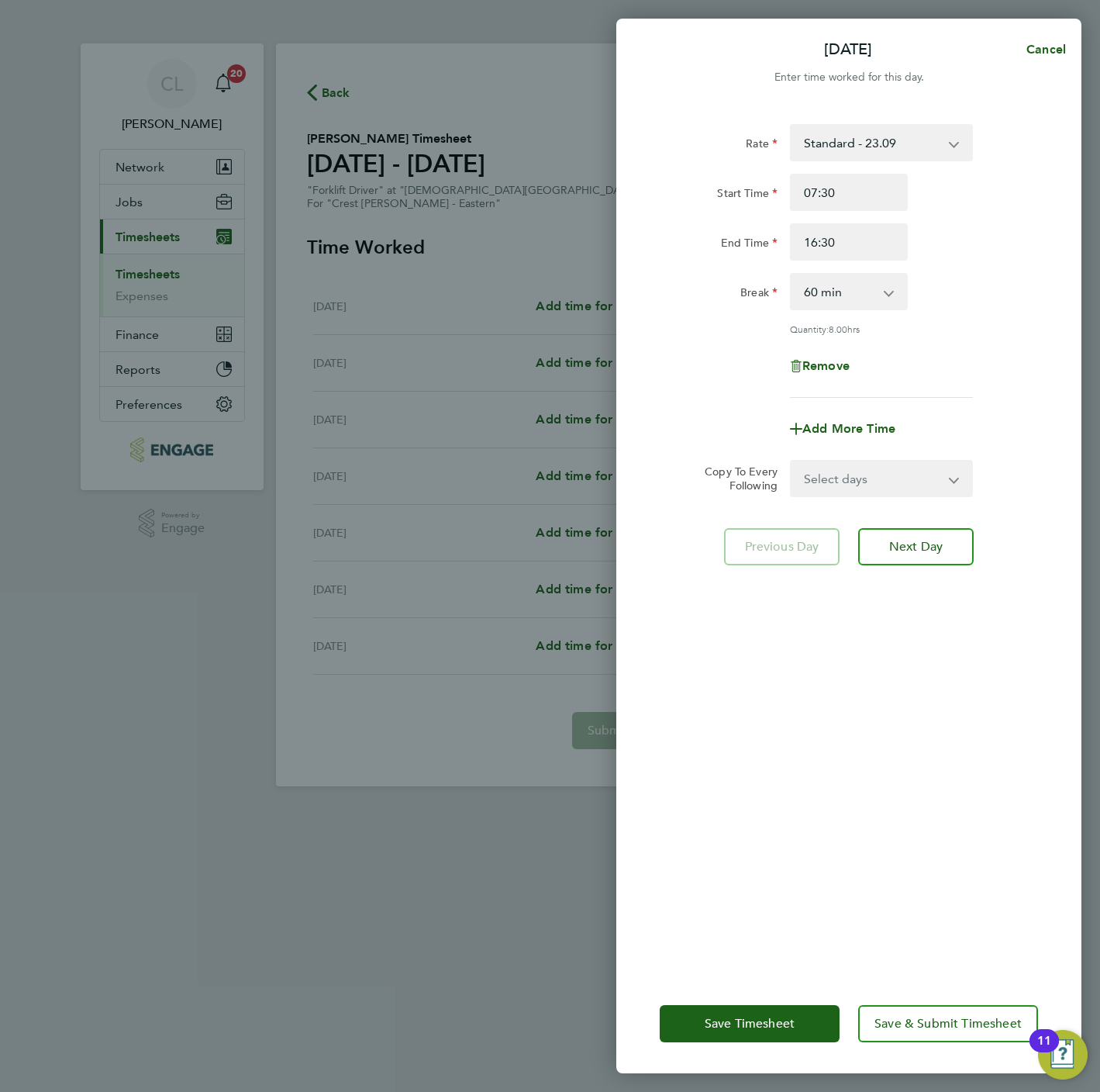
click at [831, 312] on div "Rate Standard - 23.09 Start Time 07:30 End Time 16:30 Break 0 min 15 min 30 min…" at bounding box center [849, 261] width 379 height 274
click at [828, 305] on select "0 min 15 min 30 min 45 min 60 min 75 min 90 min" at bounding box center [840, 292] width 97 height 34
select select "0"
click at [792, 275] on select "0 min 15 min 30 min 45 min 60 min 75 min 90 min" at bounding box center [840, 292] width 97 height 34
click at [837, 470] on select "Select days Day Weekday (Mon-Fri) Weekend (Sat-Sun) [DATE] [DATE] [DATE] [DATE]…" at bounding box center [873, 479] width 163 height 34
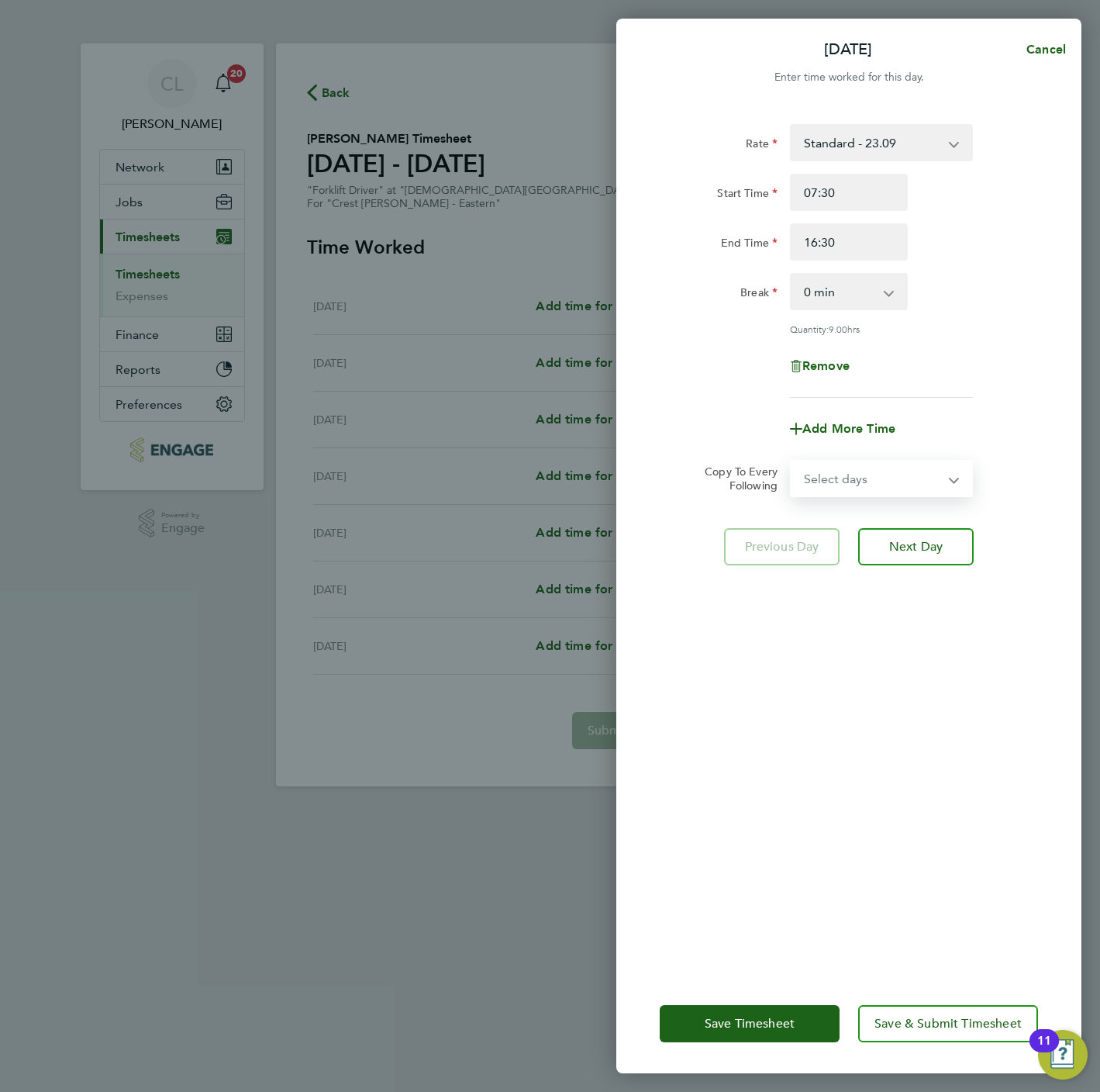
select select "WEEKDAY"
click at [792, 461] on select "Select days Day Weekday (Mon-Fri) Weekend (Sat-Sun) [DATE] [DATE] [DATE] [DATE]…" at bounding box center [873, 479] width 163 height 34
select select "[DATE]"
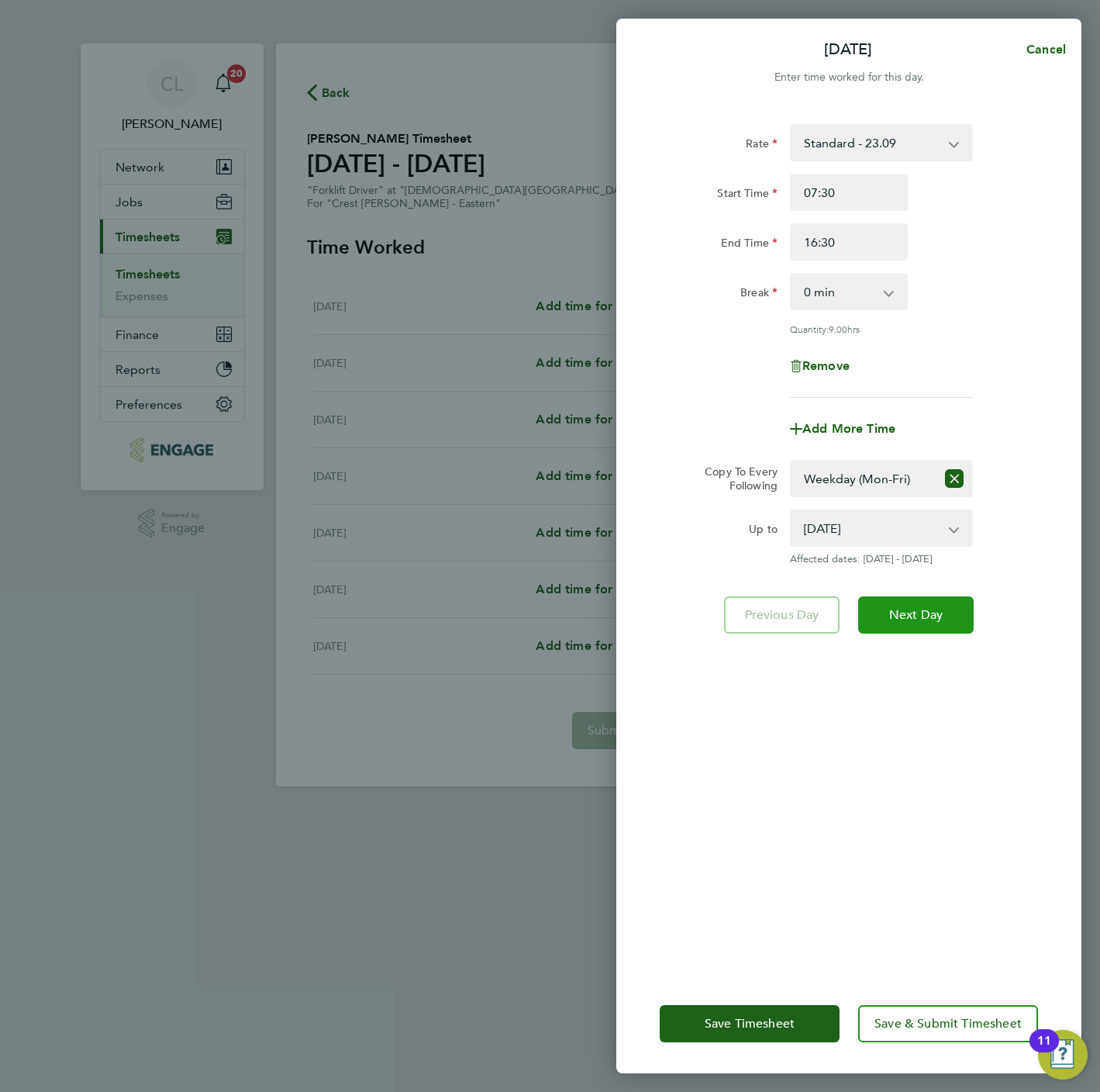
click at [900, 618] on span "Next Day" at bounding box center [915, 614] width 53 height 16
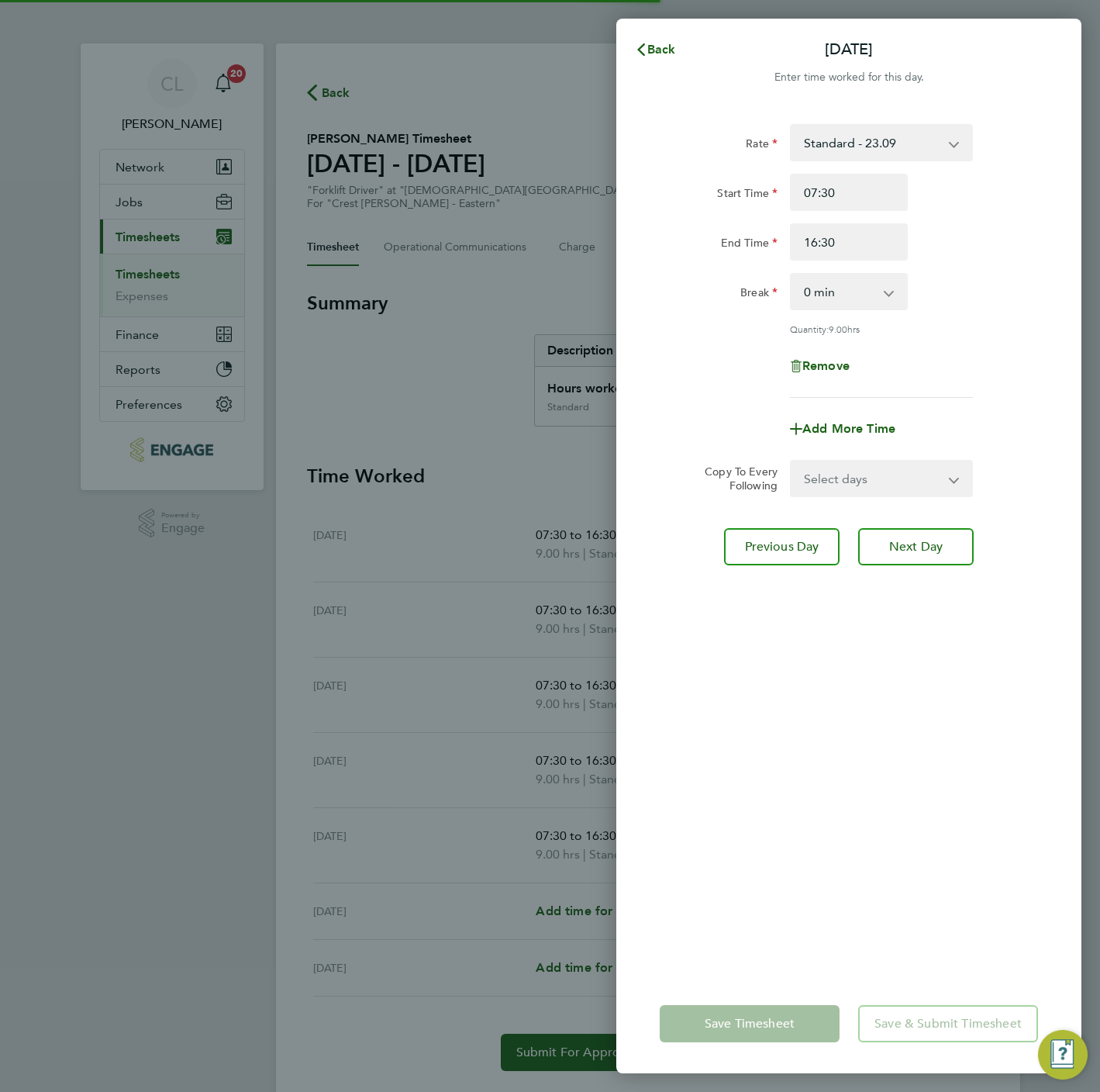
click at [864, 470] on select "Select days Day Weekday (Mon-Fri) Weekend (Sat-Sun) [DATE] [DATE] [DATE] [DATE]…" at bounding box center [873, 479] width 163 height 34
select select "SAT"
click at [792, 461] on select "Select days Day Weekday (Mon-Fri) Weekend (Sat-Sun) [DATE] [DATE] [DATE] [DATE]…" at bounding box center [873, 479] width 163 height 34
select select "[DATE]"
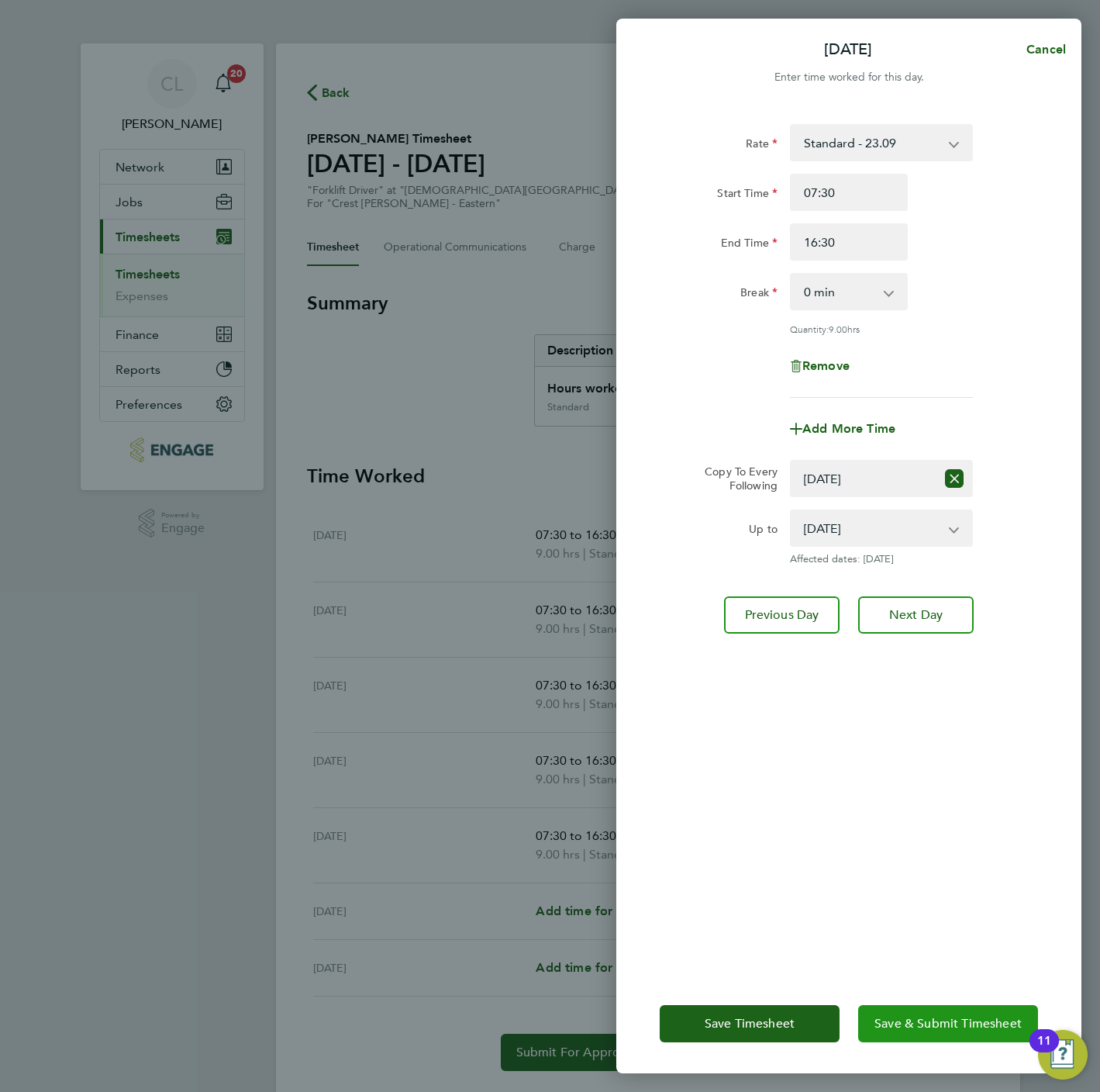
click at [935, 1017] on span "Save & Submit Timesheet" at bounding box center [948, 1023] width 147 height 16
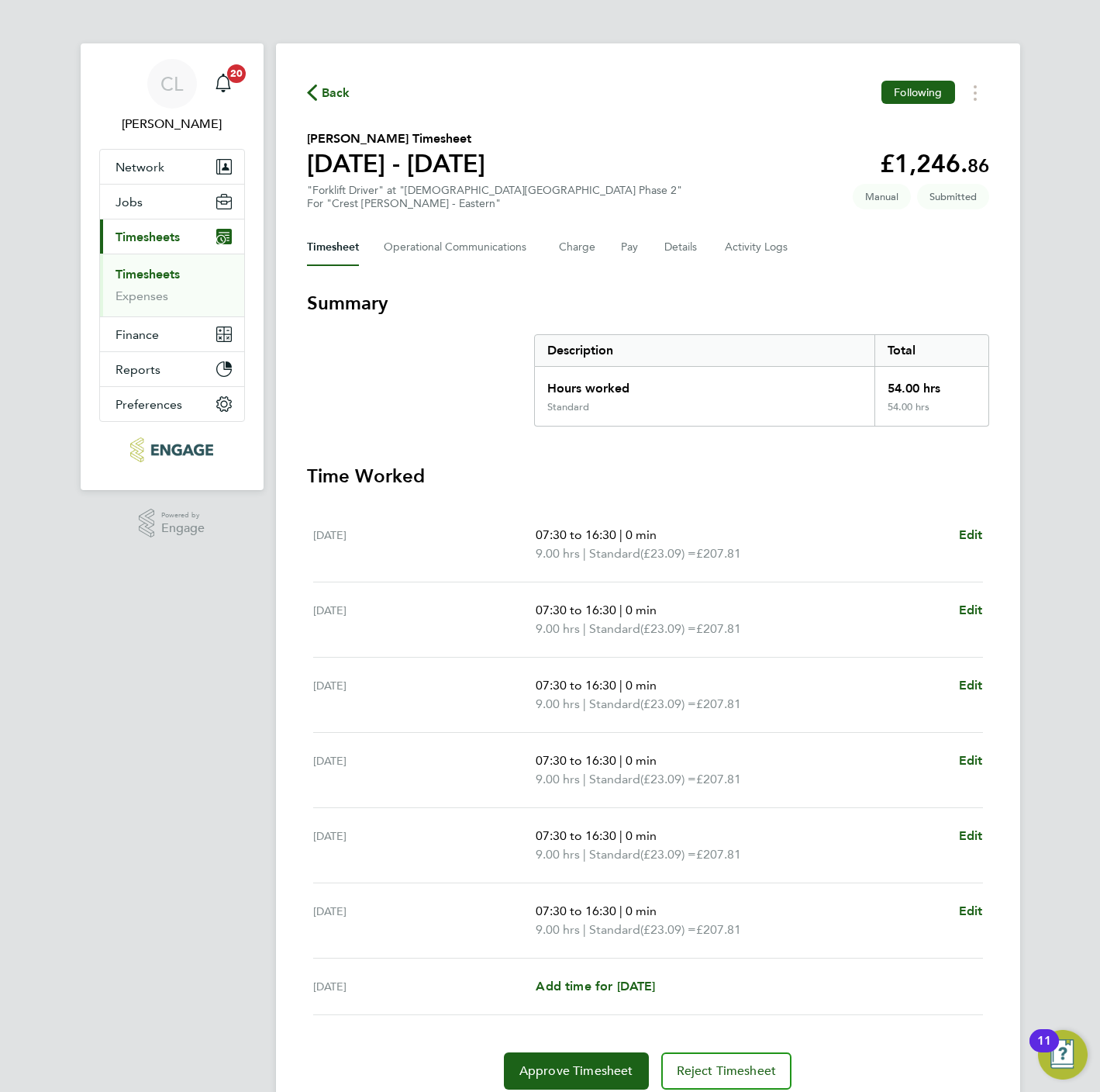
click at [335, 96] on span "Back" at bounding box center [335, 92] width 29 height 19
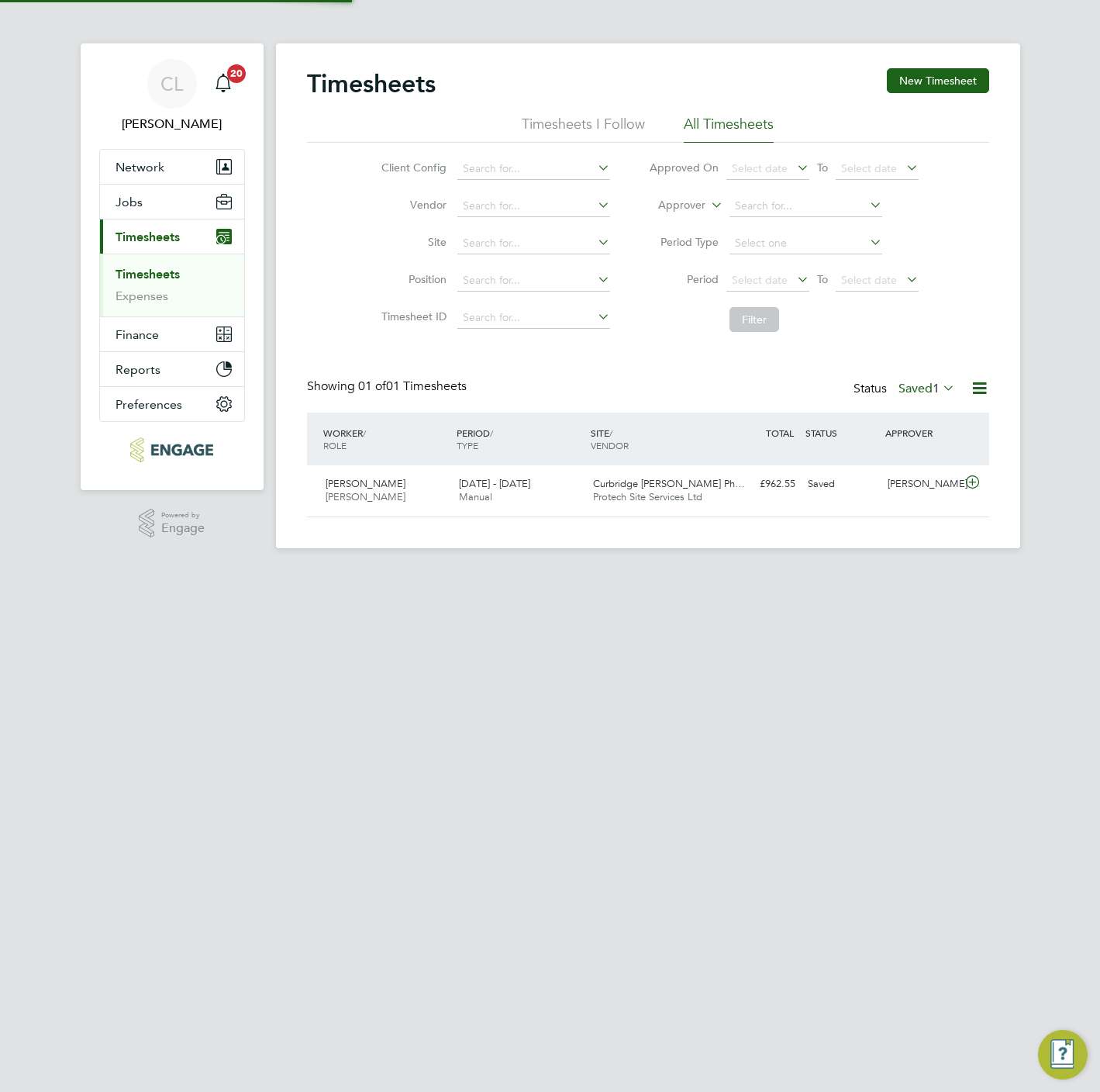
scroll to position [39, 135]
click at [915, 82] on button "New Timesheet" at bounding box center [937, 80] width 102 height 25
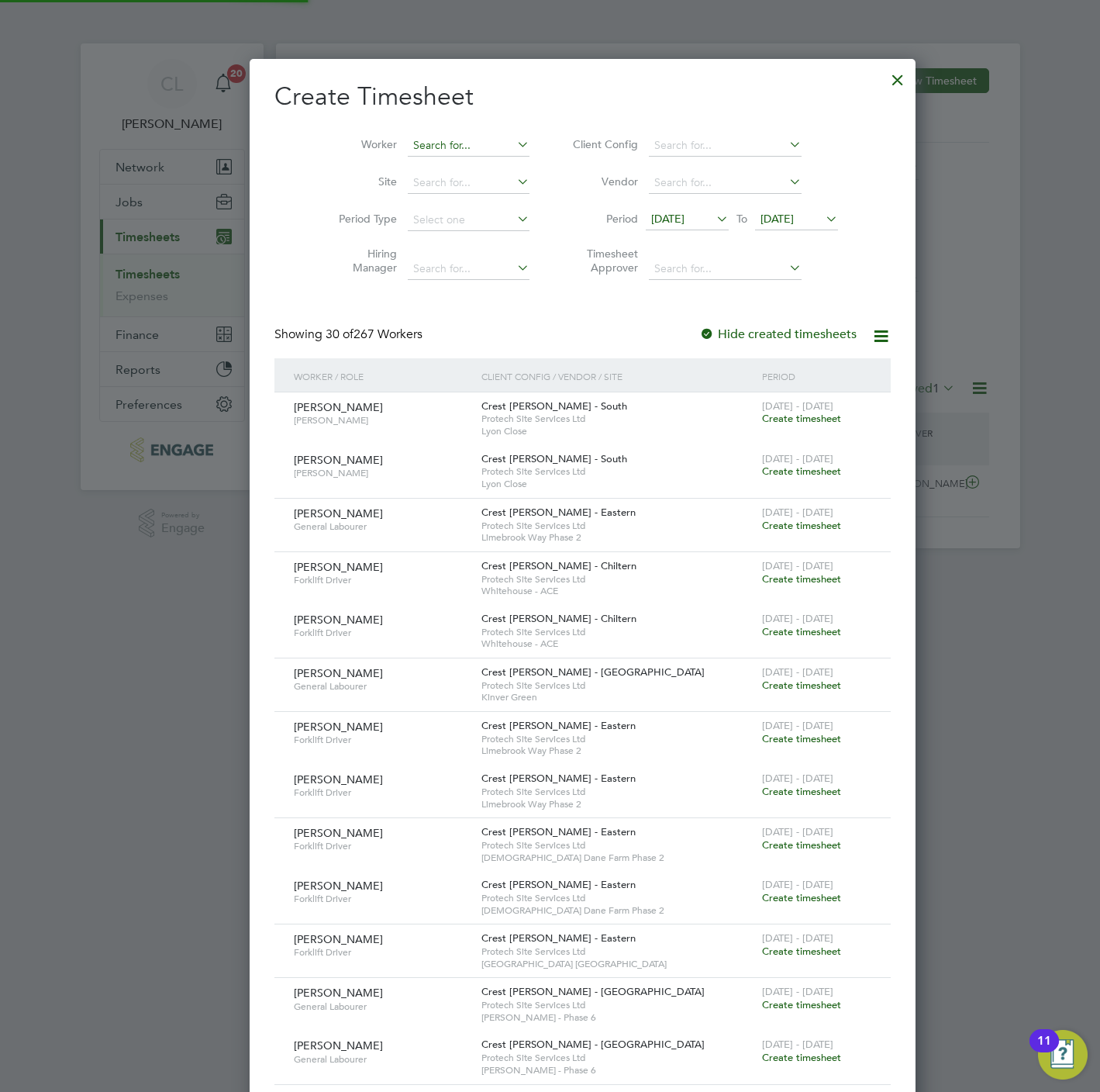
scroll to position [7, 7]
click at [411, 140] on input at bounding box center [469, 146] width 122 height 22
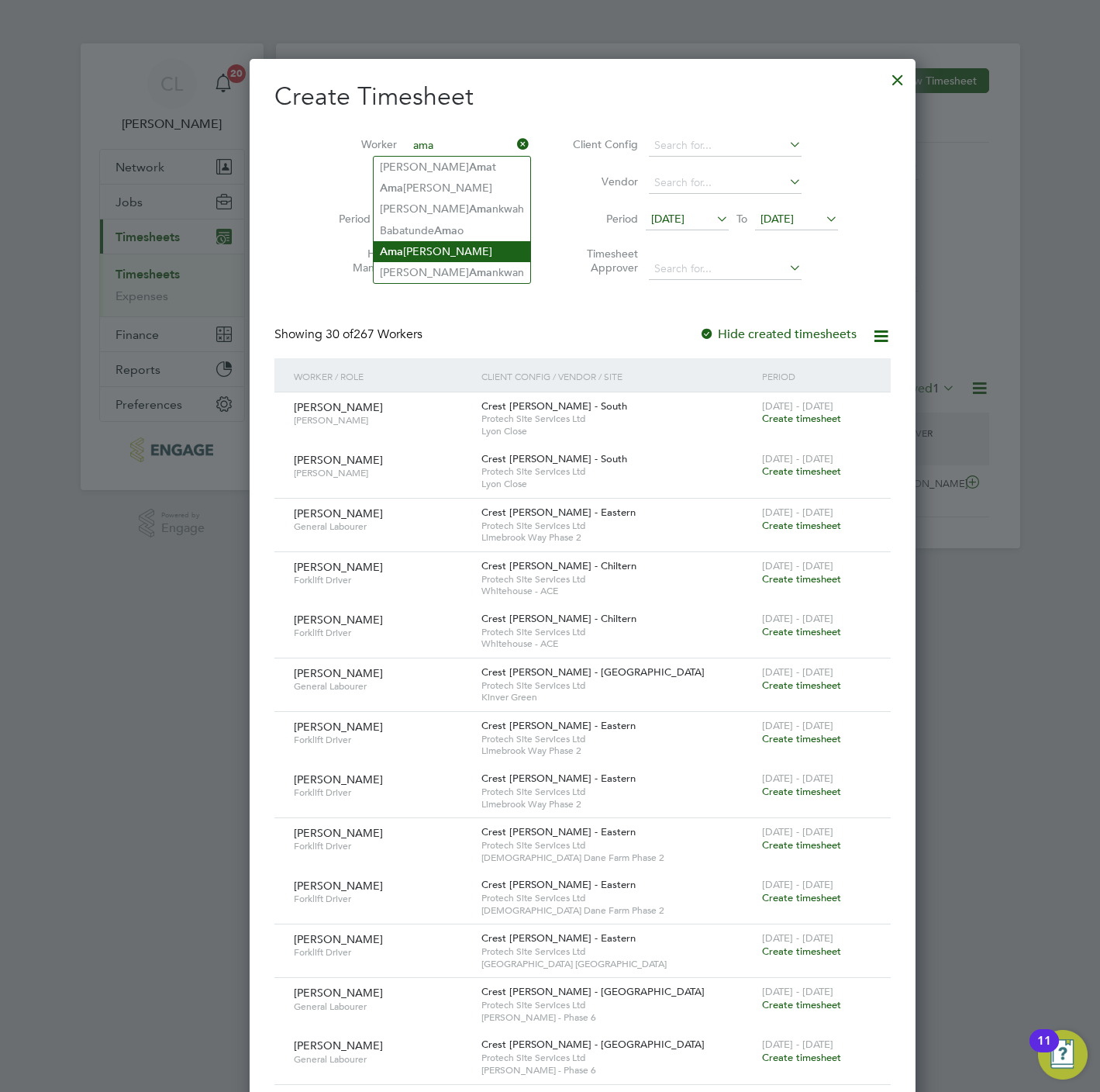
click at [429, 249] on li "Ama uselee Adams" at bounding box center [451, 252] width 156 height 21
type input "[PERSON_NAME]"
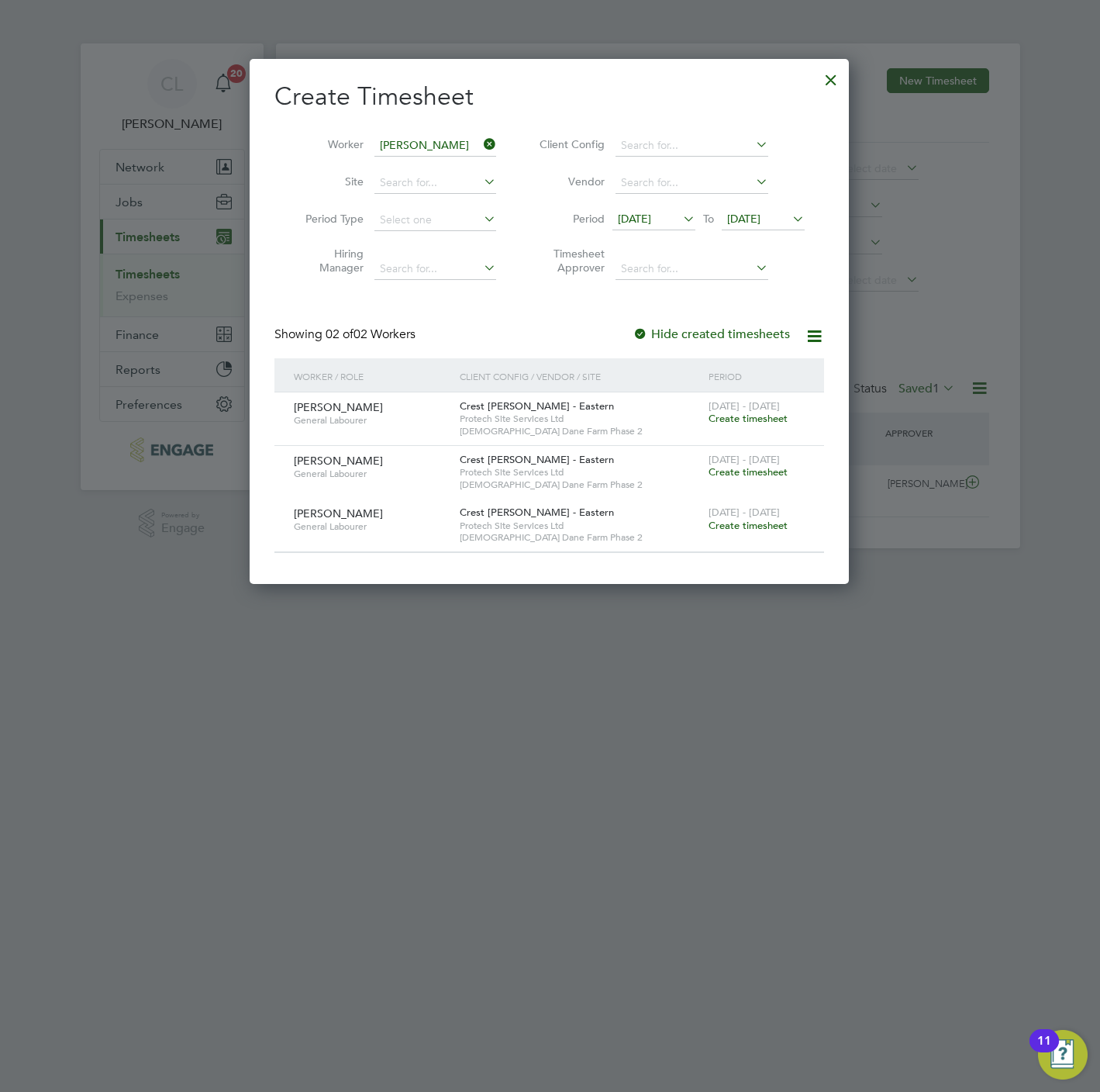
click at [754, 524] on span "Create timesheet" at bounding box center [748, 525] width 79 height 13
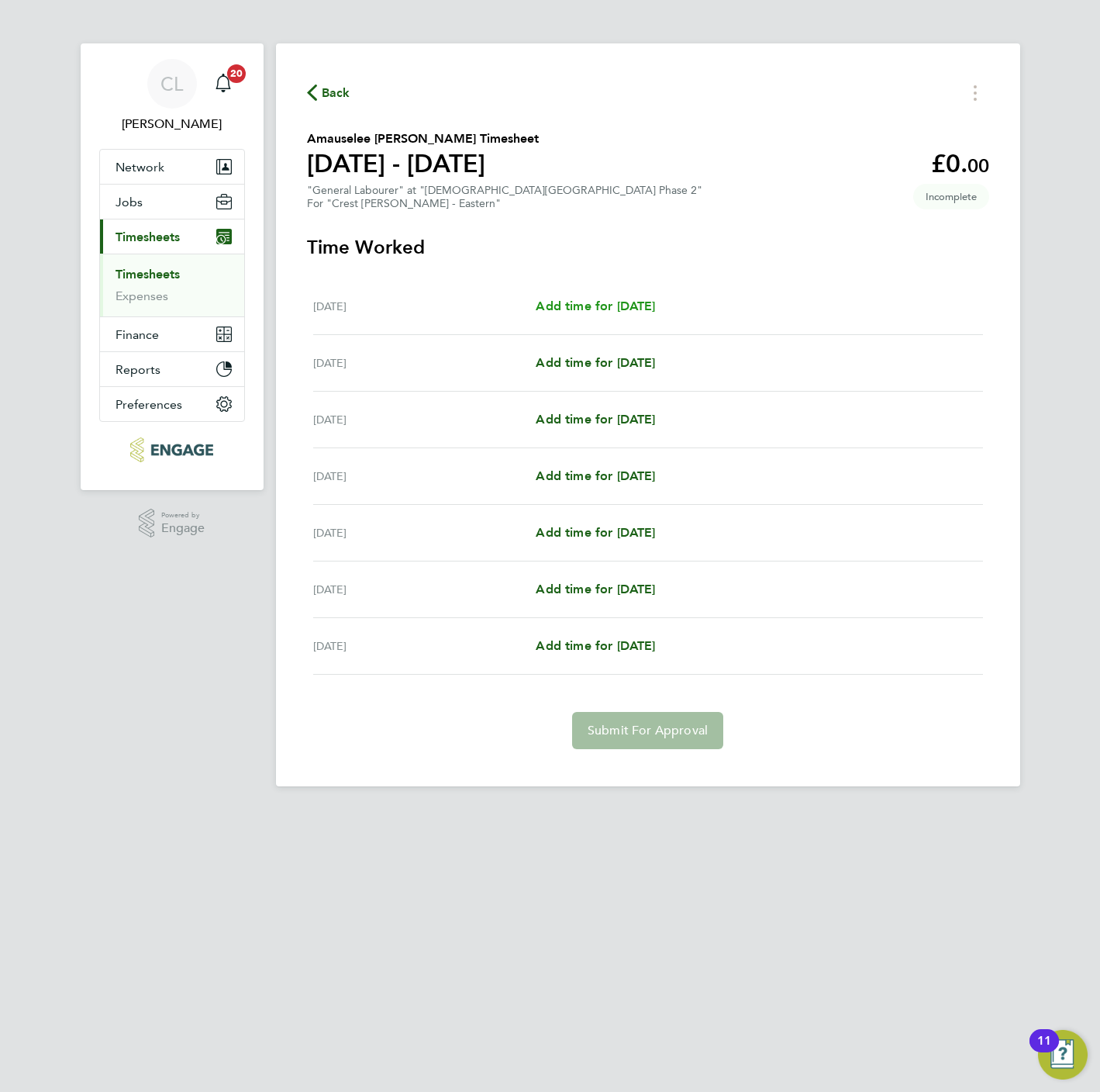
click at [626, 299] on span "Add time for [DATE]" at bounding box center [595, 306] width 119 height 15
select select "60"
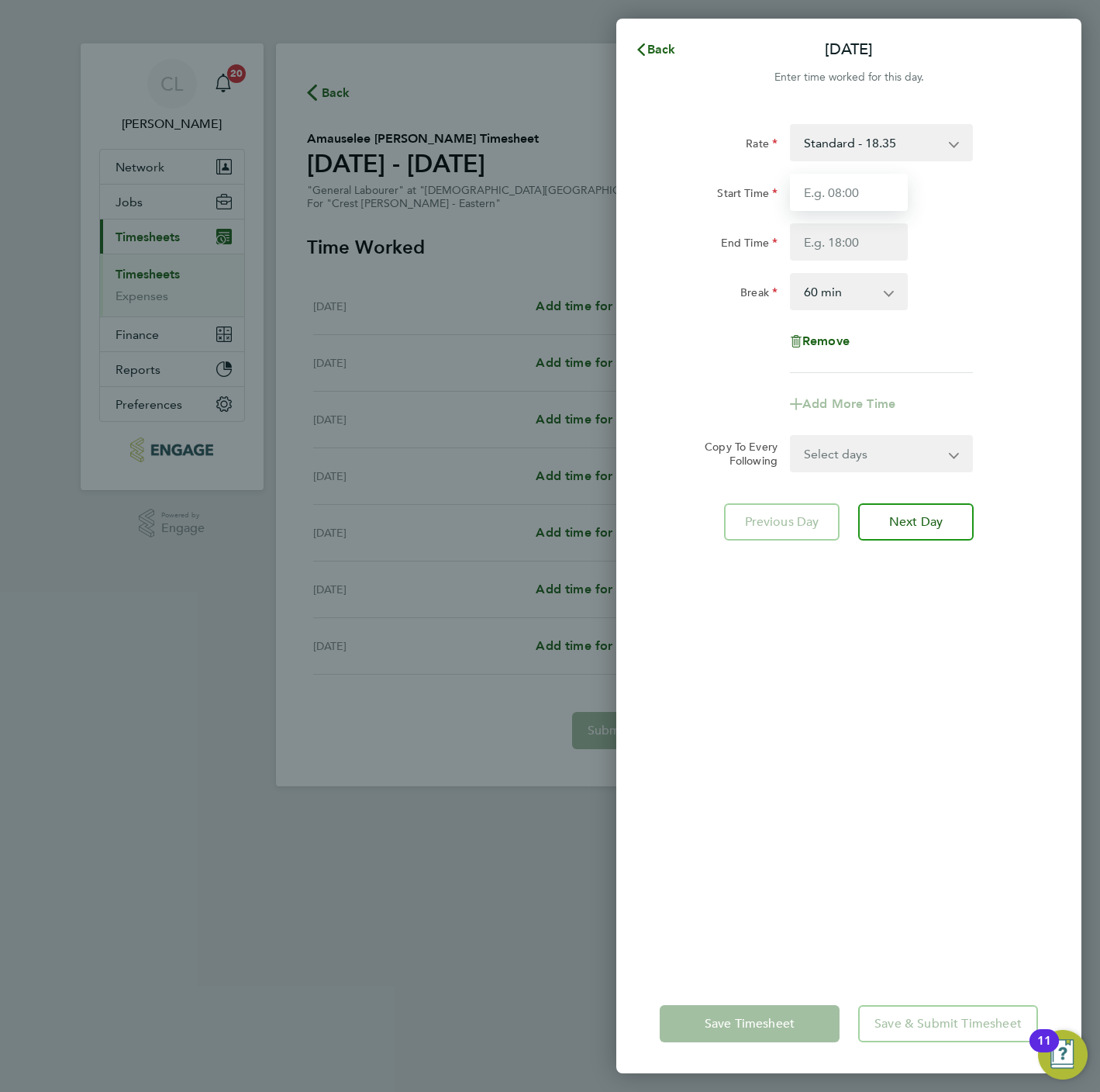
click at [828, 188] on input "Start Time" at bounding box center [849, 192] width 118 height 38
click at [831, 126] on select "Standard - 18.35 Living Wage - 18.65" at bounding box center [872, 143] width 161 height 34
click at [996, 257] on div "End Time" at bounding box center [849, 242] width 391 height 38
click at [821, 188] on input "Start Time" at bounding box center [849, 192] width 118 height 38
type input "07:30"
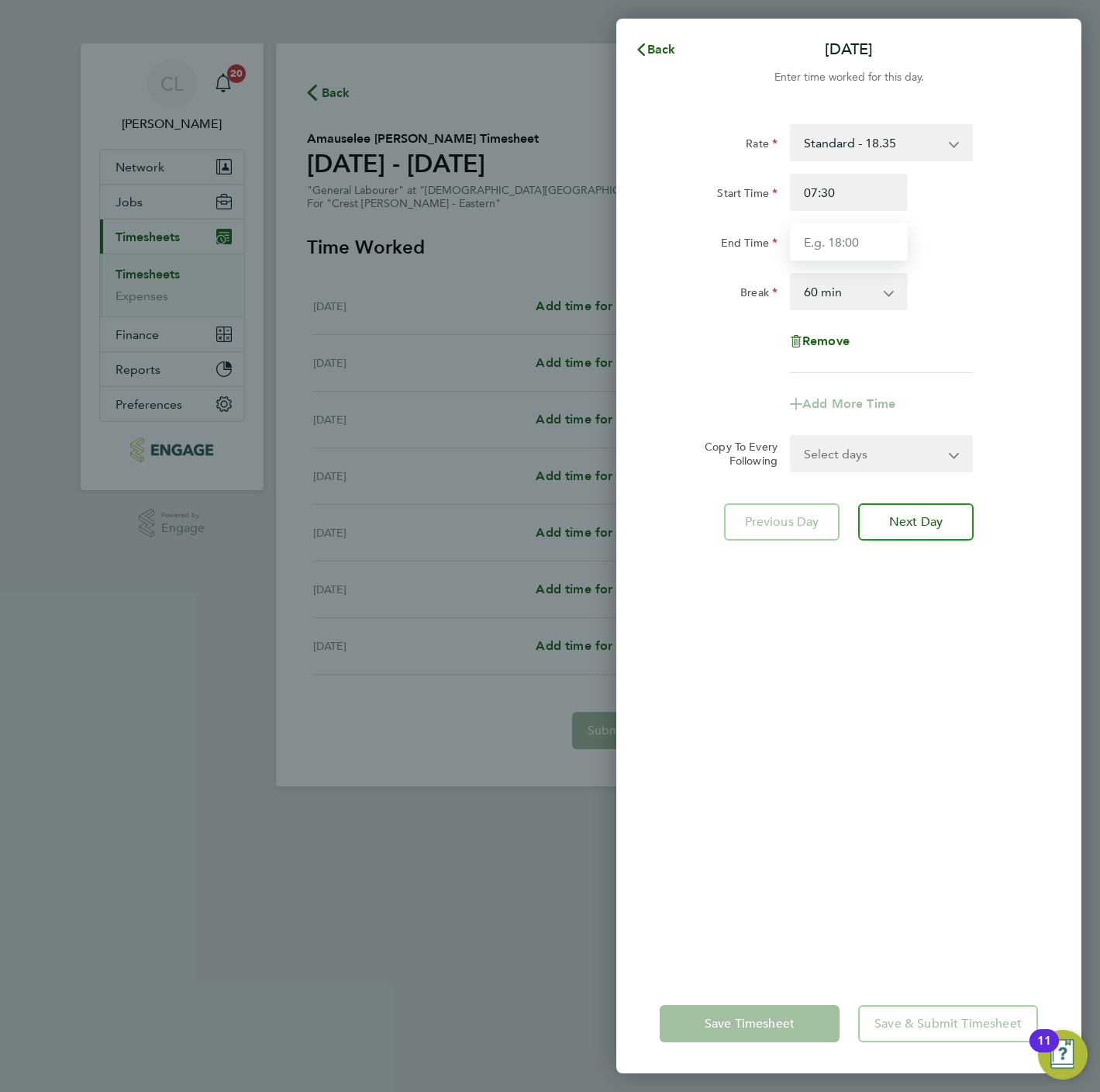
type input "16:30"
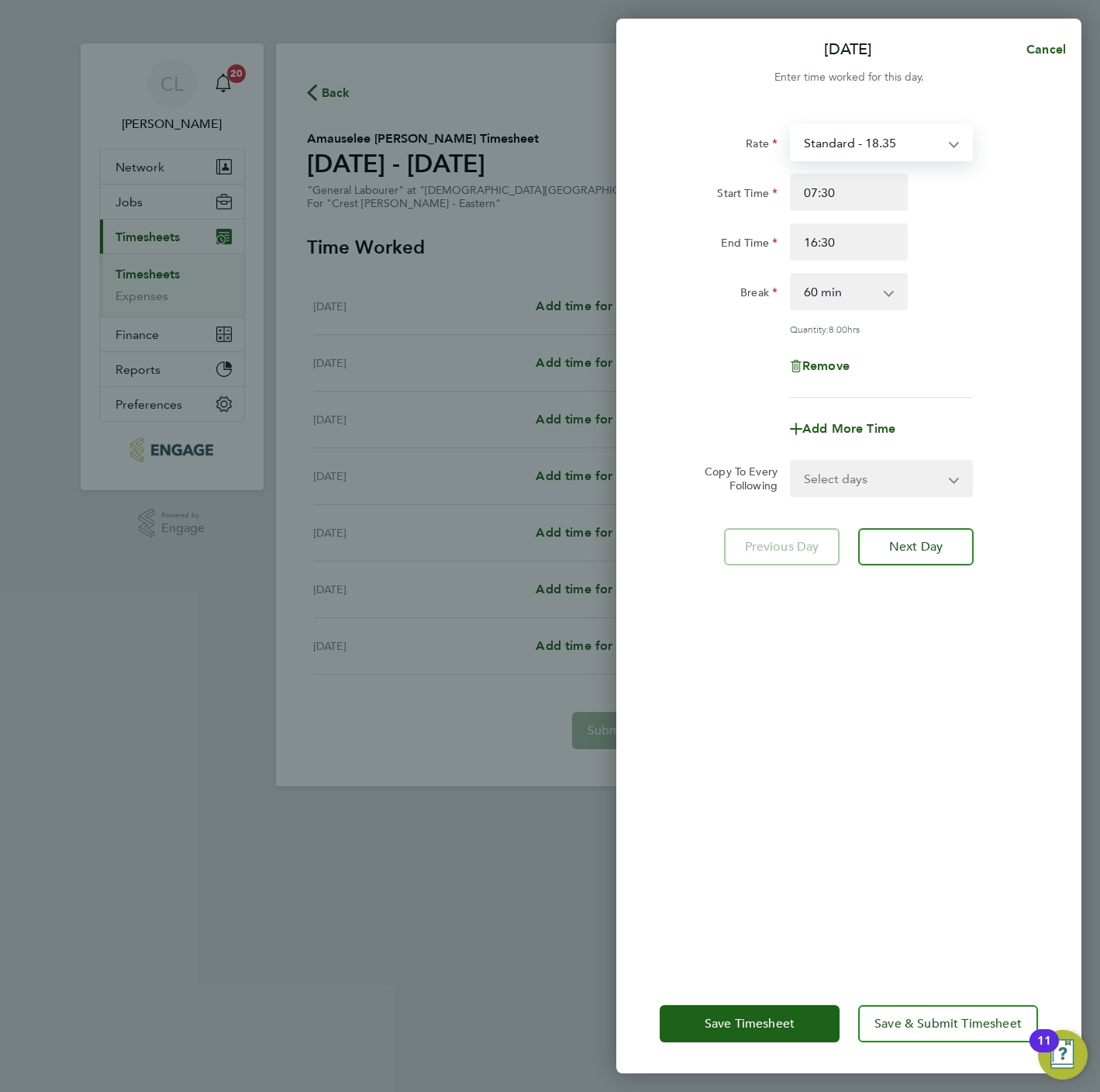
click at [864, 155] on select "Standard - 18.35 Living Wage - 18.65" at bounding box center [872, 143] width 161 height 34
drag, startPoint x: 1003, startPoint y: 328, endPoint x: 982, endPoint y: 306, distance: 30.4
click at [1003, 328] on div "Quantity: 8.00 hrs" at bounding box center [849, 328] width 391 height 12
click at [1034, 45] on span "Cancel" at bounding box center [1044, 49] width 44 height 15
select select "60"
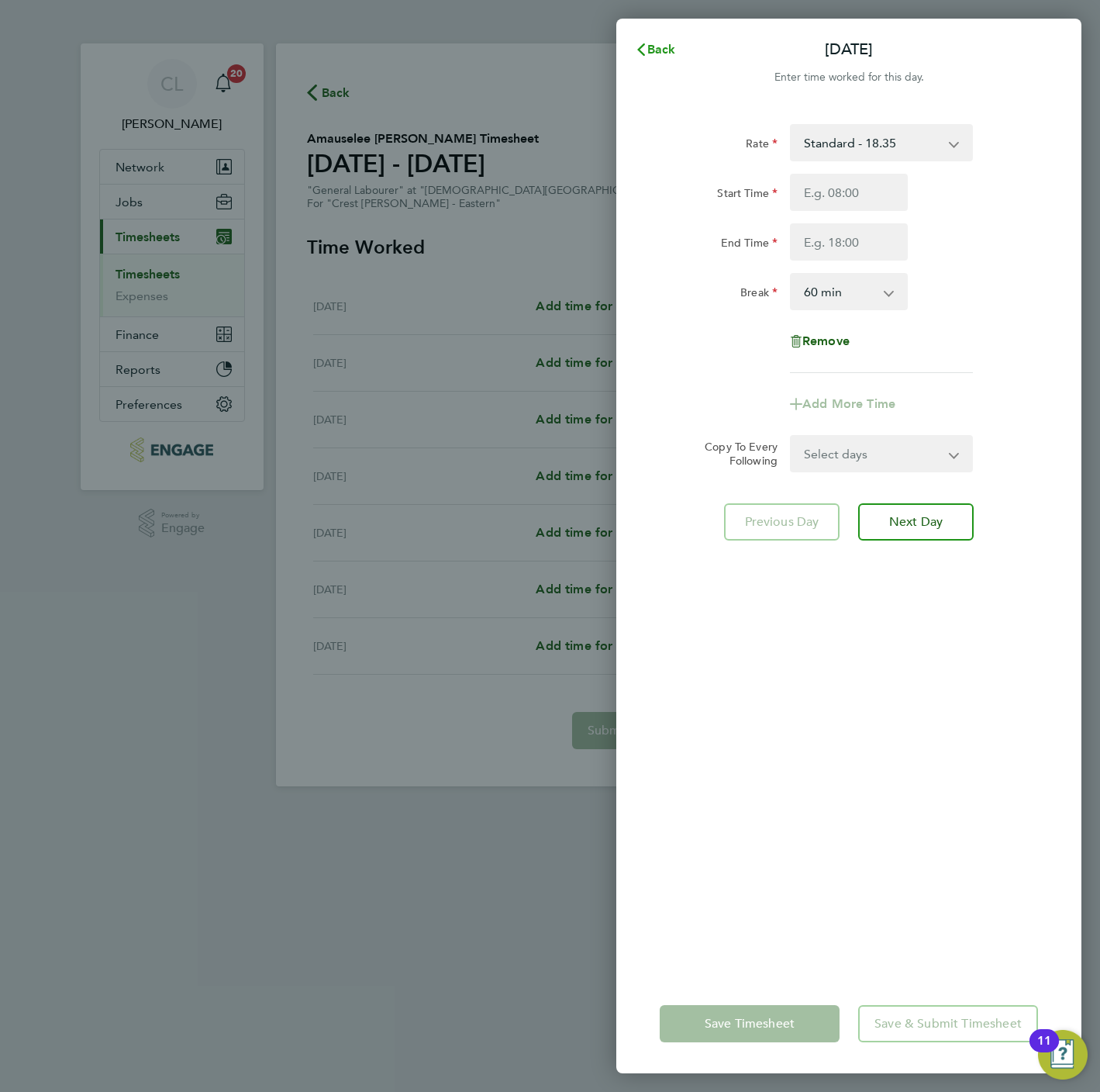
click at [658, 45] on span "Back" at bounding box center [662, 49] width 29 height 15
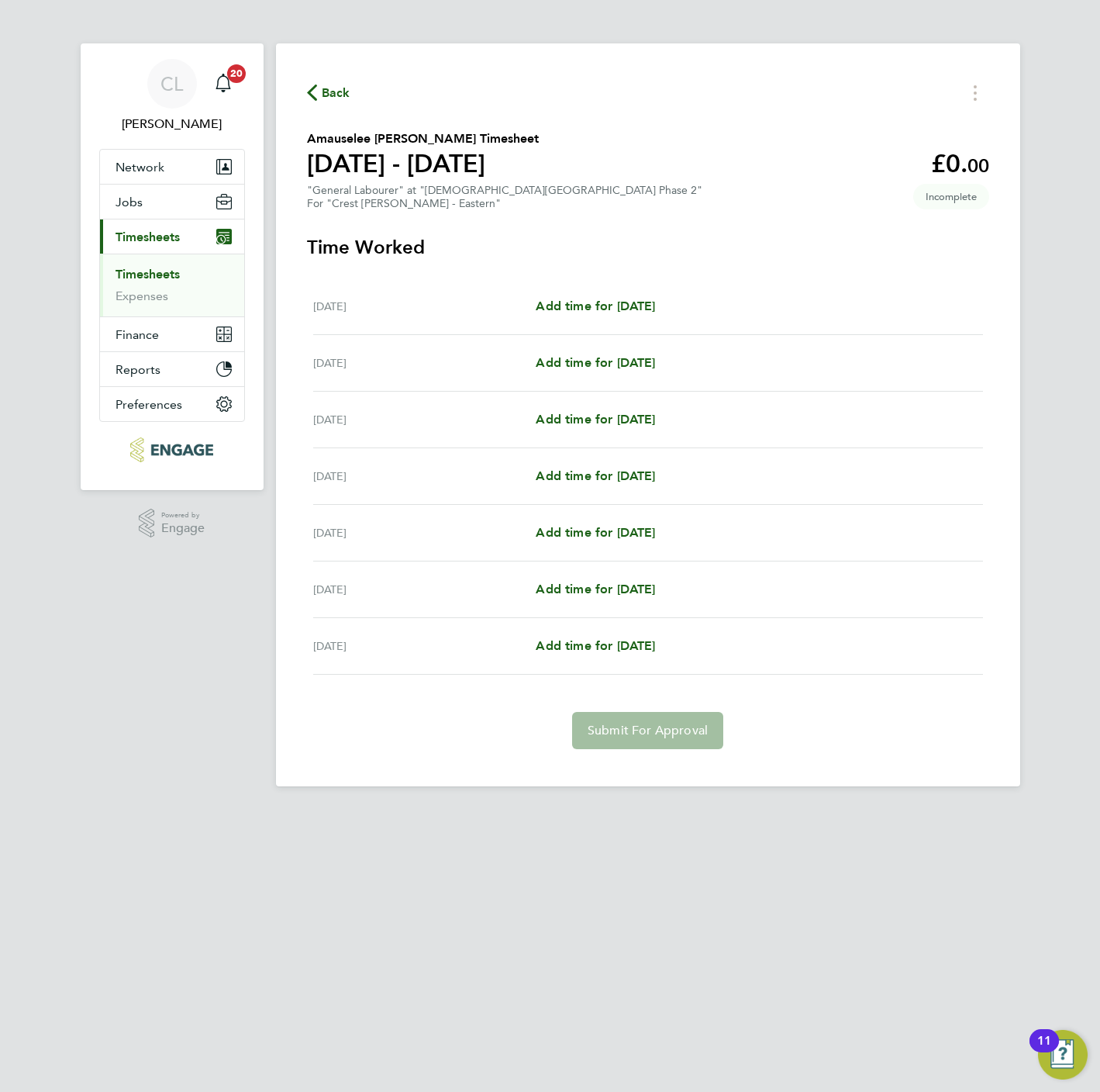
click at [653, 291] on div "Mon 22 Sep Add time for Mon 22 Sep Add time for Mon 22 Sep" at bounding box center [648, 306] width 670 height 56
click at [654, 299] on span "Add time for [DATE]" at bounding box center [595, 306] width 119 height 15
select select "60"
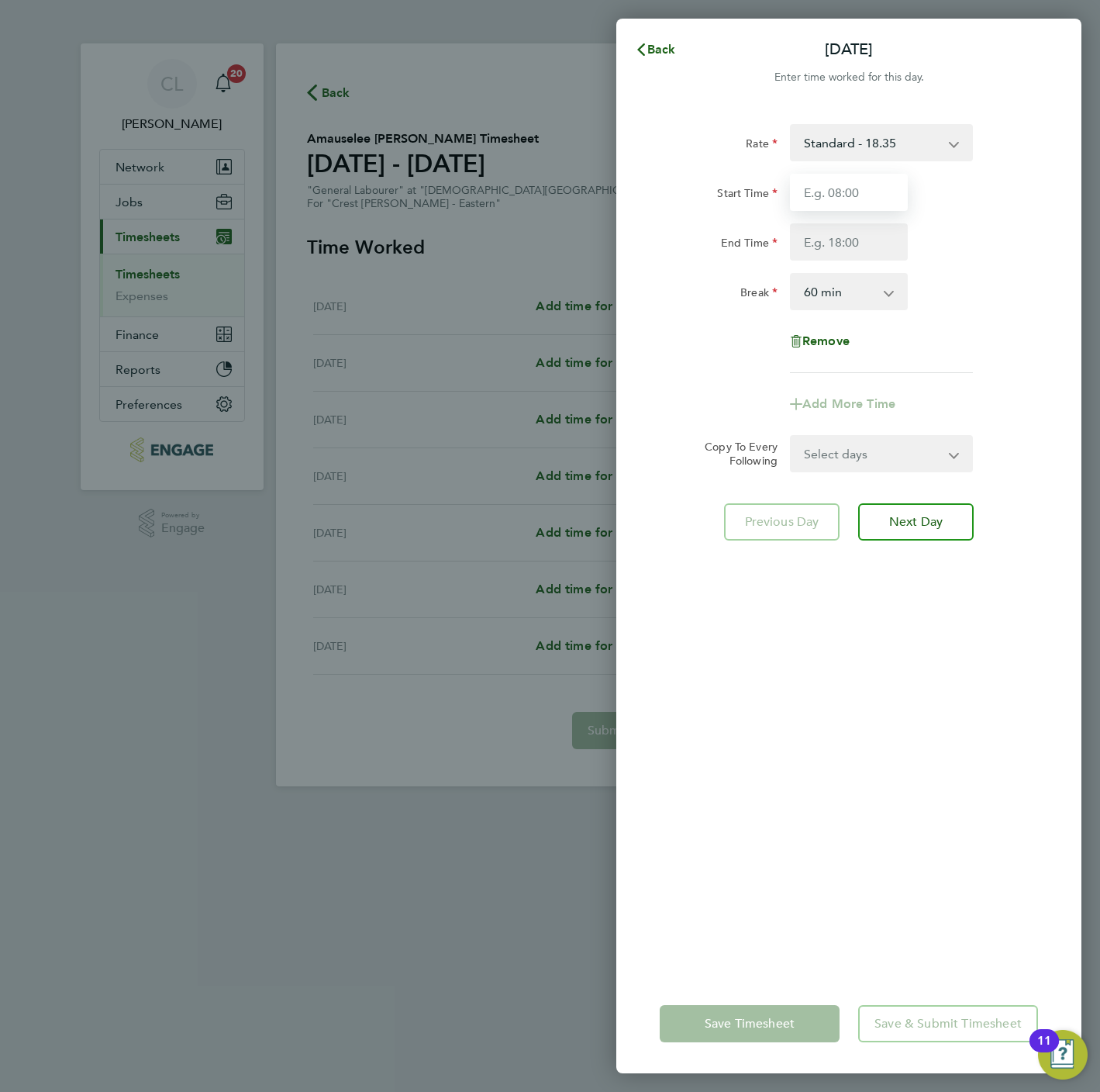
click at [866, 205] on input "Start Time" at bounding box center [849, 192] width 118 height 38
type input "07:30"
click at [857, 243] on input "End Time" at bounding box center [849, 242] width 118 height 38
type input "16:30"
click at [784, 915] on div "Rate Standard - 18.35 Living Wage - 18.65 Start Time 07:30 End Time 16:30 Break…" at bounding box center [849, 540] width 465 height 869
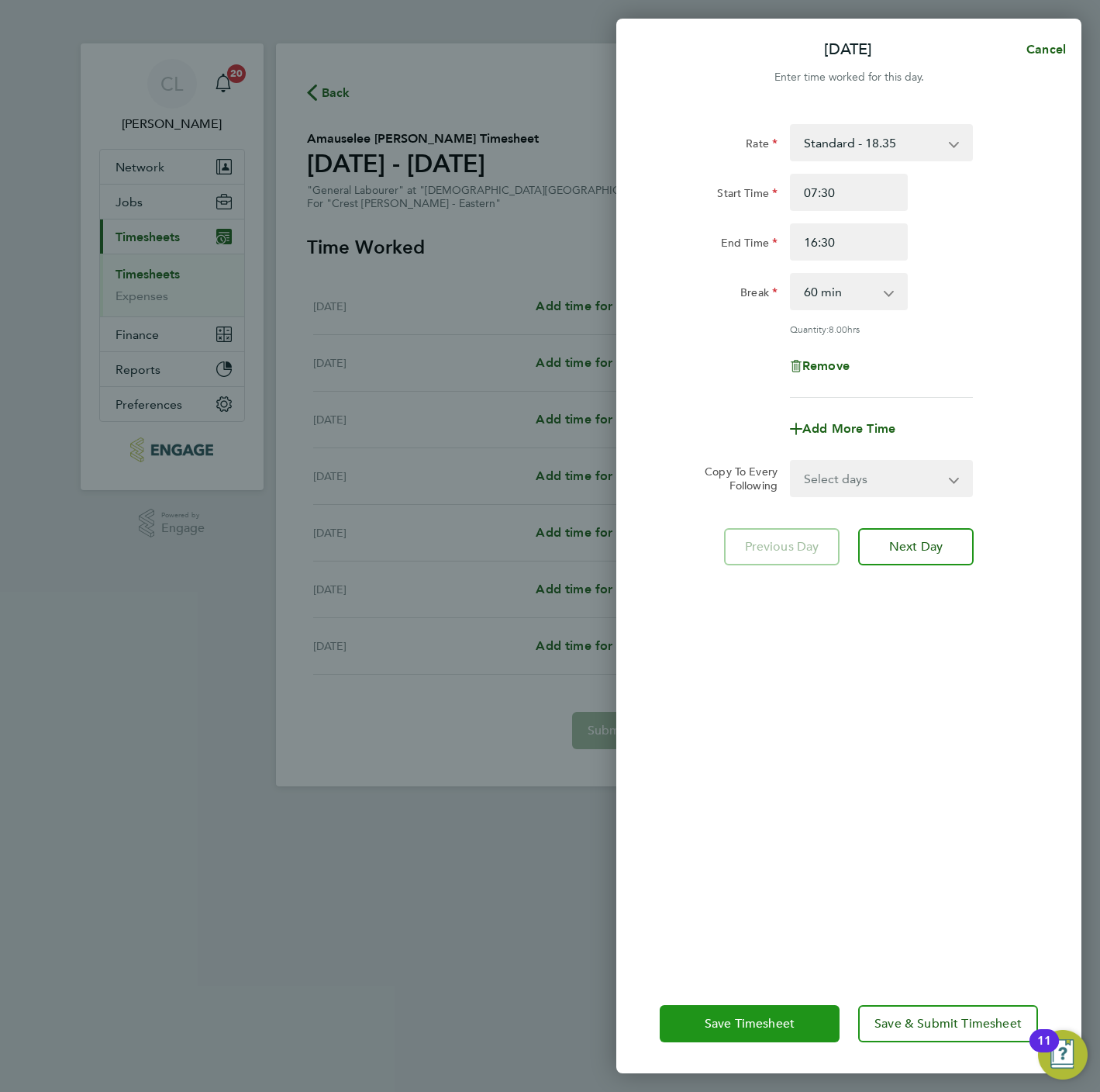
click at [735, 1007] on button "Save Timesheet" at bounding box center [750, 1024] width 180 height 38
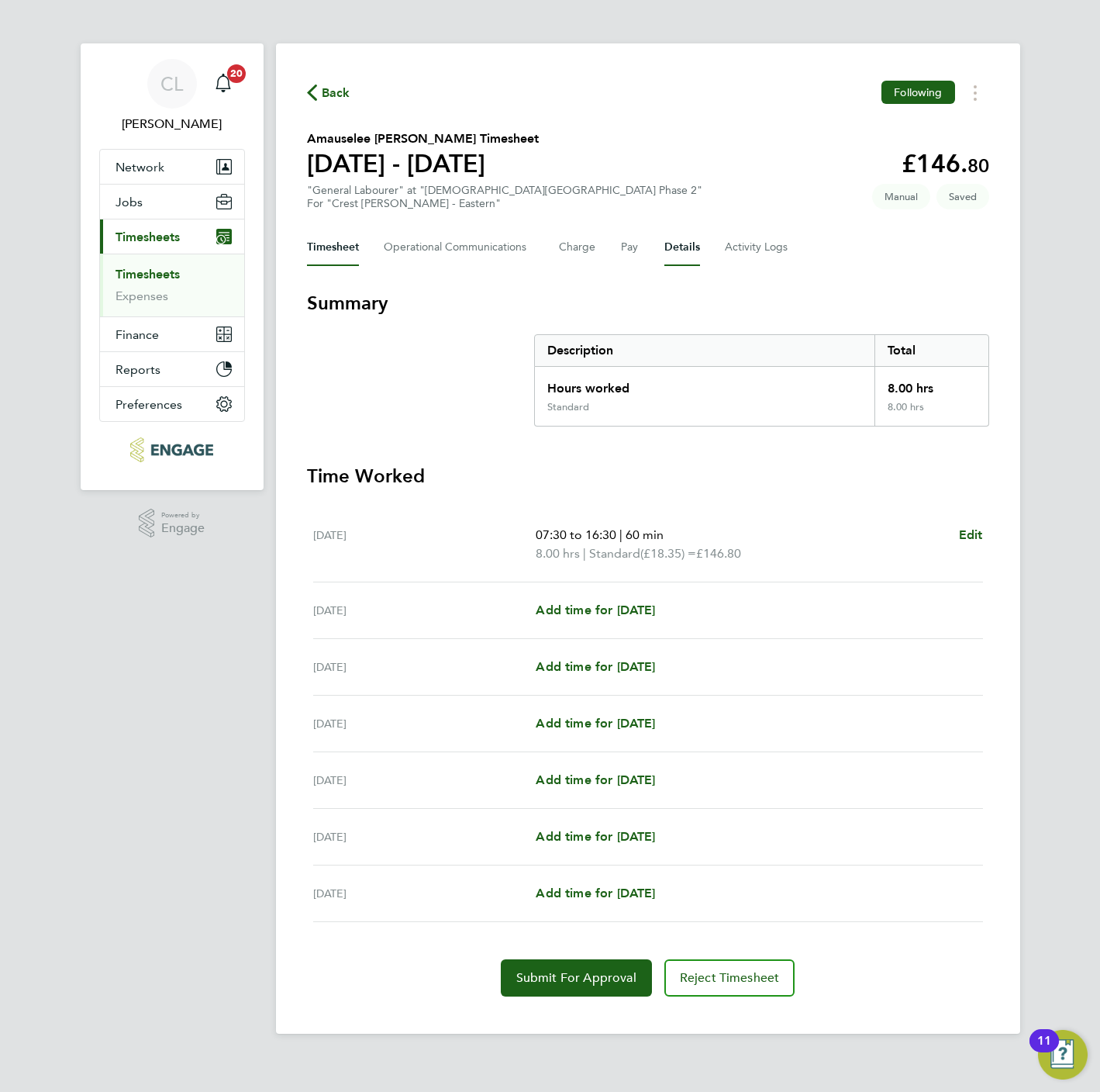
click at [692, 249] on button "Details" at bounding box center [682, 248] width 36 height 38
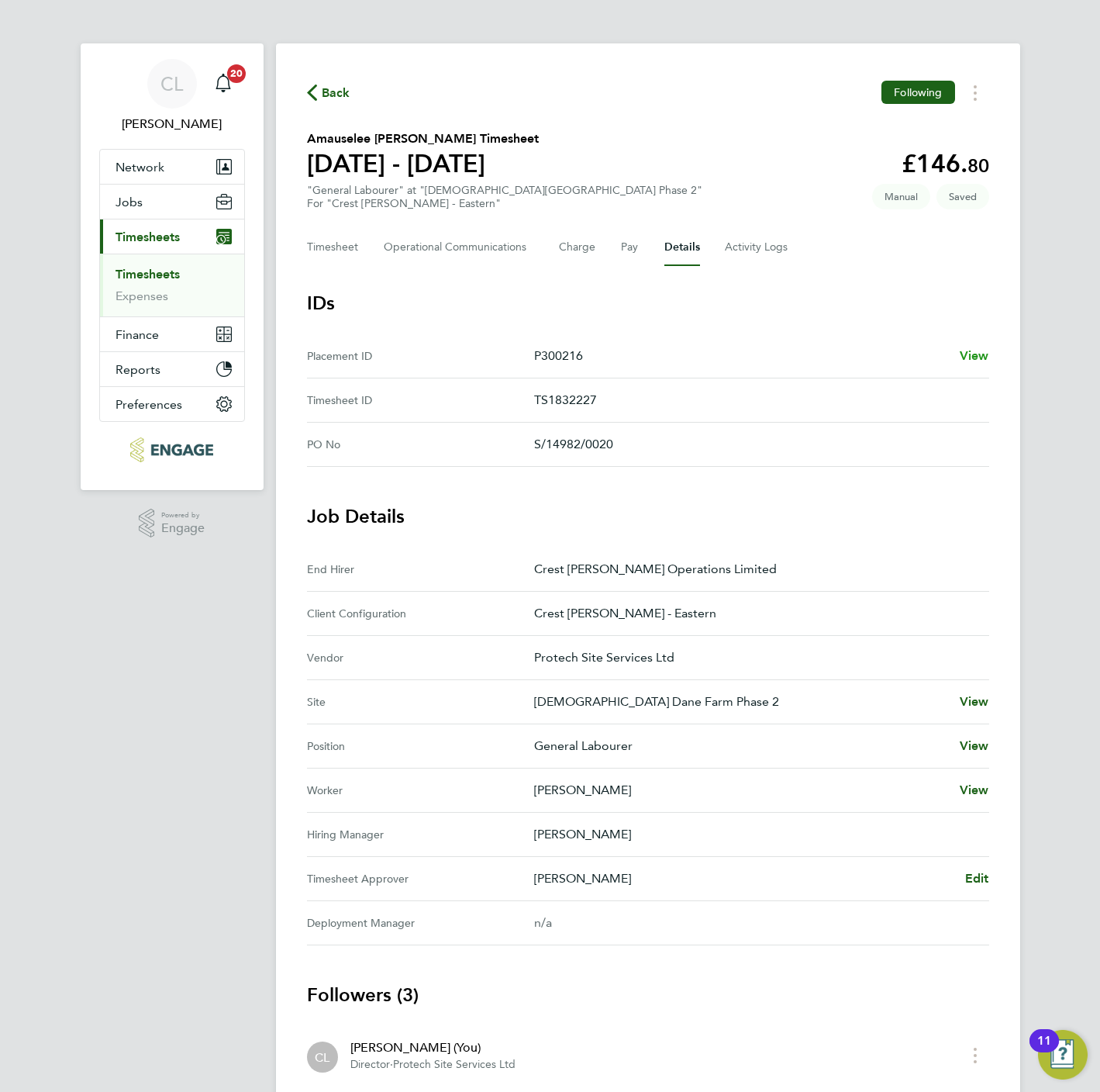
click at [973, 349] on span "View" at bounding box center [975, 356] width 29 height 15
click at [326, 249] on button "Timesheet" at bounding box center [333, 248] width 52 height 38
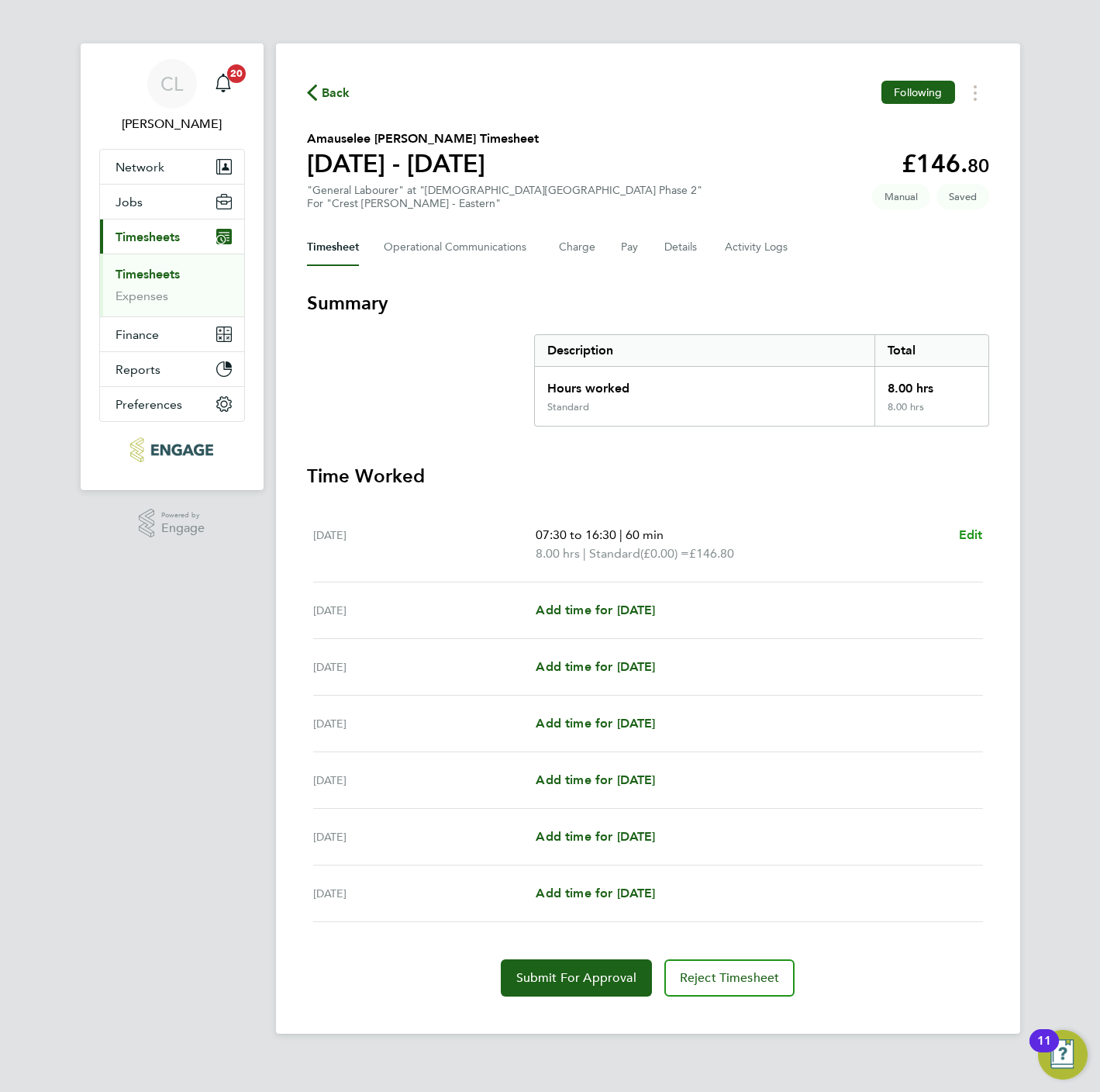
click at [977, 526] on link "Edit" at bounding box center [971, 535] width 24 height 19
select select "60"
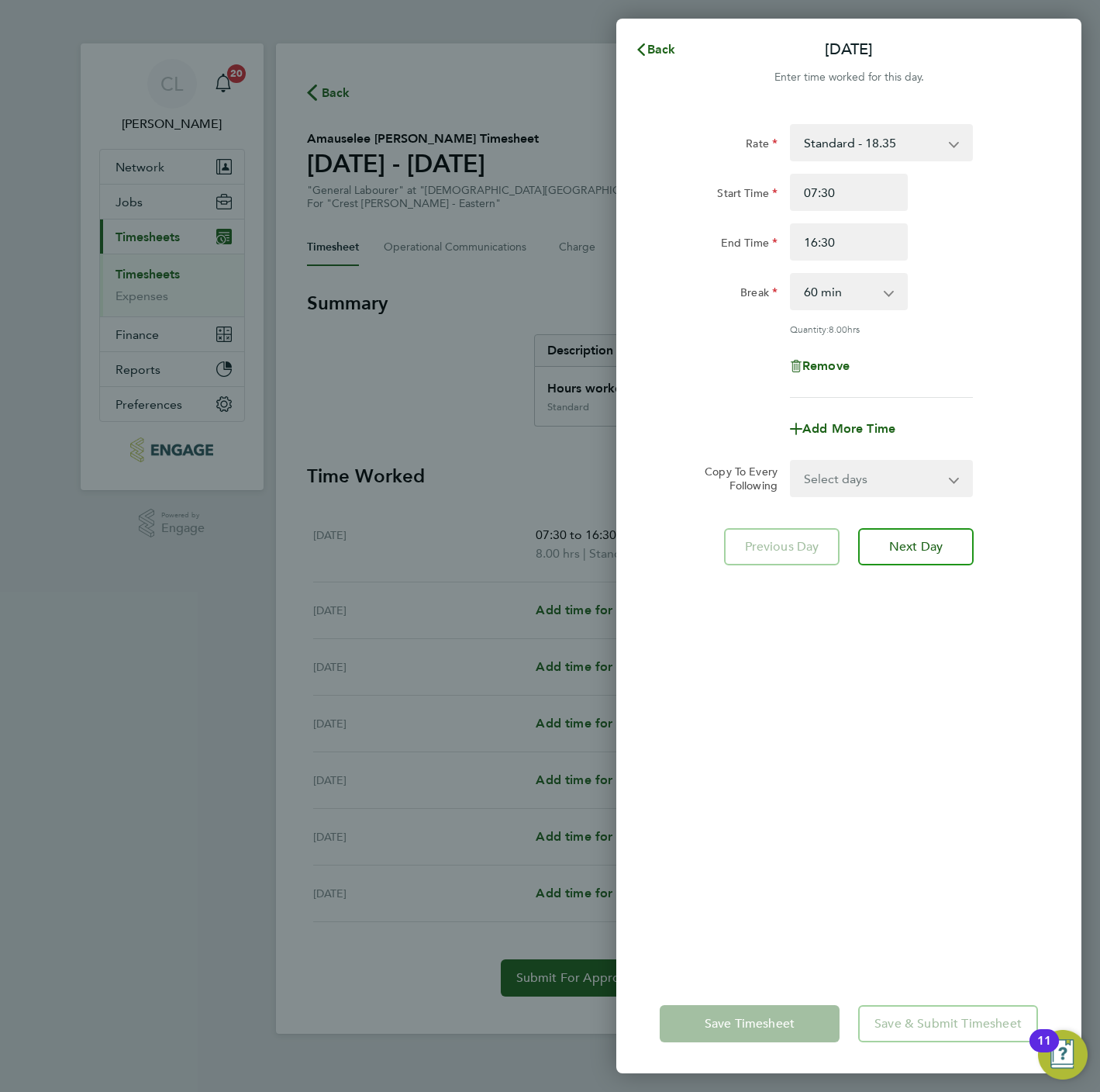
click at [857, 138] on select "Standard - 18.35 Living Wage - 18.65" at bounding box center [872, 143] width 161 height 34
drag, startPoint x: 426, startPoint y: 96, endPoint x: 410, endPoint y: 63, distance: 36.7
click at [428, 96] on div "Back Mon 22 Sep Enter time worked for this day. Rate Standard - 18.35 Living Wa…" at bounding box center [550, 546] width 1100 height 1092
click at [662, 43] on span "Back" at bounding box center [662, 49] width 29 height 15
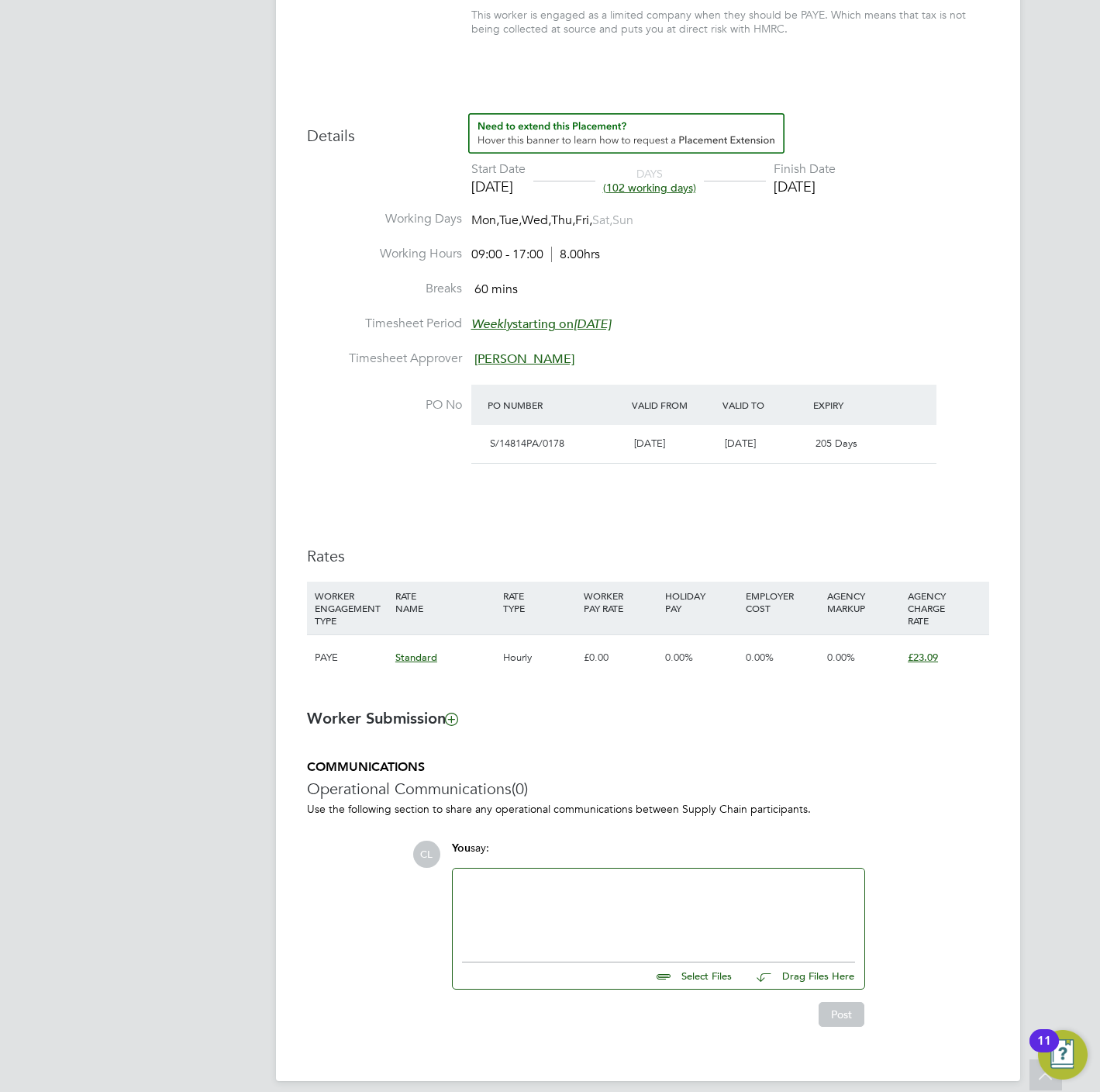
scroll to position [7, 0]
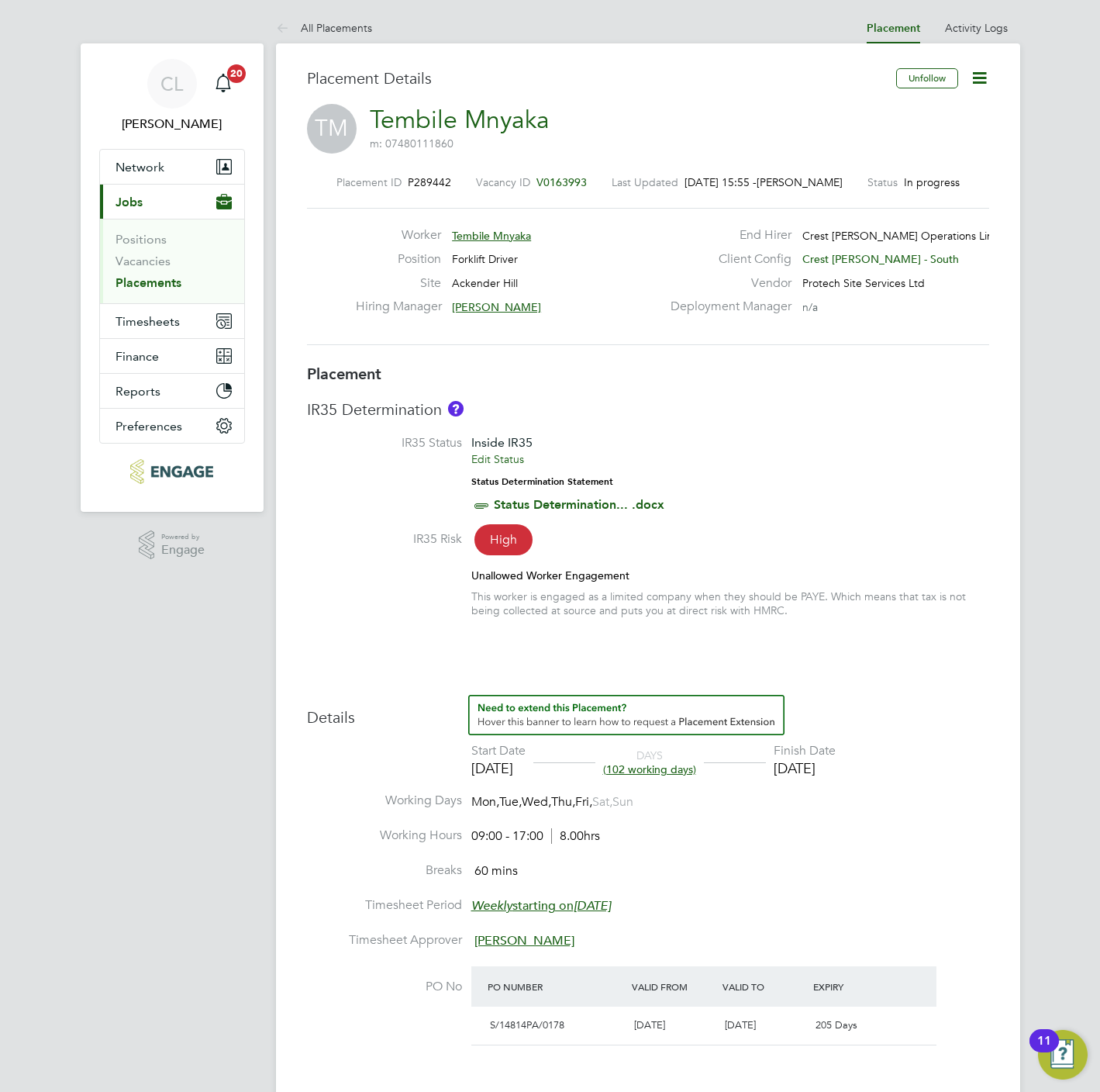
click at [984, 72] on icon at bounding box center [980, 78] width 20 height 20
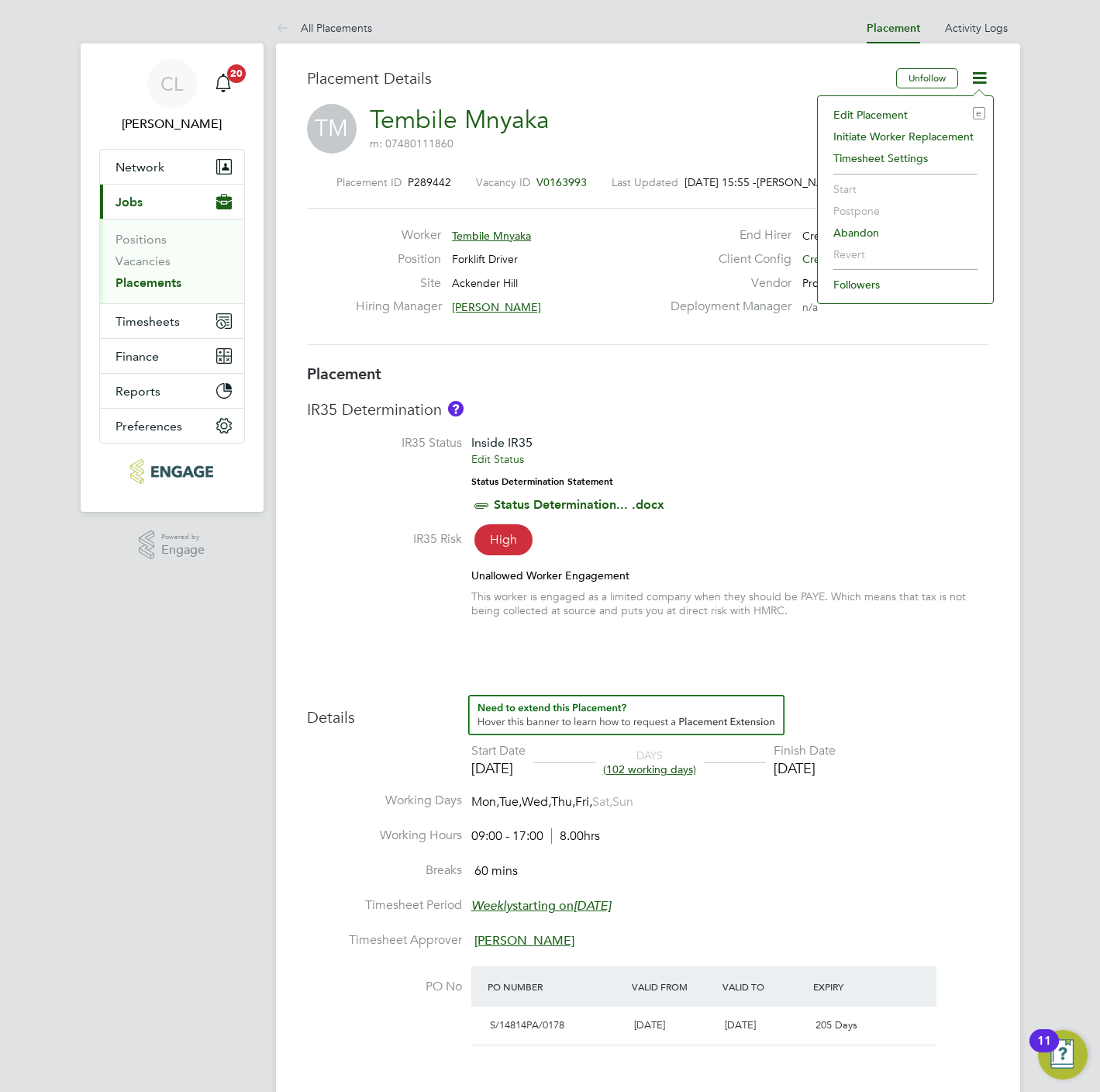
click at [880, 115] on li "Edit Placement e" at bounding box center [905, 115] width 159 height 22
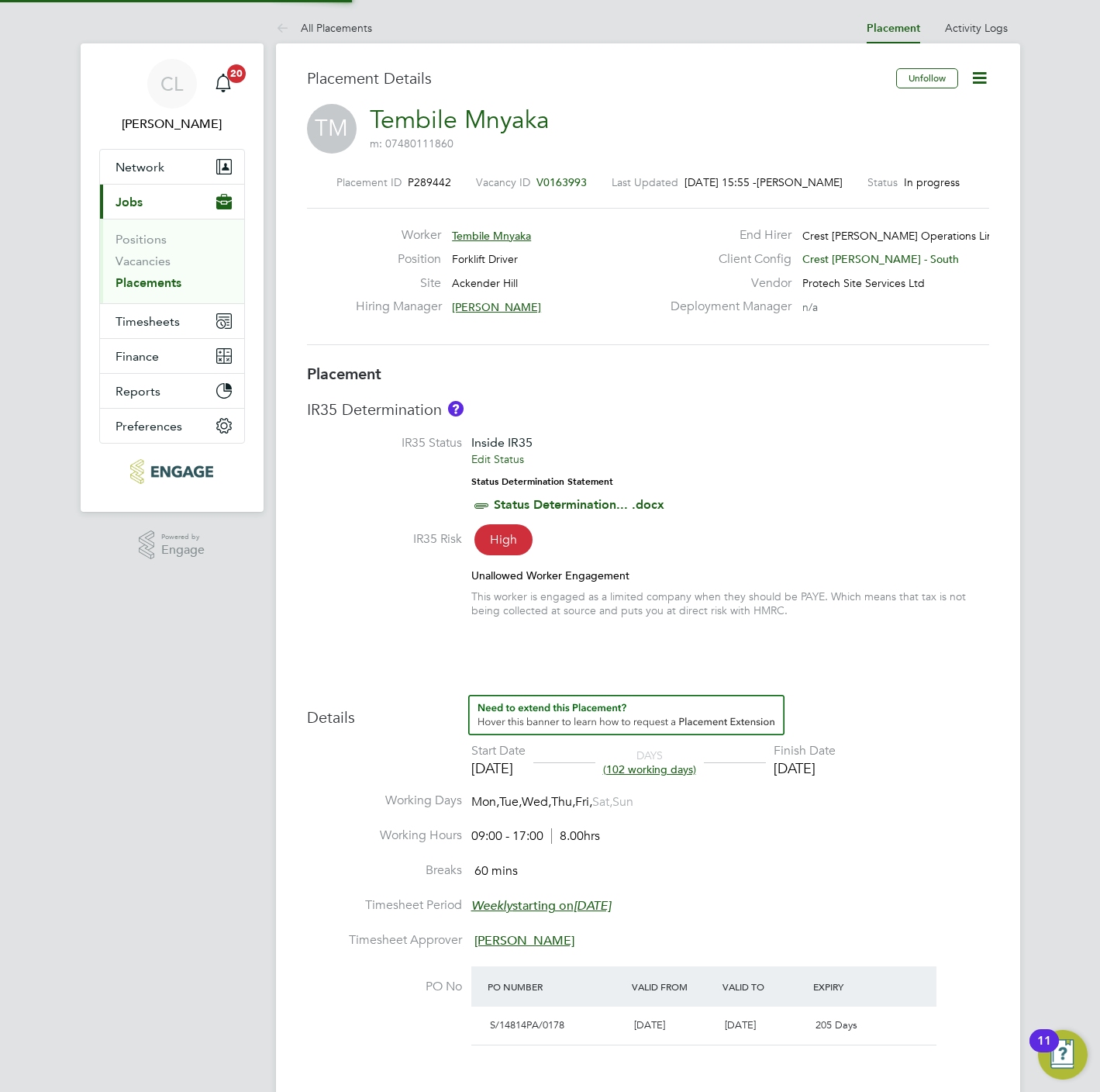
type input "[PERSON_NAME]"
type input "[DATE]"
type input "09:00"
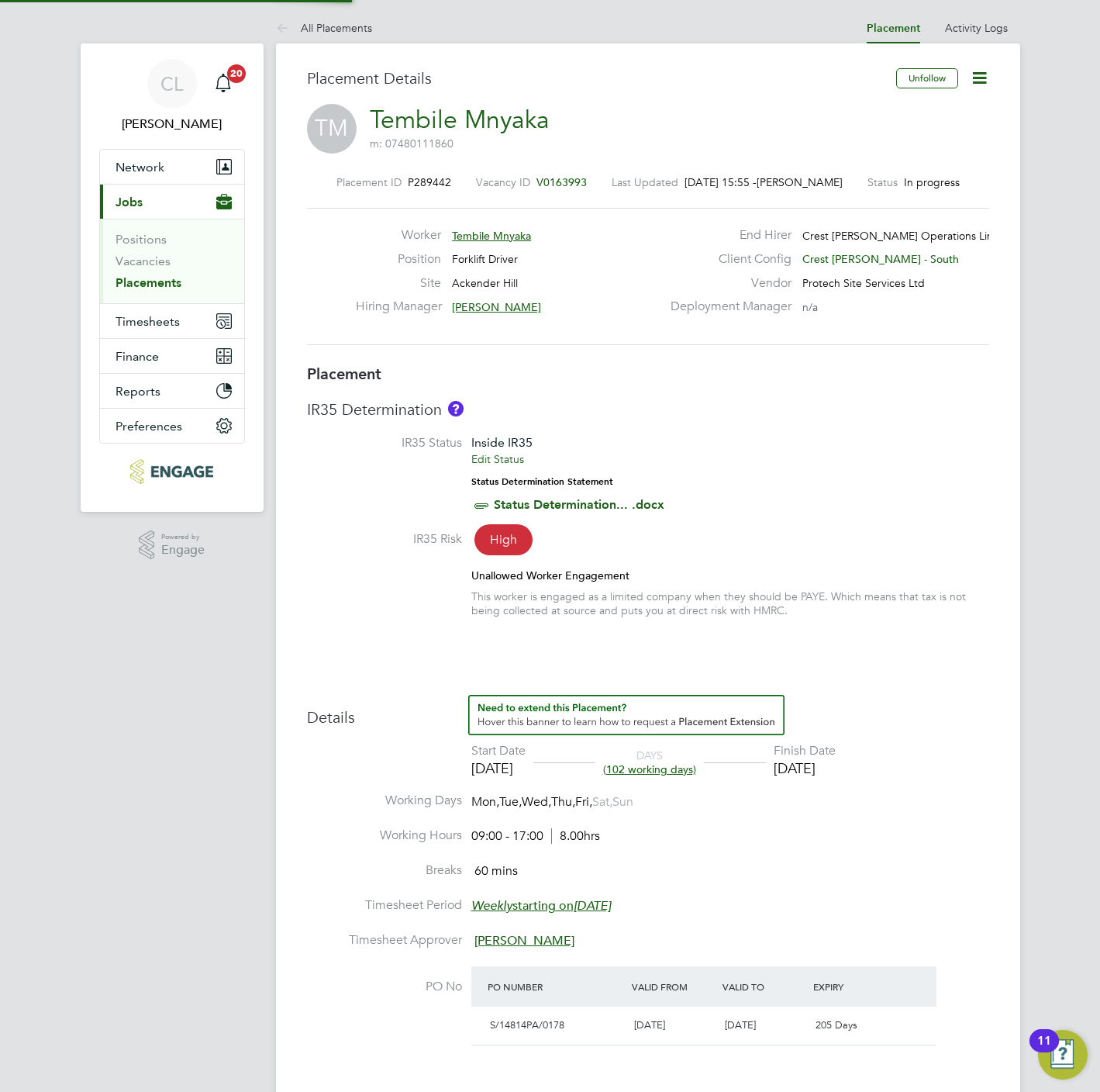
type input "17:00"
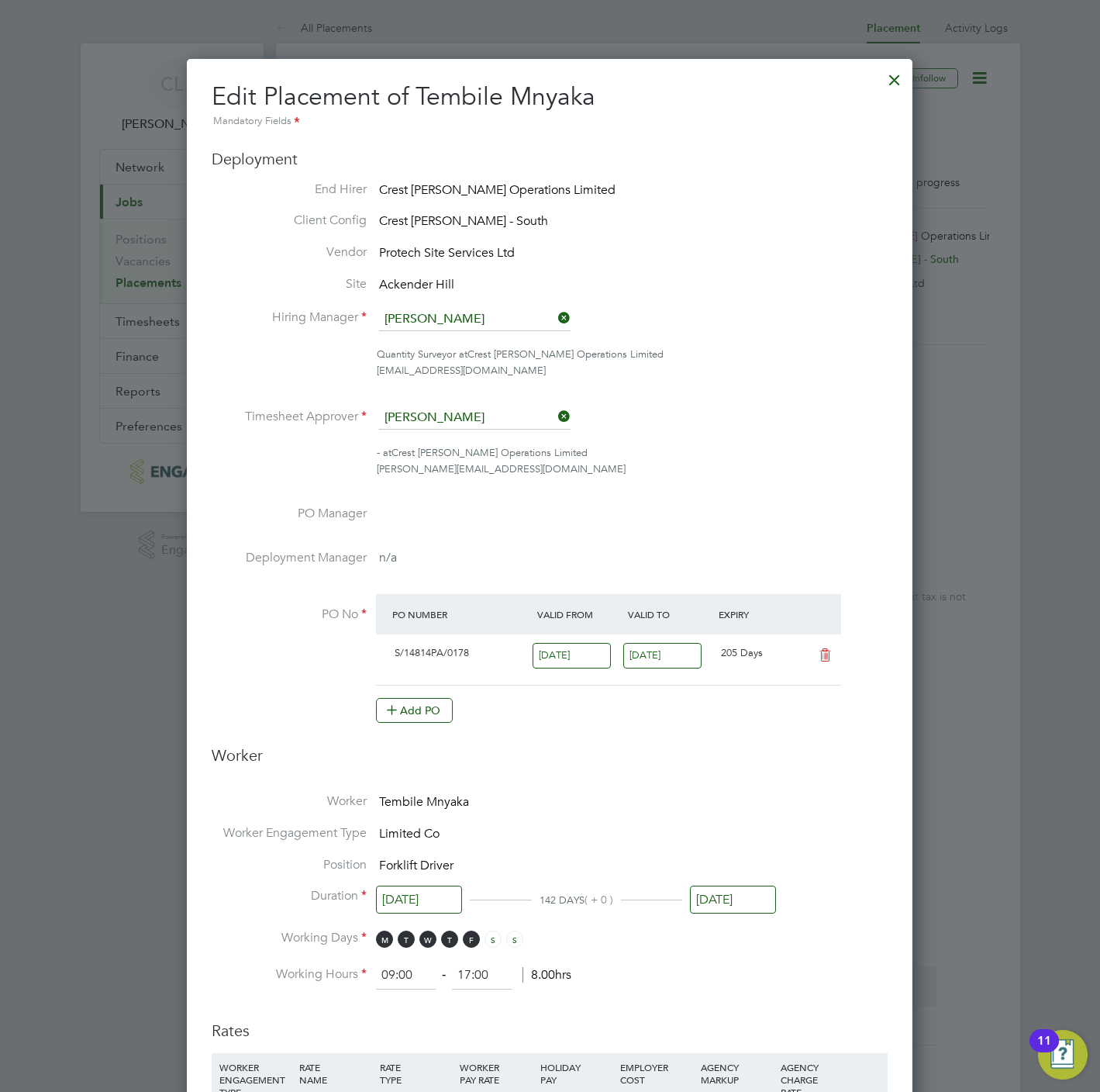
click at [709, 897] on input "[DATE]" at bounding box center [733, 900] width 86 height 29
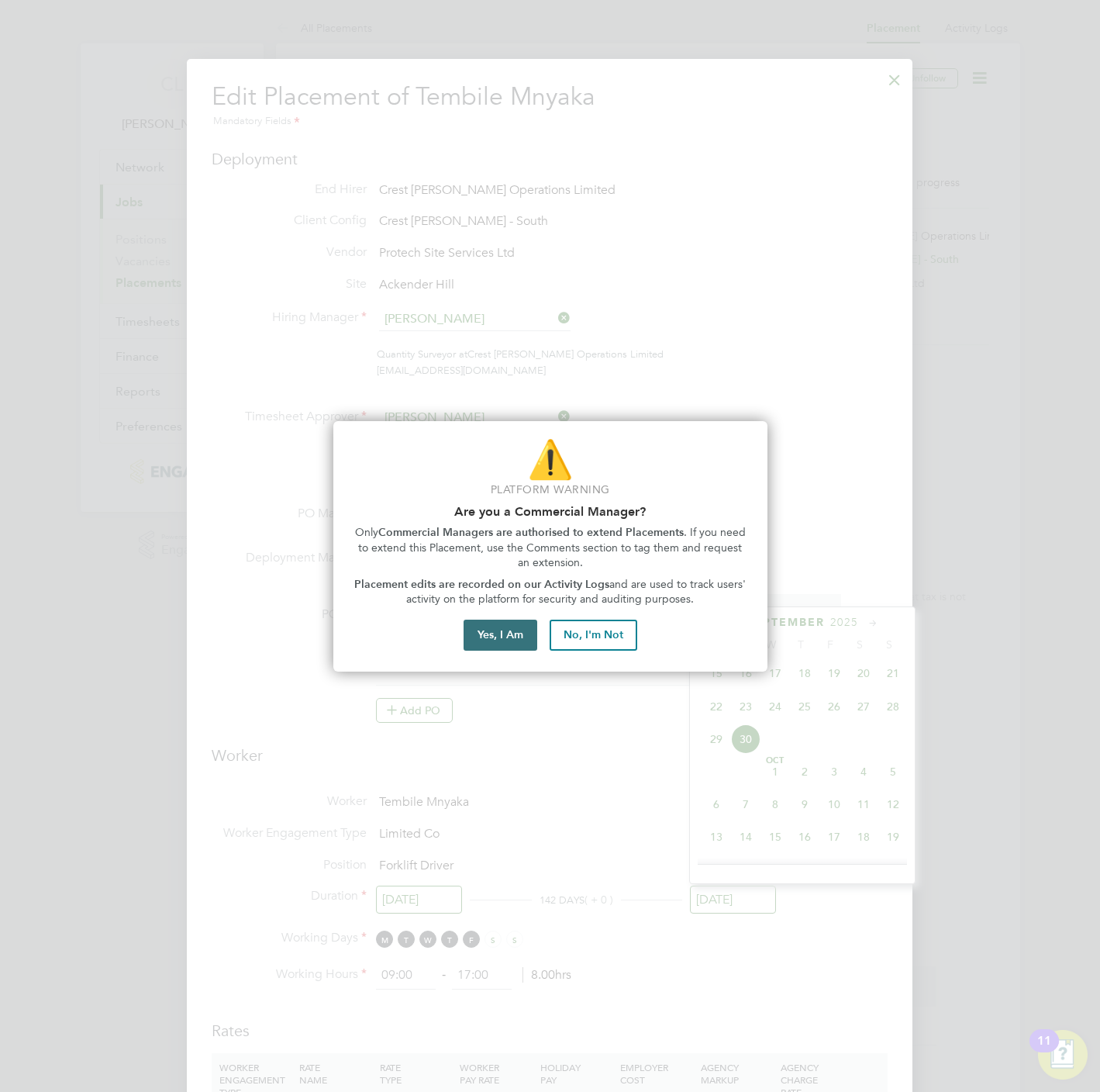
click at [517, 640] on button "Yes, I Am" at bounding box center [501, 635] width 74 height 31
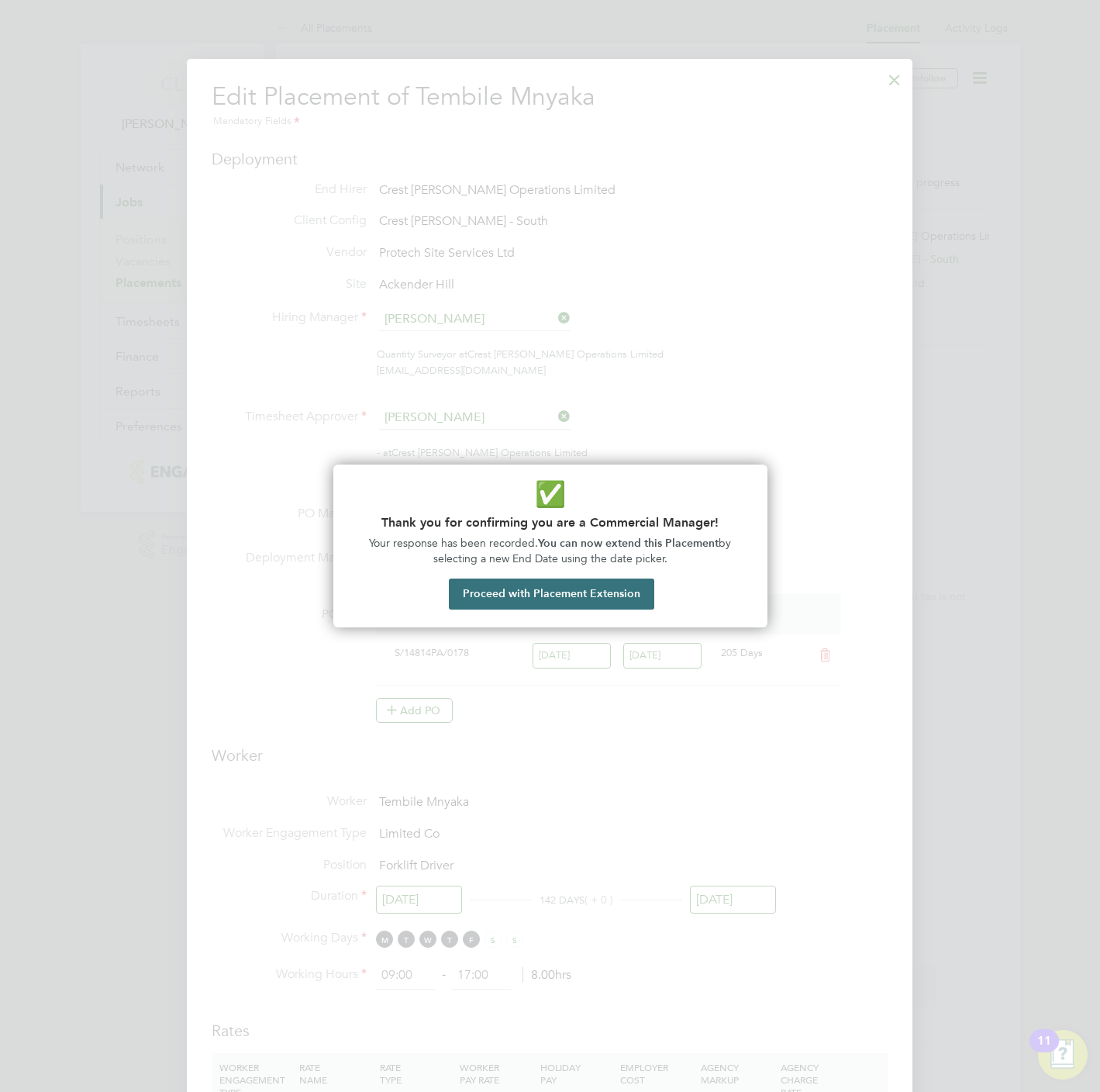
click at [530, 589] on button "Proceed with Placement Extension" at bounding box center [551, 594] width 205 height 31
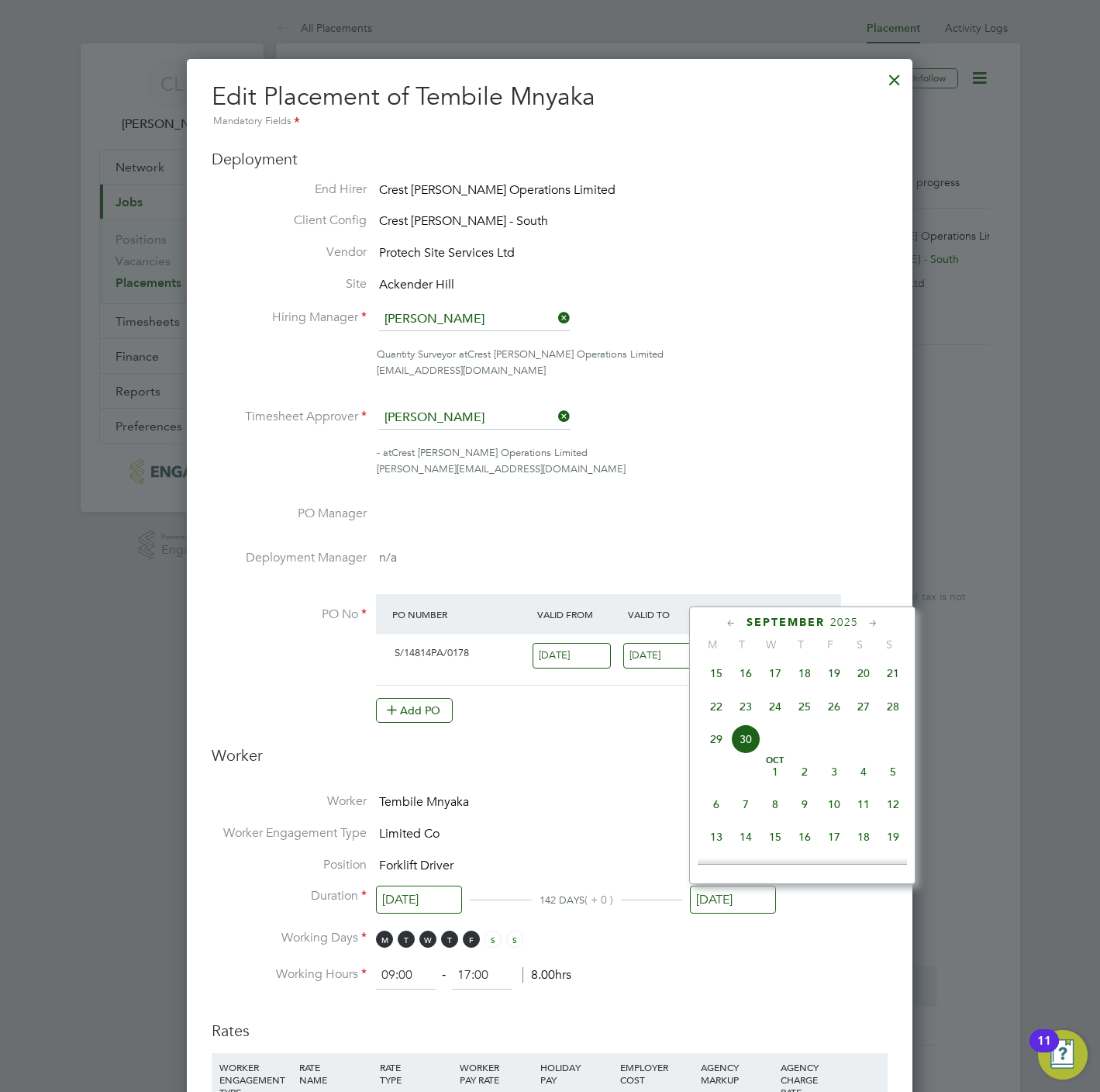
click at [838, 780] on span "3" at bounding box center [834, 771] width 29 height 29
type input "[DATE]"
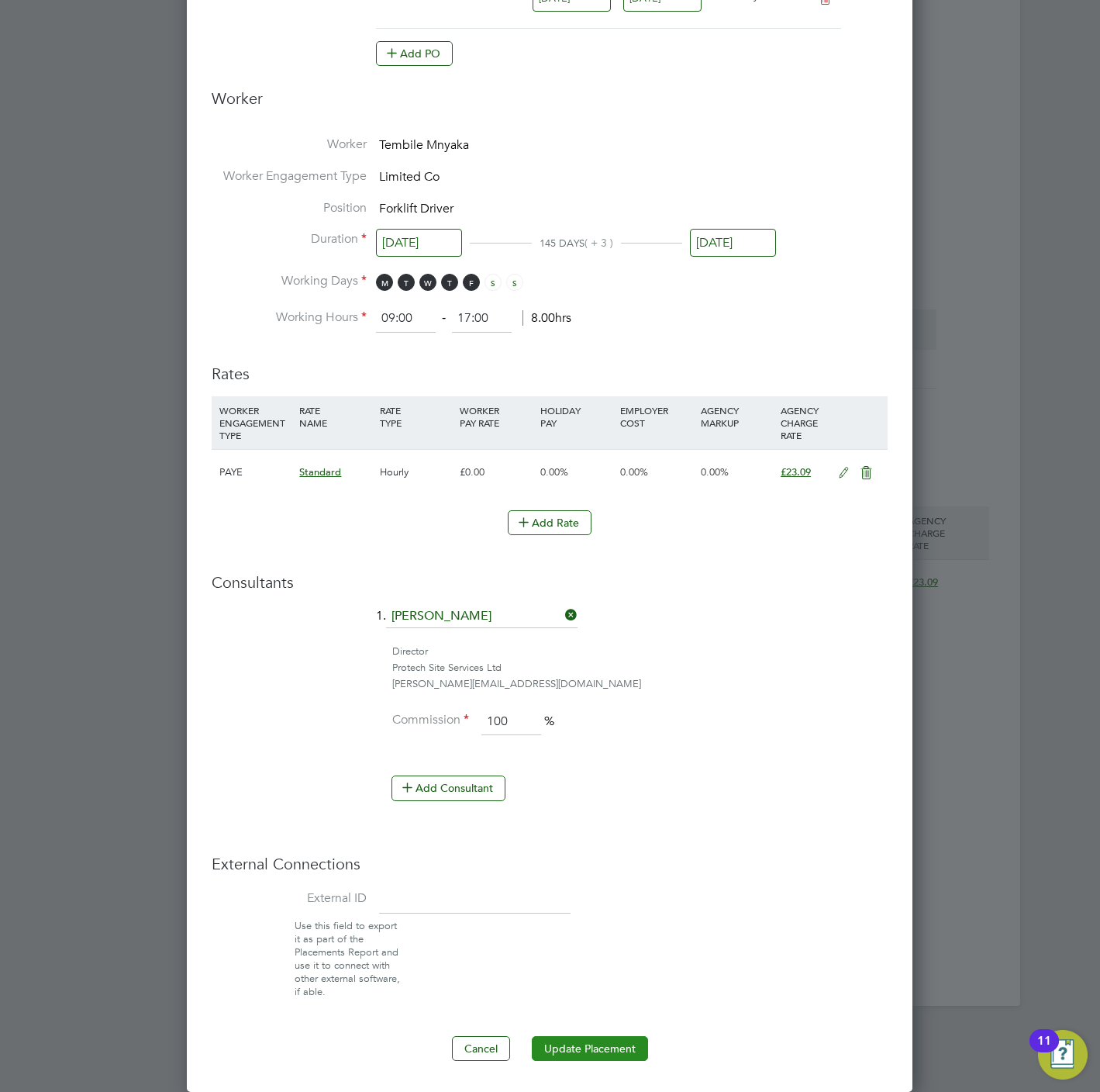
click at [585, 1054] on button "Update Placement" at bounding box center [590, 1049] width 116 height 25
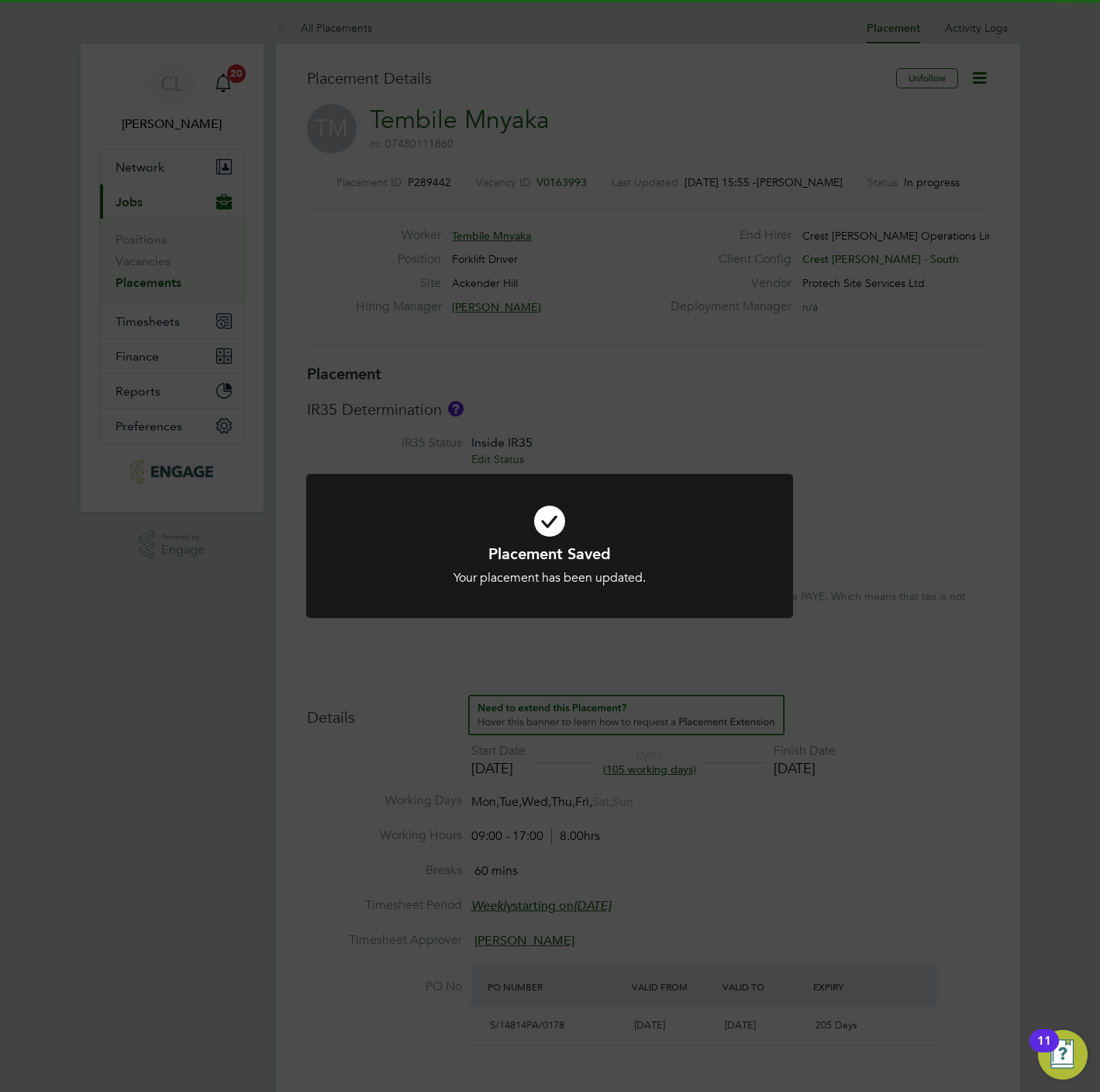
click at [859, 836] on div "Placement Saved Your placement has been updated. Cancel Okay" at bounding box center [550, 546] width 1100 height 1092
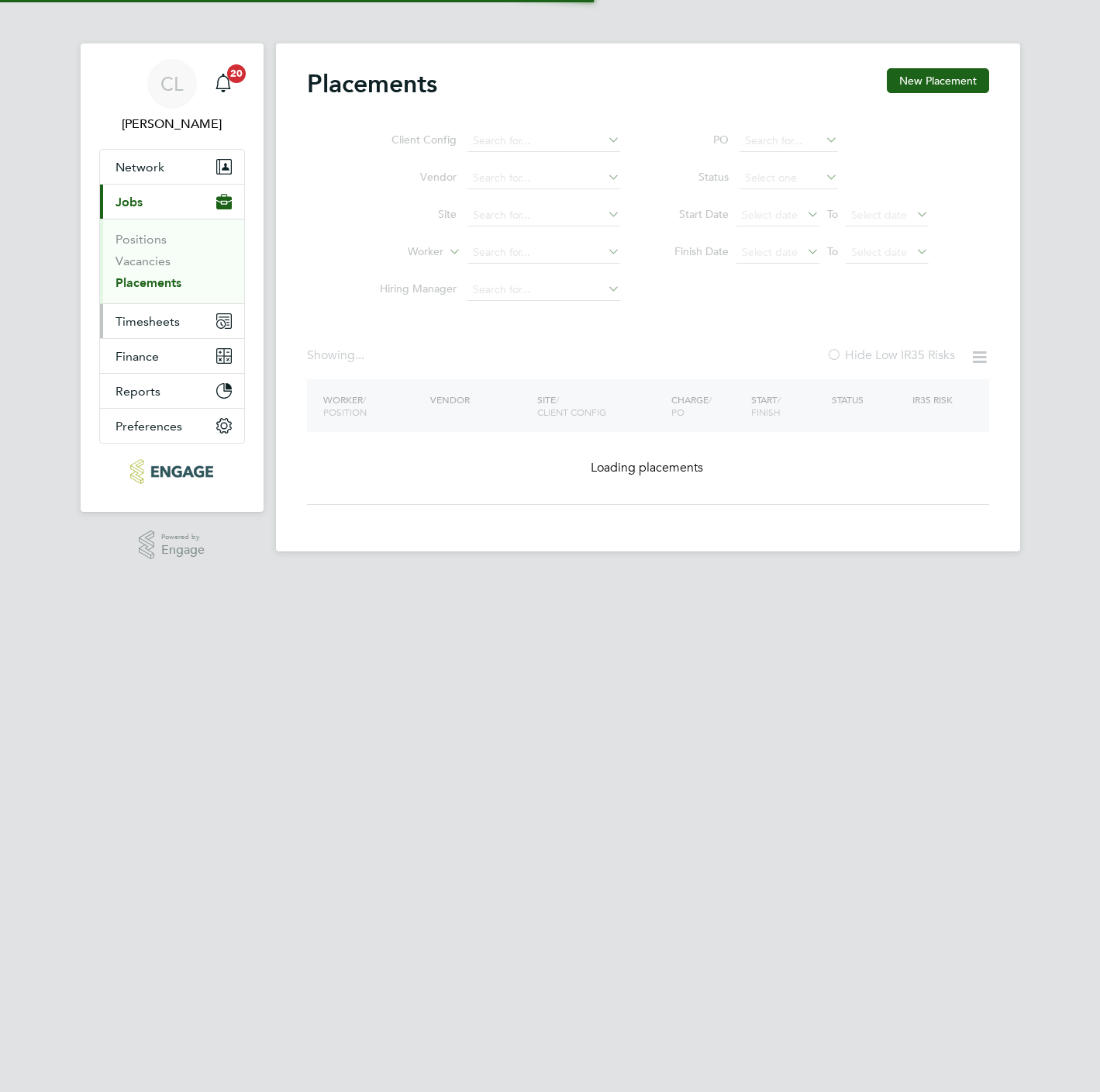
type input "Tembile Mnyaka"
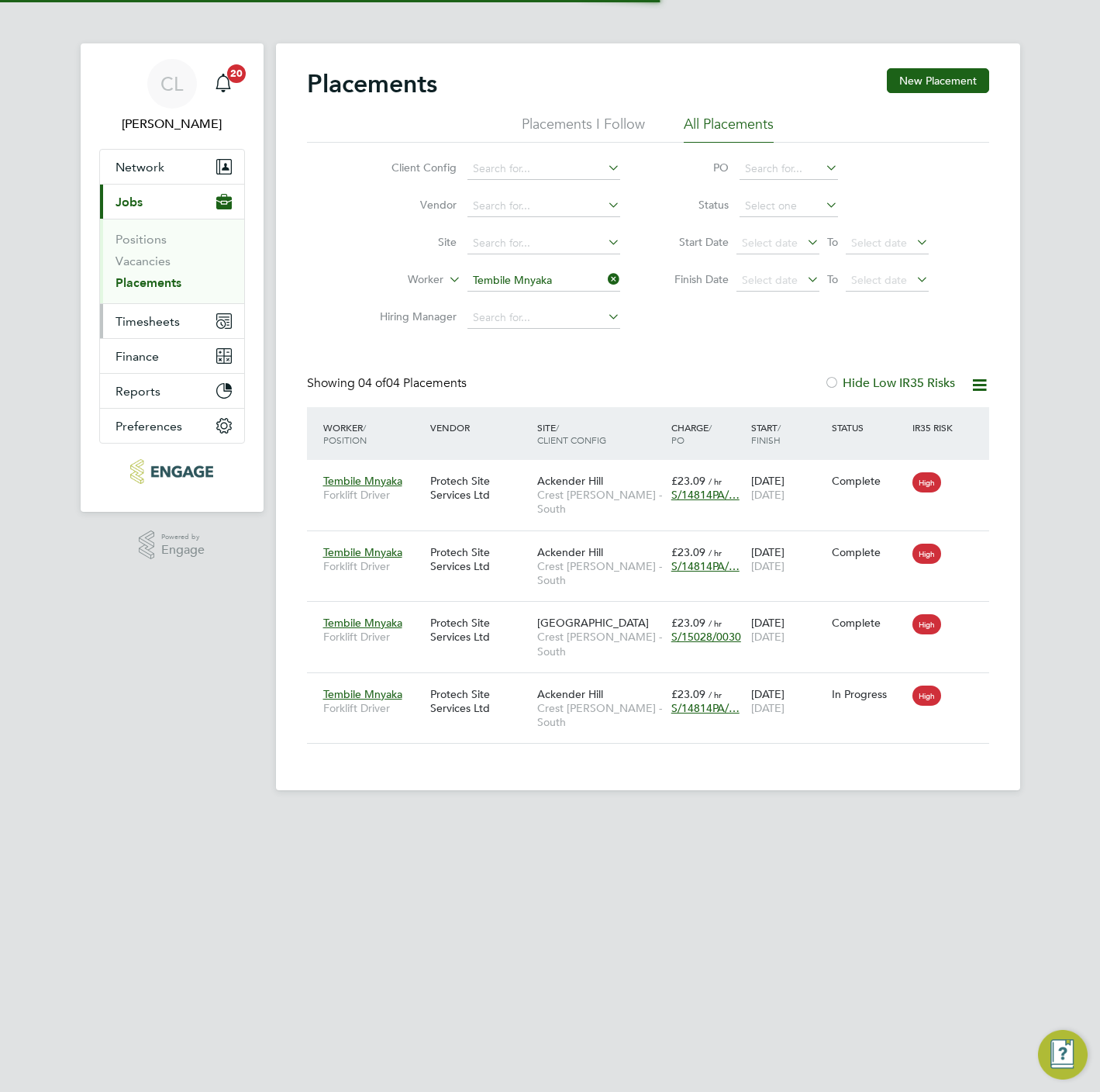
click at [150, 314] on span "Timesheets" at bounding box center [147, 321] width 65 height 15
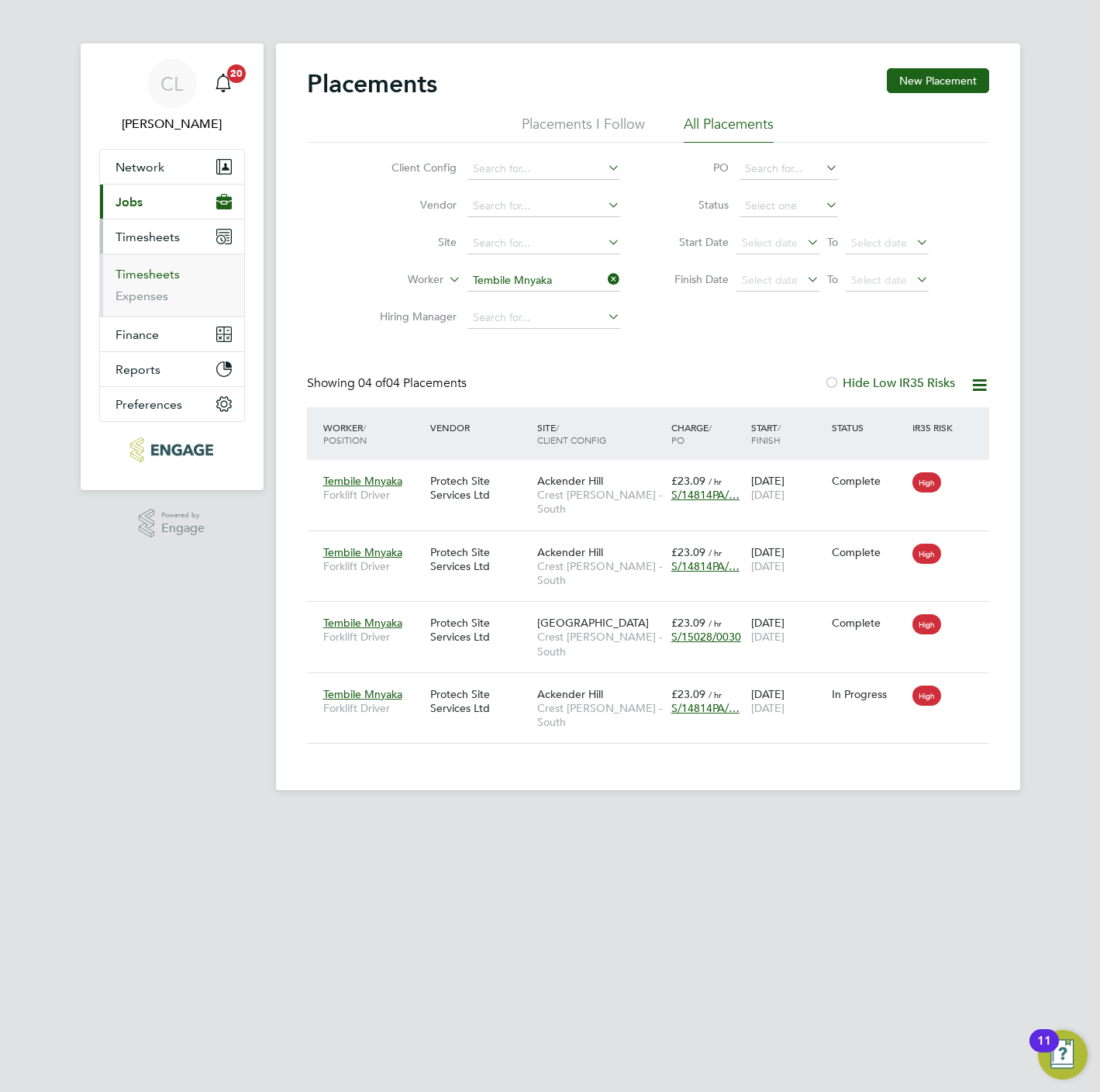
click at [142, 268] on link "Timesheets" at bounding box center [147, 274] width 65 height 15
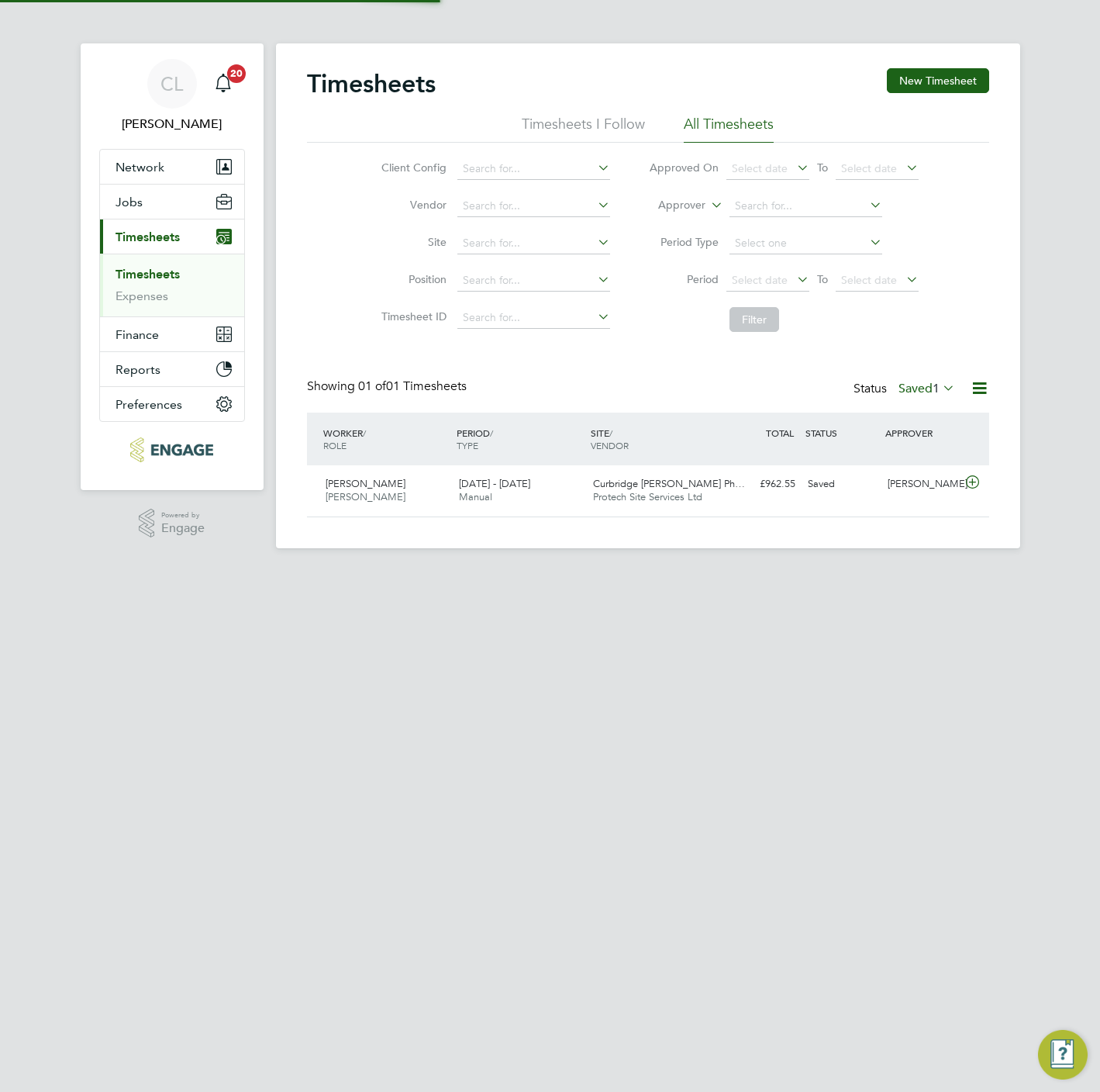
scroll to position [39, 135]
click at [947, 82] on button "New Timesheet" at bounding box center [937, 80] width 102 height 25
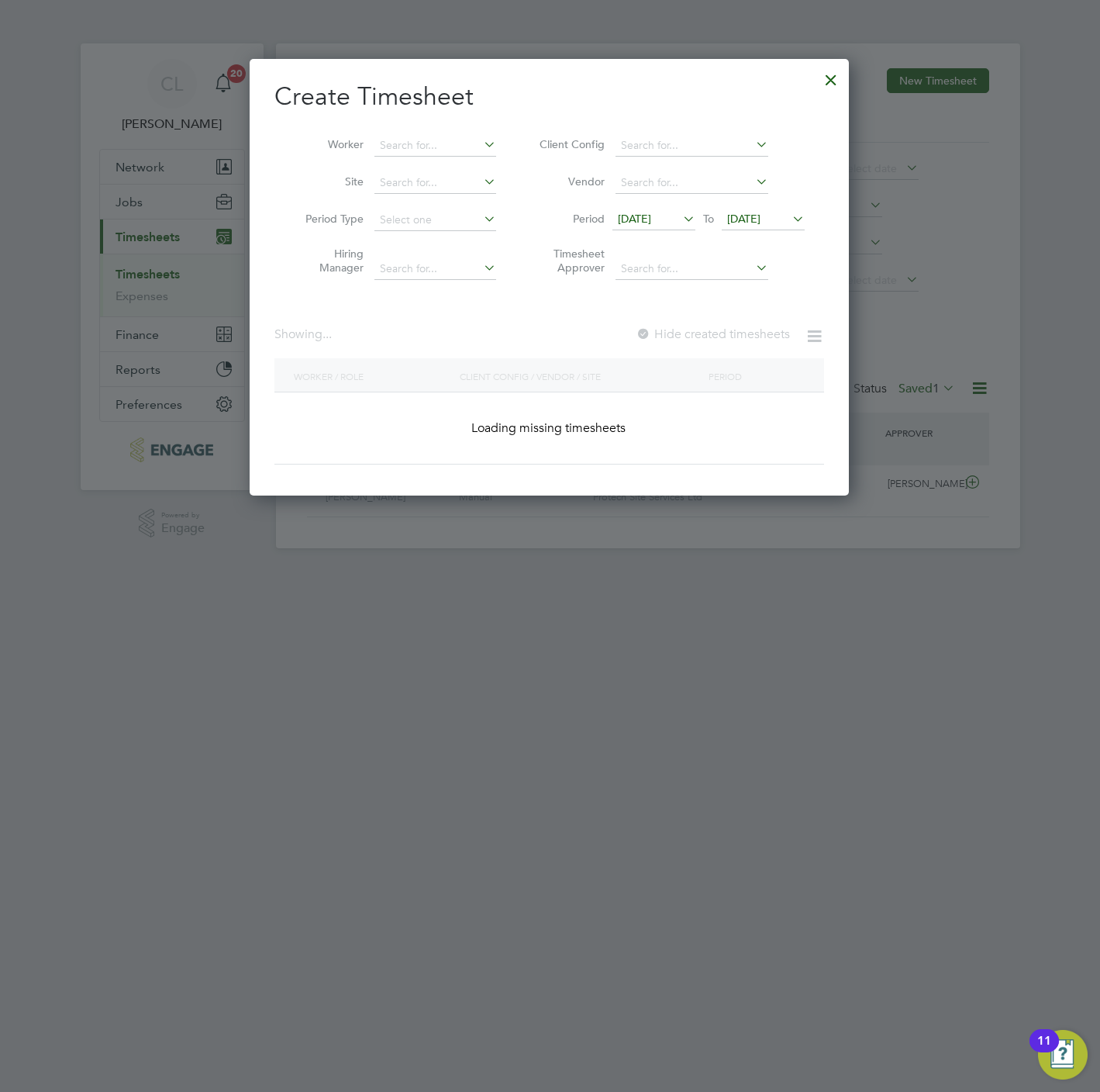
scroll to position [7, 7]
click at [438, 144] on input at bounding box center [435, 146] width 122 height 22
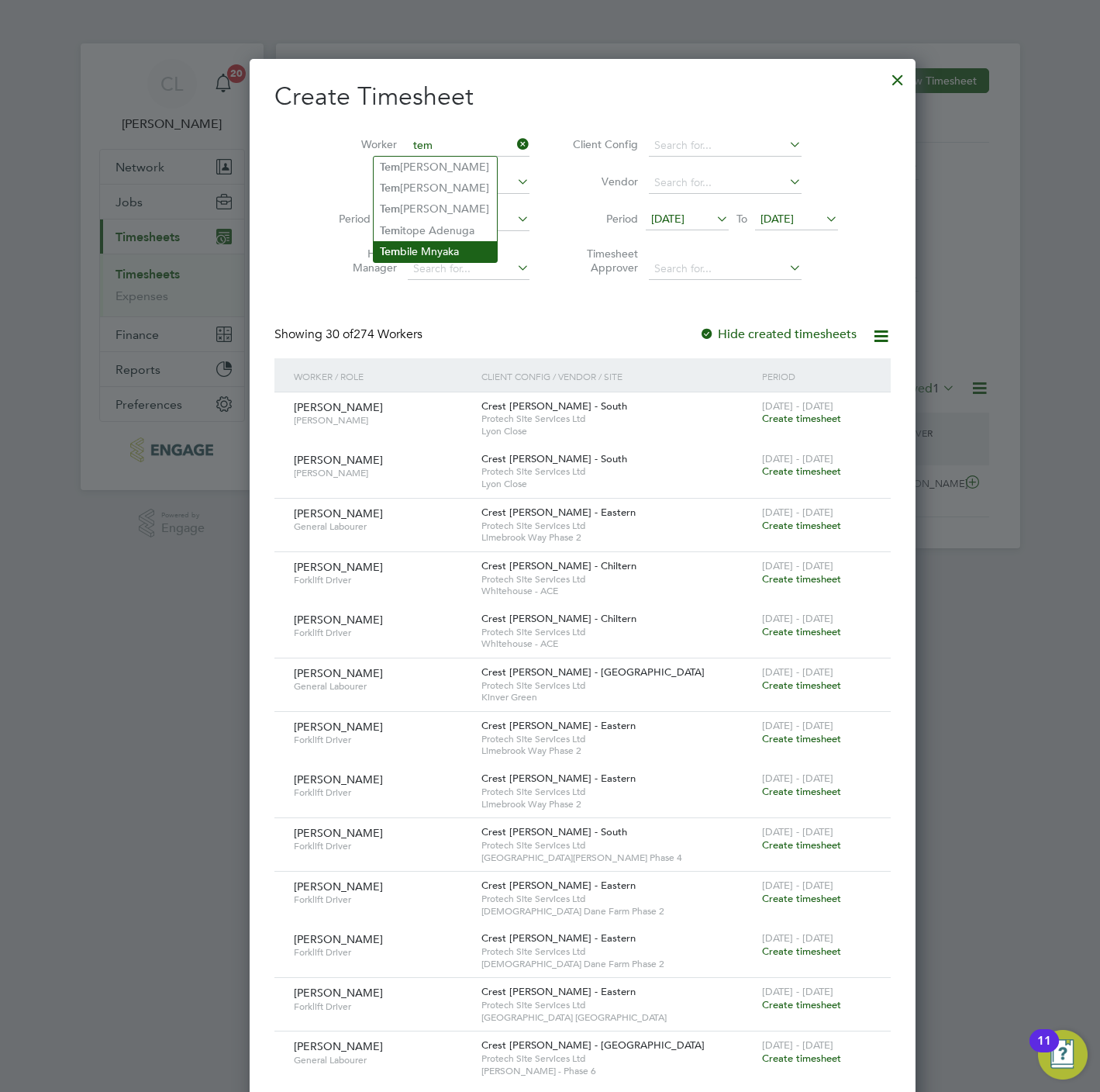
click at [451, 249] on li "Tem bile Mnyaka" at bounding box center [435, 252] width 123 height 21
type input "Tembile Mnyaka"
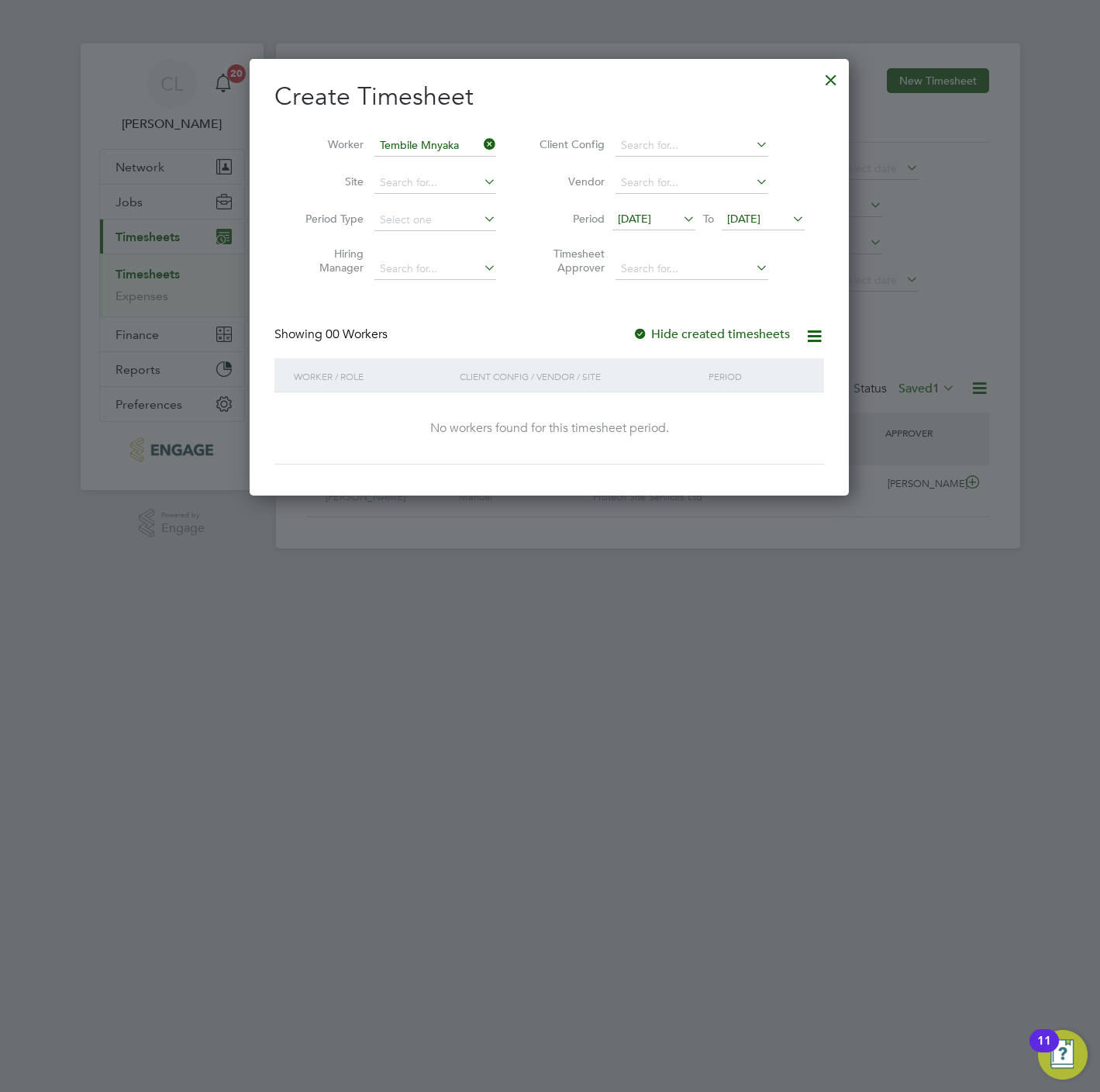
click at [761, 219] on span "[DATE]" at bounding box center [743, 218] width 34 height 14
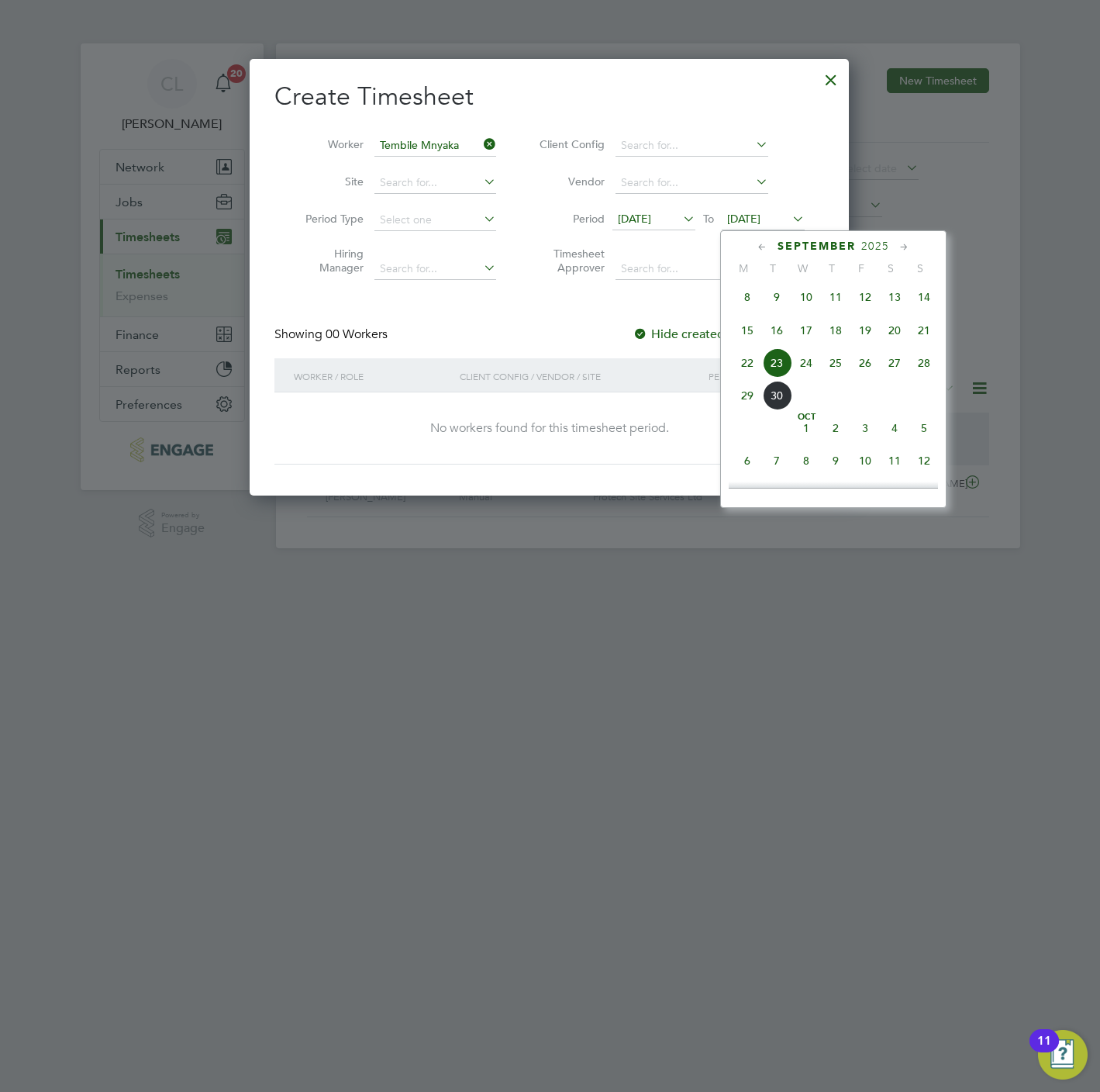
click at [891, 368] on span "27" at bounding box center [895, 363] width 29 height 29
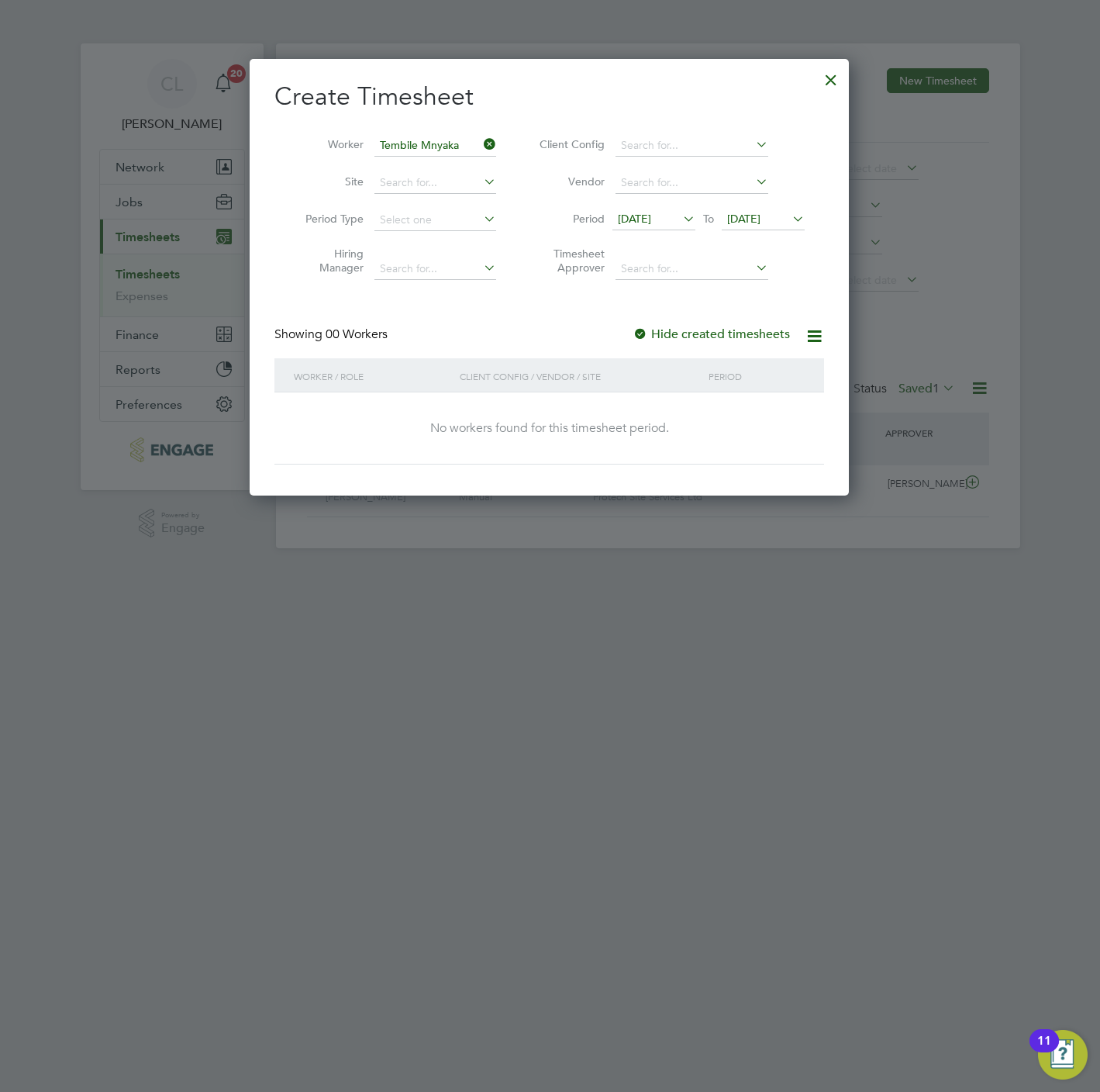
click at [833, 75] on div at bounding box center [831, 76] width 28 height 28
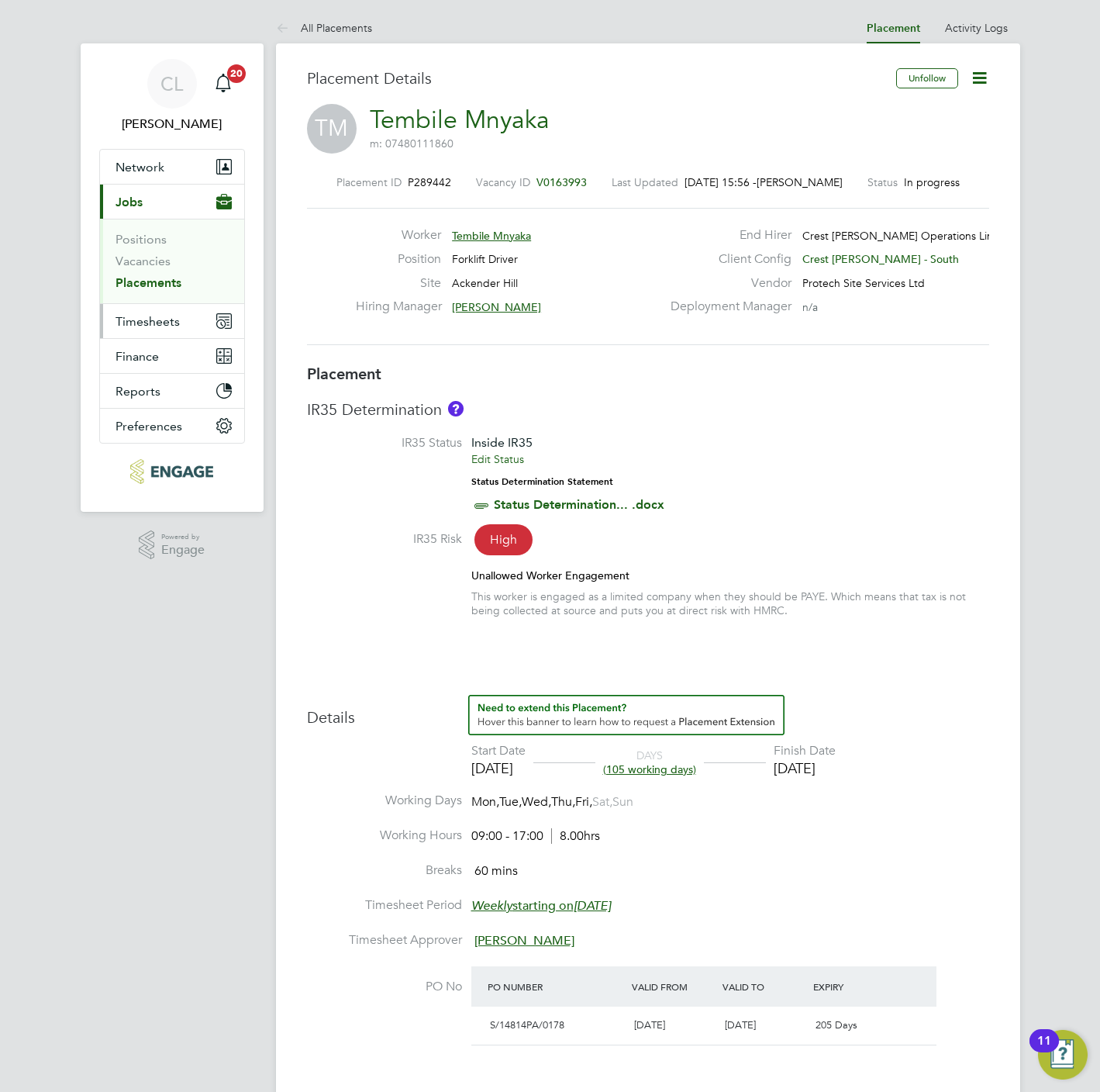
click at [160, 315] on span "Timesheets" at bounding box center [147, 321] width 65 height 15
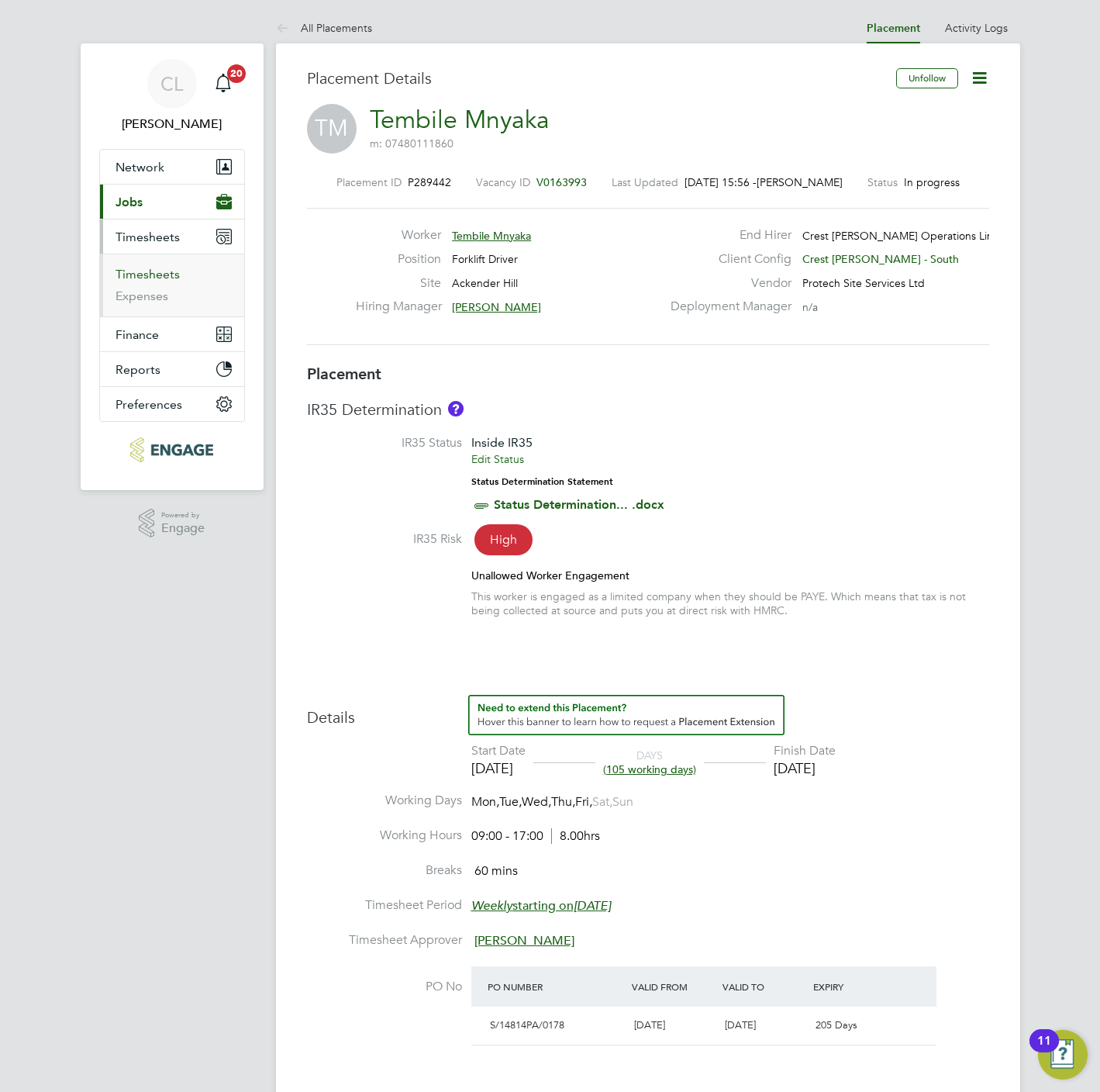
click at [159, 275] on link "Timesheets" at bounding box center [147, 274] width 65 height 15
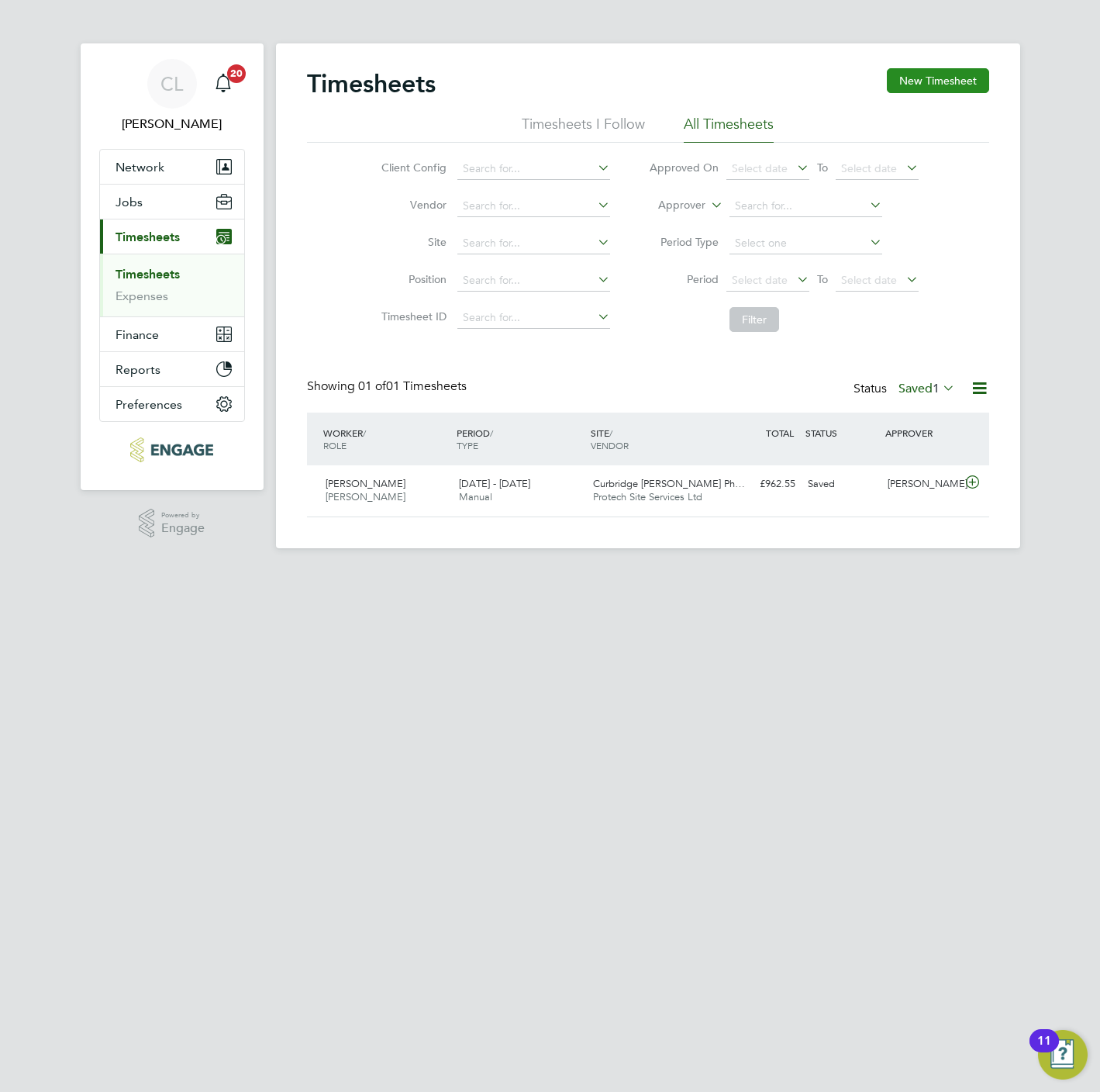
click at [947, 82] on button "New Timesheet" at bounding box center [937, 80] width 102 height 25
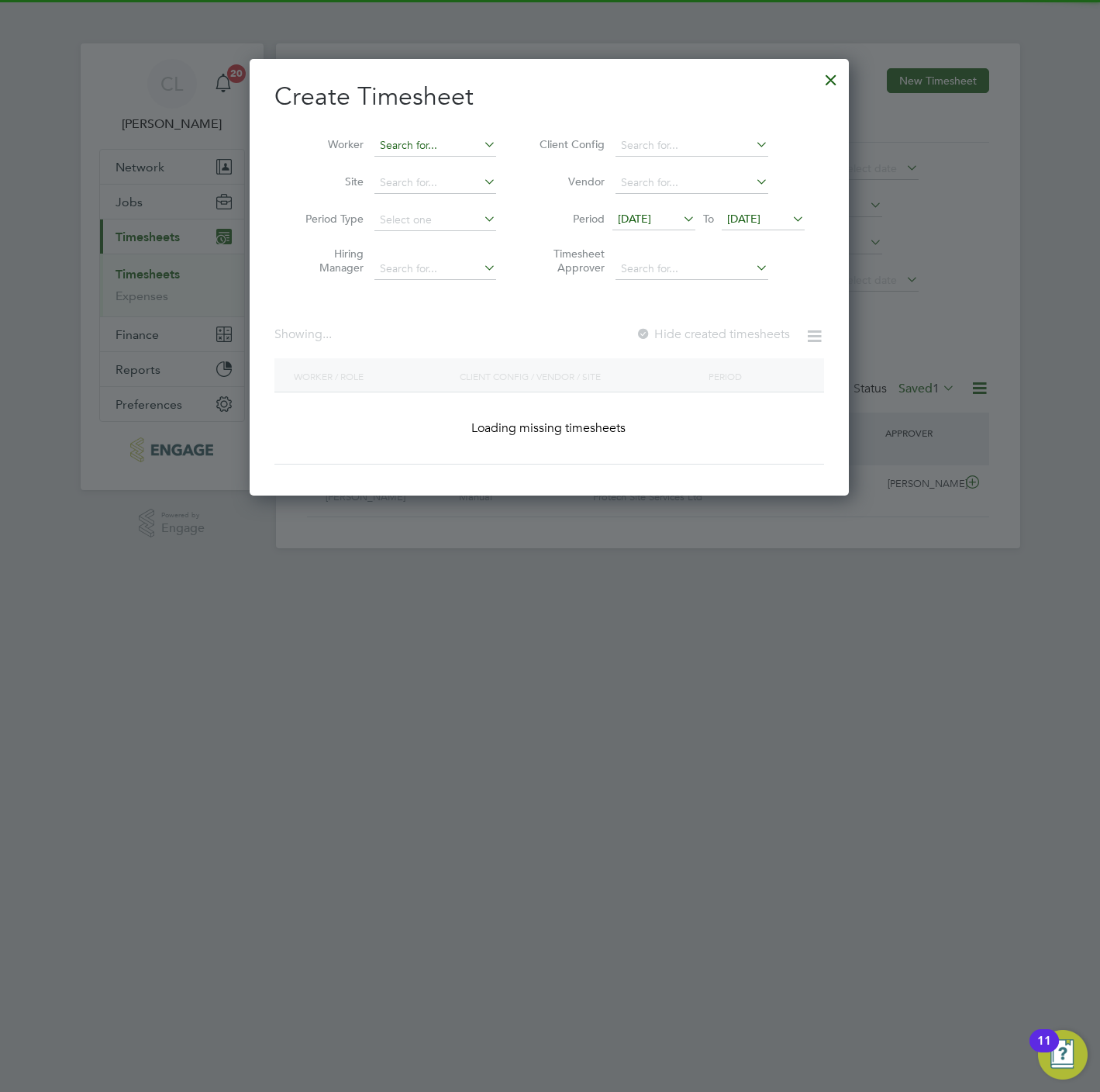
click at [438, 142] on input at bounding box center [435, 146] width 122 height 22
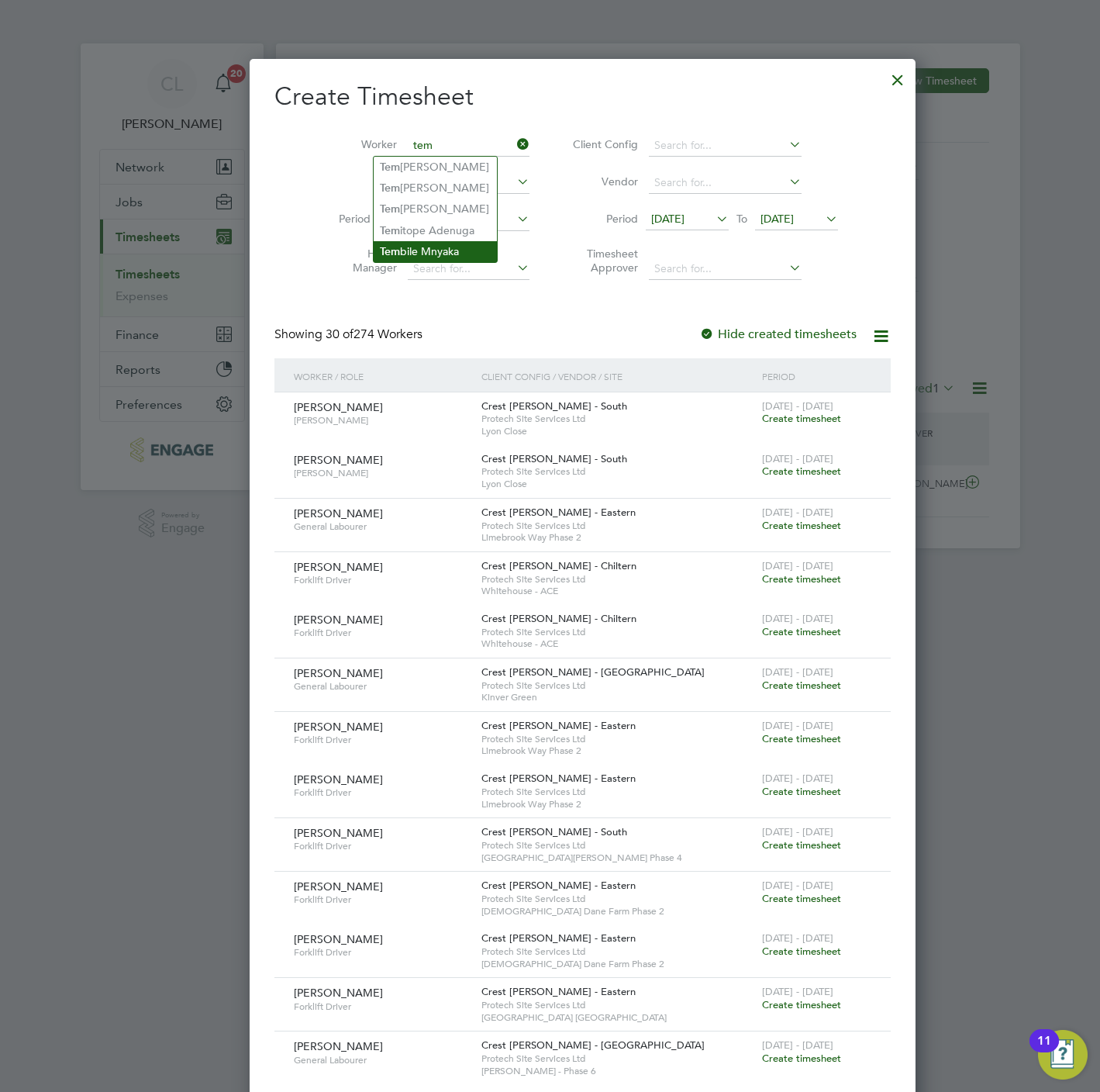
click at [463, 252] on li "Tem bile Mnyaka" at bounding box center [435, 252] width 123 height 21
type input "Tembile Mnyaka"
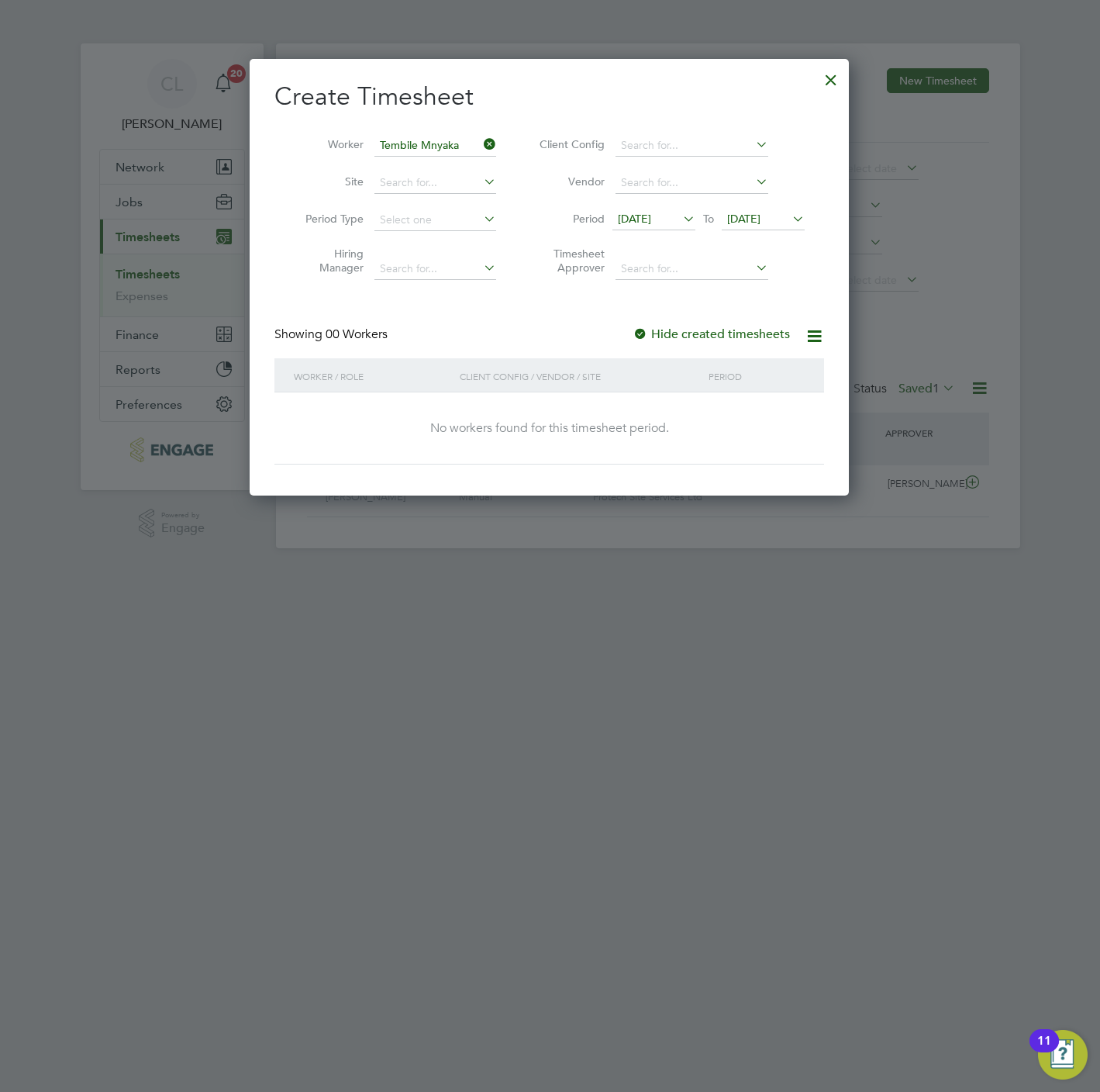
click at [768, 207] on li "Period [DATE] To [DATE]" at bounding box center [669, 220] width 308 height 38
click at [770, 210] on span "[DATE]" at bounding box center [763, 220] width 83 height 21
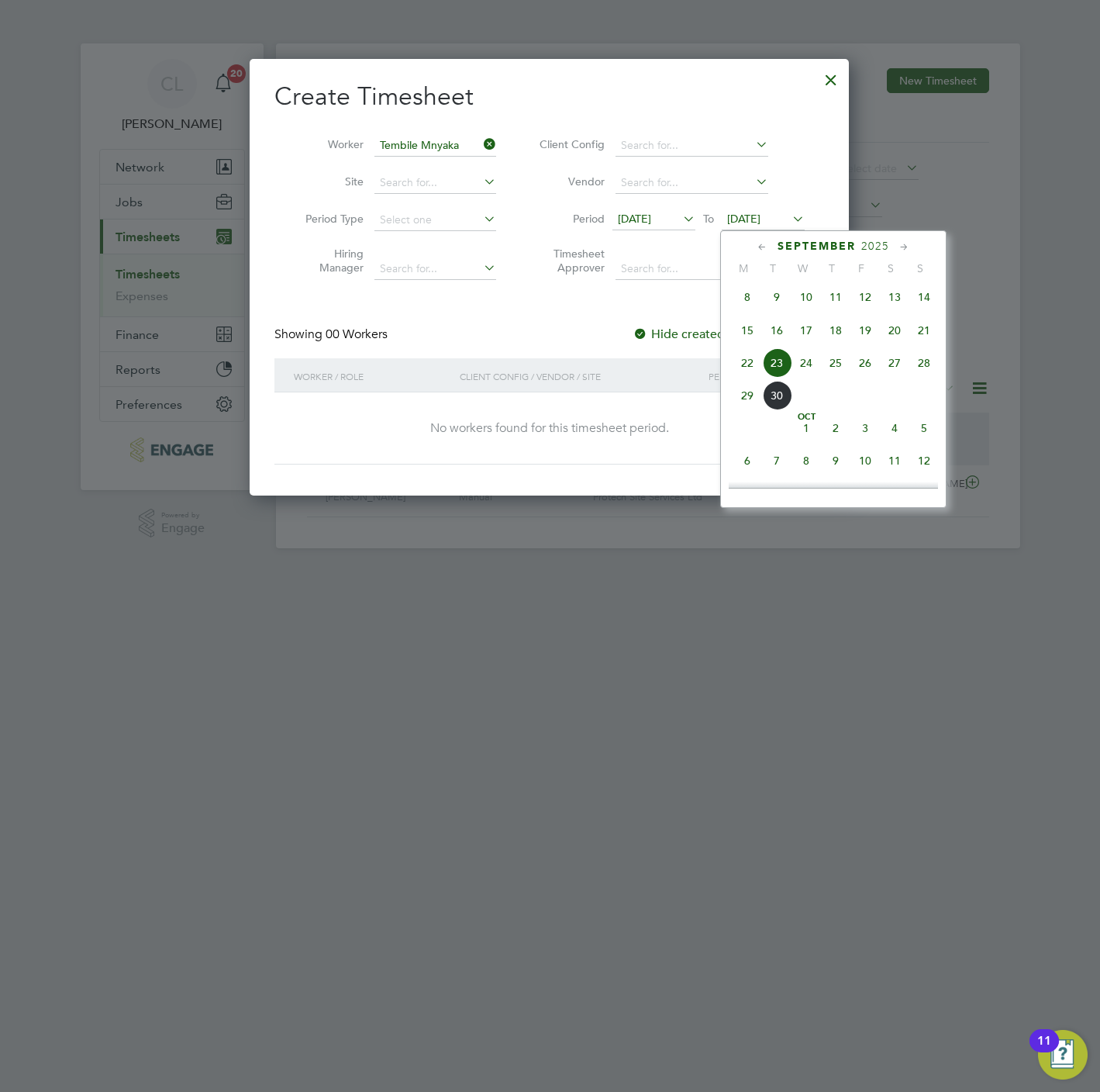
click at [896, 365] on span "27" at bounding box center [895, 363] width 29 height 29
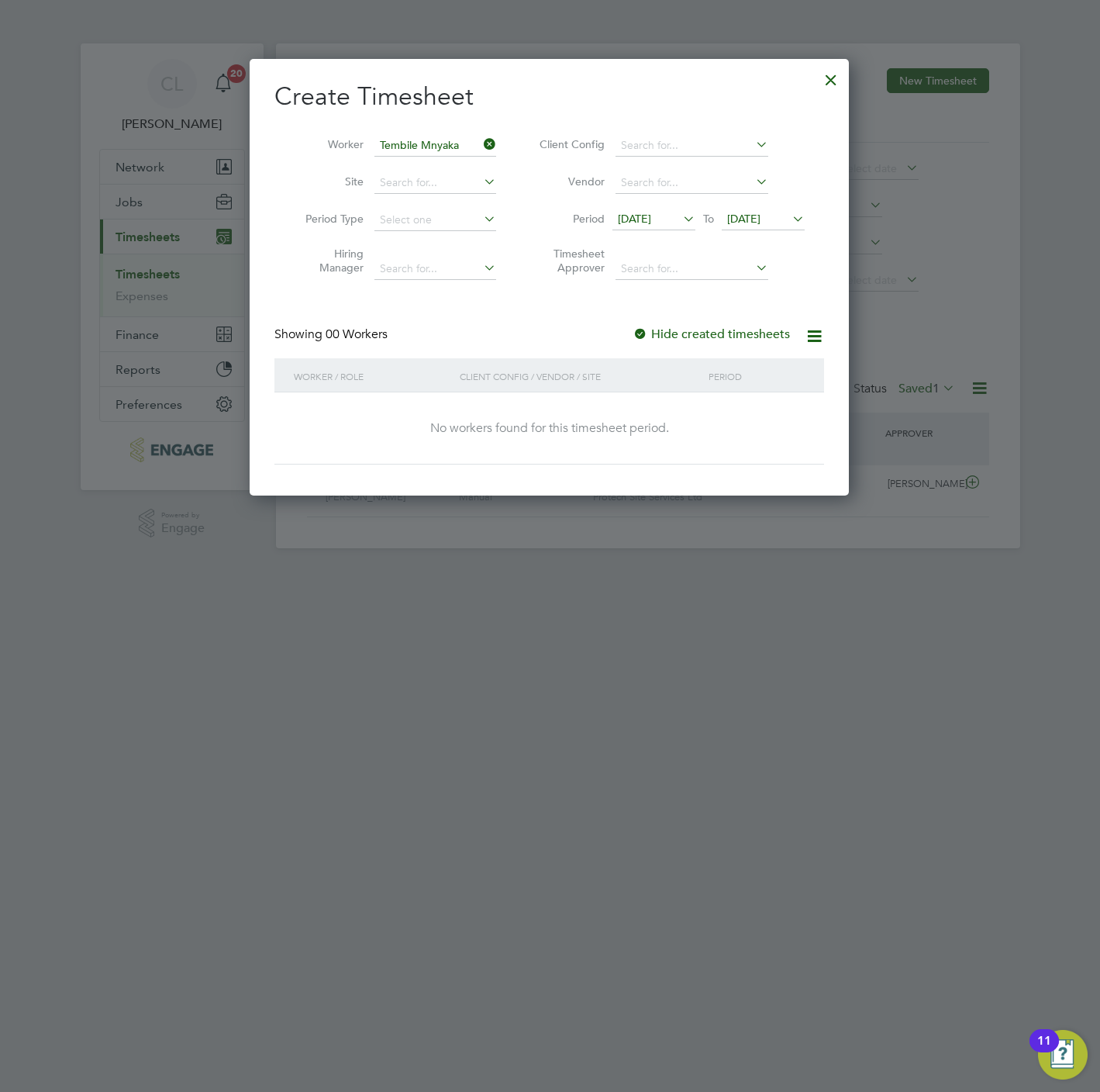
click at [828, 66] on div at bounding box center [831, 76] width 28 height 28
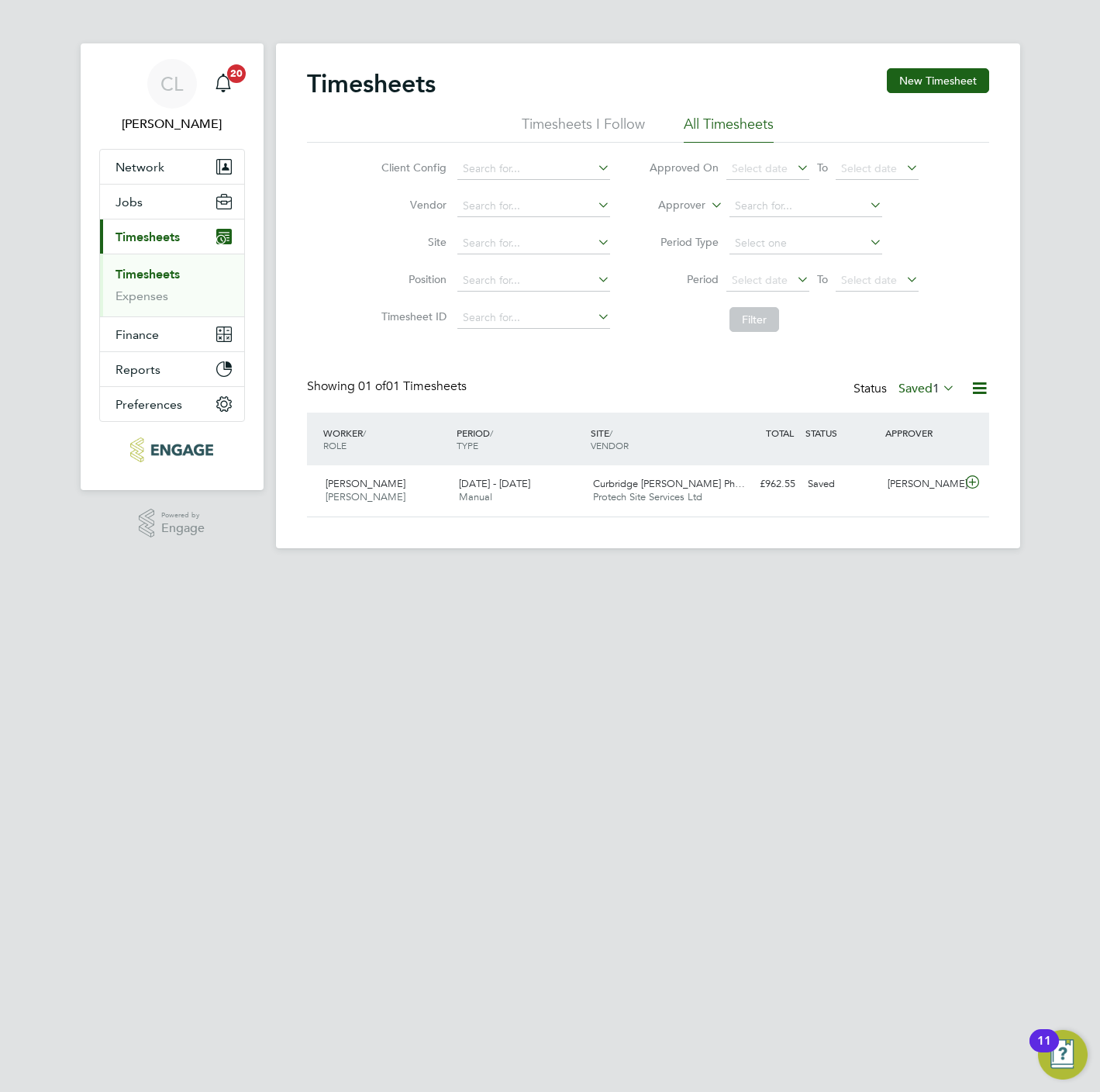
click at [923, 384] on label "Saved 1" at bounding box center [927, 388] width 56 height 16
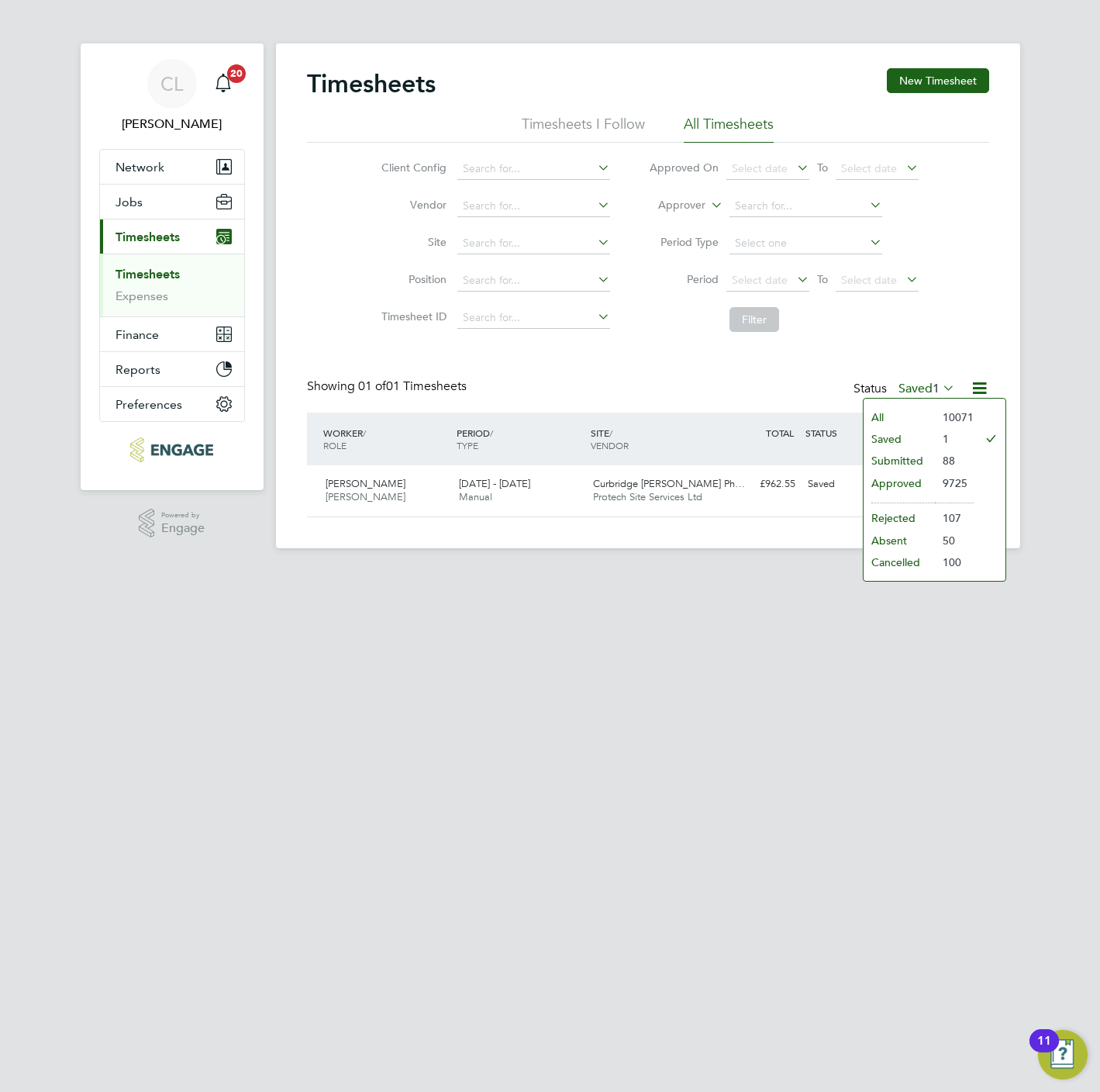
click at [600, 563] on app-footer at bounding box center [648, 560] width 744 height 25
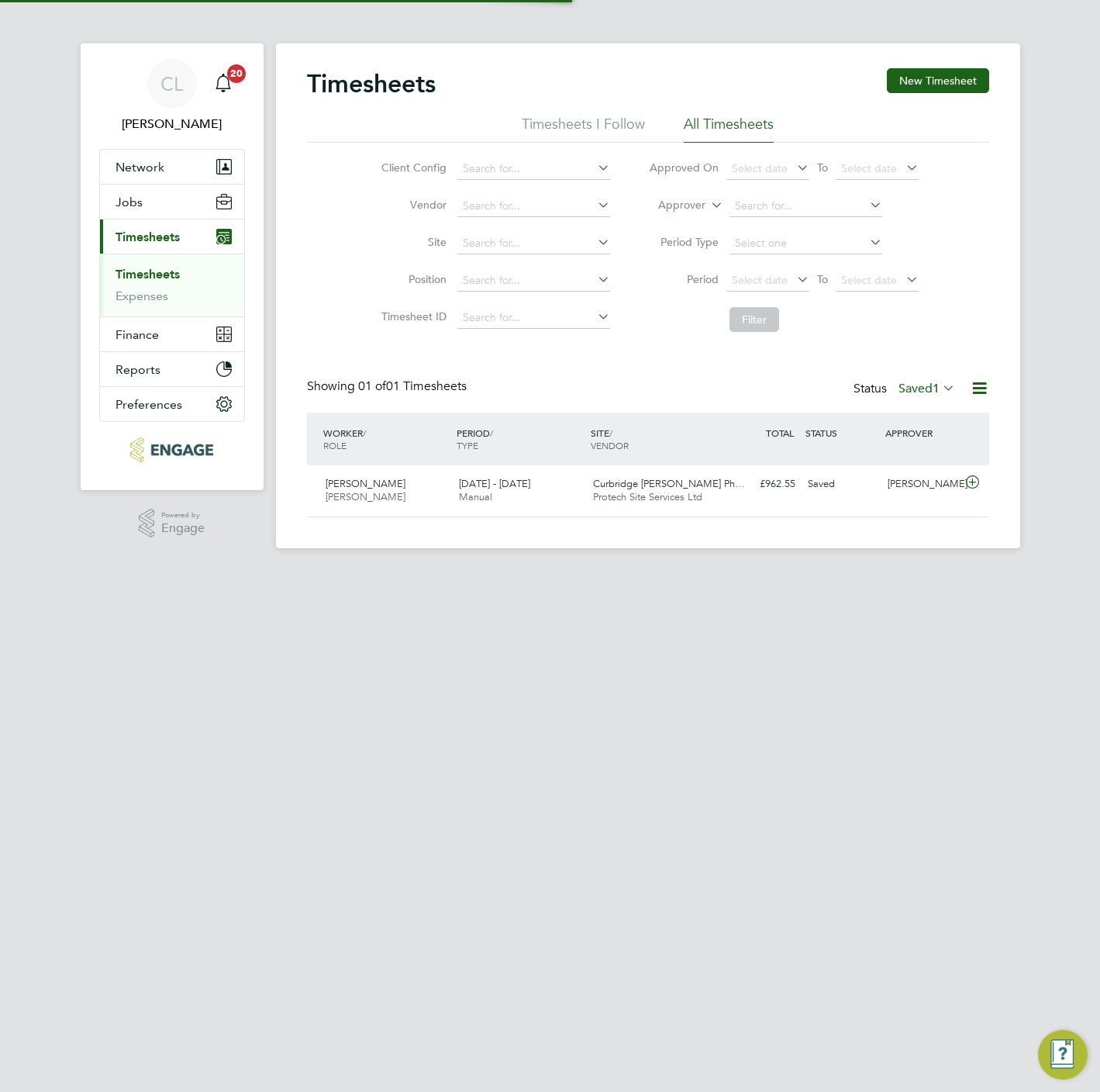
scroll to position [39, 135]
click at [932, 78] on button "New Timesheet" at bounding box center [937, 80] width 102 height 25
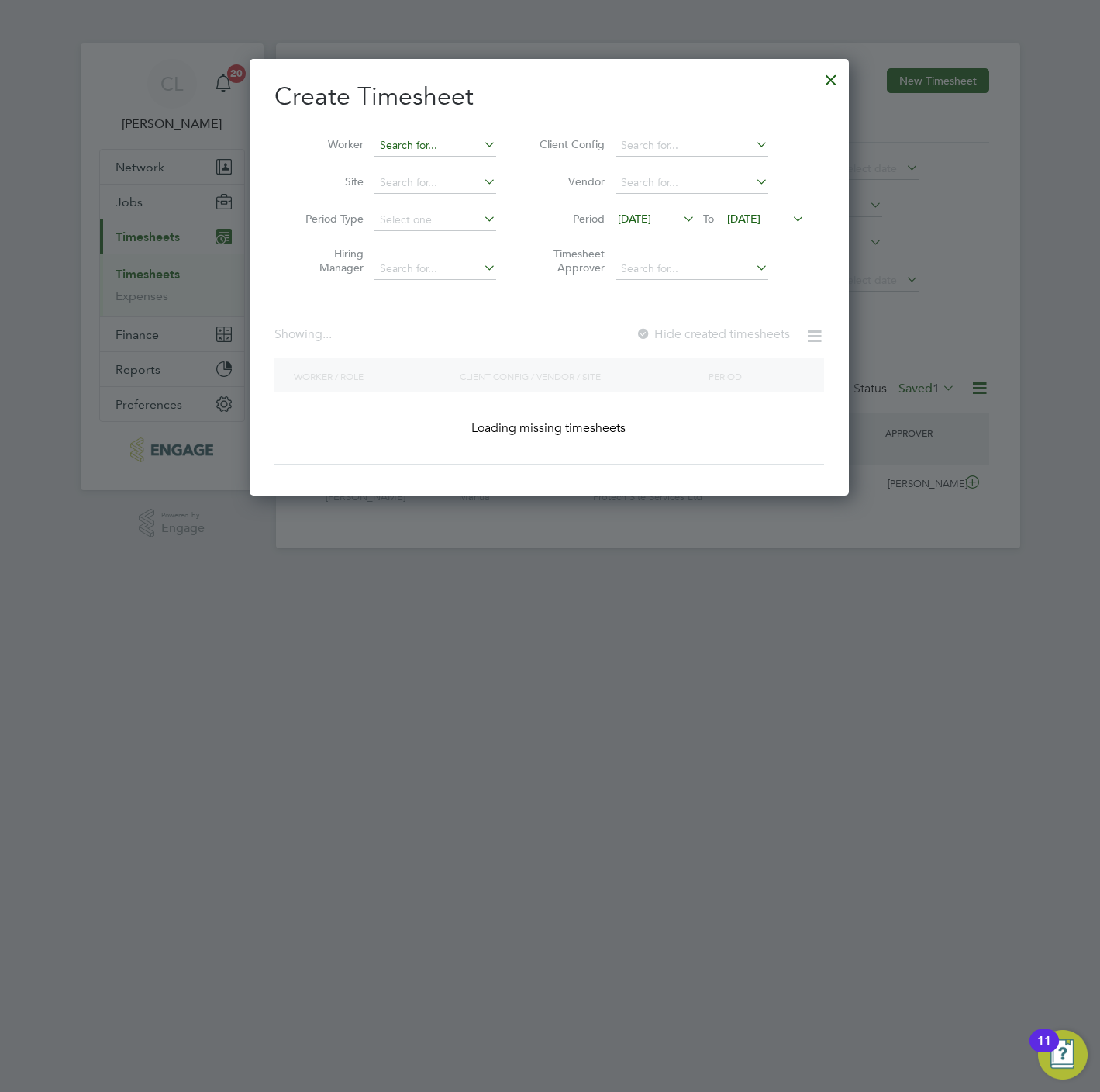
scroll to position [440, 600]
click at [425, 138] on input at bounding box center [435, 146] width 122 height 22
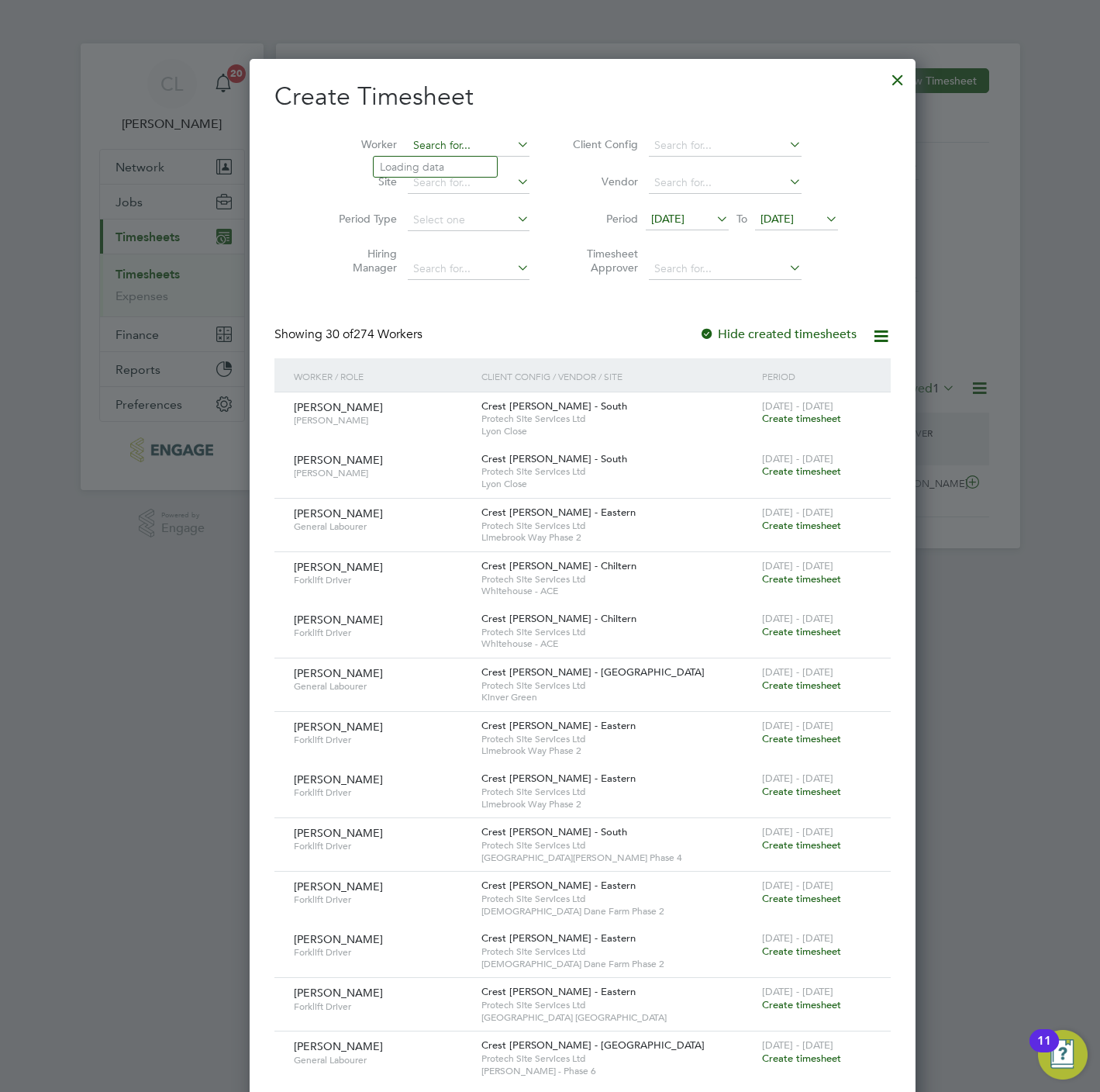
scroll to position [3004, 600]
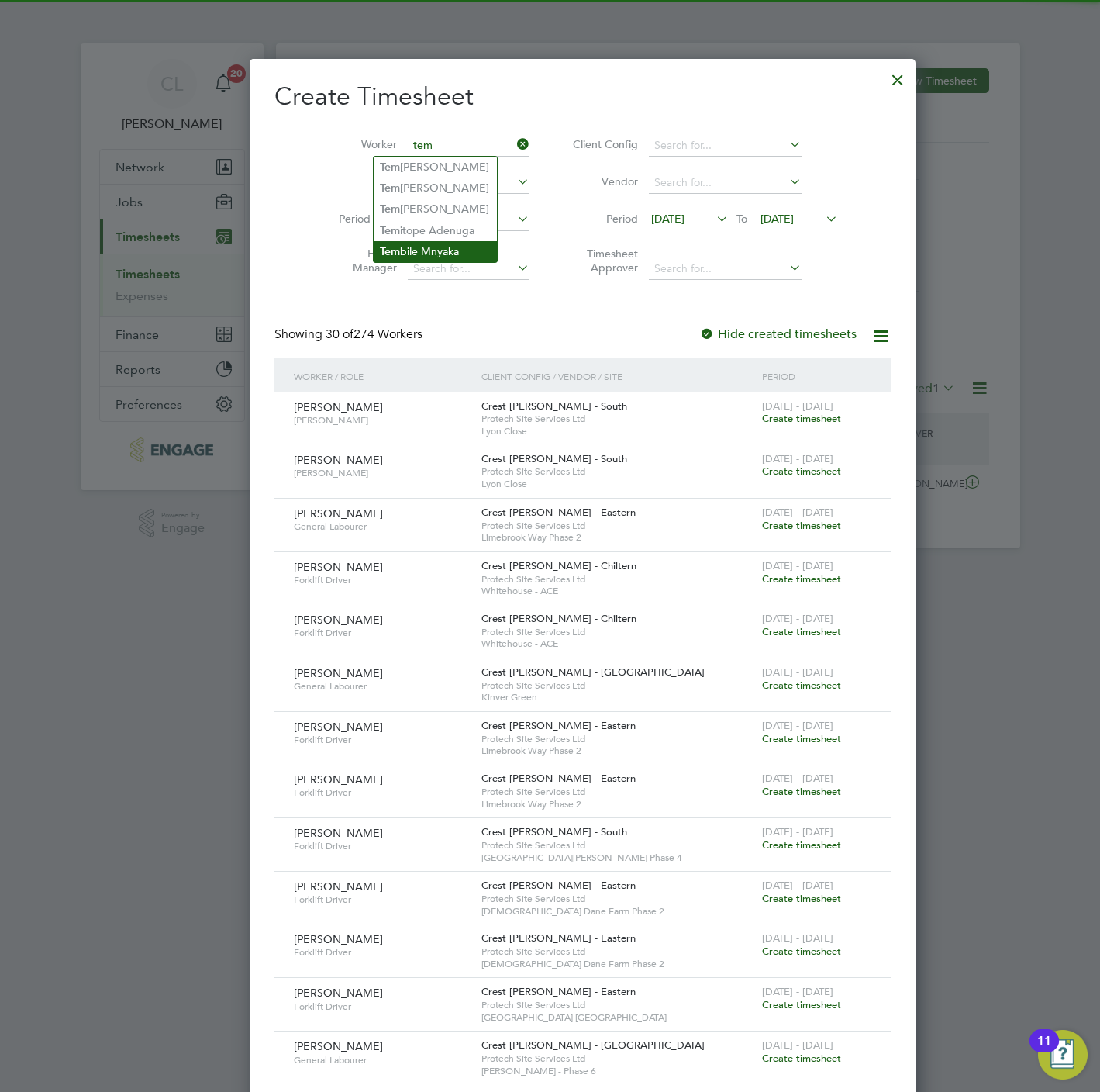
click at [465, 241] on li "Tem bile Mnyaka" at bounding box center [435, 252] width 123 height 21
type input "Tembile Mnyaka"
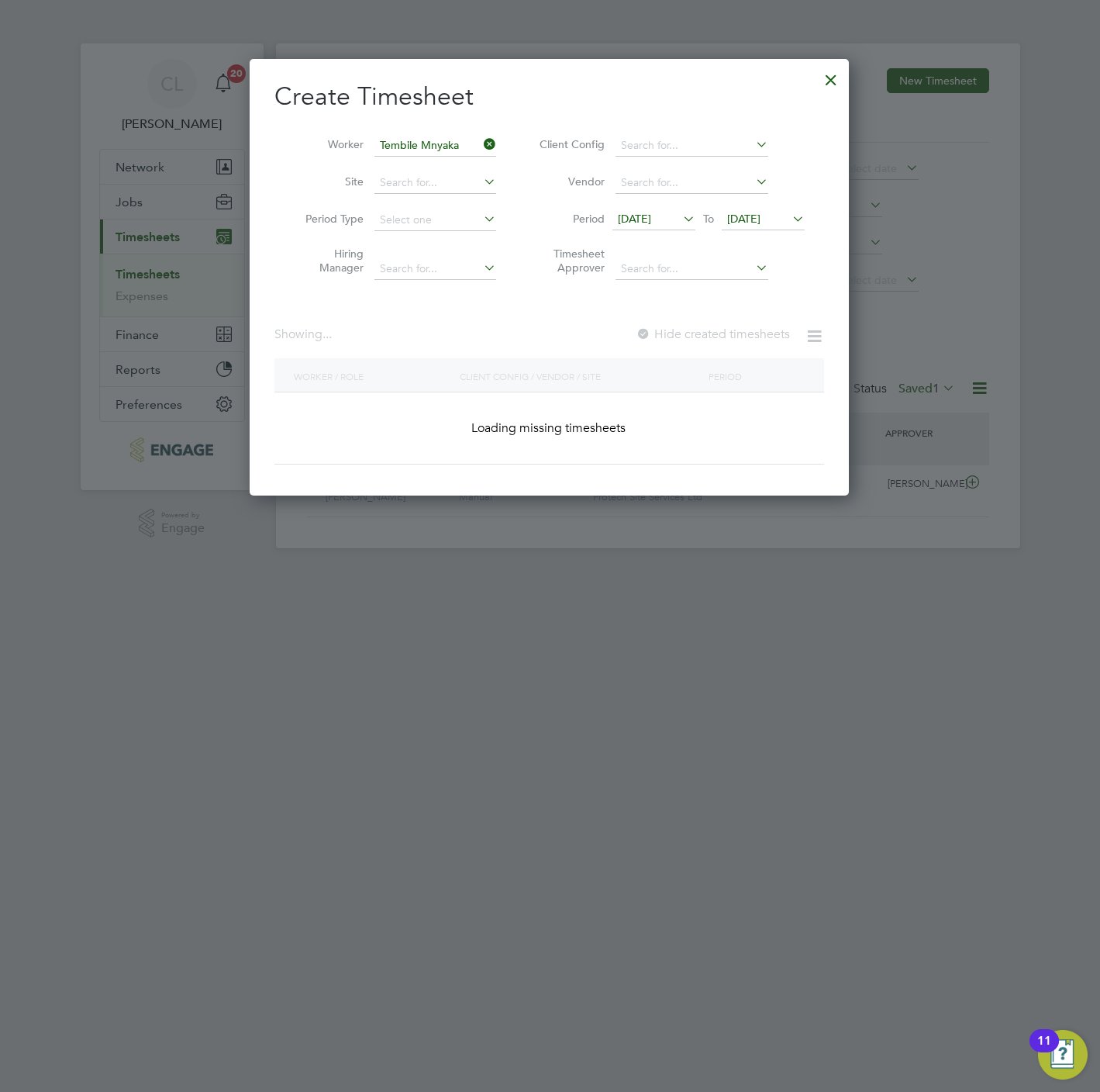
scroll to position [440, 600]
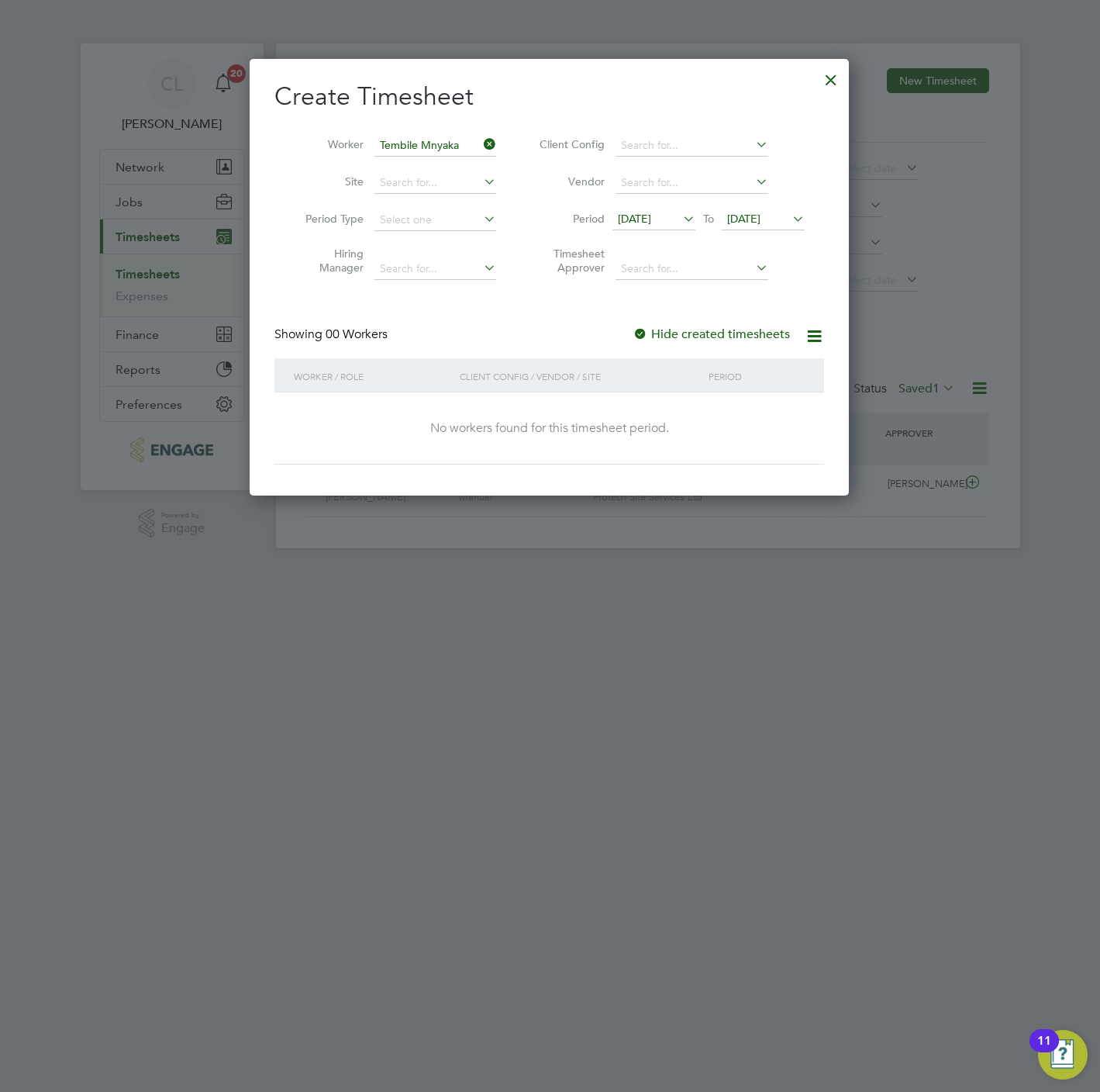
click at [748, 335] on label "Hide created timesheets" at bounding box center [712, 334] width 157 height 16
click at [761, 219] on span "[DATE]" at bounding box center [743, 218] width 34 height 14
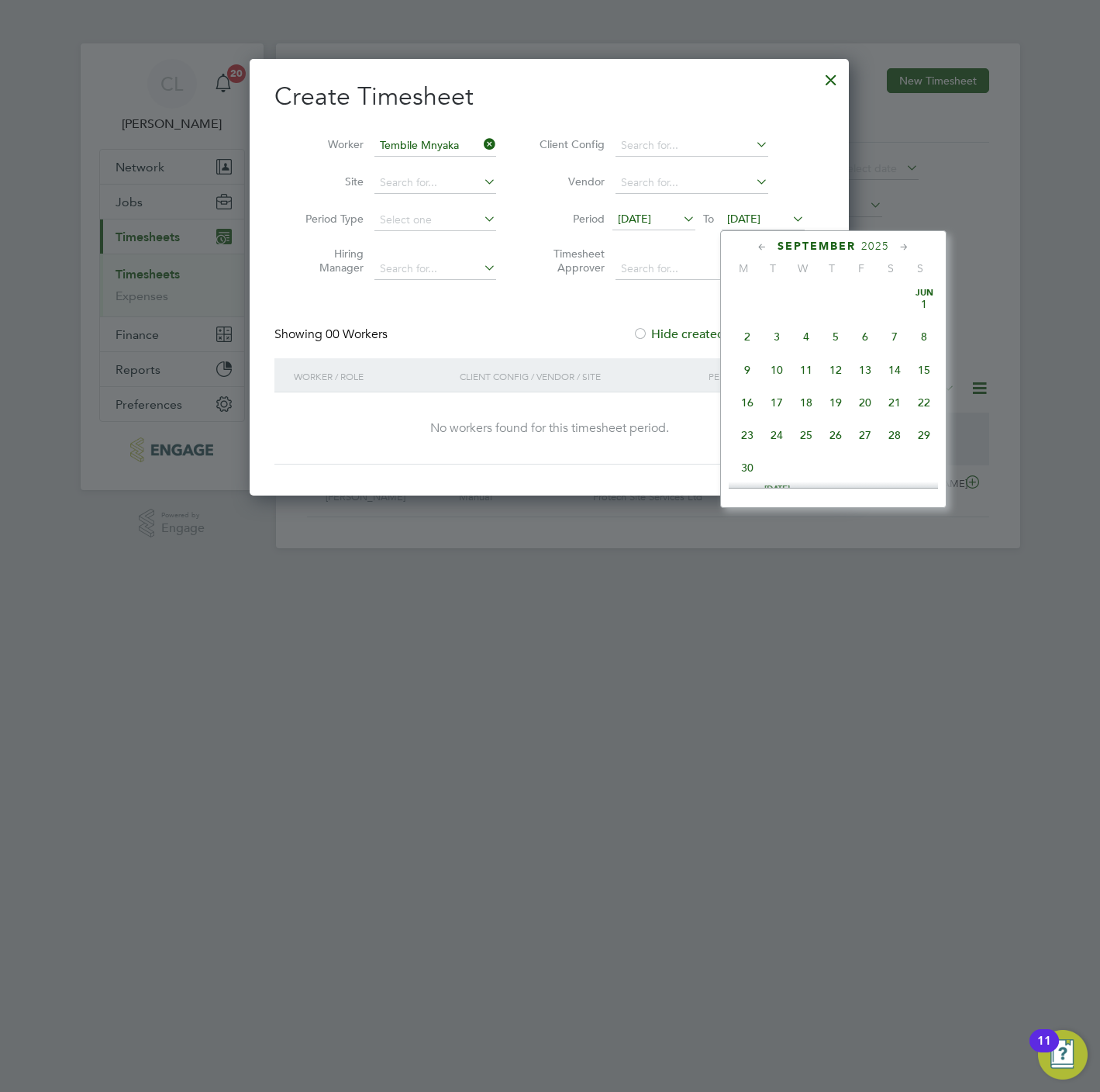
scroll to position [563, 0]
click at [896, 378] on span "27" at bounding box center [895, 363] width 29 height 29
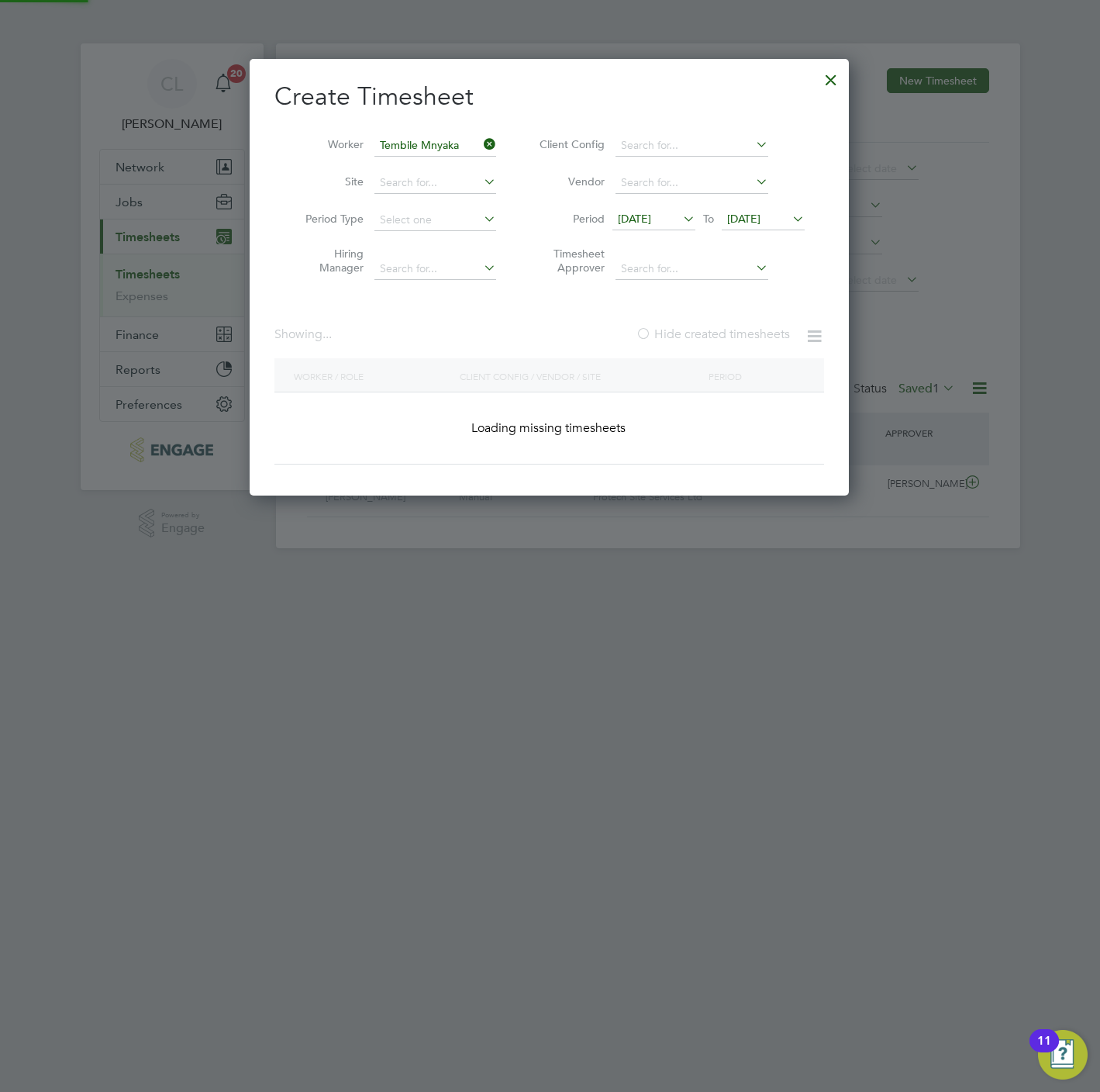
scroll to position [474, 600]
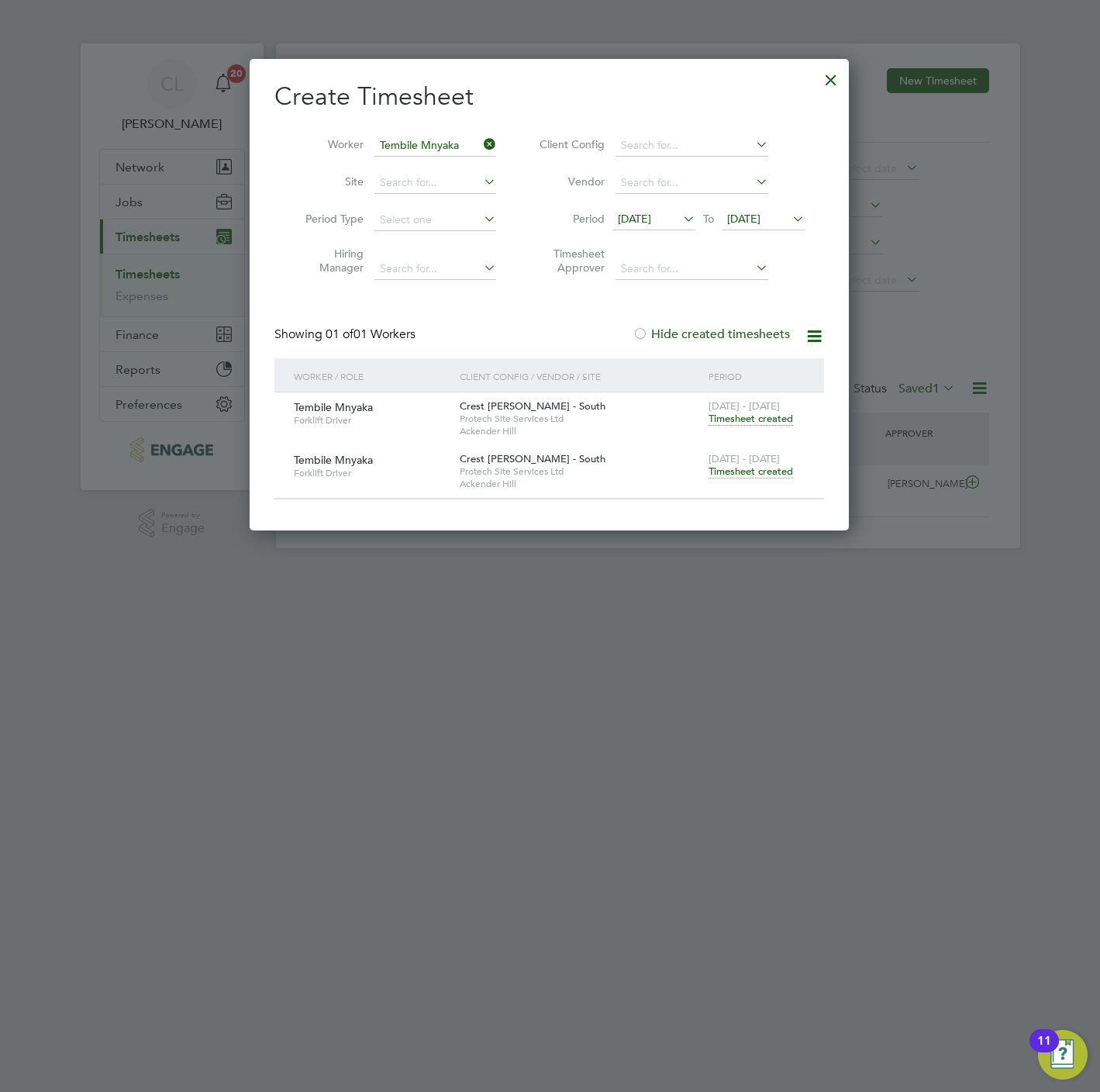
click at [725, 466] on span "Timesheet created" at bounding box center [750, 471] width 84 height 14
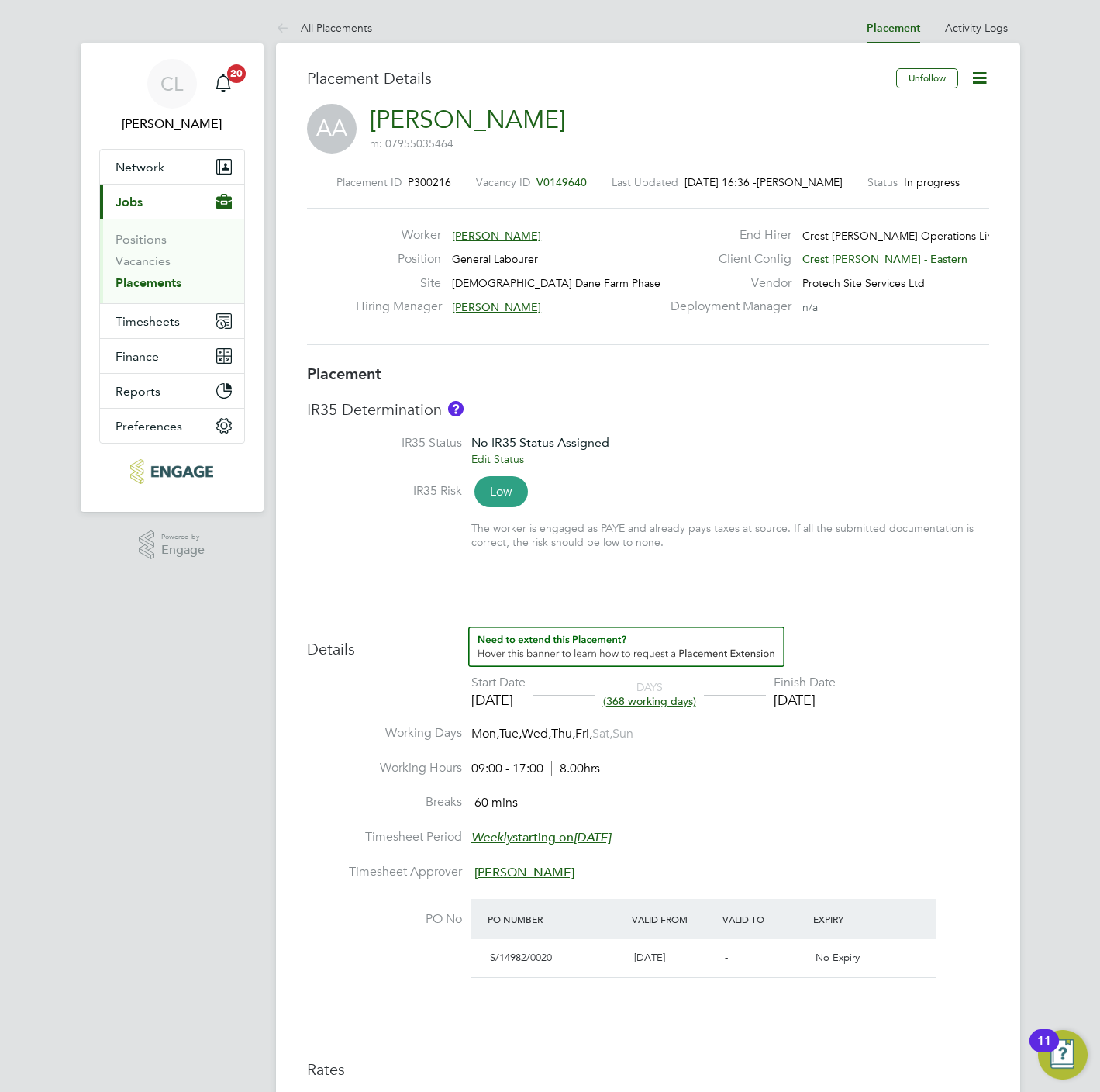
click at [987, 83] on icon at bounding box center [980, 78] width 20 height 20
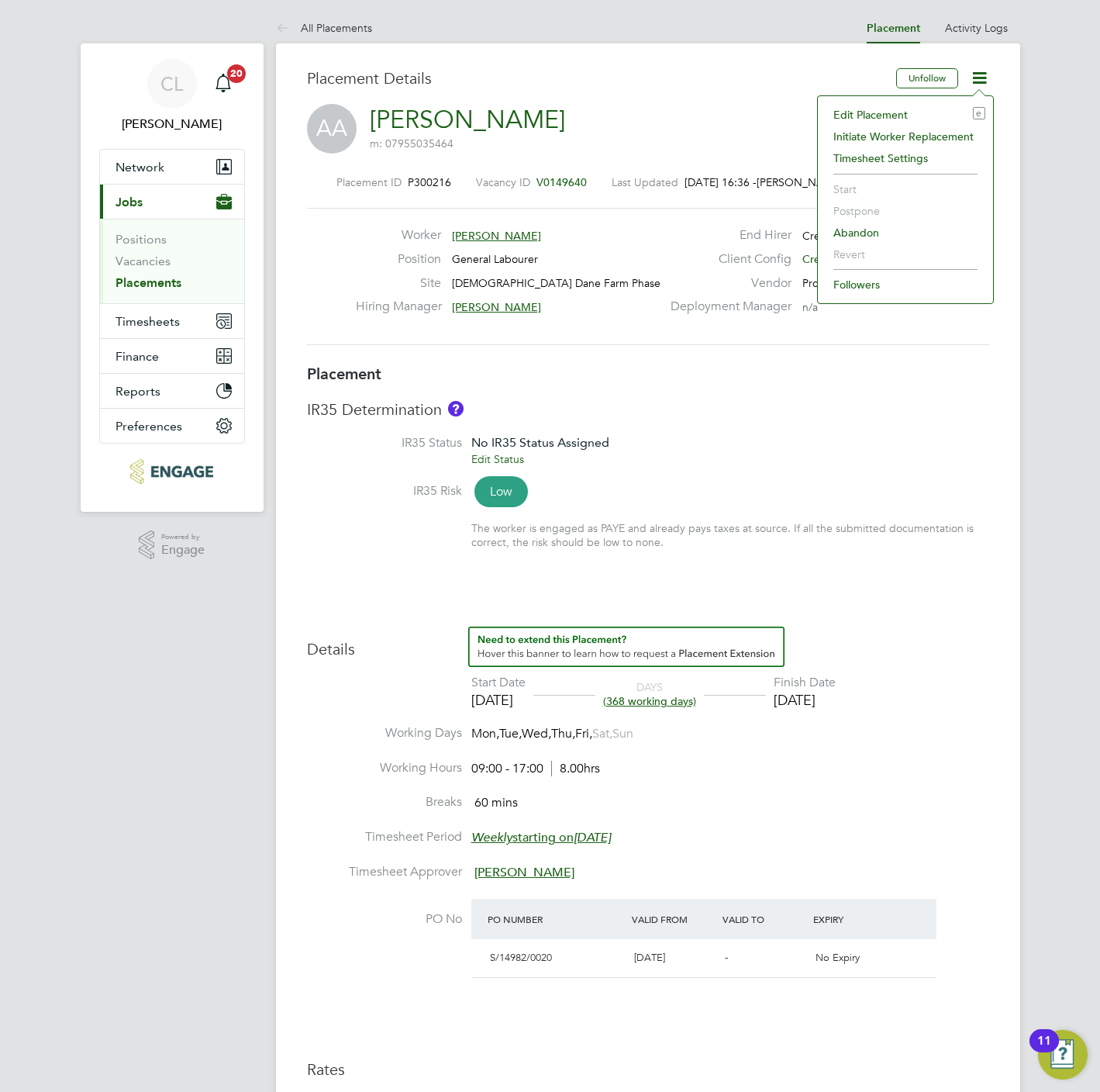
click at [863, 121] on li "Edit Placement e" at bounding box center [905, 115] width 159 height 22
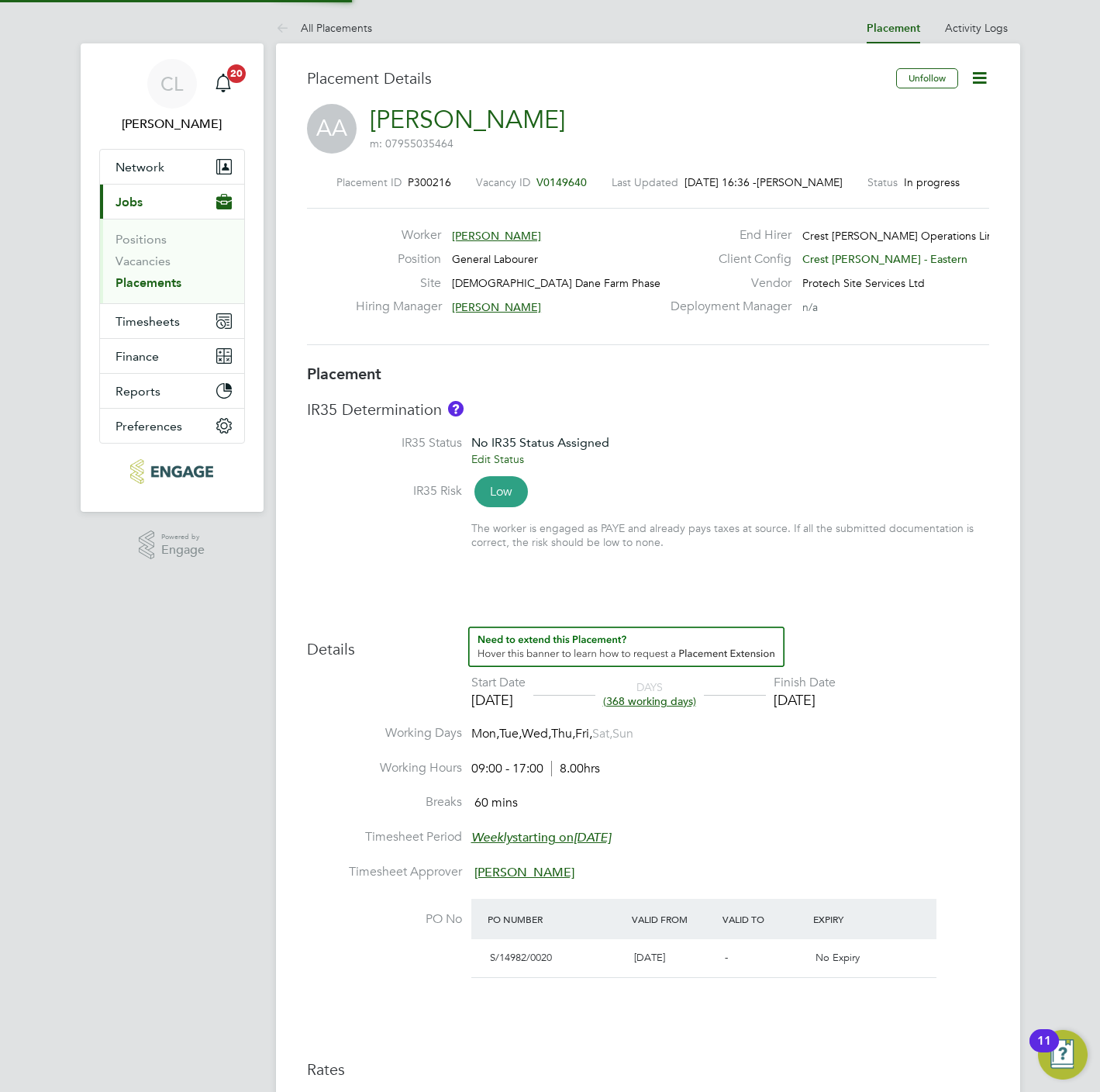
type input "[PERSON_NAME]"
type input "28 Jul 2025"
type input "23 Dec 2026"
type input "09:00"
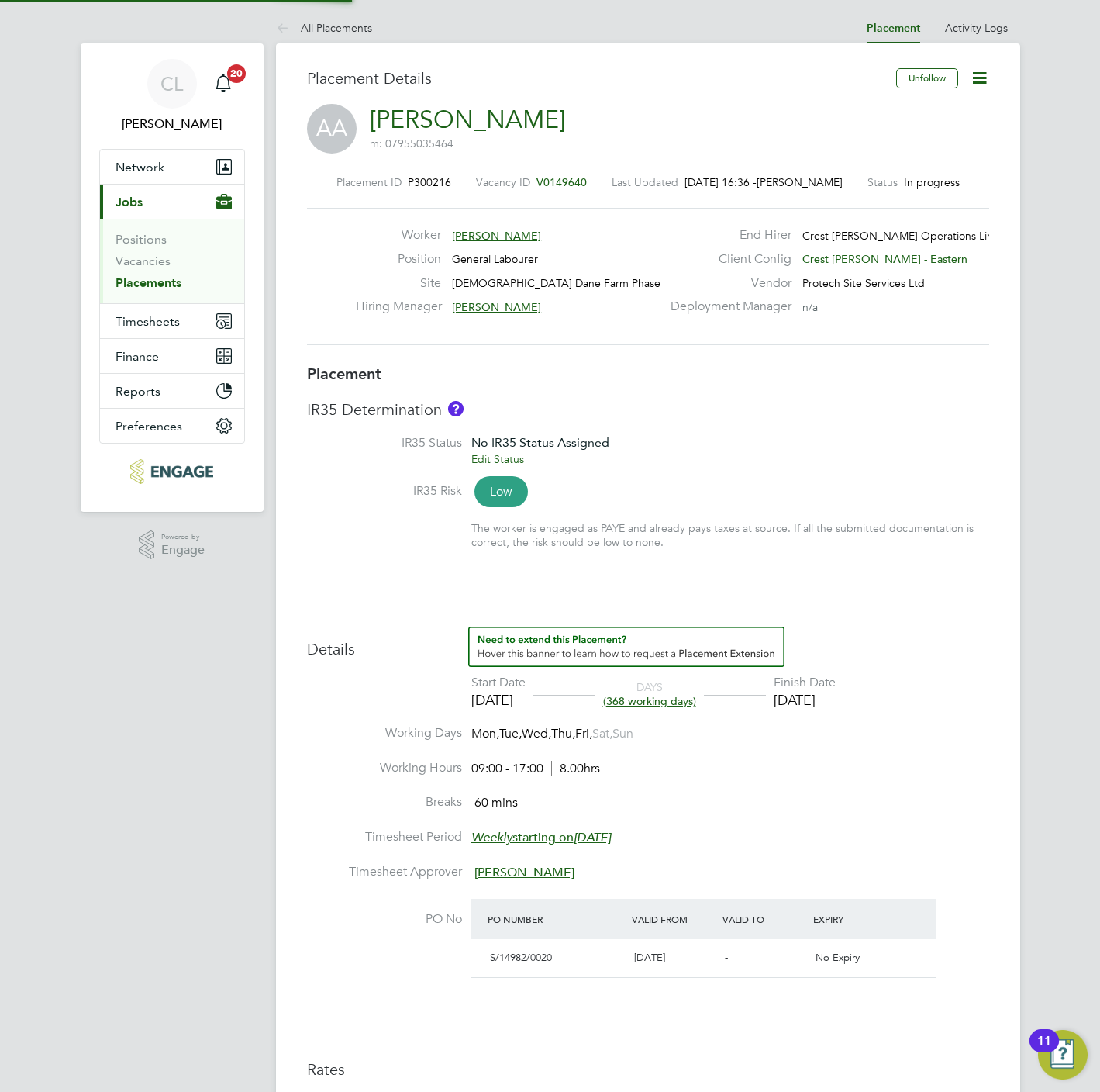
type input "17:00"
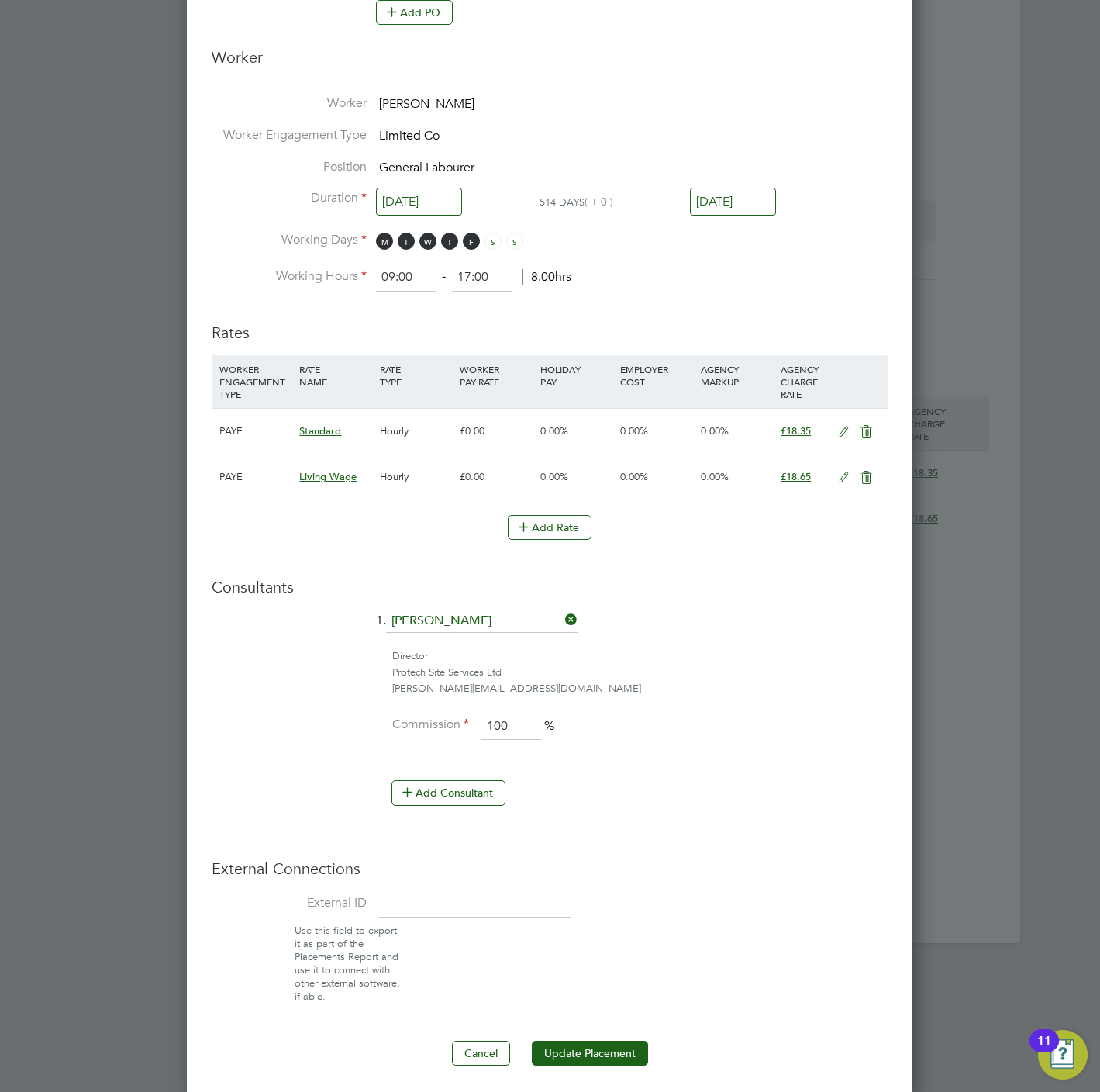
click at [841, 426] on icon at bounding box center [844, 431] width 20 height 12
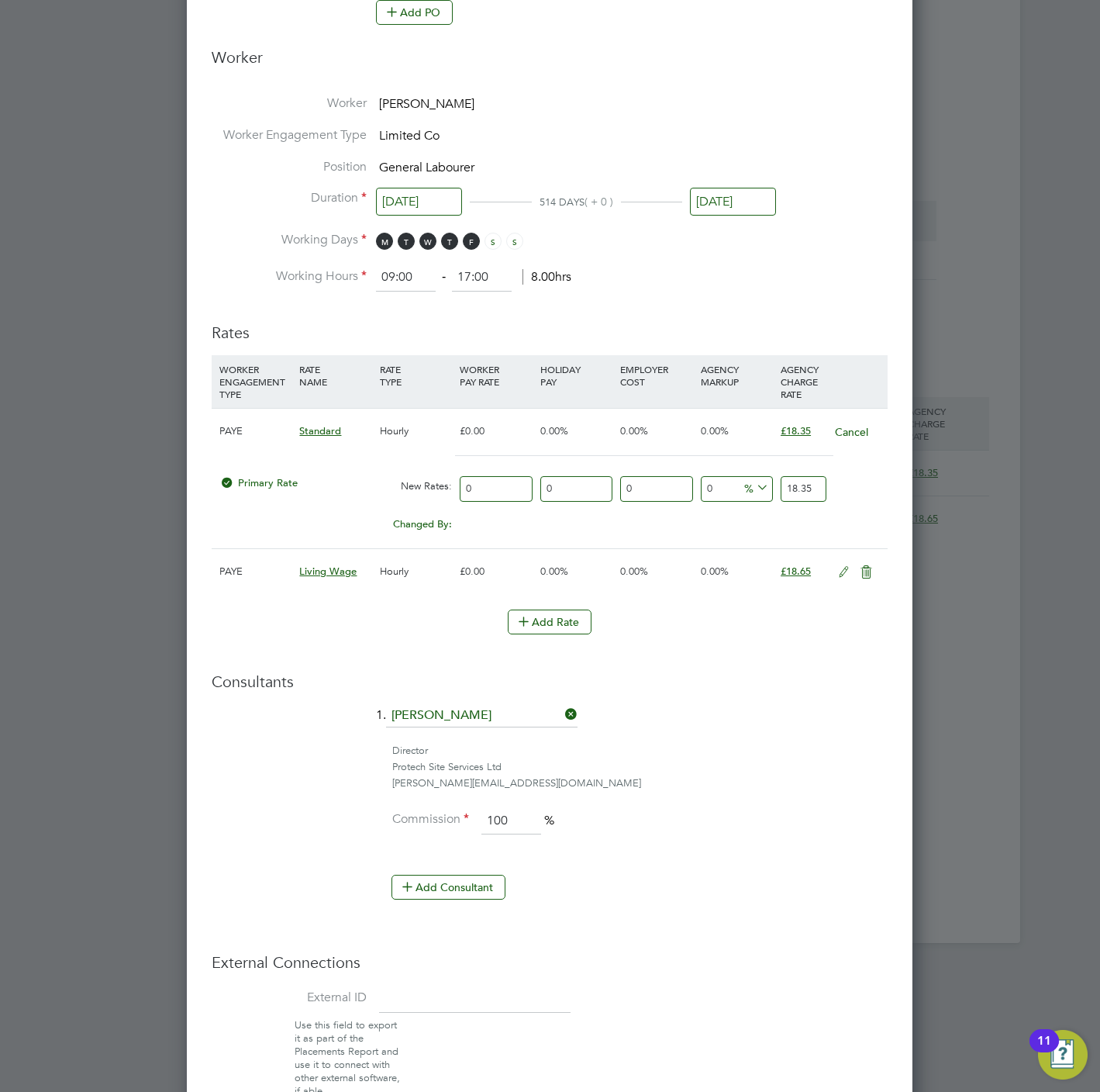
click at [814, 493] on input "18.35" at bounding box center [804, 488] width 46 height 25
click at [810, 489] on input "18.35" at bounding box center [804, 488] width 46 height 25
click at [812, 487] on input "18.35" at bounding box center [804, 488] width 46 height 25
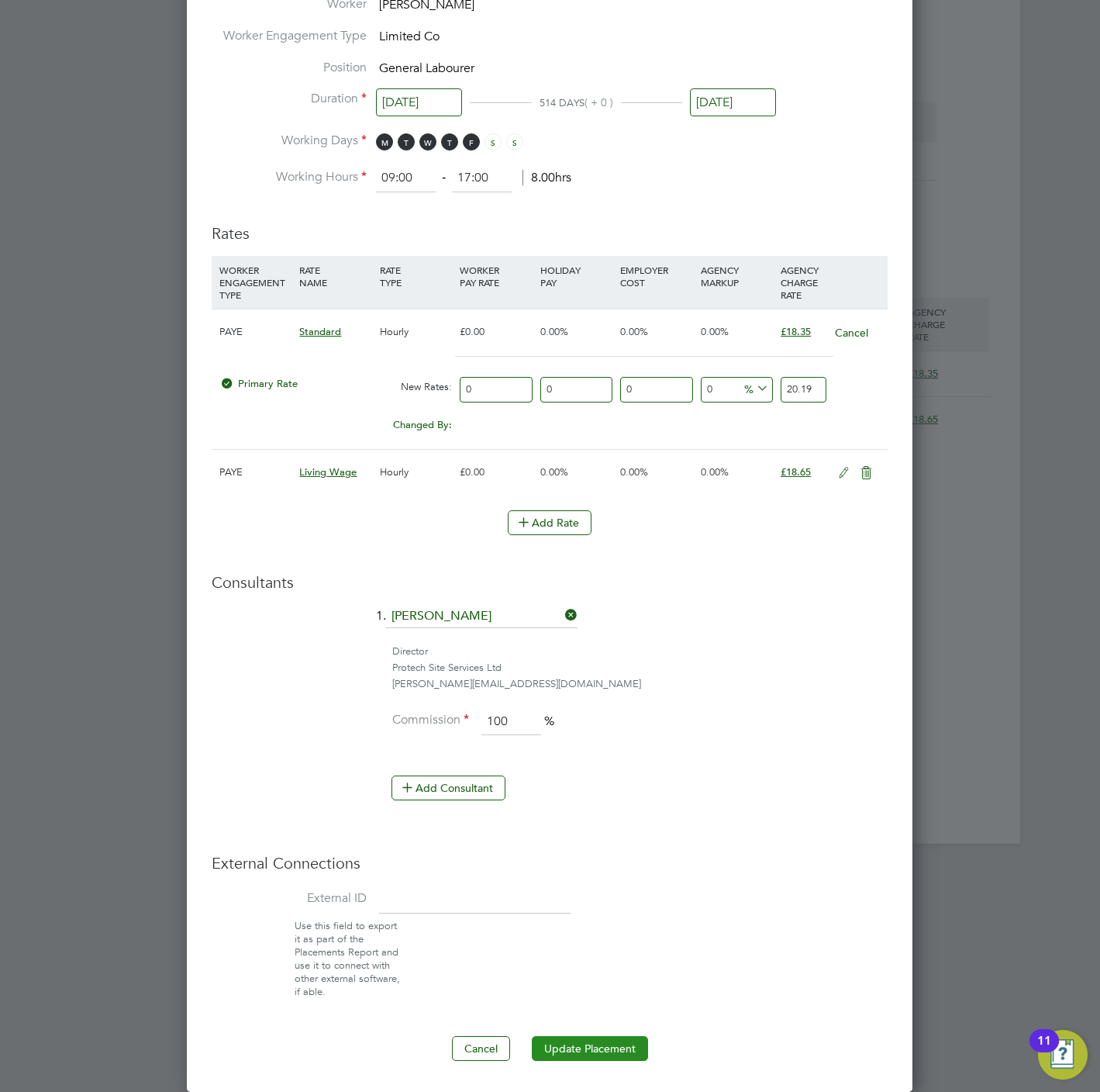
type input "20.19"
click at [586, 1040] on button "Update Placement" at bounding box center [590, 1049] width 116 height 25
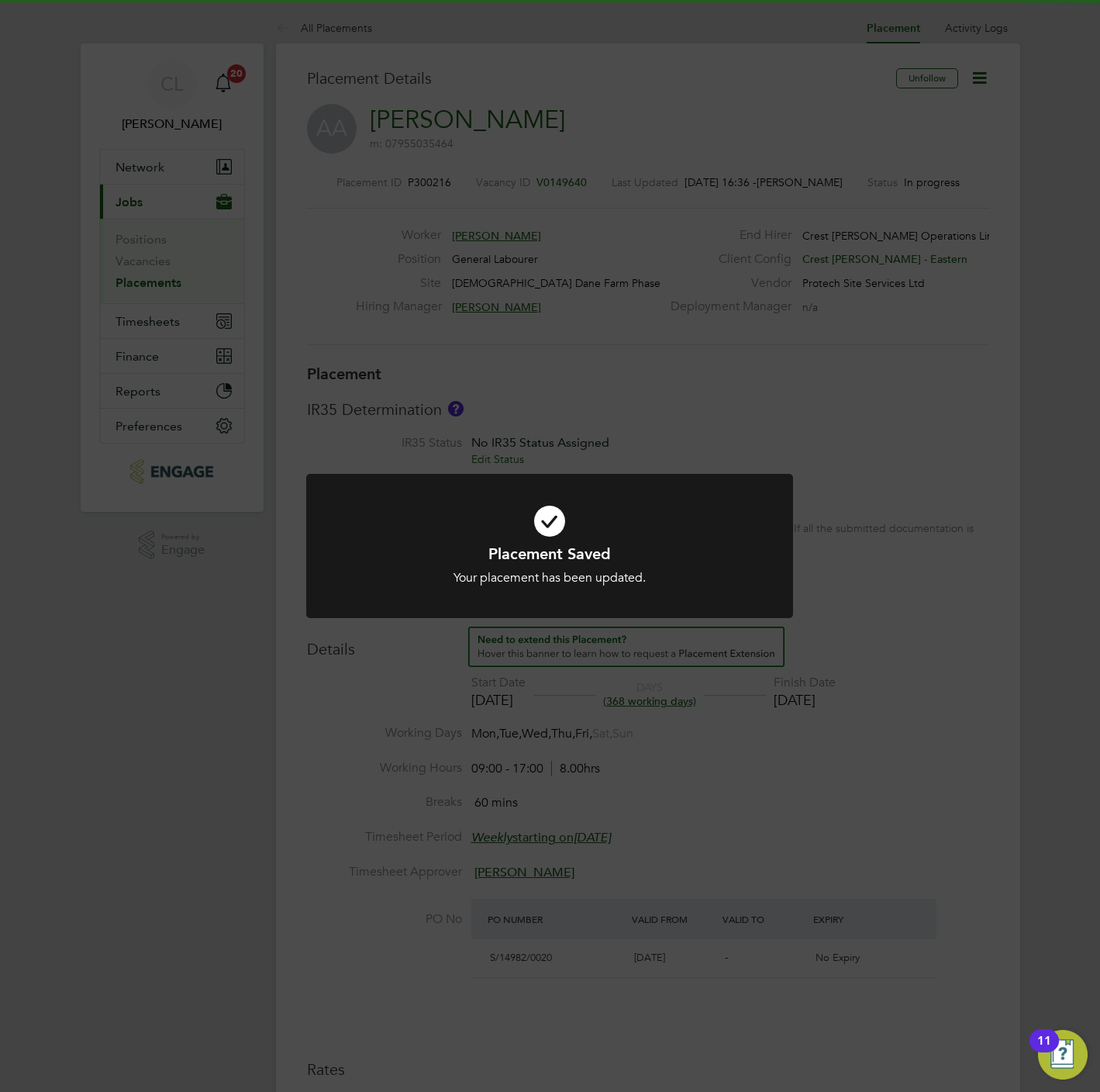
click at [673, 873] on div "Placement Saved Your placement has been updated. Cancel Okay" at bounding box center [550, 546] width 1100 height 1092
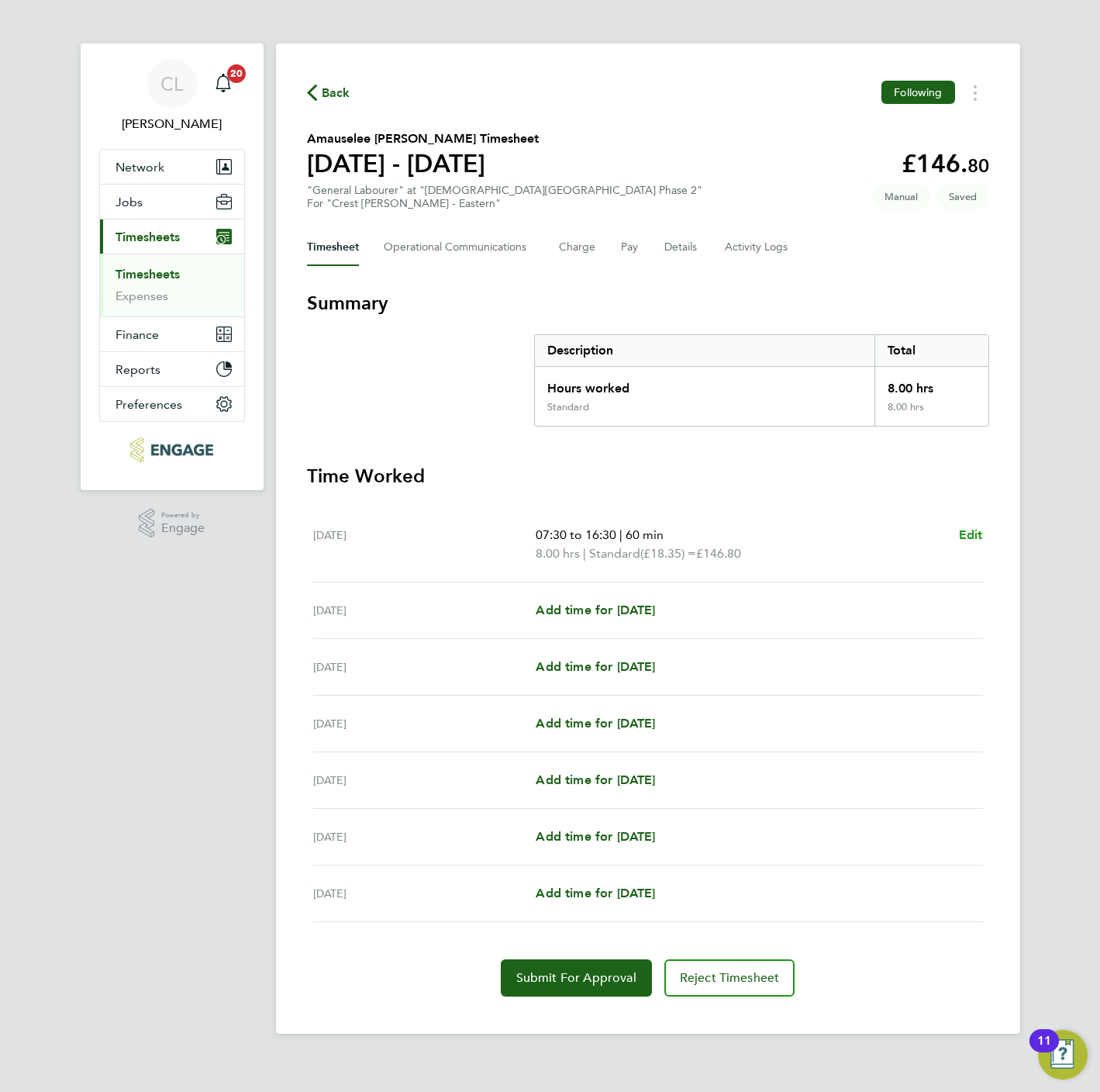
click at [966, 535] on span "Edit" at bounding box center [971, 535] width 24 height 15
select select "60"
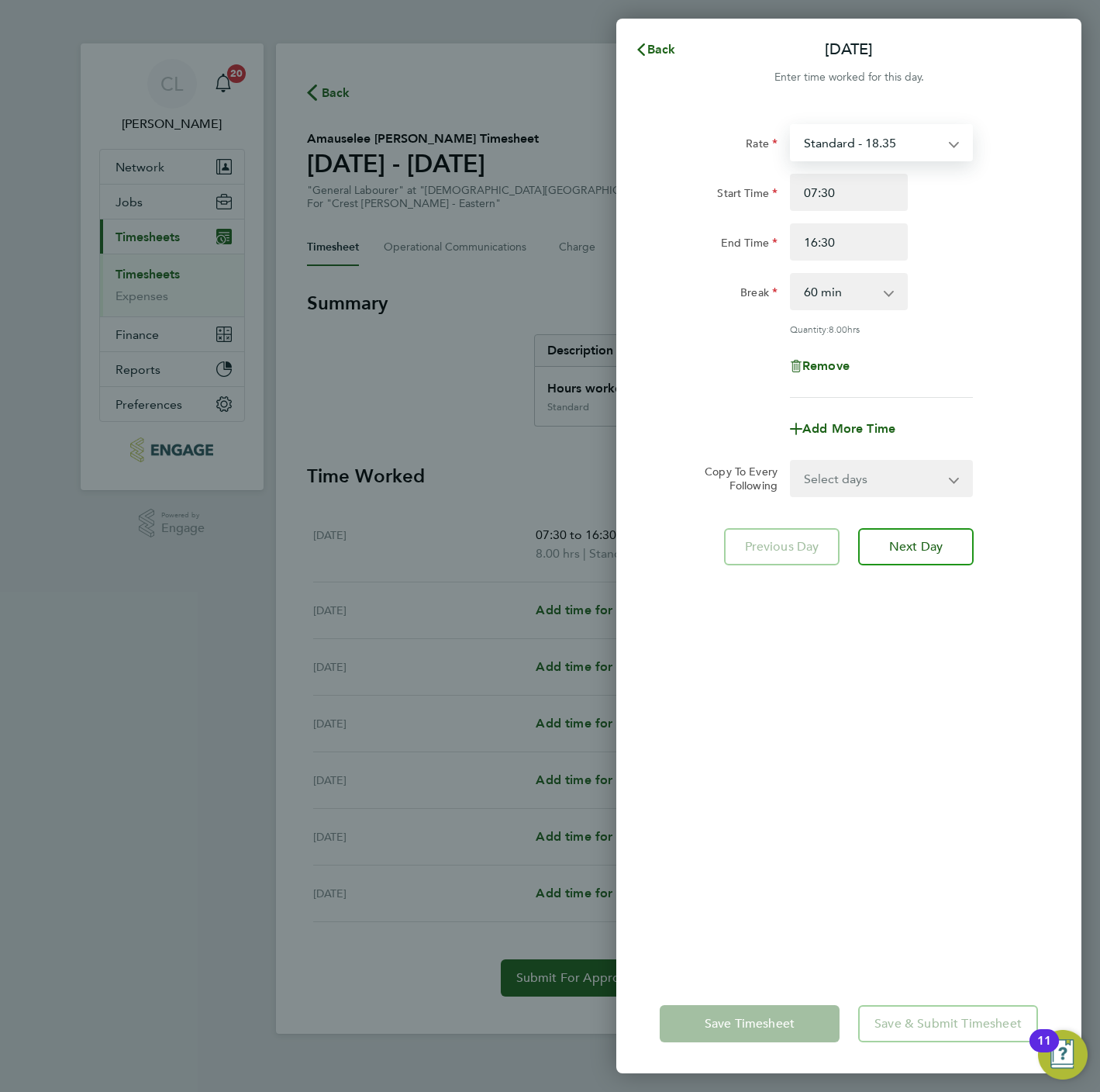
click at [872, 144] on select "Standard - 18.35 Standard - 20.19 Living Wage - 18.65" at bounding box center [872, 143] width 161 height 34
select select "60"
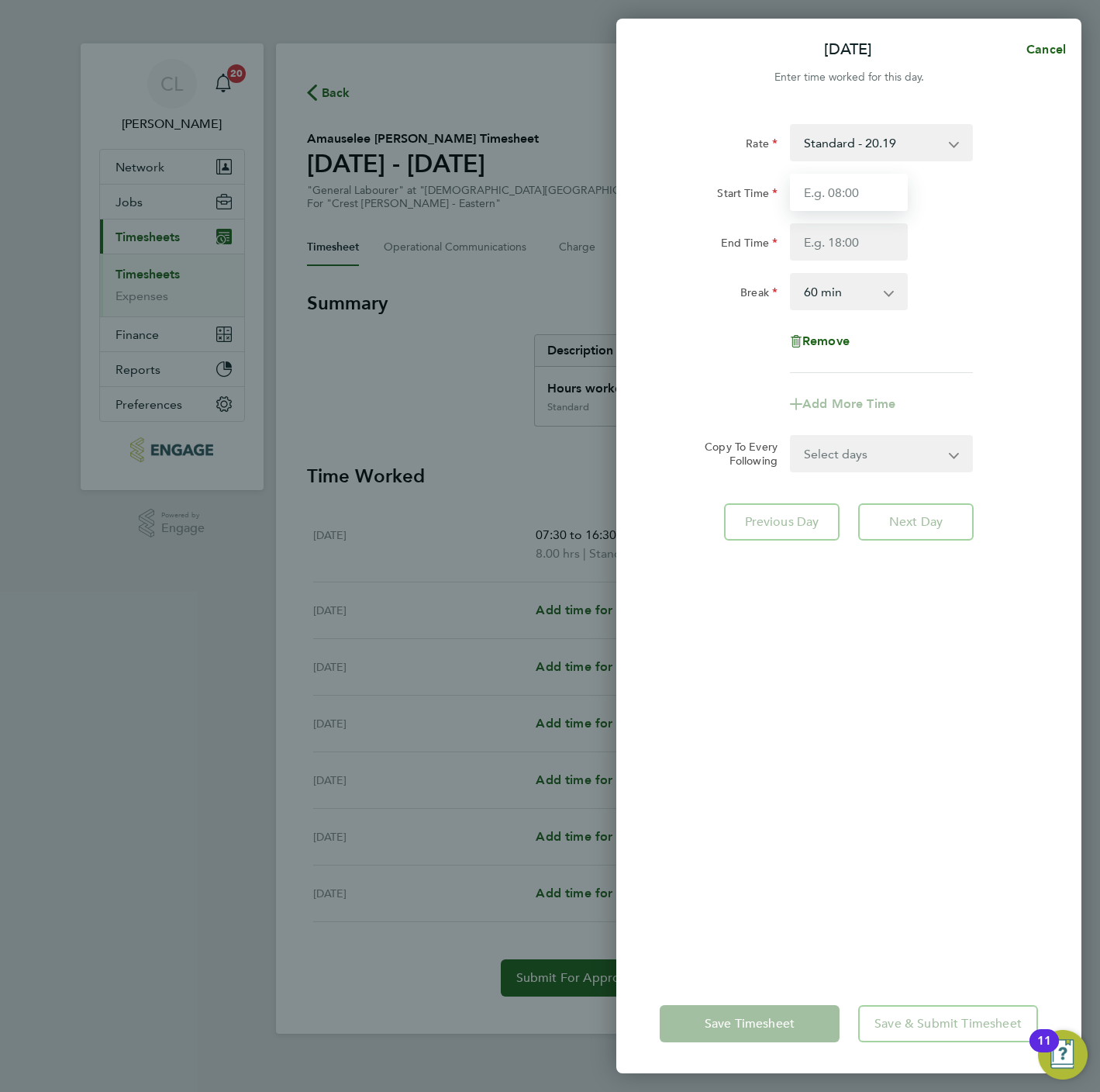
click at [822, 182] on input "Start Time" at bounding box center [849, 192] width 118 height 38
type input "07:30"
click at [827, 229] on input "End Time" at bounding box center [849, 242] width 118 height 38
type input "16:30"
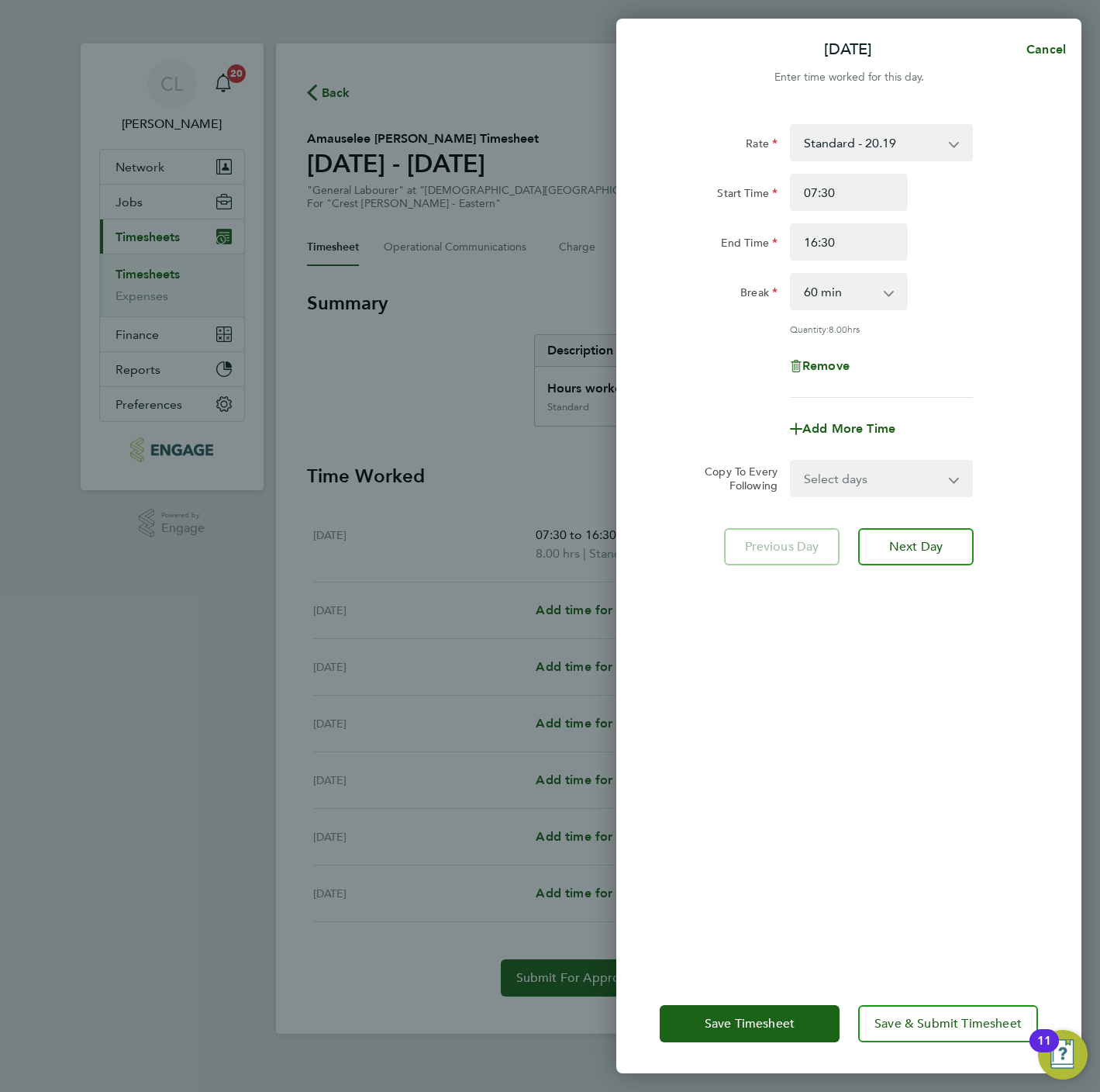
click at [870, 290] on select "0 min 15 min 30 min 45 min 60 min 75 min 90 min" at bounding box center [840, 292] width 97 height 34
select select "0"
click at [792, 275] on select "0 min 15 min 30 min 45 min 60 min 75 min 90 min" at bounding box center [840, 292] width 97 height 34
click at [879, 484] on select "Select days Day Weekday (Mon-Fri) Weekend (Sat-Sun) [DATE] [DATE] [DATE] [DATE]…" at bounding box center [873, 479] width 163 height 34
select select "WEEKDAY"
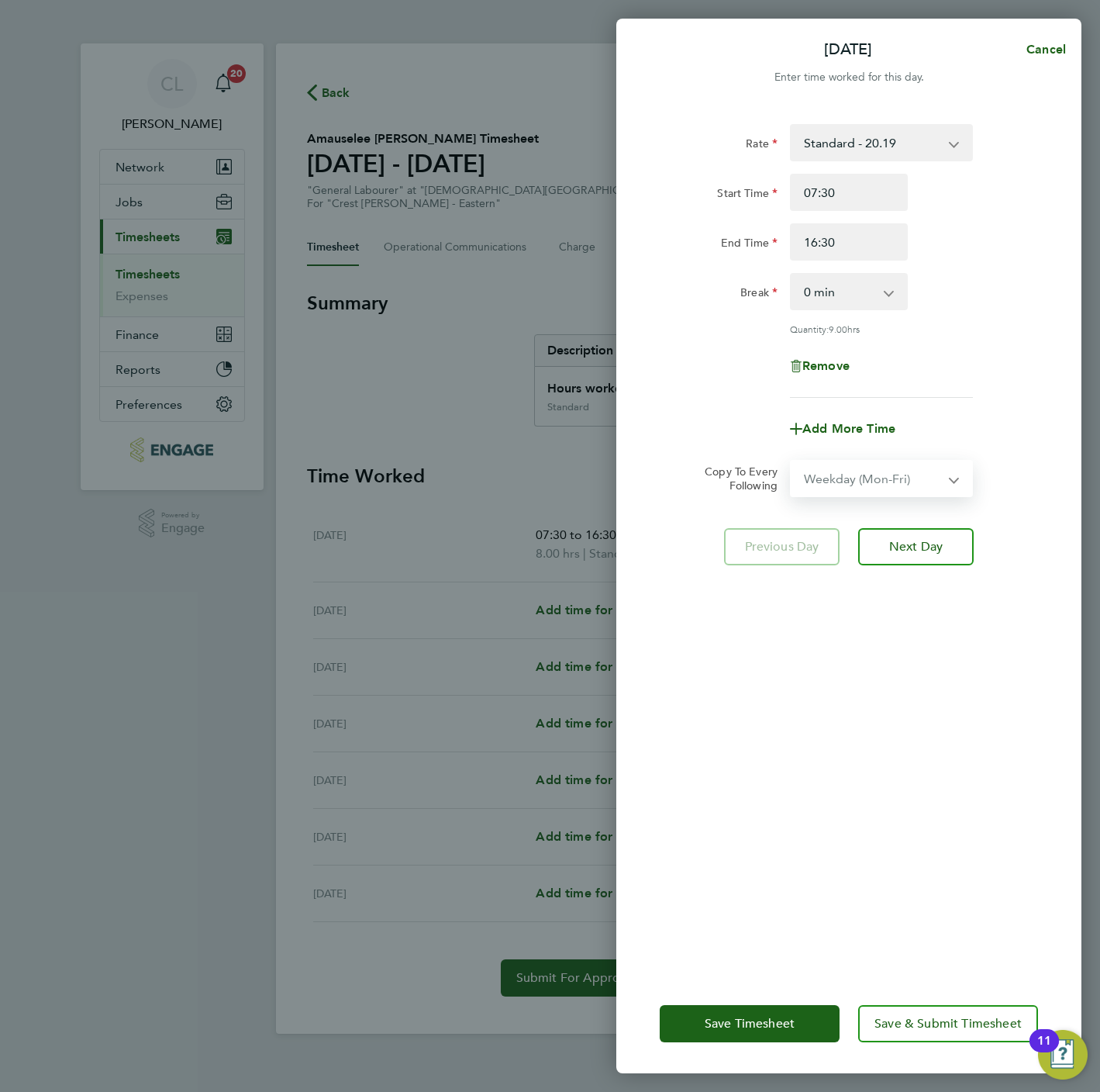
click at [792, 461] on select "Select days Day Weekday (Mon-Fri) Weekend (Sat-Sun) [DATE] [DATE] [DATE] [DATE]…" at bounding box center [873, 479] width 163 height 34
select select "[DATE]"
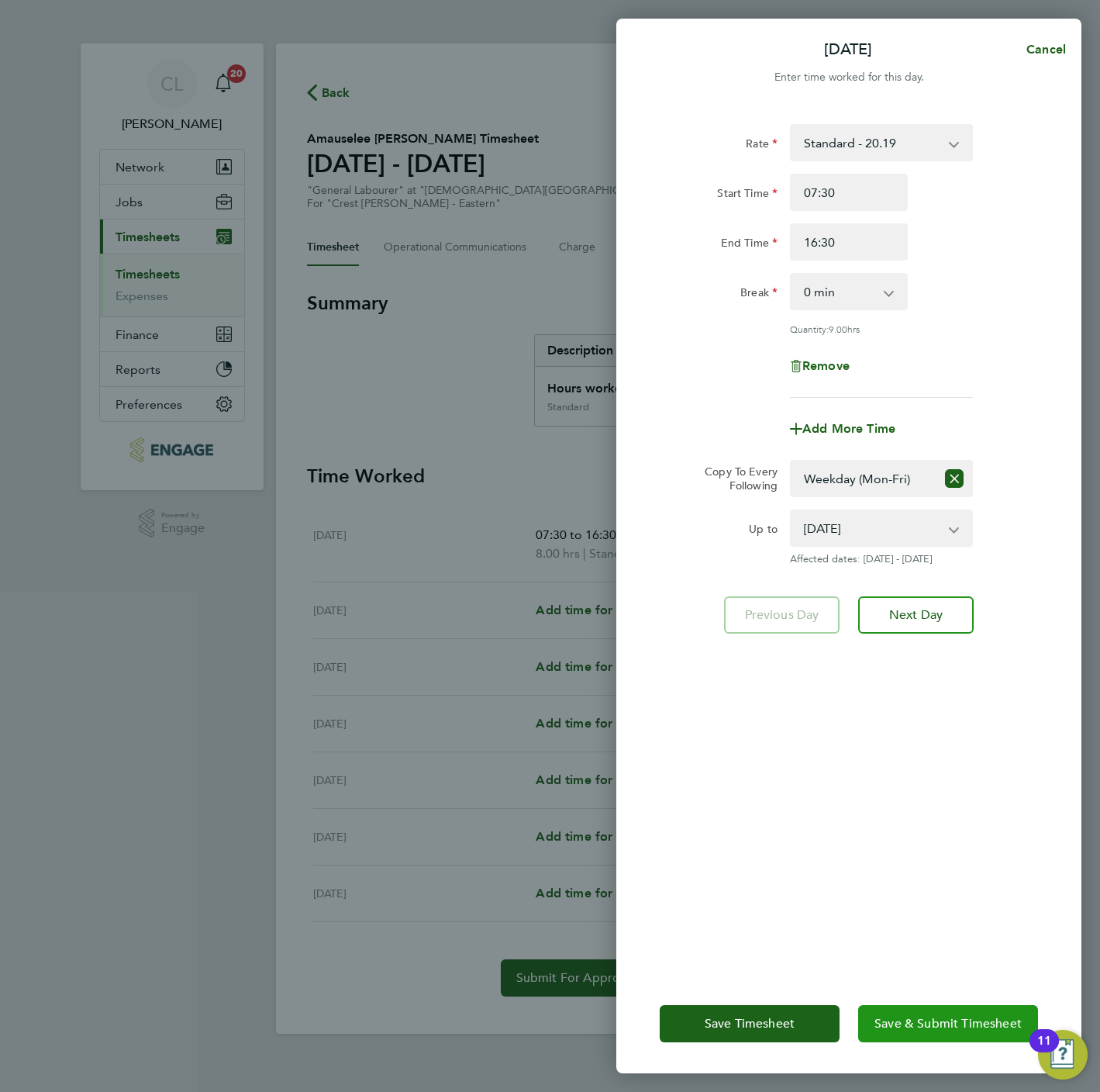
click at [968, 1014] on button "Save & Submit Timesheet" at bounding box center [948, 1024] width 180 height 38
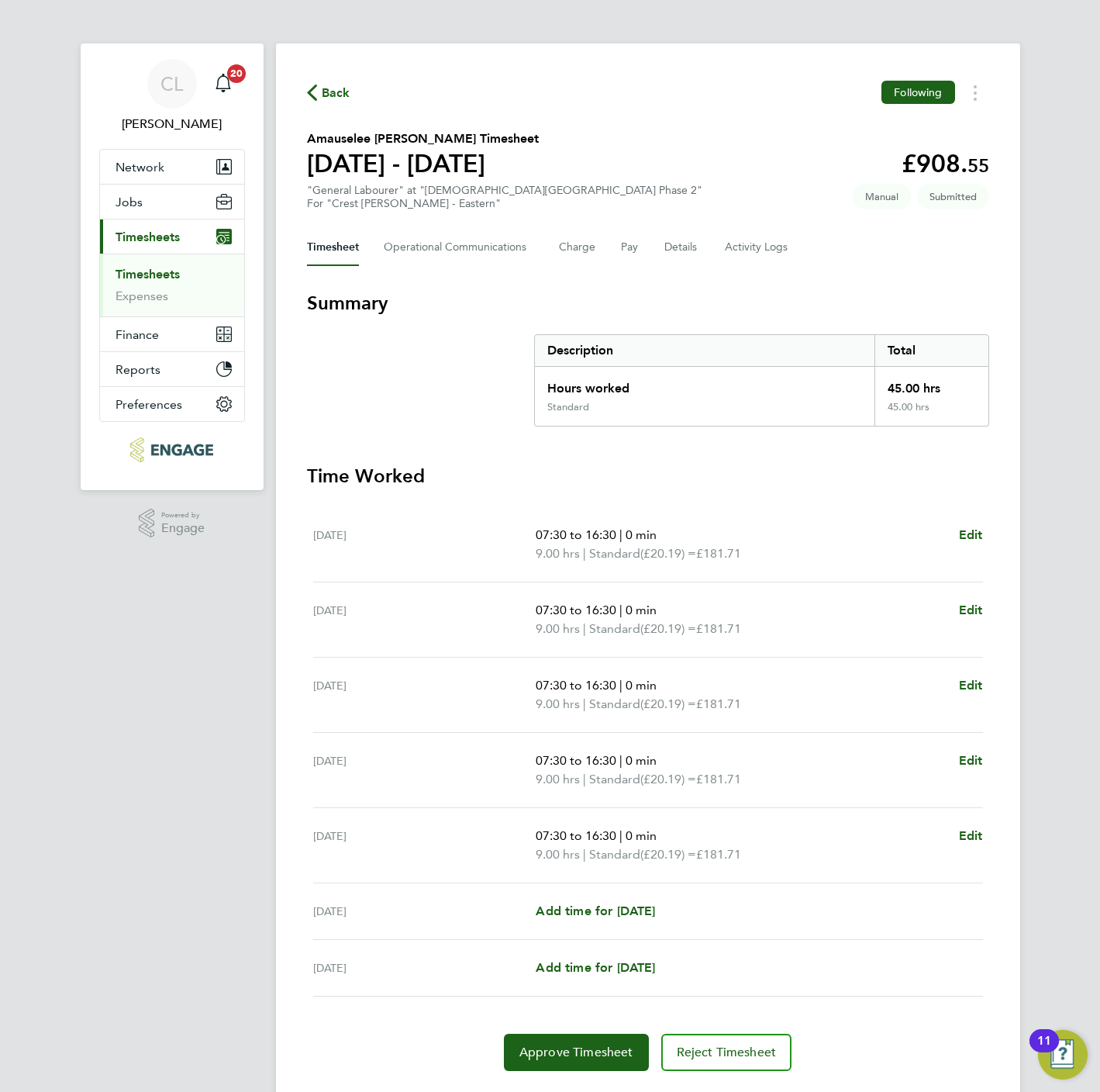
click at [146, 270] on link "Timesheets" at bounding box center [147, 274] width 65 height 15
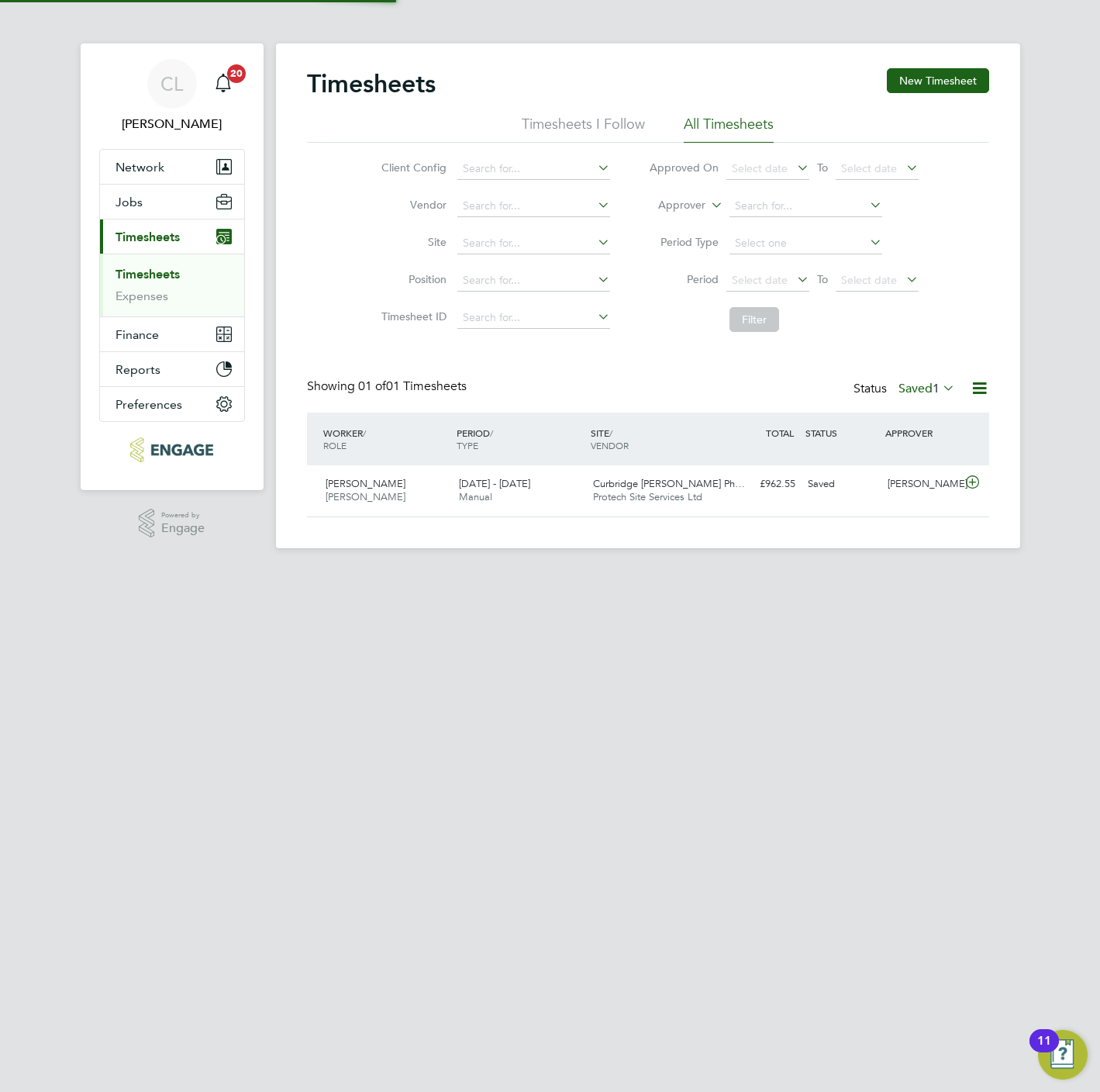
scroll to position [39, 135]
click at [905, 389] on label "Saved 1" at bounding box center [927, 388] width 56 height 16
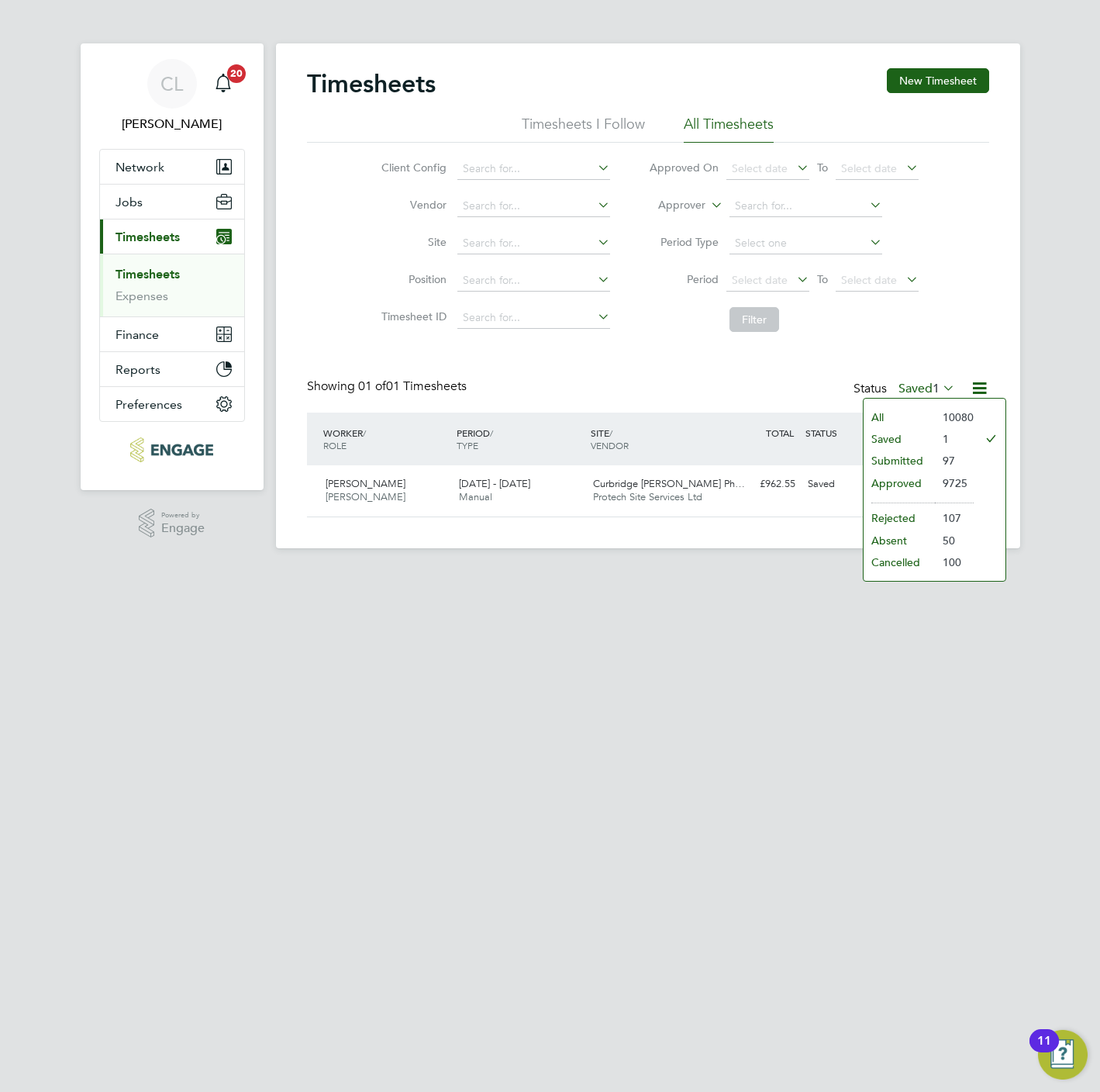
click at [909, 464] on li "Submitted" at bounding box center [899, 461] width 71 height 22
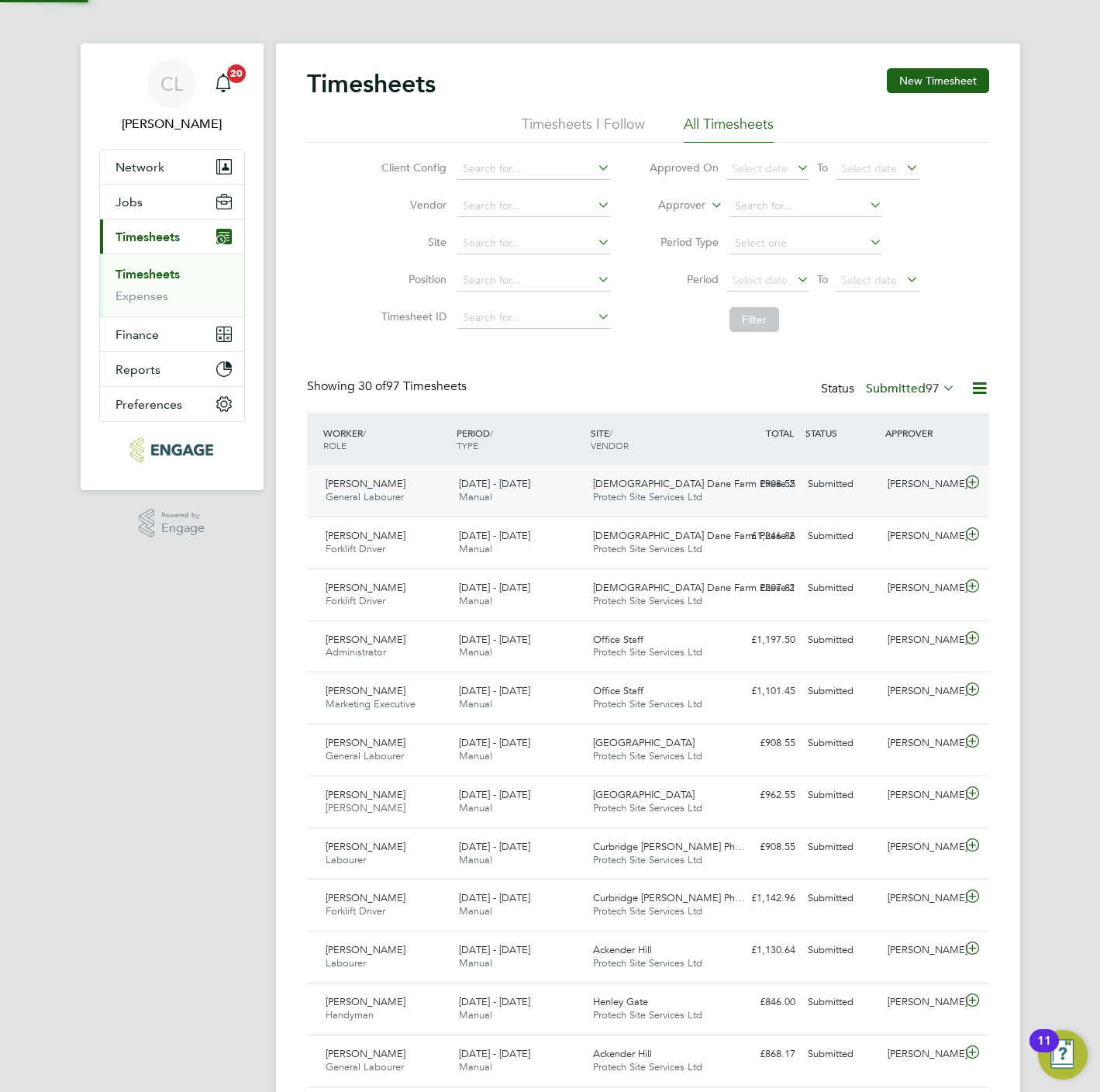
scroll to position [0, 0]
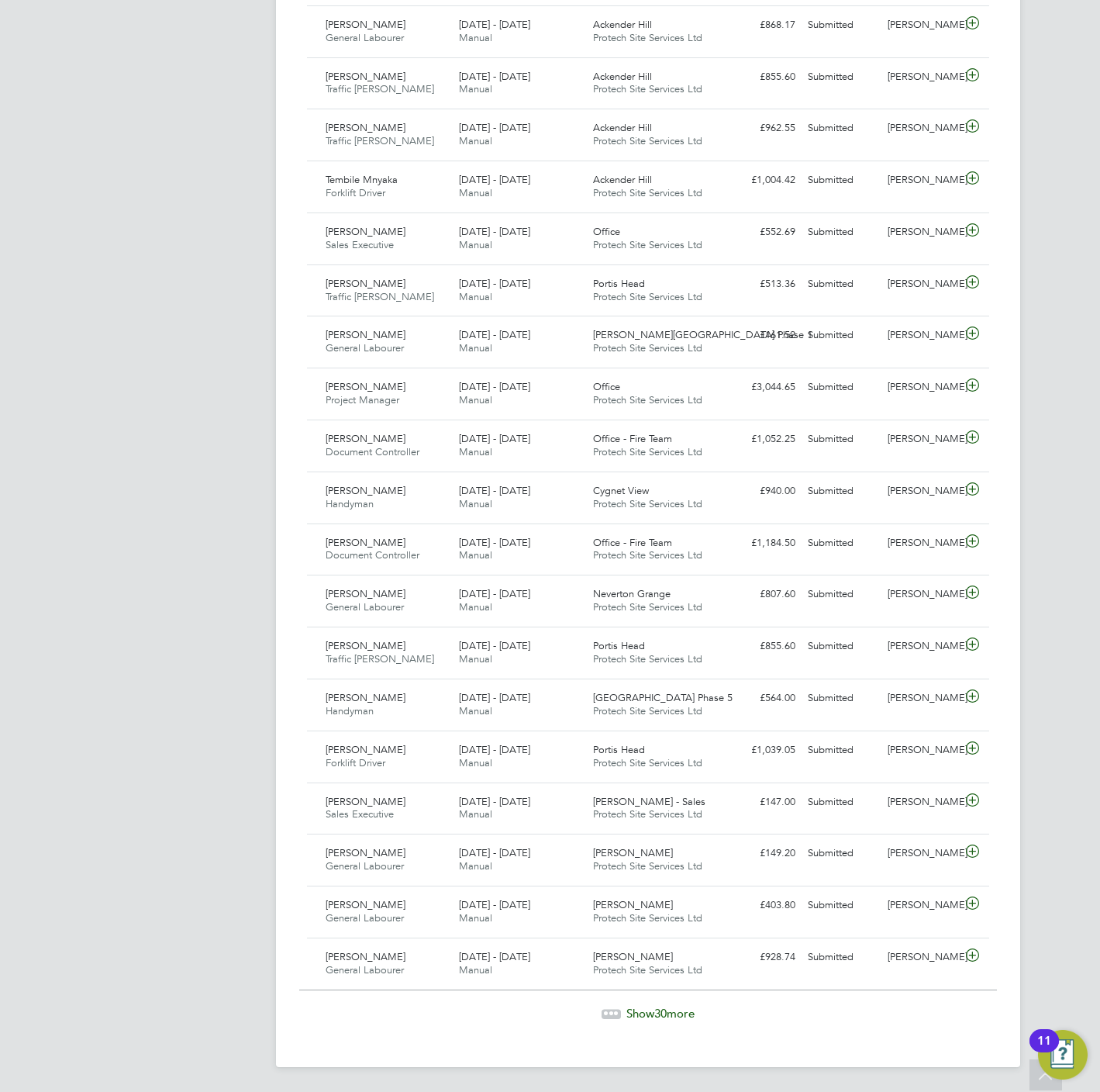
click at [626, 1013] on span "Show 30 more" at bounding box center [660, 1013] width 68 height 15
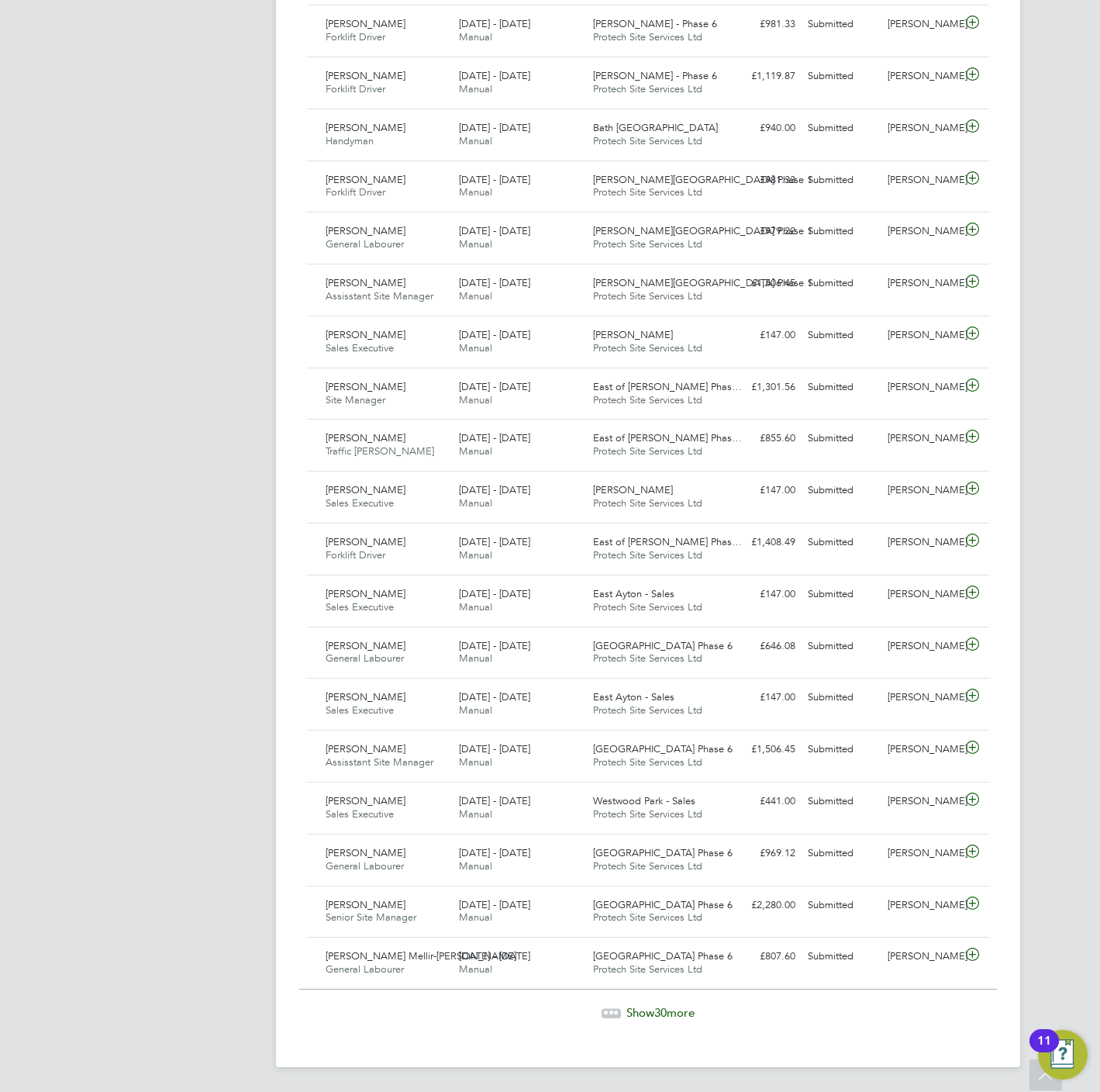
click at [631, 1010] on span "Show 30 more" at bounding box center [660, 1013] width 68 height 15
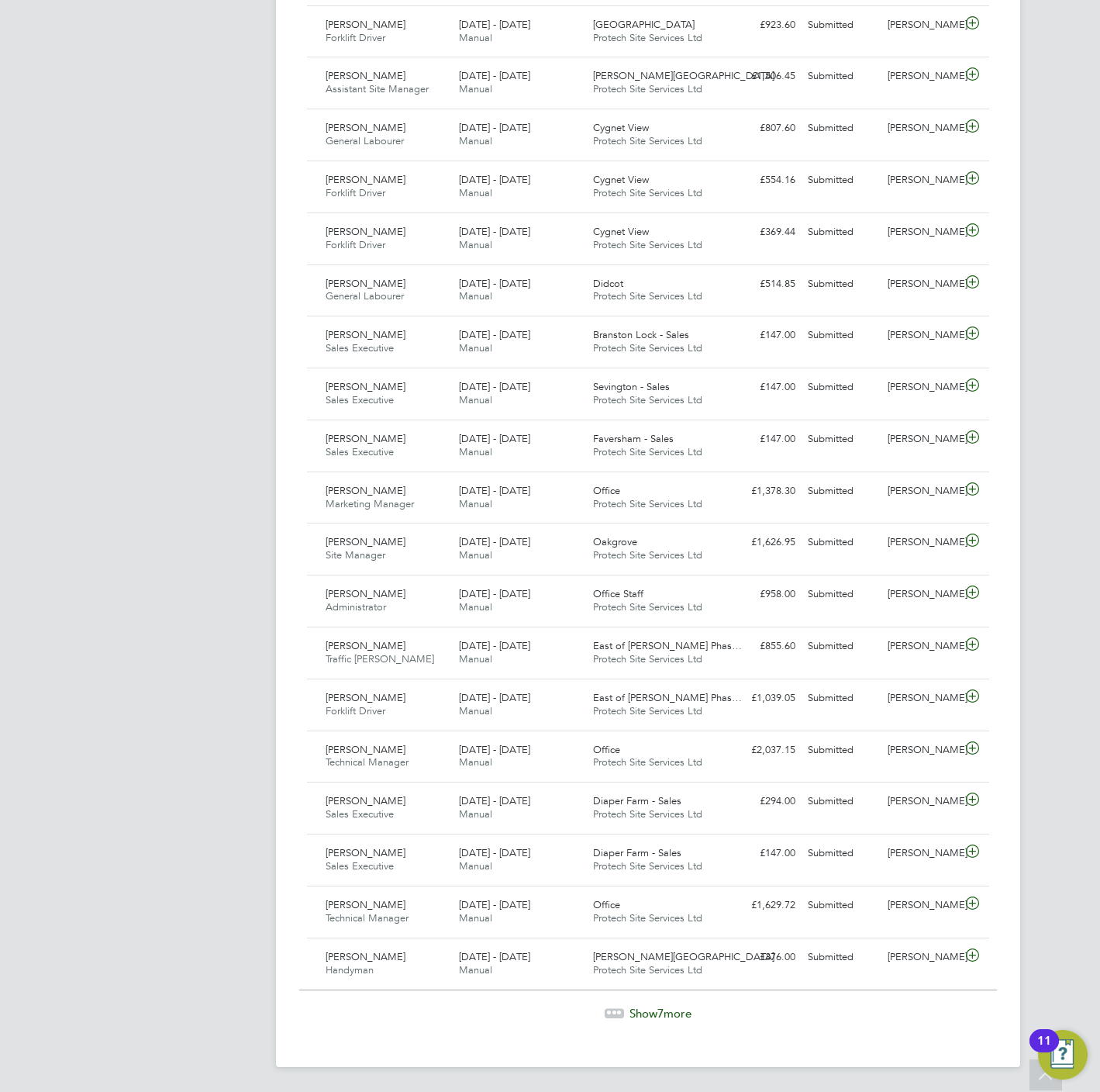
click at [670, 1017] on span "Show 7 more" at bounding box center [661, 1013] width 62 height 15
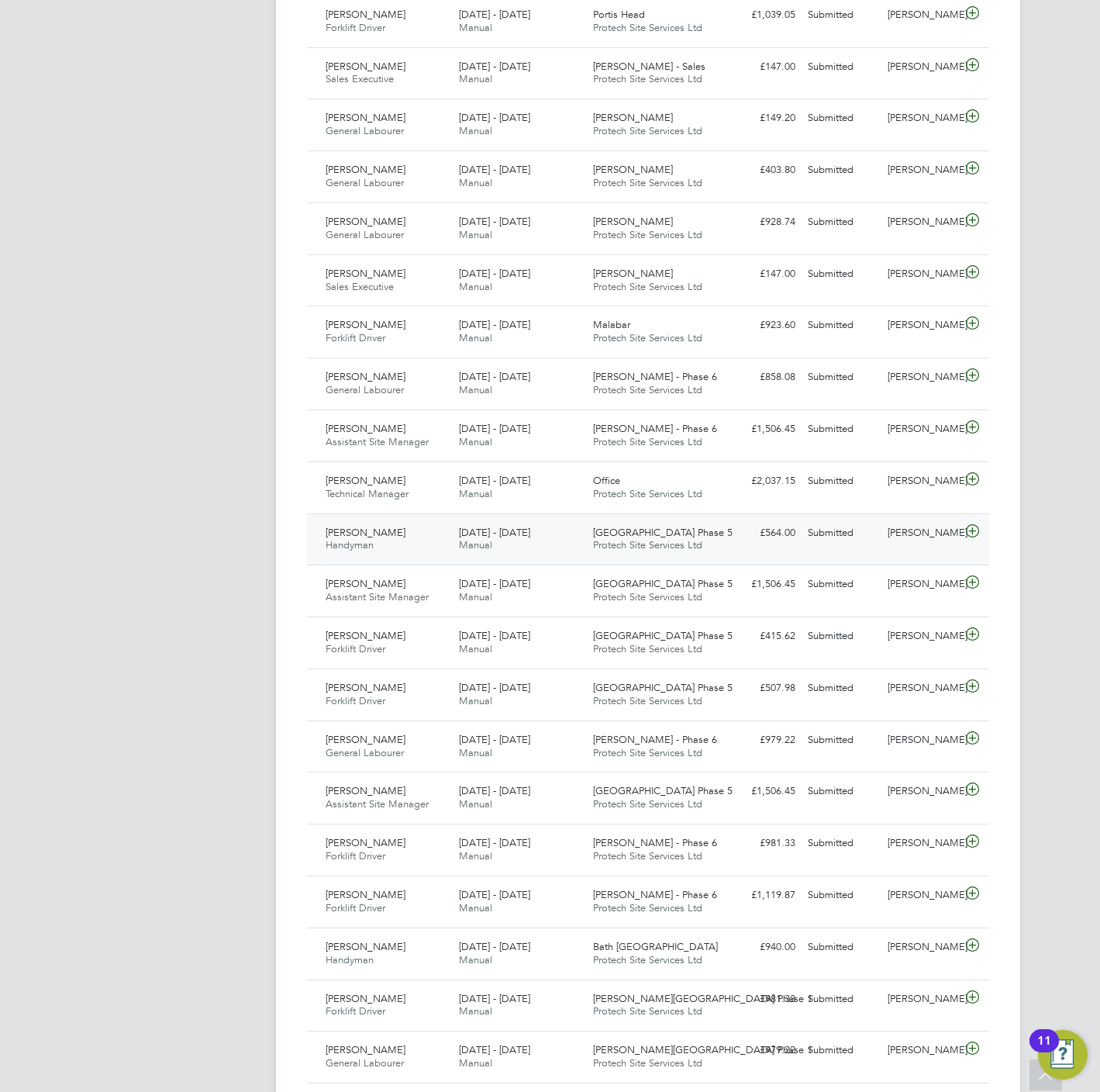
click at [628, 531] on div "James Wyatt Handyman 22 - 28 Sep 2025 22 - 28 Sep 2025 Manual Brooklands Park P…" at bounding box center [648, 540] width 682 height 52
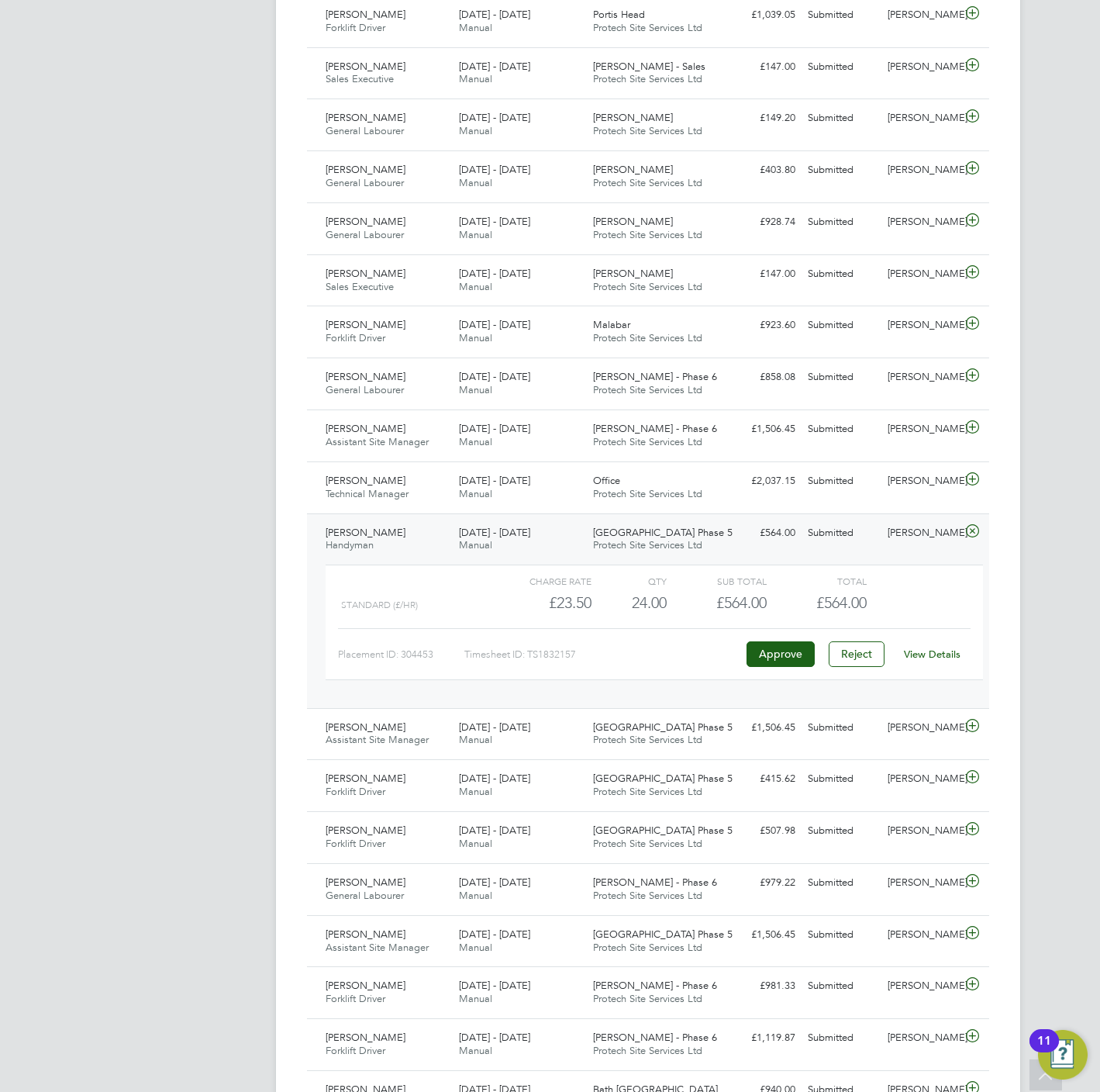
click at [956, 661] on link "View Details" at bounding box center [932, 654] width 56 height 13
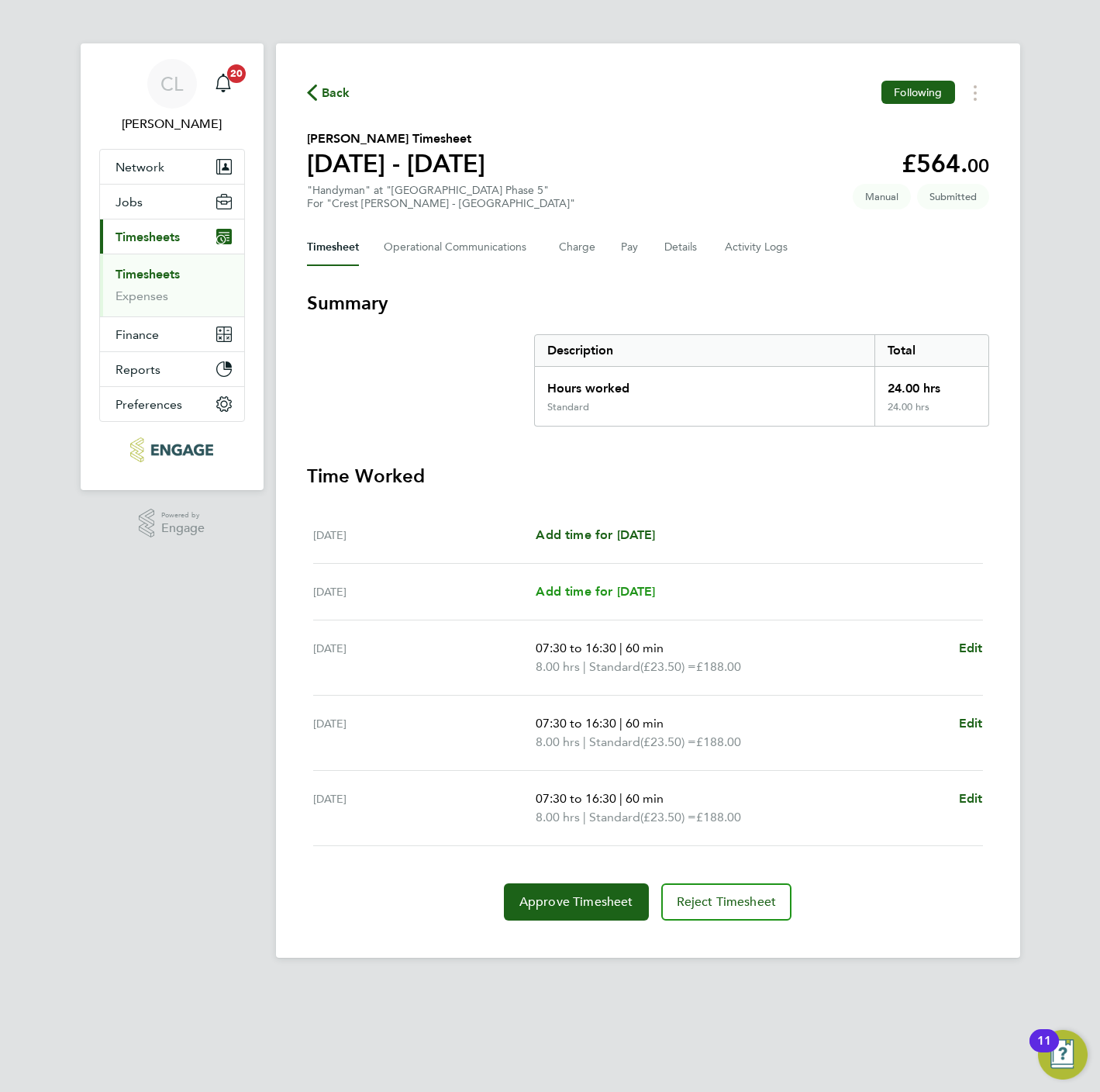
click at [599, 582] on link "Add time for [DATE]" at bounding box center [595, 591] width 119 height 19
select select "60"
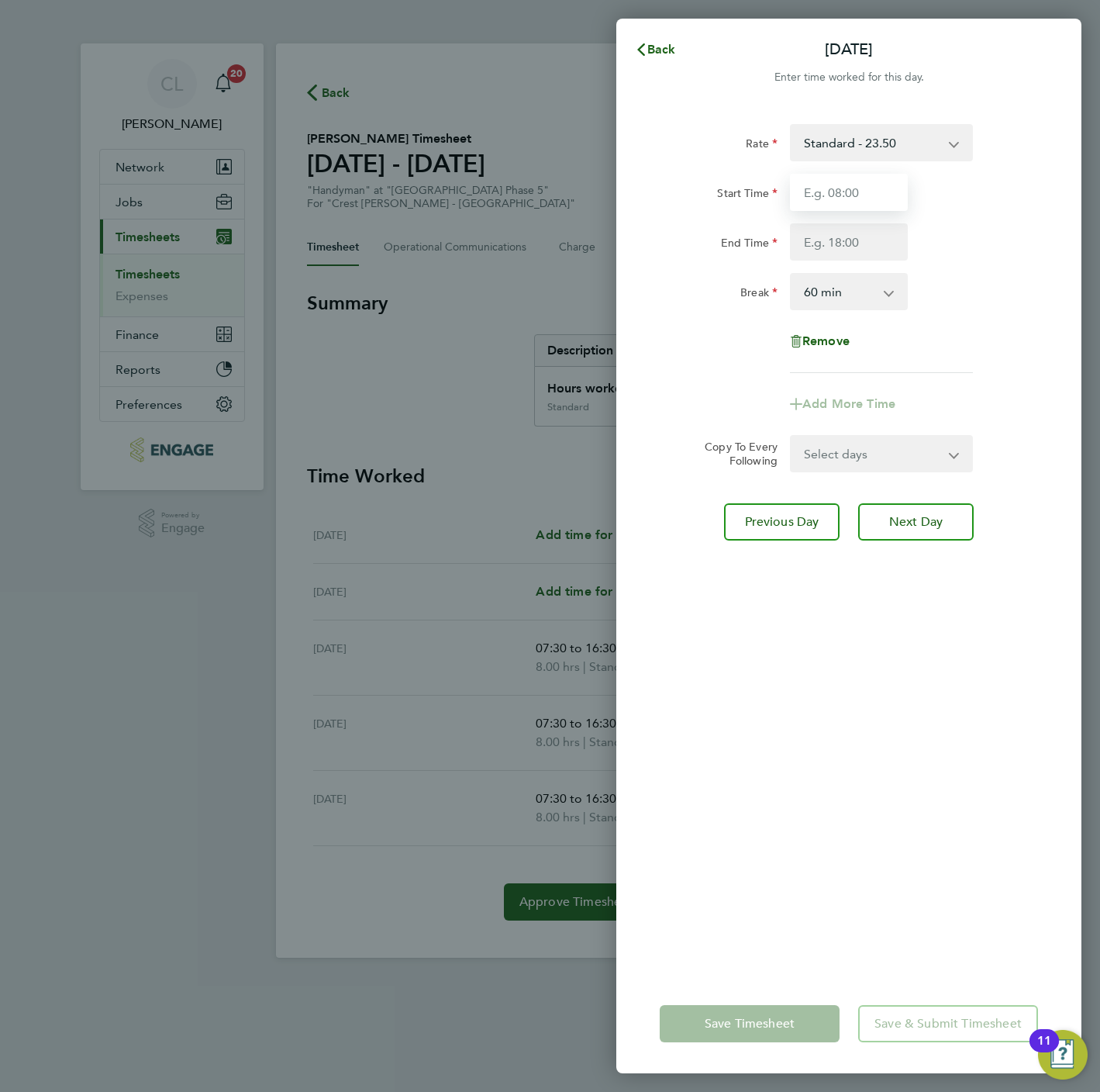
click at [822, 188] on input "Start Time" at bounding box center [849, 192] width 118 height 38
type input "07:30"
type input "16:30"
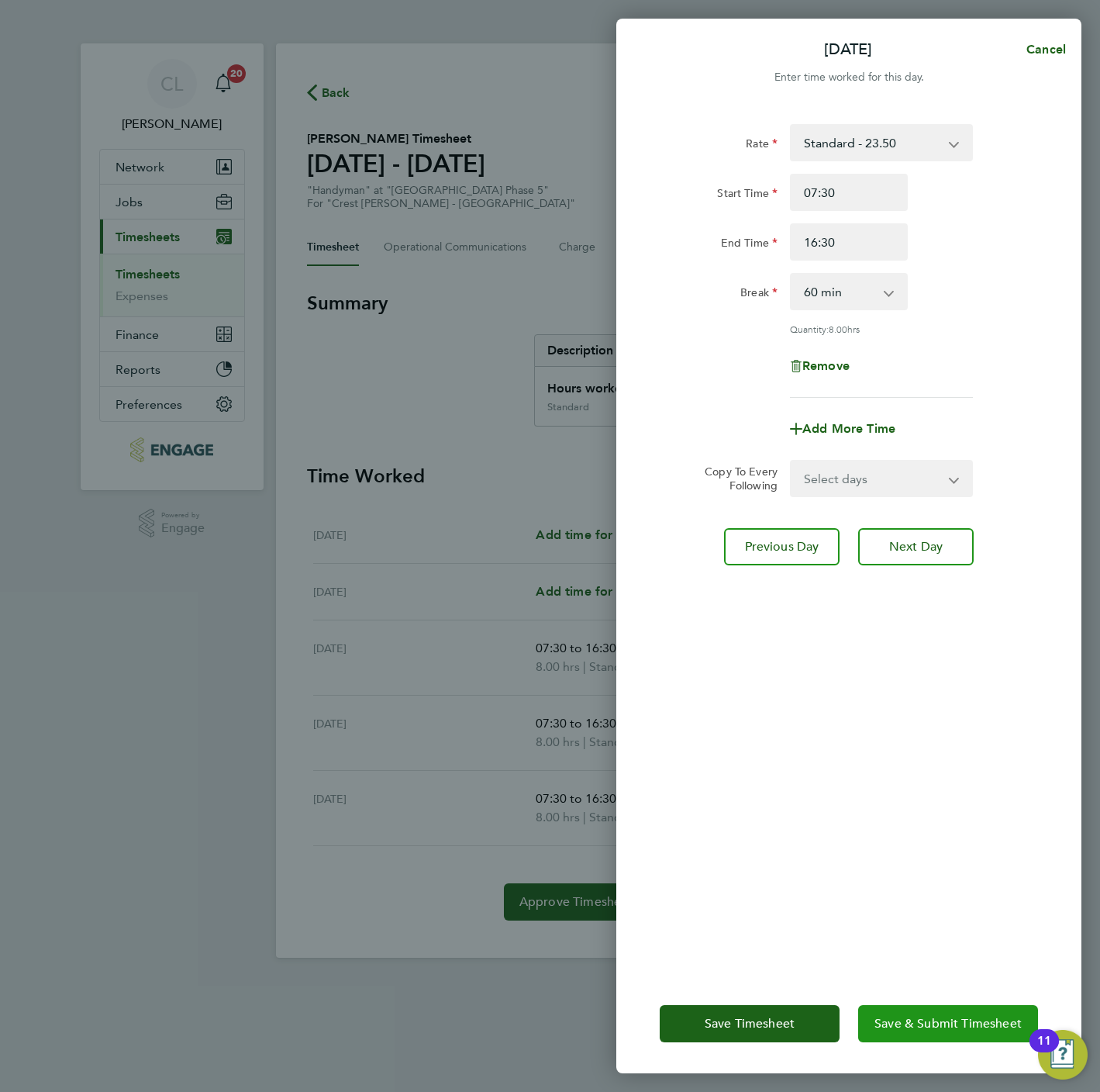
click at [940, 1018] on span "Save & Submit Timesheet" at bounding box center [948, 1023] width 147 height 16
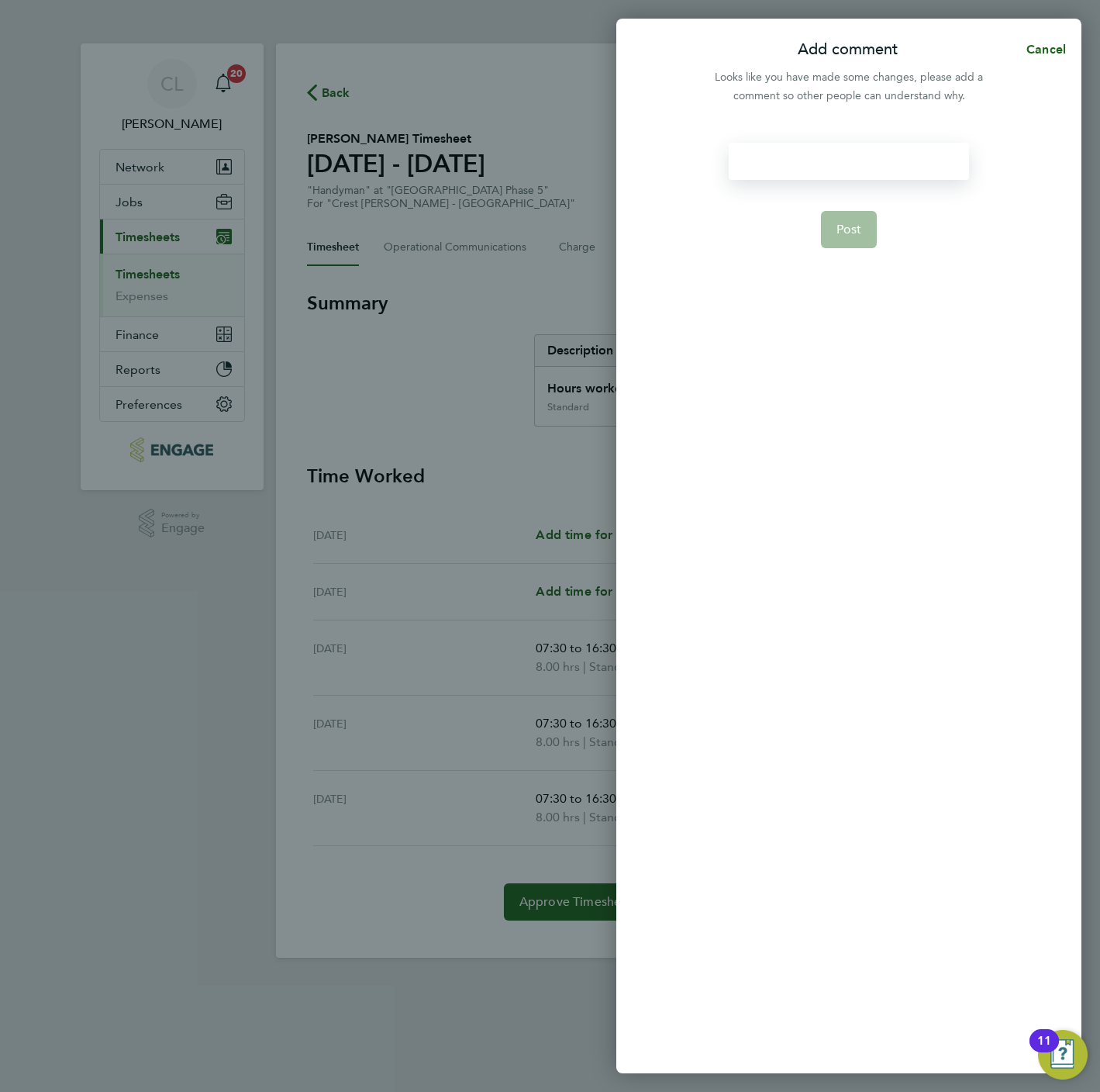
click at [869, 149] on div at bounding box center [848, 161] width 240 height 38
click at [868, 159] on div at bounding box center [848, 161] width 240 height 38
click at [866, 223] on button "Post" at bounding box center [849, 230] width 56 height 38
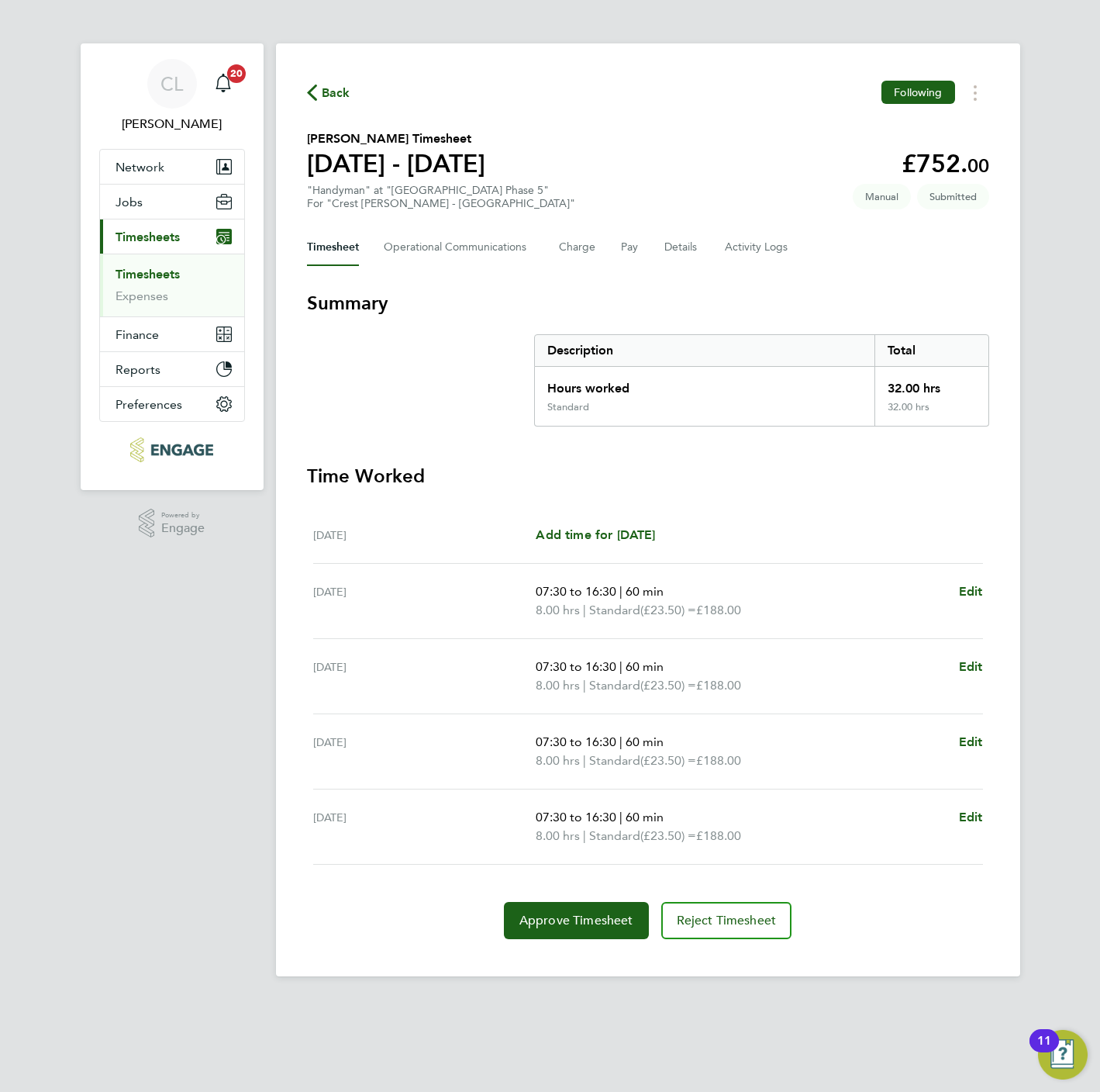
click at [335, 96] on span "Back" at bounding box center [335, 92] width 29 height 19
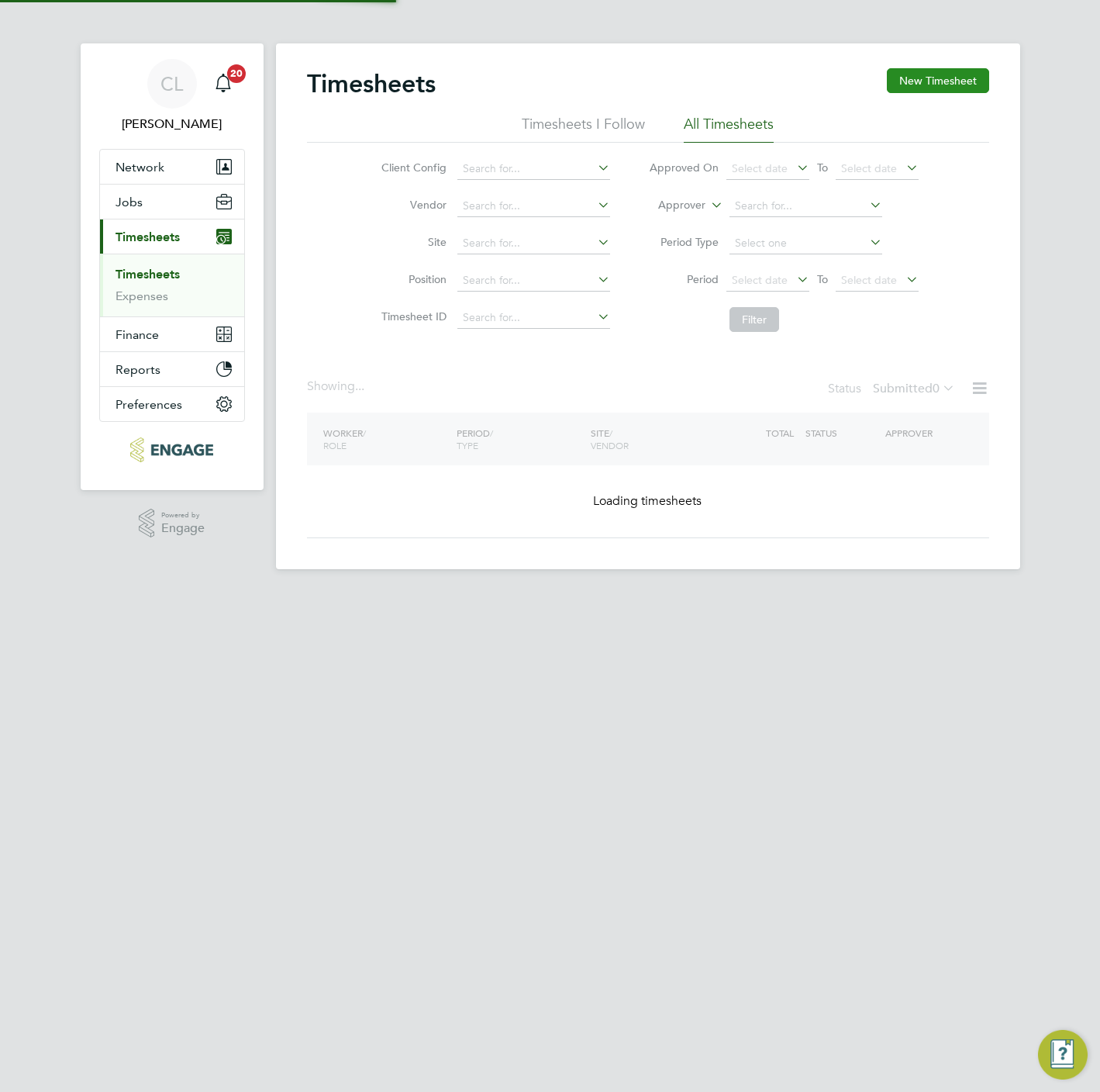
click at [954, 82] on button "New Timesheet" at bounding box center [937, 80] width 102 height 25
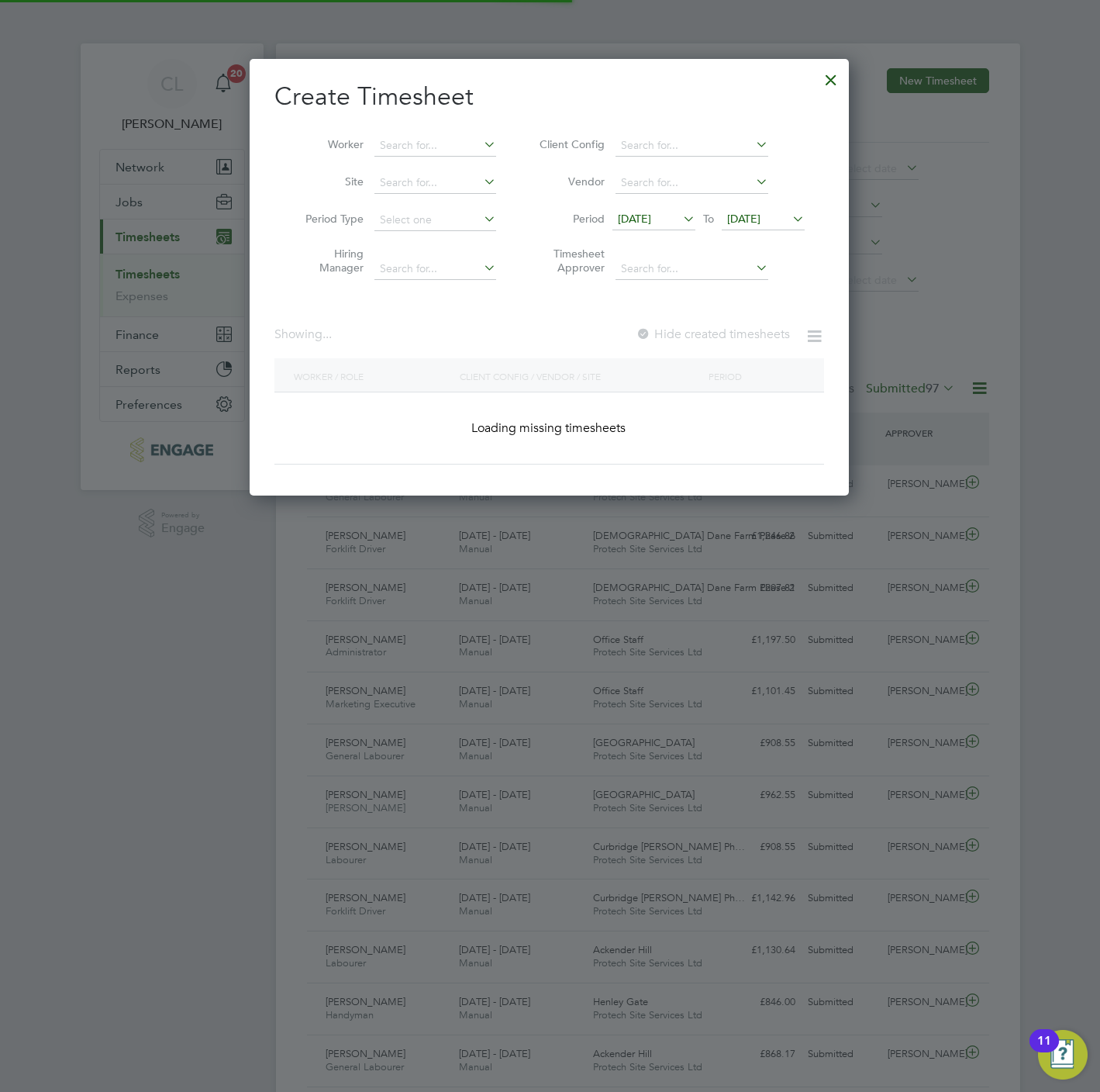
click at [515, 159] on li "Client Config" at bounding box center [669, 146] width 308 height 38
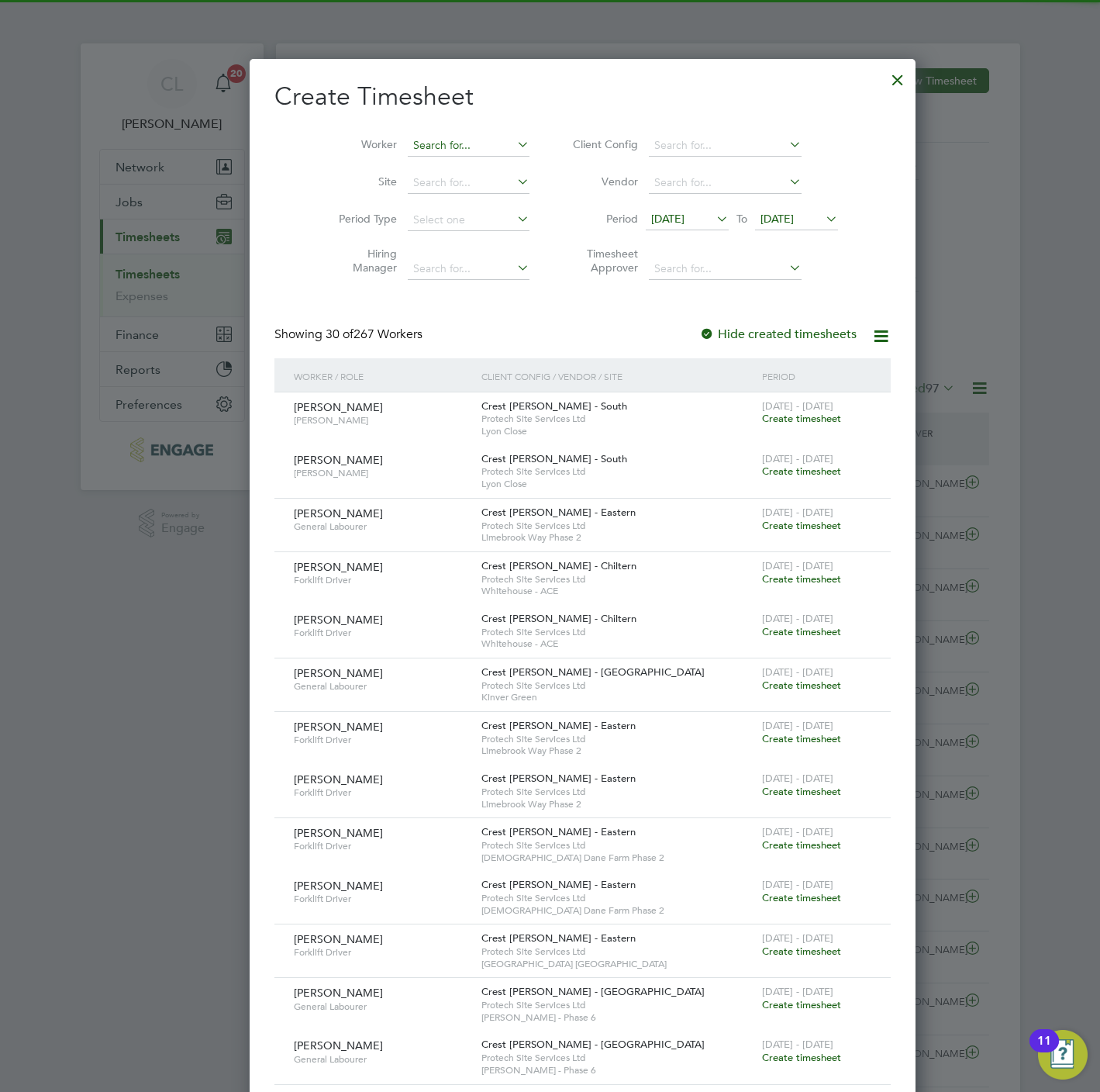
click at [442, 154] on input at bounding box center [469, 146] width 122 height 22
click at [433, 348] on li "[PERSON_NAME]" at bounding box center [484, 357] width 222 height 21
type input "[PERSON_NAME]"
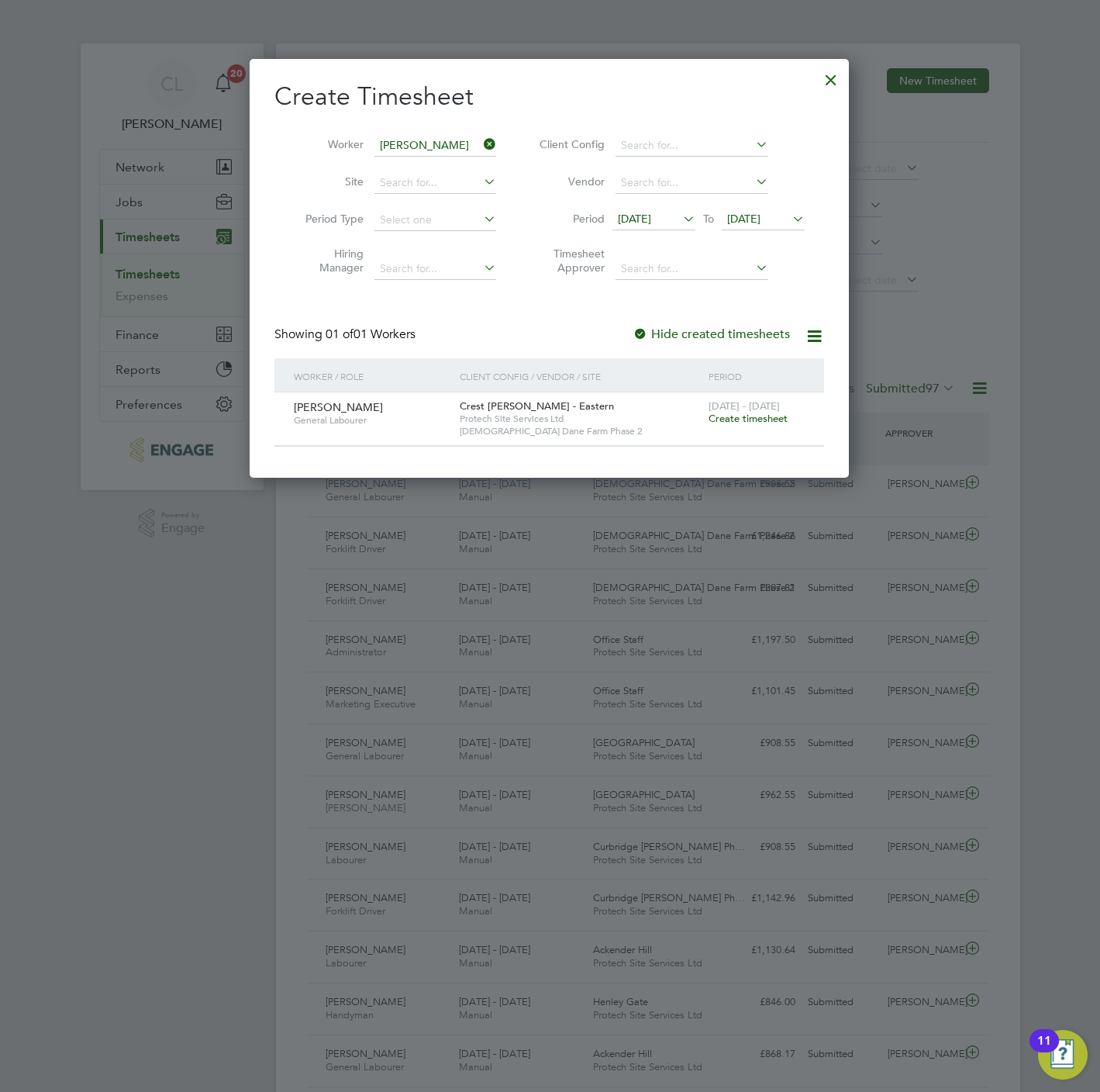
click at [745, 420] on span "Create timesheet" at bounding box center [748, 418] width 79 height 13
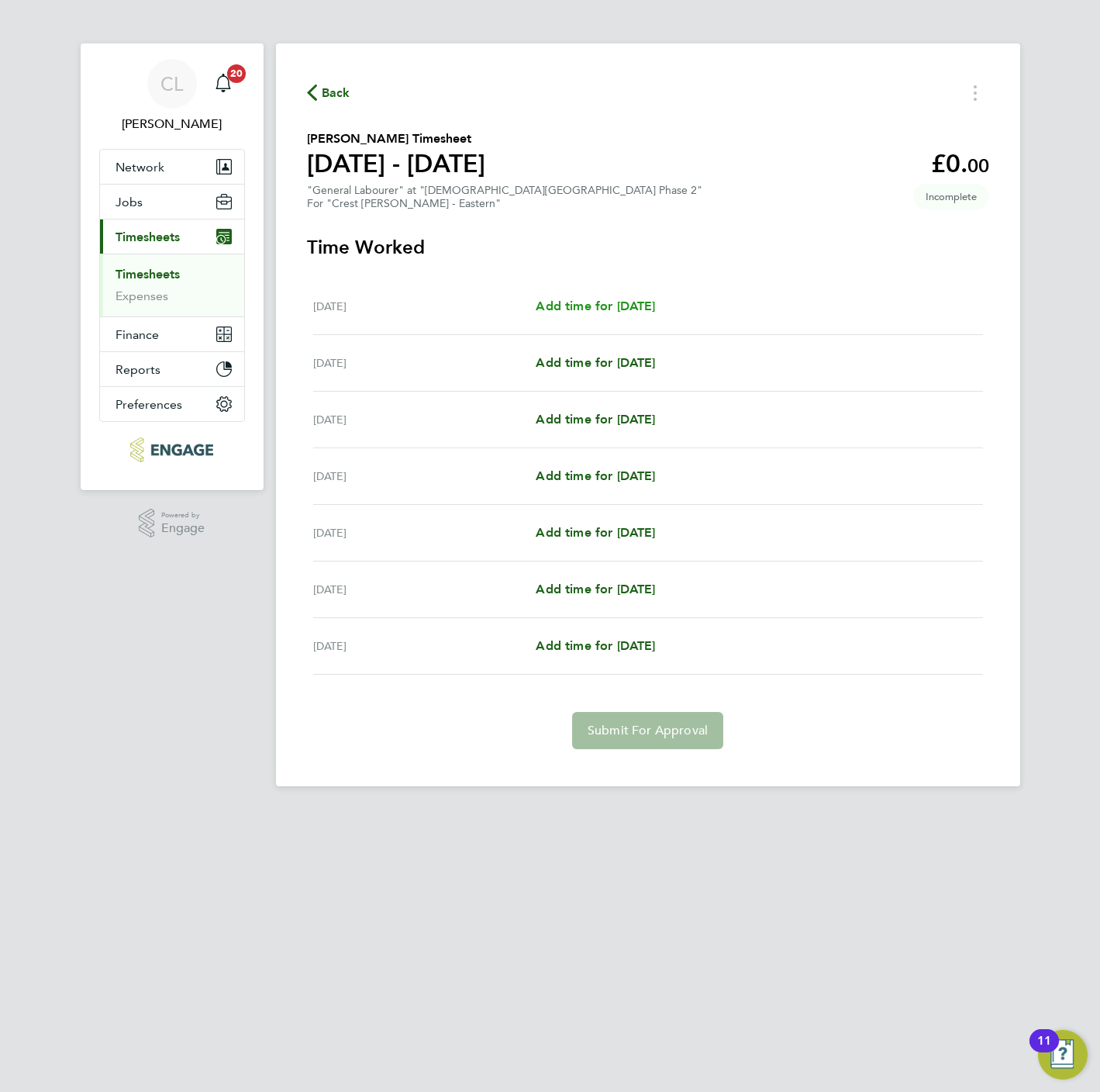
click at [604, 305] on span "Add time for [DATE]" at bounding box center [595, 306] width 119 height 15
select select "60"
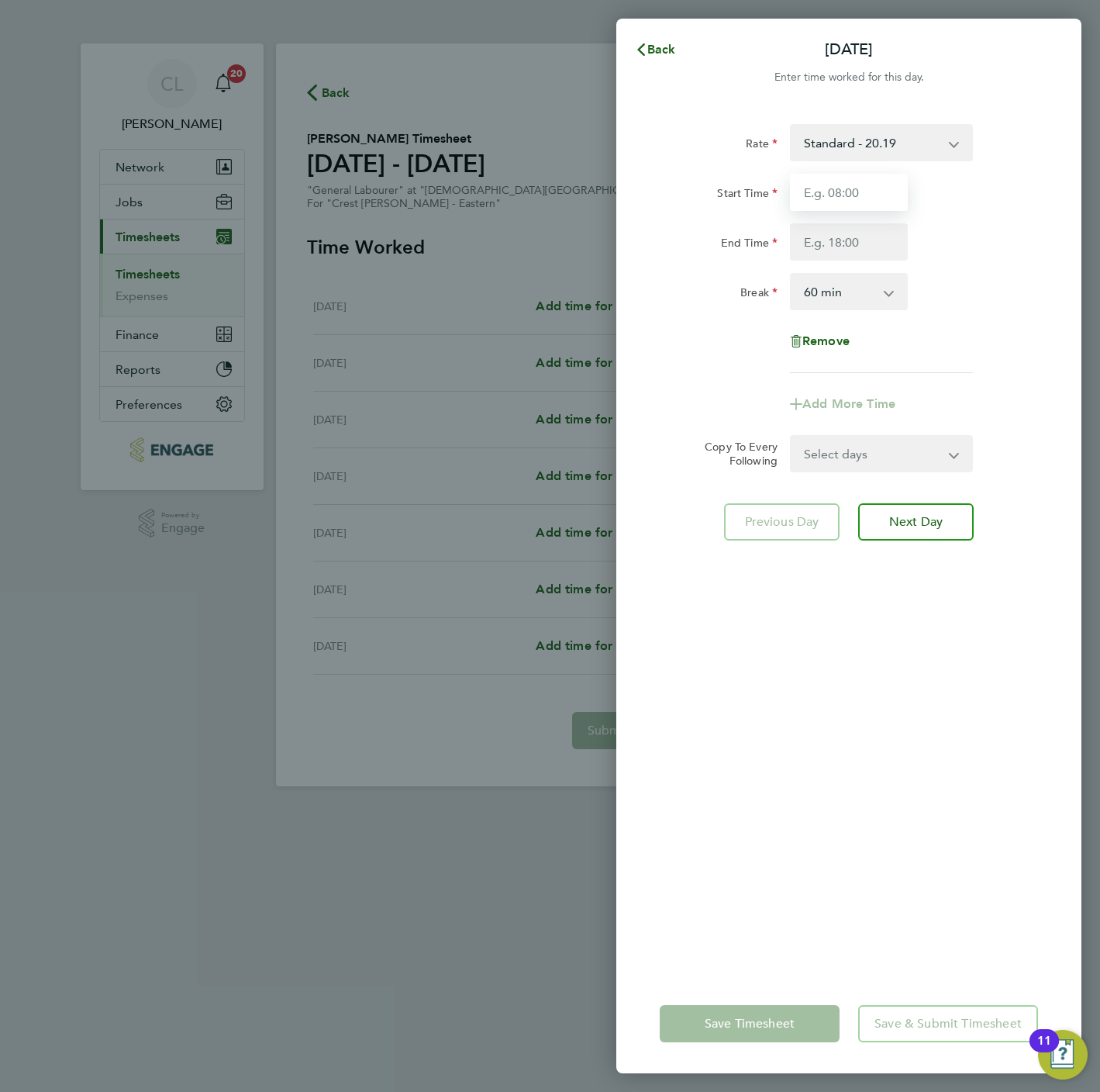
click at [879, 193] on input "Start Time" at bounding box center [849, 192] width 118 height 38
type input "07:30"
type input "16:30"
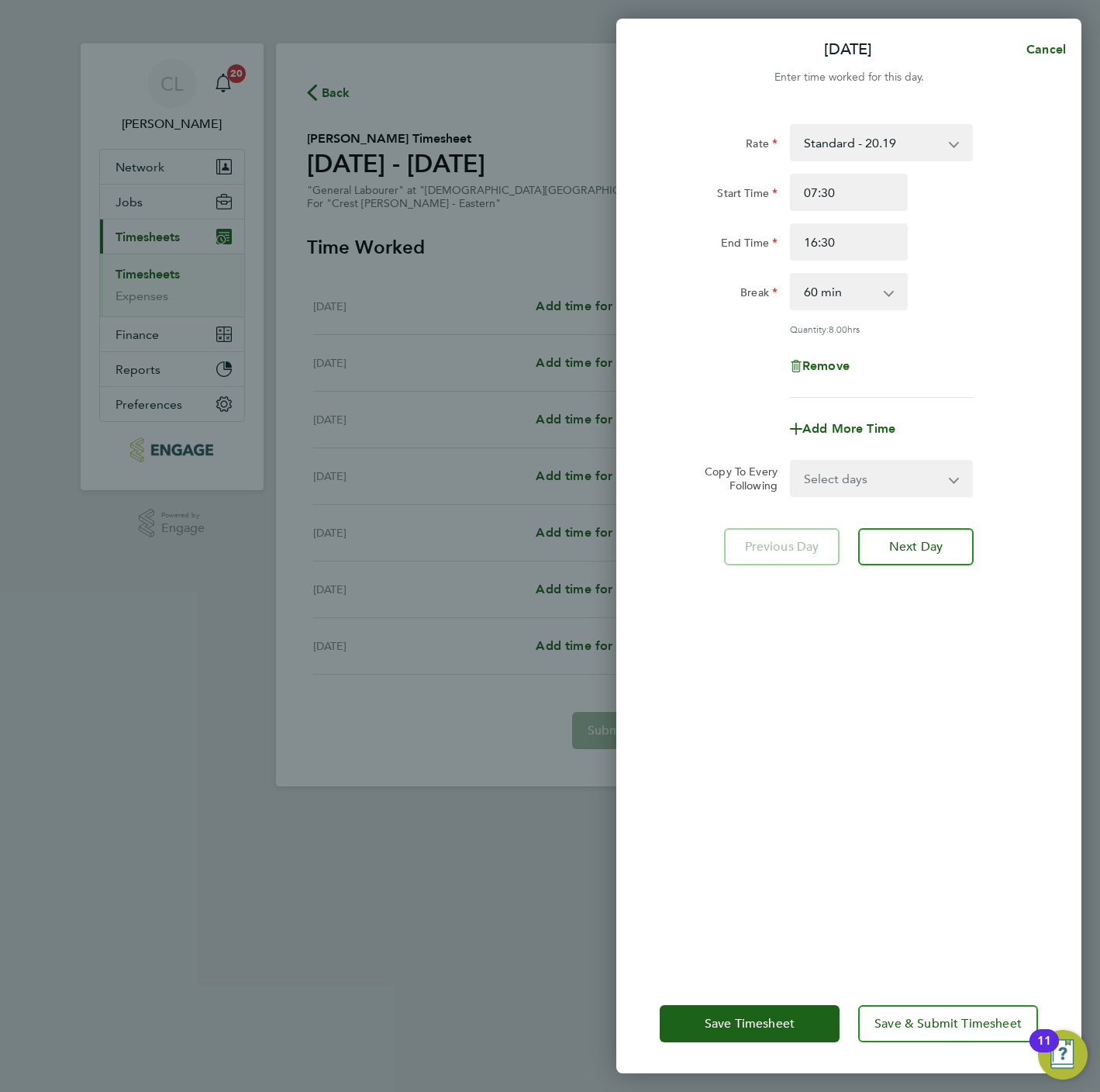
click at [885, 314] on div "Rate Standard - 20.19 Standard - 18.35 Living Wage - 18.65 Start Time 07:30 End…" at bounding box center [849, 261] width 379 height 274
drag, startPoint x: 855, startPoint y: 293, endPoint x: 850, endPoint y: 308, distance: 15.8
click at [855, 293] on select "0 min 15 min 30 min 45 min 60 min 75 min 90 min" at bounding box center [840, 292] width 97 height 34
select select "0"
click at [792, 275] on select "0 min 15 min 30 min 45 min 60 min 75 min 90 min" at bounding box center [840, 292] width 97 height 34
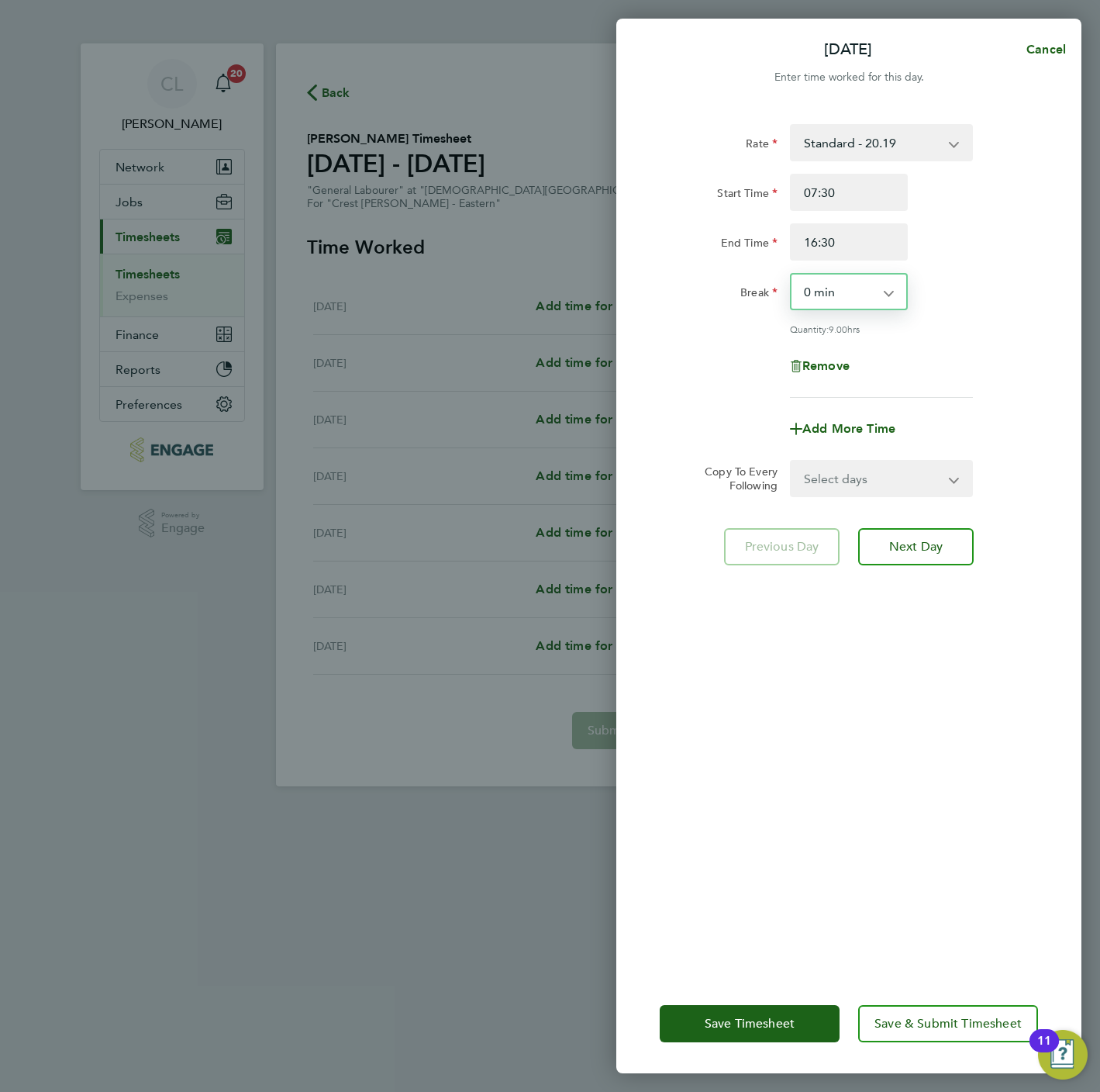
click at [879, 477] on select "Select days Day Weekday (Mon-Fri) Weekend (Sat-Sun) [DATE] [DATE] [DATE] [DATE]…" at bounding box center [873, 479] width 163 height 34
select select "WEEKDAY"
click at [792, 461] on select "Select days Day Weekday (Mon-Fri) Weekend (Sat-Sun) [DATE] [DATE] [DATE] [DATE]…" at bounding box center [873, 479] width 163 height 34
select select "[DATE]"
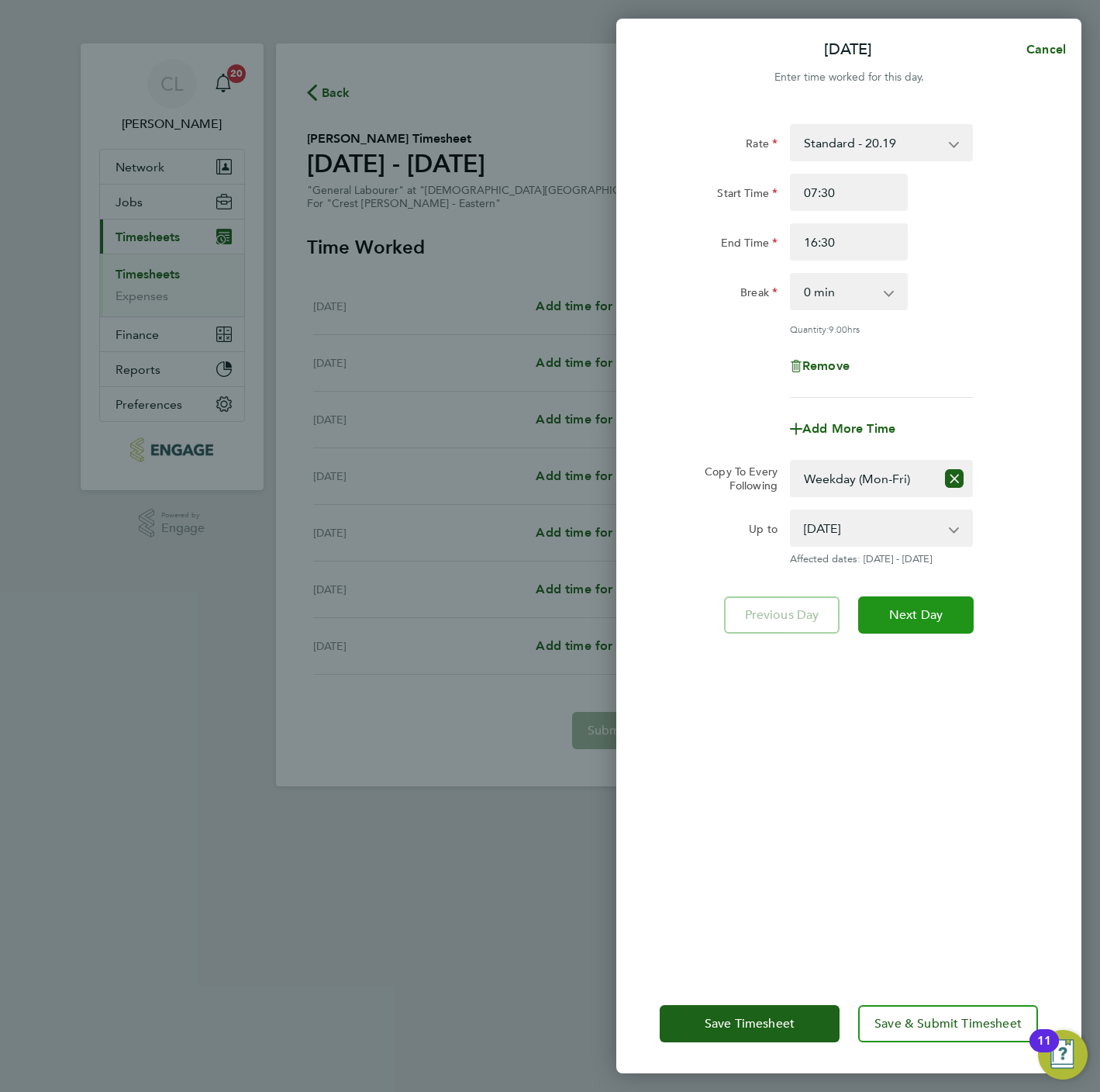
click at [896, 615] on span "Next Day" at bounding box center [915, 614] width 53 height 16
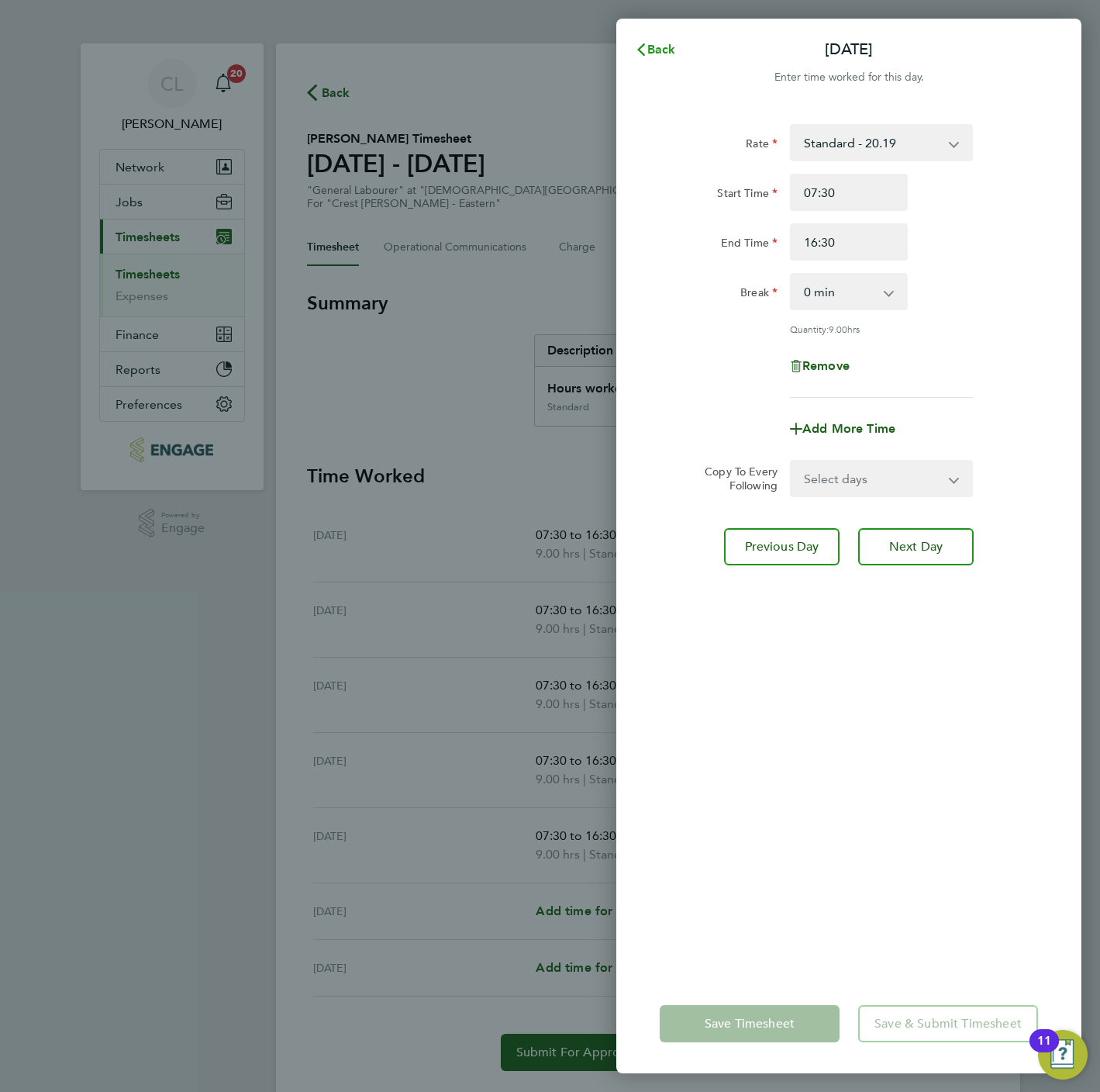
click at [659, 58] on button "Back" at bounding box center [655, 50] width 72 height 31
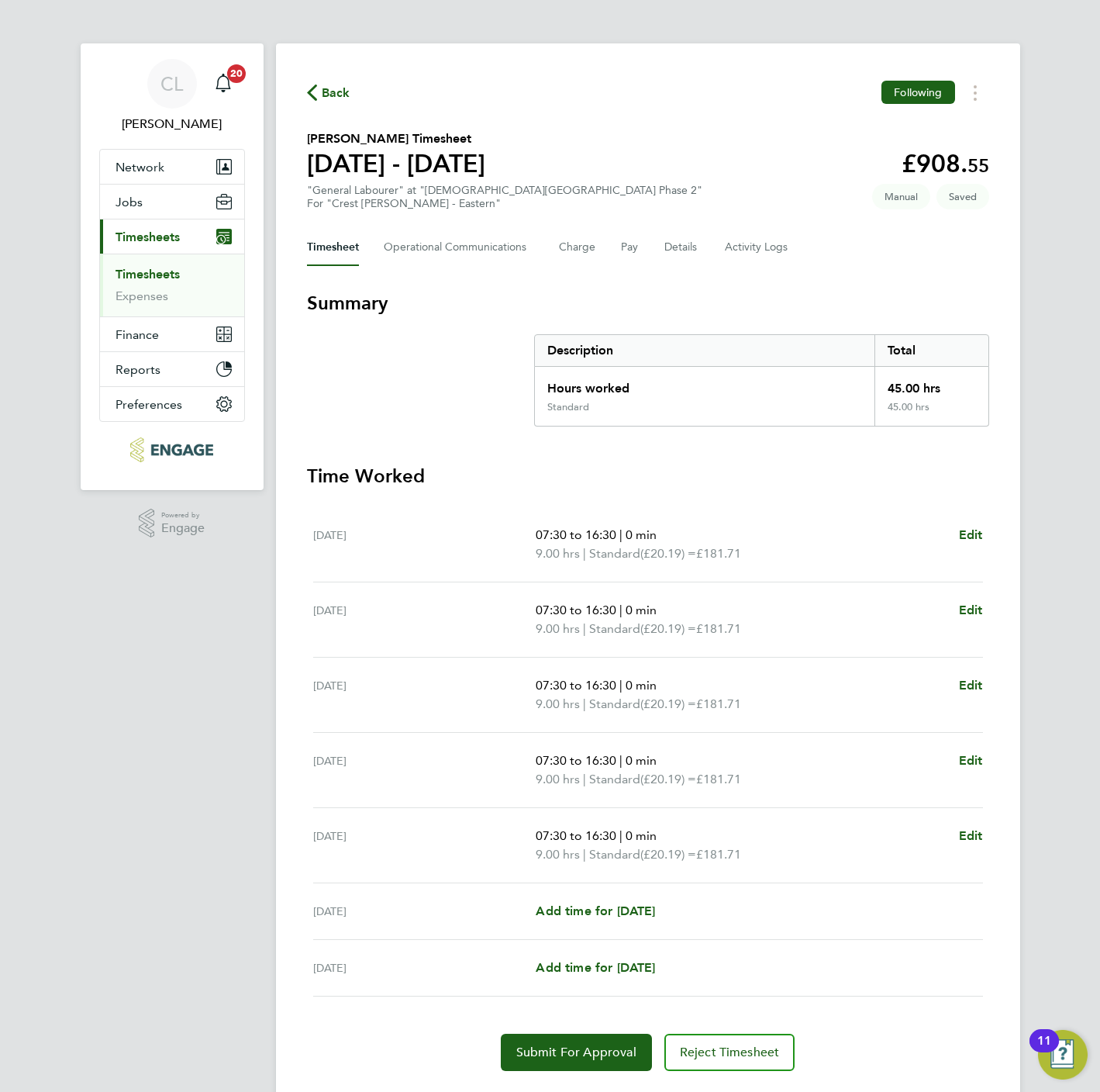
click at [329, 94] on span "Back" at bounding box center [335, 92] width 29 height 19
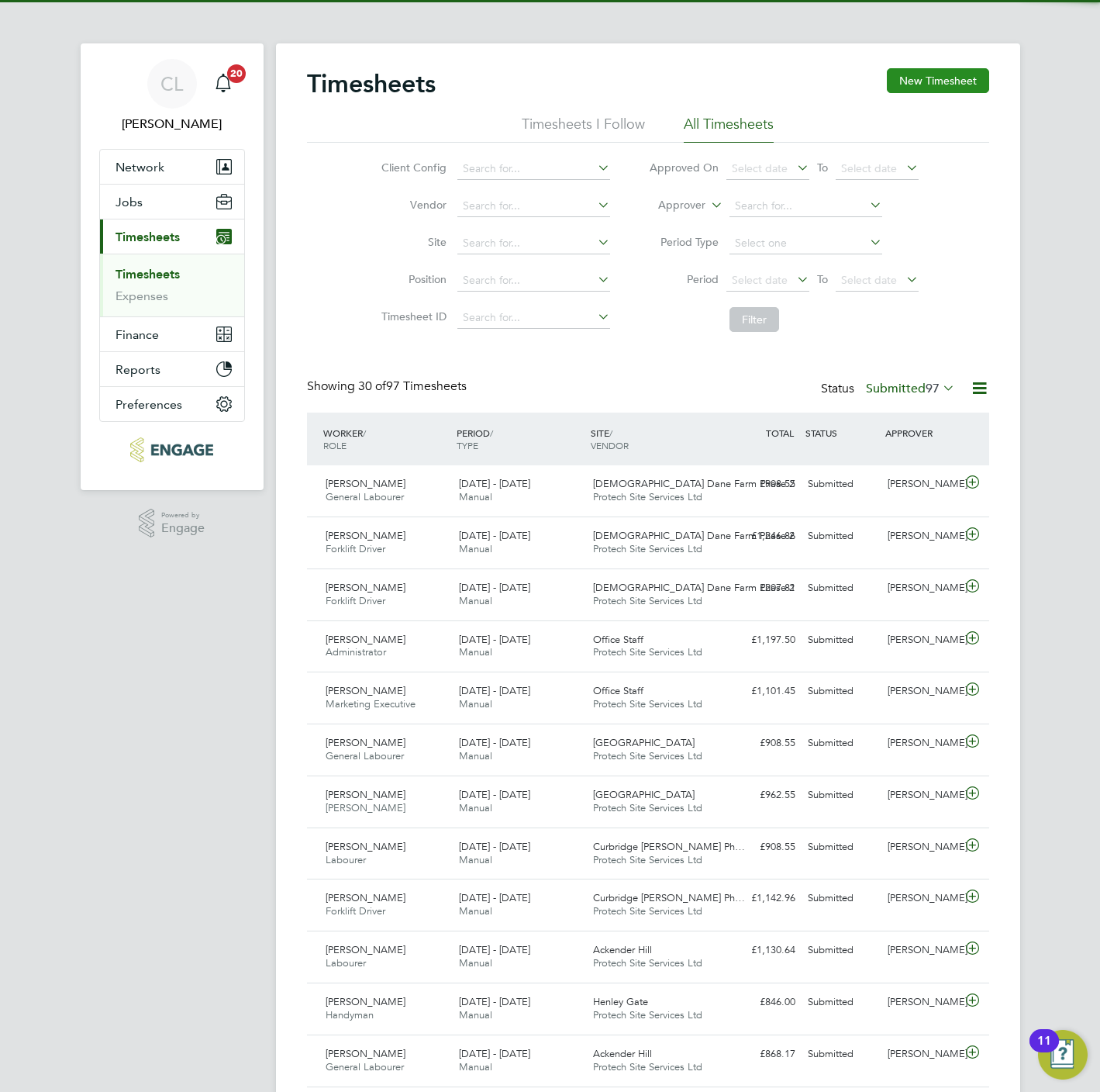
click at [959, 75] on button "New Timesheet" at bounding box center [937, 80] width 102 height 25
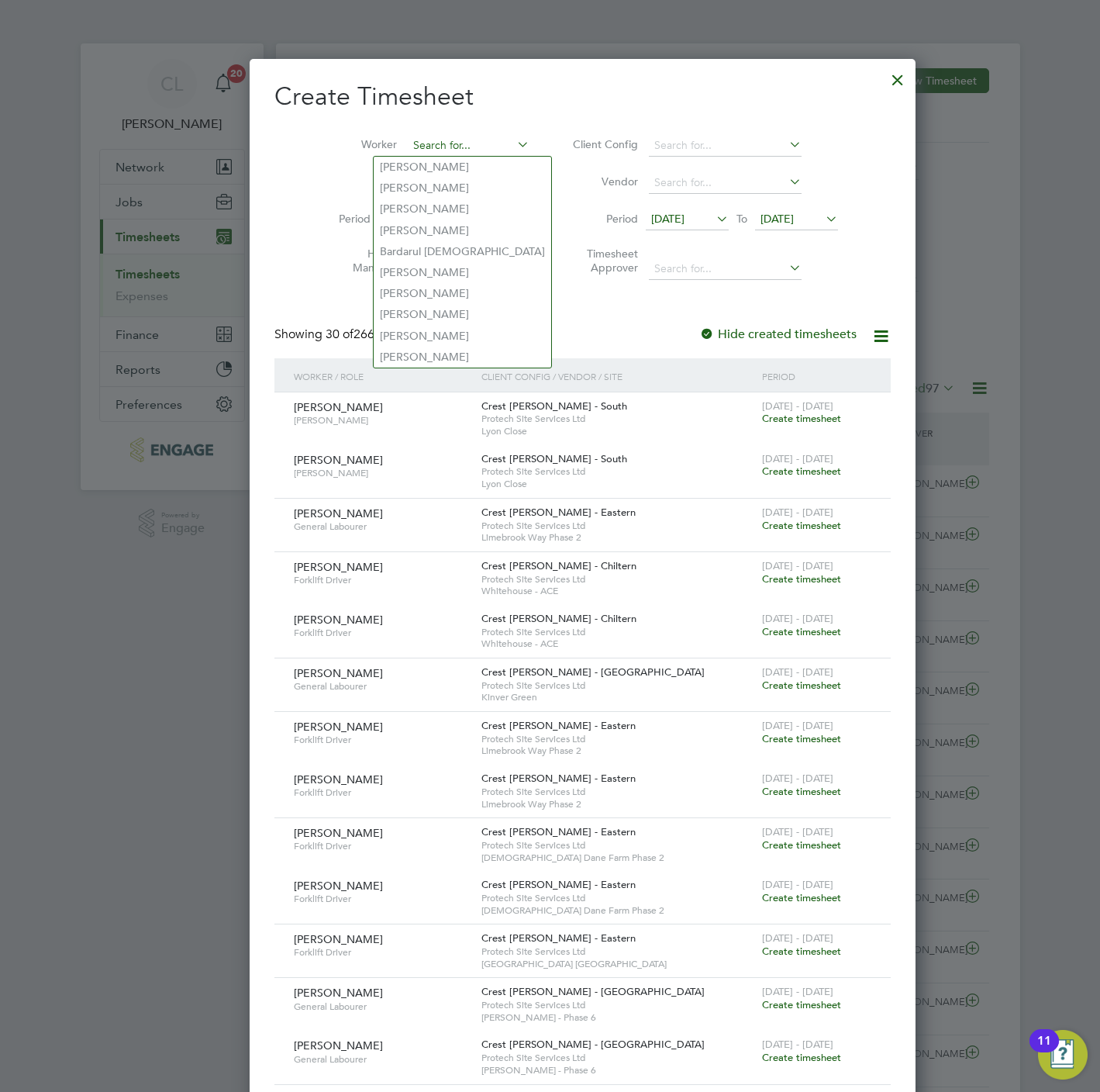
click at [421, 145] on input at bounding box center [469, 146] width 122 height 22
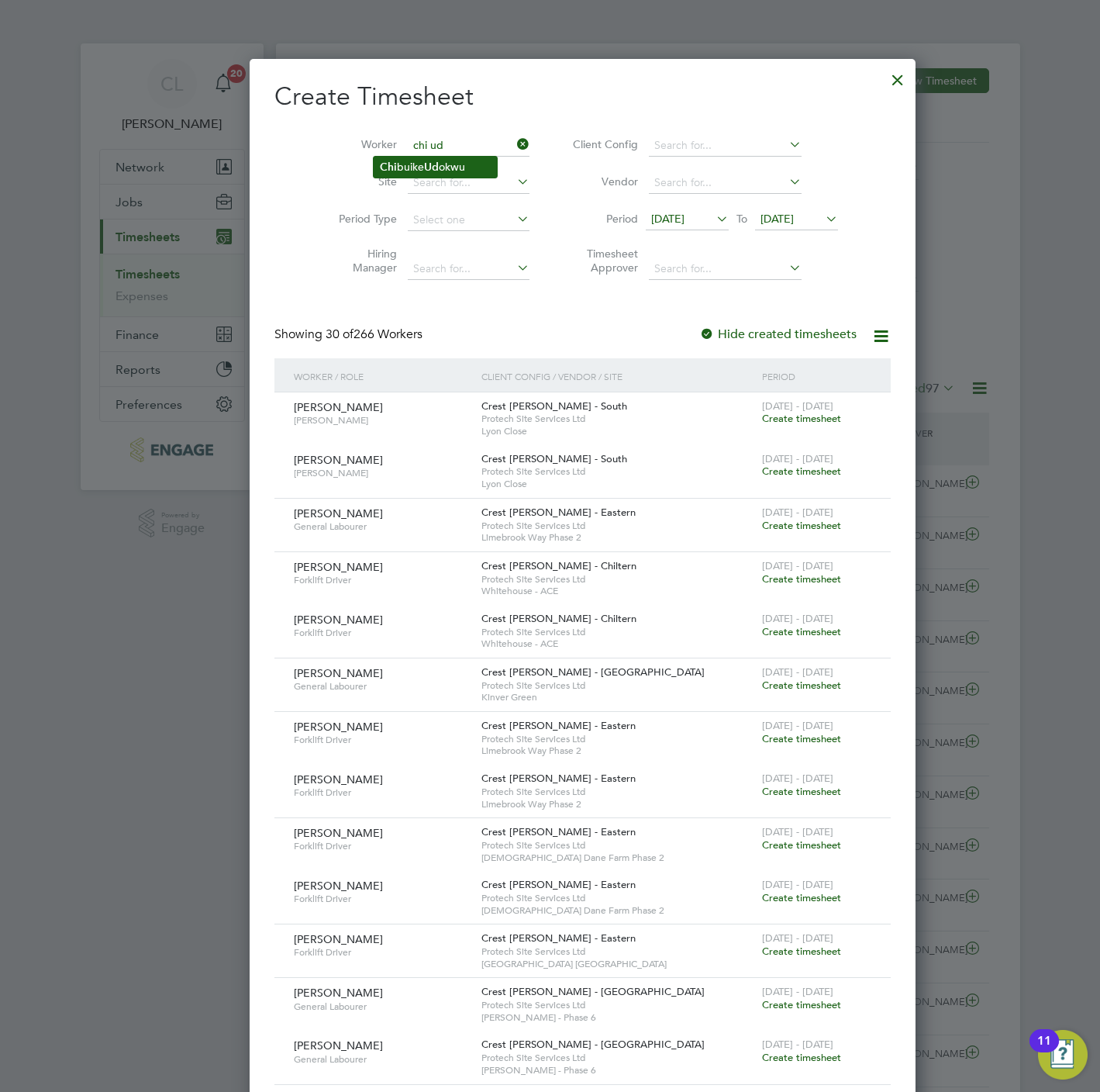
click at [461, 169] on li "[PERSON_NAME] Ud [PERSON_NAME]" at bounding box center [435, 167] width 123 height 21
type input "[PERSON_NAME]"
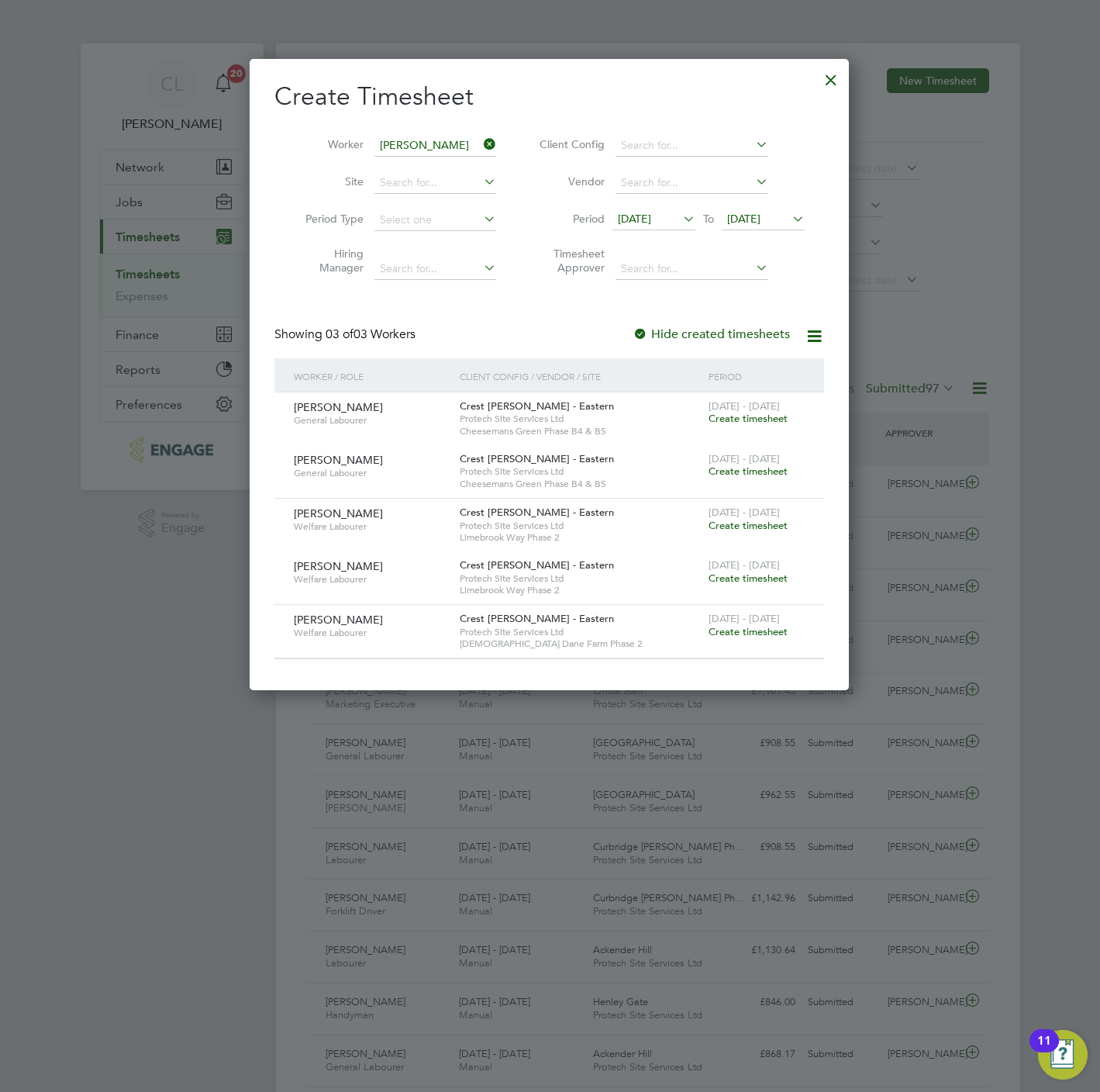
click at [742, 633] on span "Create timesheet" at bounding box center [748, 631] width 79 height 13
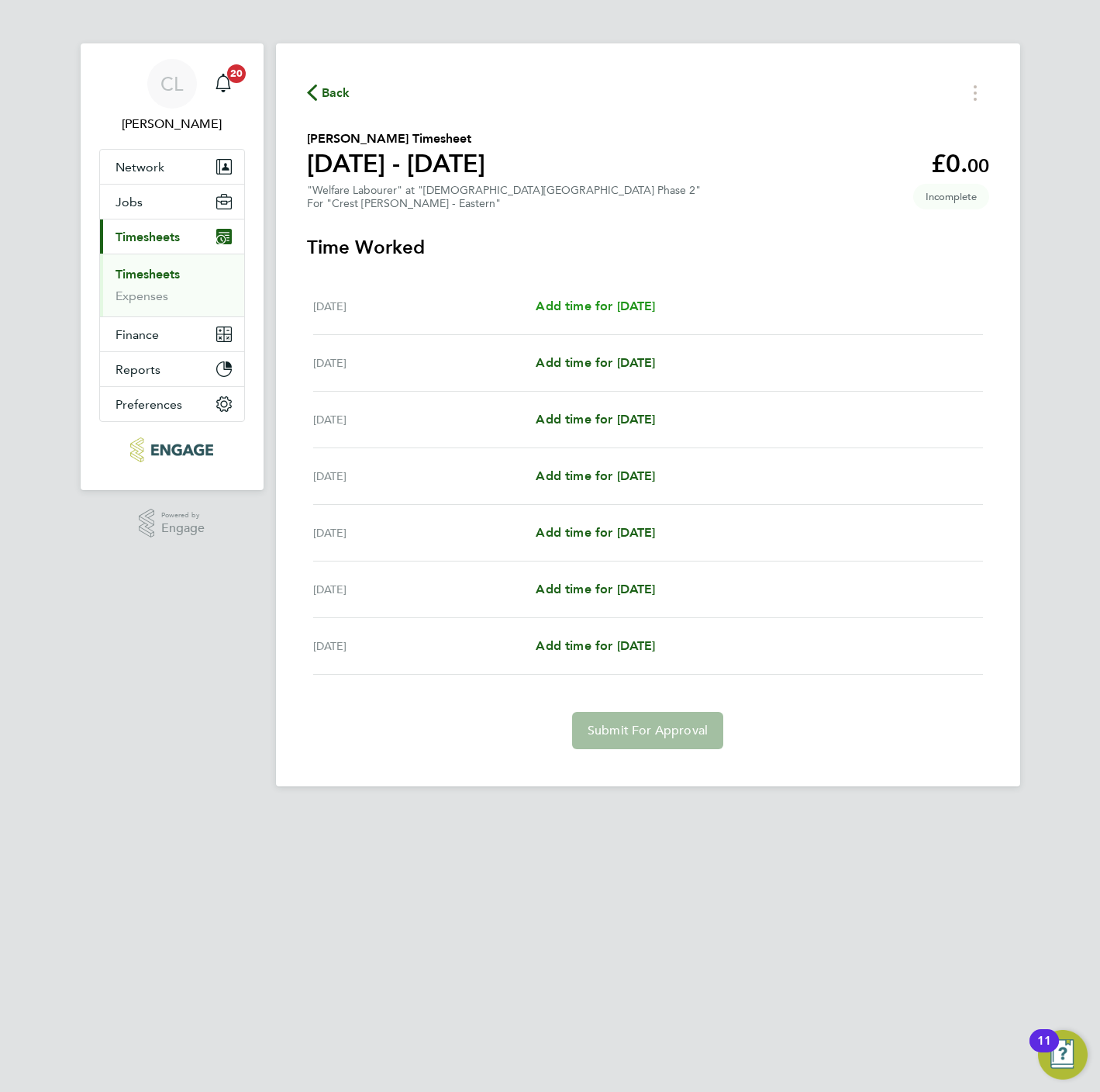
click at [600, 310] on span "Add time for [DATE]" at bounding box center [595, 306] width 119 height 15
select select "60"
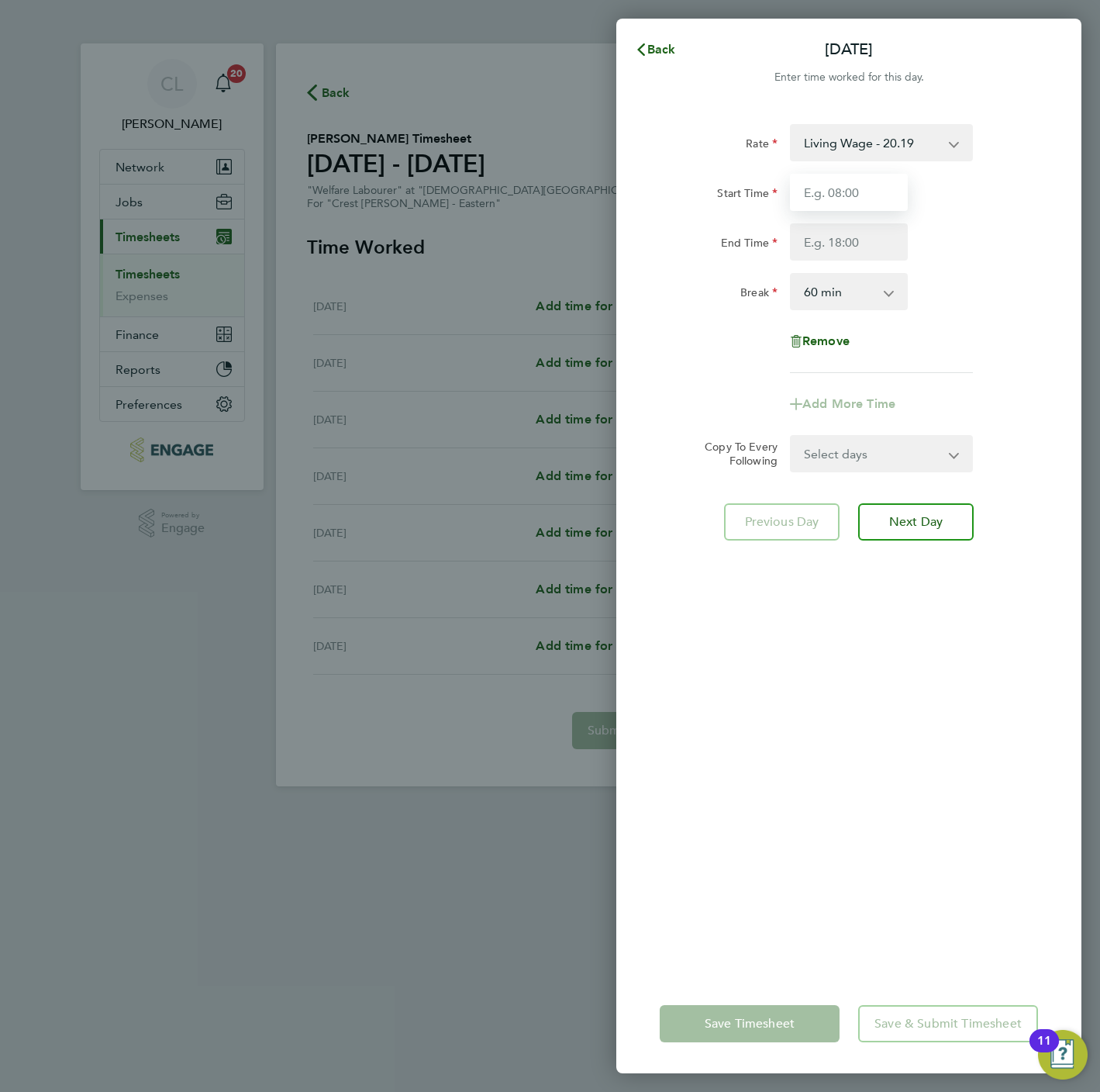
click at [860, 182] on input "Start Time" at bounding box center [849, 192] width 118 height 38
type input "07:30"
type input "16:30"
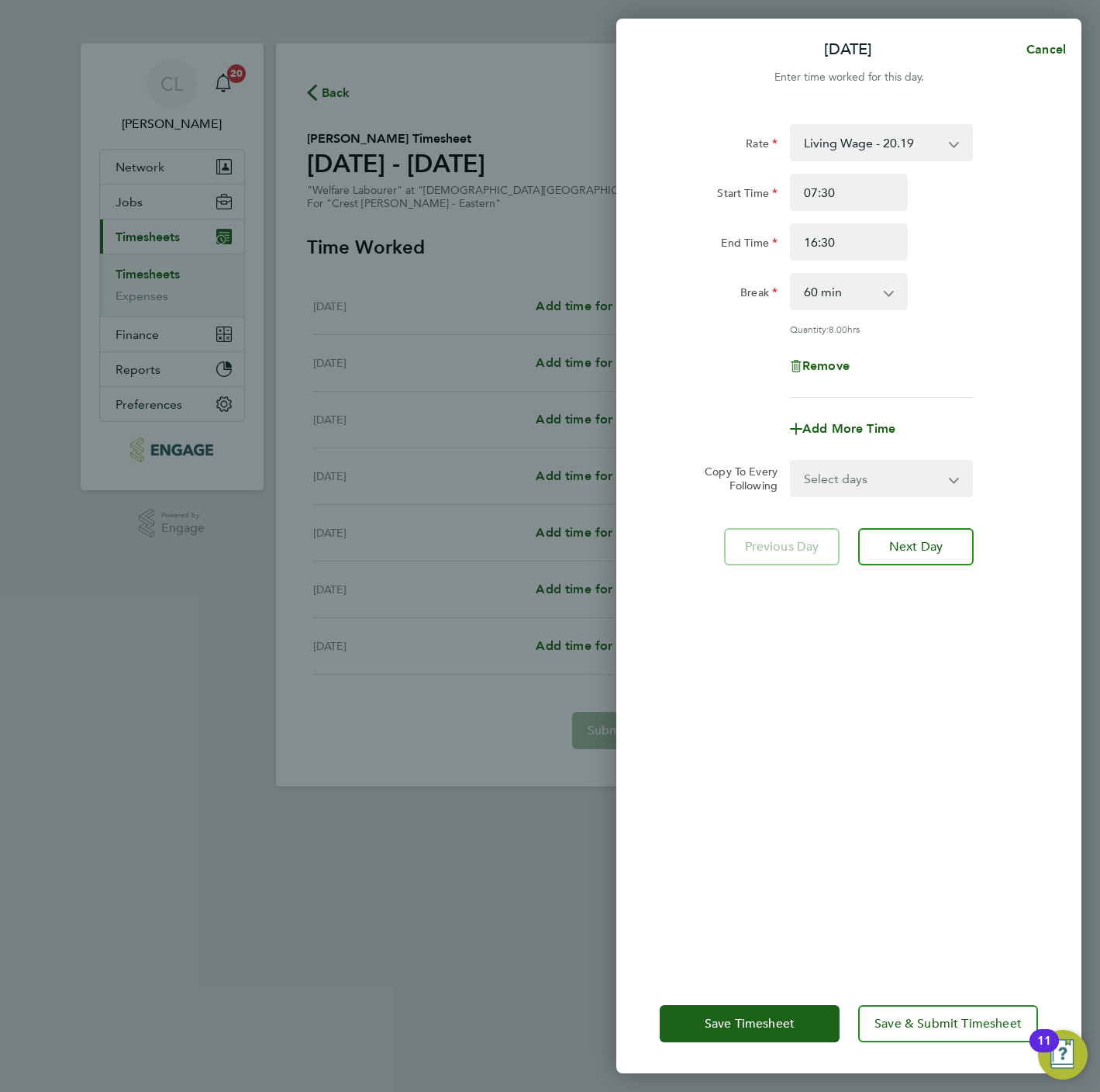
click at [817, 286] on select "0 min 15 min 30 min 45 min 60 min 75 min 90 min" at bounding box center [840, 292] width 97 height 34
select select "0"
click at [792, 275] on select "0 min 15 min 30 min 45 min 60 min 75 min 90 min" at bounding box center [840, 292] width 97 height 34
click at [875, 470] on select "Select days Day Weekday (Mon-Fri) Weekend (Sat-Sun) [DATE] [DATE] [DATE] [DATE]…" at bounding box center [873, 479] width 163 height 34
select select "WEEKDAY"
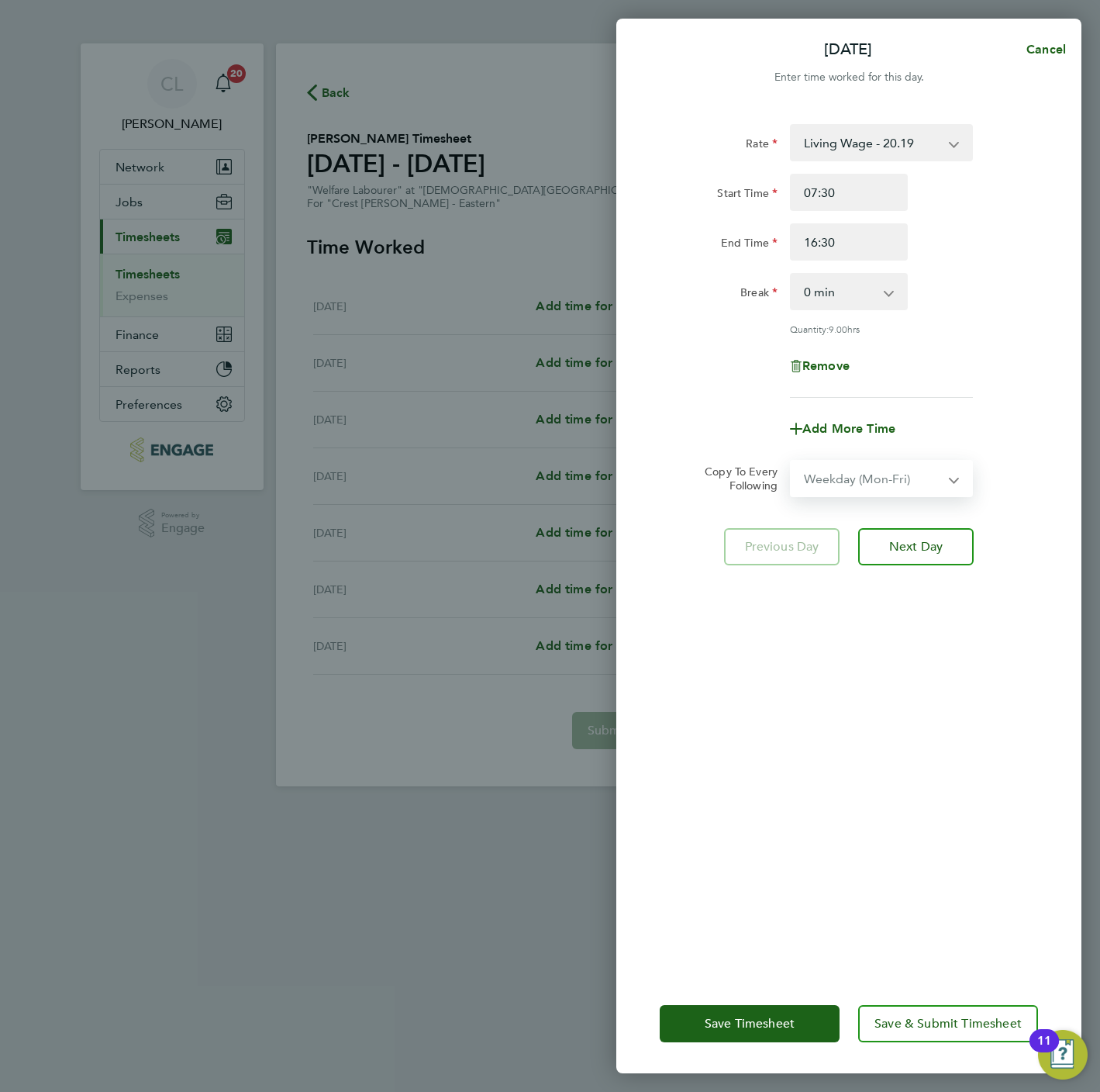
click at [792, 461] on select "Select days Day Weekday (Mon-Fri) Weekend (Sat-Sun) [DATE] [DATE] [DATE] [DATE]…" at bounding box center [873, 479] width 163 height 34
select select "[DATE]"
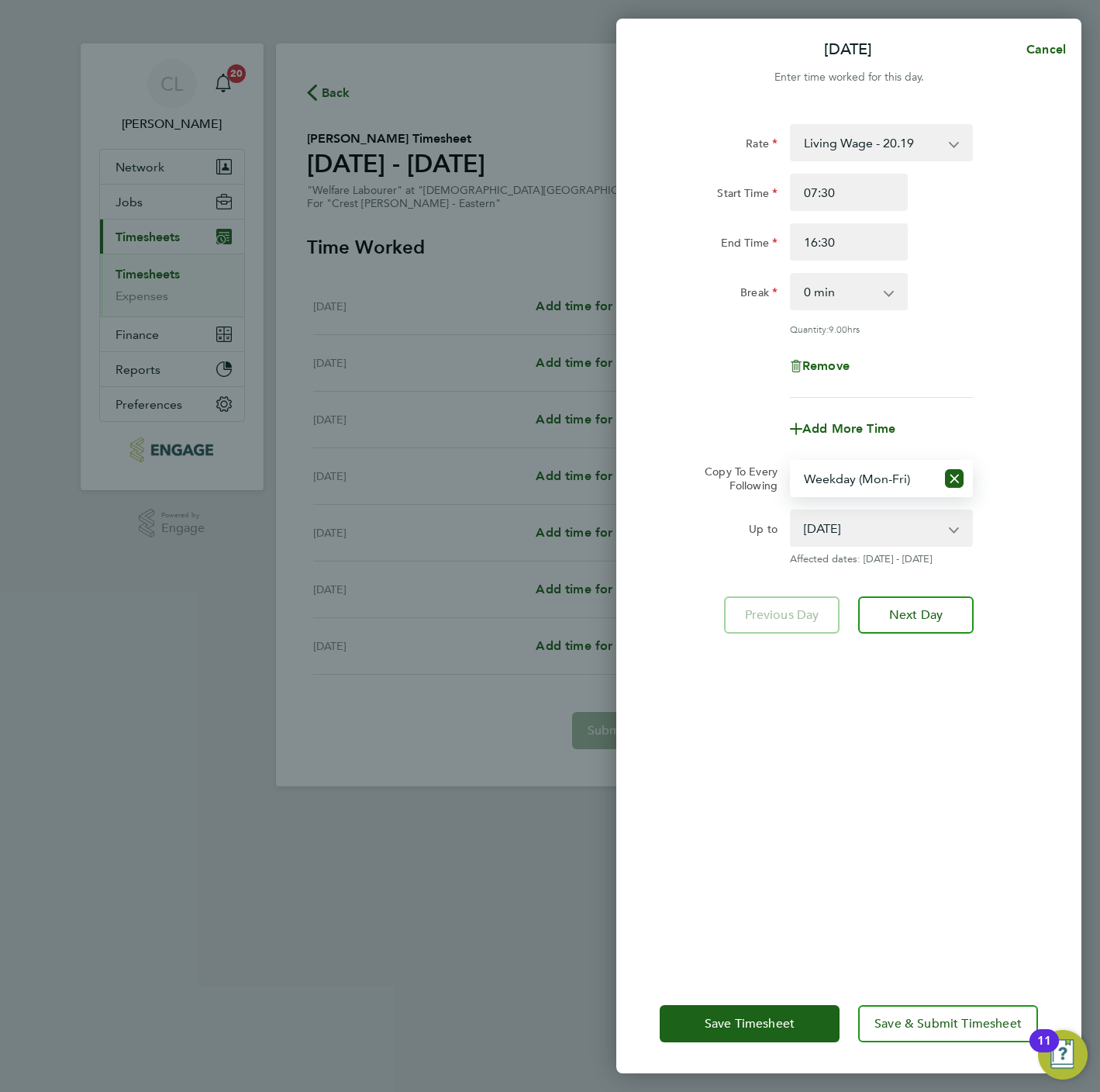
click at [872, 908] on div "Rate Living Wage - 20.19 Start Time 07:30 End Time 16:30 Break 0 min 15 min 30 …" at bounding box center [849, 540] width 465 height 869
click at [933, 1031] on button "Save & Submit Timesheet" at bounding box center [948, 1024] width 180 height 38
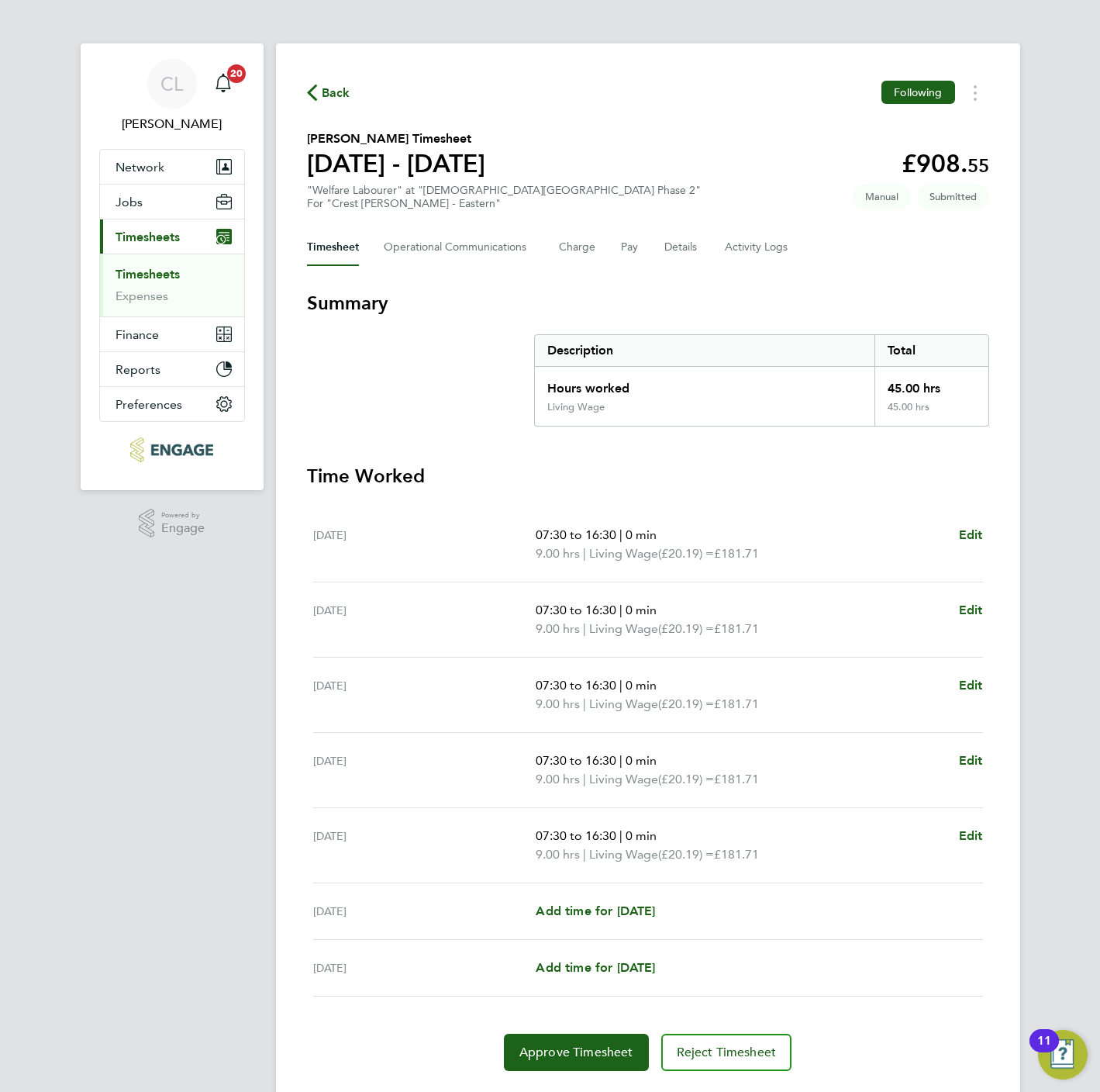
click at [328, 93] on span "Back" at bounding box center [335, 92] width 29 height 19
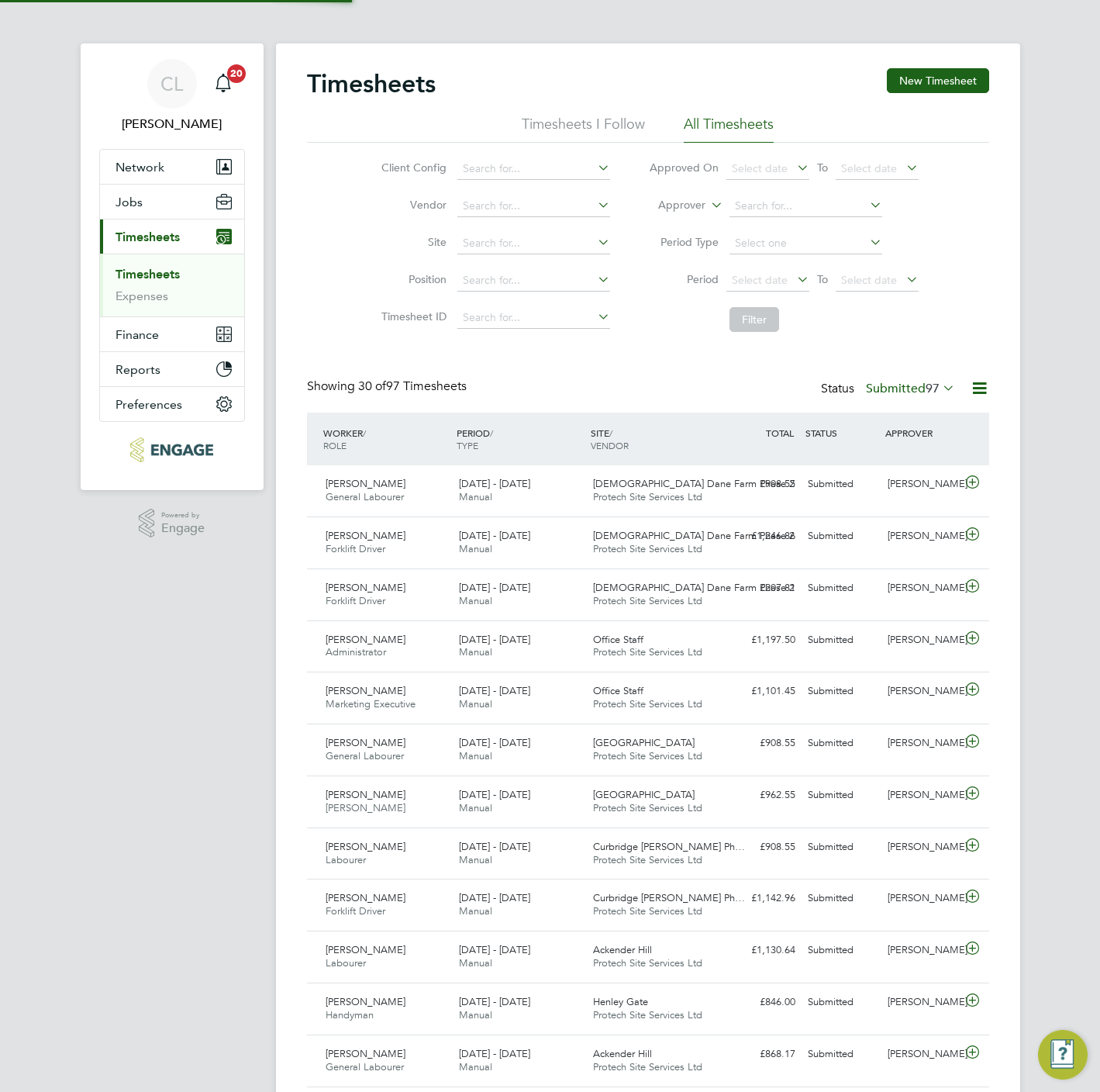
scroll to position [39, 135]
click at [956, 84] on button "New Timesheet" at bounding box center [937, 80] width 102 height 25
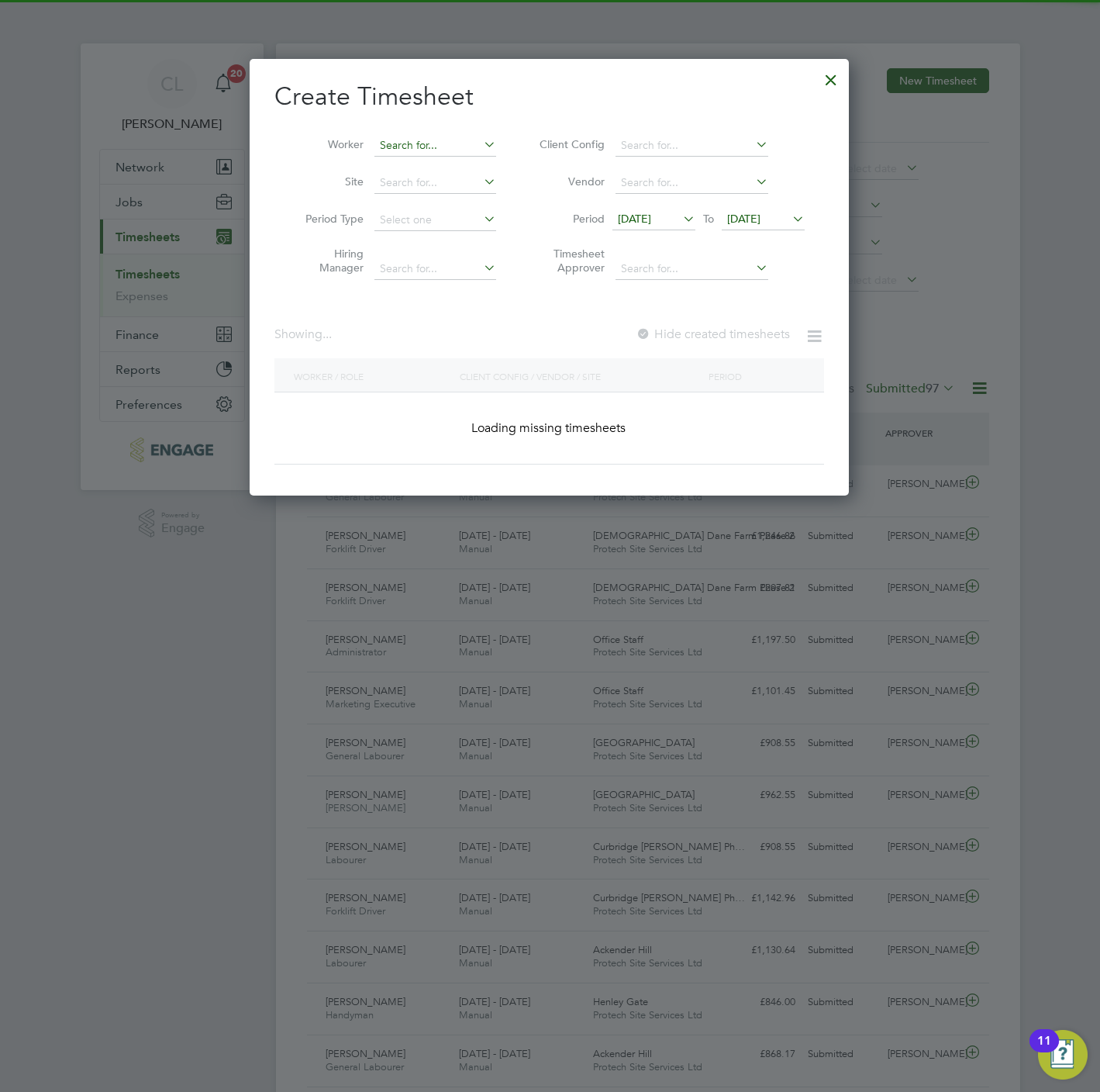
click at [440, 138] on input at bounding box center [435, 146] width 122 height 22
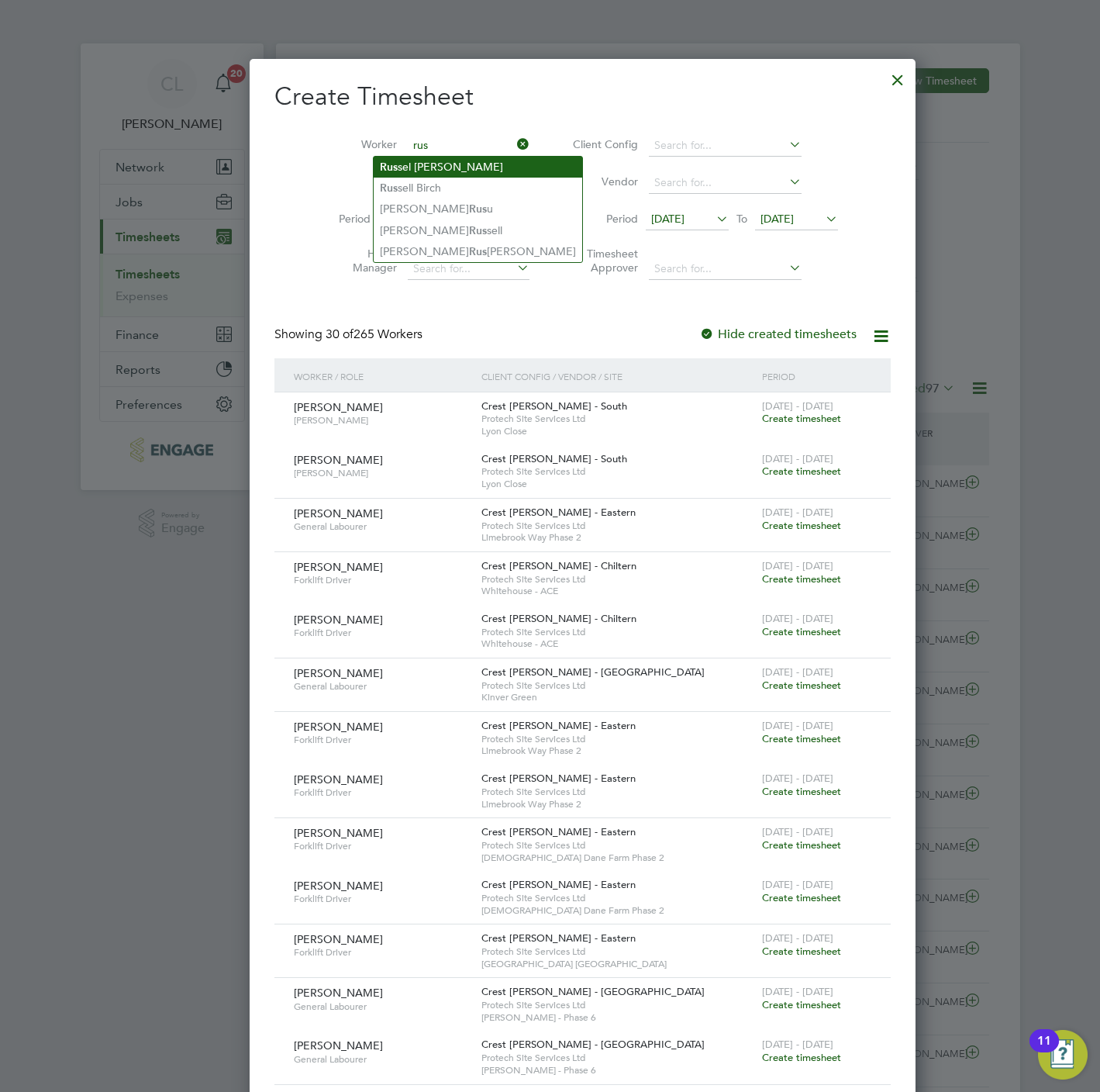
click at [417, 170] on li "Rus sel [PERSON_NAME]" at bounding box center [478, 167] width 209 height 21
type input "[PERSON_NAME]"
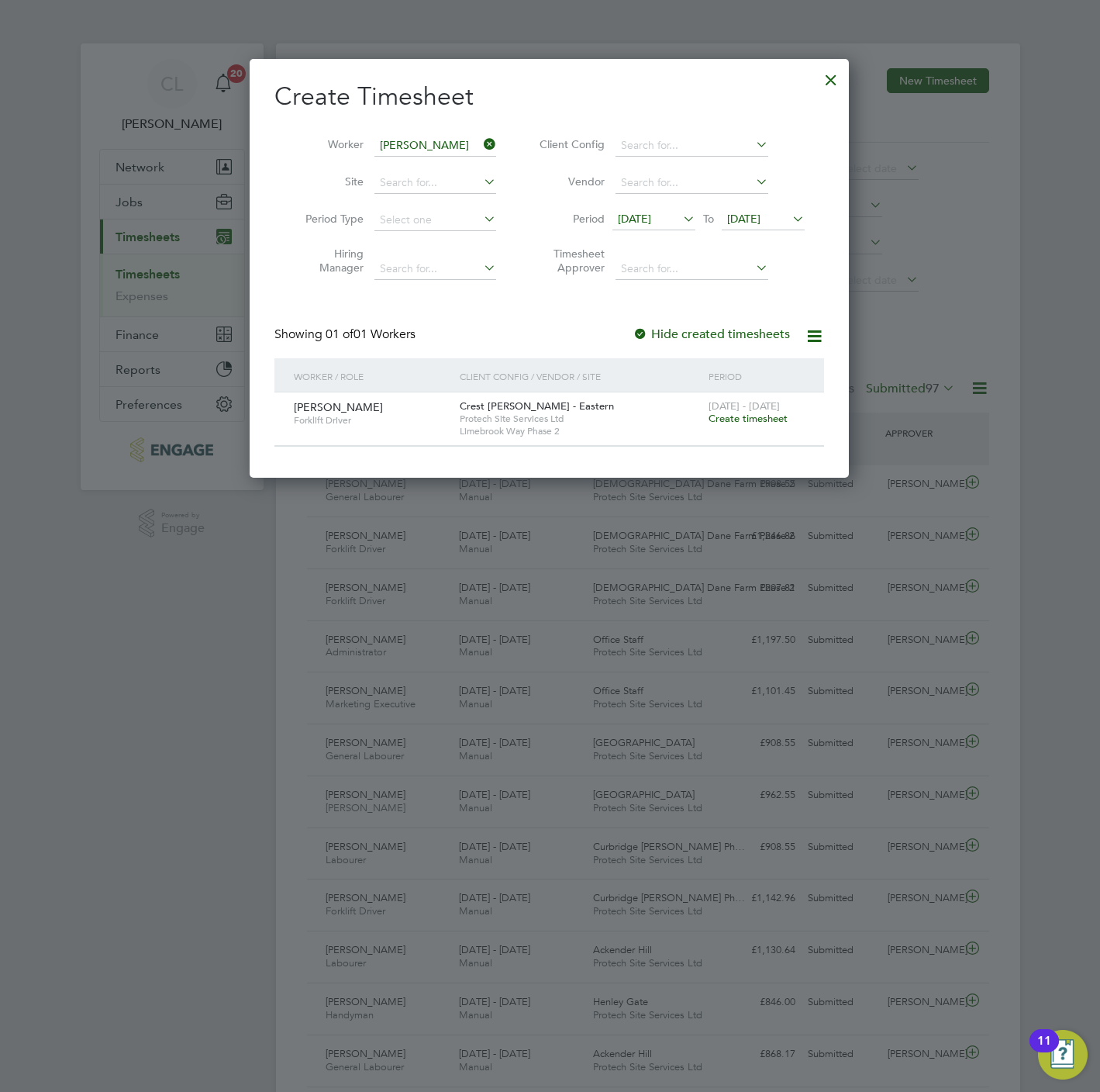
click at [759, 420] on span "Create timesheet" at bounding box center [748, 418] width 79 height 13
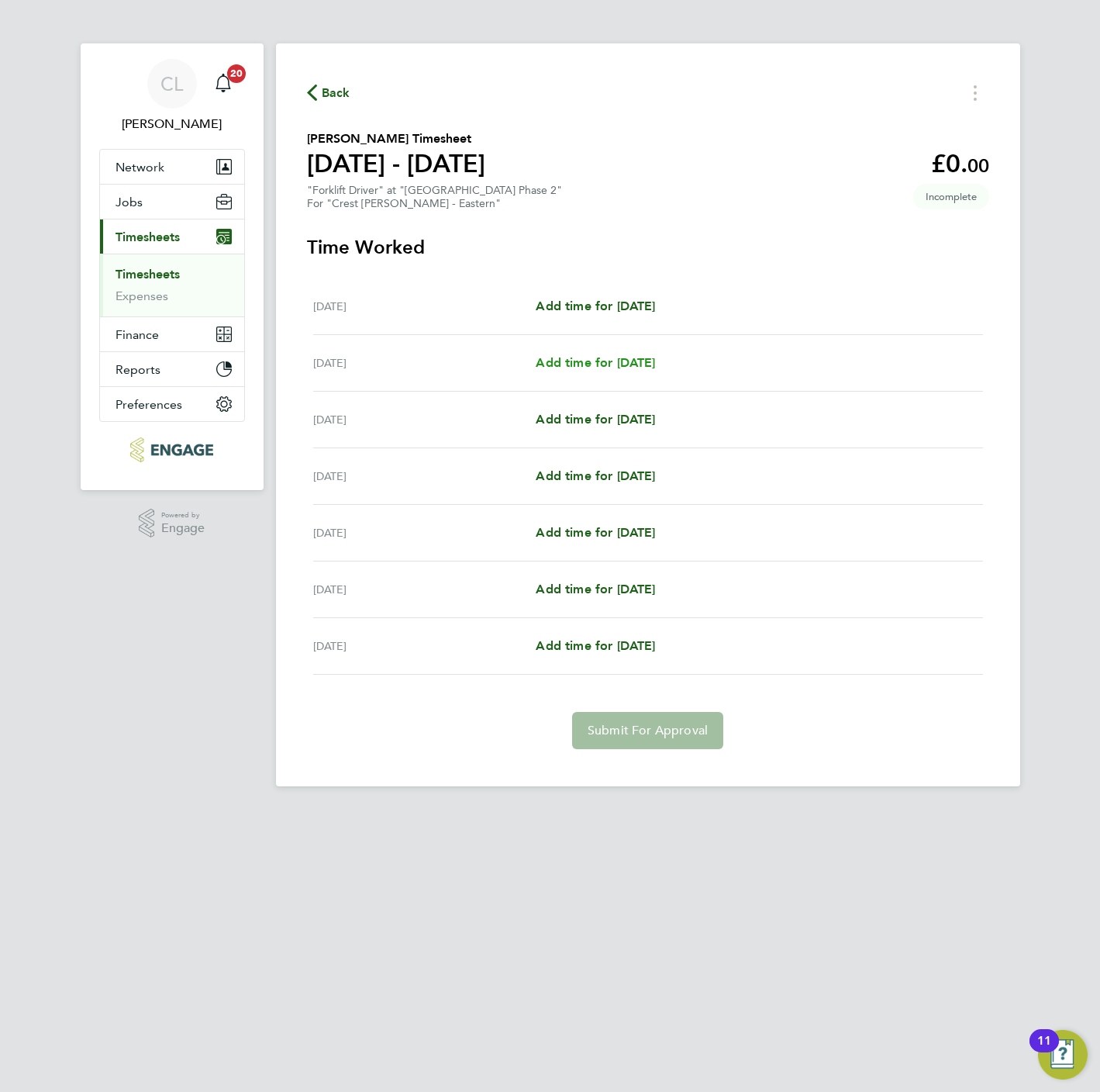
click at [645, 359] on span "Add time for [DATE]" at bounding box center [595, 362] width 119 height 15
select select "60"
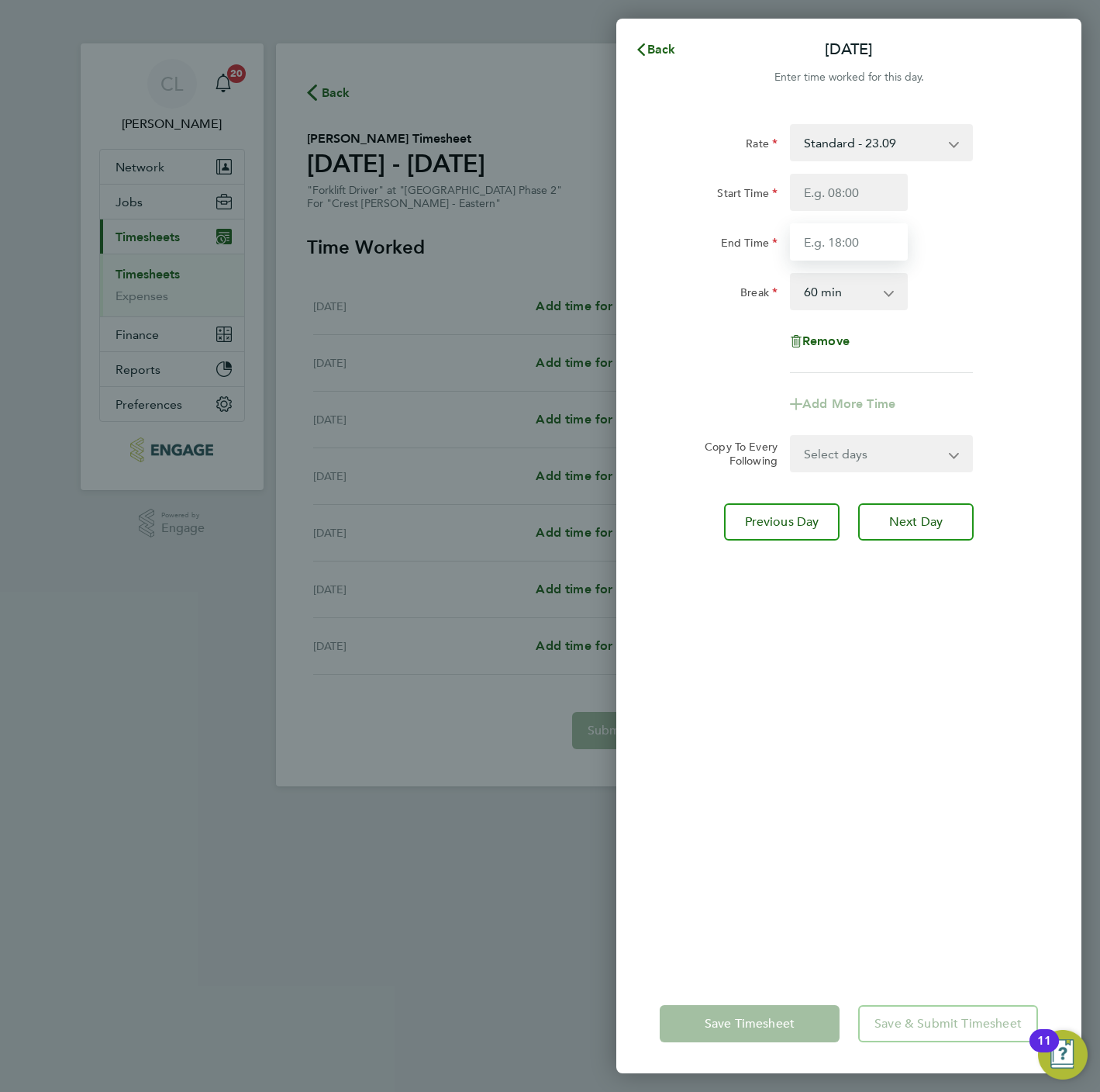
click at [827, 231] on input "End Time" at bounding box center [849, 242] width 118 height 38
click at [819, 178] on input "Start Time" at bounding box center [849, 192] width 118 height 38
type input "07:30"
type input "16:30"
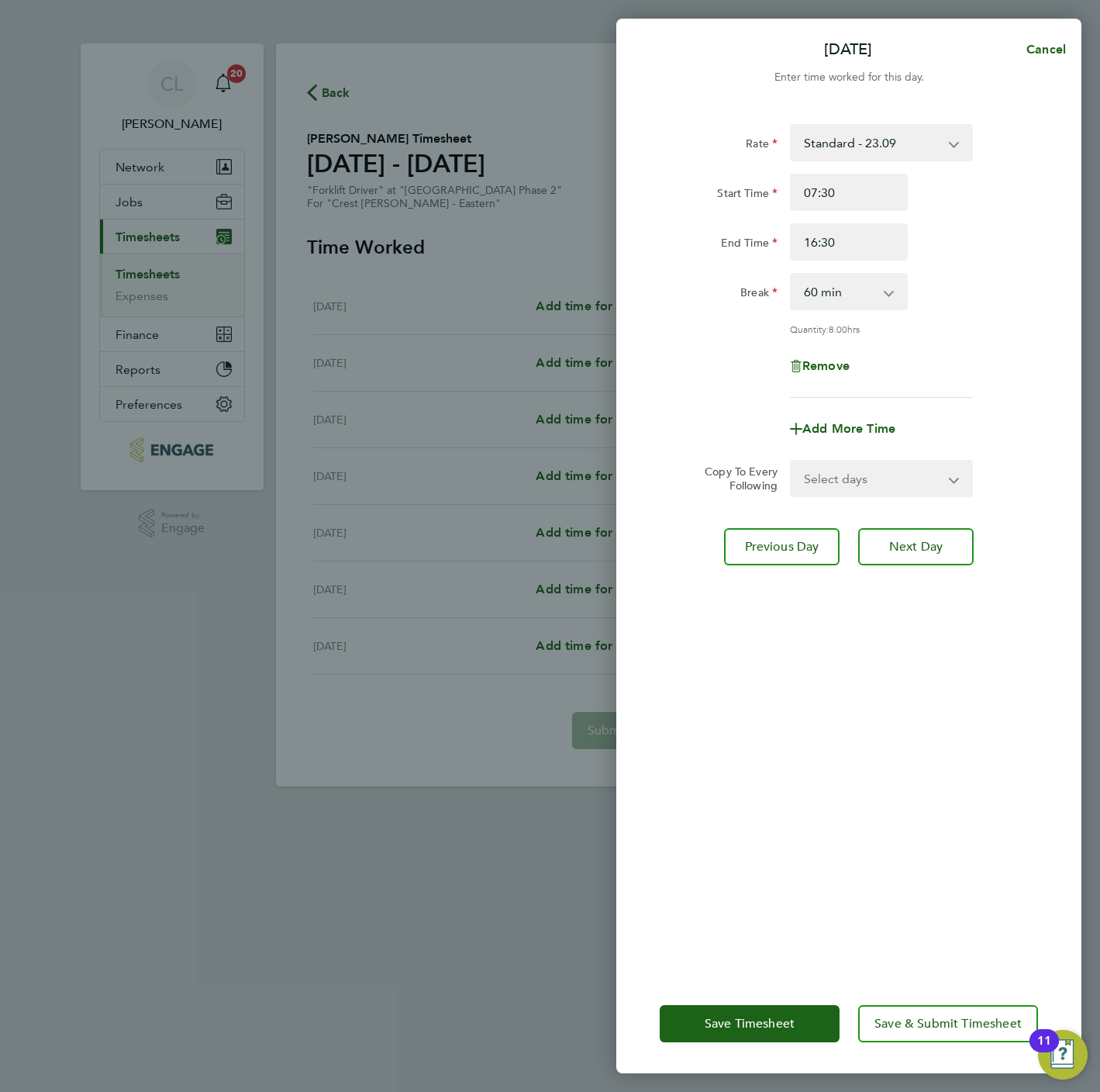
click at [864, 296] on select "0 min 15 min 30 min 45 min 60 min 75 min 90 min" at bounding box center [840, 292] width 97 height 34
select select "0"
click at [792, 275] on select "0 min 15 min 30 min 45 min 60 min 75 min 90 min" at bounding box center [840, 292] width 97 height 34
click at [855, 477] on select "Select days Day Weekday (Mon-Fri) Weekend (Sat-Sun) [DATE] [DATE] [DATE] [DATE]…" at bounding box center [873, 479] width 163 height 34
select select "WEEKDAY"
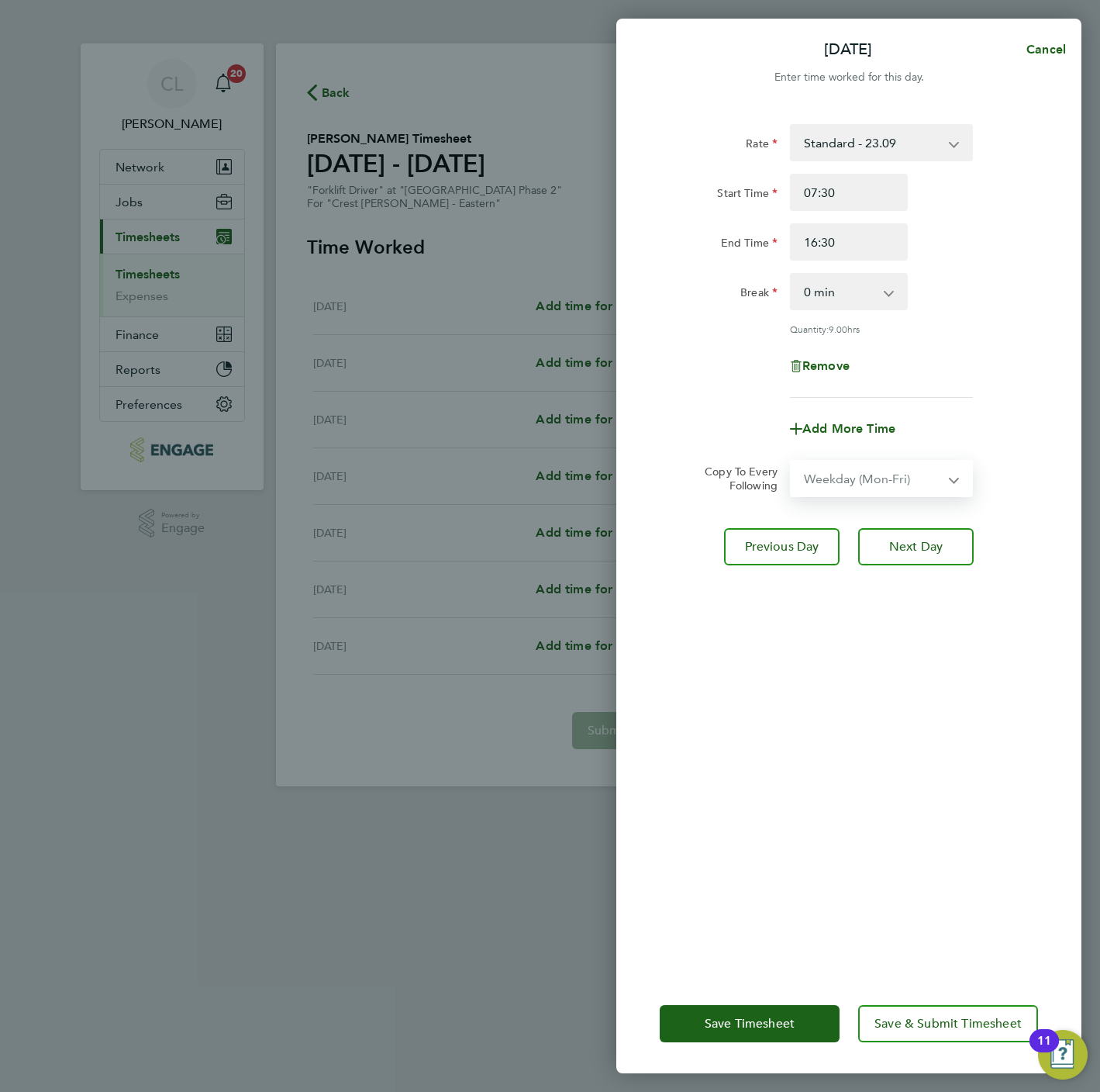
click at [792, 461] on select "Select days Day Weekday (Mon-Fri) Weekend (Sat-Sun) [DATE] [DATE] [DATE] [DATE]…" at bounding box center [873, 479] width 163 height 34
select select "[DATE]"
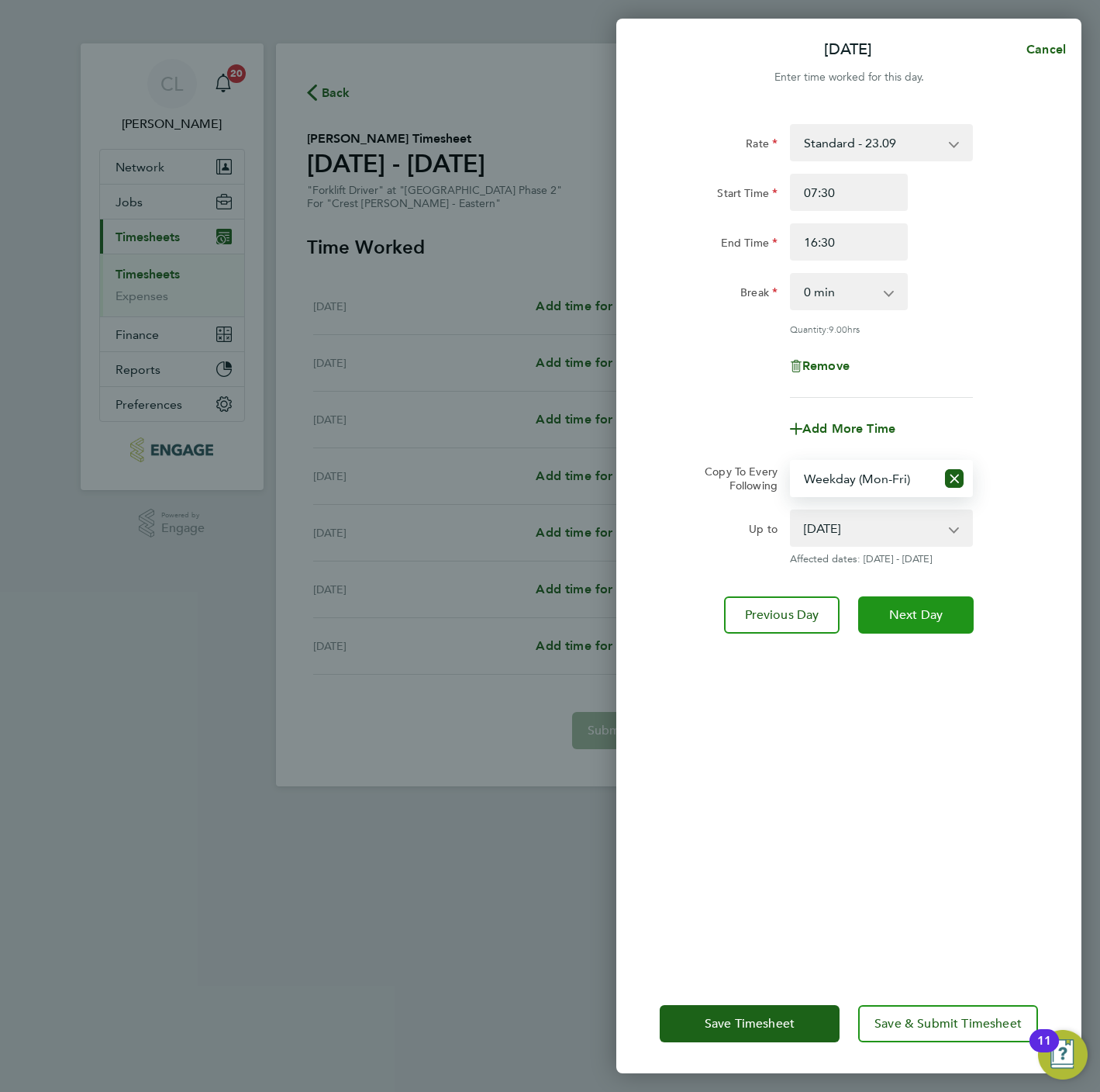
click at [923, 617] on span "Next Day" at bounding box center [915, 614] width 53 height 16
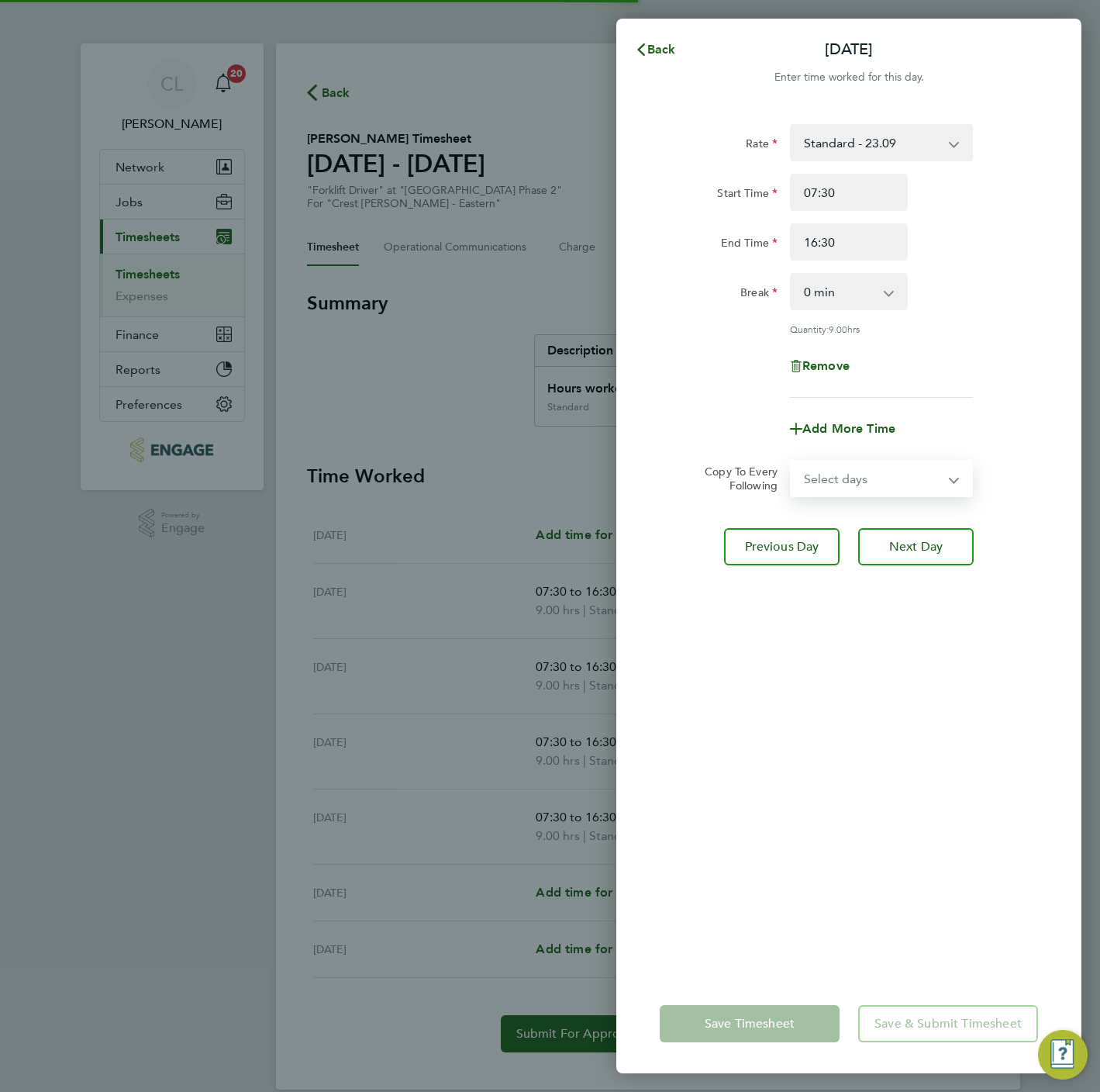
click at [875, 470] on select "Select days Day Weekday (Mon-Fri) Weekend (Sat-Sun) [DATE] [DATE] [DATE] [DATE]" at bounding box center [873, 479] width 163 height 34
select select "SAT"
click at [792, 461] on select "Select days Day Weekday (Mon-Fri) Weekend (Sat-Sun) [DATE] [DATE] [DATE] [DATE]" at bounding box center [873, 479] width 163 height 34
select select "[DATE]"
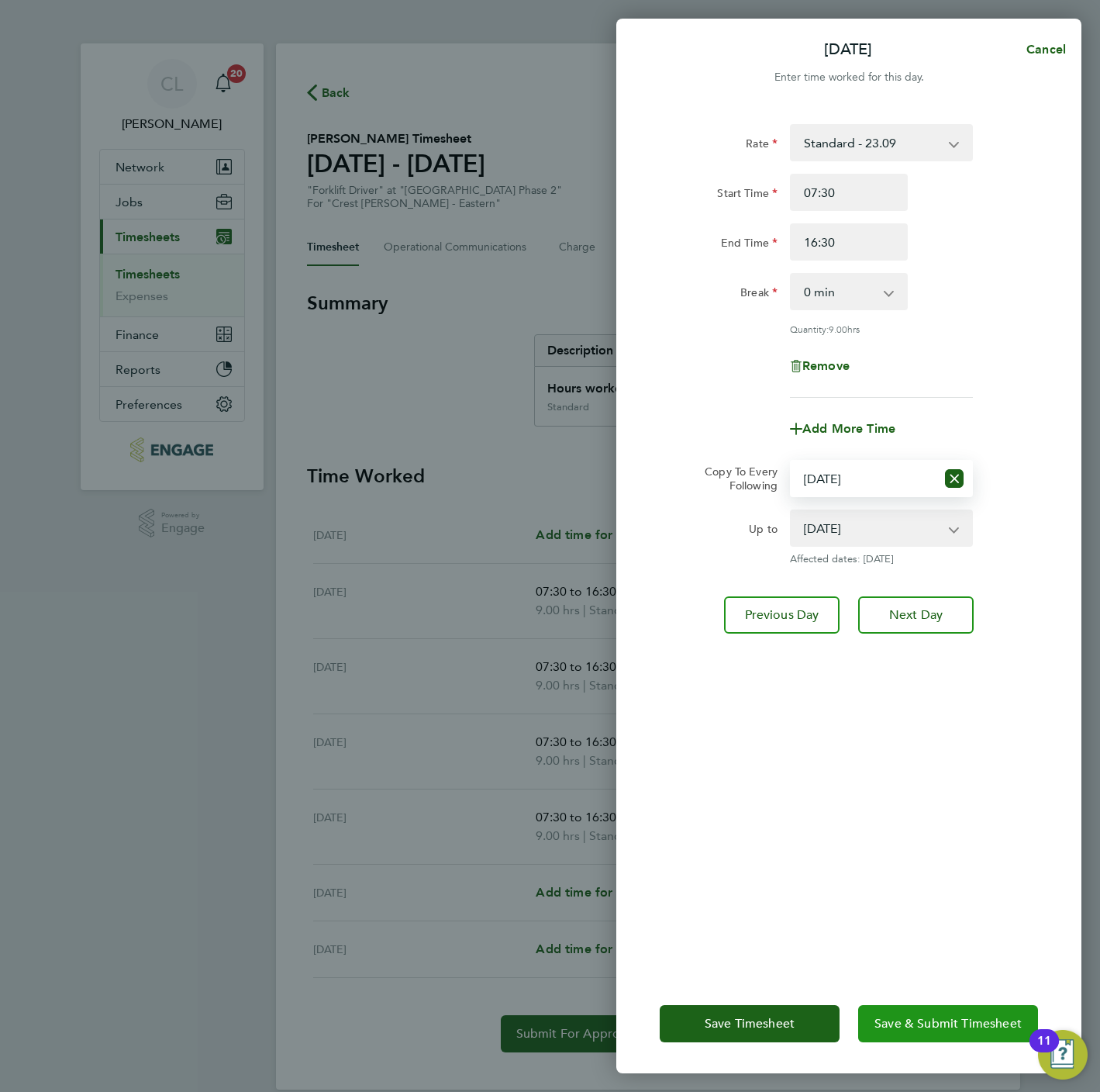
click at [919, 1009] on button "Save & Submit Timesheet" at bounding box center [948, 1024] width 180 height 38
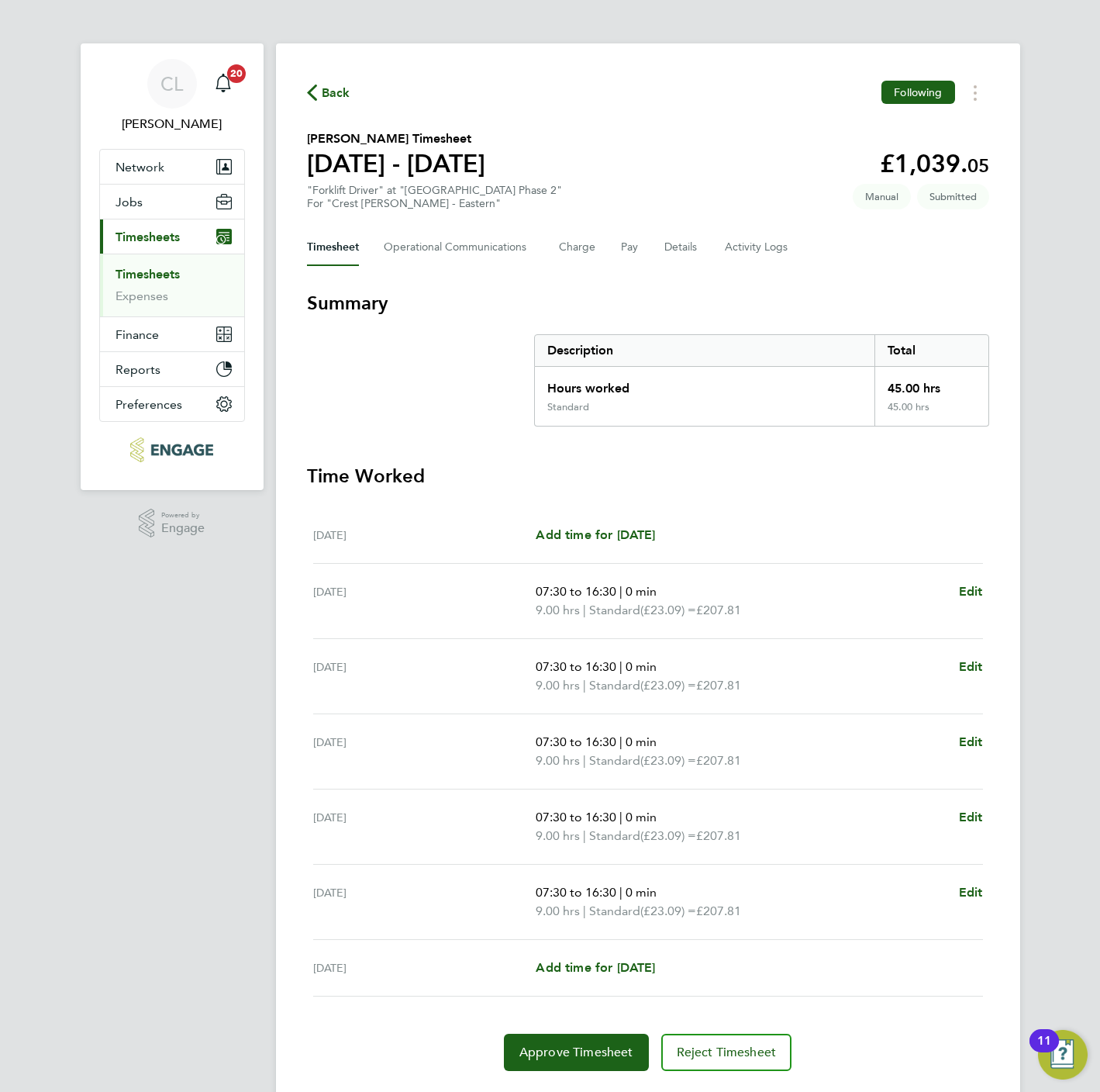
click at [338, 96] on span "Back" at bounding box center [335, 92] width 29 height 19
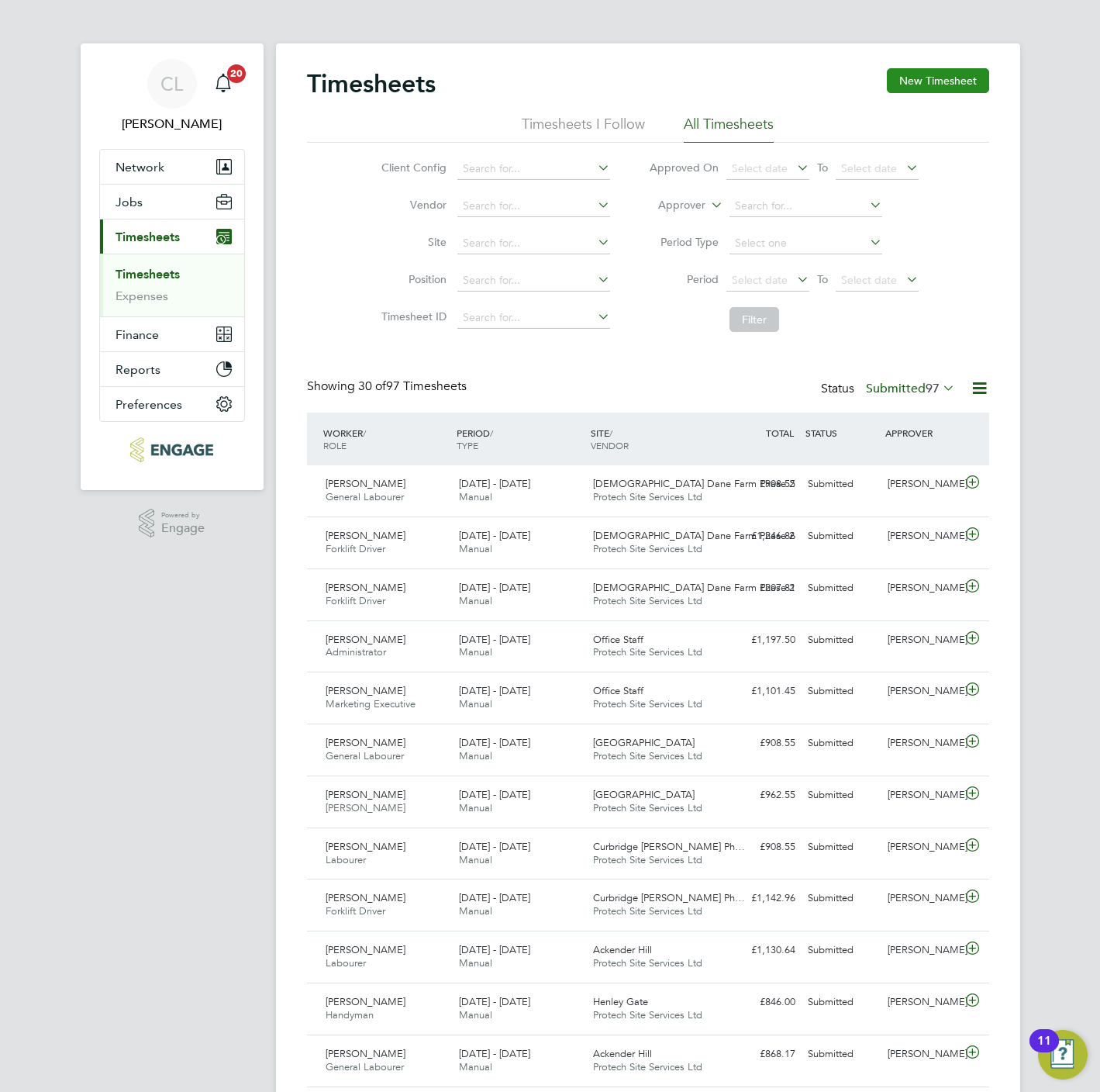
click at [950, 79] on button "New Timesheet" at bounding box center [937, 80] width 102 height 25
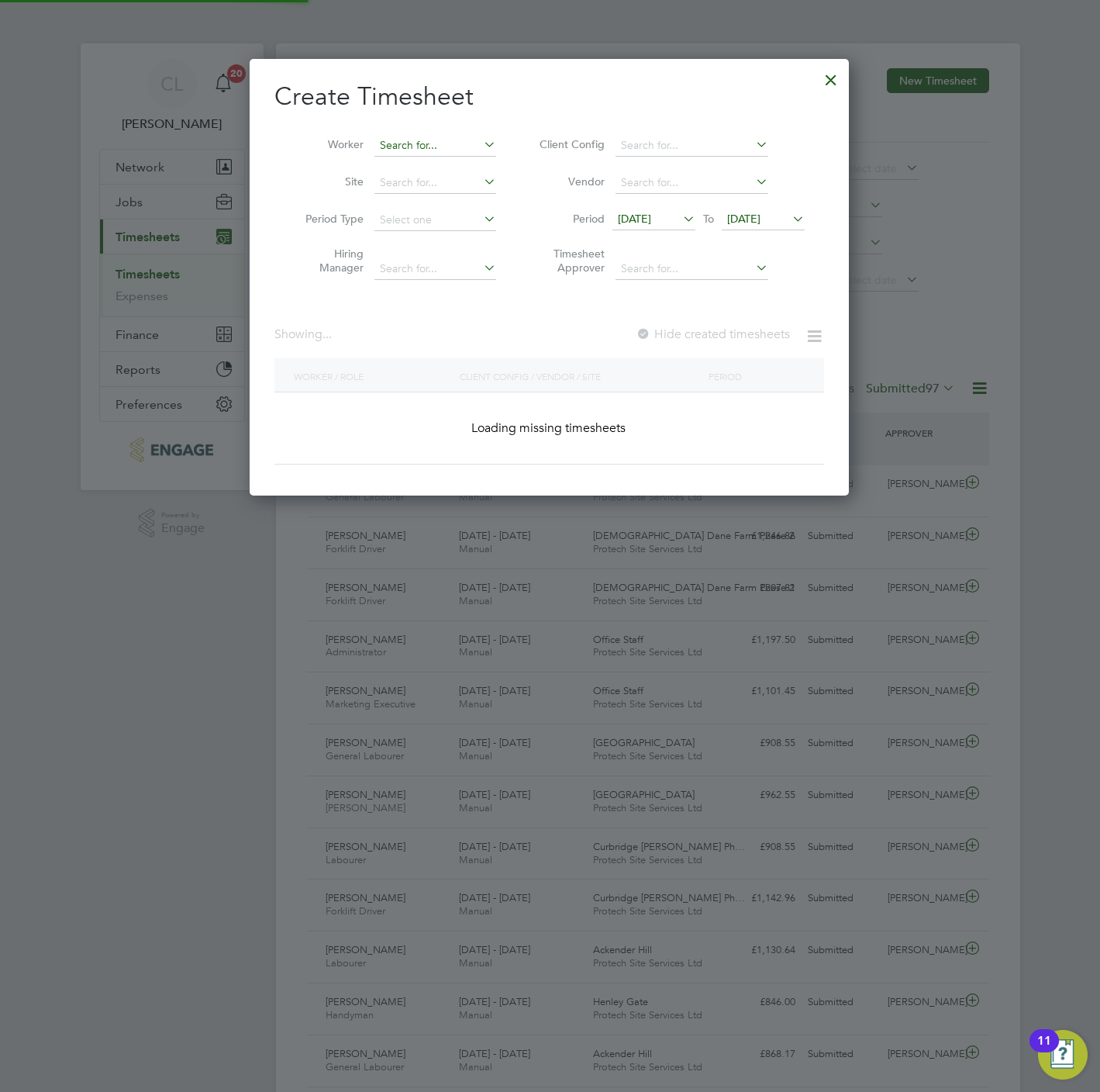
click at [438, 135] on input at bounding box center [435, 146] width 122 height 22
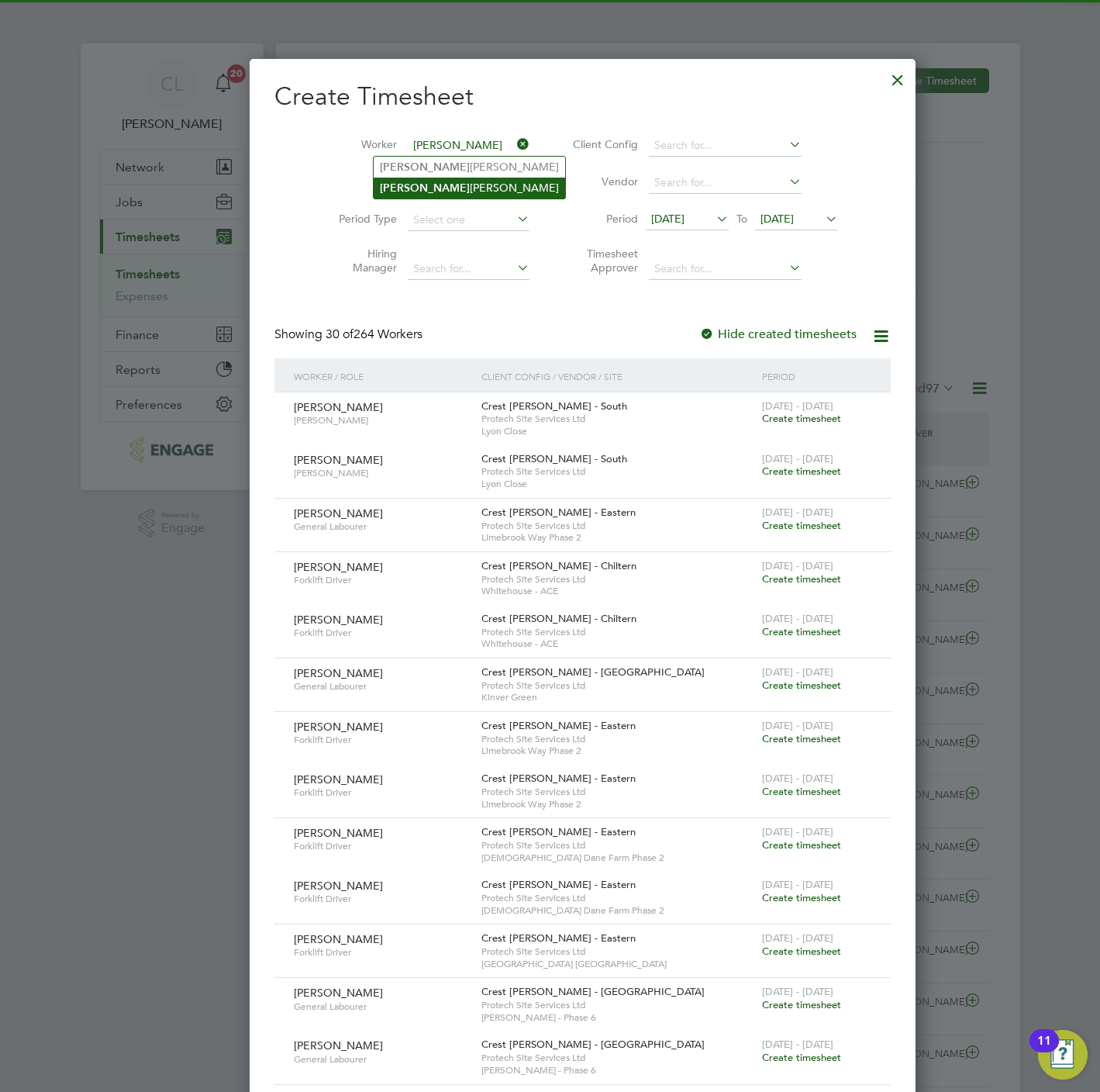
click at [429, 185] on li "[PERSON_NAME]" at bounding box center [469, 188] width 191 height 21
type input "[PERSON_NAME]"
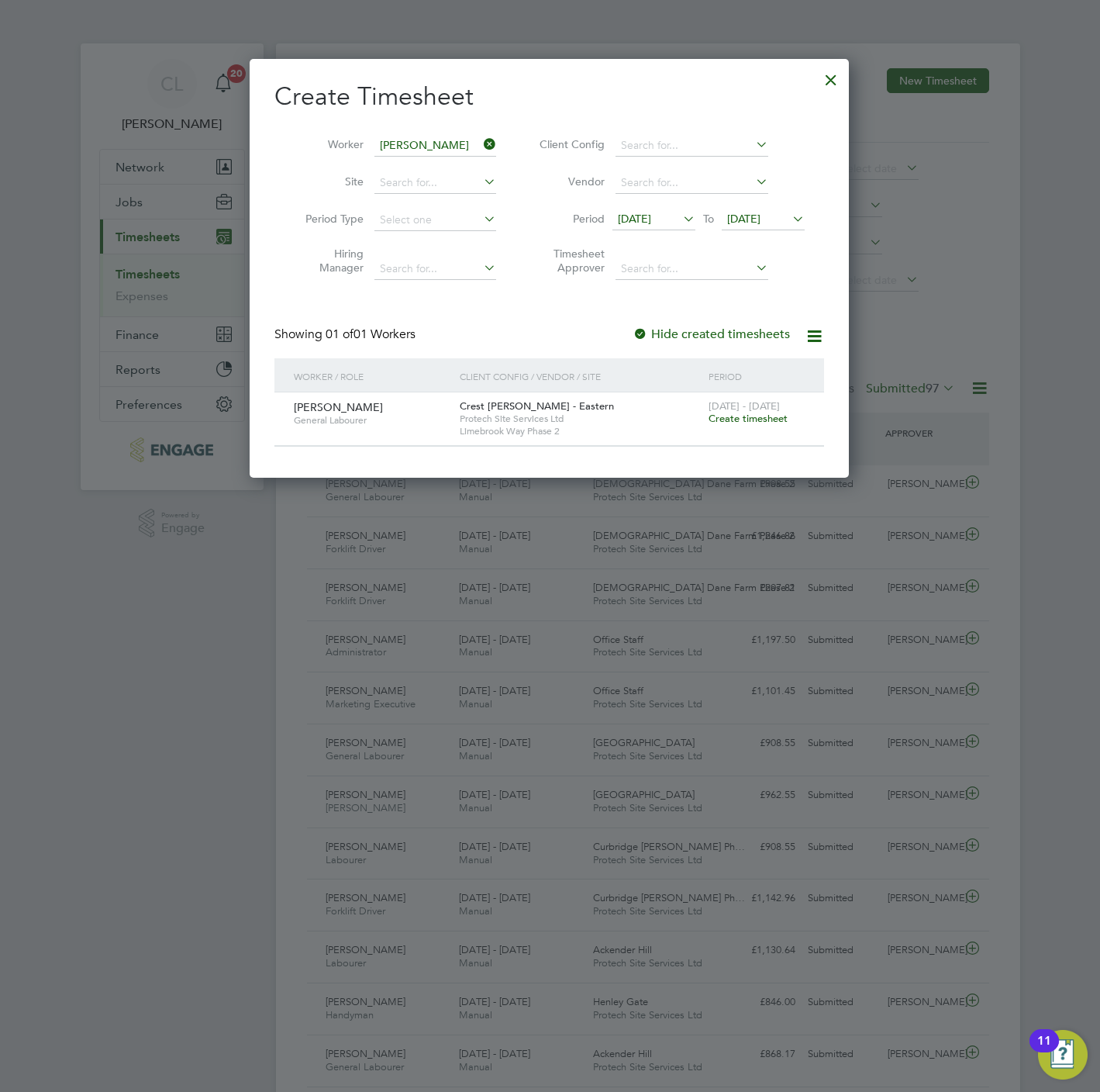
click at [747, 422] on span "Create timesheet" at bounding box center [748, 418] width 79 height 13
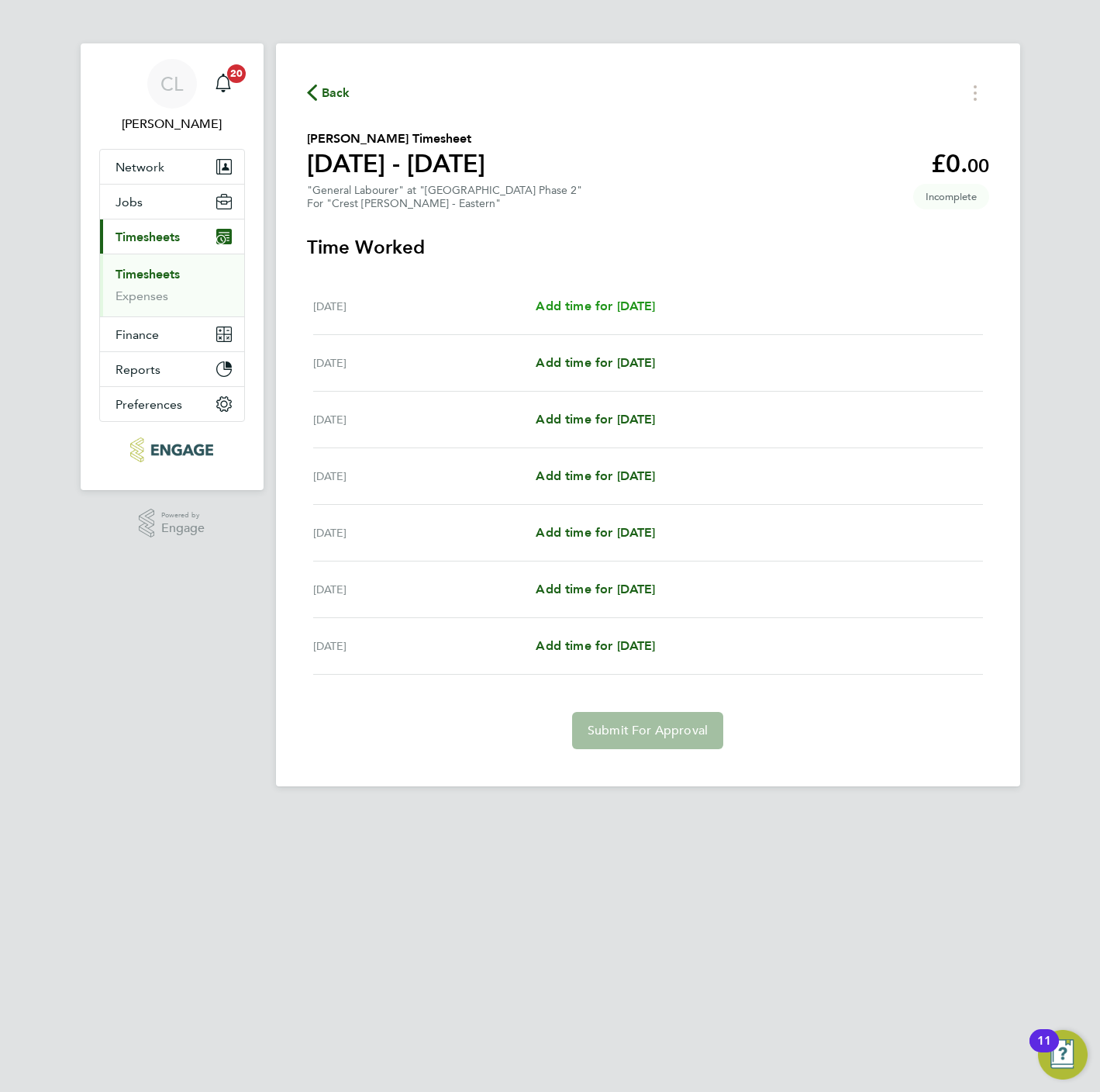
click at [618, 309] on span "Add time for [DATE]" at bounding box center [595, 306] width 119 height 15
select select "60"
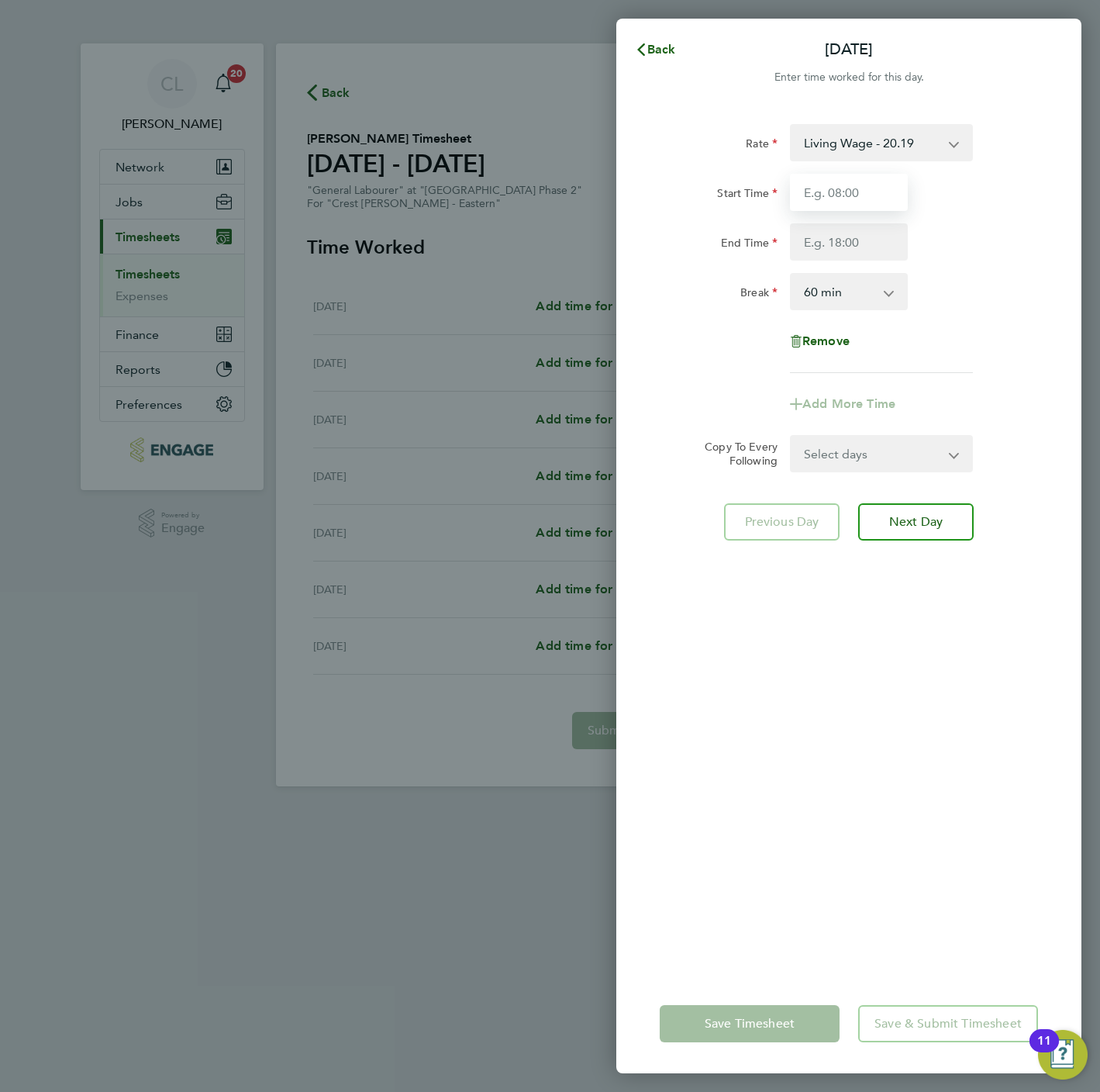
click at [842, 194] on input "Start Time" at bounding box center [849, 192] width 118 height 38
type input "07:30"
type input "16:30"
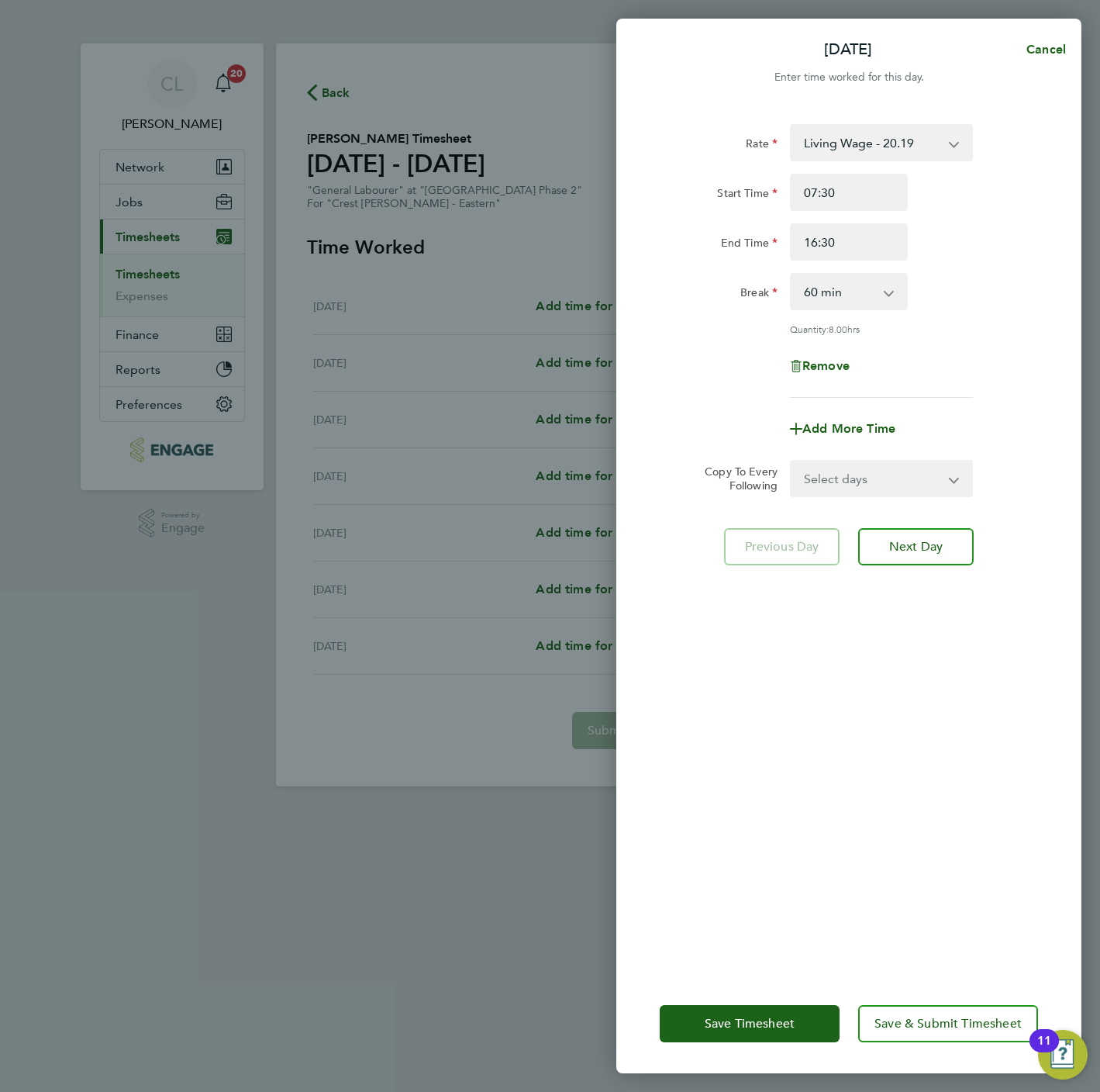
drag, startPoint x: 842, startPoint y: 293, endPoint x: 836, endPoint y: 312, distance: 19.9
click at [842, 293] on select "0 min 15 min 30 min 45 min 60 min 75 min 90 min" at bounding box center [840, 292] width 97 height 34
select select "0"
click at [792, 275] on select "0 min 15 min 30 min 45 min 60 min 75 min 90 min" at bounding box center [840, 292] width 97 height 34
click at [869, 465] on select "Select days Day Weekday (Mon-Fri) Weekend (Sat-Sun) [DATE] [DATE] [DATE] [DATE]…" at bounding box center [873, 479] width 163 height 34
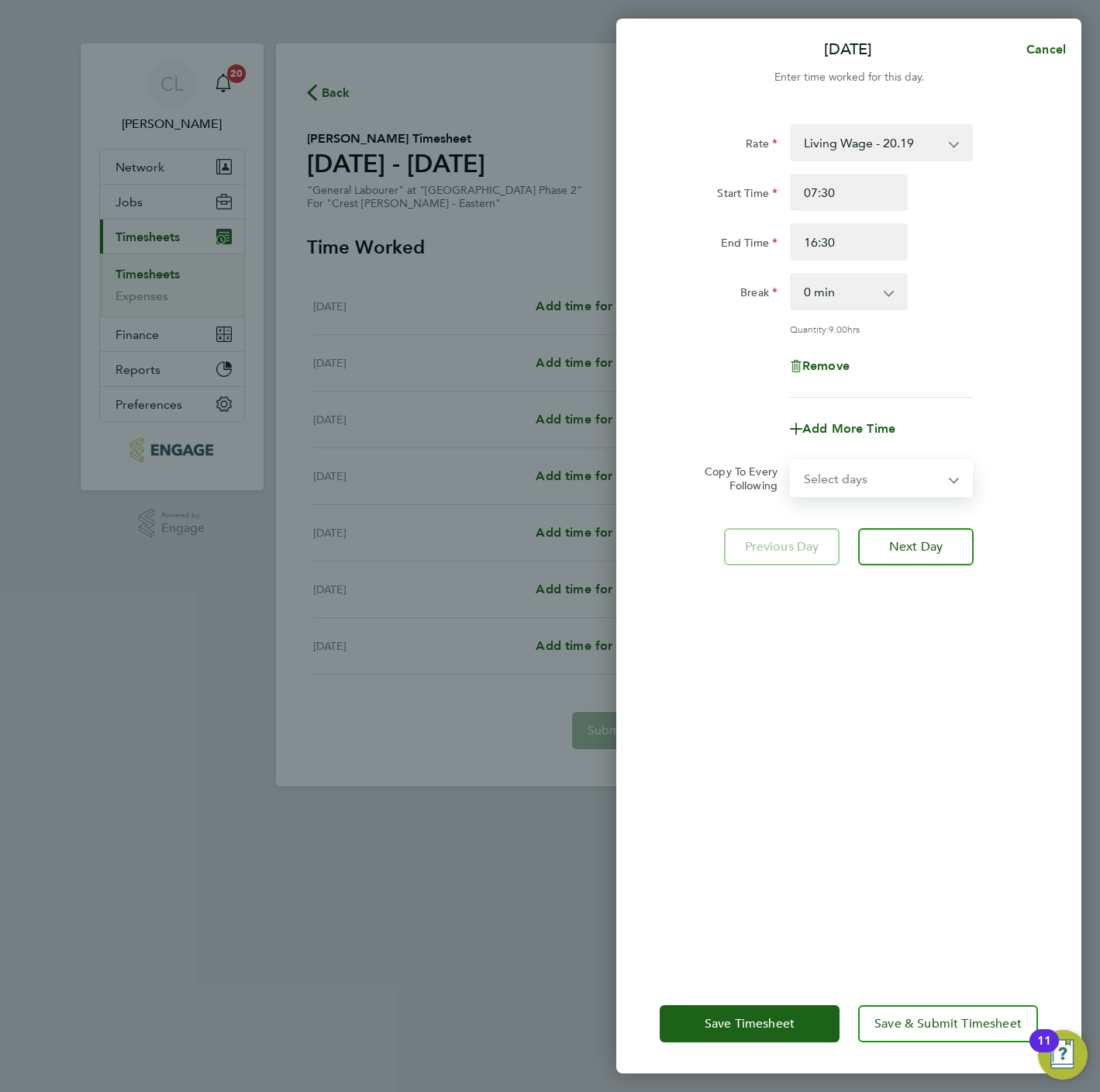
select select "WEEKDAY"
click at [792, 461] on select "Select days Day Weekday (Mon-Fri) Weekend (Sat-Sun) [DATE] [DATE] [DATE] [DATE]…" at bounding box center [873, 479] width 163 height 34
select select "[DATE]"
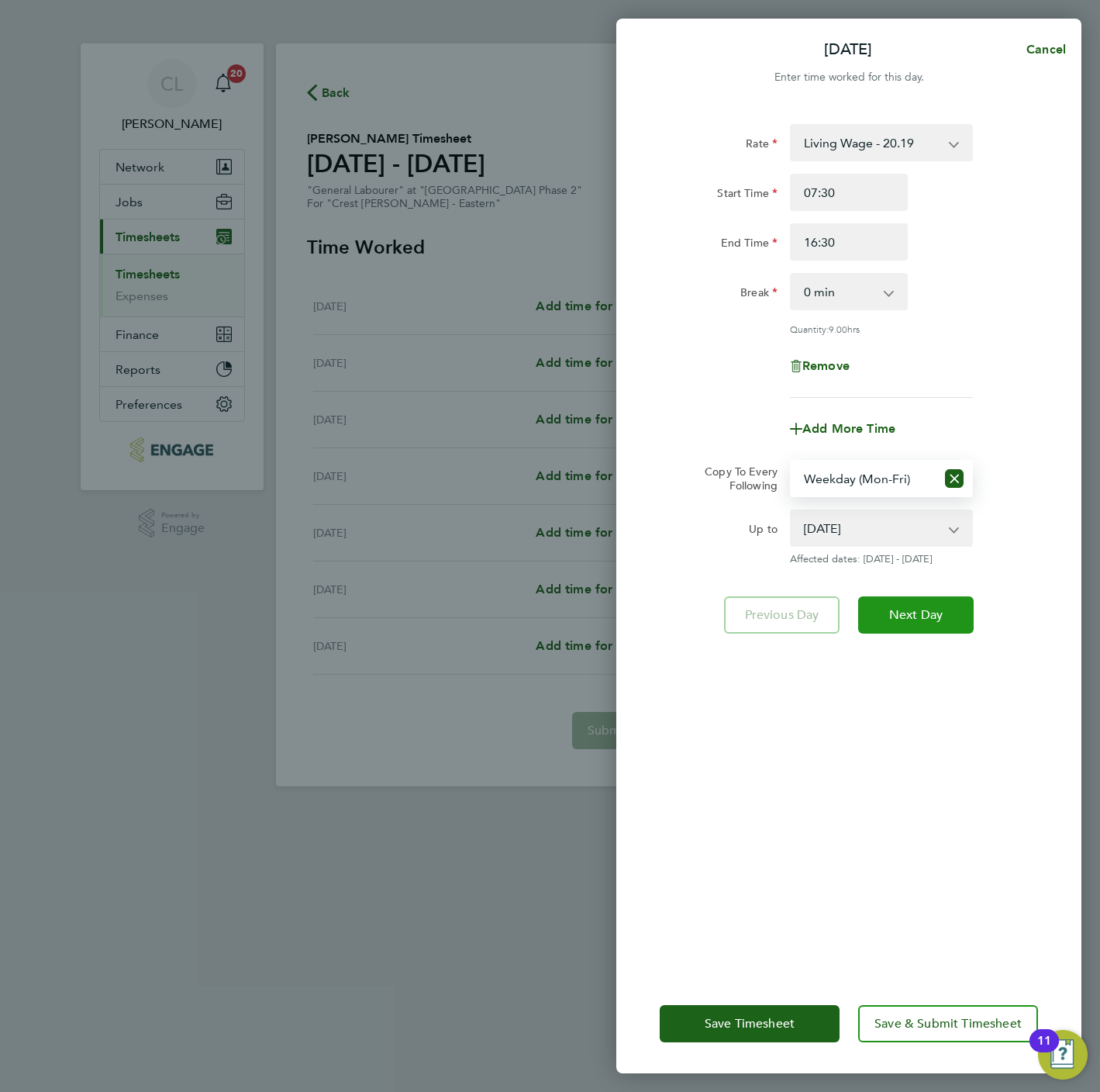
click at [923, 607] on span "Next Day" at bounding box center [915, 614] width 53 height 16
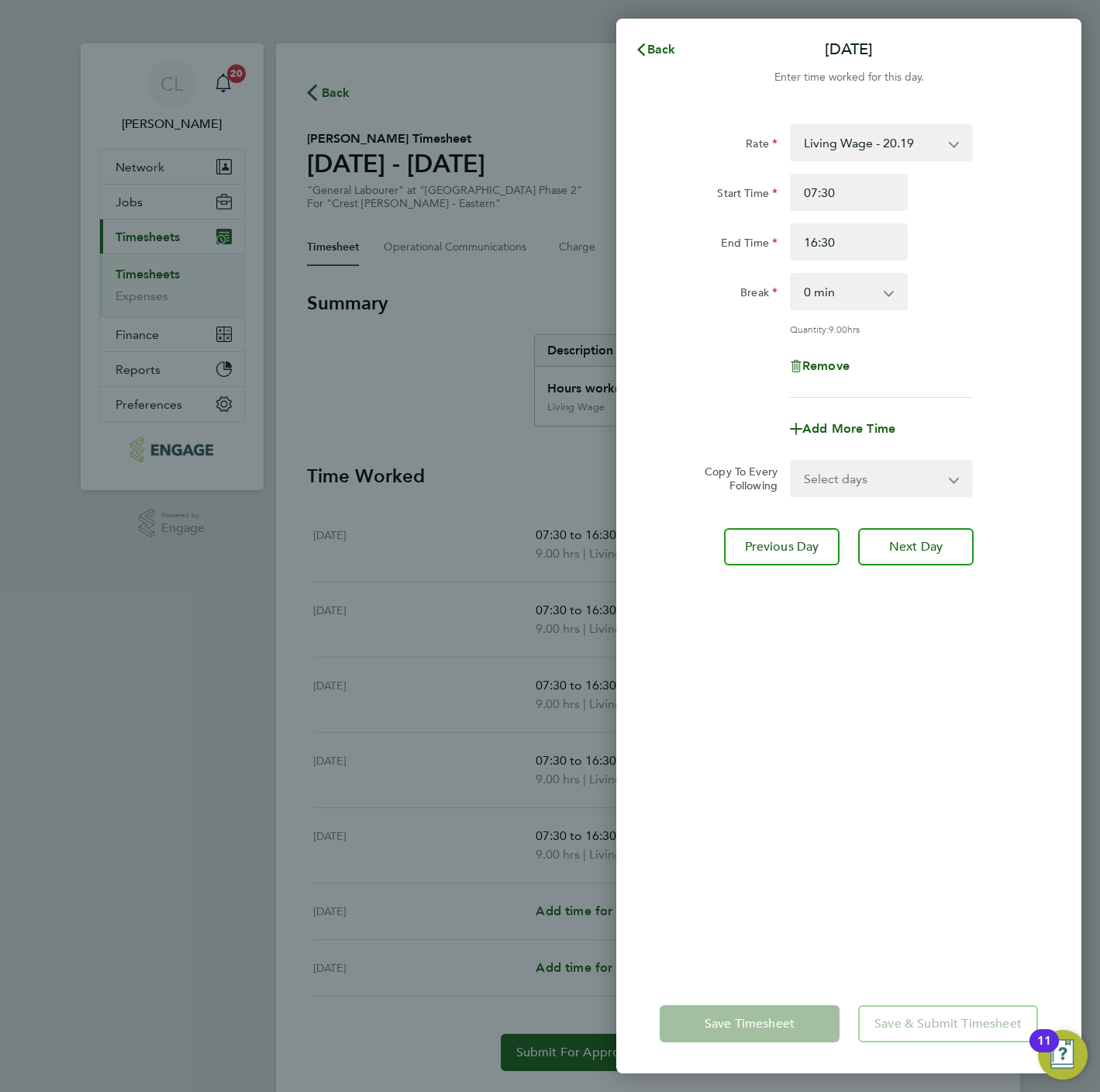
drag, startPoint x: 854, startPoint y: 480, endPoint x: 854, endPoint y: 498, distance: 18.0
click at [854, 480] on select "Select days Day Weekday (Mon-Fri) Weekend (Sat-Sun) [DATE] [DATE] [DATE] [DATE]…" at bounding box center [873, 479] width 163 height 34
select select "WEEKDAY"
click at [792, 461] on select "Select days Day Weekday (Mon-Fri) Weekend (Sat-Sun) [DATE] [DATE] [DATE] [DATE]…" at bounding box center [873, 479] width 163 height 34
select select "[DATE]"
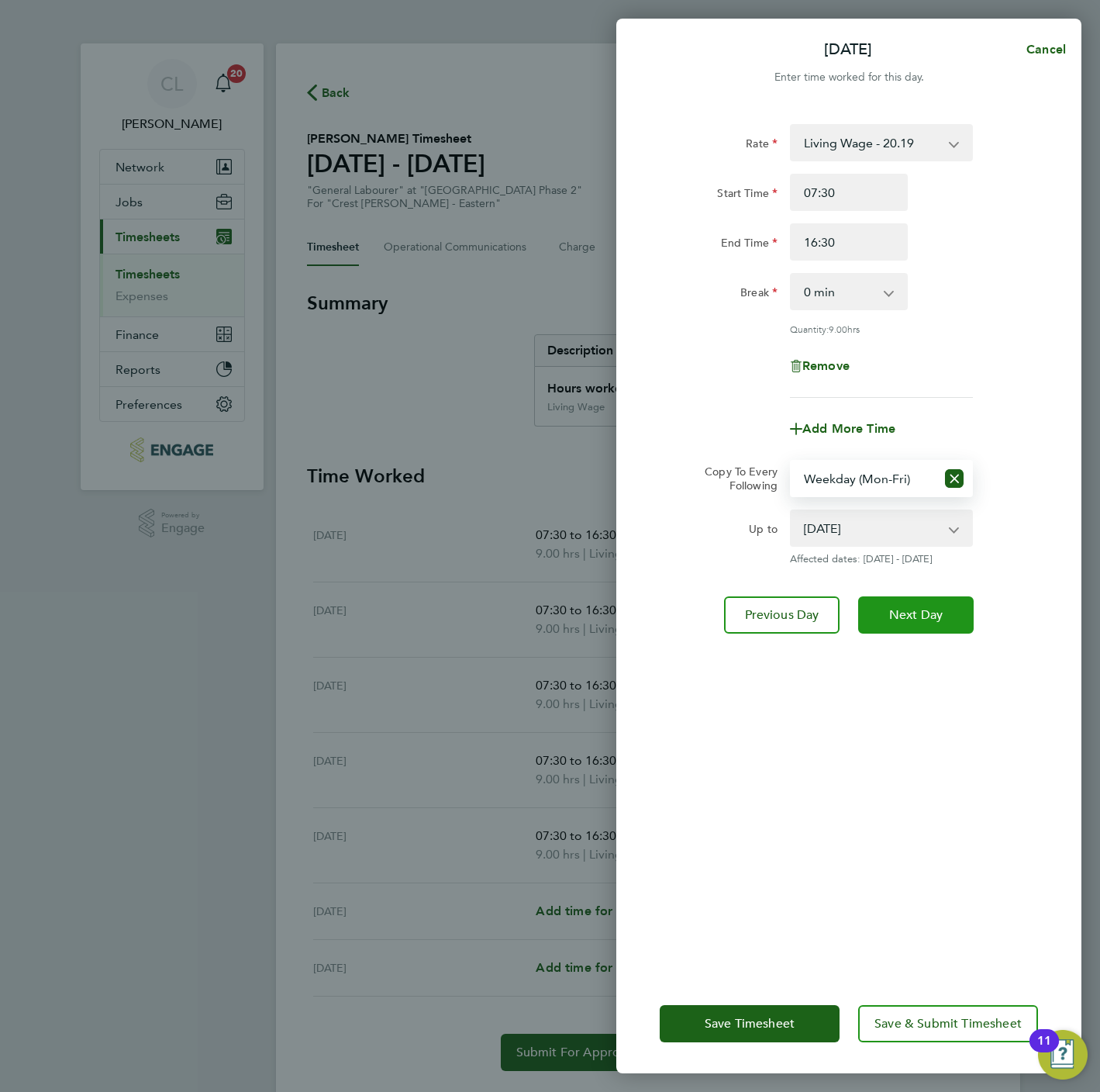
click at [915, 619] on button "Next Day" at bounding box center [915, 615] width 115 height 38
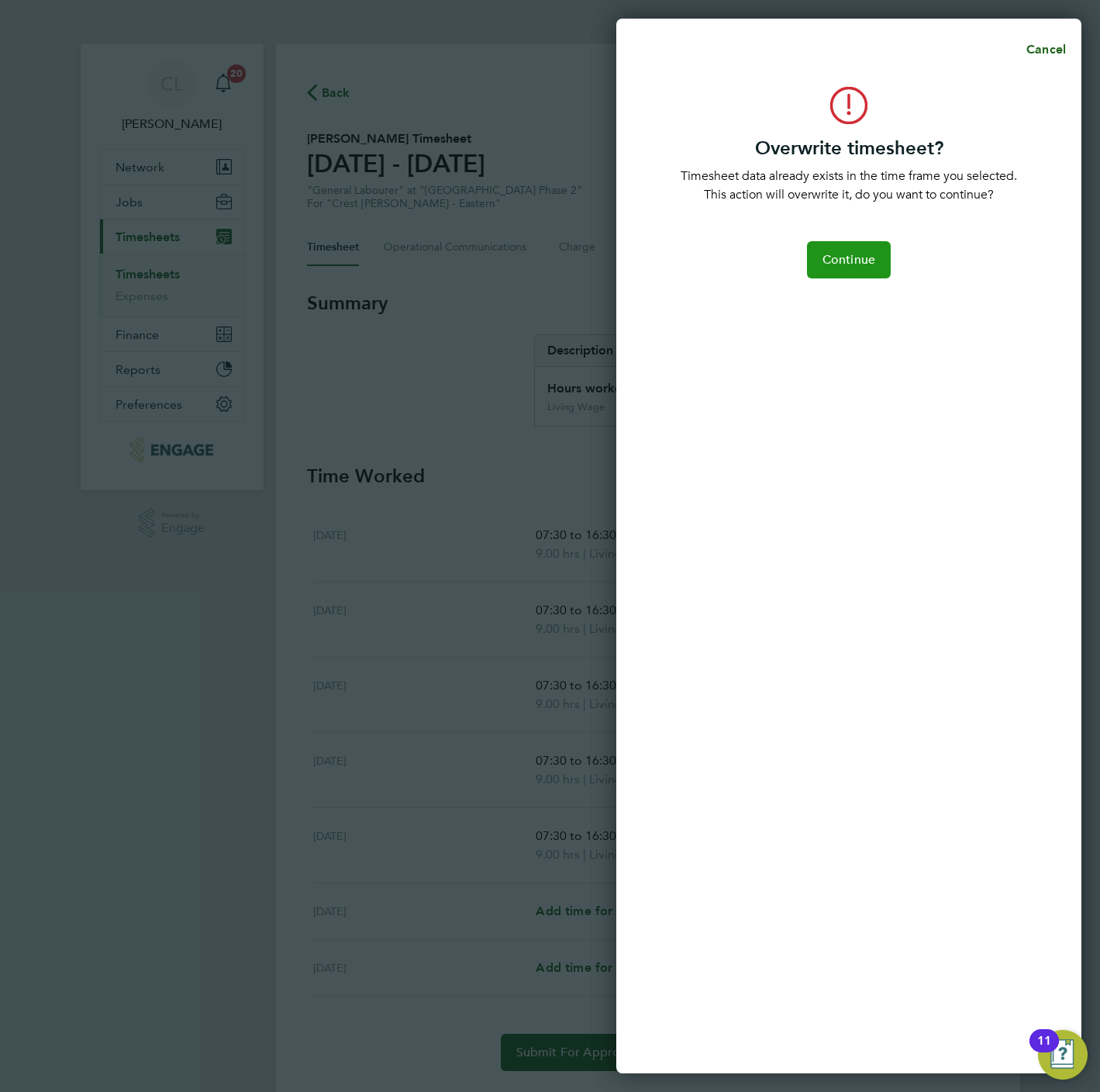
click at [871, 247] on button "Continue" at bounding box center [849, 260] width 83 height 38
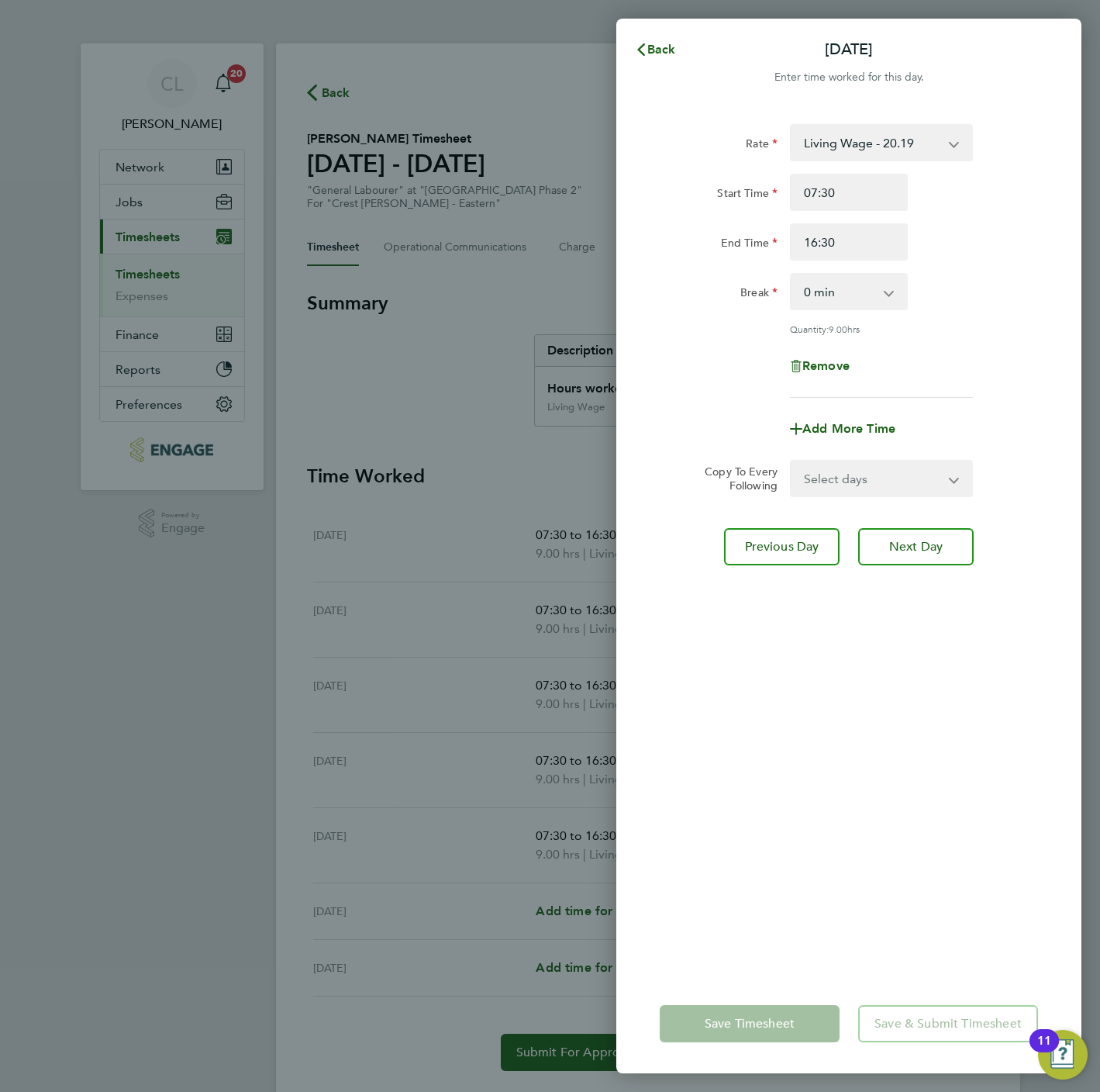
click at [859, 483] on select "Select days Day Weekday (Mon-Fri) Weekend (Sat-Sun) [DATE] [DATE] [DATE] [DATE]" at bounding box center [873, 479] width 163 height 34
select select "SAT"
click at [792, 461] on select "Select days Day Weekday (Mon-Fri) Weekend (Sat-Sun) [DATE] [DATE] [DATE] [DATE]" at bounding box center [873, 479] width 163 height 34
select select "[DATE]"
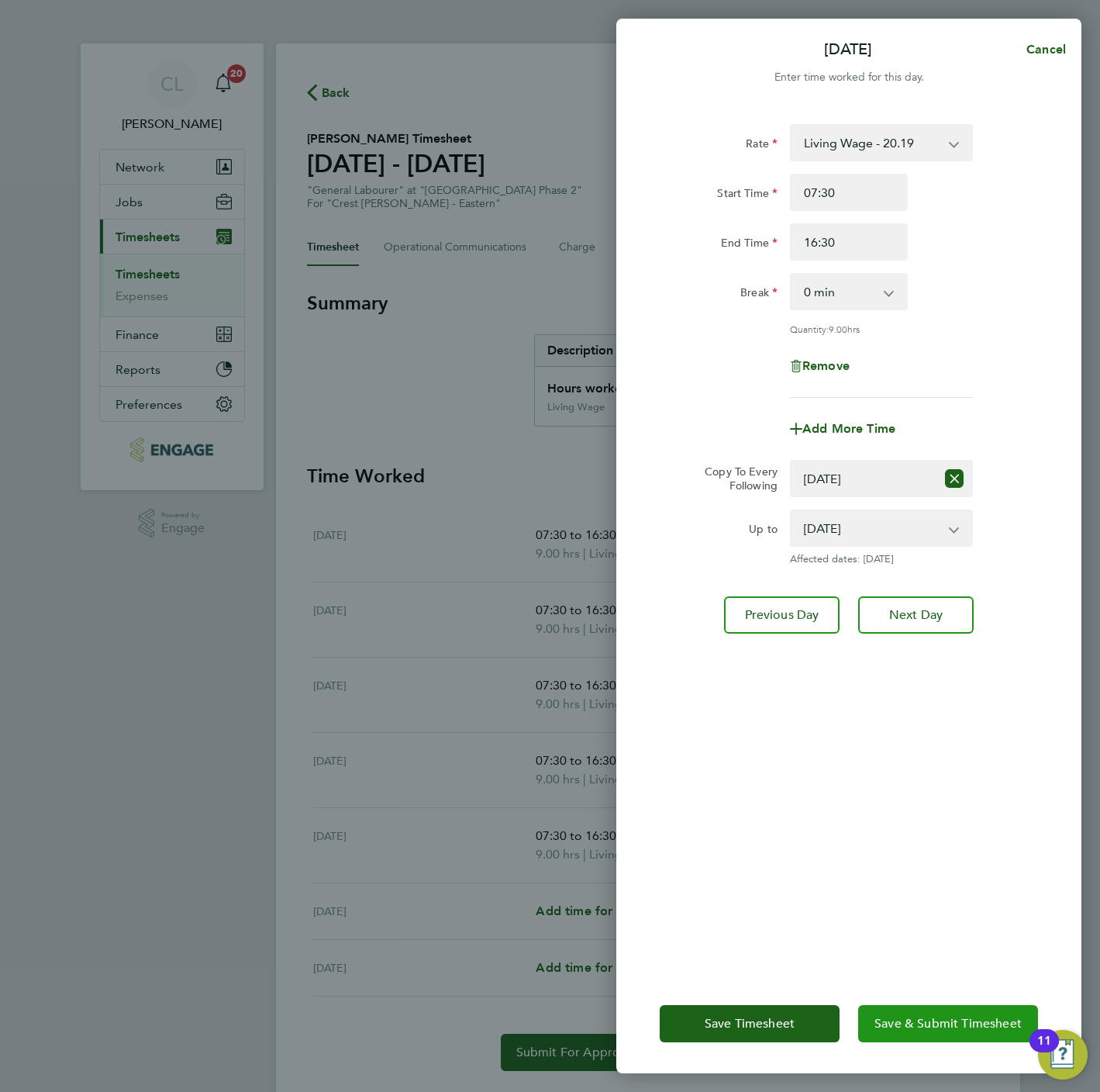
click at [907, 1016] on span "Save & Submit Timesheet" at bounding box center [948, 1023] width 147 height 16
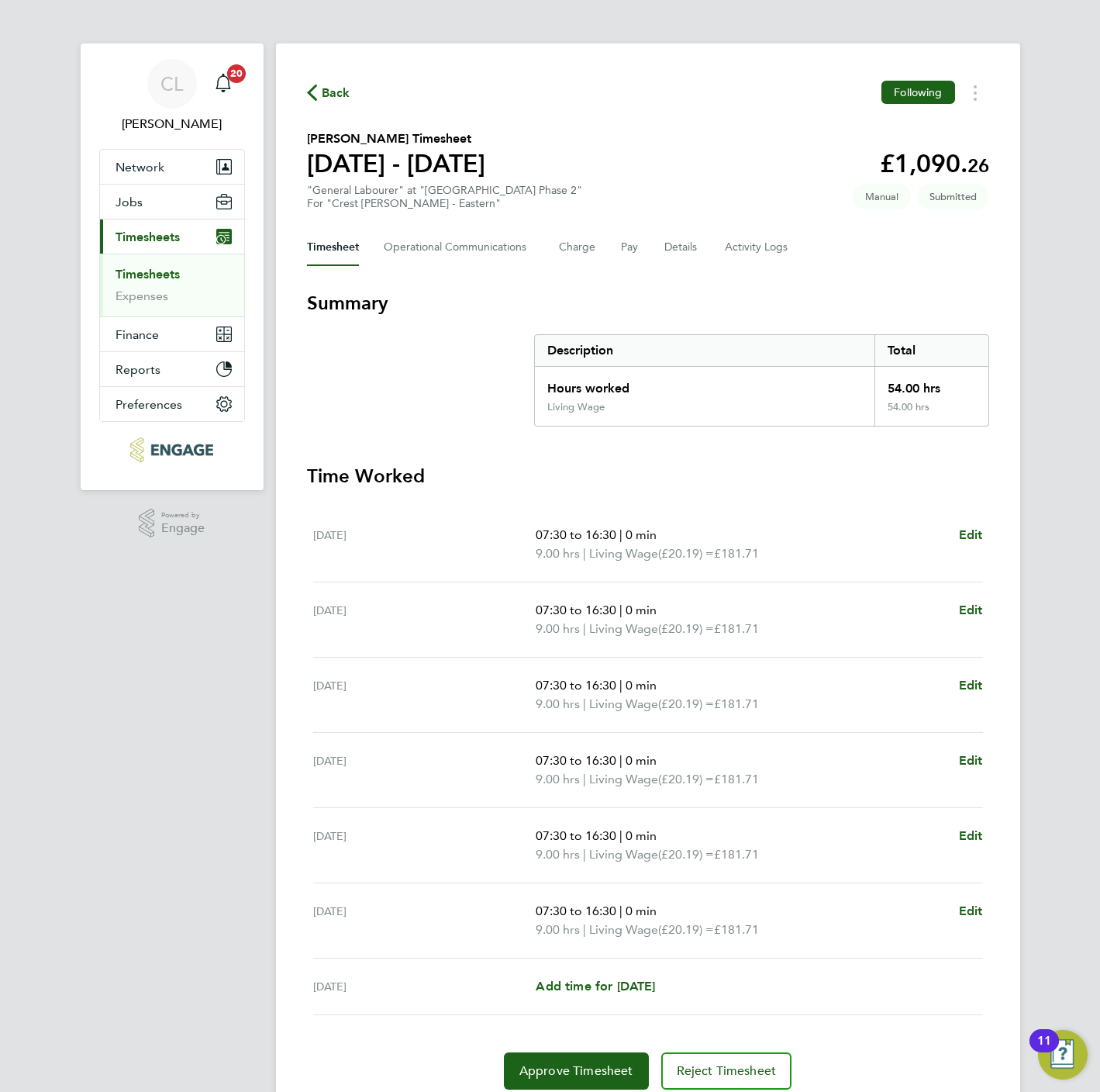
click at [312, 84] on icon "button" at bounding box center [312, 92] width 10 height 16
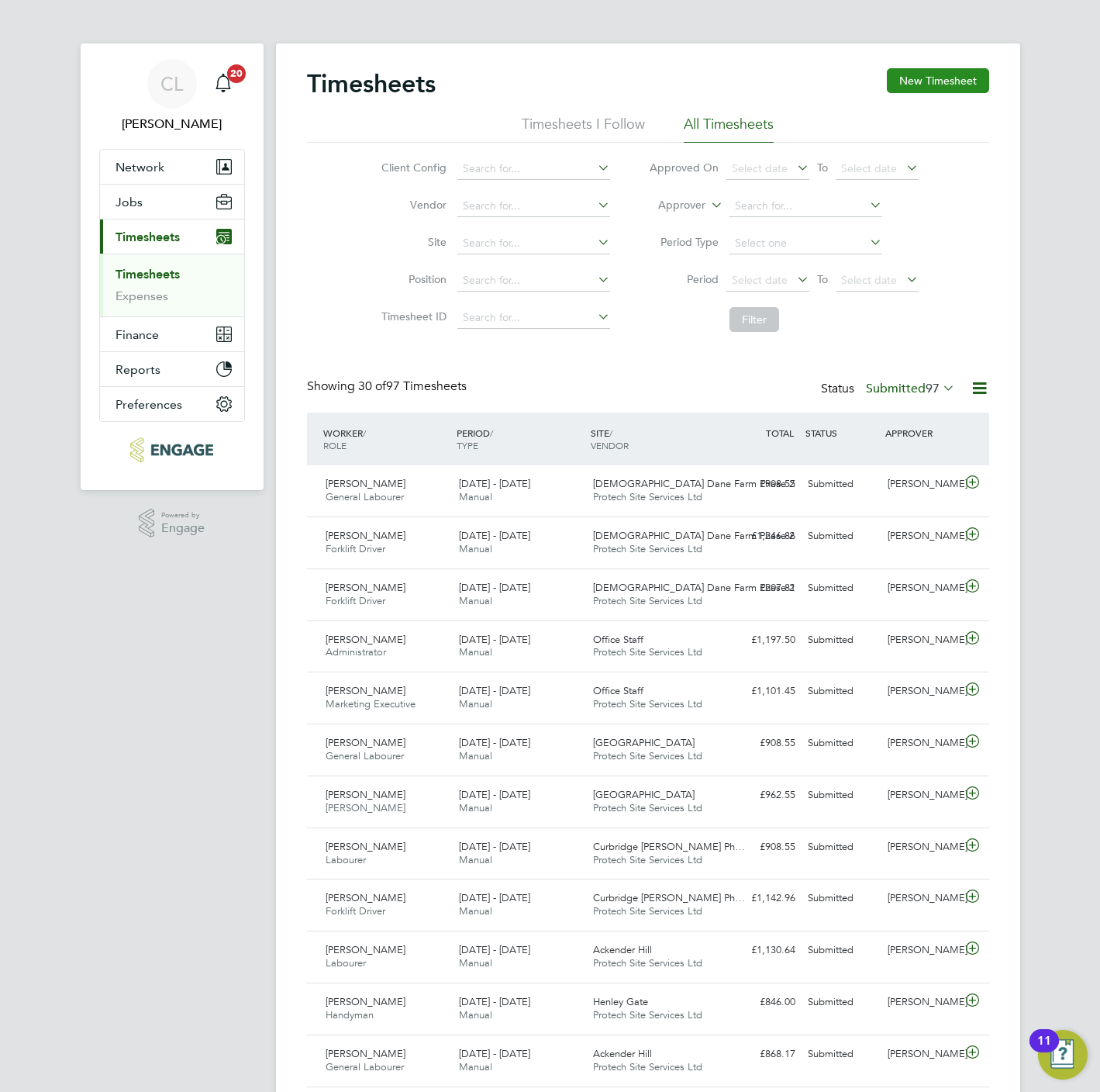
click at [949, 82] on button "New Timesheet" at bounding box center [937, 80] width 102 height 25
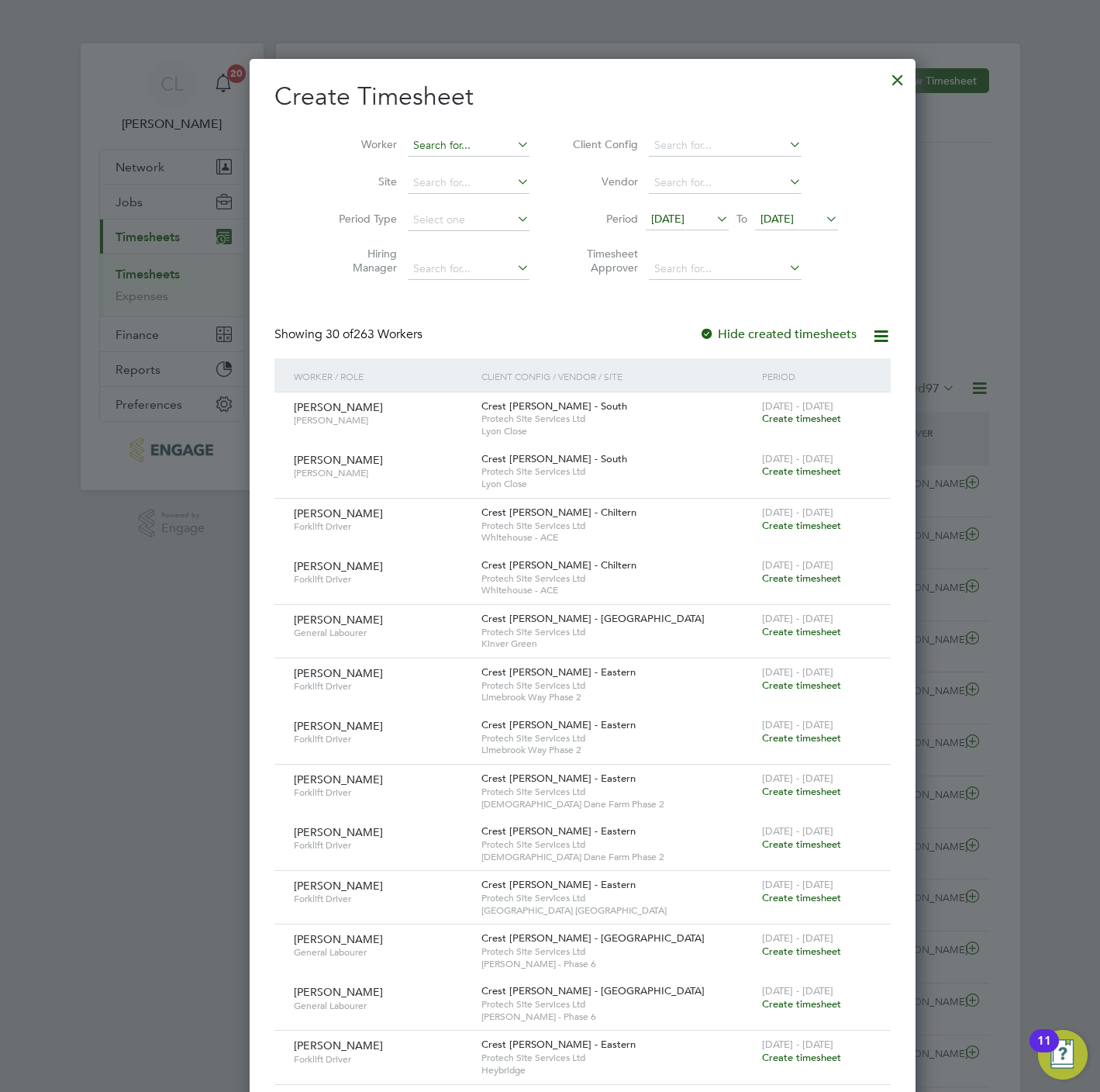
click at [408, 151] on input at bounding box center [469, 146] width 122 height 22
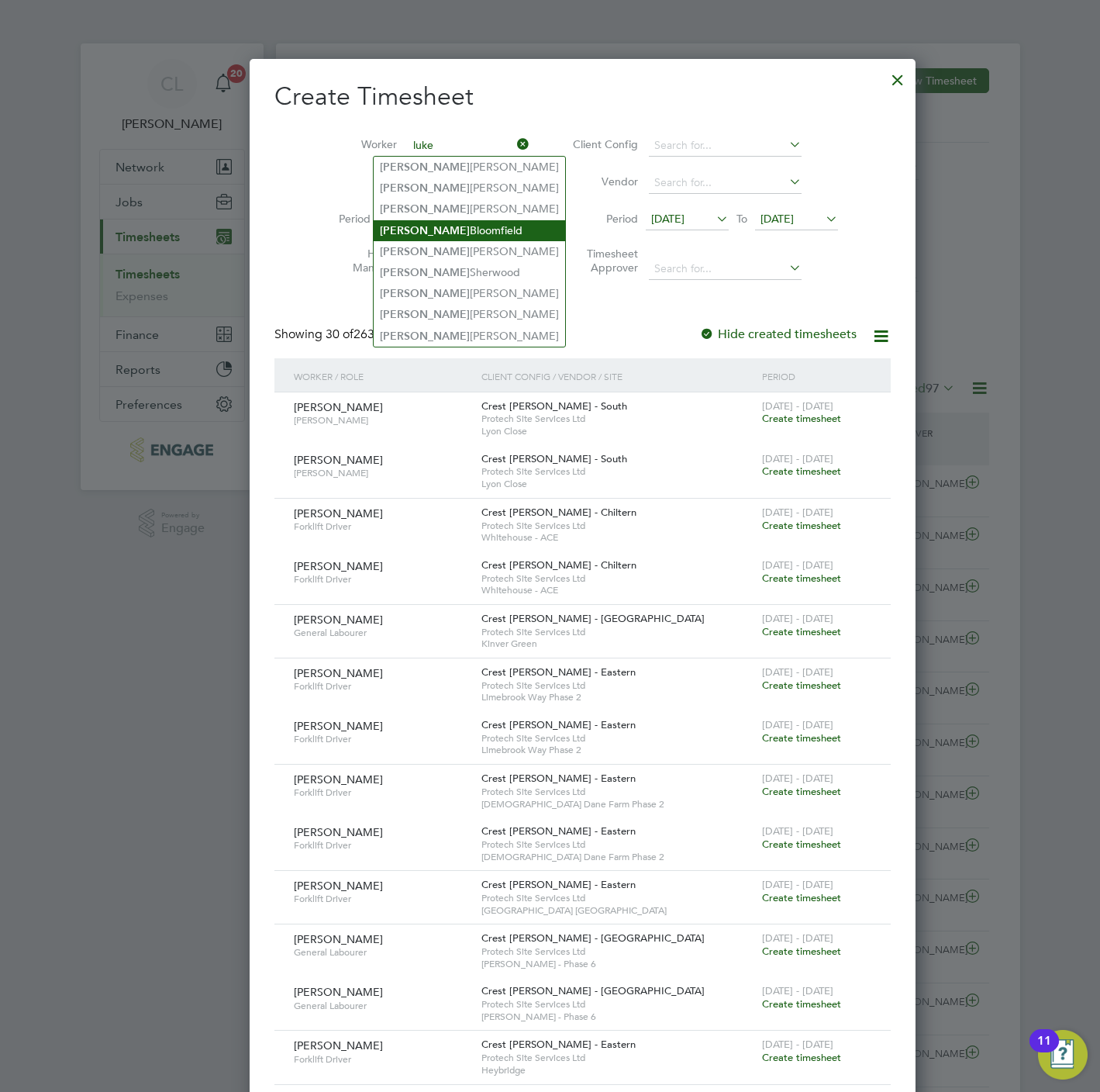
click at [450, 221] on li "[PERSON_NAME]" at bounding box center [469, 231] width 191 height 21
type input "[PERSON_NAME]"
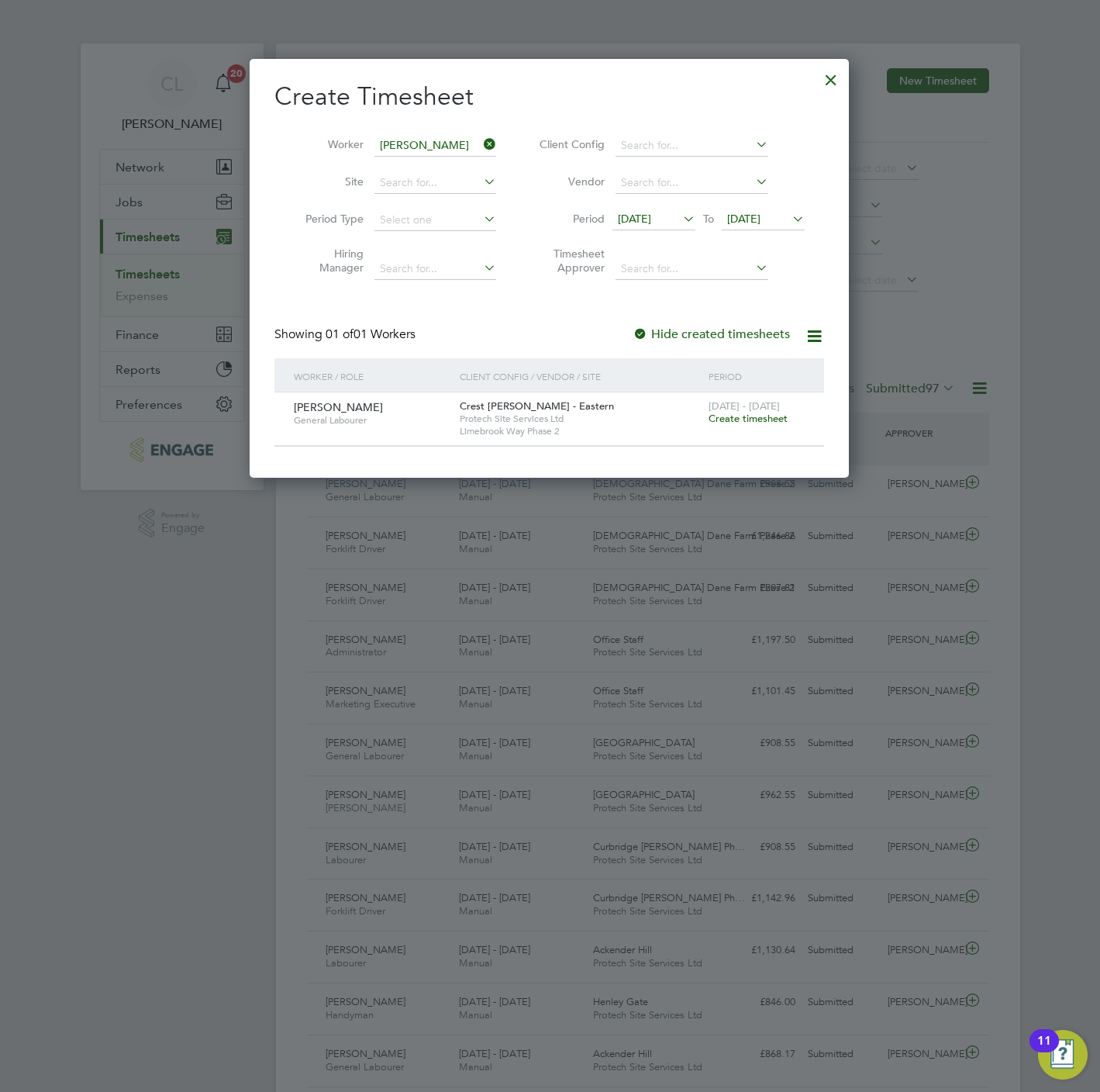
click at [738, 424] on span "Create timesheet" at bounding box center [748, 418] width 79 height 13
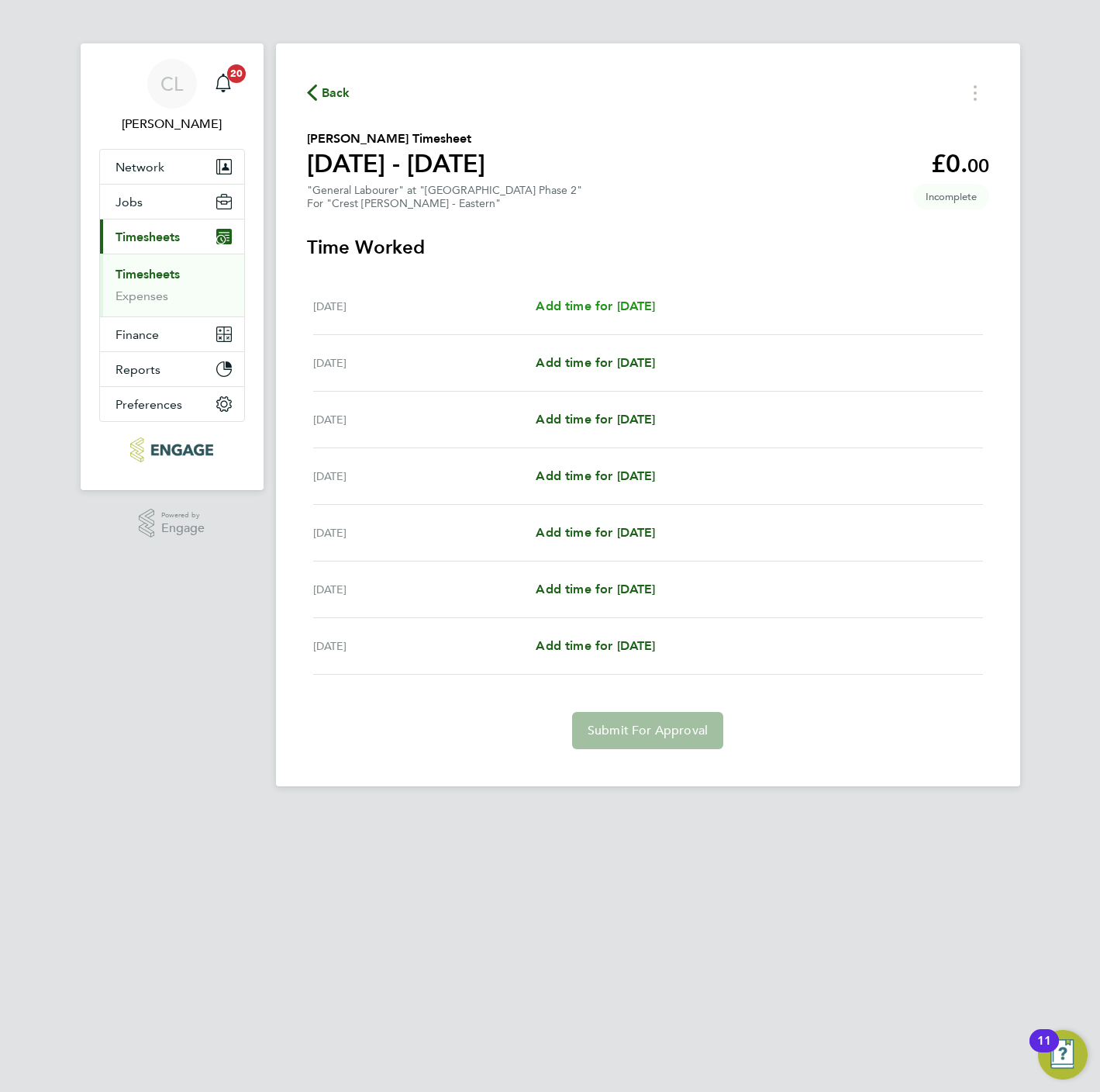
click at [580, 303] on span "Add time for [DATE]" at bounding box center [595, 306] width 119 height 15
select select "60"
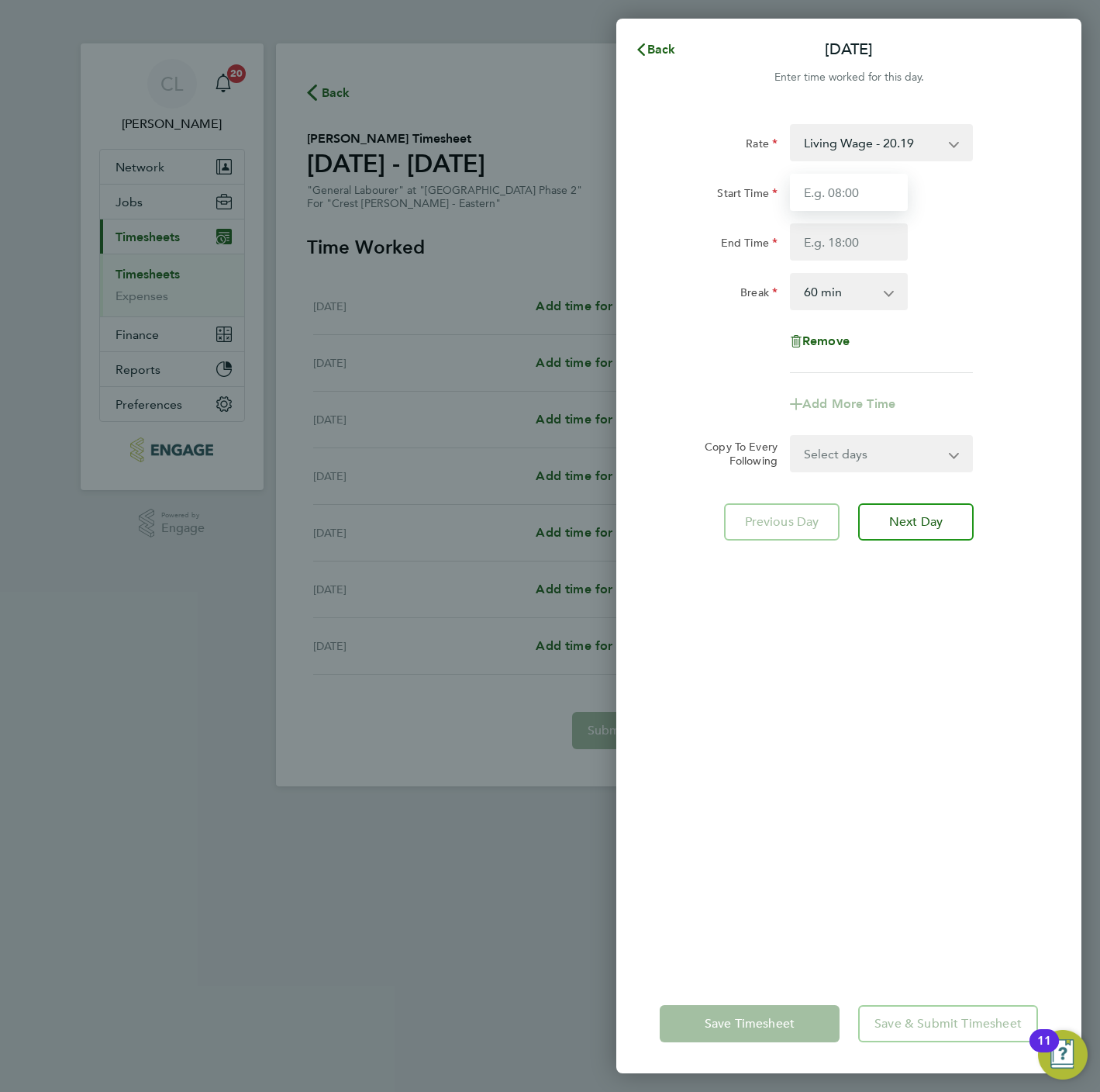
click at [882, 198] on input "Start Time" at bounding box center [849, 192] width 118 height 38
type input "07:30"
type input "16:30"
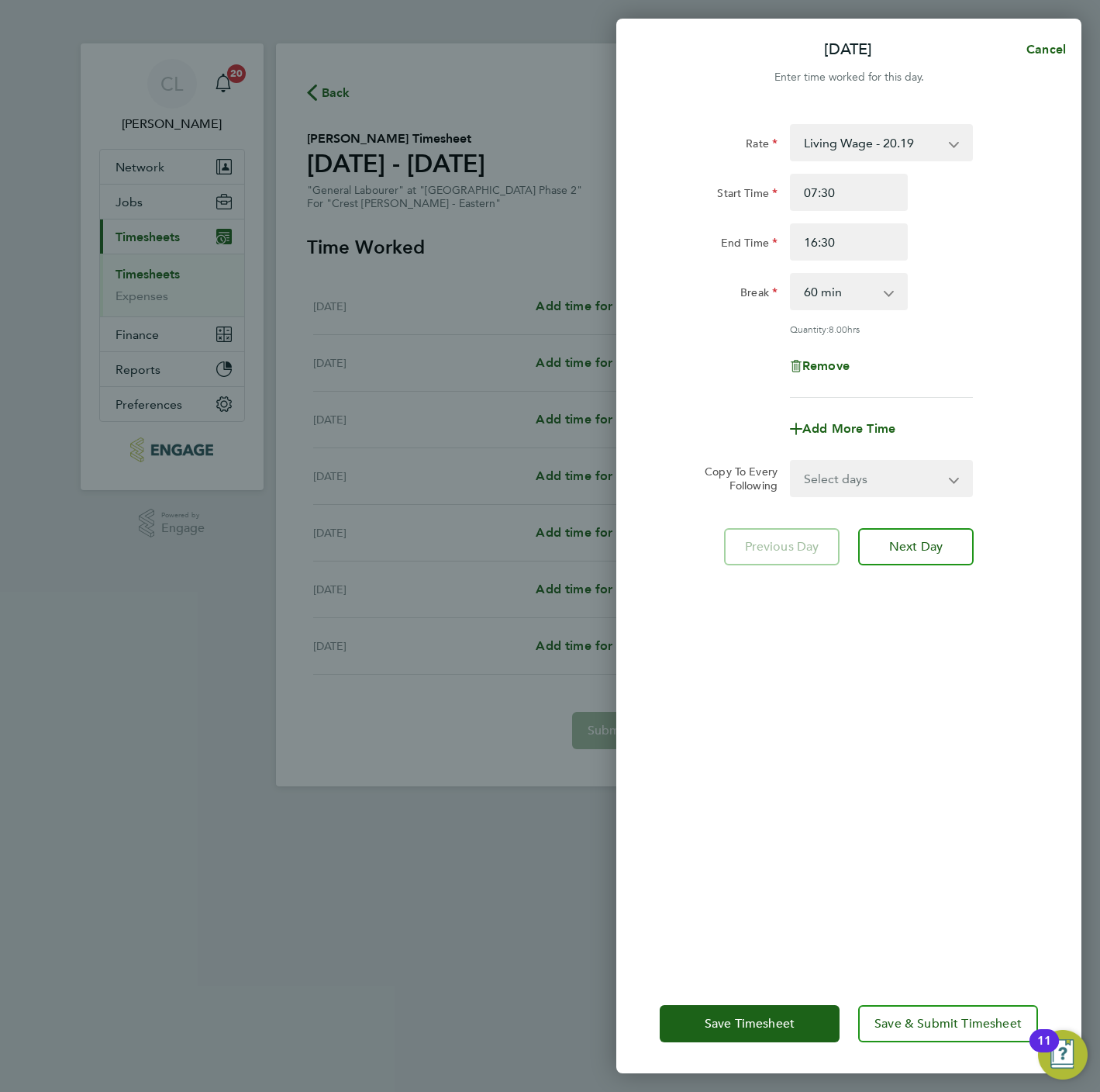
click at [836, 280] on select "0 min 15 min 30 min 45 min 60 min 75 min 90 min" at bounding box center [840, 292] width 97 height 34
select select "0"
click at [792, 275] on select "0 min 15 min 30 min 45 min 60 min 75 min 90 min" at bounding box center [840, 292] width 97 height 34
click at [900, 1019] on span "Save & Submit Timesheet" at bounding box center [948, 1023] width 147 height 16
